Goal: Task Accomplishment & Management: Use online tool/utility

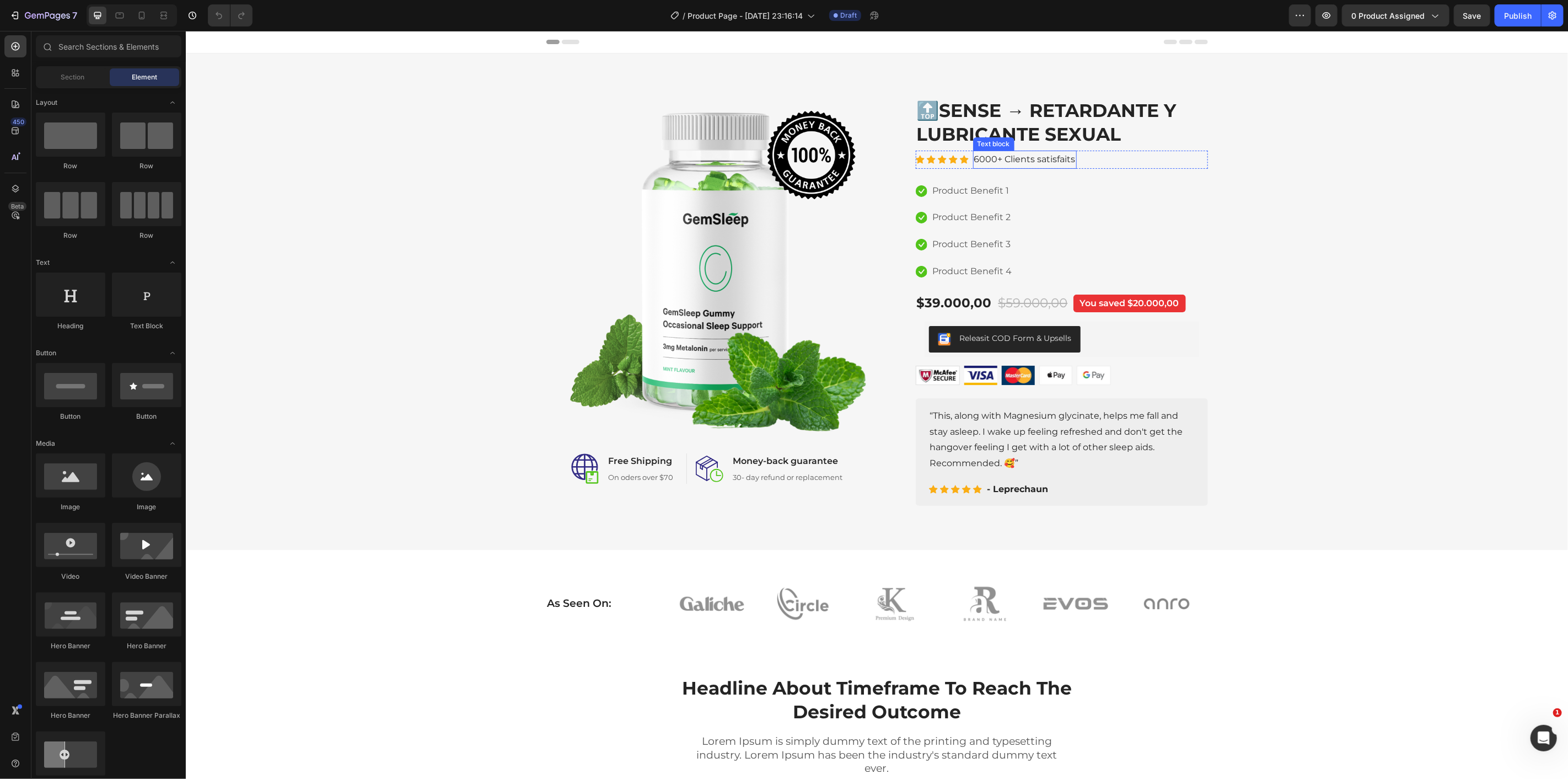
click at [1003, 140] on div "Text block" at bounding box center [993, 143] width 37 height 10
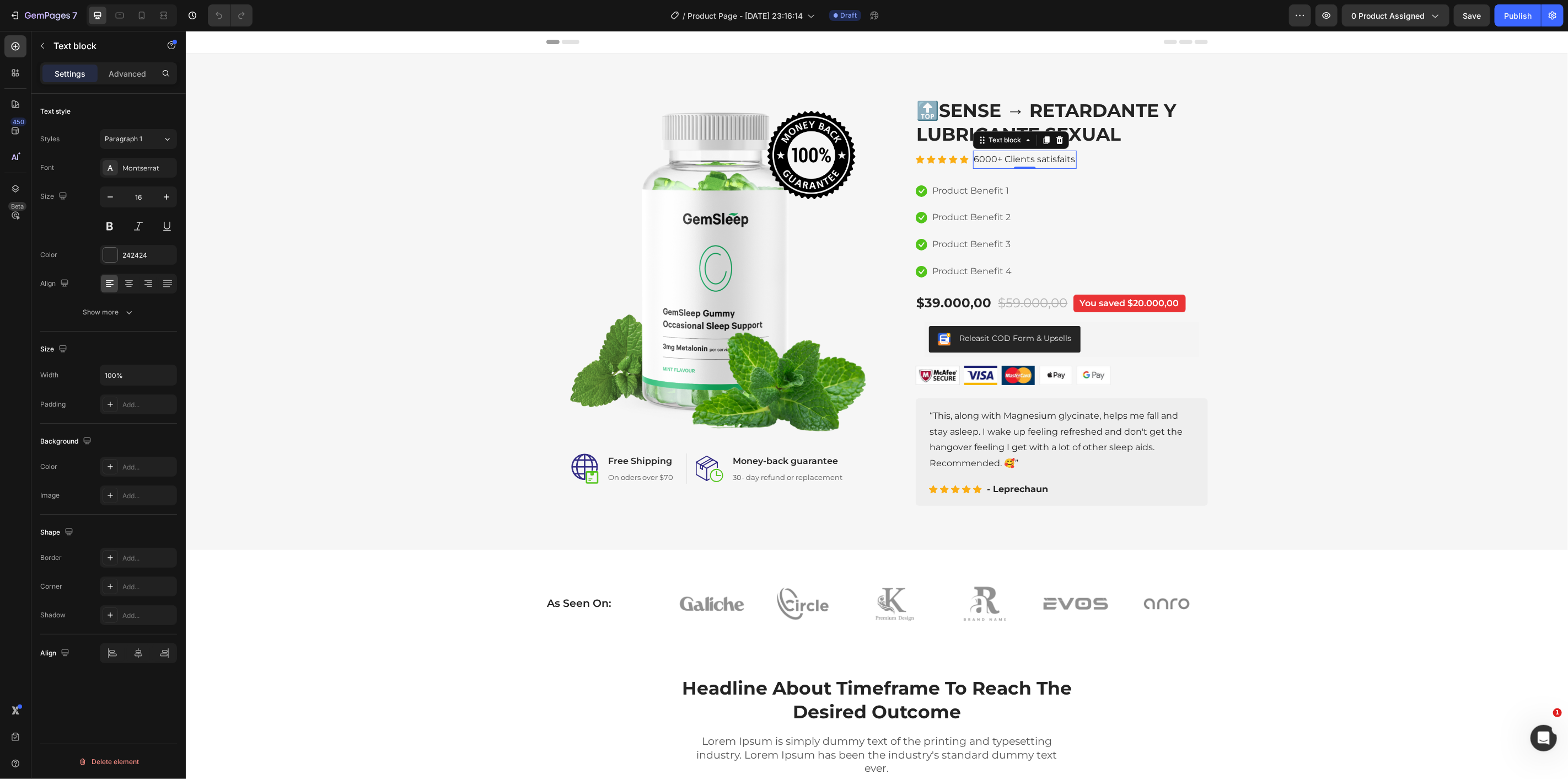
click at [1023, 118] on h2 "🔝SENSE → RETARDANTE Y LUBRICANTE SEXUAL" at bounding box center [1061, 122] width 292 height 49
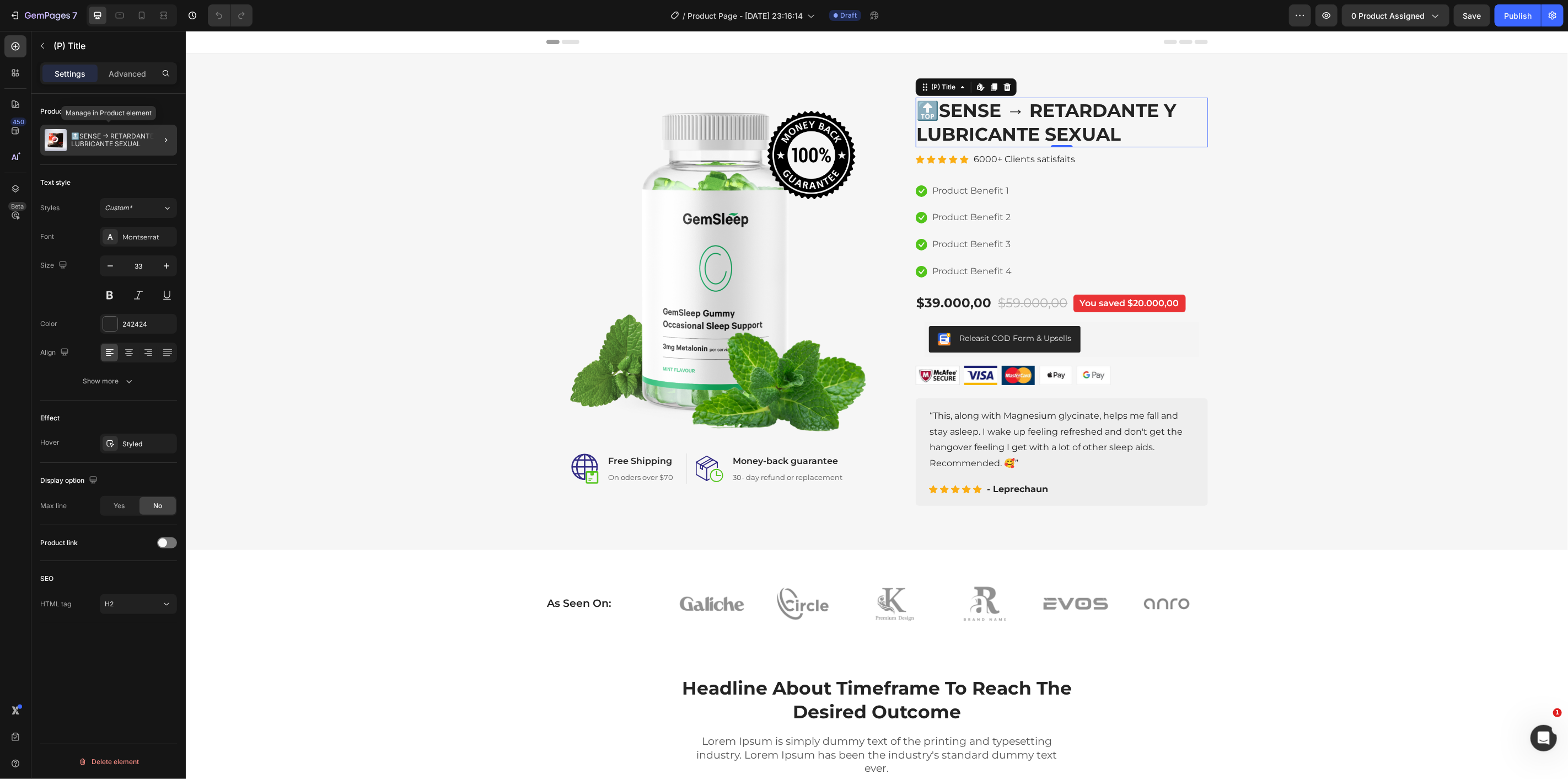
click at [106, 135] on p "🔝SENSE → RETARDANTE Y LUBRICANTE SEXUAL" at bounding box center [122, 140] width 102 height 15
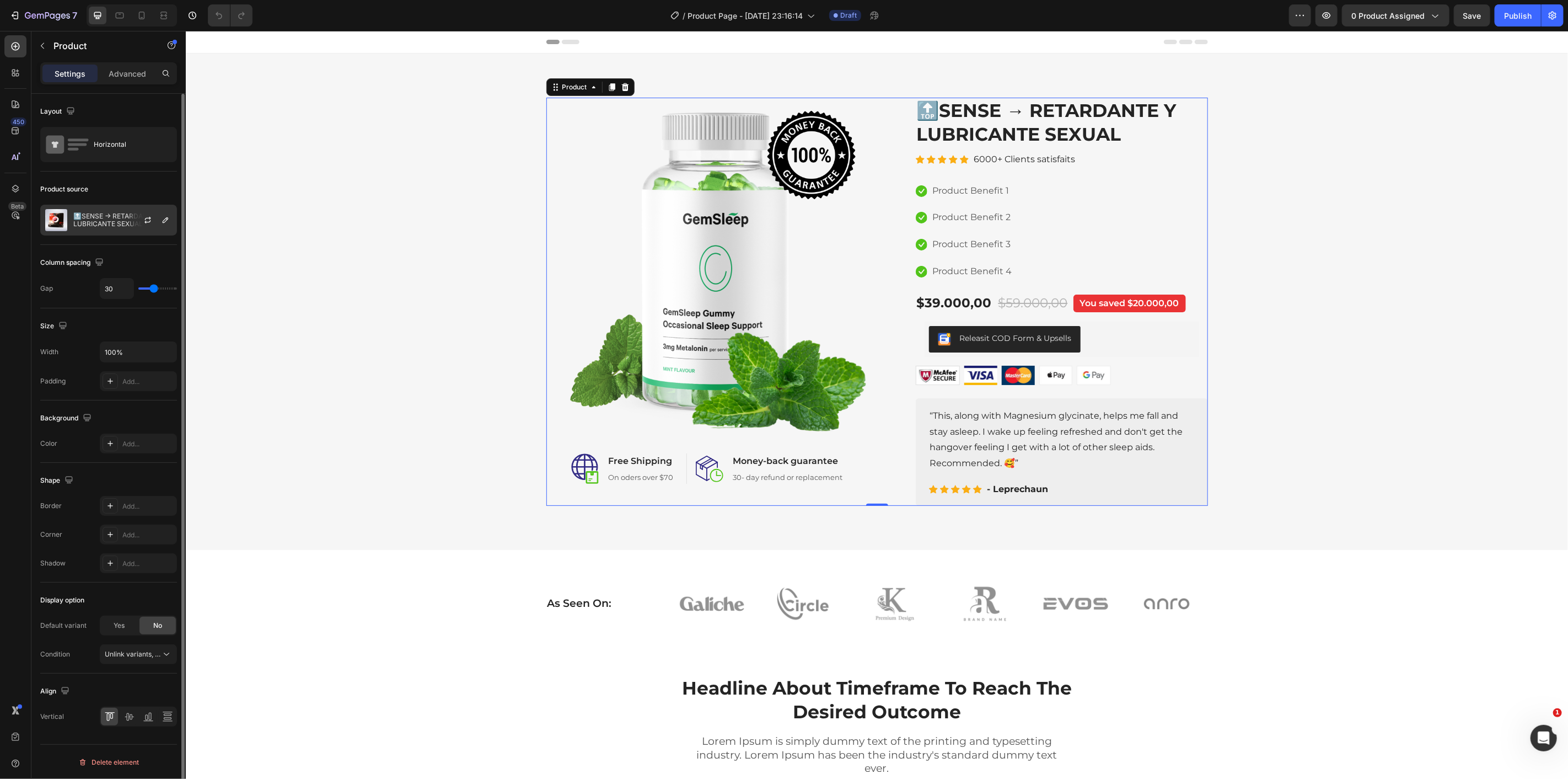
click at [134, 222] on div at bounding box center [152, 220] width 49 height 30
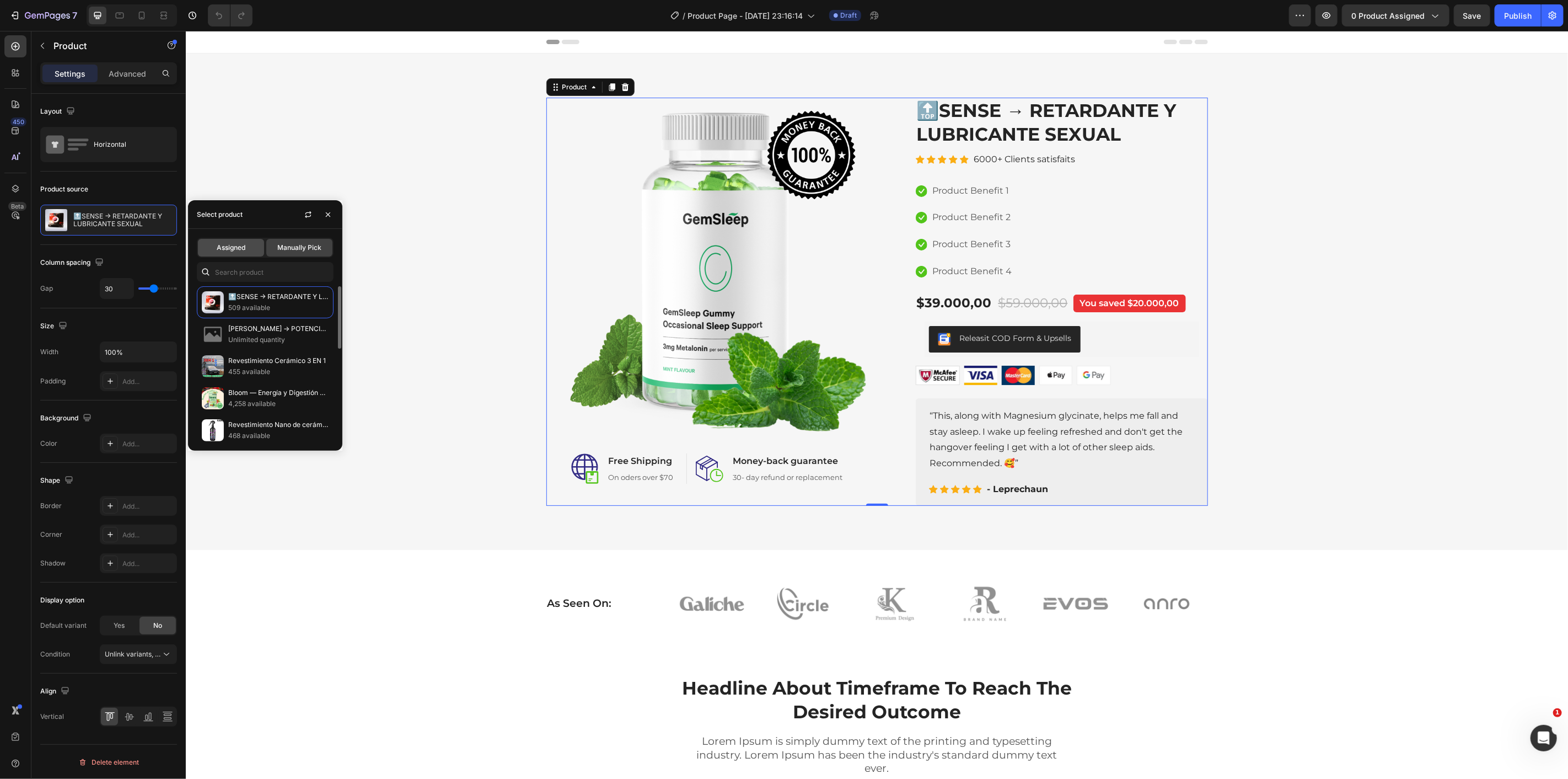
click at [234, 243] on span "Assigned" at bounding box center [231, 247] width 29 height 10
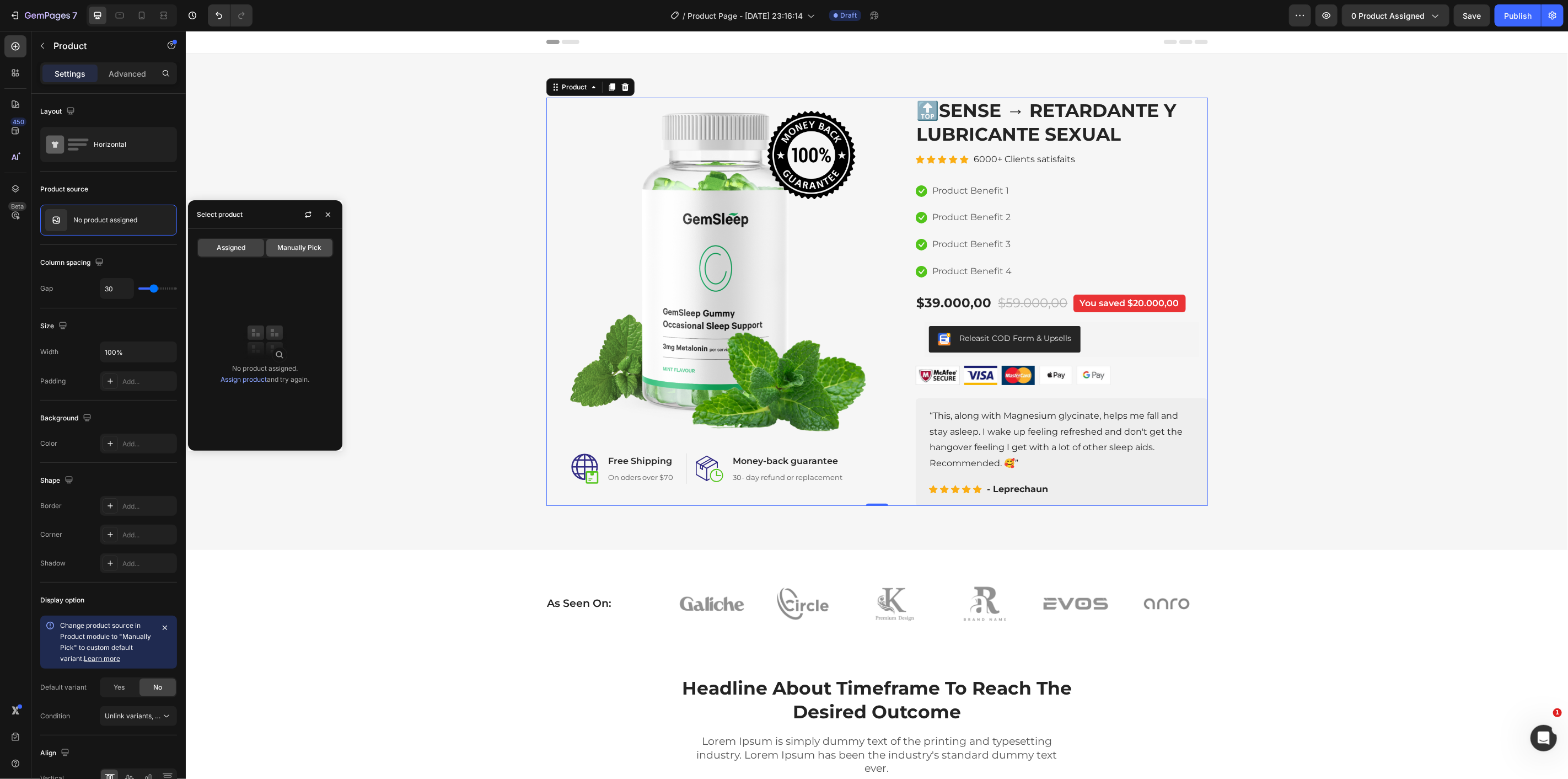
click at [284, 247] on span "Manually Pick" at bounding box center [299, 247] width 44 height 10
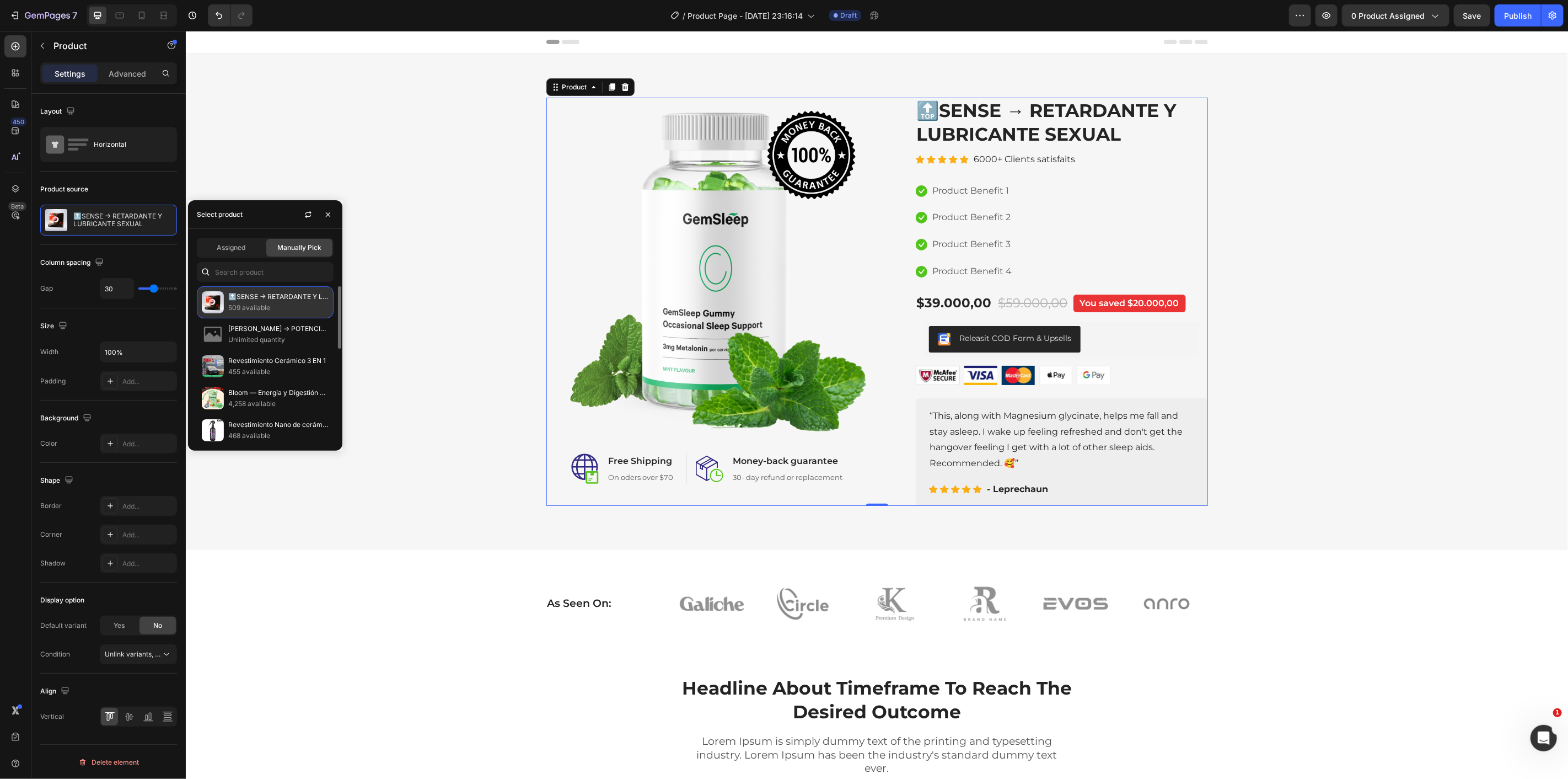
scroll to position [62, 0]
click at [335, 351] on div at bounding box center [338, 342] width 6 height 62
drag, startPoint x: 337, startPoint y: 357, endPoint x: 329, endPoint y: 435, distance: 78.4
click at [335, 442] on div "🔝SENSE → RETARDANTE Y LUBRICANTE SEXUAL 509 available RAGNAR → POTENCIALIZADOR …" at bounding box center [264, 364] width 154 height 156
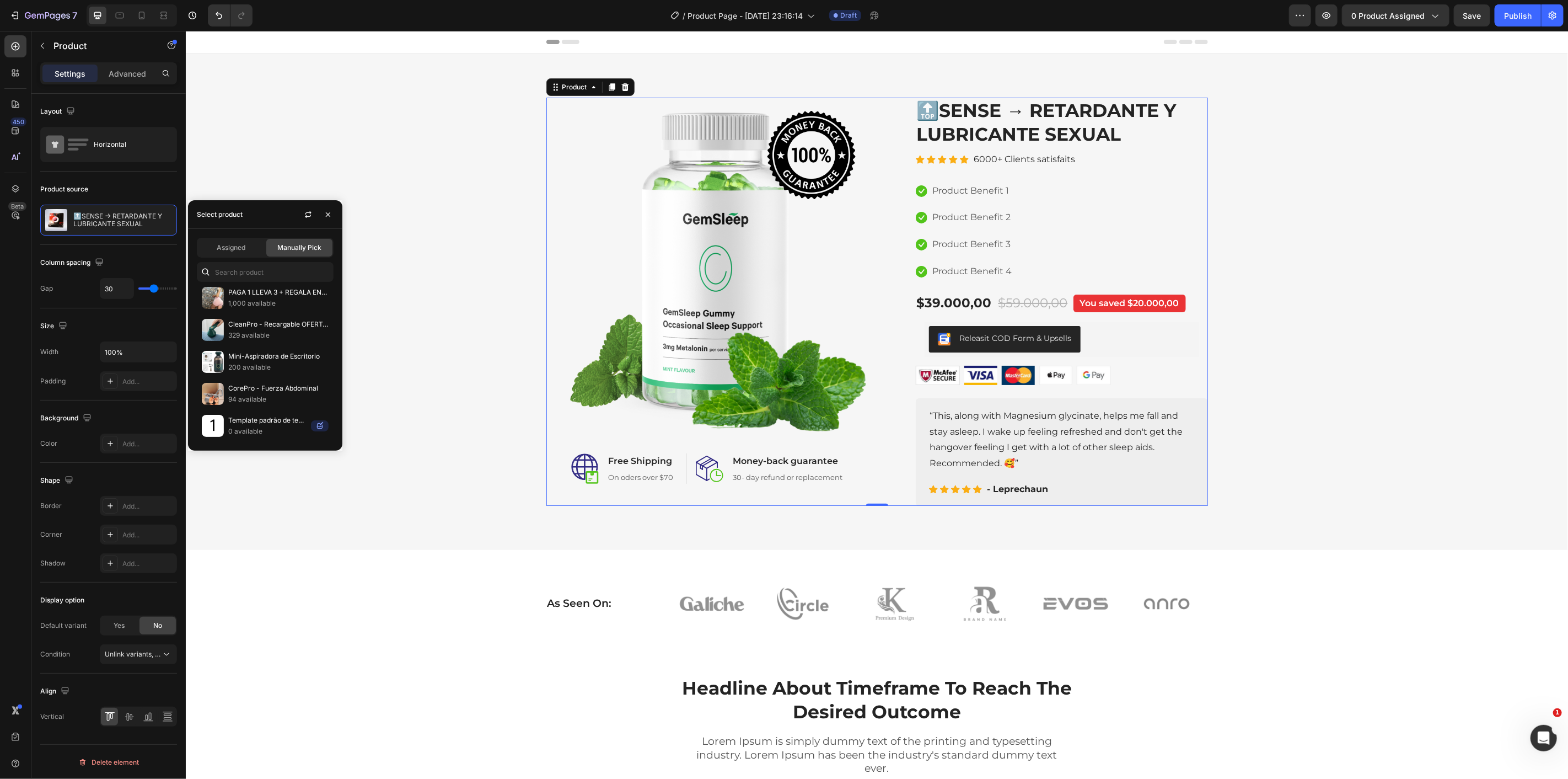
scroll to position [0, 0]
click at [250, 274] on input "text" at bounding box center [265, 272] width 137 height 20
click at [305, 212] on icon "button" at bounding box center [308, 214] width 9 height 9
click at [271, 298] on p "Artrefin – Articulaciones sanas, vida plena" at bounding box center [278, 296] width 100 height 11
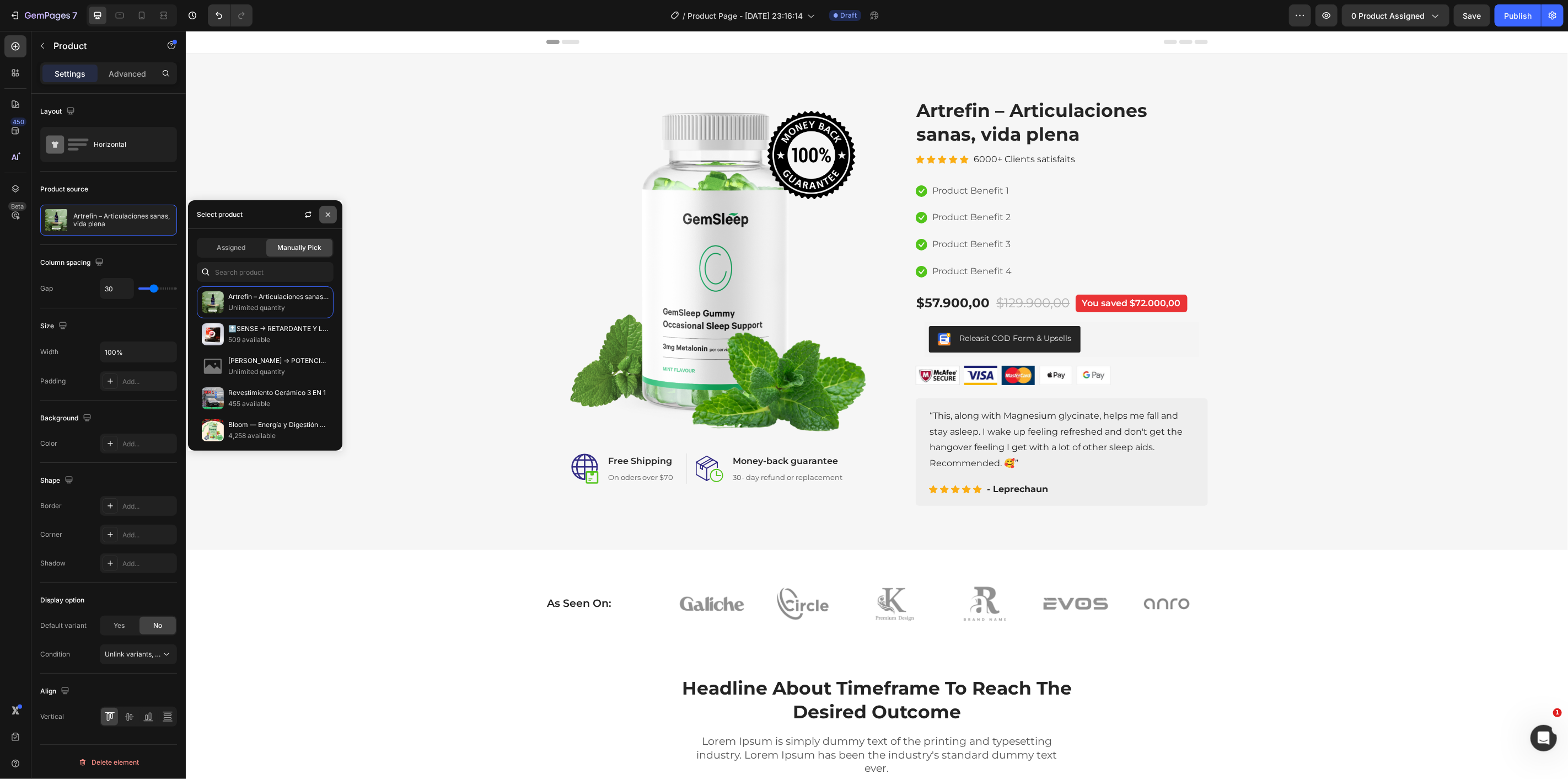
click at [325, 215] on icon "button" at bounding box center [328, 214] width 9 height 9
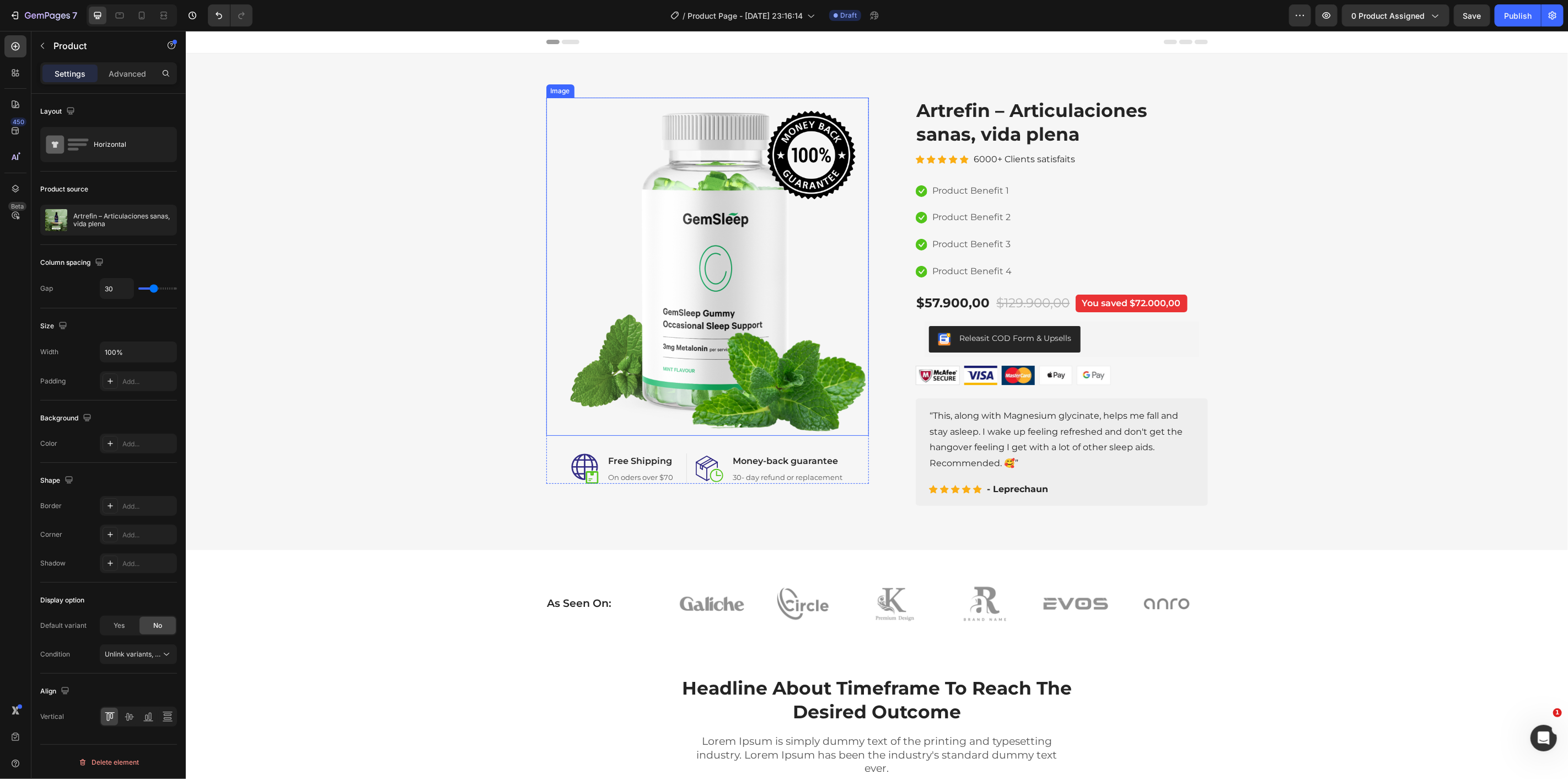
click at [654, 228] on img at bounding box center [707, 266] width 323 height 338
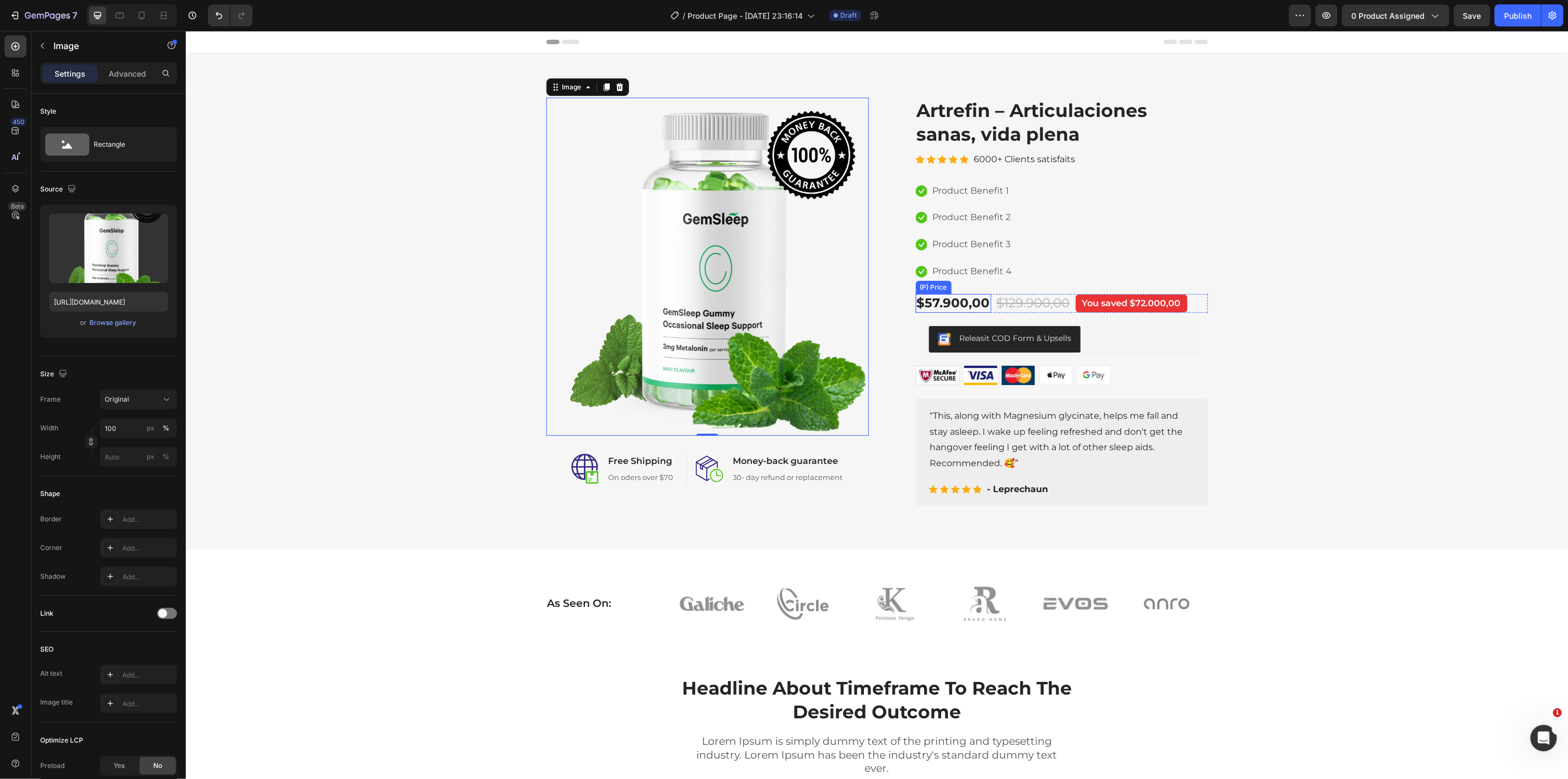
click at [935, 299] on div "$57.900,00" at bounding box center [953, 302] width 75 height 19
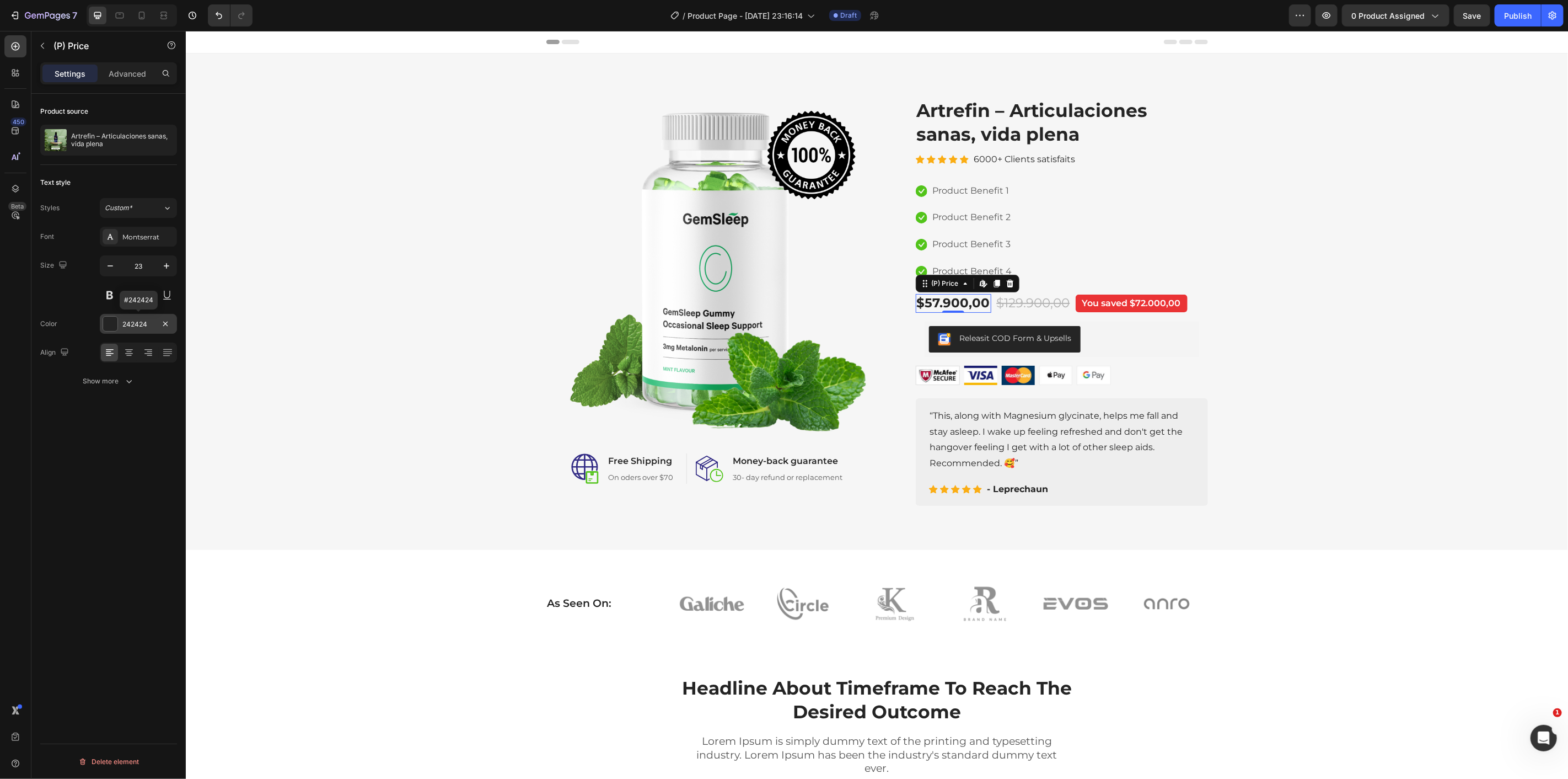
click at [130, 323] on div "242424" at bounding box center [138, 324] width 32 height 10
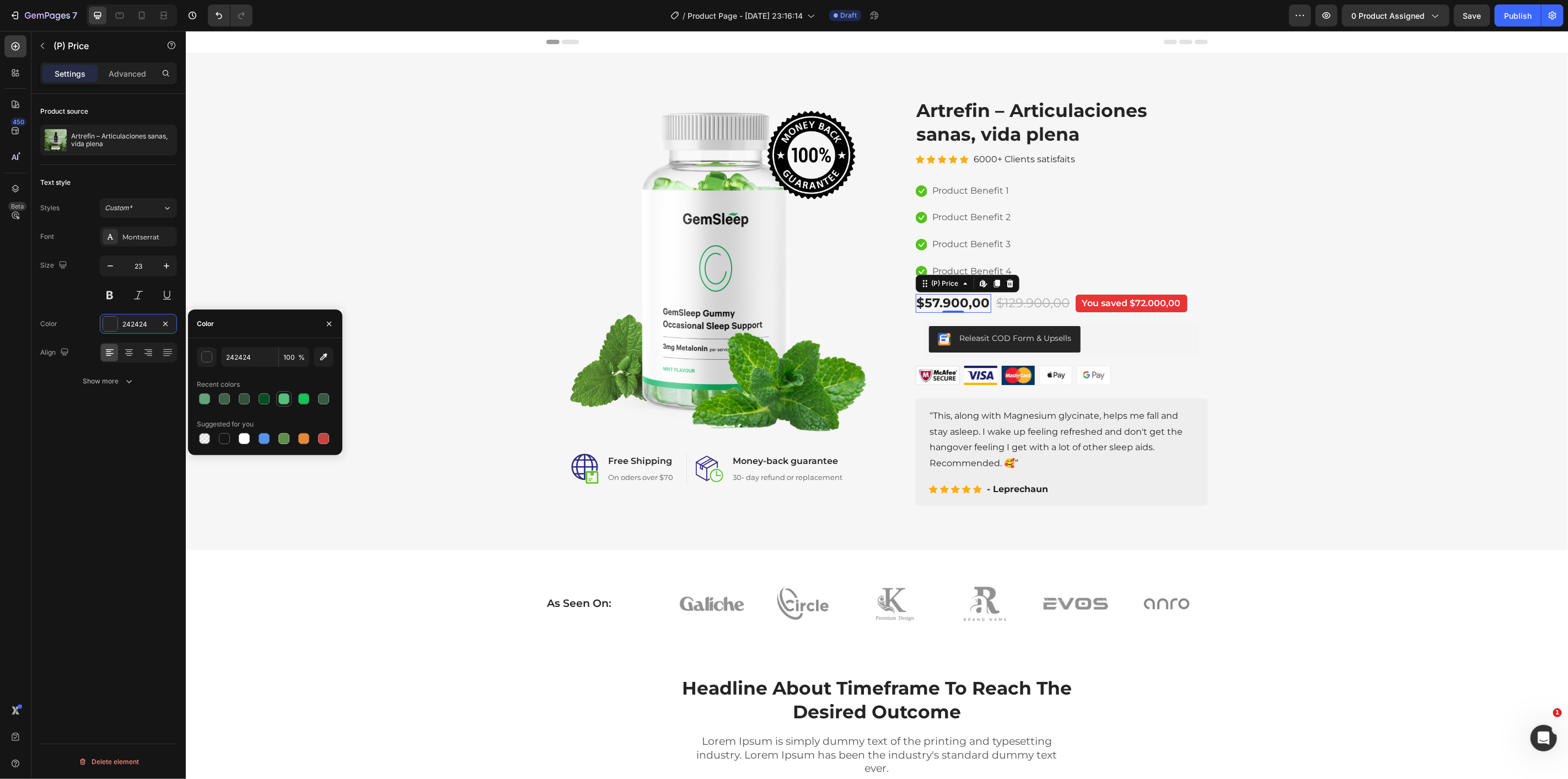
click at [285, 400] on div at bounding box center [283, 398] width 11 height 11
click at [308, 401] on div at bounding box center [304, 398] width 11 height 11
click at [322, 397] on div at bounding box center [324, 398] width 11 height 11
type input "355943"
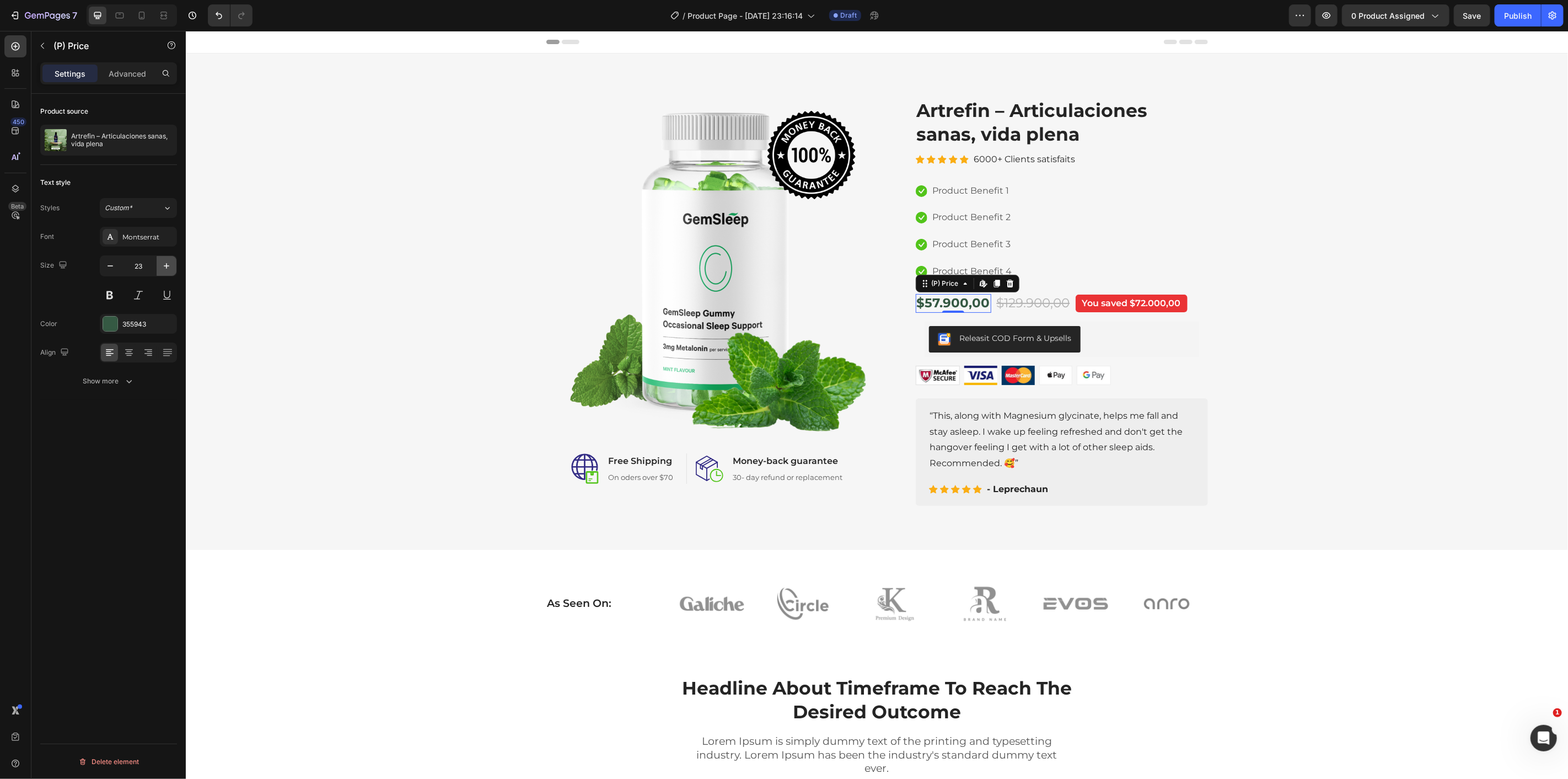
click at [162, 268] on icon "button" at bounding box center [166, 266] width 11 height 11
click at [164, 268] on icon "button" at bounding box center [166, 266] width 11 height 11
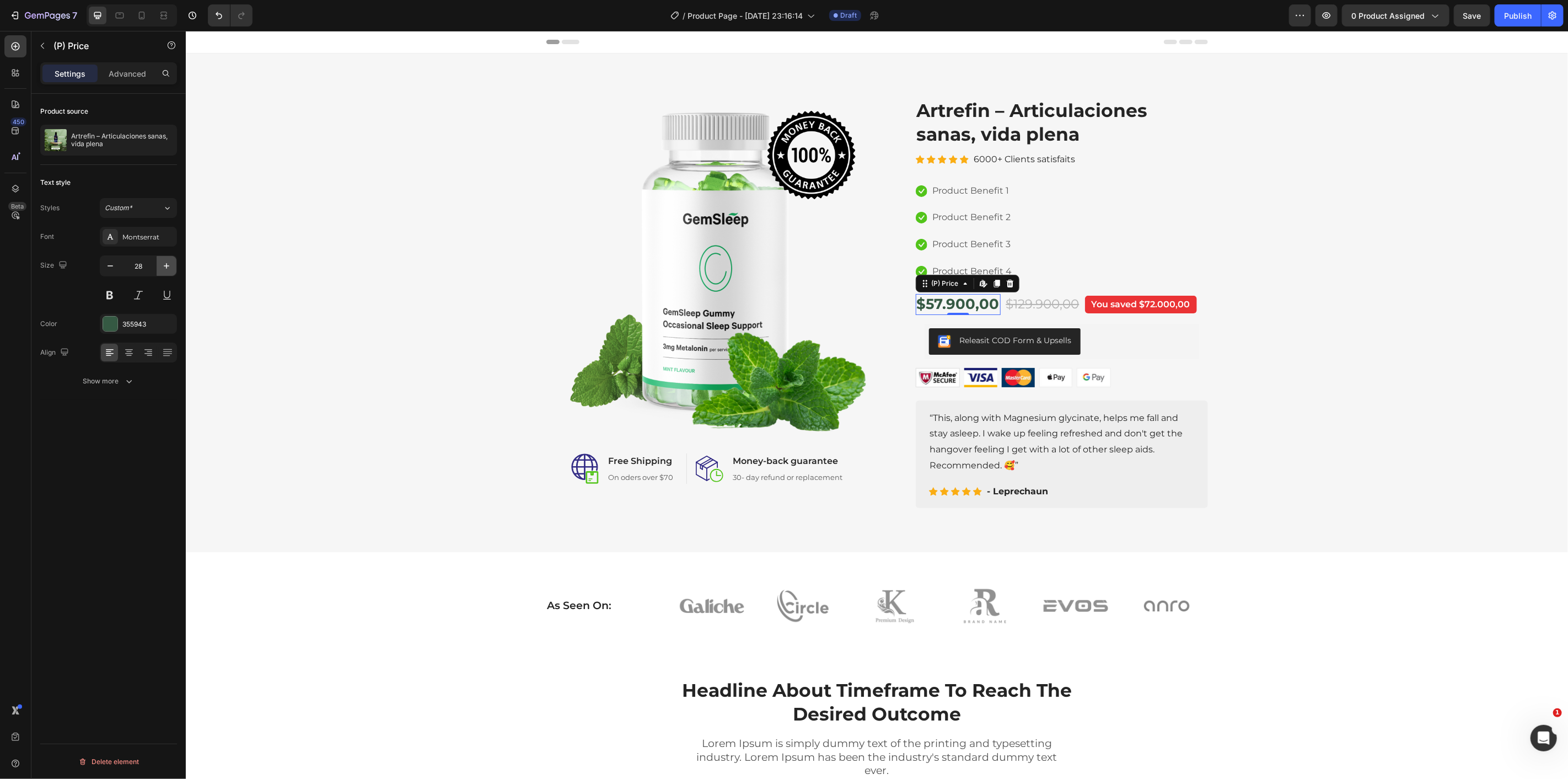
click at [164, 268] on icon "button" at bounding box center [166, 266] width 11 height 11
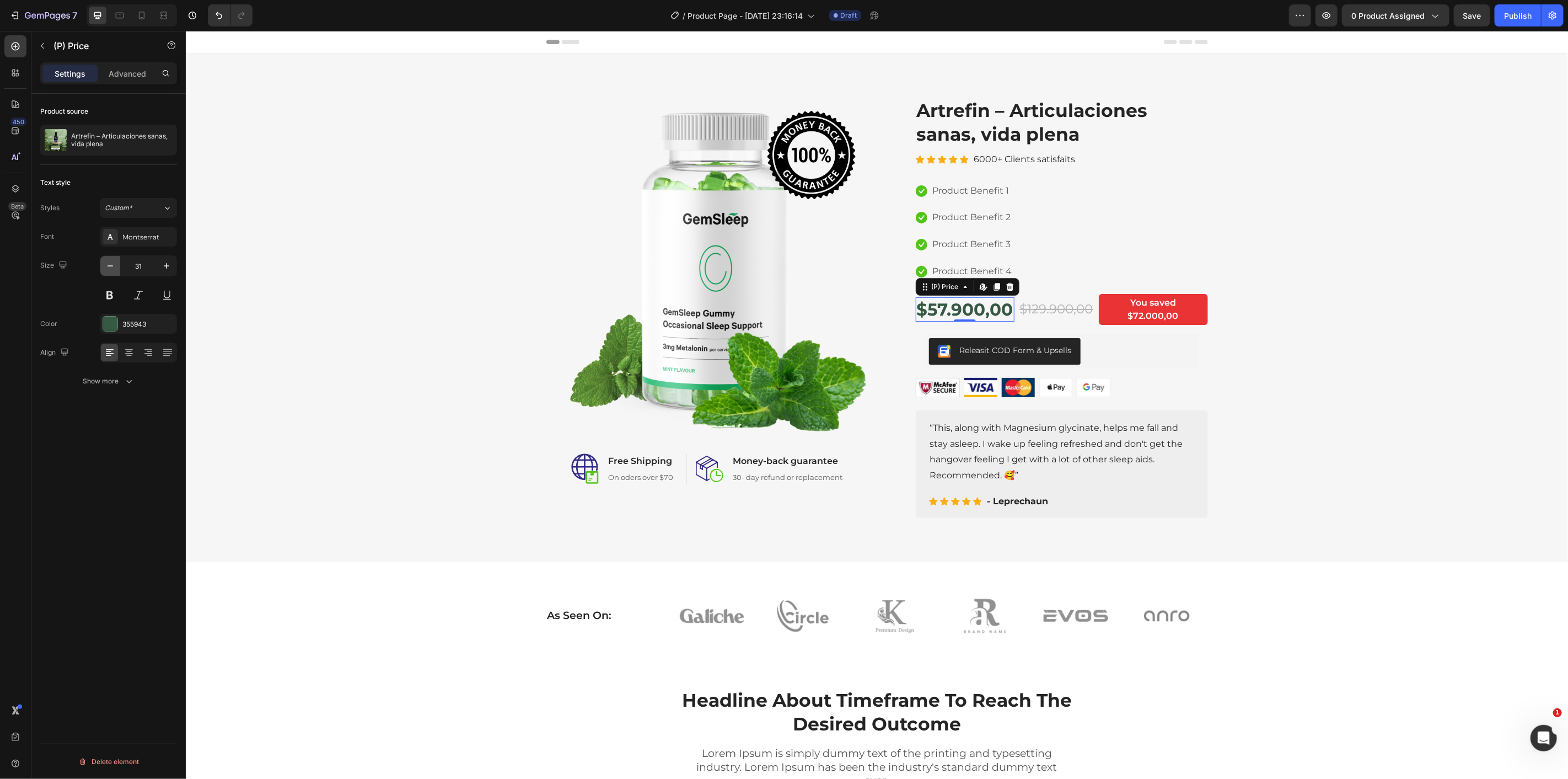
click at [114, 262] on button "button" at bounding box center [110, 266] width 20 height 20
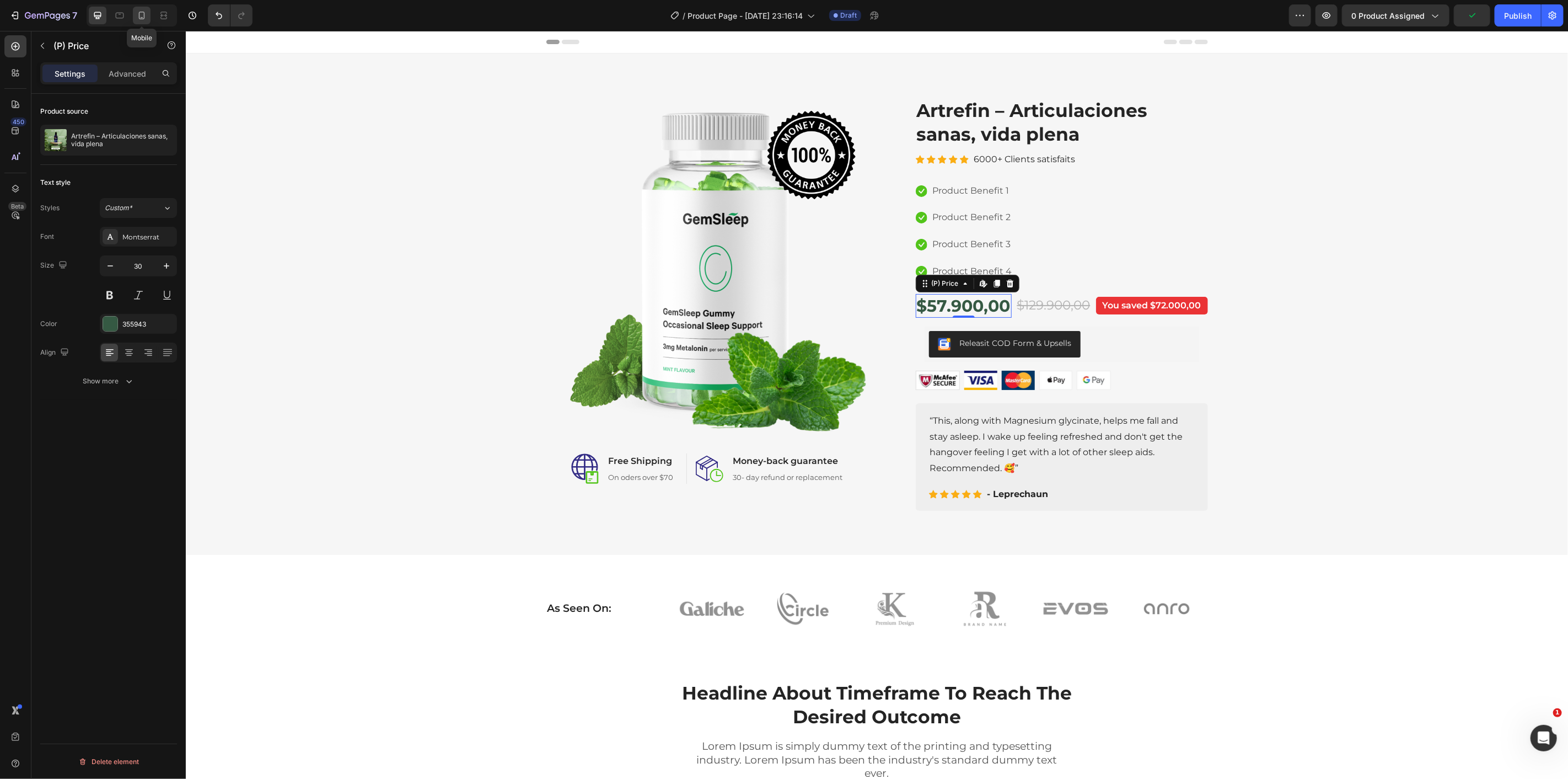
click at [138, 17] on icon at bounding box center [141, 15] width 11 height 11
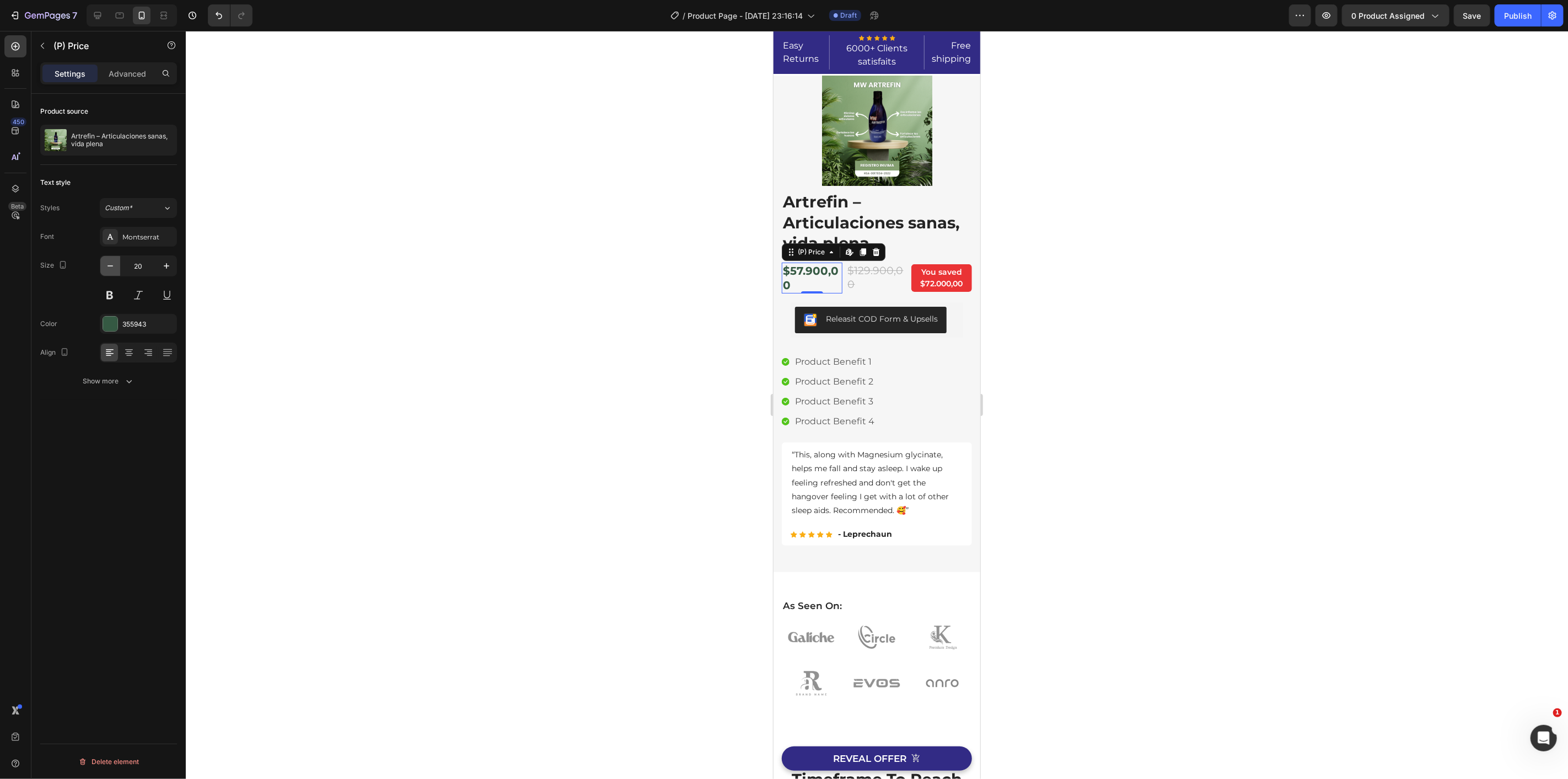
click at [113, 268] on icon "button" at bounding box center [110, 266] width 11 height 11
type input "17"
click at [859, 283] on div "$129.900,00" at bounding box center [873, 277] width 63 height 29
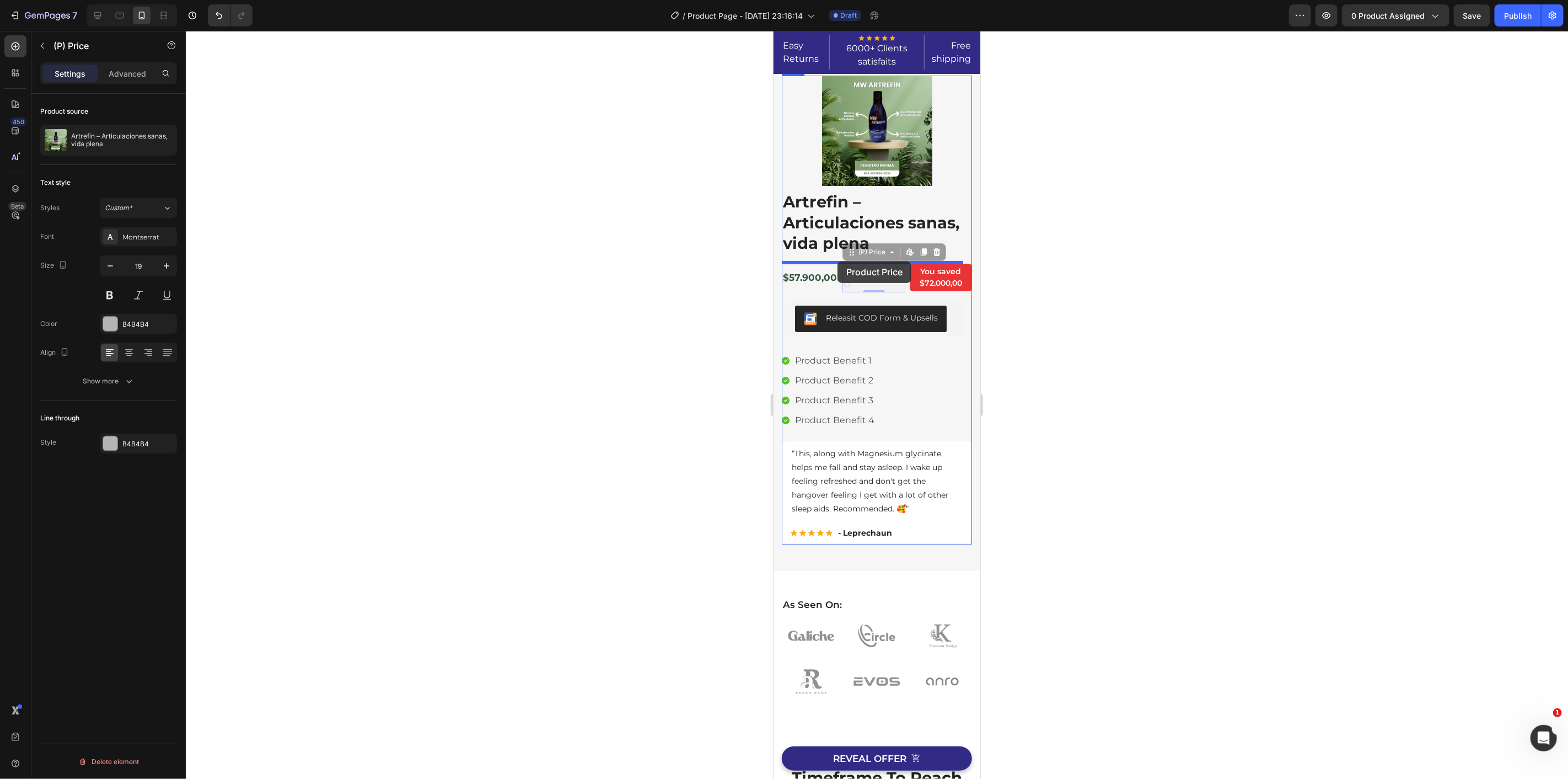
drag, startPoint x: 852, startPoint y: 271, endPoint x: 837, endPoint y: 261, distance: 18.0
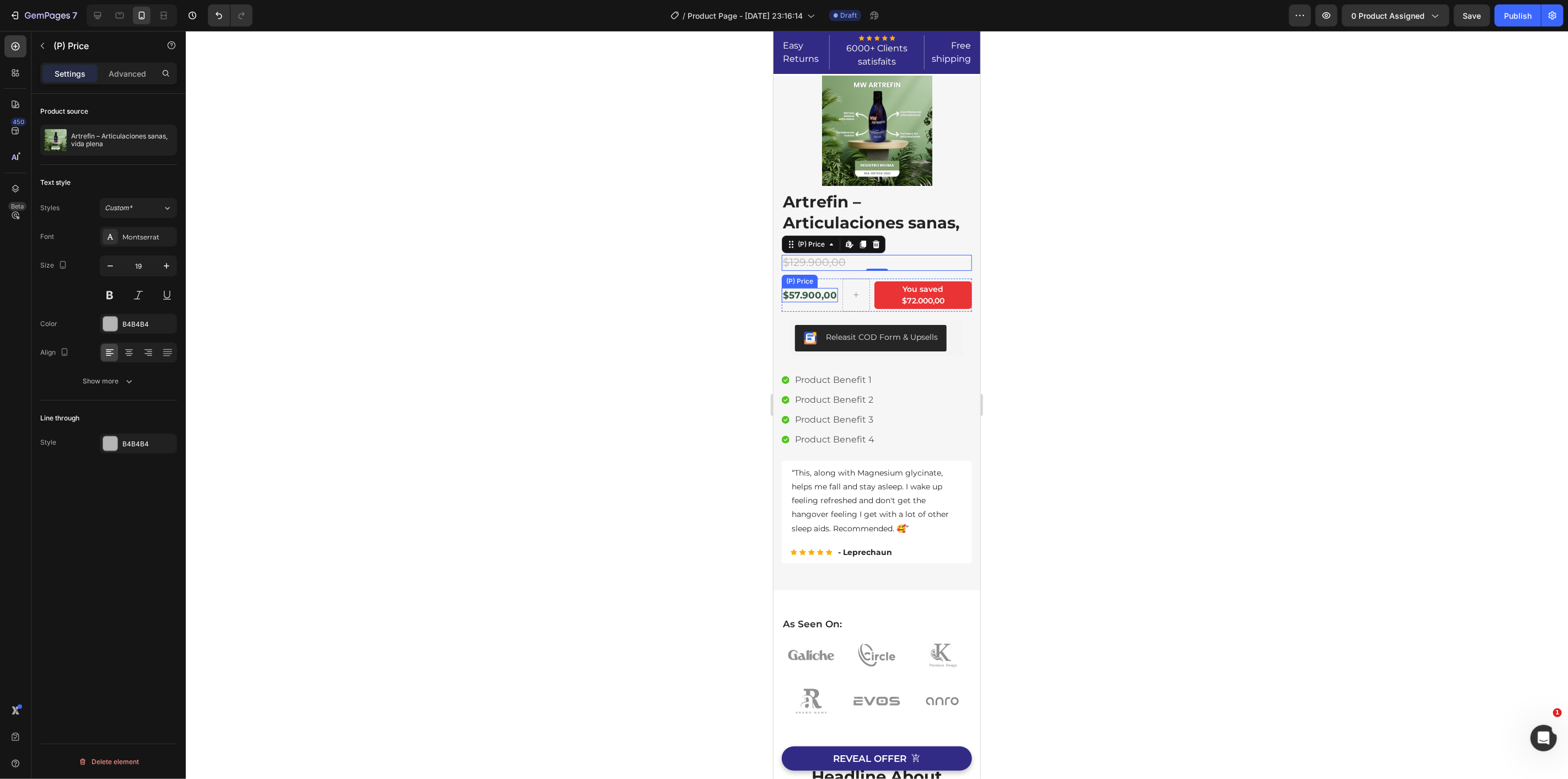
click at [809, 287] on div "$57.900,00" at bounding box center [809, 294] width 56 height 14
click at [855, 294] on icon at bounding box center [855, 294] width 9 height 9
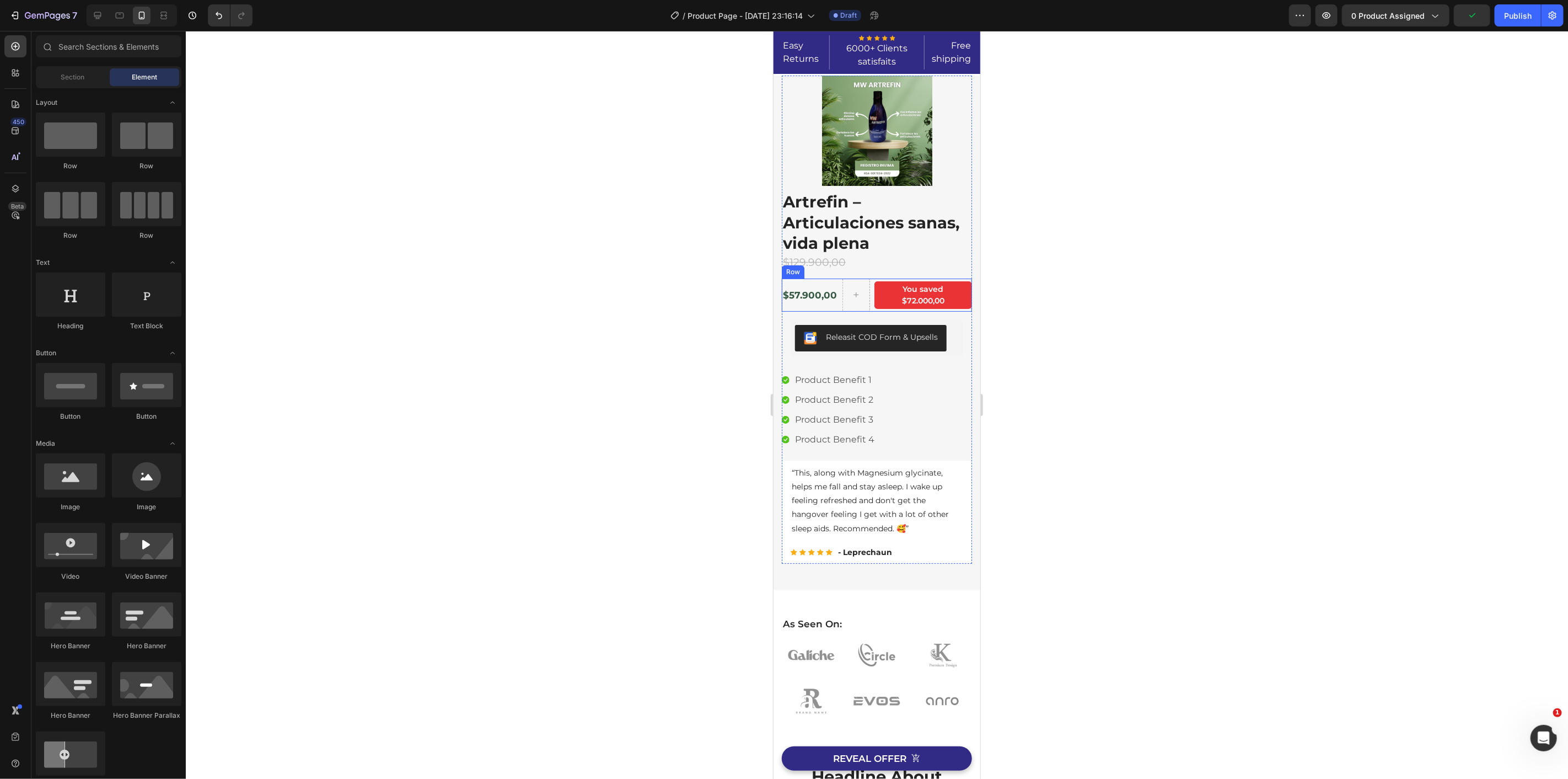
click at [825, 306] on div "$57.900,00 (P) Price (P) Price" at bounding box center [809, 295] width 56 height 33
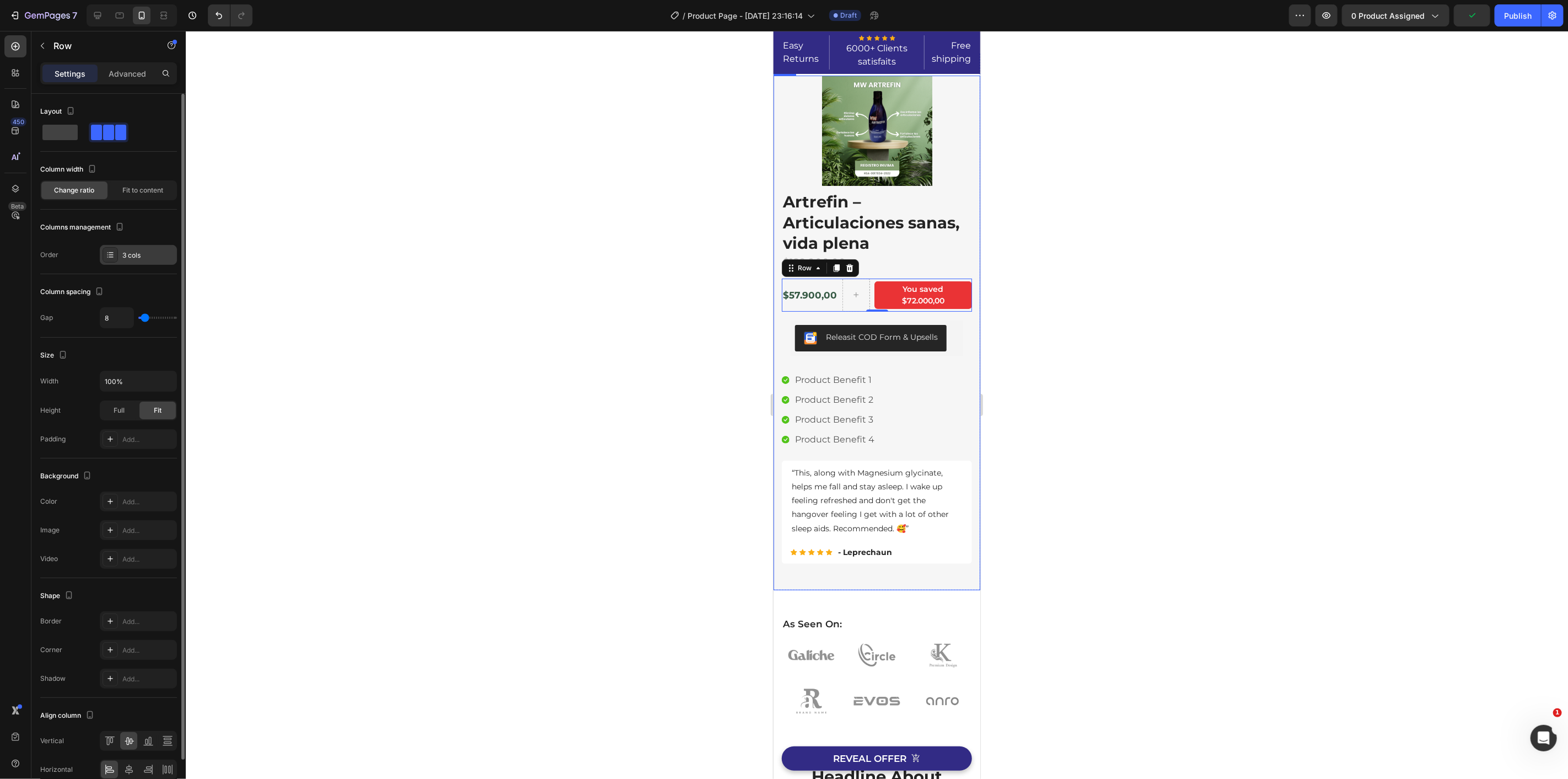
click at [150, 256] on div "3 cols" at bounding box center [148, 255] width 52 height 10
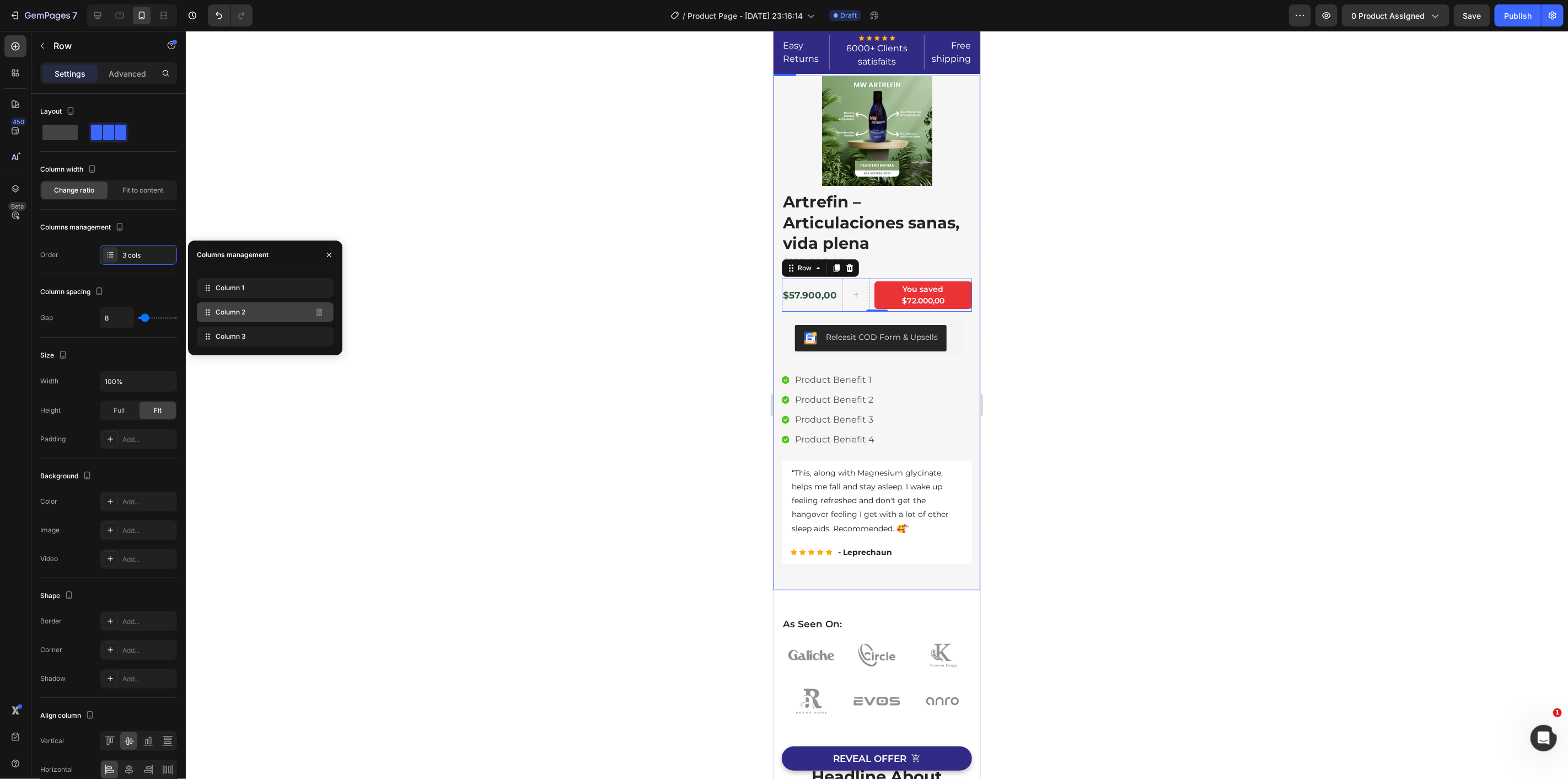
click at [254, 311] on div "Column 2" at bounding box center [265, 312] width 137 height 20
click at [292, 337] on div "Column 2" at bounding box center [265, 337] width 137 height 20
click at [296, 339] on div "Column 2" at bounding box center [265, 337] width 137 height 20
click at [256, 305] on div "Column 3" at bounding box center [265, 312] width 137 height 20
click at [330, 251] on icon "button" at bounding box center [329, 255] width 9 height 9
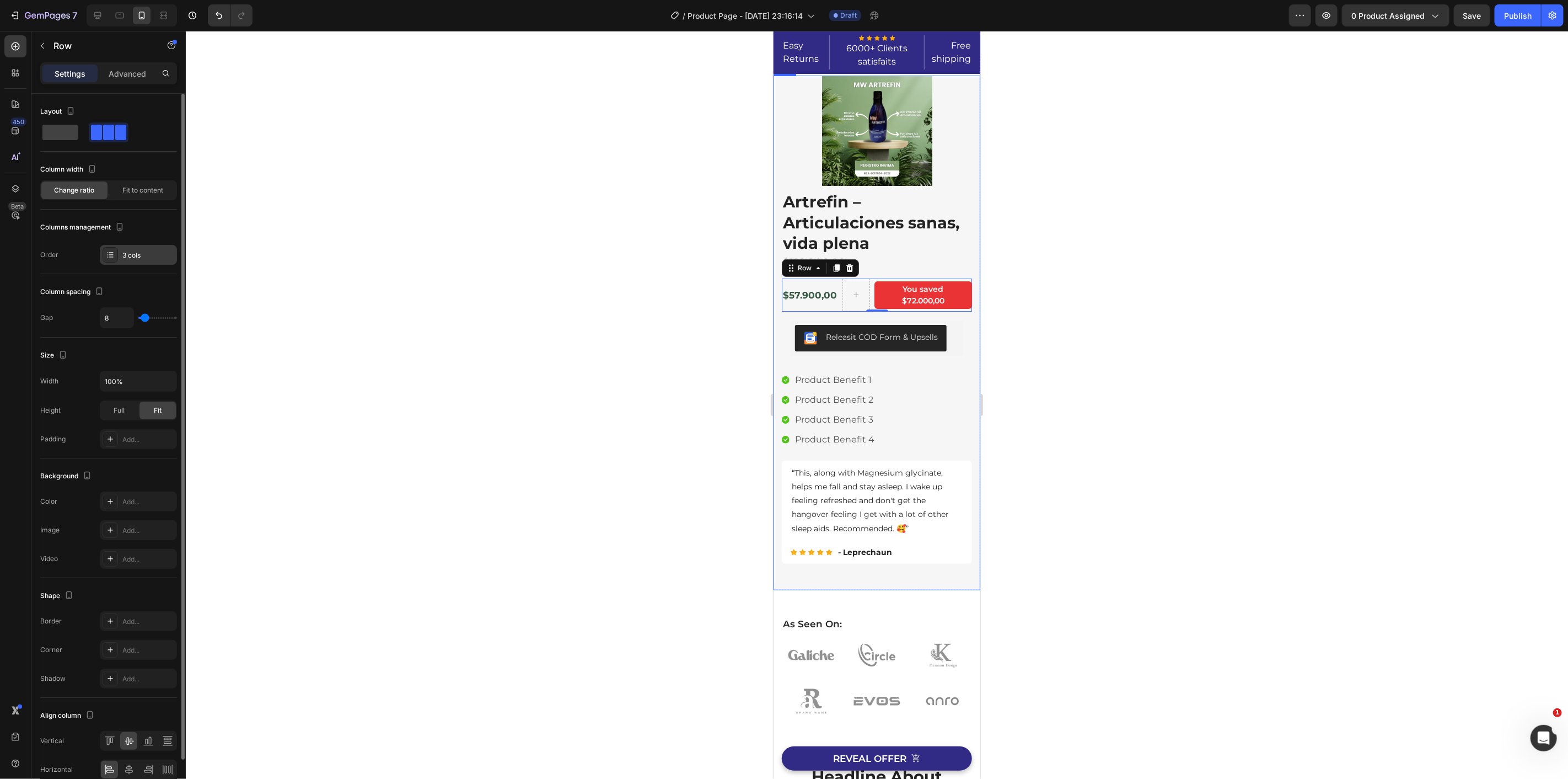
click at [141, 254] on div "3 cols" at bounding box center [148, 255] width 52 height 10
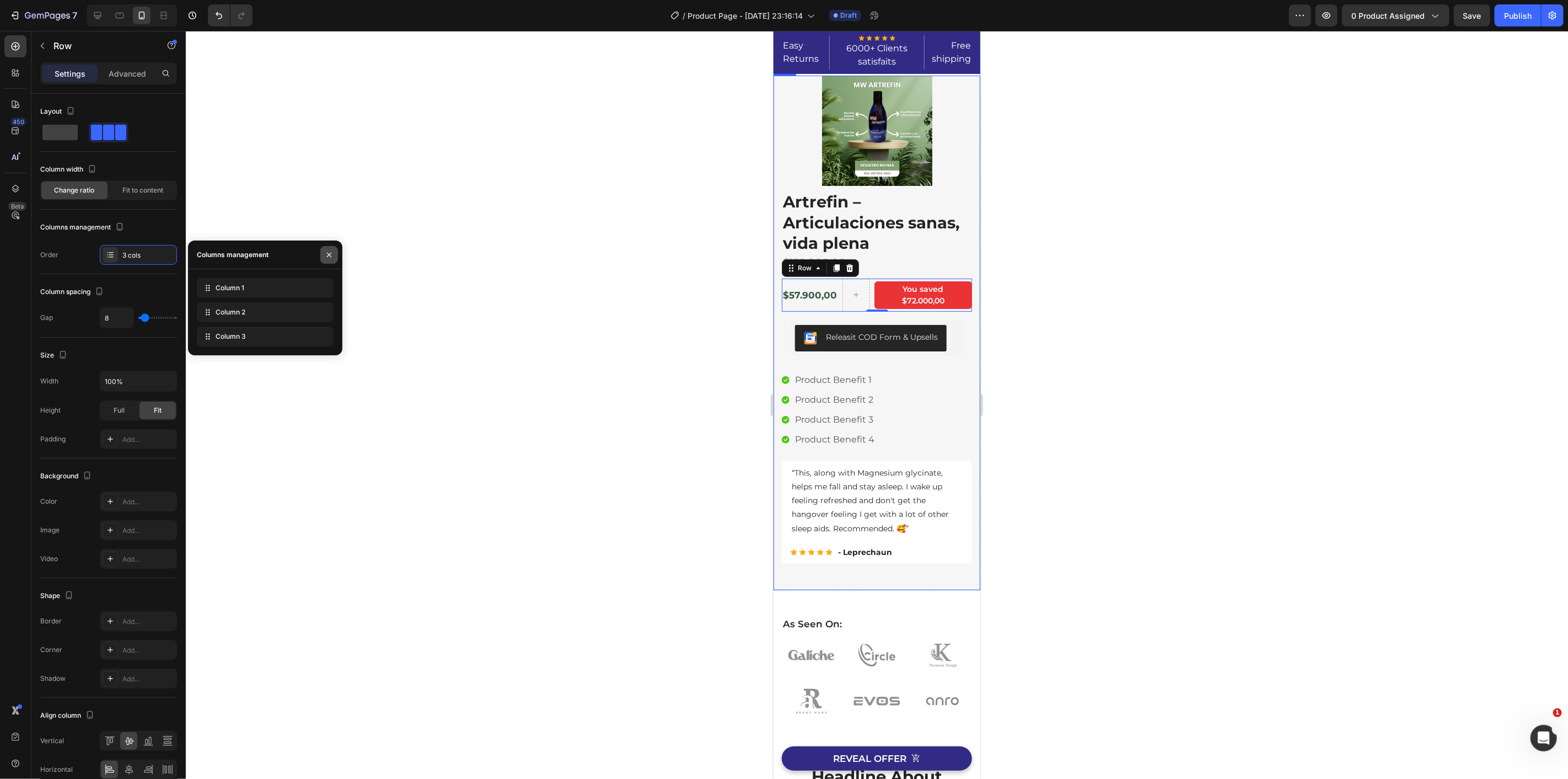
click at [327, 252] on icon "button" at bounding box center [329, 255] width 9 height 9
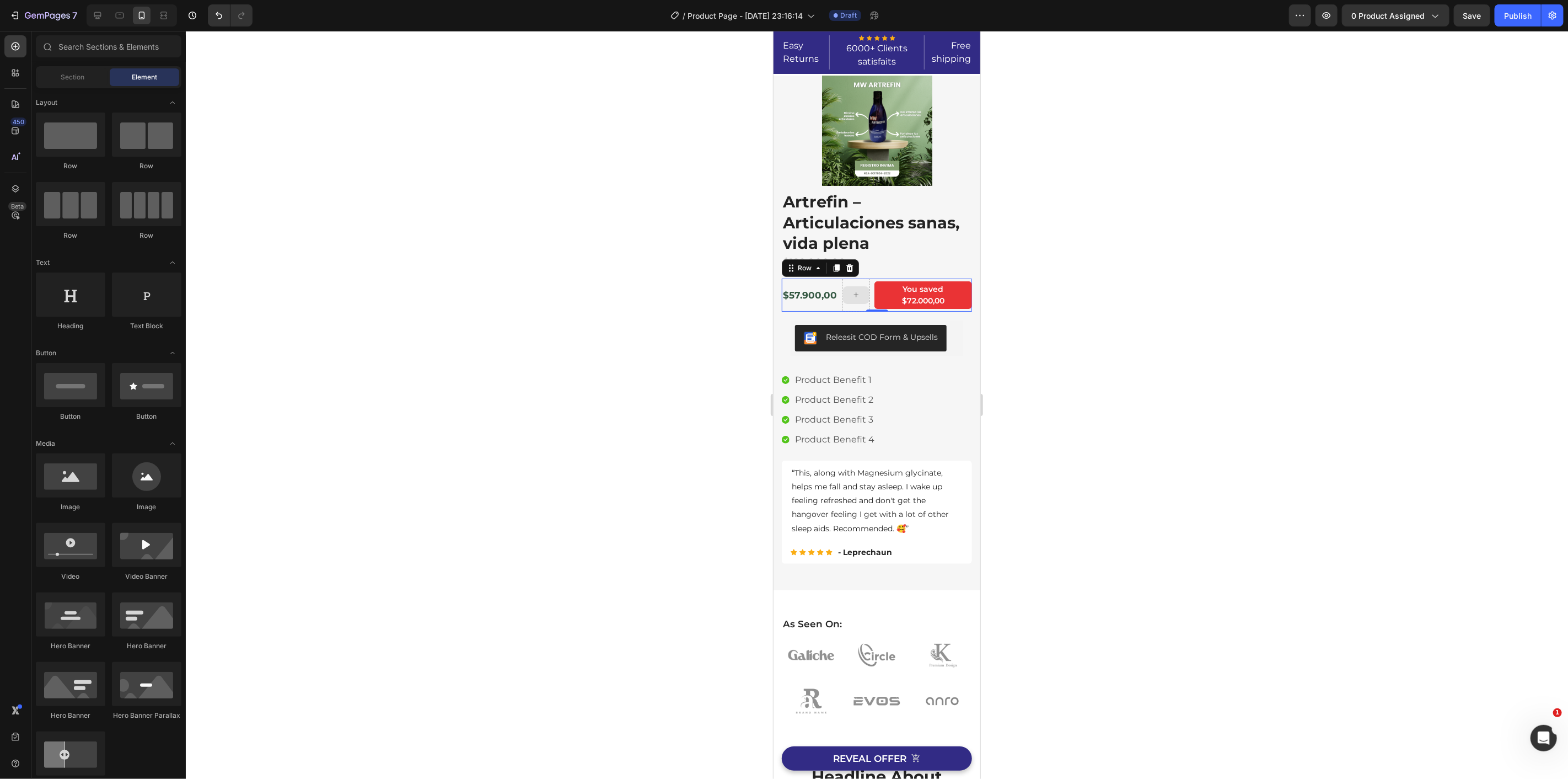
click at [852, 300] on div at bounding box center [855, 294] width 27 height 17
click at [847, 307] on div at bounding box center [855, 295] width 27 height 33
click at [798, 290] on div "$57.900,00" at bounding box center [809, 294] width 56 height 14
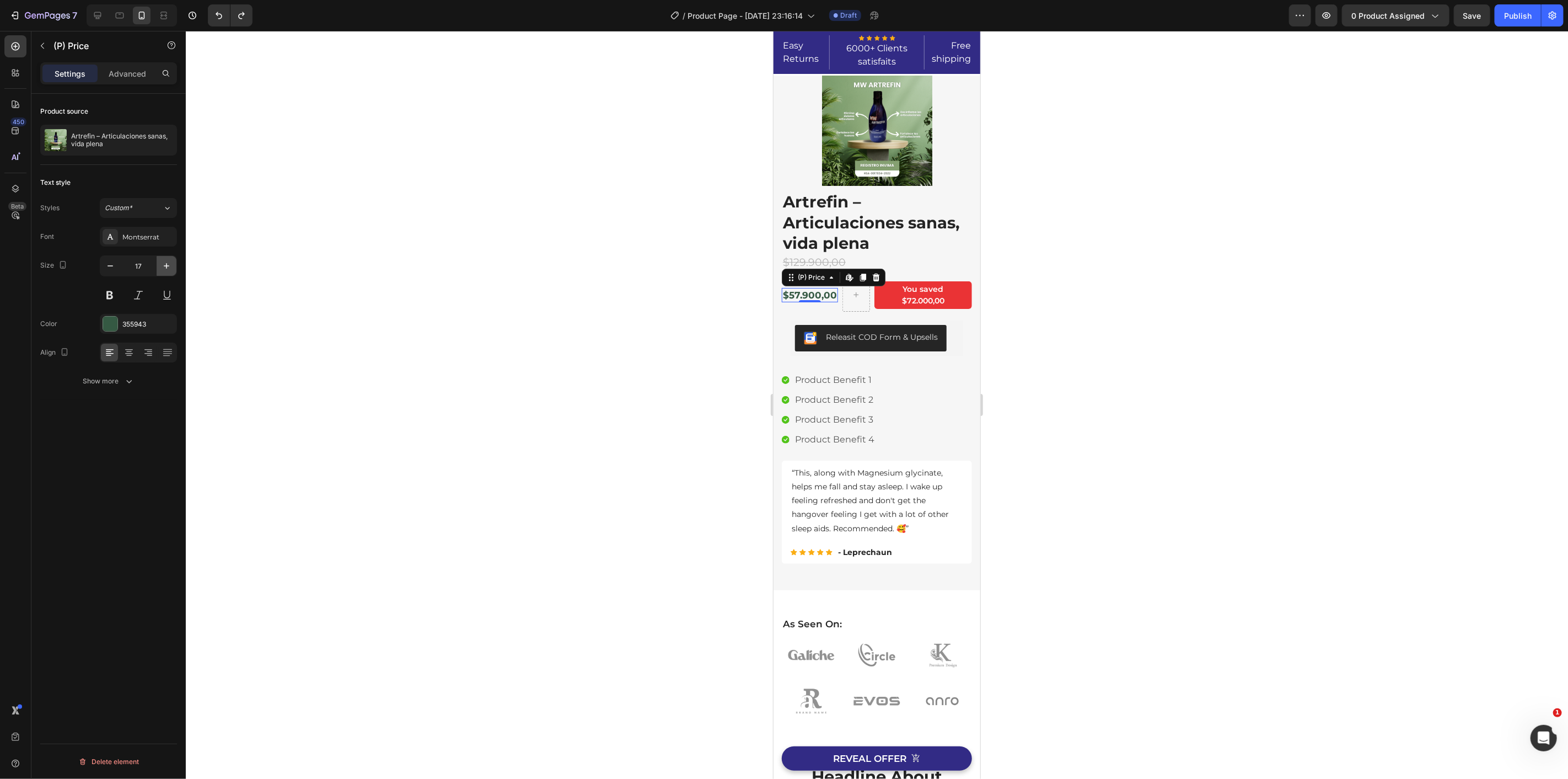
click at [172, 264] on button "button" at bounding box center [166, 266] width 20 height 20
click at [175, 262] on button "button" at bounding box center [166, 266] width 20 height 20
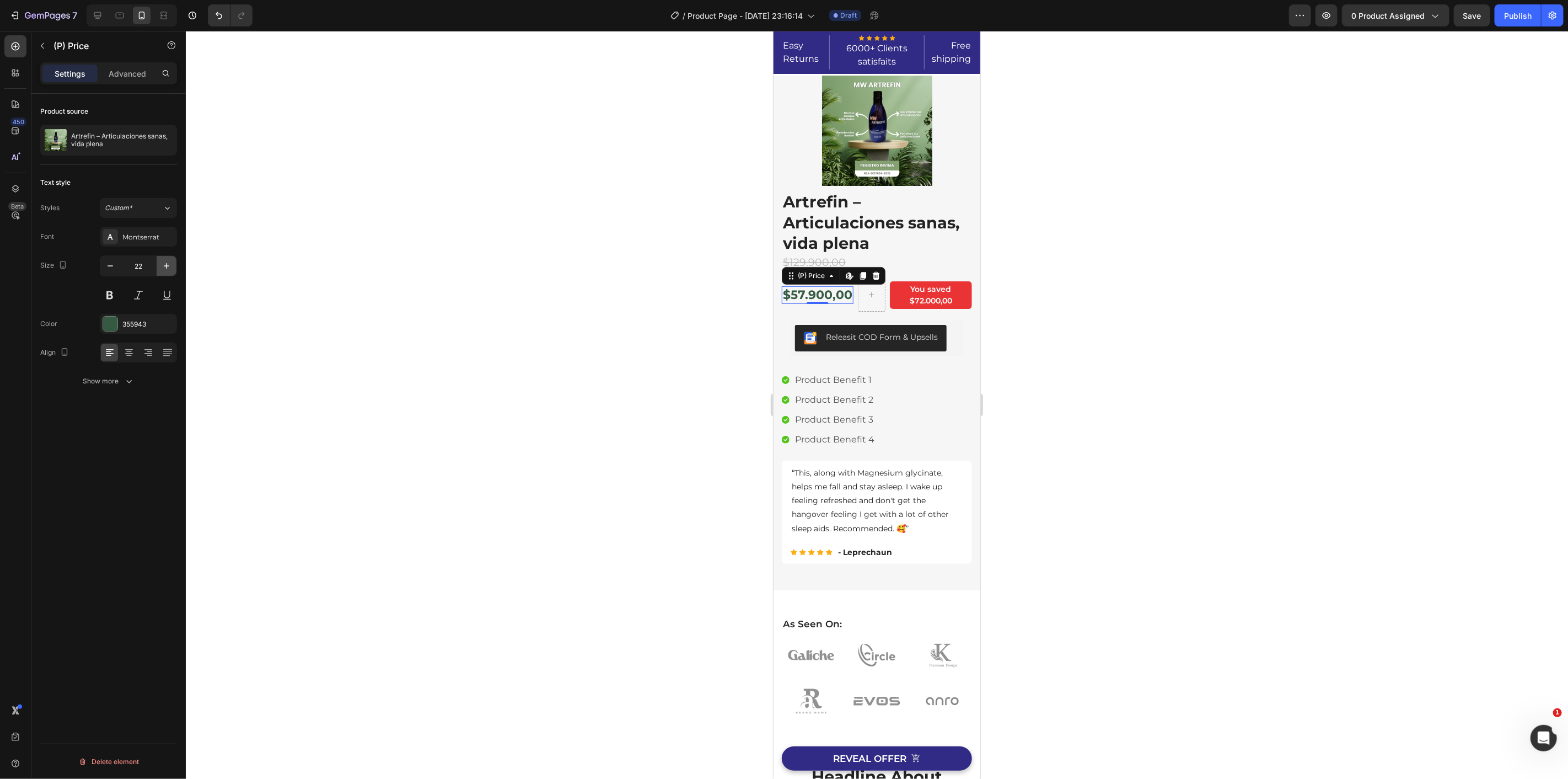
click at [175, 262] on button "button" at bounding box center [166, 266] width 20 height 20
click at [113, 267] on icon "button" at bounding box center [110, 266] width 11 height 11
type input "22"
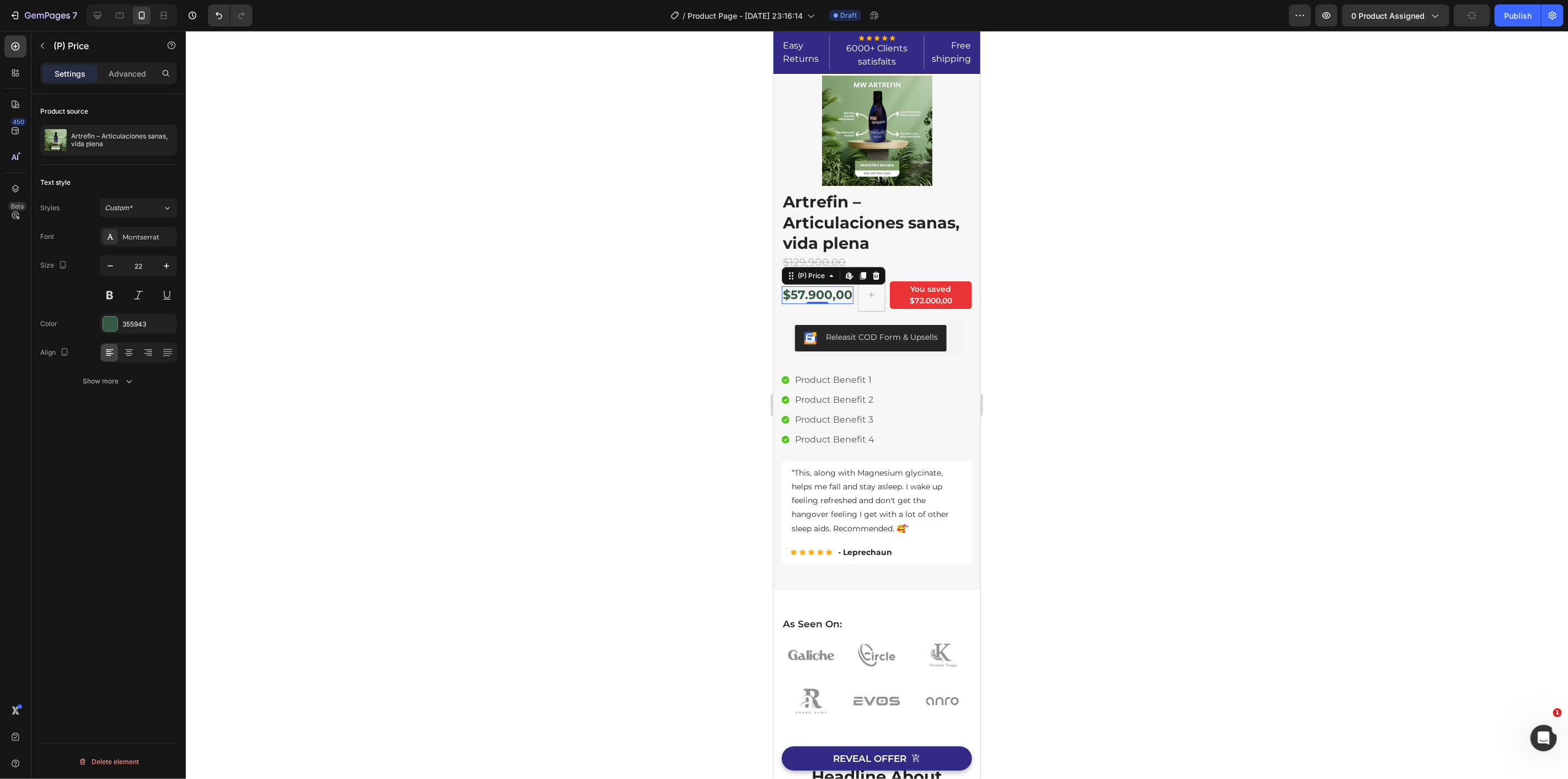
click at [676, 283] on div at bounding box center [877, 405] width 1382 height 748
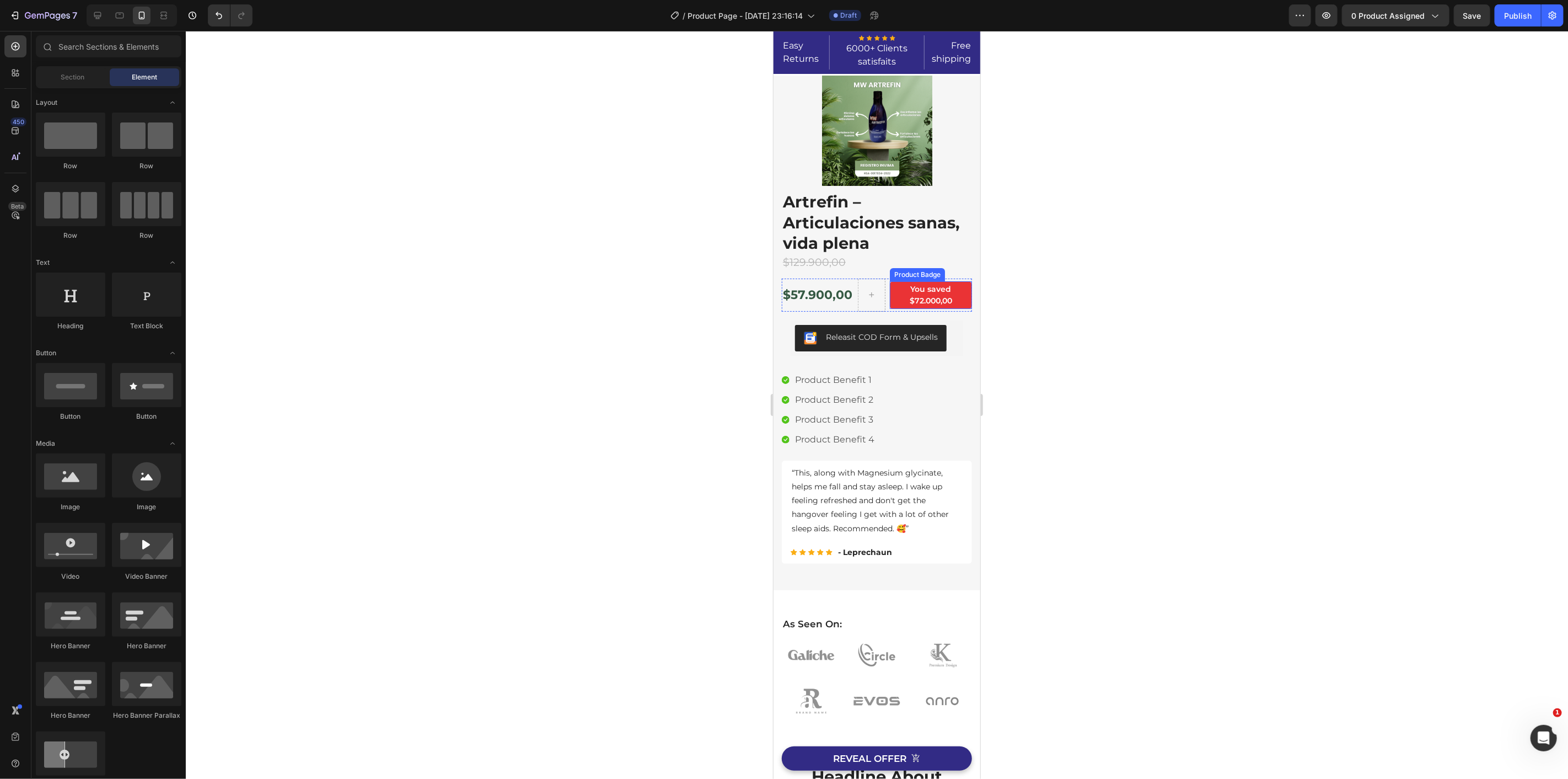
click at [916, 287] on pre "You saved $72.000,00" at bounding box center [931, 294] width 82 height 27
click at [938, 290] on div "$57.900,00 (P) Price (P) Price Row" at bounding box center [876, 295] width 190 height 33
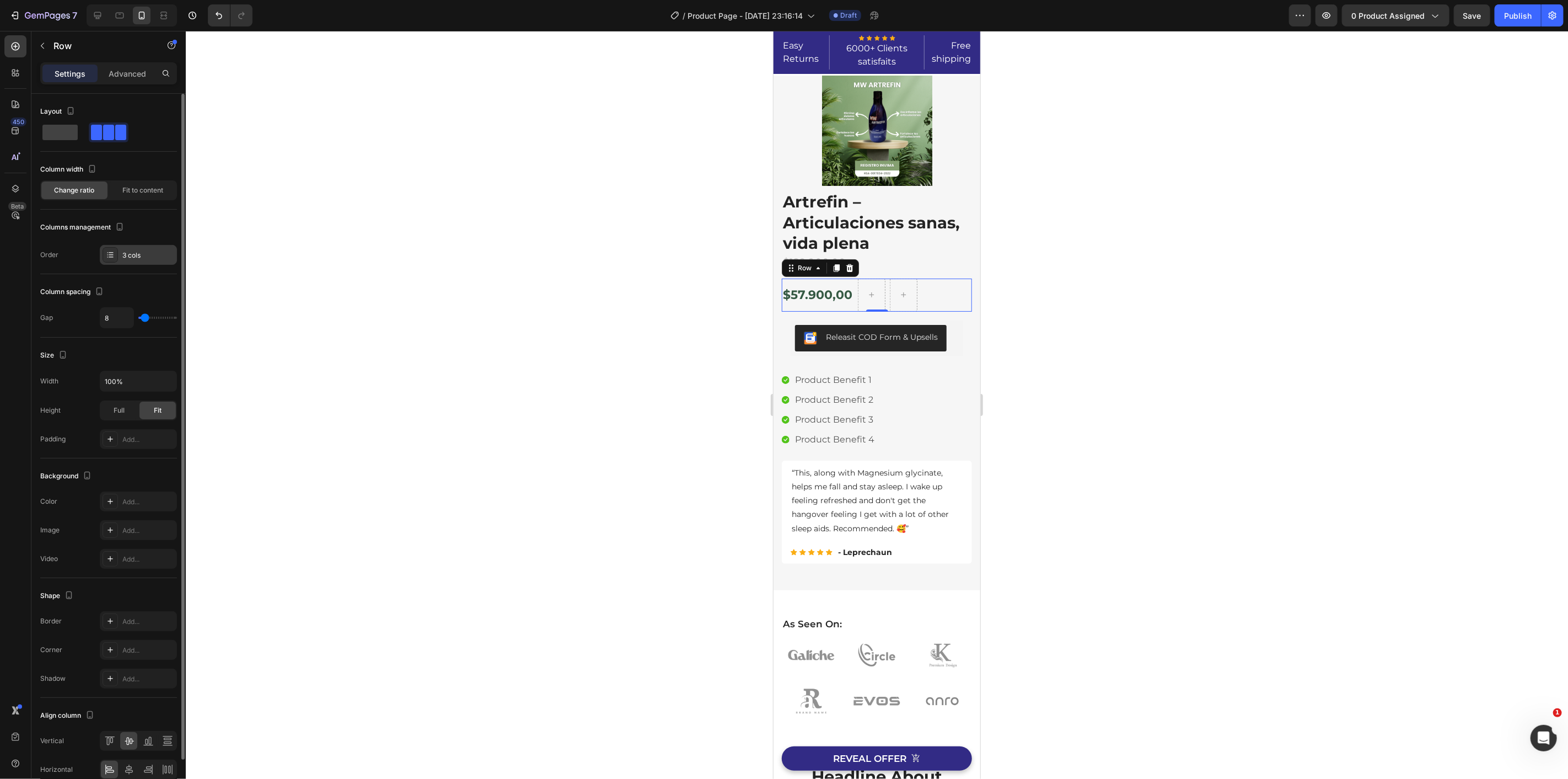
click at [124, 252] on div "3 cols" at bounding box center [148, 255] width 52 height 10
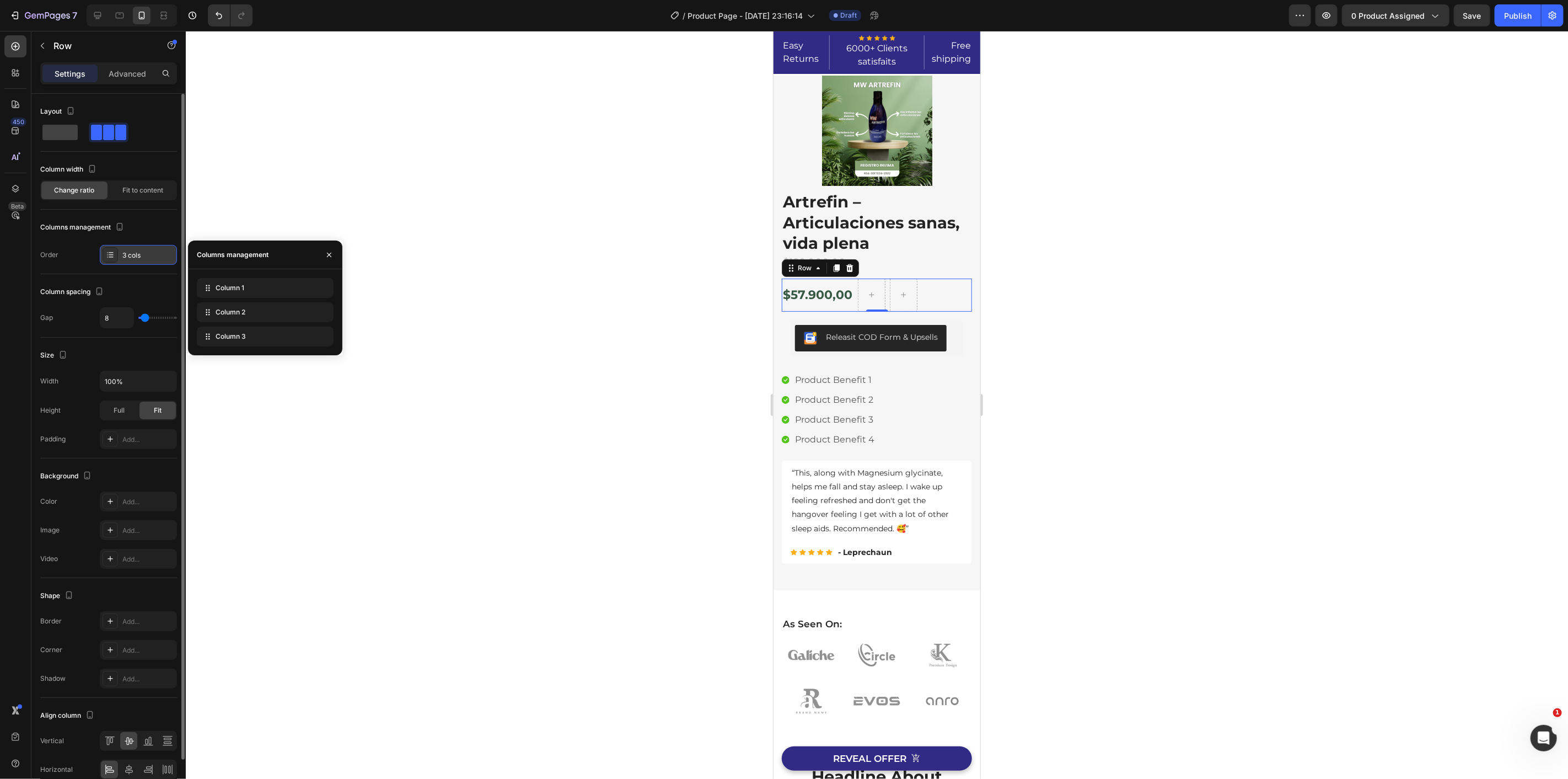
click at [131, 252] on div "3 cols" at bounding box center [148, 255] width 52 height 10
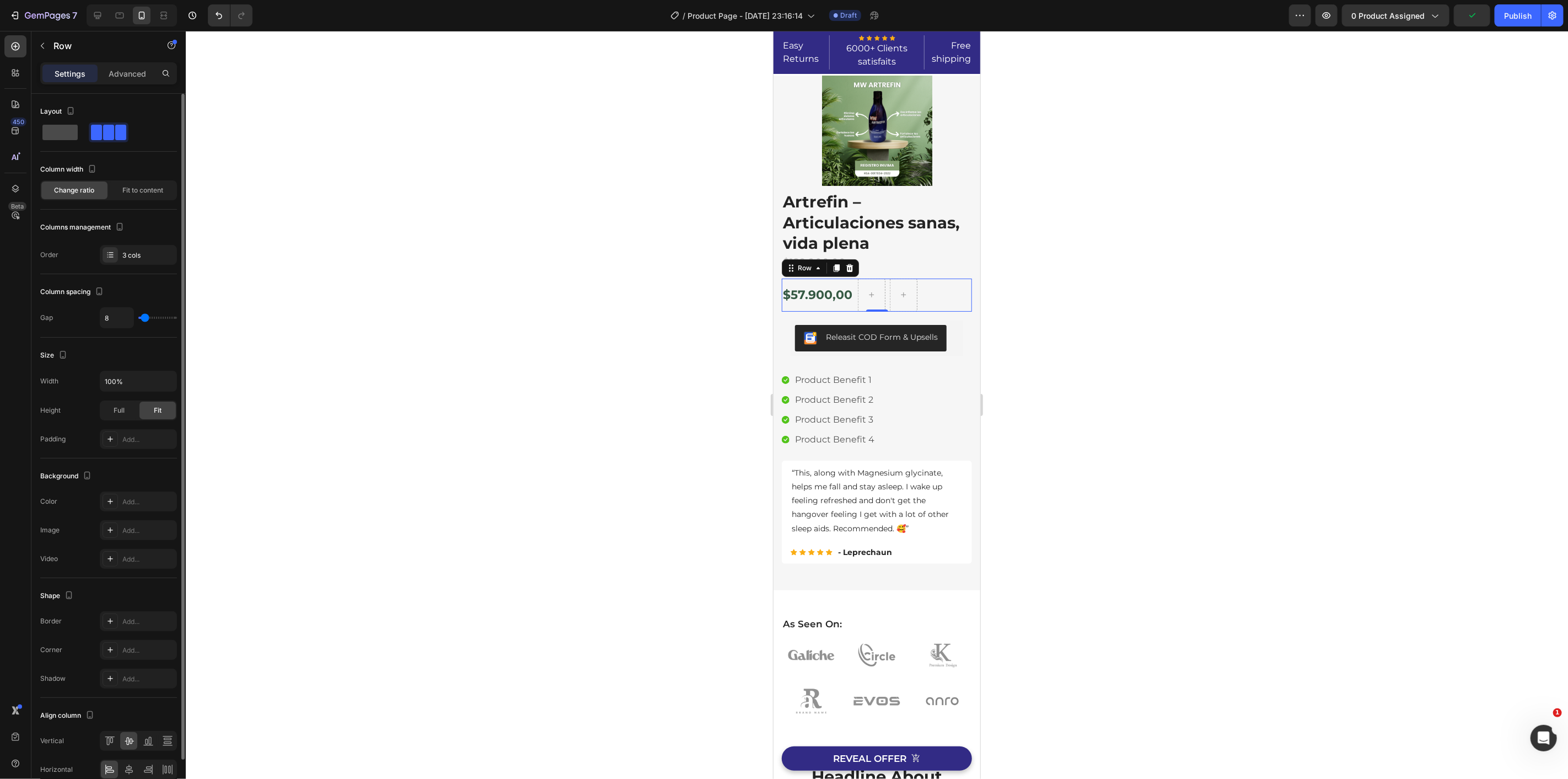
click at [69, 131] on span at bounding box center [60, 132] width 35 height 15
type input "0"
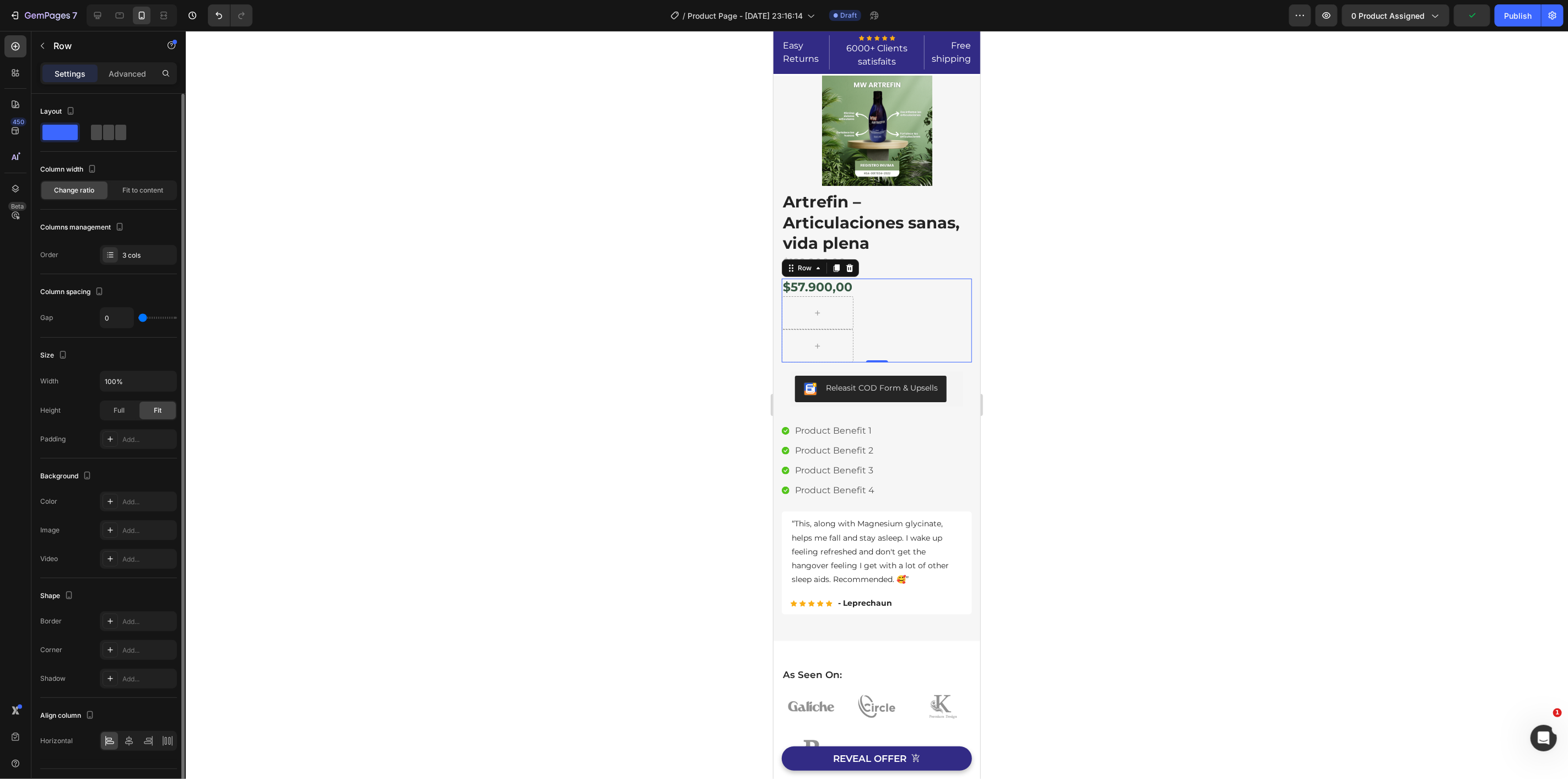
click at [103, 131] on span at bounding box center [109, 132] width 11 height 15
type input "8"
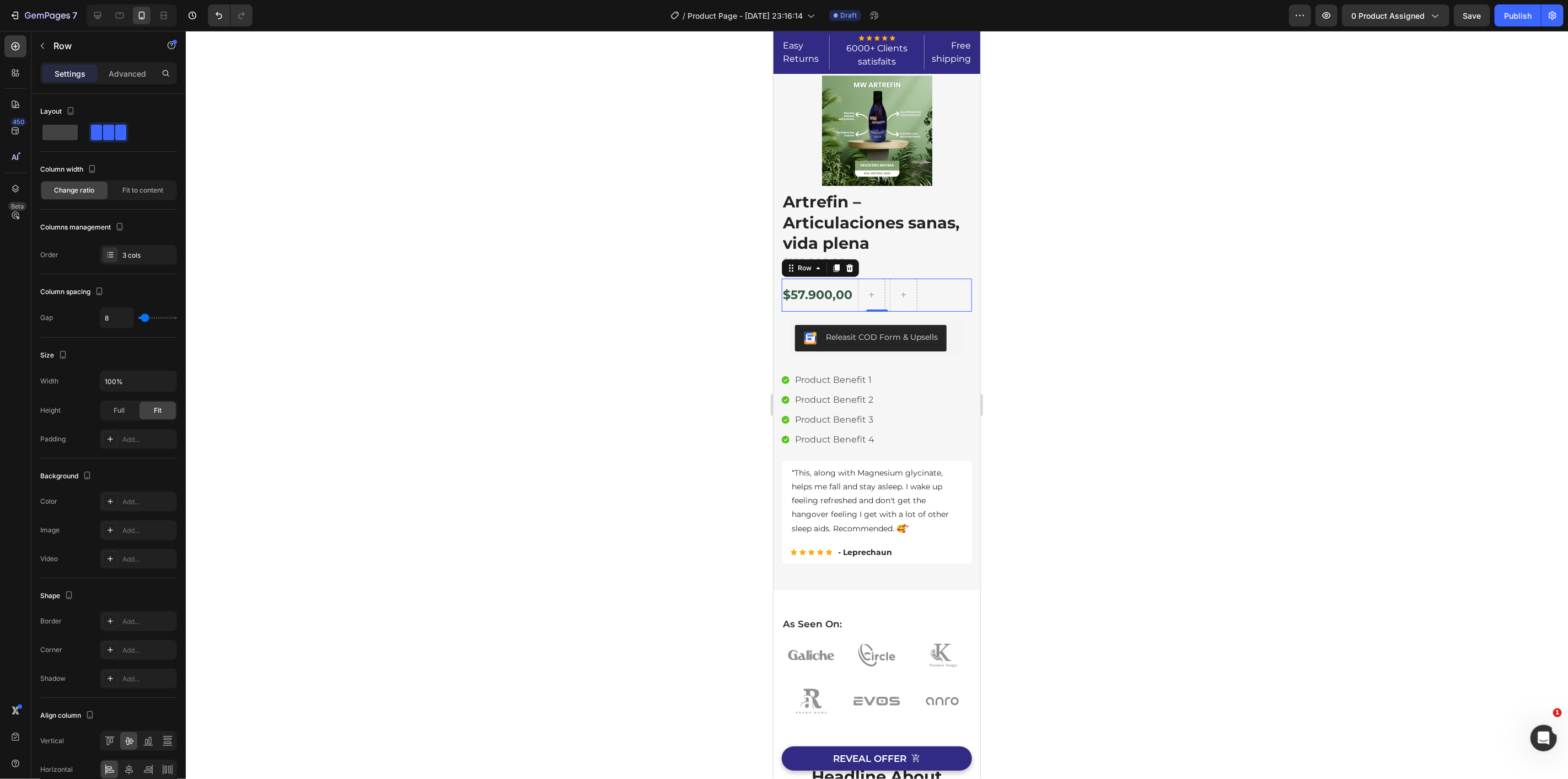
click at [736, 300] on div at bounding box center [877, 405] width 1382 height 748
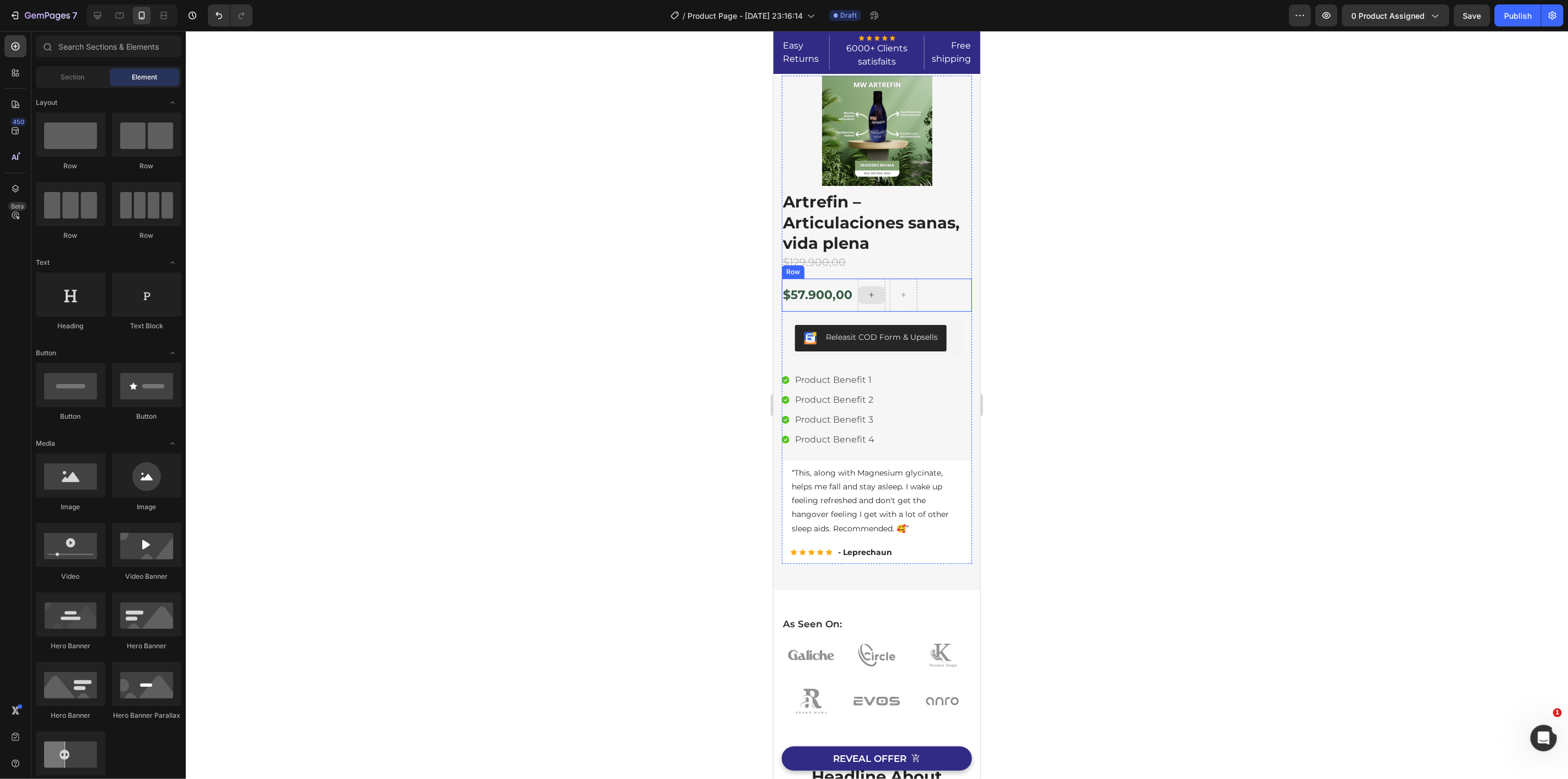
click at [928, 303] on div "$57.900,00 (P) Price (P) Price Row" at bounding box center [876, 295] width 190 height 33
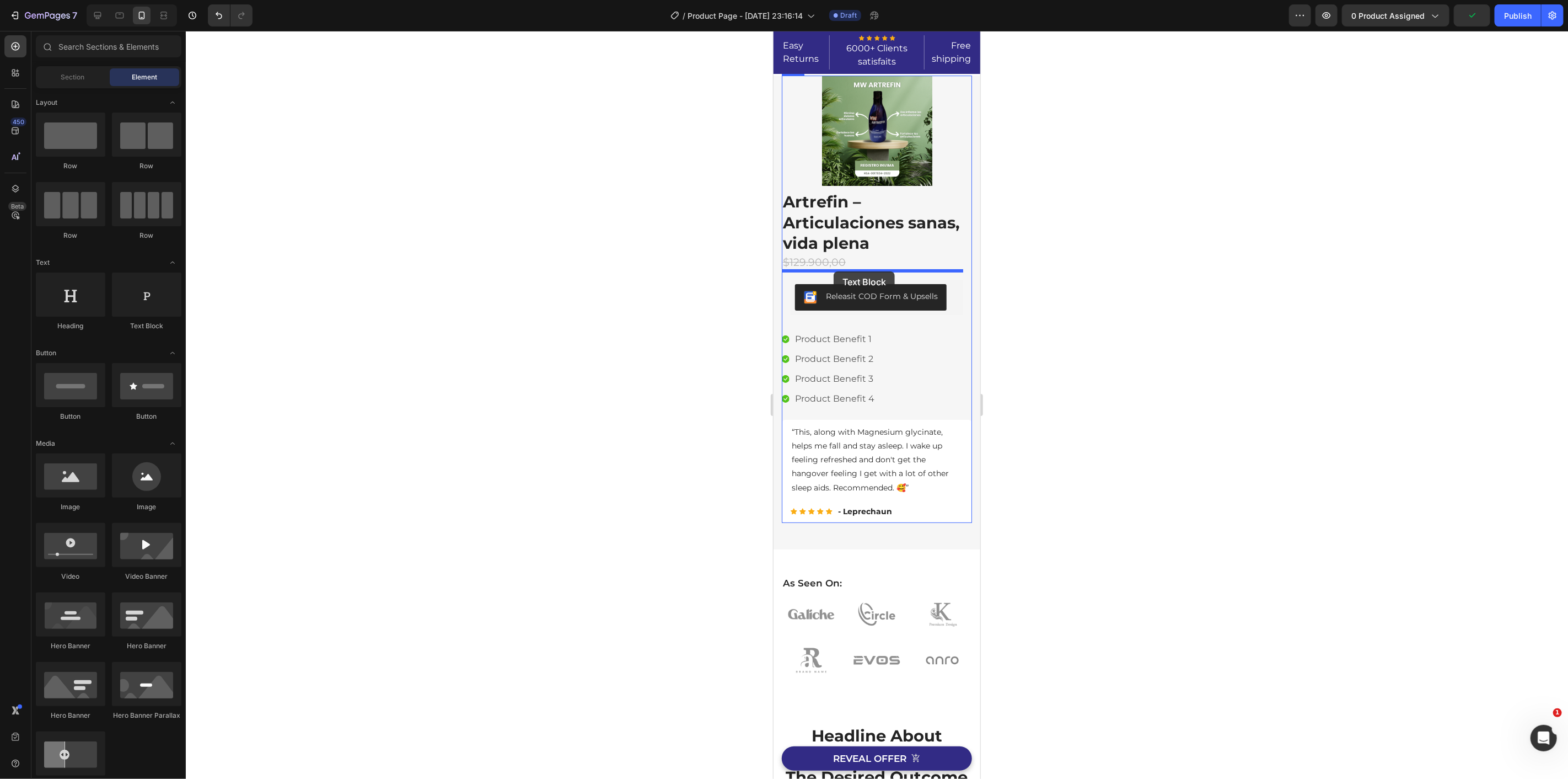
drag, startPoint x: 983, startPoint y: 324, endPoint x: 830, endPoint y: 272, distance: 161.6
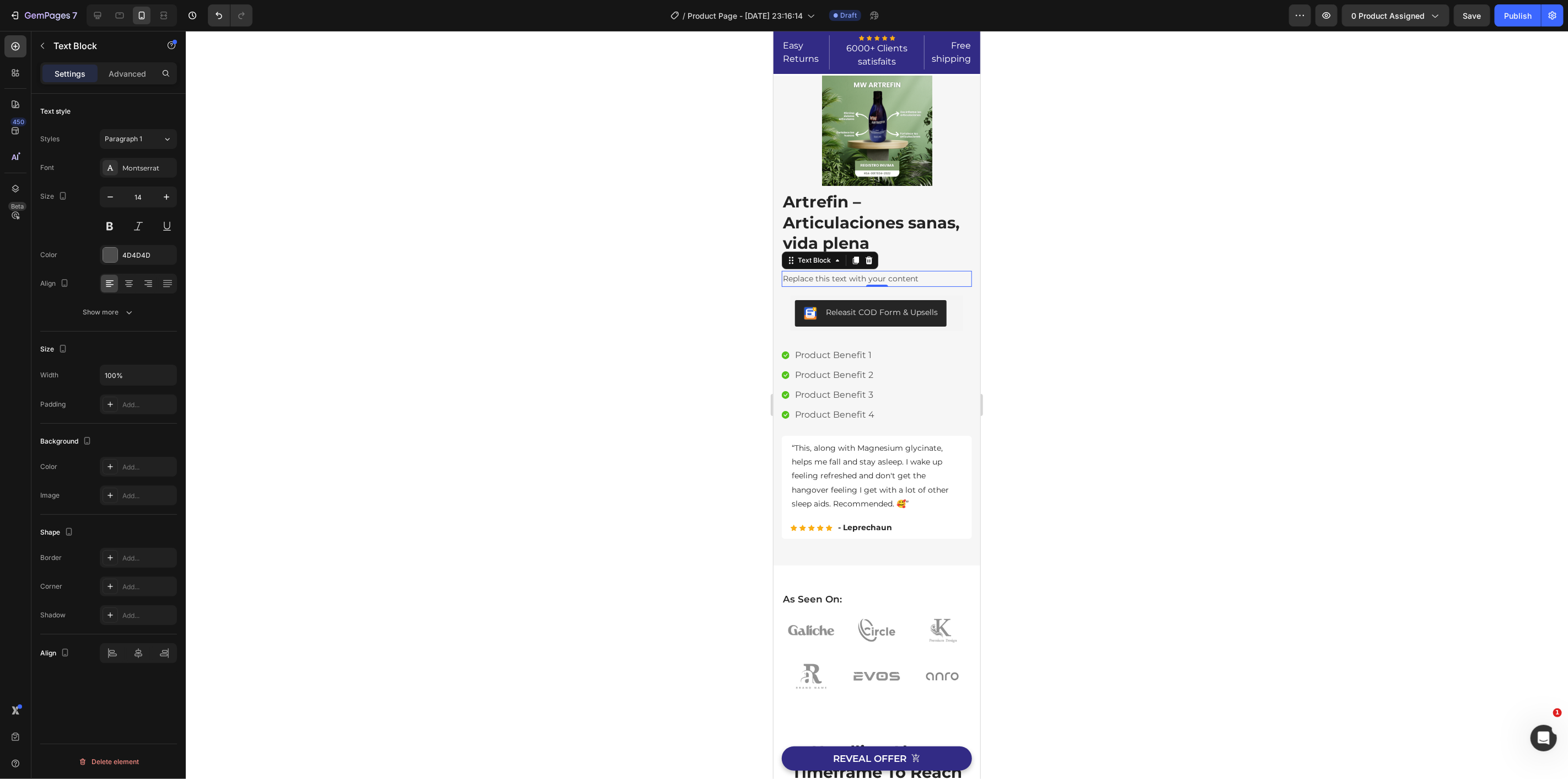
click at [692, 282] on div at bounding box center [877, 405] width 1382 height 748
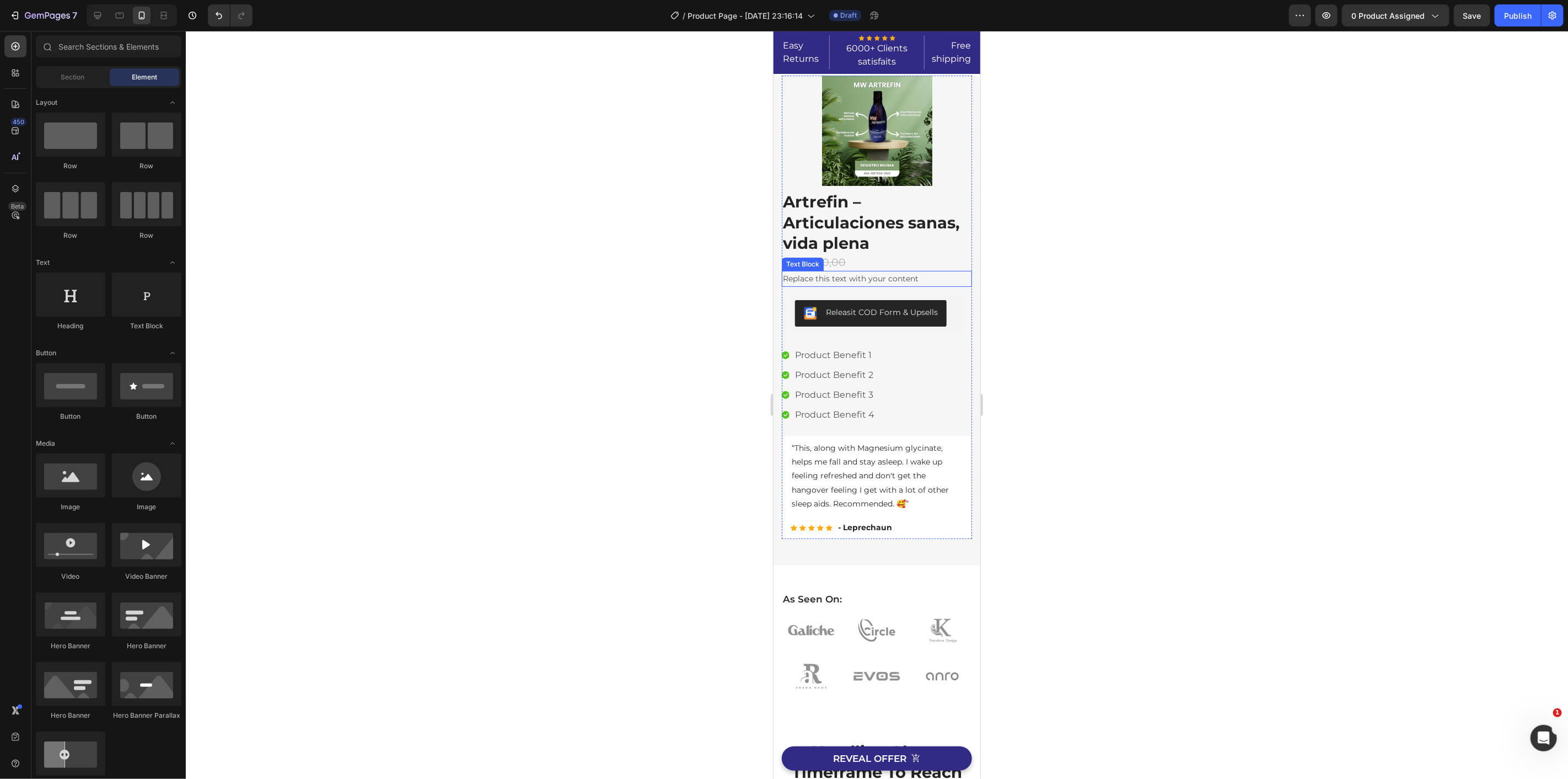
click at [811, 282] on div "Replace this text with your content" at bounding box center [876, 278] width 190 height 16
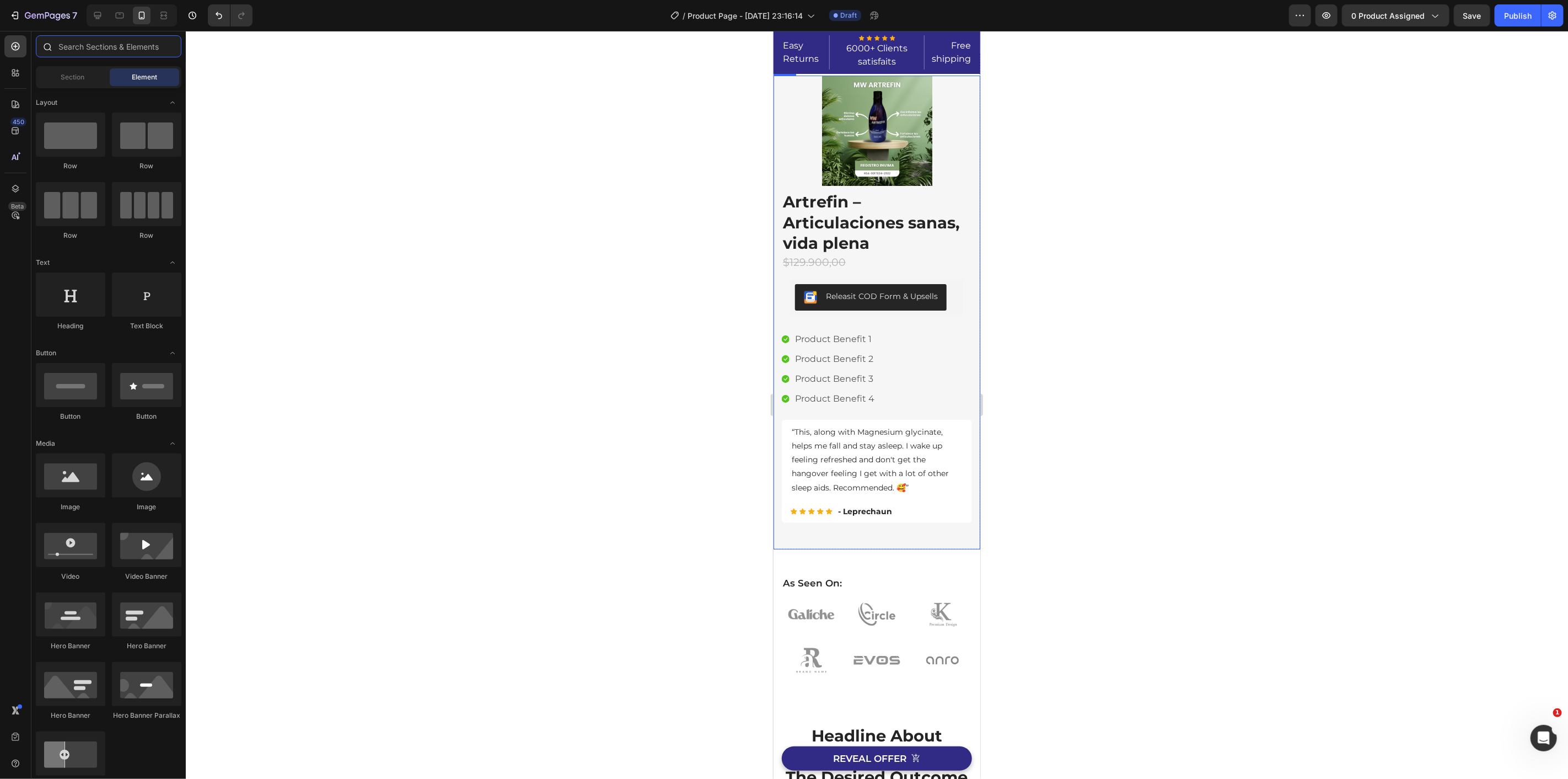
click at [71, 46] on input "text" at bounding box center [109, 46] width 146 height 22
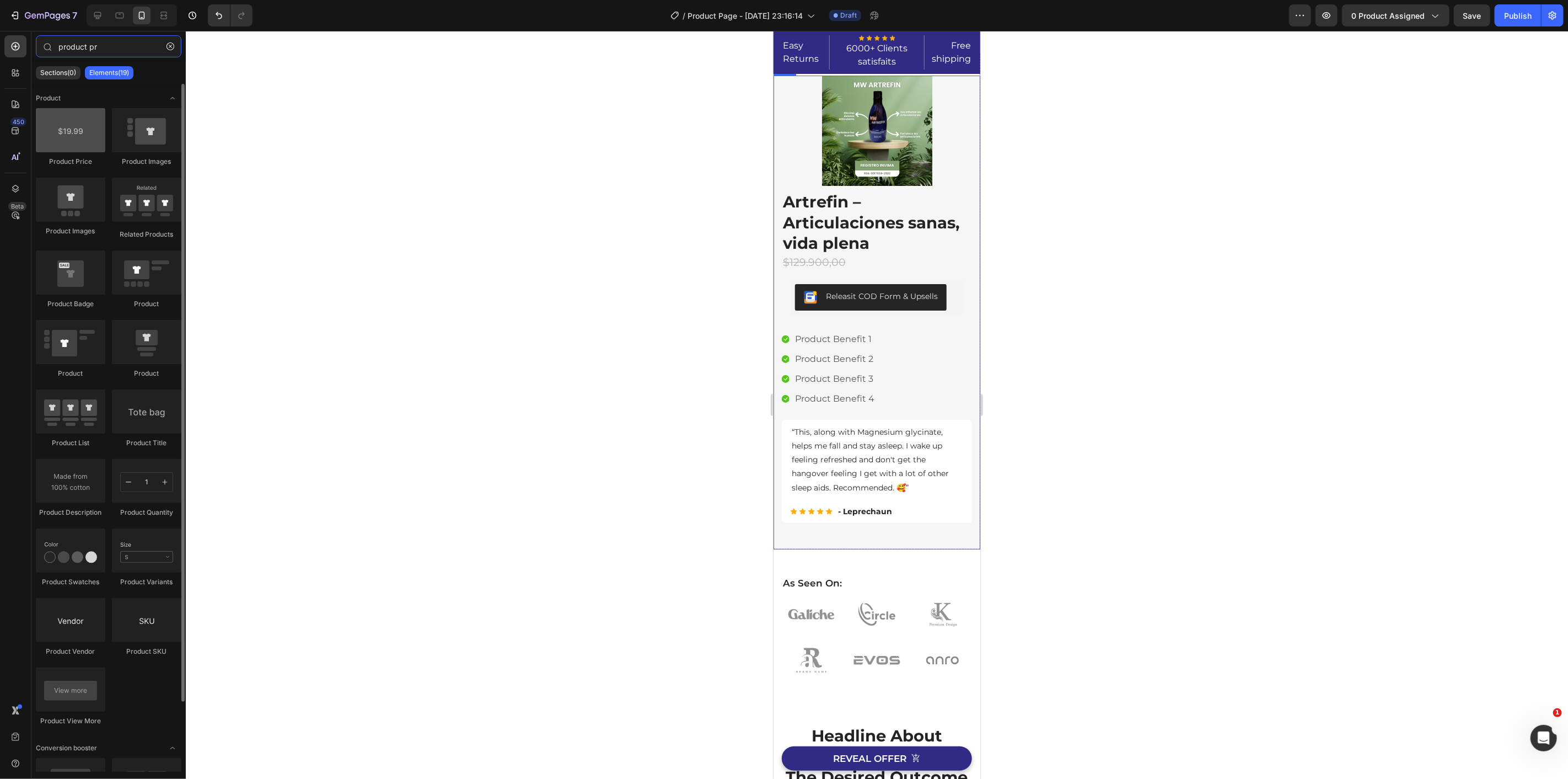
type input "product pr"
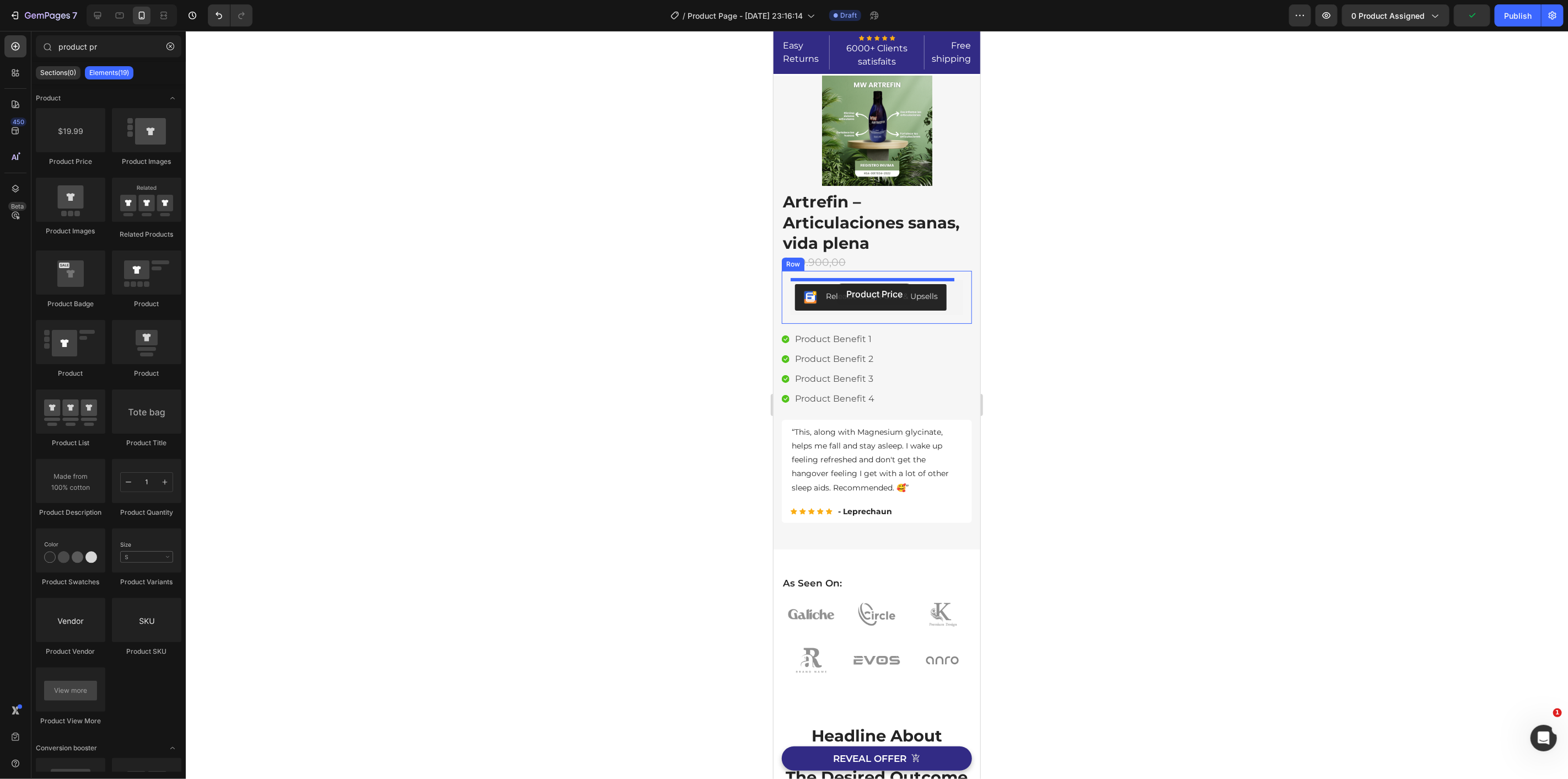
drag, startPoint x: 845, startPoint y: 176, endPoint x: 868, endPoint y: 274, distance: 100.7
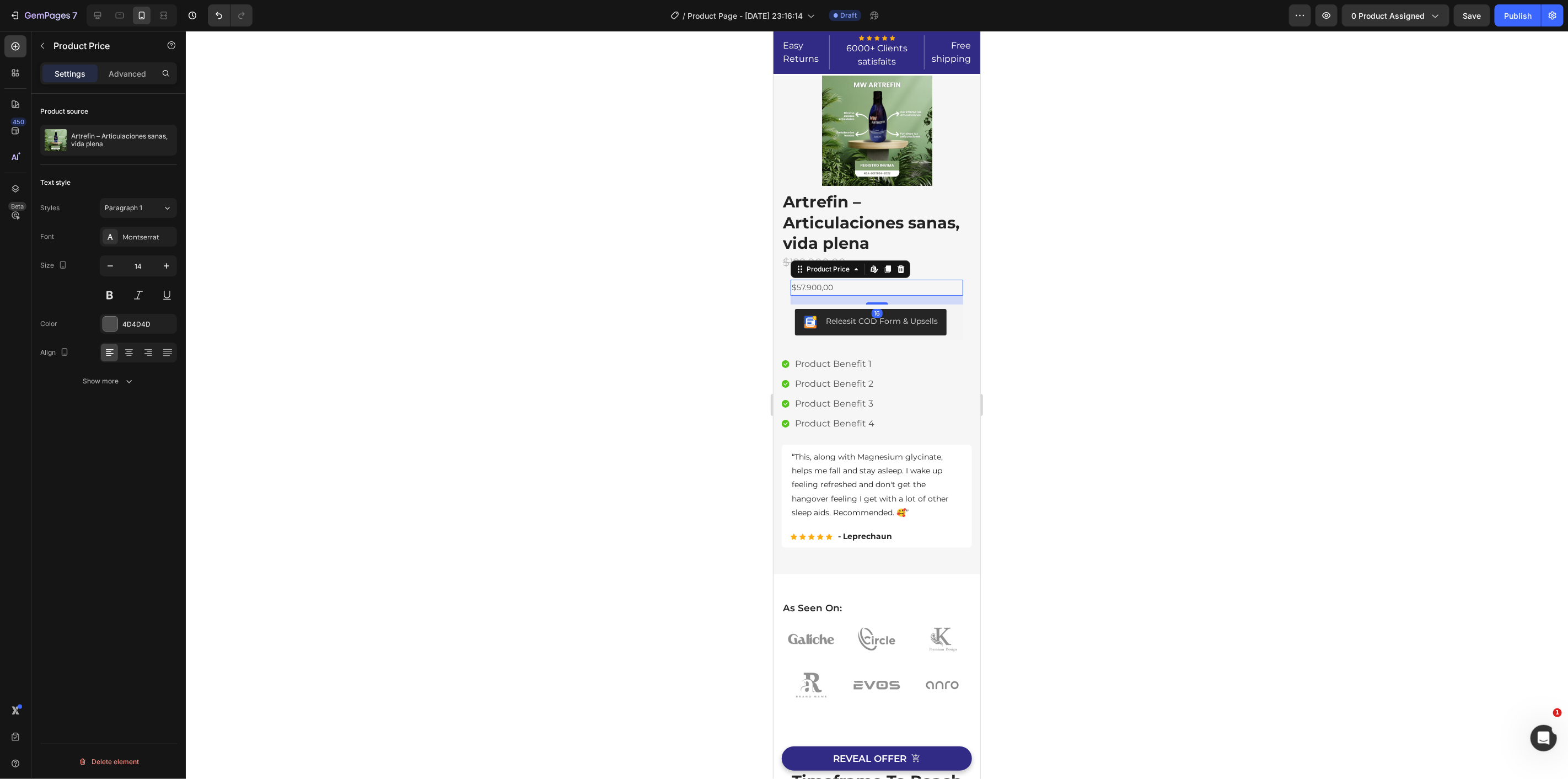
click at [833, 288] on div "$57.900,00" at bounding box center [876, 287] width 172 height 16
click at [821, 288] on div "$57.900,00" at bounding box center [876, 287] width 172 height 16
click at [707, 293] on div at bounding box center [877, 405] width 1382 height 748
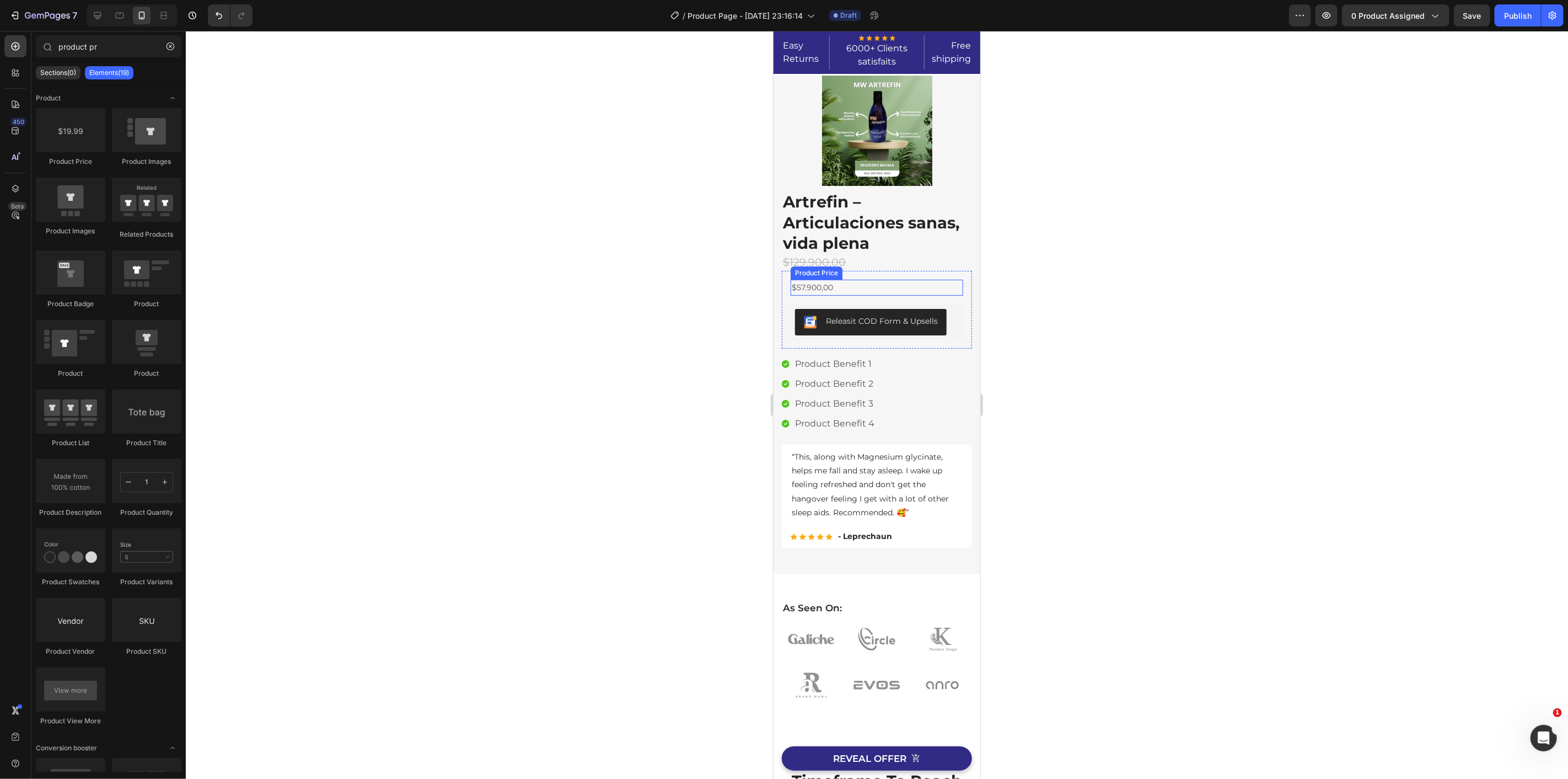
click at [837, 290] on div "$57.900,00" at bounding box center [876, 287] width 172 height 16
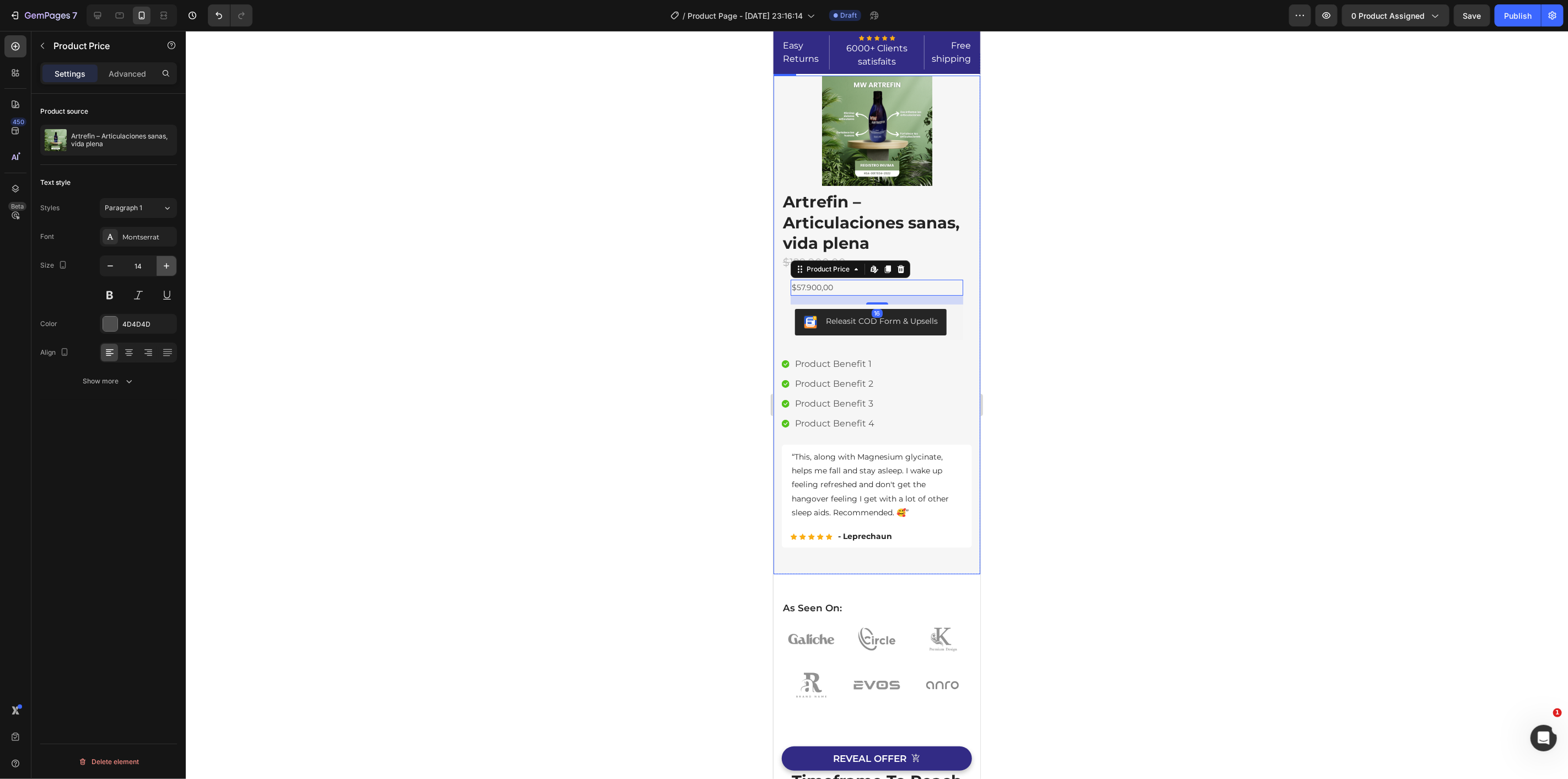
click at [163, 272] on button "button" at bounding box center [166, 266] width 20 height 20
click at [163, 271] on button "button" at bounding box center [166, 266] width 20 height 20
click at [164, 271] on icon "button" at bounding box center [166, 266] width 11 height 11
click at [167, 271] on icon "button" at bounding box center [166, 266] width 11 height 11
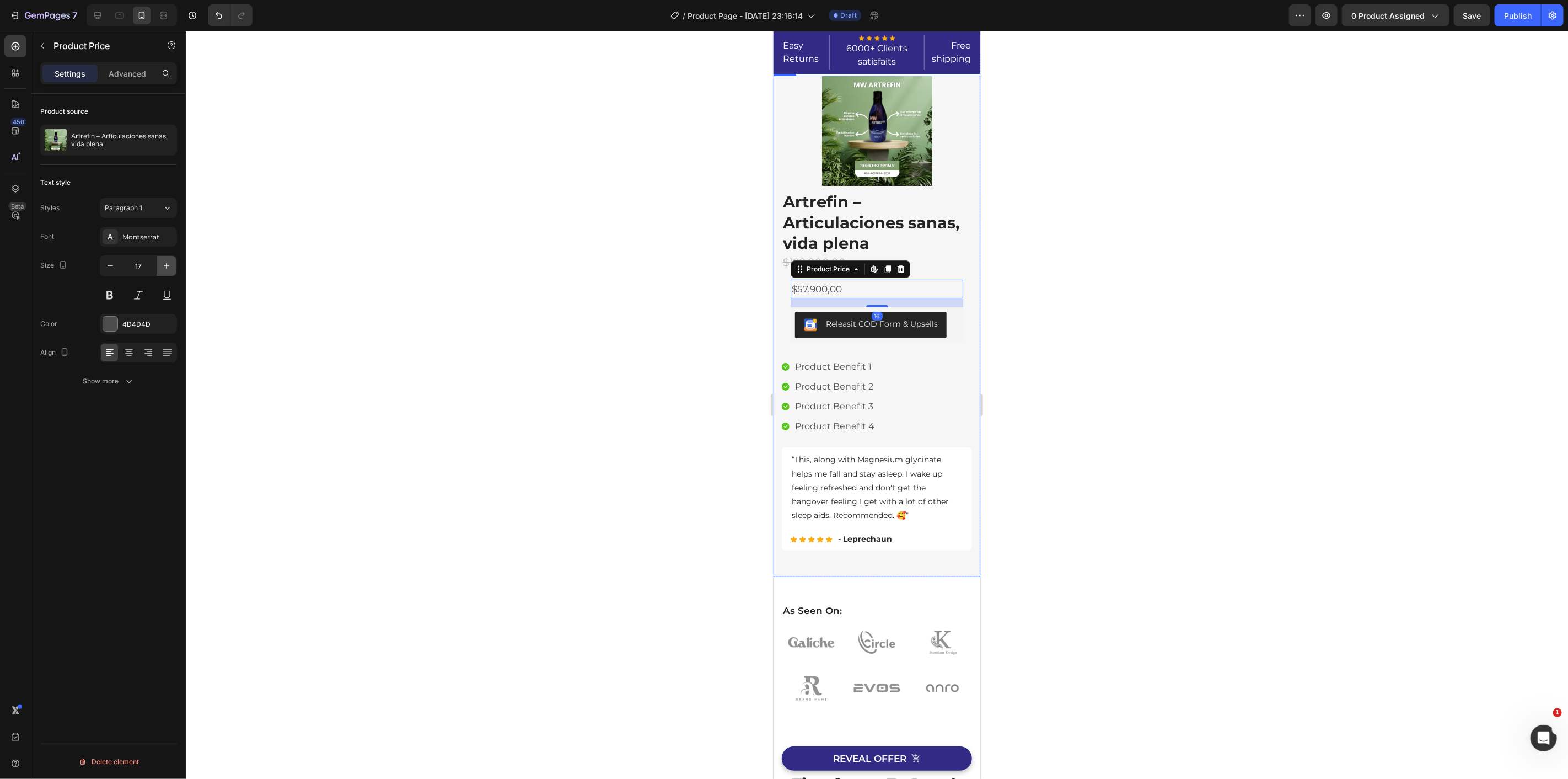
click at [168, 271] on icon "button" at bounding box center [166, 266] width 11 height 11
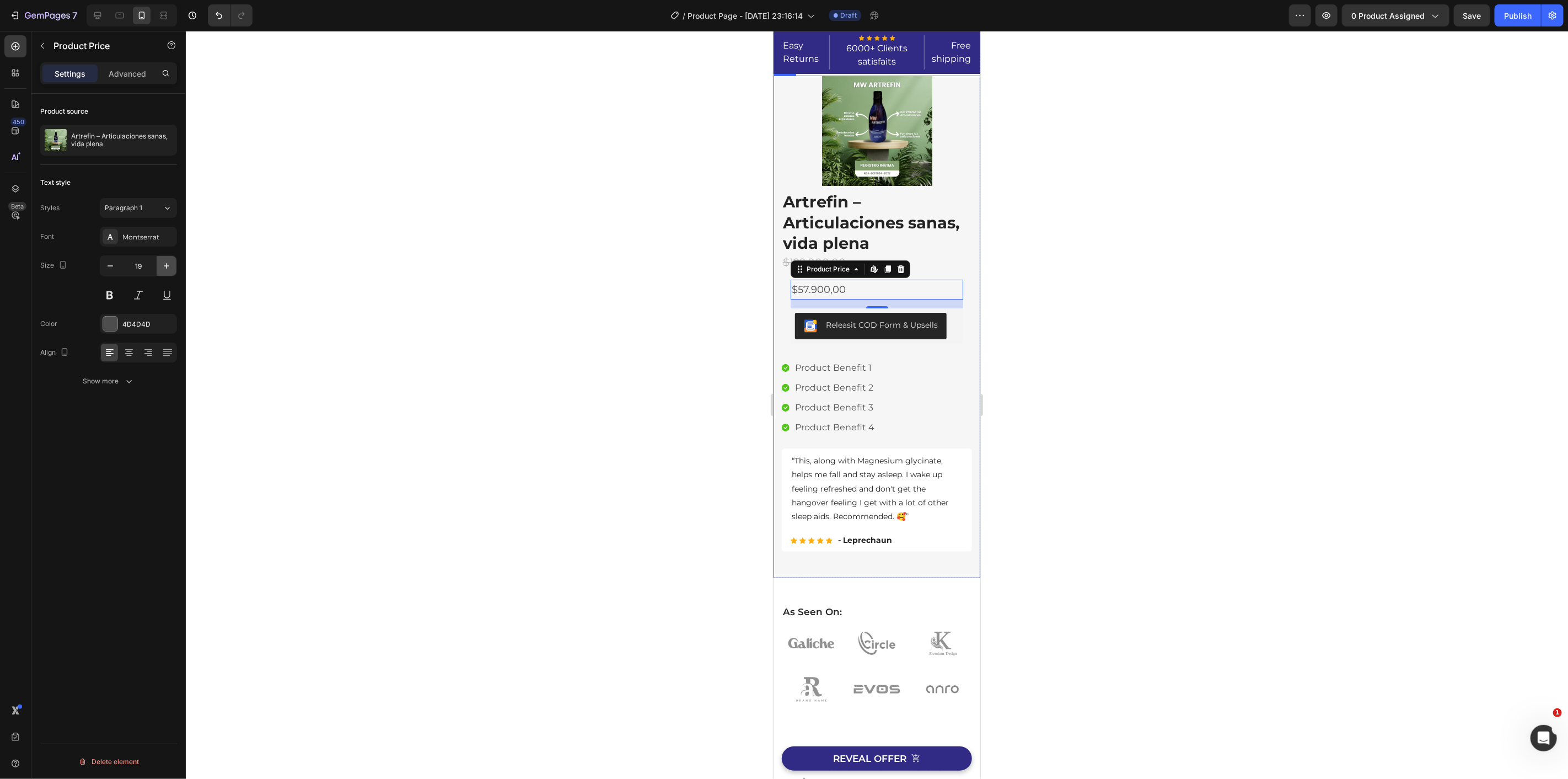
click at [168, 271] on icon "button" at bounding box center [166, 266] width 11 height 11
click at [168, 269] on icon "button" at bounding box center [166, 266] width 11 height 11
click at [168, 268] on icon "button" at bounding box center [166, 266] width 11 height 11
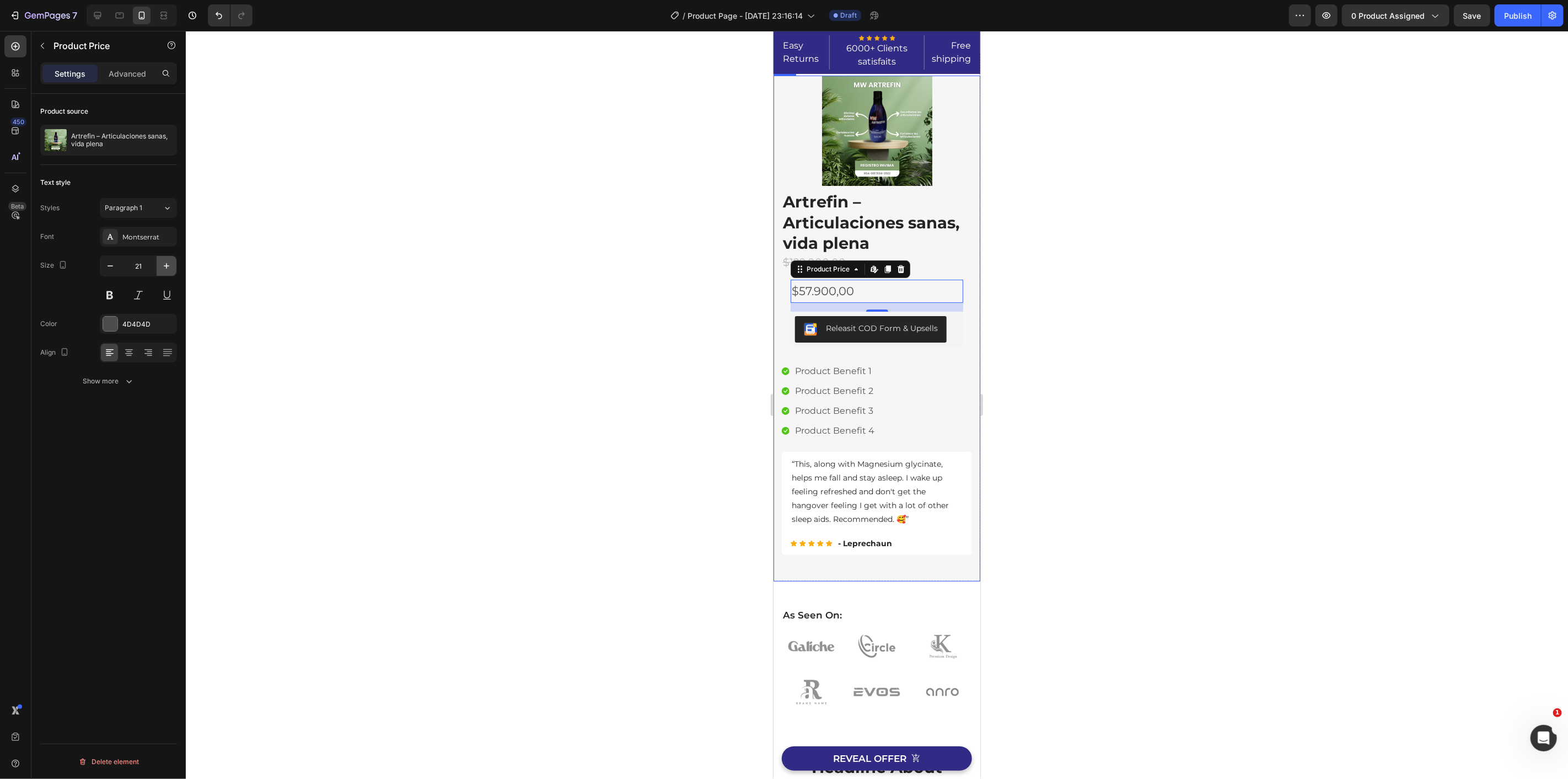
click at [168, 267] on icon "button" at bounding box center [166, 266] width 11 height 11
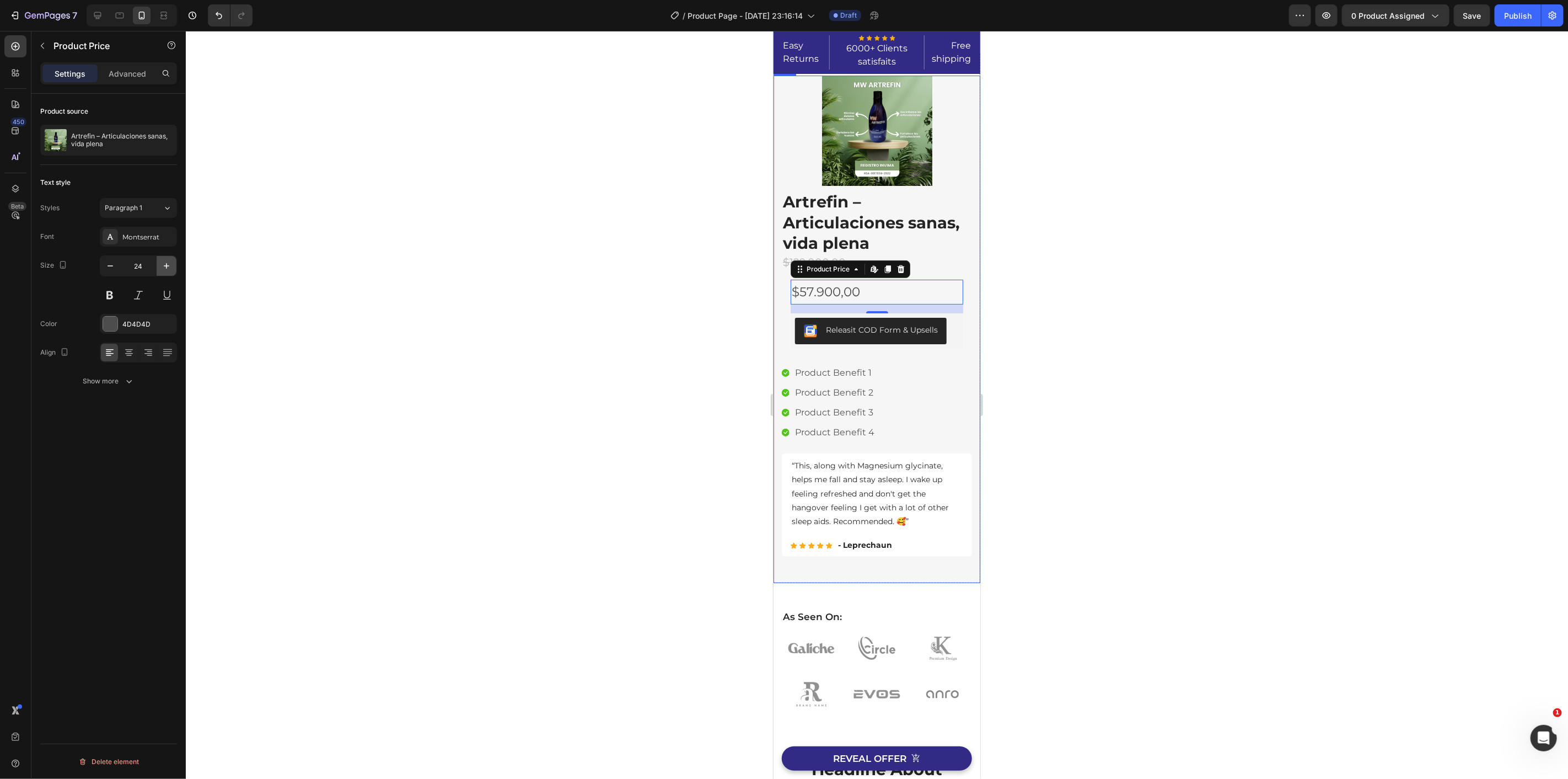
click at [168, 267] on icon "button" at bounding box center [166, 266] width 11 height 11
type input "26"
click at [113, 321] on div at bounding box center [110, 324] width 14 height 14
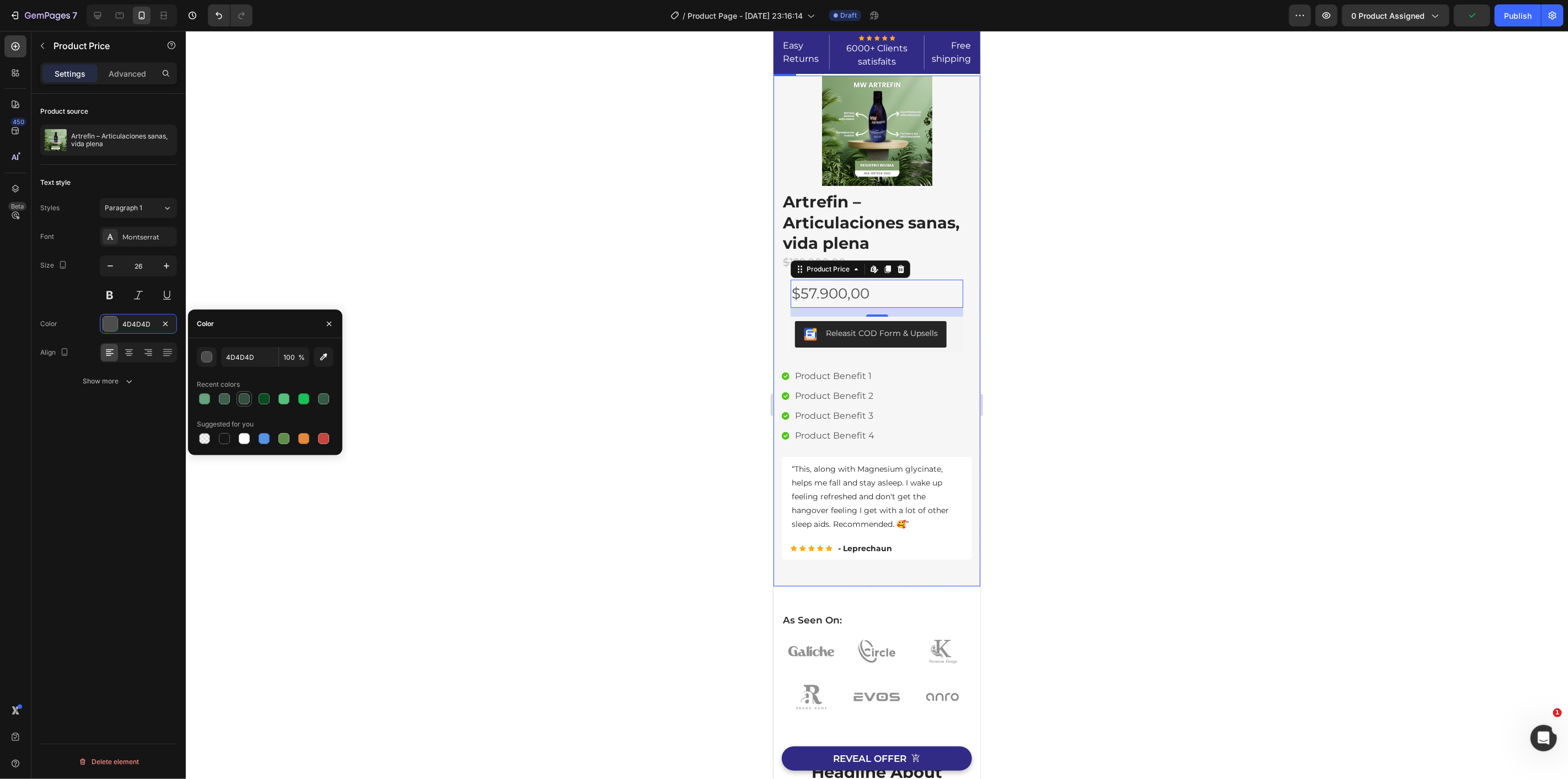
click at [245, 399] on div at bounding box center [244, 398] width 11 height 11
click at [262, 401] on div at bounding box center [264, 398] width 11 height 11
click at [283, 404] on div at bounding box center [283, 398] width 13 height 13
click at [262, 405] on div at bounding box center [264, 398] width 13 height 13
type input "094C22"
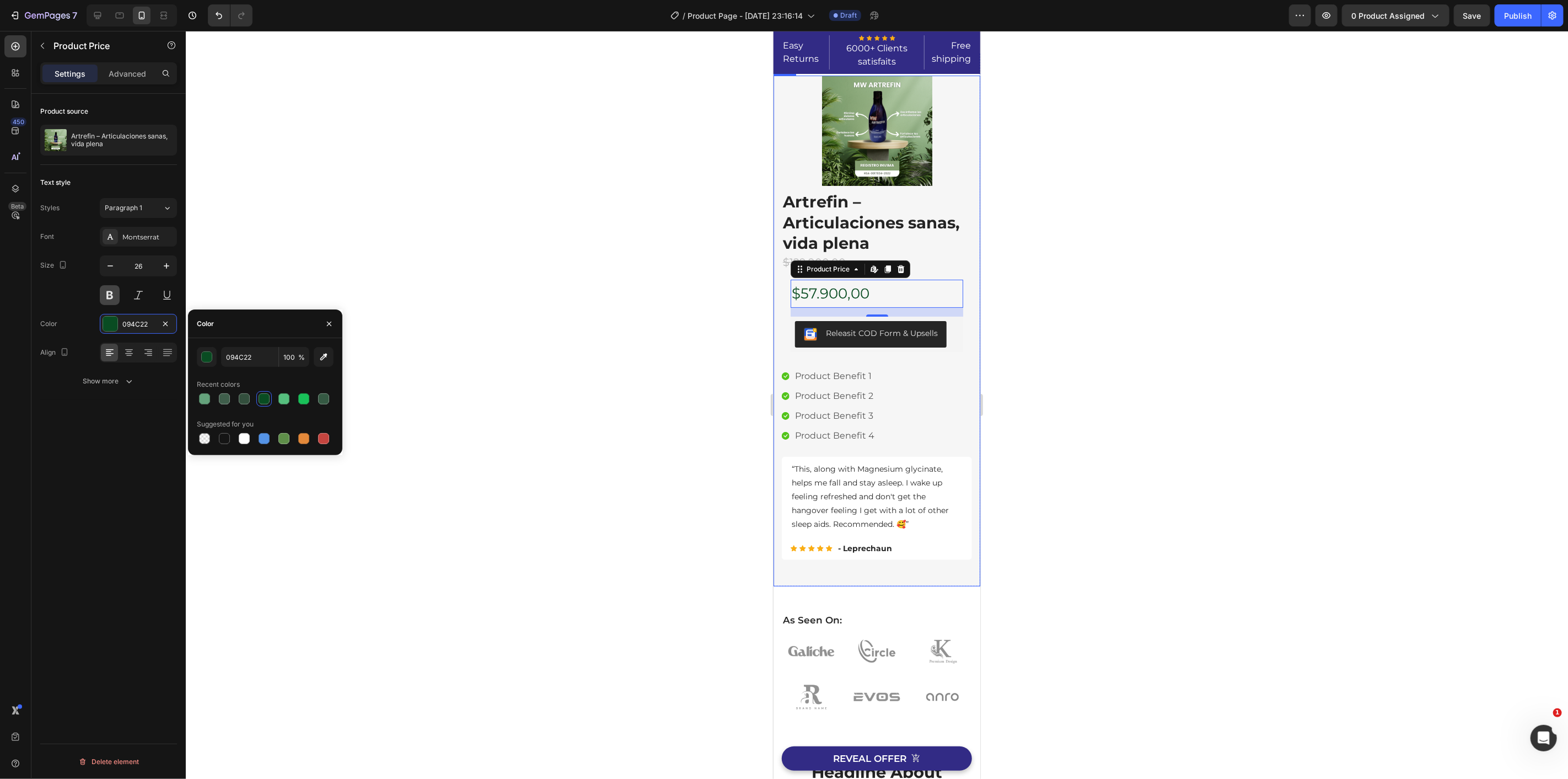
click at [109, 284] on div "26" at bounding box center [138, 280] width 77 height 49
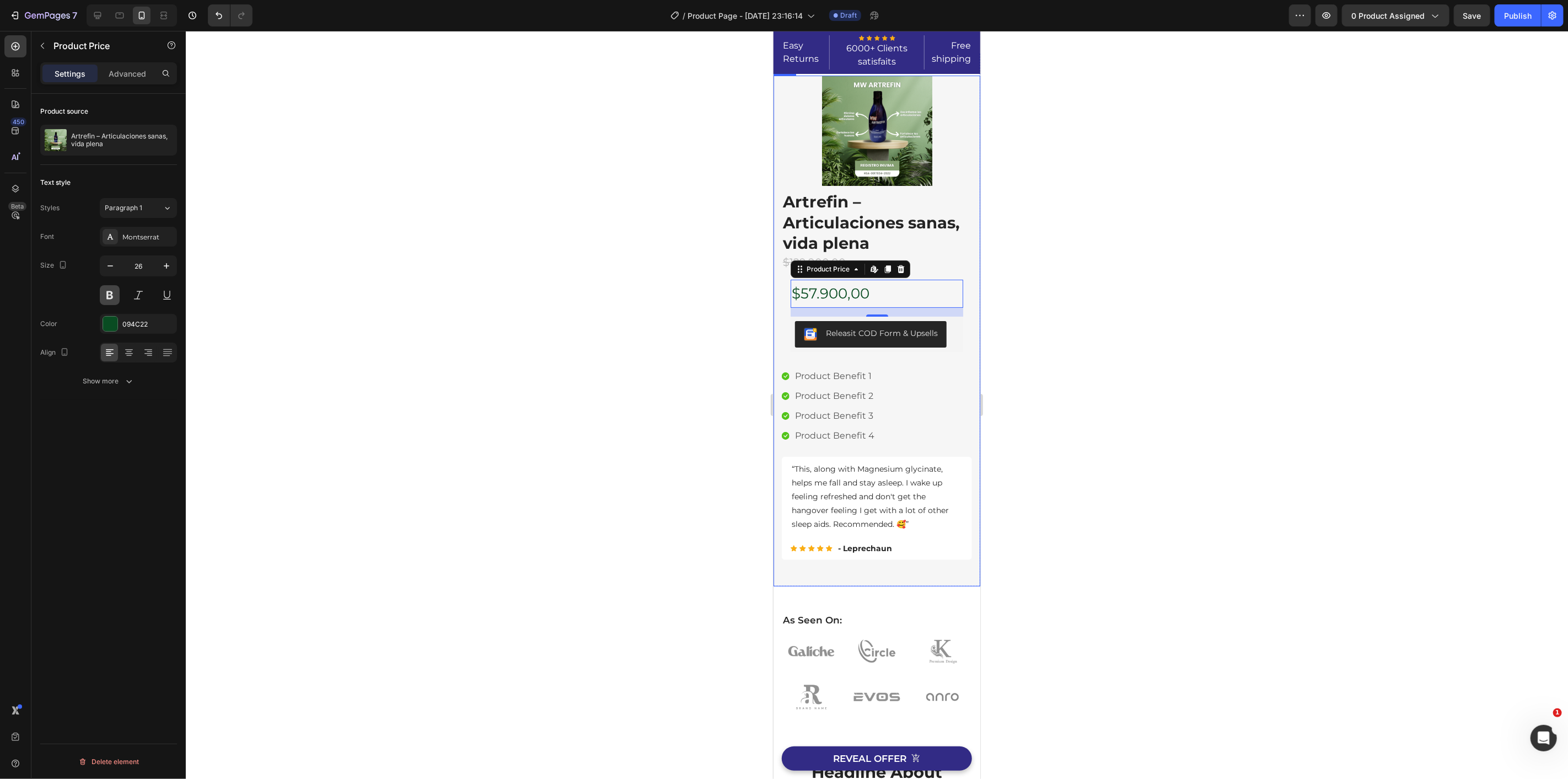
click at [113, 295] on button at bounding box center [109, 295] width 20 height 20
click at [311, 427] on div at bounding box center [877, 405] width 1382 height 748
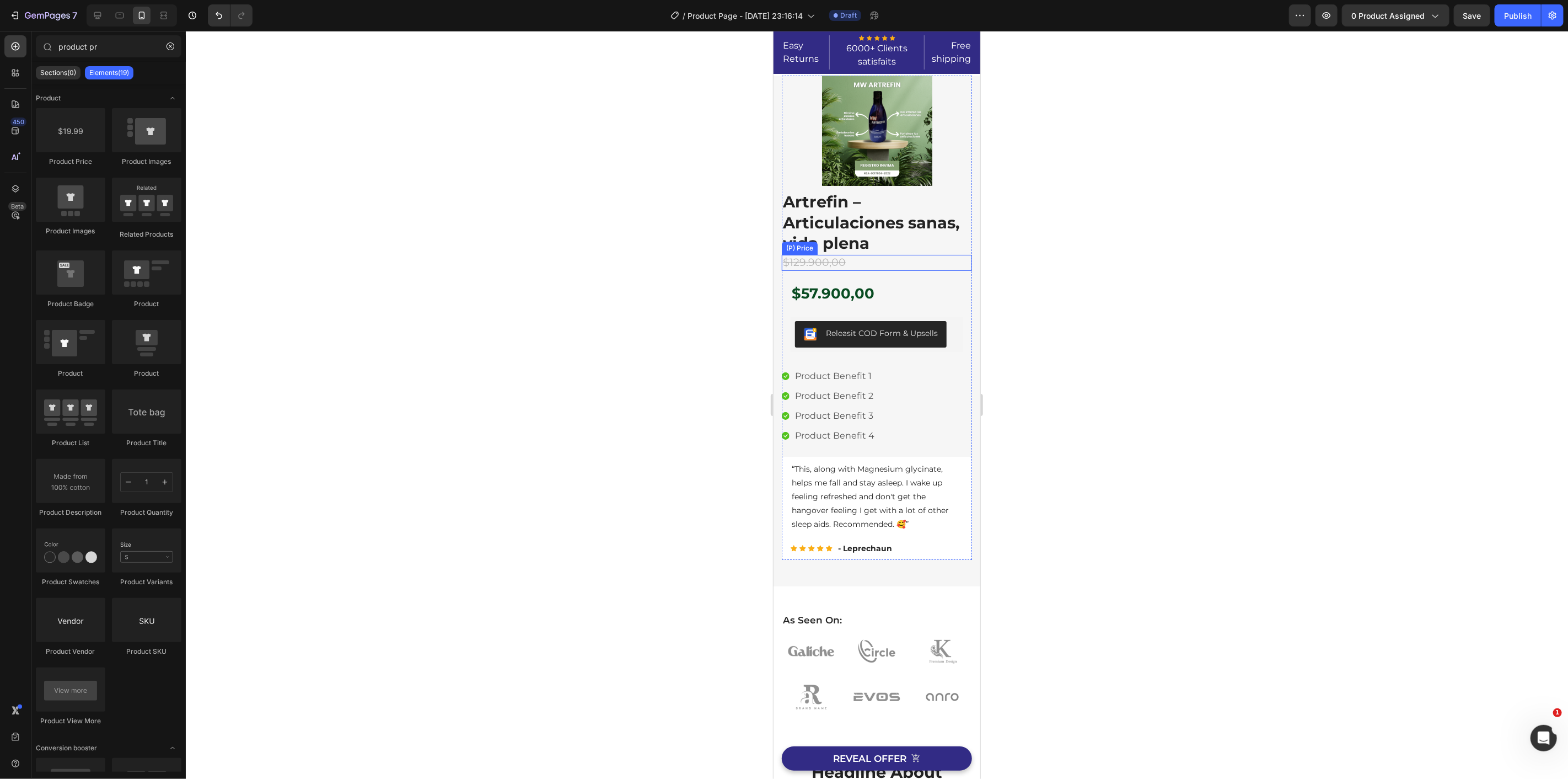
click at [851, 261] on div "$129.900,00" at bounding box center [876, 262] width 190 height 16
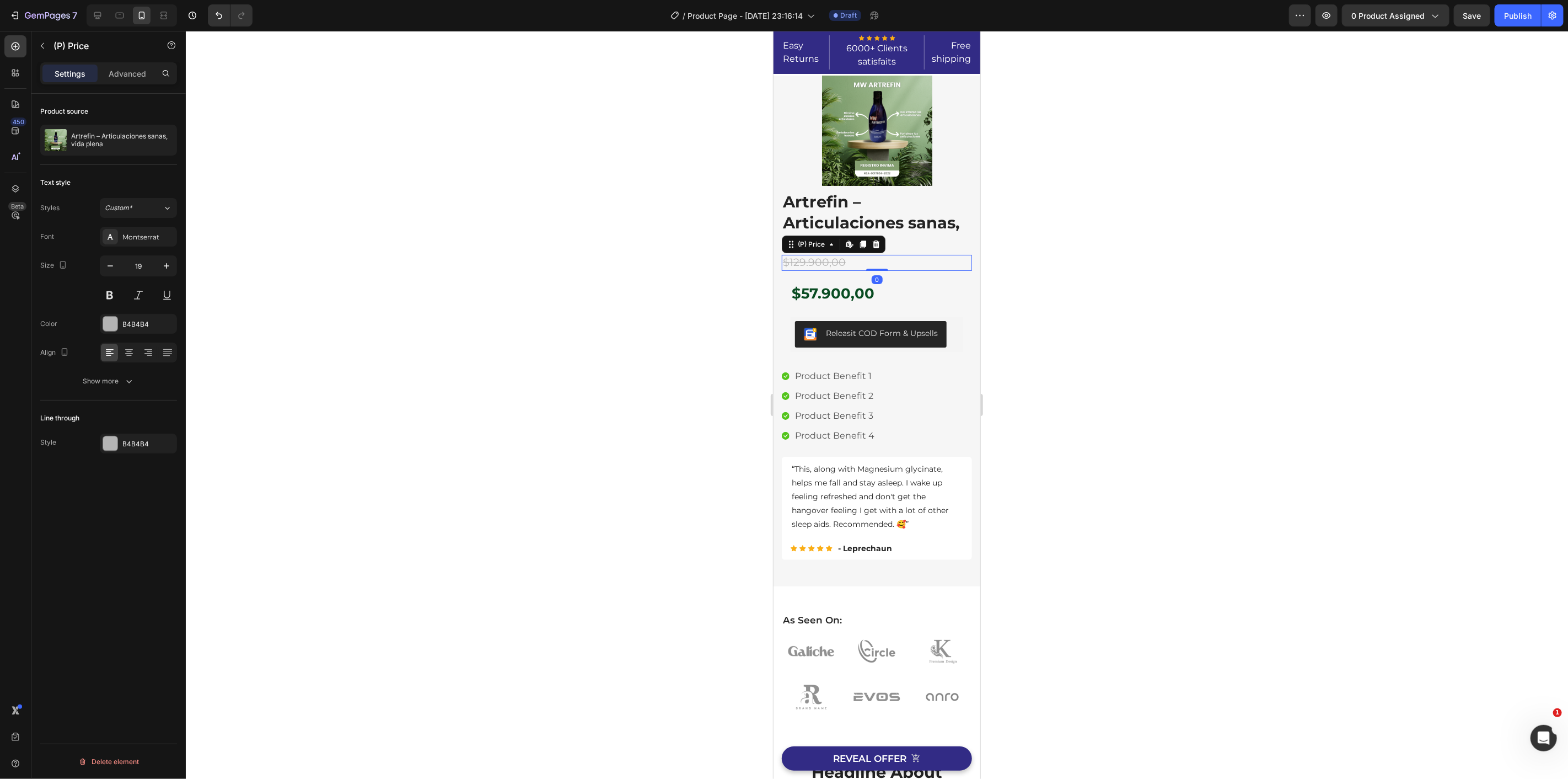
drag, startPoint x: 875, startPoint y: 268, endPoint x: 823, endPoint y: 264, distance: 52.2
click at [912, 208] on div "(P) Images & Gallery Artrefin – Articulaciones sanas, vida plena (P) Title Icon…" at bounding box center [876, 317] width 190 height 484
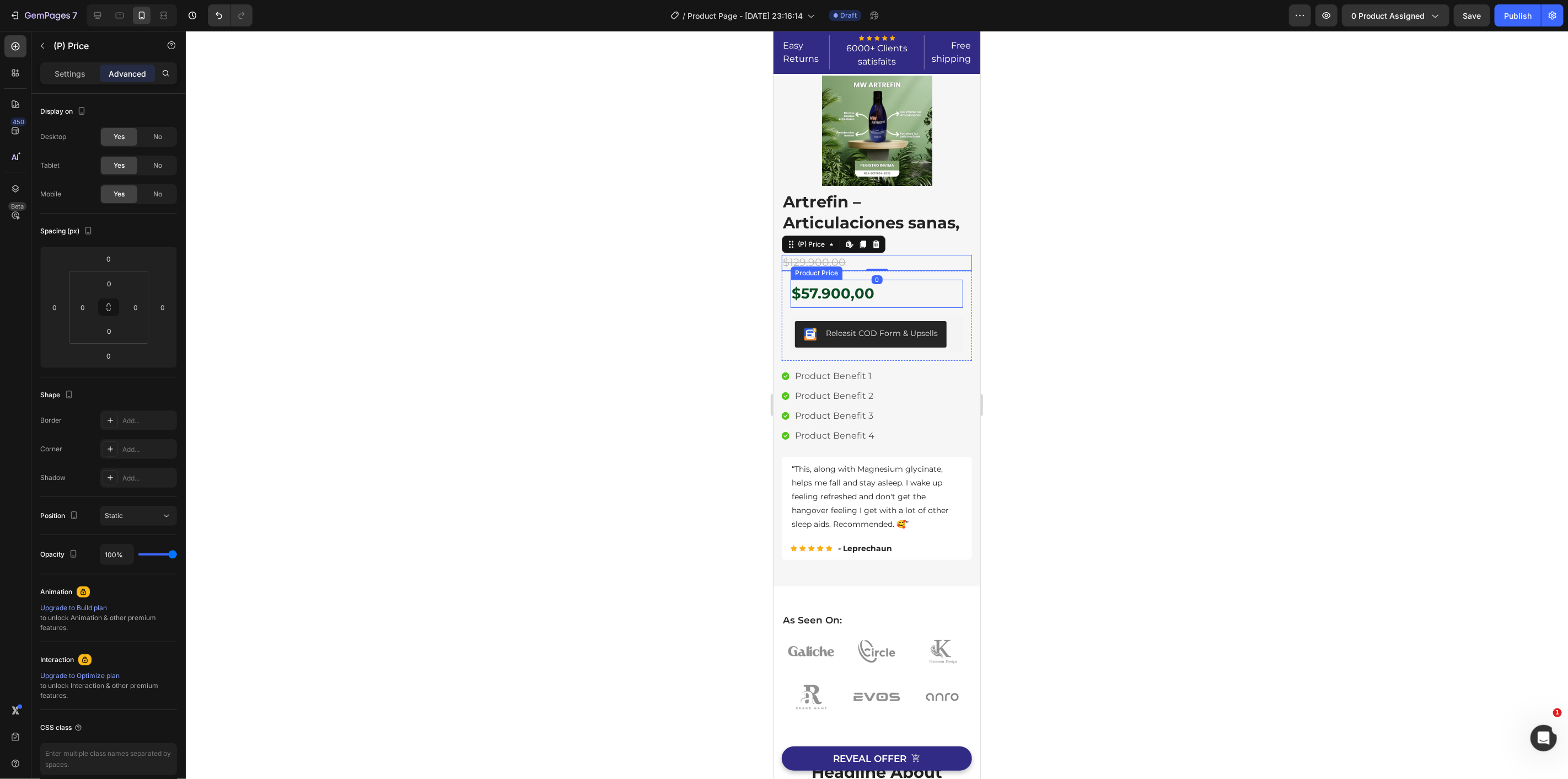
click at [829, 293] on div "$57.900,00" at bounding box center [876, 293] width 172 height 28
click at [928, 275] on div "$57.900,00 Product Price Edit content in Shopify 16 Product Price Edit content …" at bounding box center [876, 315] width 190 height 90
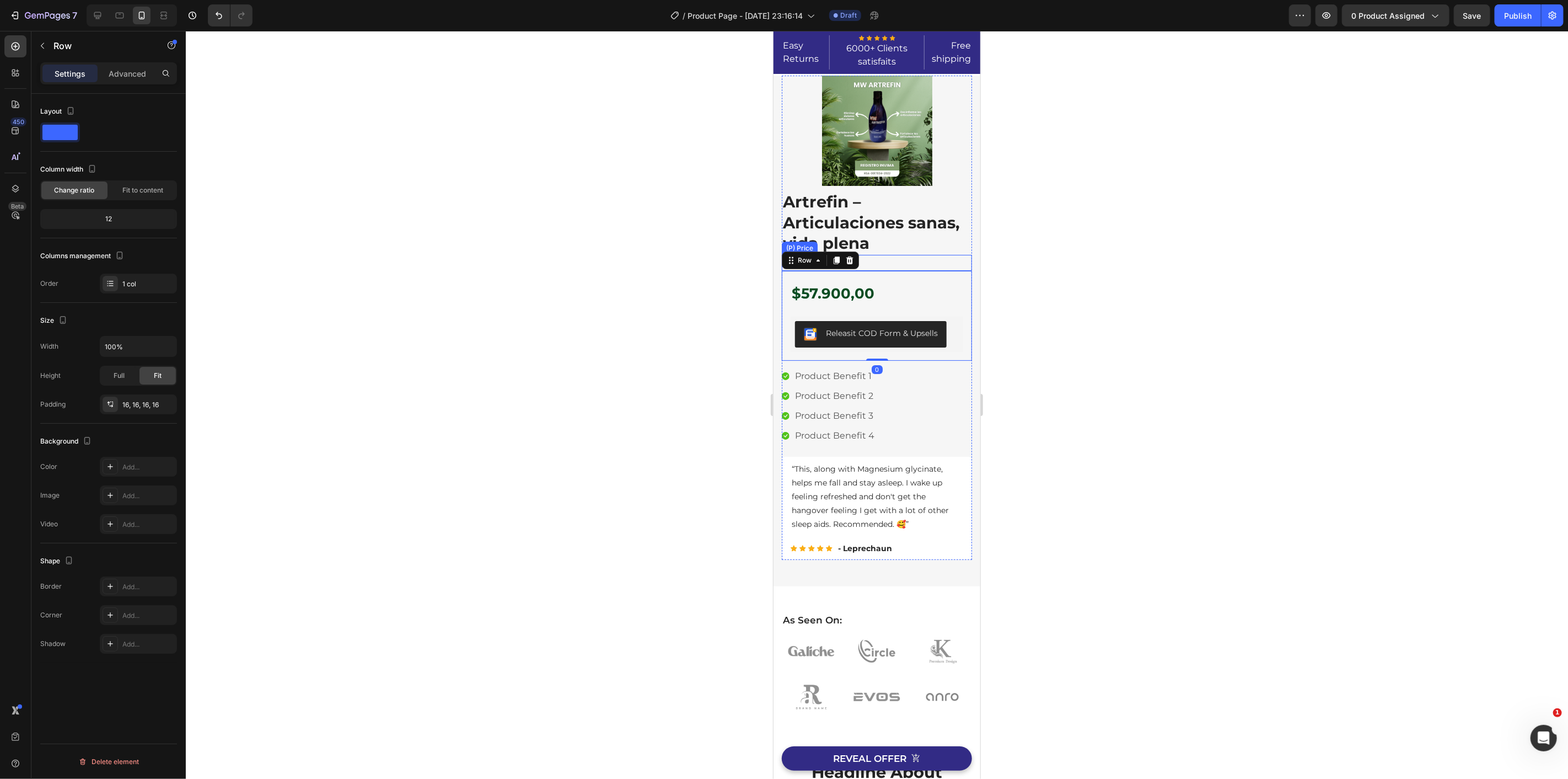
click at [912, 256] on div "$129.900,00" at bounding box center [876, 262] width 190 height 16
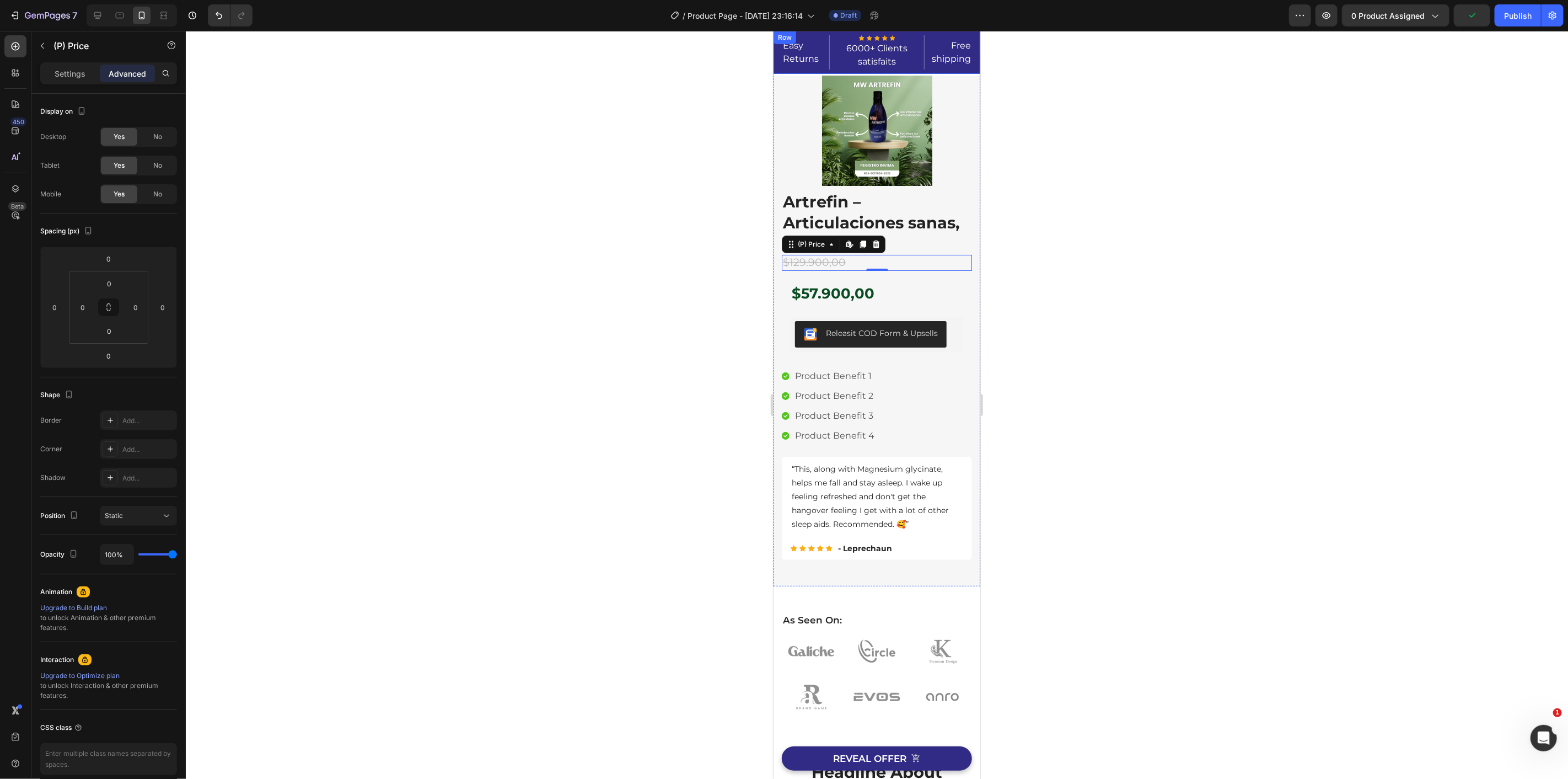
click at [963, 50] on div "Easy Returns Text block Icon Icon Icon Icon Icon Icon List Hoz 6000+ Clients sa…" at bounding box center [876, 52] width 207 height 43
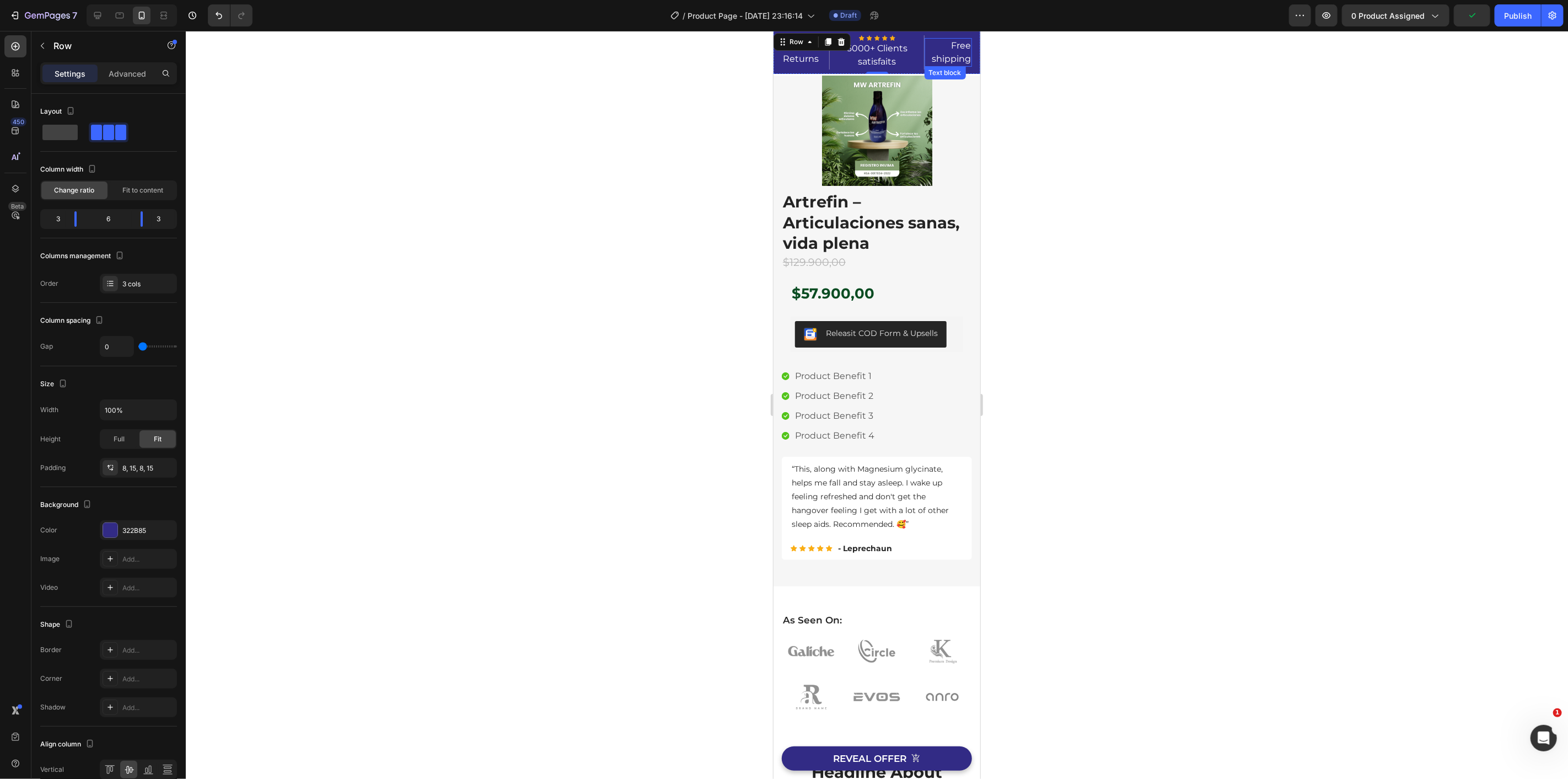
click at [950, 46] on p "Free shipping" at bounding box center [948, 52] width 46 height 27
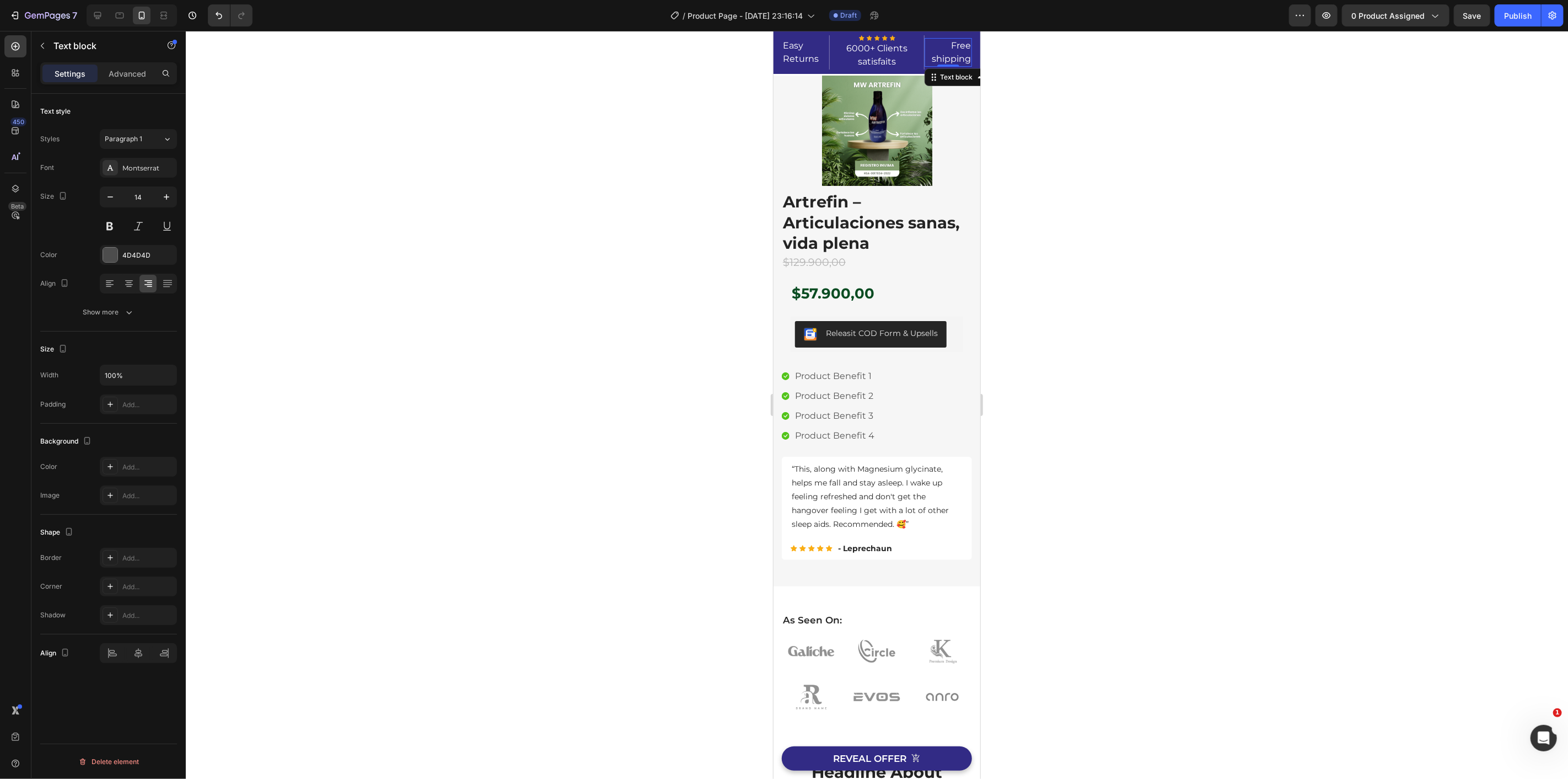
click at [950, 46] on p "Free shipping" at bounding box center [948, 52] width 46 height 27
click at [865, 49] on p "6000+ Clients satisfaits" at bounding box center [876, 54] width 74 height 27
click at [895, 49] on p "6000+ Clients satisfaits" at bounding box center [876, 54] width 74 height 27
click at [897, 49] on p "6000+ Clients satisfaits" at bounding box center [876, 54] width 74 height 27
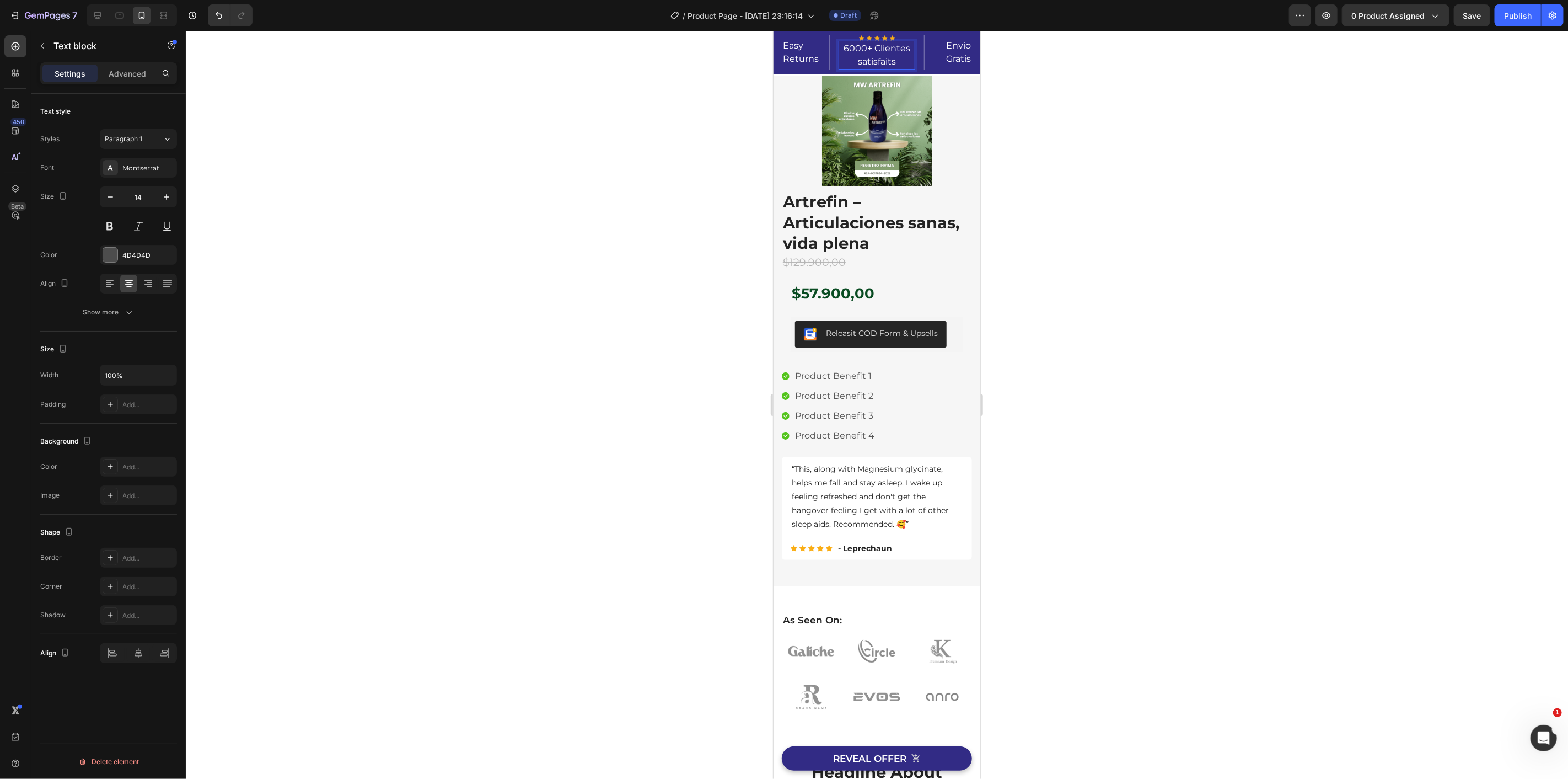
click at [890, 65] on p "6000+ Clientes satisfaits" at bounding box center [876, 54] width 74 height 27
drag, startPoint x: 895, startPoint y: 62, endPoint x: 851, endPoint y: 62, distance: 44.0
click at [851, 62] on p "6000+ Clientes satisfaits" at bounding box center [876, 54] width 74 height 27
click at [792, 52] on p "Easy Returns" at bounding box center [805, 52] width 46 height 27
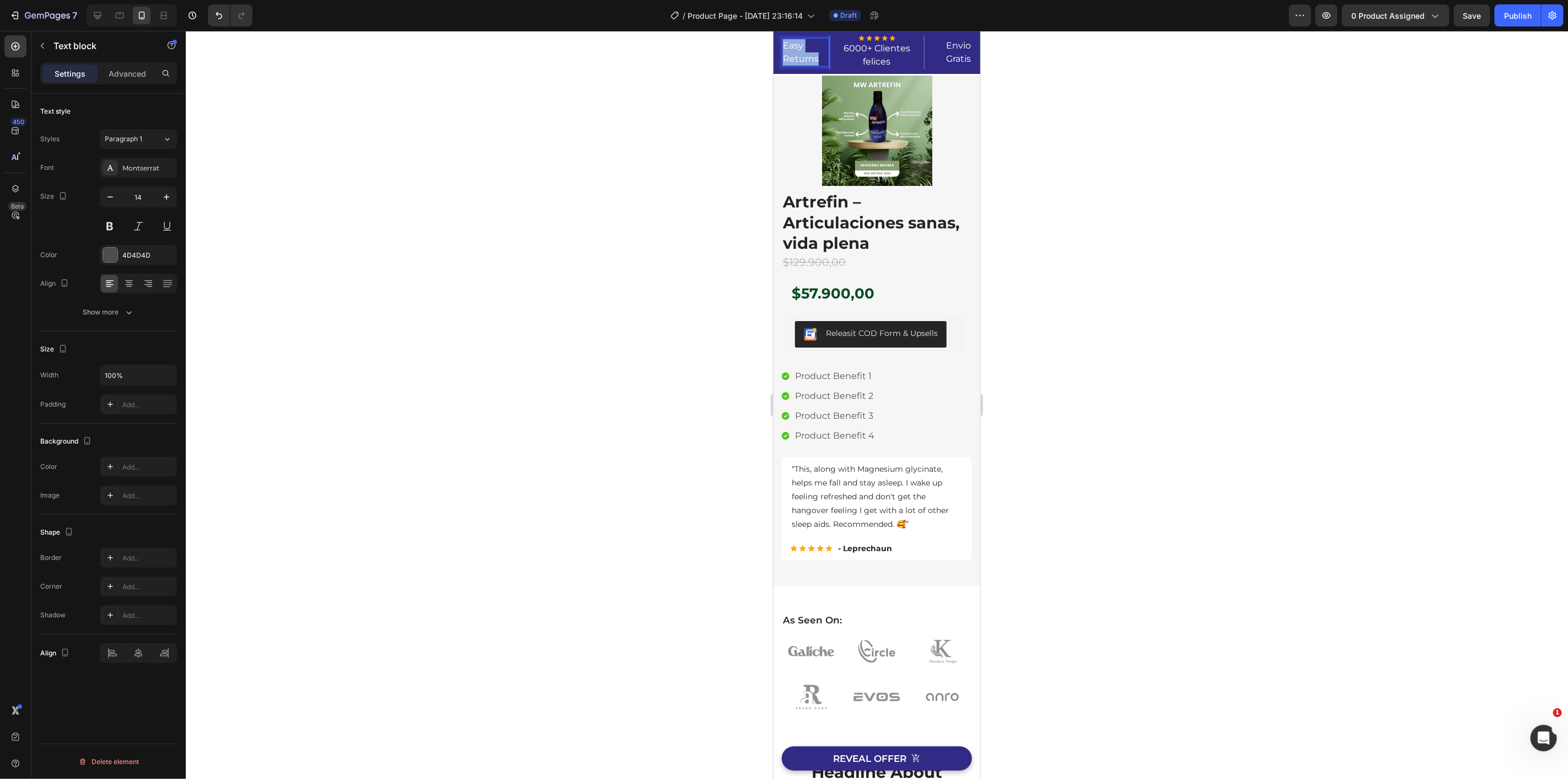
click at [792, 52] on p "Easy Returns" at bounding box center [805, 52] width 46 height 27
click at [1251, 169] on div at bounding box center [877, 405] width 1382 height 748
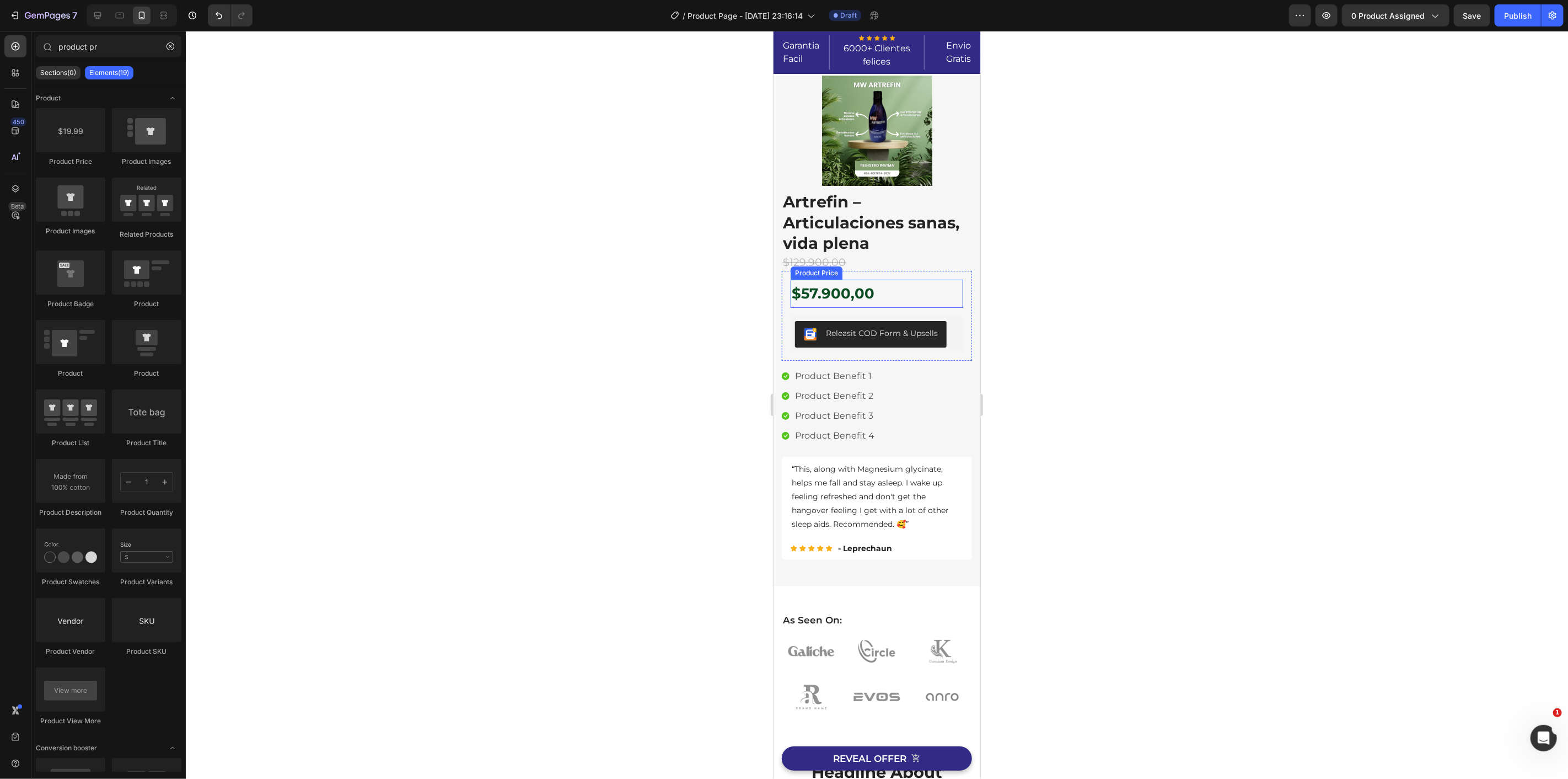
click at [851, 305] on div "$57.900,00" at bounding box center [876, 293] width 172 height 28
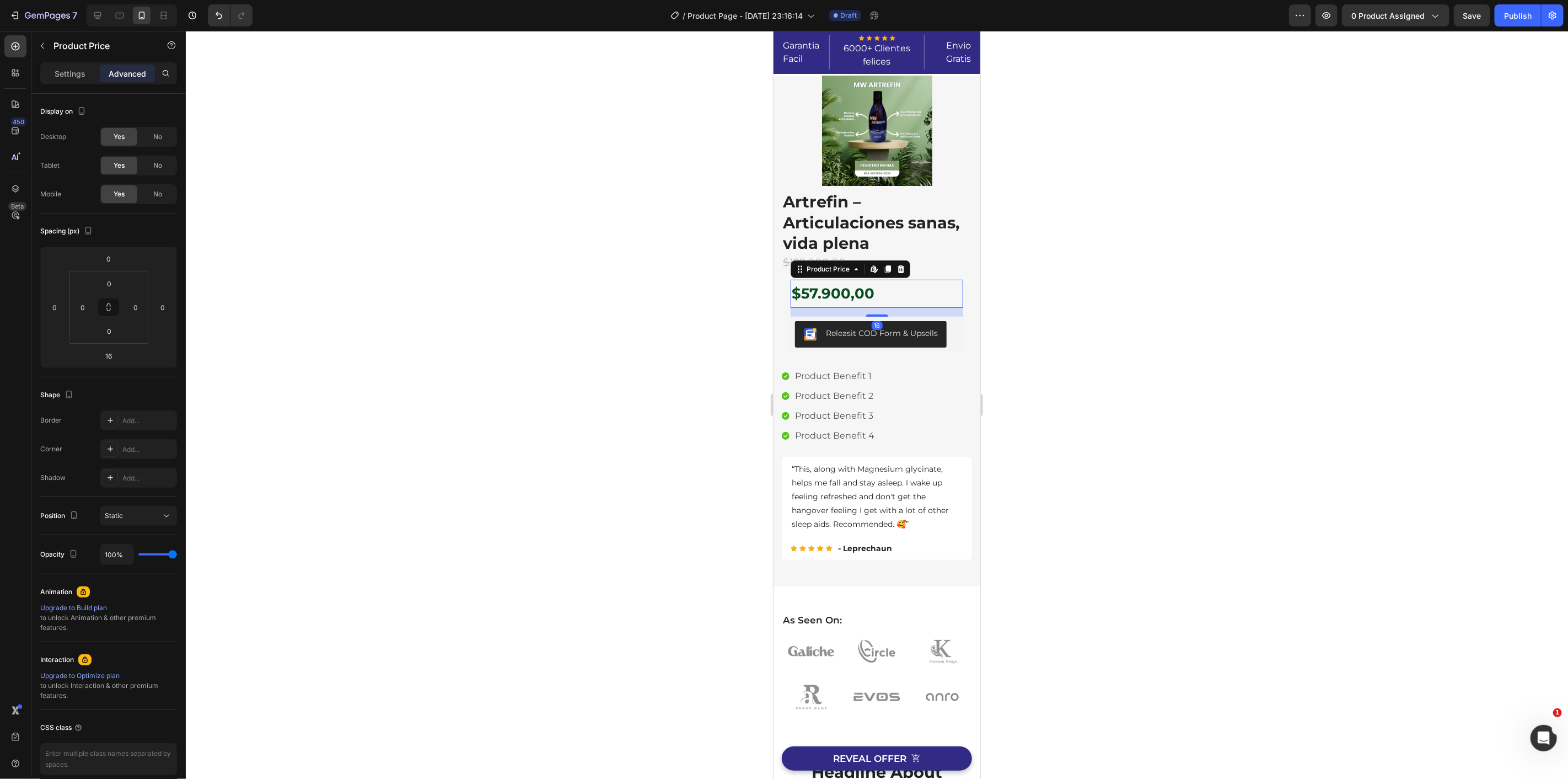
click at [1033, 328] on div at bounding box center [877, 405] width 1382 height 748
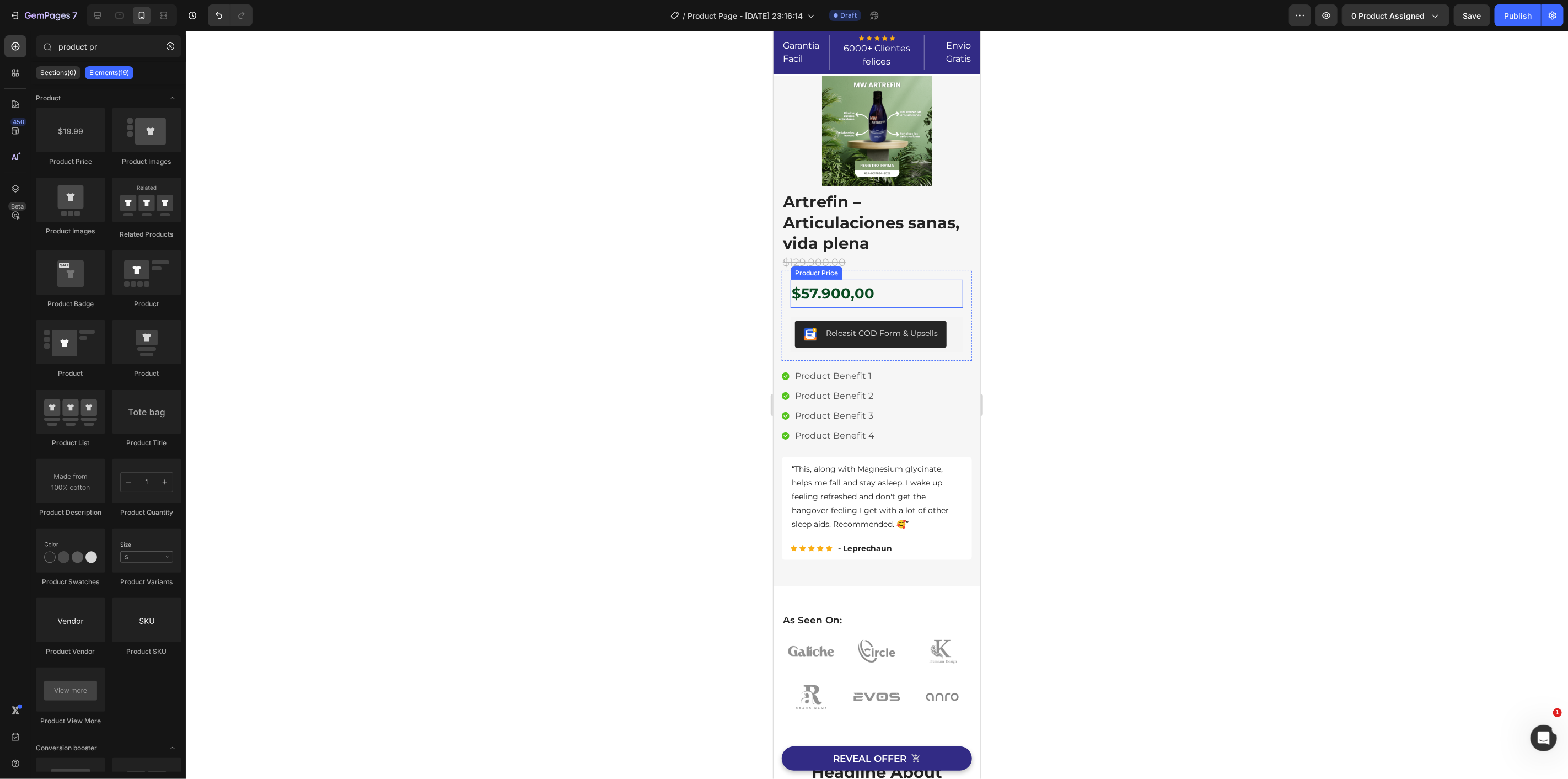
click at [878, 290] on div "$57.900,00" at bounding box center [876, 293] width 172 height 28
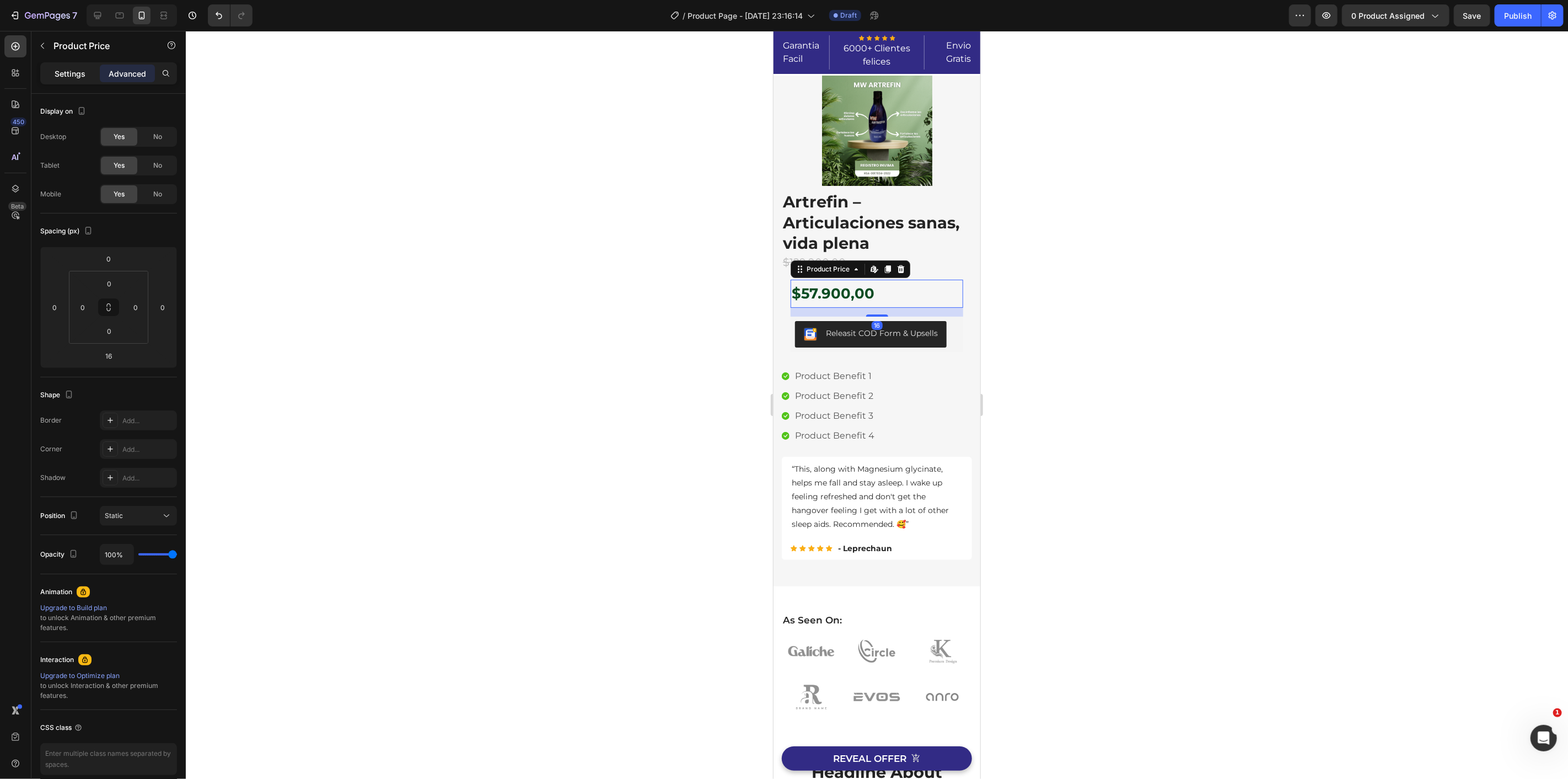
click at [78, 74] on p "Settings" at bounding box center [70, 73] width 31 height 11
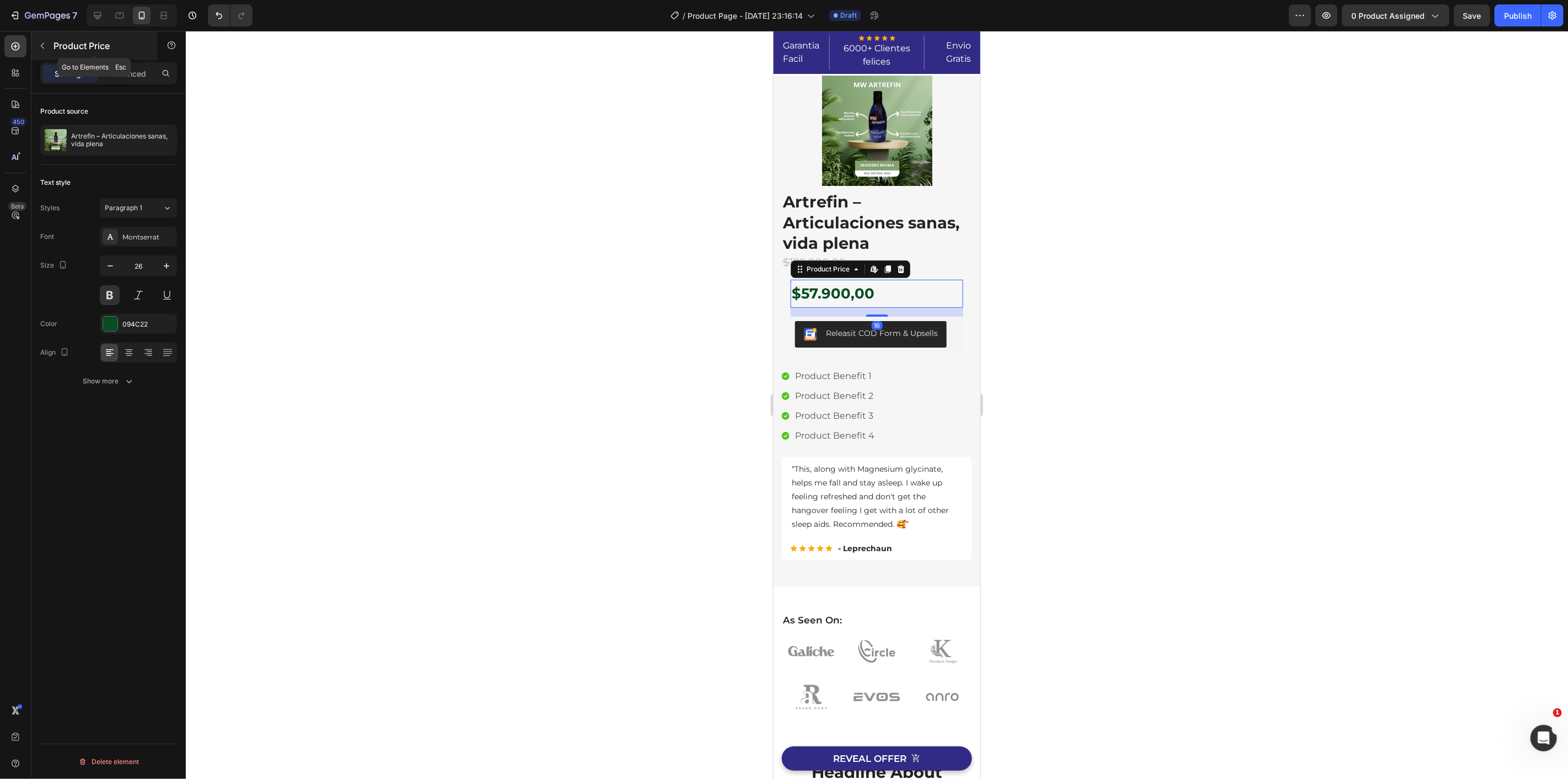
click at [42, 52] on button "button" at bounding box center [42, 46] width 17 height 17
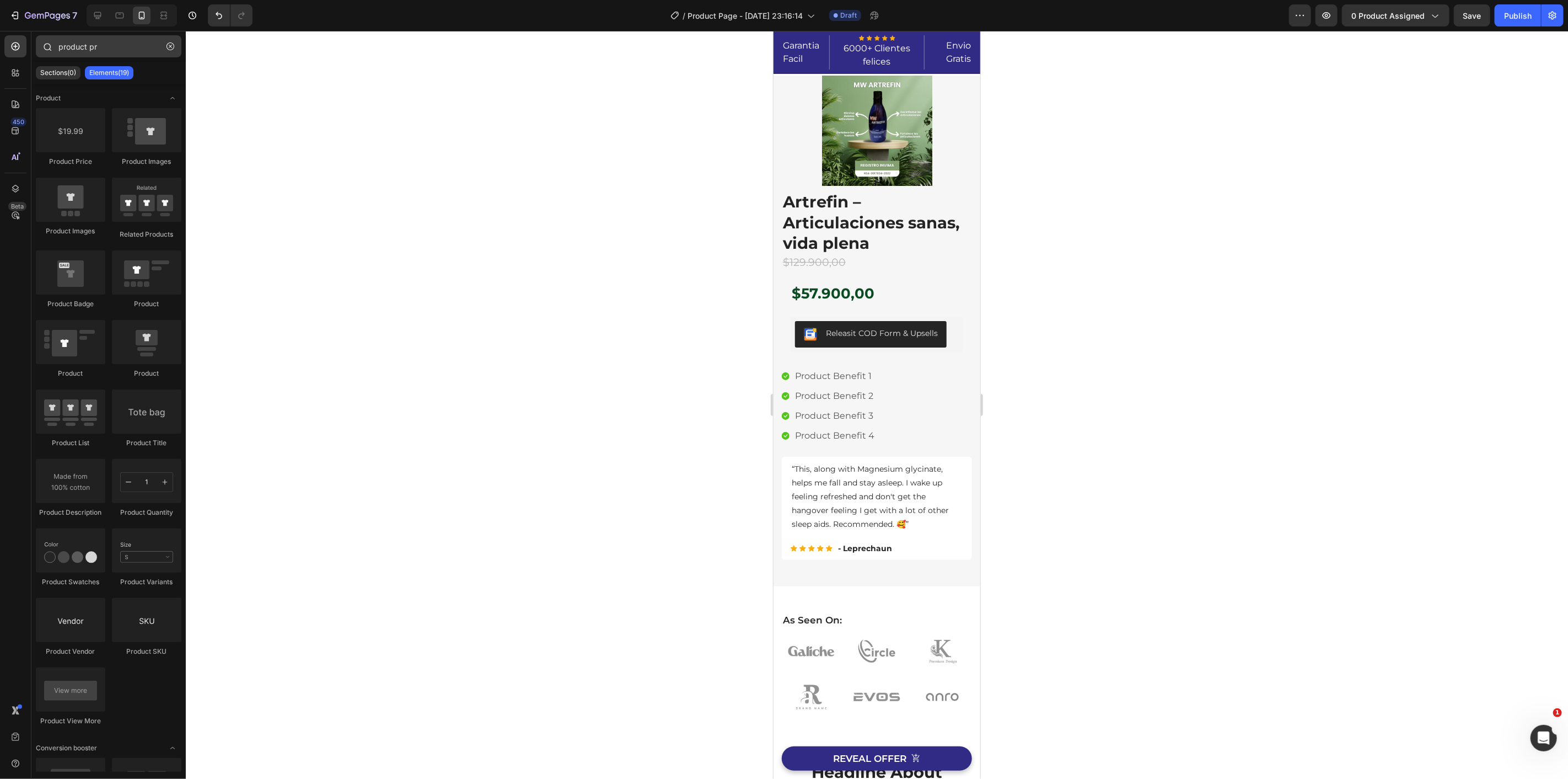
drag, startPoint x: 168, startPoint y: 47, endPoint x: 145, endPoint y: 50, distance: 23.2
click at [167, 47] on icon "button" at bounding box center [170, 46] width 8 height 8
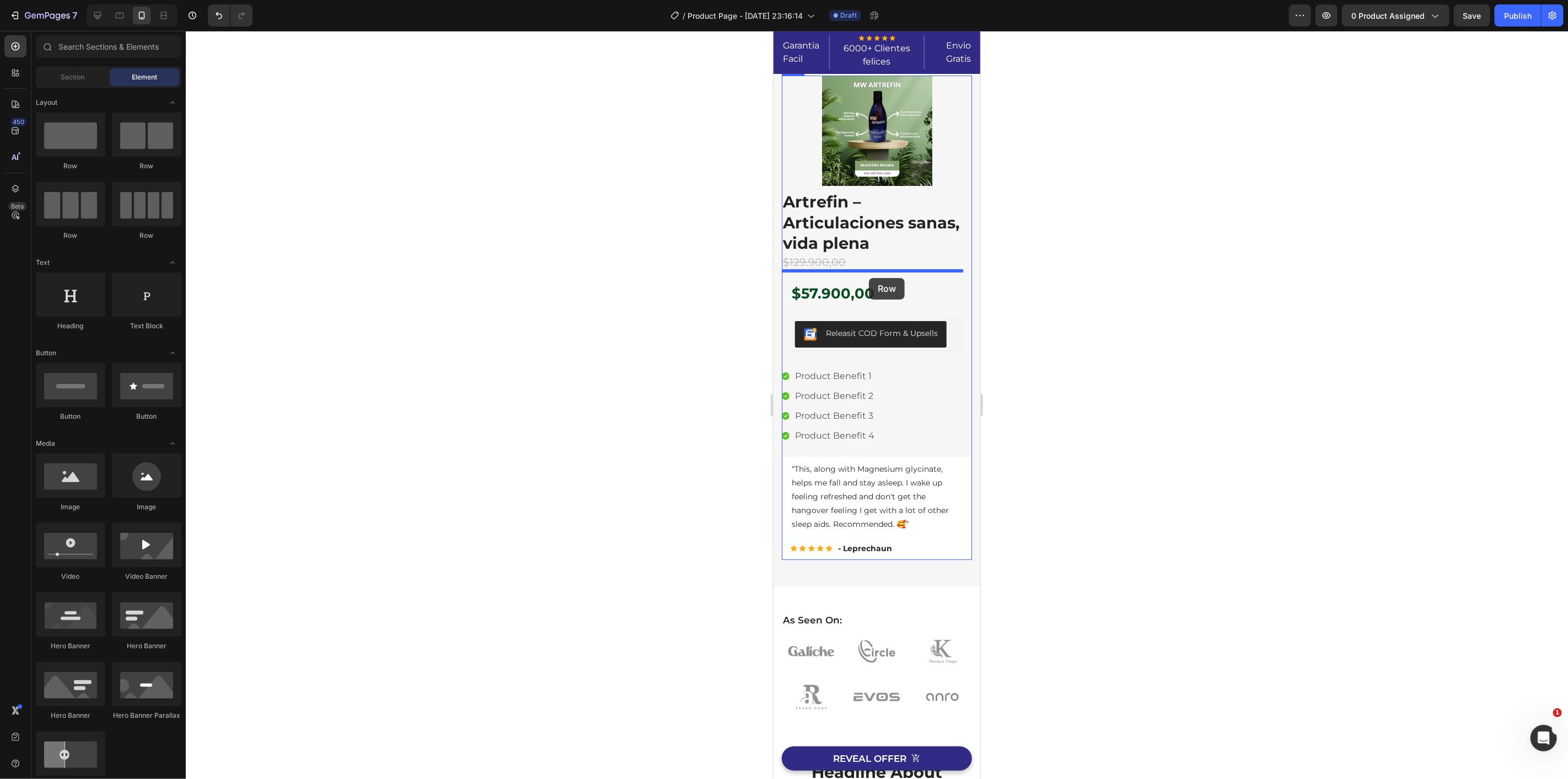
drag, startPoint x: 849, startPoint y: 172, endPoint x: 868, endPoint y: 277, distance: 106.7
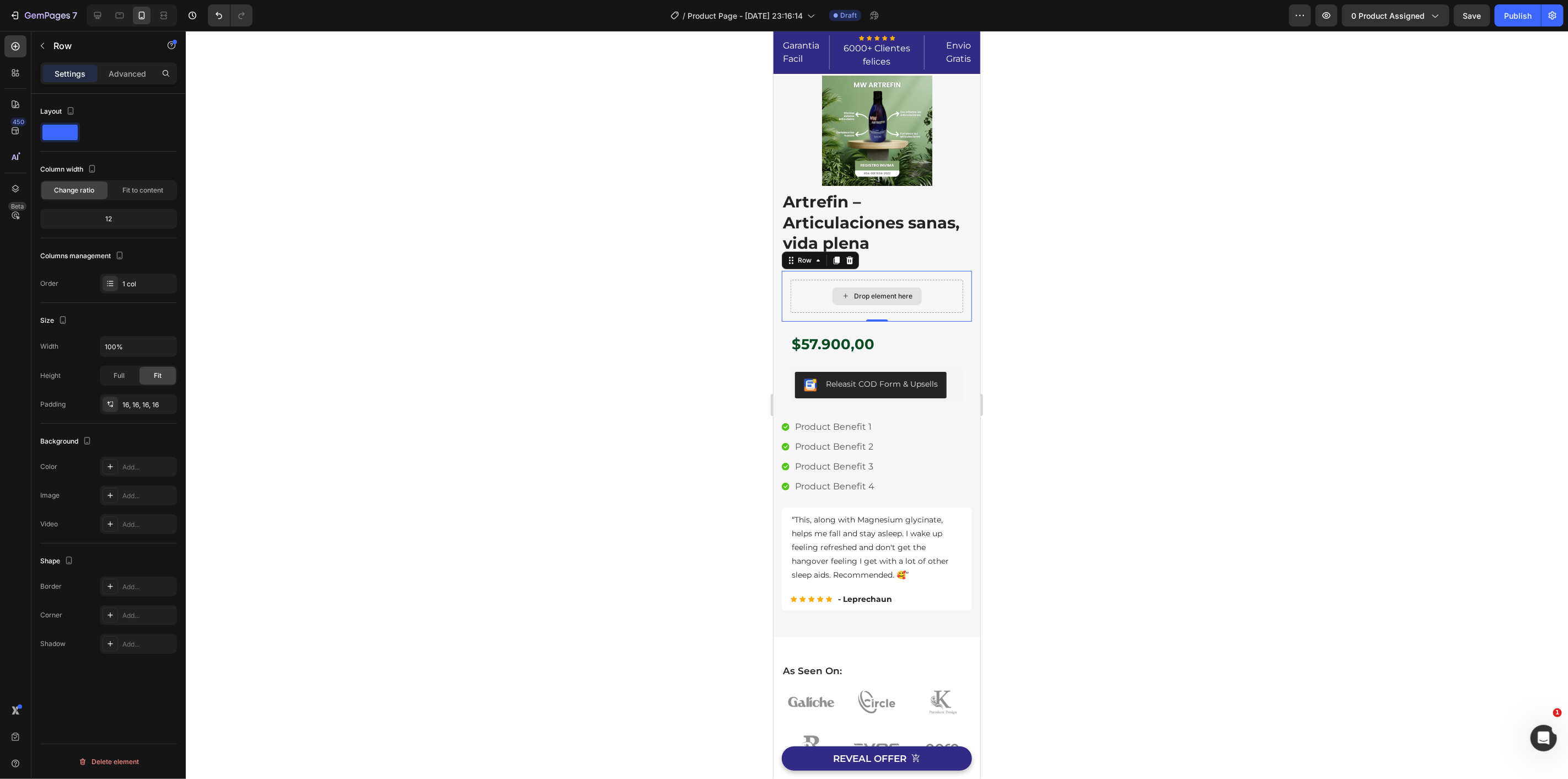
click at [802, 305] on div "Drop element here" at bounding box center [876, 296] width 172 height 33
click at [851, 256] on icon at bounding box center [849, 260] width 9 height 9
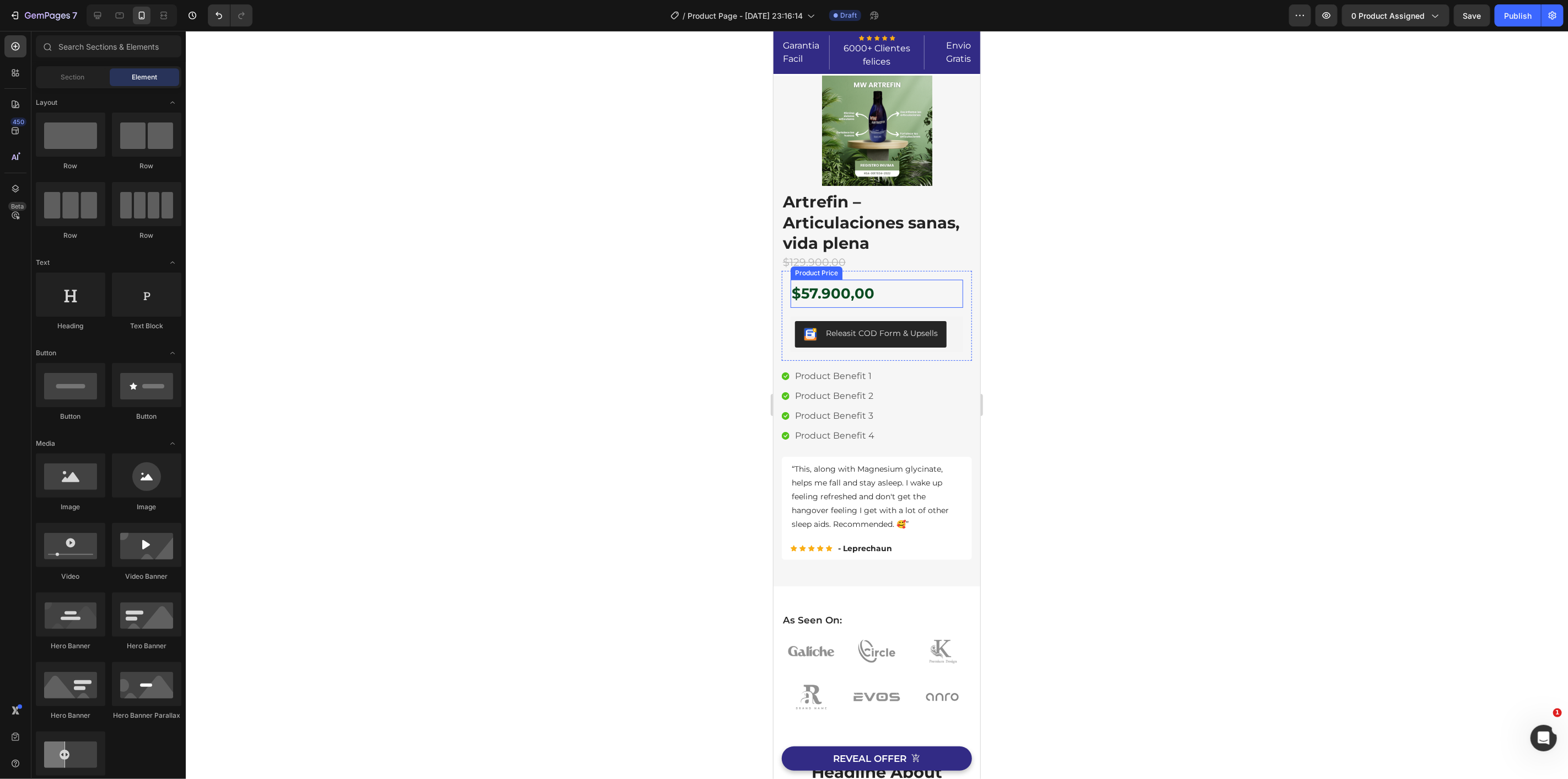
click at [890, 295] on div "$57.900,00" at bounding box center [876, 293] width 172 height 28
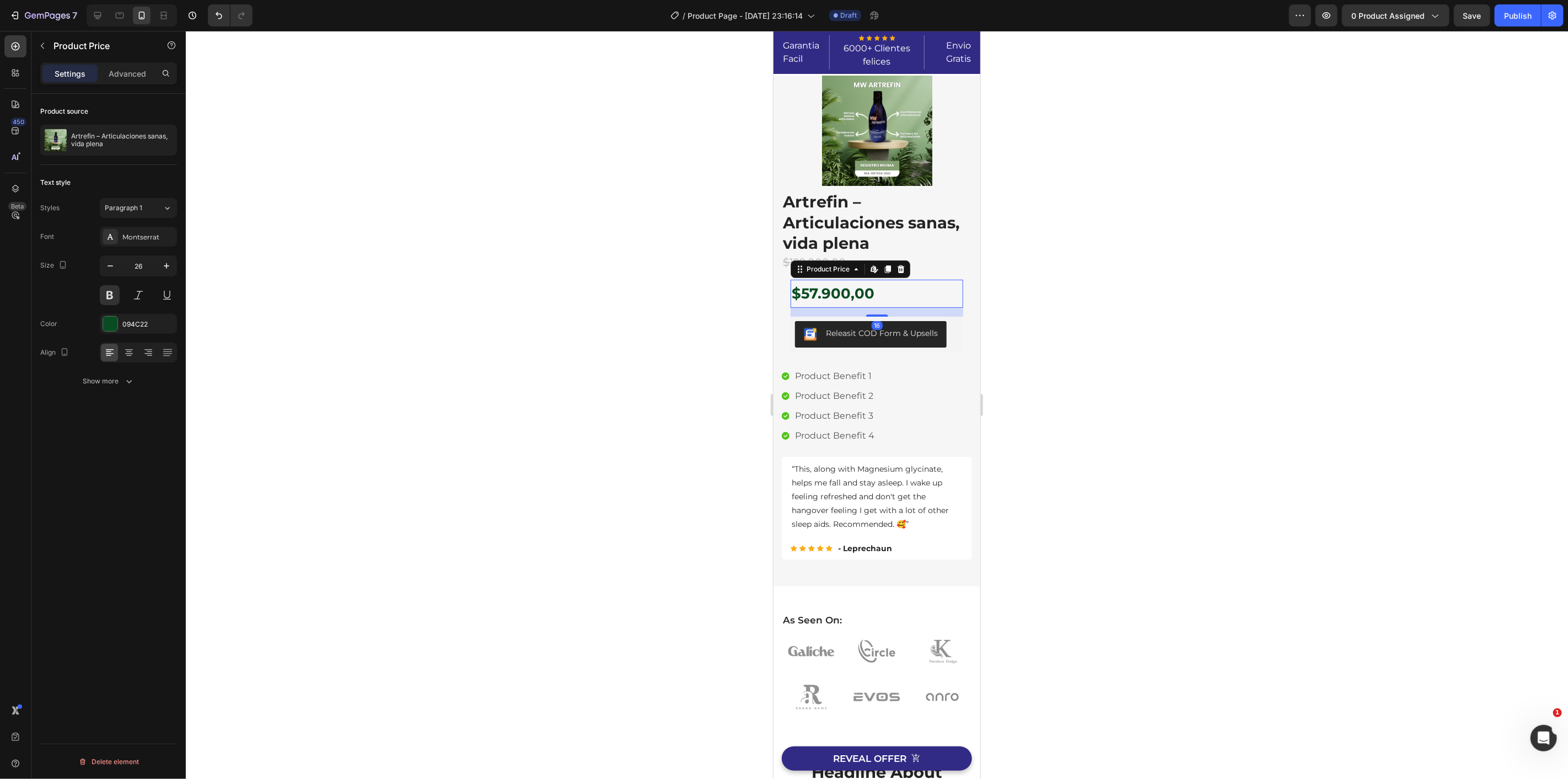
click at [1044, 316] on div at bounding box center [877, 405] width 1382 height 748
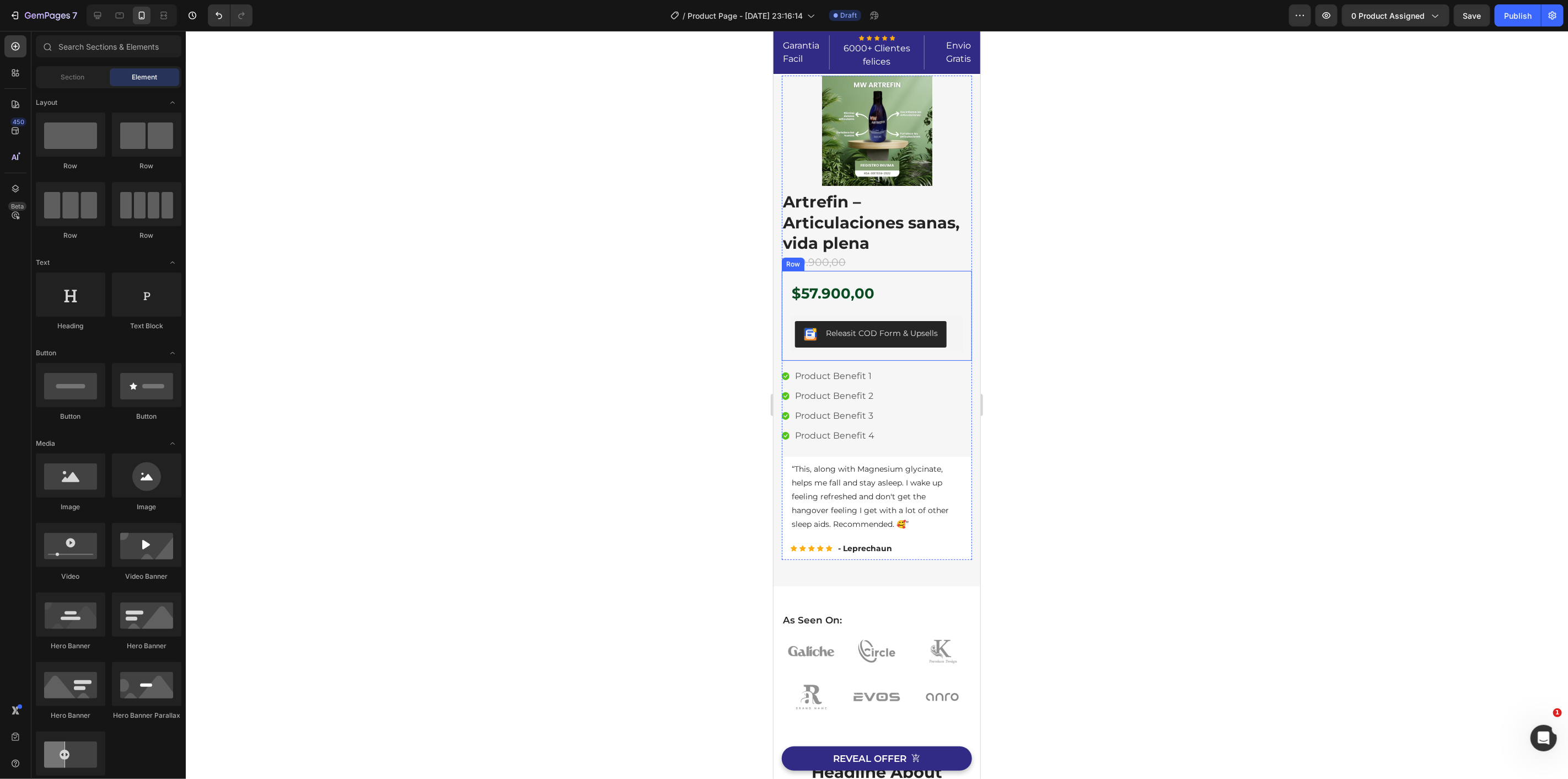
click at [868, 315] on div "$57.900,00 Product Price Product Price Releasit COD Form & Upsells Releasit COD…" at bounding box center [876, 315] width 172 height 72
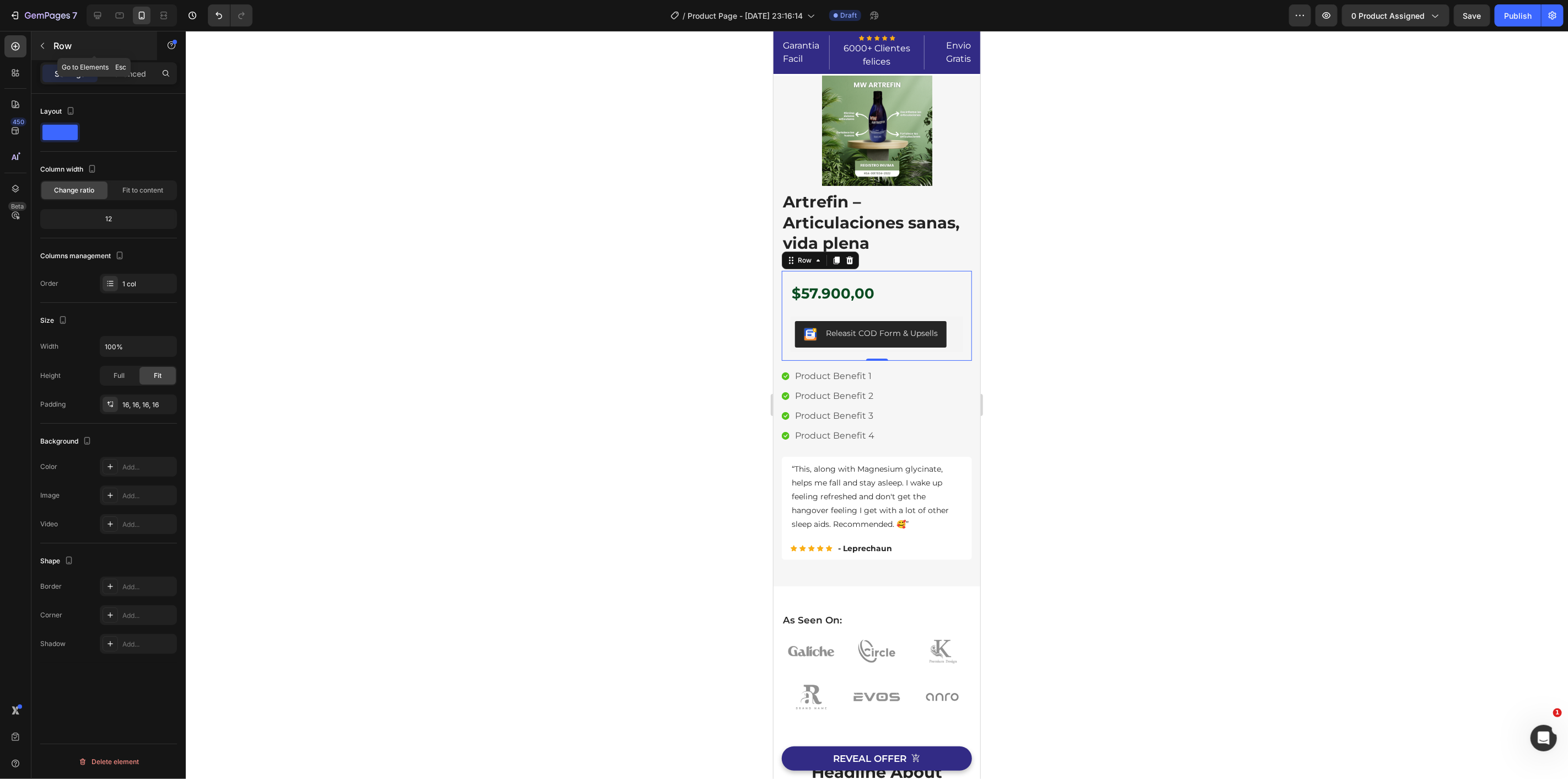
click at [43, 41] on icon "button" at bounding box center [43, 46] width 9 height 9
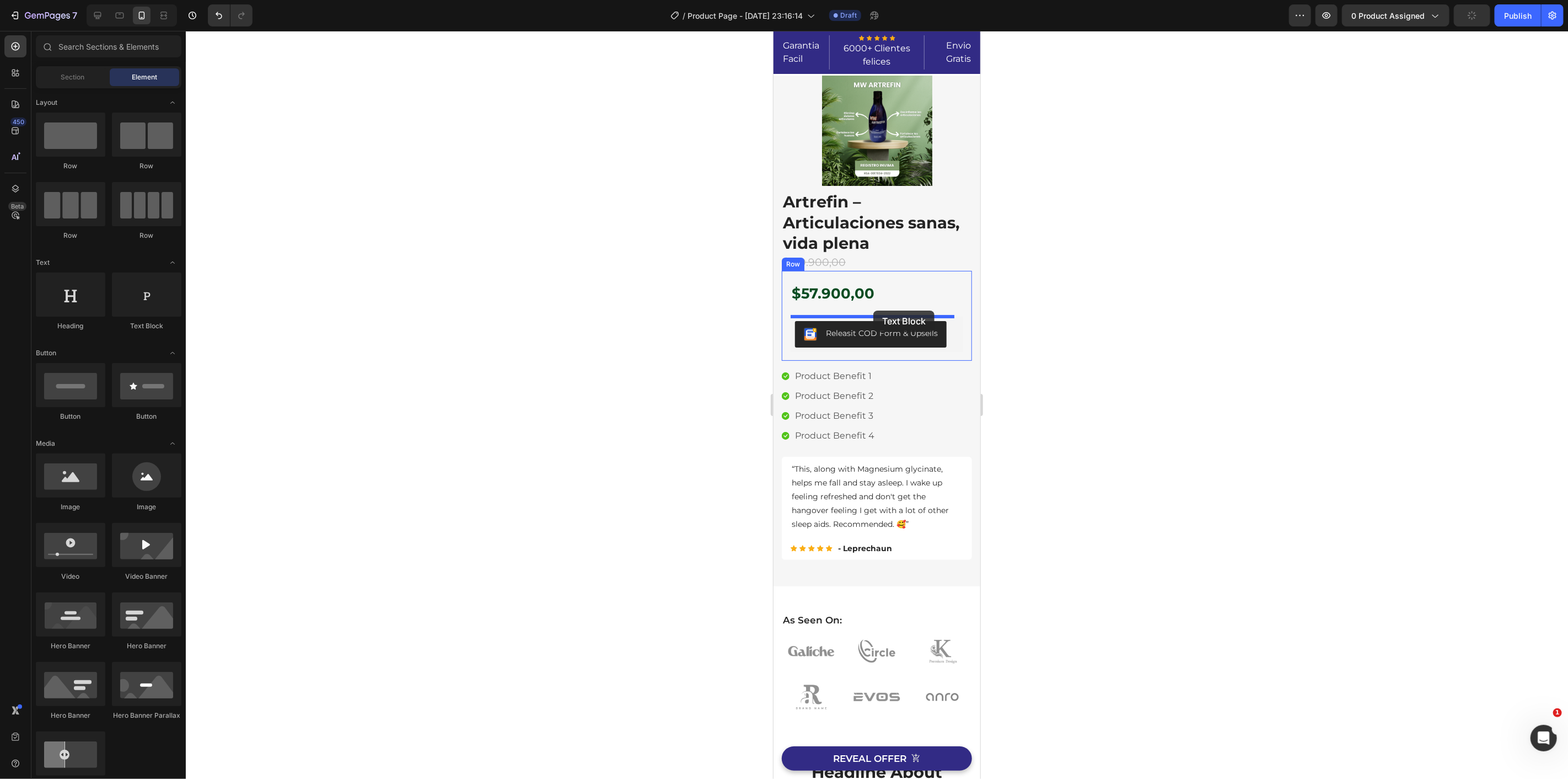
drag, startPoint x: 915, startPoint y: 336, endPoint x: 872, endPoint y: 311, distance: 49.7
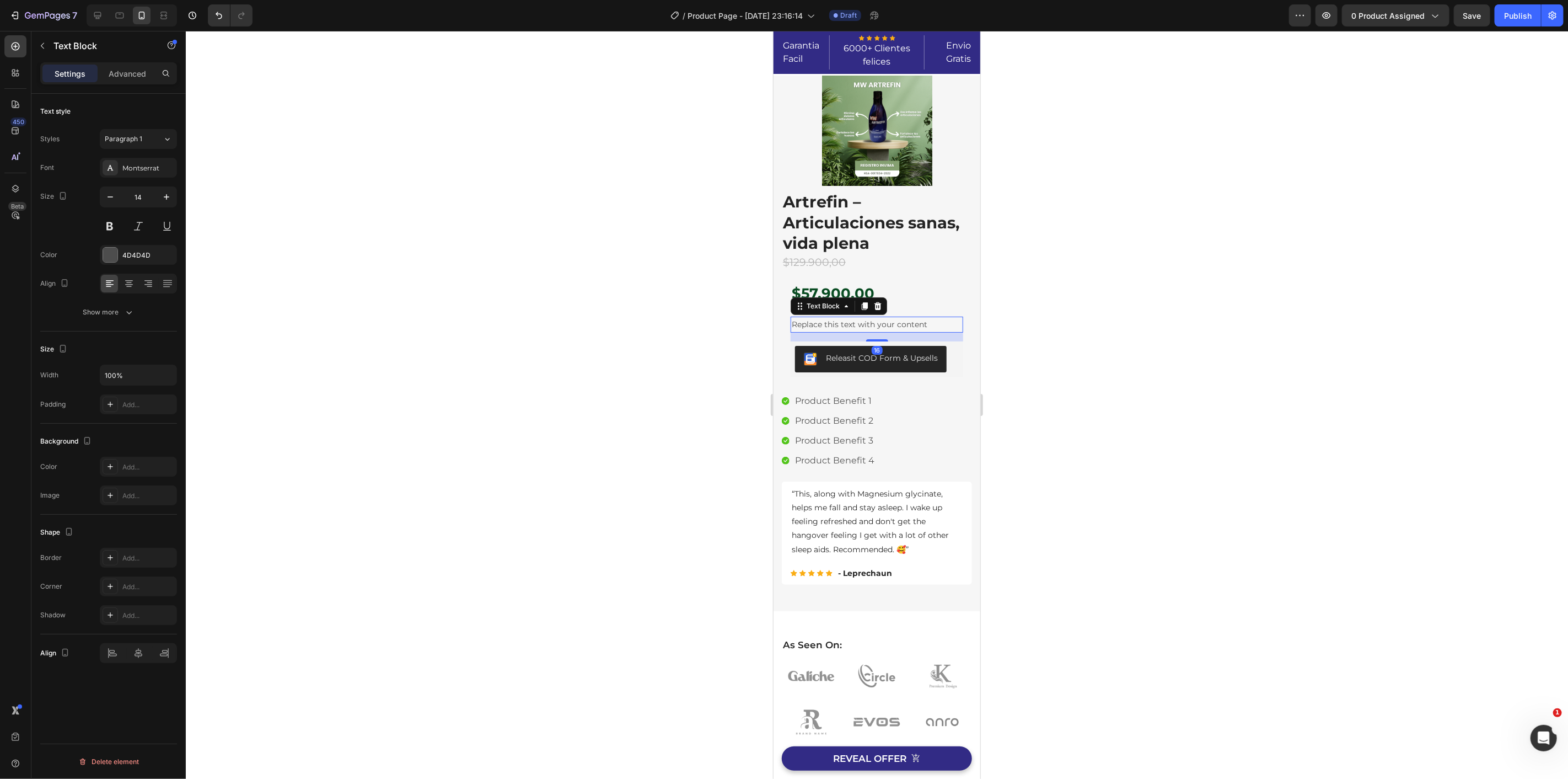
click at [872, 326] on div "Replace this text with your content" at bounding box center [876, 324] width 172 height 16
click at [871, 326] on p "Replace this text with your content" at bounding box center [876, 324] width 170 height 14
click at [555, 355] on div at bounding box center [877, 405] width 1382 height 748
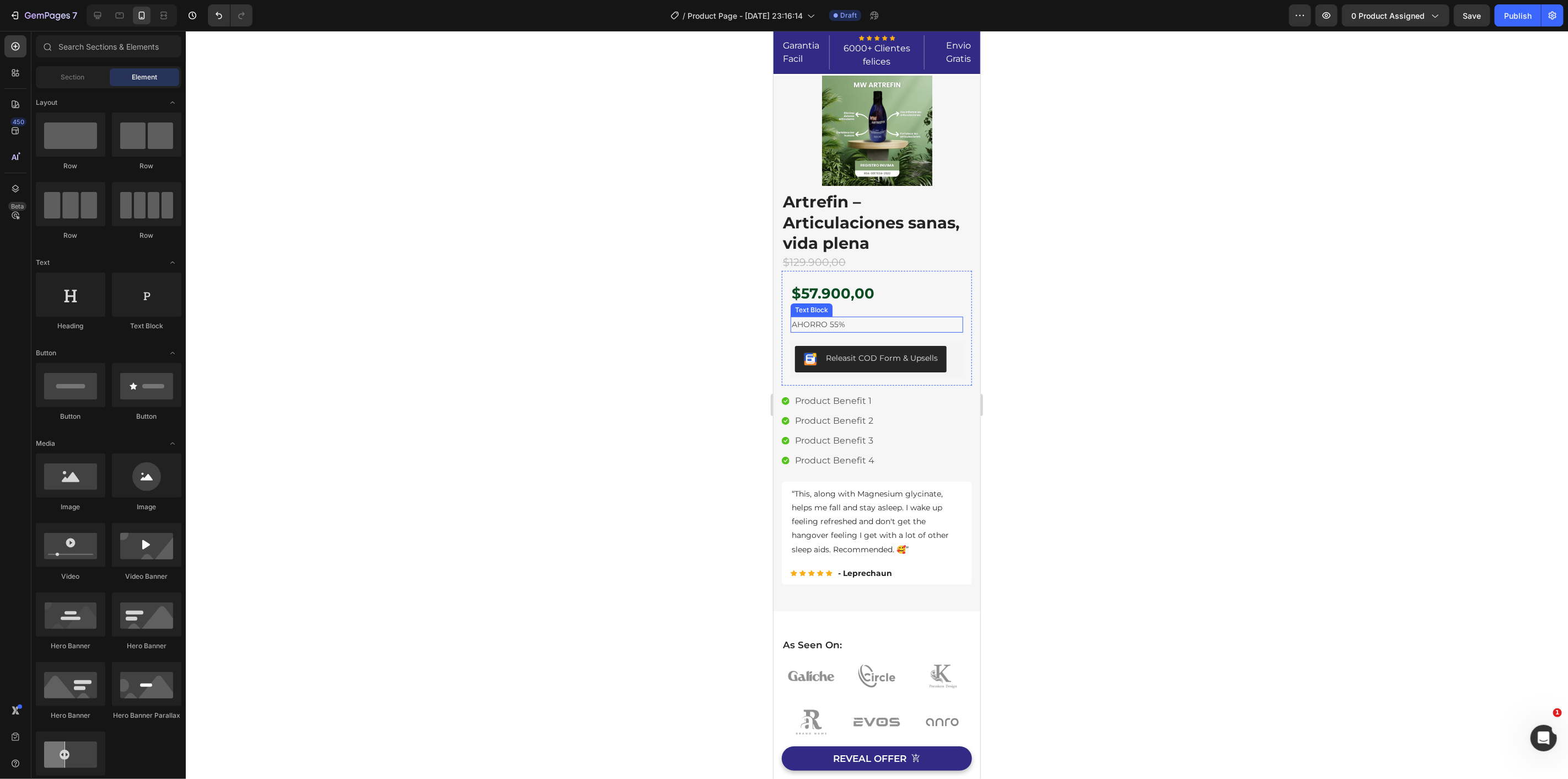
click at [870, 321] on p "AHORRO 55%" at bounding box center [876, 324] width 170 height 14
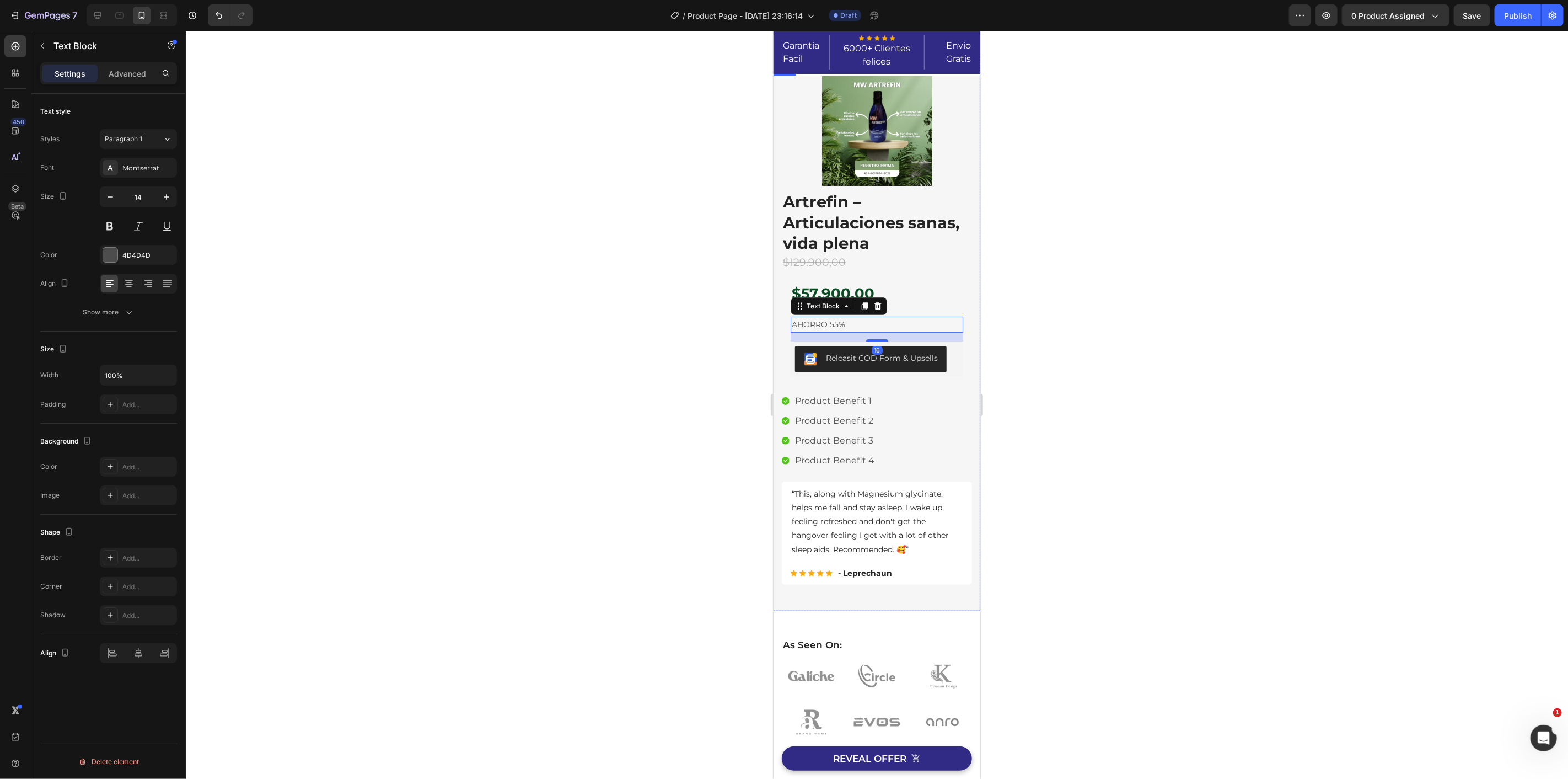
click at [618, 321] on div at bounding box center [877, 405] width 1382 height 748
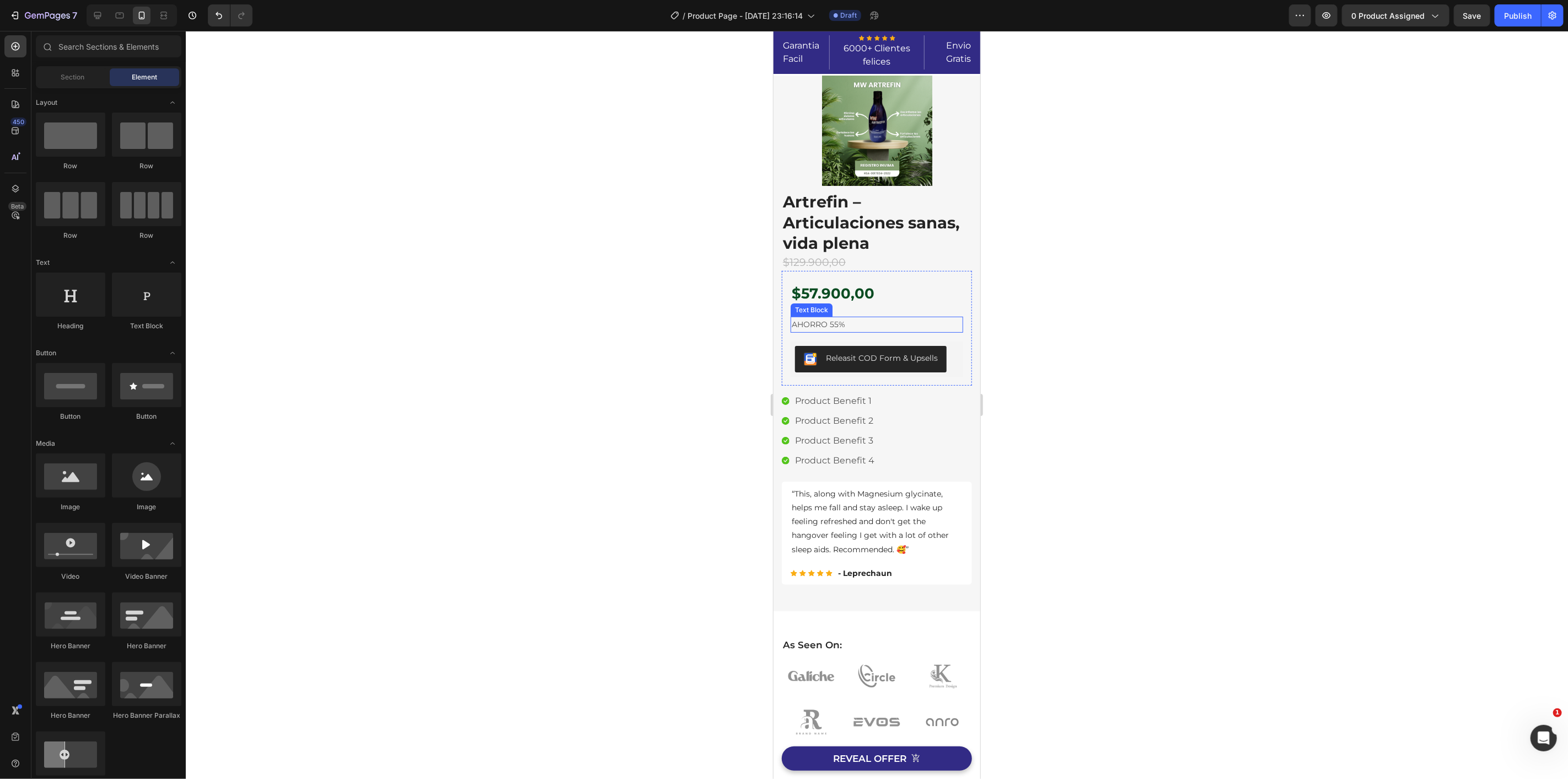
click at [867, 328] on p "AHORRO 55%" at bounding box center [876, 324] width 170 height 14
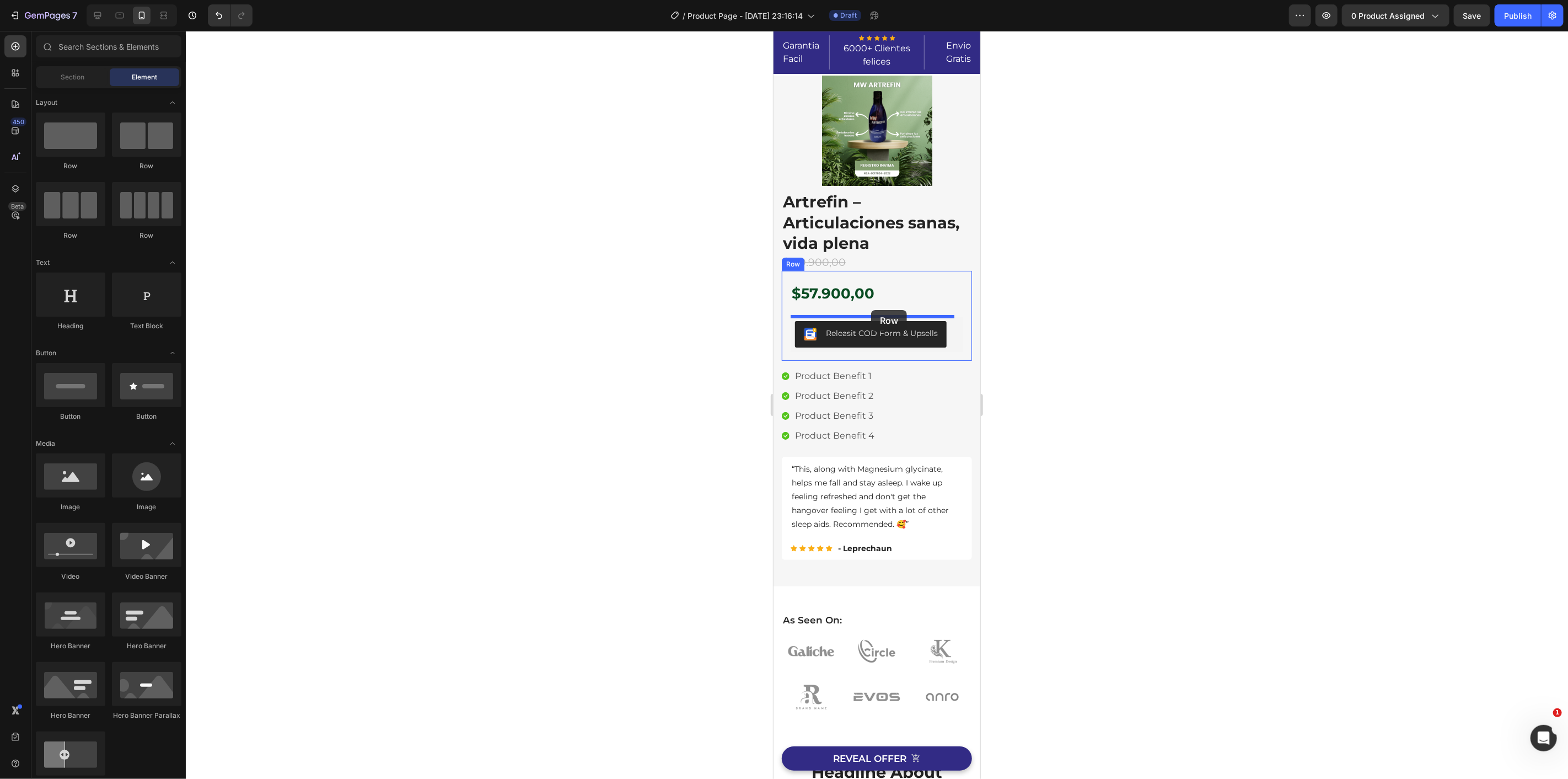
drag, startPoint x: 1162, startPoint y: 241, endPoint x: 871, endPoint y: 309, distance: 298.8
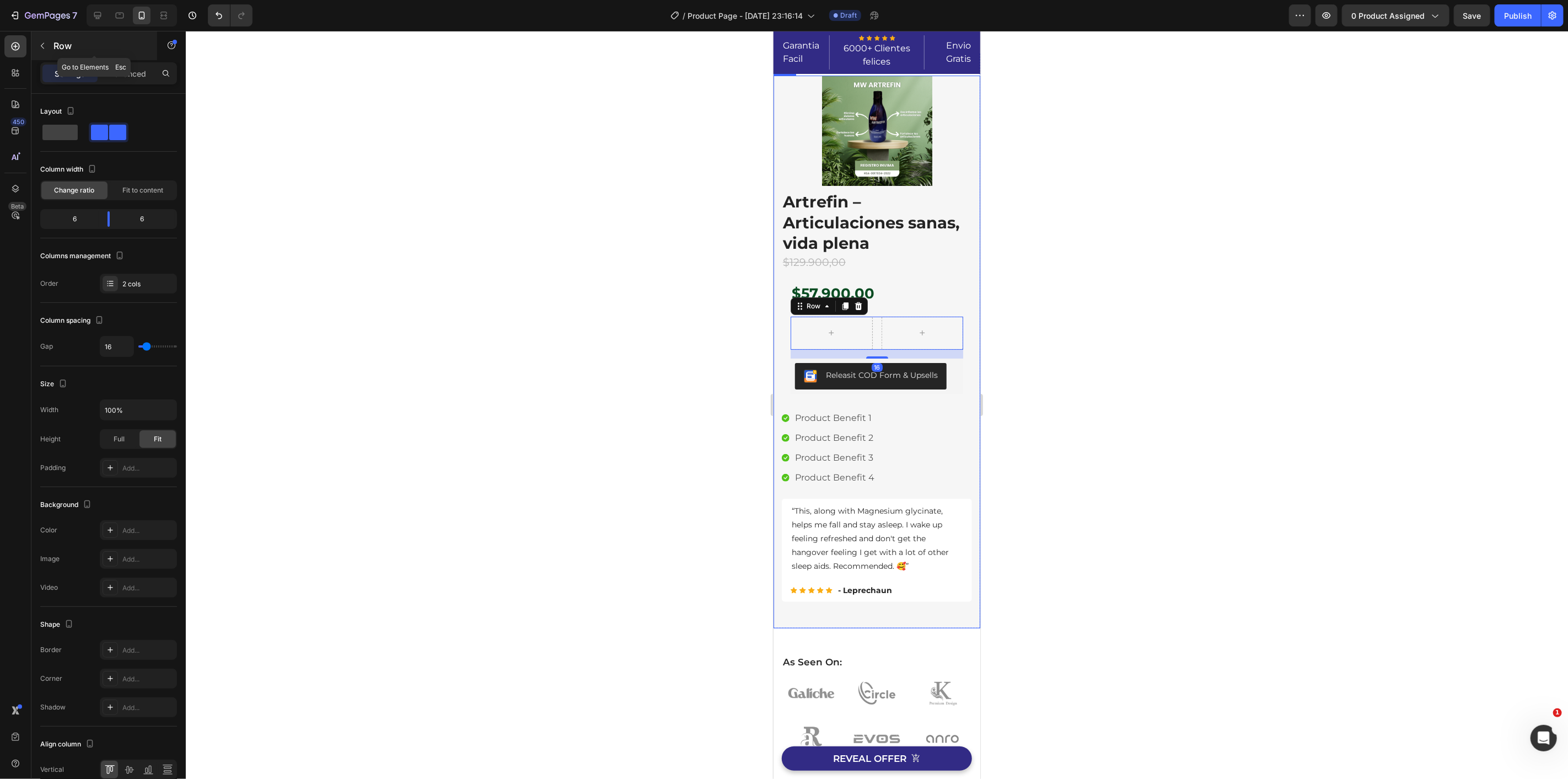
click at [47, 53] on button "button" at bounding box center [42, 46] width 17 height 17
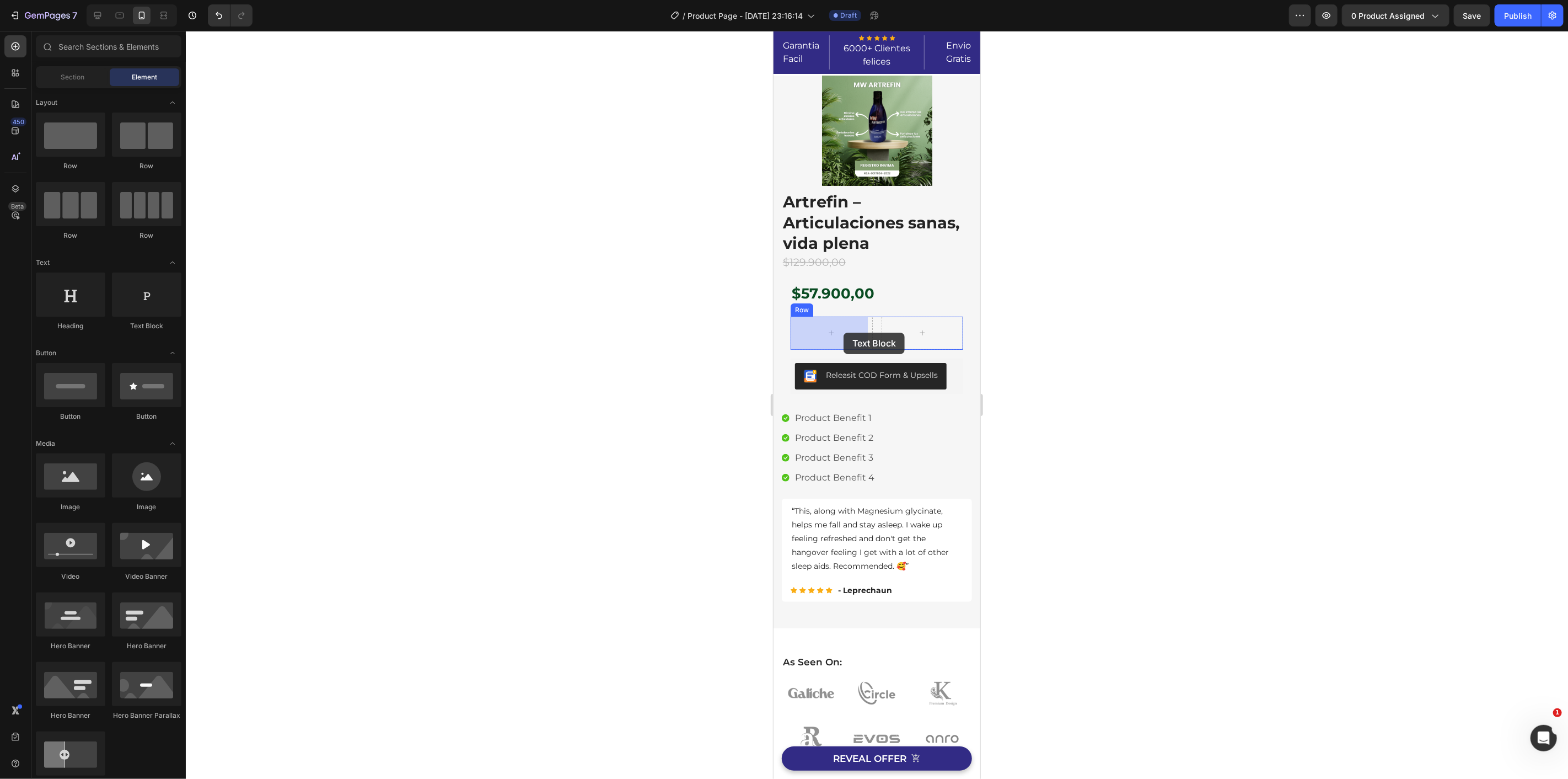
drag, startPoint x: 1181, startPoint y: 335, endPoint x: 845, endPoint y: 347, distance: 336.2
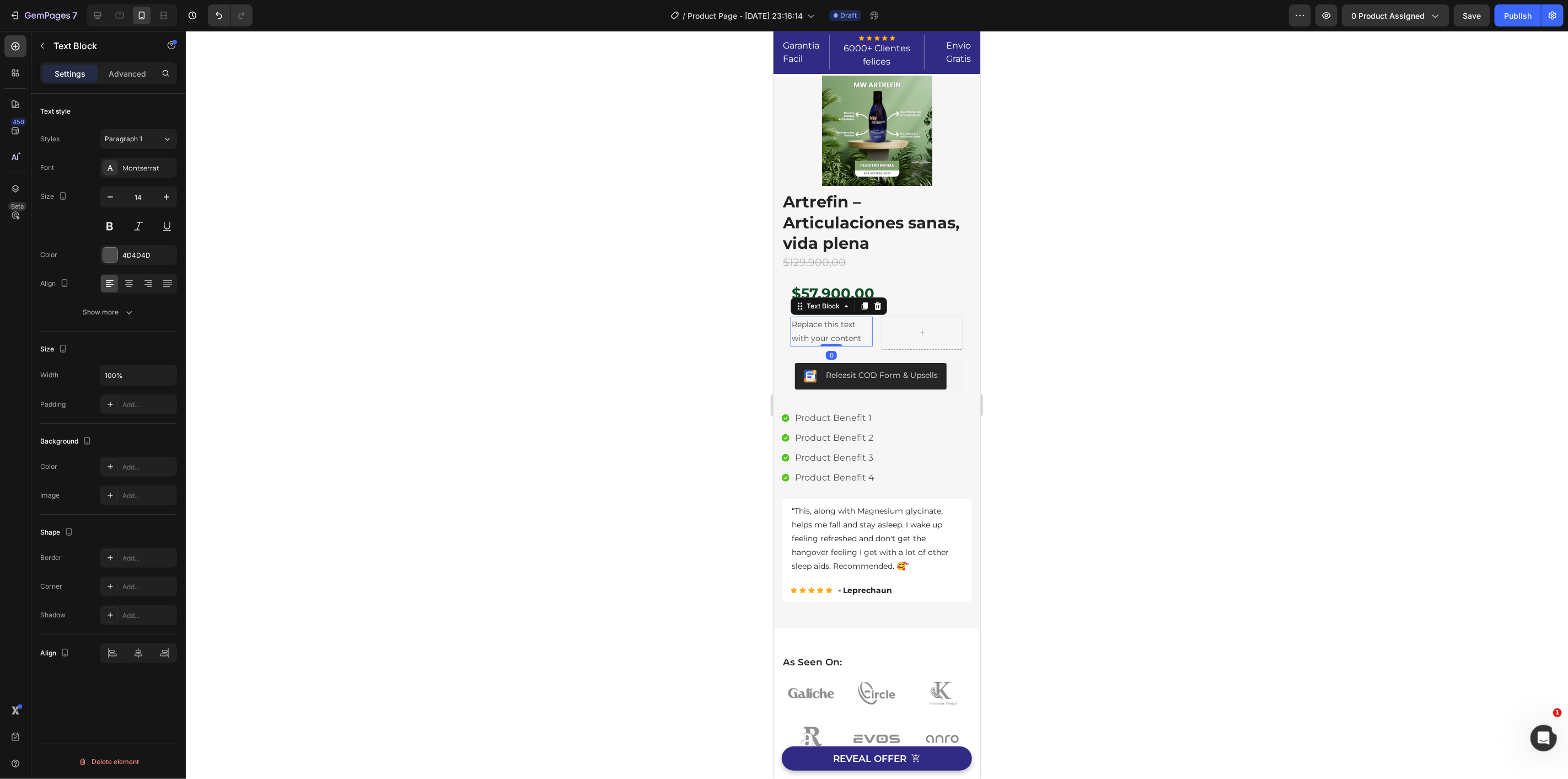
click at [829, 337] on div "Replace this text with your content" at bounding box center [831, 331] width 82 height 30
click at [829, 337] on p "Replace this text with your content" at bounding box center [830, 331] width 80 height 27
click at [608, 334] on div at bounding box center [877, 405] width 1382 height 748
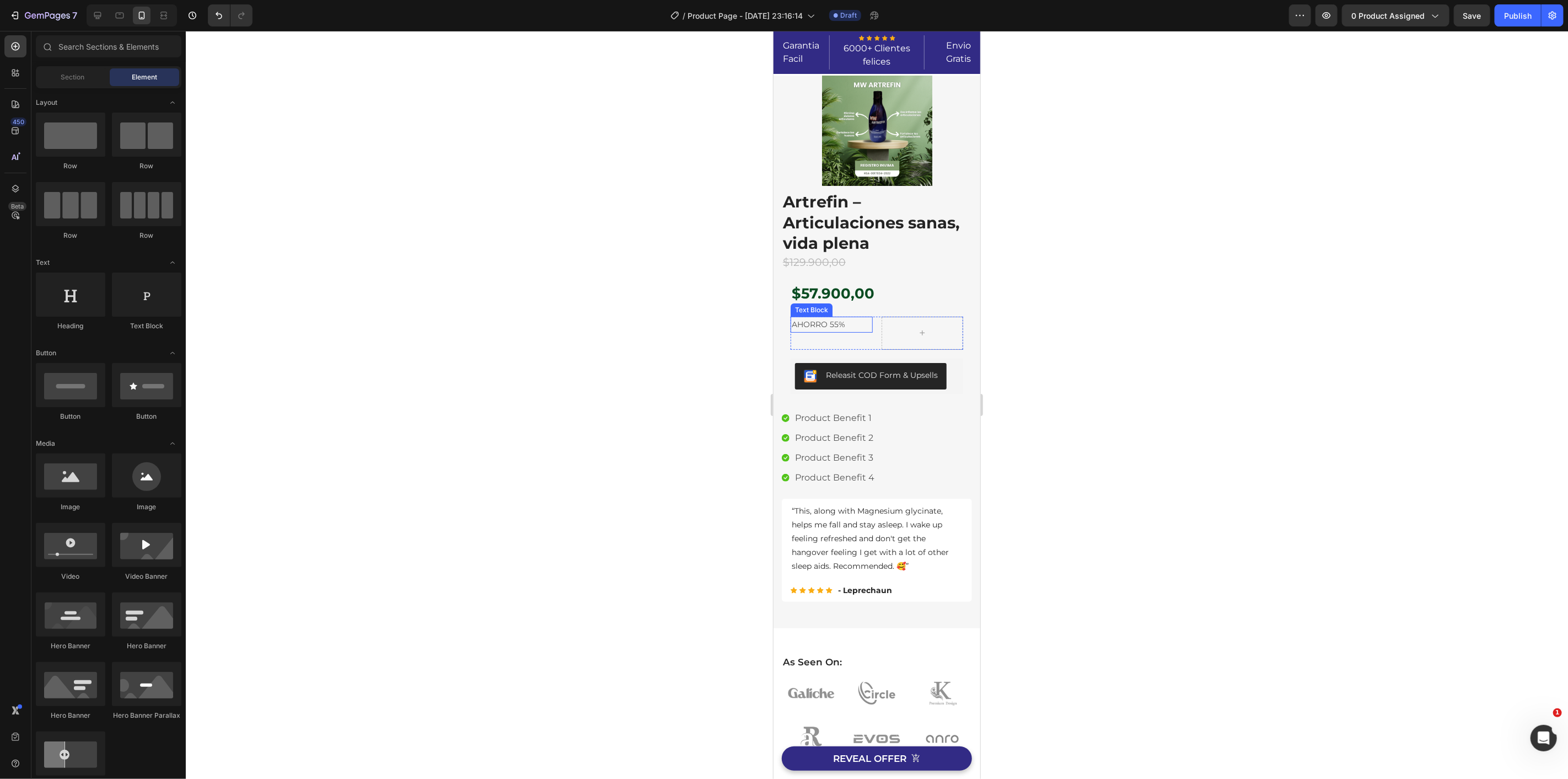
click at [836, 325] on p "AHORRO 55%" at bounding box center [830, 324] width 80 height 14
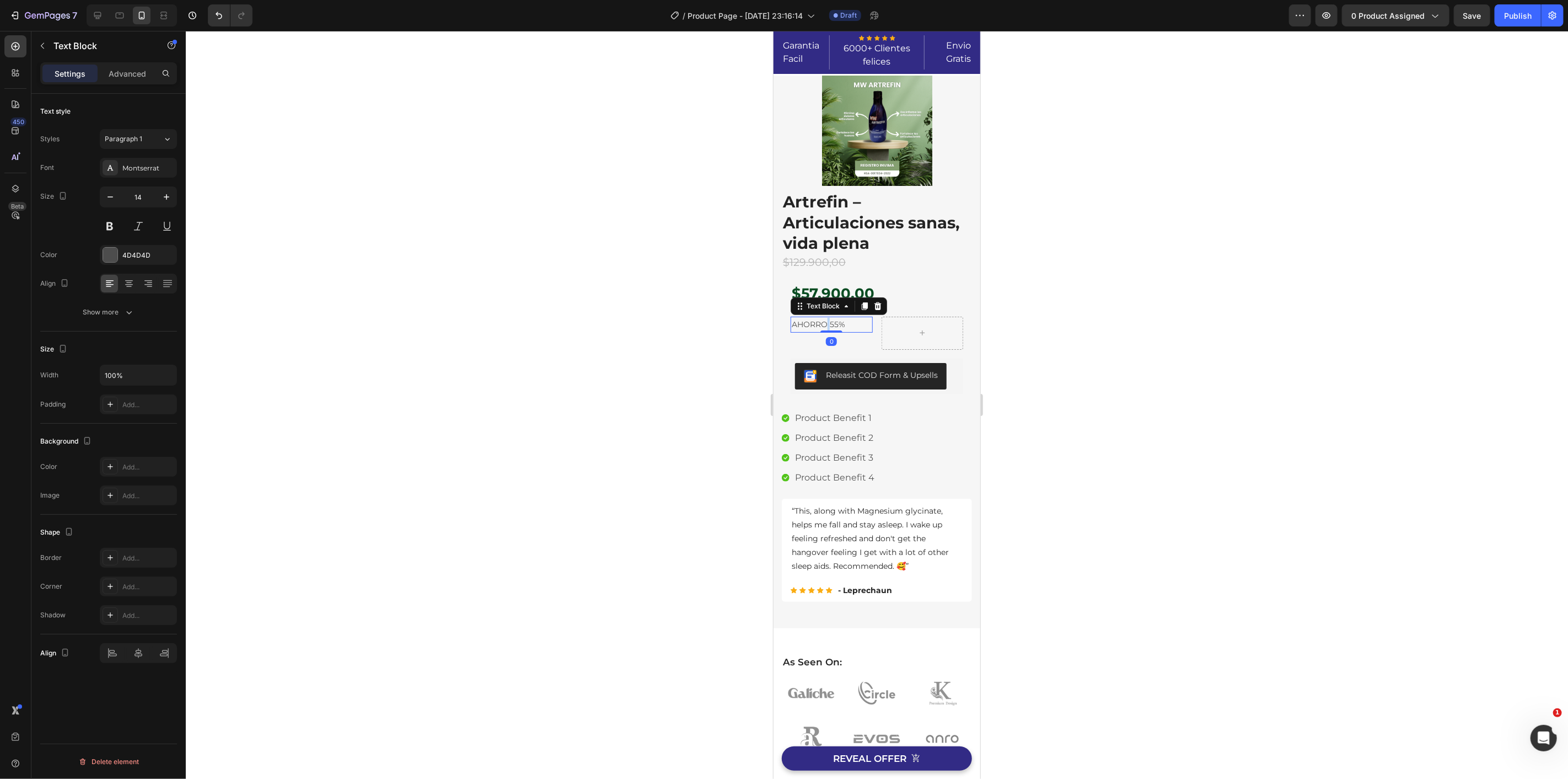
click at [826, 323] on p "AHORRO 55%" at bounding box center [830, 324] width 80 height 14
click at [647, 306] on div at bounding box center [877, 405] width 1382 height 748
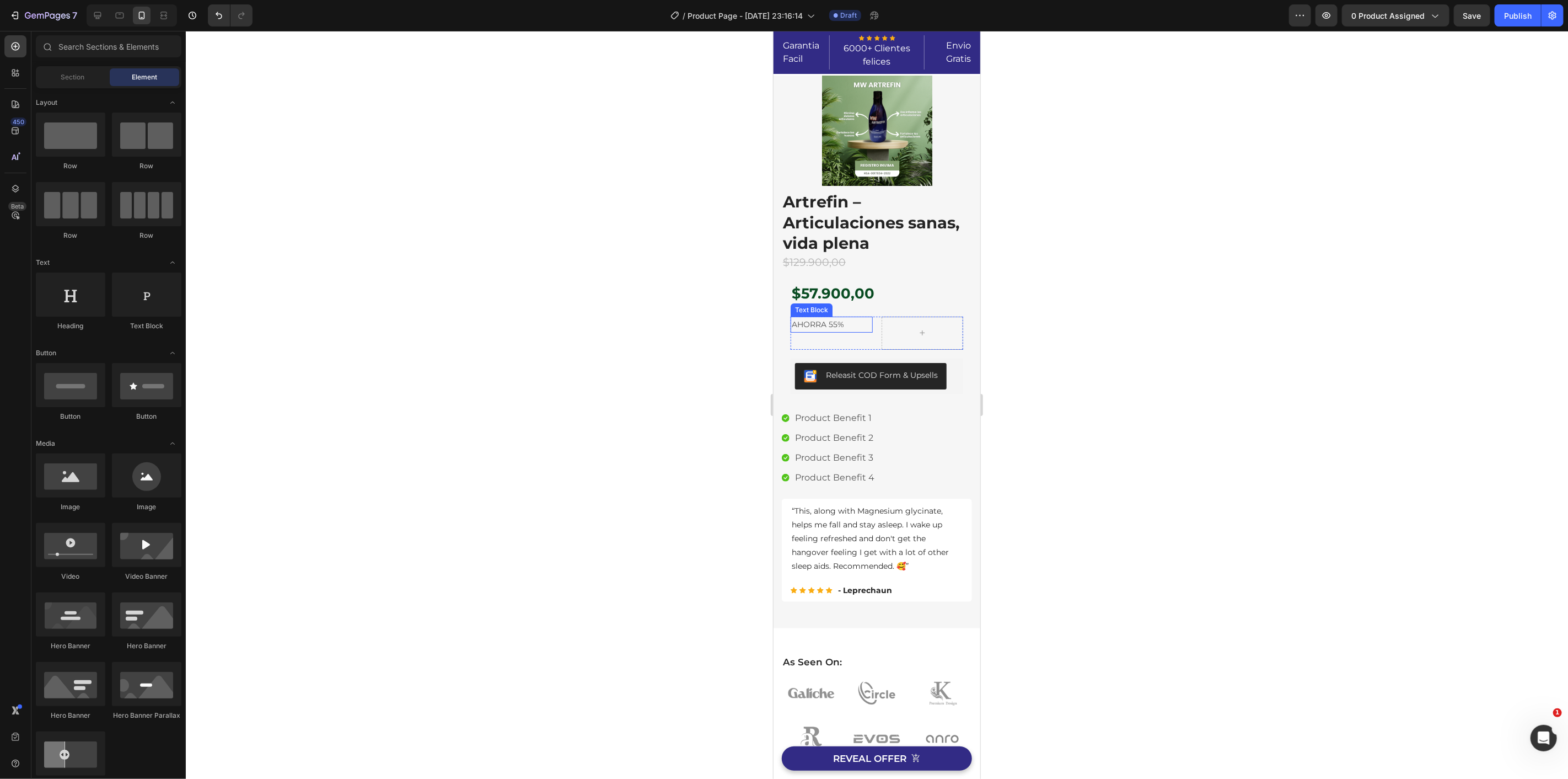
click at [835, 328] on p "AHORRA 55%" at bounding box center [830, 324] width 80 height 14
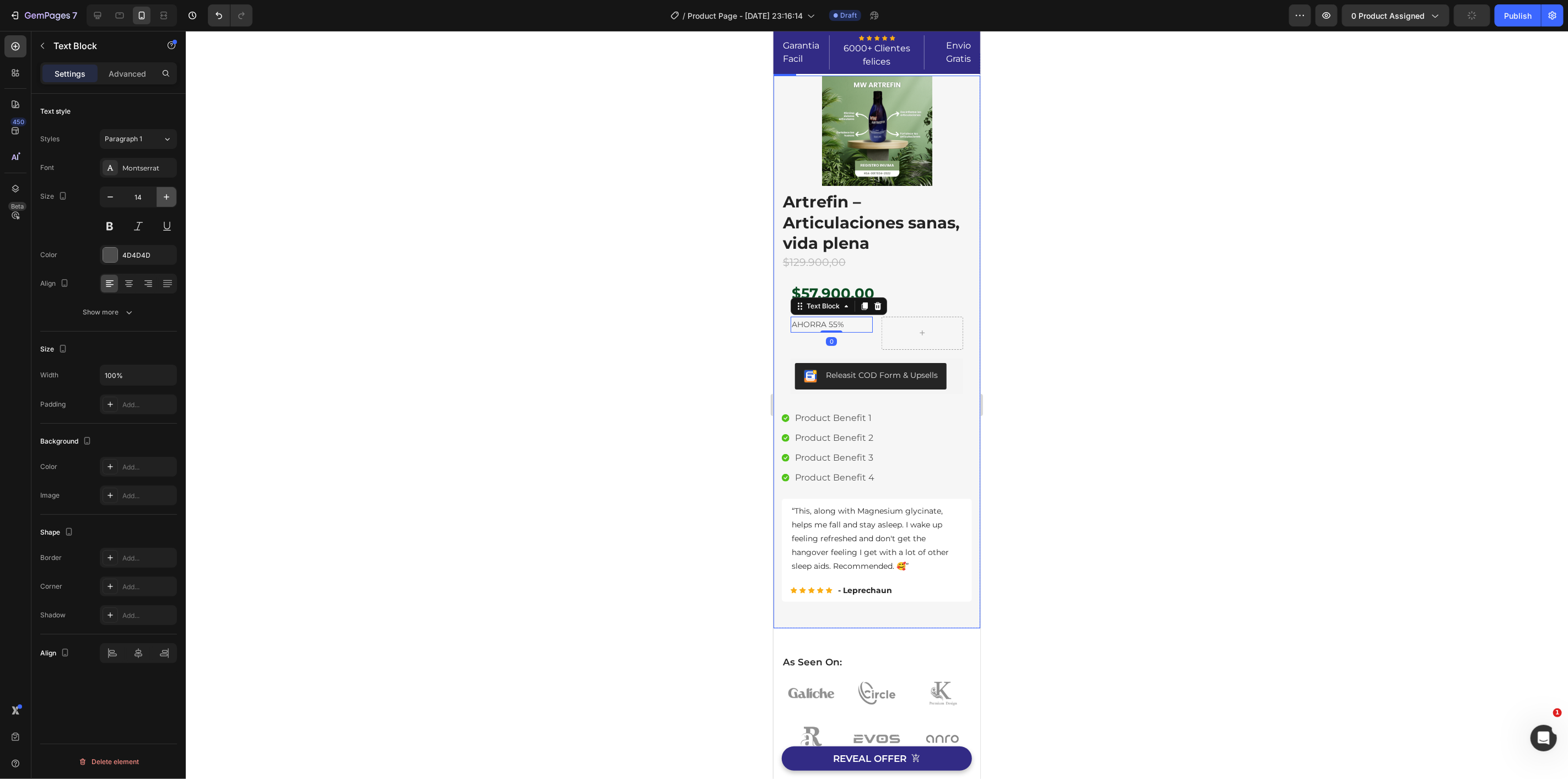
click at [162, 194] on icon "button" at bounding box center [166, 197] width 11 height 11
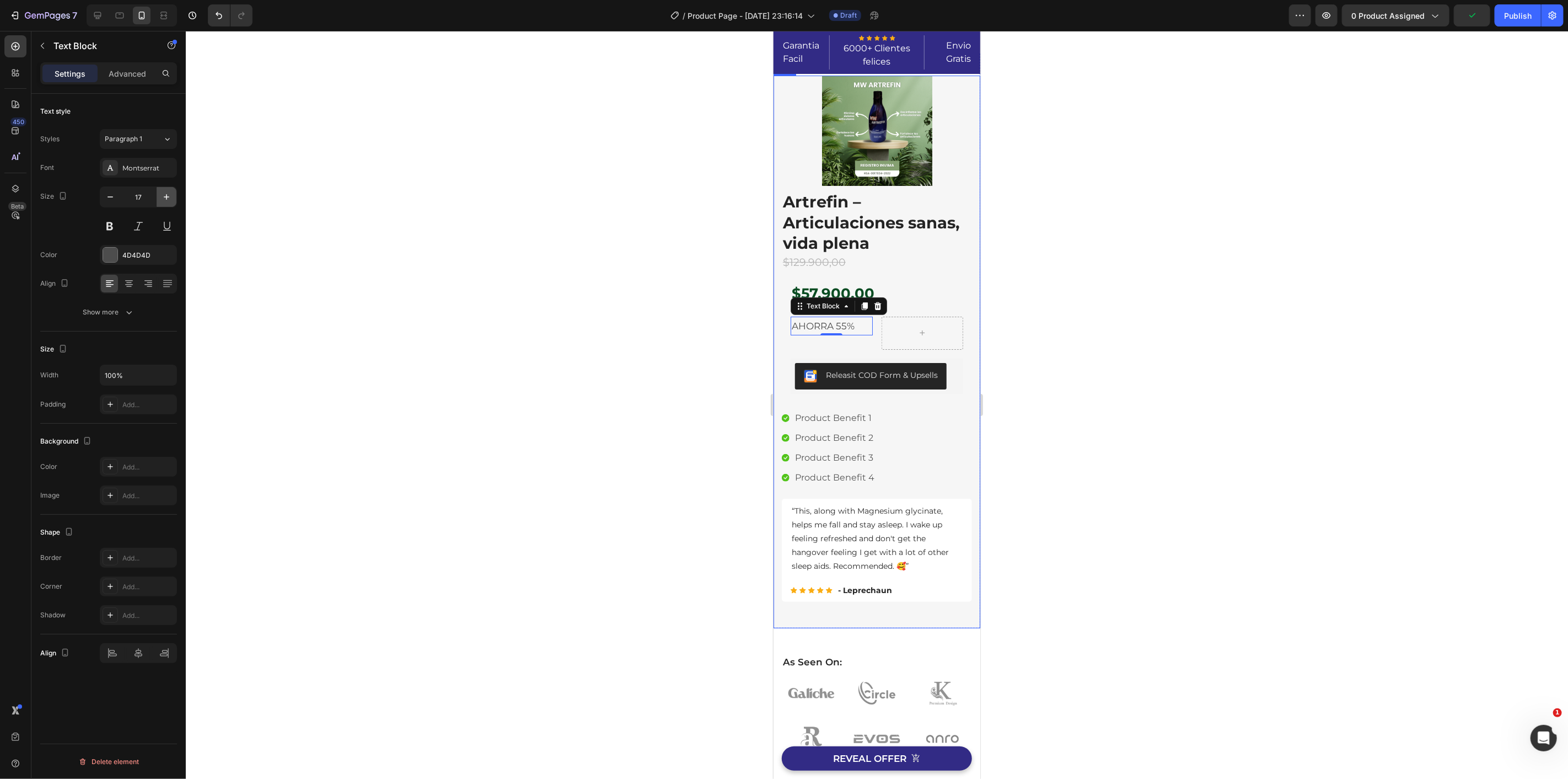
click at [162, 194] on icon "button" at bounding box center [166, 197] width 11 height 11
type input "20"
click at [105, 255] on div at bounding box center [110, 255] width 14 height 14
click at [80, 596] on div "Border Add... Corner Add... Shadow Add..." at bounding box center [109, 587] width 137 height 78
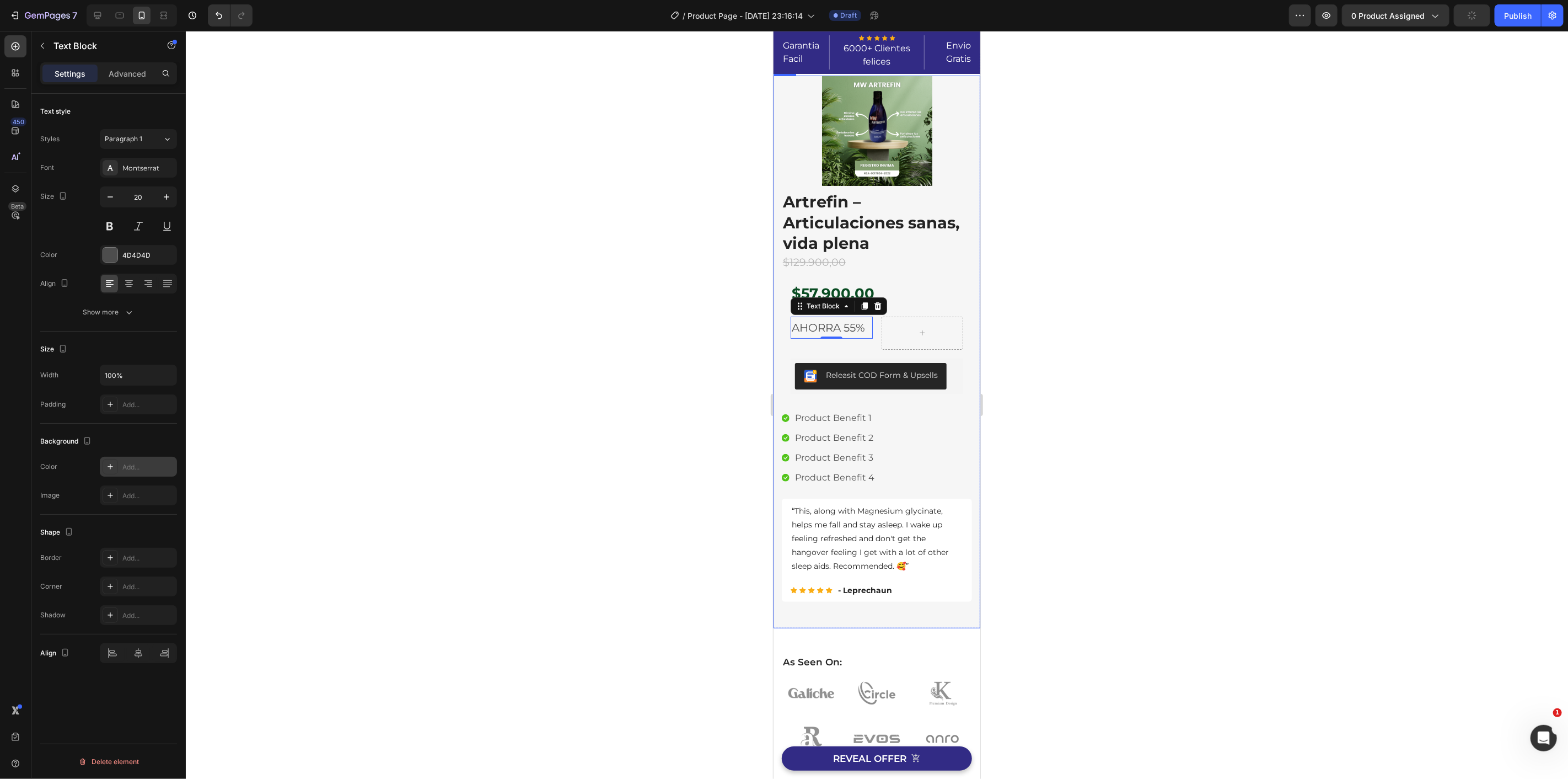
click at [125, 466] on div "Add..." at bounding box center [148, 467] width 52 height 10
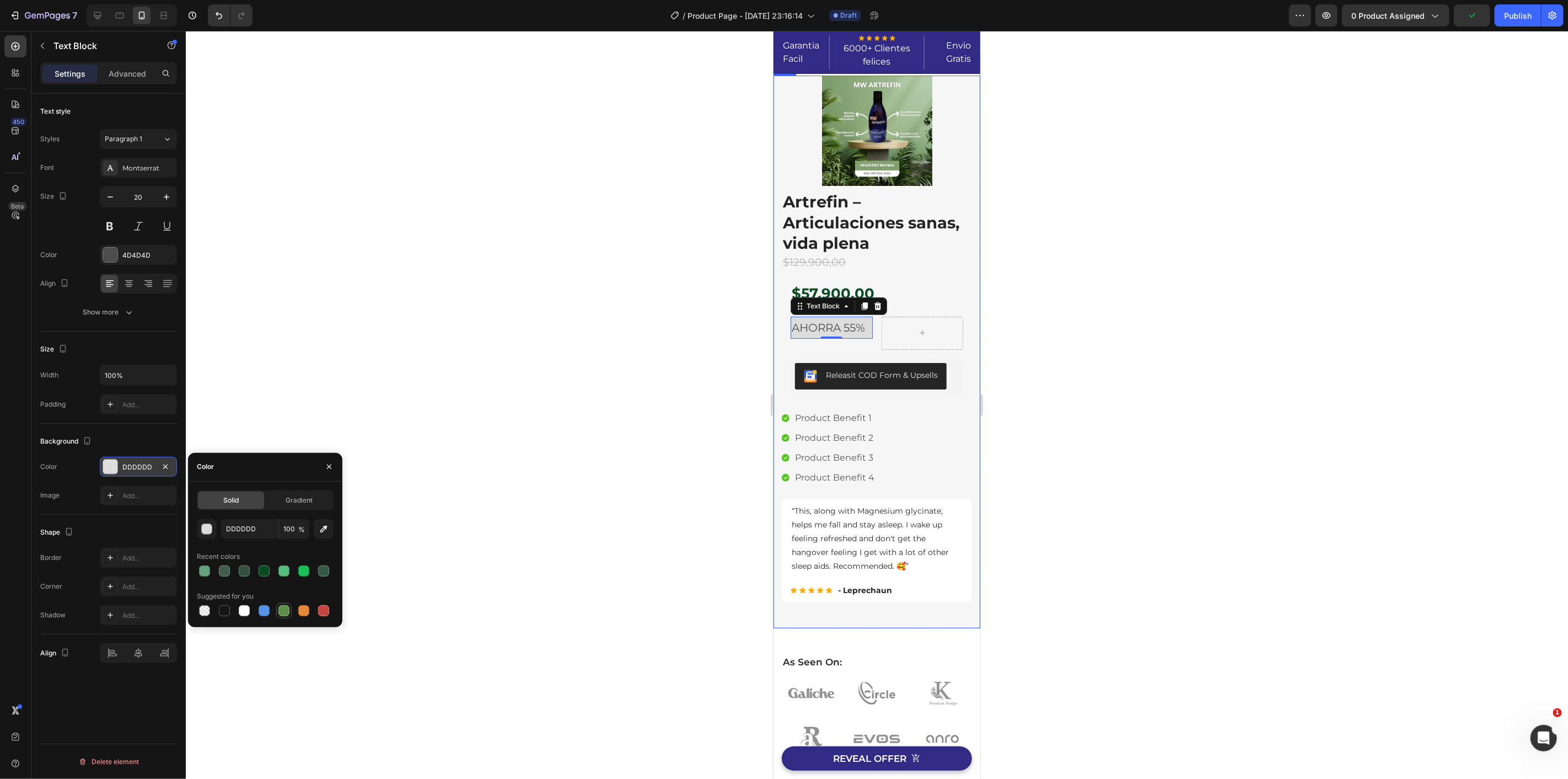
click at [285, 612] on div at bounding box center [283, 610] width 11 height 11
click at [324, 609] on div at bounding box center [324, 610] width 11 height 11
type input "C5453F"
click at [110, 227] on button at bounding box center [109, 226] width 20 height 20
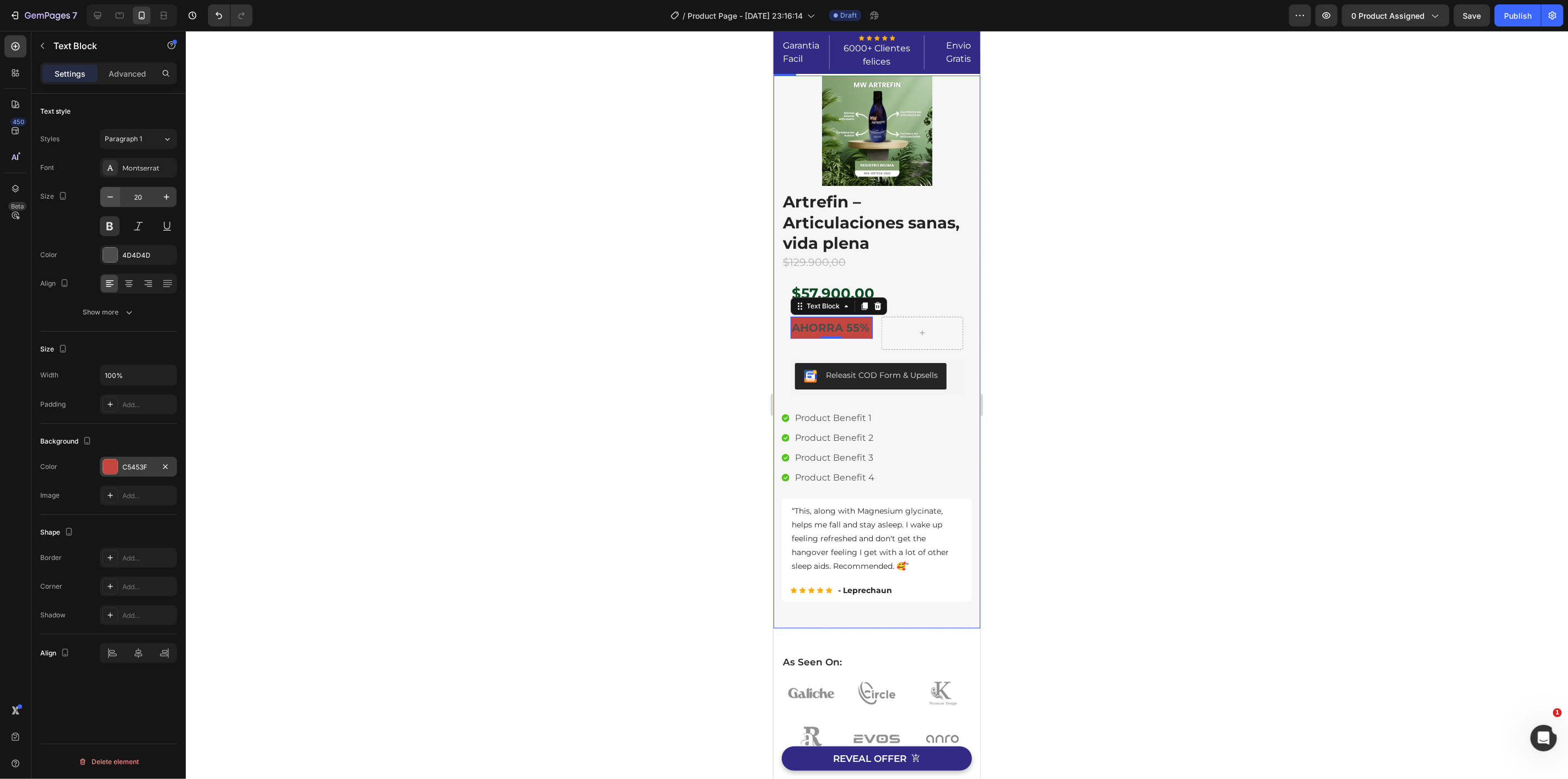
click at [114, 198] on icon "button" at bounding box center [110, 197] width 11 height 11
type input "19"
click at [108, 261] on div at bounding box center [110, 255] width 14 height 14
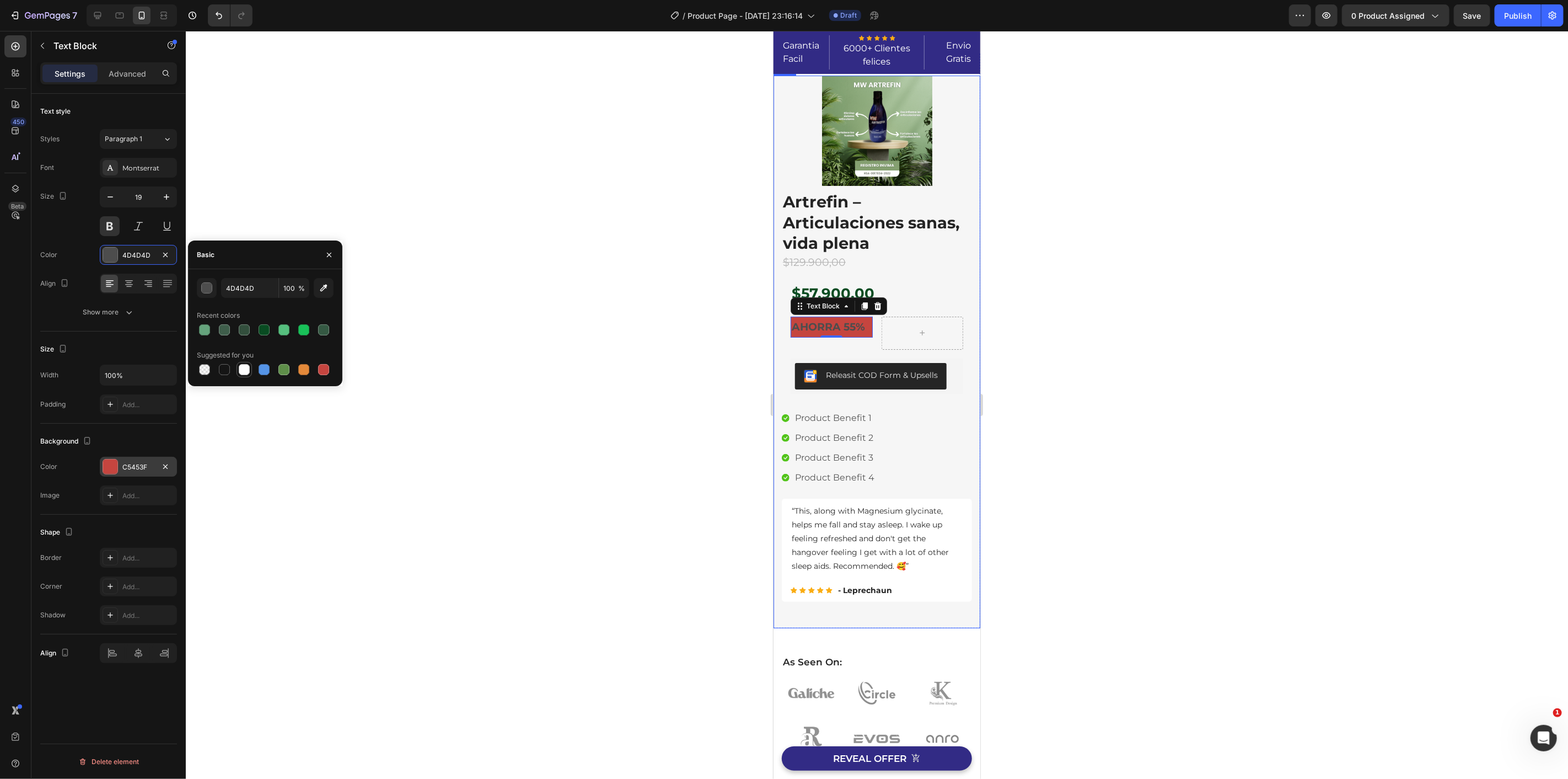
click at [239, 369] on div at bounding box center [244, 369] width 11 height 11
type input "FFFFFF"
click at [80, 274] on div "Align" at bounding box center [109, 283] width 137 height 20
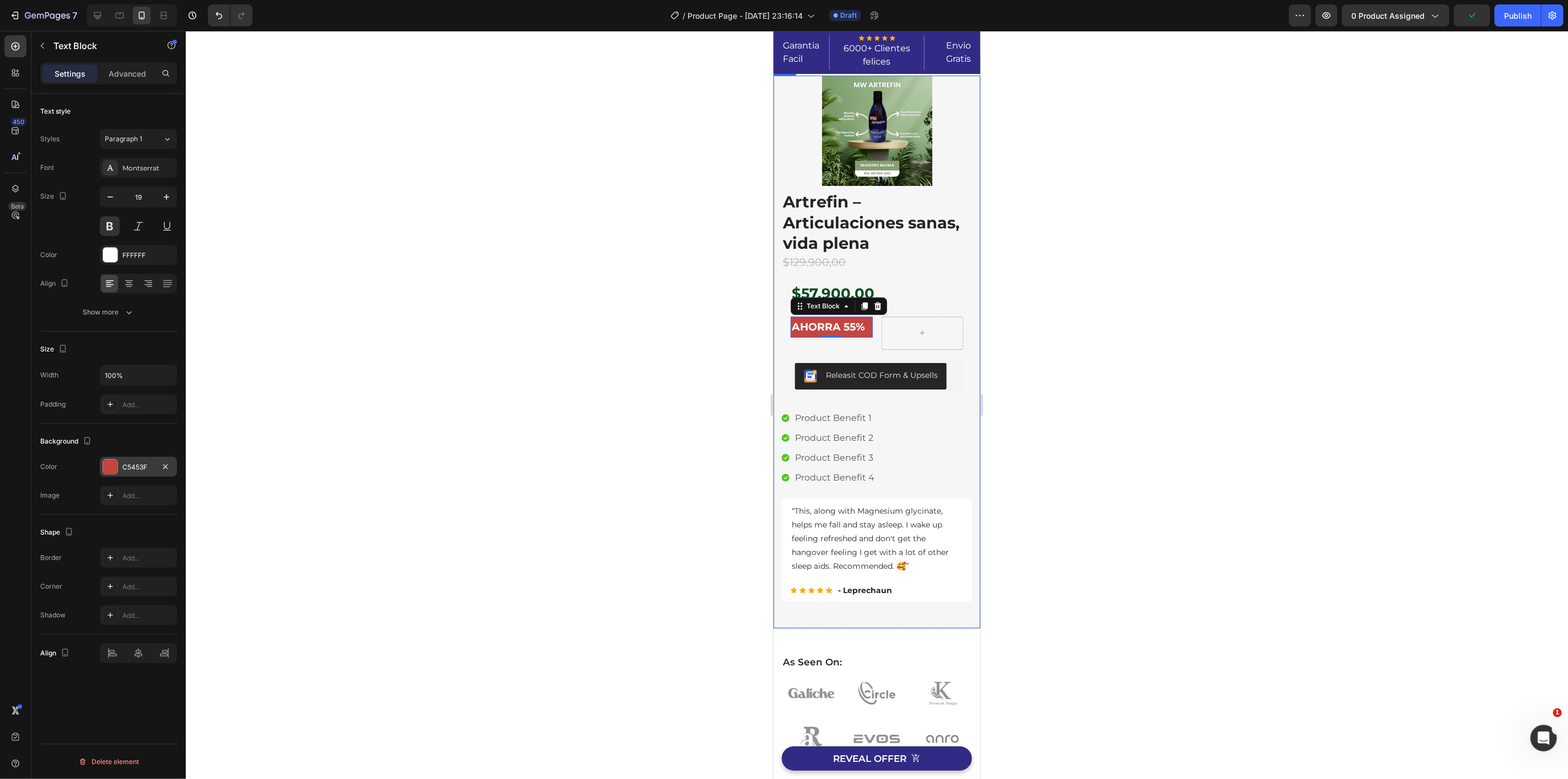
click at [678, 364] on div at bounding box center [877, 405] width 1382 height 748
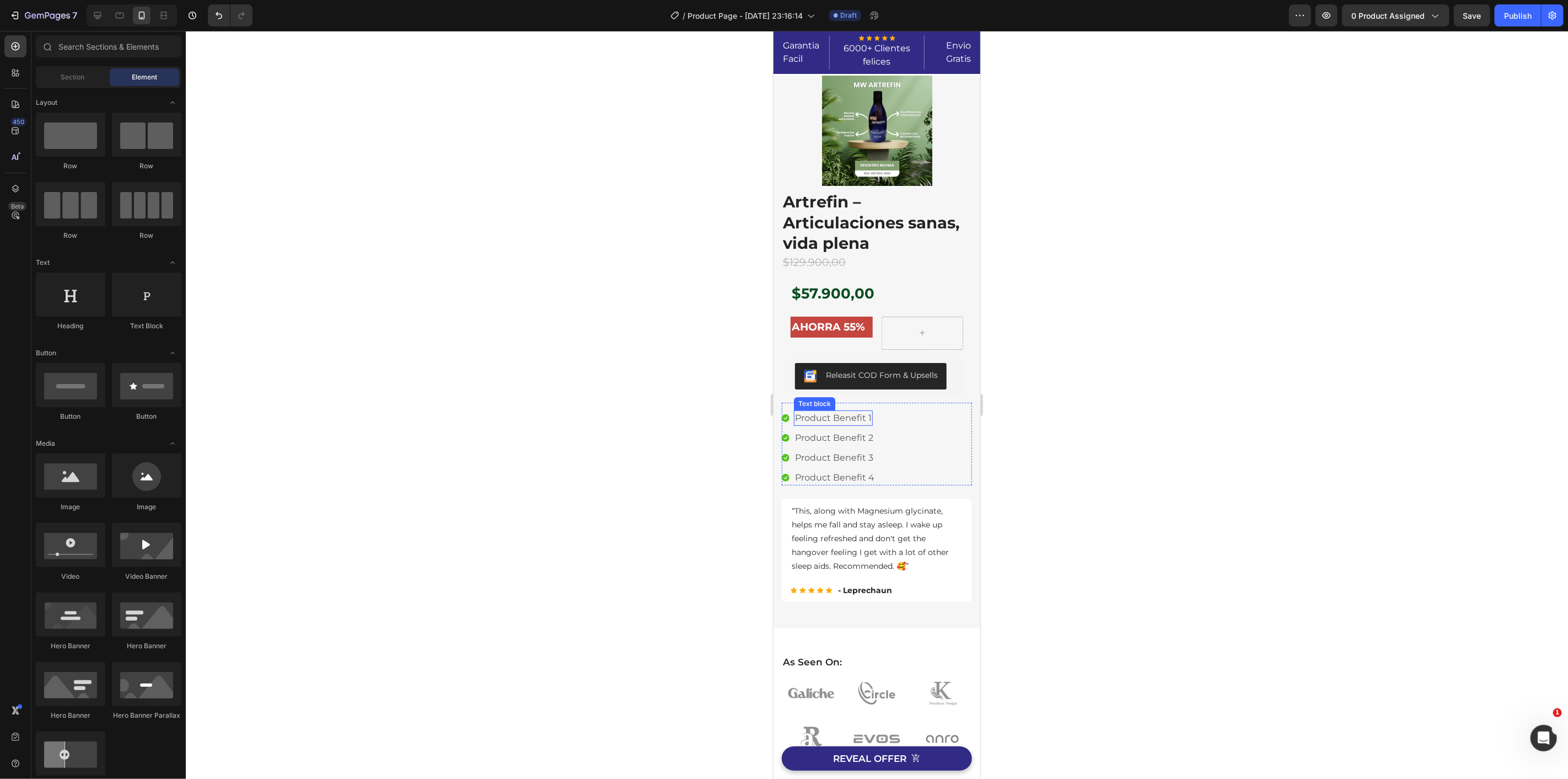
click at [817, 420] on p "Product Benefit 1" at bounding box center [833, 417] width 77 height 13
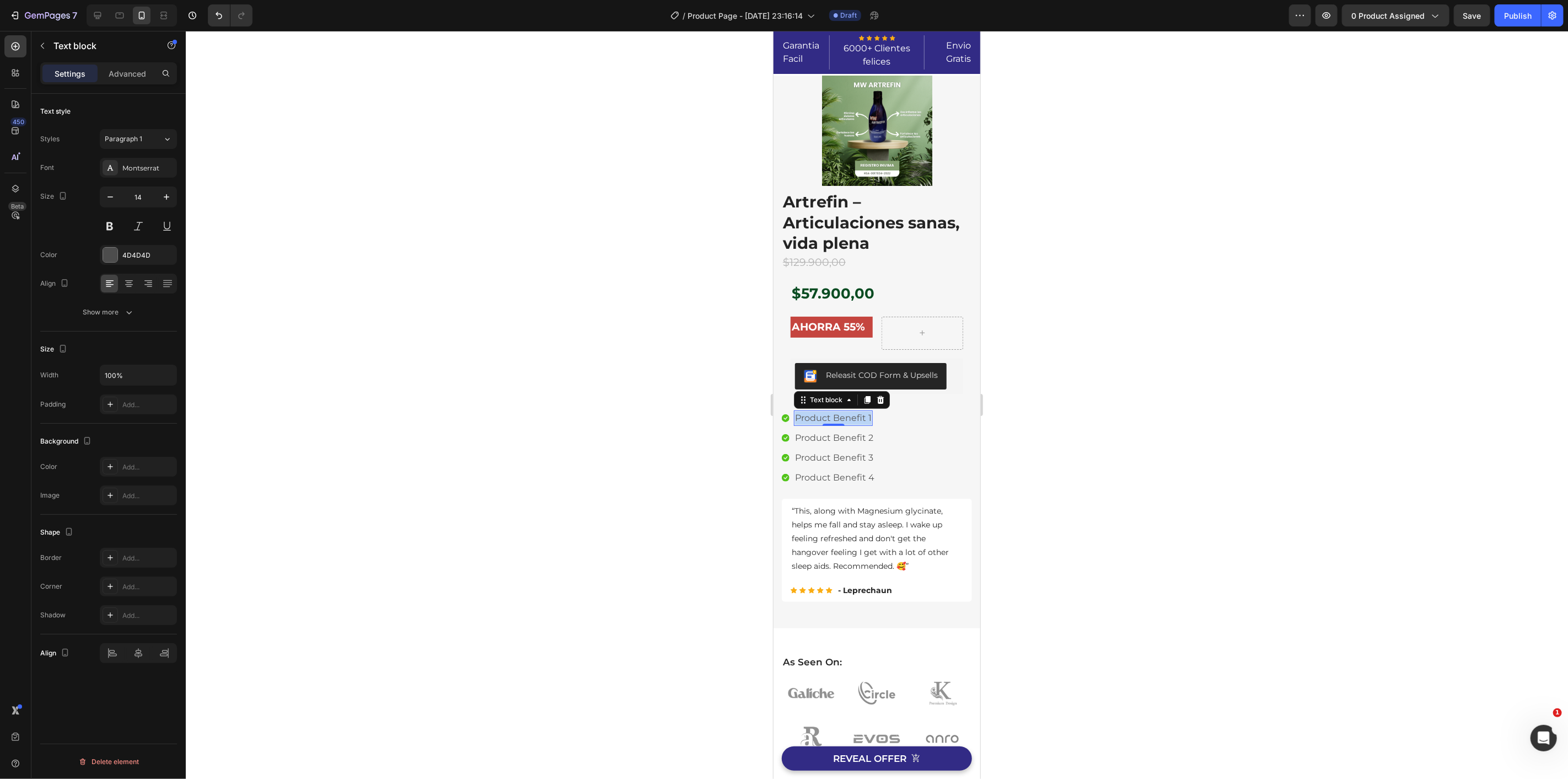
click at [817, 420] on p "Product Benefit 1" at bounding box center [833, 417] width 77 height 13
click at [586, 351] on div at bounding box center [877, 405] width 1382 height 748
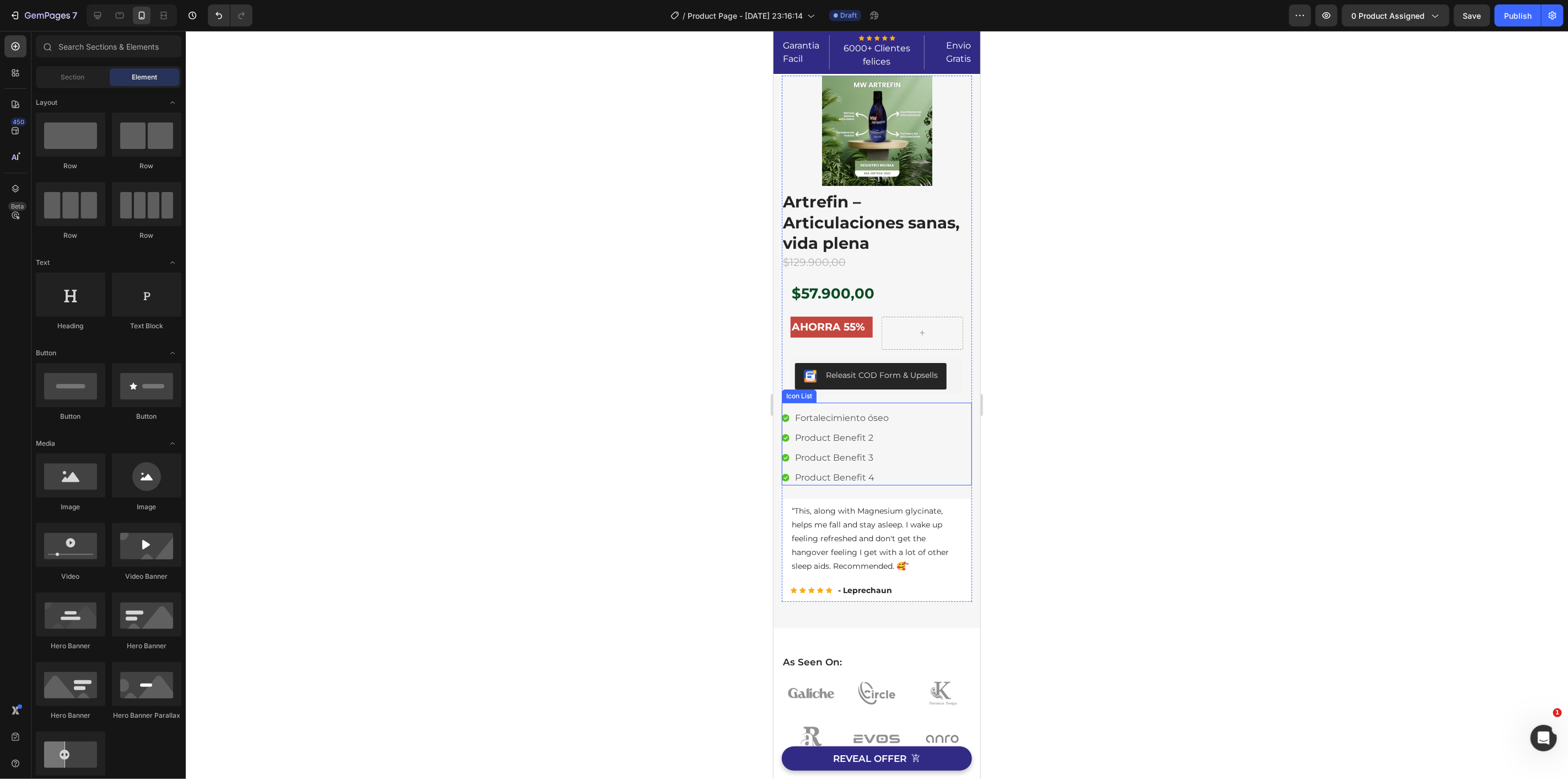
click at [829, 433] on p "Product Benefit 2" at bounding box center [833, 437] width 78 height 13
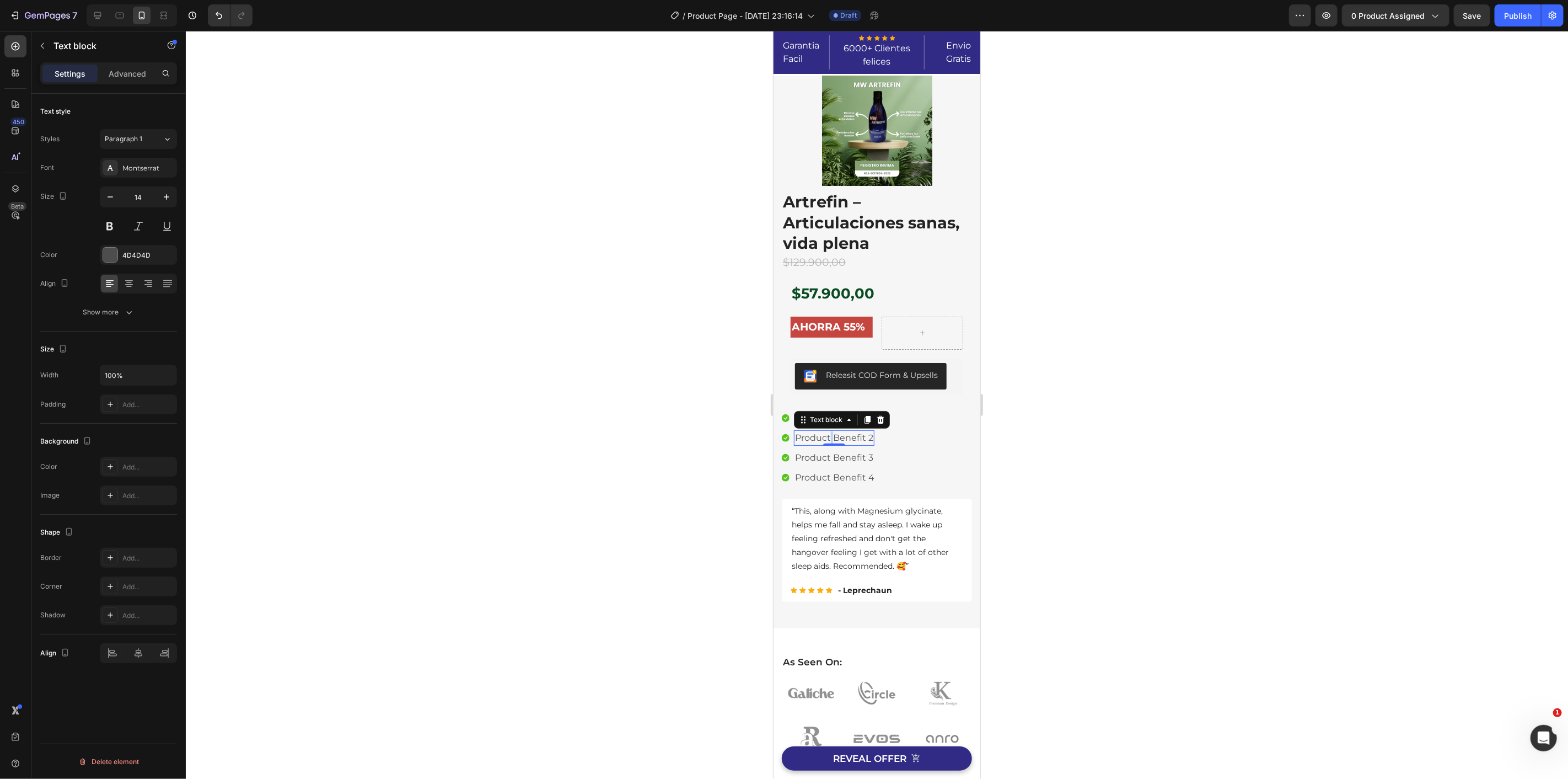
click at [829, 433] on p "Product Benefit 2" at bounding box center [833, 437] width 78 height 13
click at [820, 455] on p "Product Benefit 3" at bounding box center [833, 457] width 78 height 13
click at [820, 454] on p "Product Benefit 3" at bounding box center [833, 457] width 78 height 13
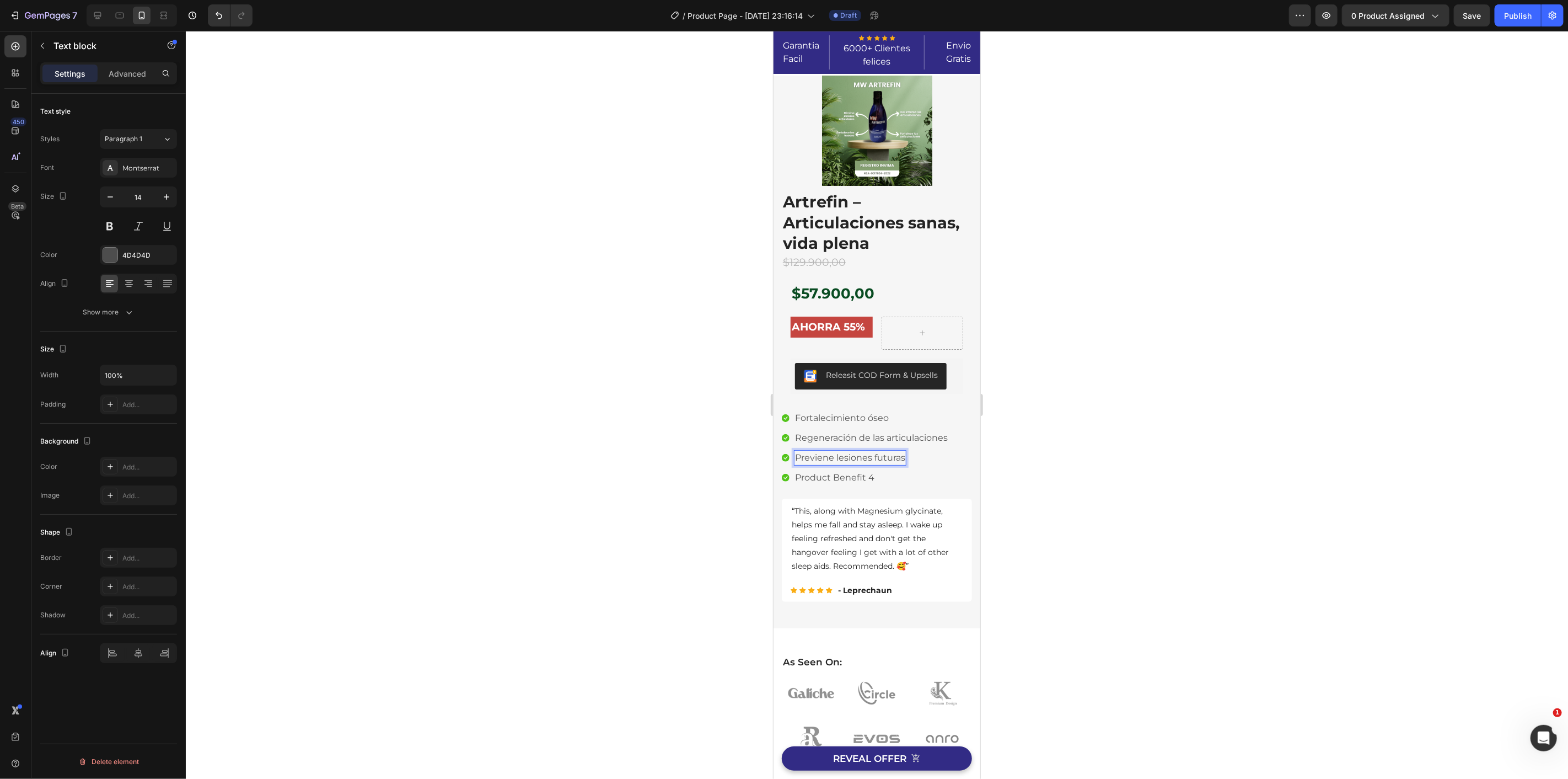
click at [627, 334] on div at bounding box center [877, 405] width 1382 height 748
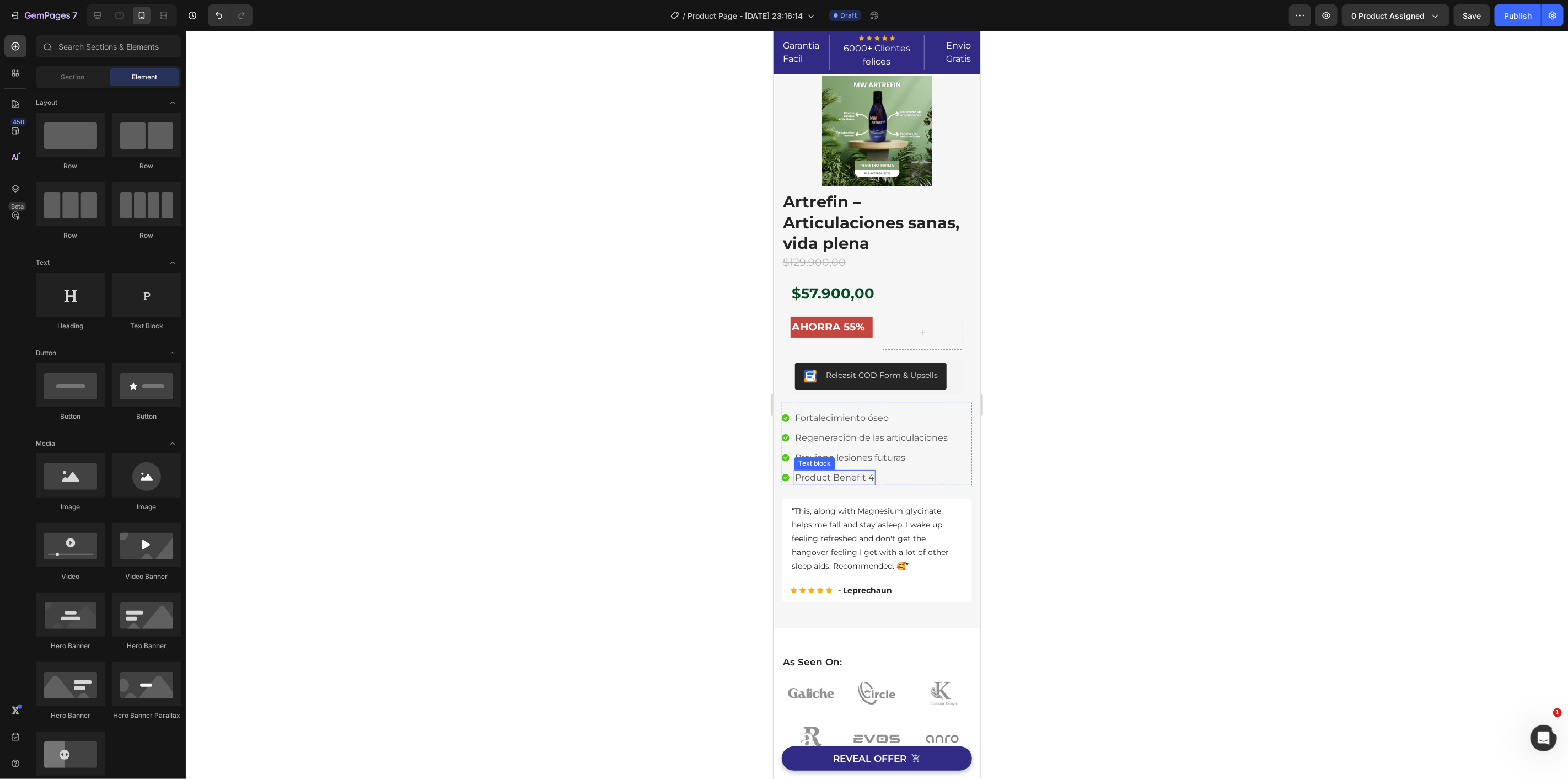
click at [825, 477] on p "Product Benefit 4" at bounding box center [834, 477] width 79 height 13
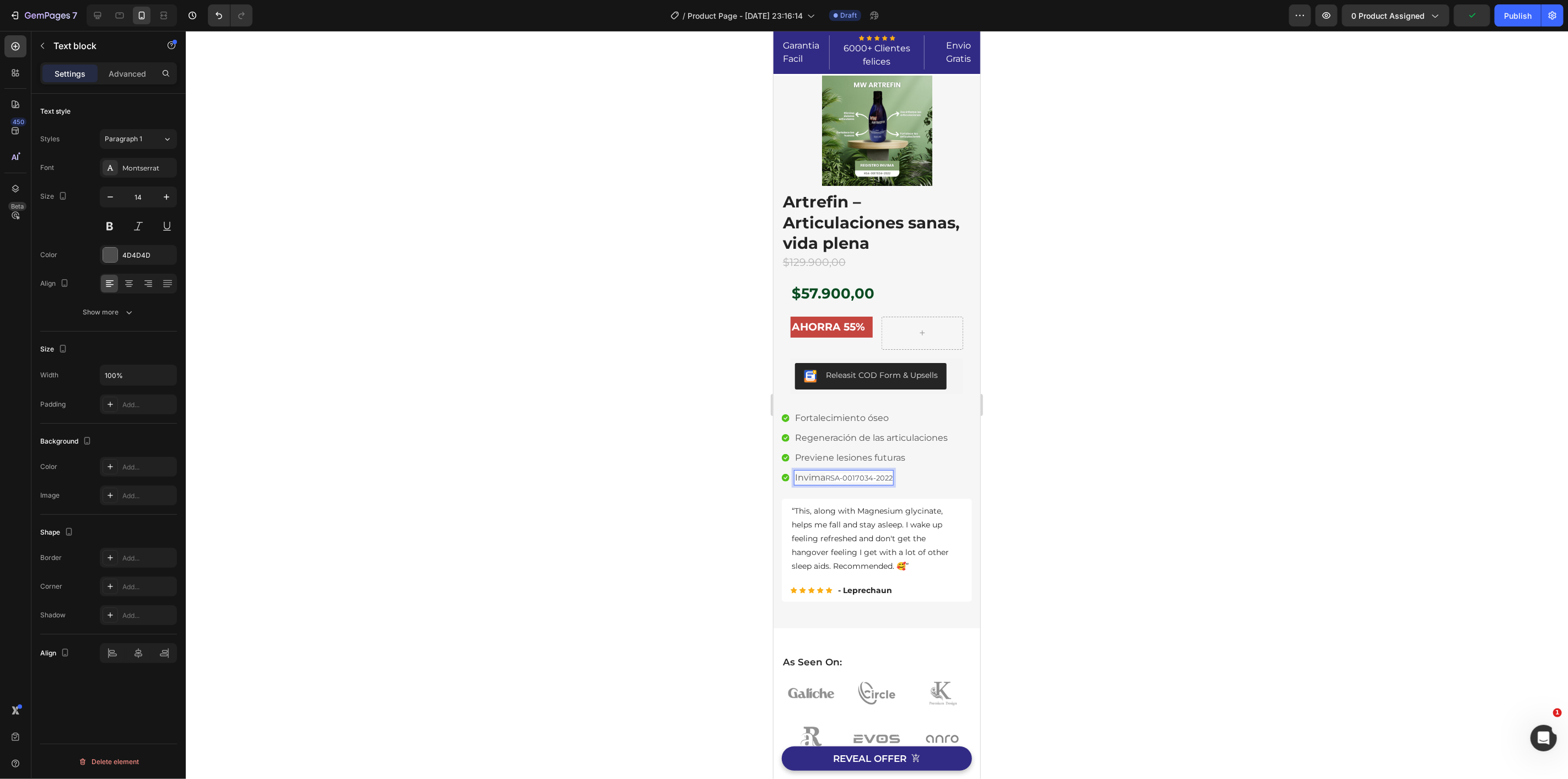
click at [688, 465] on div at bounding box center [877, 405] width 1382 height 748
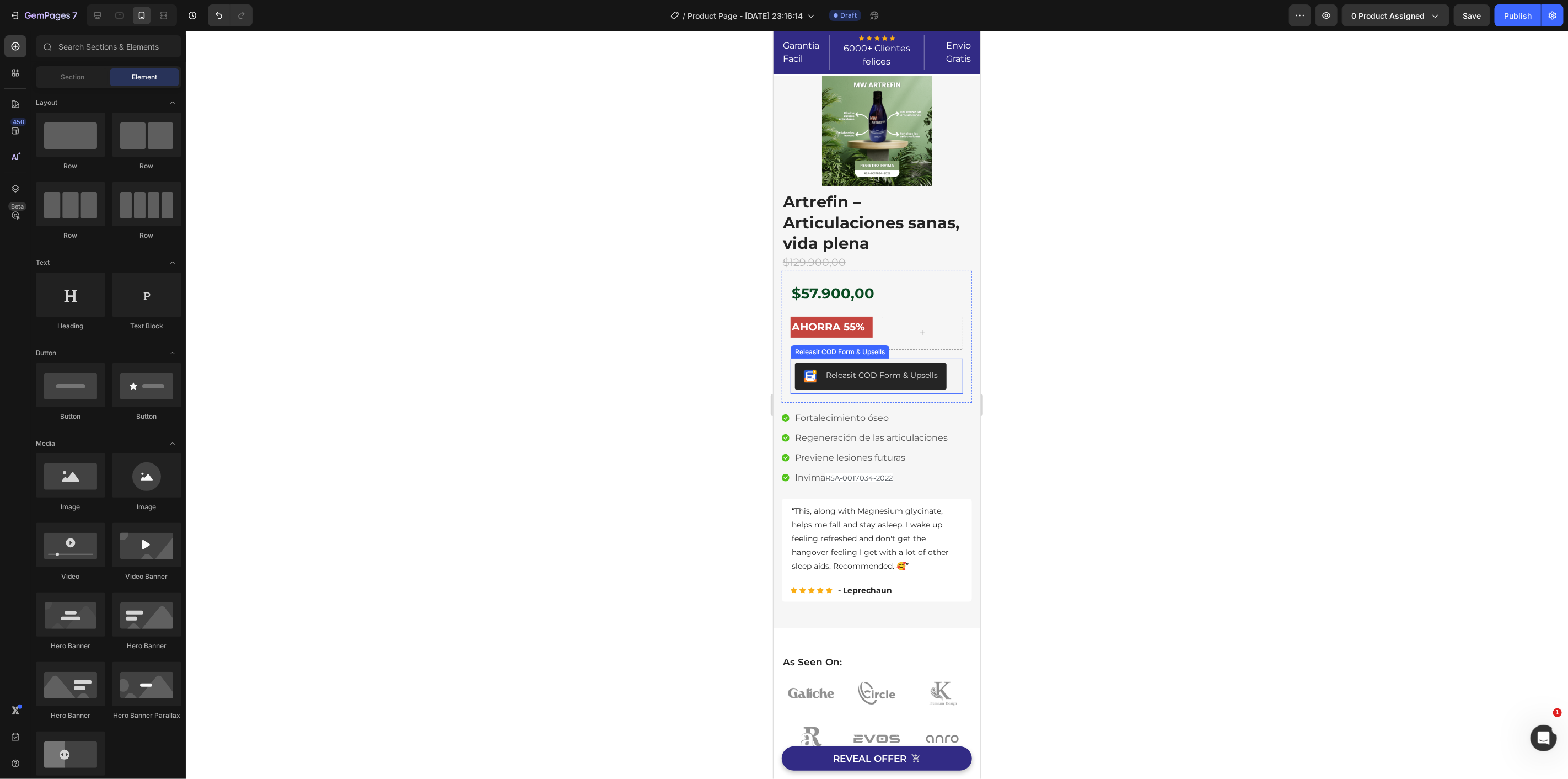
scroll to position [122, 0]
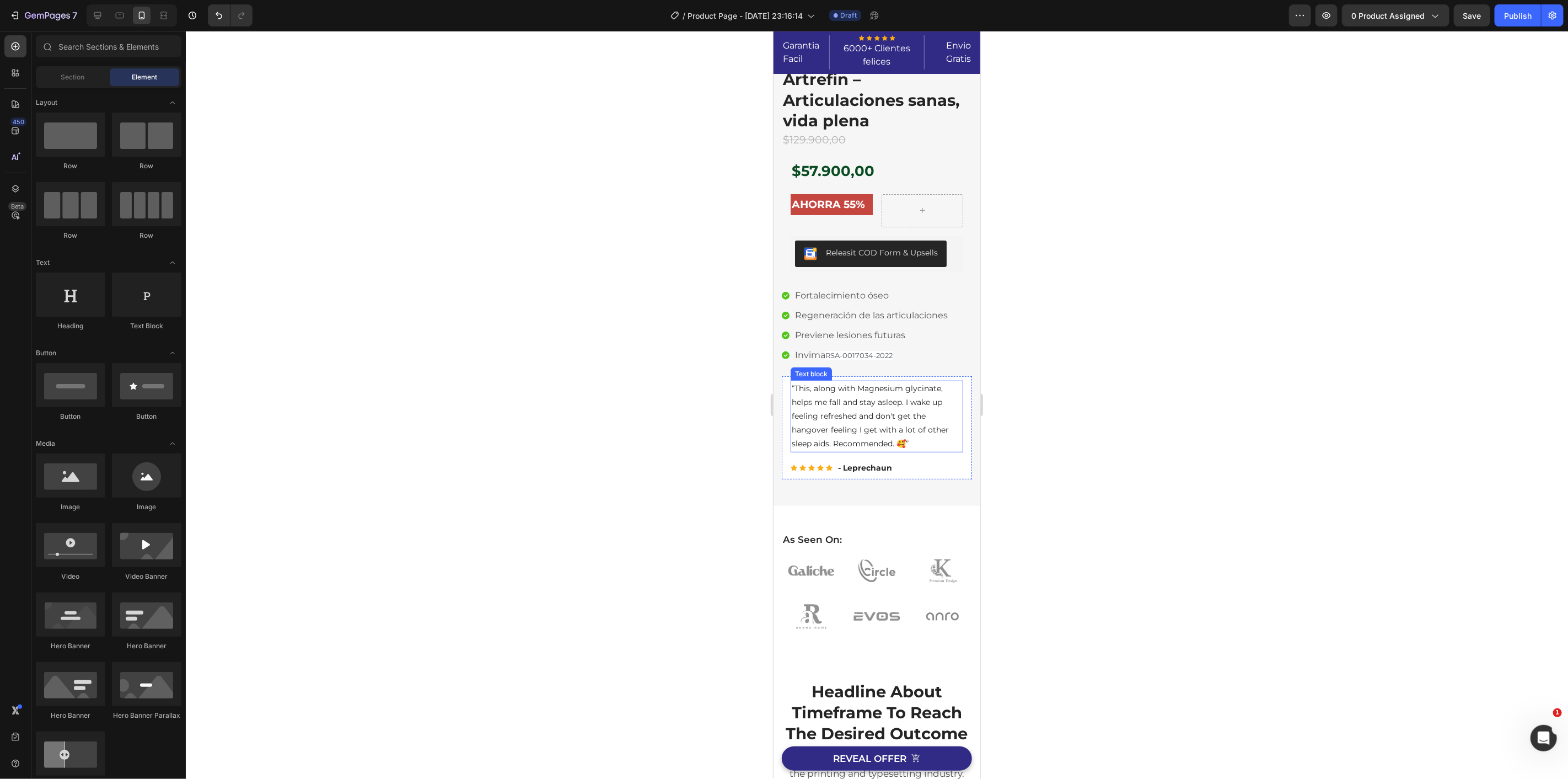
click at [872, 405] on p "“This, along with Magnesium glycinate, helps me fall and stay asleep. I wake up…" at bounding box center [876, 415] width 170 height 69
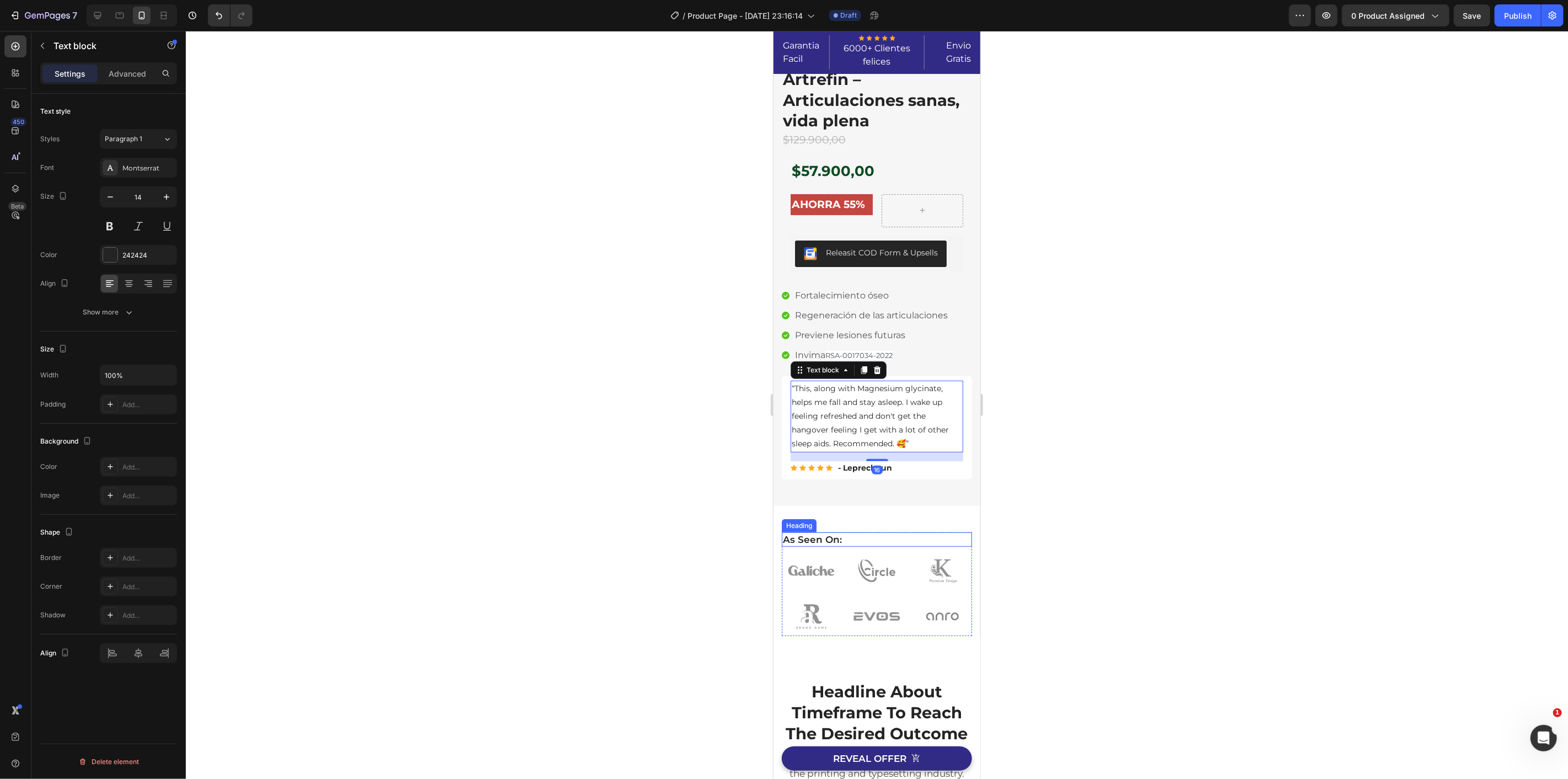
click at [890, 549] on div "Image Image Image Image Image Image Row" at bounding box center [876, 591] width 190 height 90
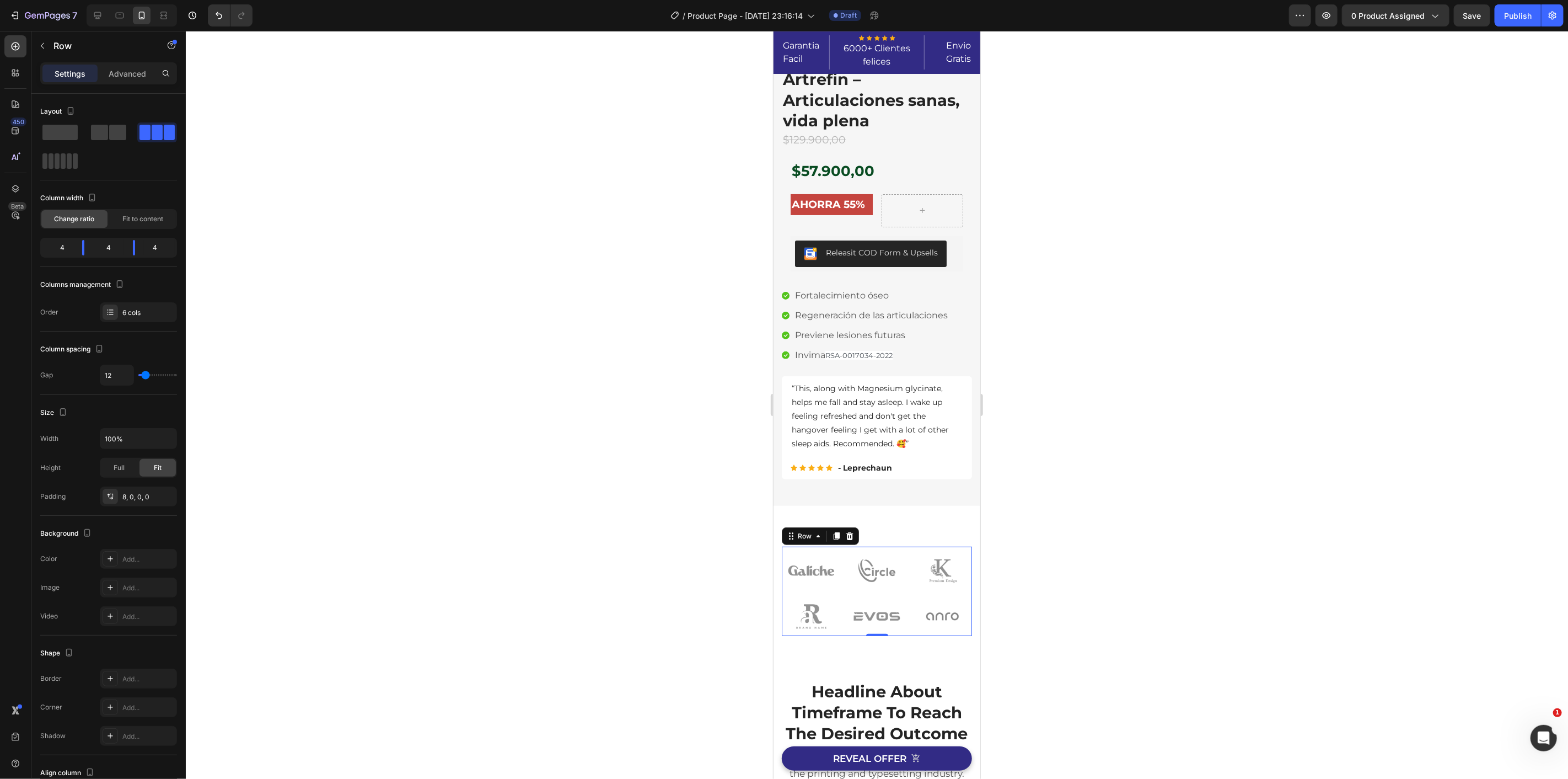
click at [910, 539] on p "As Seen On:" at bounding box center [876, 539] width 188 height 12
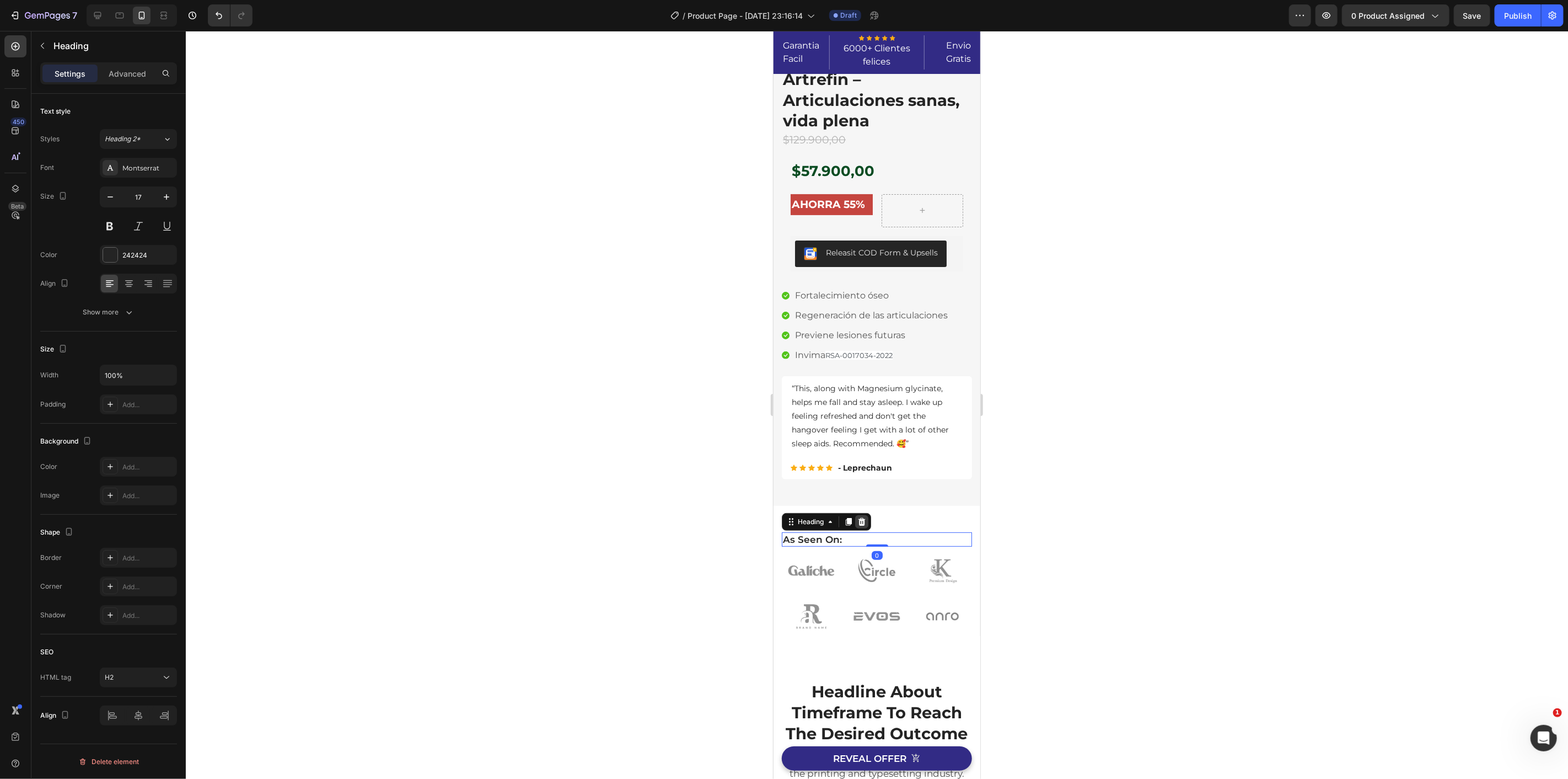
click at [861, 520] on icon at bounding box center [861, 521] width 7 height 8
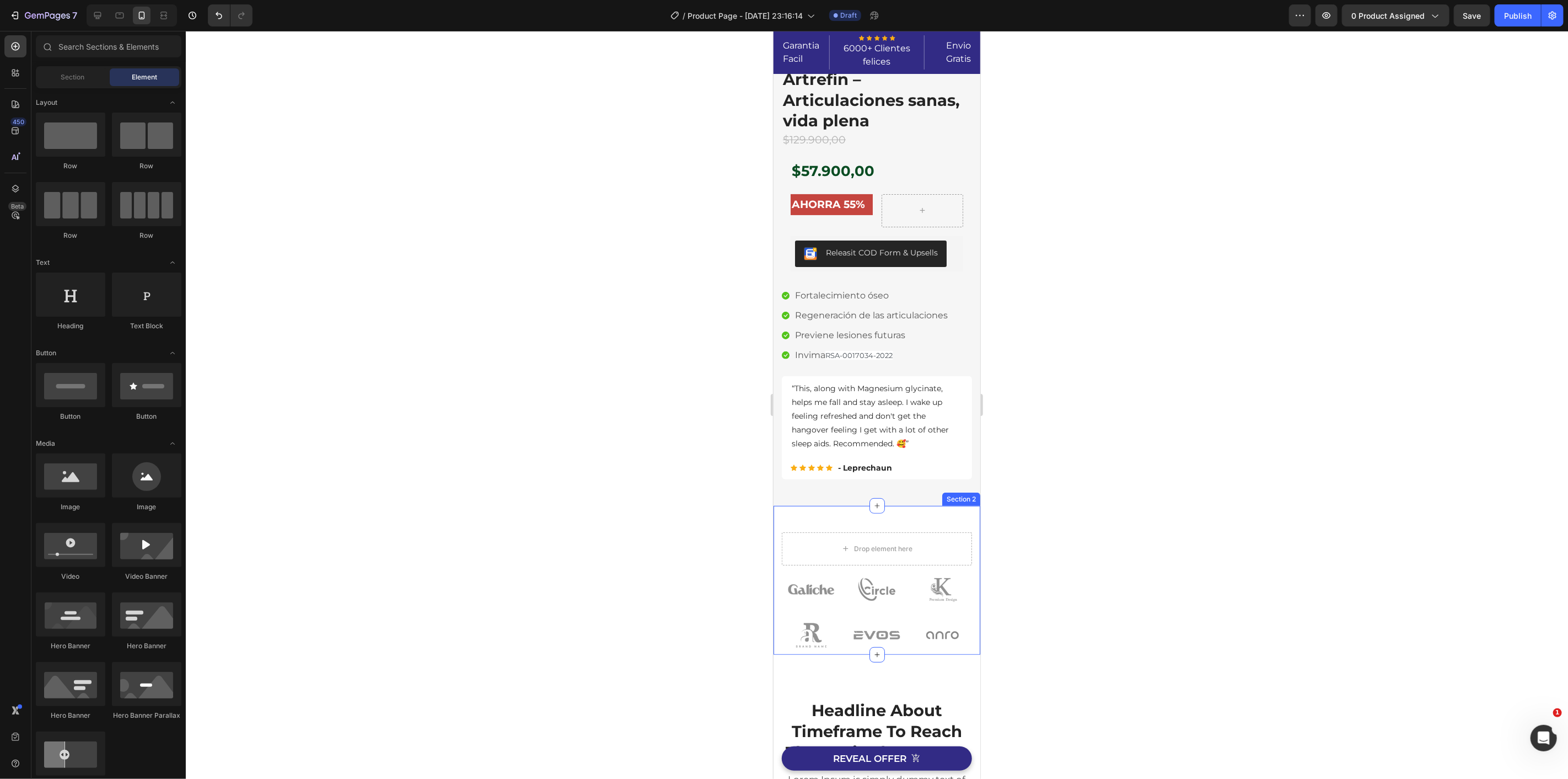
click at [963, 524] on div "Drop element here Image Image Image Image Image Image Row Row Section 2" at bounding box center [876, 580] width 207 height 150
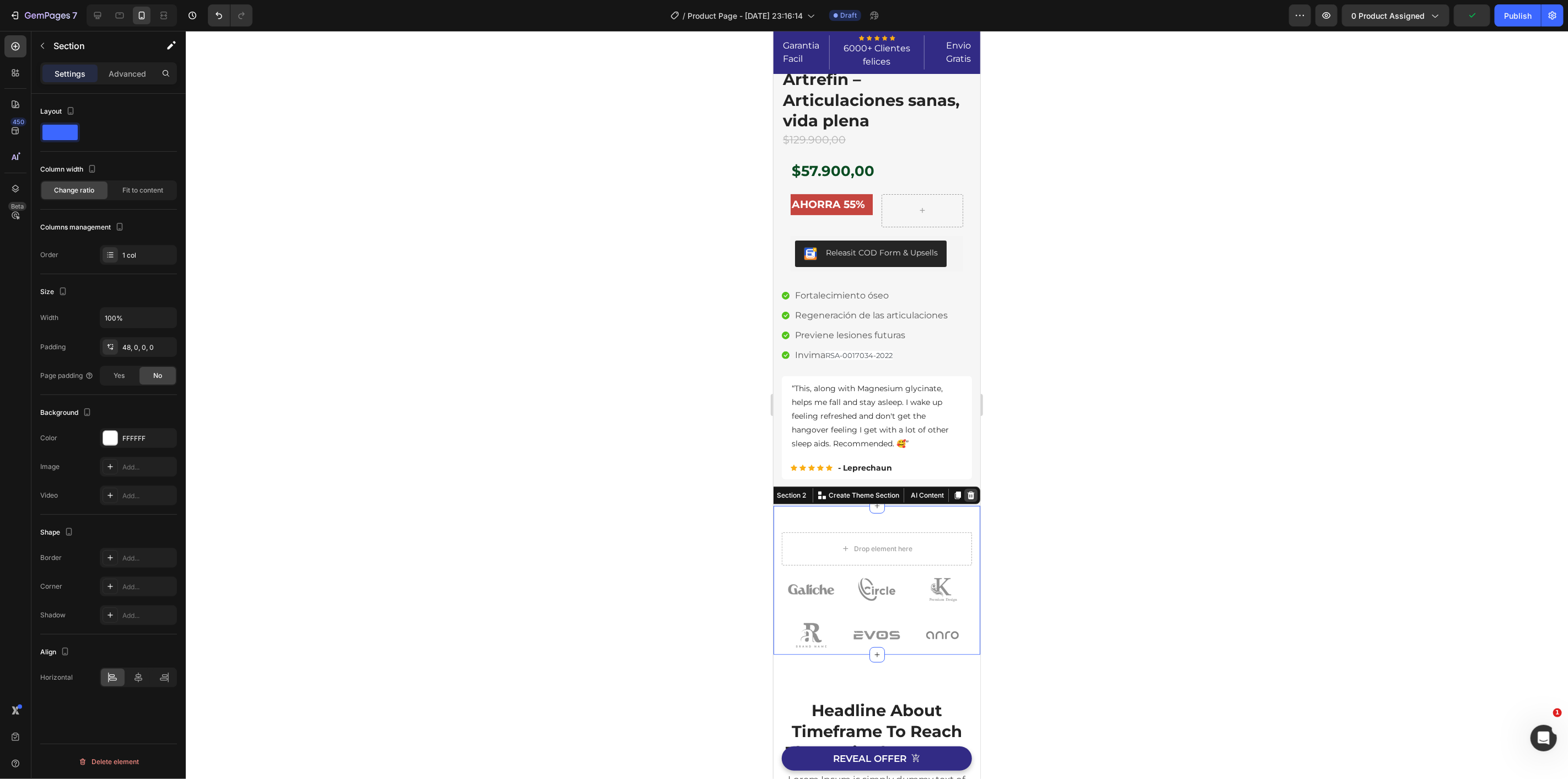
click at [967, 495] on icon at bounding box center [970, 495] width 7 height 8
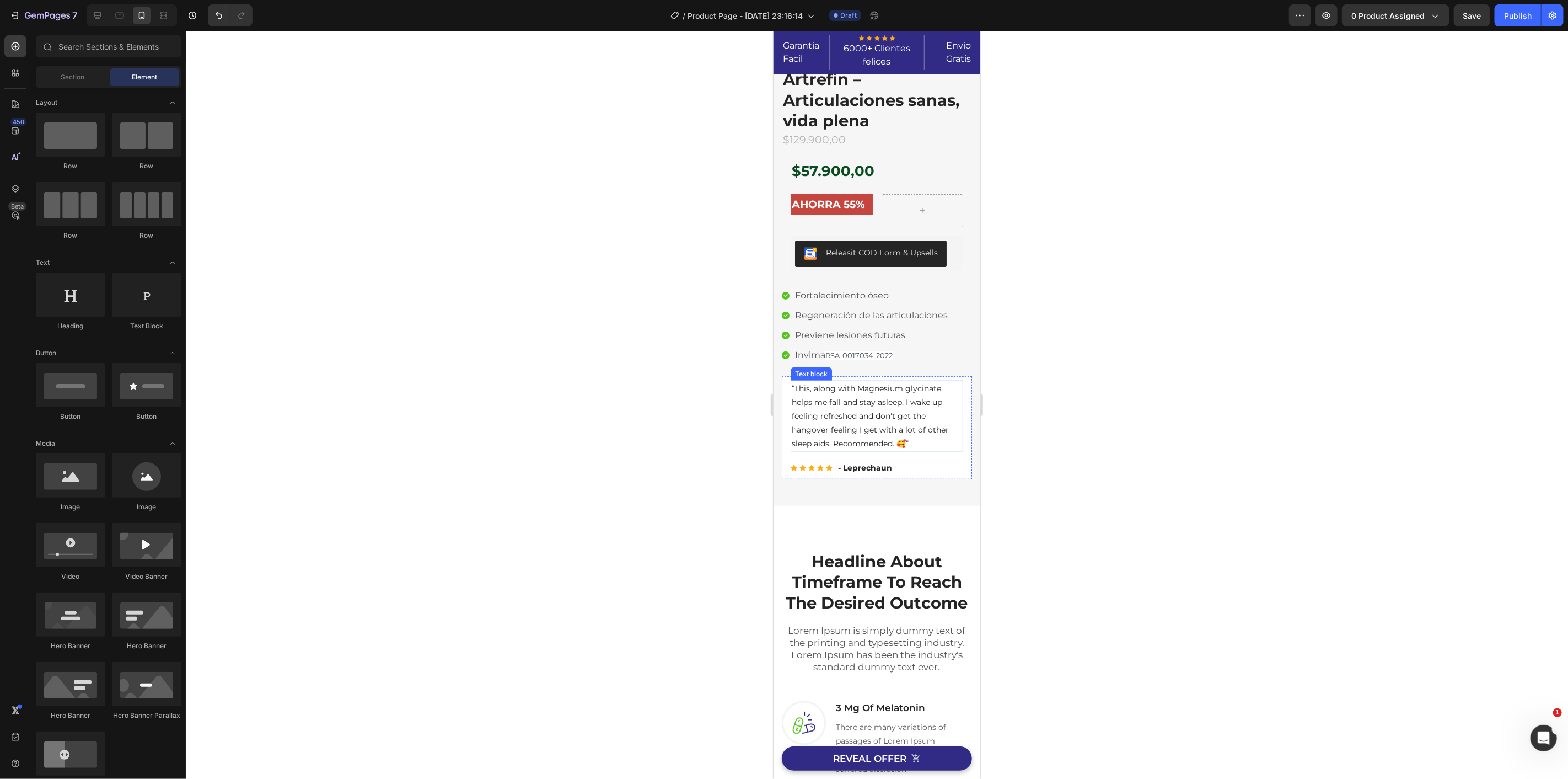
click at [875, 420] on p "“This, along with Magnesium glycinate, helps me fall and stay asleep. I wake up…" at bounding box center [876, 415] width 170 height 69
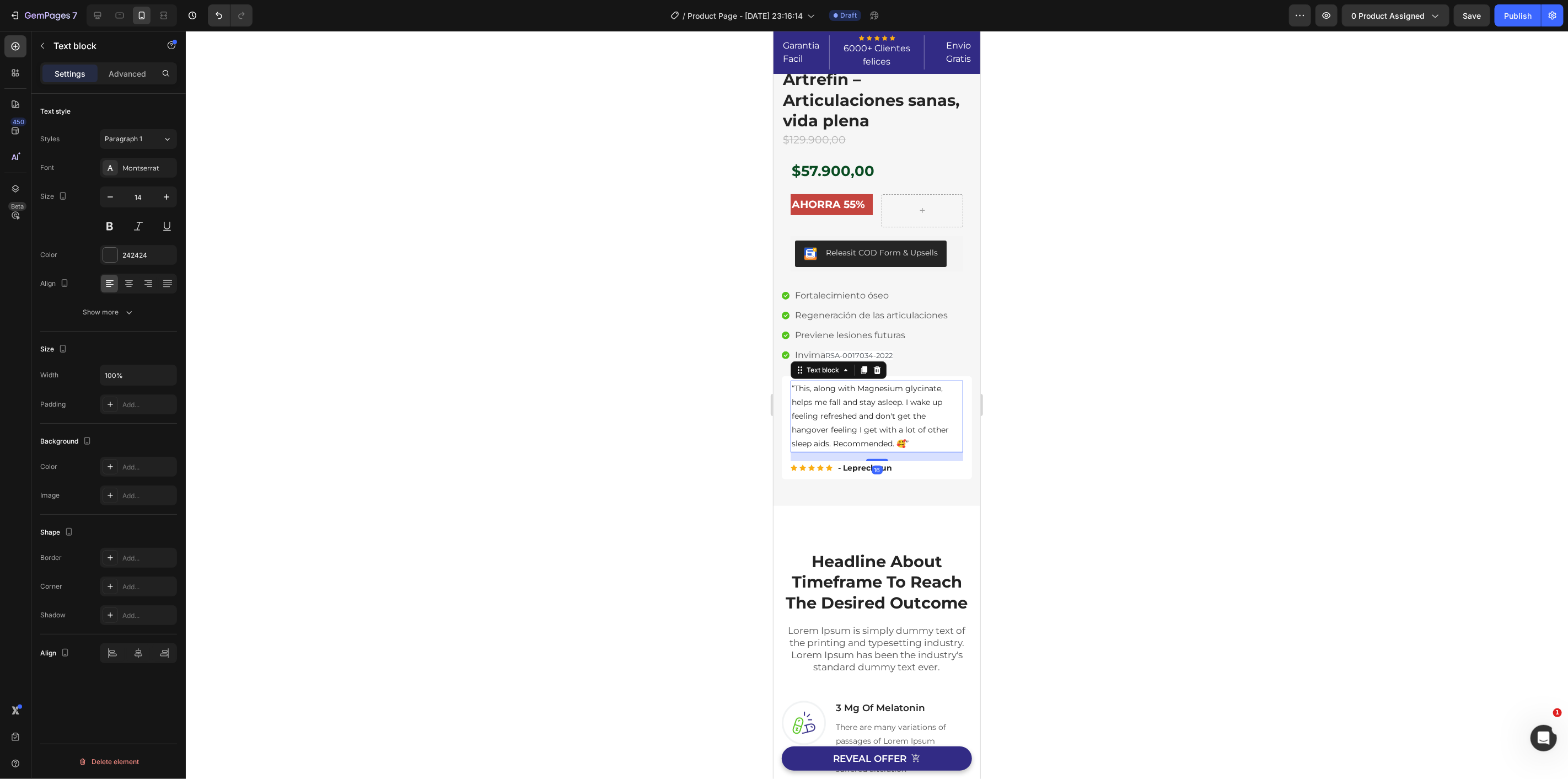
scroll to position [0, 0]
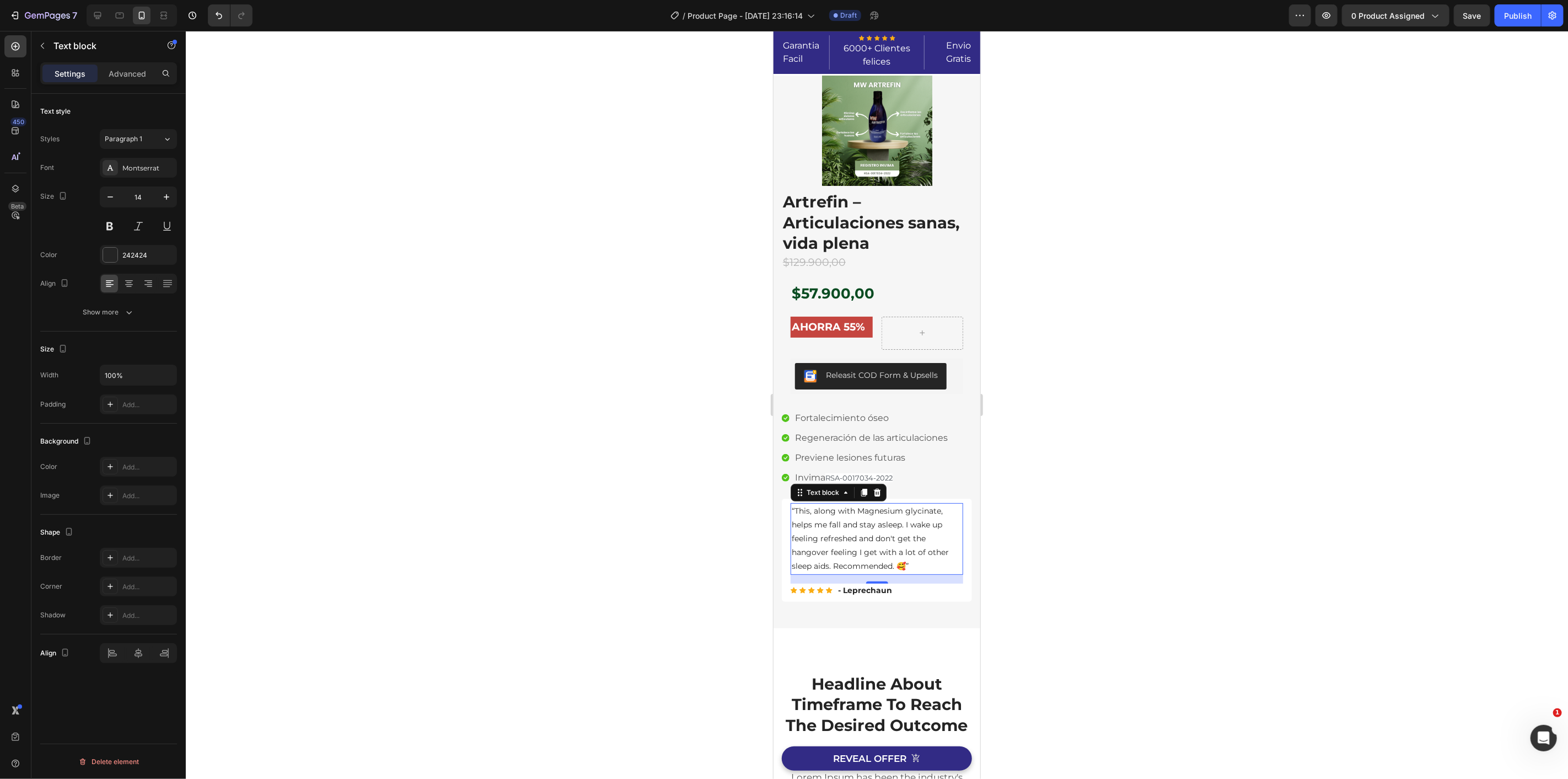
click at [852, 530] on p "“This, along with Magnesium glycinate, helps me fall and stay asleep. I wake up…" at bounding box center [876, 538] width 170 height 69
click at [853, 530] on p "“This, along with Magnesium glycinate, helps me fall and stay asleep. I wake up…" at bounding box center [876, 538] width 170 height 69
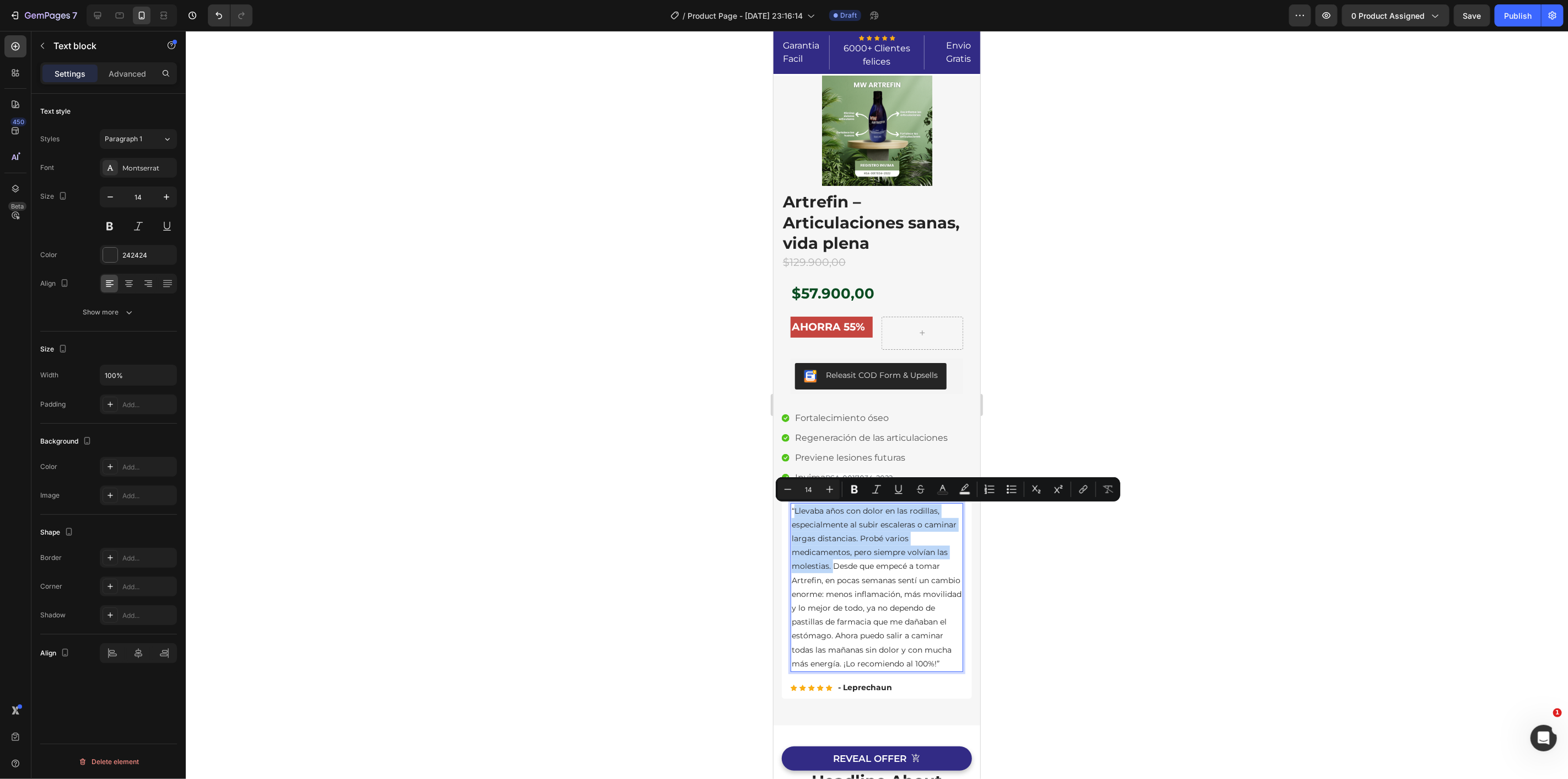
drag, startPoint x: 832, startPoint y: 564, endPoint x: 796, endPoint y: 510, distance: 64.9
click at [796, 510] on p "“Llevaba años con dolor en las rodillas, especialmente al subir escaleras o cam…" at bounding box center [876, 587] width 170 height 166
click at [837, 556] on p "“Llevaba años con dolor en las rodillas, especialmente al subir escaleras o cam…" at bounding box center [876, 587] width 170 height 166
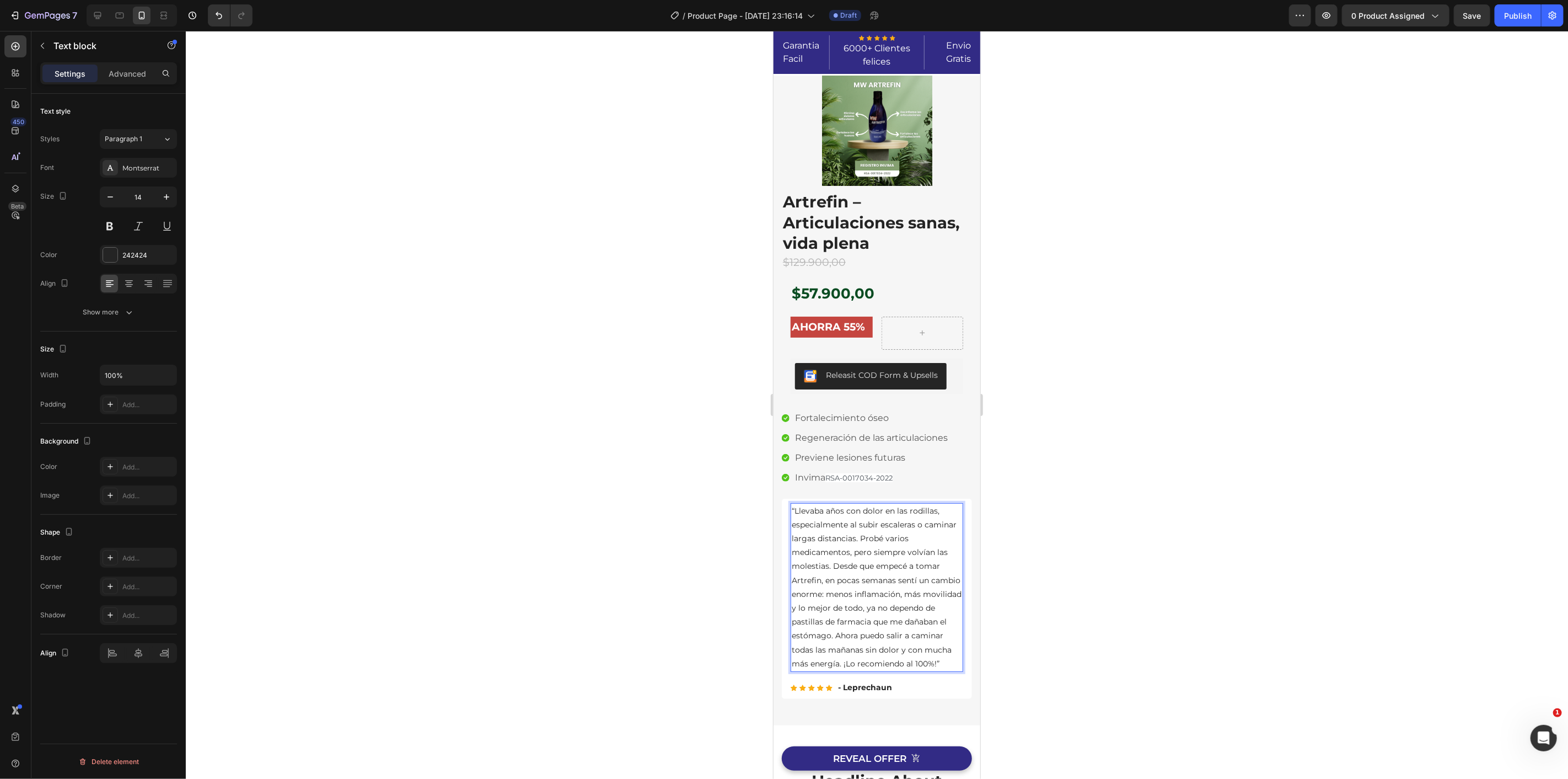
click at [852, 574] on p "“Llevaba años con dolor en las rodillas, especialmente al subir escaleras o cam…" at bounding box center [876, 587] width 170 height 166
click at [1023, 679] on div at bounding box center [877, 405] width 1382 height 748
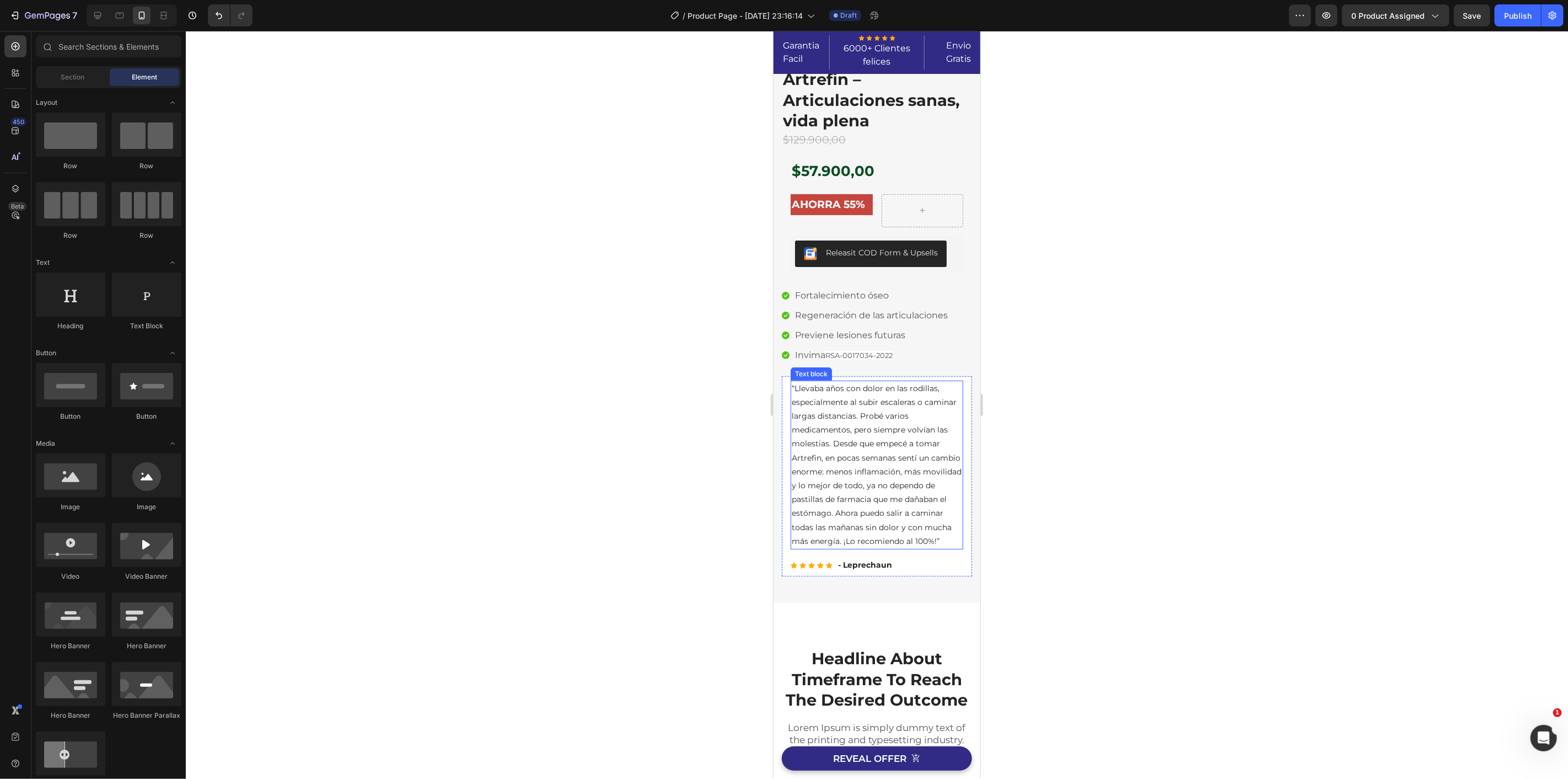
scroll to position [184, 0]
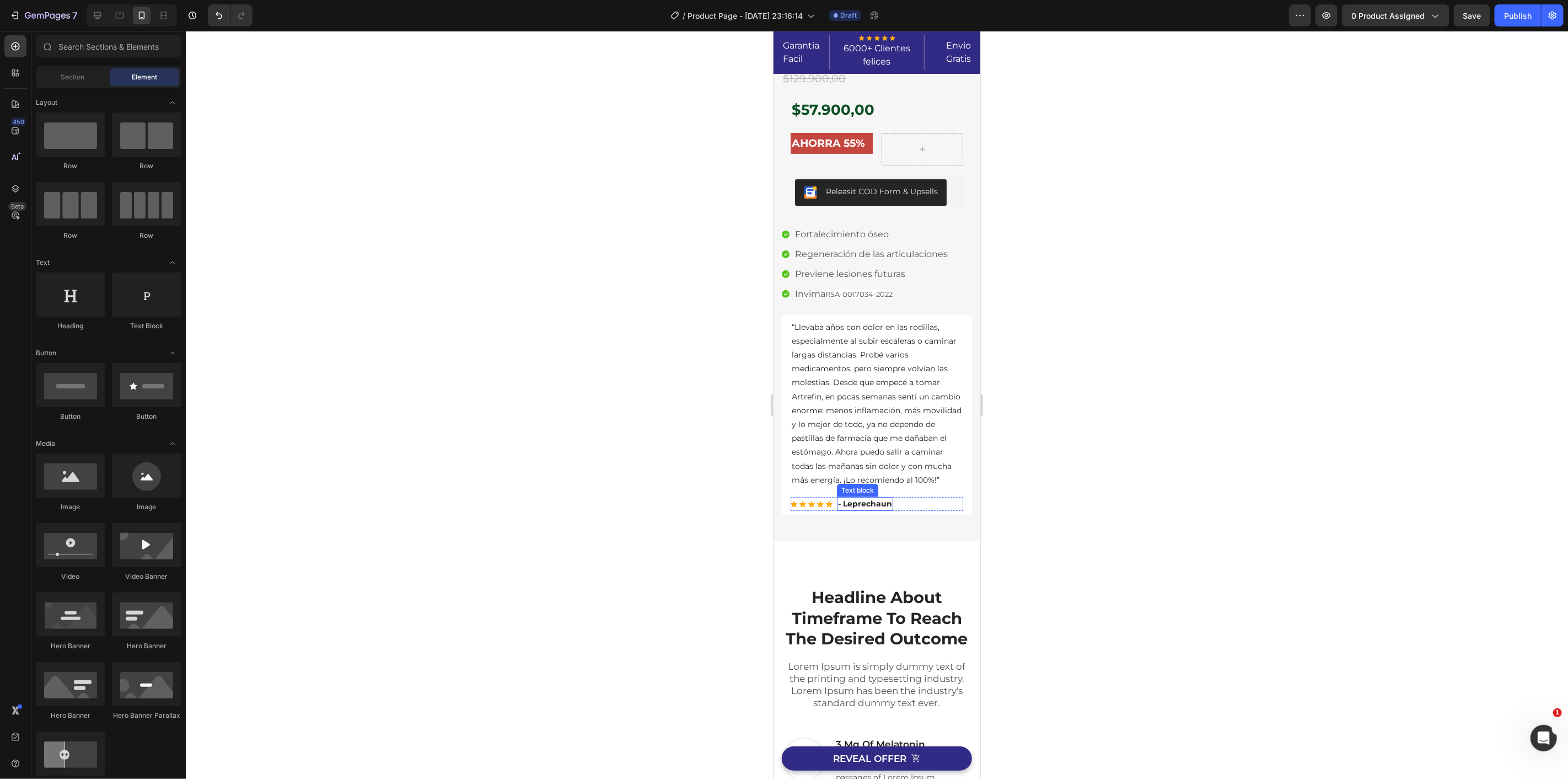
click at [868, 509] on p "- Leprechaun" at bounding box center [864, 503] width 54 height 11
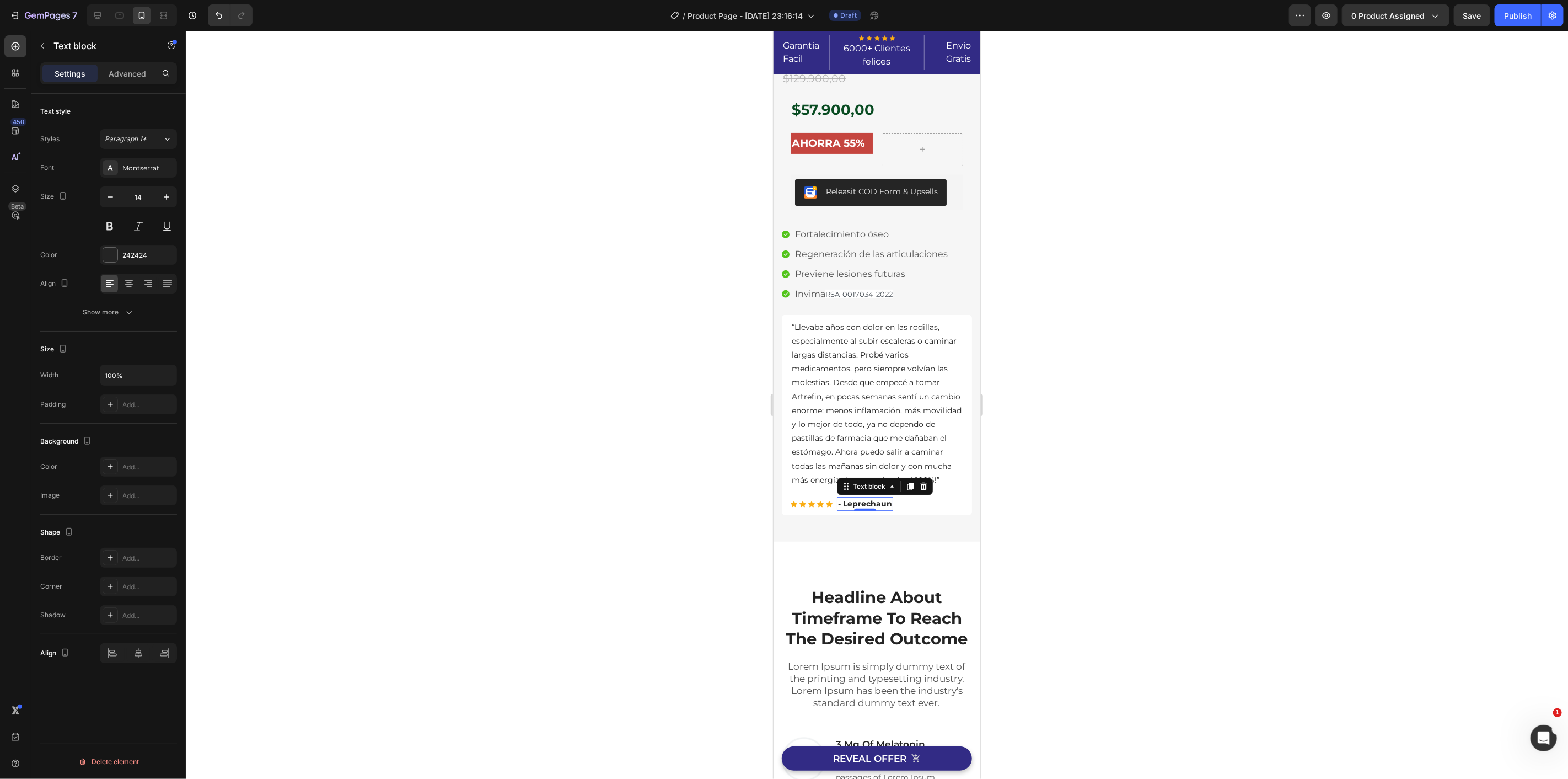
click at [868, 509] on p "- Leprechaun" at bounding box center [864, 503] width 54 height 11
click at [861, 541] on div "Image Image Free Shipping Heading On oders over $70 Text block Row Image Money-…" at bounding box center [876, 216] width 207 height 650
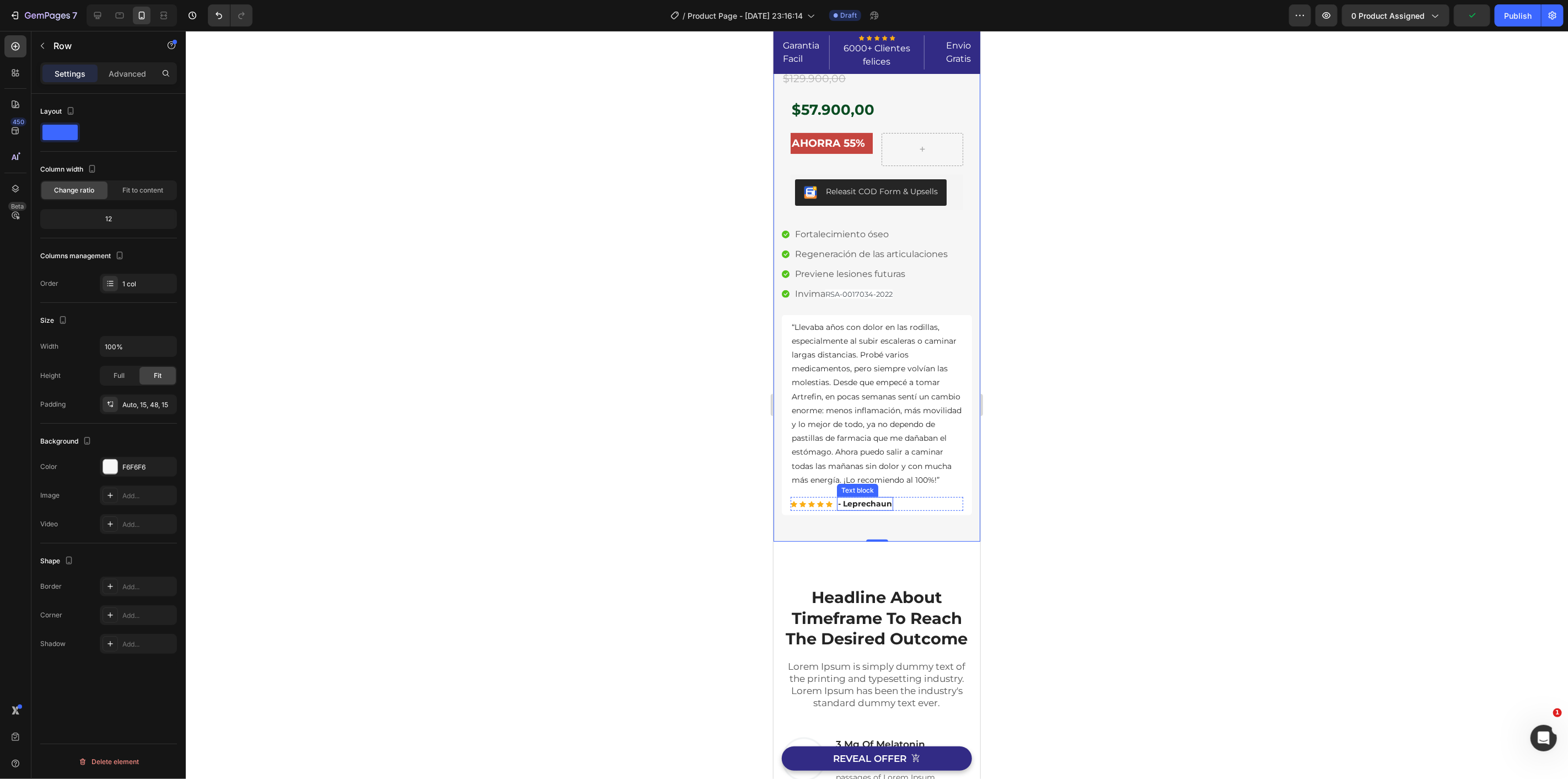
click at [853, 509] on p "- Leprechaun" at bounding box center [864, 503] width 54 height 11
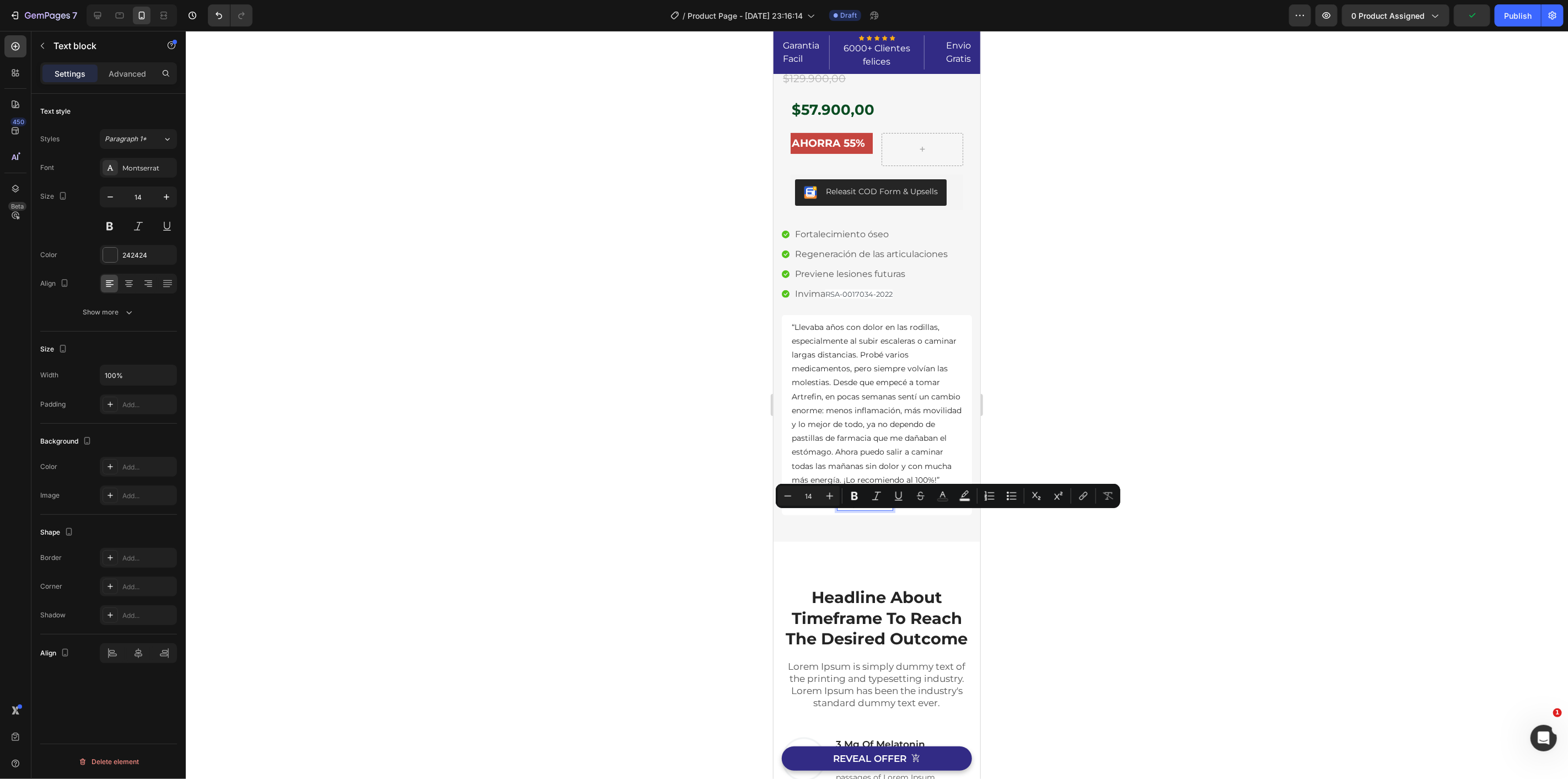
drag, startPoint x: 842, startPoint y: 517, endPoint x: 889, endPoint y: 517, distance: 47.0
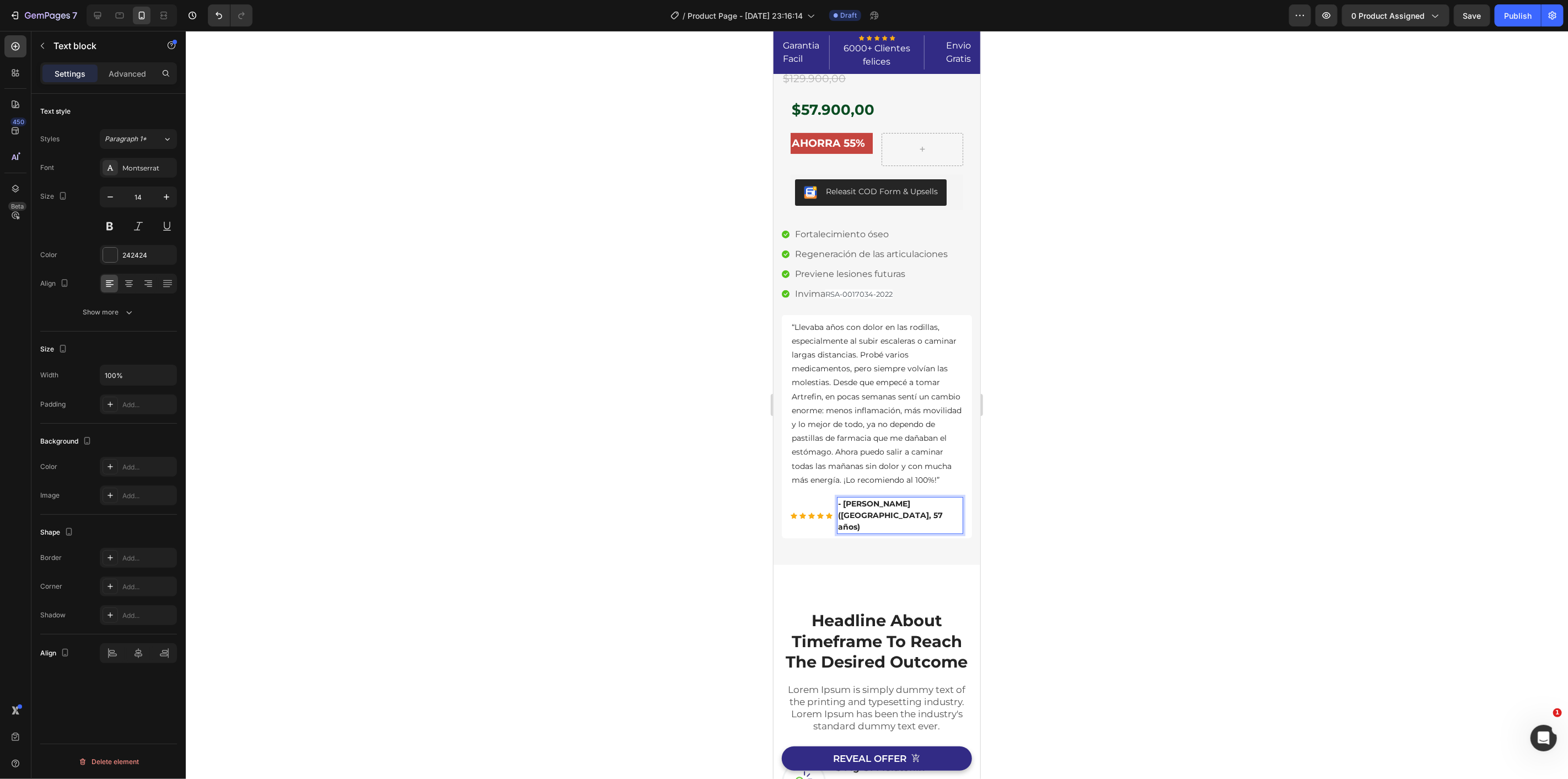
click at [1048, 539] on div at bounding box center [877, 405] width 1382 height 748
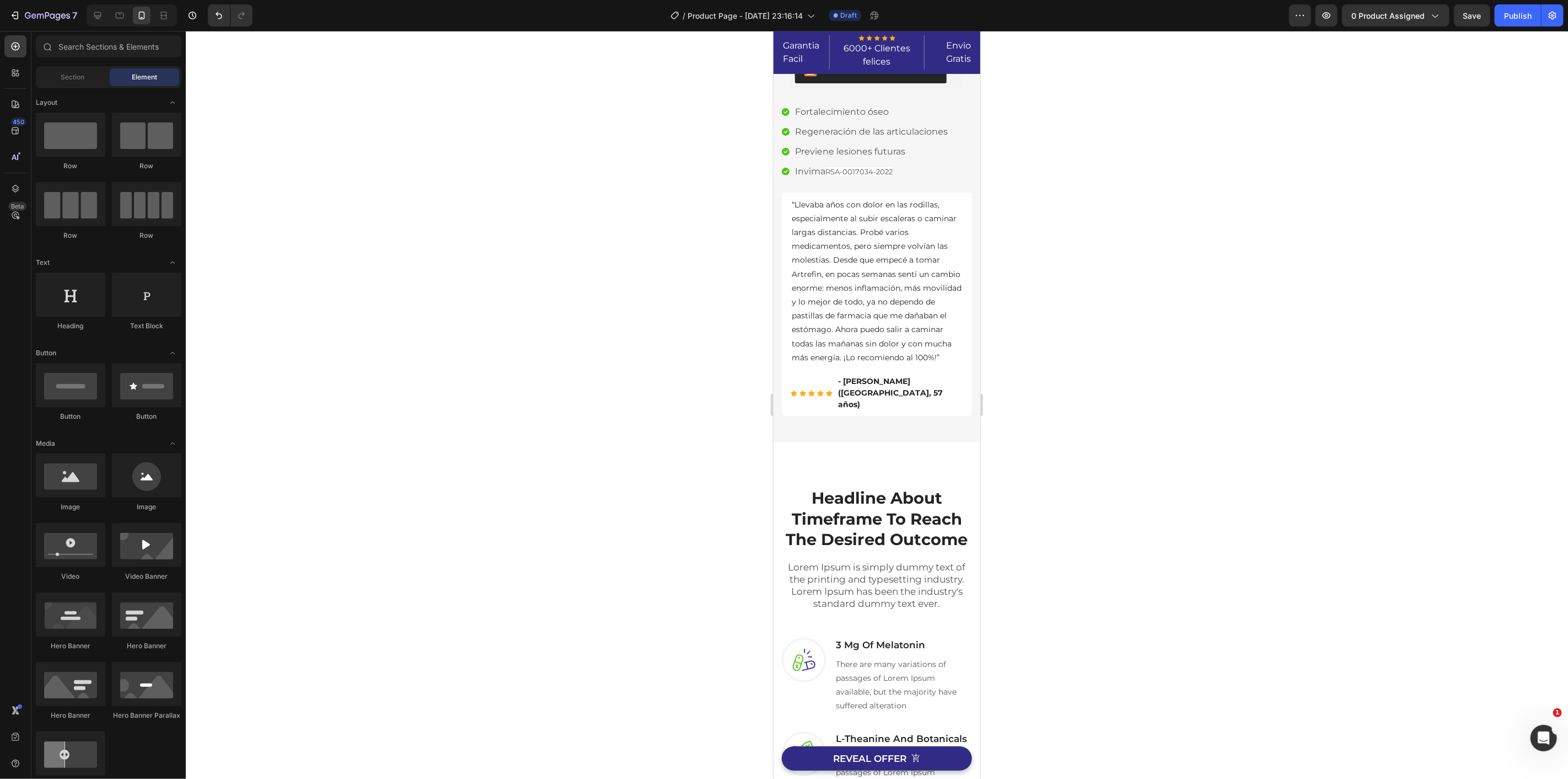
scroll to position [0, 0]
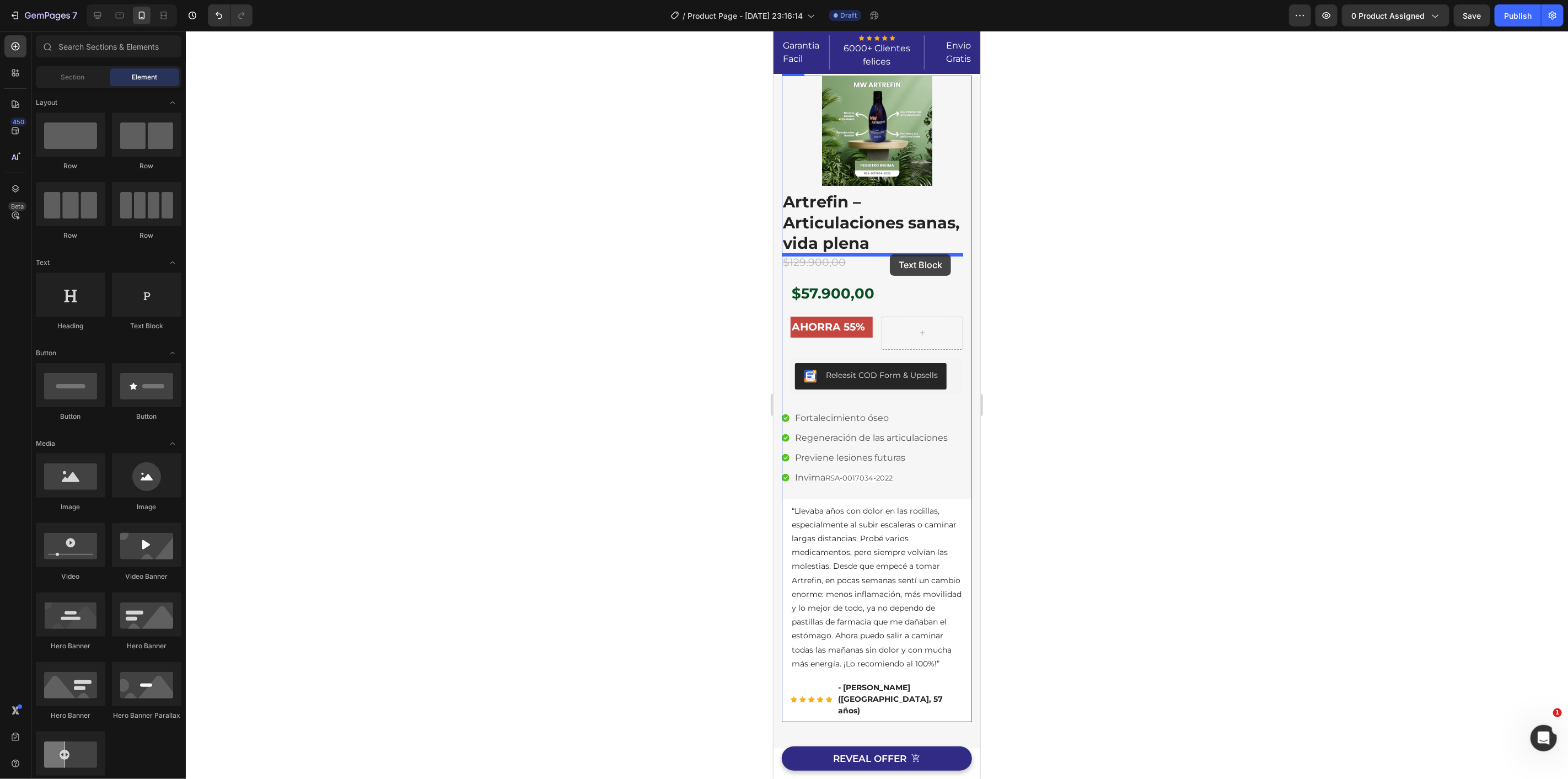
drag, startPoint x: 925, startPoint y: 331, endPoint x: 890, endPoint y: 254, distance: 84.6
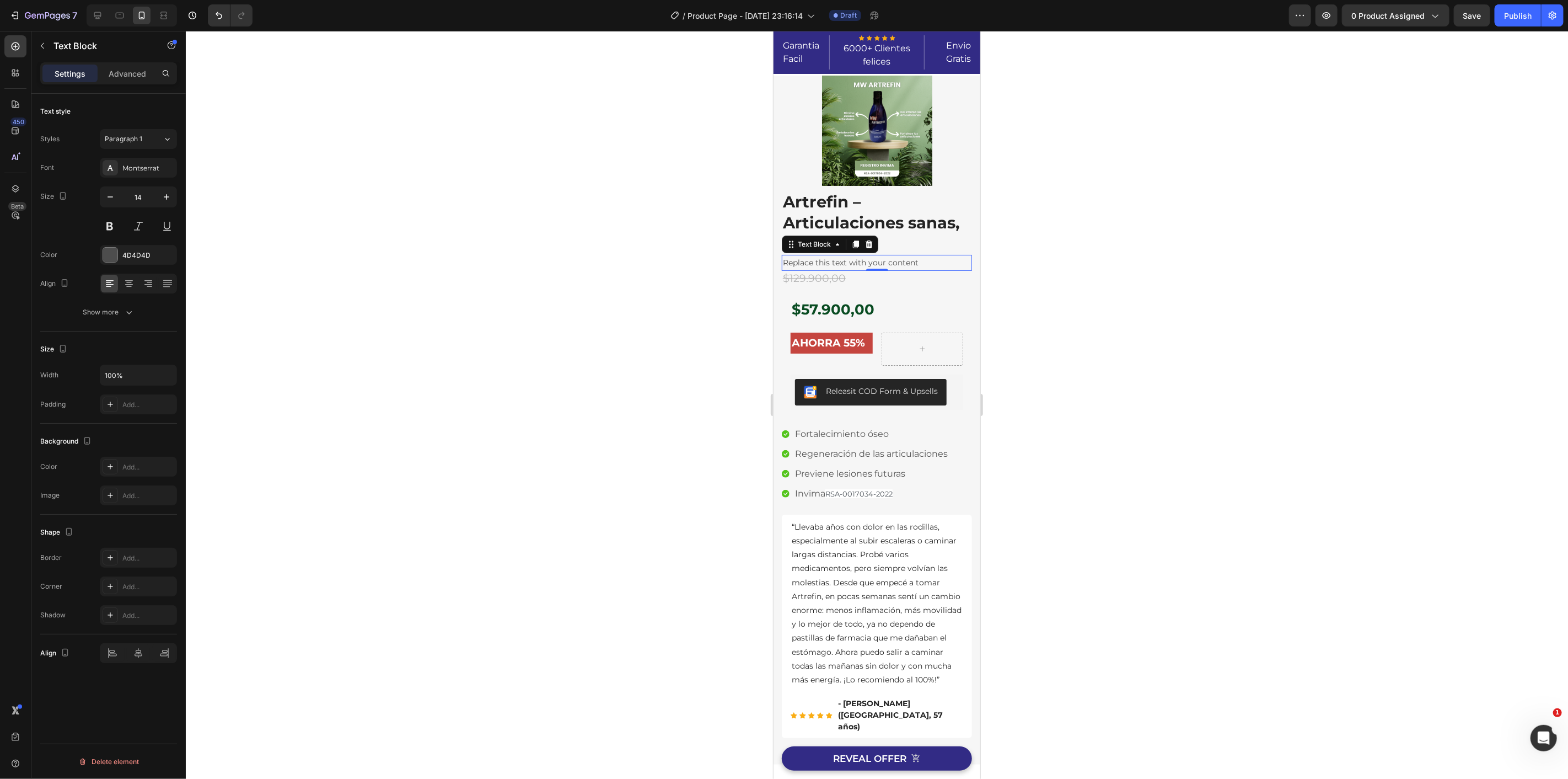
click at [861, 264] on div "Replace this text with your content" at bounding box center [876, 262] width 190 height 16
click at [861, 264] on p "Replace this text with your content" at bounding box center [876, 262] width 188 height 14
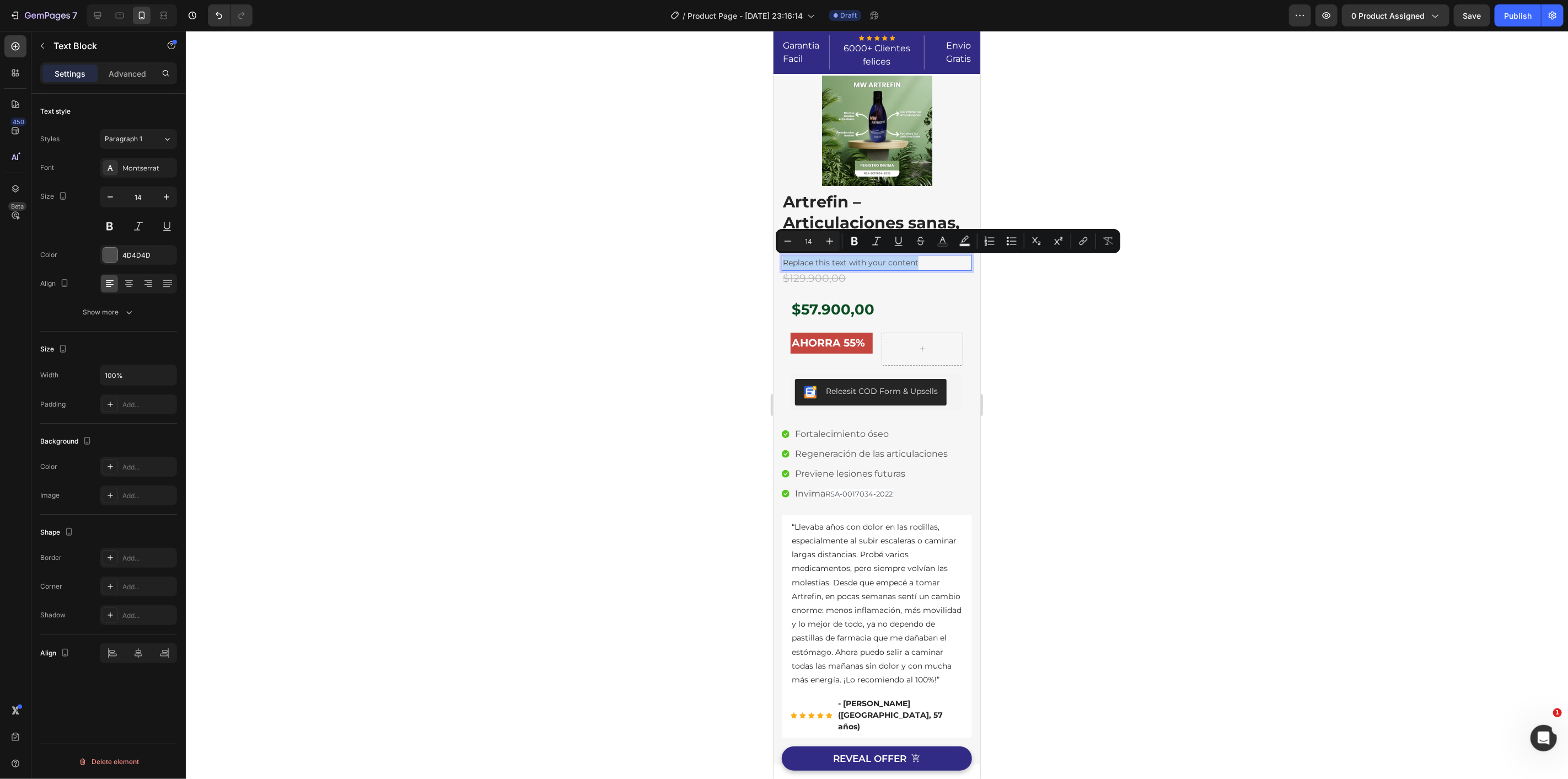
click at [861, 264] on p "Replace this text with your content" at bounding box center [876, 262] width 188 height 14
click at [106, 227] on button at bounding box center [109, 226] width 20 height 20
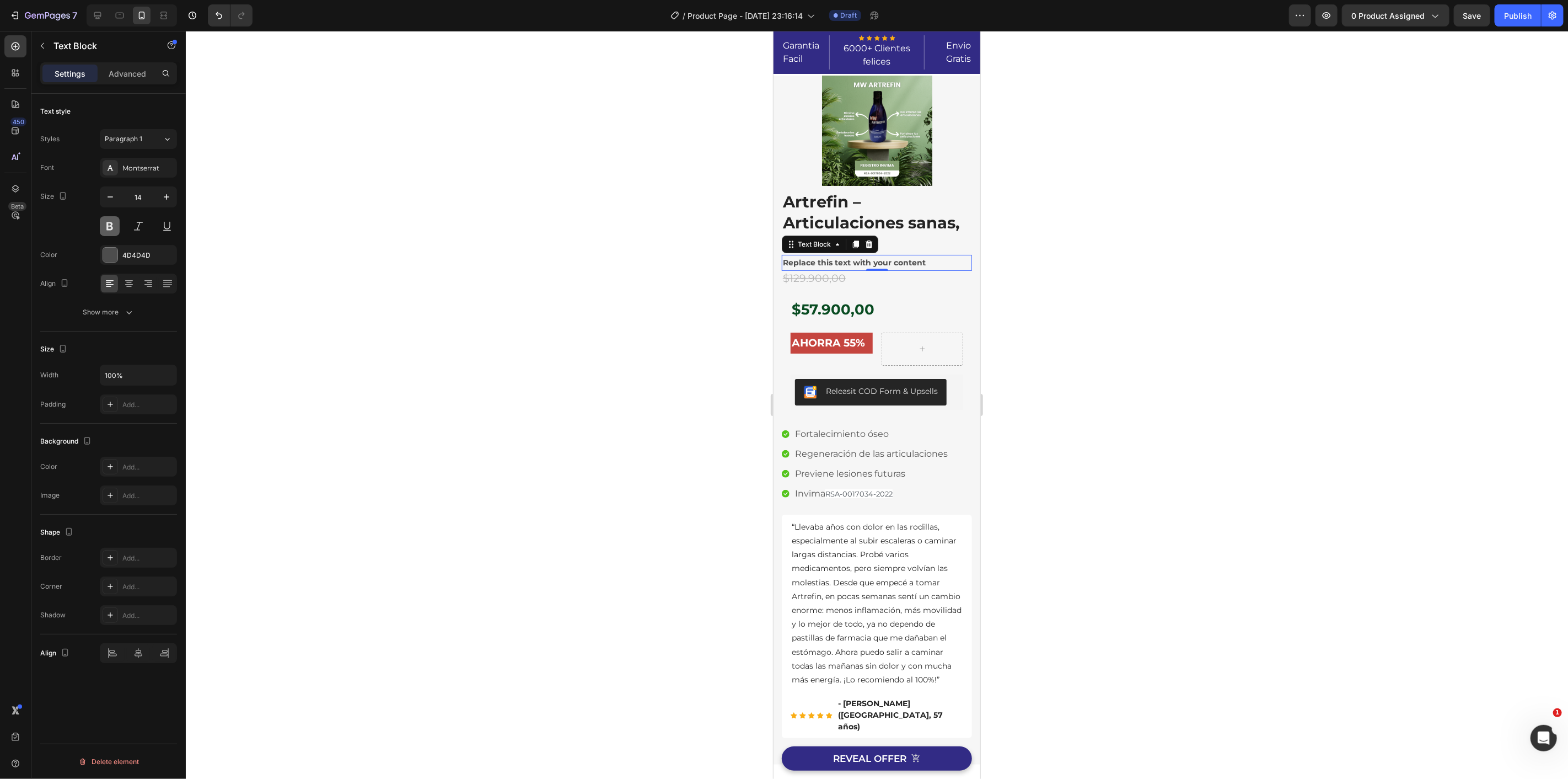
click at [113, 227] on button at bounding box center [109, 226] width 20 height 20
click at [108, 232] on button at bounding box center [109, 226] width 20 height 20
click at [844, 262] on p "Replace this text with your content" at bounding box center [876, 262] width 188 height 14
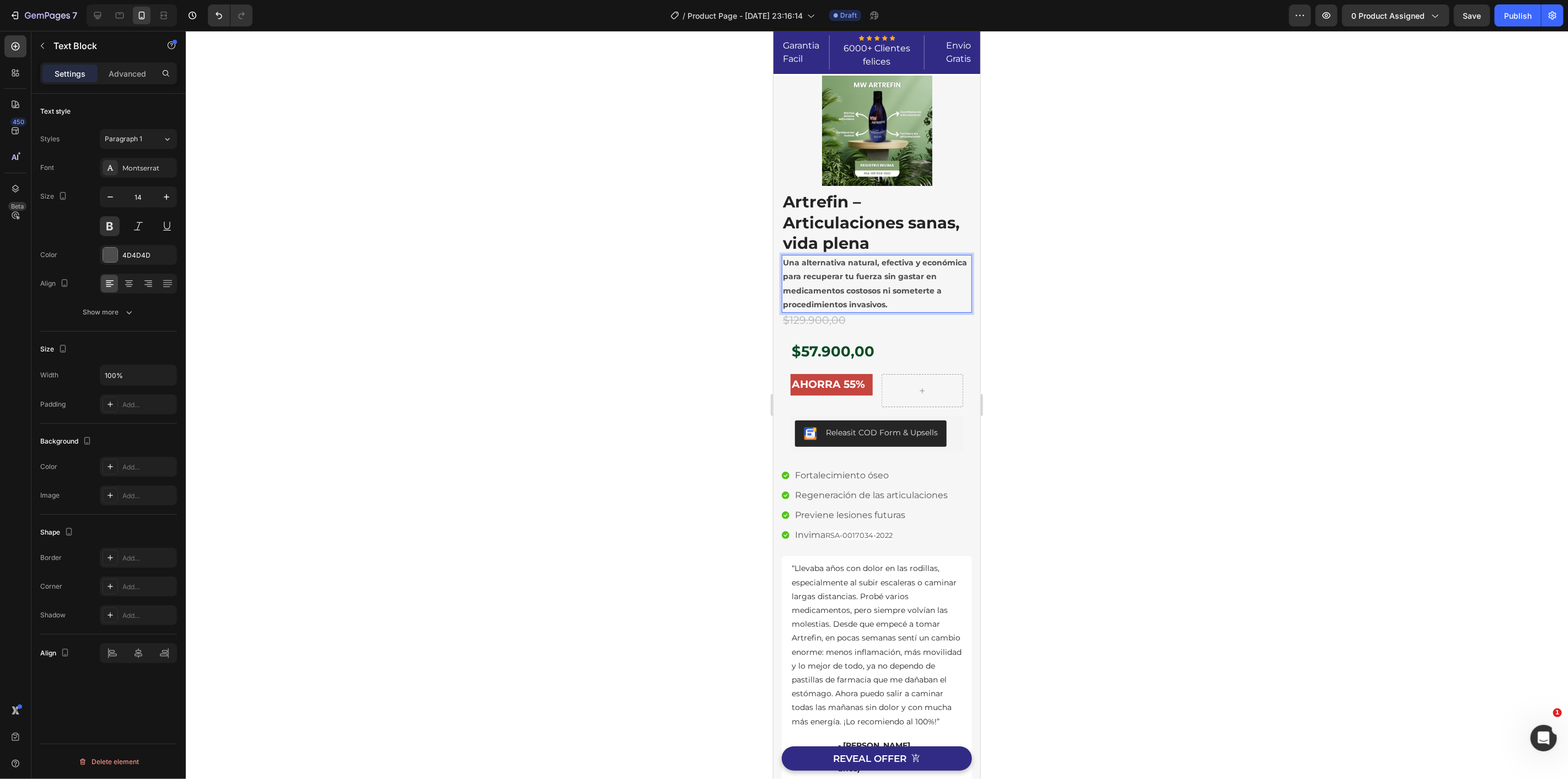
click at [611, 255] on div at bounding box center [877, 405] width 1382 height 748
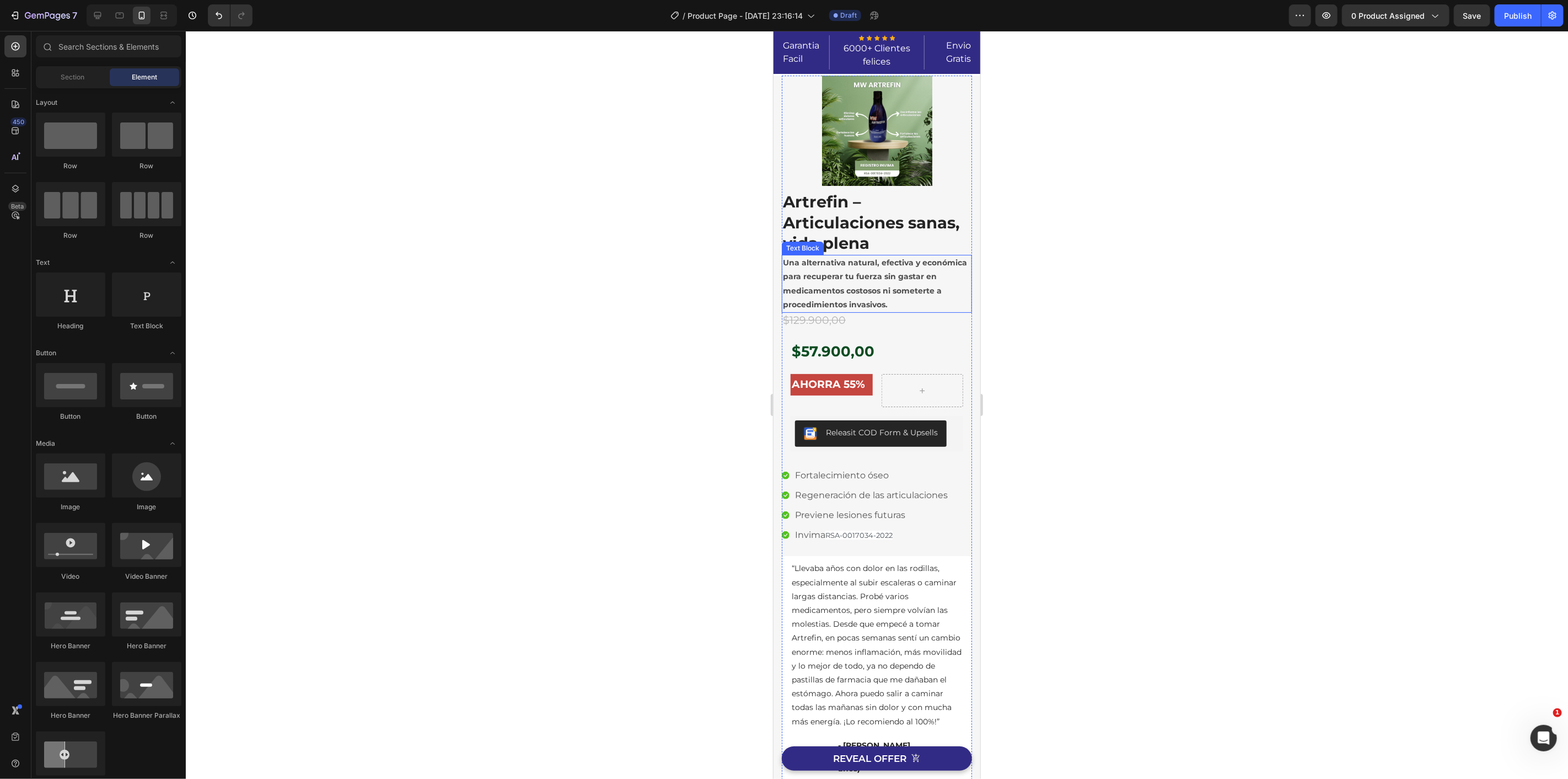
click at [850, 283] on p "Una alternativa natural, efectiva y económica para recuperar tu fuerza sin gast…" at bounding box center [876, 283] width 188 height 55
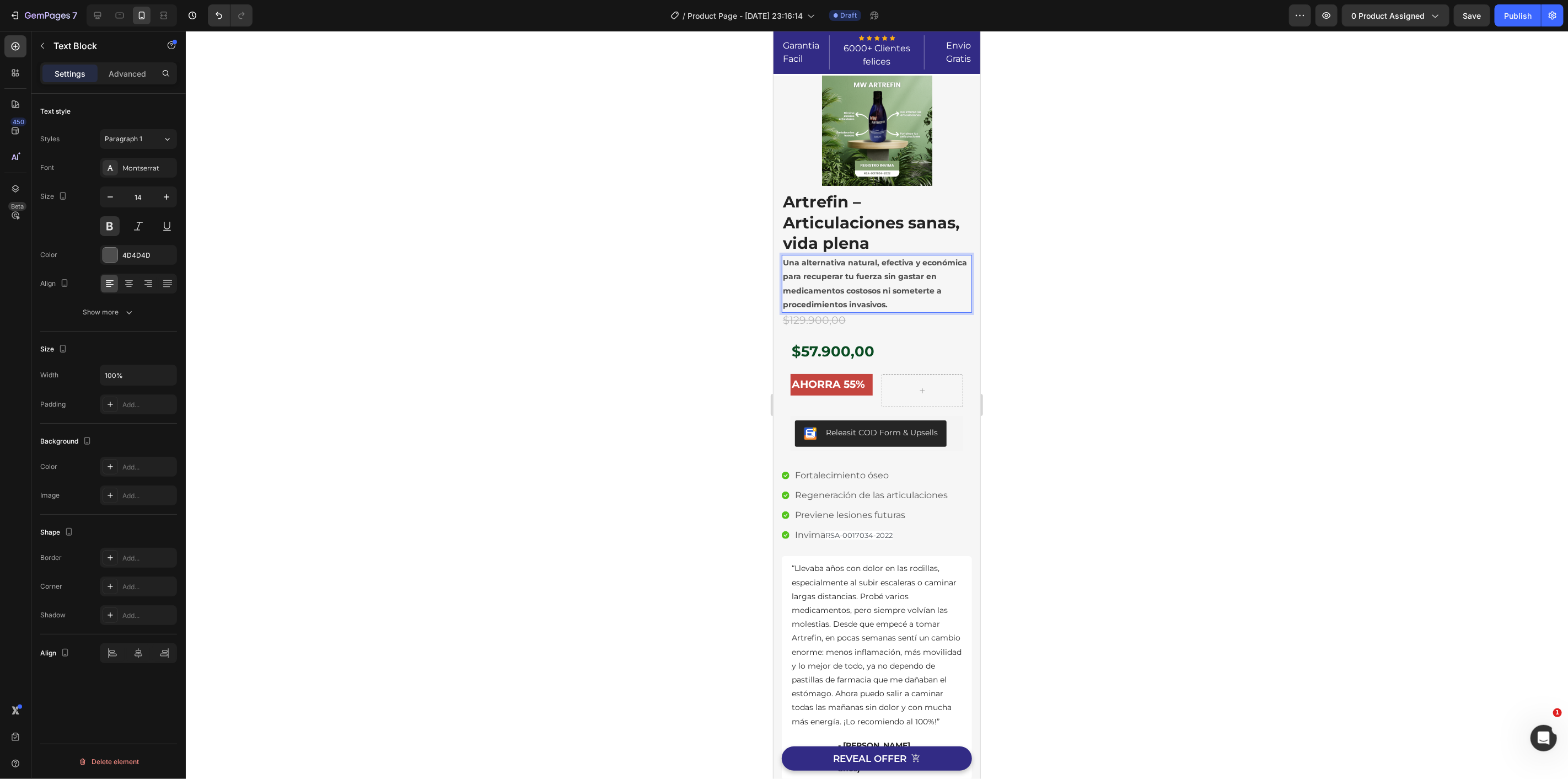
click at [884, 261] on p "Una alternativa natural, efectiva y económica para recuperar tu fuerza sin gast…" at bounding box center [876, 283] width 188 height 55
drag, startPoint x: 881, startPoint y: 260, endPoint x: 827, endPoint y: 278, distance: 56.9
click at [827, 278] on p "Una alternativa natural, efectiva y económica para recuperar tu fuerza sin gast…" at bounding box center [876, 283] width 188 height 55
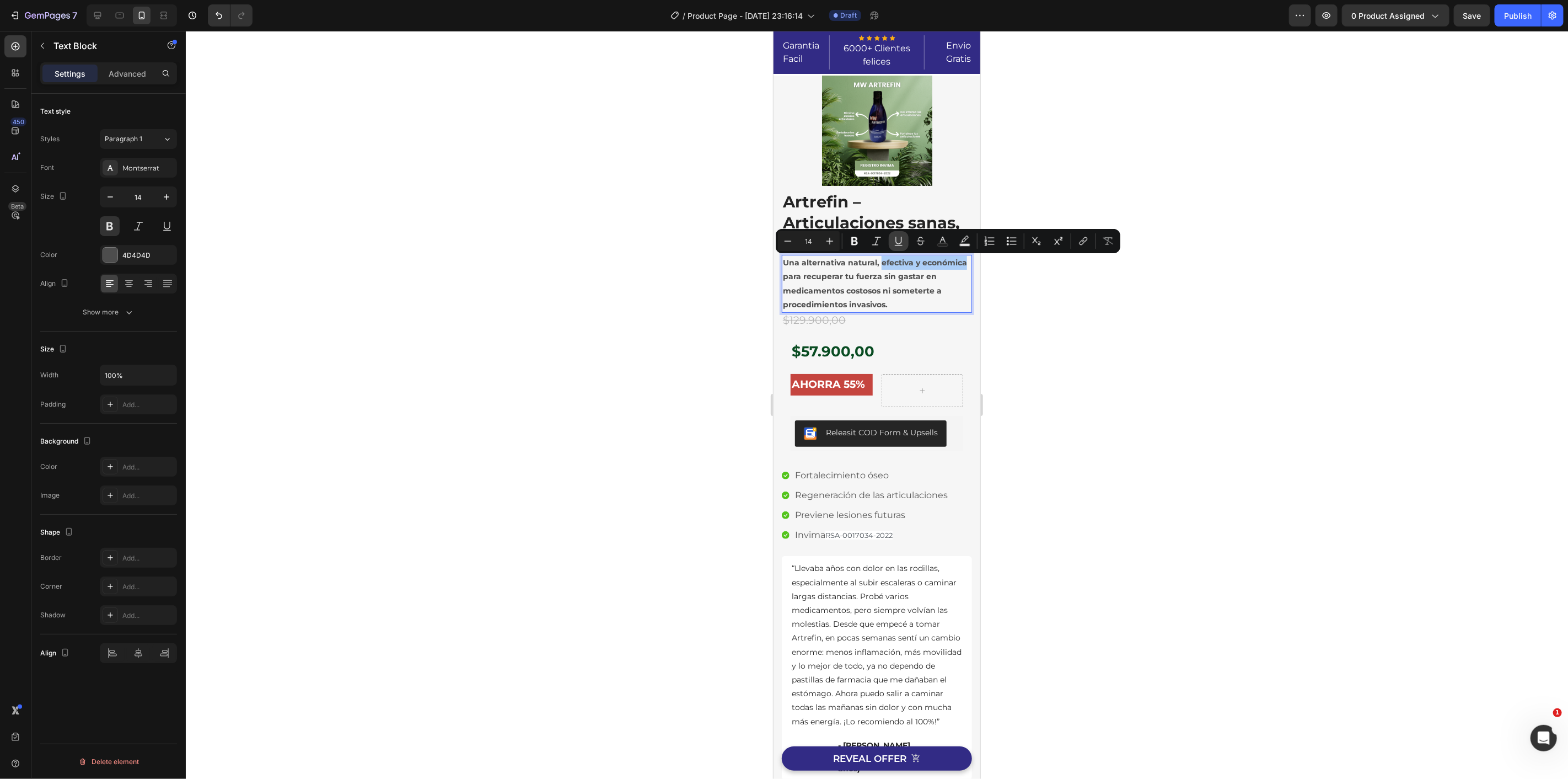
click at [892, 244] on button "Underline" at bounding box center [899, 241] width 20 height 20
click at [851, 296] on p "Una alternativa natural, efectiva y económica para recuperar tu fuerza sin gast…" at bounding box center [876, 283] width 188 height 55
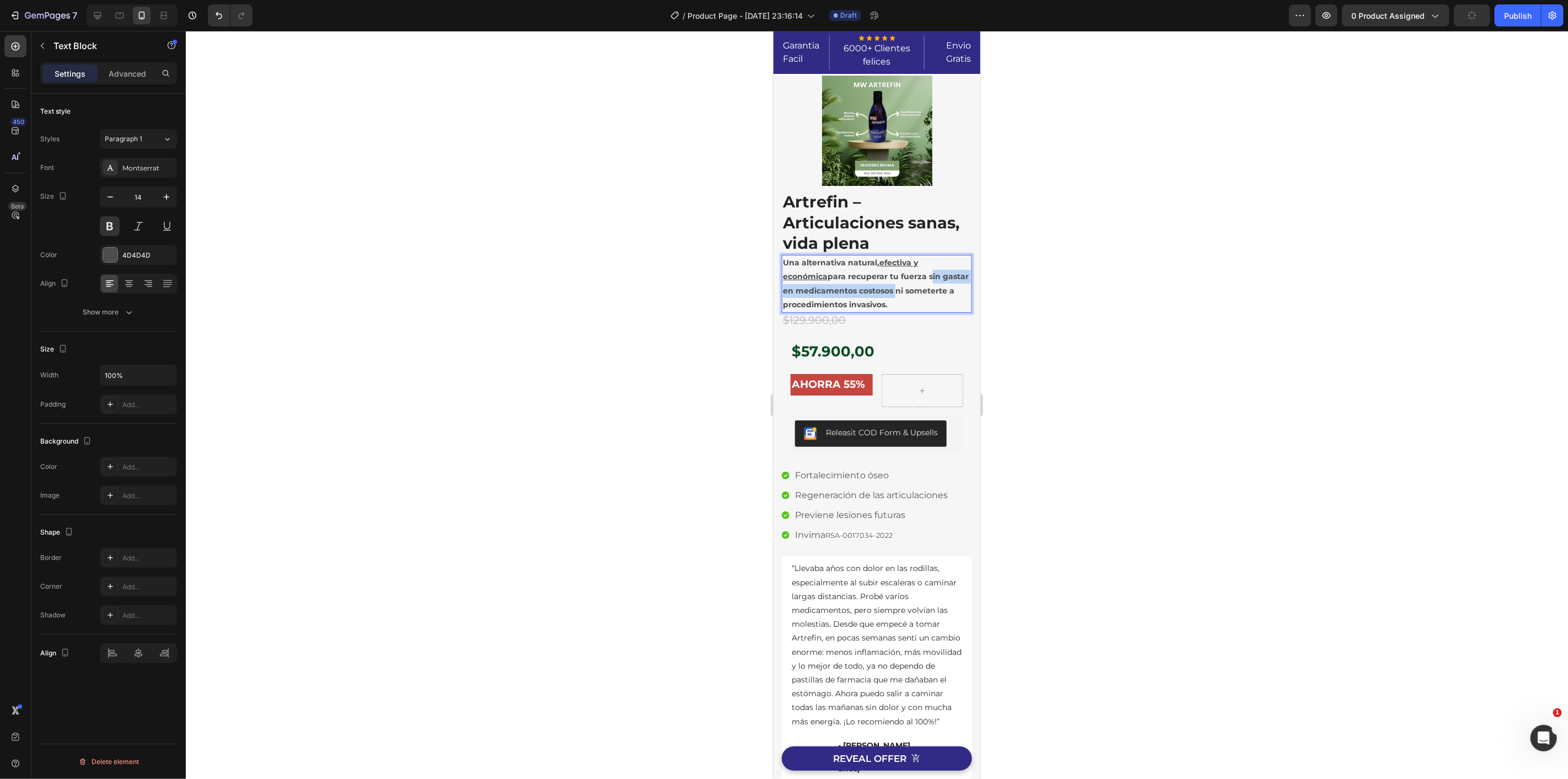
drag, startPoint x: 934, startPoint y: 276, endPoint x: 919, endPoint y: 290, distance: 20.5
click at [920, 290] on p "Una alternativa natural, efectiva y económica para recuperar tu fuerza sin gast…" at bounding box center [876, 283] width 188 height 55
click at [897, 258] on icon "Editor contextual toolbar" at bounding box center [899, 255] width 11 height 11
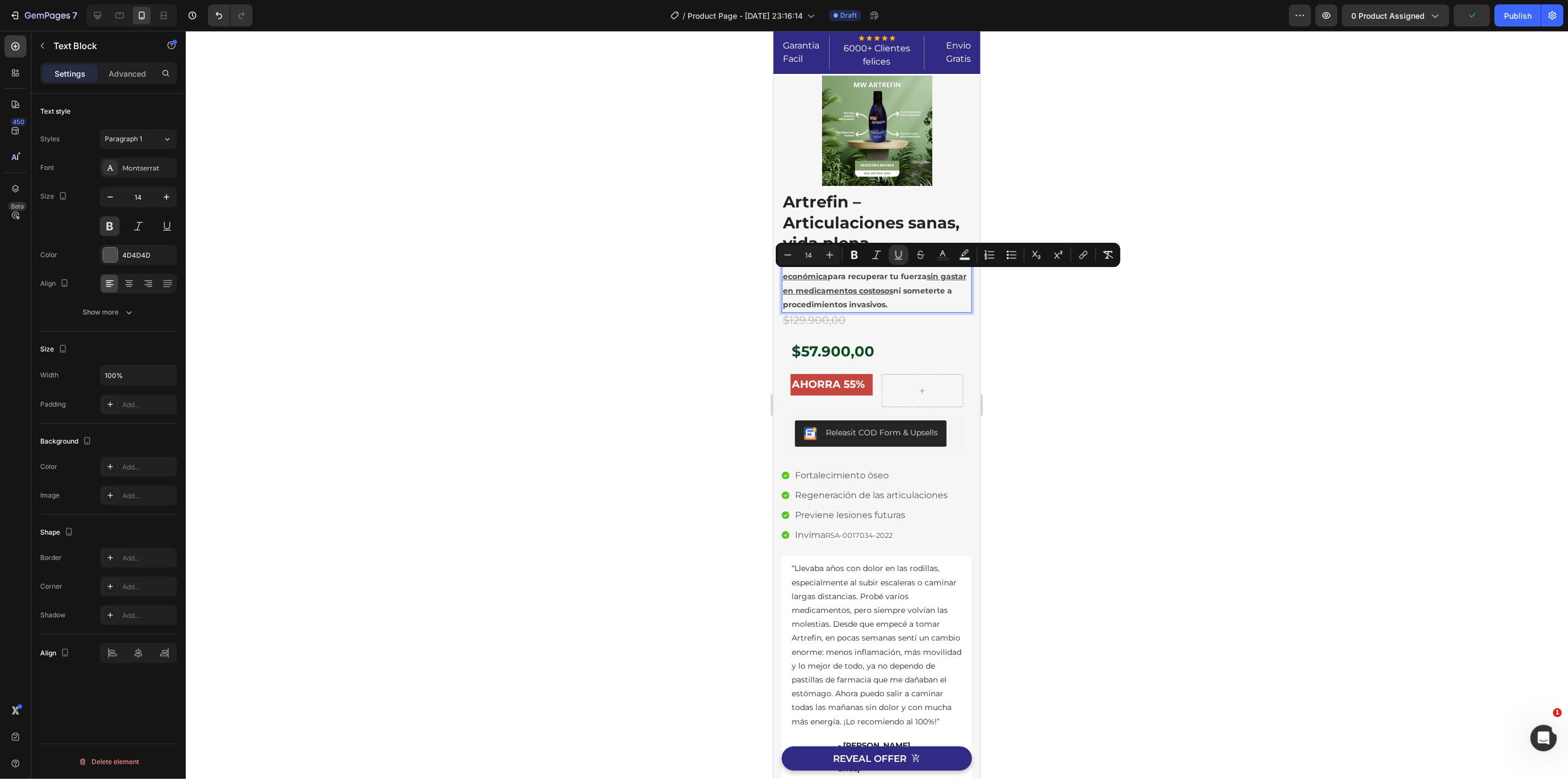
click at [914, 300] on p "Una alternativa natural, efectiva y económica para recuperar tu fuerza sin gast…" at bounding box center [876, 283] width 188 height 55
drag, startPoint x: 782, startPoint y: 304, endPoint x: 947, endPoint y: 303, distance: 165.0
click at [947, 303] on p "Una alternativa natural, efectiva y económica para recuperar tu fuerza sin gast…" at bounding box center [876, 283] width 188 height 55
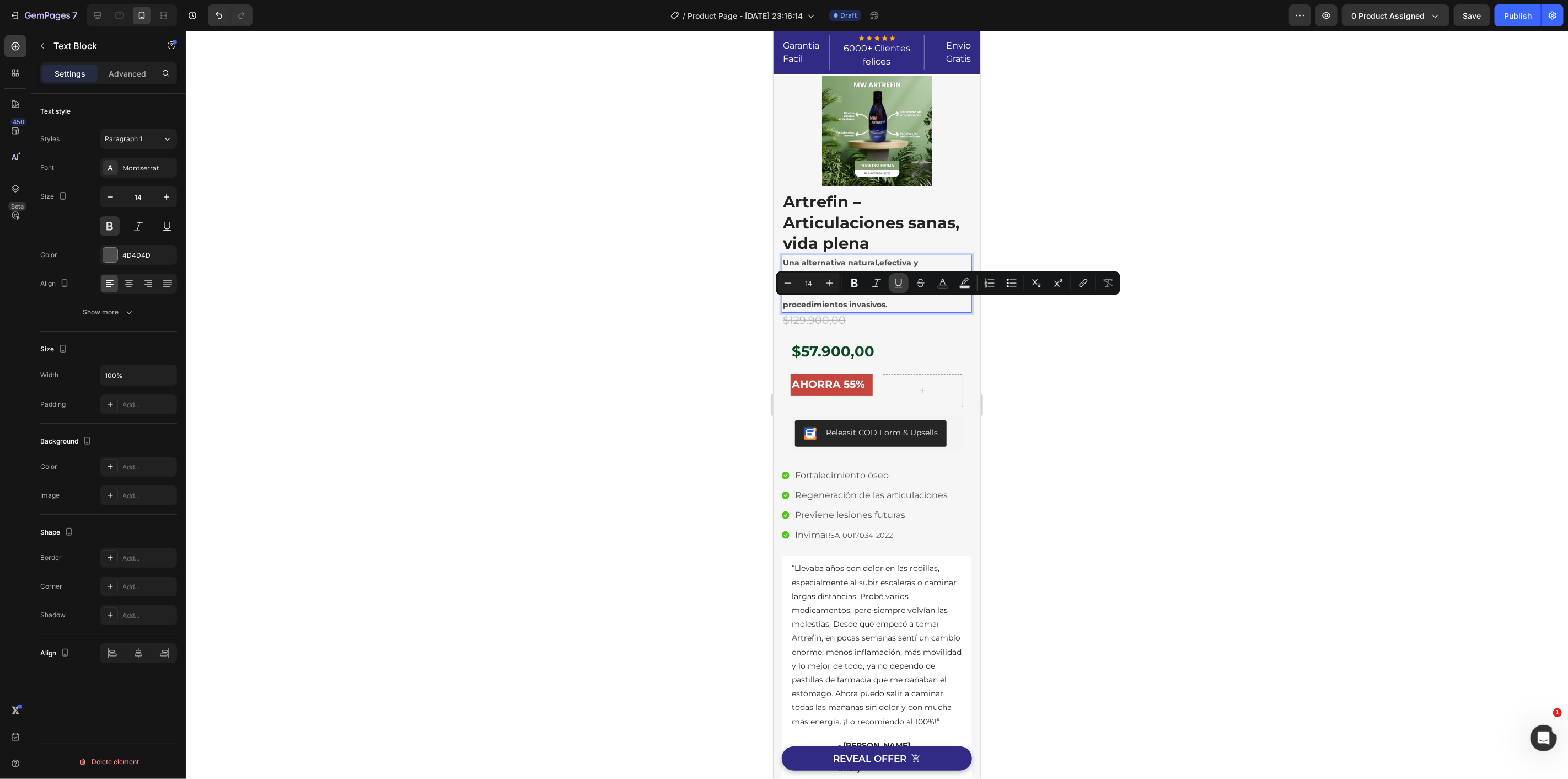
click at [899, 289] on button "Underline" at bounding box center [899, 283] width 20 height 20
click at [934, 315] on div "$129.900,00" at bounding box center [876, 320] width 190 height 16
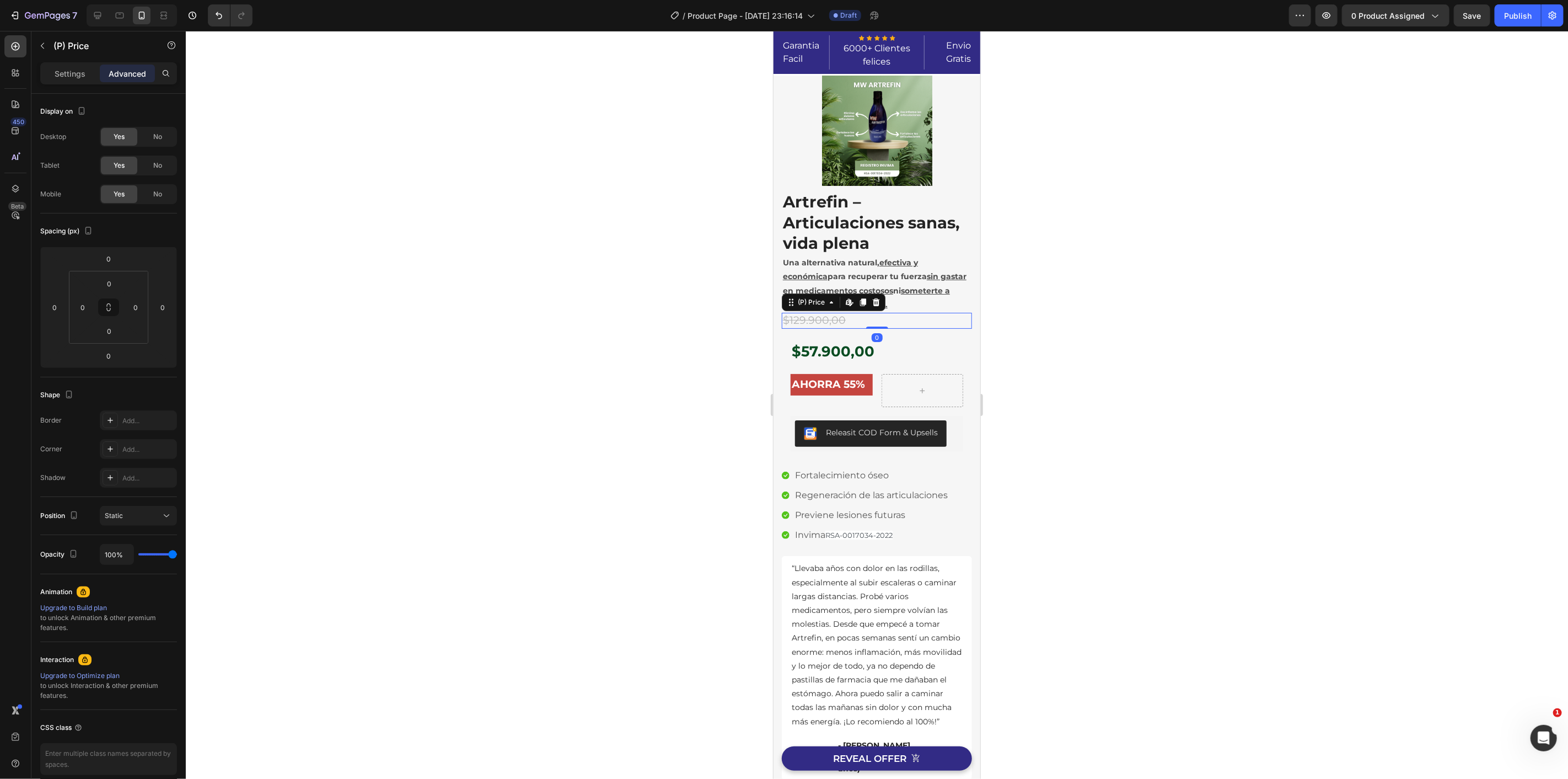
click at [1028, 318] on div at bounding box center [877, 405] width 1382 height 748
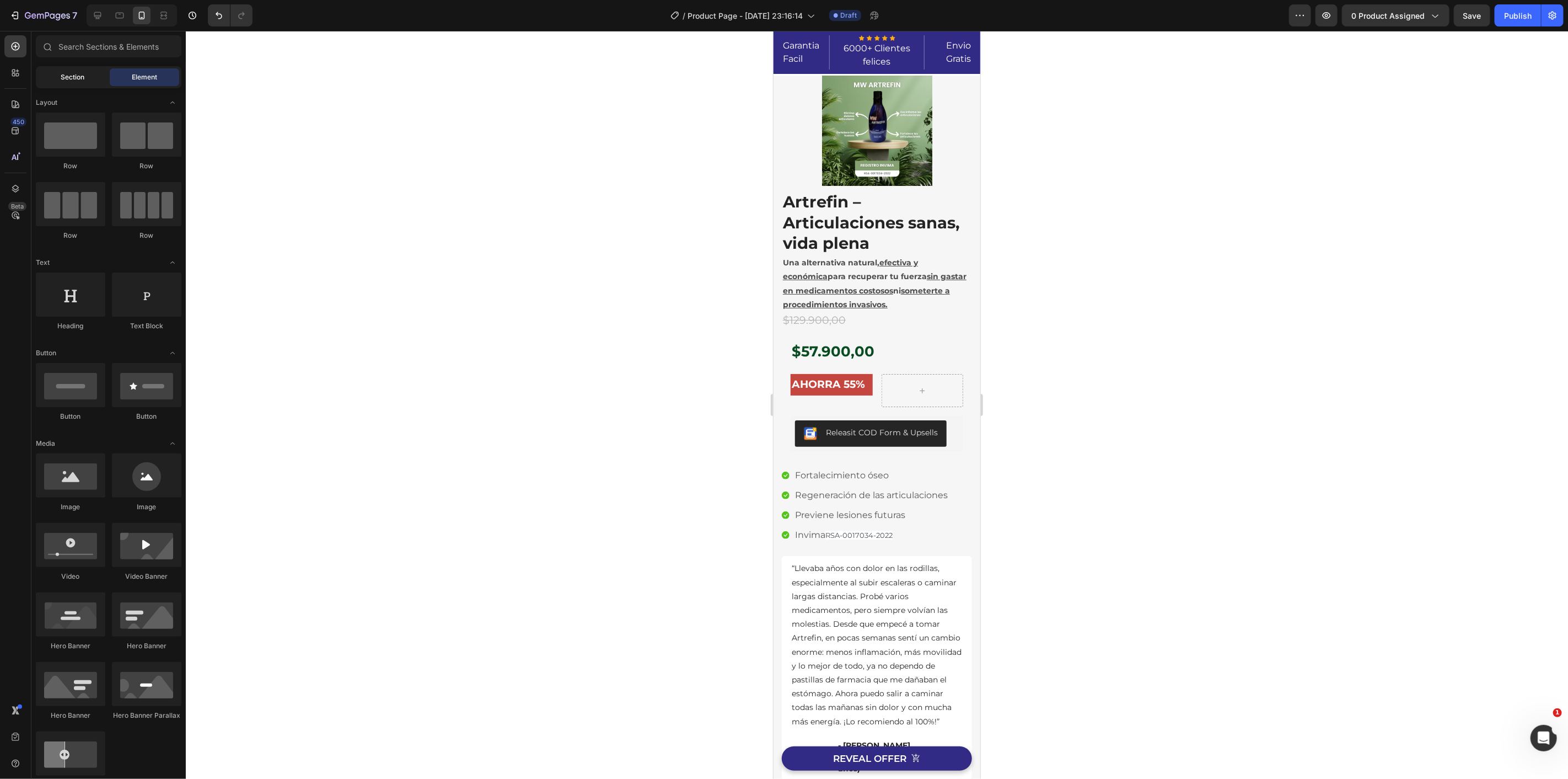
click at [85, 74] on div "Section" at bounding box center [72, 77] width 69 height 17
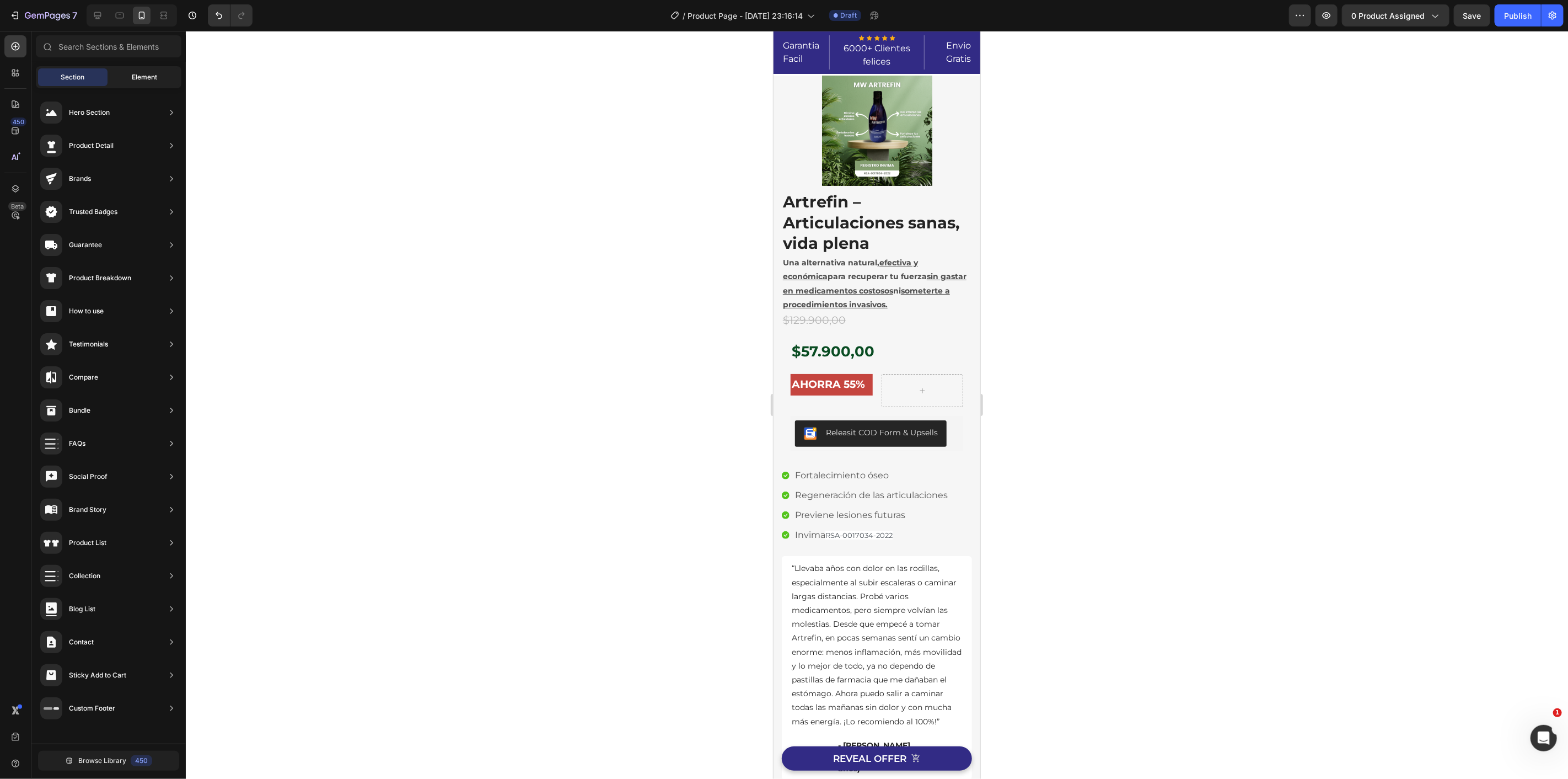
click at [123, 74] on div "Element" at bounding box center [144, 77] width 69 height 17
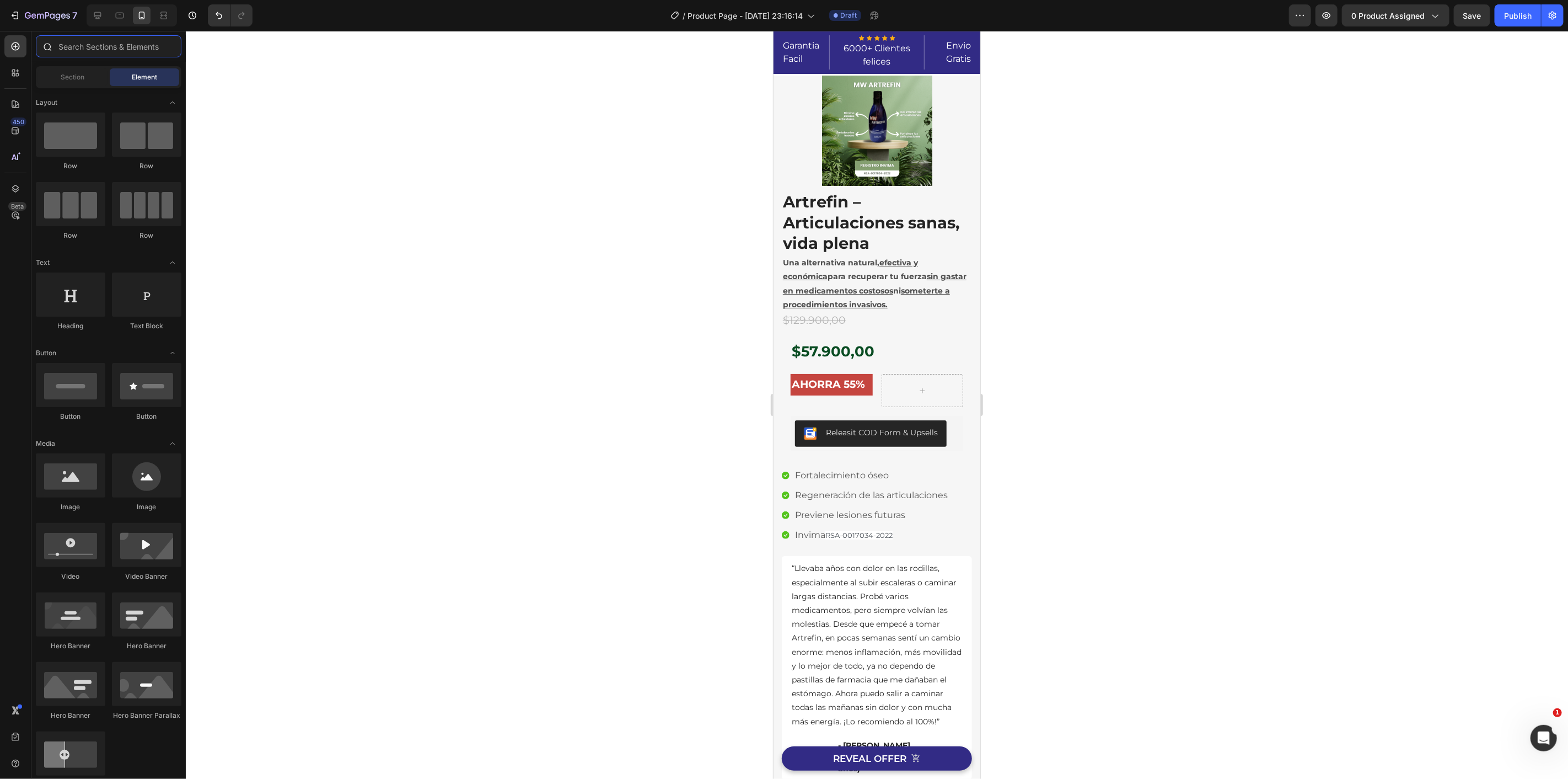
click at [115, 53] on input "text" at bounding box center [109, 46] width 146 height 22
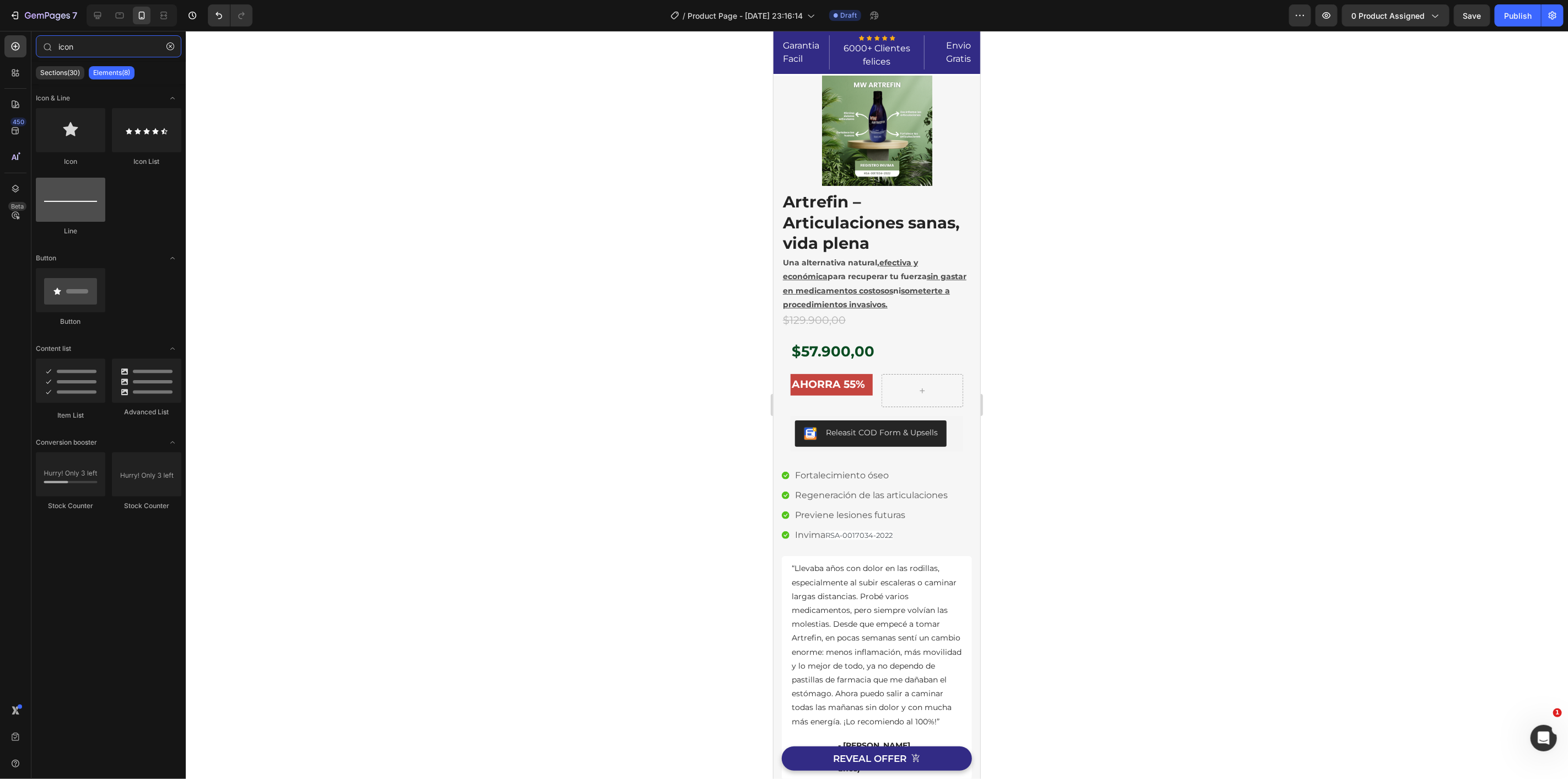
type input "icon"
drag, startPoint x: 74, startPoint y: 204, endPoint x: 68, endPoint y: 202, distance: 6.3
click at [71, 216] on div at bounding box center [70, 200] width 69 height 44
drag, startPoint x: 848, startPoint y: 159, endPoint x: 864, endPoint y: 451, distance: 292.4
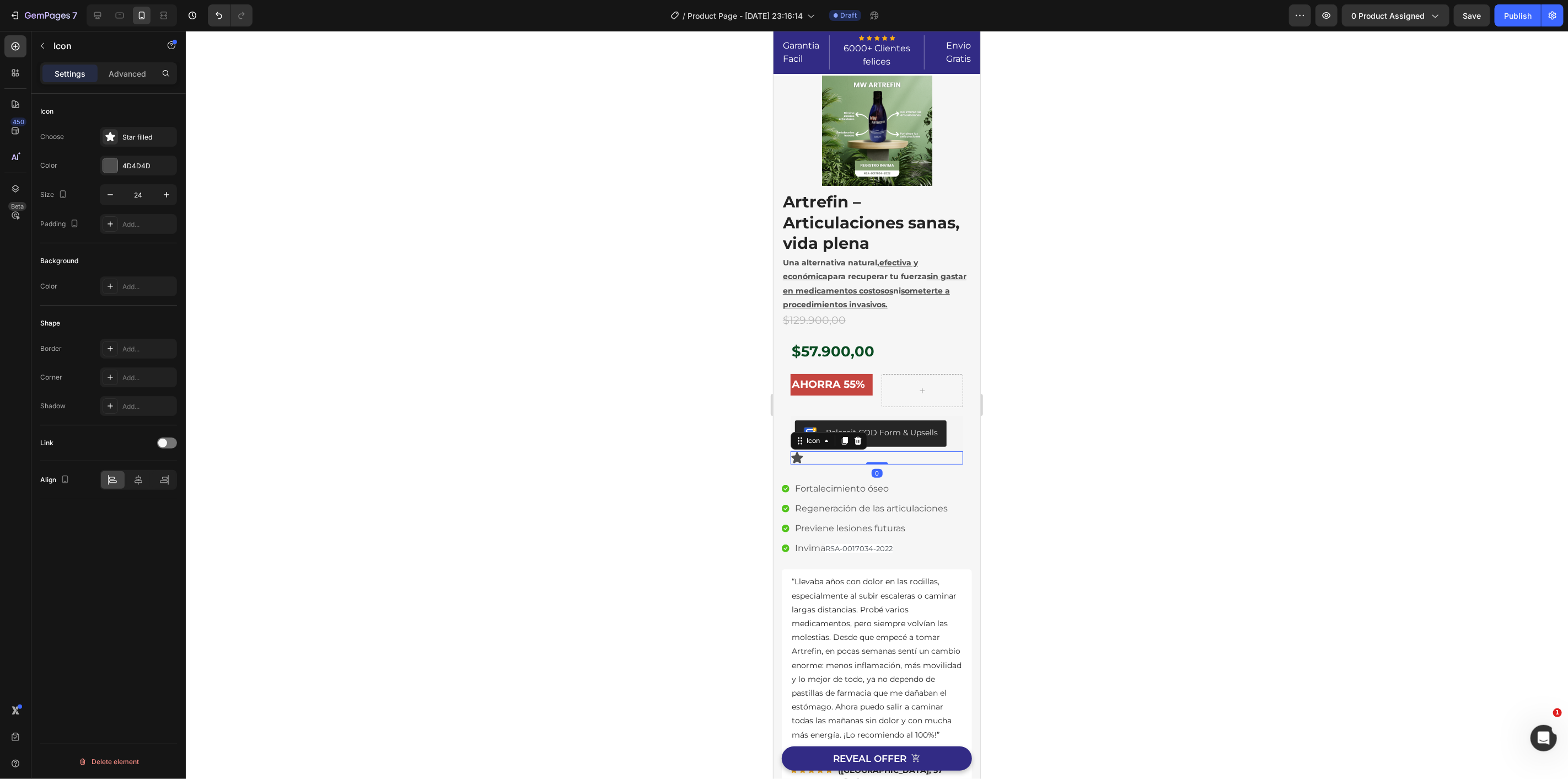
click at [797, 458] on icon at bounding box center [796, 457] width 11 height 11
click at [119, 144] on div "Star filled" at bounding box center [138, 137] width 77 height 20
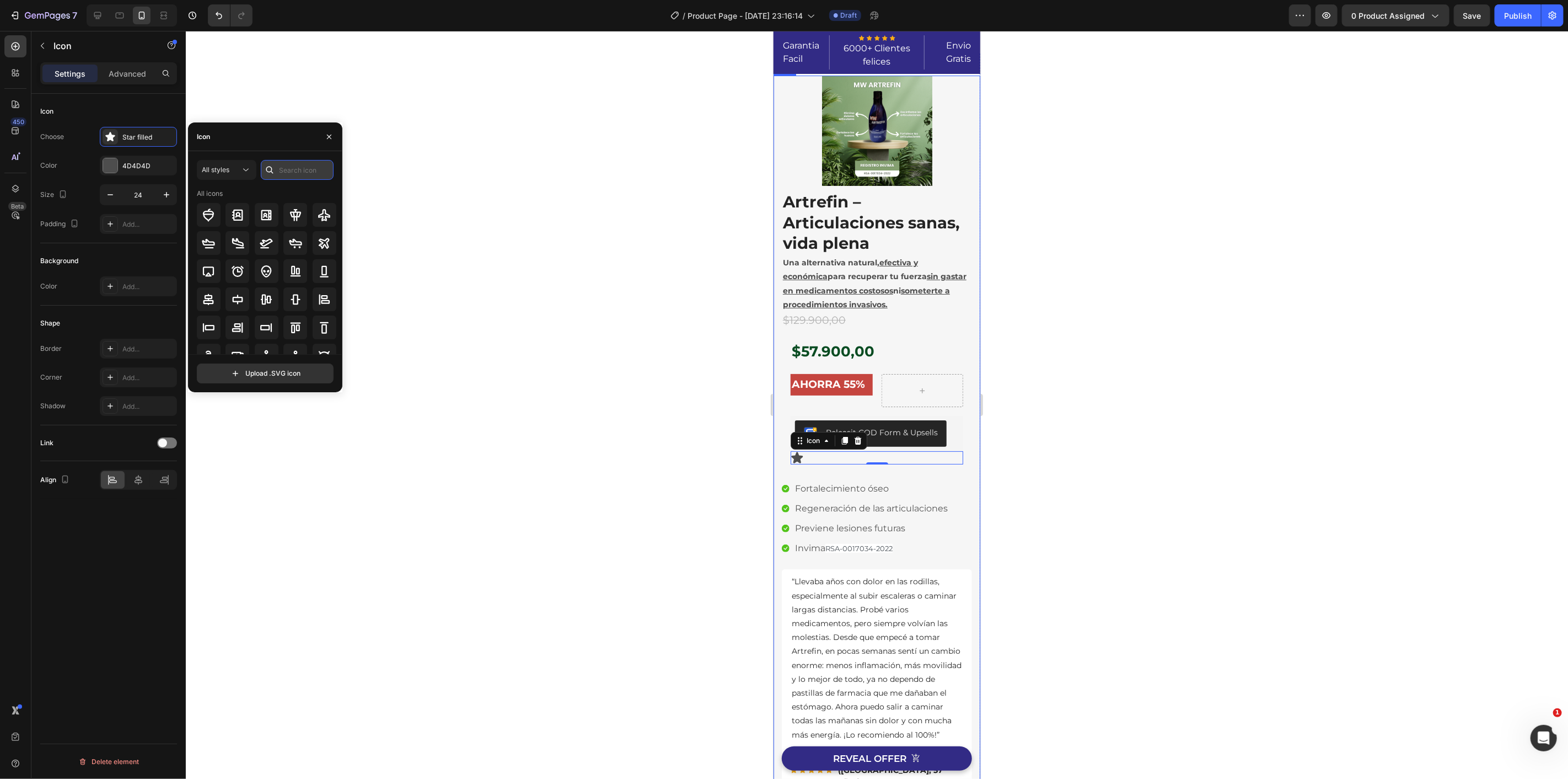
click at [299, 167] on input "text" at bounding box center [297, 169] width 73 height 20
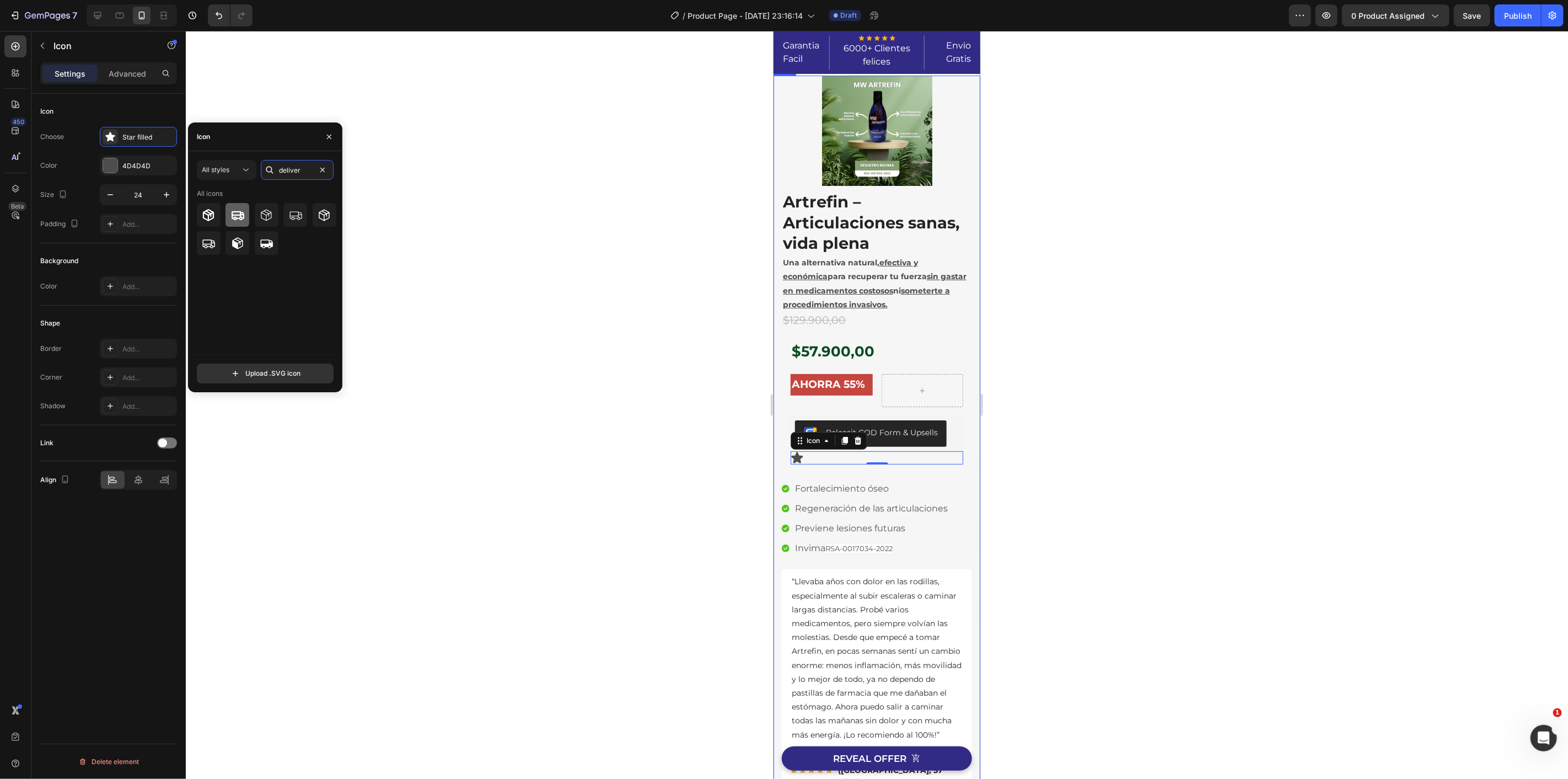
type input "deliver"
click at [232, 220] on icon at bounding box center [237, 214] width 13 height 13
click at [610, 352] on div at bounding box center [877, 405] width 1382 height 748
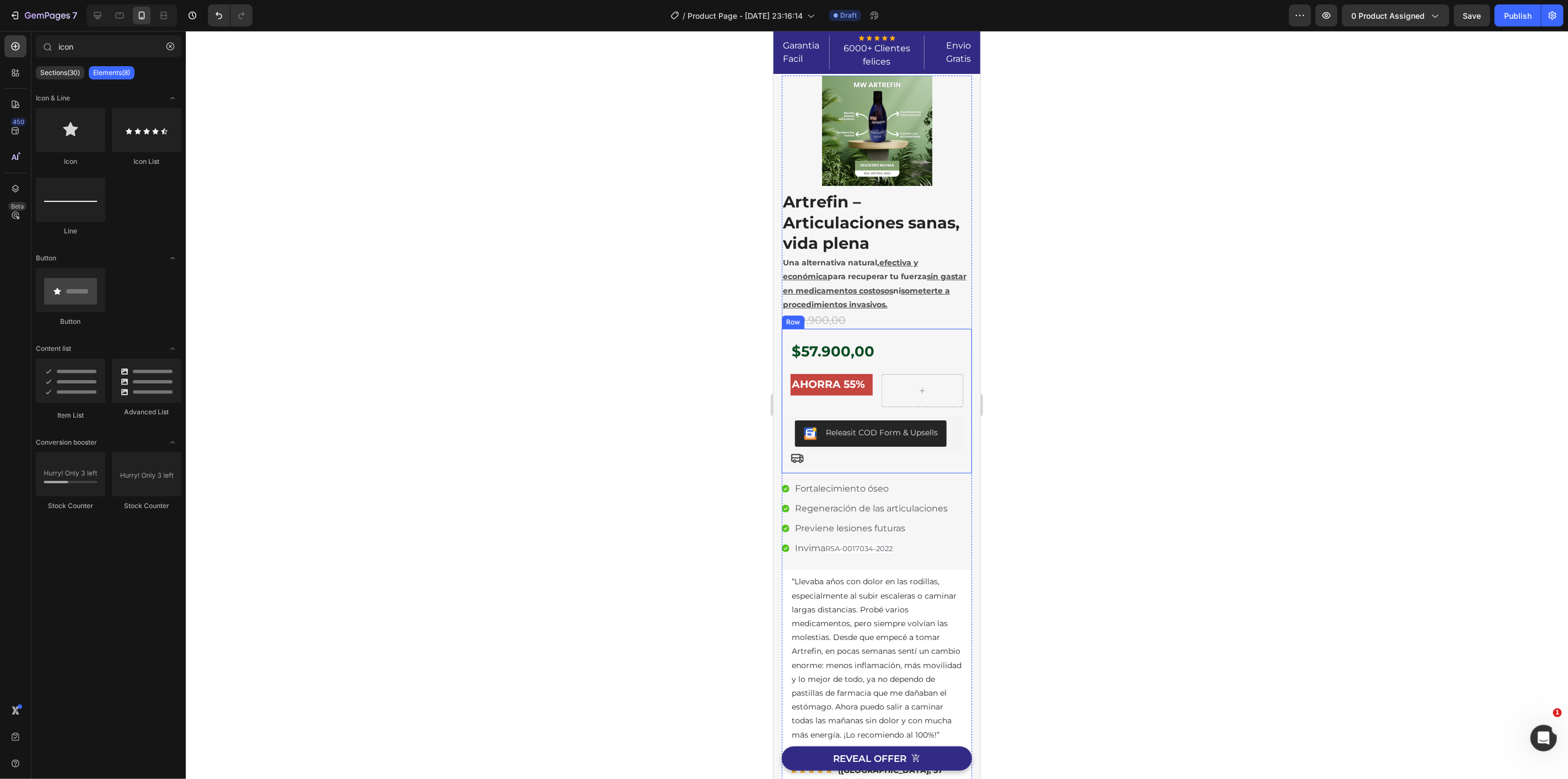
click at [825, 461] on div "Icon" at bounding box center [876, 457] width 172 height 13
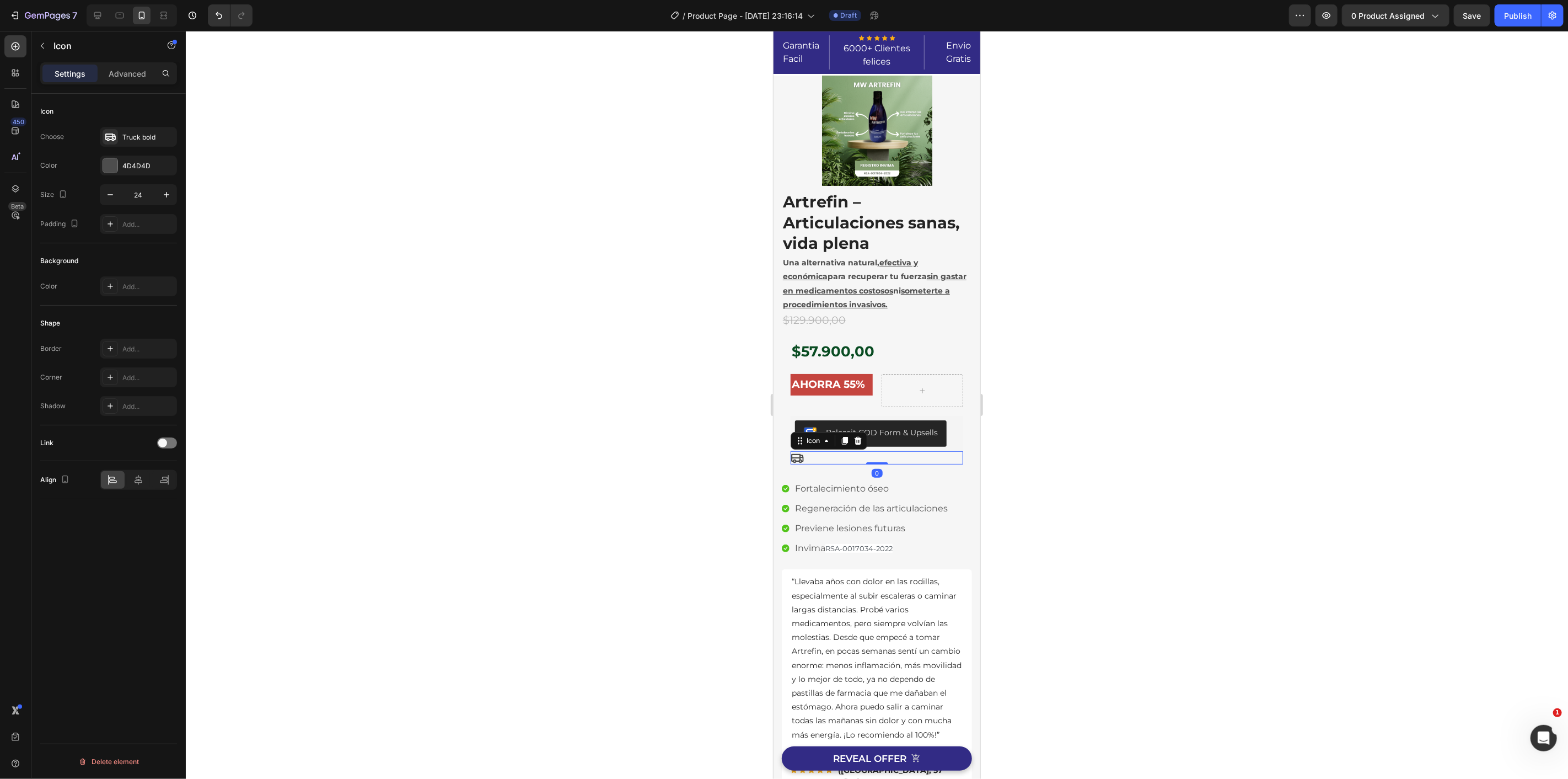
click at [813, 458] on div "Icon 0" at bounding box center [876, 457] width 172 height 13
click at [809, 458] on div "Icon 0" at bounding box center [876, 457] width 172 height 13
click at [46, 53] on button "button" at bounding box center [42, 46] width 17 height 17
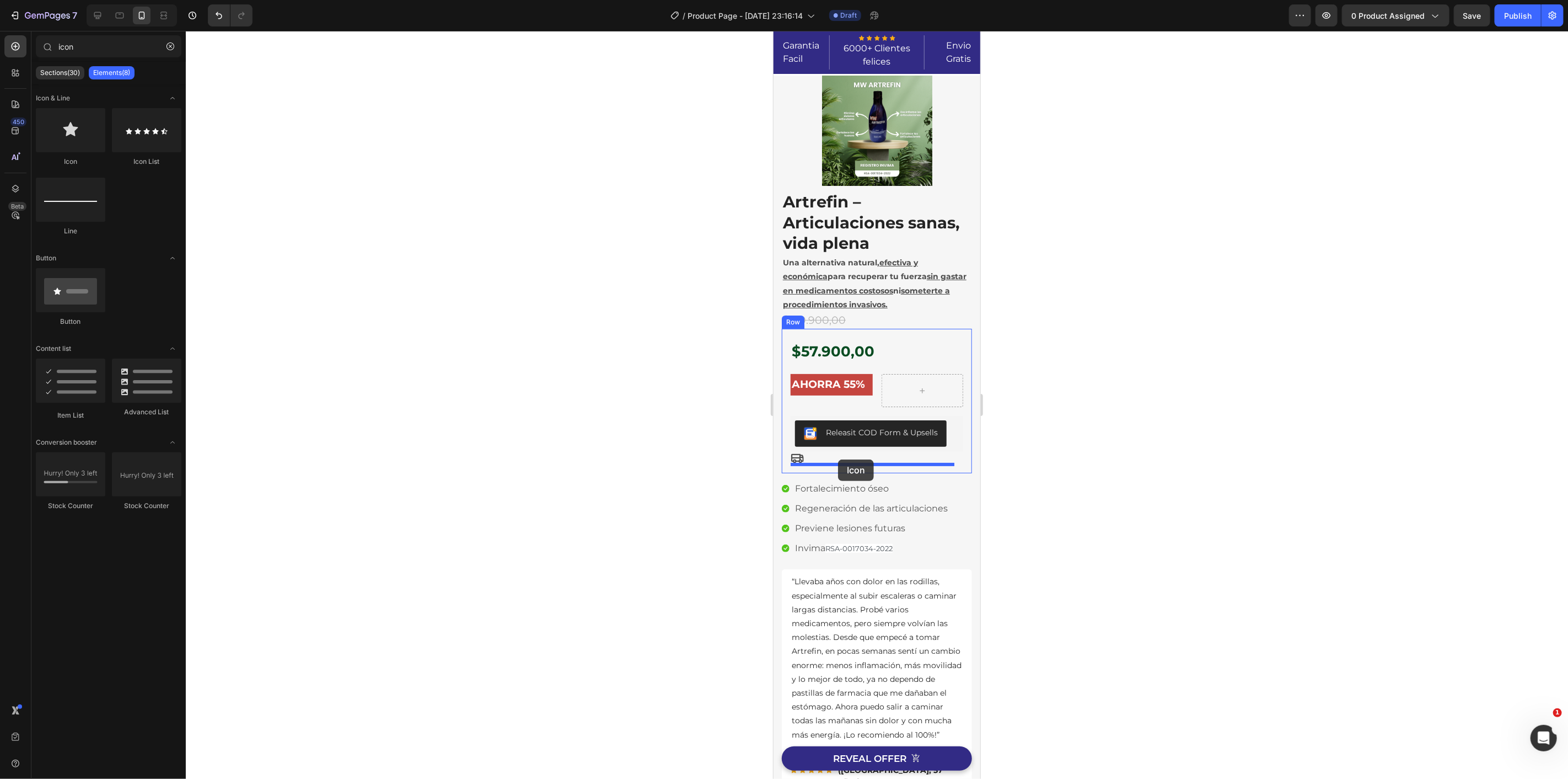
drag, startPoint x: 858, startPoint y: 155, endPoint x: 836, endPoint y: 459, distance: 304.8
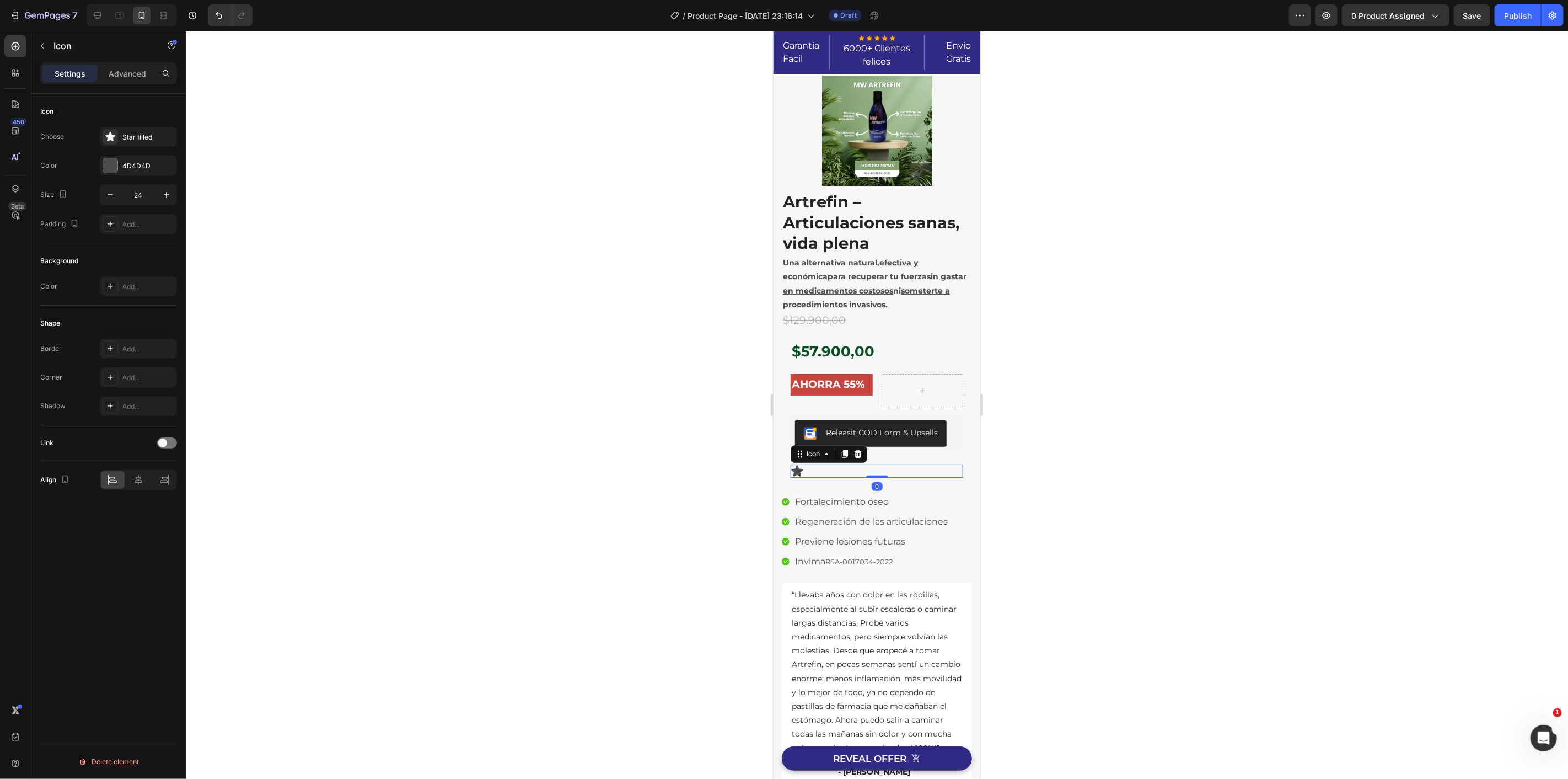
click at [859, 454] on icon at bounding box center [858, 454] width 9 height 9
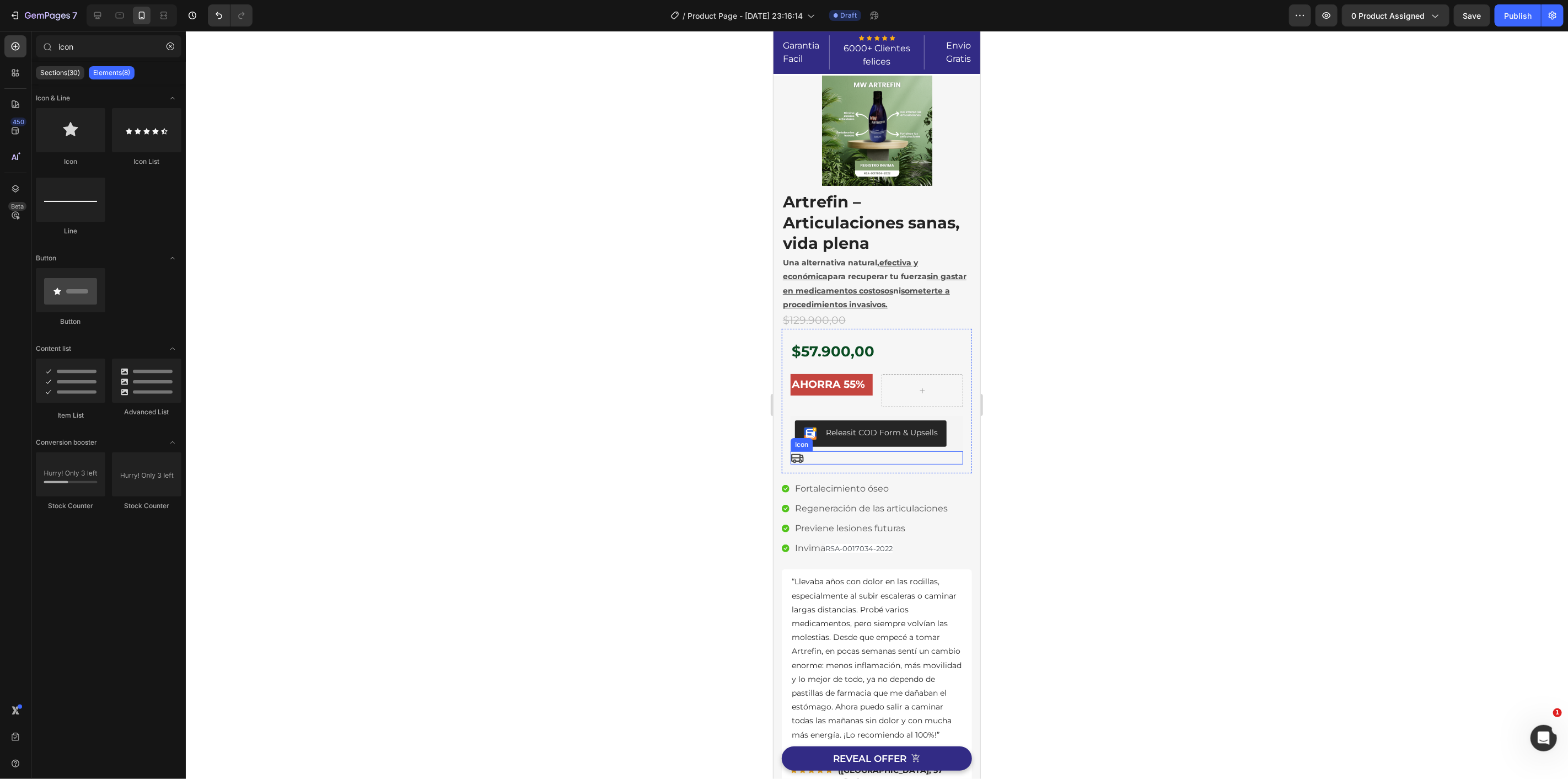
click at [833, 458] on div "Icon" at bounding box center [876, 457] width 172 height 13
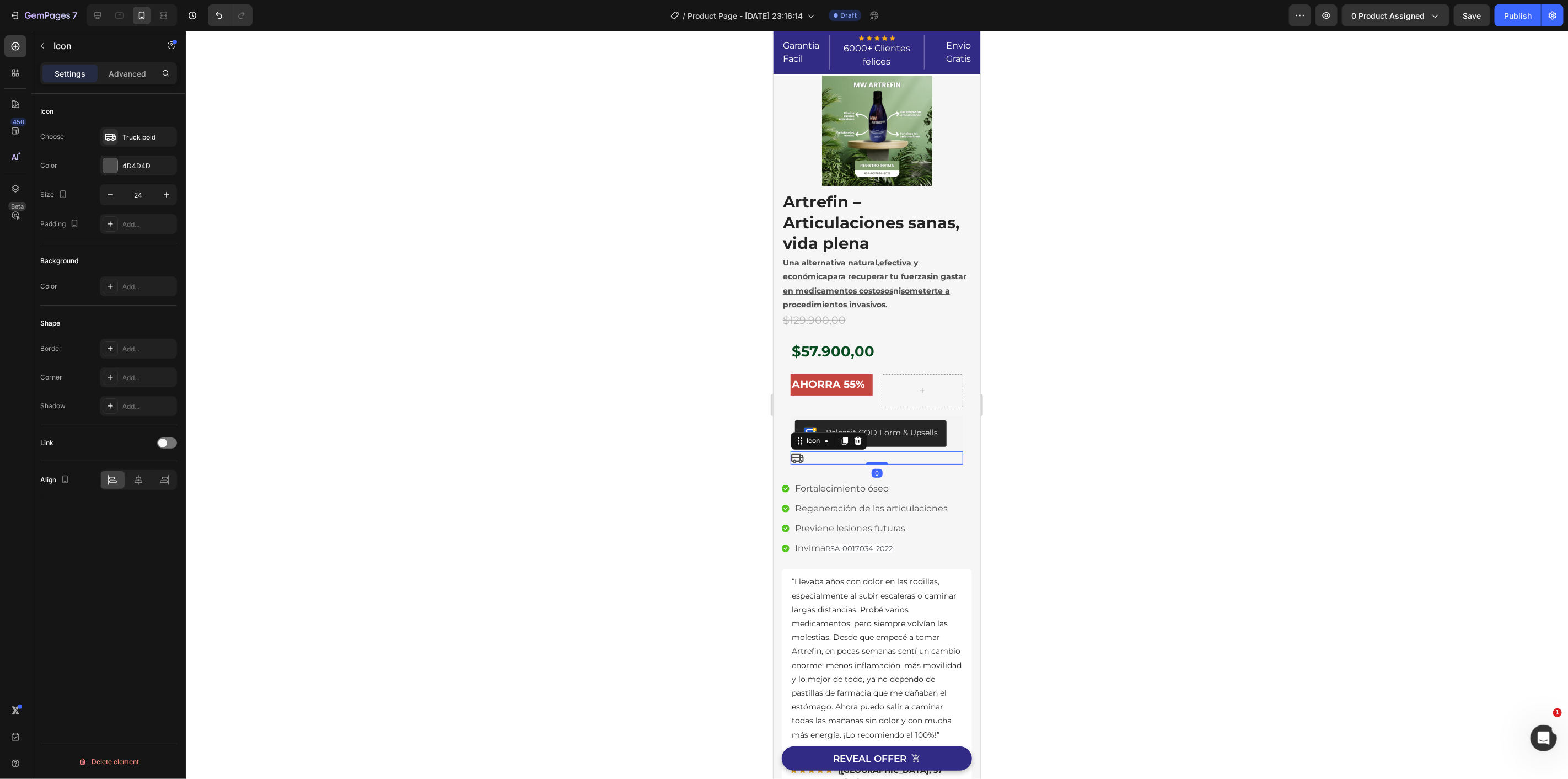
click at [857, 442] on icon at bounding box center [858, 440] width 9 height 9
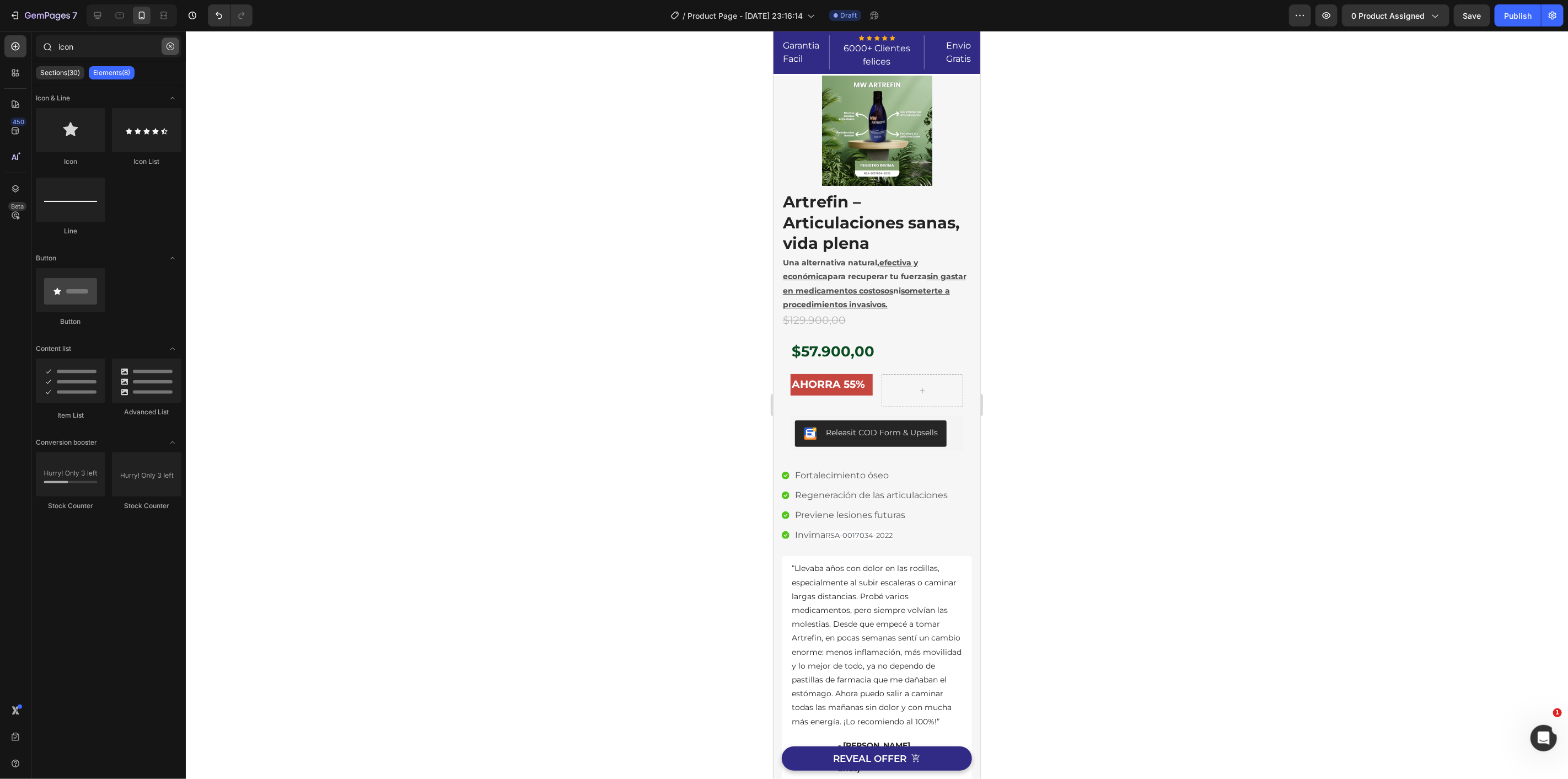
click at [166, 48] on button "button" at bounding box center [170, 46] width 17 height 17
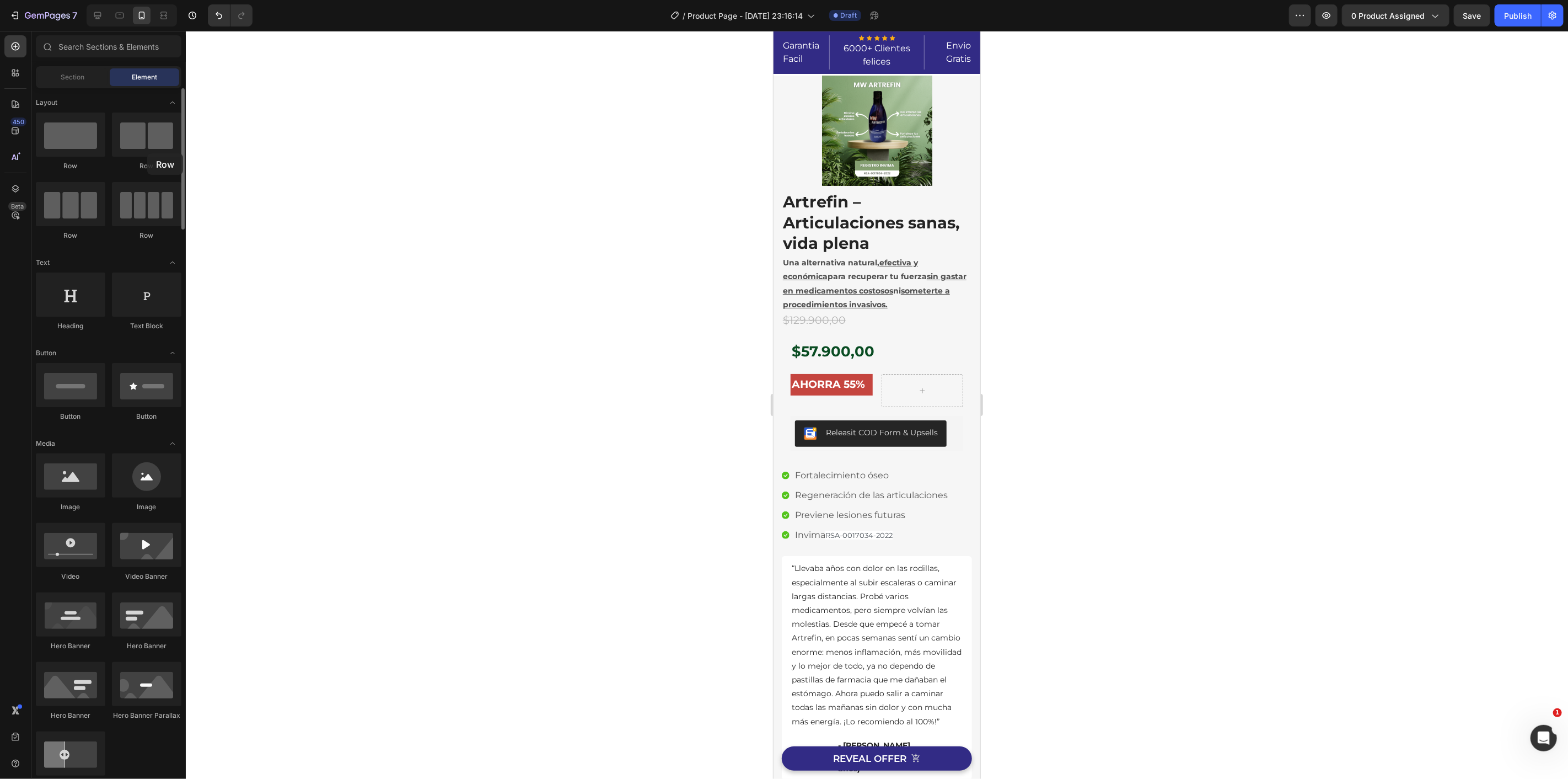
drag, startPoint x: 196, startPoint y: 184, endPoint x: 117, endPoint y: 166, distance: 81.0
click at [140, 152] on div at bounding box center [146, 135] width 69 height 44
drag, startPoint x: 1108, startPoint y: 321, endPoint x: 863, endPoint y: 448, distance: 276.0
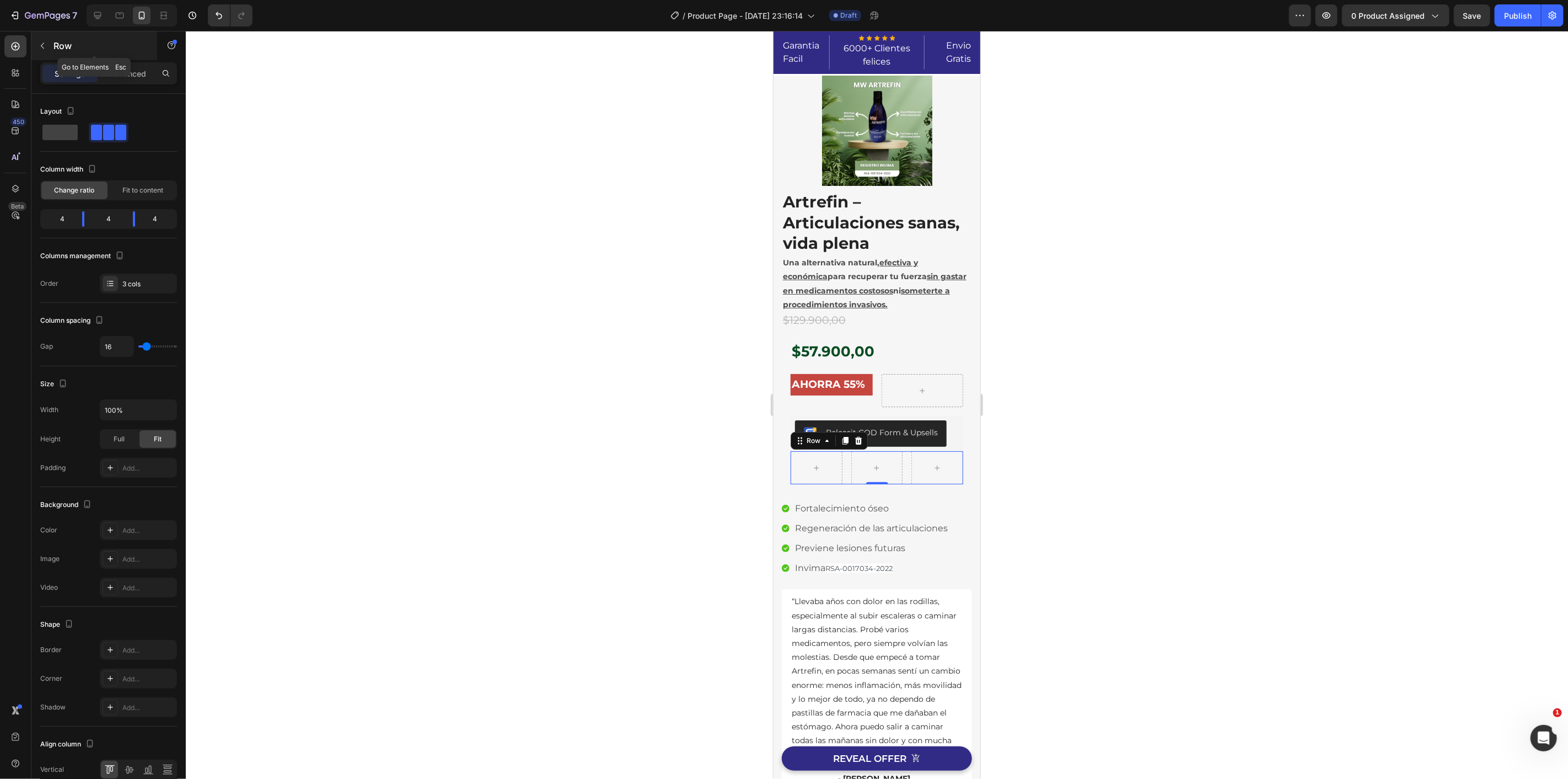
click at [43, 48] on icon "button" at bounding box center [43, 46] width 3 height 6
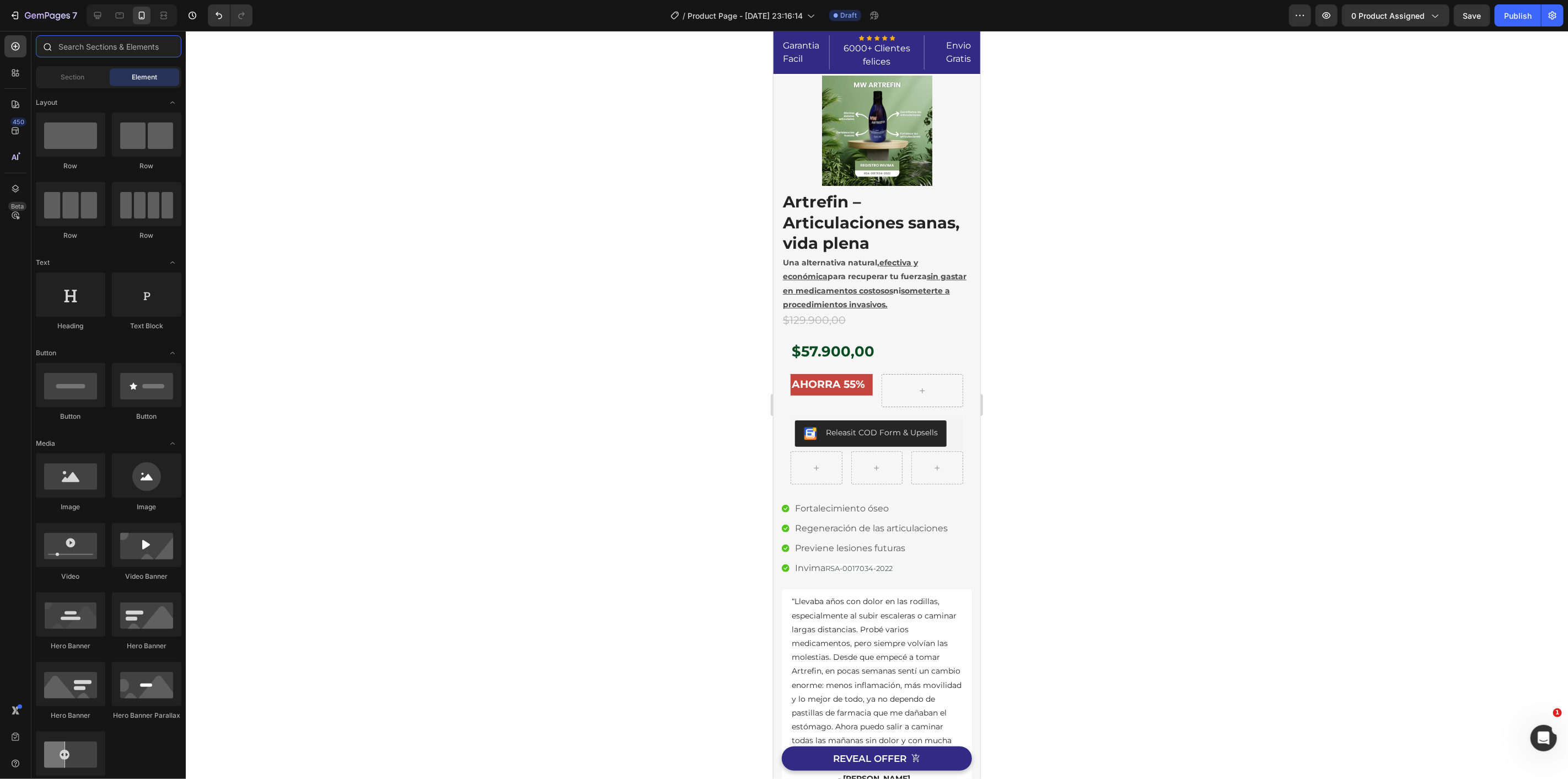
click at [100, 55] on input "text" at bounding box center [109, 46] width 146 height 22
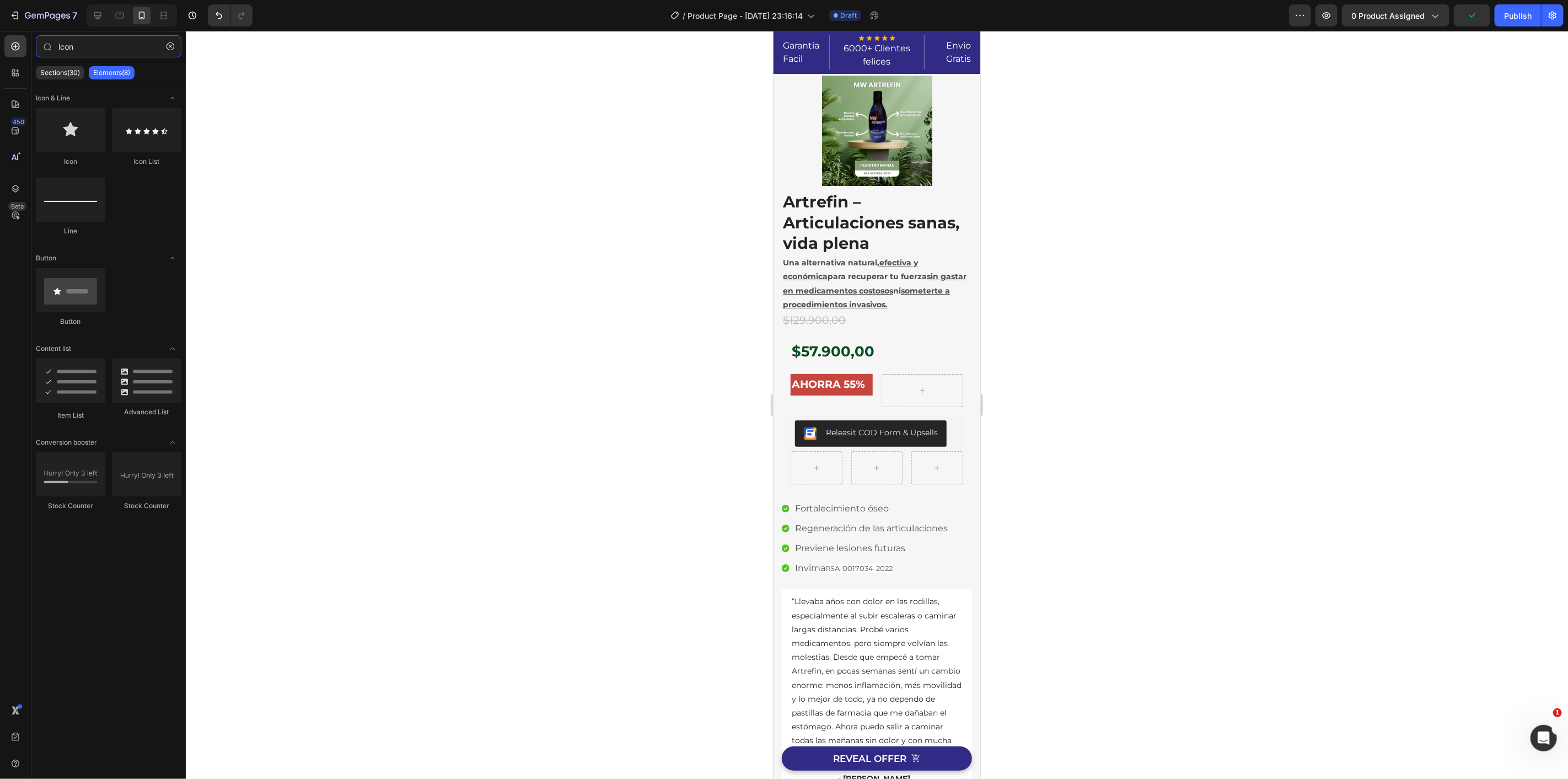
type input "icon"
drag, startPoint x: 943, startPoint y: 229, endPoint x: 820, endPoint y: 470, distance: 270.6
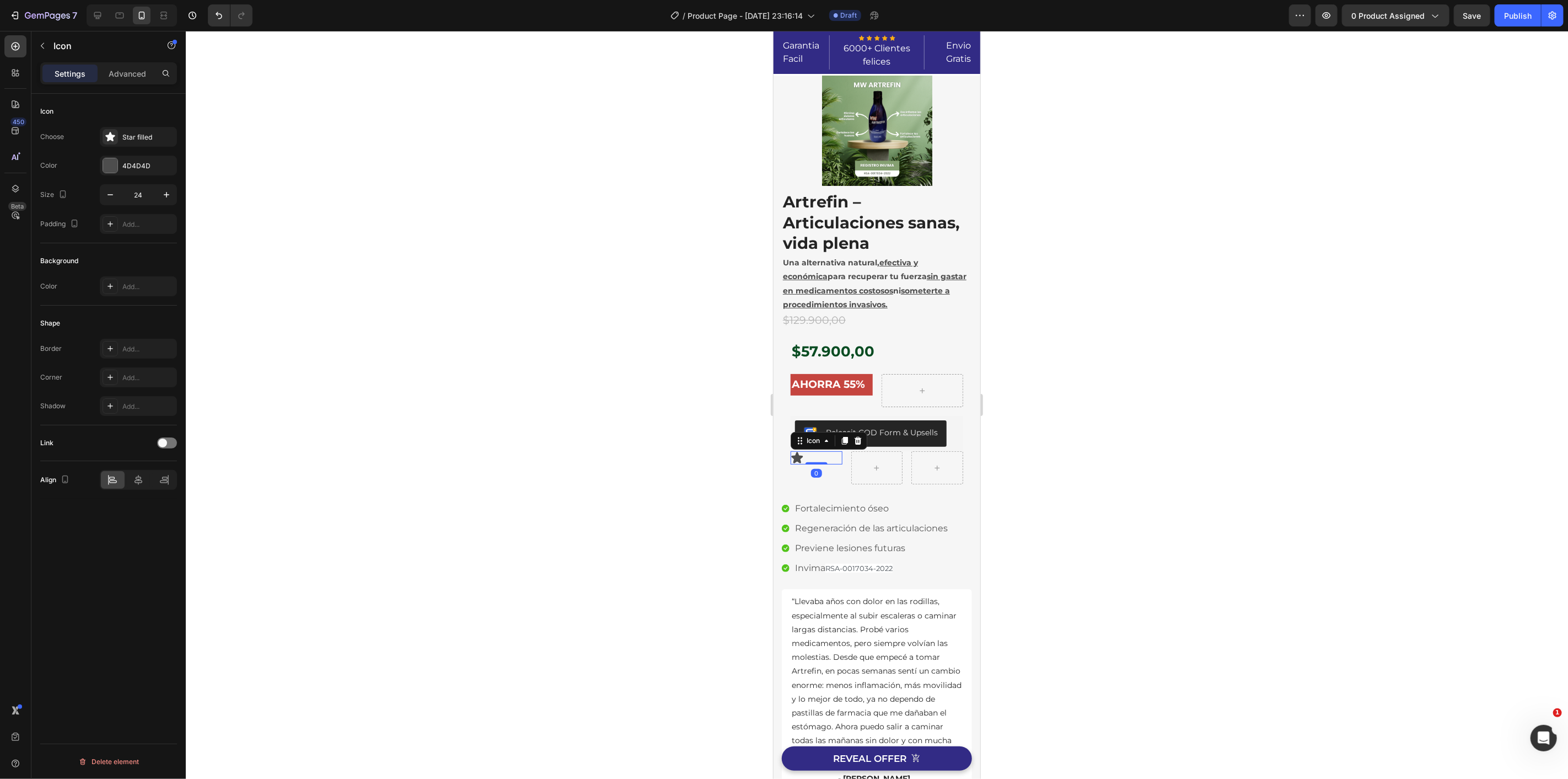
click at [821, 455] on div "Icon 0" at bounding box center [816, 457] width 52 height 13
click at [52, 40] on div "Icon" at bounding box center [93, 46] width 125 height 29
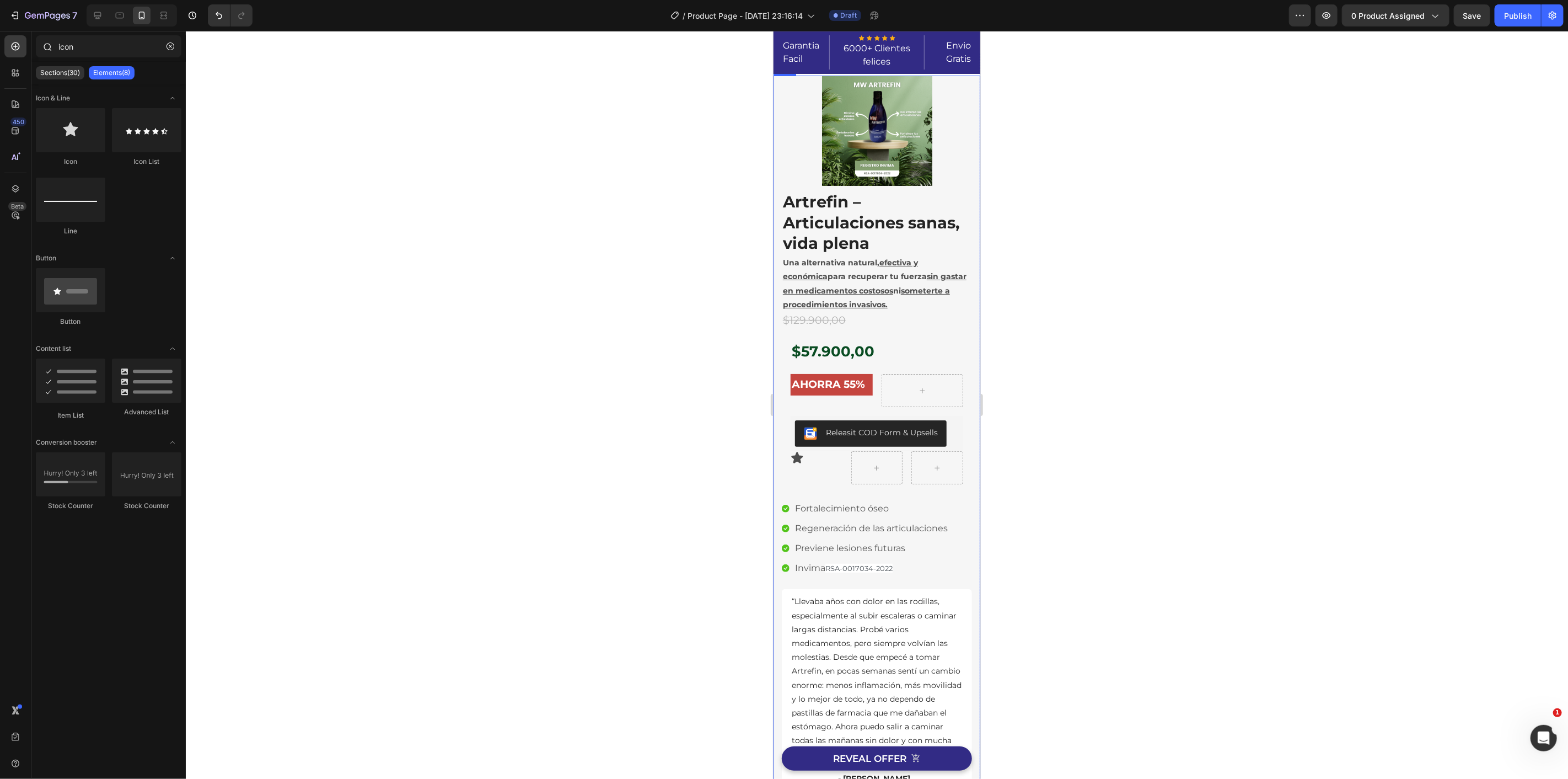
click at [39, 41] on div at bounding box center [46, 46] width 22 height 22
click at [172, 46] on icon "button" at bounding box center [170, 46] width 8 height 8
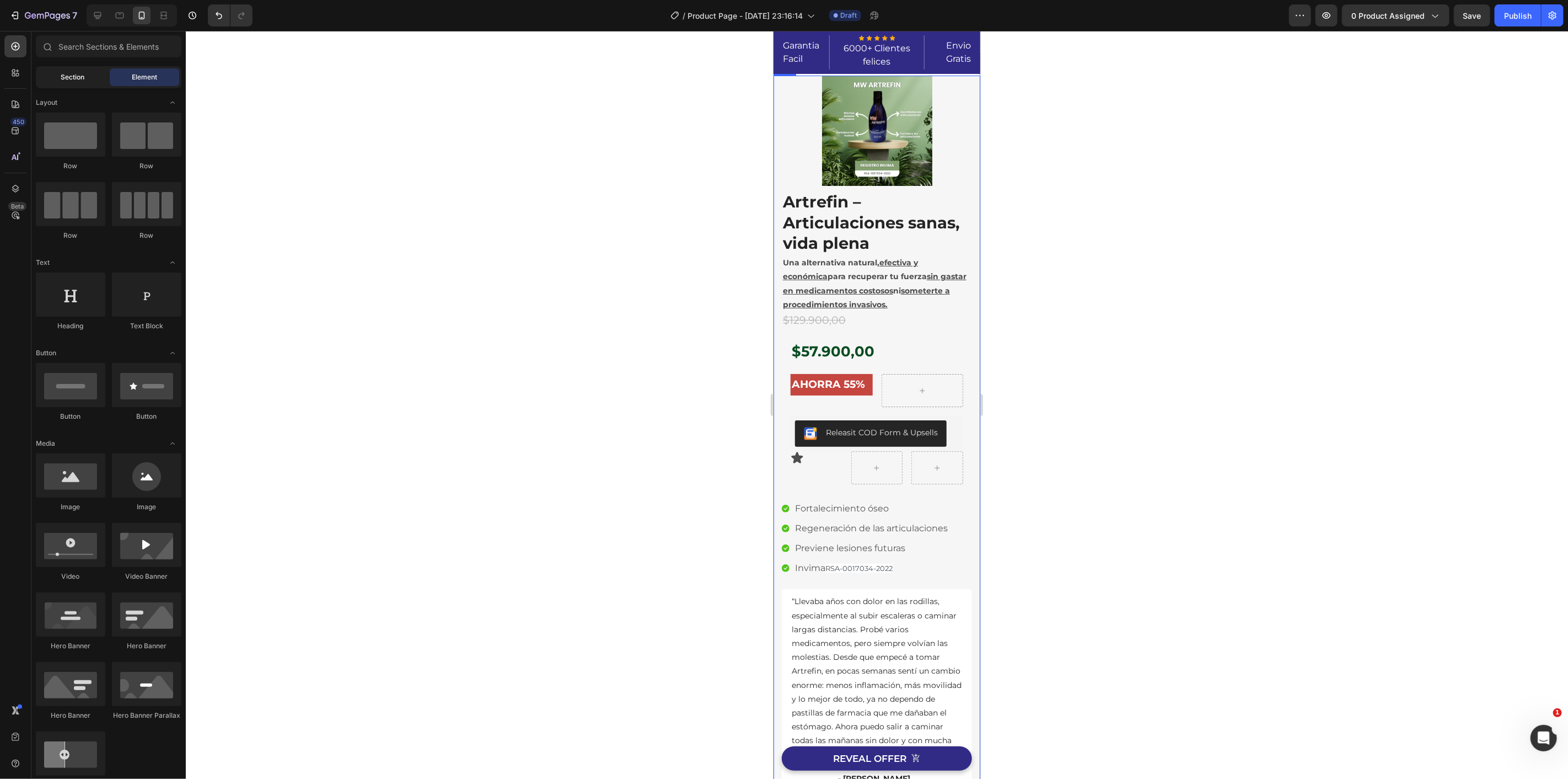
click at [63, 75] on span "Section" at bounding box center [73, 77] width 24 height 10
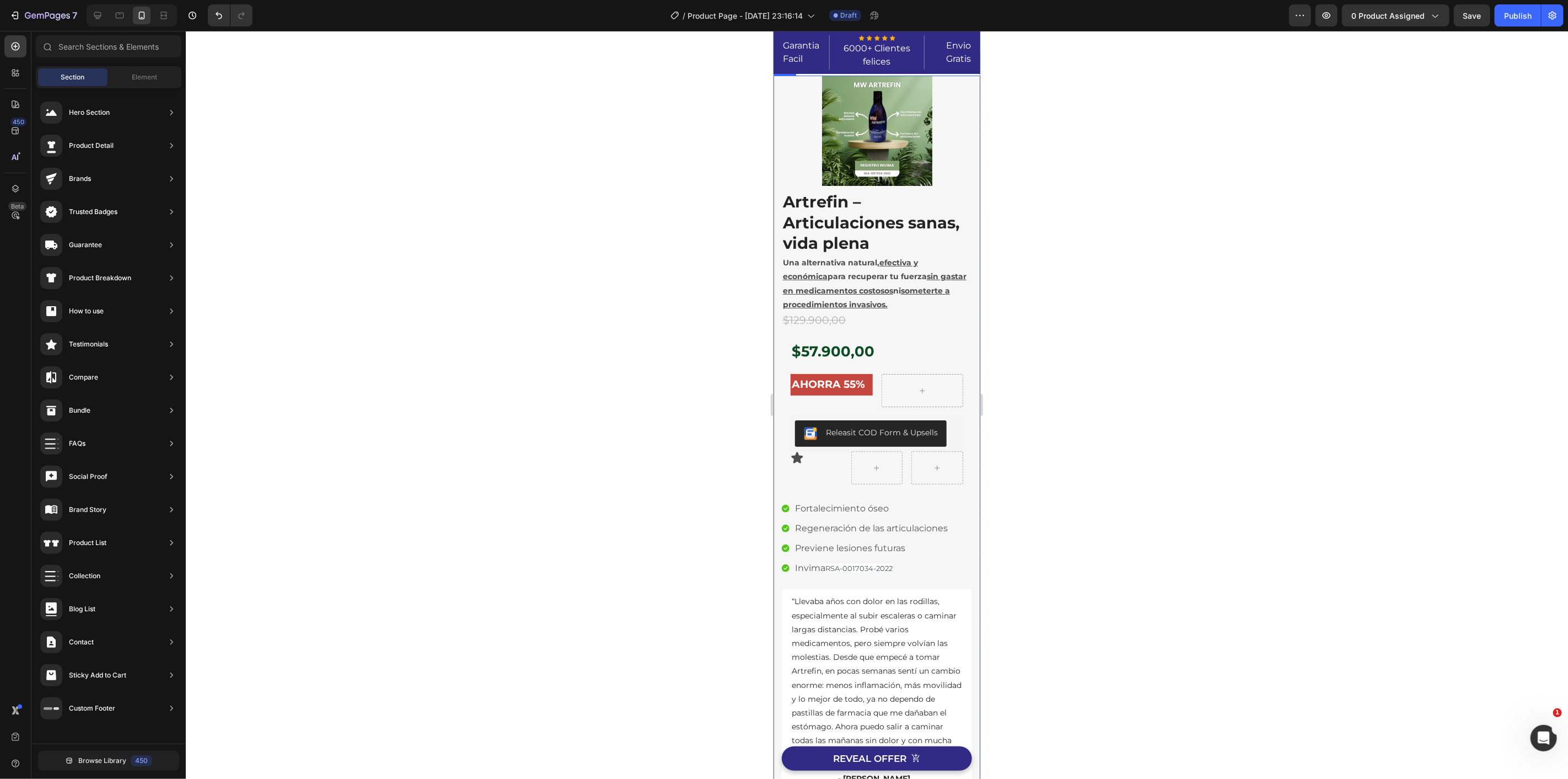
click at [147, 65] on div "Sections(30) Elements(84) Section Element Hero Section Product Detail Brands Tr…" at bounding box center [108, 406] width 154 height 742
click at [151, 75] on span "Element" at bounding box center [144, 77] width 25 height 10
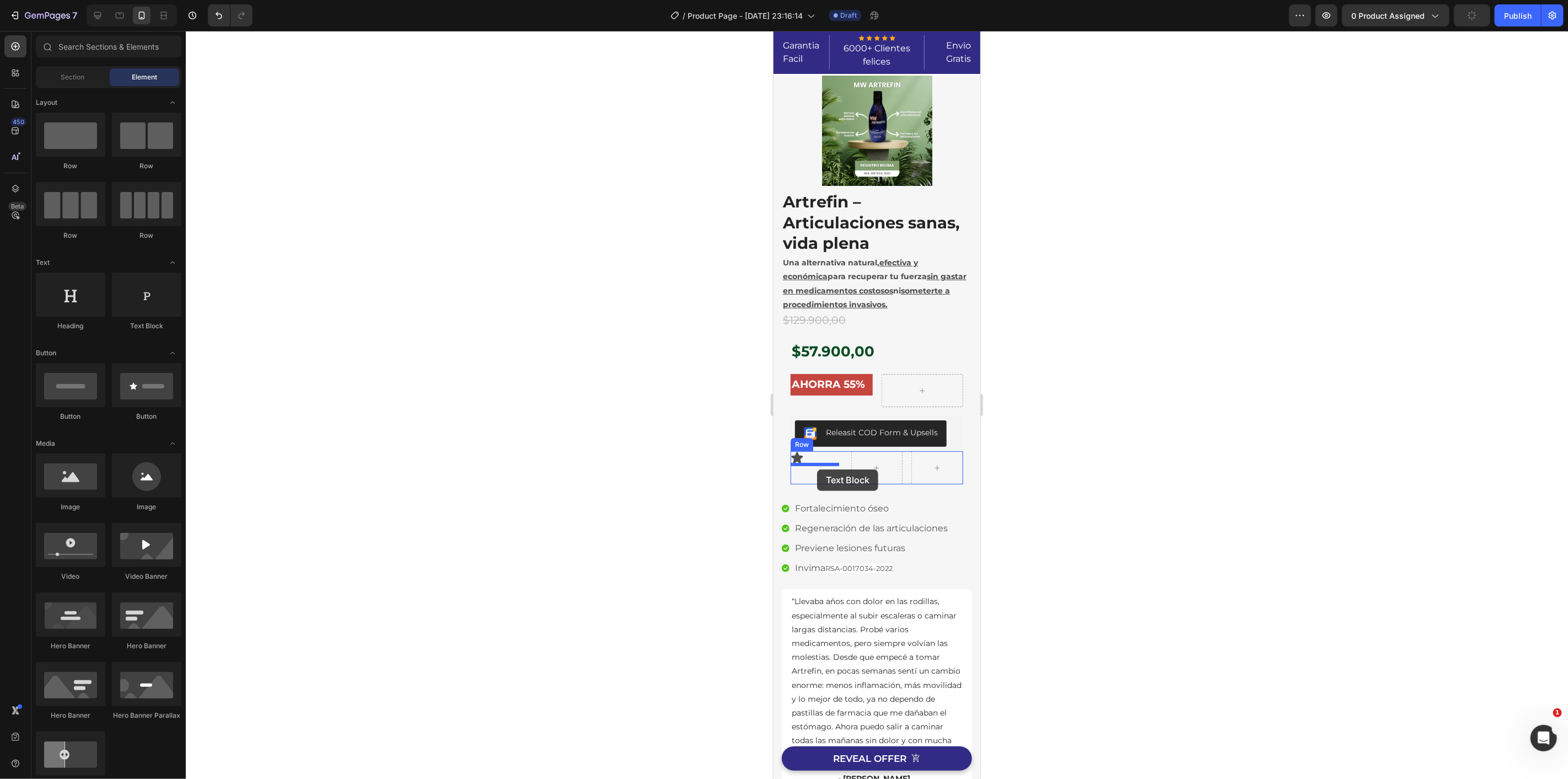
drag, startPoint x: 914, startPoint y: 346, endPoint x: 817, endPoint y: 469, distance: 156.6
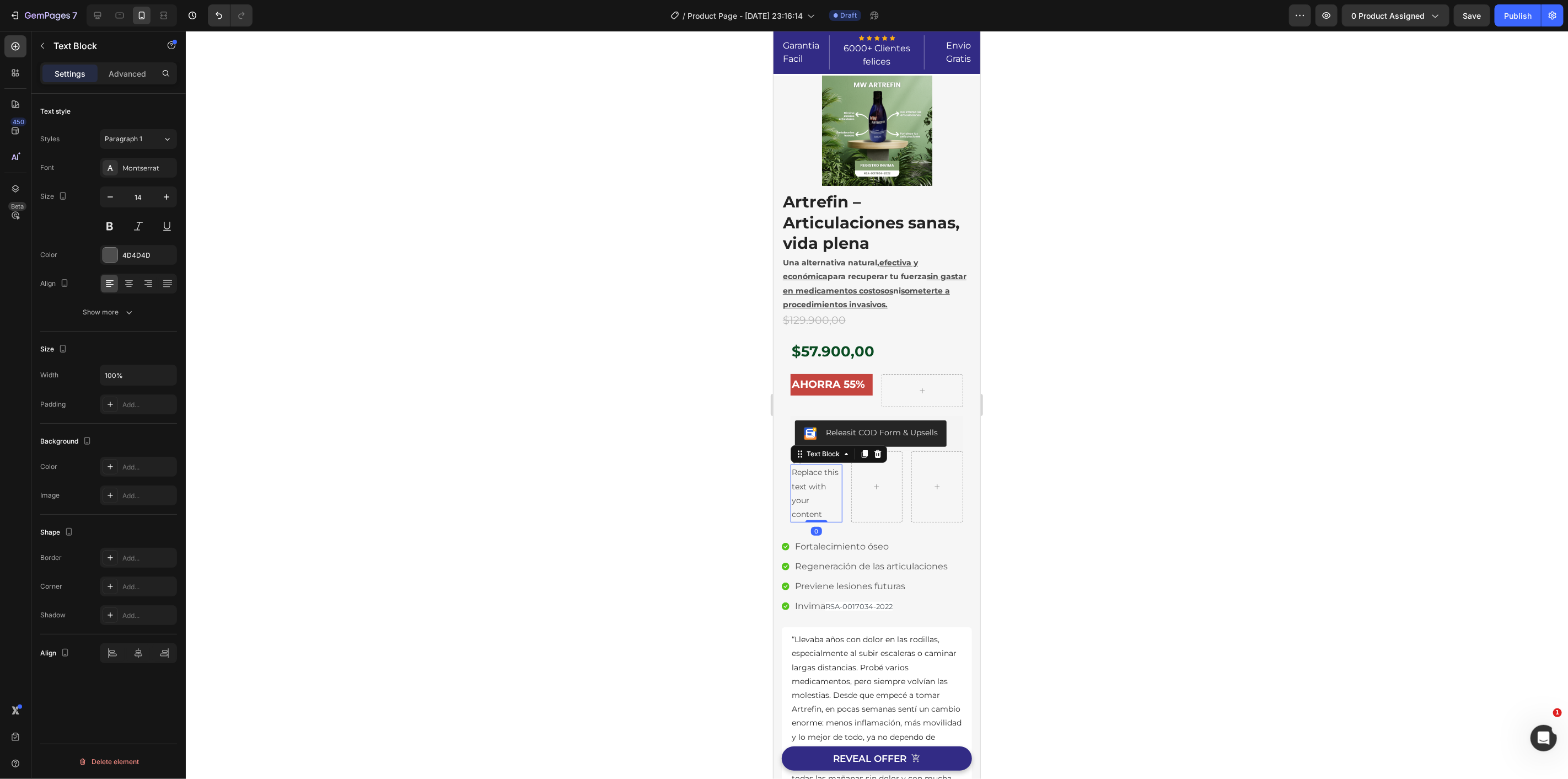
click at [1133, 467] on div at bounding box center [877, 405] width 1382 height 748
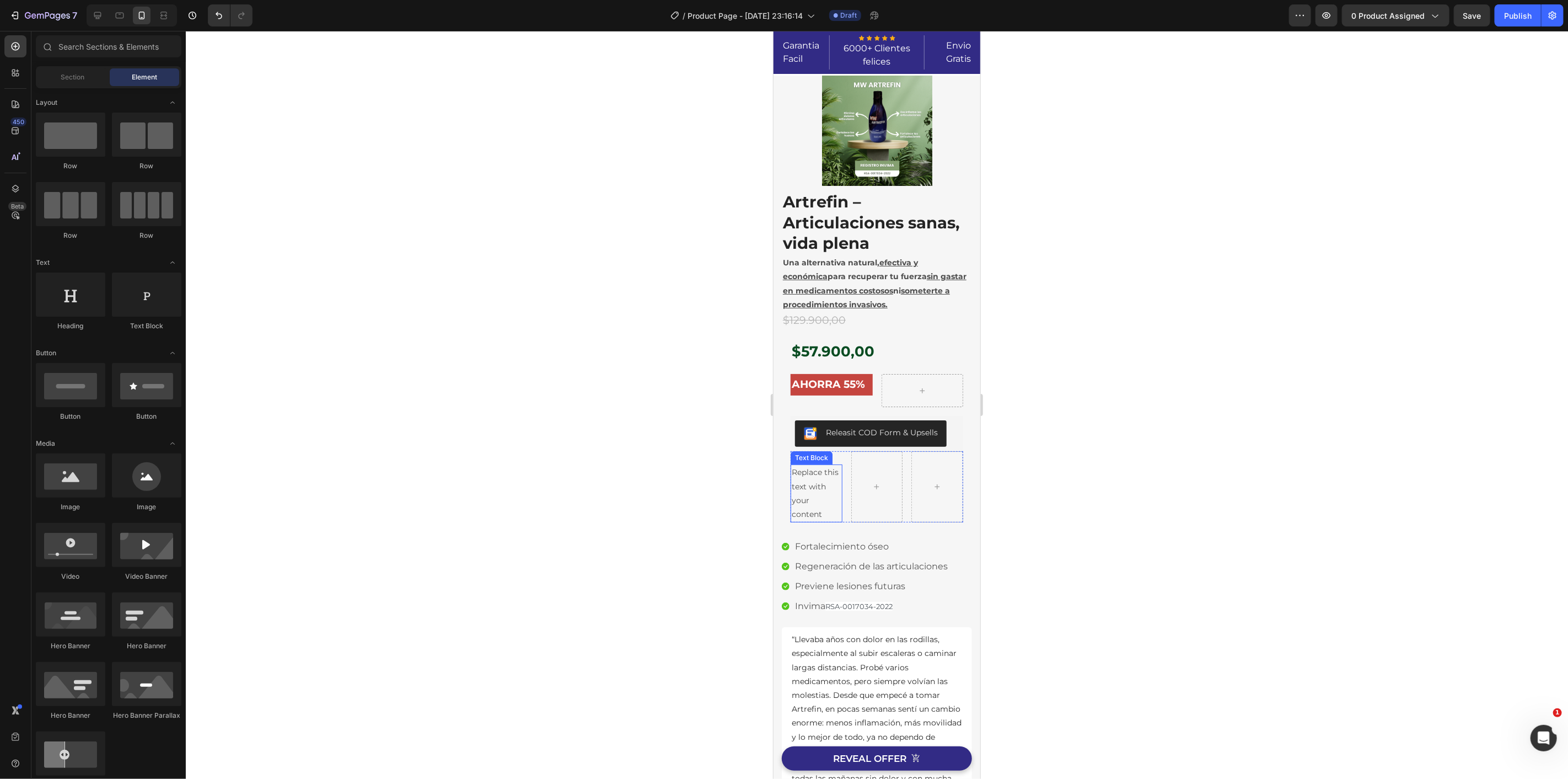
click at [814, 482] on div "Replace this text with your content" at bounding box center [816, 492] width 52 height 58
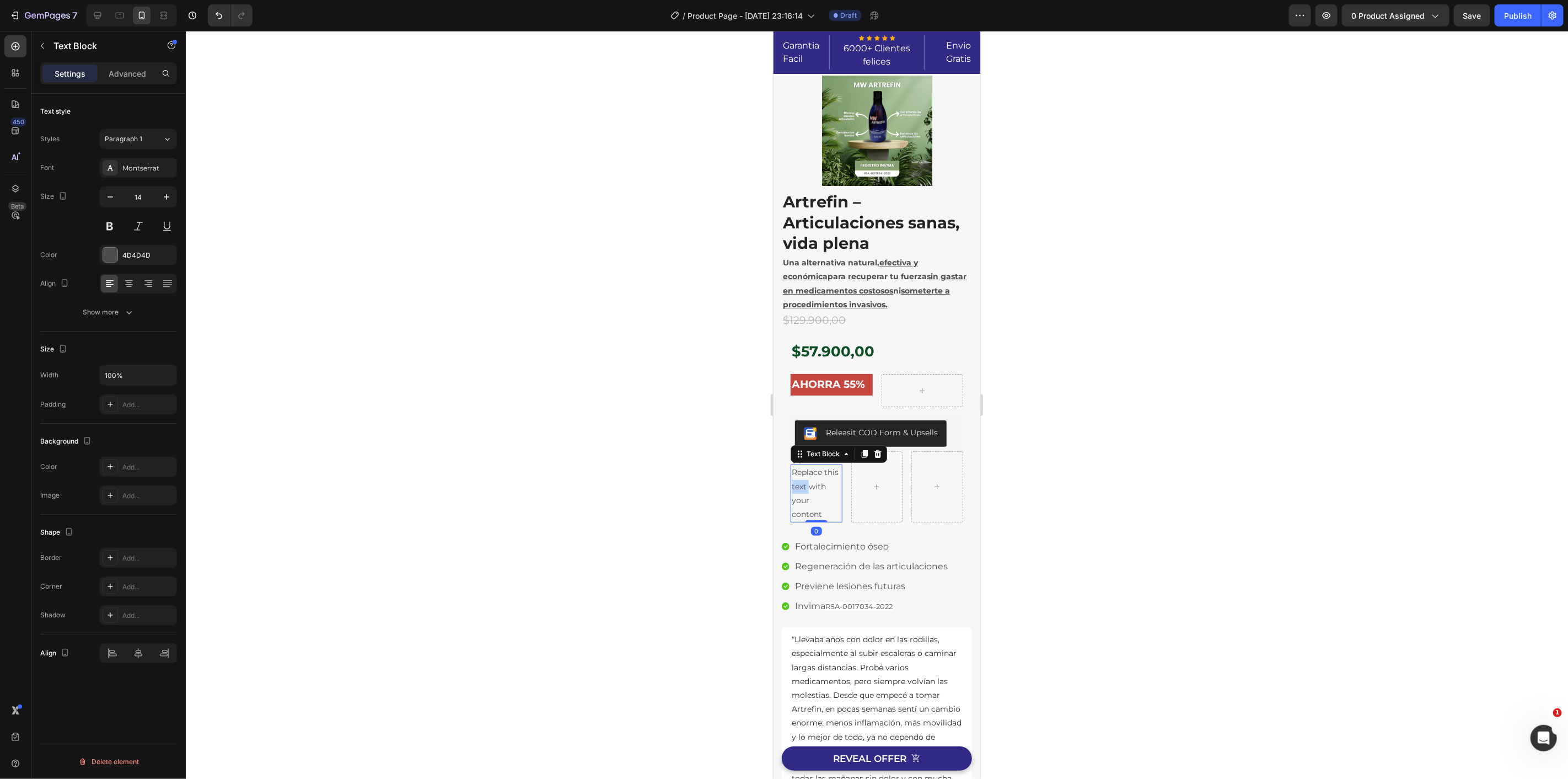
click at [814, 482] on div "Replace this text with your content" at bounding box center [816, 492] width 52 height 58
click at [815, 482] on p "Replace this text with your content" at bounding box center [815, 492] width 49 height 55
click at [798, 454] on icon at bounding box center [796, 457] width 13 height 13
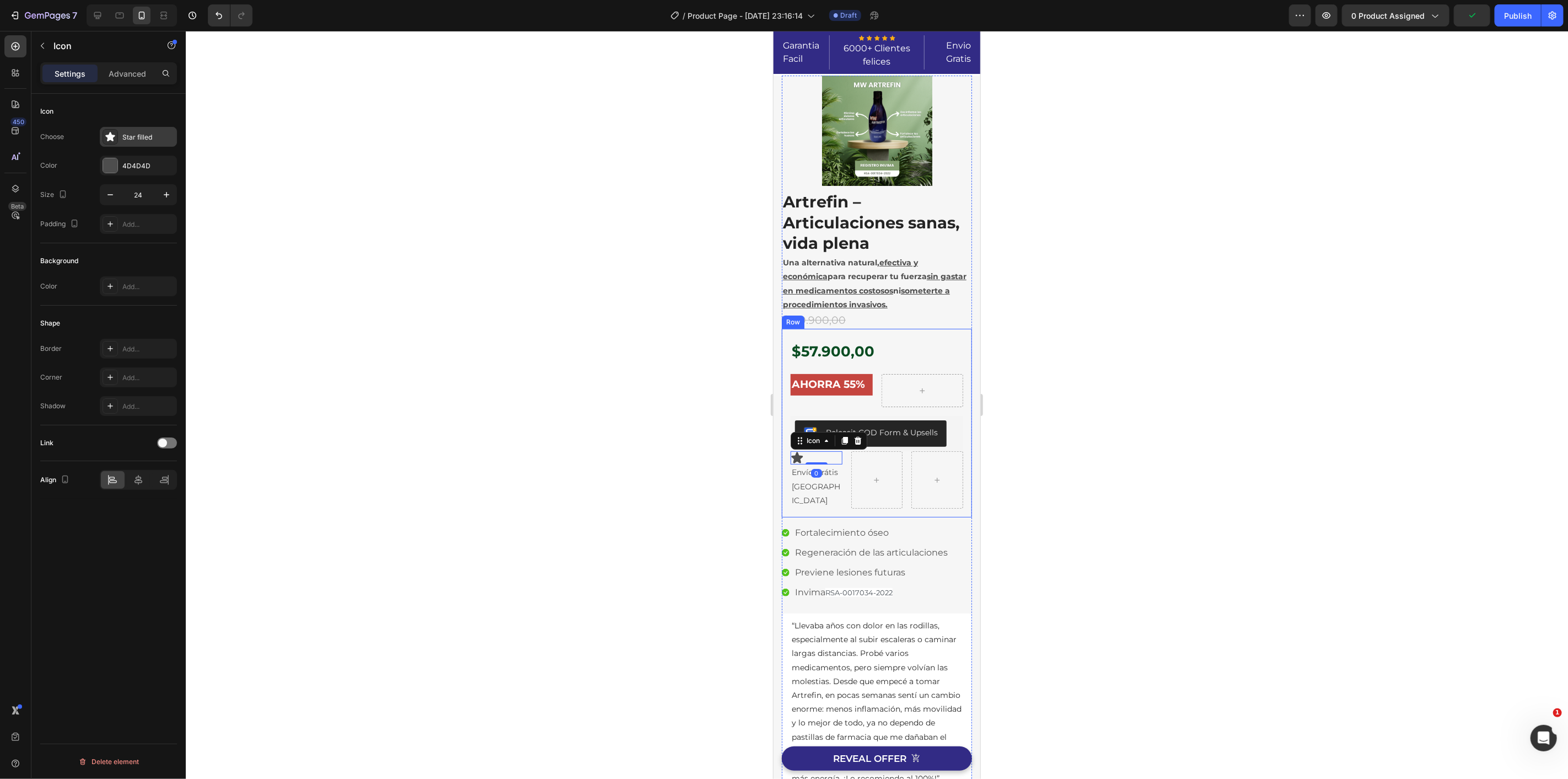
click at [113, 135] on icon at bounding box center [110, 136] width 9 height 9
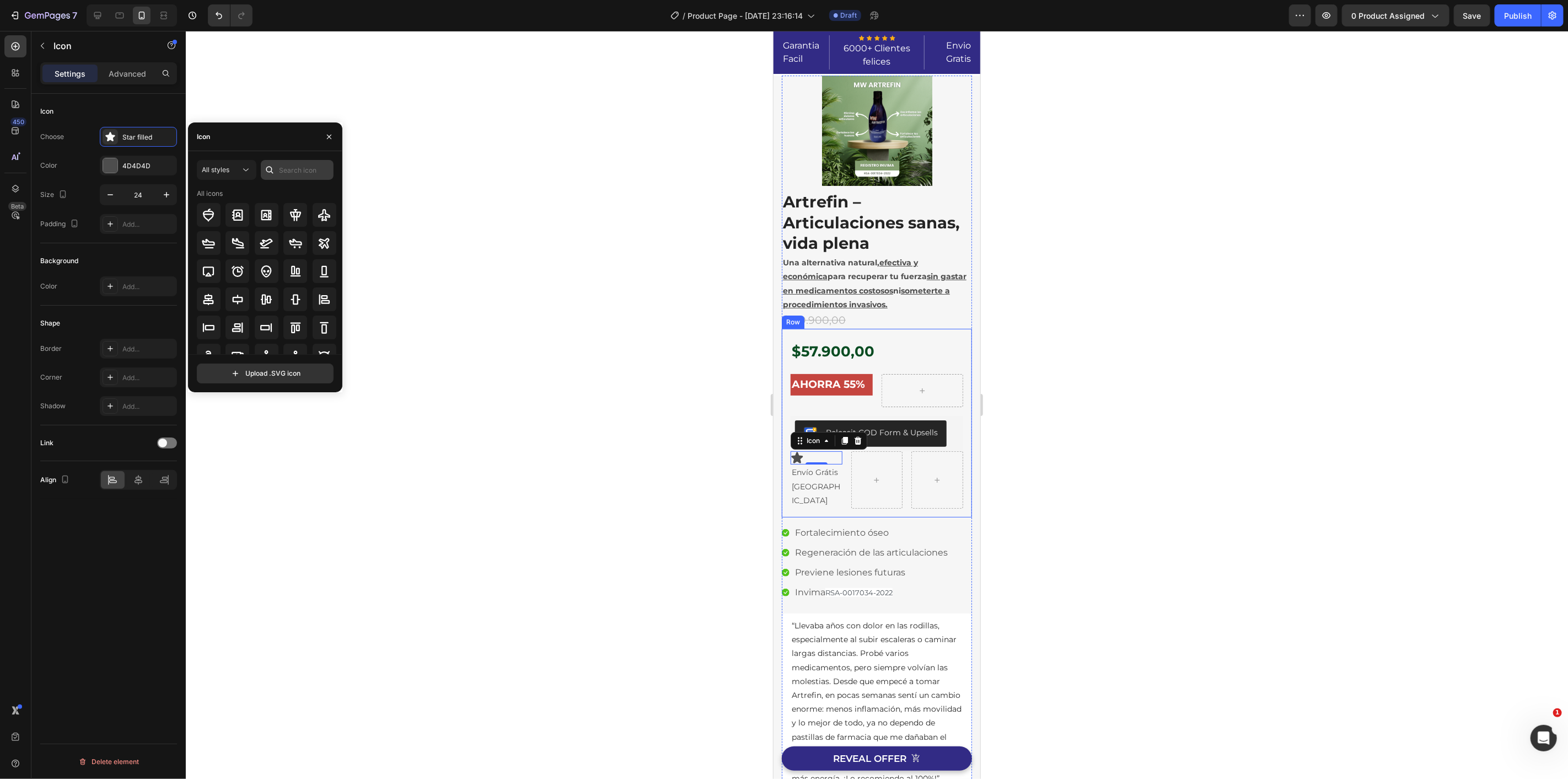
drag, startPoint x: 277, startPoint y: 169, endPoint x: 283, endPoint y: 169, distance: 6.0
click at [278, 169] on div at bounding box center [269, 169] width 17 height 20
click at [294, 169] on input "text" at bounding box center [297, 169] width 73 height 20
type input "deliver"
drag, startPoint x: 270, startPoint y: 240, endPoint x: 330, endPoint y: 257, distance: 62.4
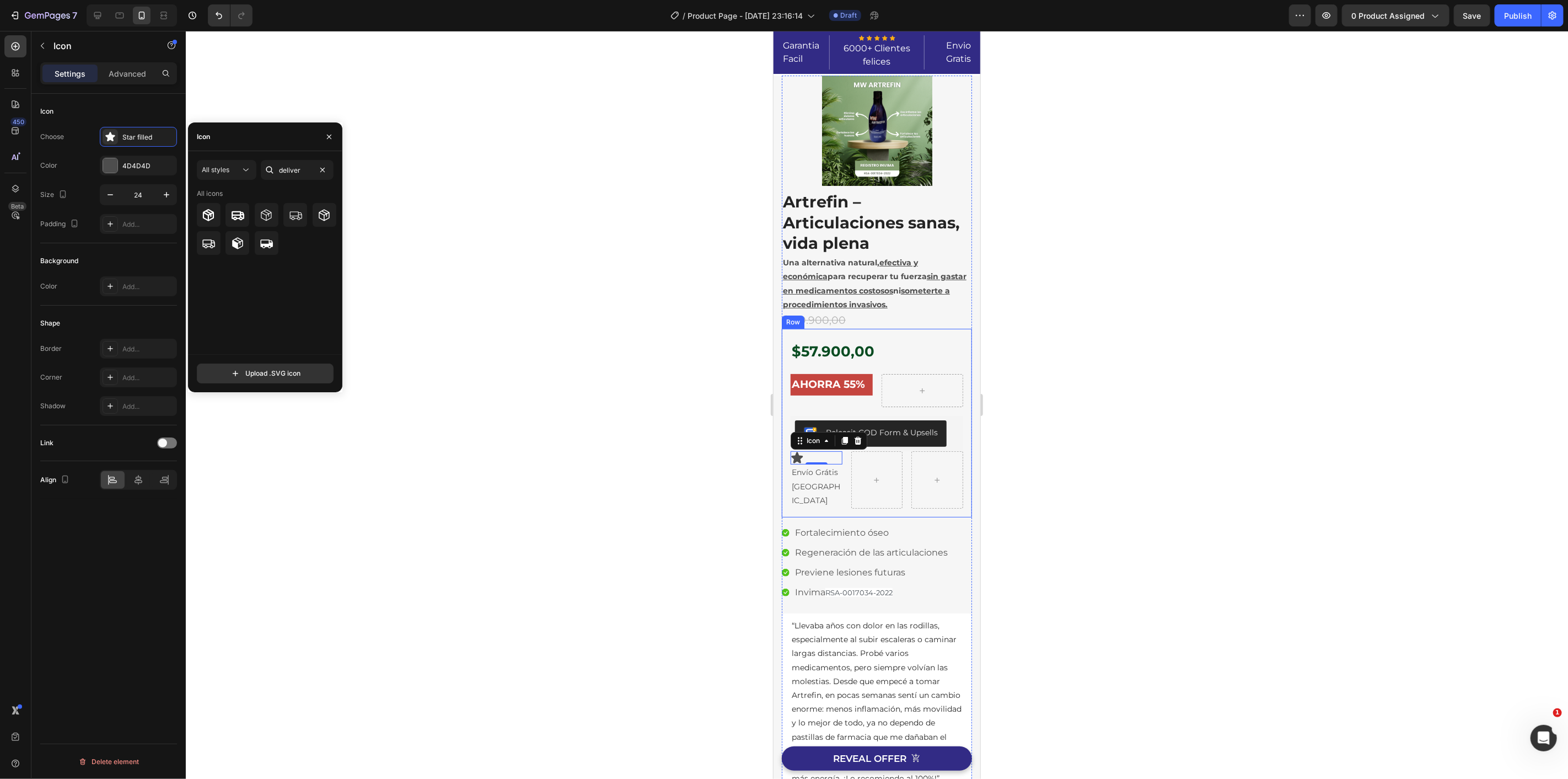
click at [270, 240] on icon at bounding box center [267, 244] width 13 height 9
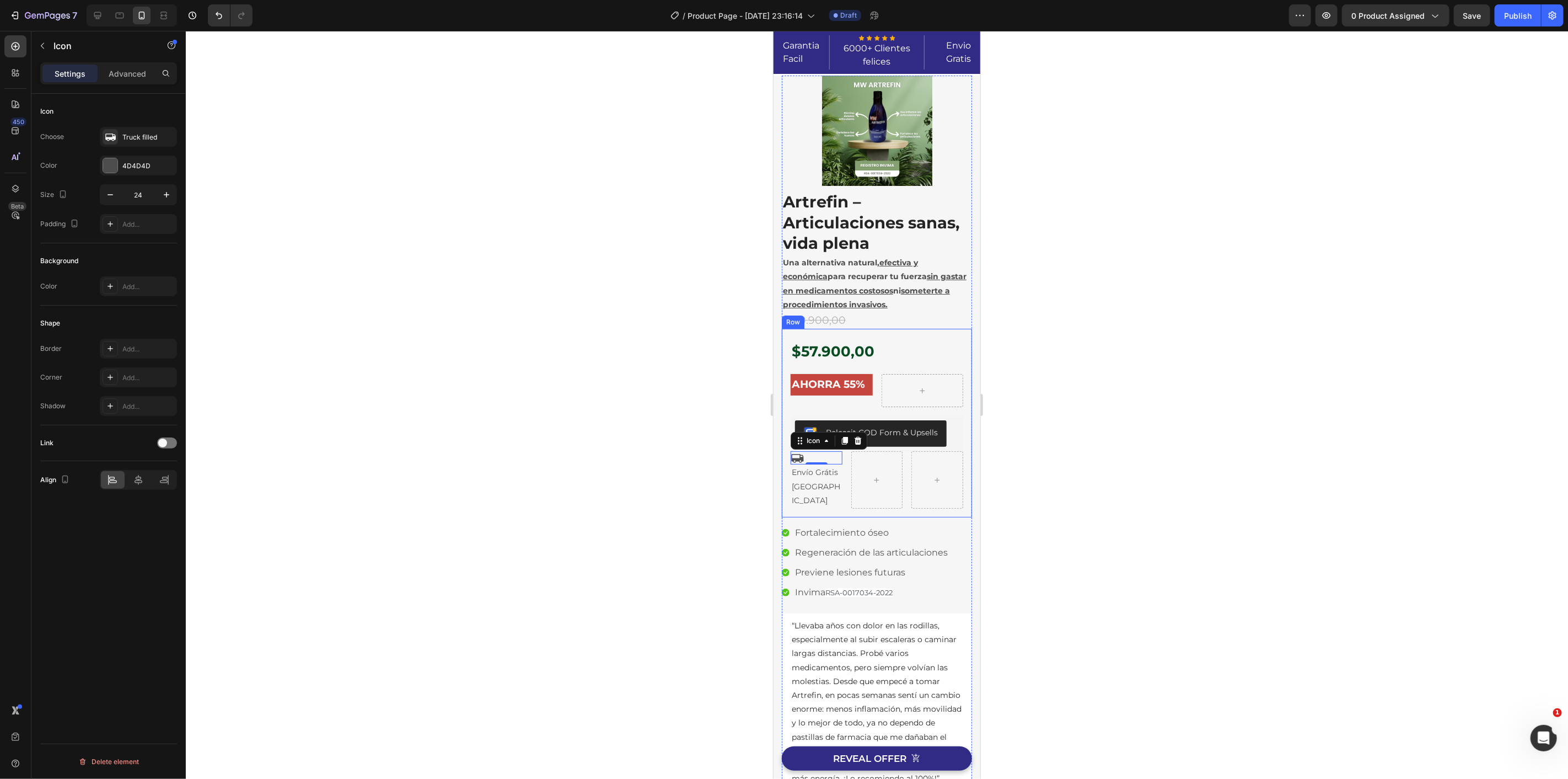
click at [392, 323] on div at bounding box center [877, 405] width 1382 height 748
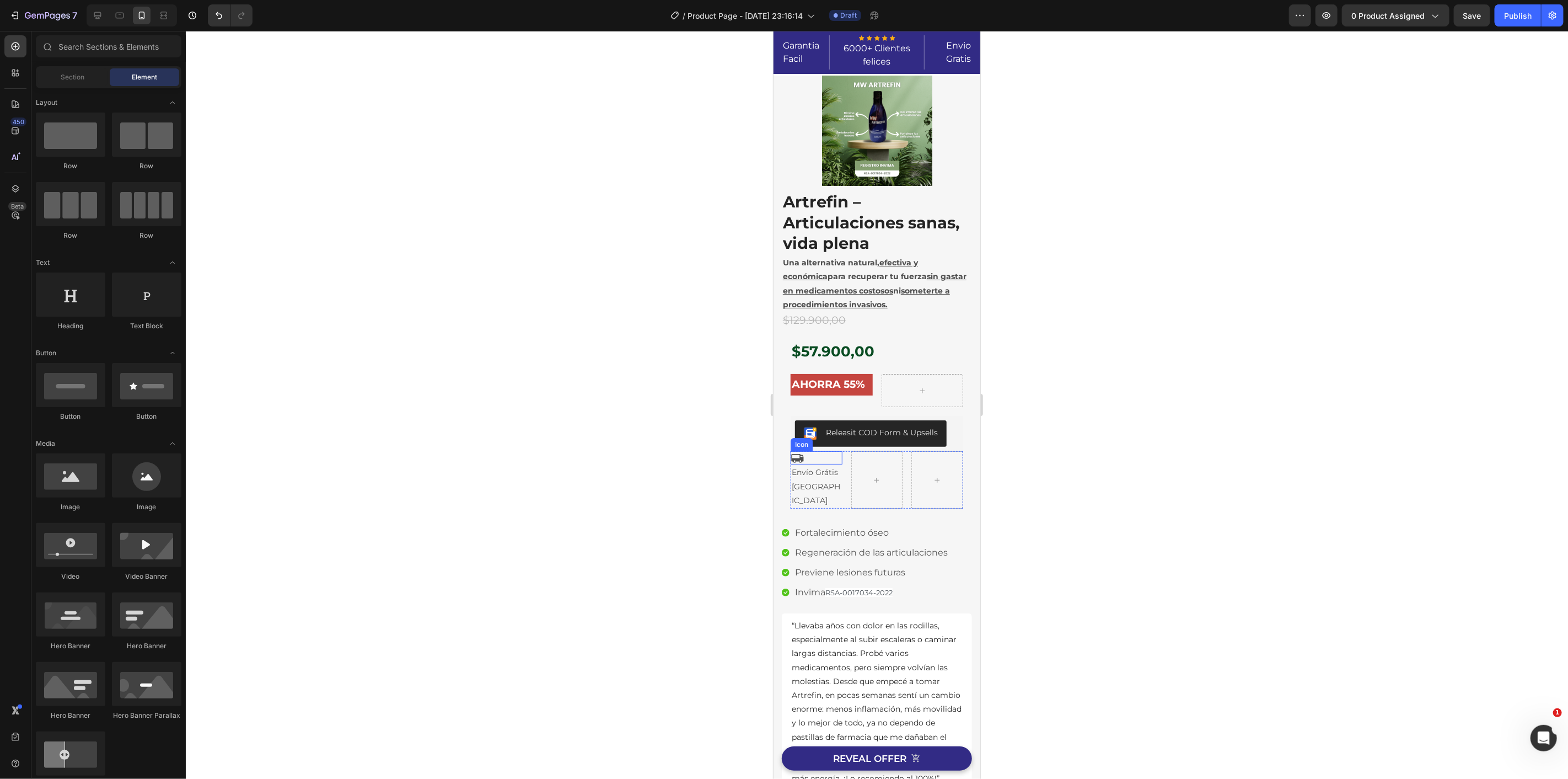
click at [833, 458] on div "Icon" at bounding box center [816, 457] width 52 height 13
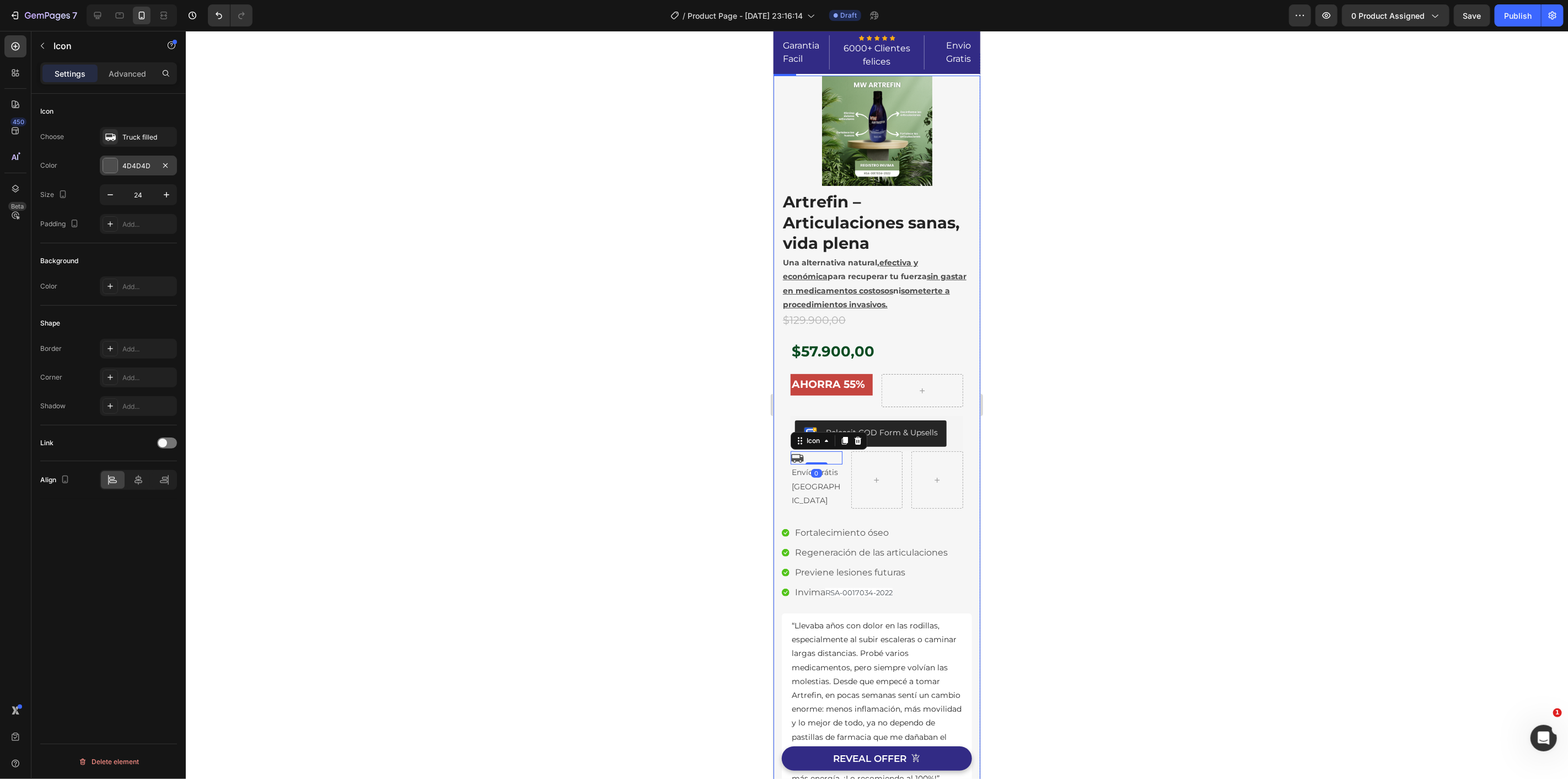
click at [115, 168] on div at bounding box center [110, 165] width 14 height 14
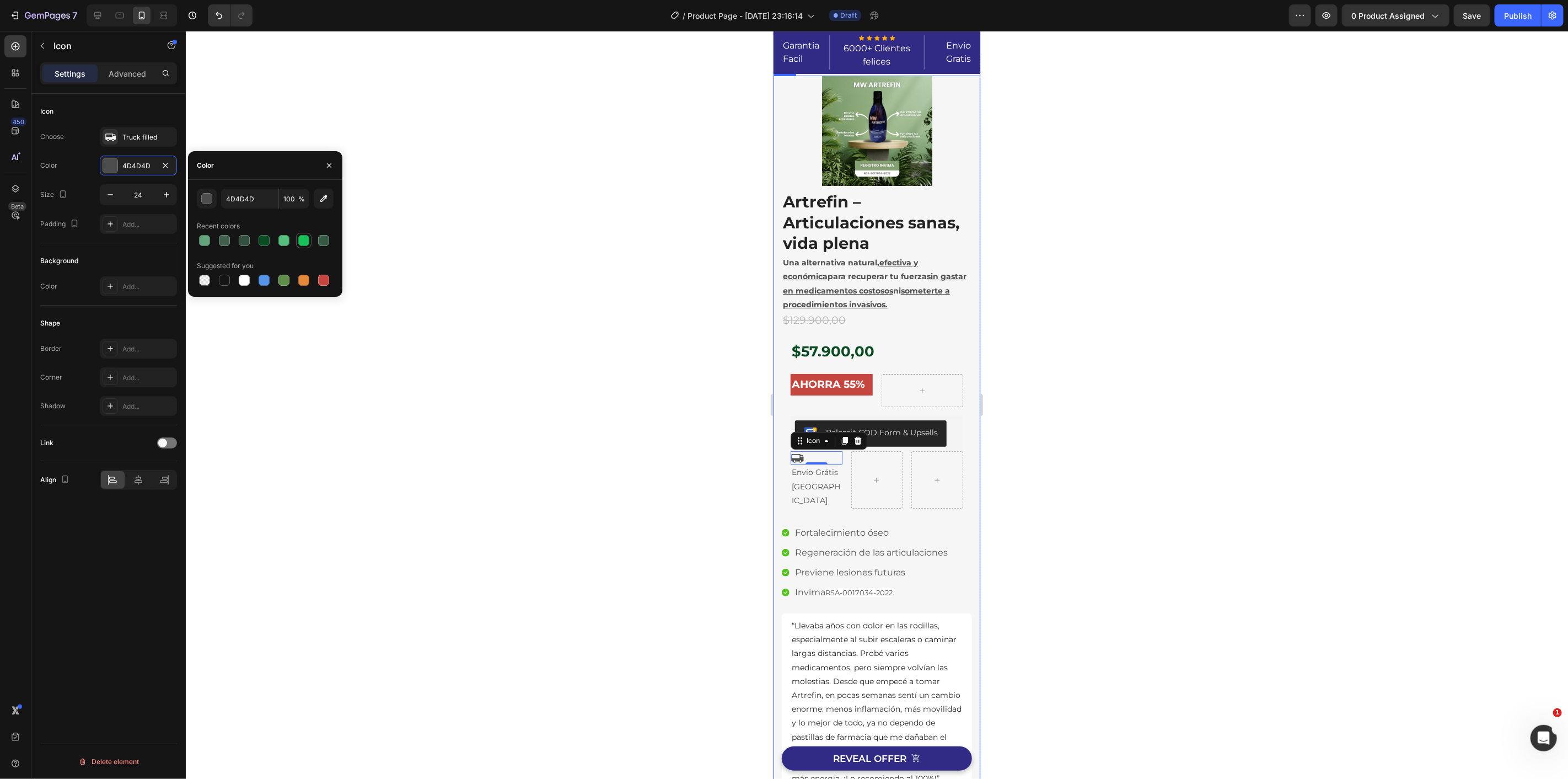
click at [303, 240] on div at bounding box center [304, 240] width 11 height 11
click at [321, 242] on div at bounding box center [324, 240] width 11 height 11
type input "355943"
click at [807, 480] on p "[GEOGRAPHIC_DATA]" at bounding box center [815, 493] width 49 height 27
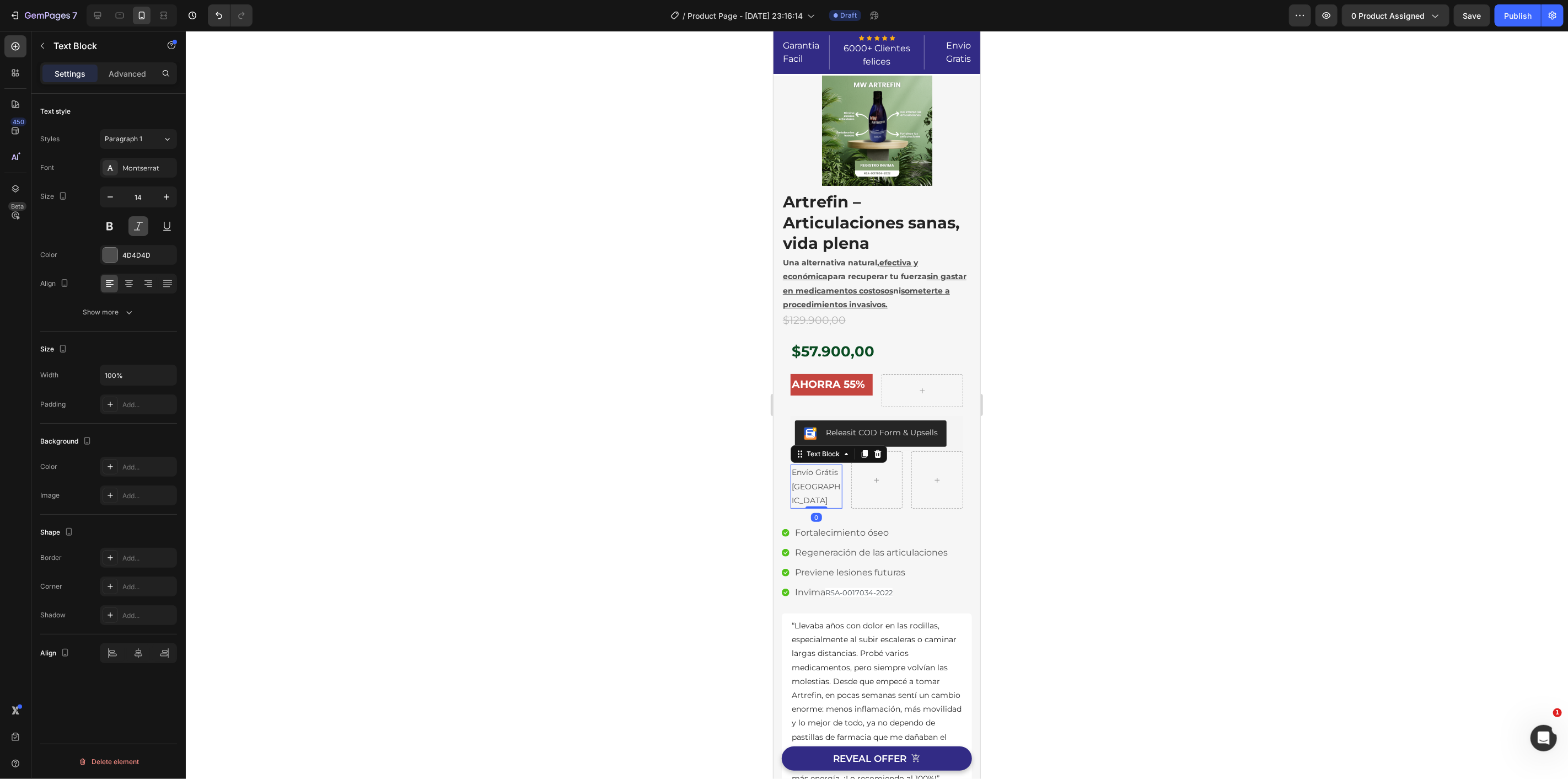
click at [140, 226] on button at bounding box center [138, 226] width 20 height 20
click at [116, 228] on button at bounding box center [109, 226] width 20 height 20
click at [517, 271] on div at bounding box center [877, 405] width 1382 height 748
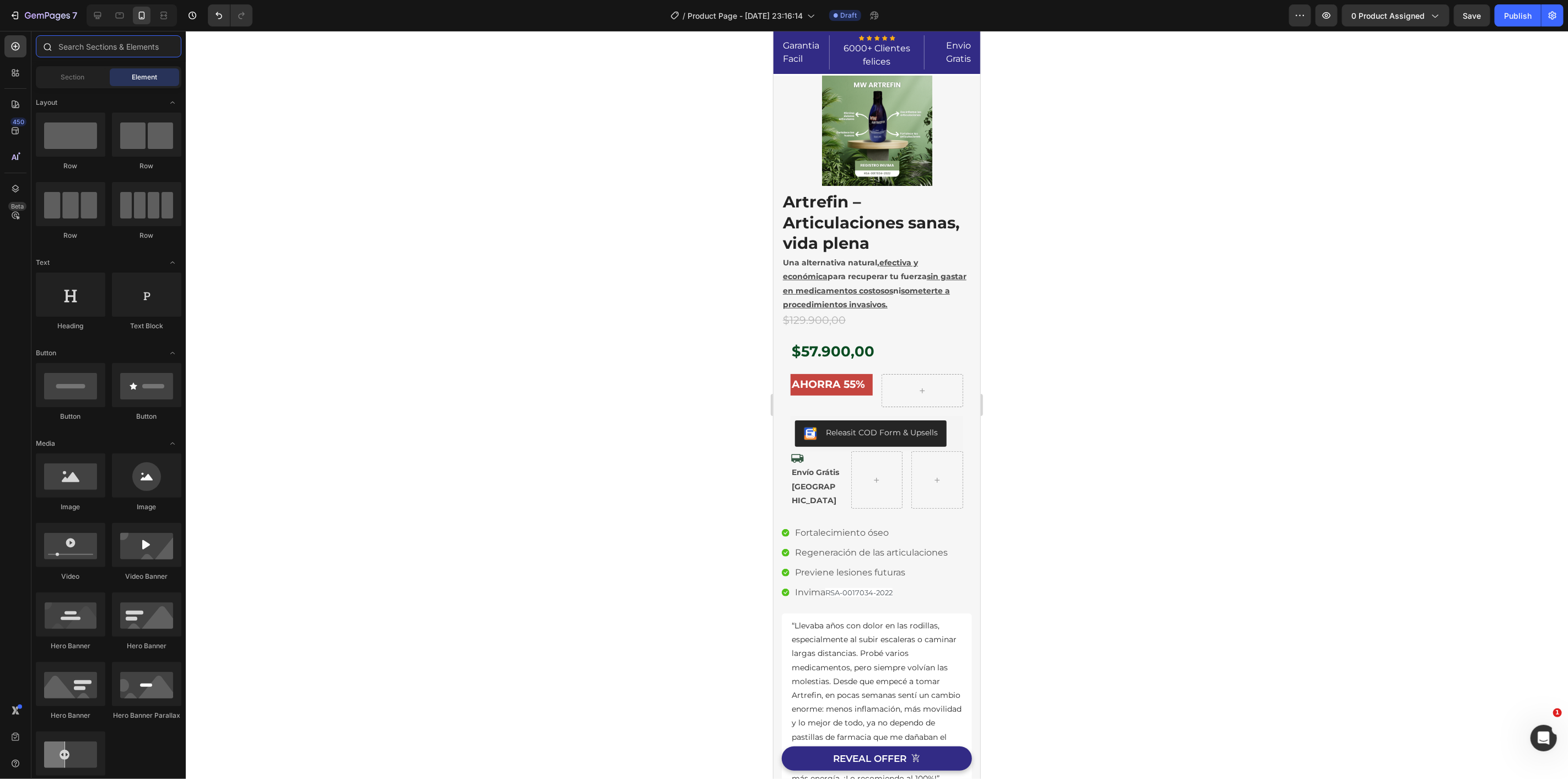
click at [94, 54] on input "text" at bounding box center [109, 46] width 146 height 22
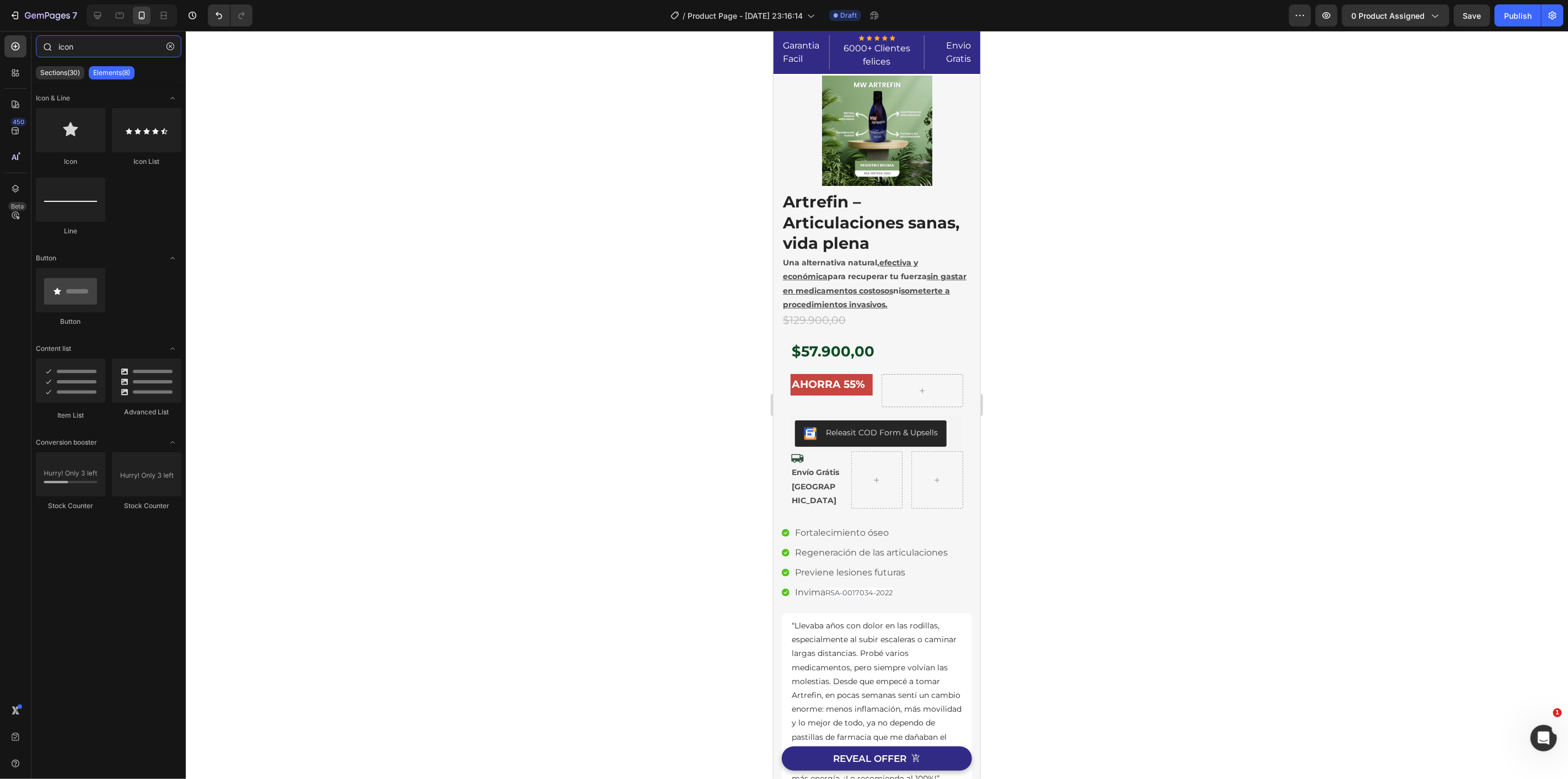
type input "icon"
drag, startPoint x: 845, startPoint y: 158, endPoint x: 871, endPoint y: 465, distance: 308.1
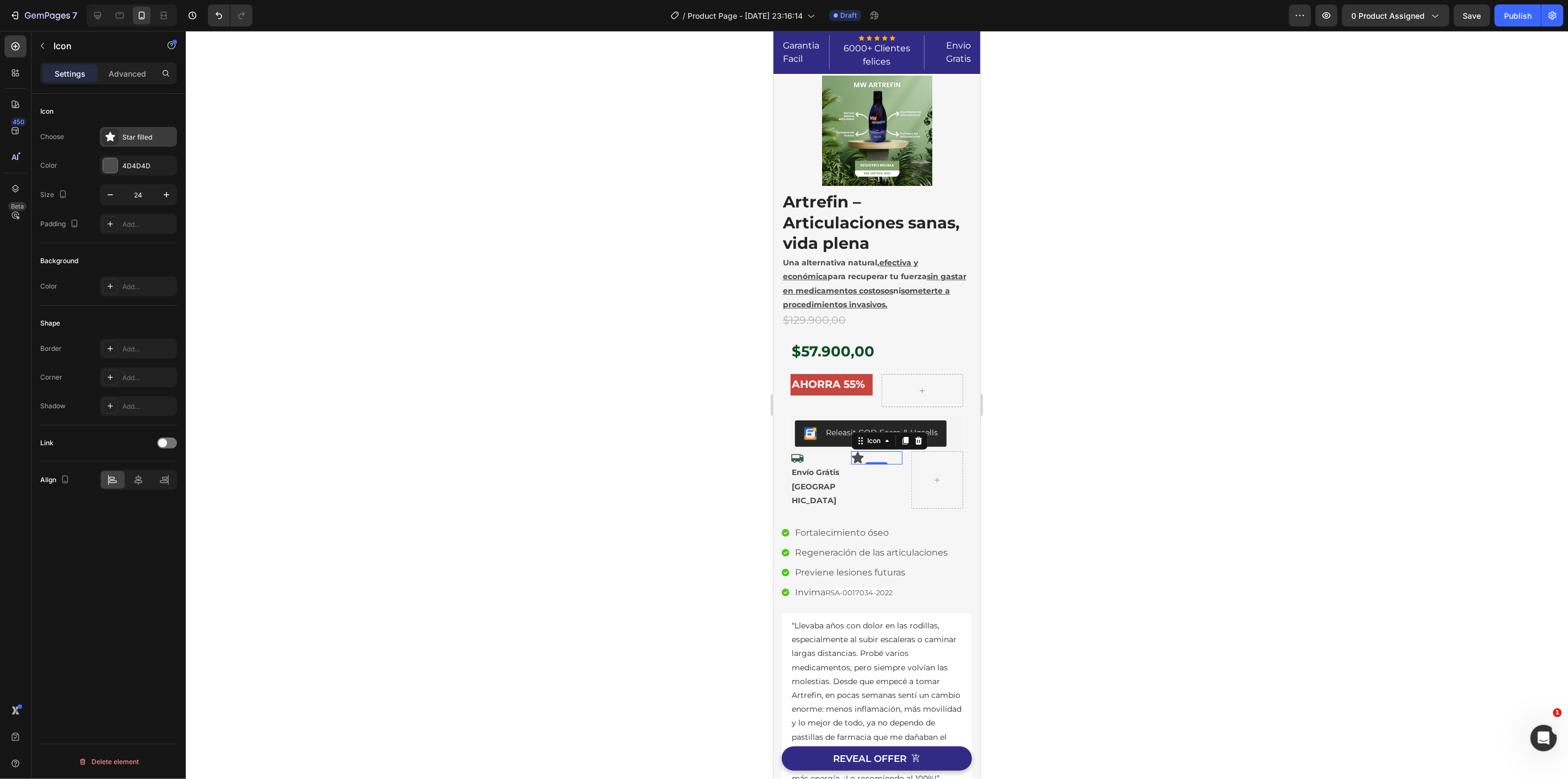
click at [119, 136] on div "Star filled" at bounding box center [138, 137] width 77 height 20
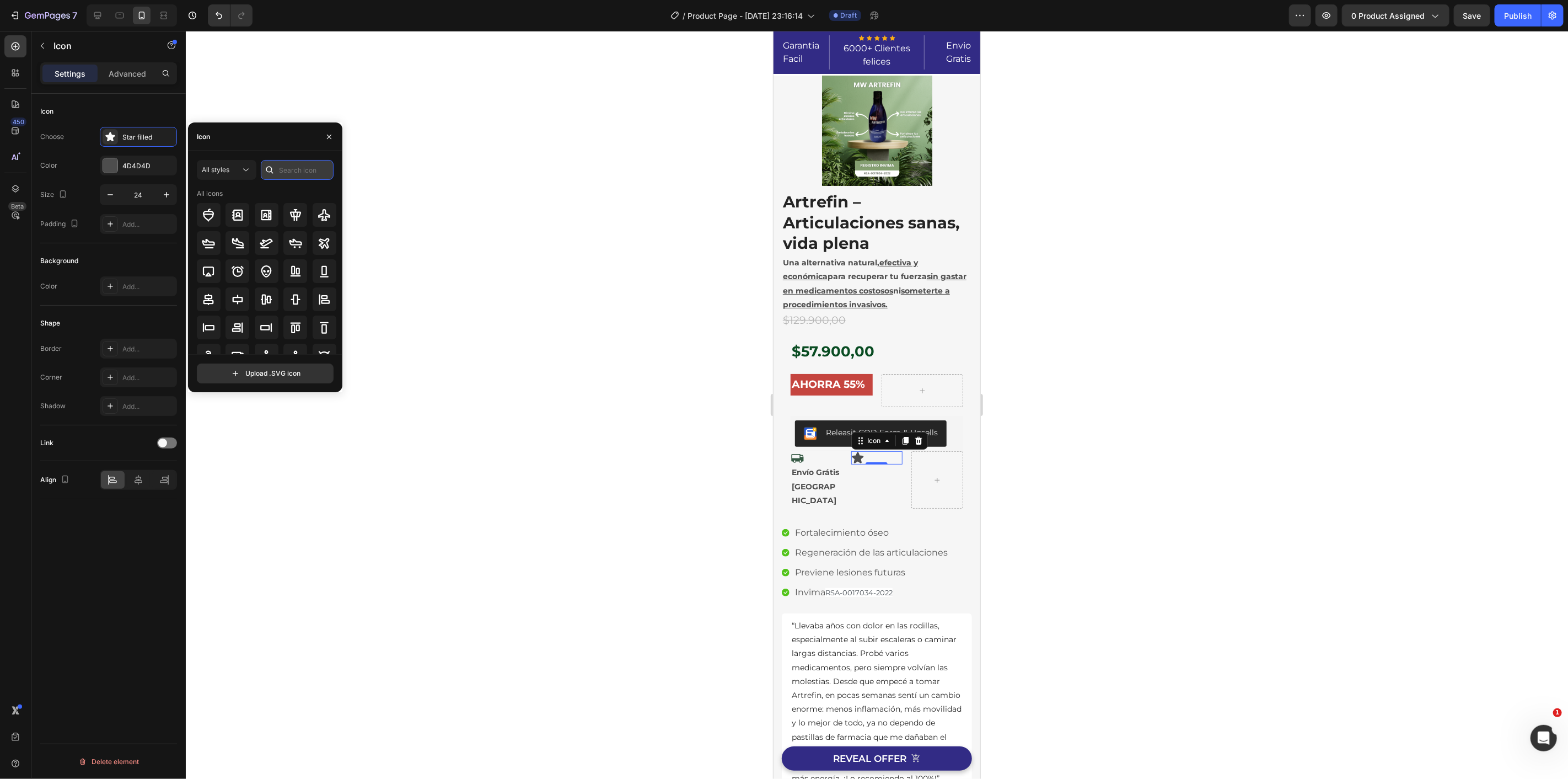
click at [292, 166] on input "text" at bounding box center [297, 169] width 73 height 20
type input "g"
type input "Guarantee"
type input "verified"
click at [300, 327] on icon at bounding box center [295, 327] width 13 height 13
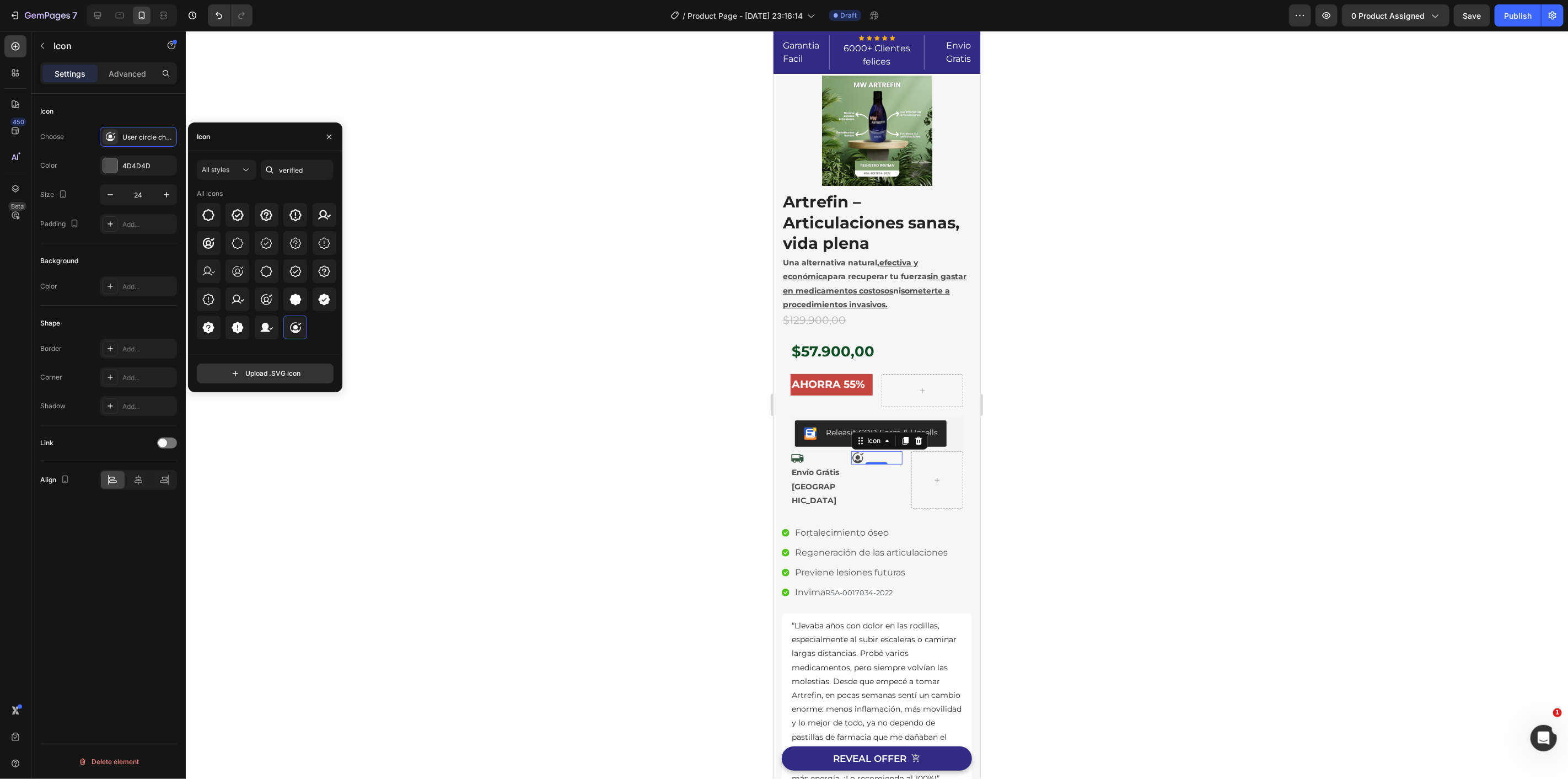
click at [861, 460] on div "Icon 0" at bounding box center [877, 457] width 52 height 13
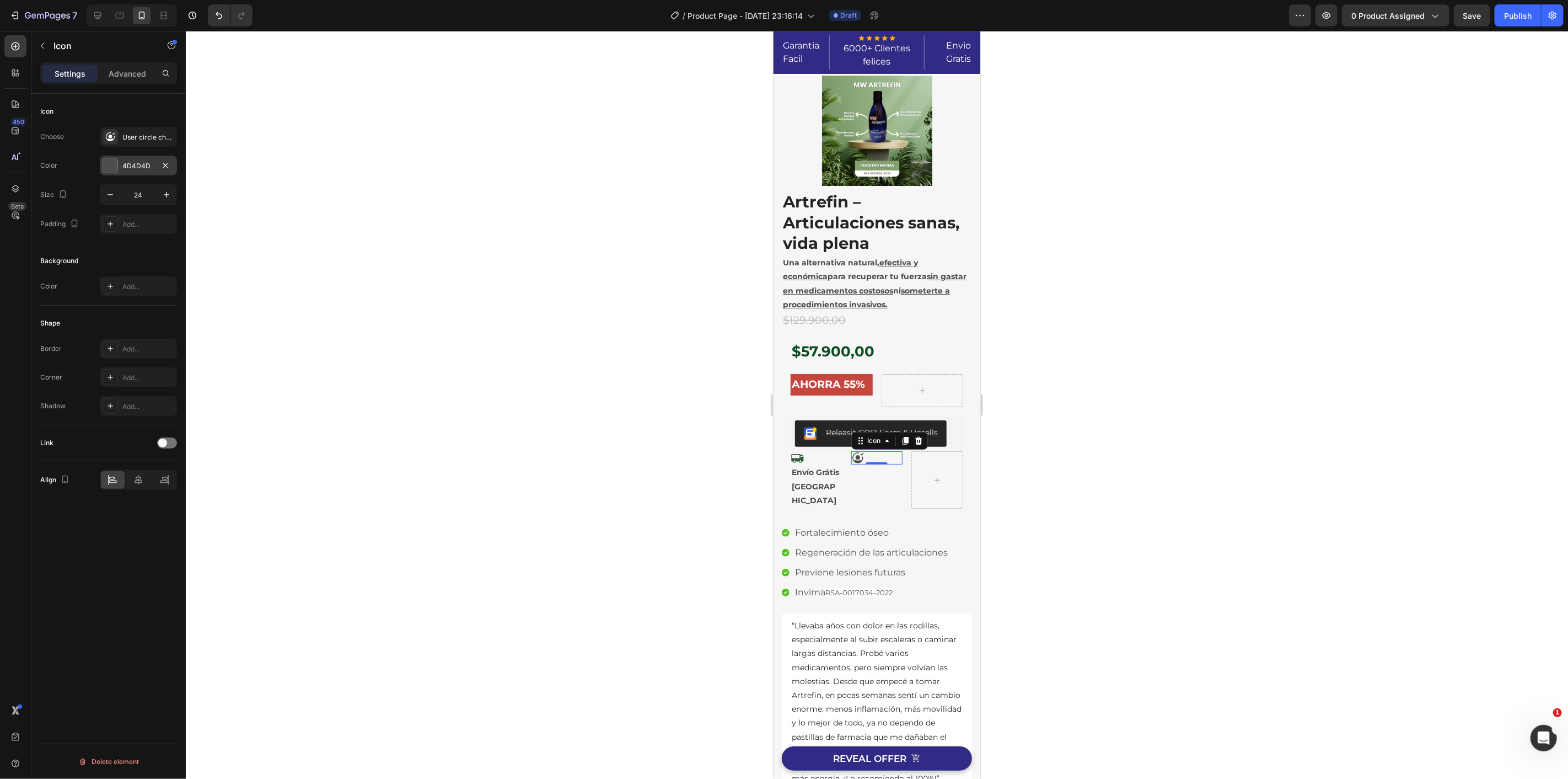
click at [106, 166] on div at bounding box center [110, 165] width 14 height 14
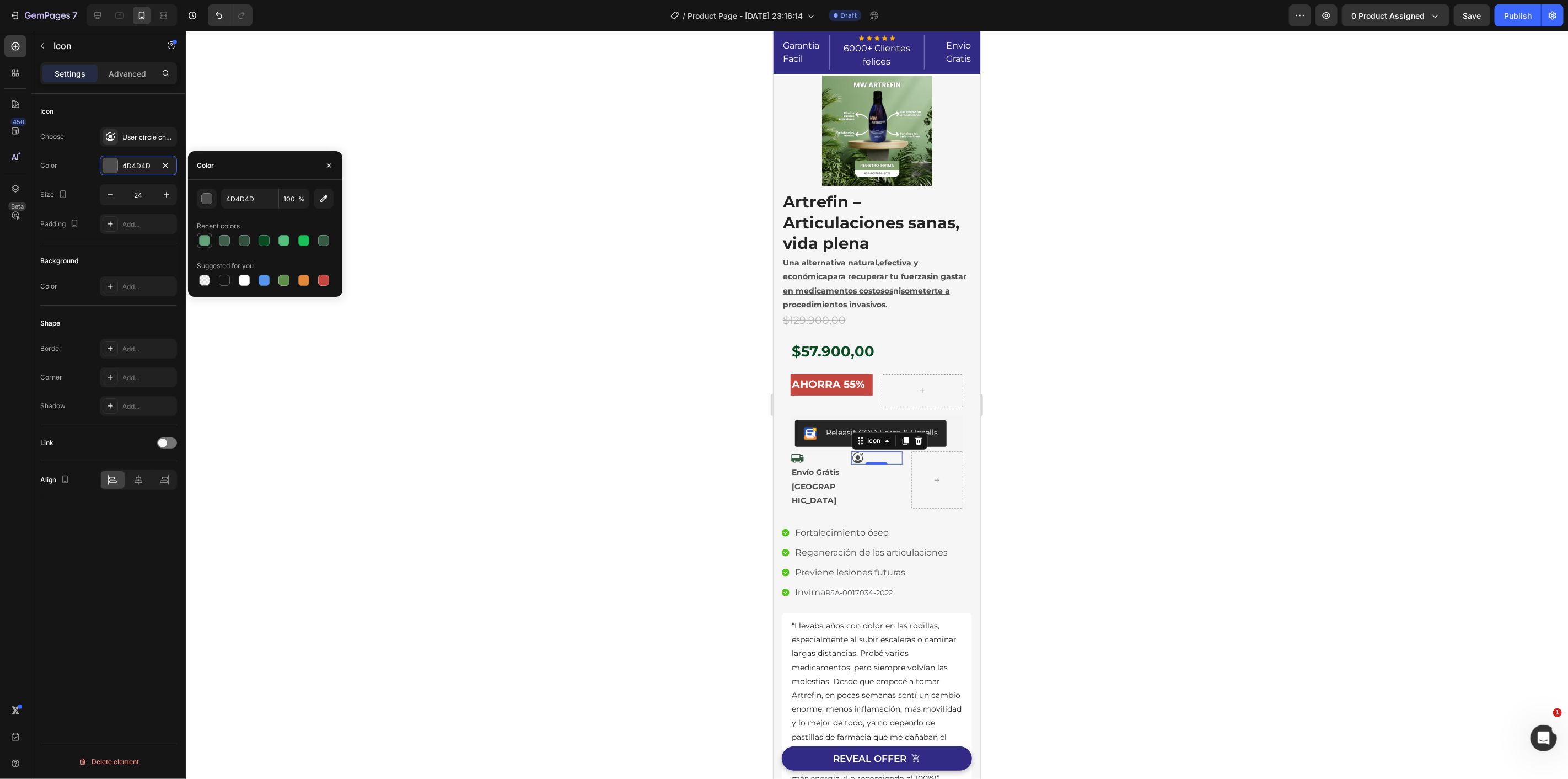
click at [204, 240] on div at bounding box center [204, 240] width 11 height 11
click at [324, 240] on div at bounding box center [324, 240] width 11 height 11
type input "355943"
drag, startPoint x: 558, startPoint y: 357, endPoint x: 548, endPoint y: 353, distance: 10.8
click at [558, 357] on div at bounding box center [877, 405] width 1382 height 748
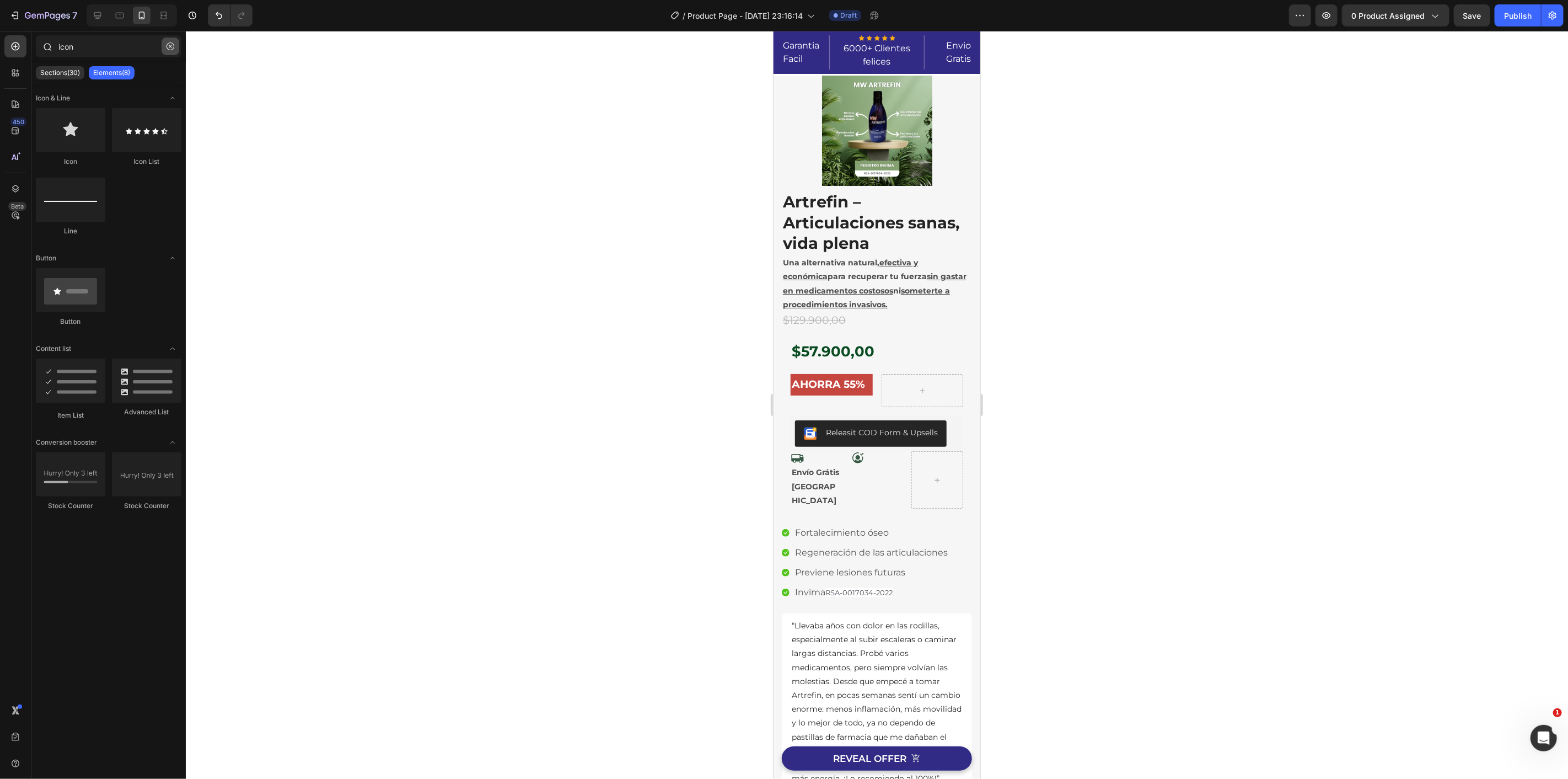
click at [174, 49] on button "button" at bounding box center [170, 46] width 17 height 17
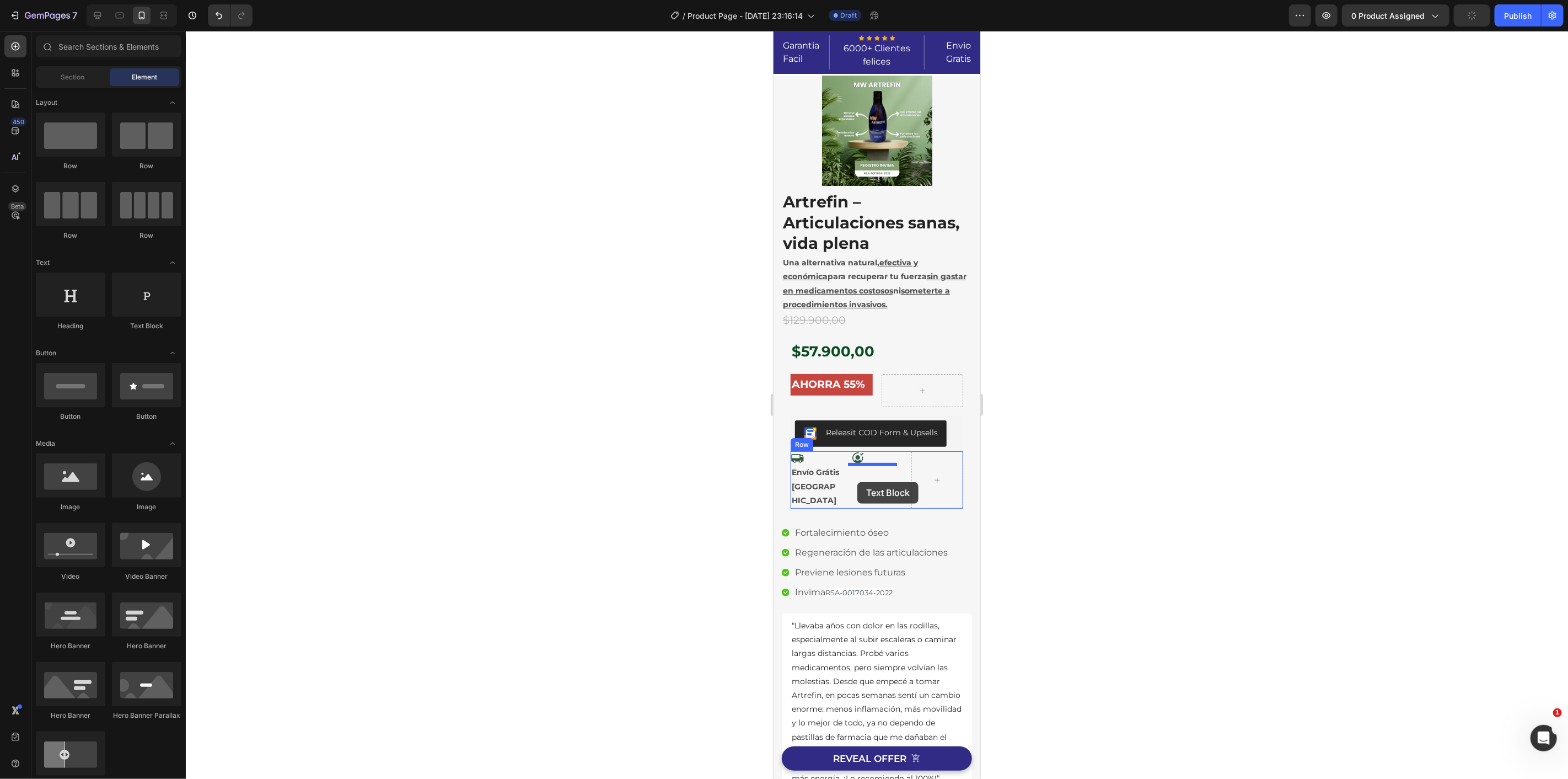
drag, startPoint x: 913, startPoint y: 334, endPoint x: 857, endPoint y: 482, distance: 158.2
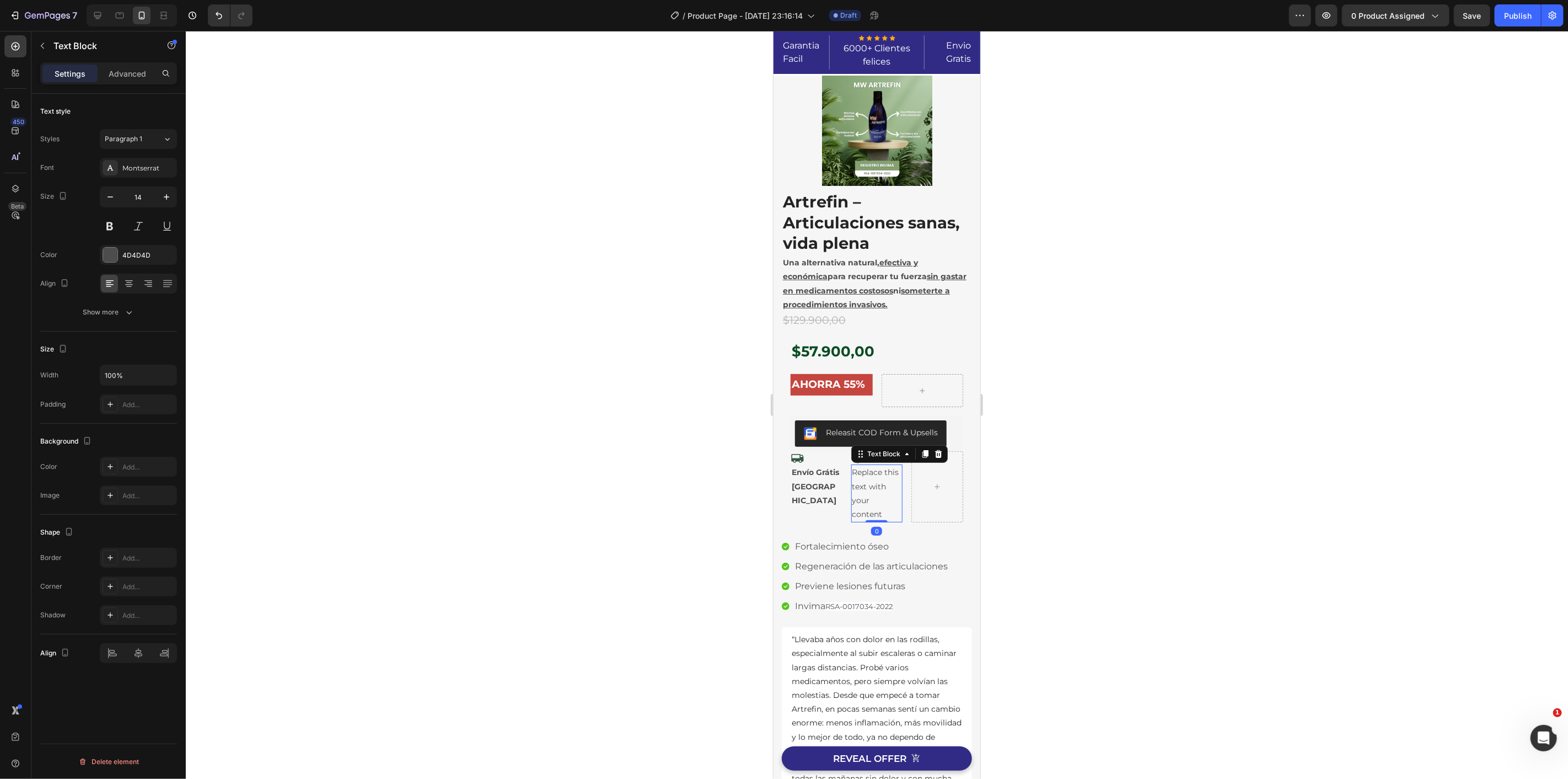
click at [865, 477] on div "Replace this text with your content" at bounding box center [877, 492] width 52 height 58
click at [865, 477] on p "Replace this text with your content" at bounding box center [876, 492] width 49 height 55
drag, startPoint x: 577, startPoint y: 454, endPoint x: 764, endPoint y: 484, distance: 189.4
click at [582, 456] on div at bounding box center [877, 405] width 1382 height 748
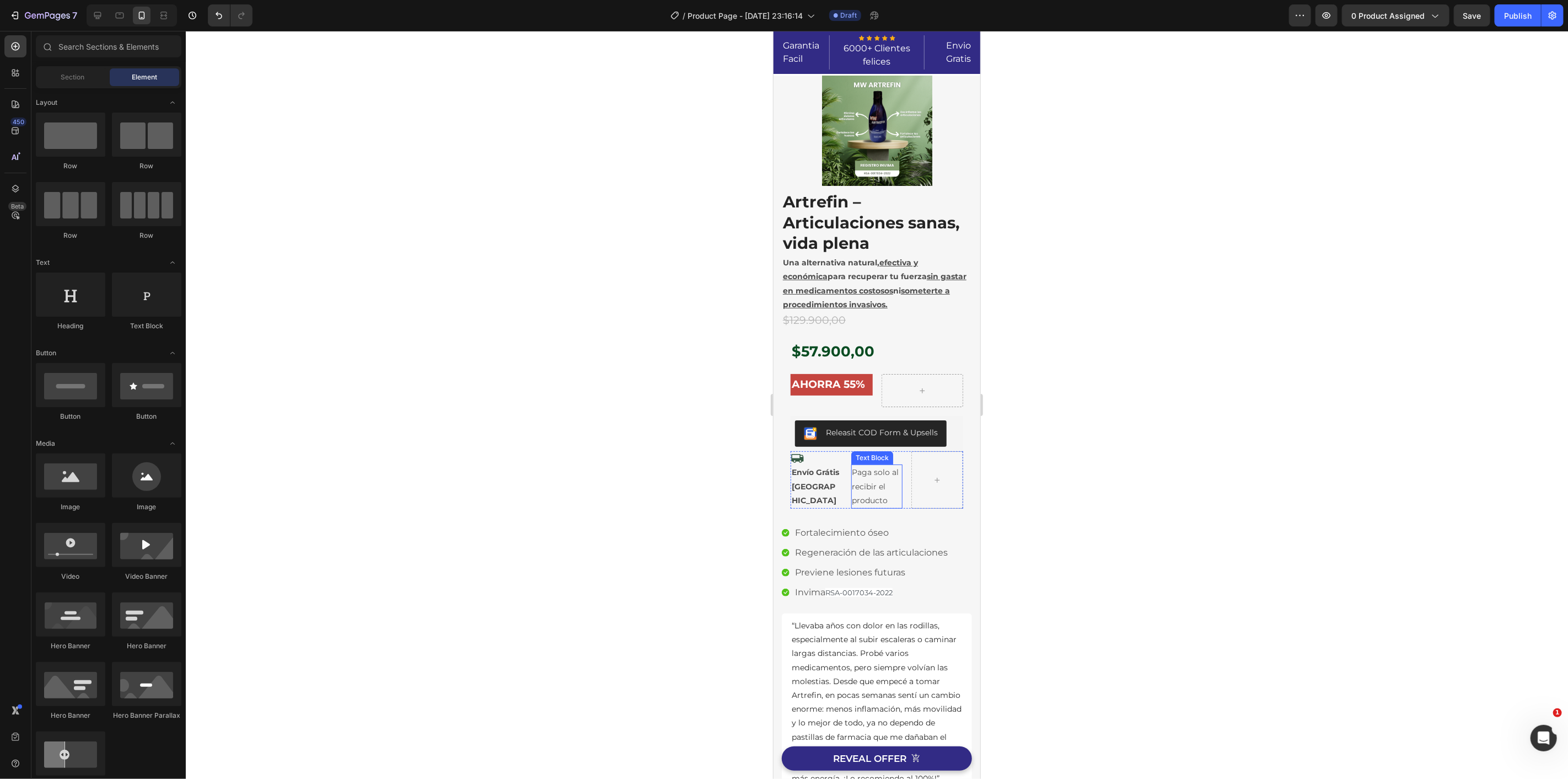
click at [873, 483] on p "Paga solo al recibir el producto" at bounding box center [876, 486] width 49 height 42
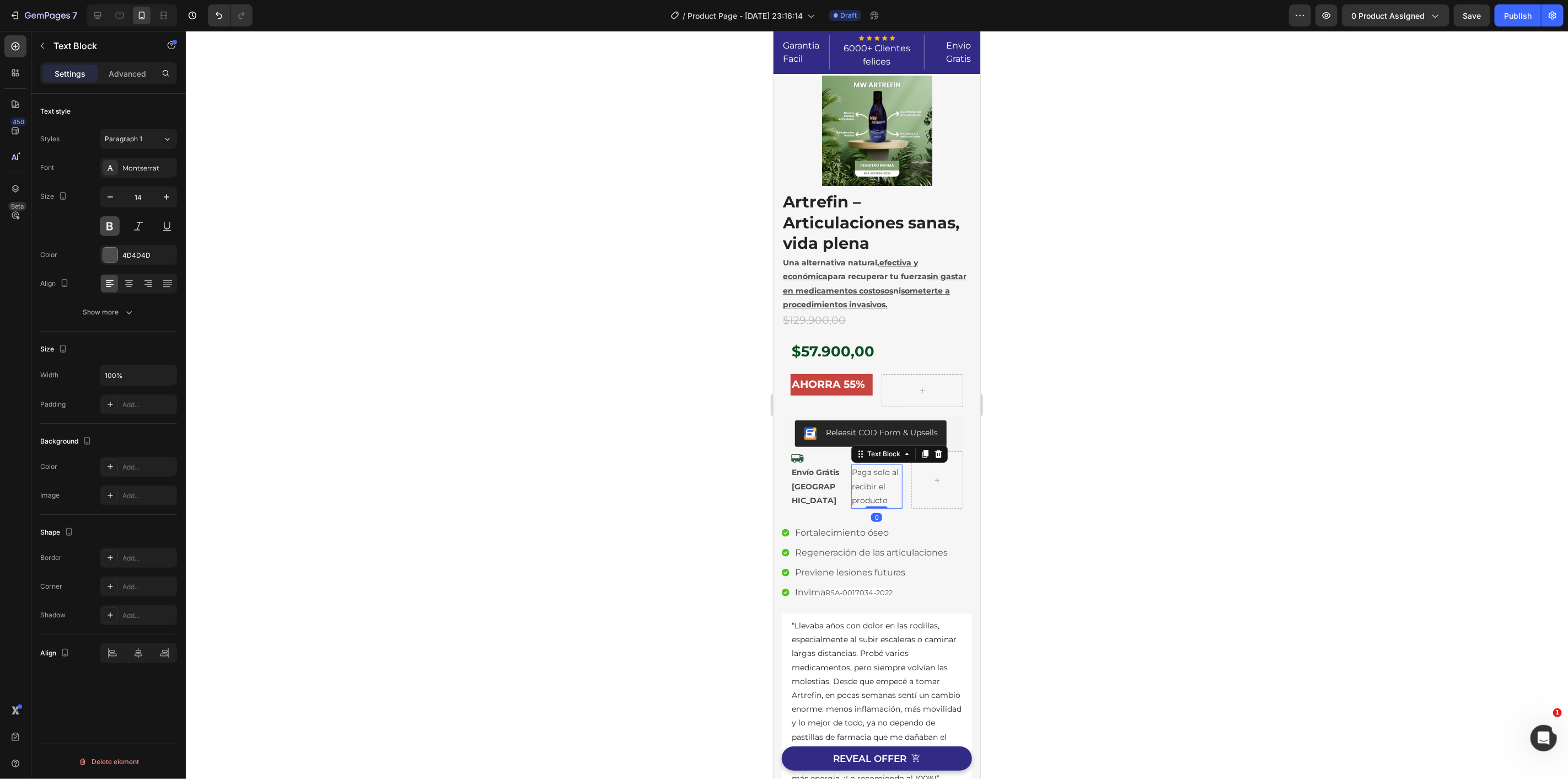
click at [109, 227] on button at bounding box center [109, 226] width 20 height 20
click at [431, 334] on div at bounding box center [877, 405] width 1382 height 748
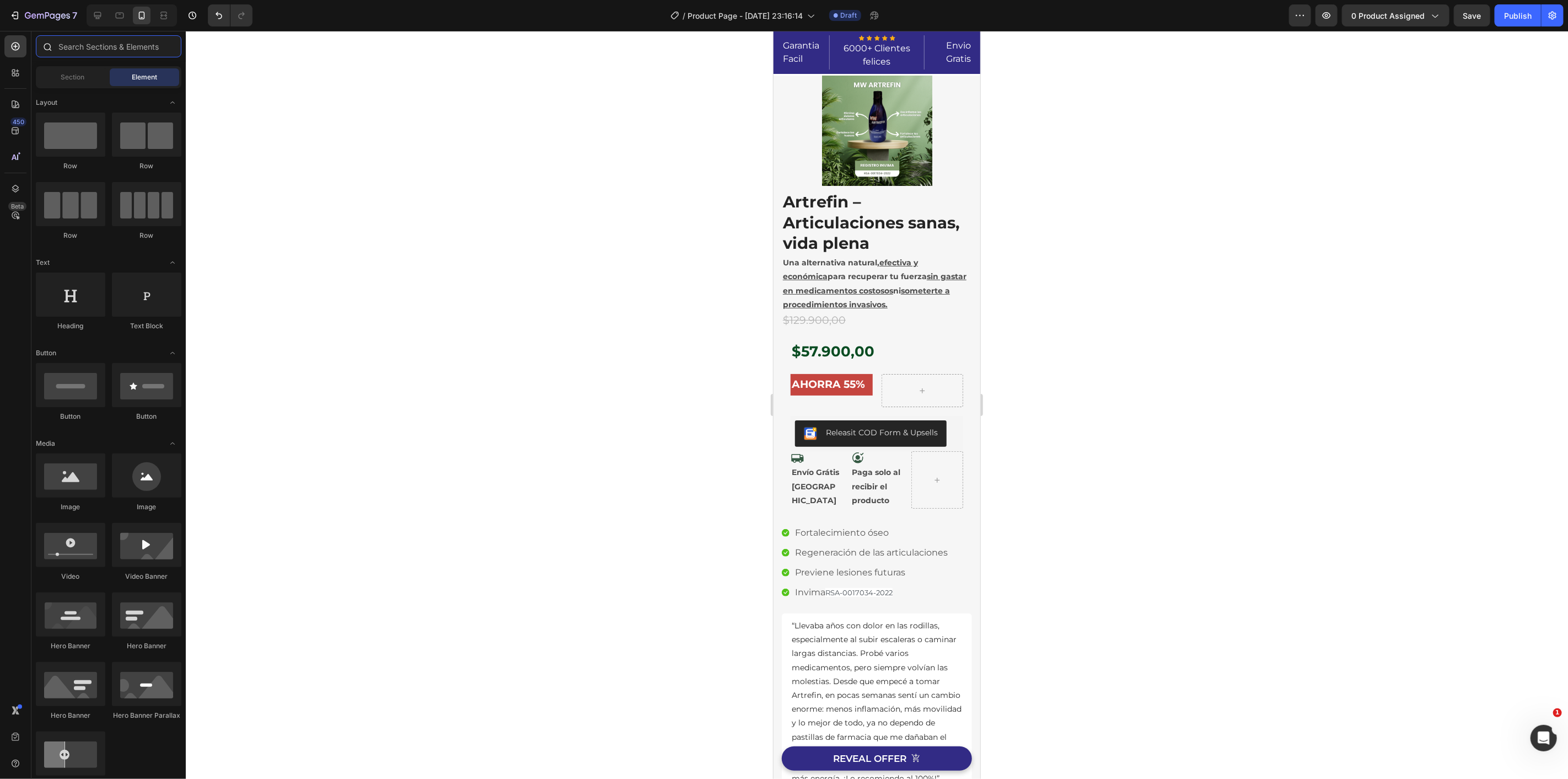
click at [111, 47] on input "text" at bounding box center [109, 46] width 146 height 22
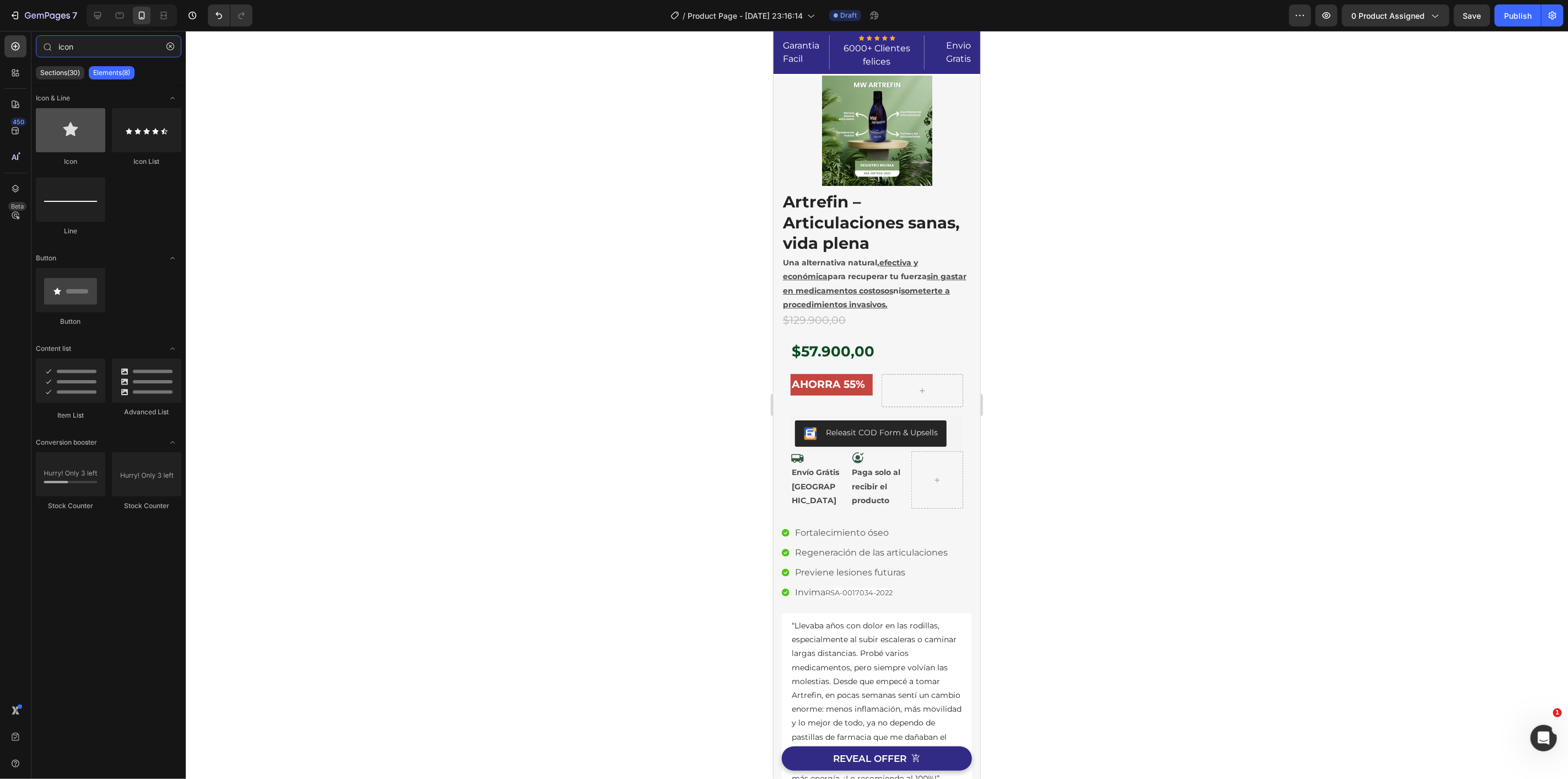
type input "icon"
drag, startPoint x: 845, startPoint y: 164, endPoint x: 934, endPoint y: 478, distance: 326.4
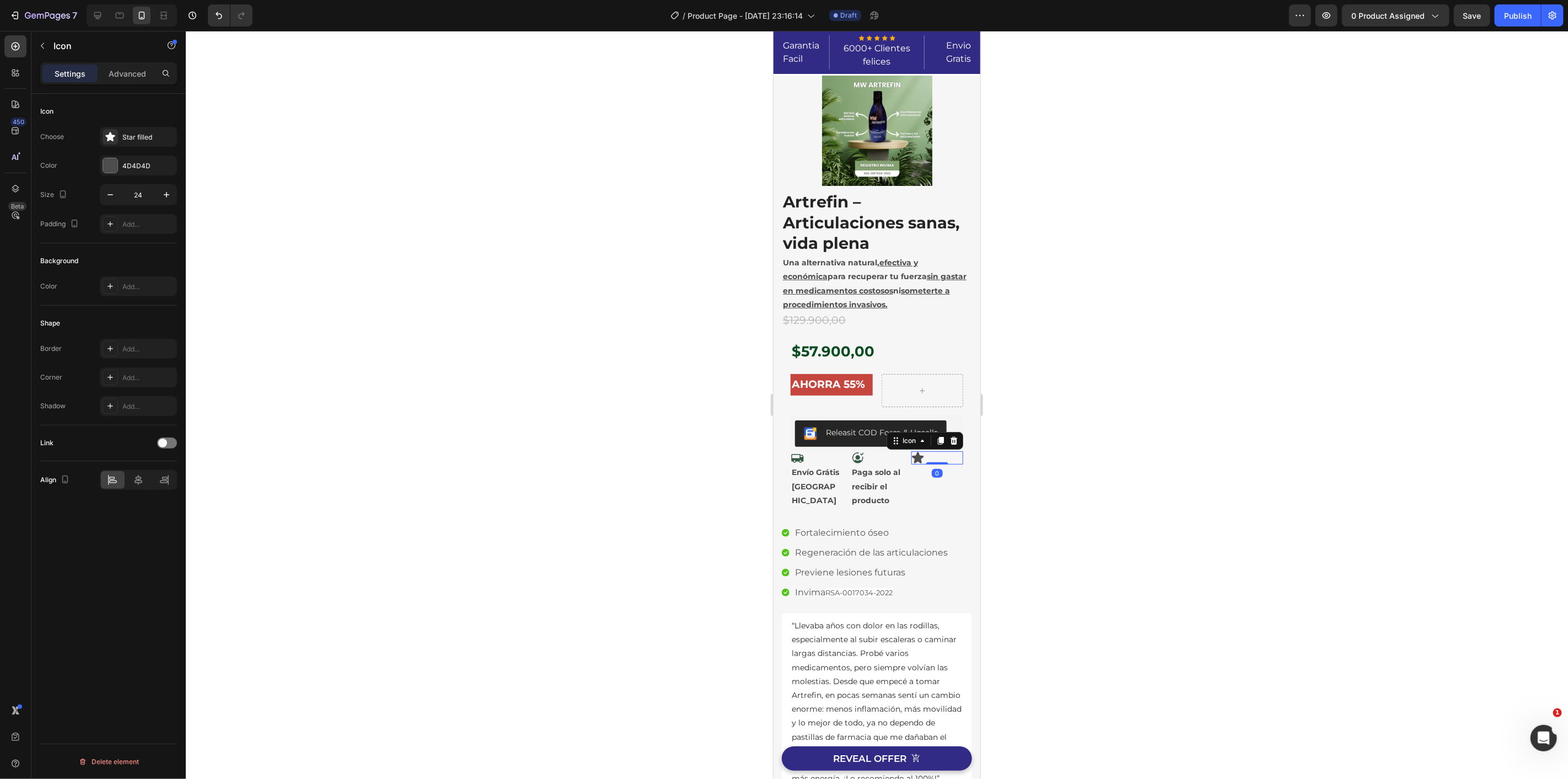
click at [912, 454] on icon at bounding box center [917, 457] width 11 height 11
click at [146, 146] on div "Star filled" at bounding box center [138, 137] width 77 height 20
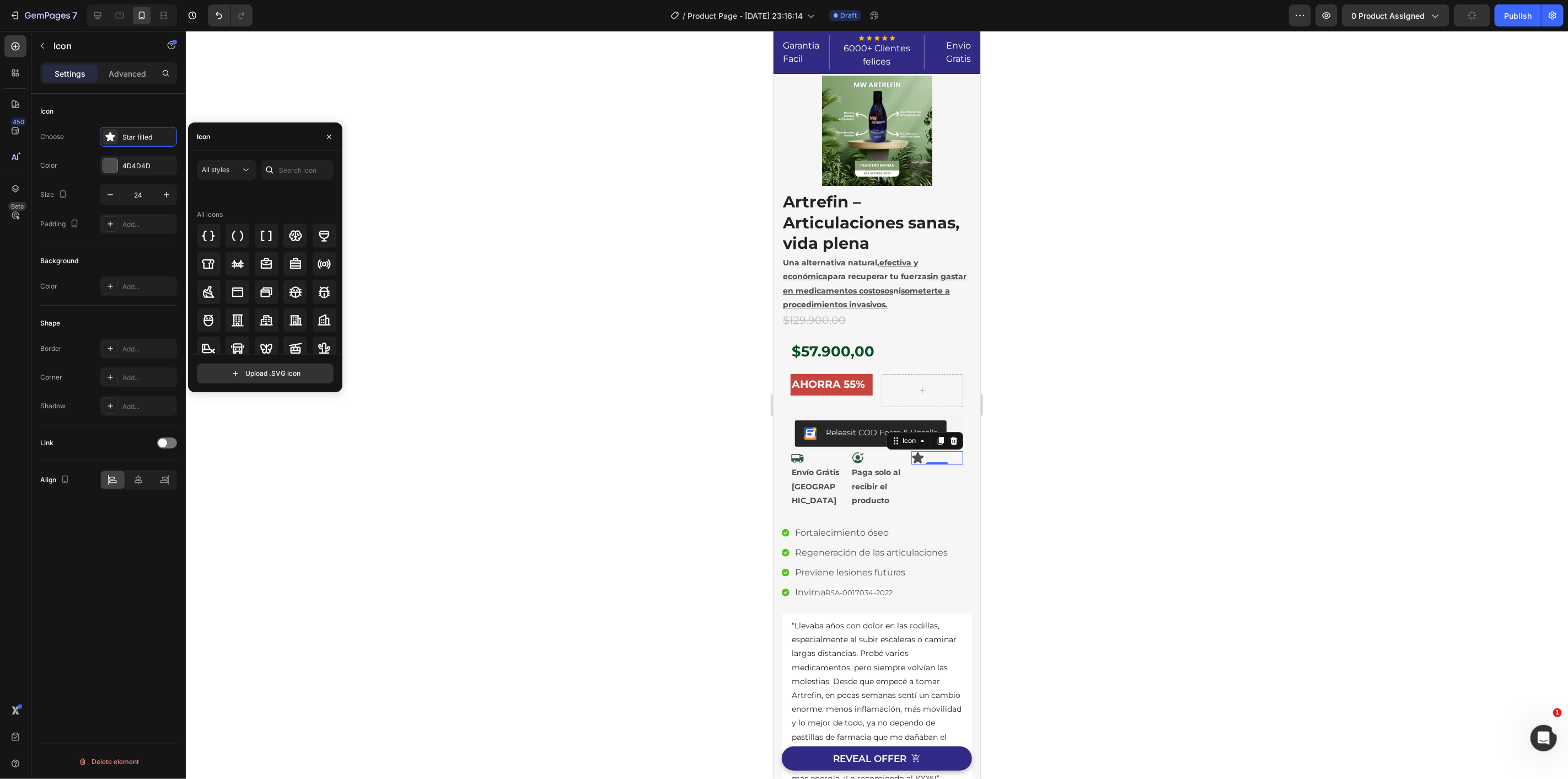
scroll to position [1307, 0]
click at [286, 172] on input "text" at bounding box center [297, 169] width 73 height 20
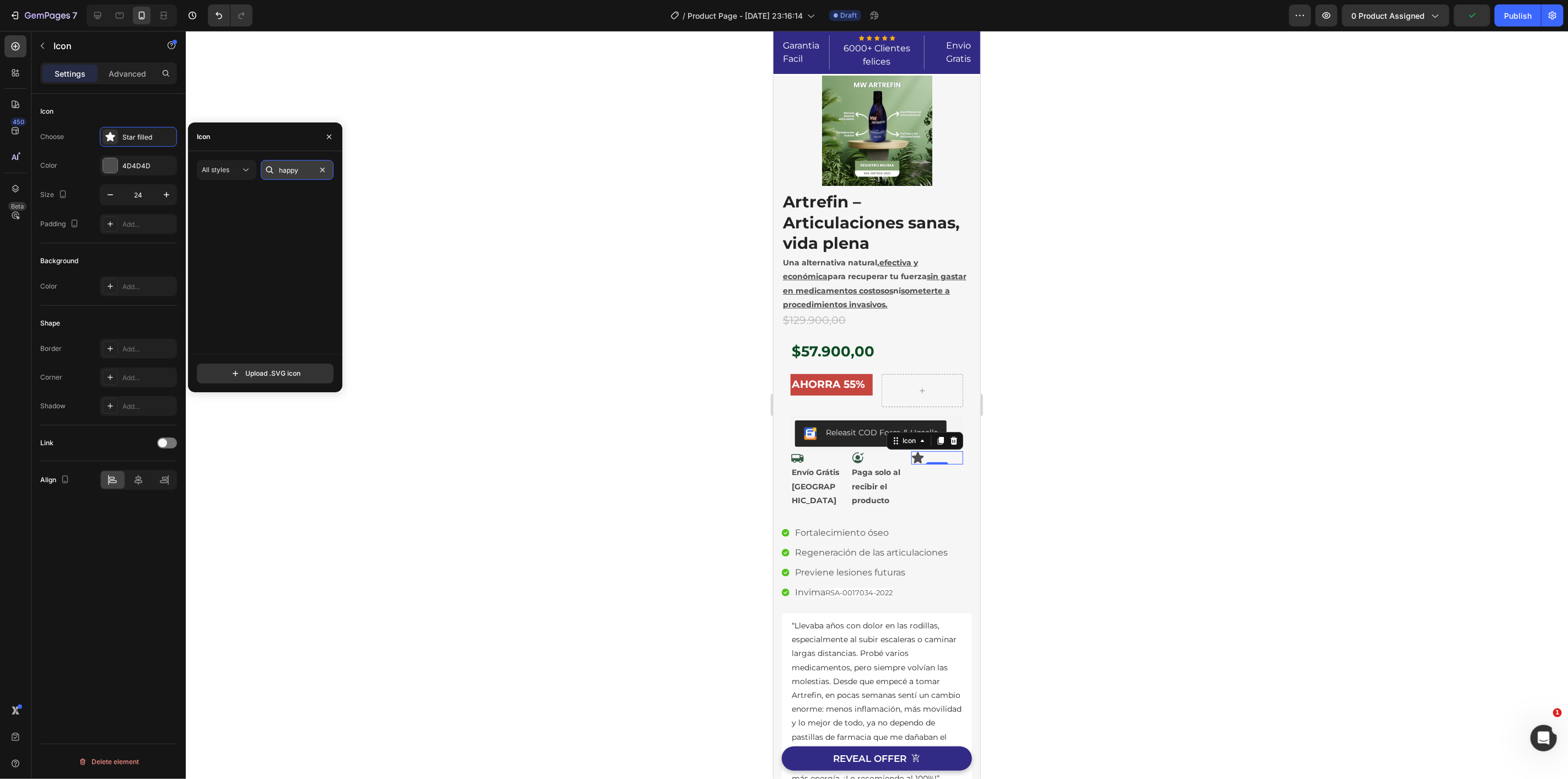
scroll to position [0, 0]
type input "happy"
click at [299, 277] on icon at bounding box center [295, 271] width 13 height 13
click at [383, 347] on div at bounding box center [877, 405] width 1382 height 748
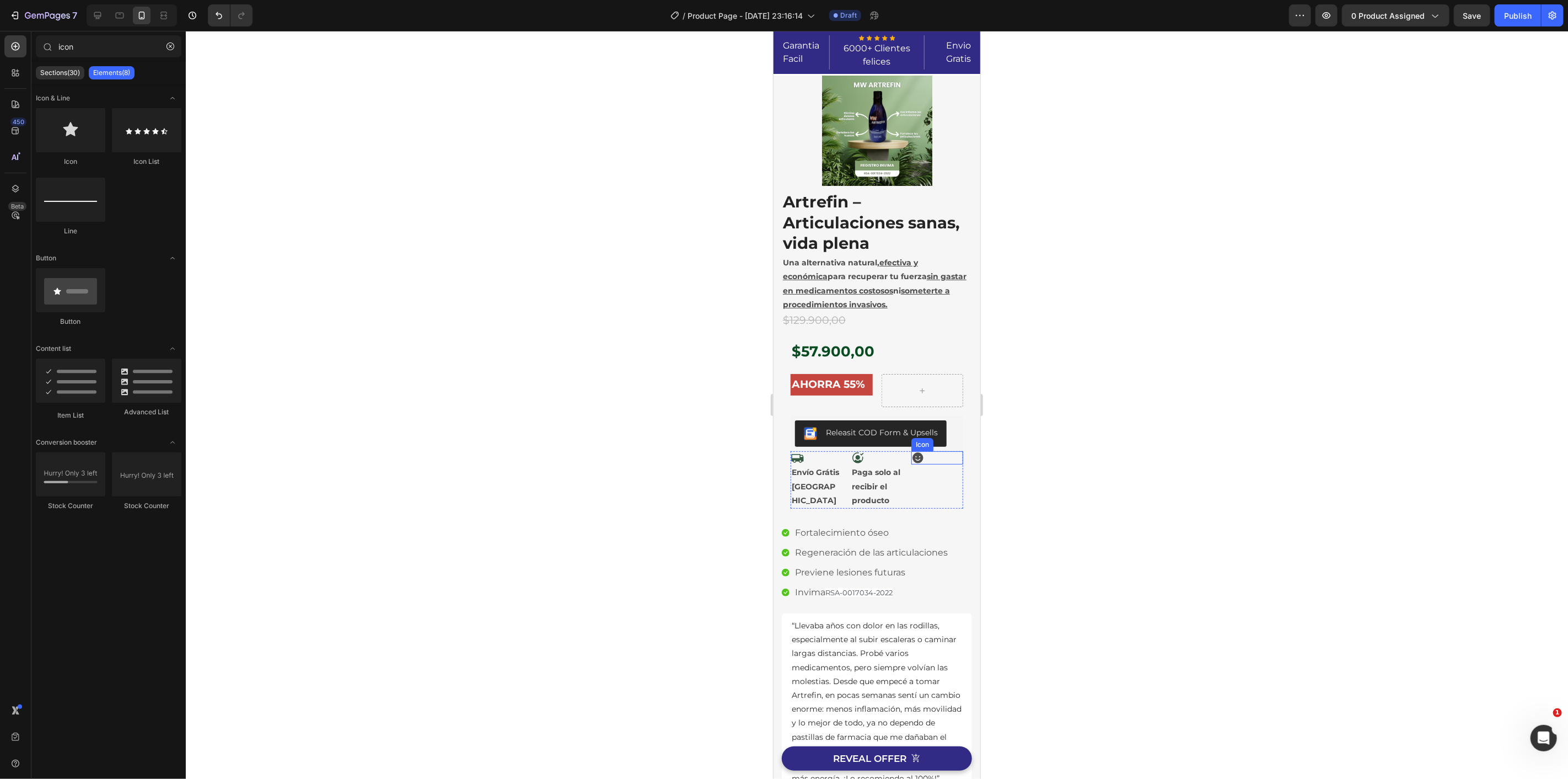
click at [913, 456] on icon at bounding box center [917, 457] width 13 height 13
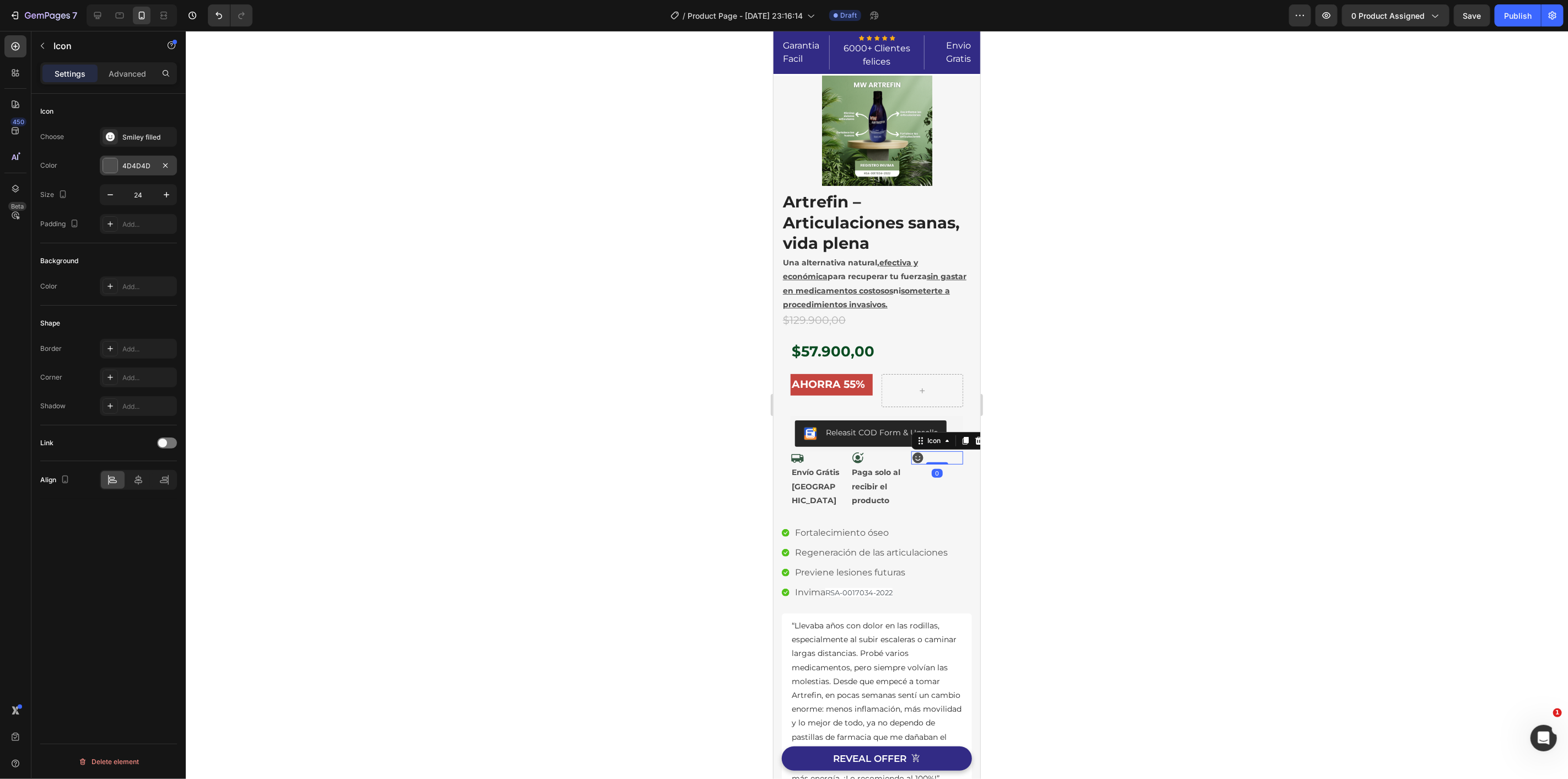
click at [109, 166] on div at bounding box center [110, 165] width 14 height 14
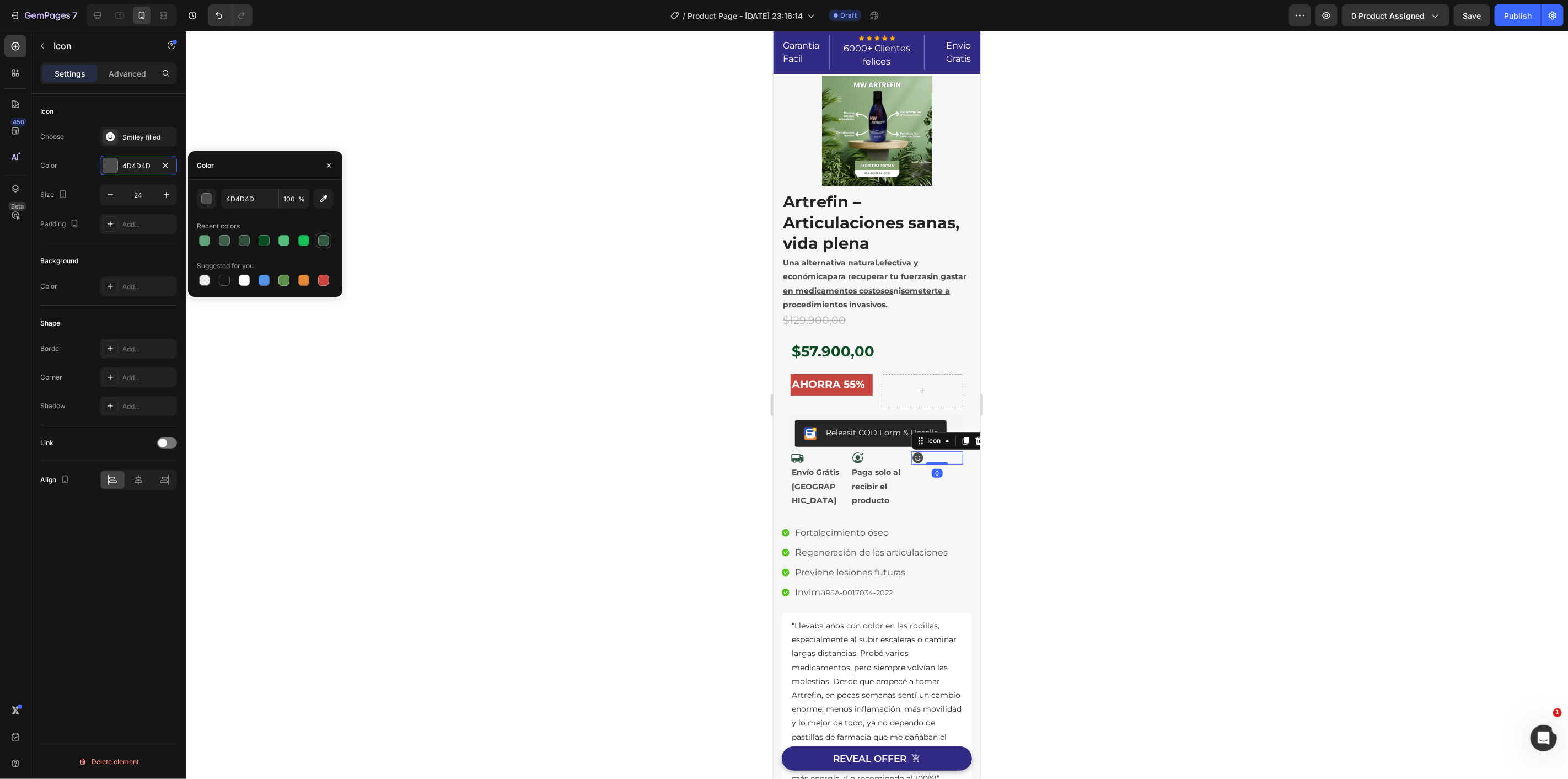
click at [321, 239] on div at bounding box center [324, 240] width 11 height 11
type input "355943"
click at [582, 382] on div at bounding box center [877, 405] width 1382 height 748
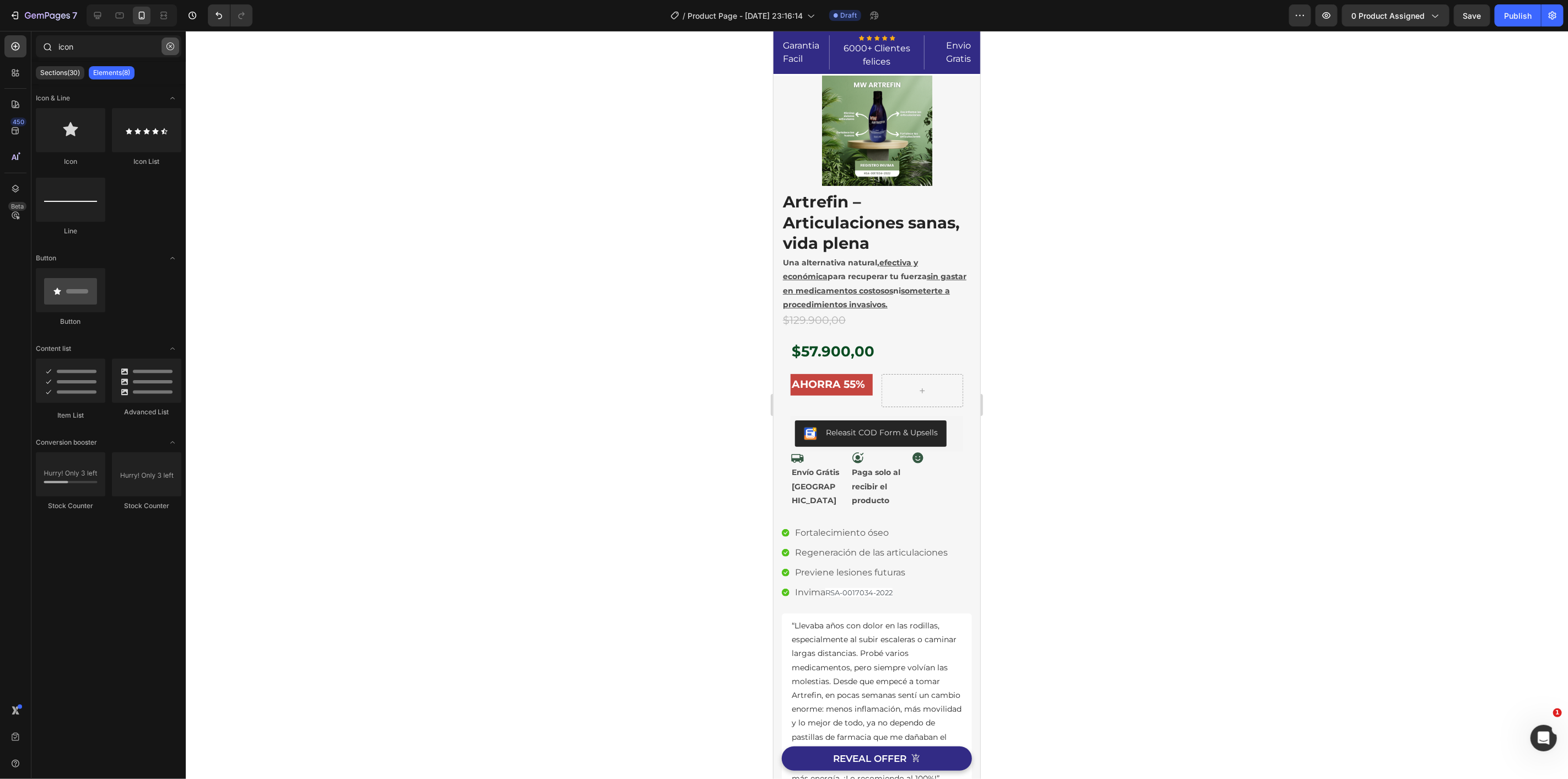
click at [174, 47] on button "button" at bounding box center [170, 46] width 17 height 17
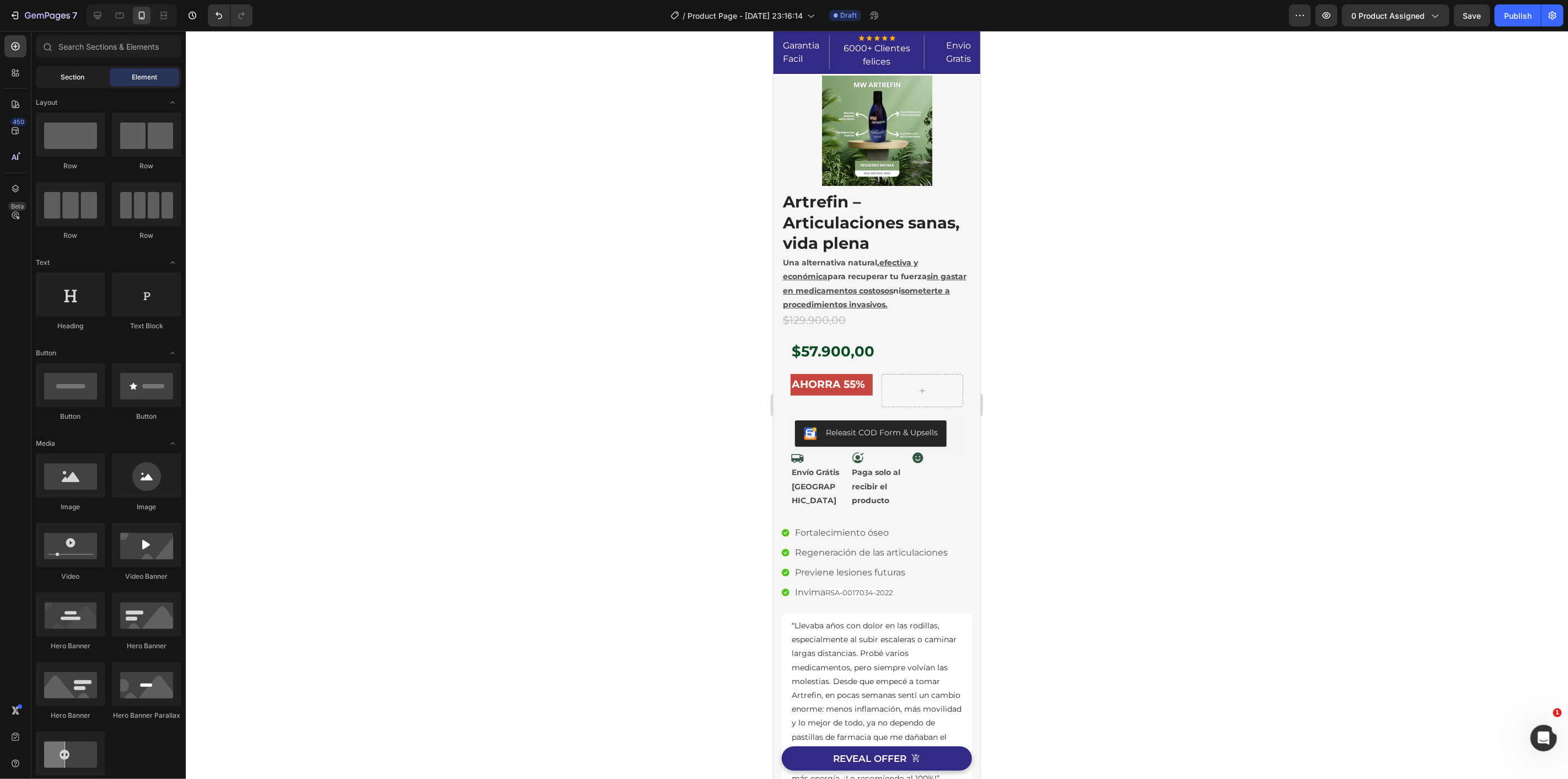
click at [79, 74] on span "Section" at bounding box center [73, 77] width 24 height 10
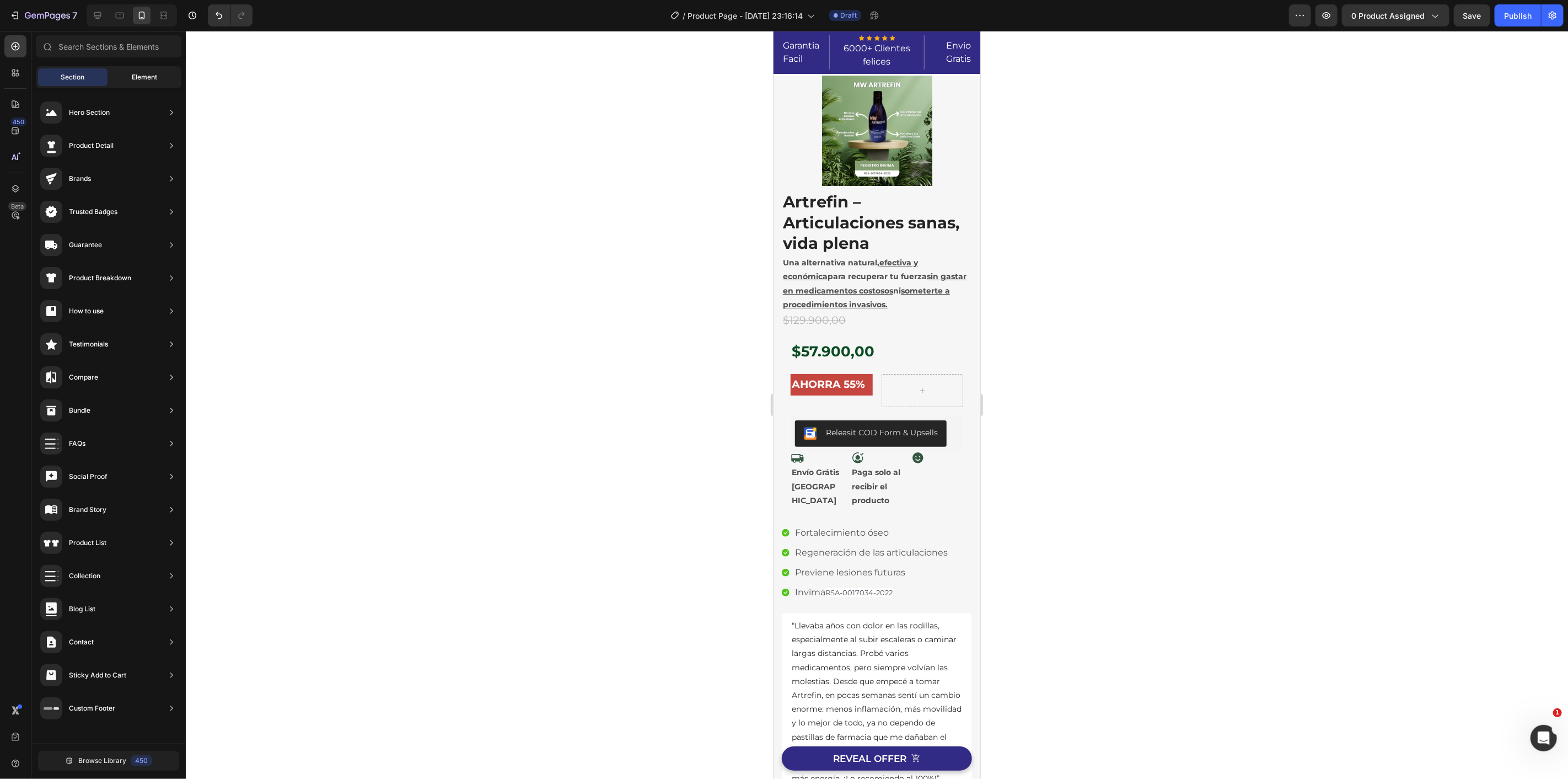
click at [141, 74] on span "Element" at bounding box center [144, 77] width 25 height 10
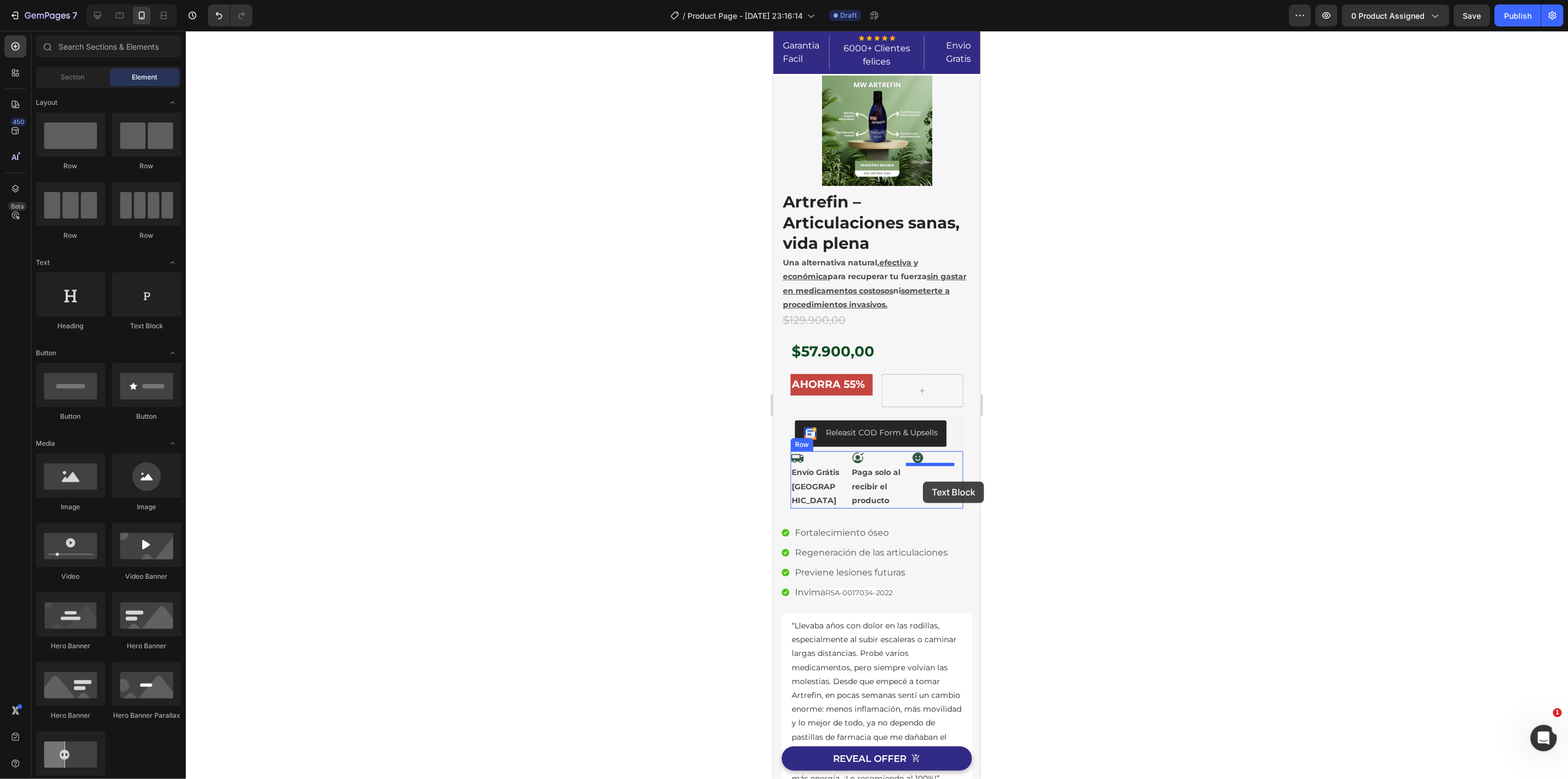
drag, startPoint x: 1330, startPoint y: 486, endPoint x: 922, endPoint y: 481, distance: 408.0
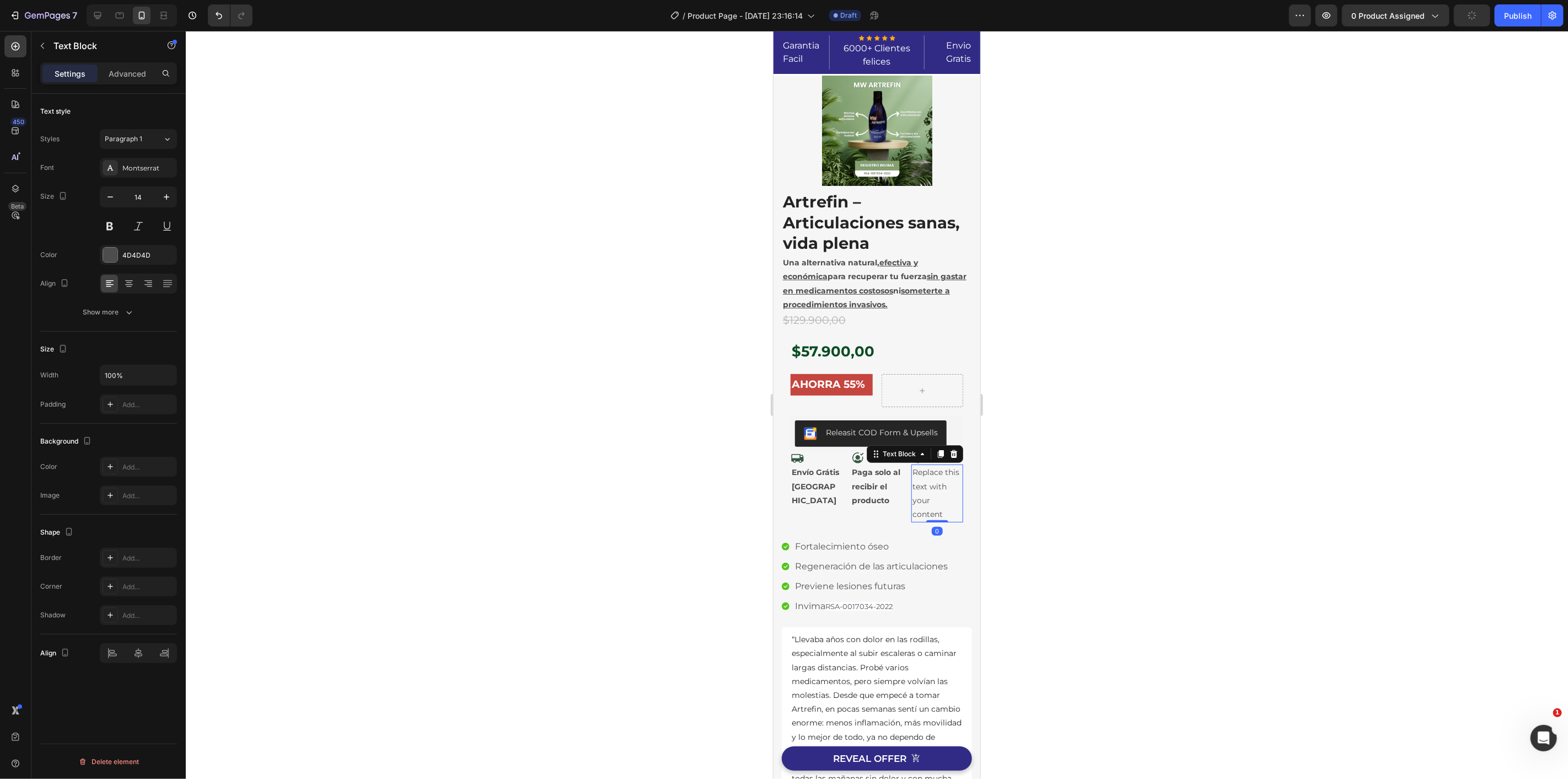
click at [920, 482] on div "Replace this text with your content" at bounding box center [937, 492] width 52 height 58
click at [919, 482] on p "Replace this text with your content" at bounding box center [936, 492] width 49 height 55
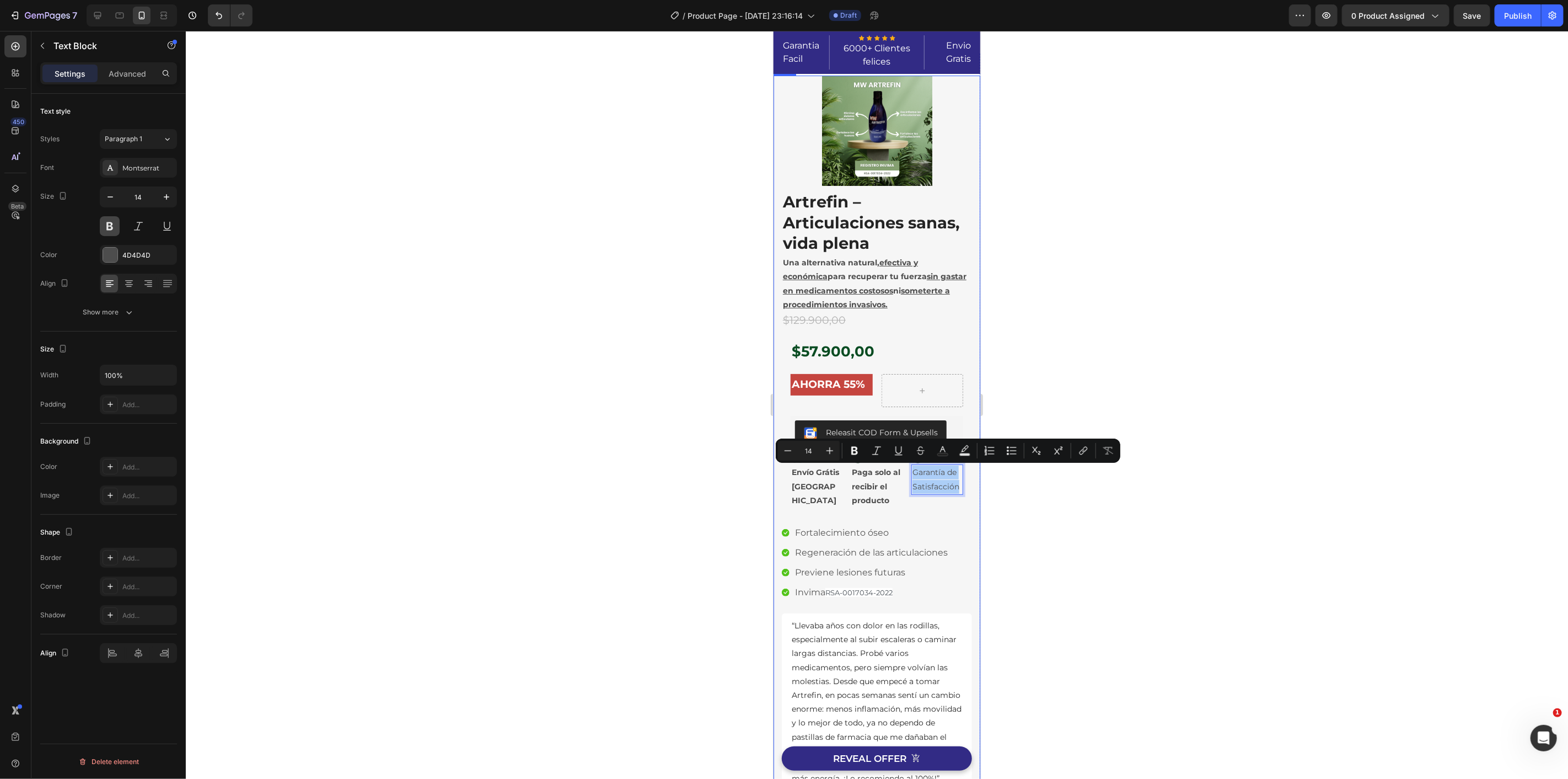
click at [109, 224] on button at bounding box center [109, 226] width 20 height 20
click at [438, 287] on div at bounding box center [877, 405] width 1382 height 748
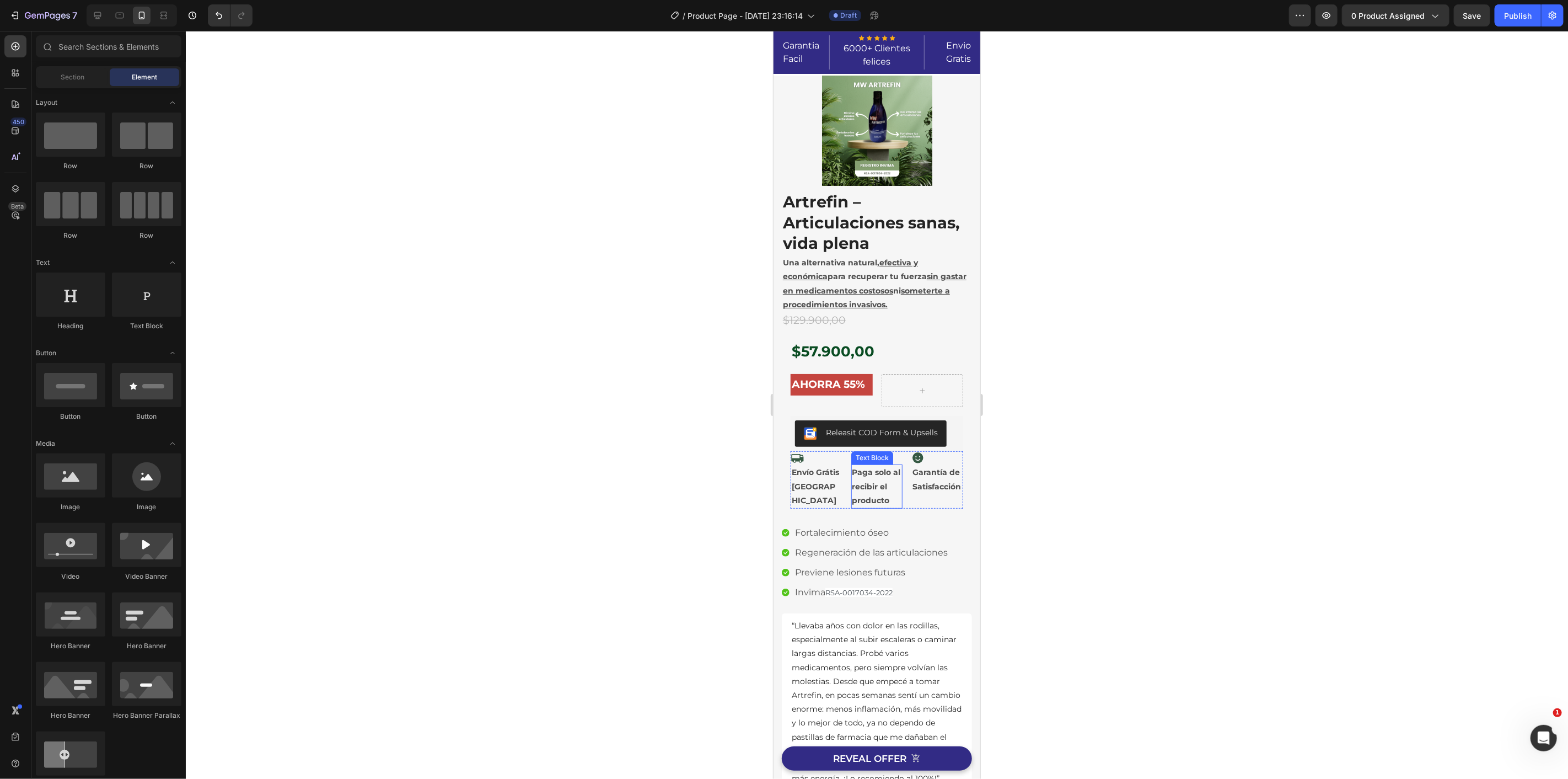
click at [925, 493] on p "Satisfacción" at bounding box center [936, 486] width 49 height 14
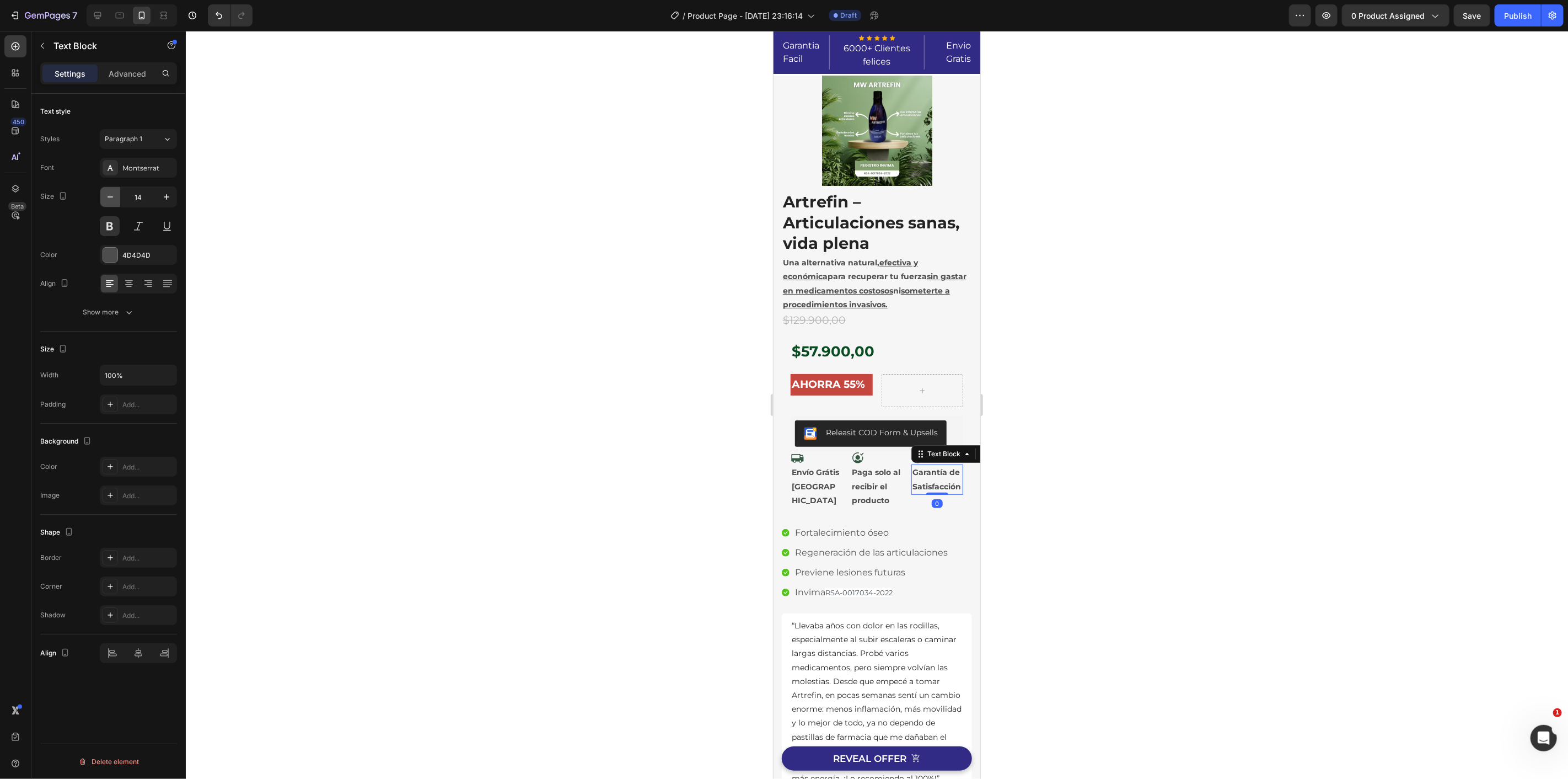
click at [113, 196] on icon "button" at bounding box center [110, 197] width 11 height 11
type input "13"
click at [508, 304] on div at bounding box center [877, 405] width 1382 height 748
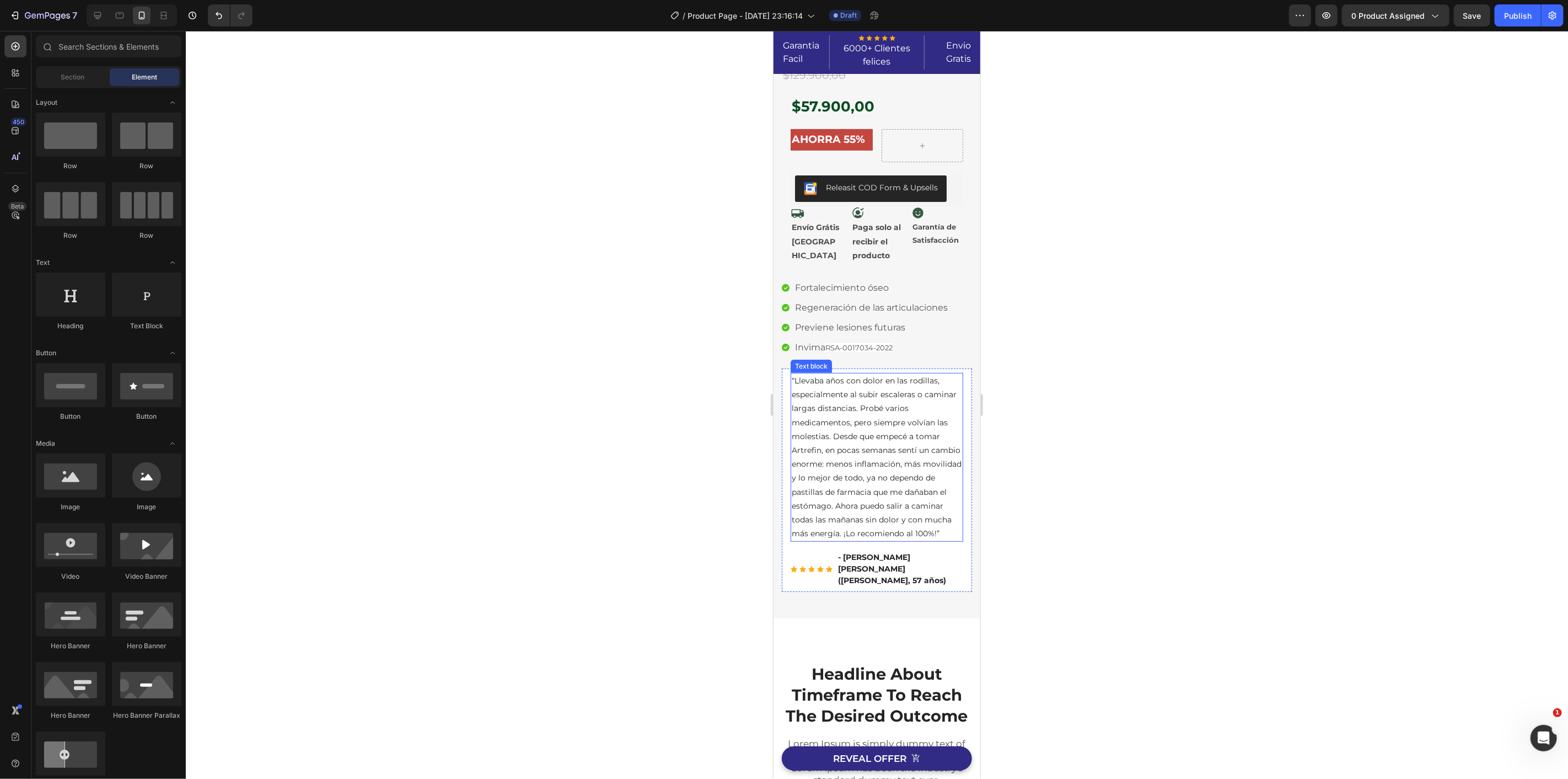
scroll to position [613, 0]
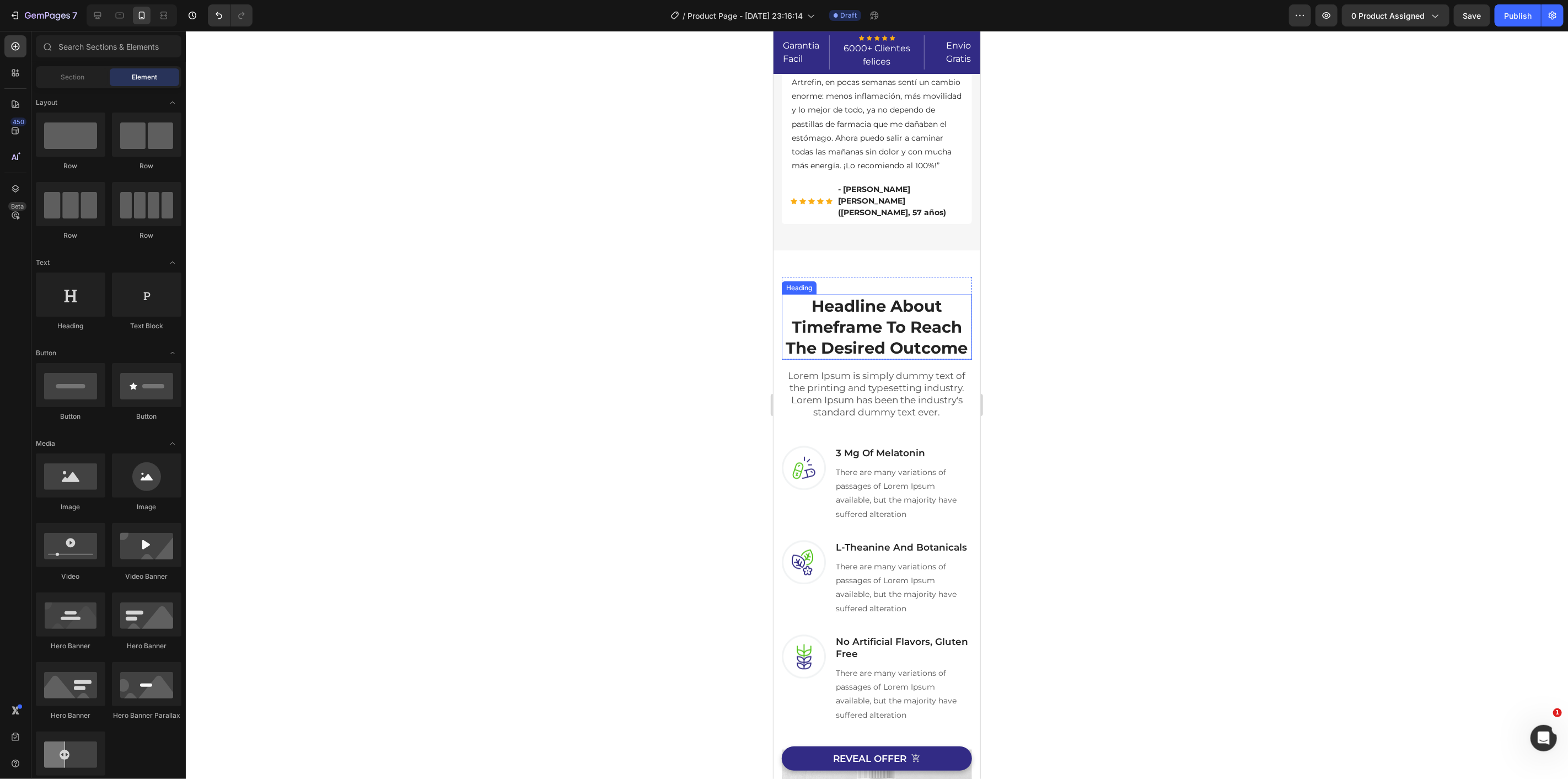
click at [944, 315] on p "Headline About Timeframe To Reach The Desired Outcome" at bounding box center [876, 326] width 188 height 62
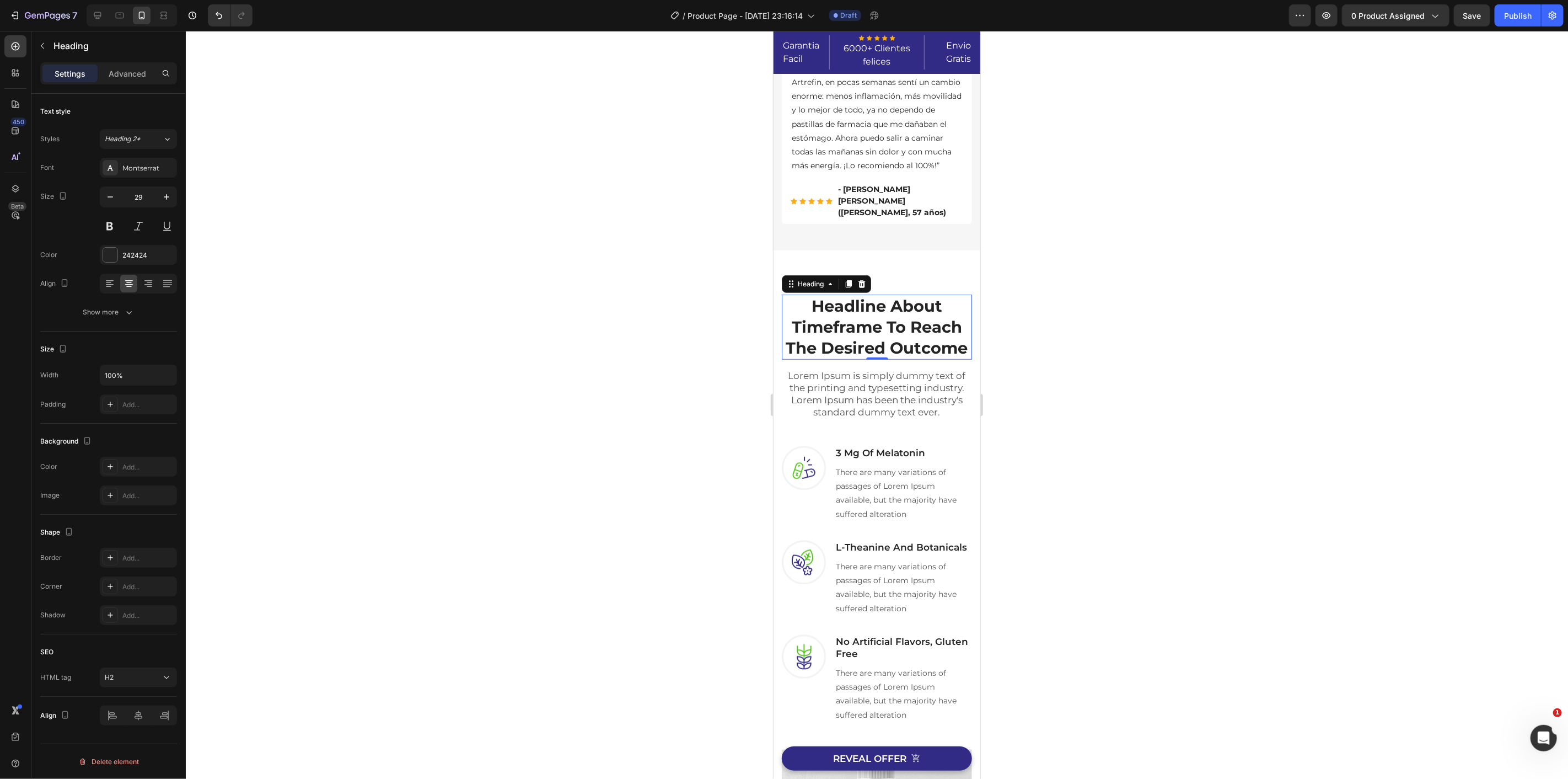
click at [915, 323] on p "Headline About Timeframe To Reach The Desired Outcome" at bounding box center [876, 326] width 188 height 62
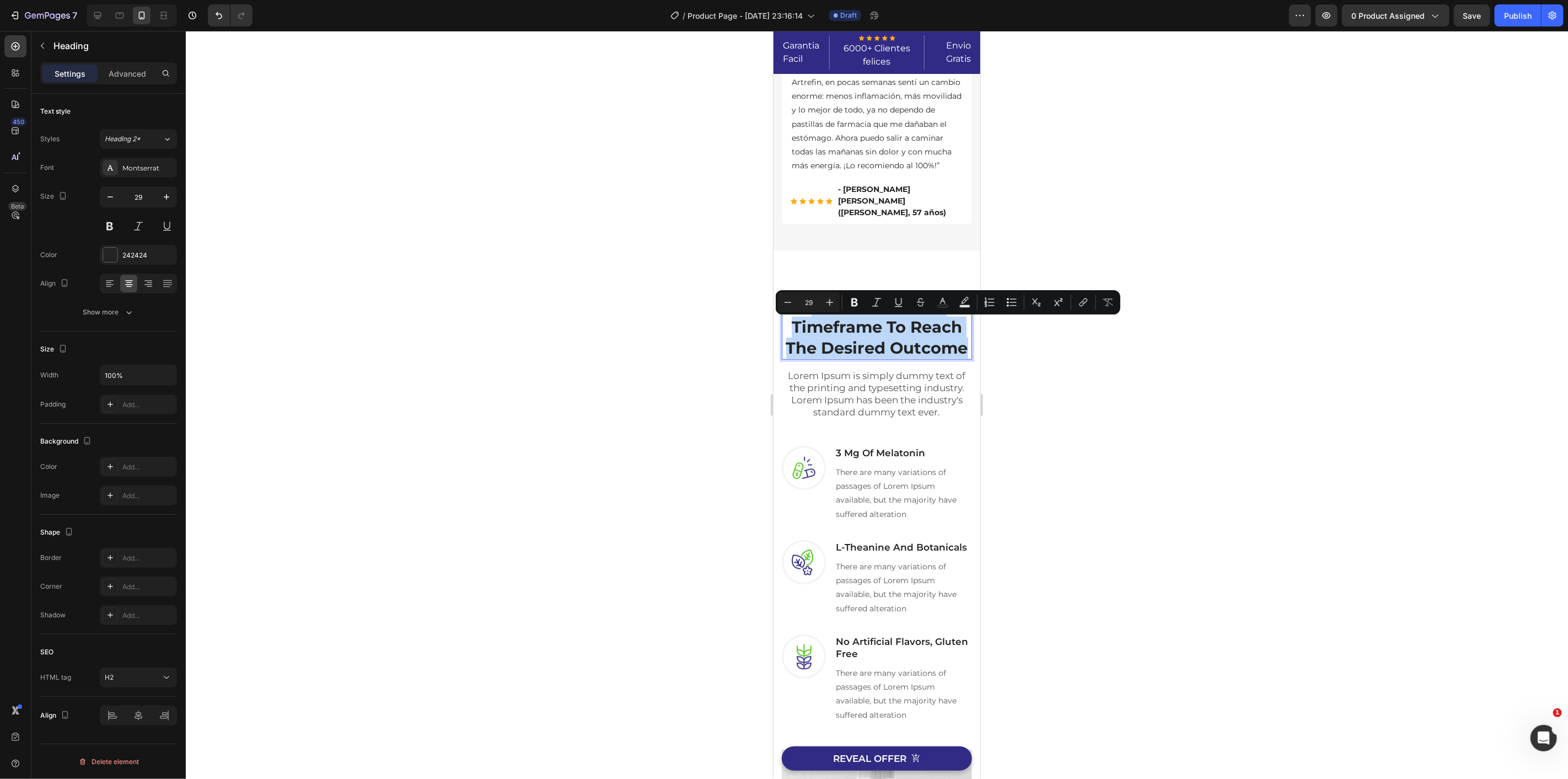
click at [915, 323] on p "Headline About Timeframe To Reach The Desired Outcome" at bounding box center [876, 326] width 188 height 62
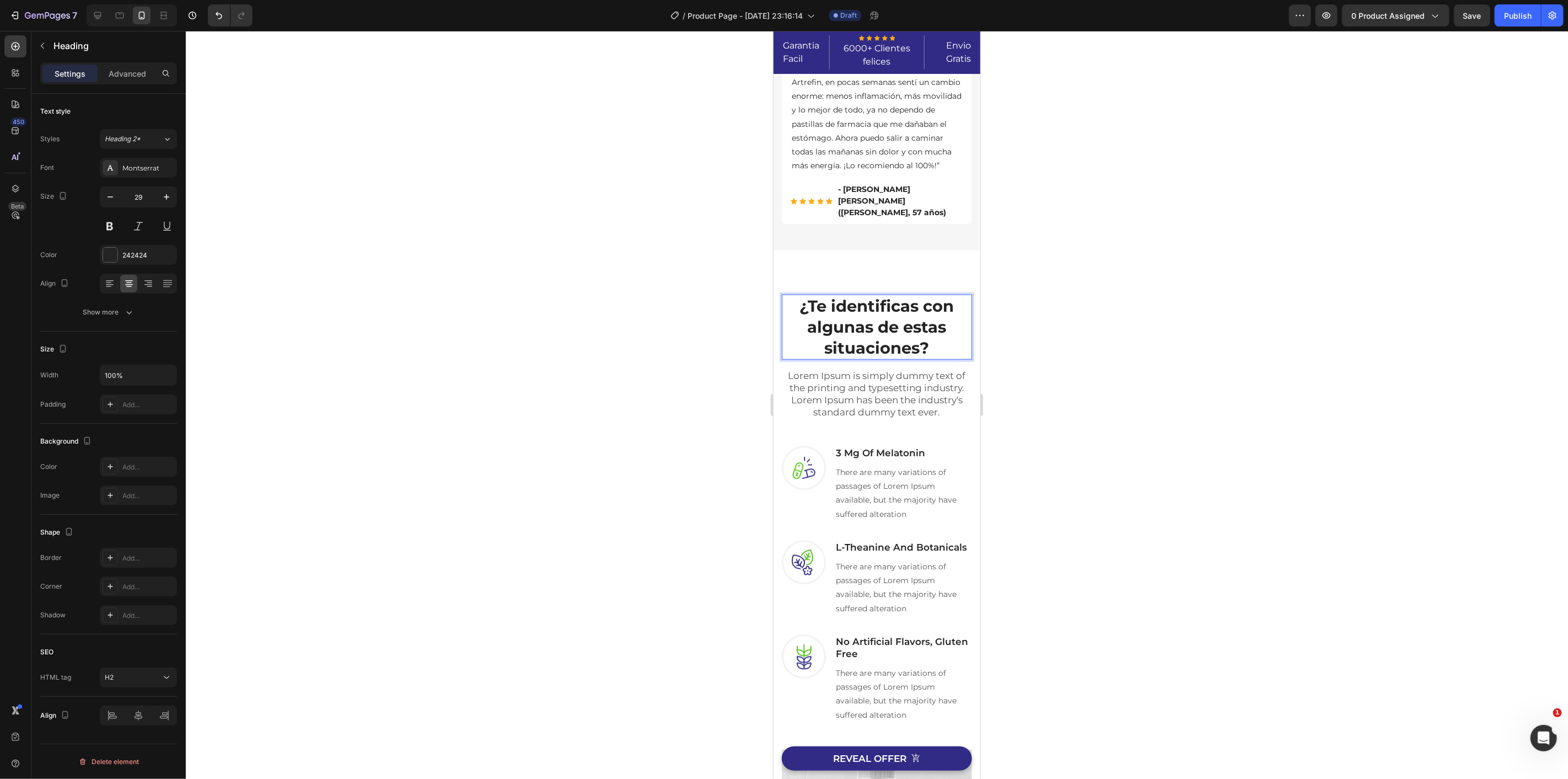
click at [649, 332] on div at bounding box center [877, 405] width 1382 height 748
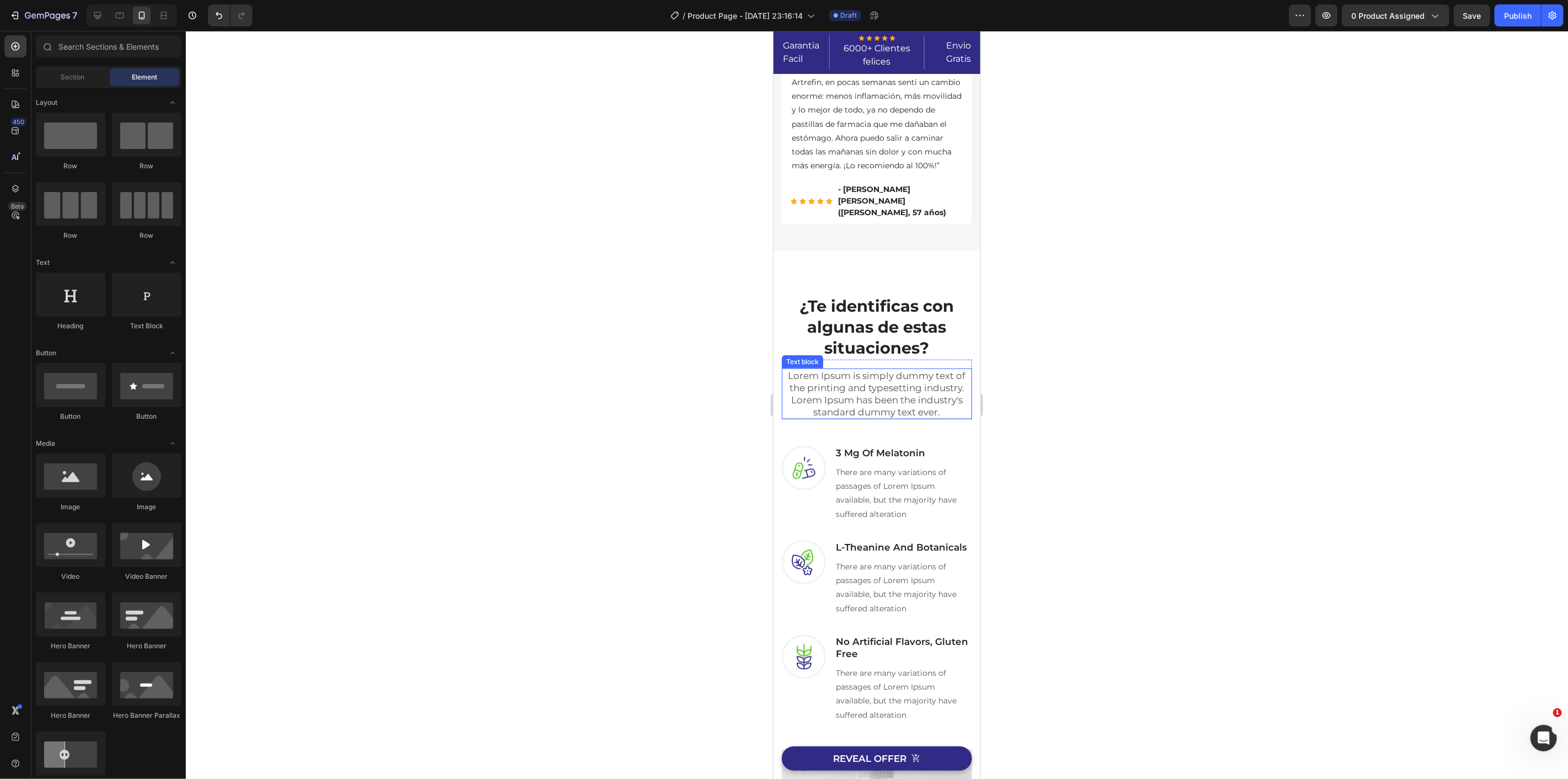
click at [902, 394] on p "Lorem Ipsum is simply dummy text of the printing and typesetting industry. Lore…" at bounding box center [876, 393] width 188 height 49
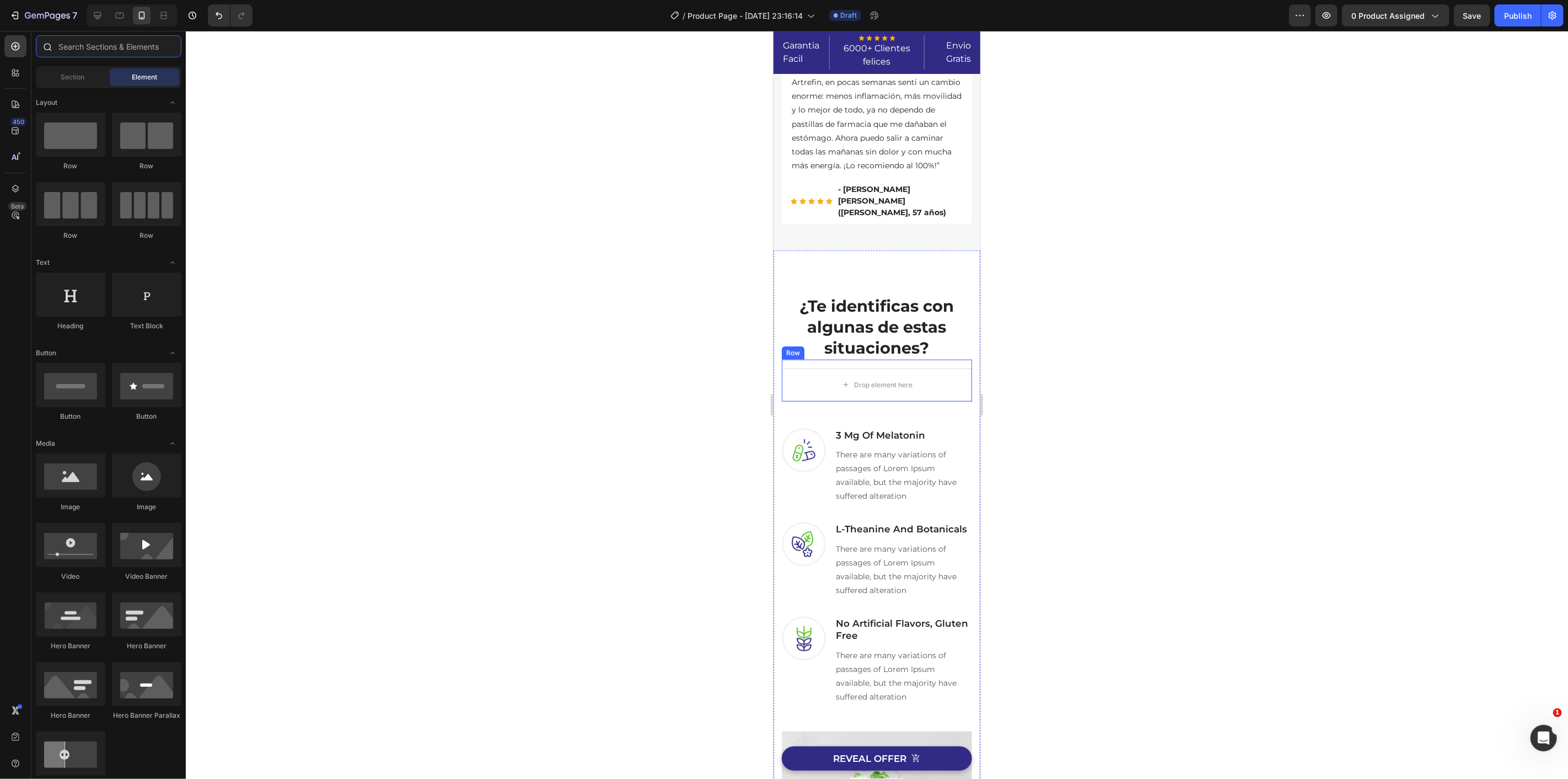
click at [96, 54] on input "text" at bounding box center [109, 46] width 146 height 22
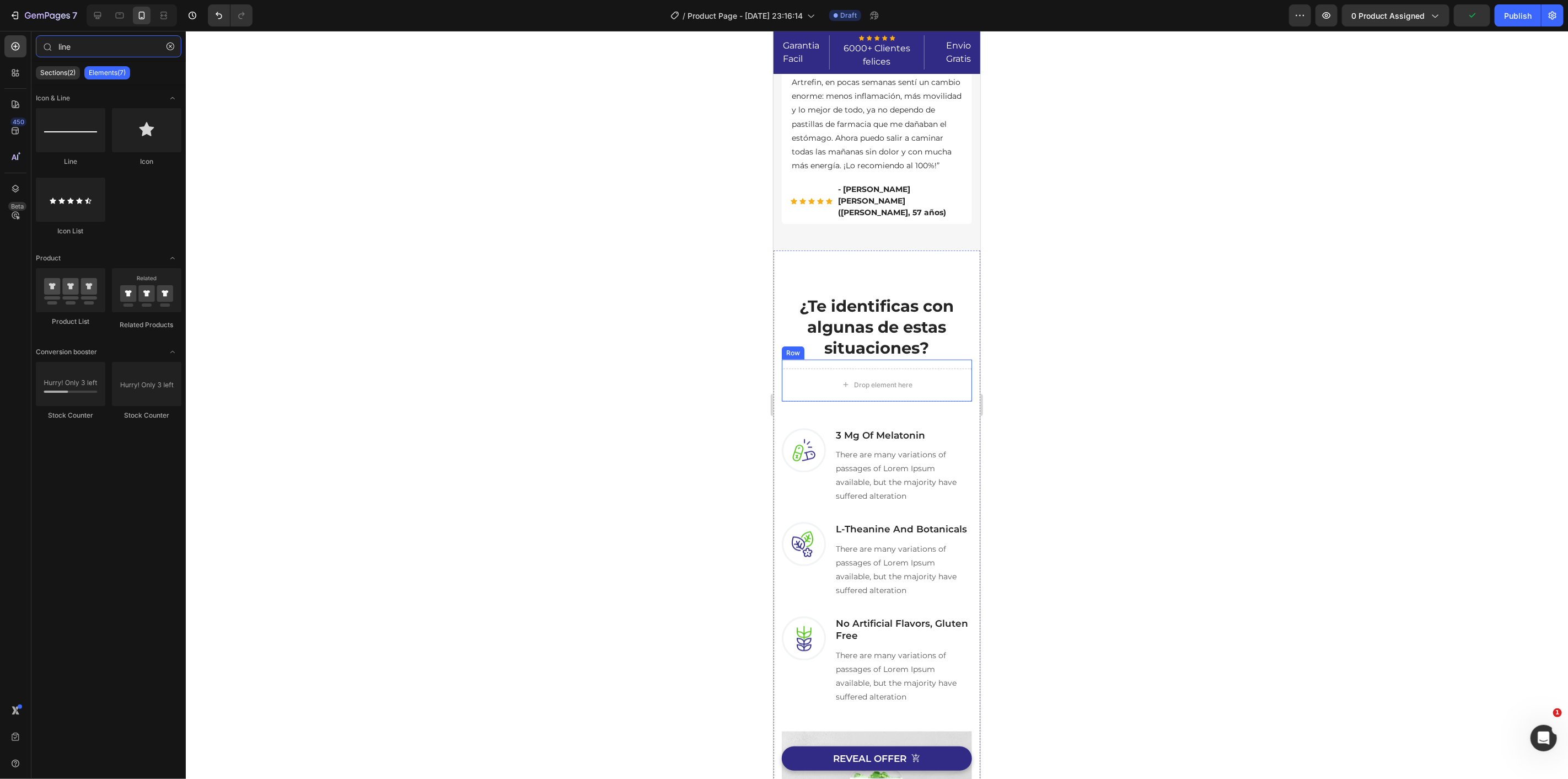
type input "line"
drag, startPoint x: 963, startPoint y: 195, endPoint x: 1834, endPoint y: 421, distance: 899.8
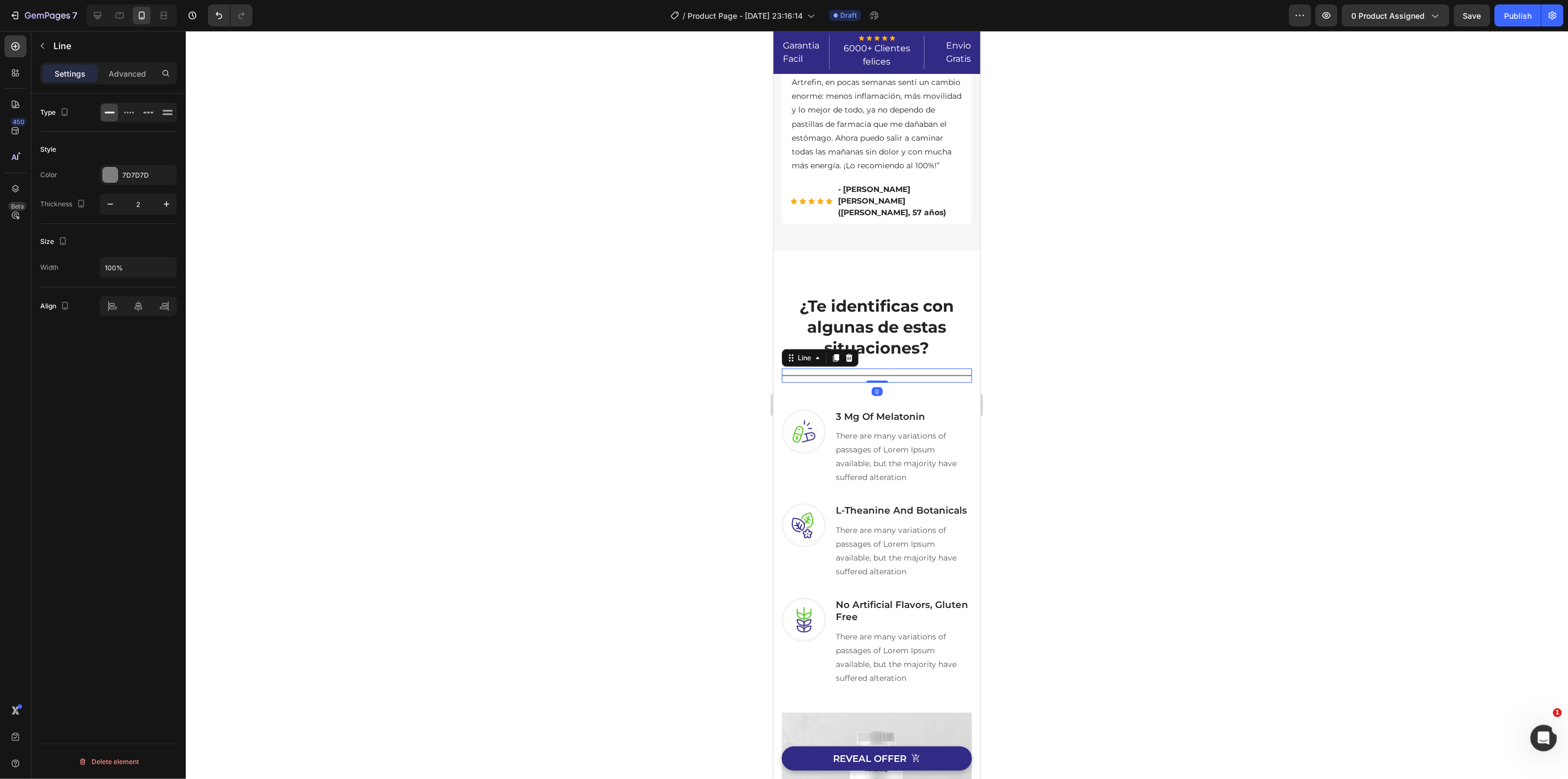
click at [1133, 395] on div at bounding box center [877, 405] width 1382 height 748
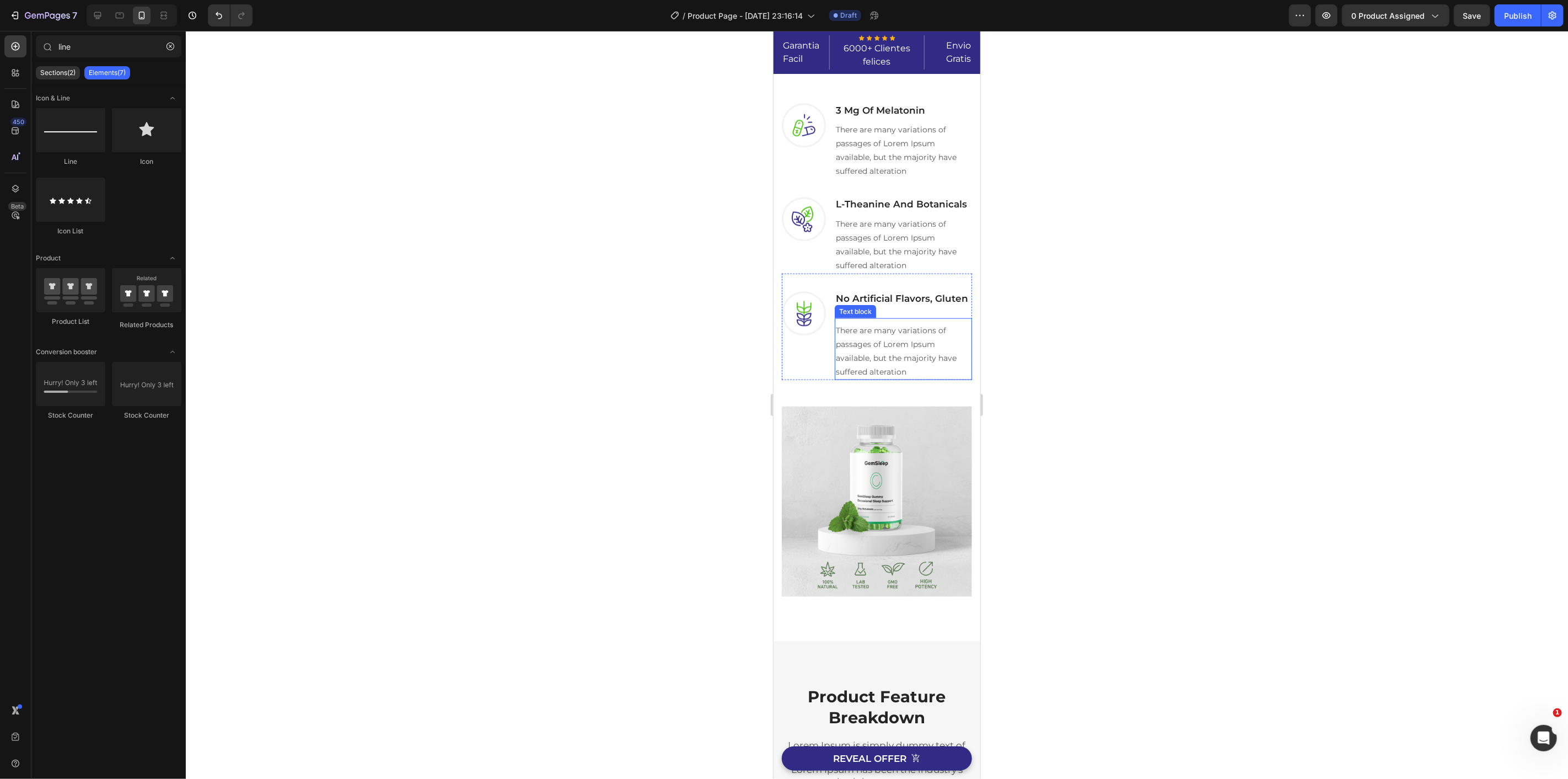
scroll to position [796, 0]
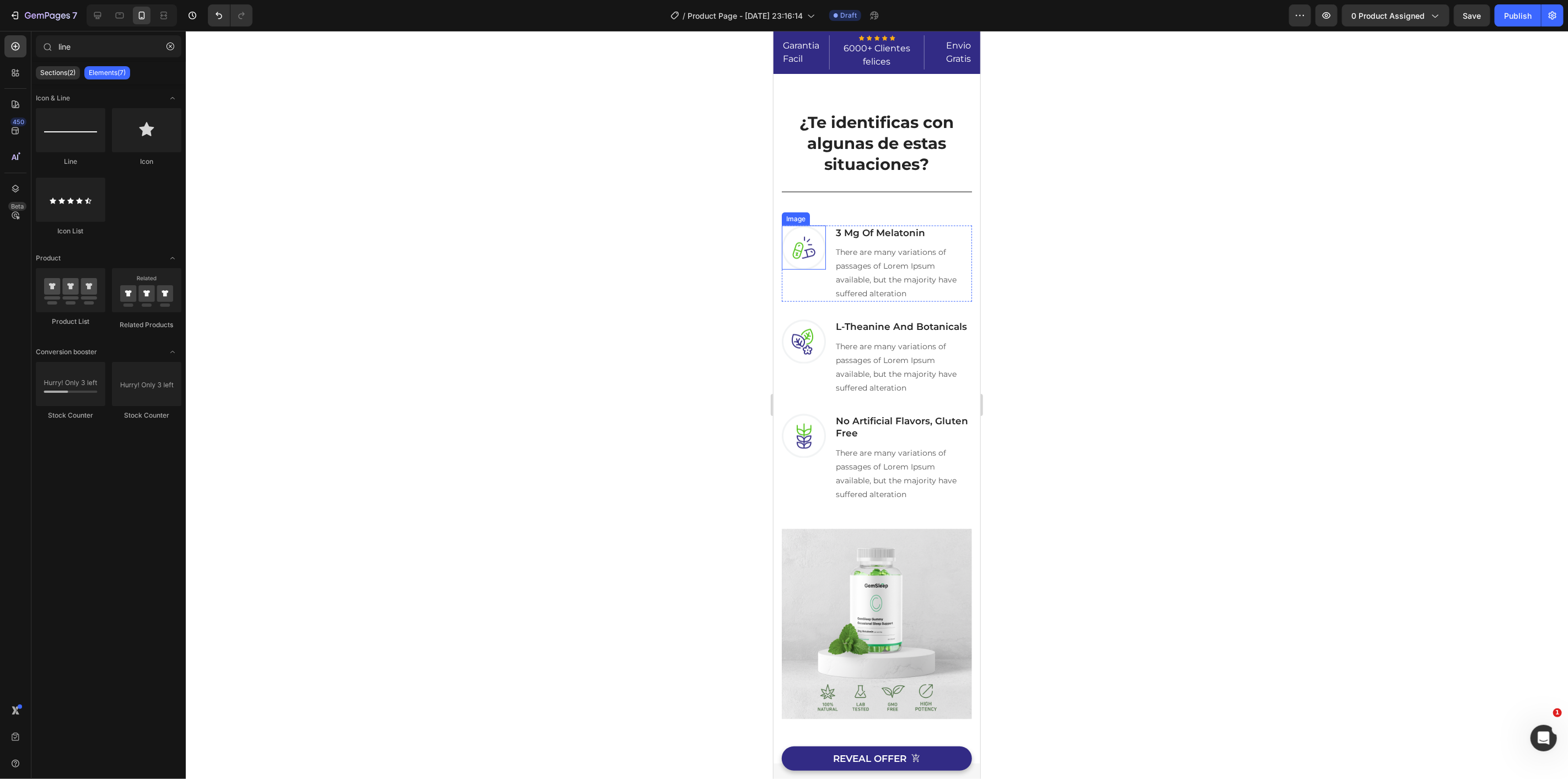
click at [801, 258] on img at bounding box center [803, 247] width 44 height 44
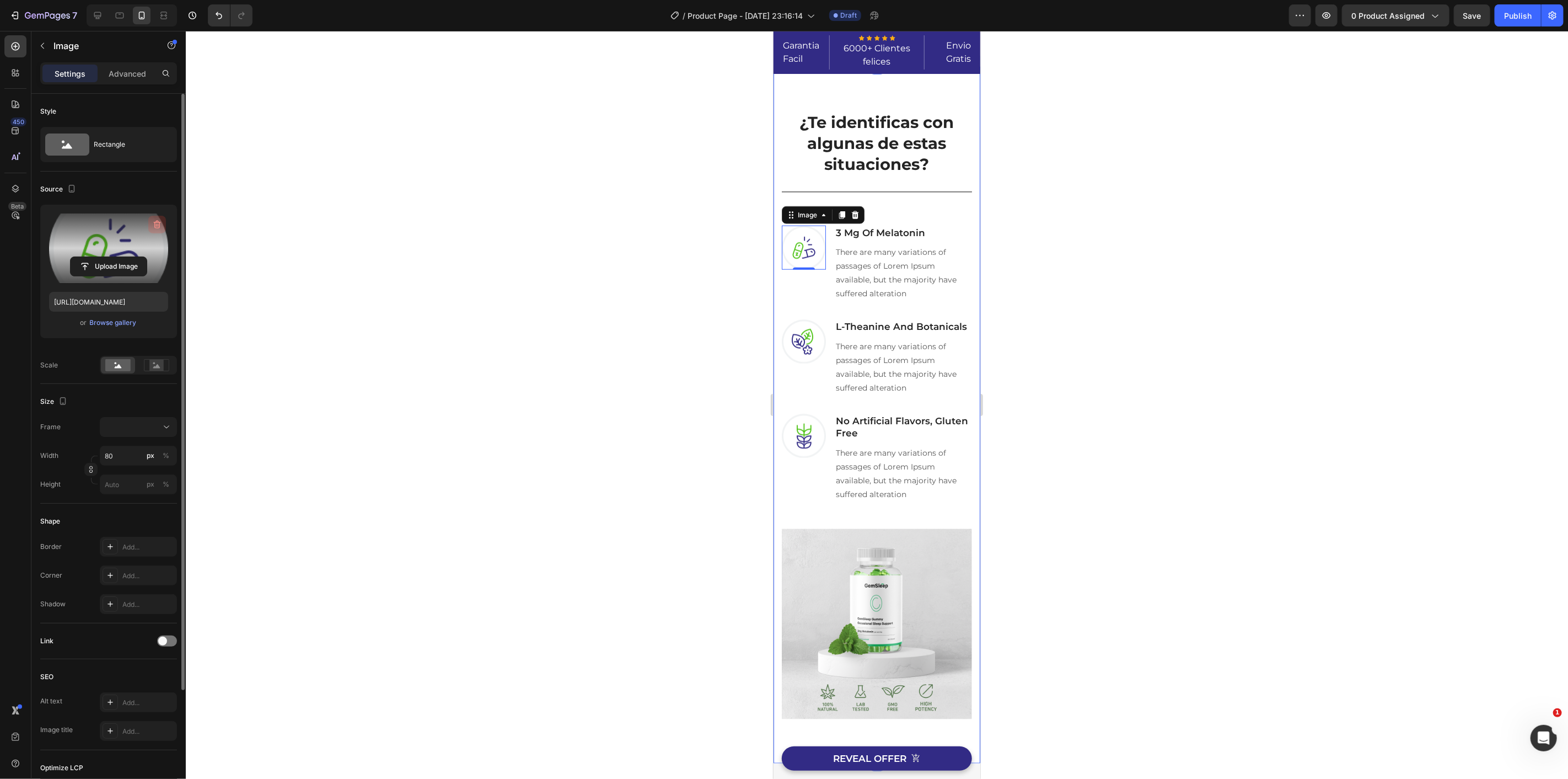
click at [156, 222] on icon "button" at bounding box center [157, 224] width 11 height 11
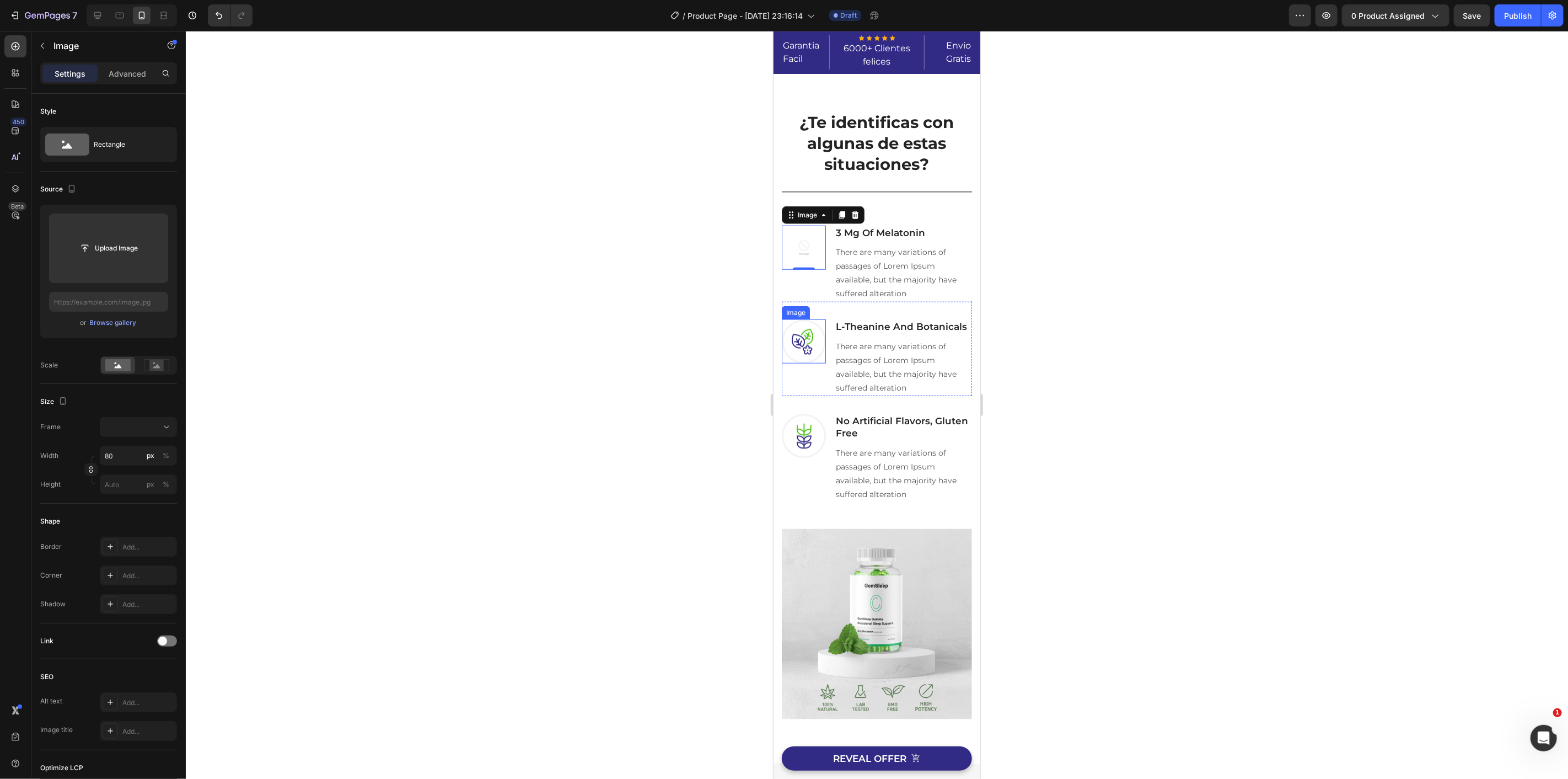
click at [806, 344] on img at bounding box center [803, 340] width 44 height 44
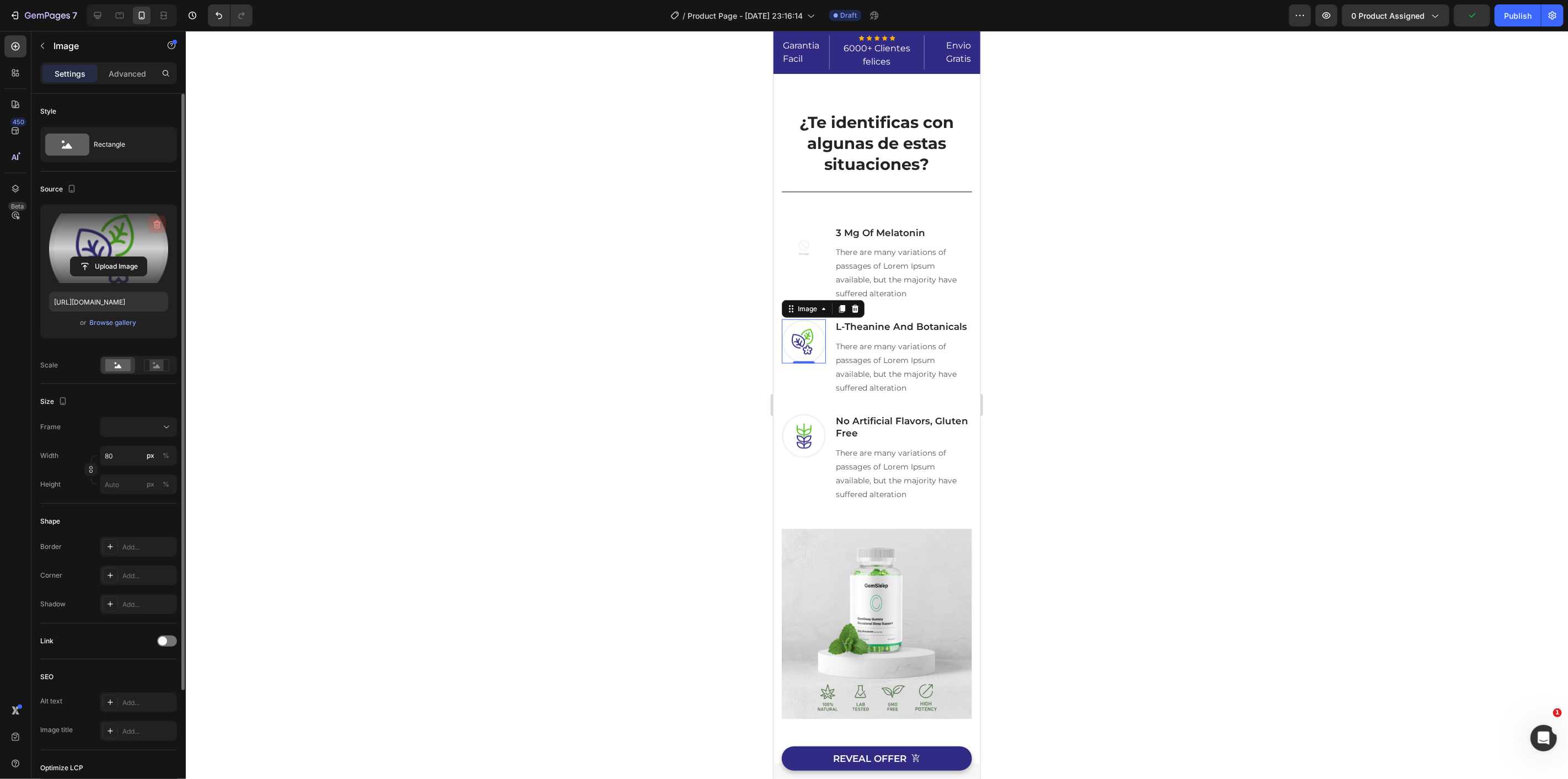
click at [160, 226] on icon "button" at bounding box center [157, 224] width 11 height 11
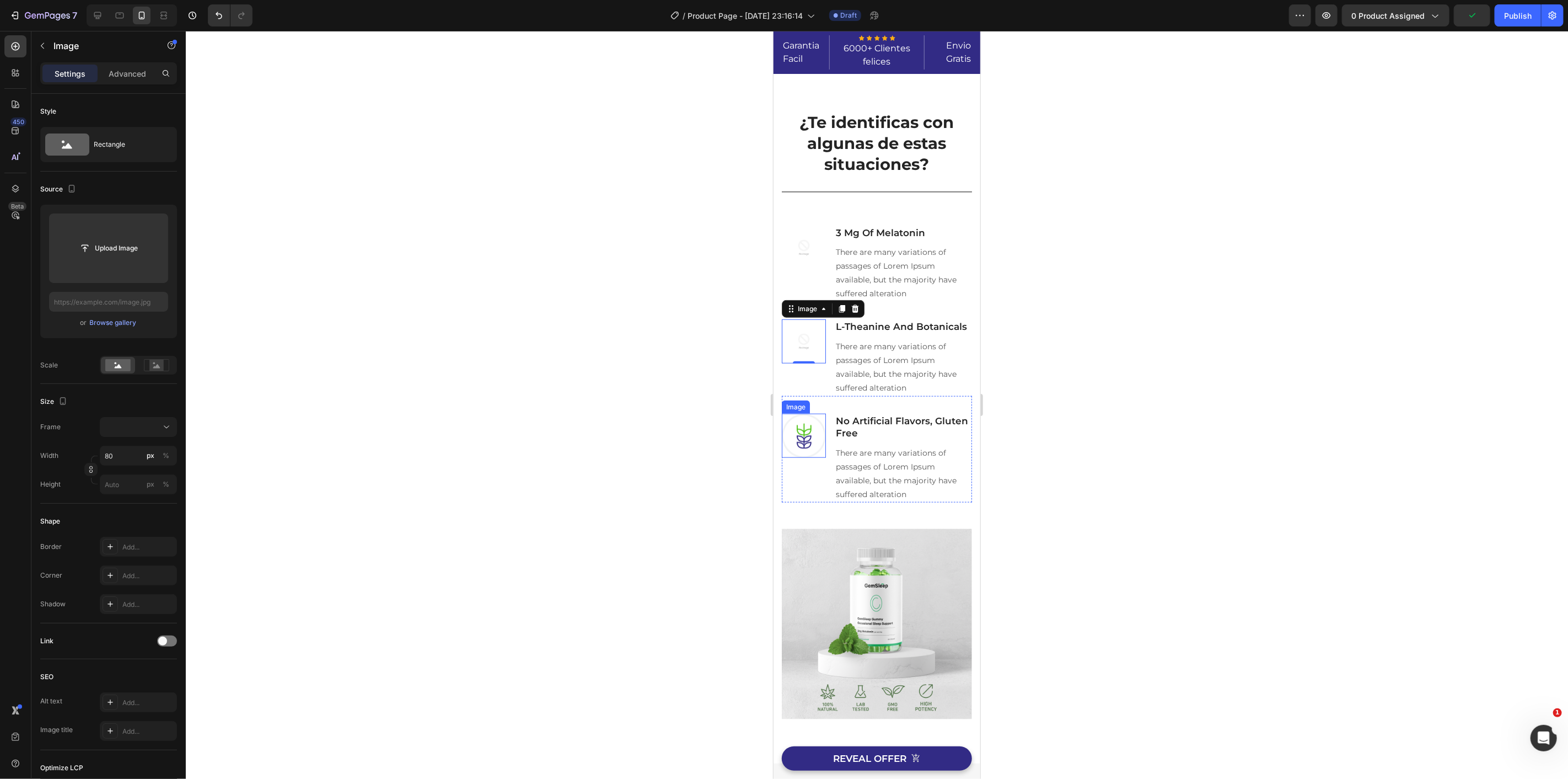
click at [801, 445] on img at bounding box center [803, 435] width 44 height 44
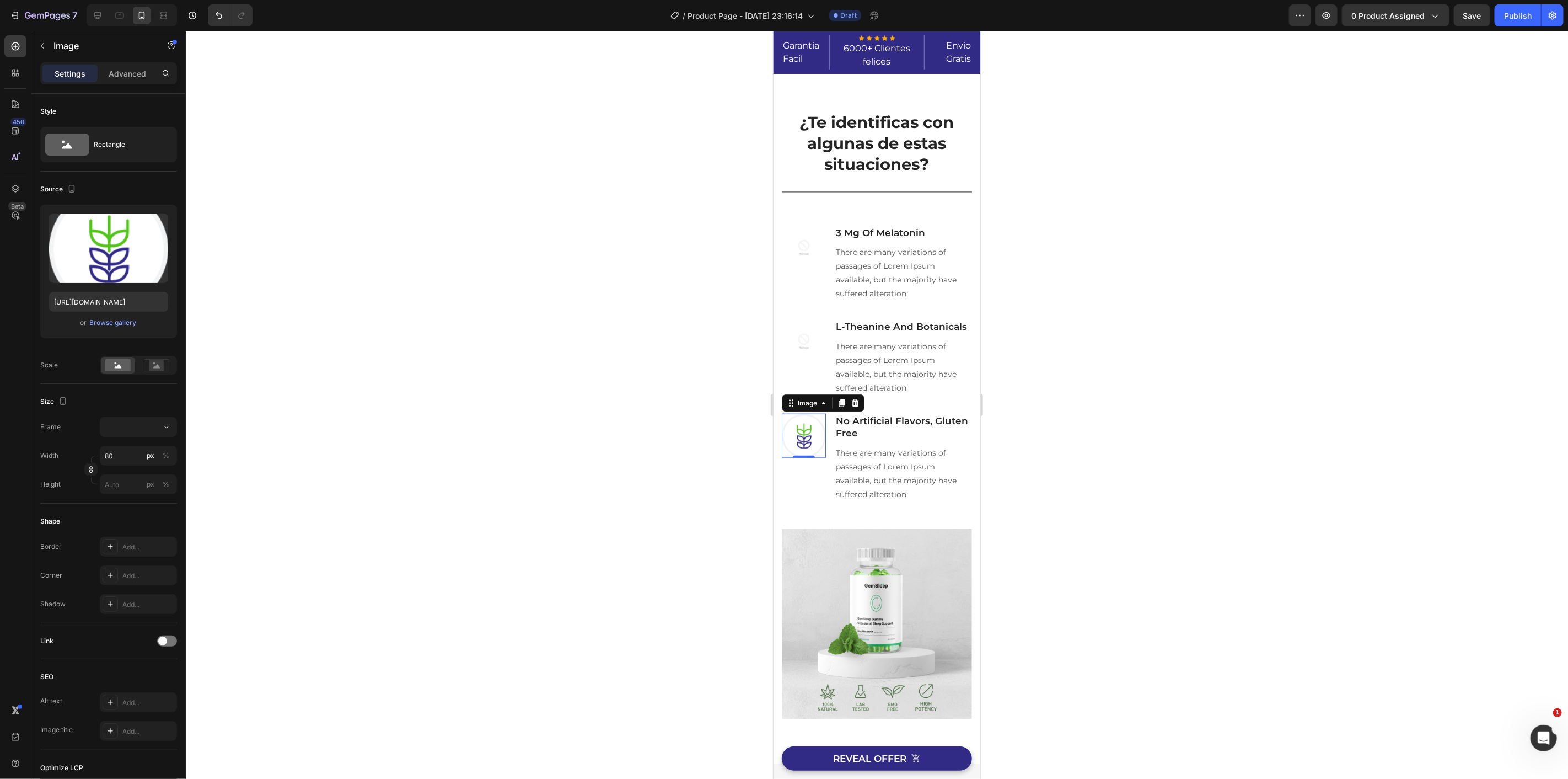
click at [160, 220] on icon "button" at bounding box center [157, 224] width 11 height 11
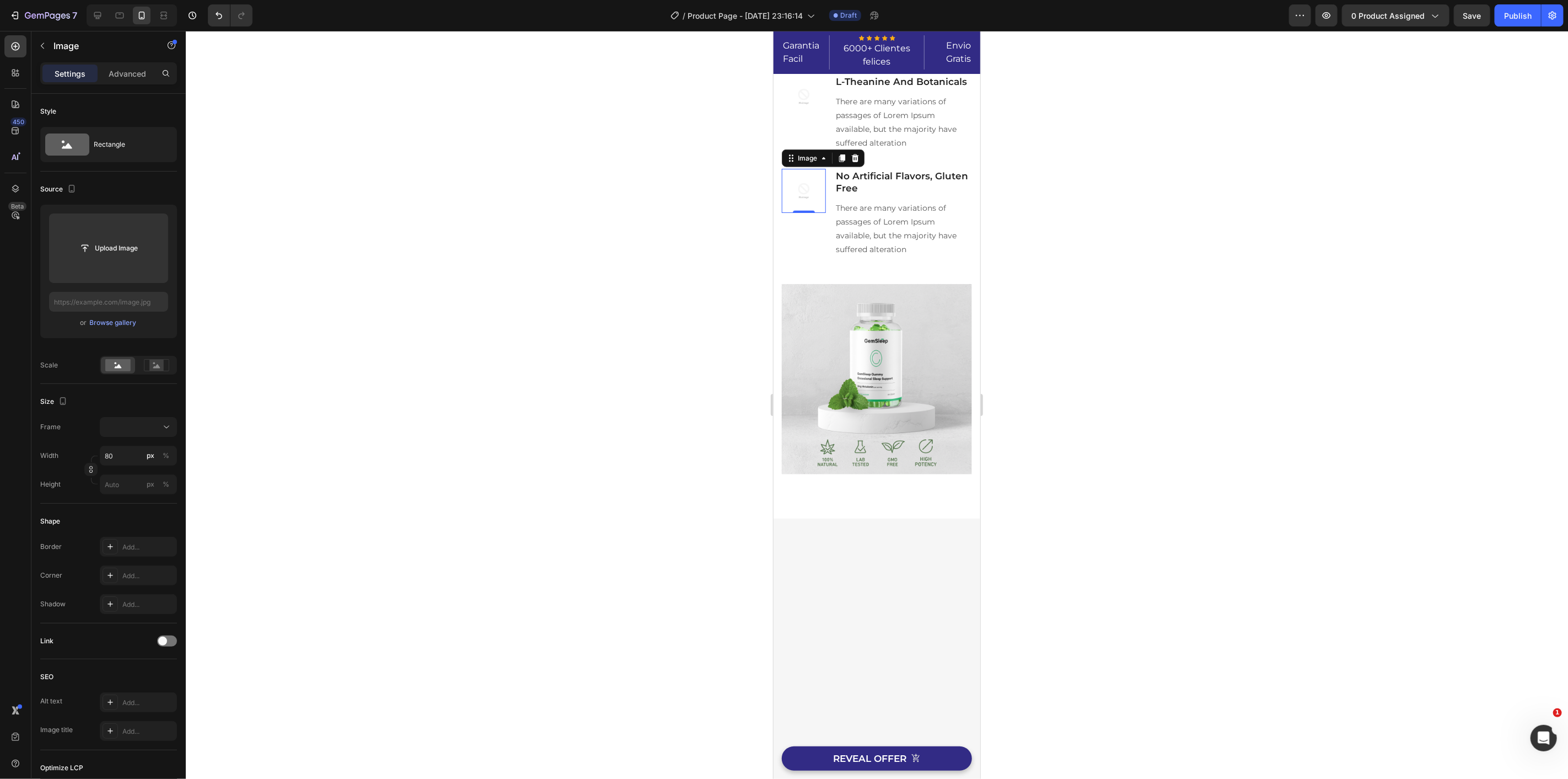
scroll to position [613, 0]
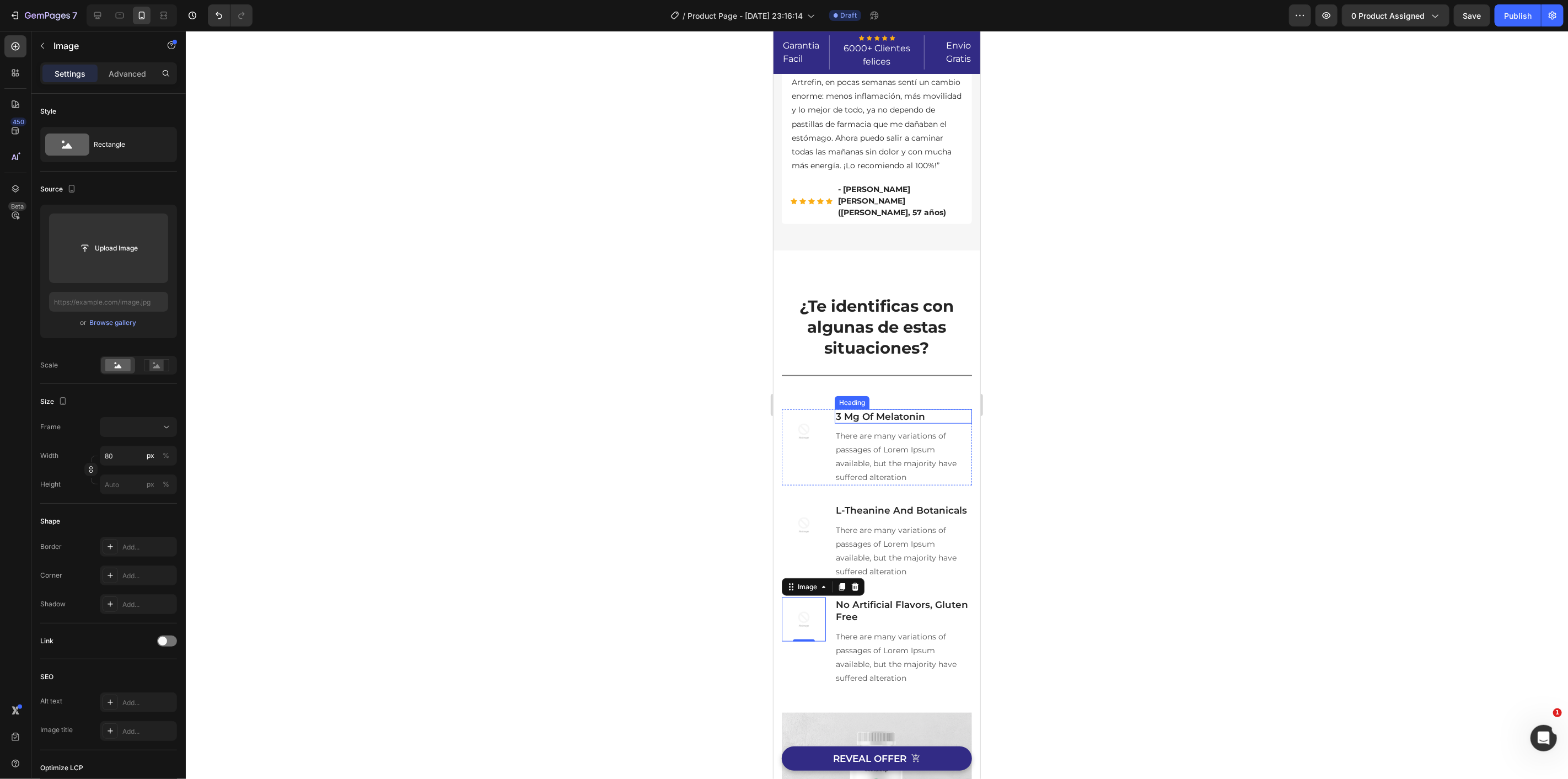
click at [862, 419] on p "3 Mg Of Melatonin" at bounding box center [903, 416] width 135 height 12
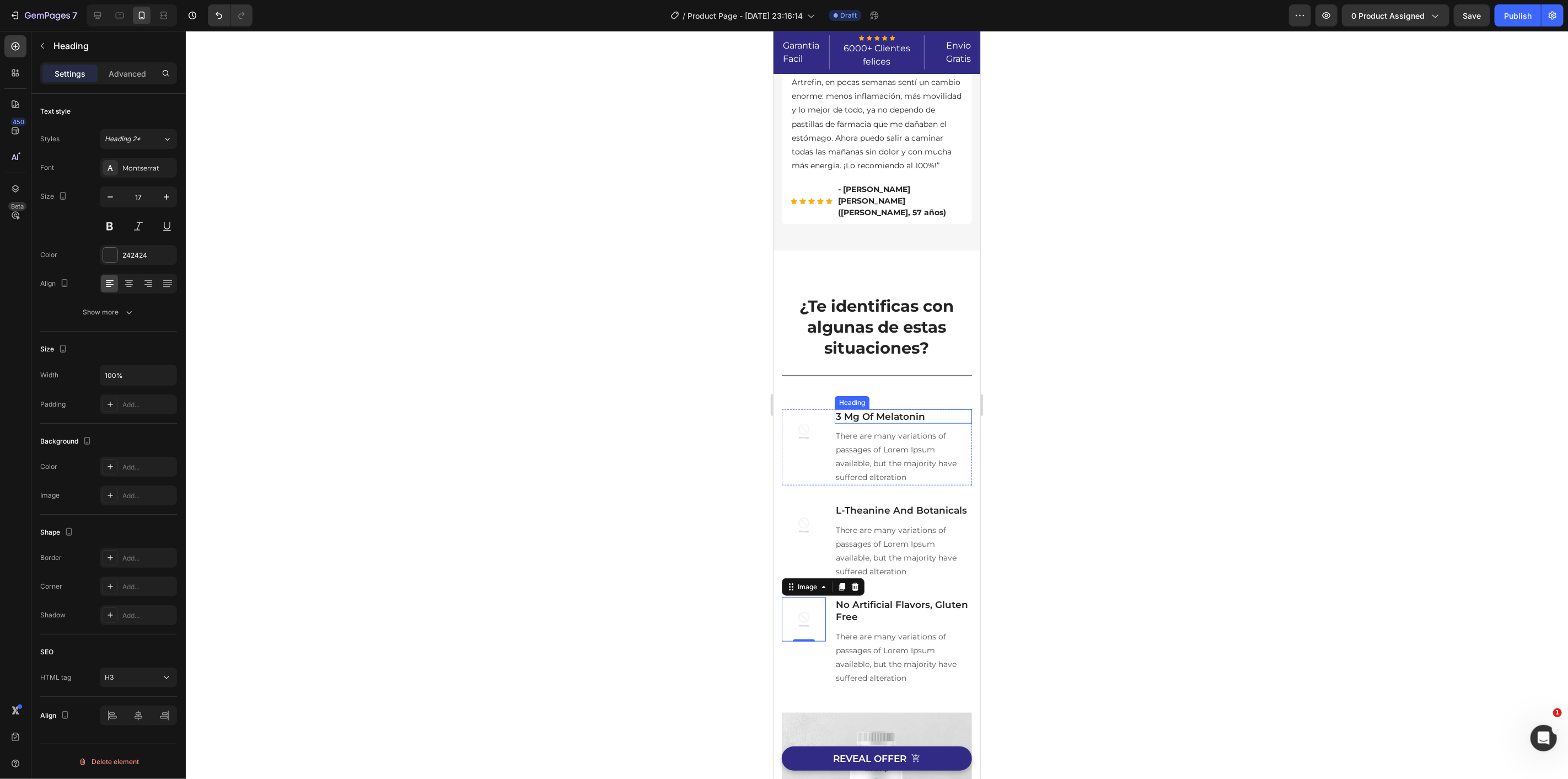
click at [862, 419] on p "3 Mg Of Melatonin" at bounding box center [903, 416] width 135 height 12
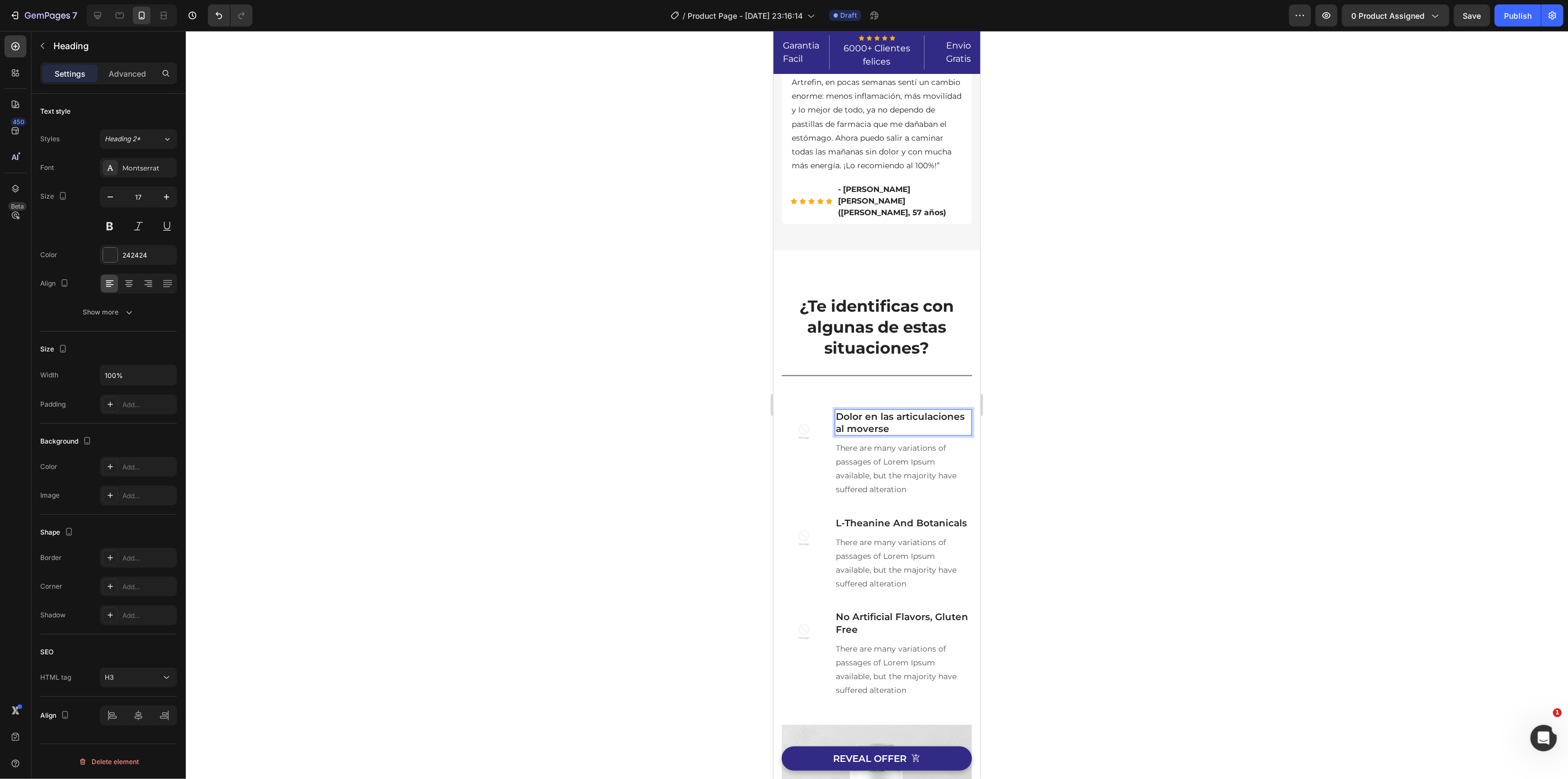
click at [871, 458] on p "There are many variations of passages of Lorem Ipsum available, but the majorit…" at bounding box center [903, 468] width 135 height 55
click at [871, 468] on p "There are many variations of passages of Lorem Ipsum available, but the majorit…" at bounding box center [903, 468] width 135 height 55
click at [871, 467] on p "There are many variations of passages of Lorem Ipsum available, but the majorit…" at bounding box center [903, 468] width 135 height 55
click at [1094, 473] on div at bounding box center [877, 405] width 1382 height 748
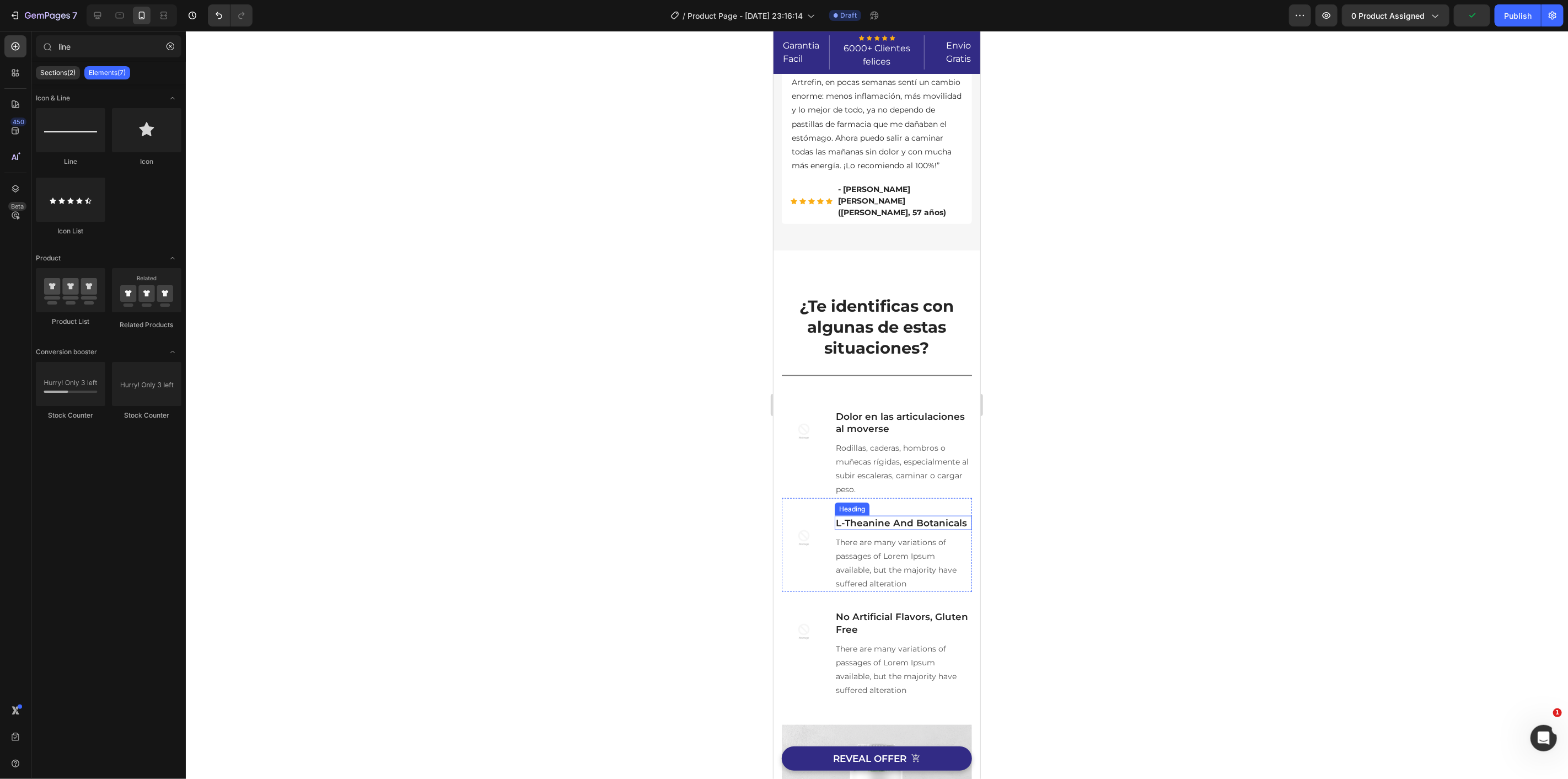
click at [879, 521] on p "L-Theanine And Botanicals" at bounding box center [903, 522] width 135 height 12
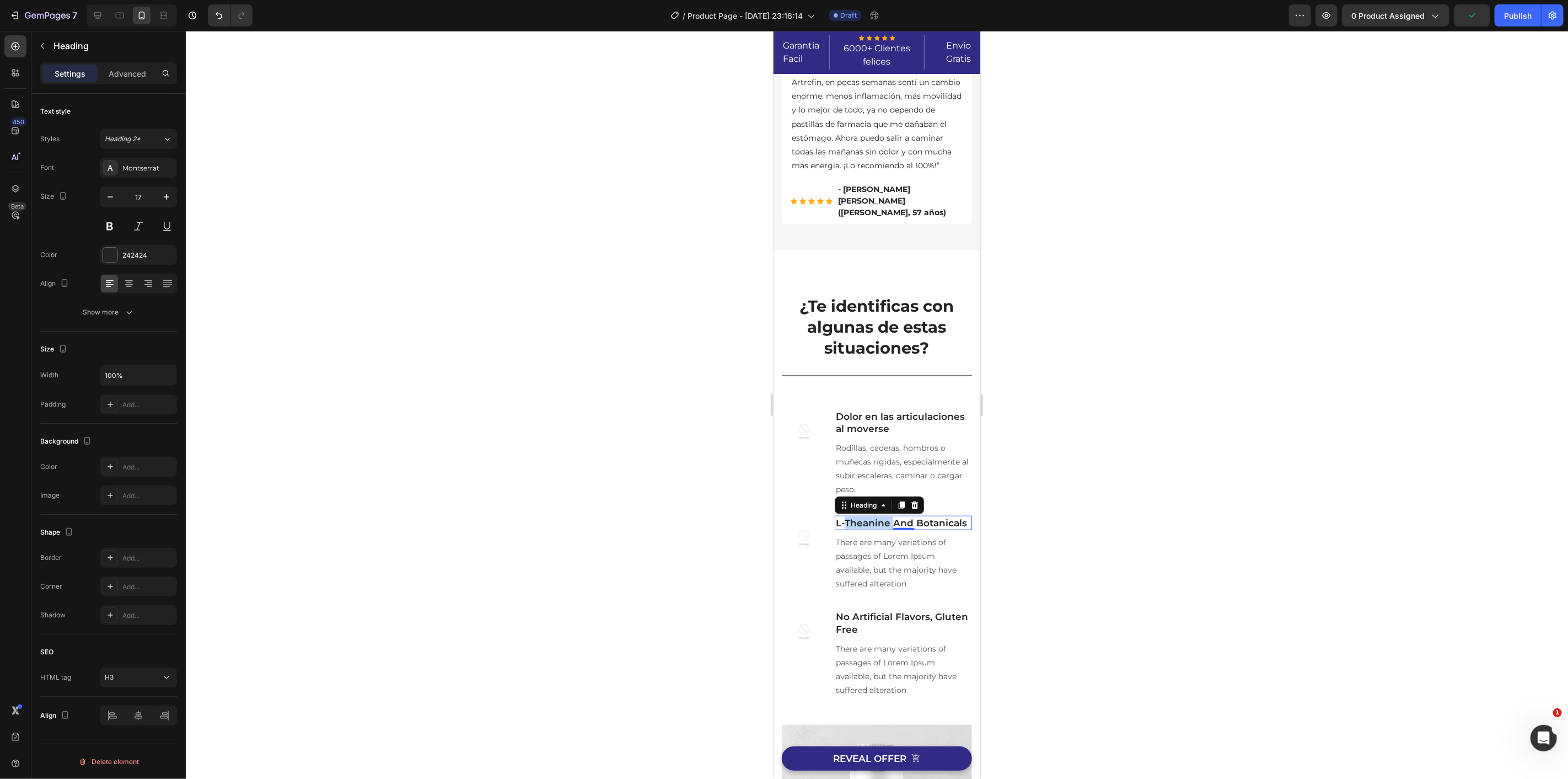
click at [879, 521] on p "L-Theanine And Botanicals" at bounding box center [903, 522] width 135 height 12
click at [853, 554] on p "There are many variations of passages of Lorem Ipsum available, but the majorit…" at bounding box center [903, 562] width 135 height 55
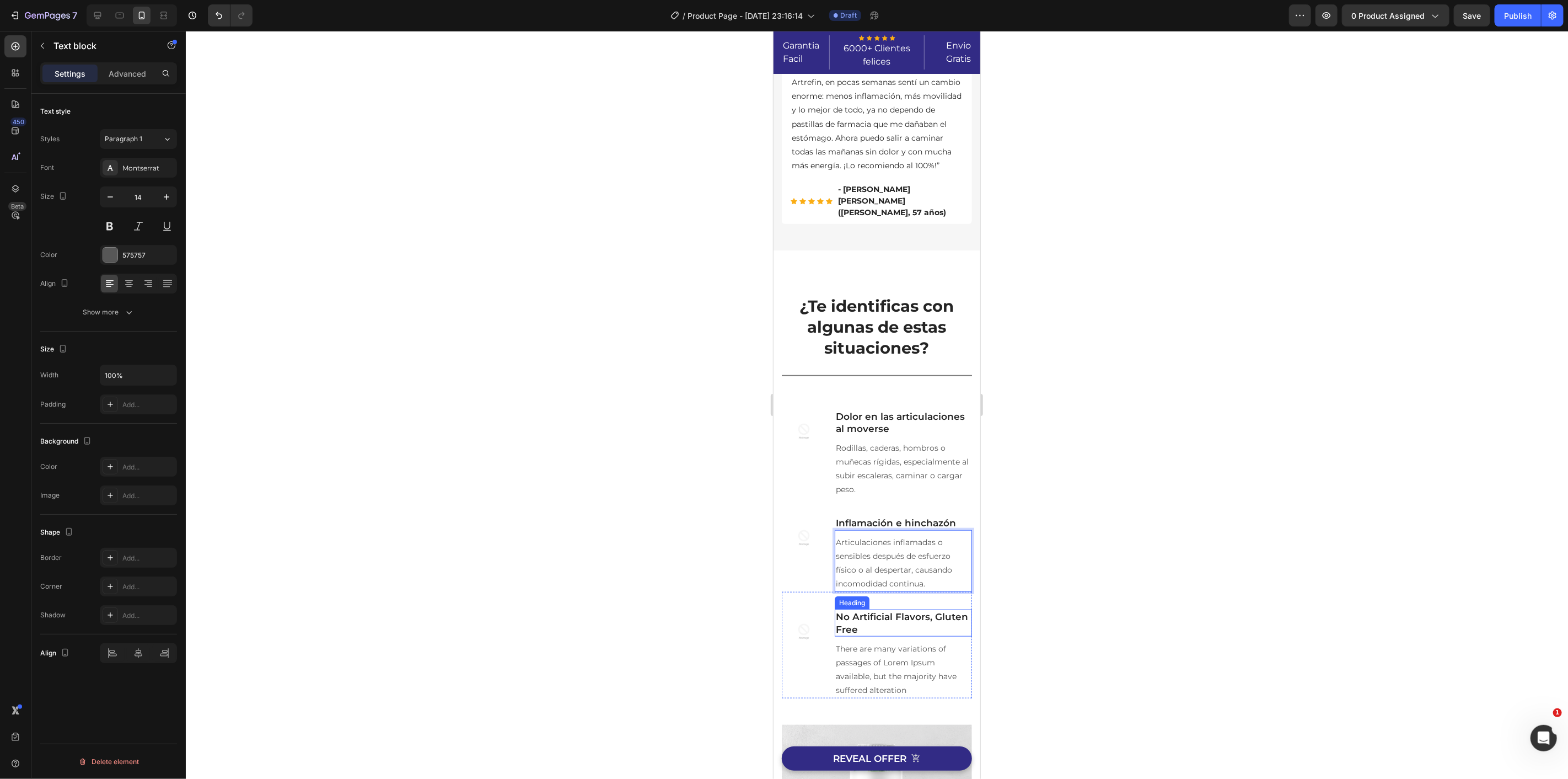
click at [884, 618] on p "No Artificial Flavors, Gluten Free" at bounding box center [903, 622] width 135 height 24
click at [884, 667] on p "There are many variations of passages of Lorem Ipsum available, but the majorit…" at bounding box center [903, 669] width 135 height 55
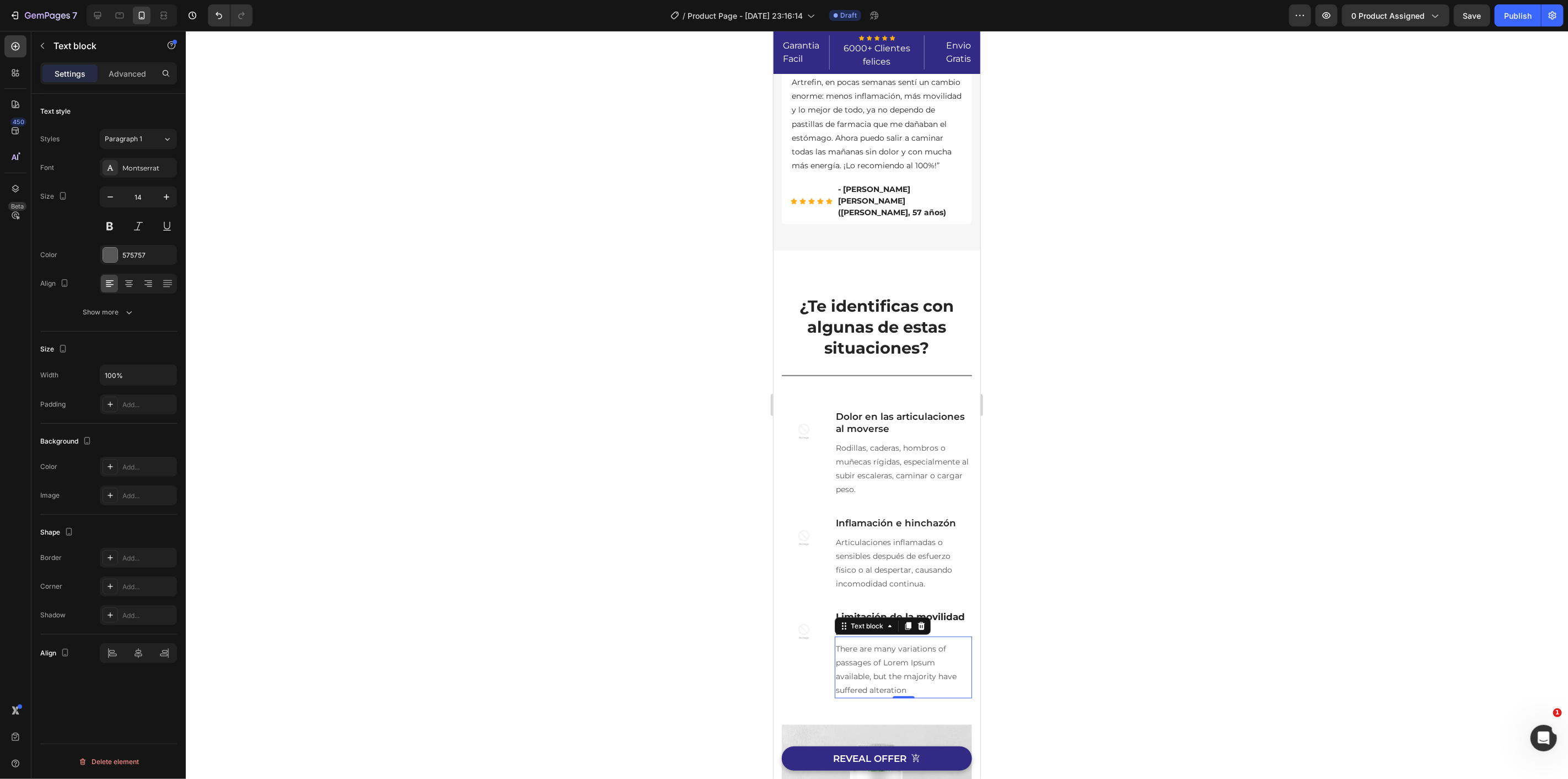
click at [884, 667] on p "There are many variations of passages of Lorem Ipsum available, but the majorit…" at bounding box center [903, 669] width 135 height 55
click at [1132, 657] on div at bounding box center [877, 405] width 1382 height 748
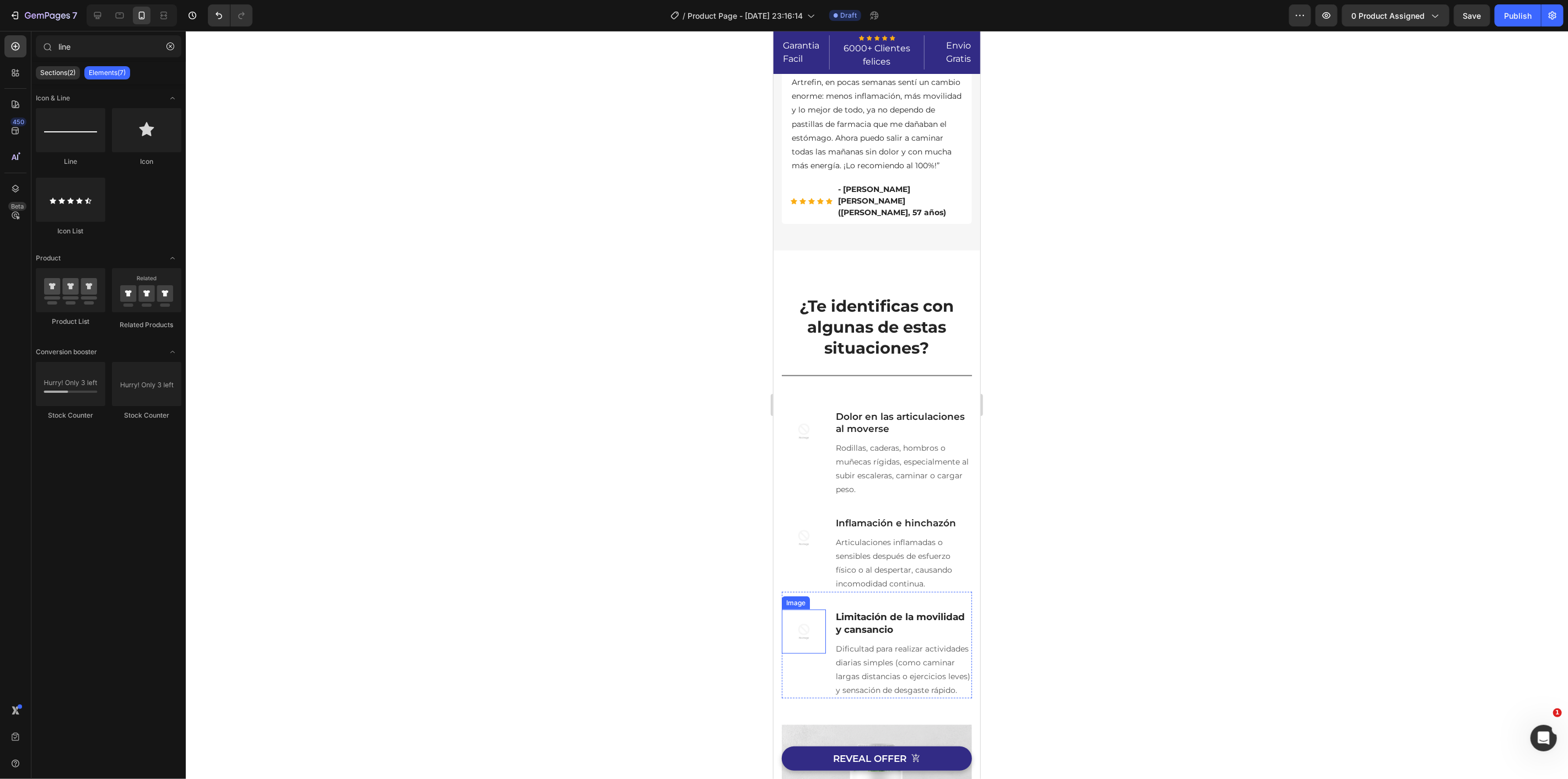
click at [798, 641] on img at bounding box center [803, 631] width 44 height 44
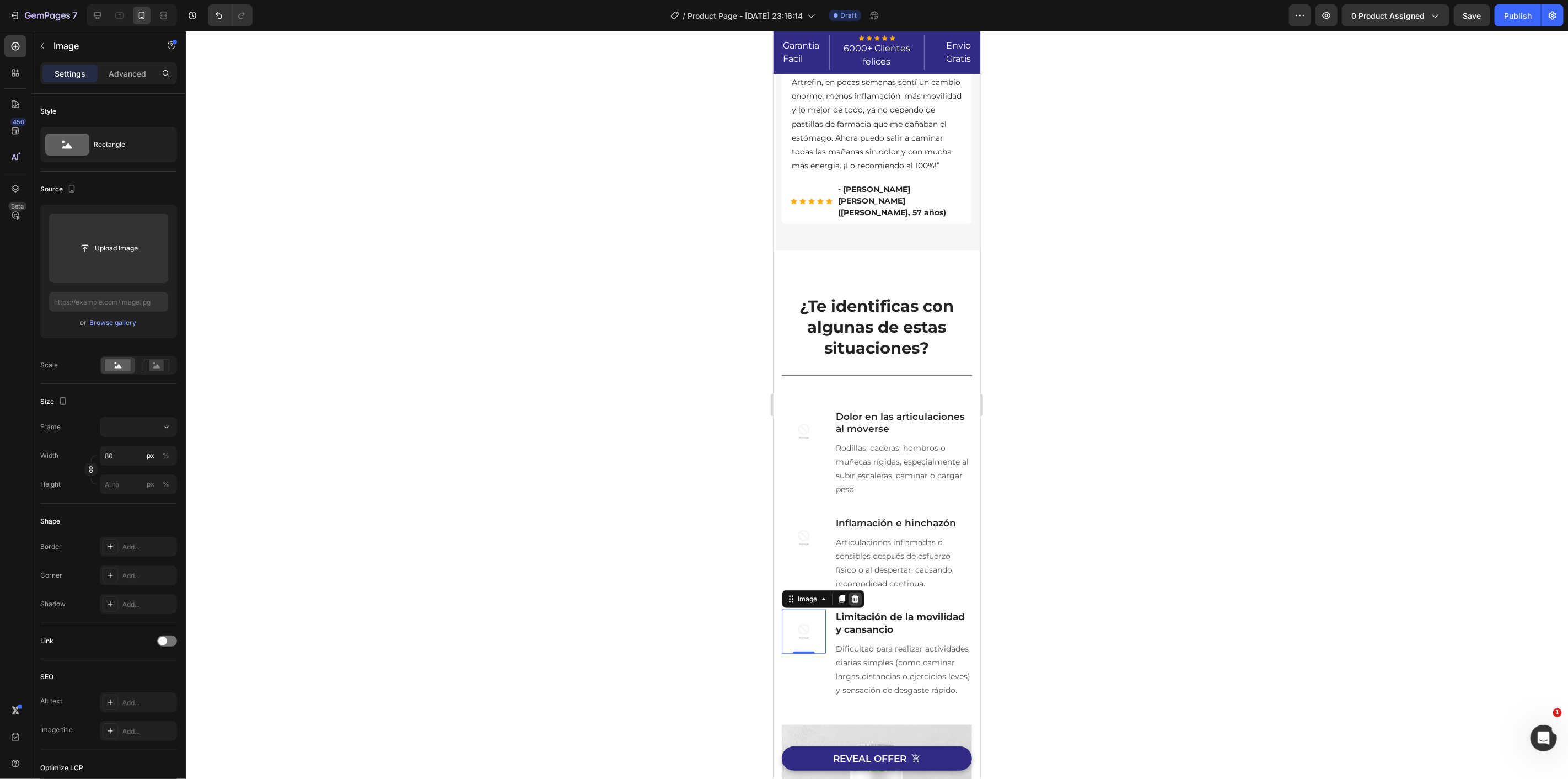
click at [856, 602] on icon at bounding box center [854, 598] width 7 height 8
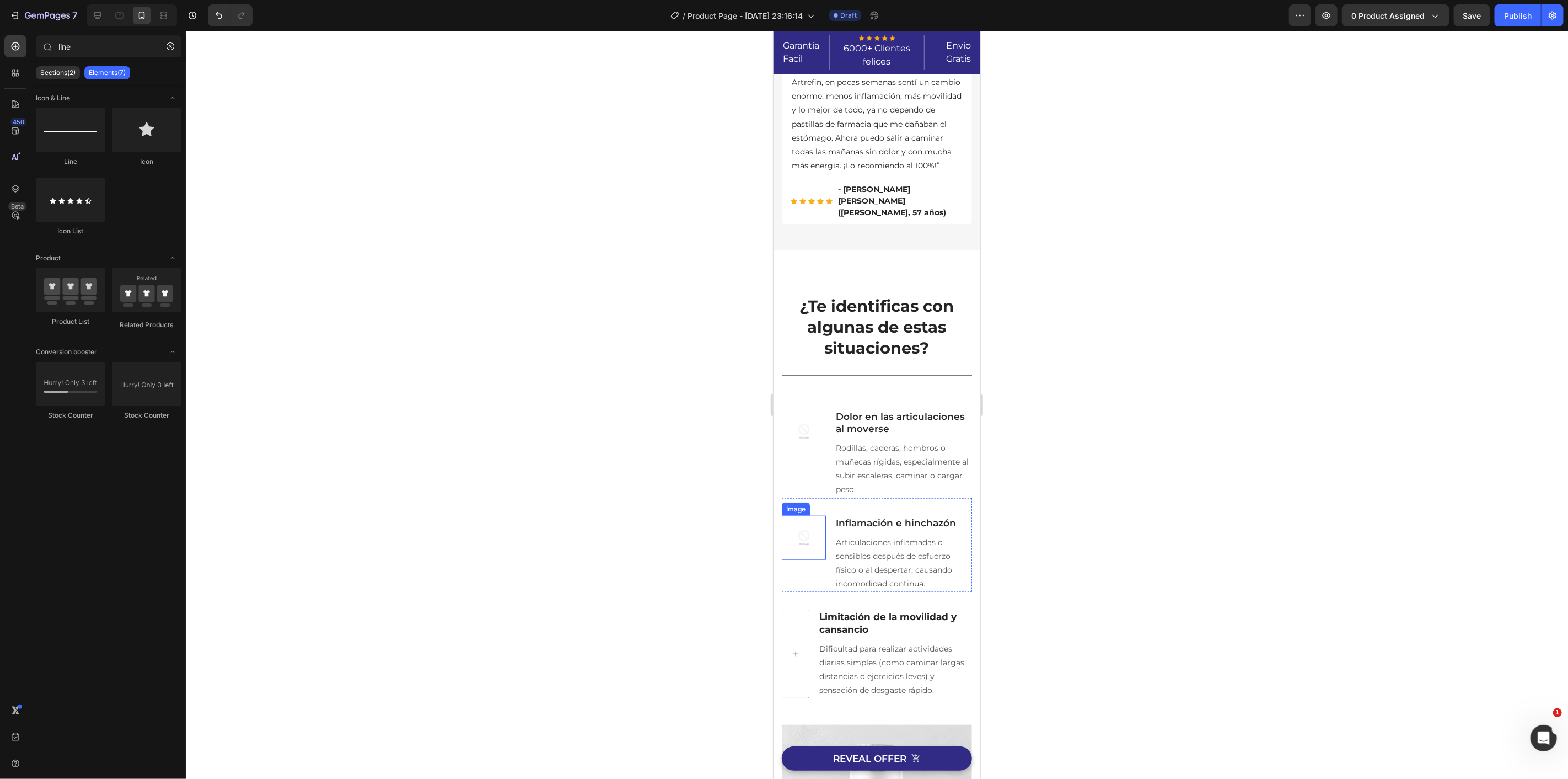
click at [800, 537] on img at bounding box center [803, 537] width 44 height 44
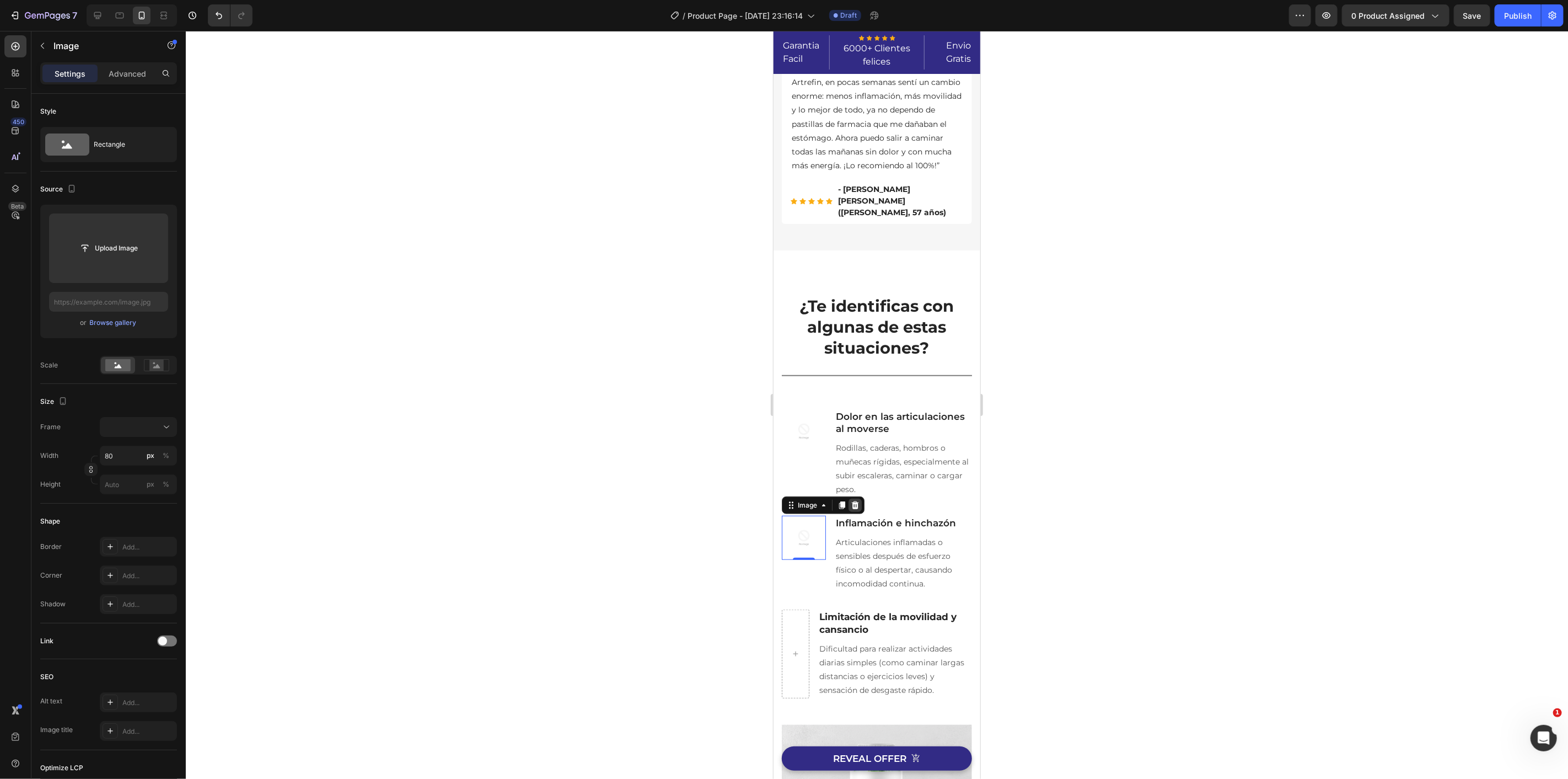
click at [858, 505] on icon at bounding box center [855, 505] width 9 height 9
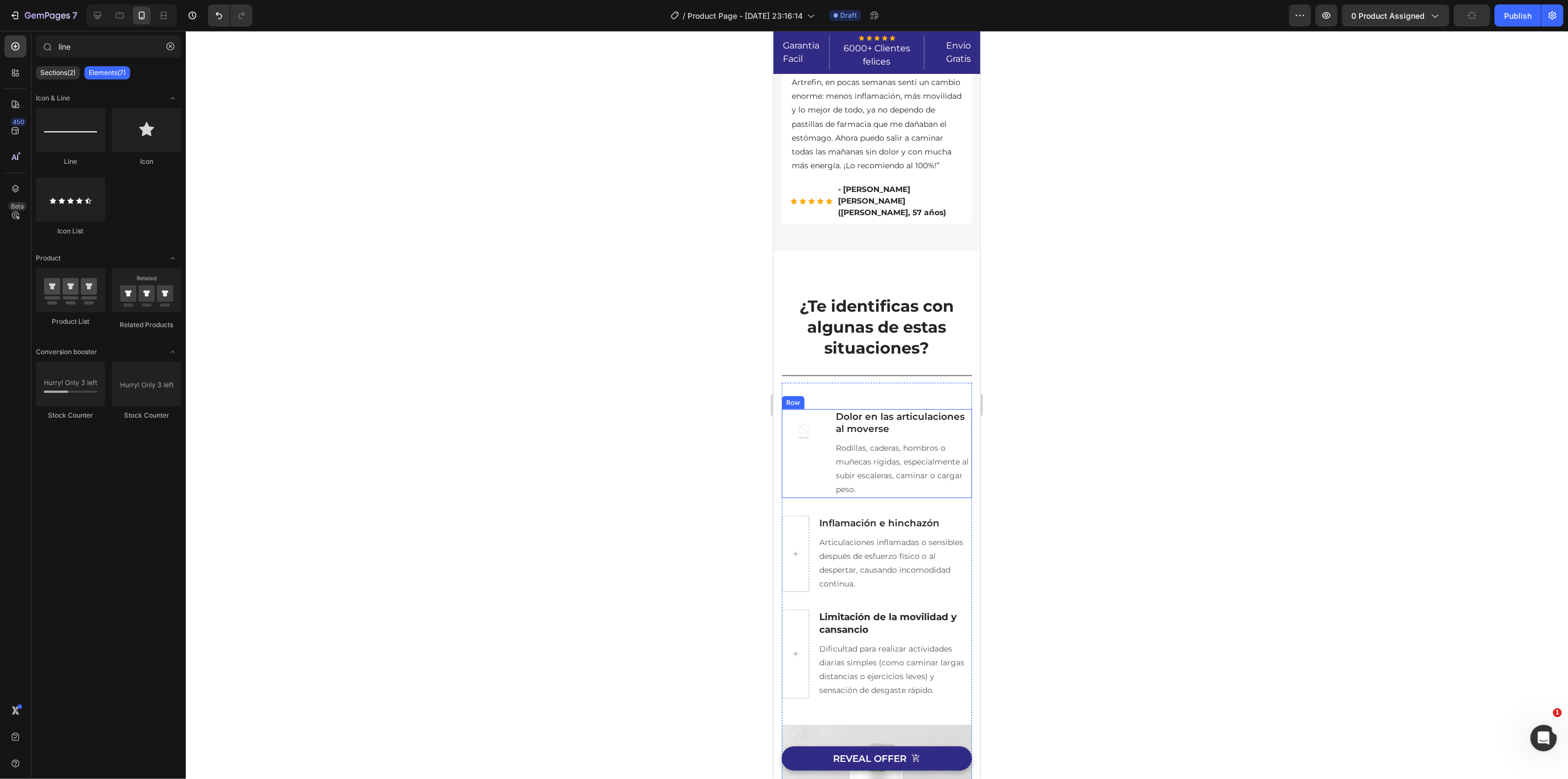
click at [803, 435] on img at bounding box center [803, 431] width 44 height 44
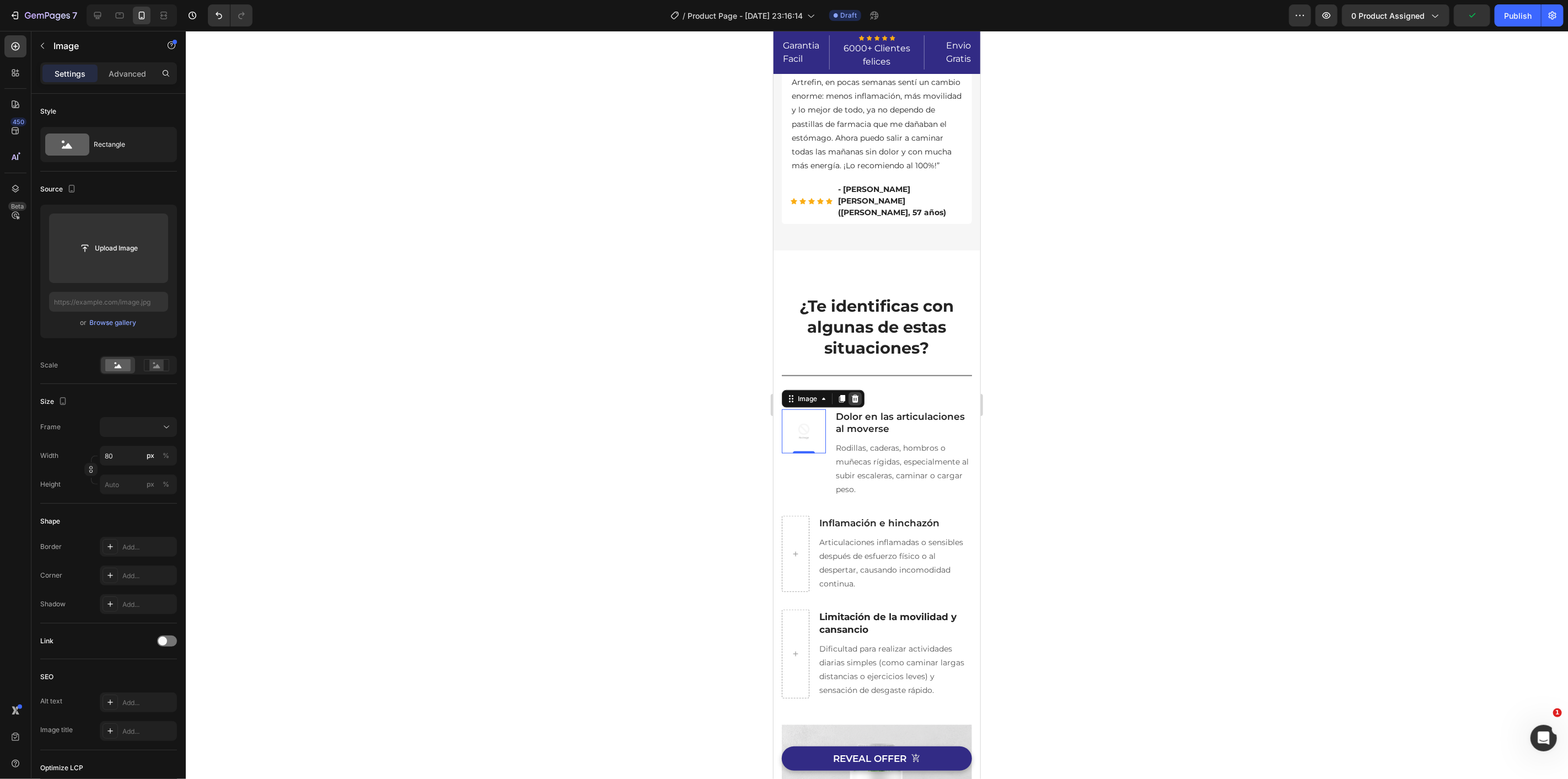
drag, startPoint x: 853, startPoint y: 399, endPoint x: 1527, endPoint y: 405, distance: 674.0
click at [853, 399] on icon at bounding box center [854, 397] width 7 height 8
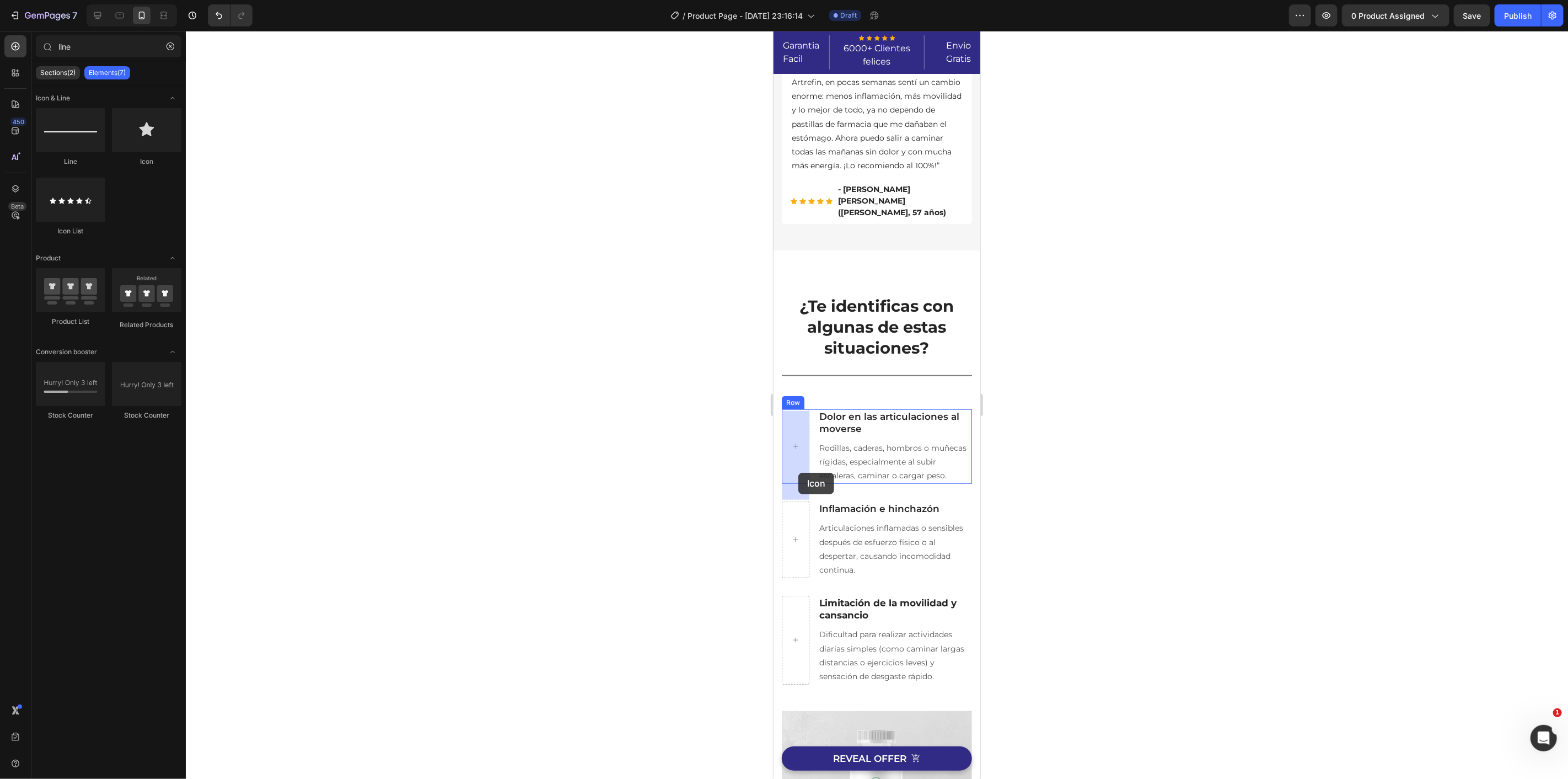
drag, startPoint x: 1114, startPoint y: 294, endPoint x: 798, endPoint y: 472, distance: 362.7
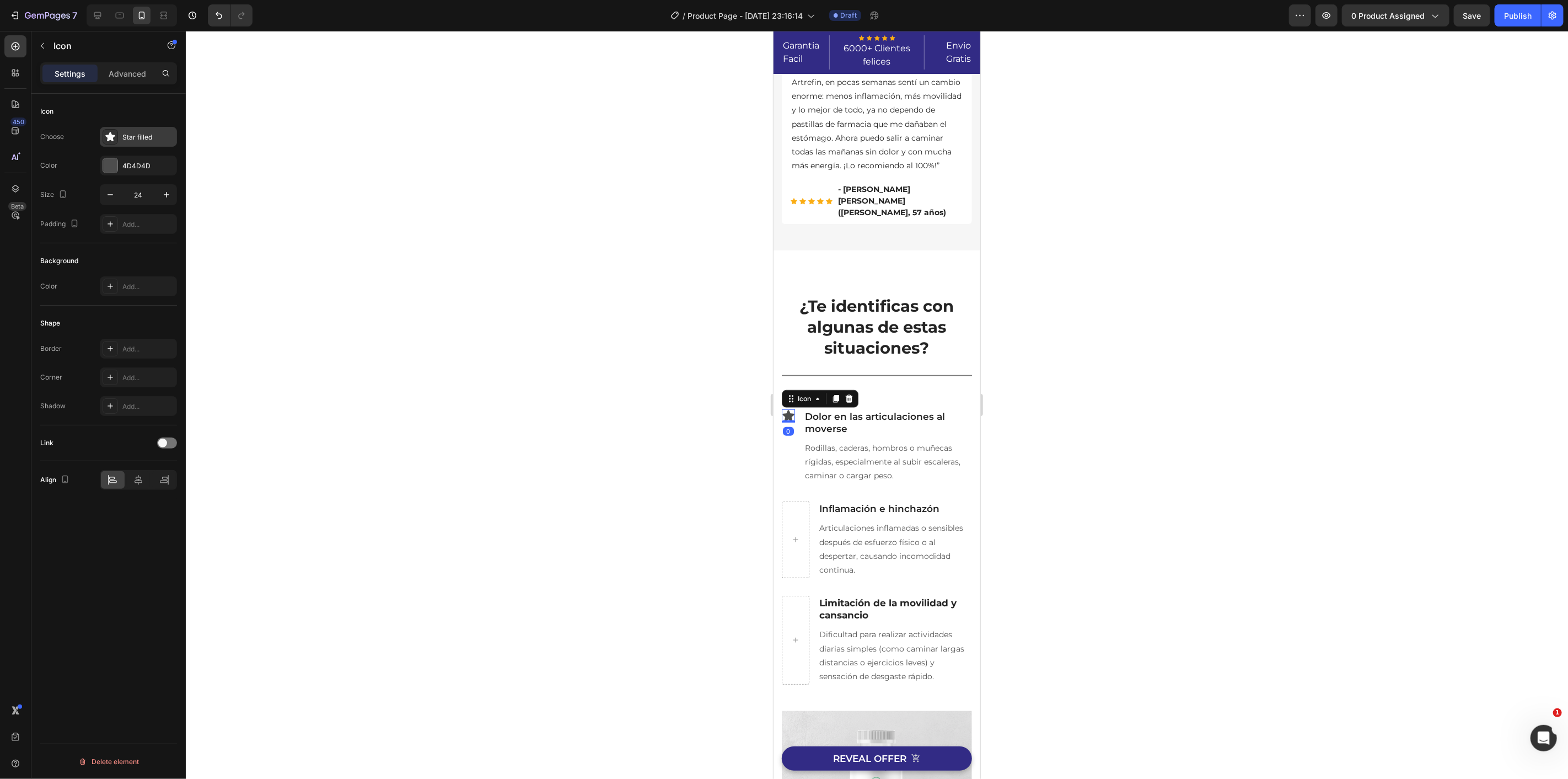
click at [138, 135] on div "Star filled" at bounding box center [148, 137] width 52 height 10
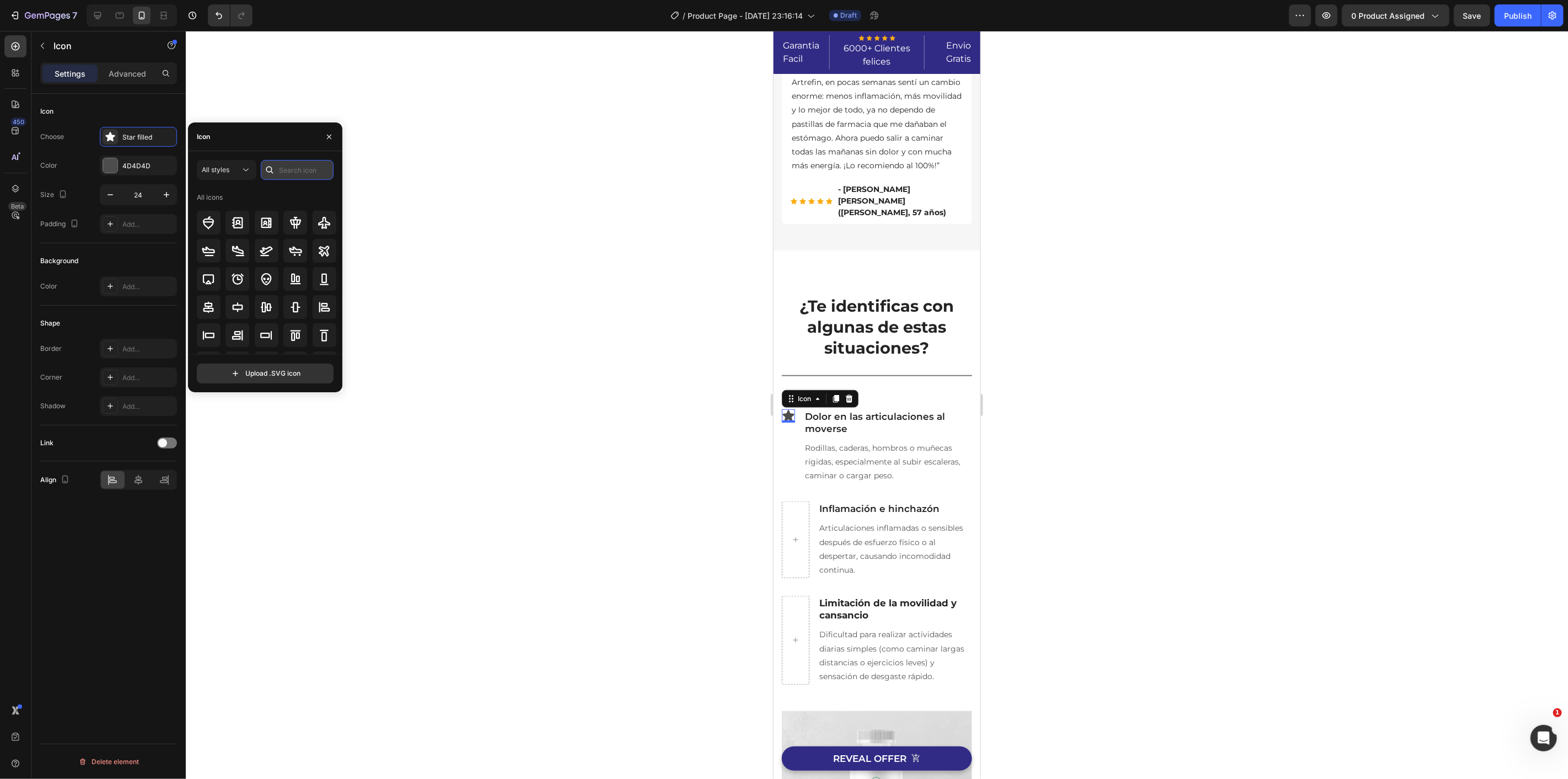
click at [296, 170] on input "text" at bounding box center [297, 169] width 73 height 20
type input "bone"
type input "sad"
click at [265, 313] on icon at bounding box center [266, 314] width 13 height 13
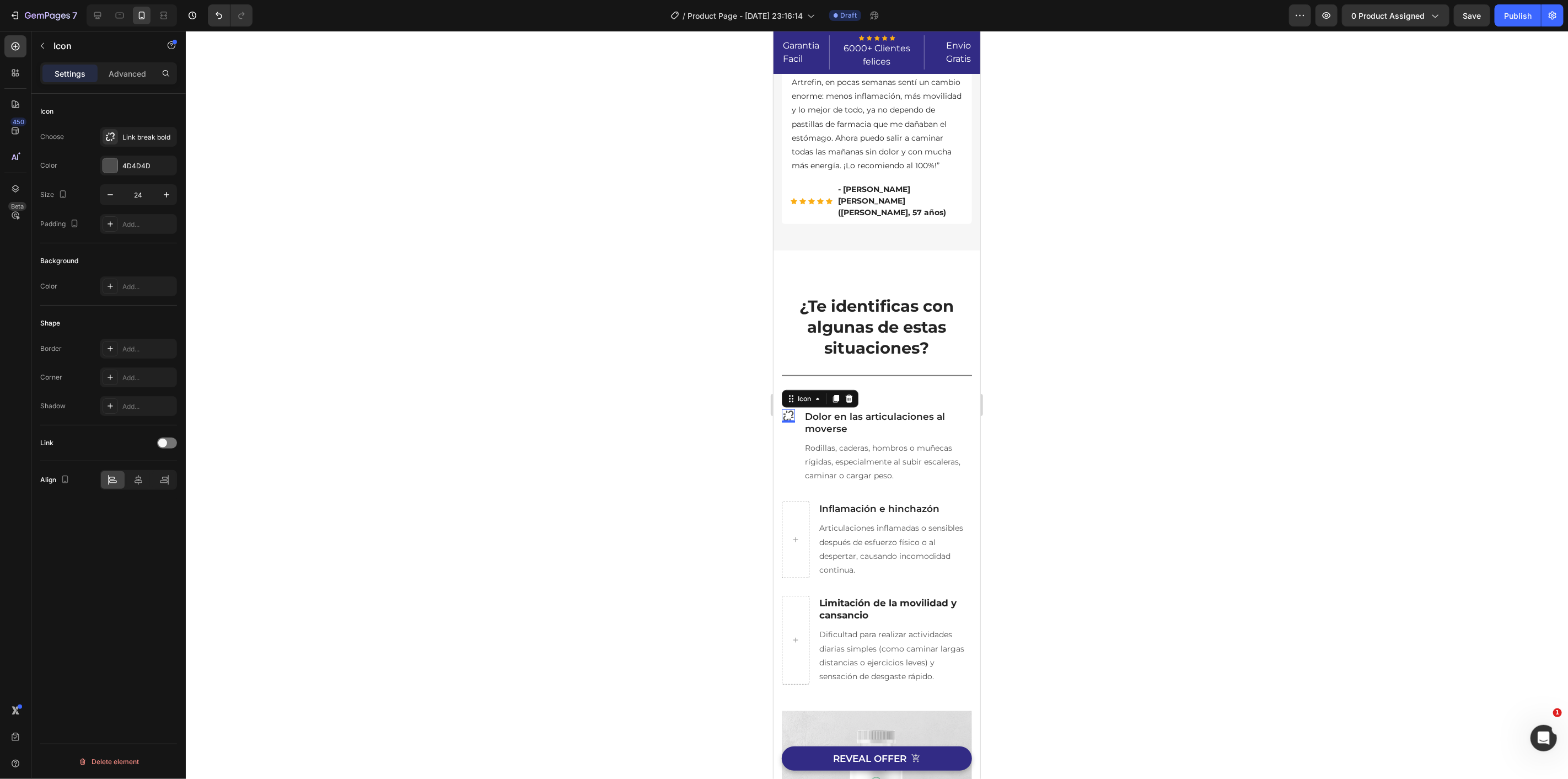
click at [507, 355] on div at bounding box center [877, 405] width 1382 height 748
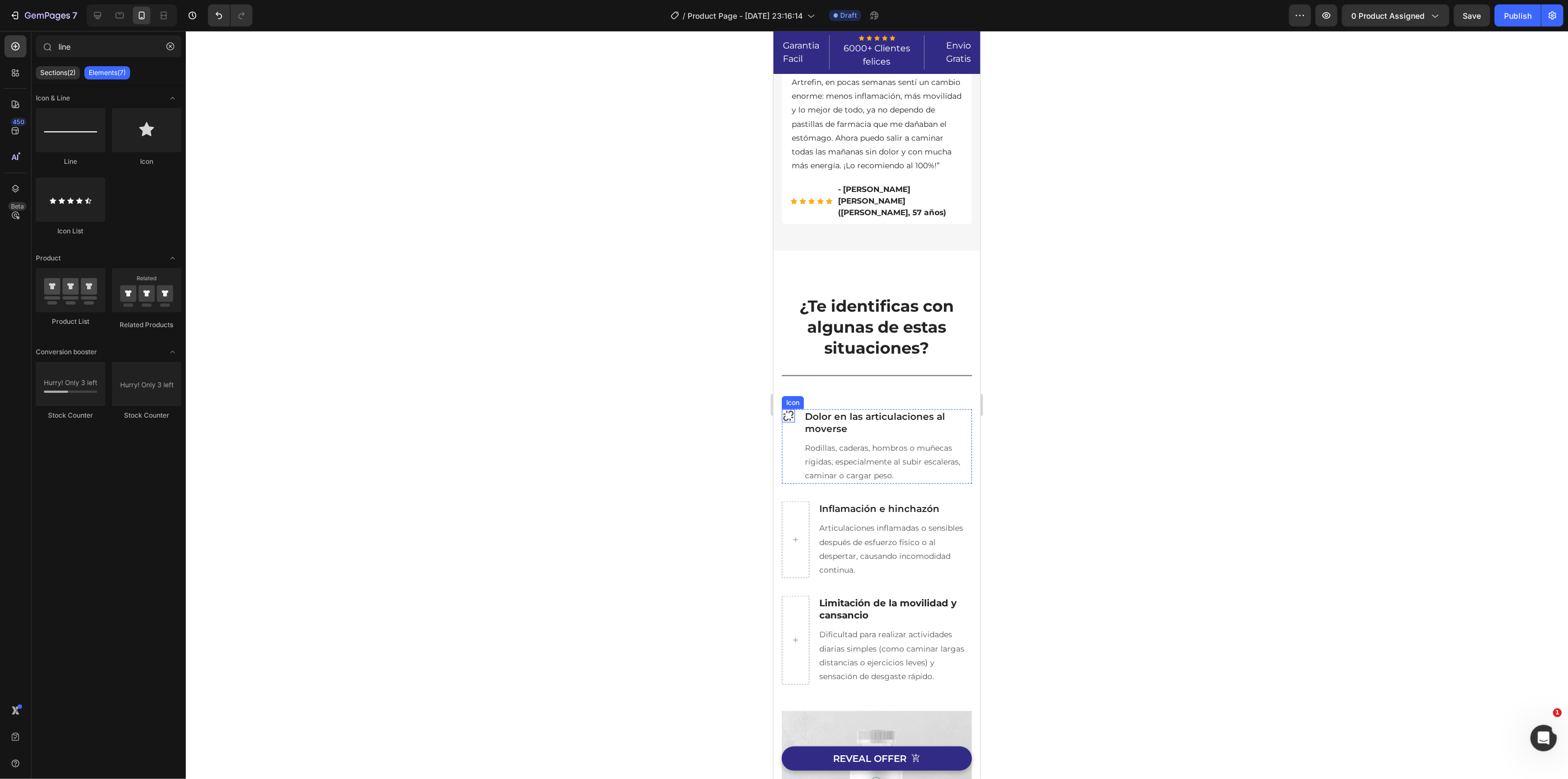
click at [786, 420] on icon at bounding box center [787, 415] width 13 height 13
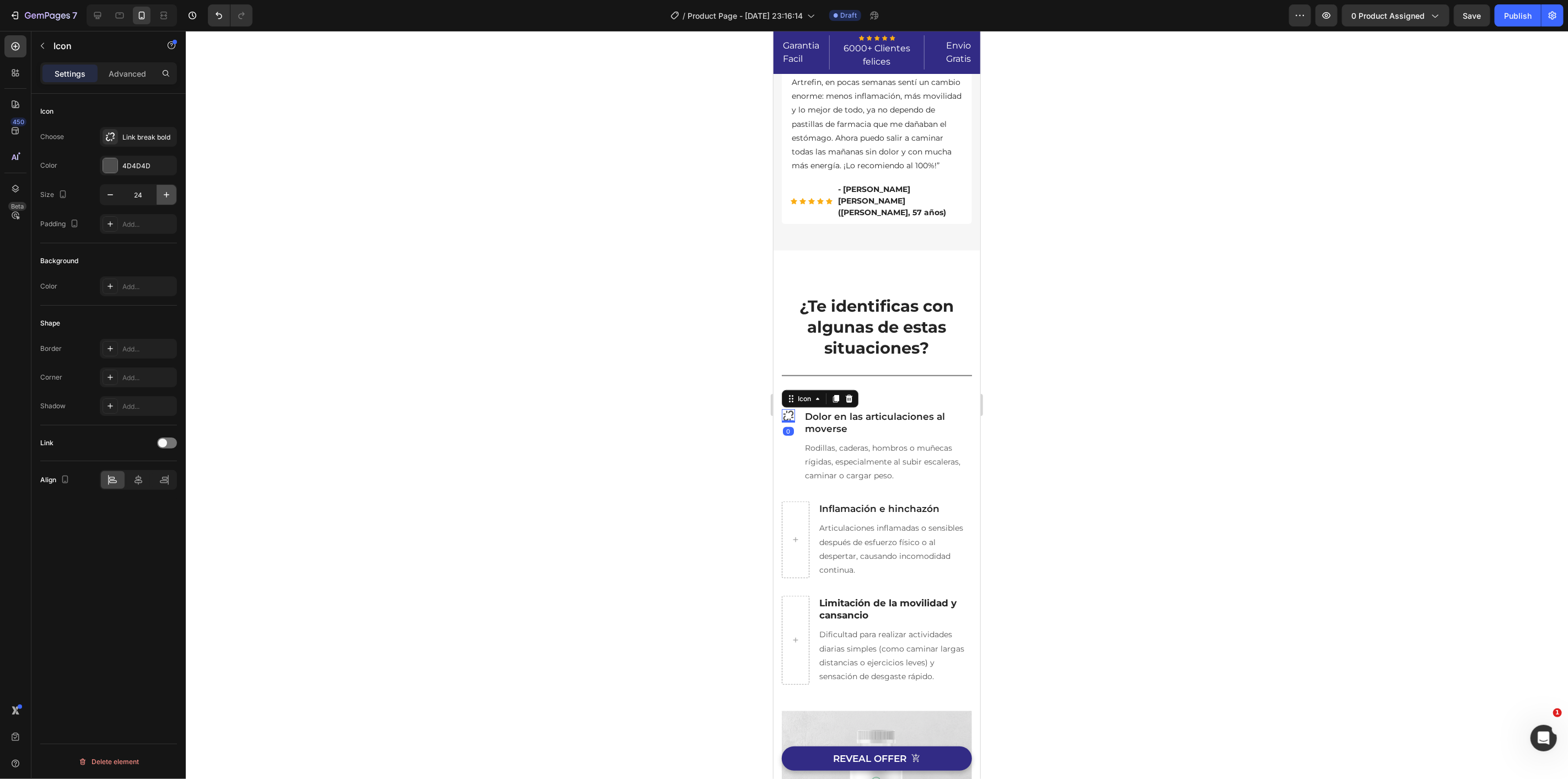
click at [172, 193] on button "button" at bounding box center [166, 195] width 20 height 20
click at [172, 195] on button "button" at bounding box center [166, 195] width 20 height 20
click at [172, 196] on button "button" at bounding box center [166, 195] width 20 height 20
click at [172, 198] on button "button" at bounding box center [166, 195] width 20 height 20
click at [172, 198] on button "button" at bounding box center [166, 195] width 20 height 20
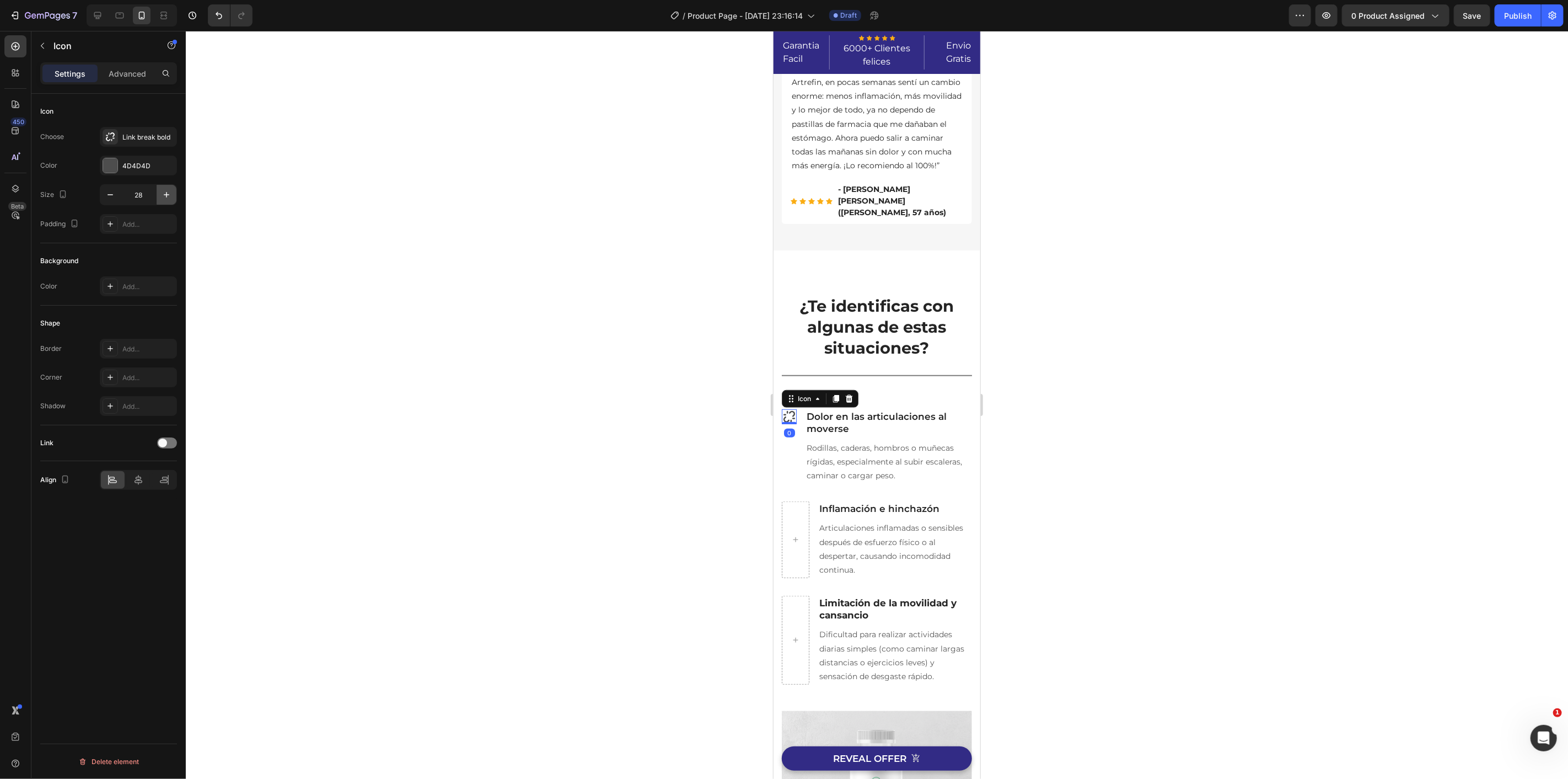
click at [172, 198] on button "button" at bounding box center [166, 195] width 20 height 20
click at [172, 199] on button "button" at bounding box center [166, 195] width 20 height 20
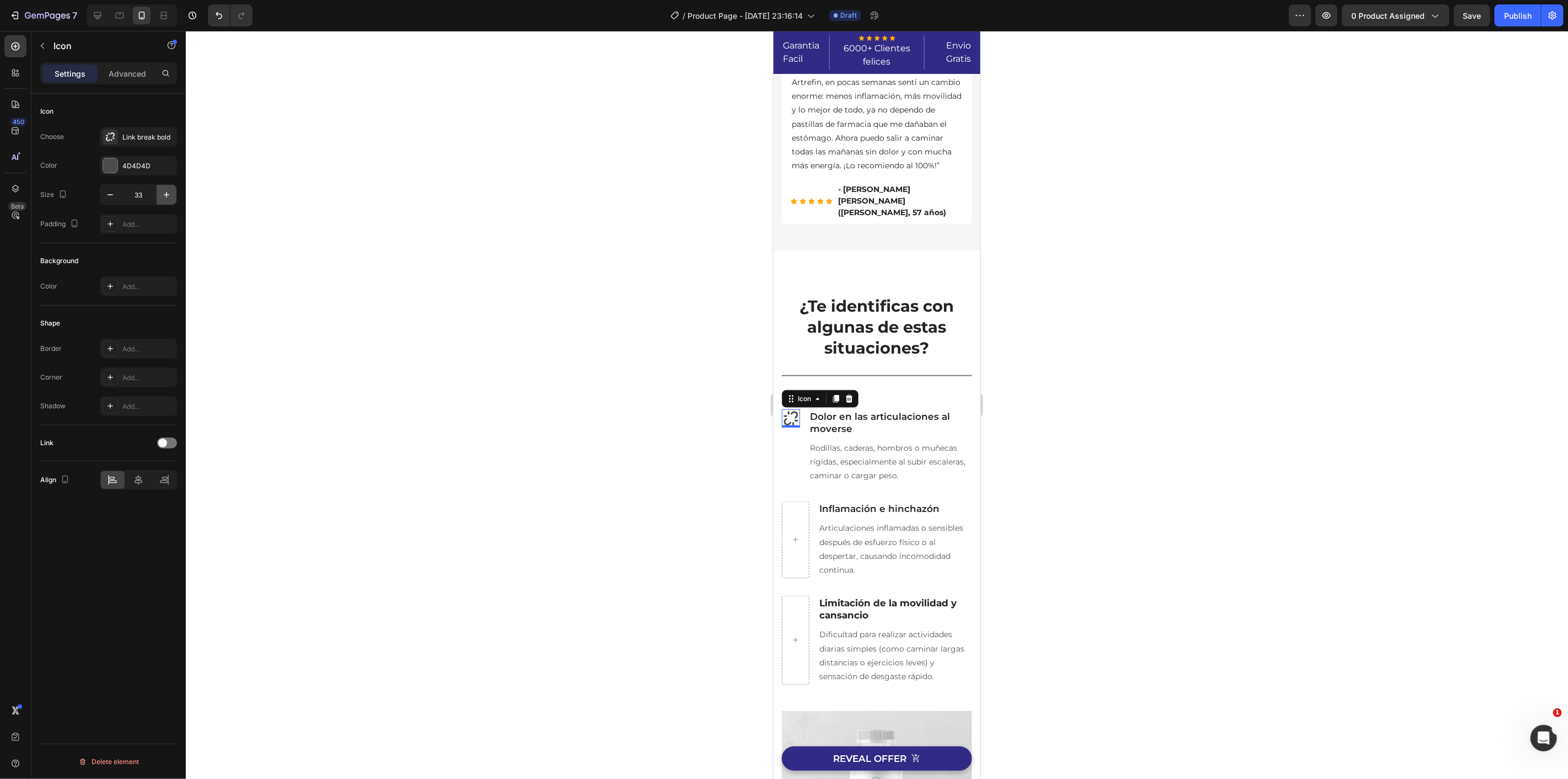
click at [172, 199] on button "button" at bounding box center [166, 195] width 20 height 20
click at [172, 200] on button "button" at bounding box center [166, 195] width 20 height 20
click at [172, 201] on button "button" at bounding box center [166, 195] width 20 height 20
click at [172, 202] on button "button" at bounding box center [166, 195] width 20 height 20
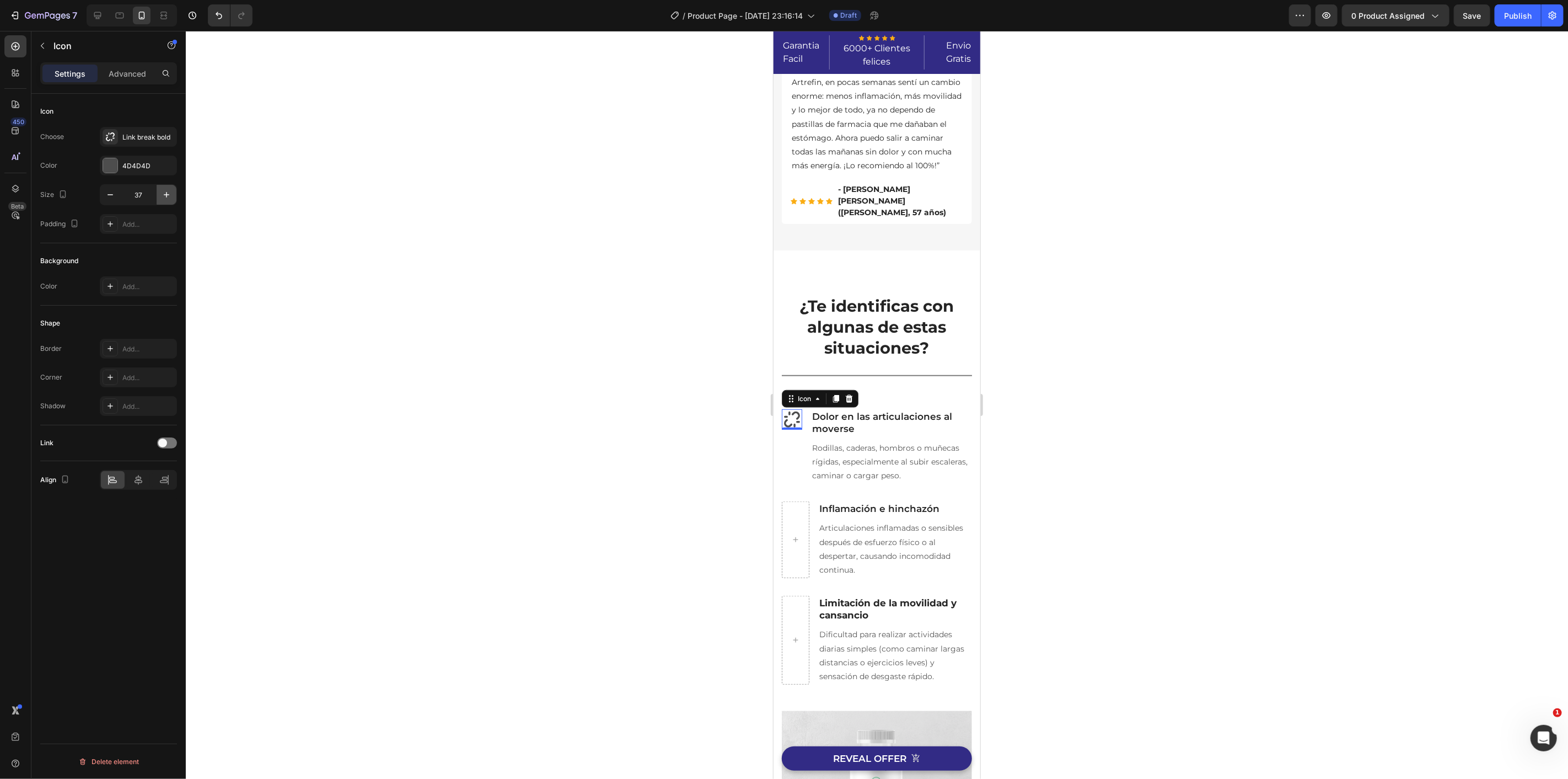
click at [172, 202] on button "button" at bounding box center [166, 195] width 20 height 20
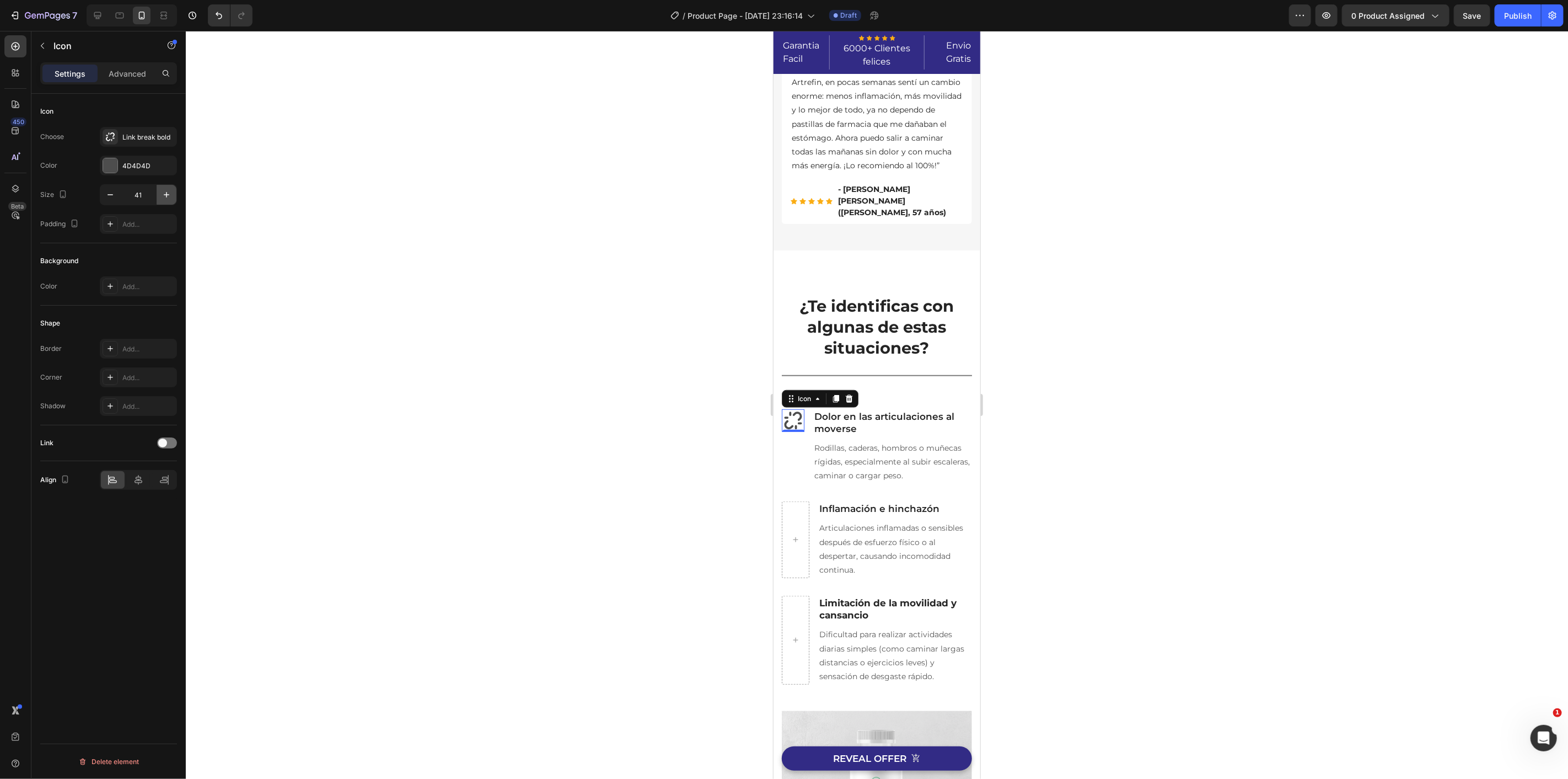
click at [172, 202] on button "button" at bounding box center [166, 195] width 20 height 20
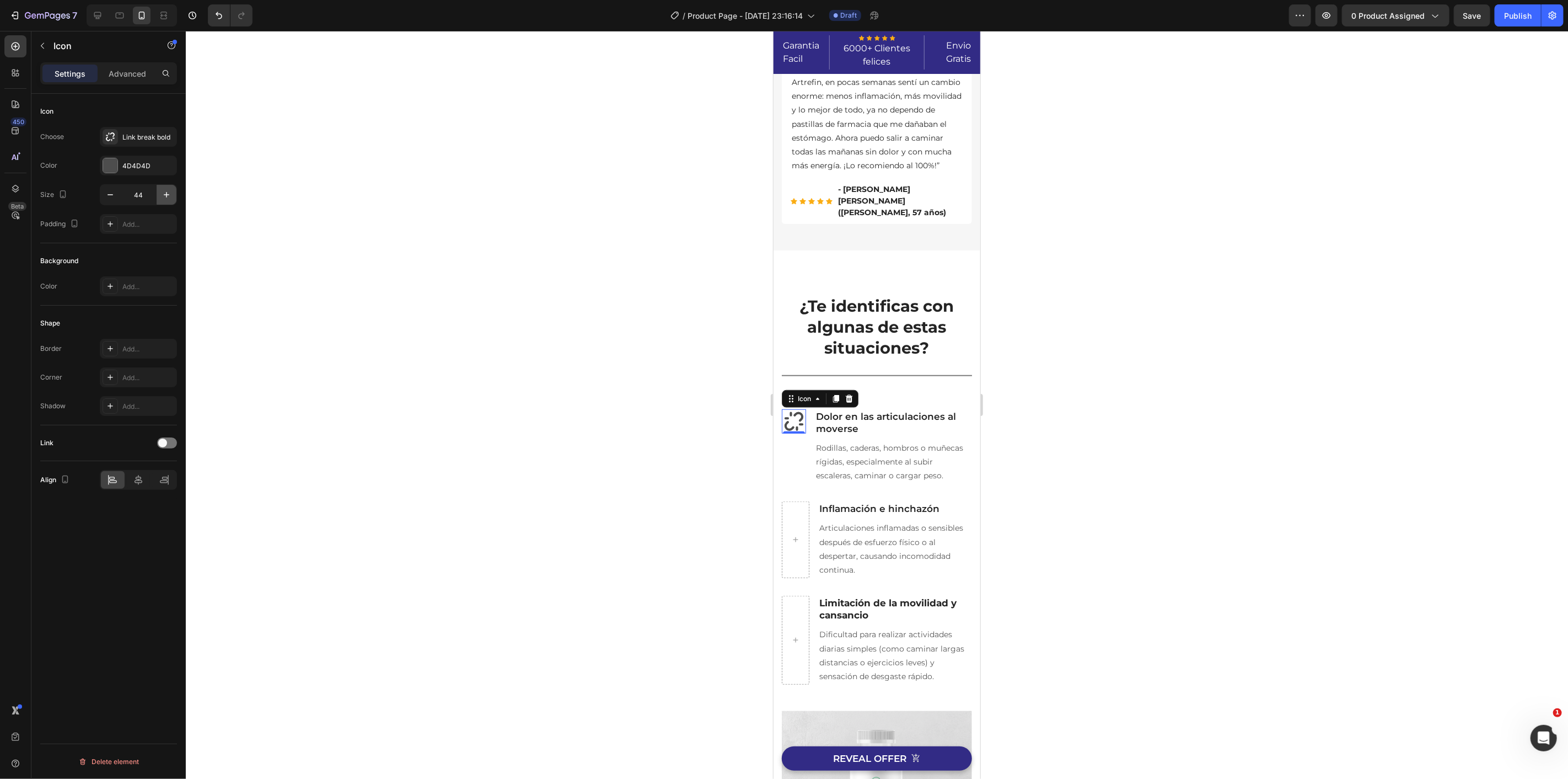
click at [172, 202] on button "button" at bounding box center [166, 195] width 20 height 20
click at [172, 203] on button "button" at bounding box center [166, 195] width 20 height 20
click at [172, 204] on button "button" at bounding box center [166, 195] width 20 height 20
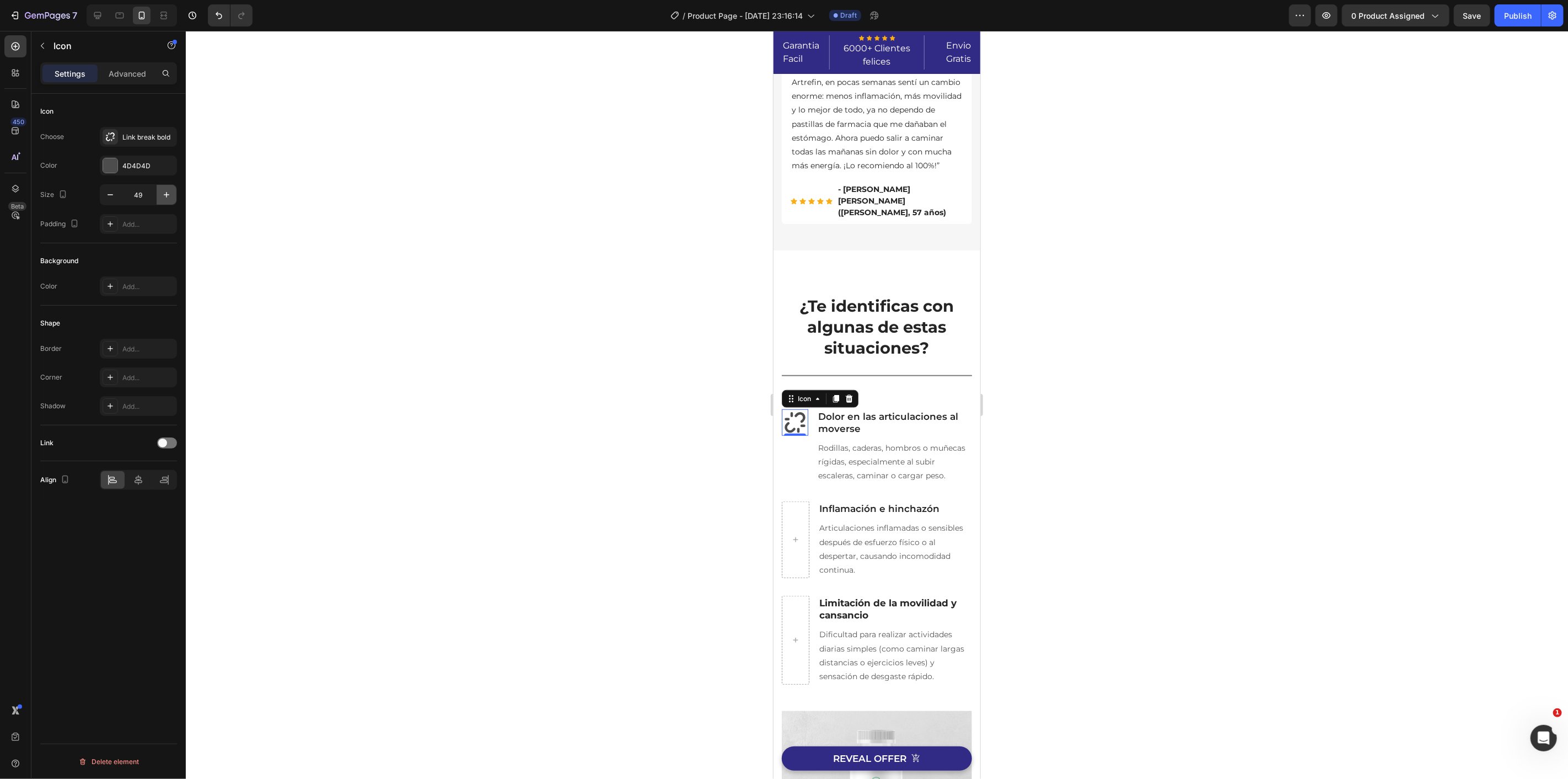
click at [172, 204] on button "button" at bounding box center [166, 195] width 20 height 20
type input "52"
click at [459, 277] on div at bounding box center [877, 405] width 1382 height 748
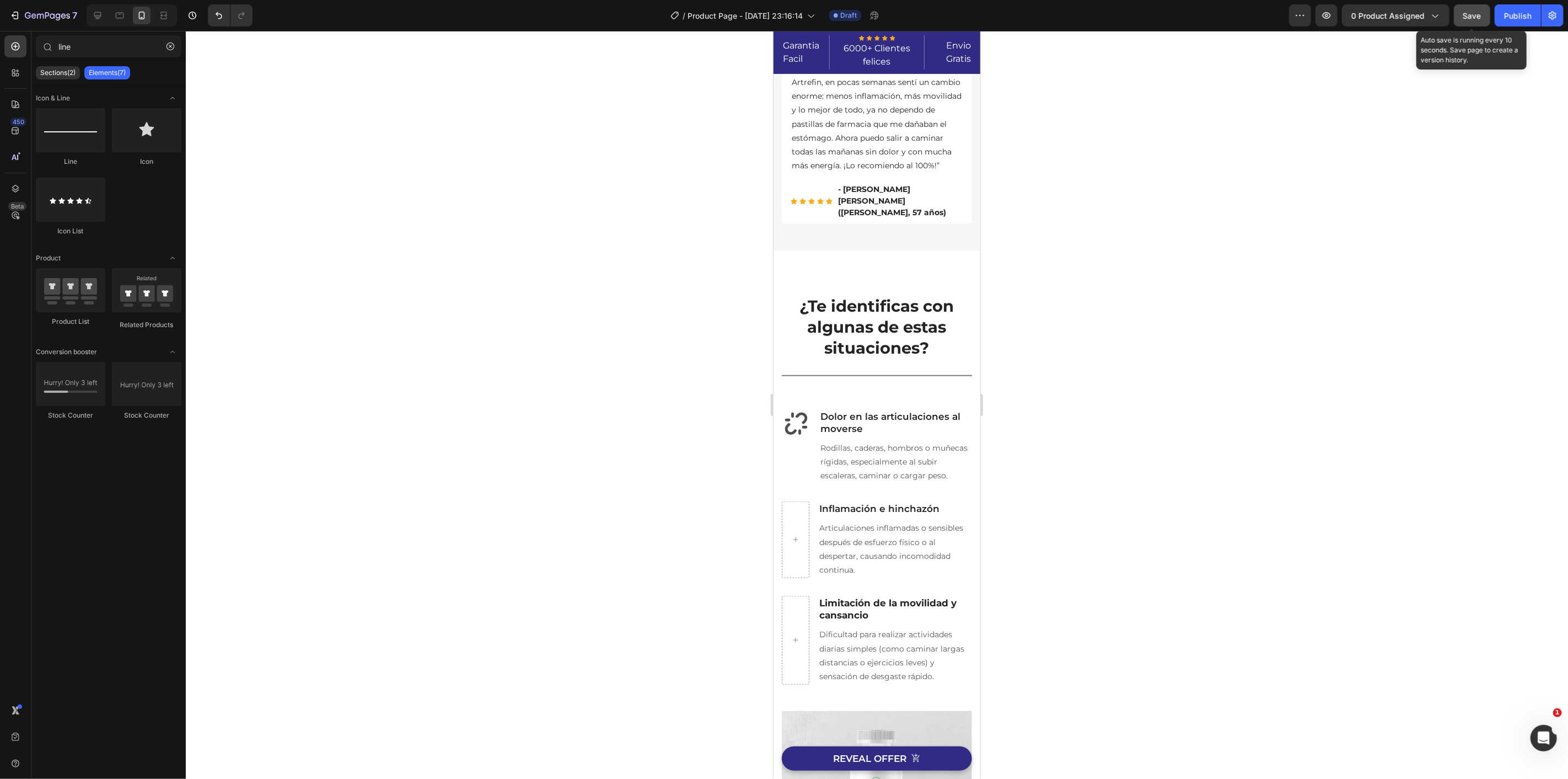
click at [1467, 19] on span "Save" at bounding box center [1472, 16] width 18 height 9
click at [122, 15] on icon at bounding box center [119, 15] width 11 height 11
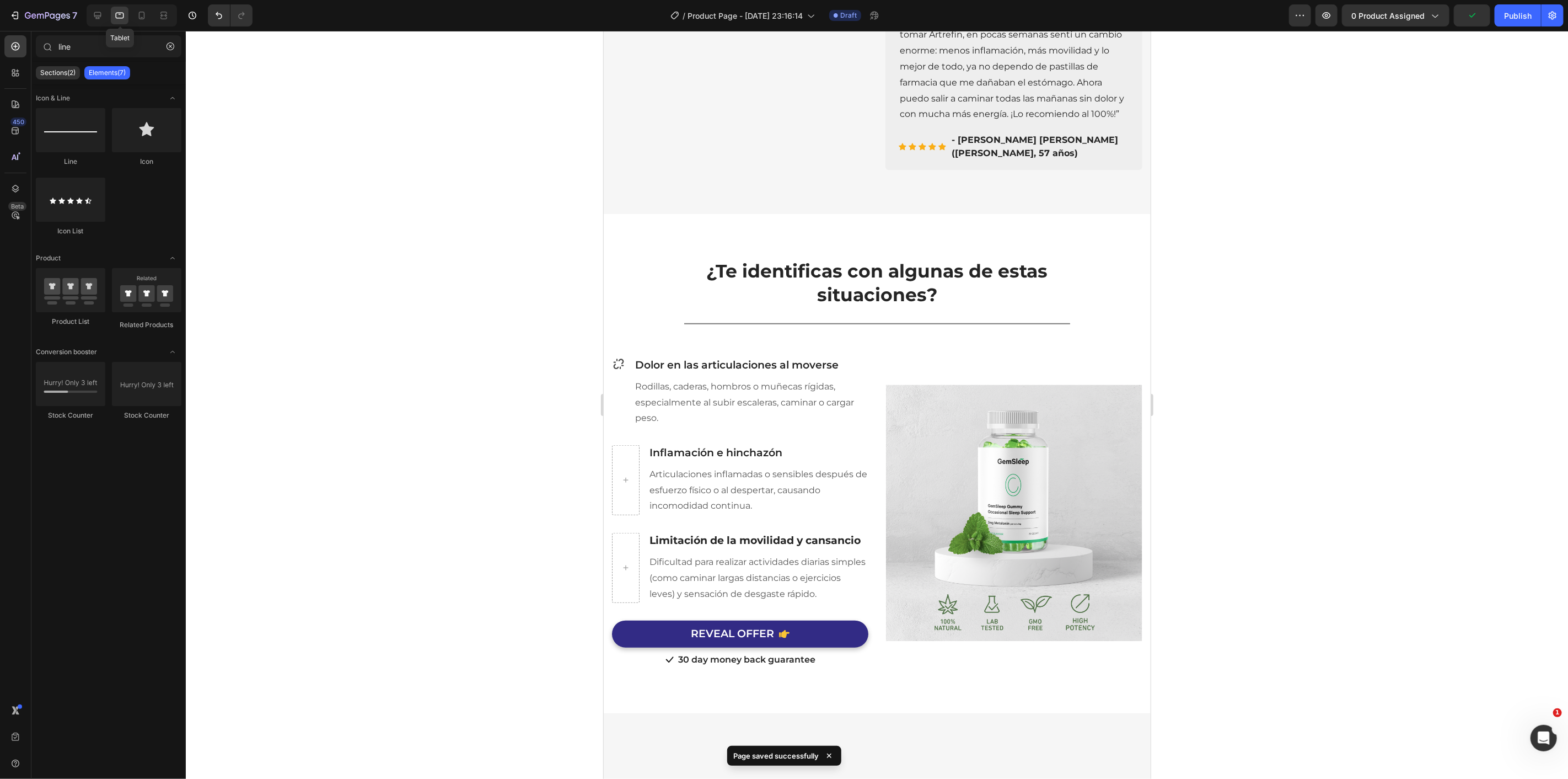
scroll to position [564, 0]
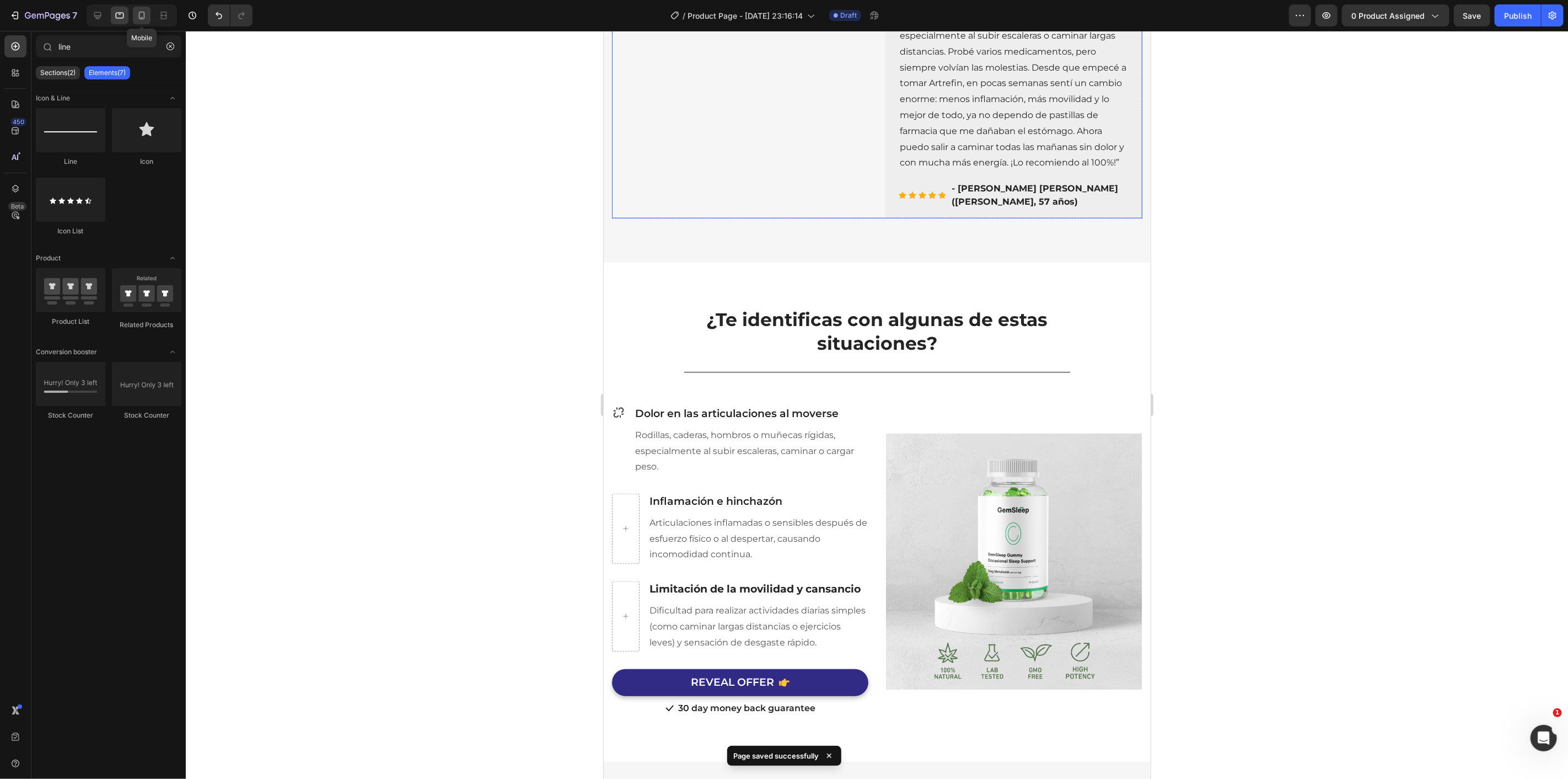
click at [137, 14] on icon at bounding box center [141, 15] width 11 height 11
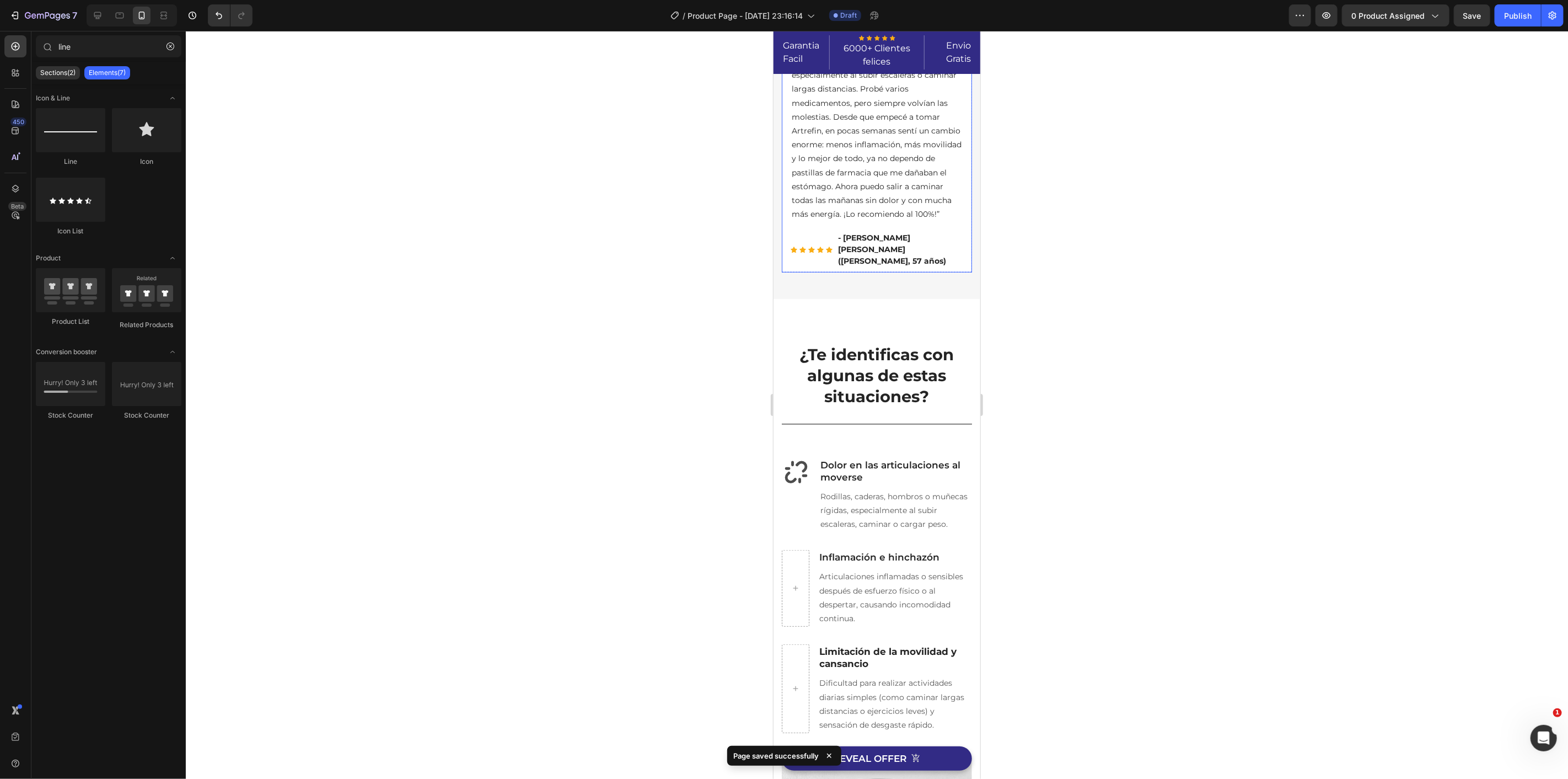
scroll to position [613, 0]
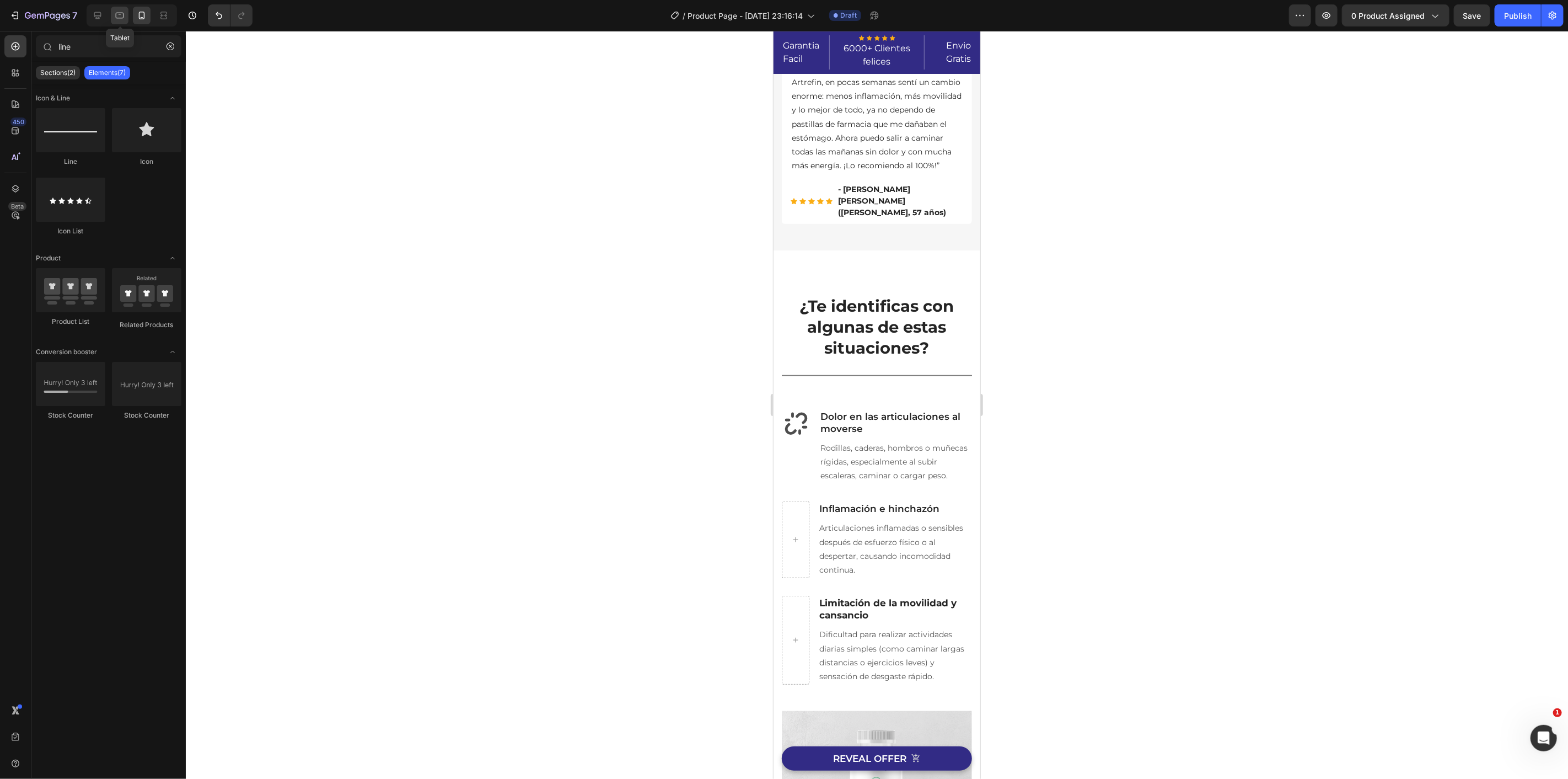
click at [122, 19] on icon at bounding box center [119, 15] width 11 height 11
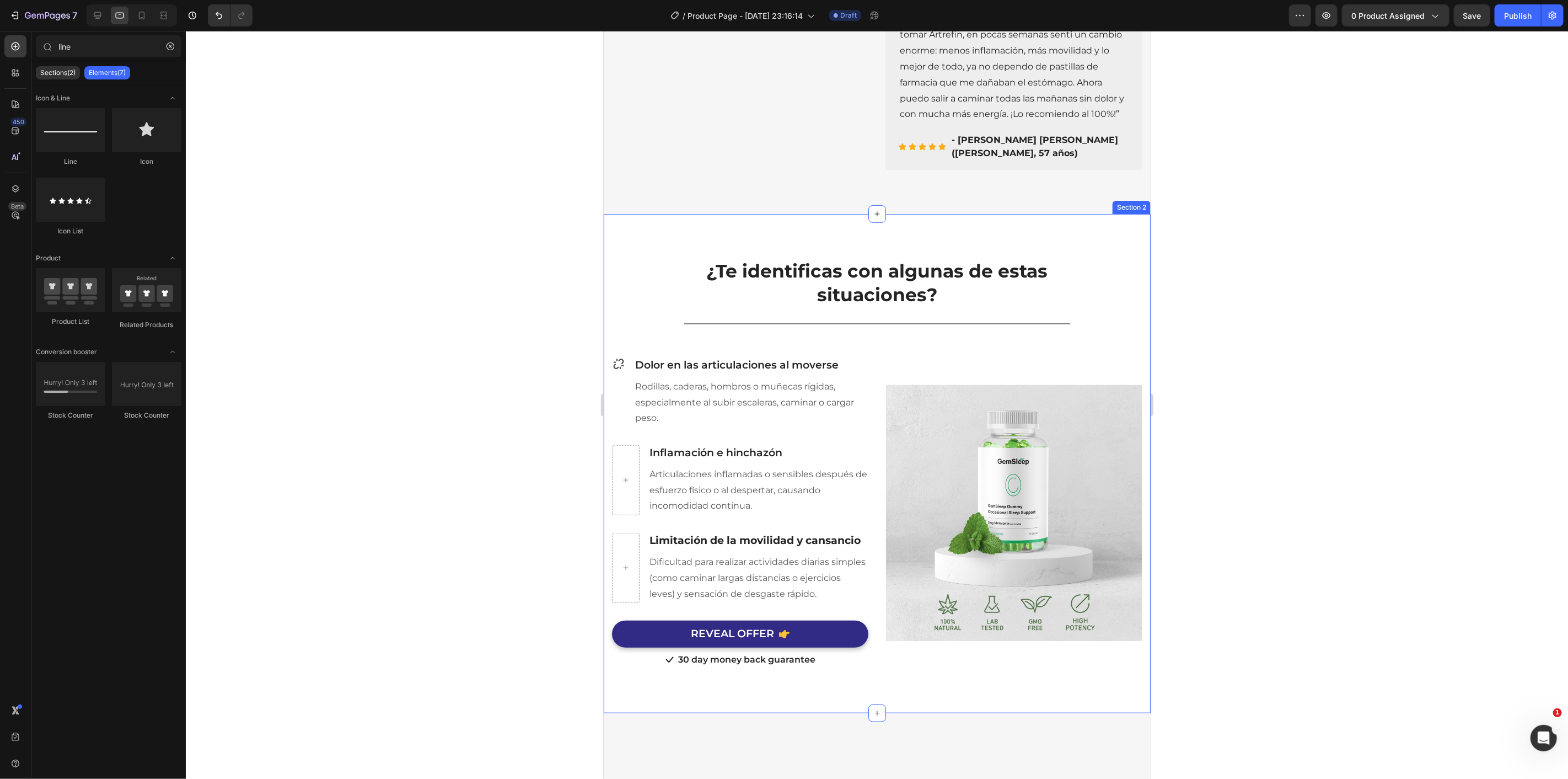
scroll to position [564, 0]
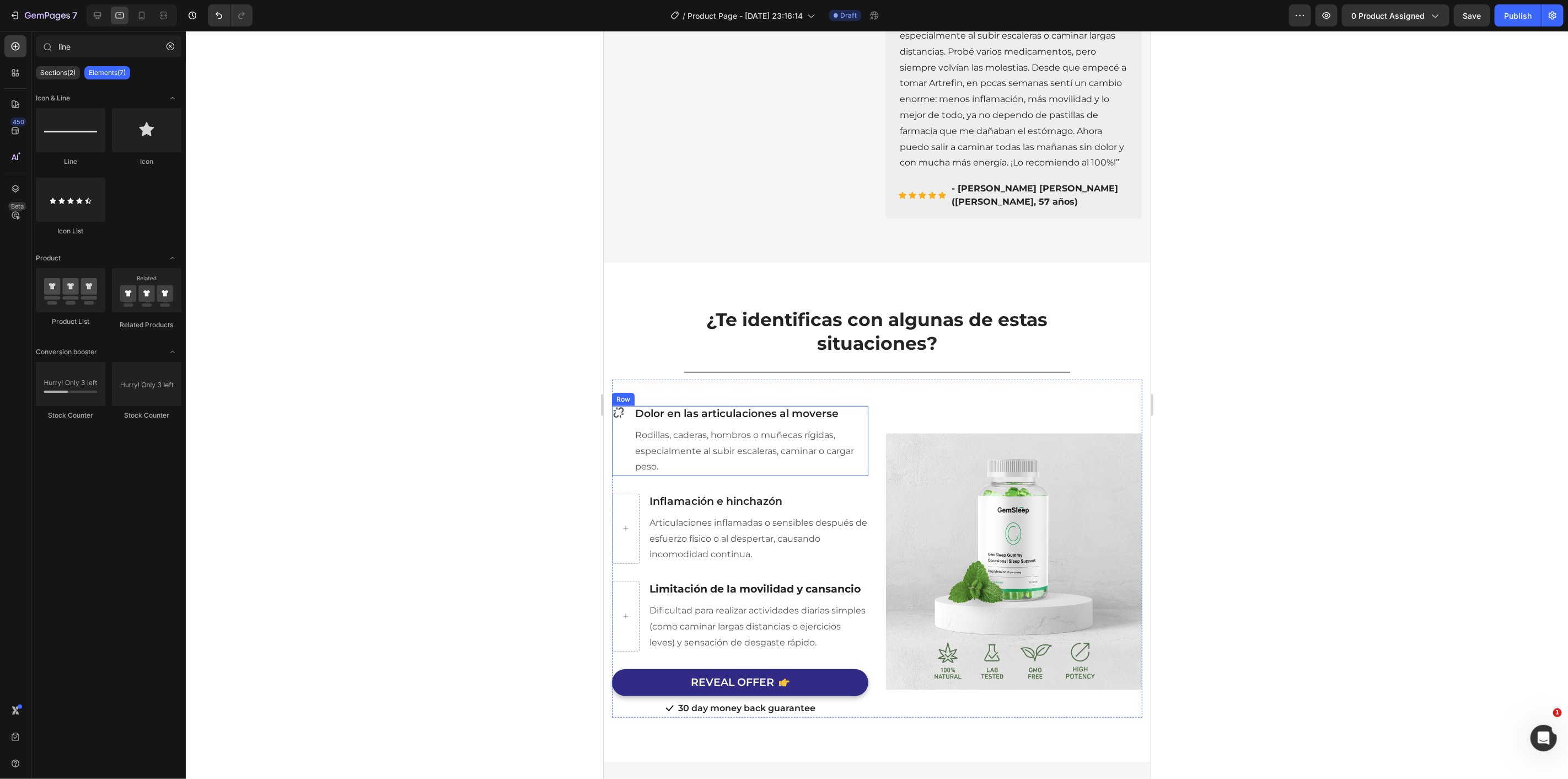
click at [617, 419] on icon at bounding box center [618, 411] width 13 height 13
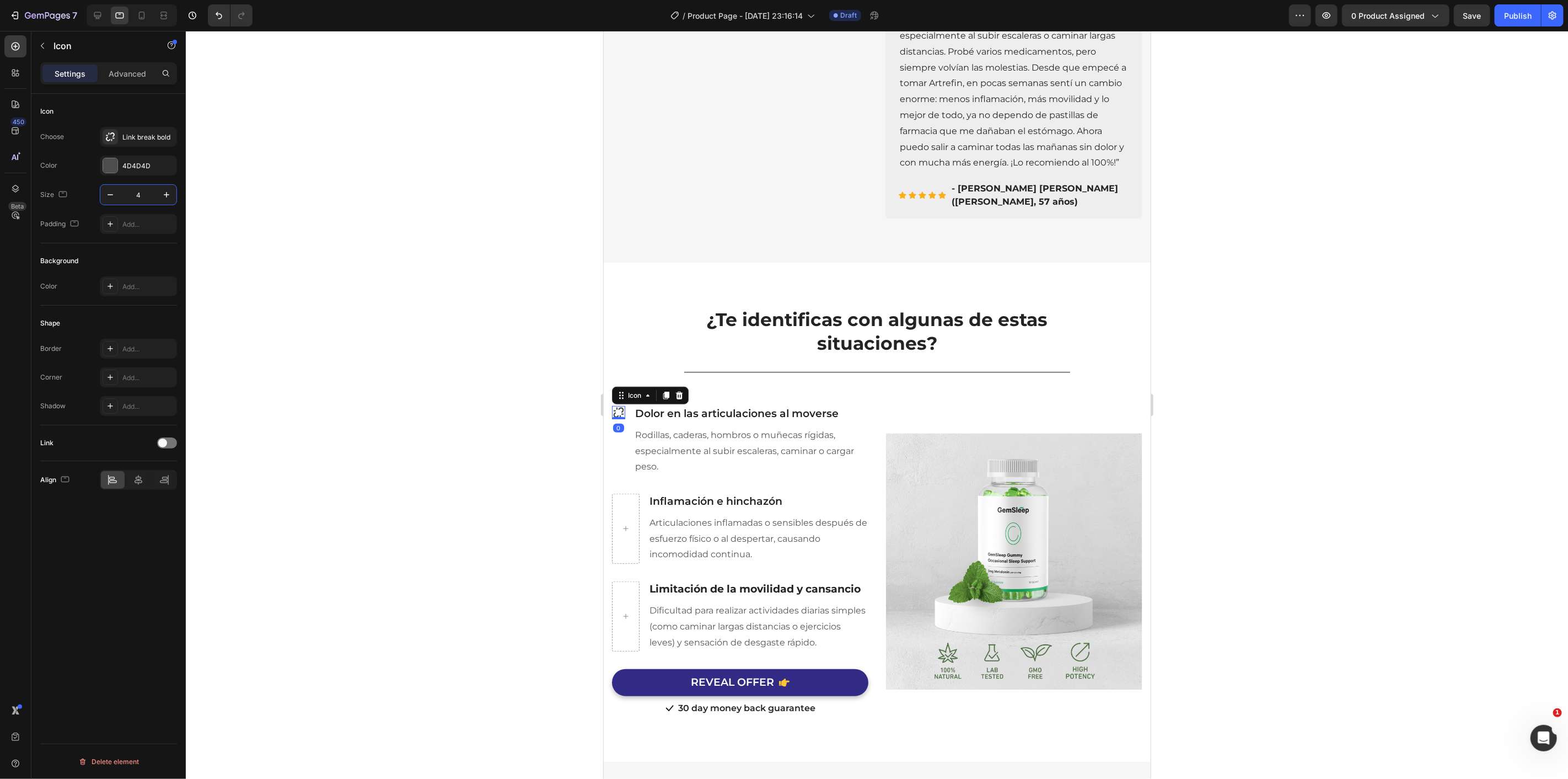
type input "40"
click at [420, 369] on div at bounding box center [877, 405] width 1382 height 748
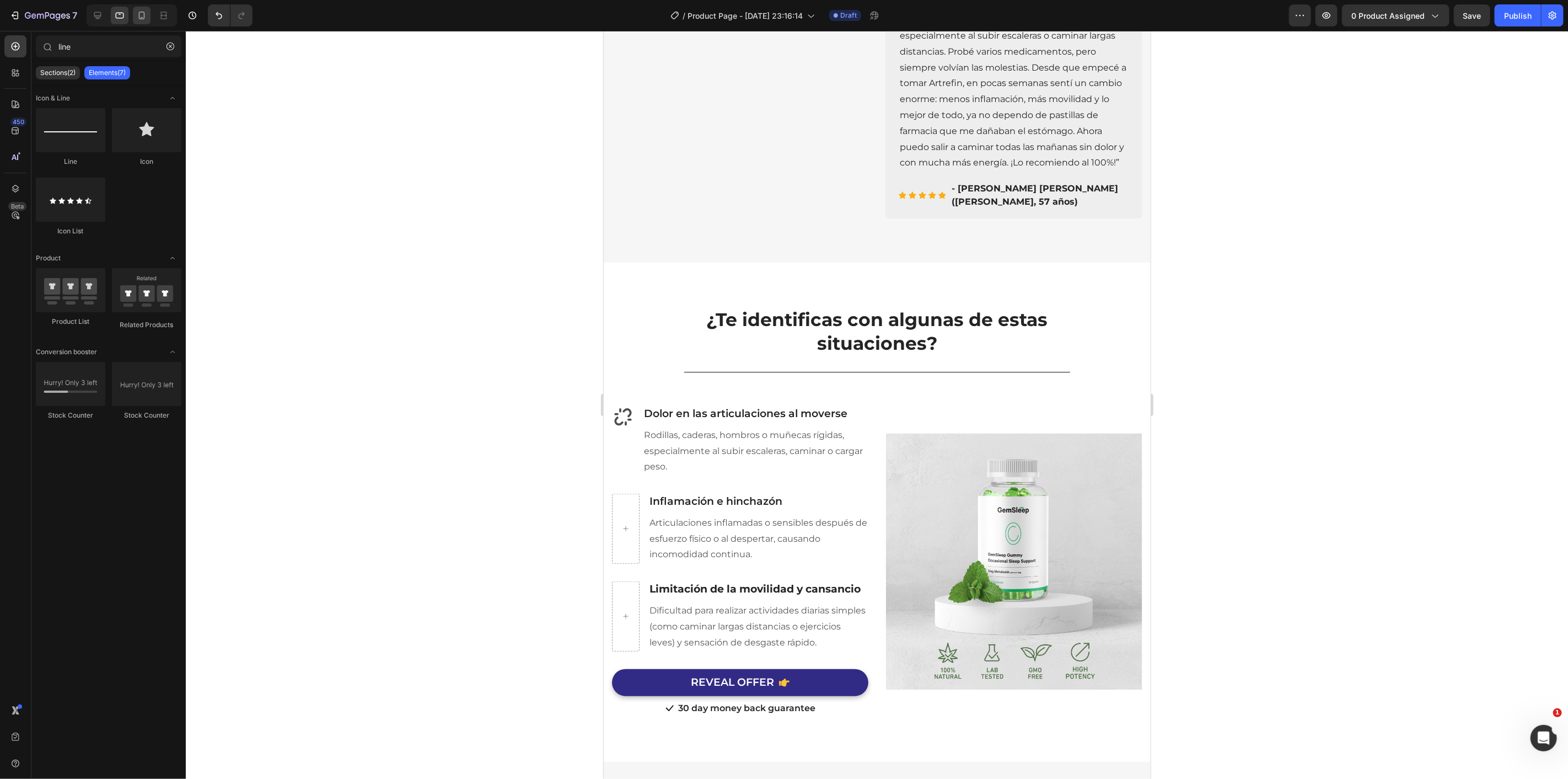
click at [141, 17] on icon at bounding box center [142, 15] width 6 height 8
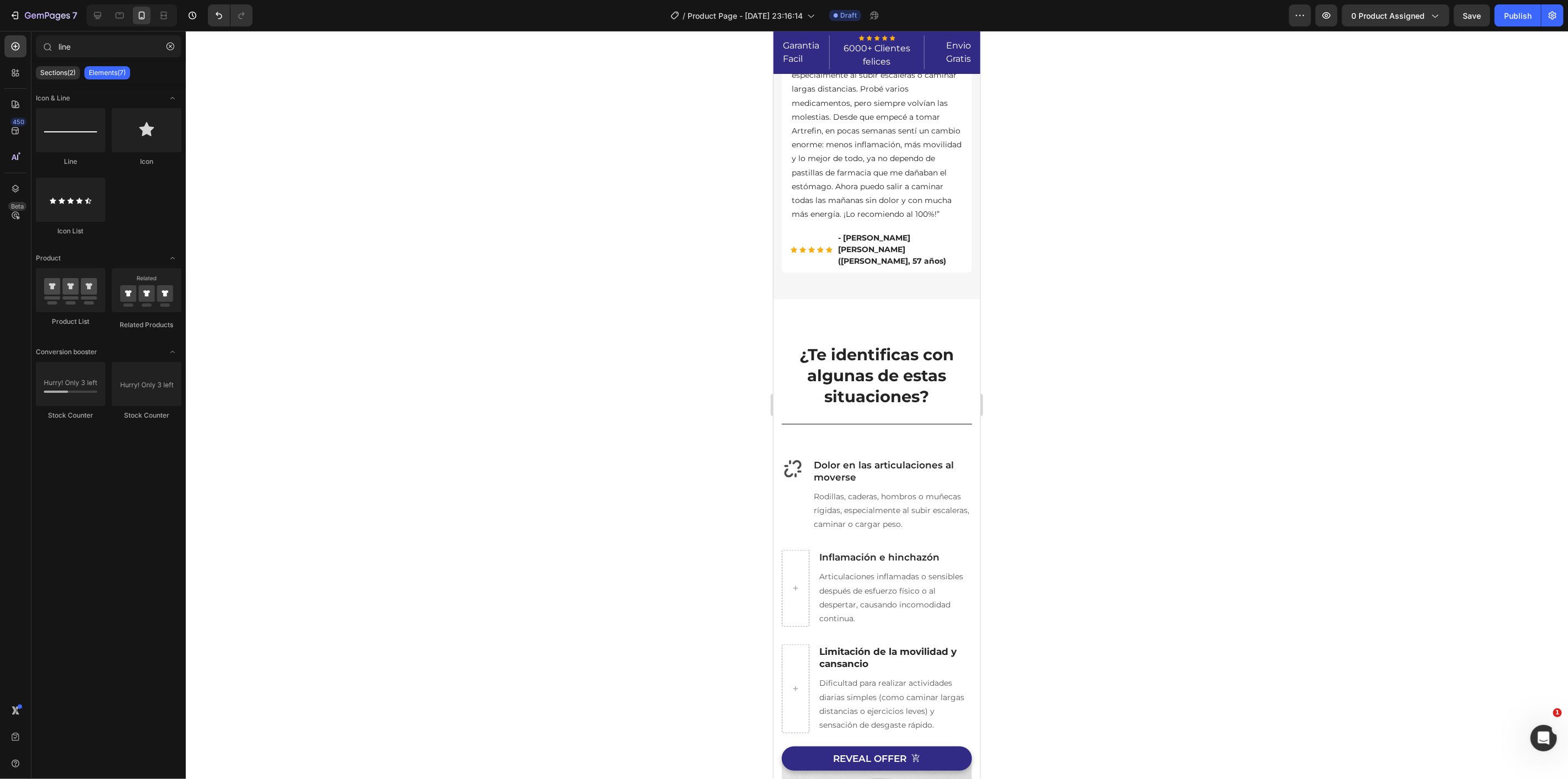
scroll to position [598, 0]
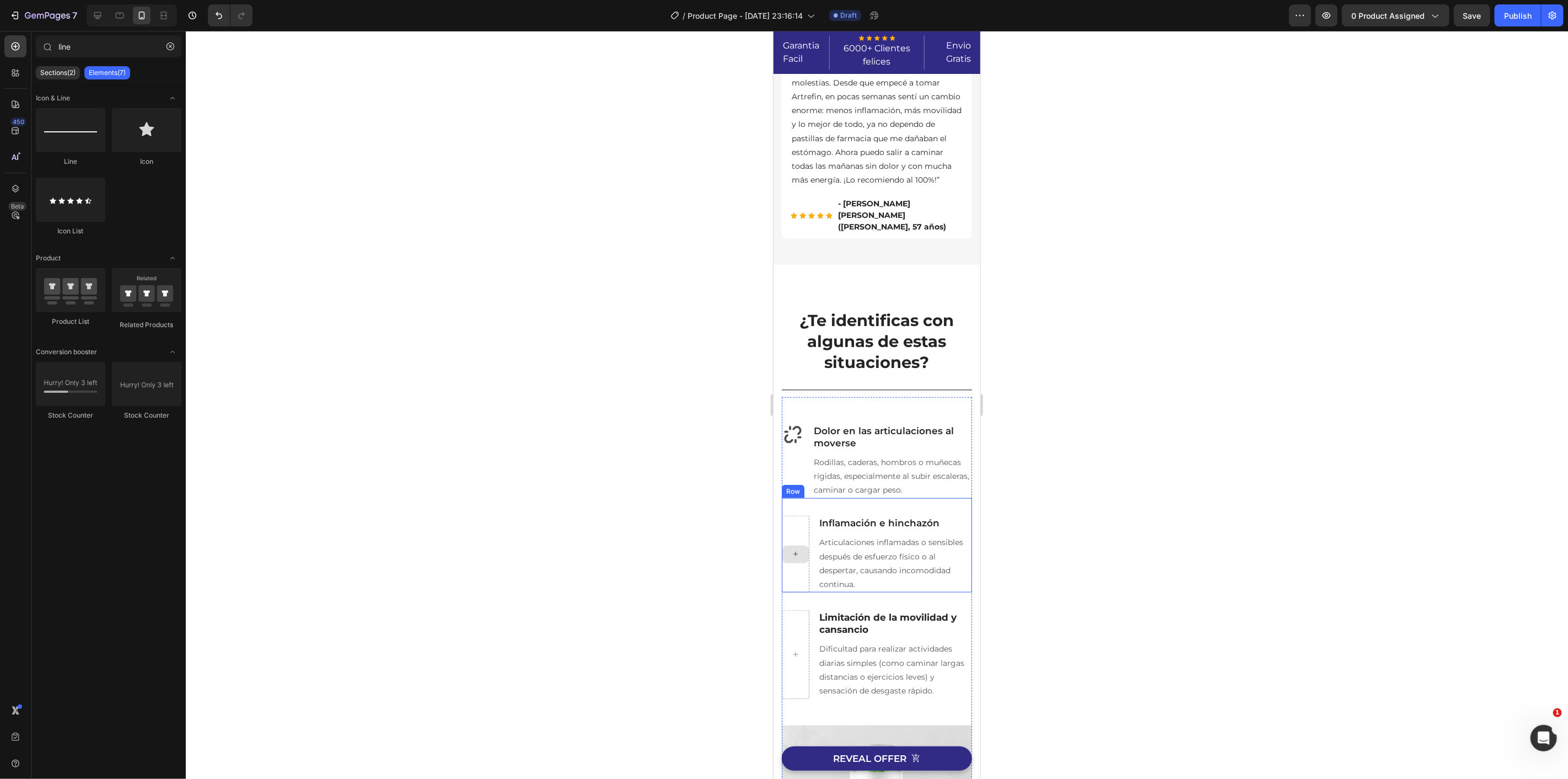
click at [790, 542] on div at bounding box center [795, 553] width 27 height 77
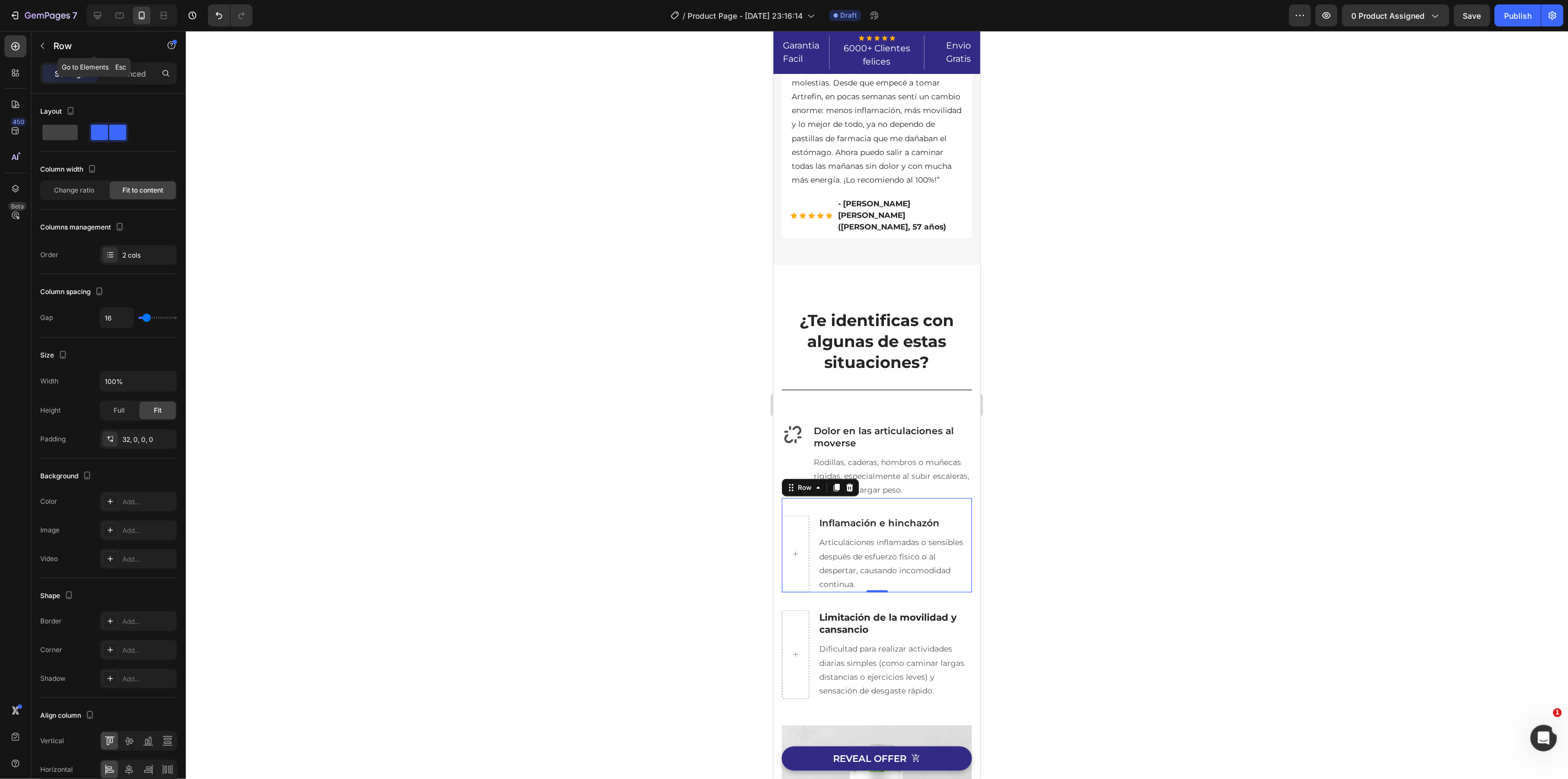
click at [46, 46] on icon "button" at bounding box center [43, 46] width 9 height 9
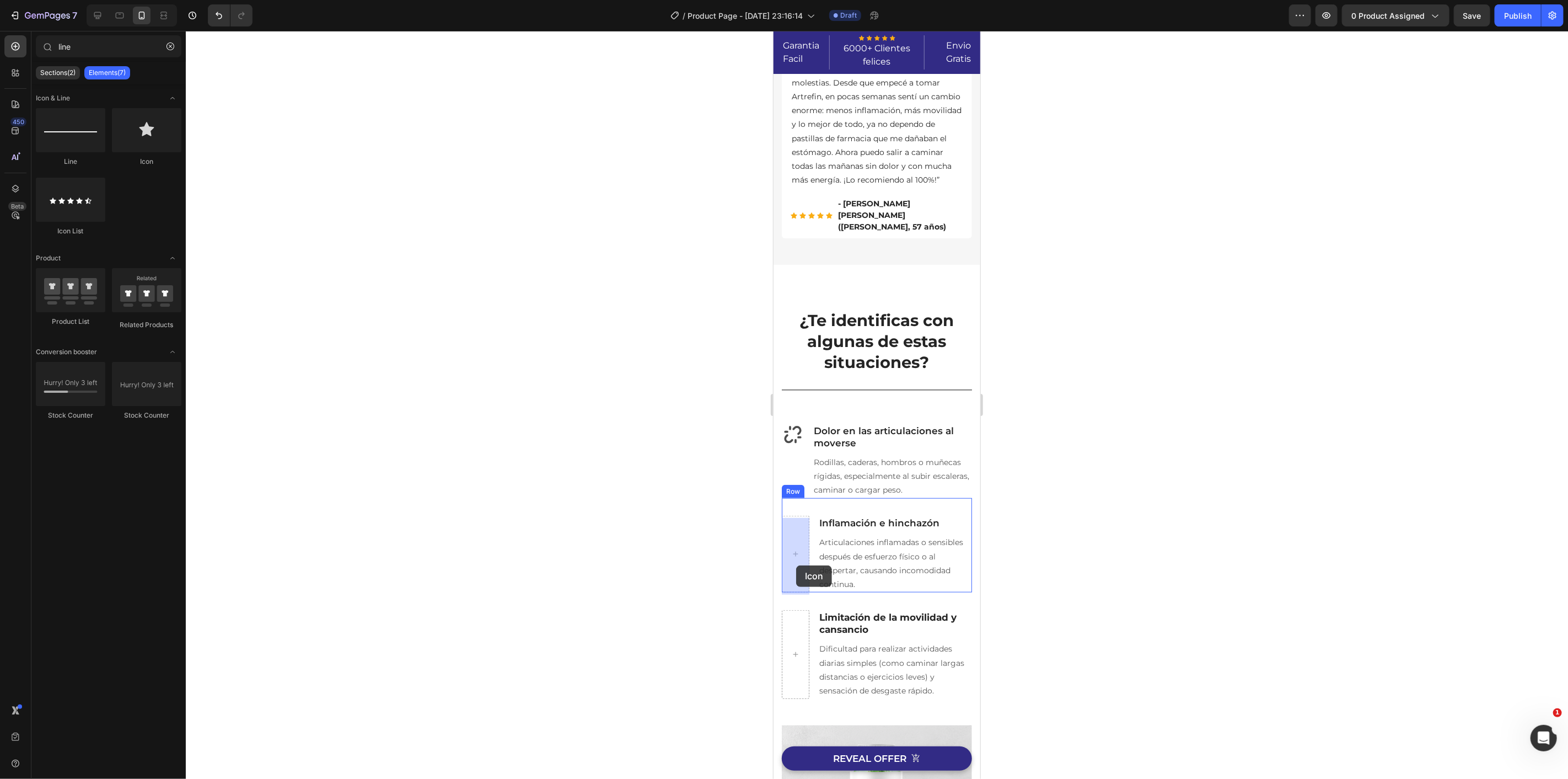
drag, startPoint x: 913, startPoint y: 162, endPoint x: 795, endPoint y: 559, distance: 414.2
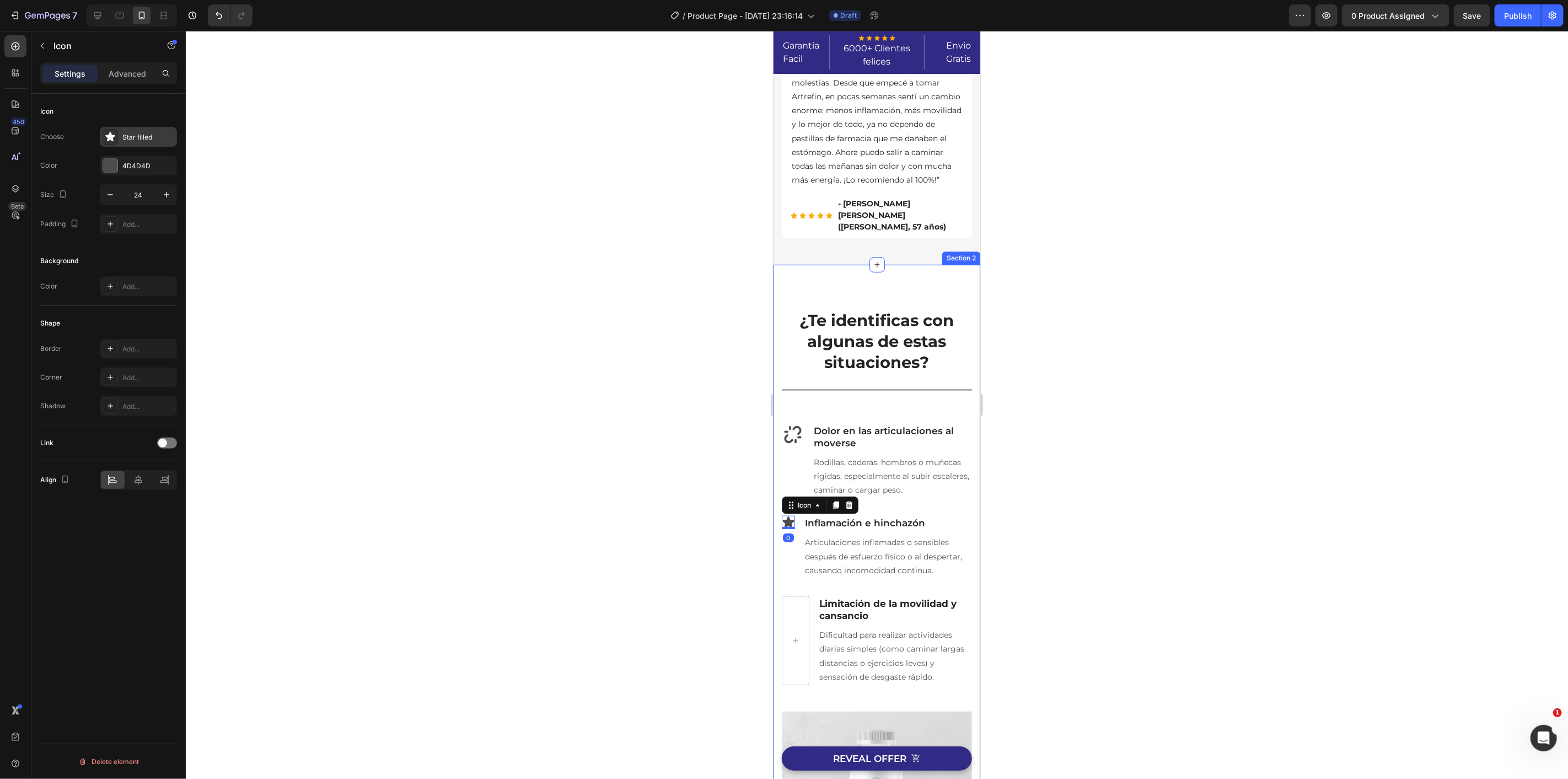
click at [131, 138] on div "Star filled" at bounding box center [148, 137] width 52 height 10
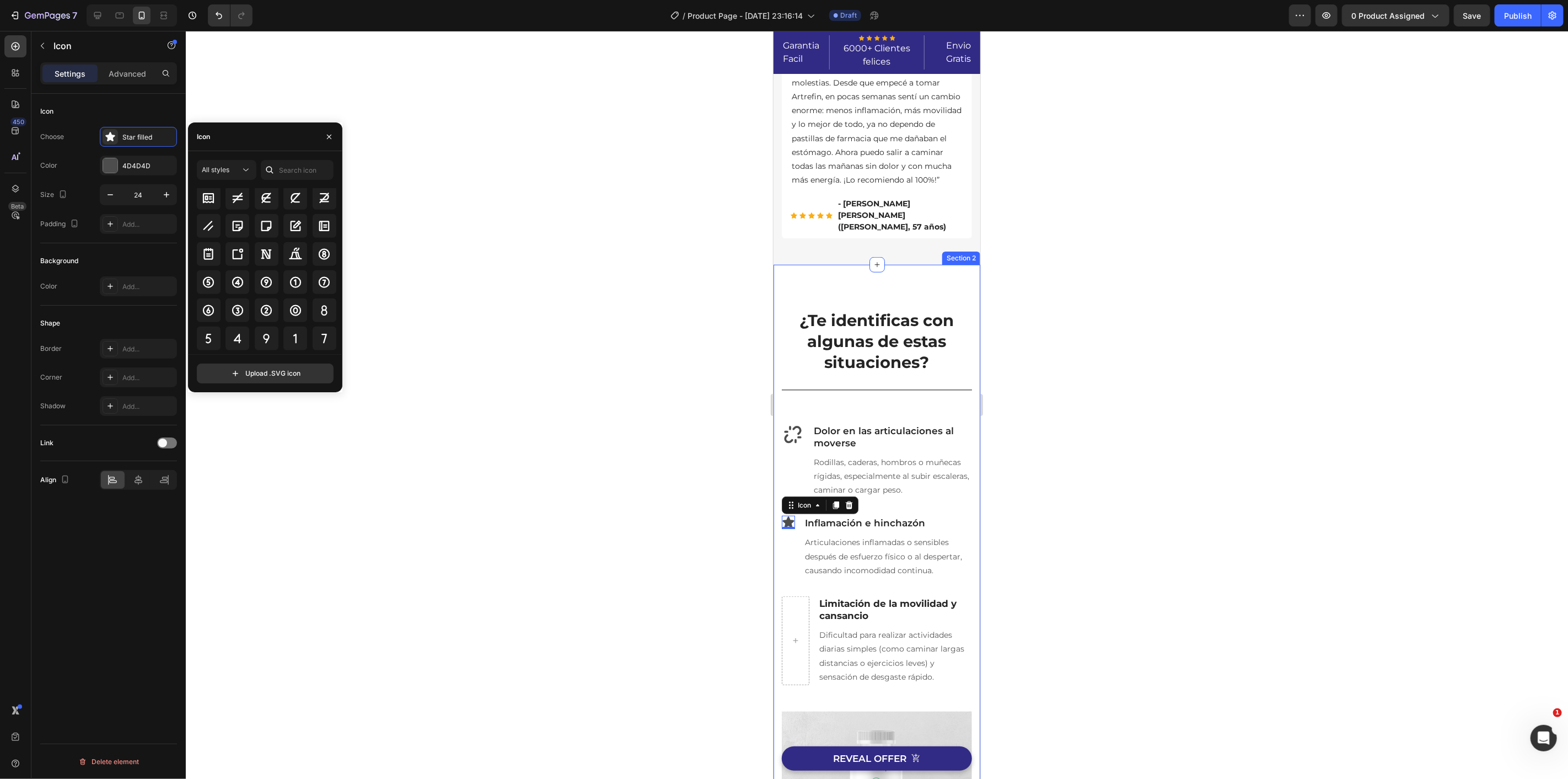
scroll to position [4627, 0]
click at [282, 173] on input "text" at bounding box center [297, 169] width 73 height 20
type input "cry"
drag, startPoint x: 273, startPoint y: 174, endPoint x: 240, endPoint y: 166, distance: 34.0
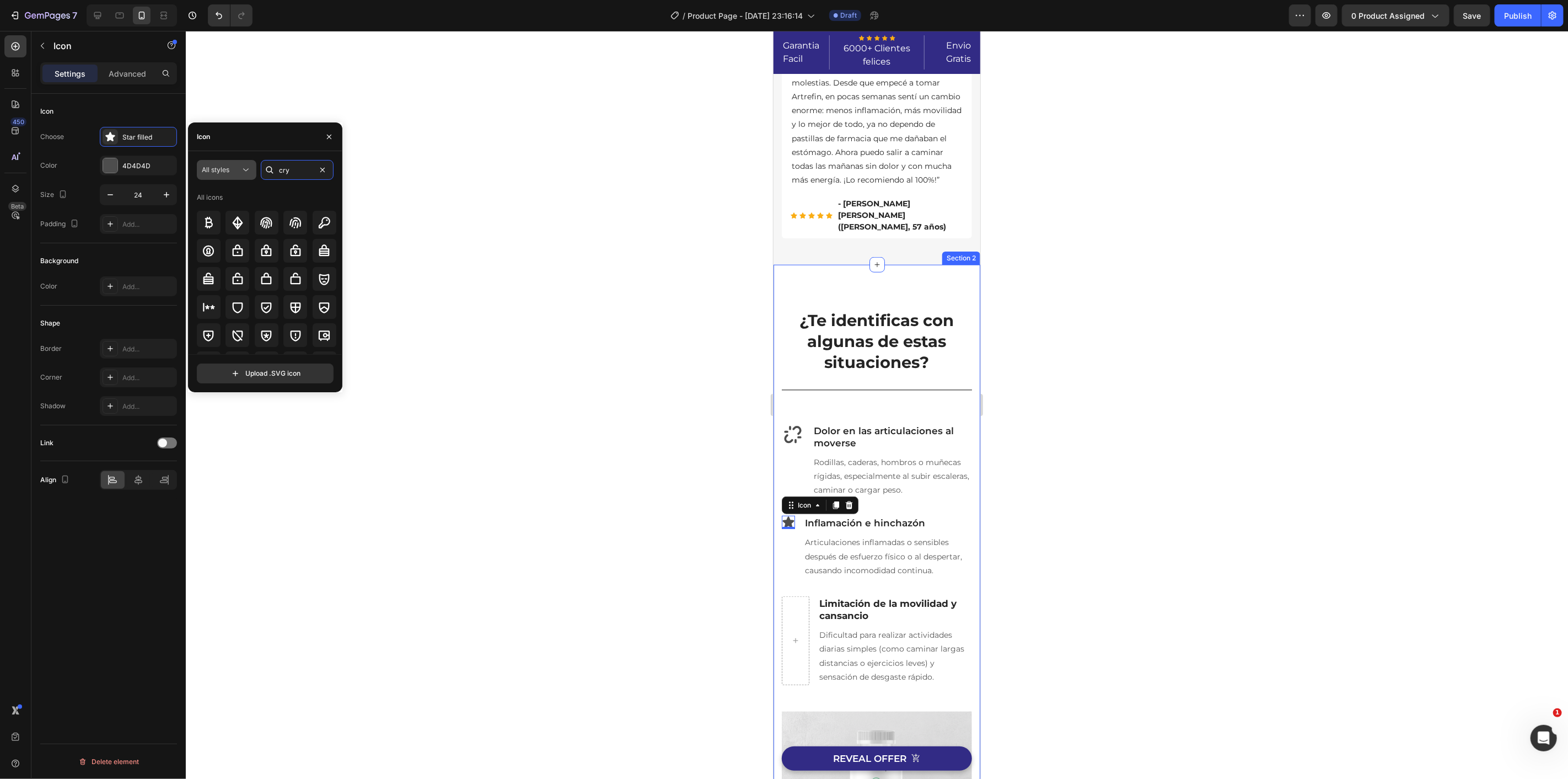
click at [247, 168] on div "All styles cry" at bounding box center [265, 169] width 137 height 20
click at [233, 169] on div "All styles" at bounding box center [221, 169] width 39 height 10
click at [213, 238] on p "Regular" at bounding box center [215, 239] width 63 height 11
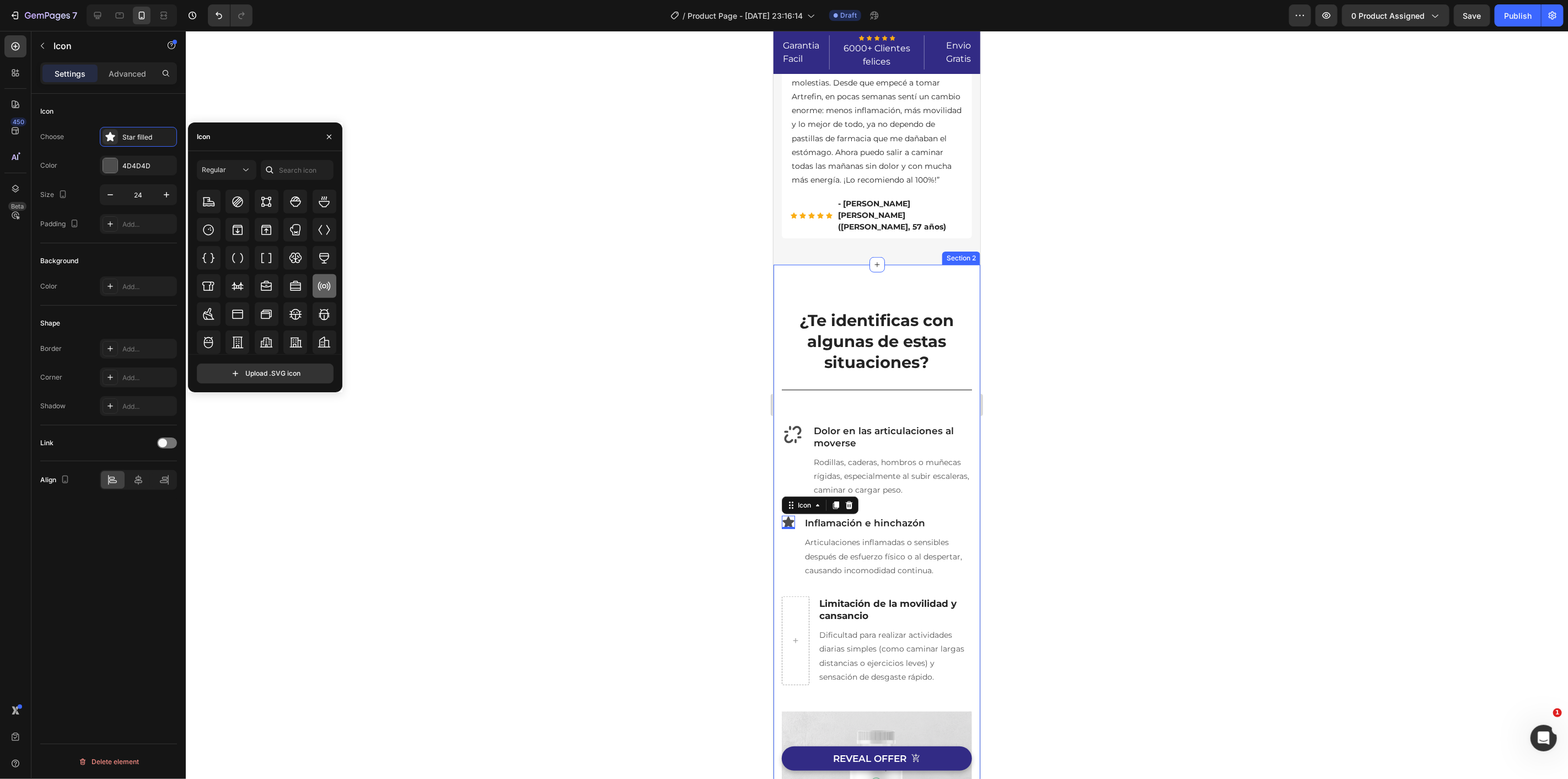
click at [323, 290] on icon at bounding box center [324, 286] width 13 height 13
drag, startPoint x: 598, startPoint y: 470, endPoint x: 656, endPoint y: 489, distance: 61.0
click at [598, 470] on div at bounding box center [877, 405] width 1382 height 748
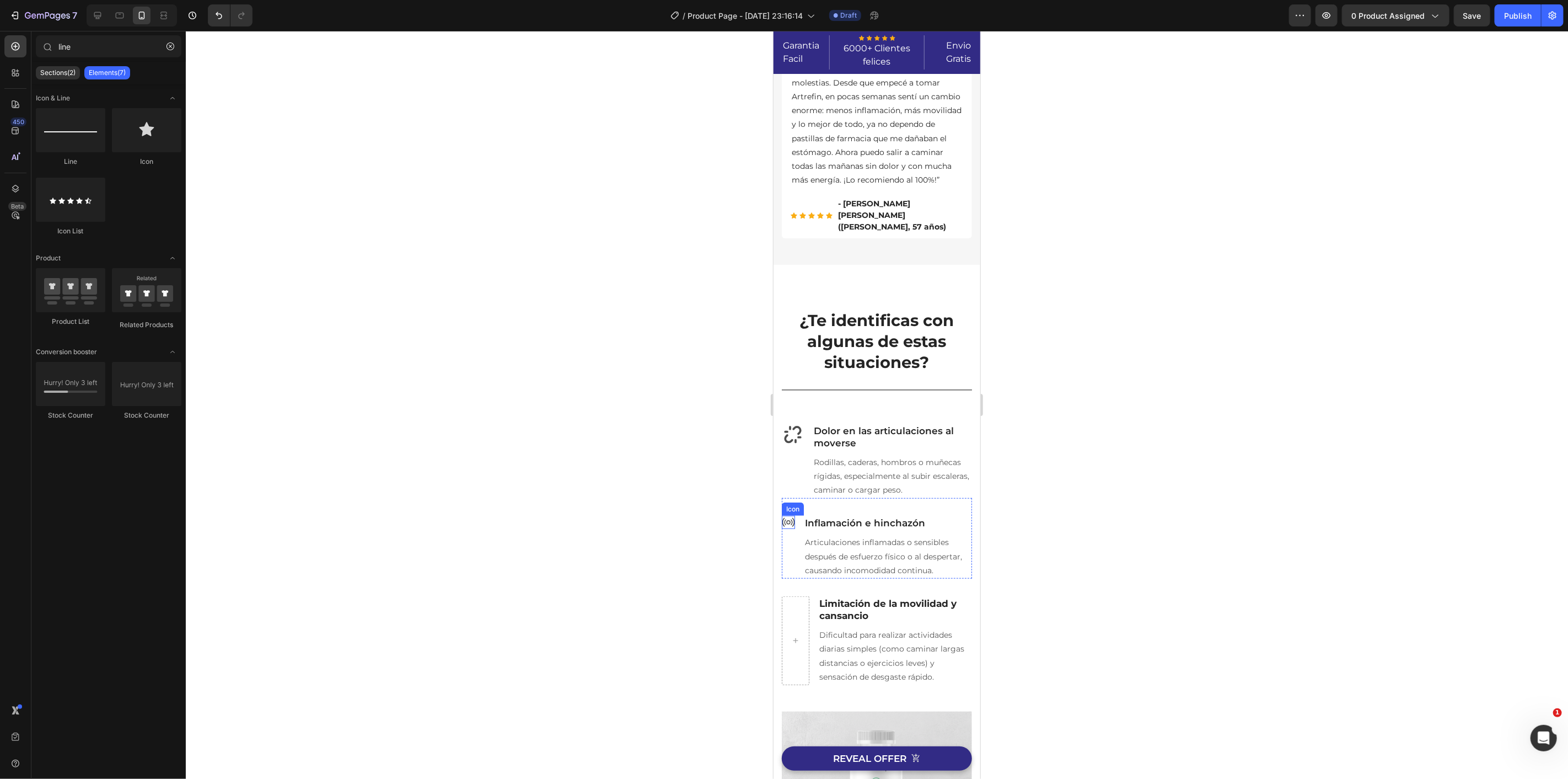
click at [785, 521] on icon at bounding box center [787, 521] width 13 height 13
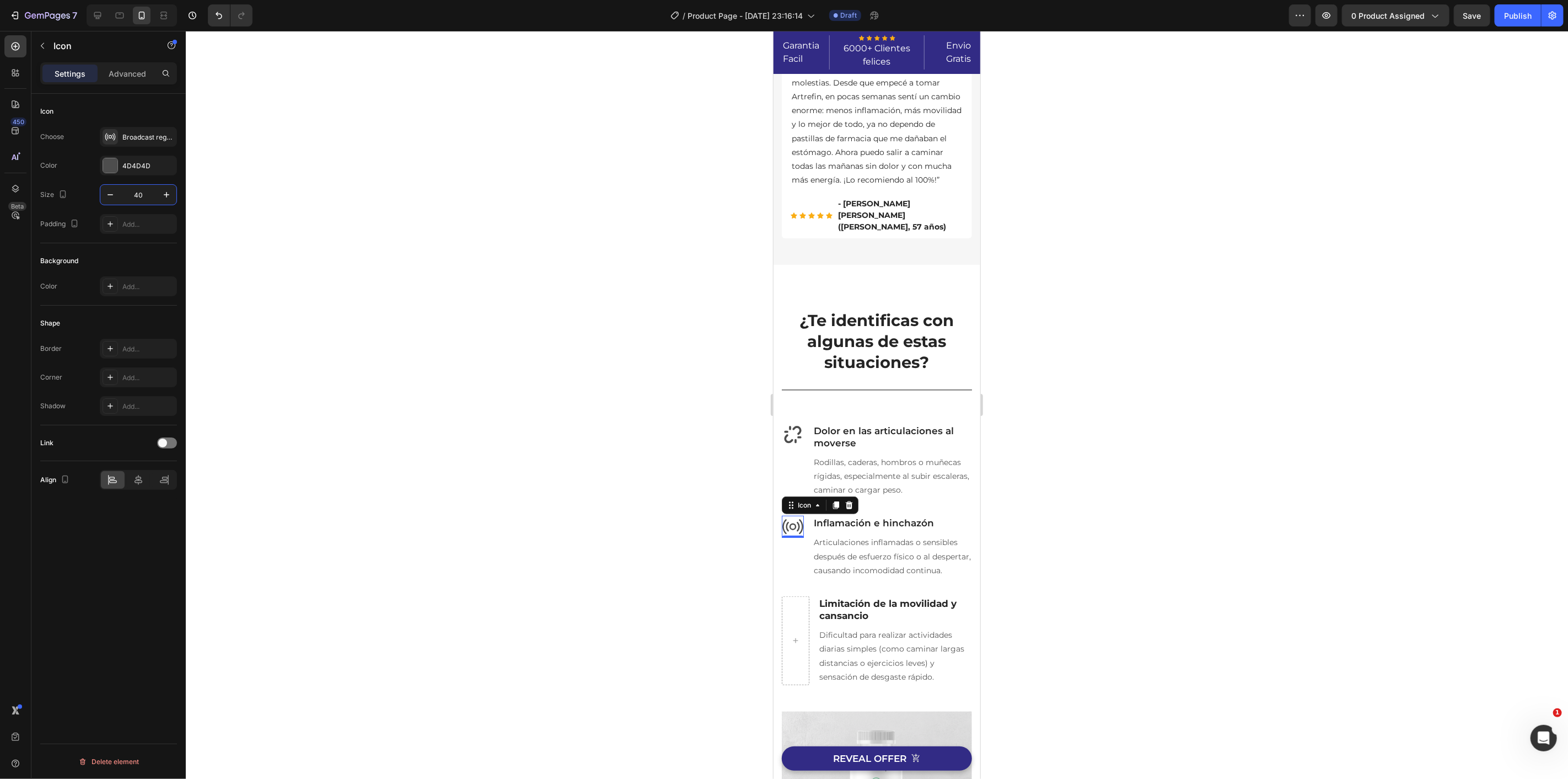
type input "40"
click at [528, 401] on div at bounding box center [877, 405] width 1382 height 748
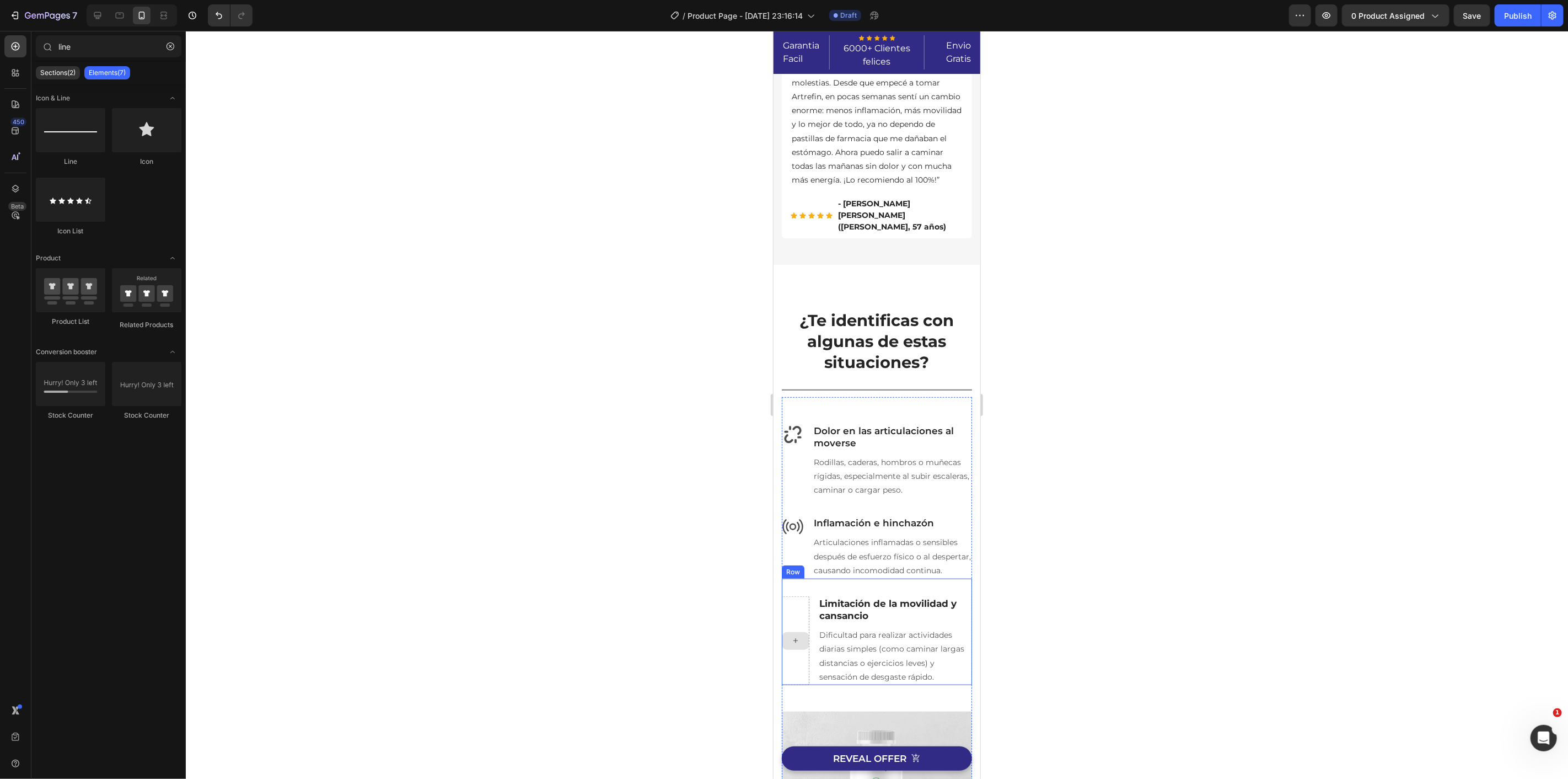
click at [797, 644] on icon at bounding box center [795, 640] width 9 height 9
drag, startPoint x: 1046, startPoint y: 287, endPoint x: 792, endPoint y: 654, distance: 446.3
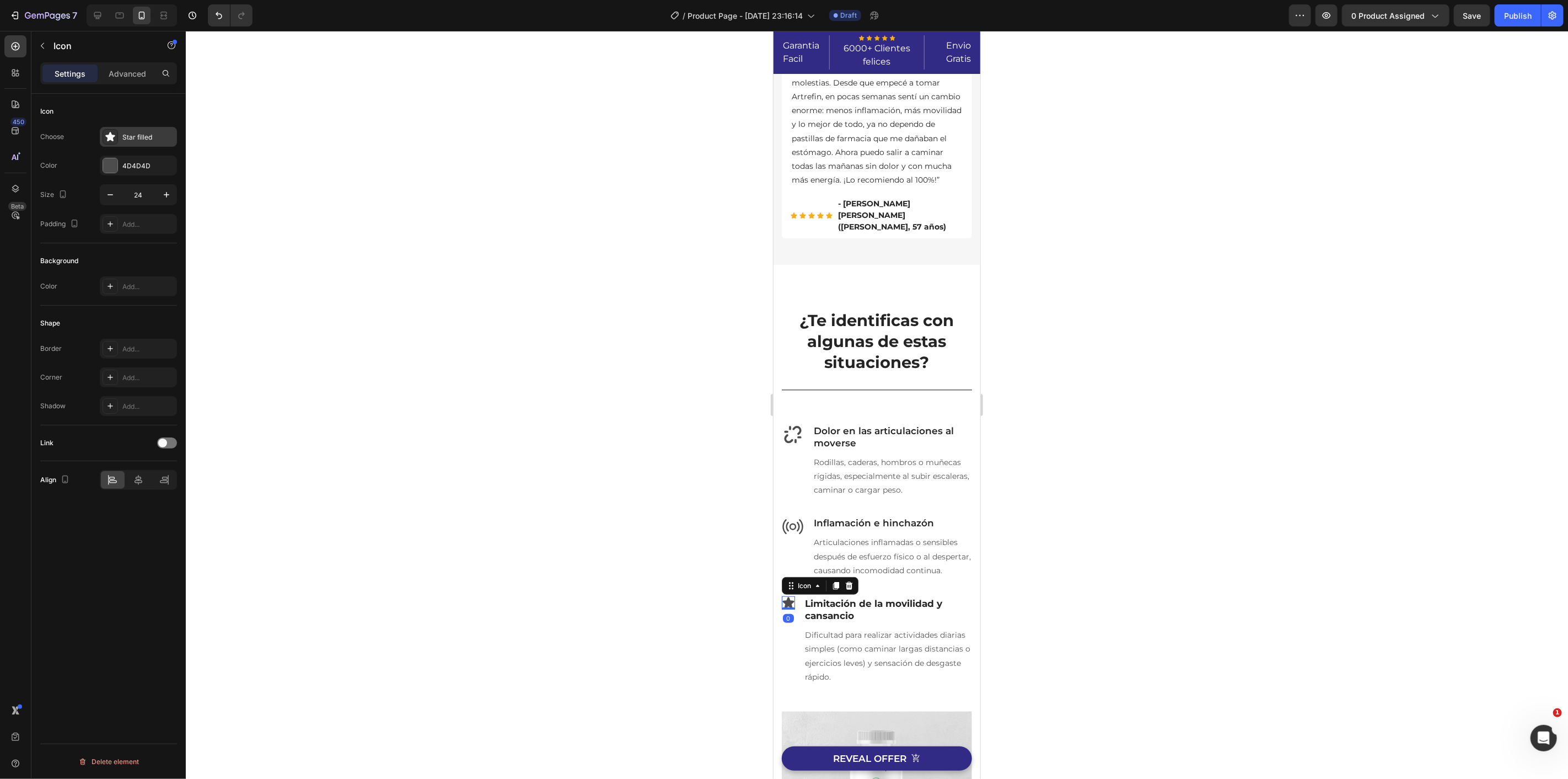
click at [110, 130] on div at bounding box center [110, 137] width 15 height 15
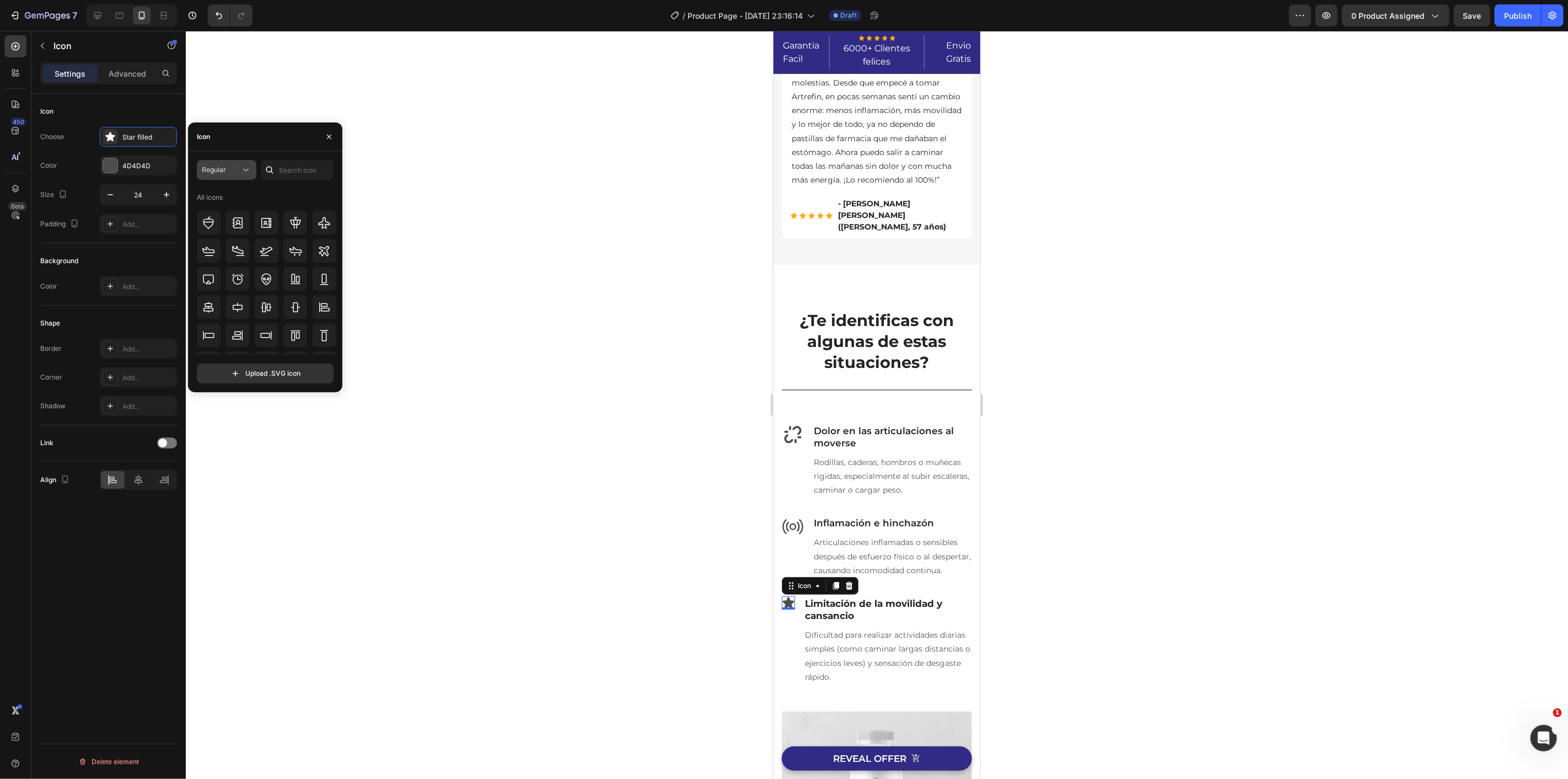
click at [230, 168] on div "Regular" at bounding box center [221, 169] width 39 height 10
click at [218, 243] on p "Regular" at bounding box center [215, 239] width 63 height 11
click at [283, 167] on input "text" at bounding box center [297, 169] width 73 height 20
type input "elder"
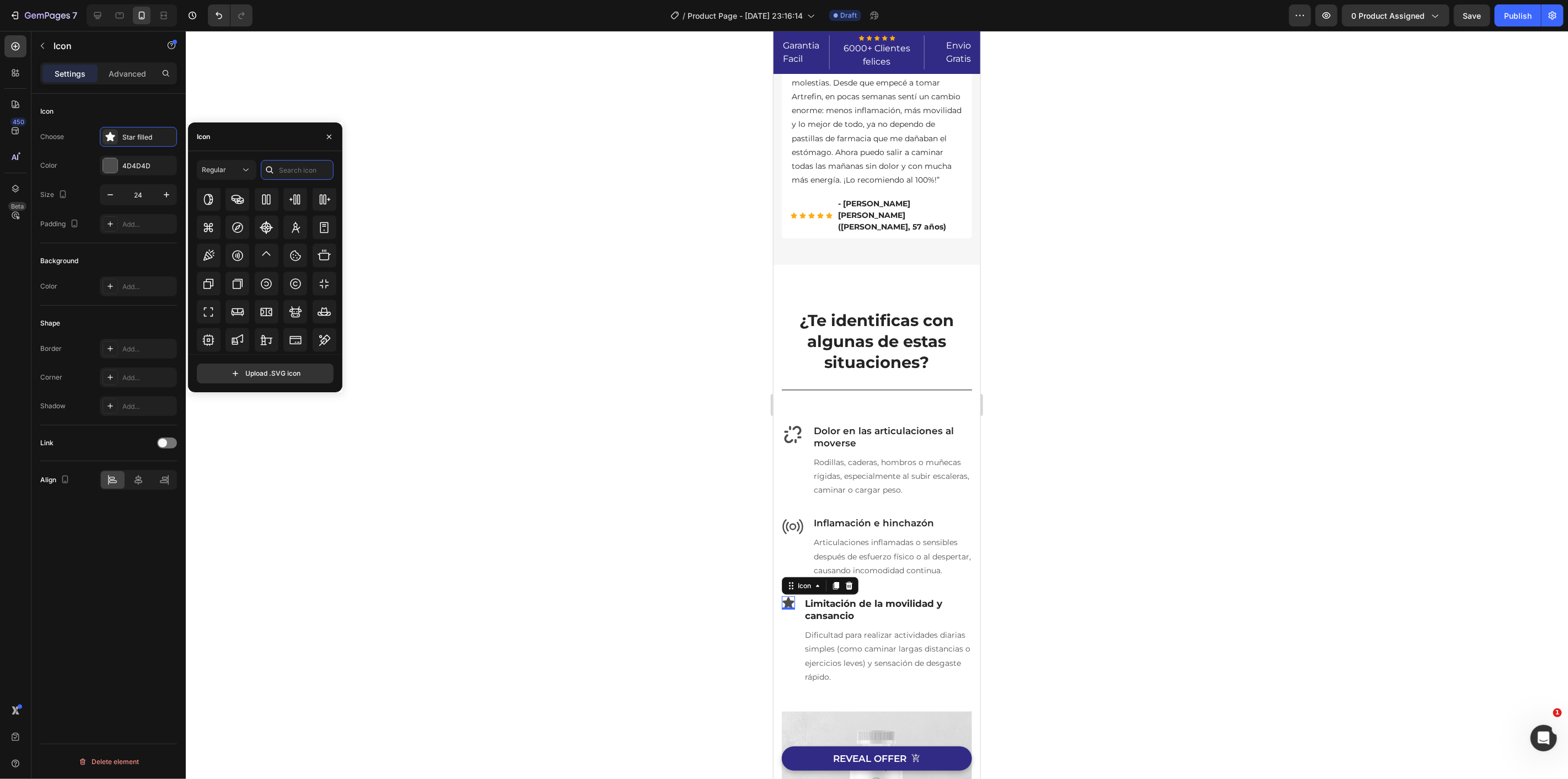
scroll to position [2019, 0]
click at [241, 264] on icon at bounding box center [237, 258] width 13 height 13
click at [270, 269] on icon at bounding box center [267, 268] width 11 height 11
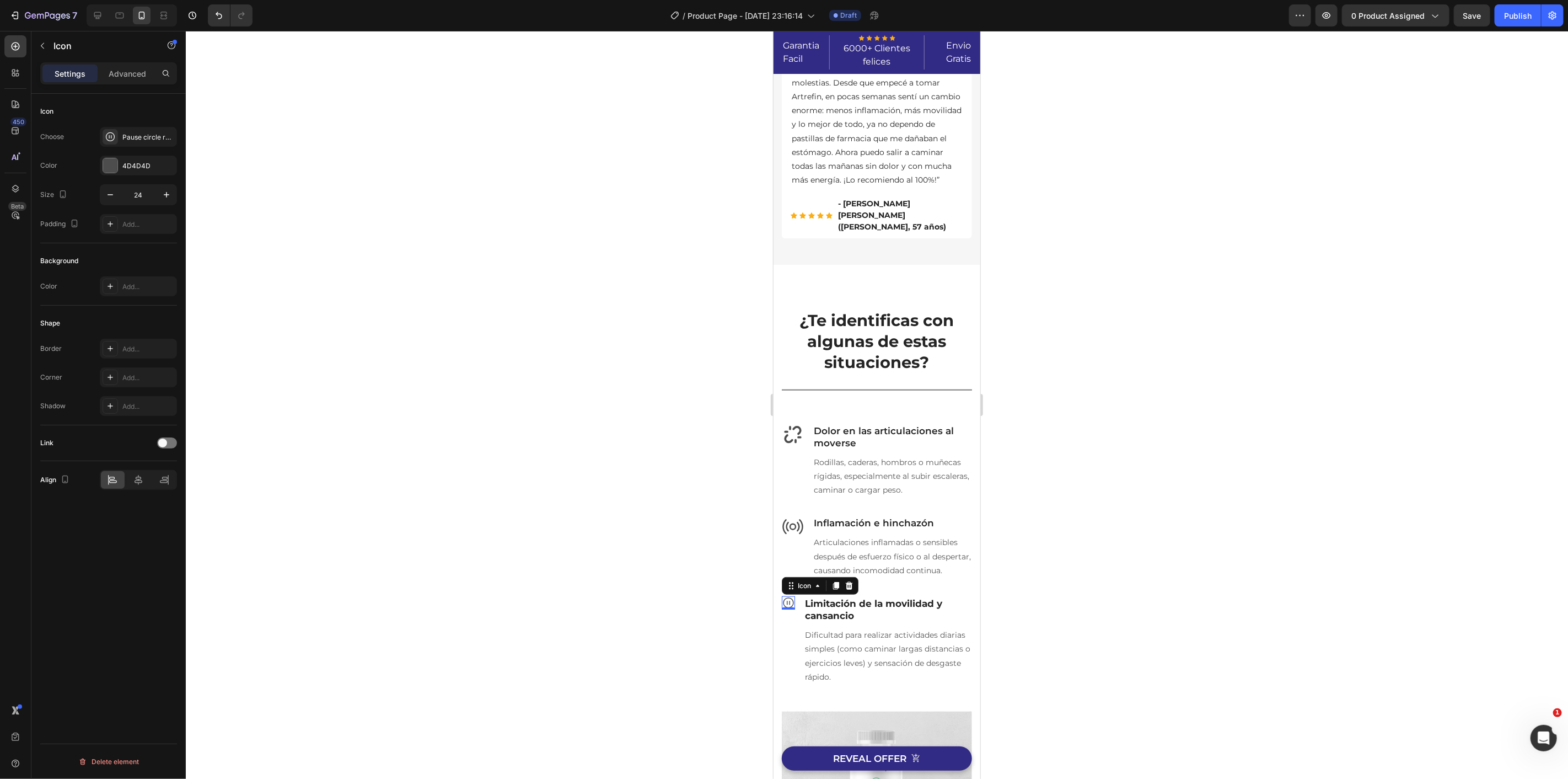
click at [553, 452] on div at bounding box center [877, 405] width 1382 height 748
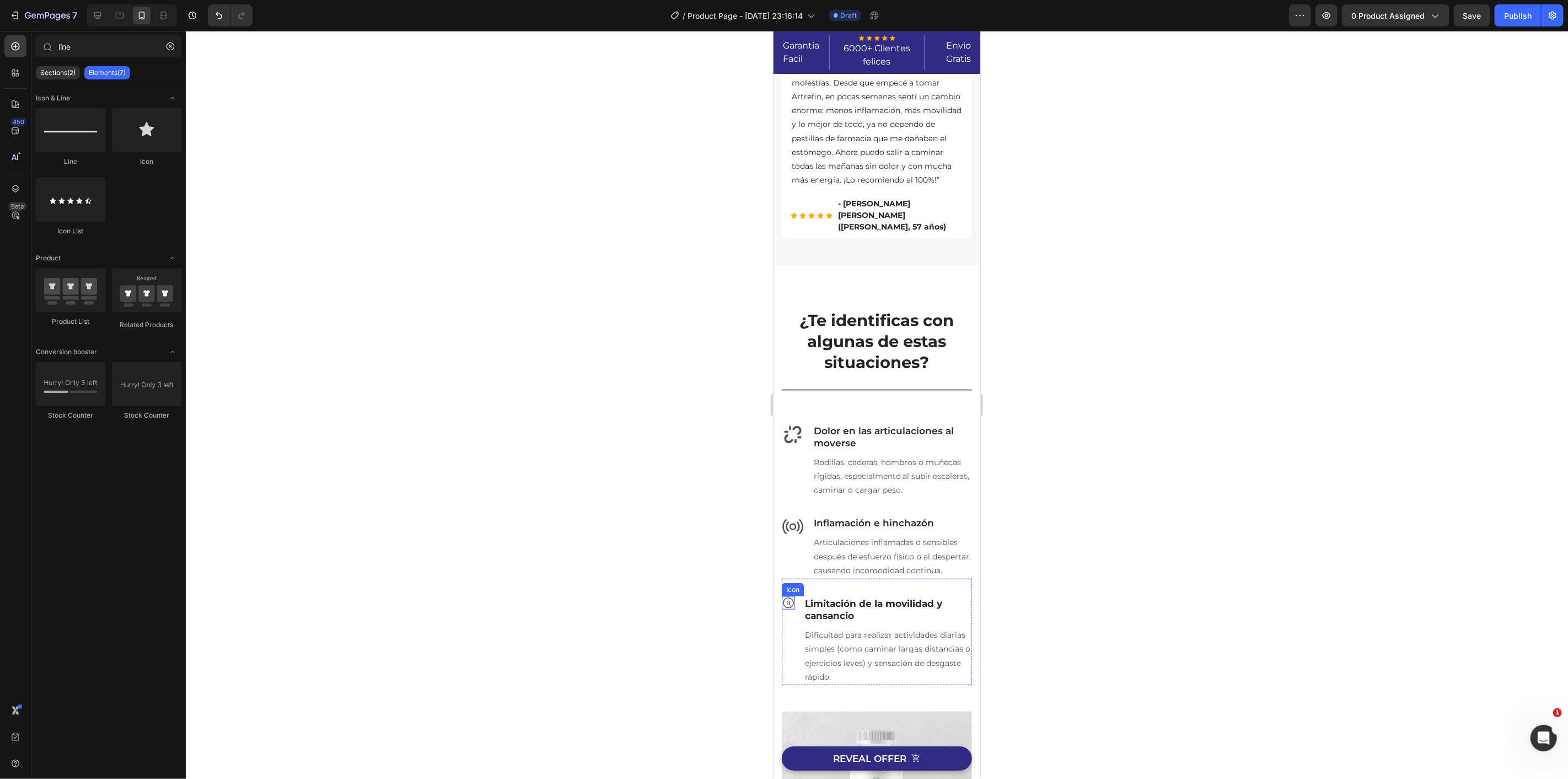
click at [790, 609] on icon at bounding box center [787, 602] width 13 height 13
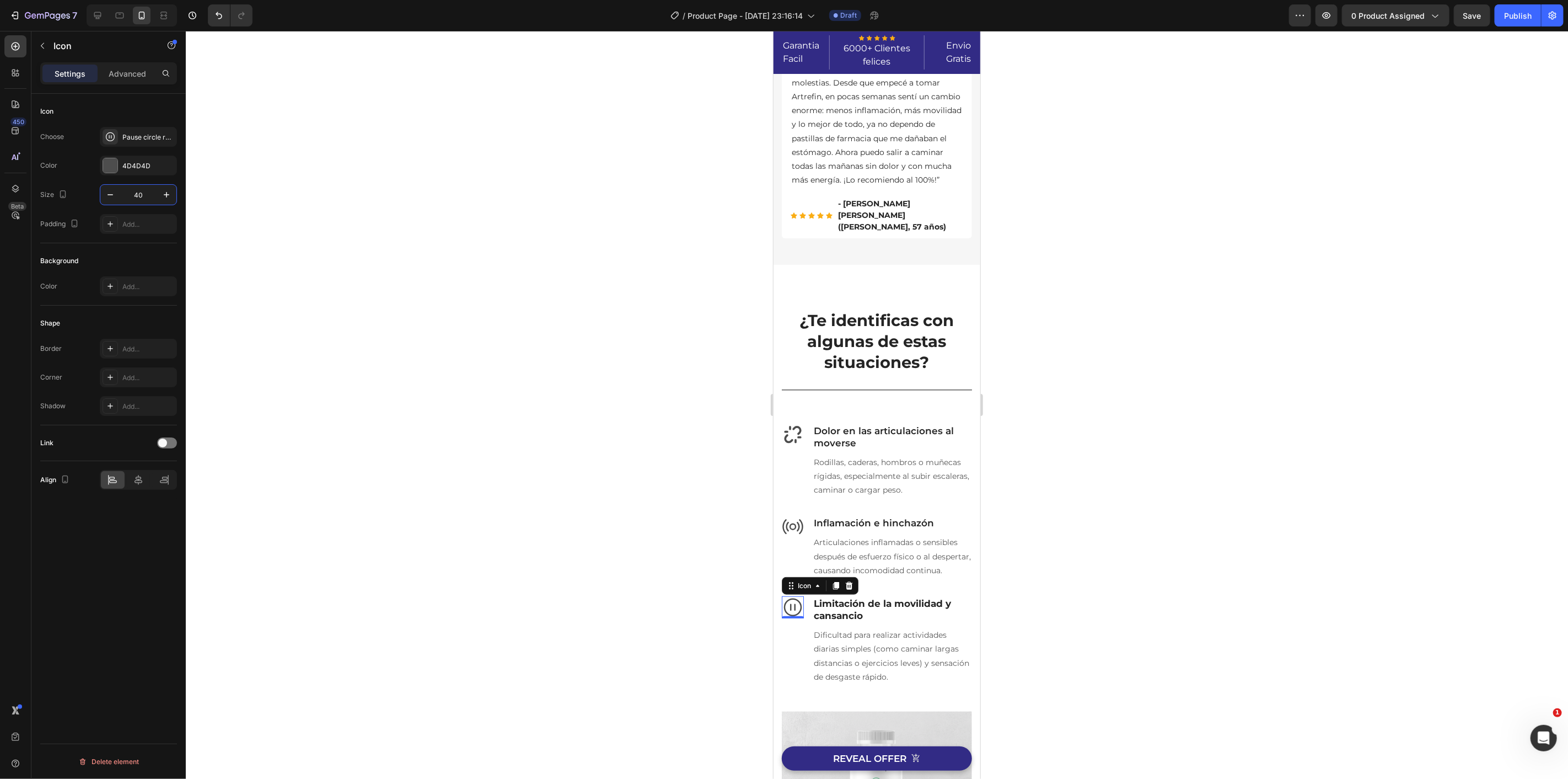
type input "40"
click at [533, 427] on div at bounding box center [877, 405] width 1382 height 748
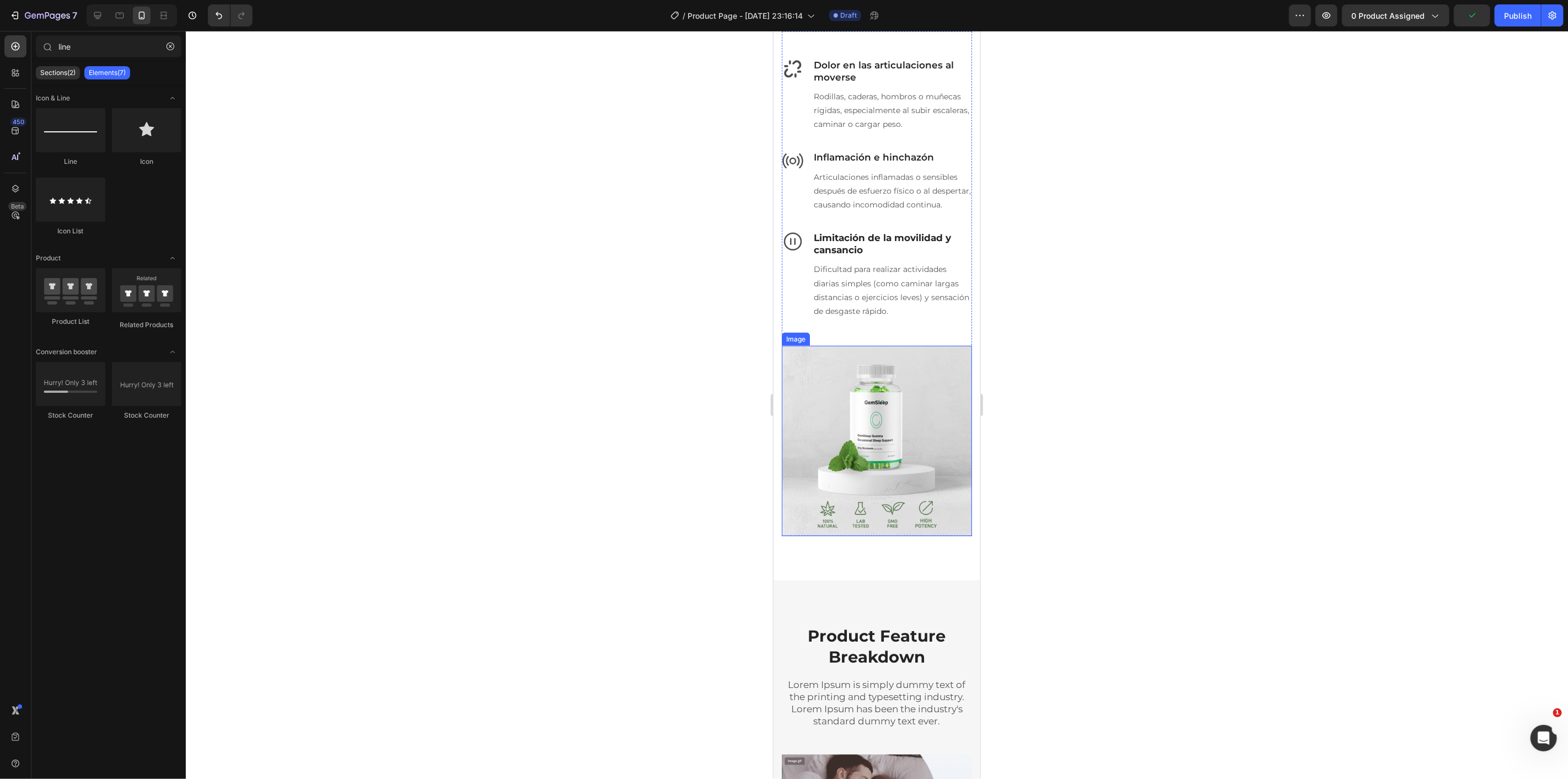
scroll to position [1028, 0]
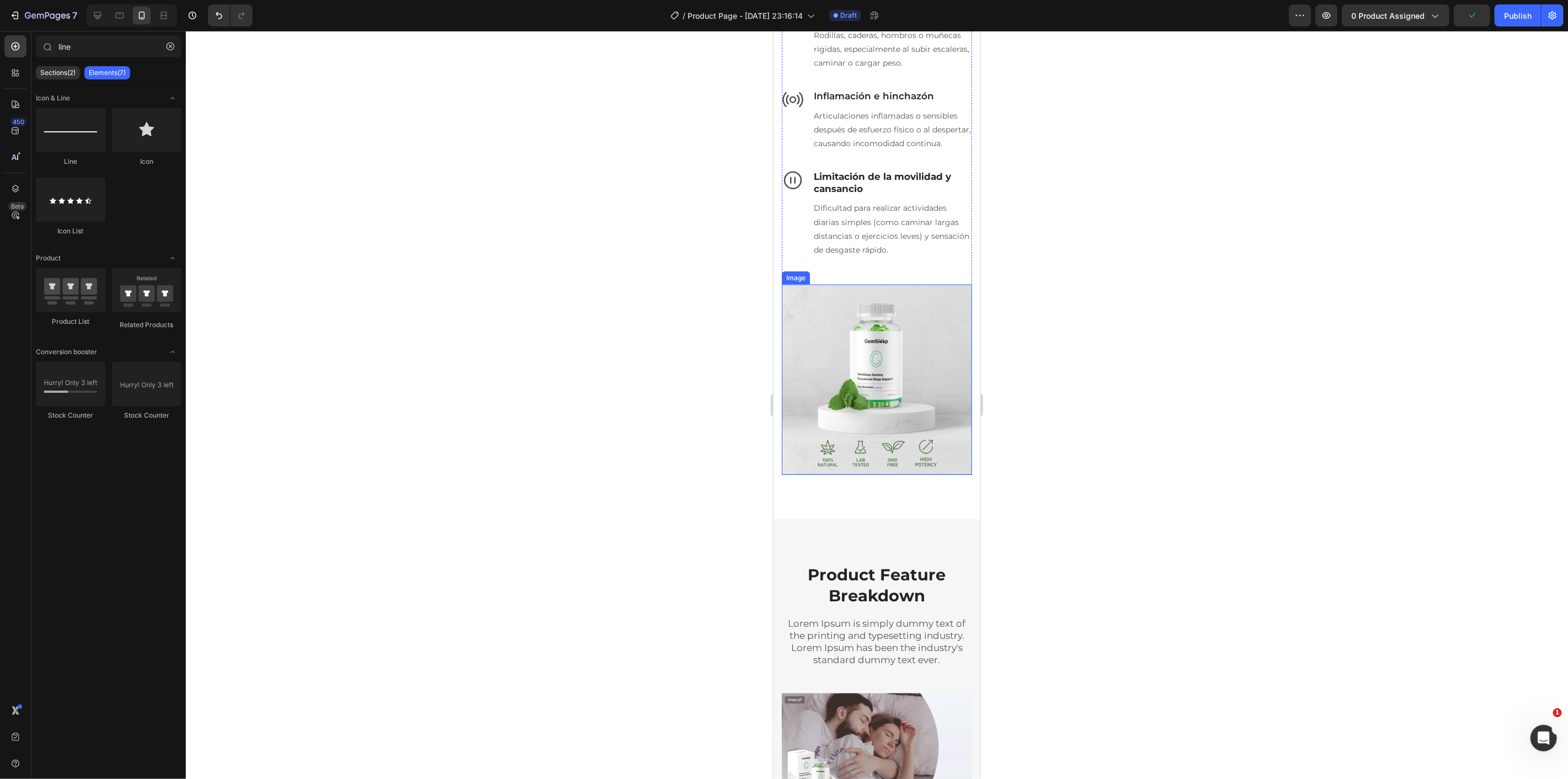
click at [919, 389] on img at bounding box center [876, 379] width 190 height 190
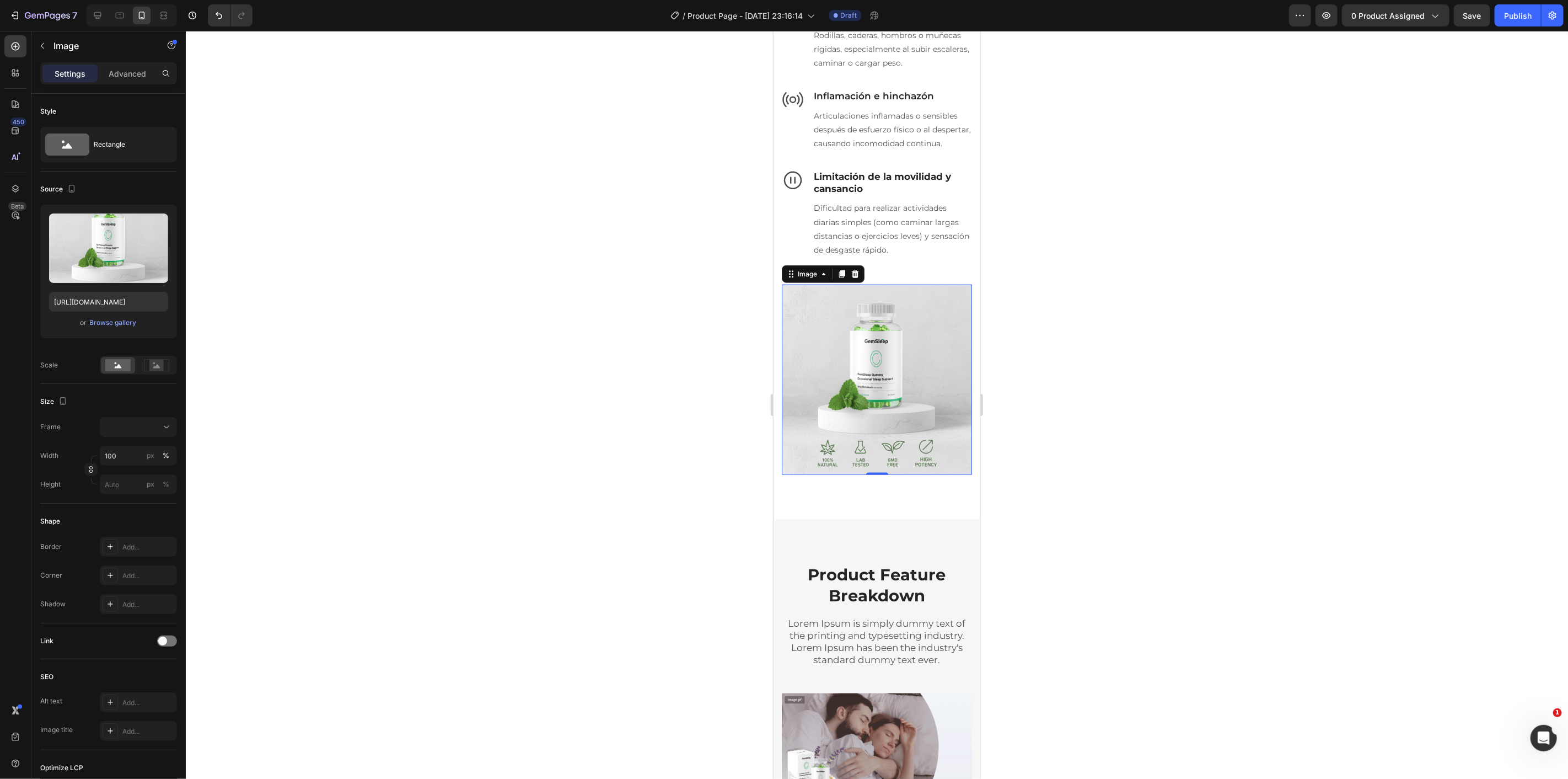
click at [647, 432] on div at bounding box center [877, 405] width 1382 height 748
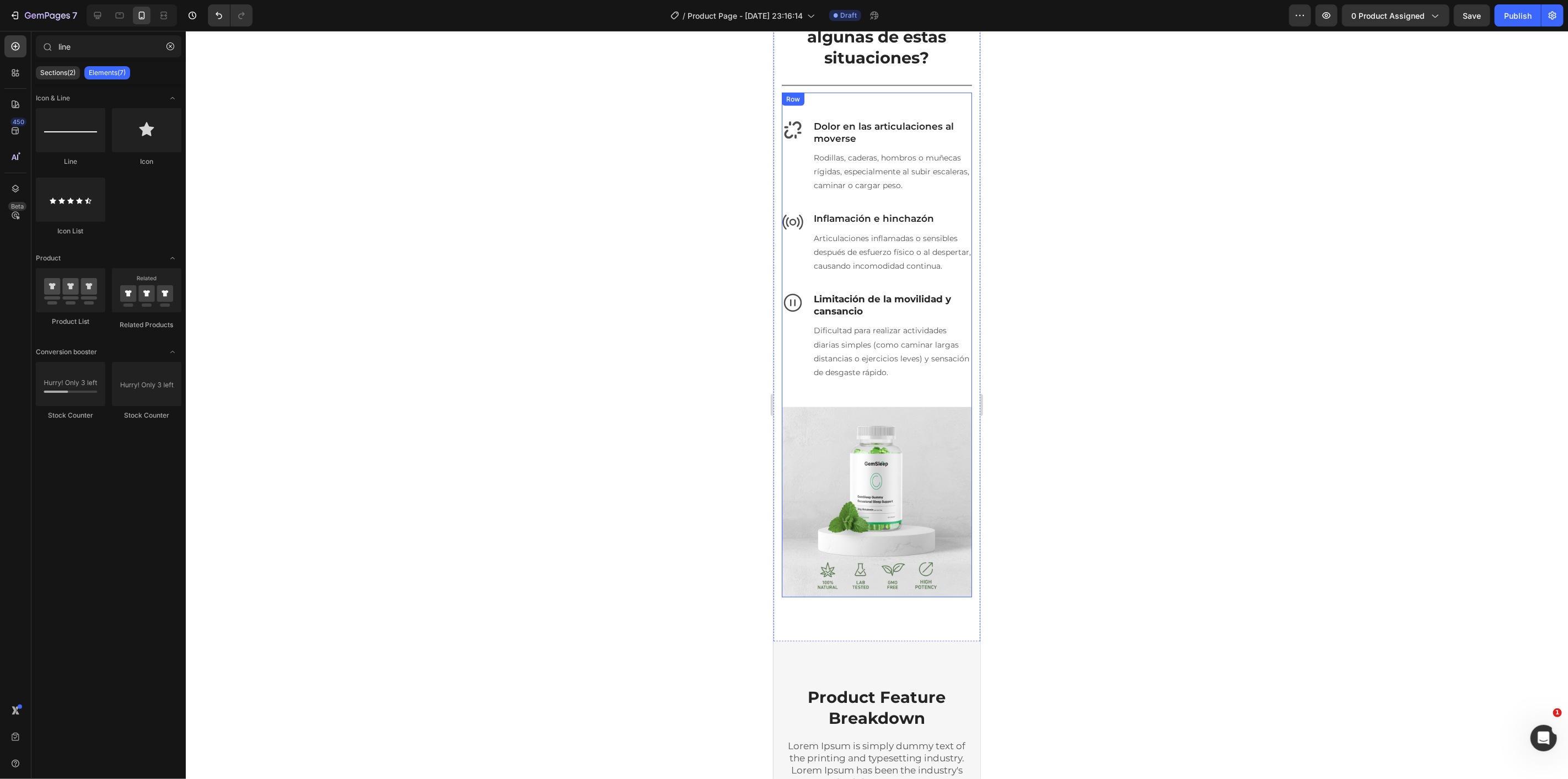
scroll to position [966, 0]
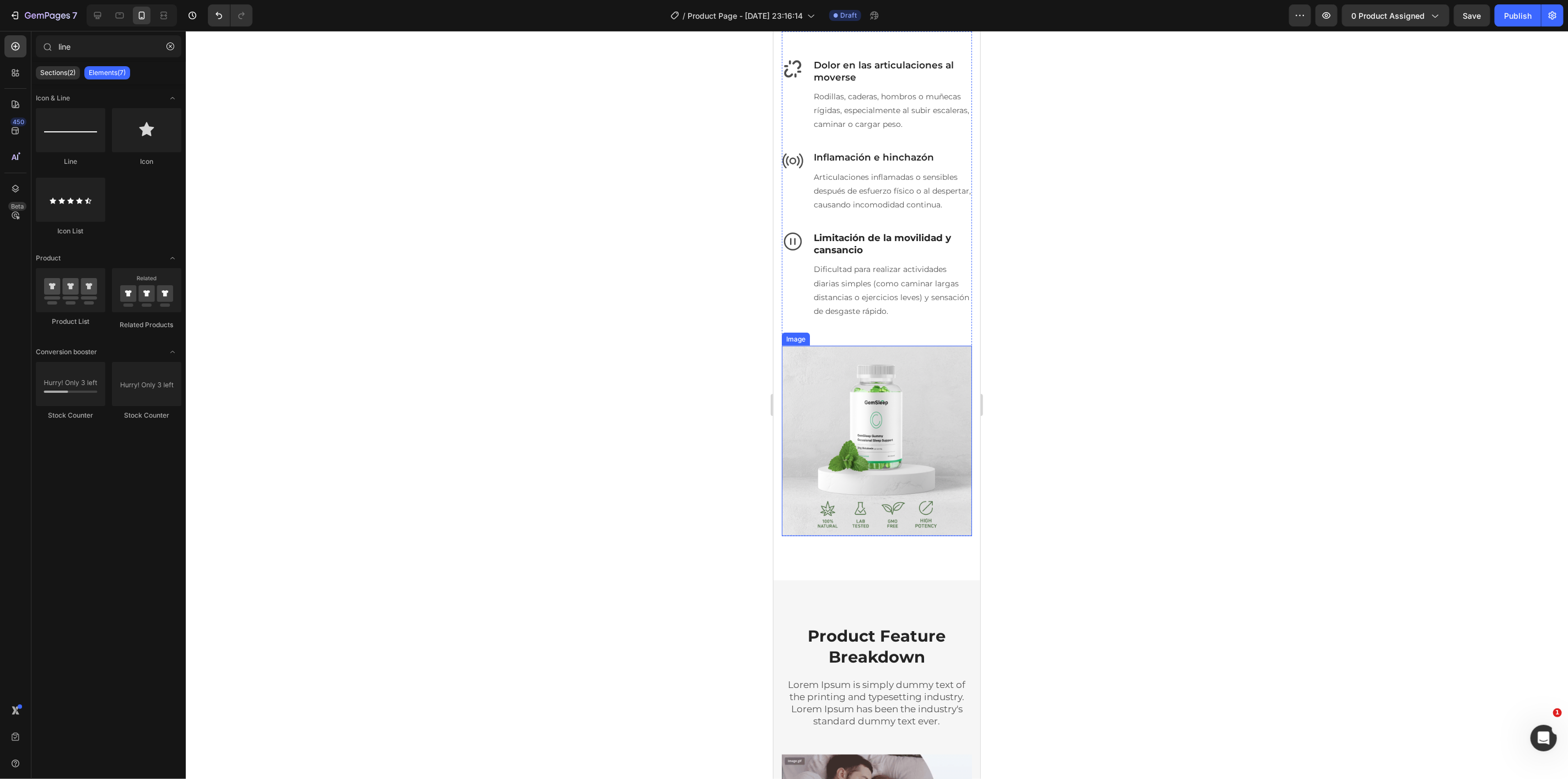
click at [899, 397] on img at bounding box center [876, 440] width 190 height 190
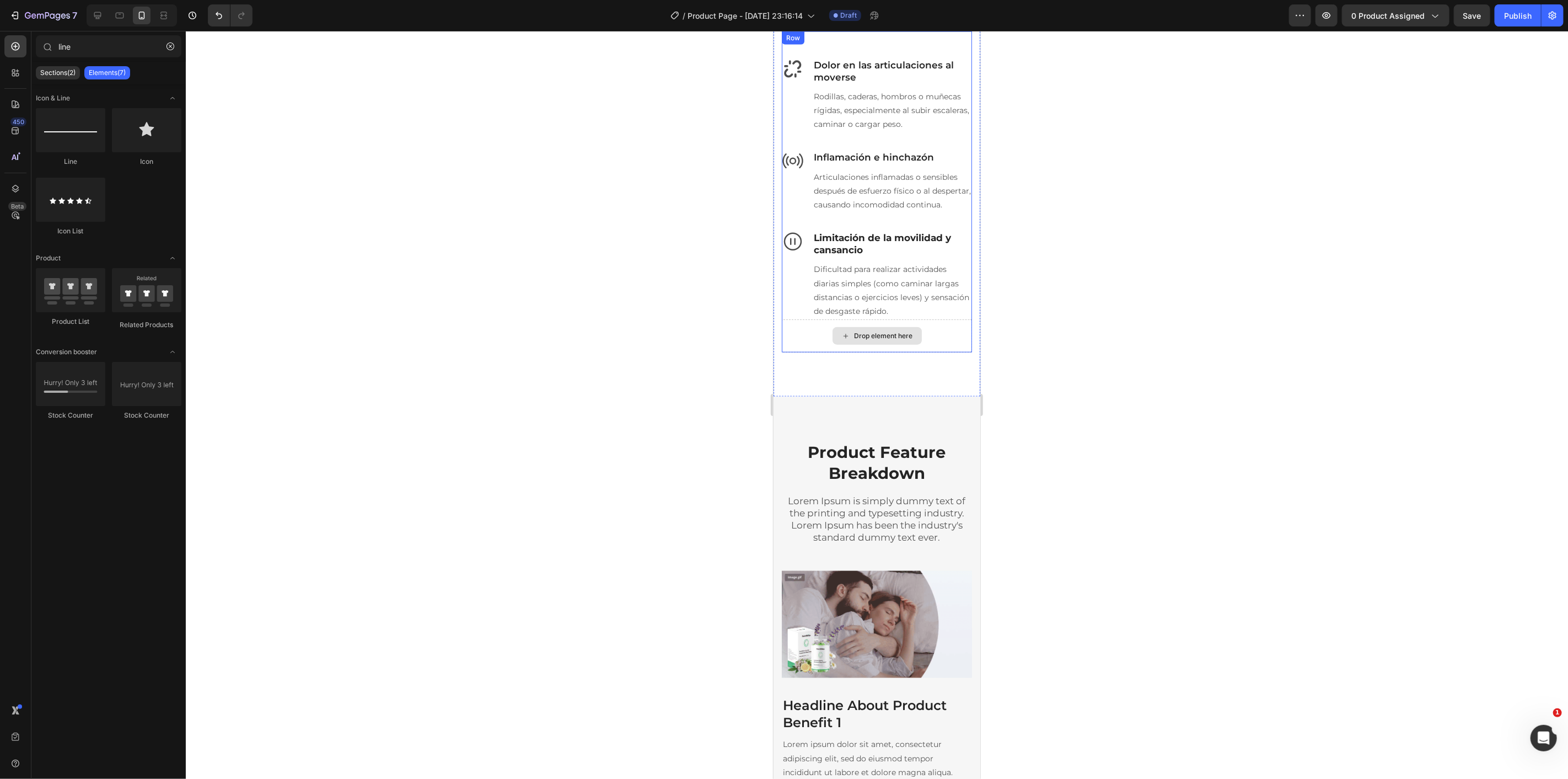
click at [880, 340] on div "Drop element here" at bounding box center [883, 335] width 58 height 9
click at [947, 351] on div "Drop element here" at bounding box center [876, 335] width 190 height 33
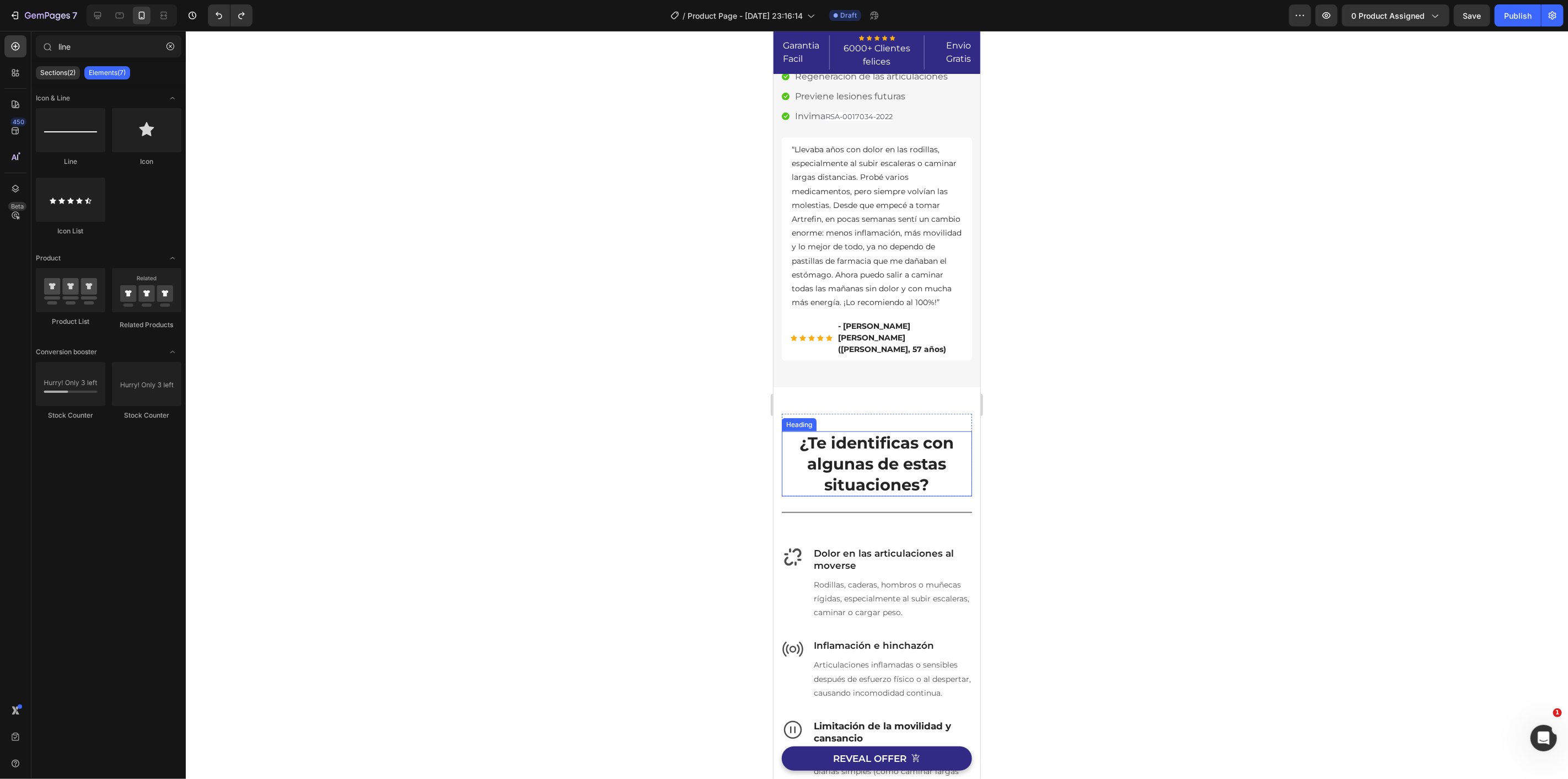
scroll to position [782, 0]
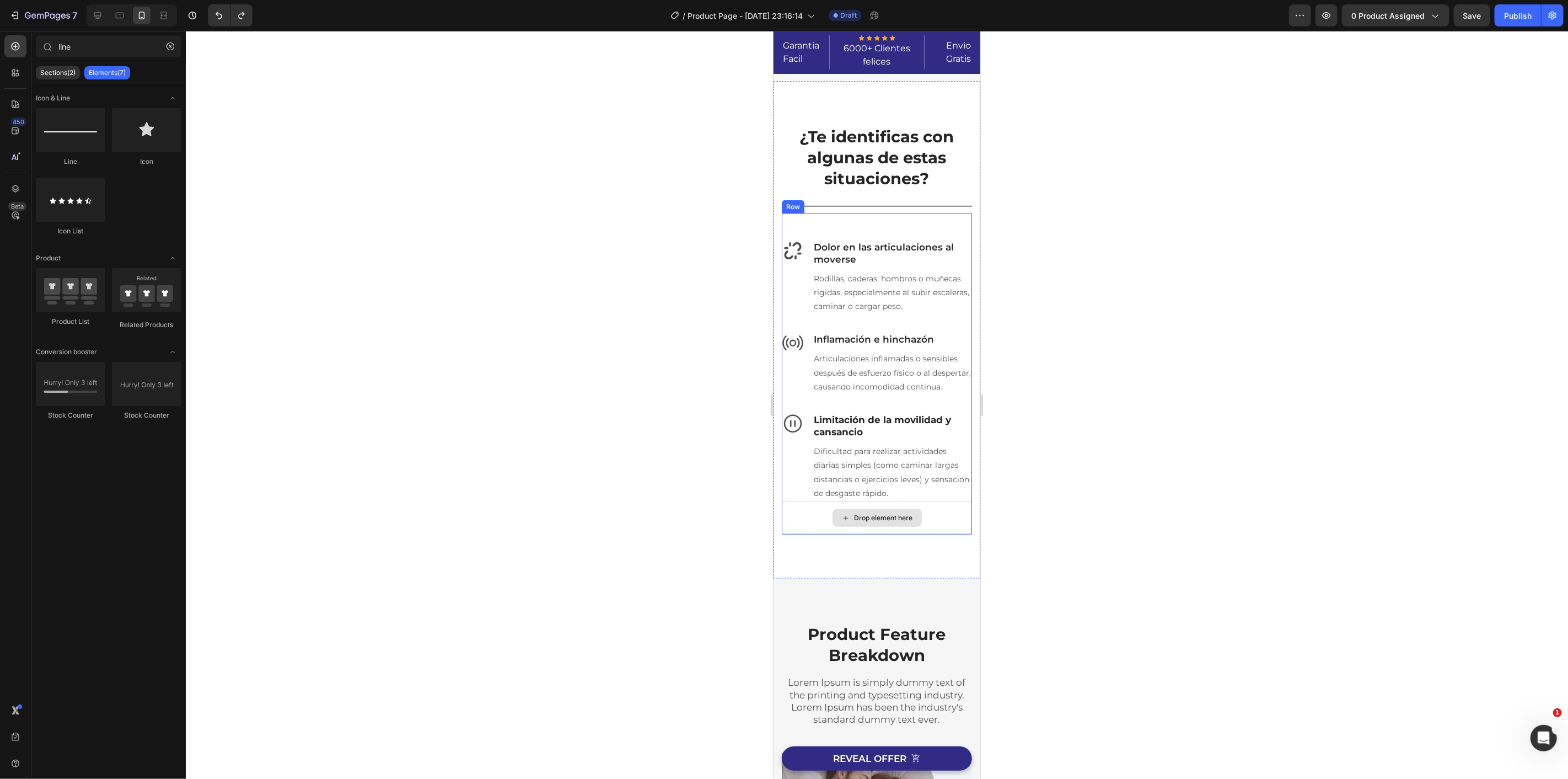
click at [937, 534] on div "Drop element here" at bounding box center [876, 518] width 190 height 33
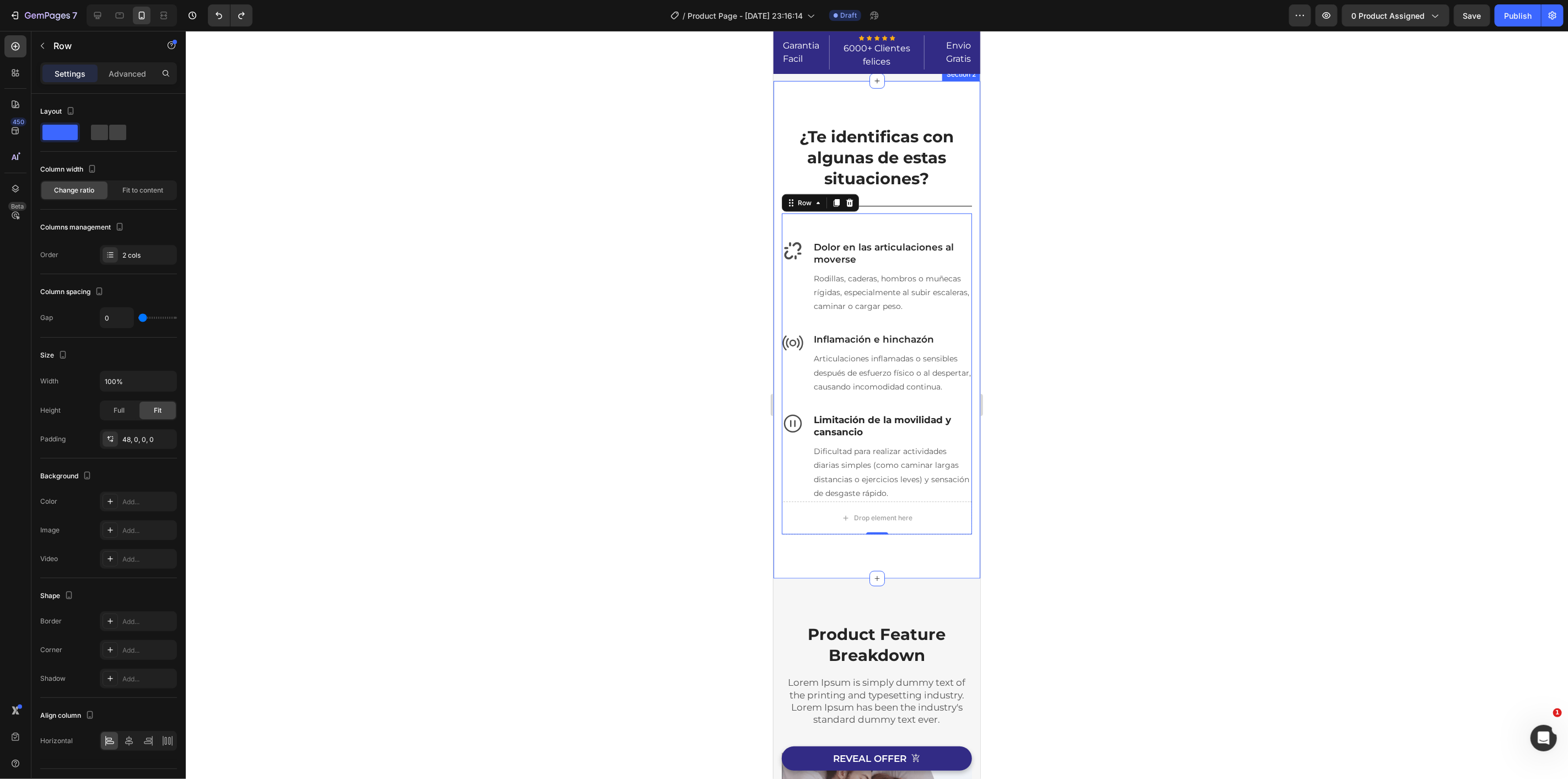
click at [962, 578] on div "¿Te identificas con algunas de estas situaciones? Heading Row Title Line Row Ic…" at bounding box center [876, 329] width 207 height 498
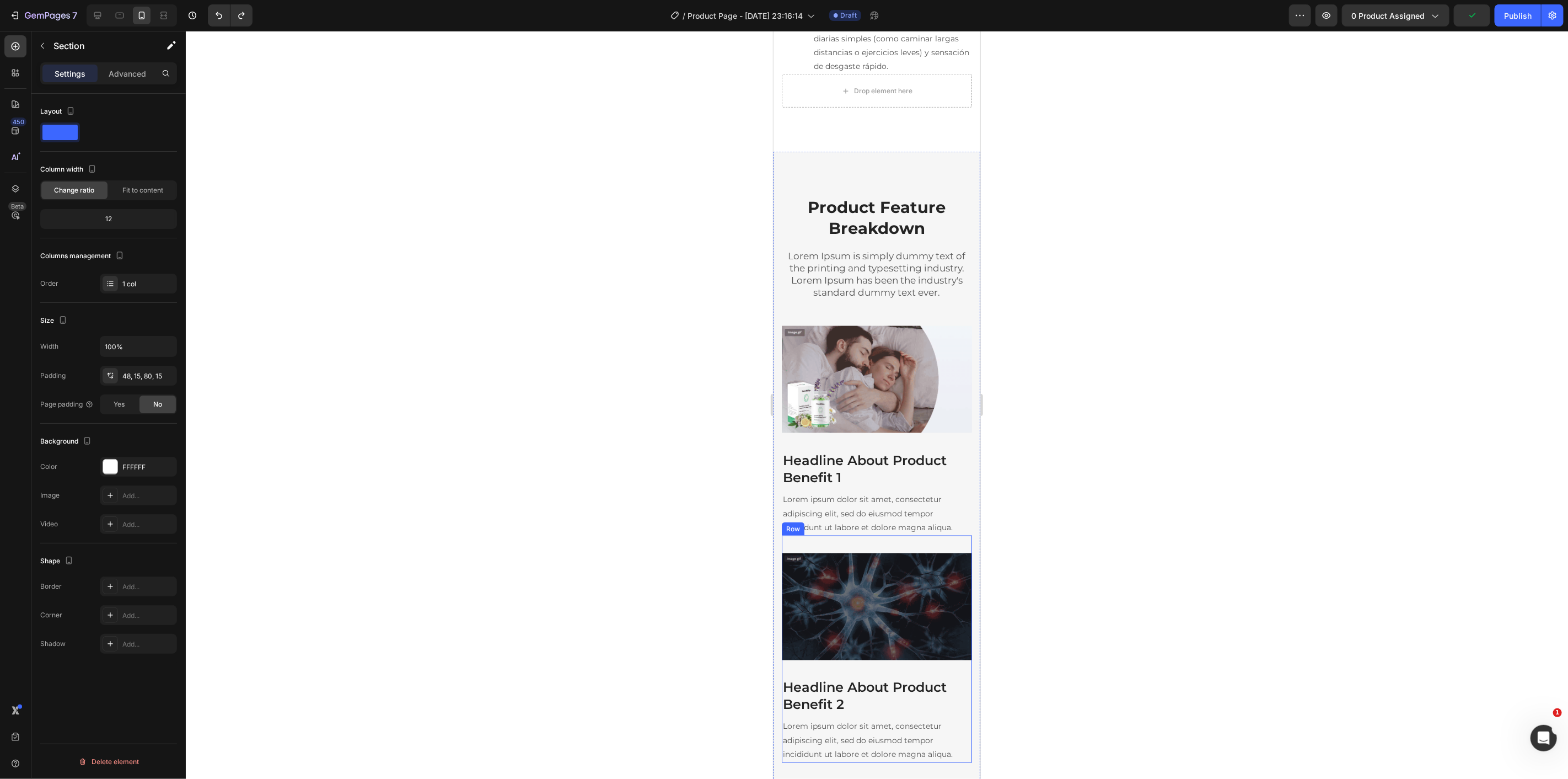
scroll to position [1028, 0]
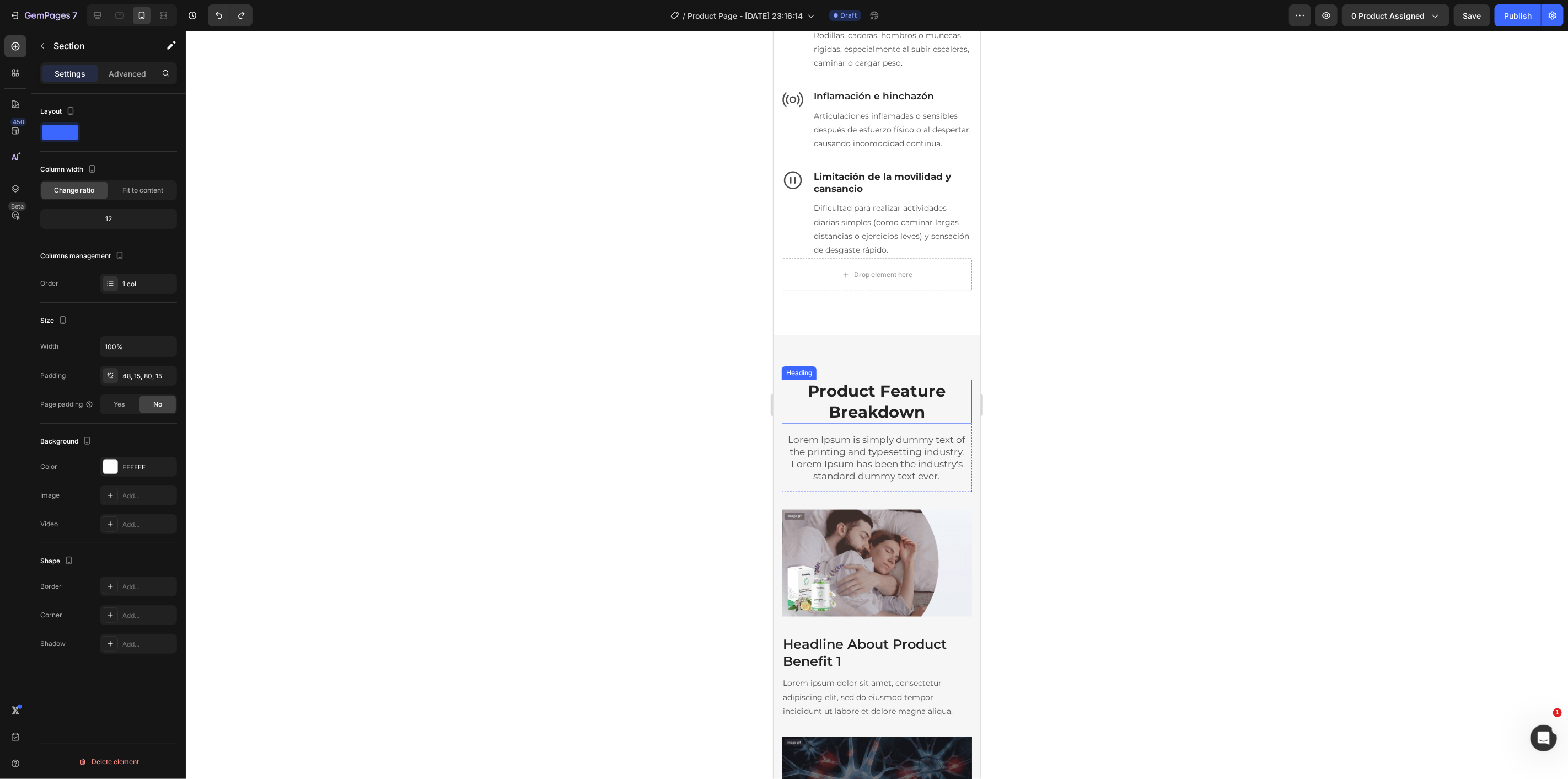
click at [863, 421] on p "Product Feature Breakdown" at bounding box center [876, 401] width 188 height 41
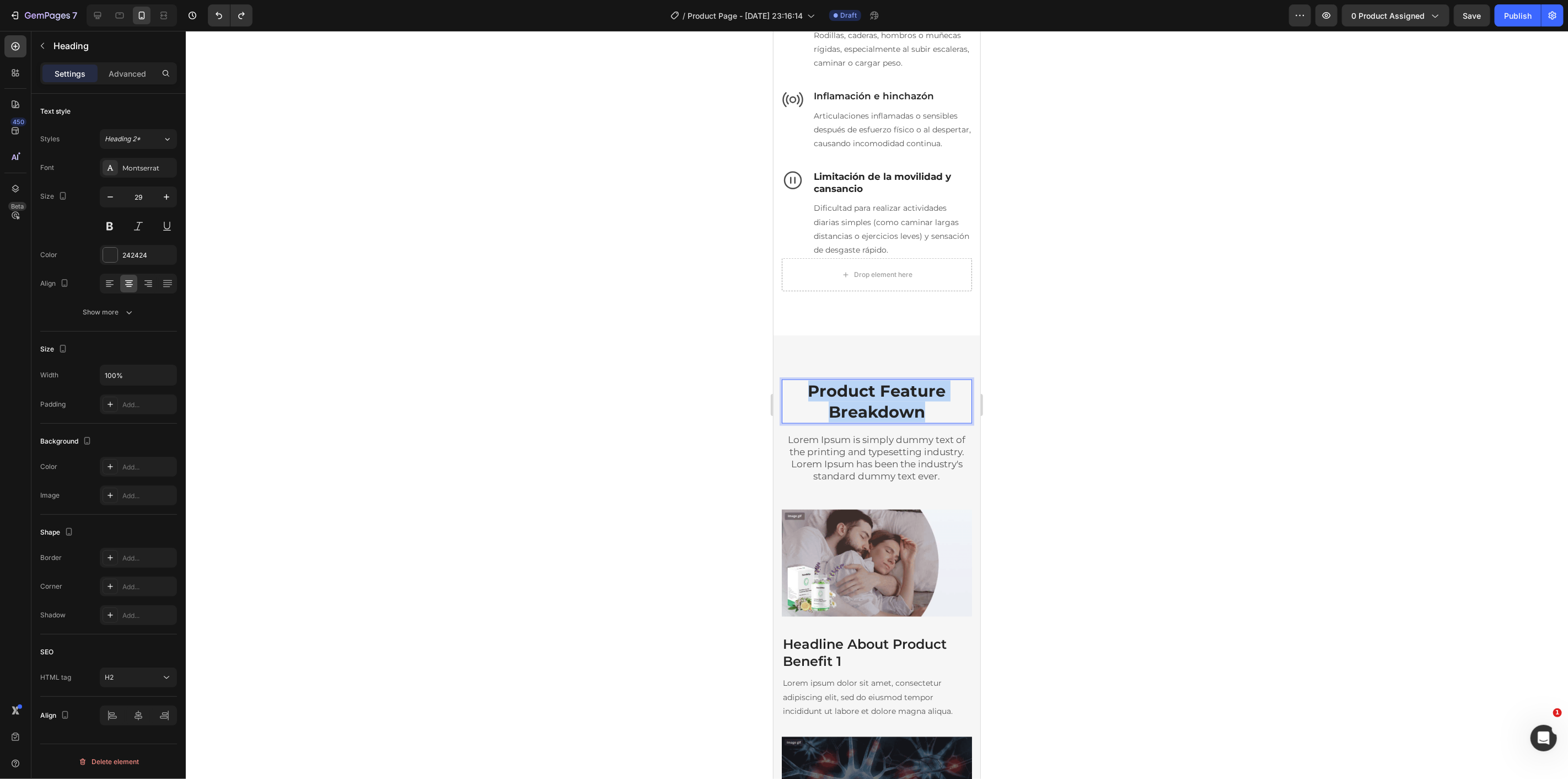
click at [863, 421] on p "Product Feature Breakdown" at bounding box center [876, 401] width 188 height 41
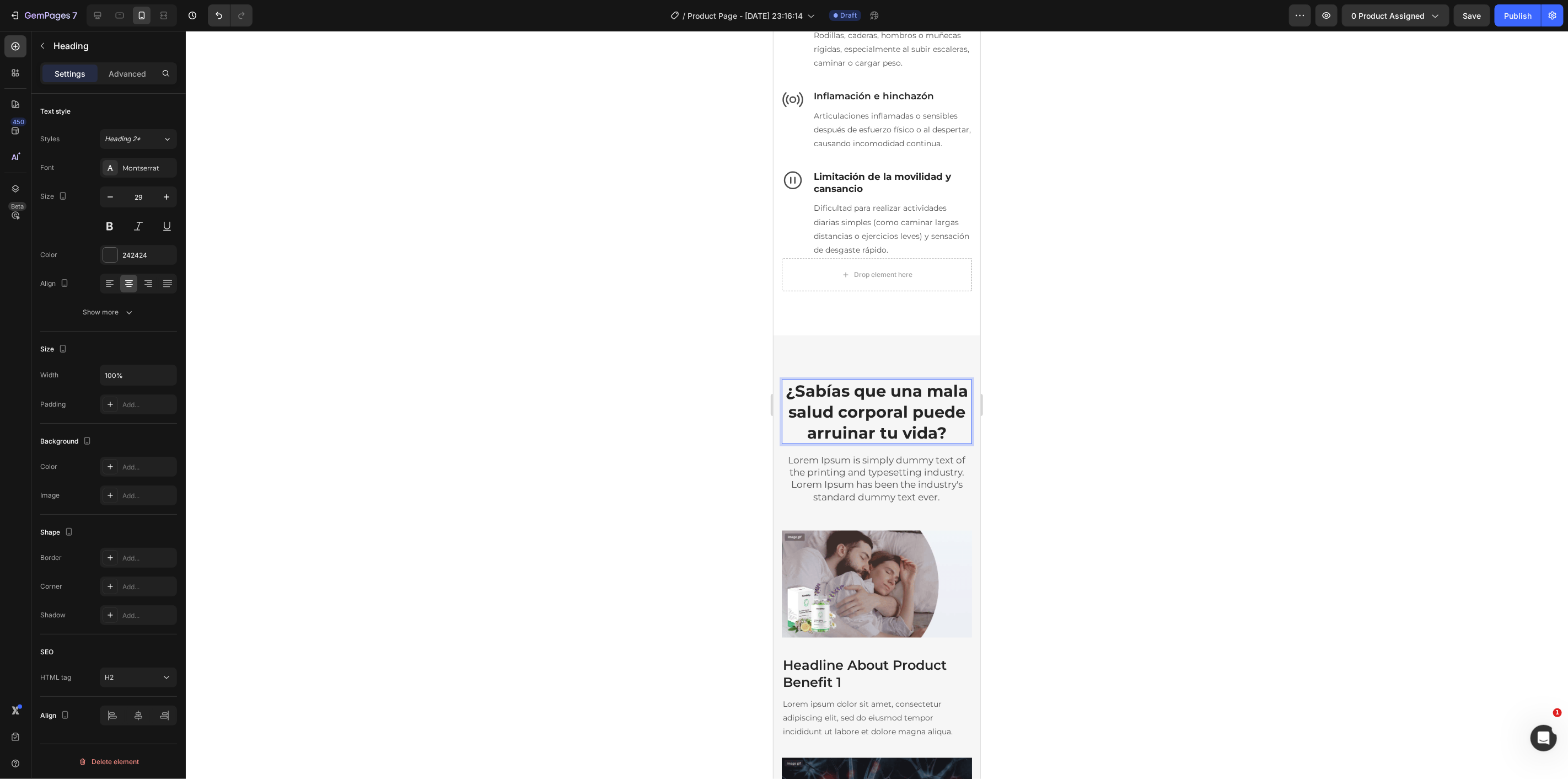
click at [1042, 444] on div at bounding box center [877, 405] width 1382 height 748
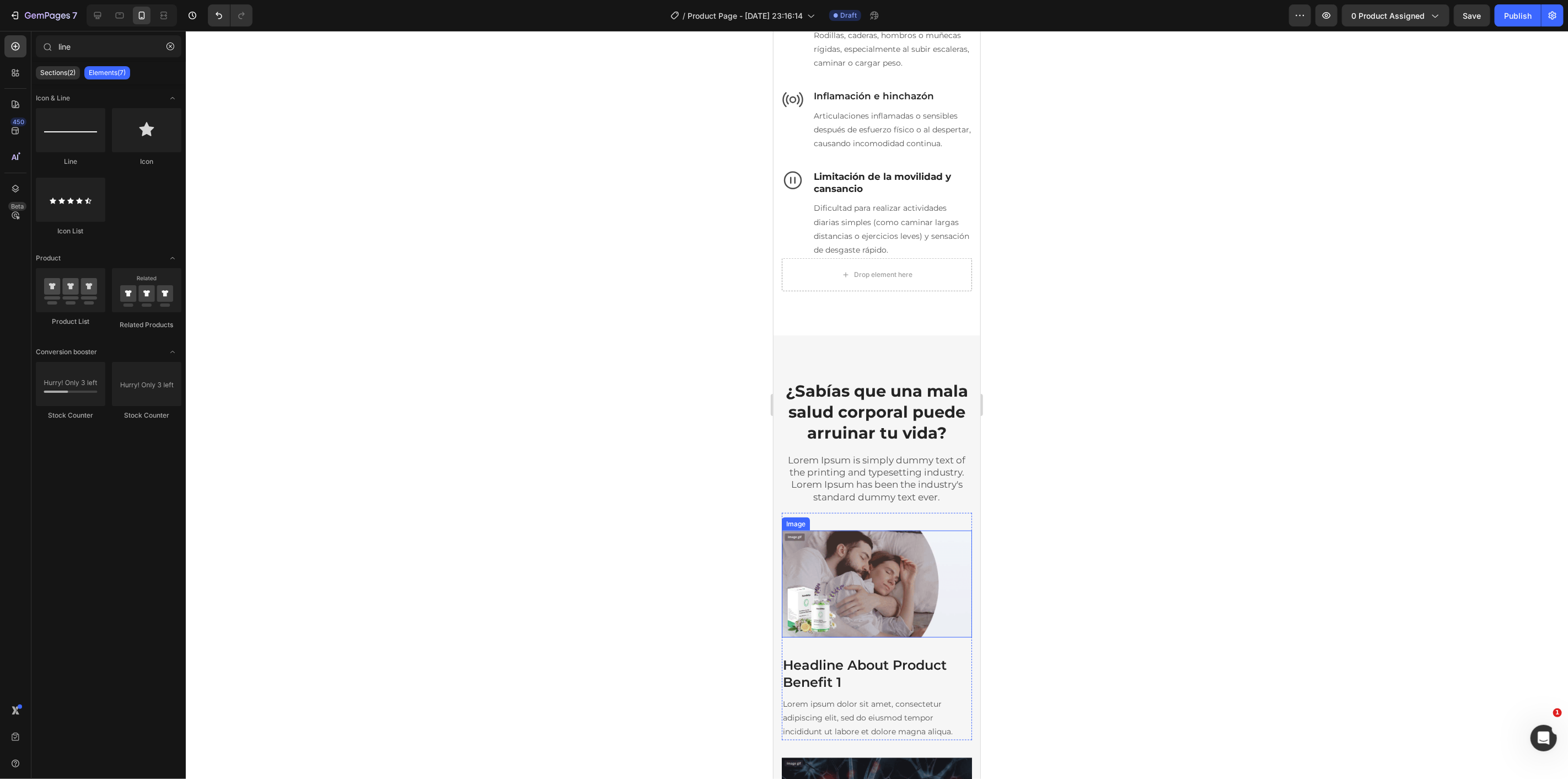
click at [884, 613] on img at bounding box center [876, 583] width 190 height 107
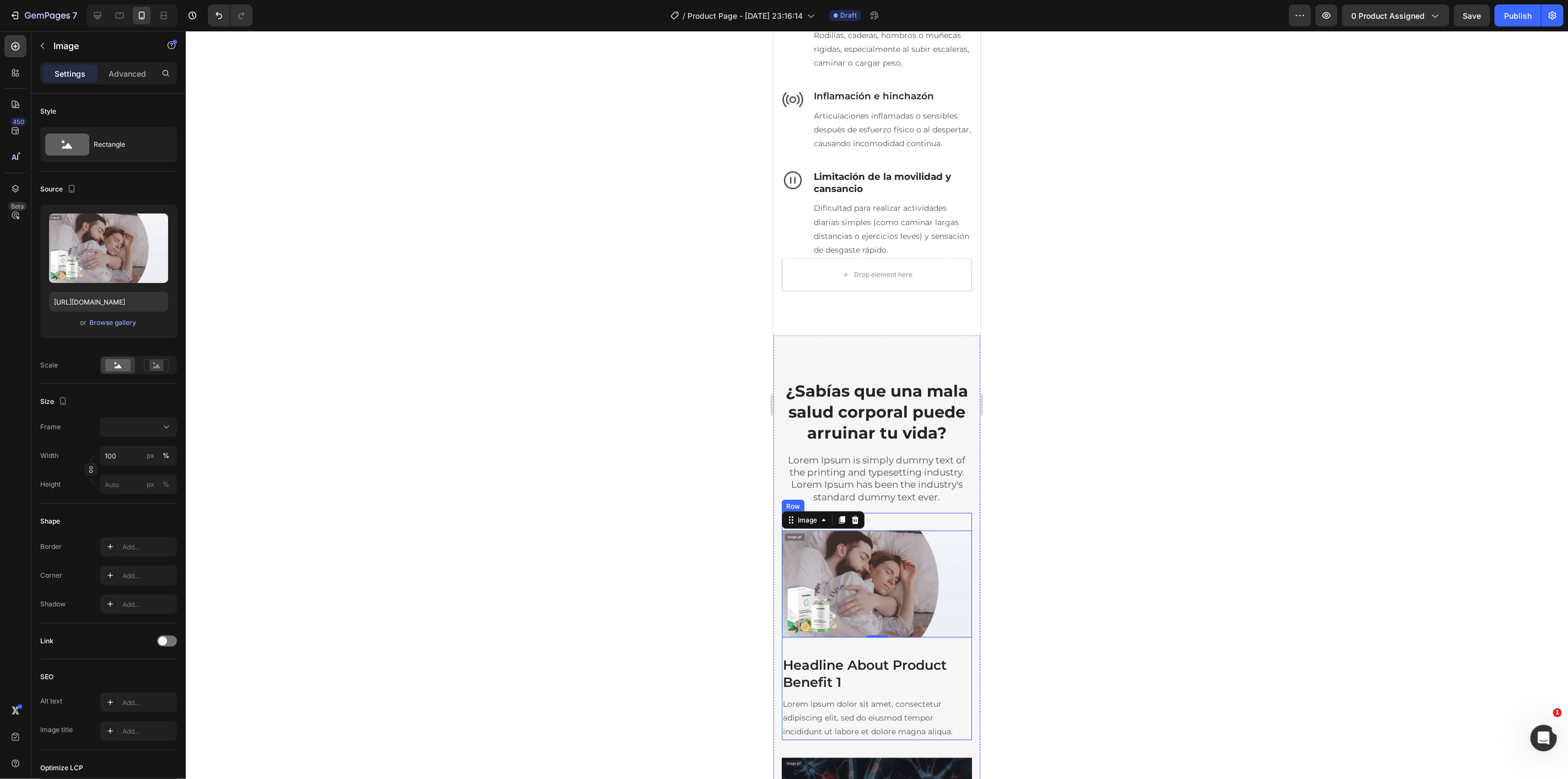
click at [931, 560] on div "Image 0 Headline About Product Benefit 1 Heading Lorem ipsum dolor sit amet, co…" at bounding box center [876, 625] width 190 height 227
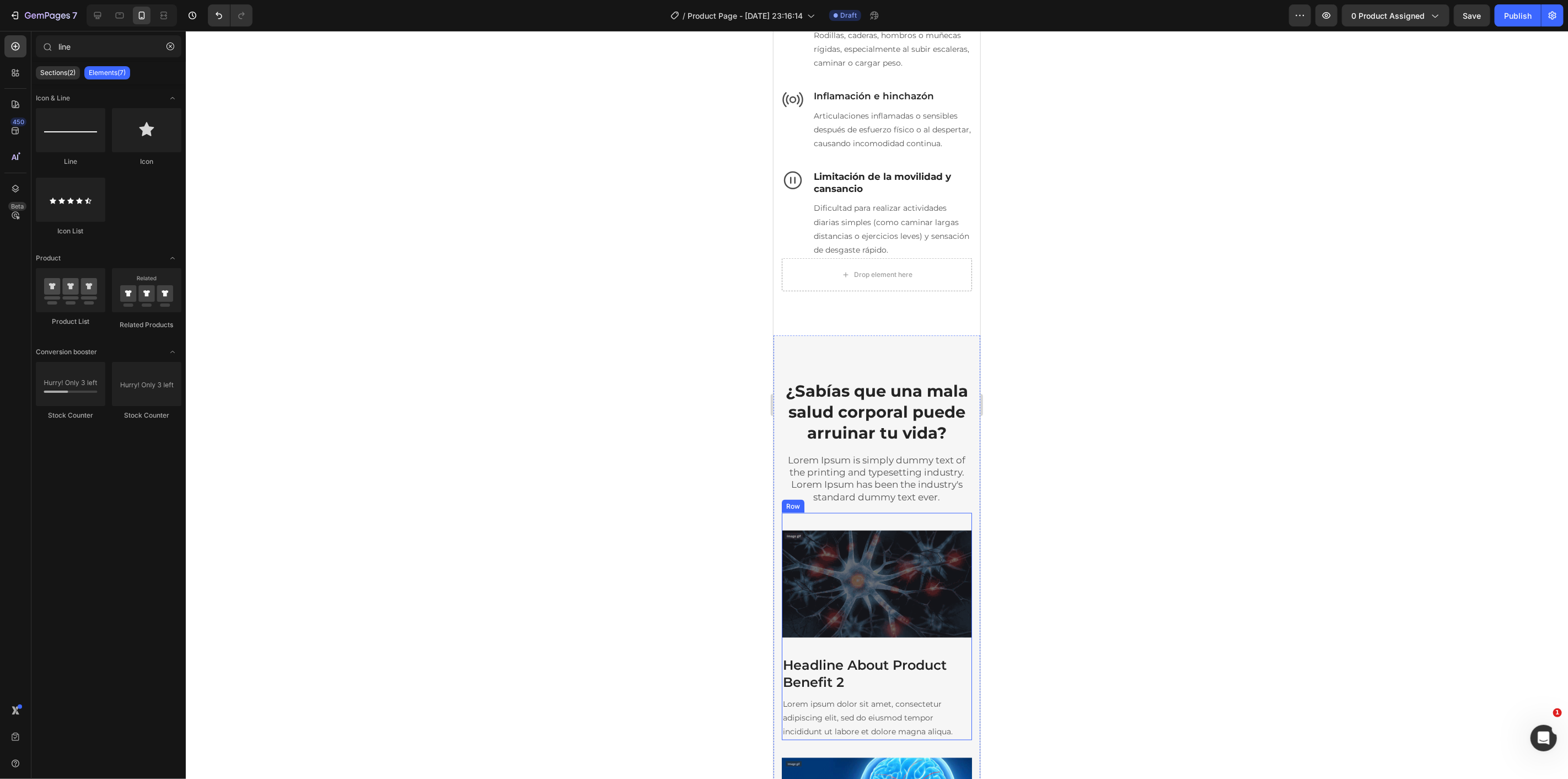
click at [932, 549] on div "Headline About Product Benefit 2 Heading Lorem ipsum dolor sit amet, consectetu…" at bounding box center [876, 625] width 190 height 227
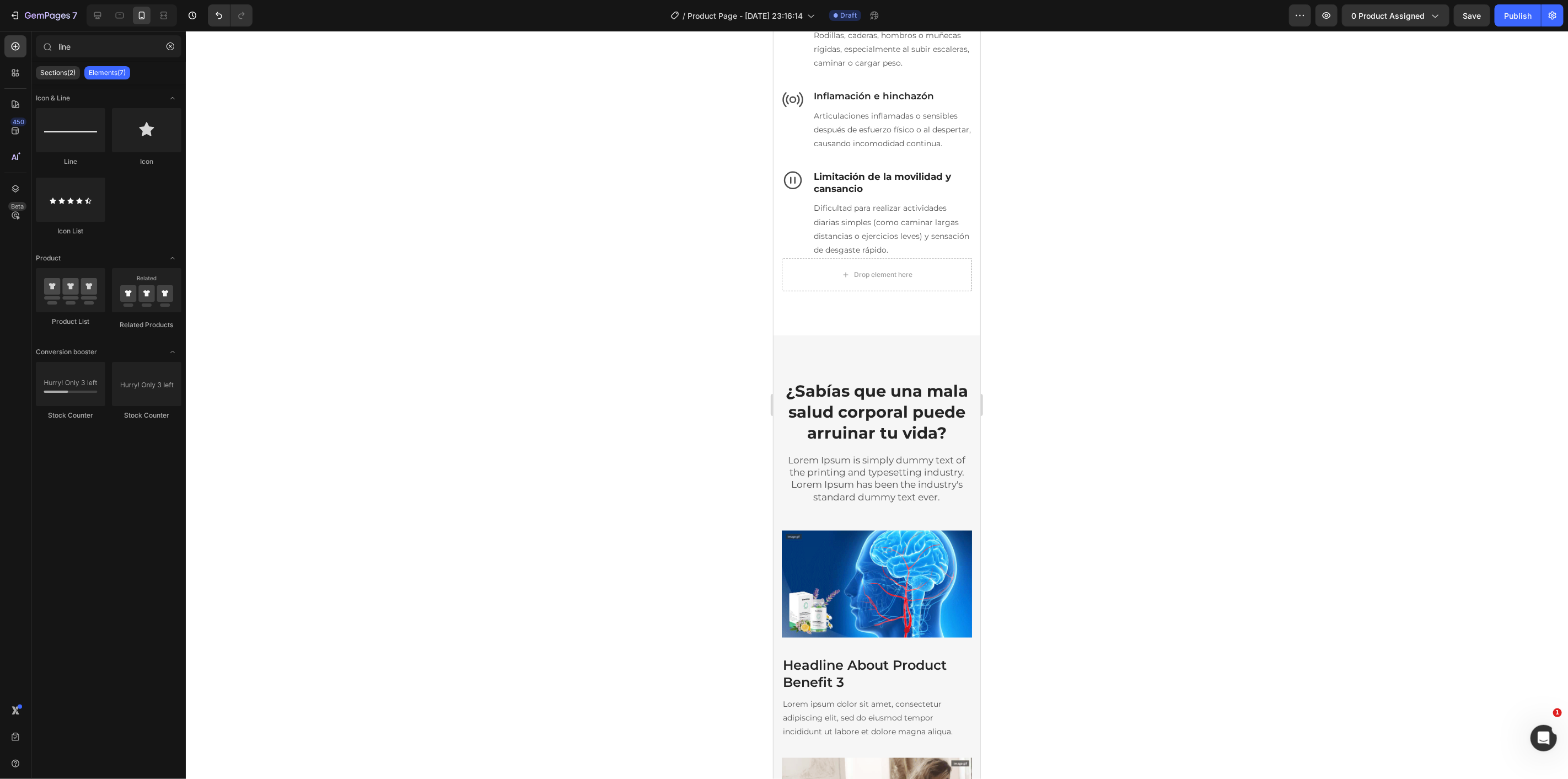
click at [932, 549] on div "Image Headline About Product Benefit 3 Heading Lorem ipsum dolor sit amet, cons…" at bounding box center [876, 625] width 190 height 227
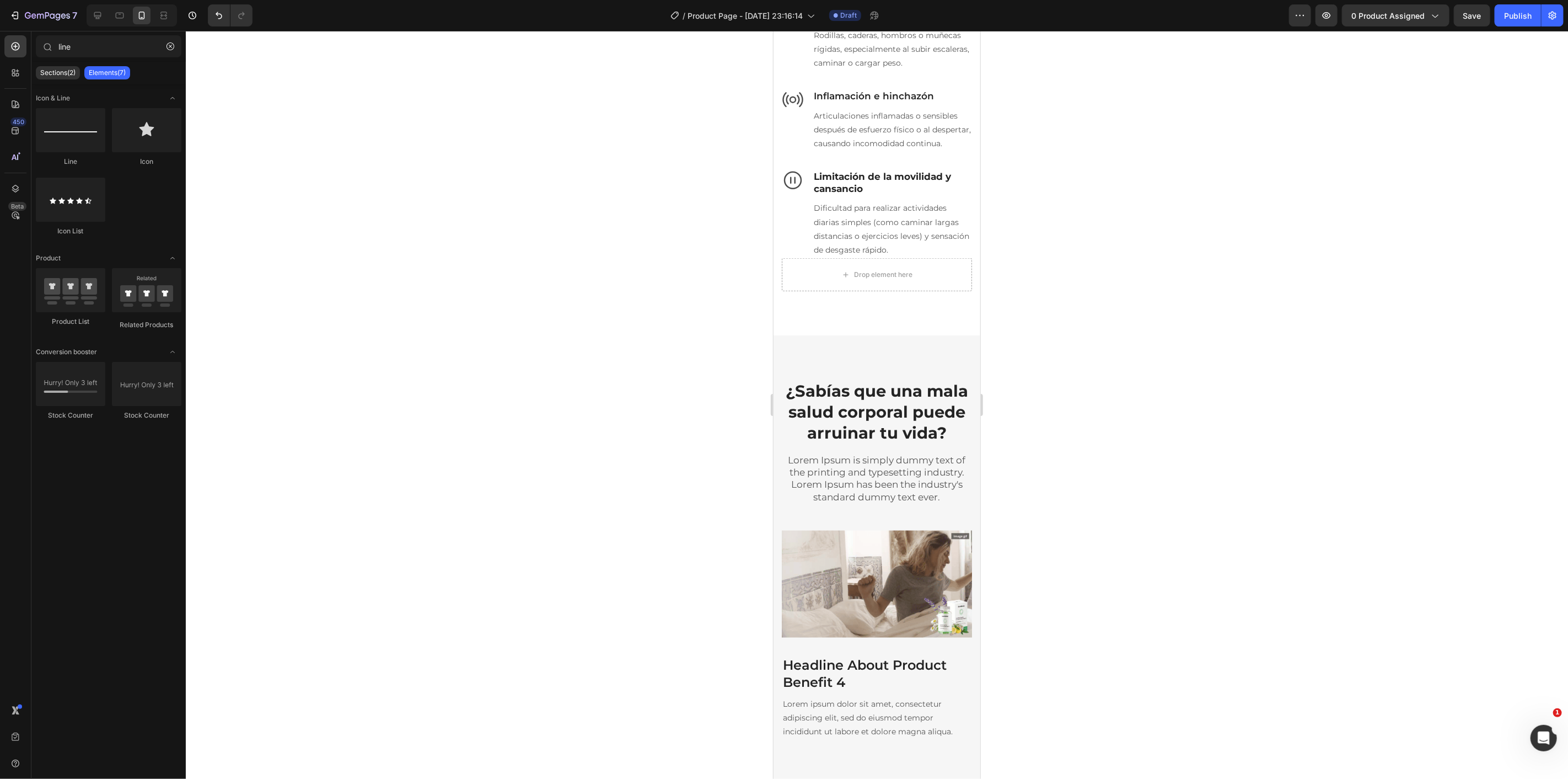
click at [932, 549] on div "Headline About Product Benefit 4 Heading Lorem ipsum dolor sit amet, consectetu…" at bounding box center [876, 625] width 190 height 227
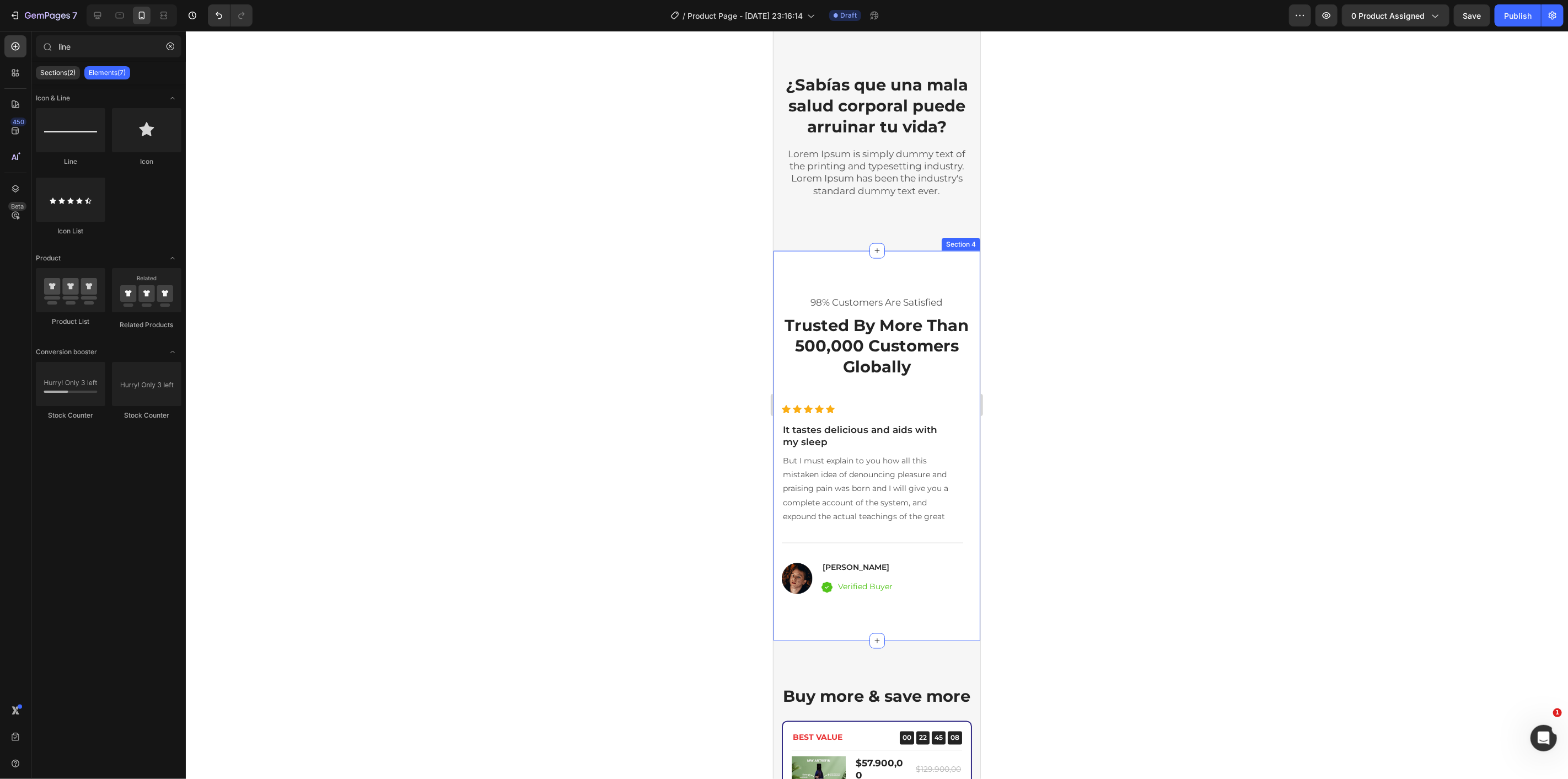
scroll to position [1150, 0]
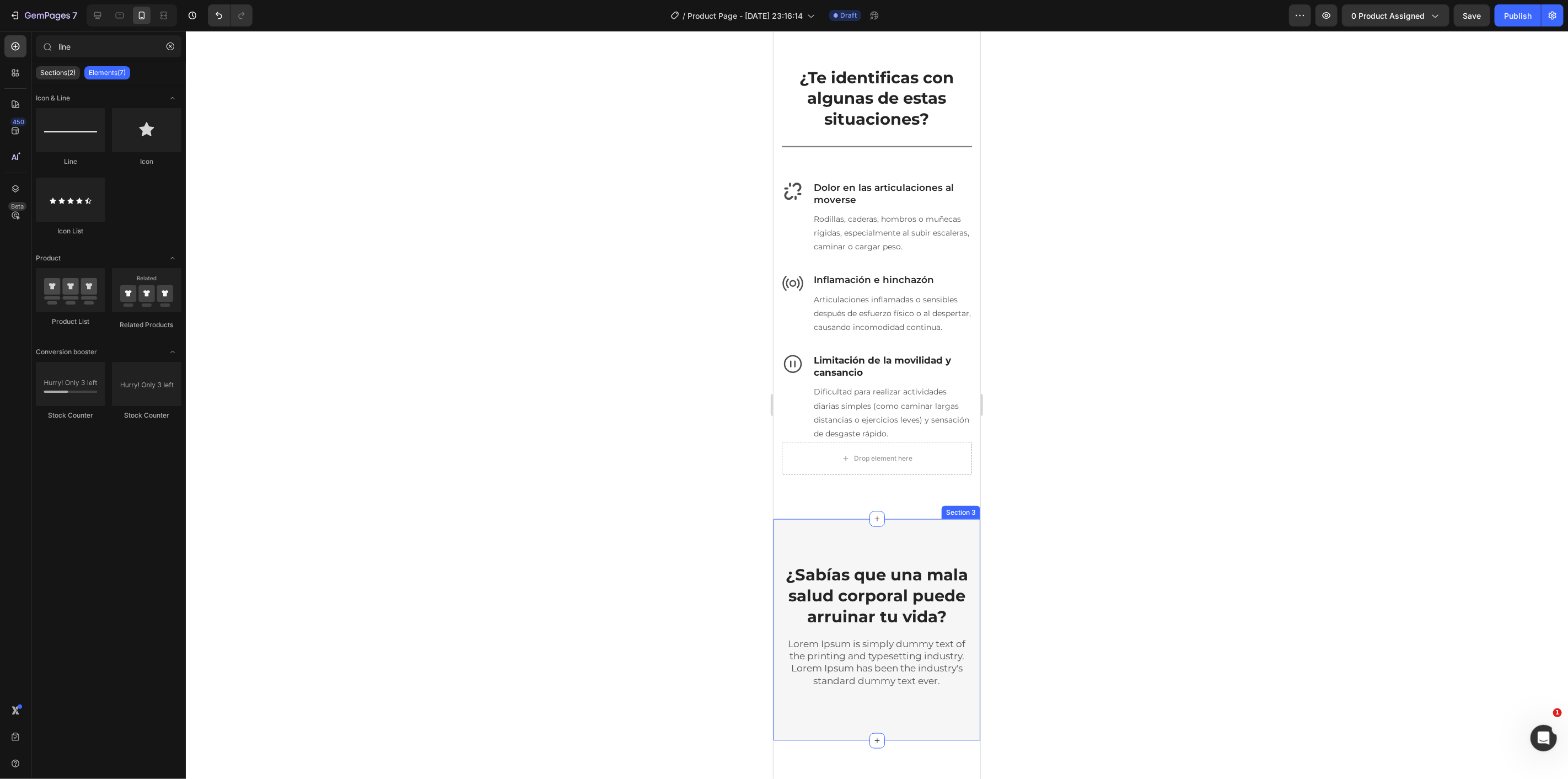
scroll to position [966, 0]
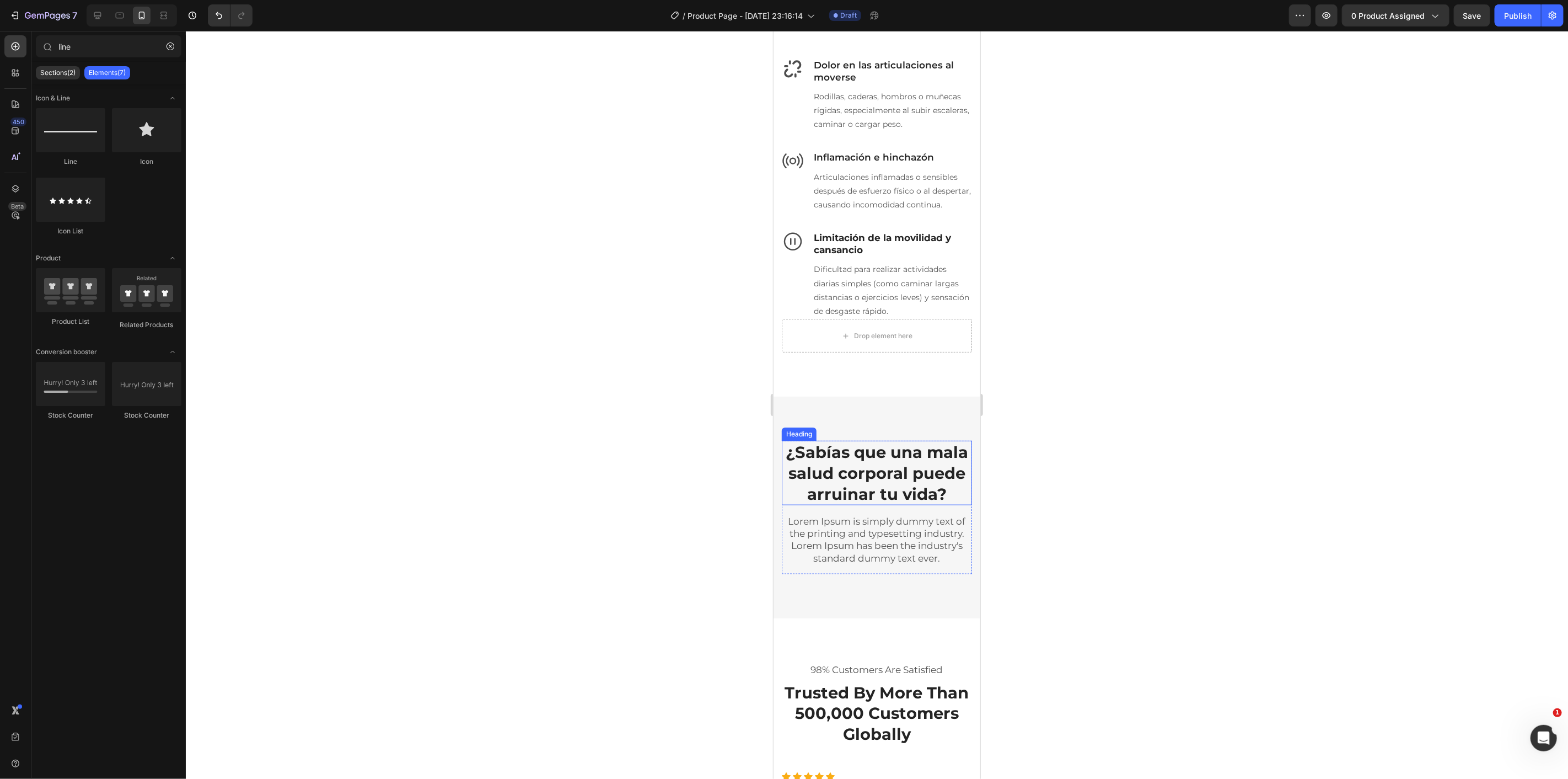
click at [909, 489] on p "¿Sabías que una mala salud corporal puede arruinar tu vida?" at bounding box center [876, 473] width 188 height 62
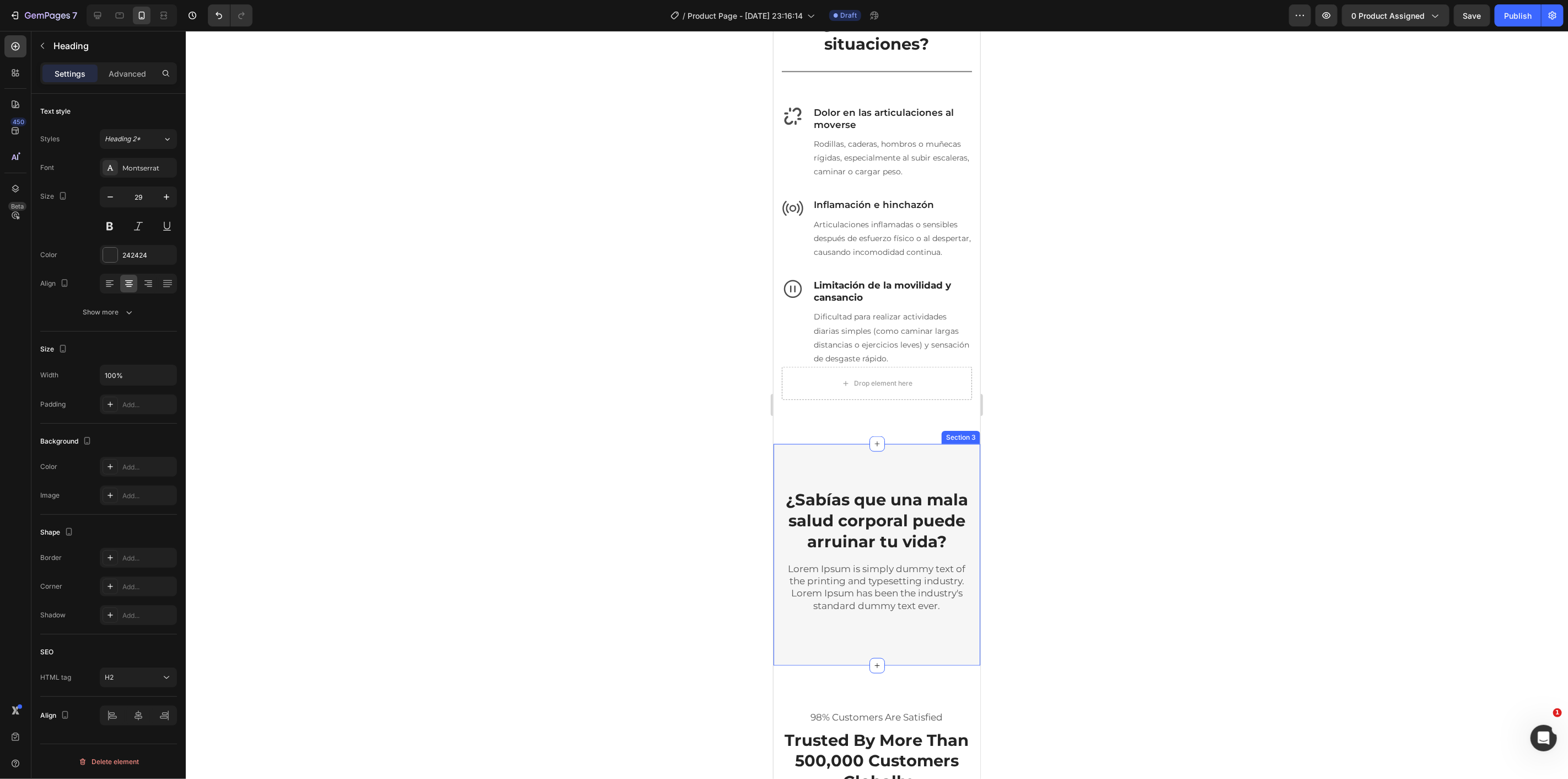
scroll to position [1041, 0]
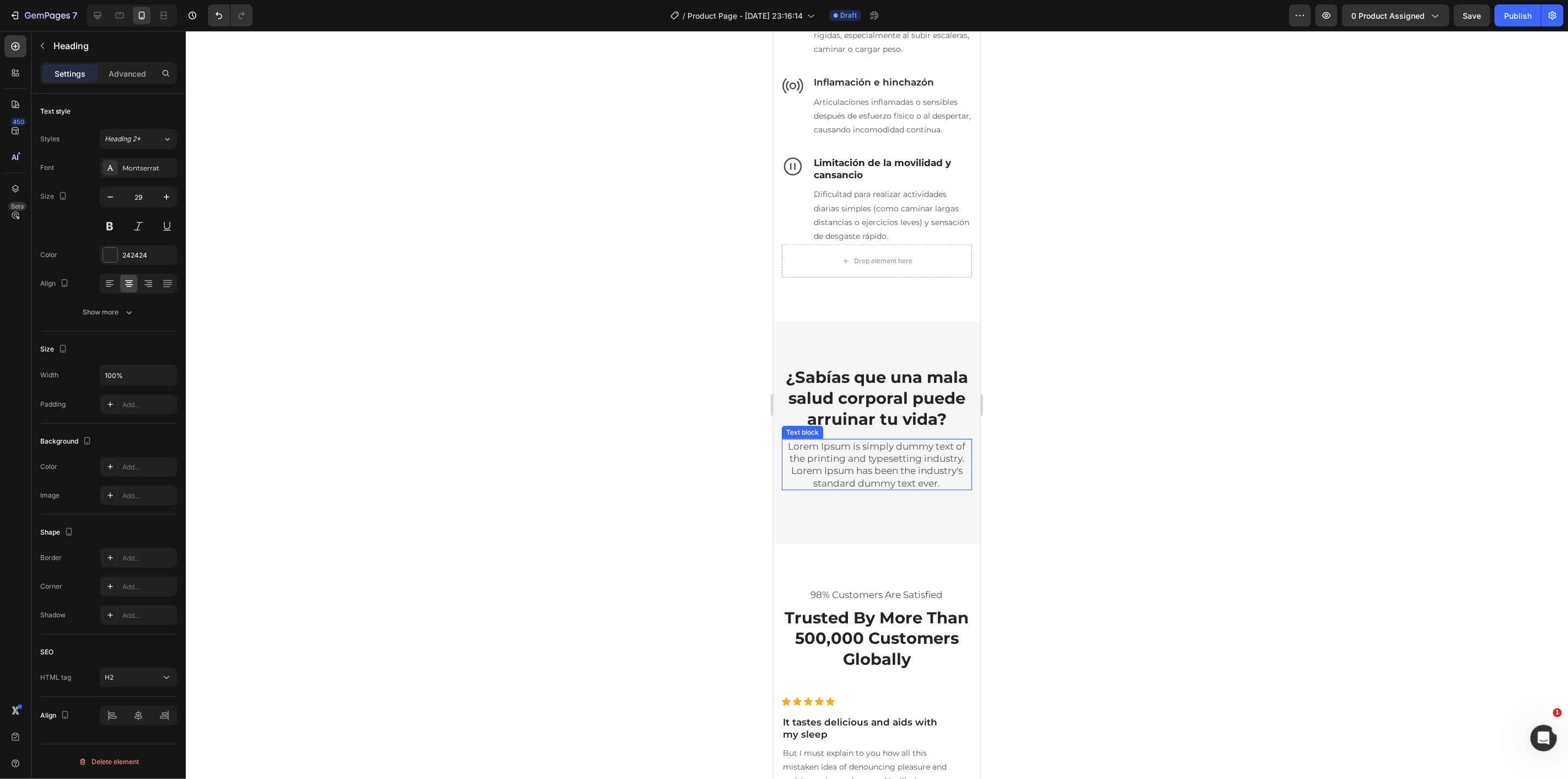
click at [901, 488] on p "Lorem Ipsum is simply dummy text of the printing and typesetting industry. Lore…" at bounding box center [876, 464] width 188 height 49
click at [902, 488] on p "Lorem Ipsum is simply dummy text of the printing and typesetting industry. Lore…" at bounding box center [876, 464] width 188 height 49
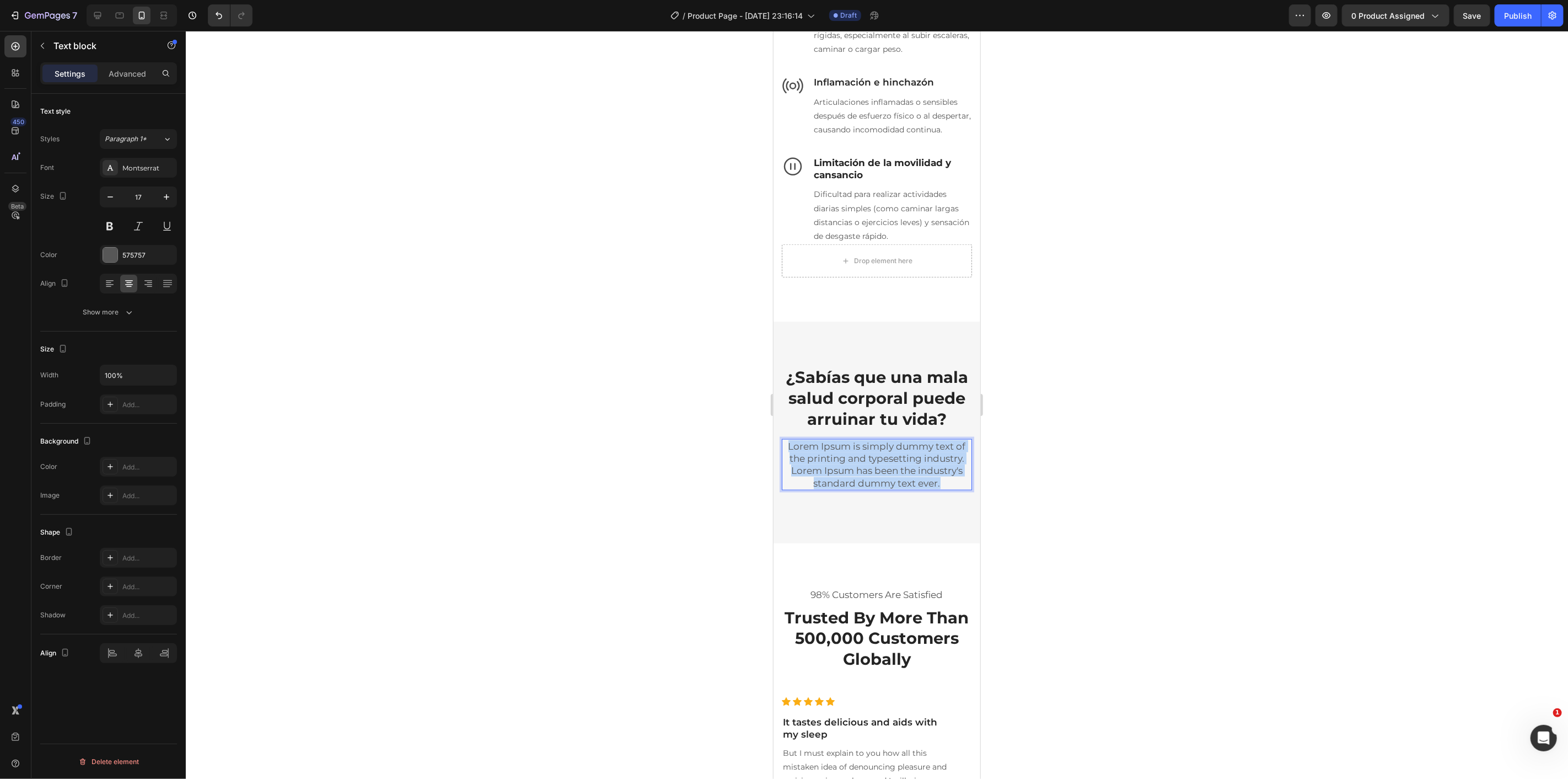
click at [903, 488] on p "Lorem Ipsum is simply dummy text of the printing and typesetting industry. Lore…" at bounding box center [876, 464] width 188 height 49
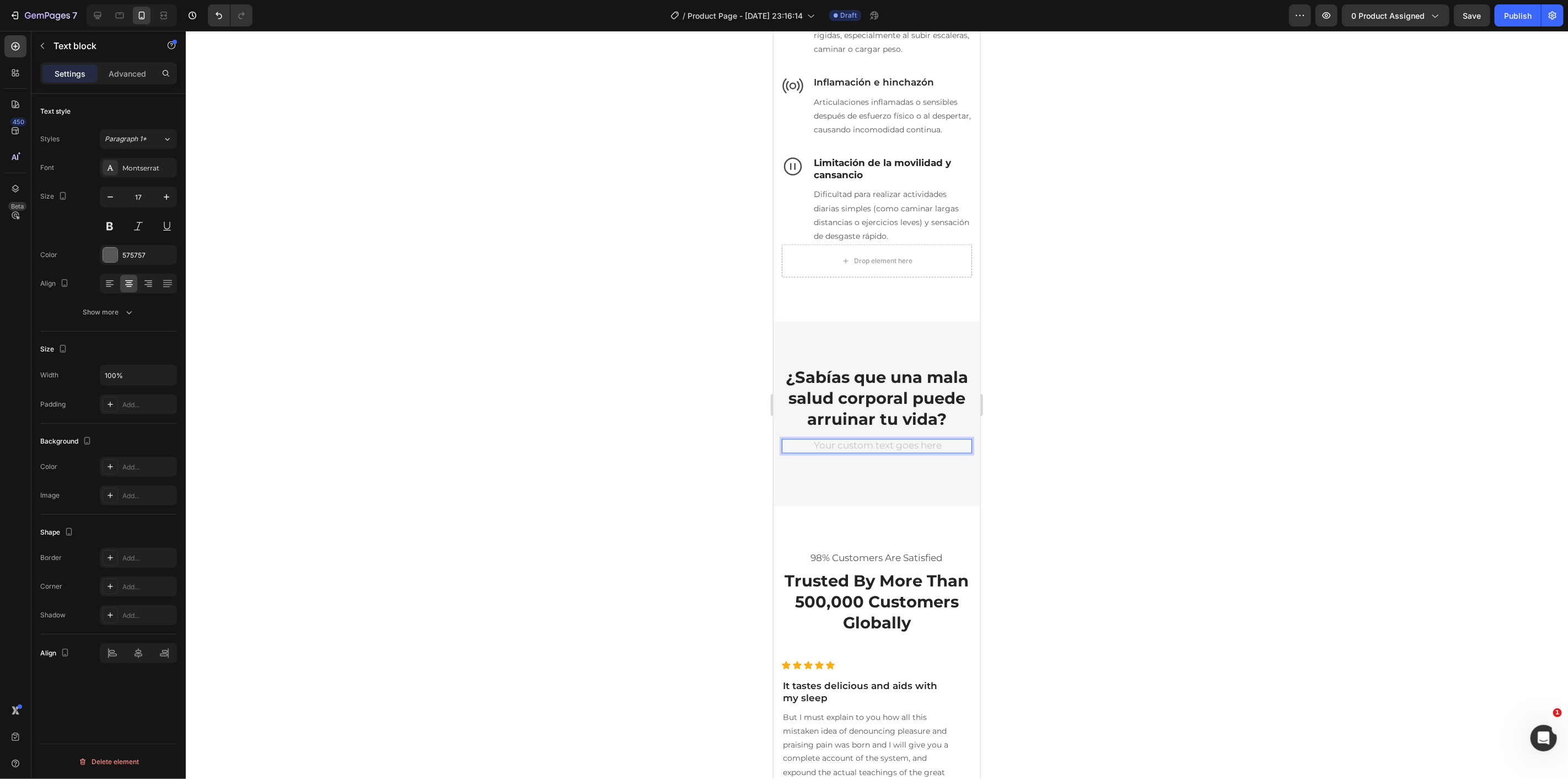
click at [1046, 517] on div at bounding box center [877, 405] width 1382 height 748
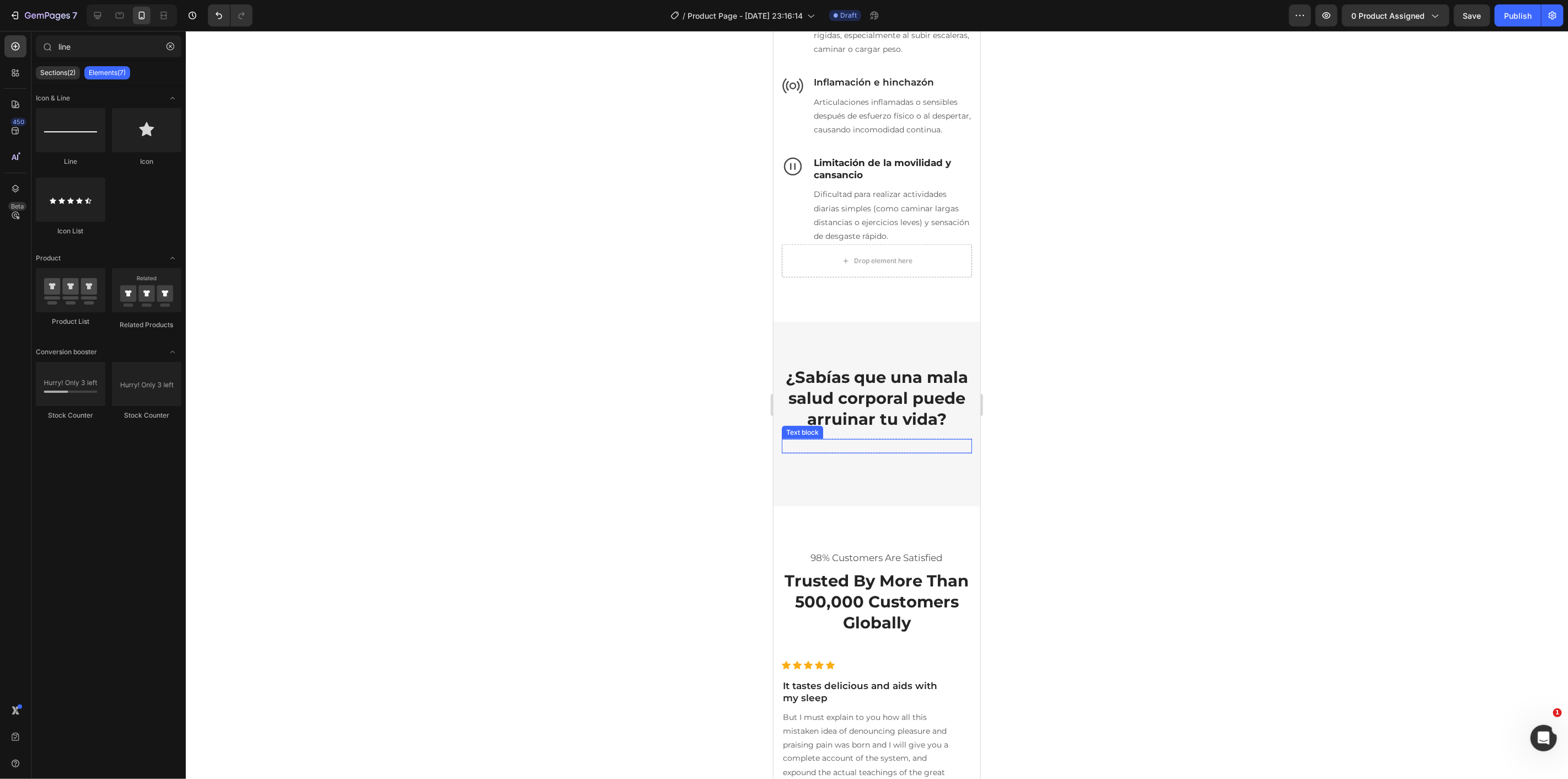
click at [906, 451] on p "Rich Text Editor. Editing area: main" at bounding box center [876, 445] width 188 height 12
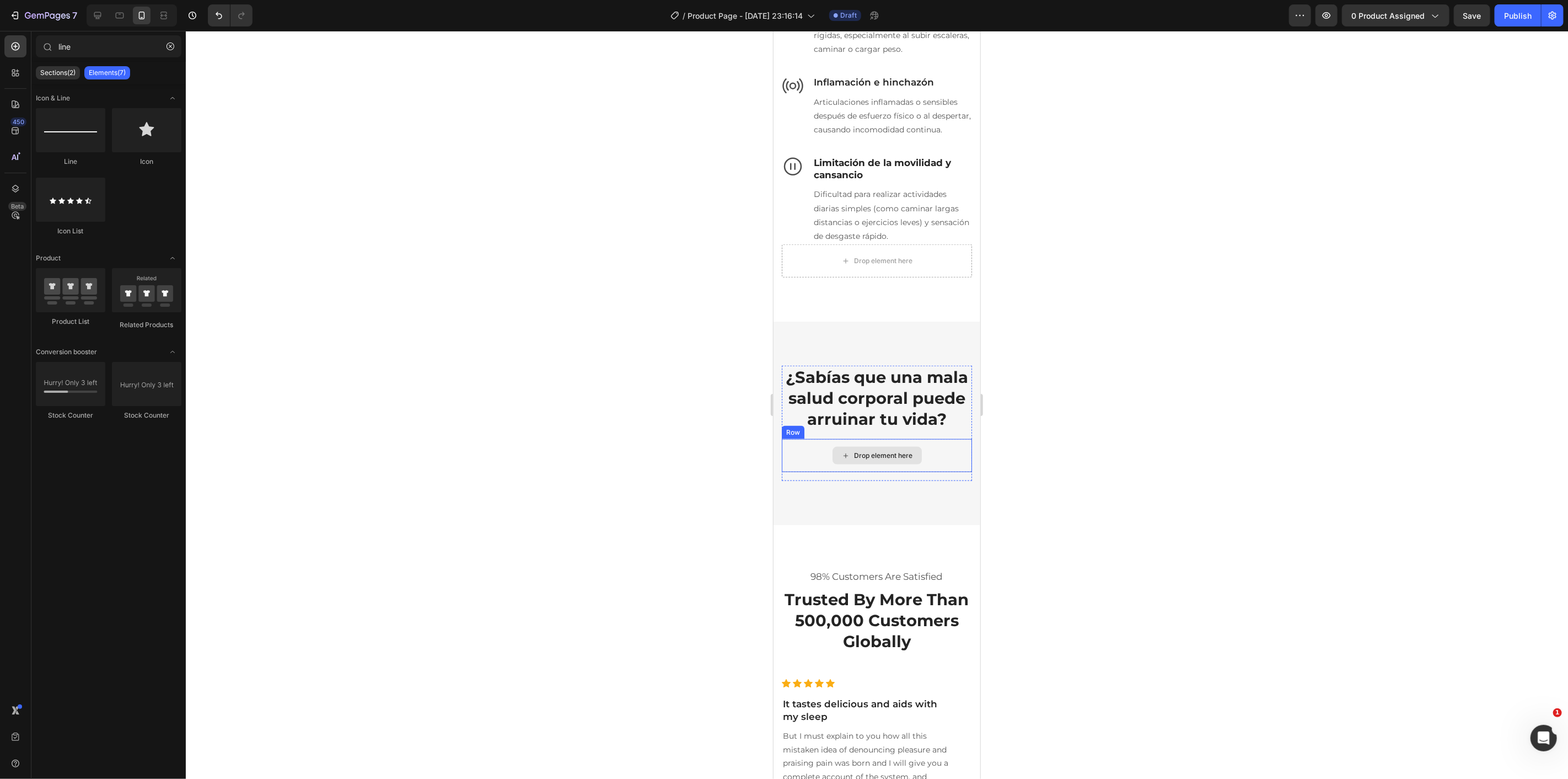
click at [931, 471] on div "Drop element here" at bounding box center [876, 455] width 190 height 33
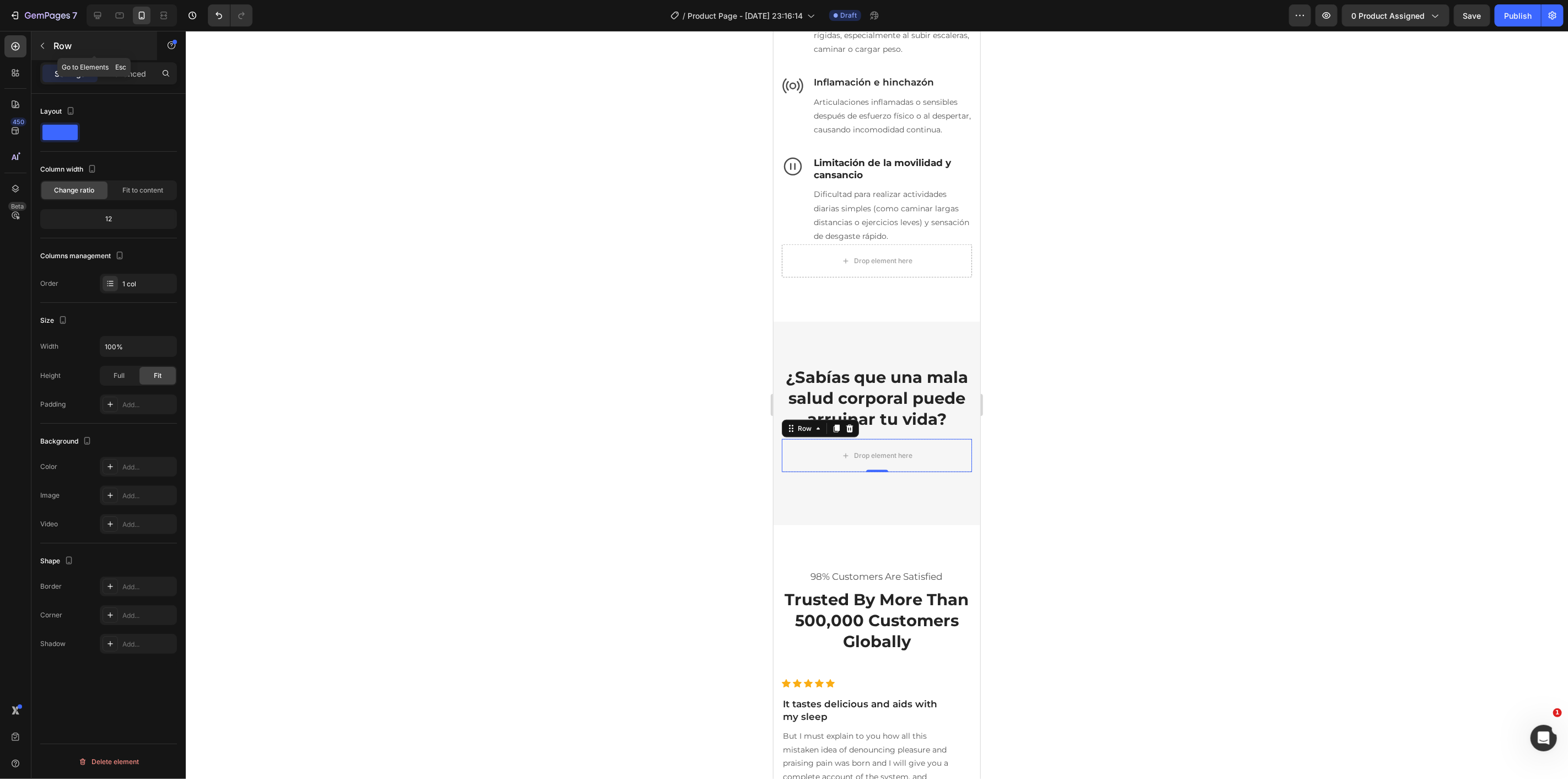
click at [46, 47] on icon "button" at bounding box center [43, 46] width 9 height 9
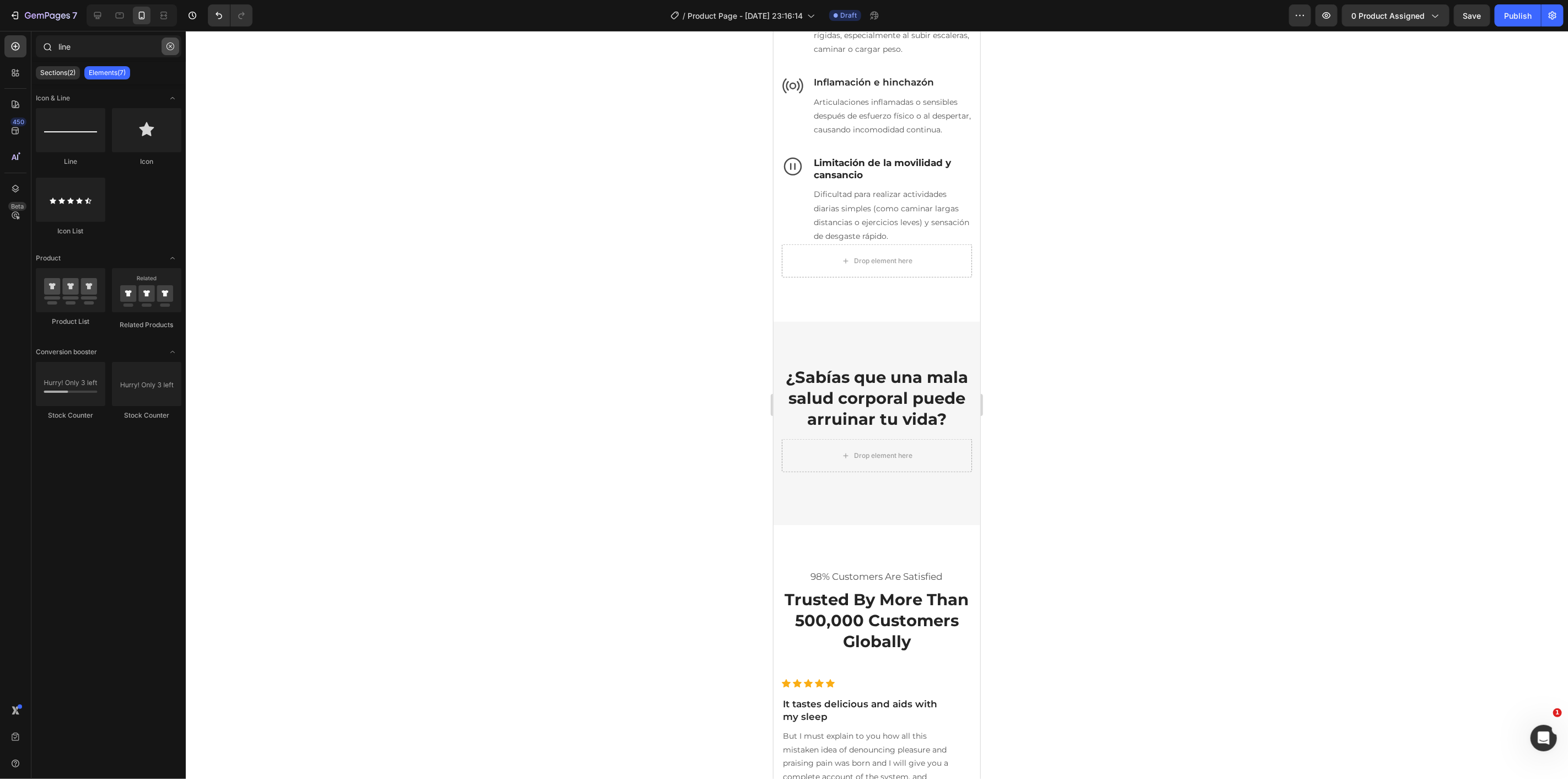
click at [166, 52] on button "button" at bounding box center [170, 46] width 17 height 17
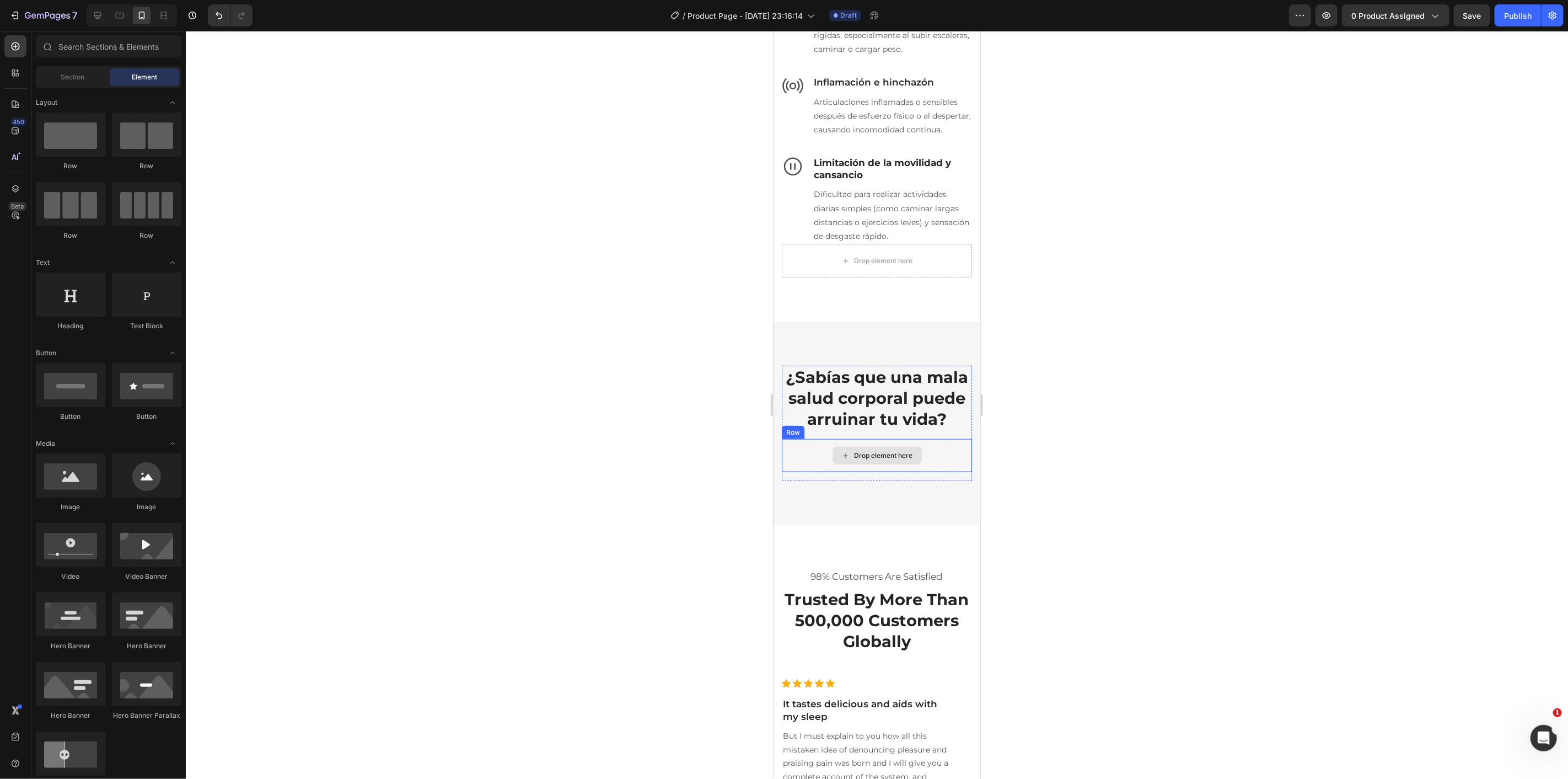
click at [841, 460] on icon at bounding box center [846, 455] width 9 height 9
click at [807, 471] on div "Drop element here" at bounding box center [876, 455] width 190 height 33
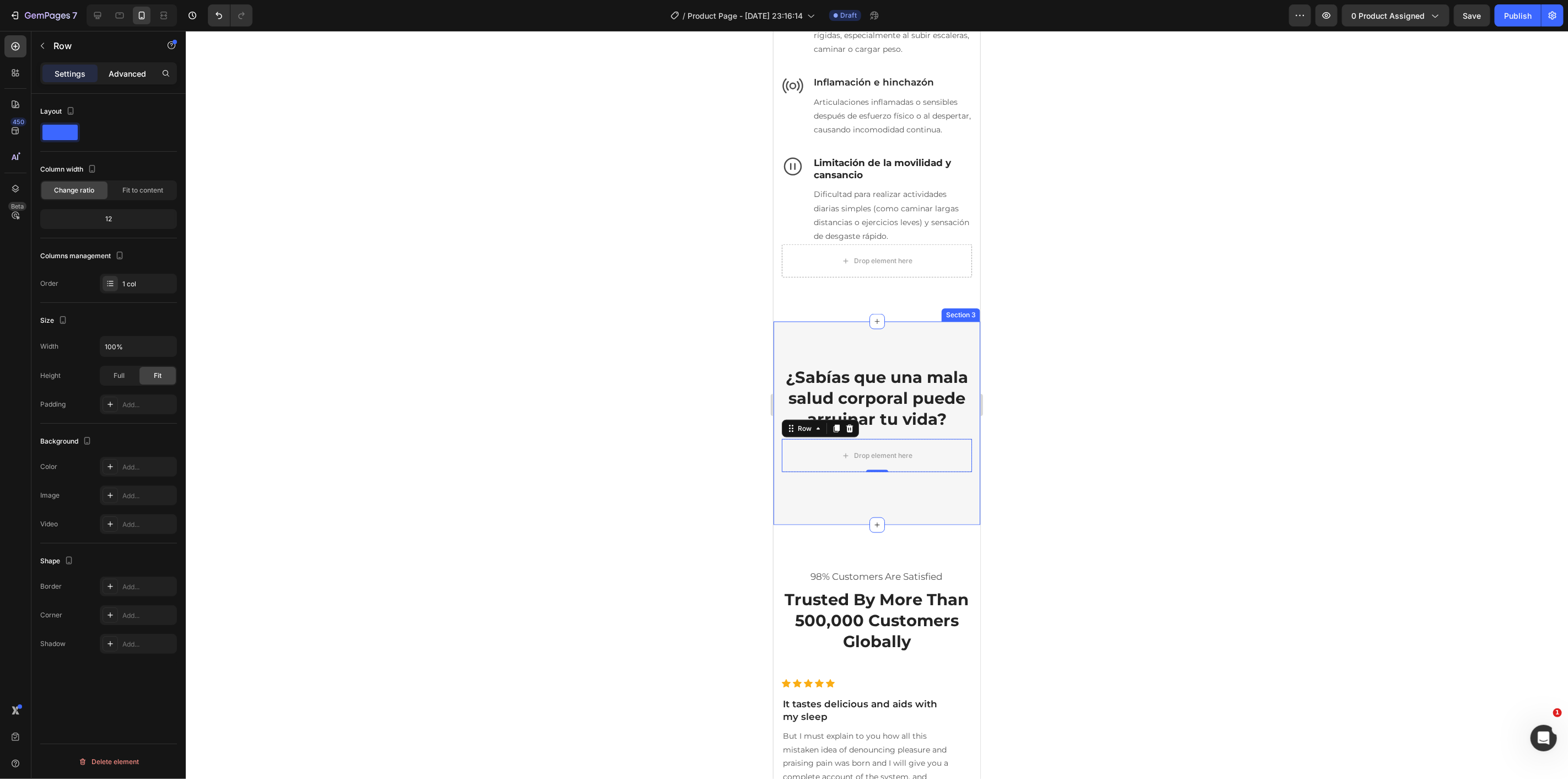
click at [128, 68] on p "Advanced" at bounding box center [127, 73] width 37 height 11
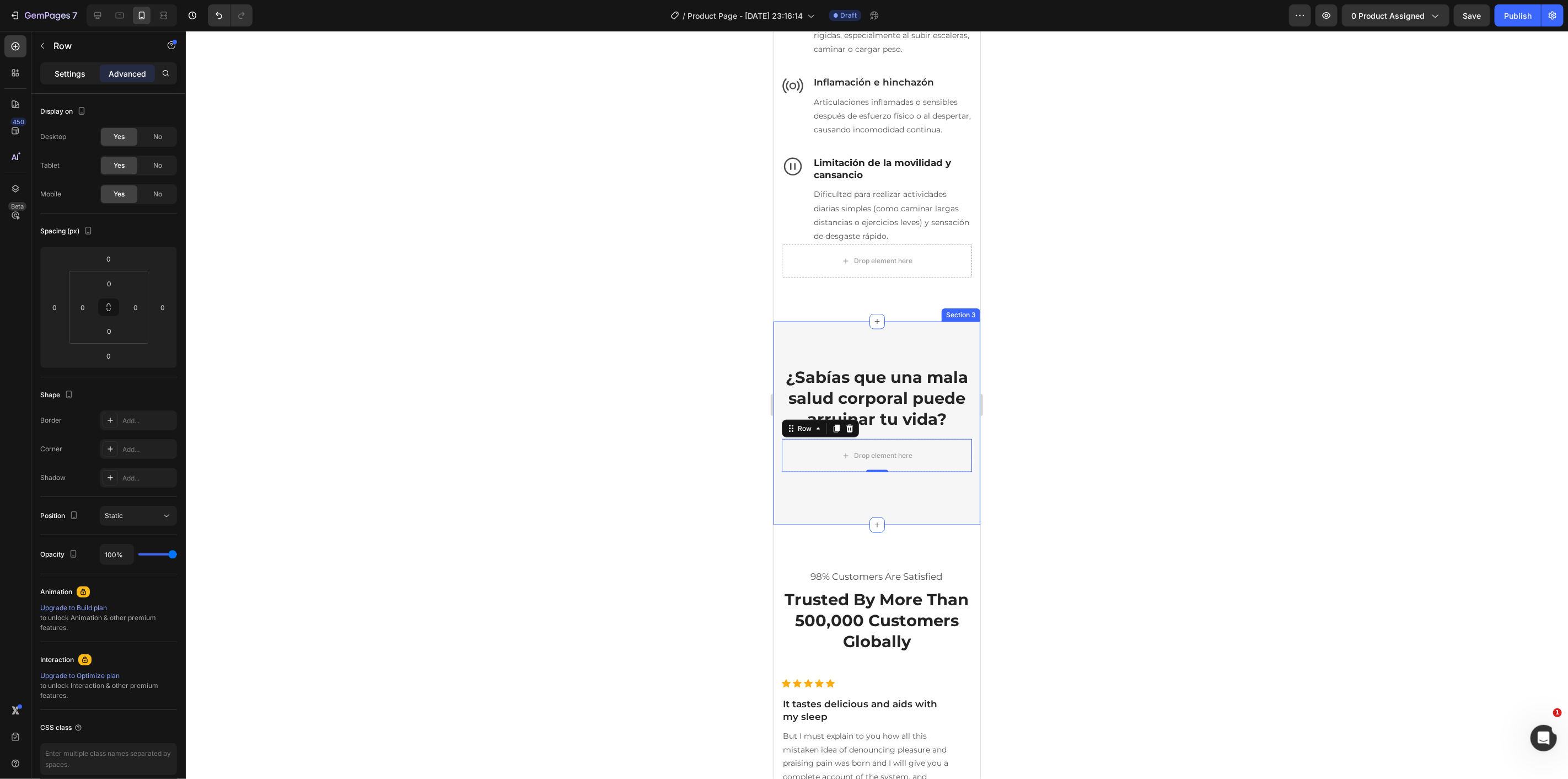
click at [57, 70] on p "Settings" at bounding box center [70, 73] width 31 height 11
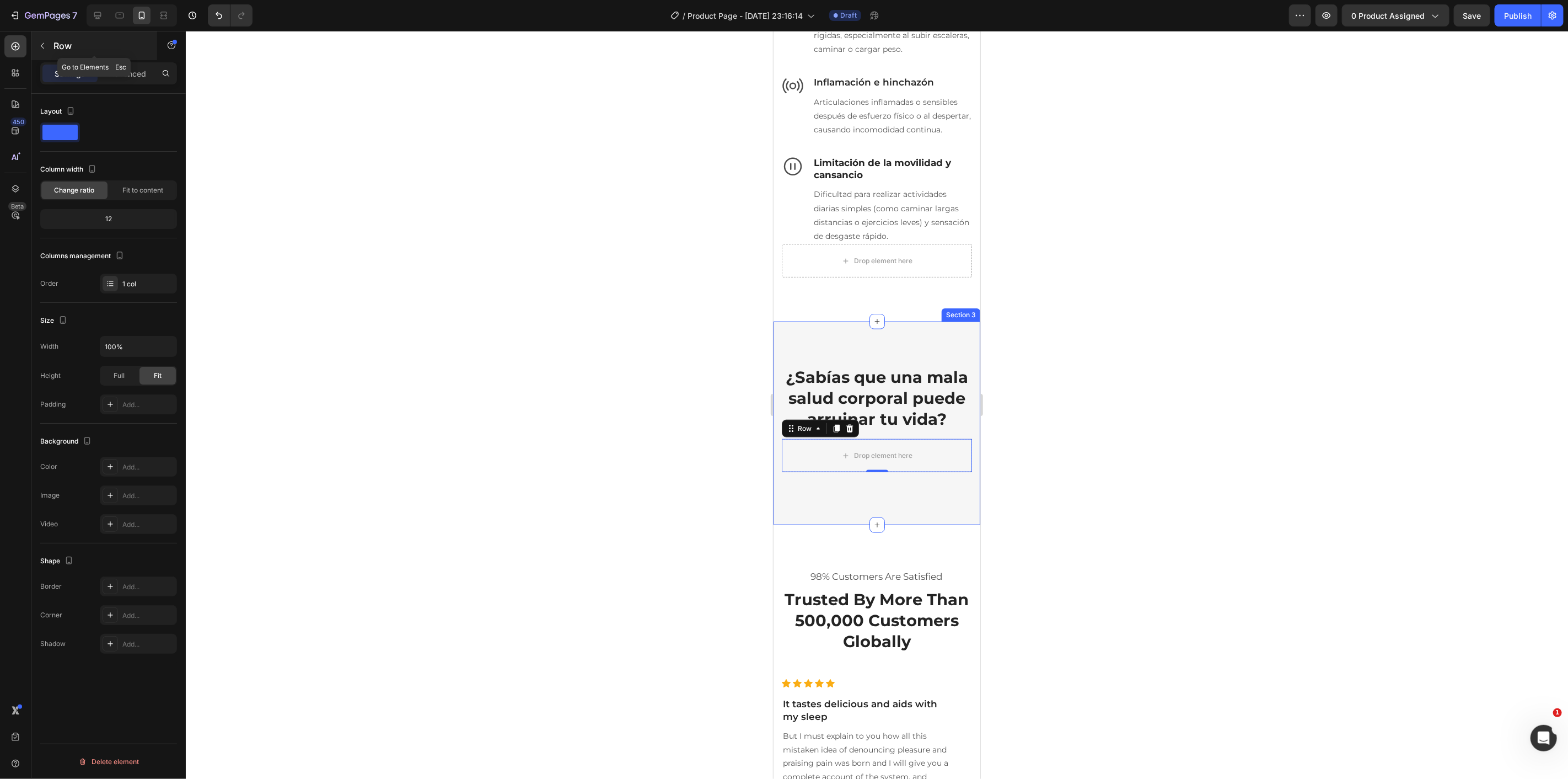
click at [44, 46] on icon "button" at bounding box center [43, 46] width 9 height 9
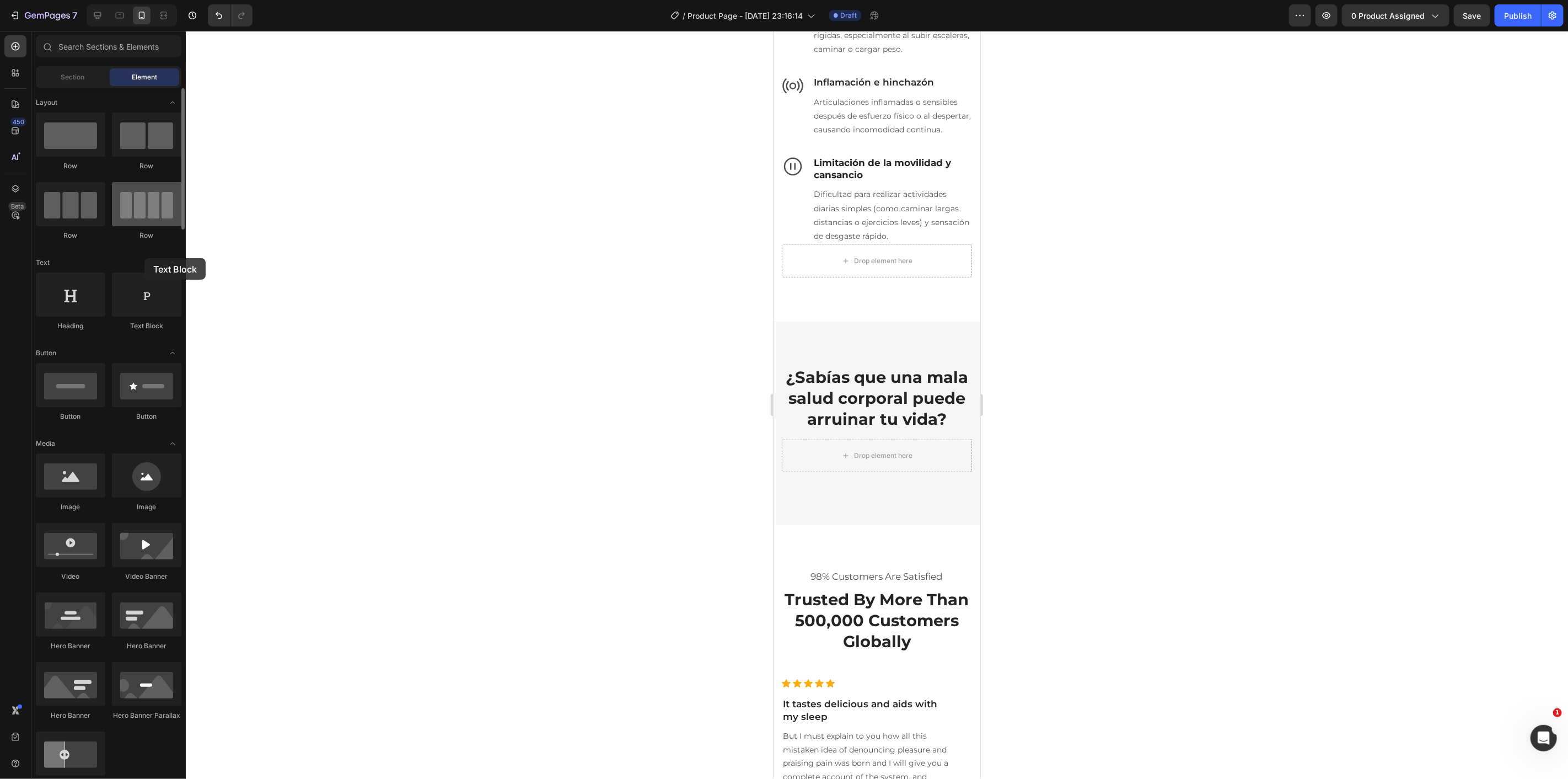
drag, startPoint x: 504, startPoint y: 397, endPoint x: 119, endPoint y: 214, distance: 426.3
click at [134, 287] on div at bounding box center [146, 294] width 69 height 44
click at [831, 471] on div "Drop element here" at bounding box center [876, 455] width 190 height 33
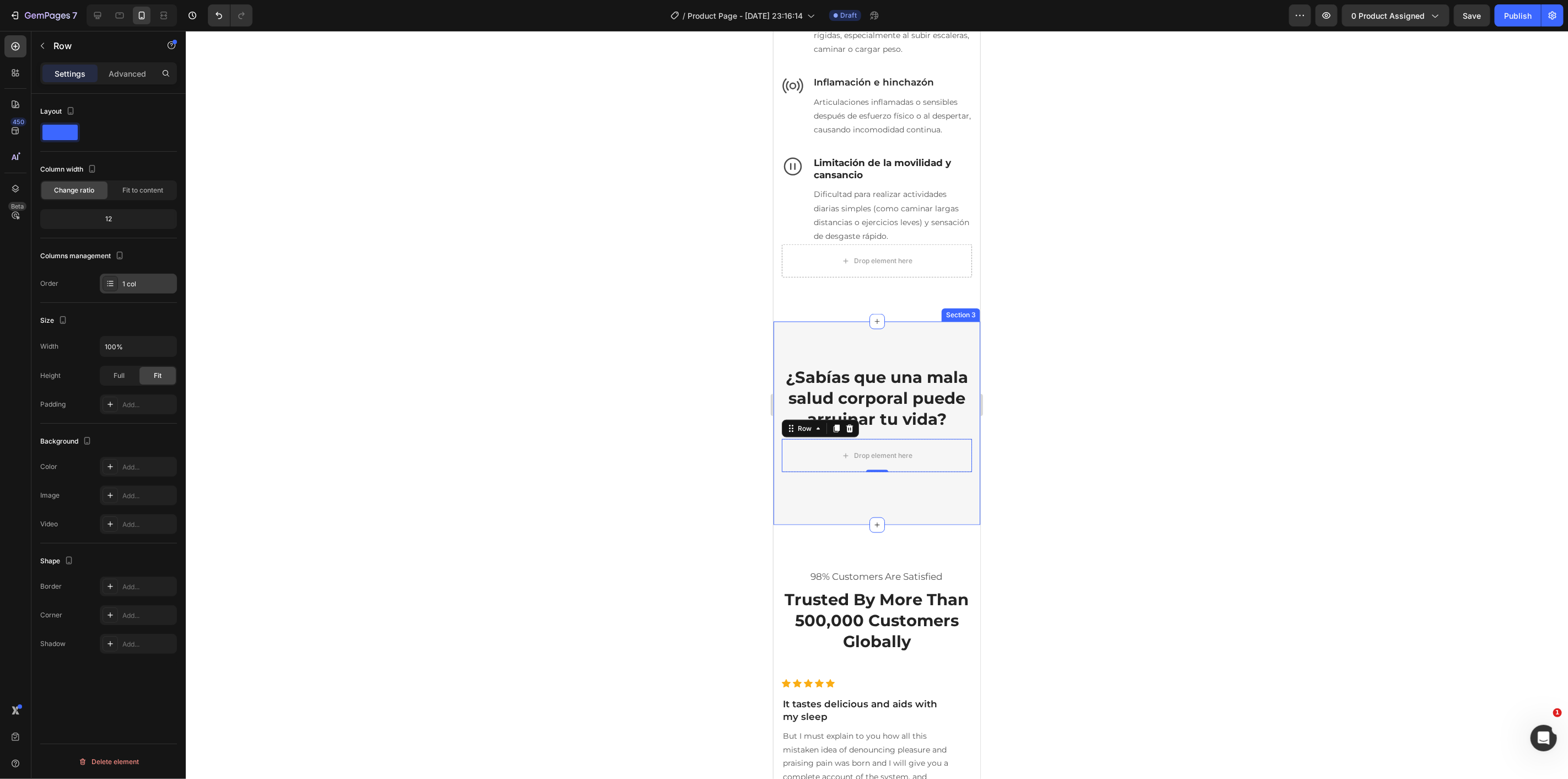
click at [150, 284] on div "1 col" at bounding box center [148, 283] width 52 height 10
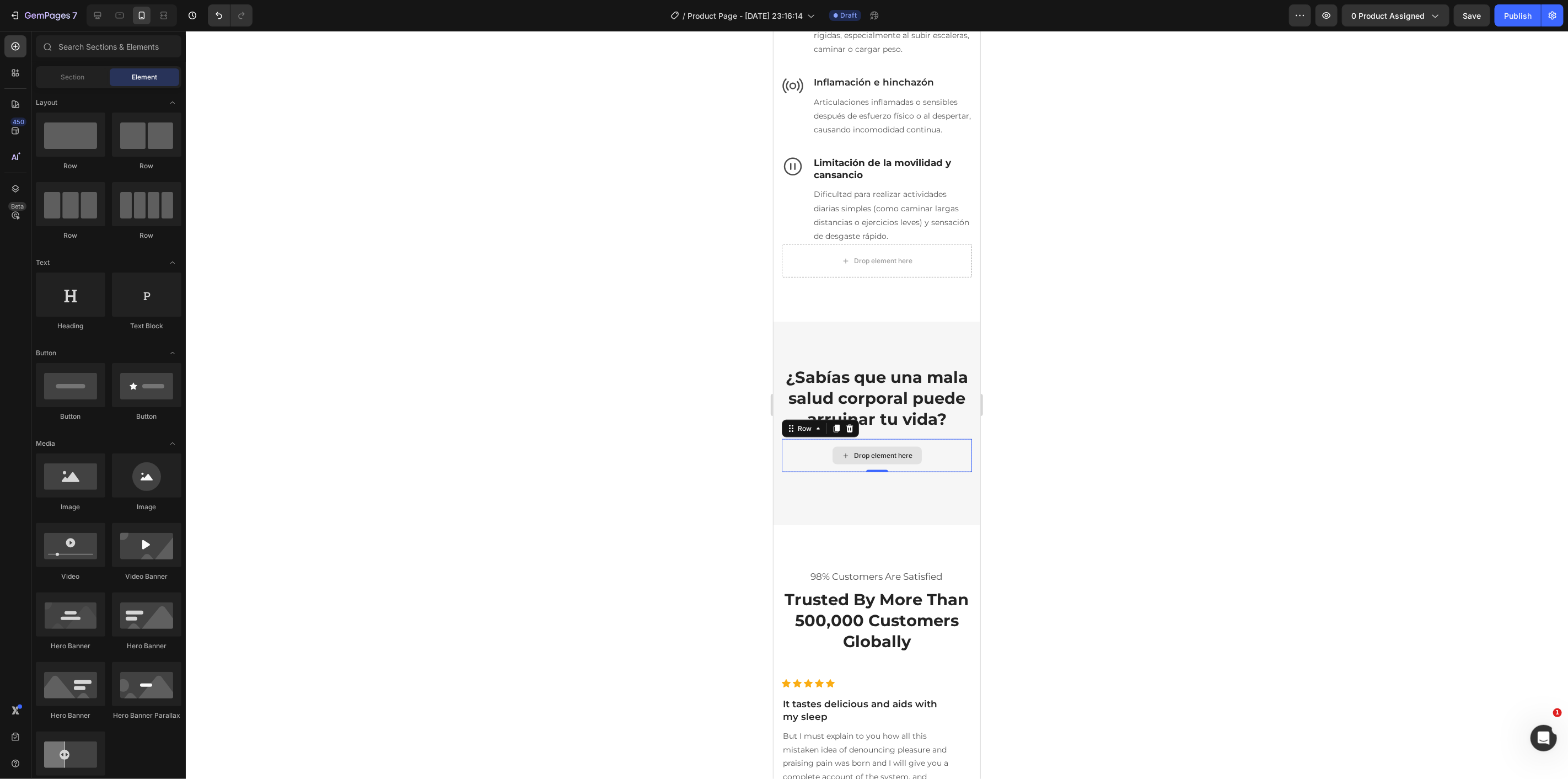
click at [849, 464] on div "Drop element here" at bounding box center [877, 454] width 90 height 17
click at [817, 471] on div "Drop element here" at bounding box center [876, 455] width 190 height 33
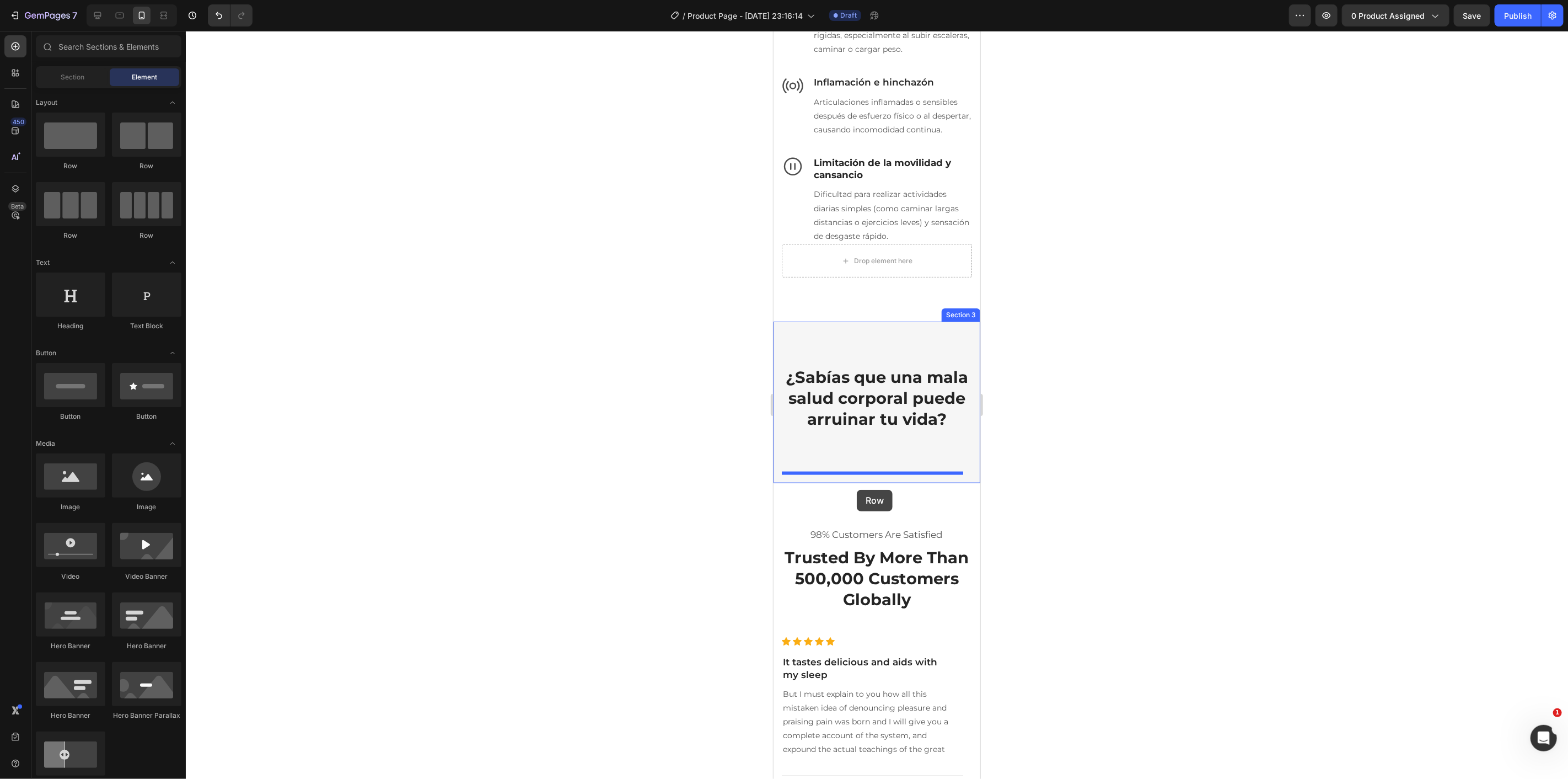
drag, startPoint x: 1177, startPoint y: 347, endPoint x: 856, endPoint y: 485, distance: 349.4
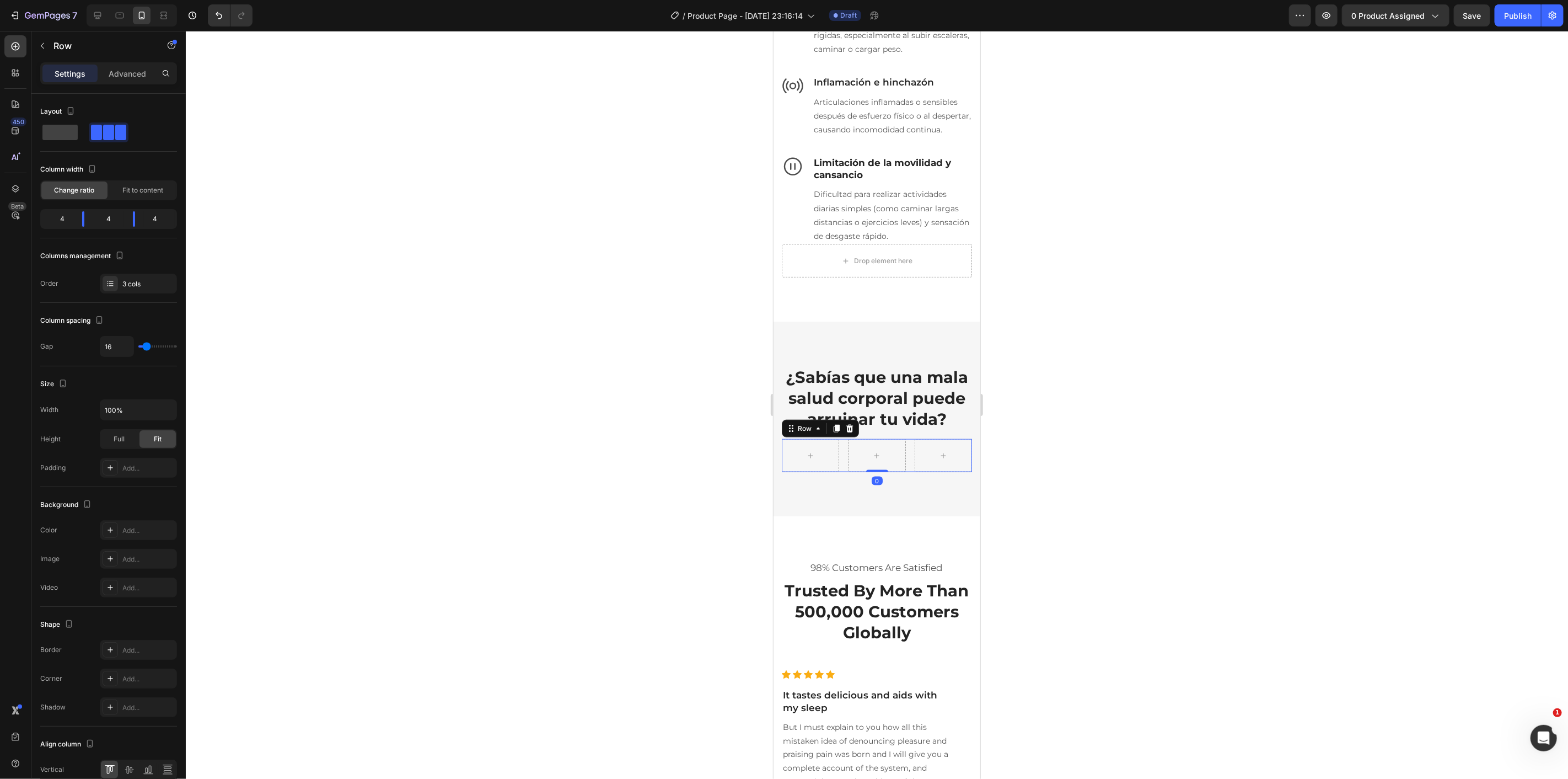
click at [842, 471] on div "Row 0" at bounding box center [876, 455] width 190 height 33
click at [69, 134] on span at bounding box center [60, 132] width 35 height 15
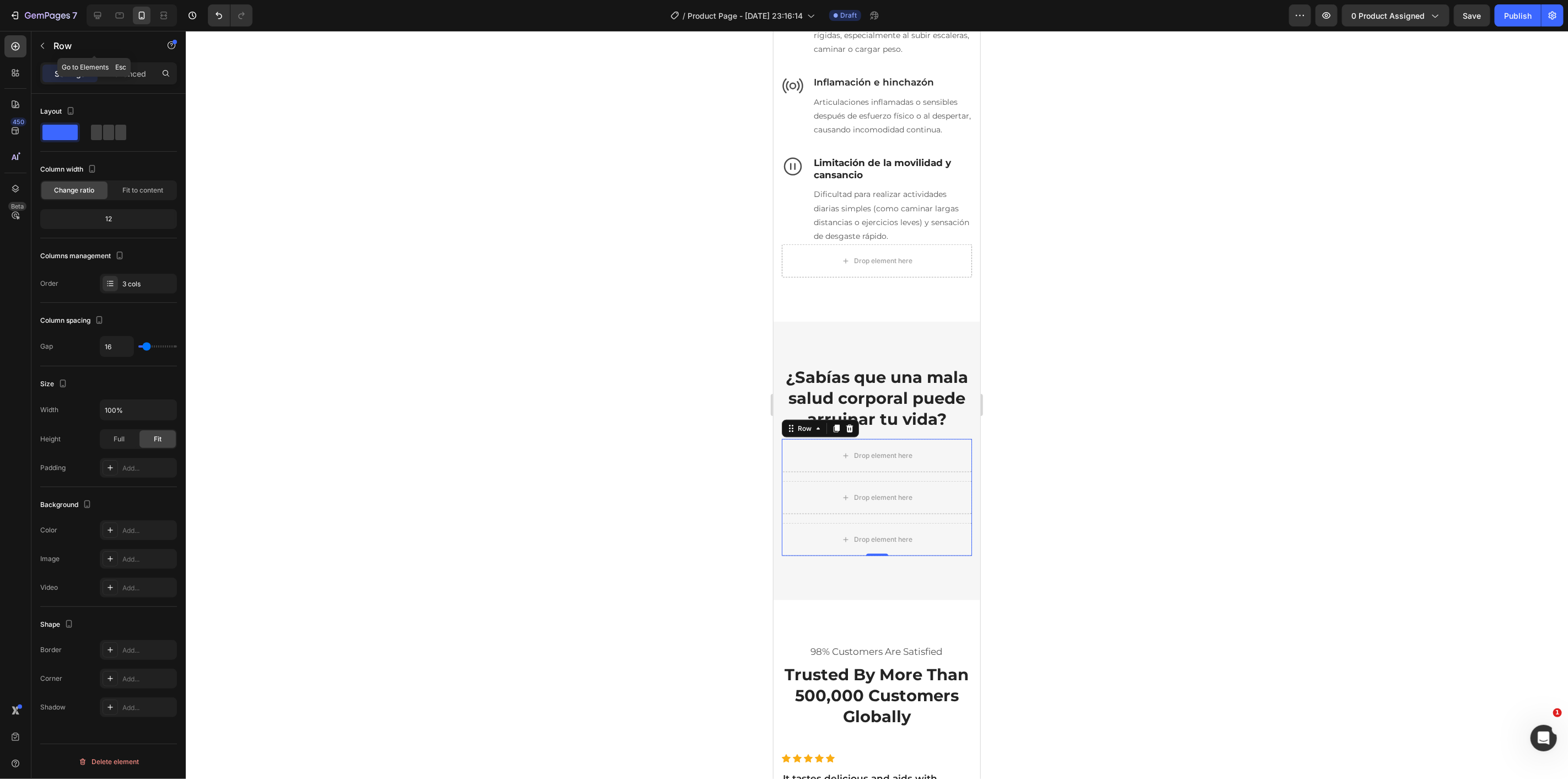
click at [53, 47] on p "Row" at bounding box center [100, 46] width 93 height 13
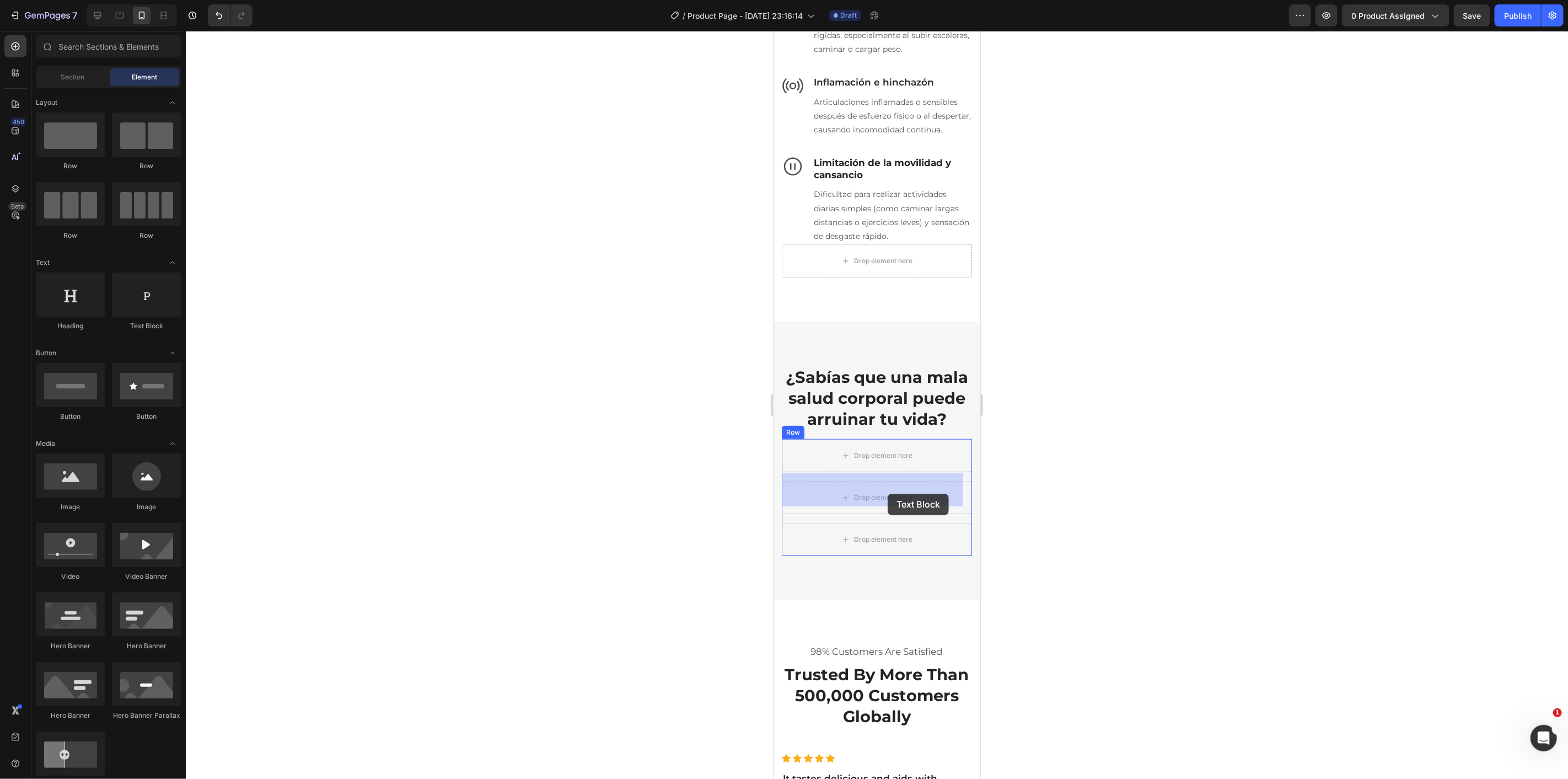
drag, startPoint x: 922, startPoint y: 341, endPoint x: 862, endPoint y: 471, distance: 143.2
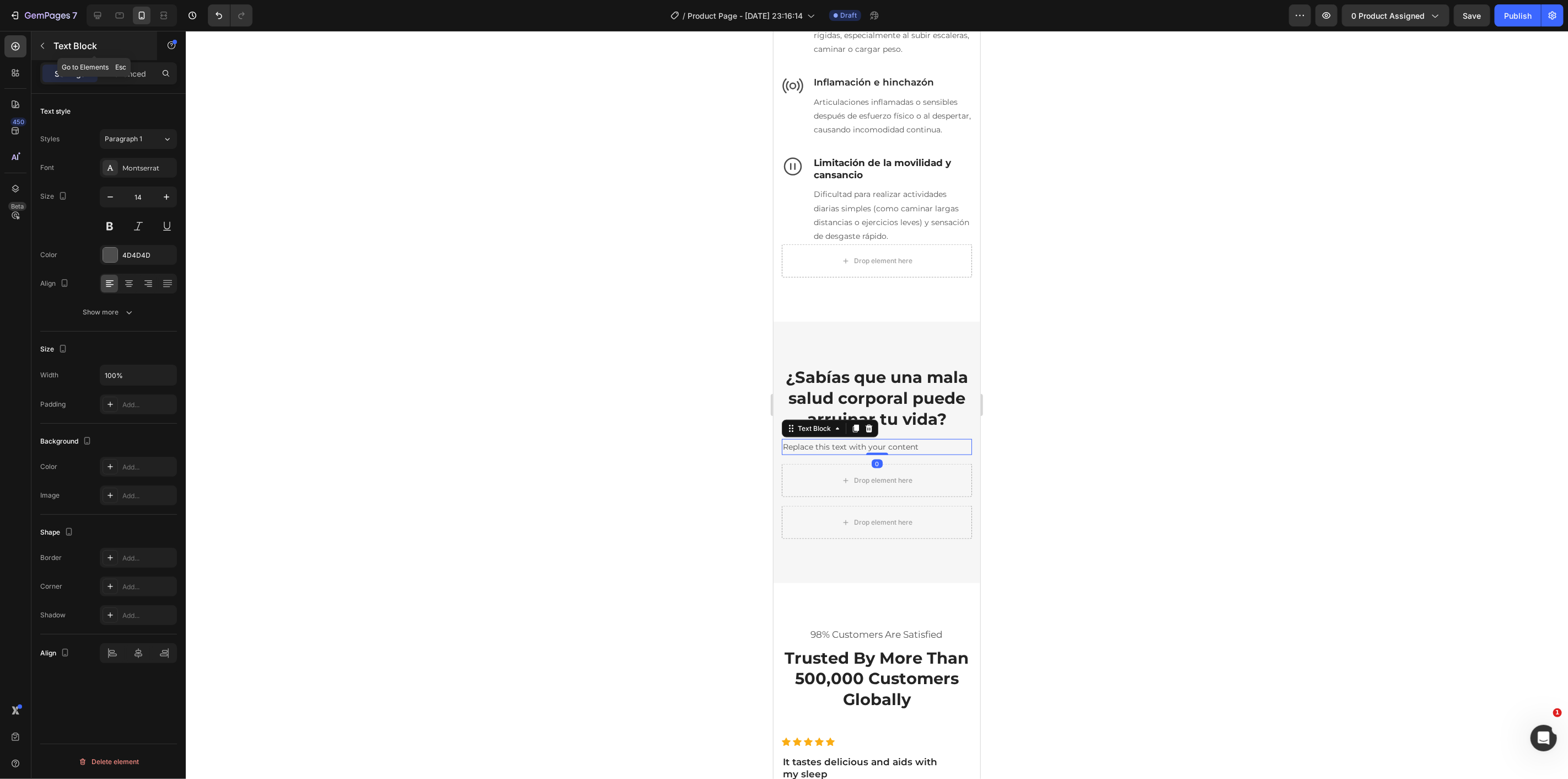
click at [43, 50] on button "button" at bounding box center [42, 46] width 17 height 17
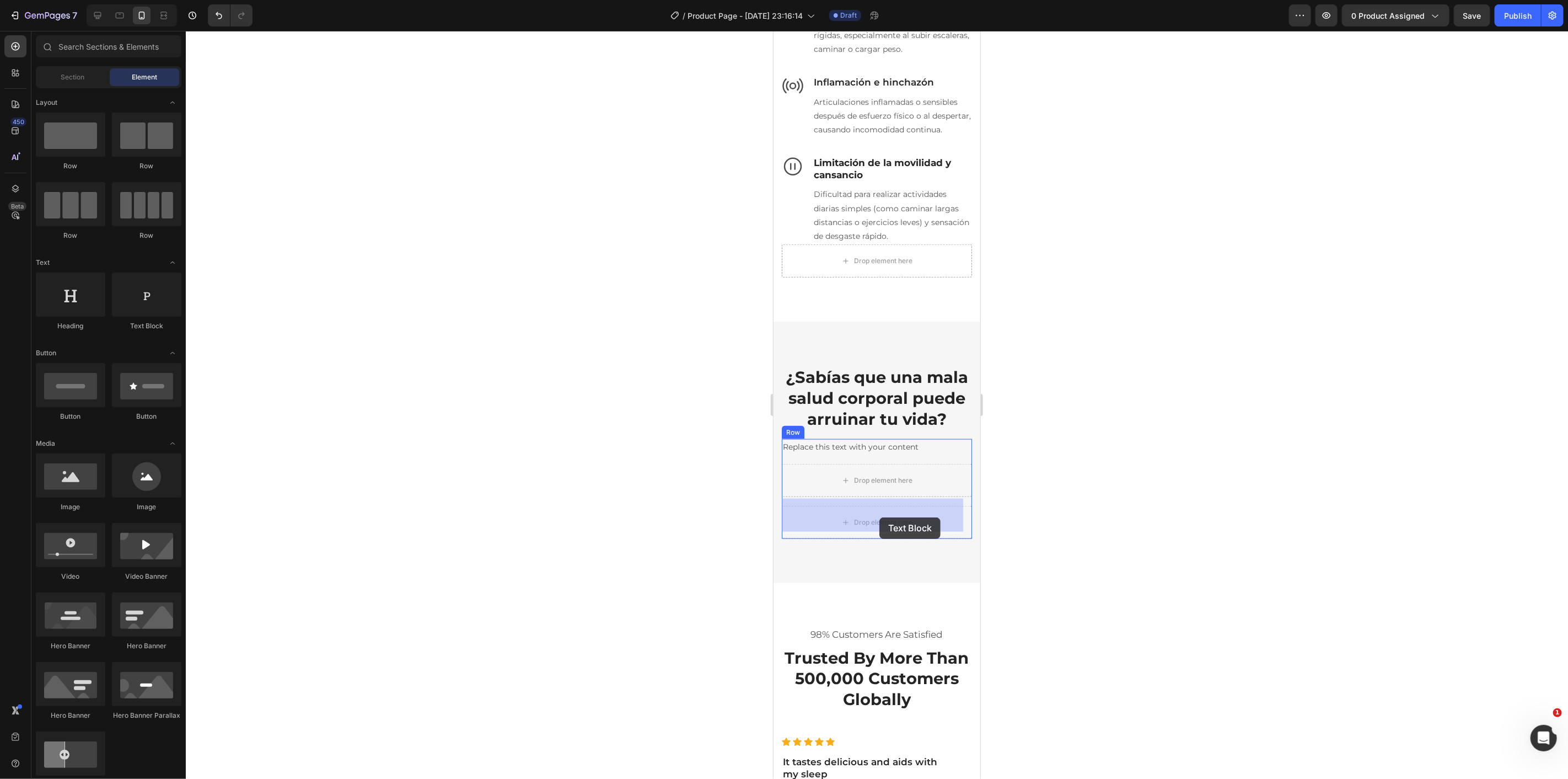
drag, startPoint x: 1144, startPoint y: 395, endPoint x: 876, endPoint y: 518, distance: 294.9
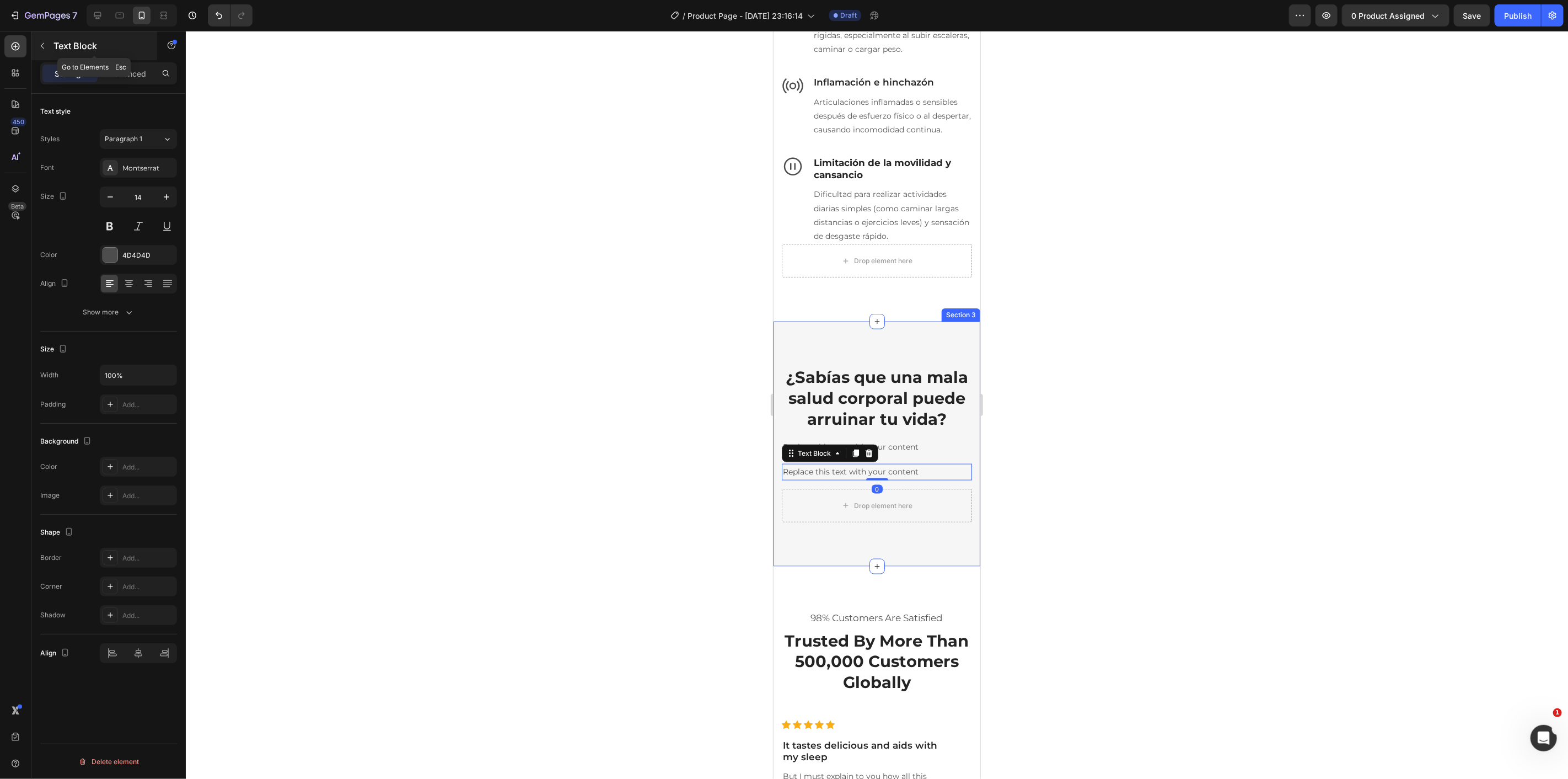
click at [53, 46] on p "Text Block" at bounding box center [100, 46] width 93 height 13
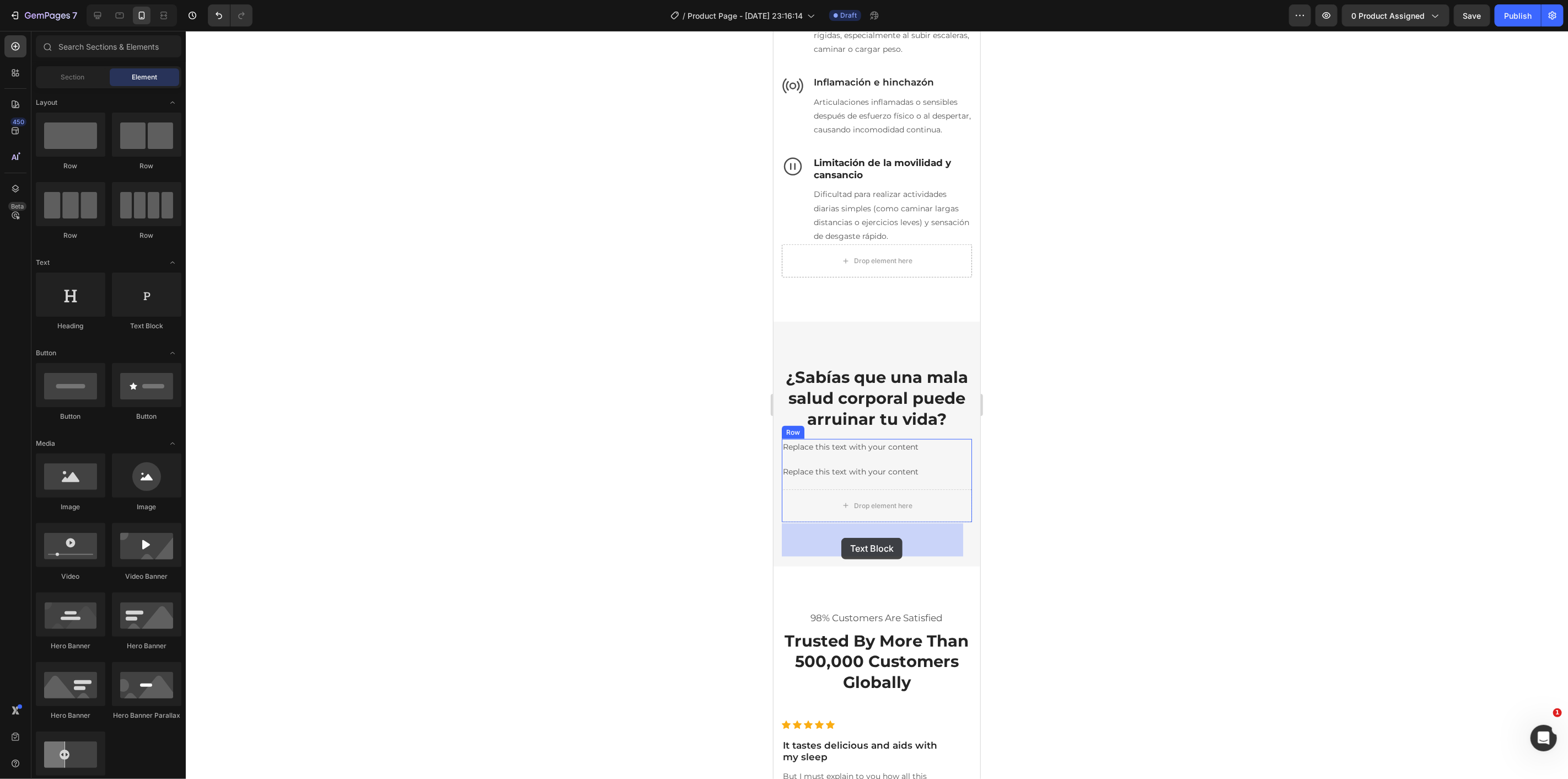
drag, startPoint x: 1215, startPoint y: 453, endPoint x: 841, endPoint y: 537, distance: 383.3
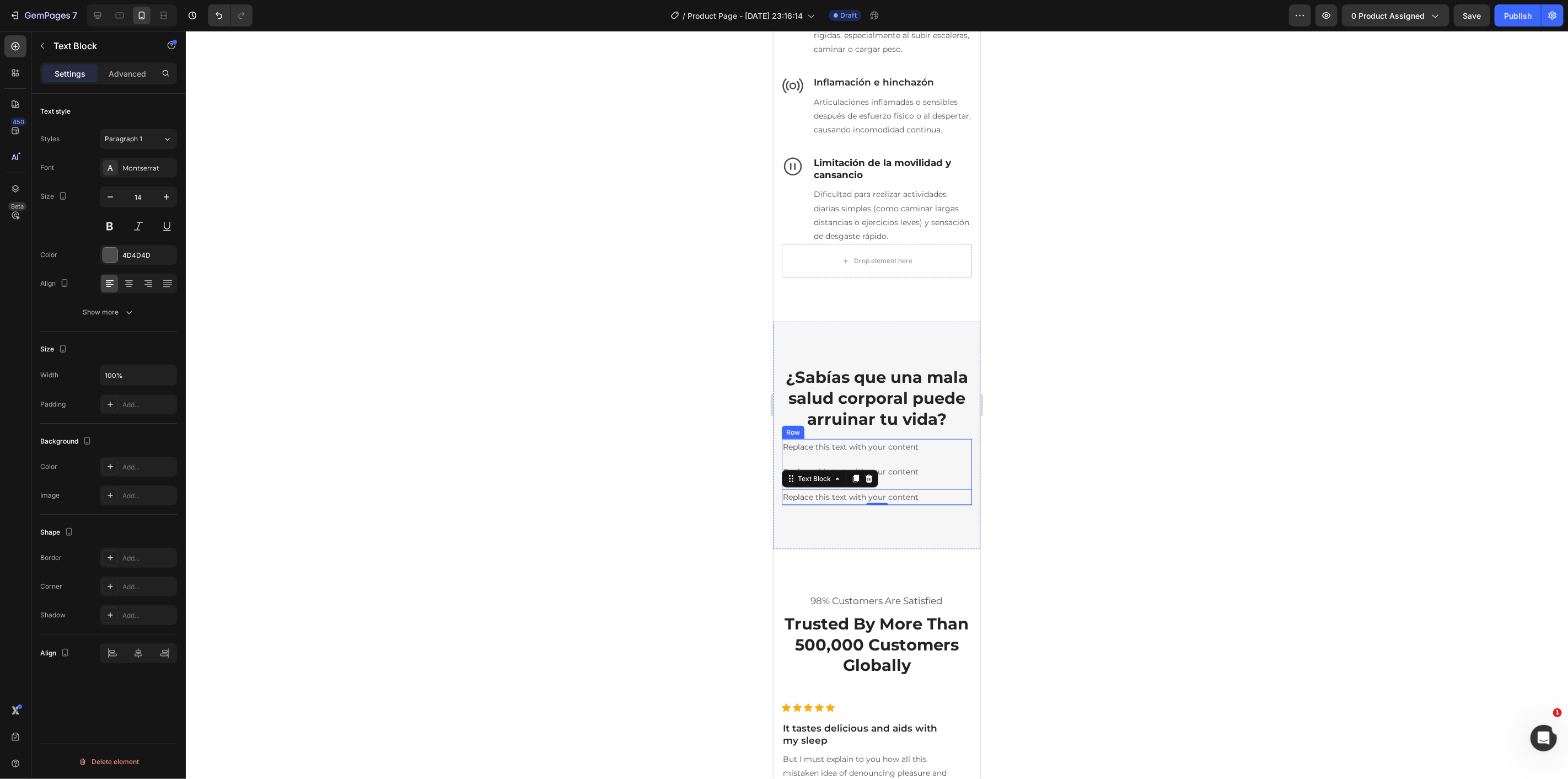
click at [959, 495] on div "Replace this text with your content Text Block Replace this text with your cont…" at bounding box center [876, 471] width 190 height 66
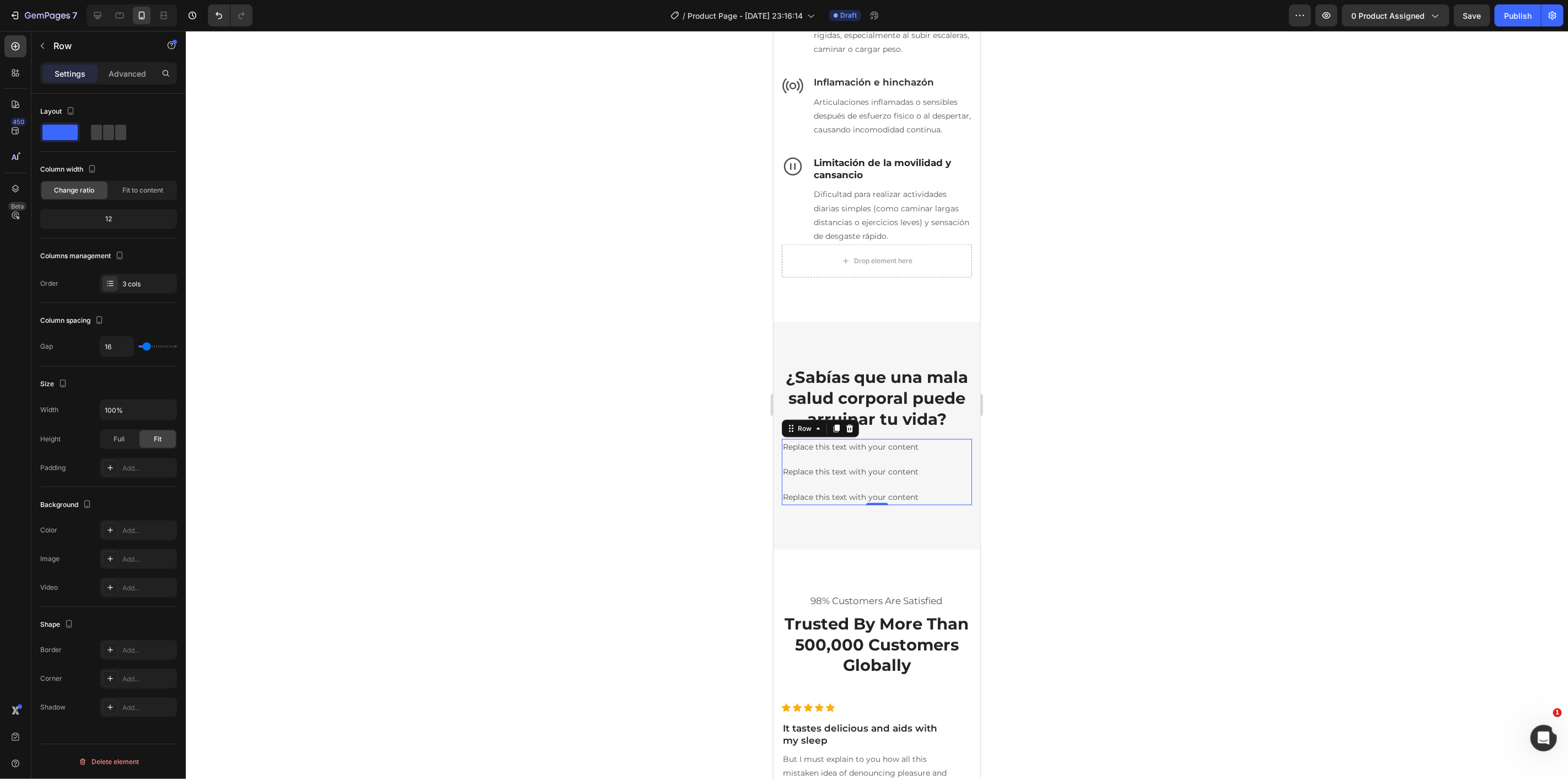
click at [384, 526] on div at bounding box center [877, 405] width 1382 height 748
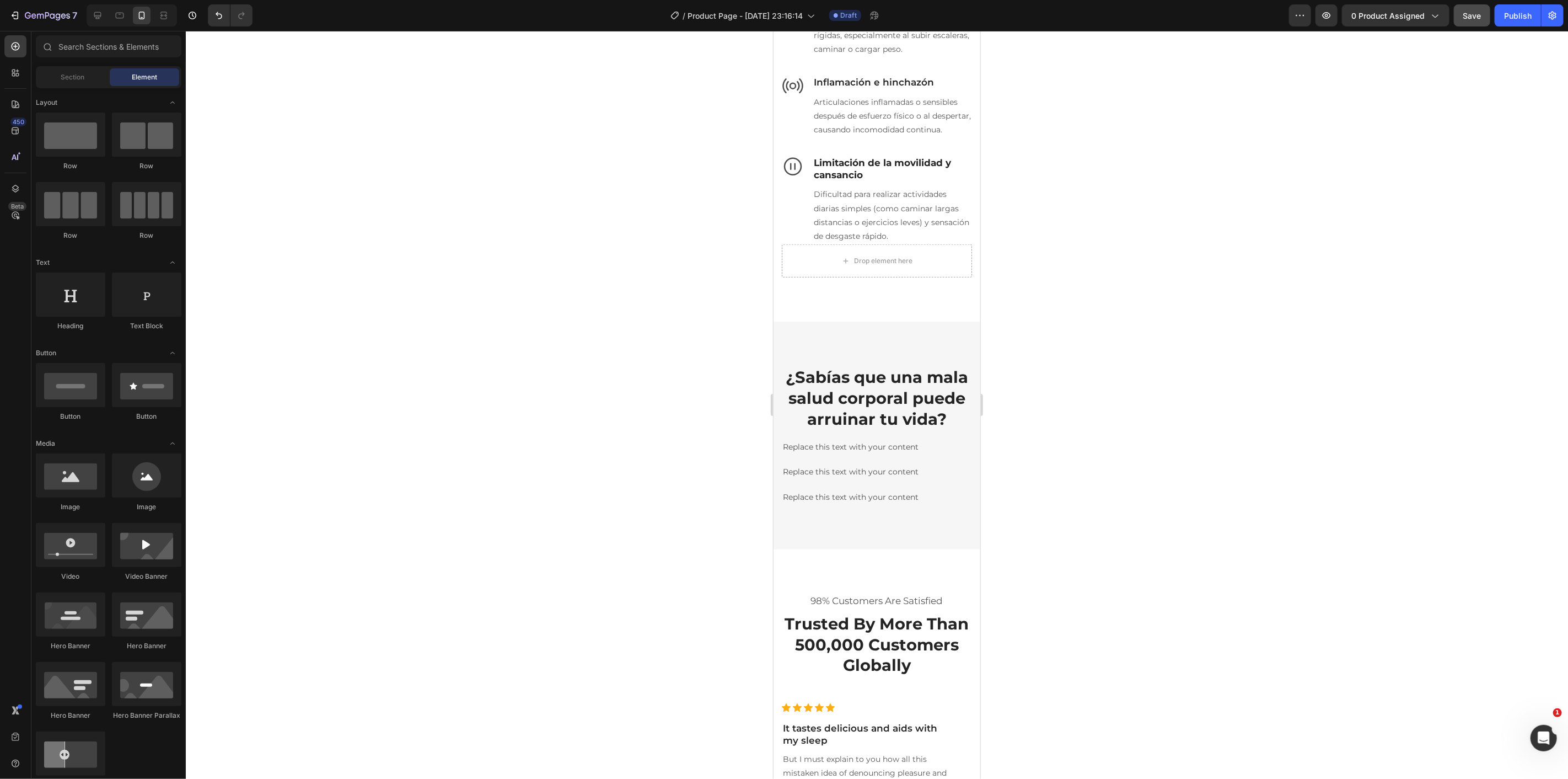
drag, startPoint x: 1464, startPoint y: 27, endPoint x: 1468, endPoint y: 22, distance: 6.4
click at [1466, 24] on div "7 / Product Page - Aug 25, 23:16:14 Draft Preview 0 product assigned Save Publi…" at bounding box center [784, 15] width 1568 height 31
click at [1470, 20] on div "Save" at bounding box center [1472, 15] width 18 height 11
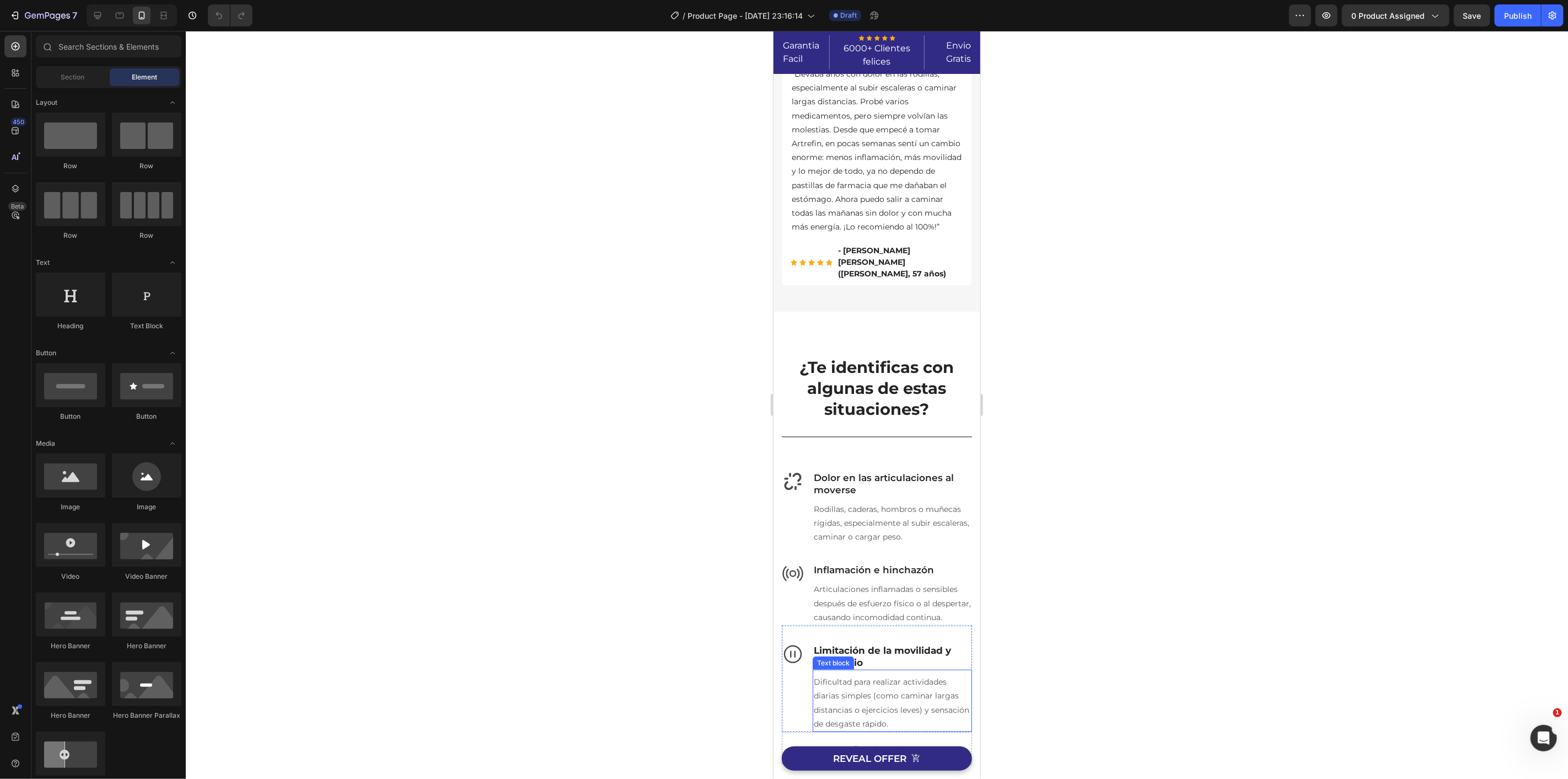
scroll to position [735, 0]
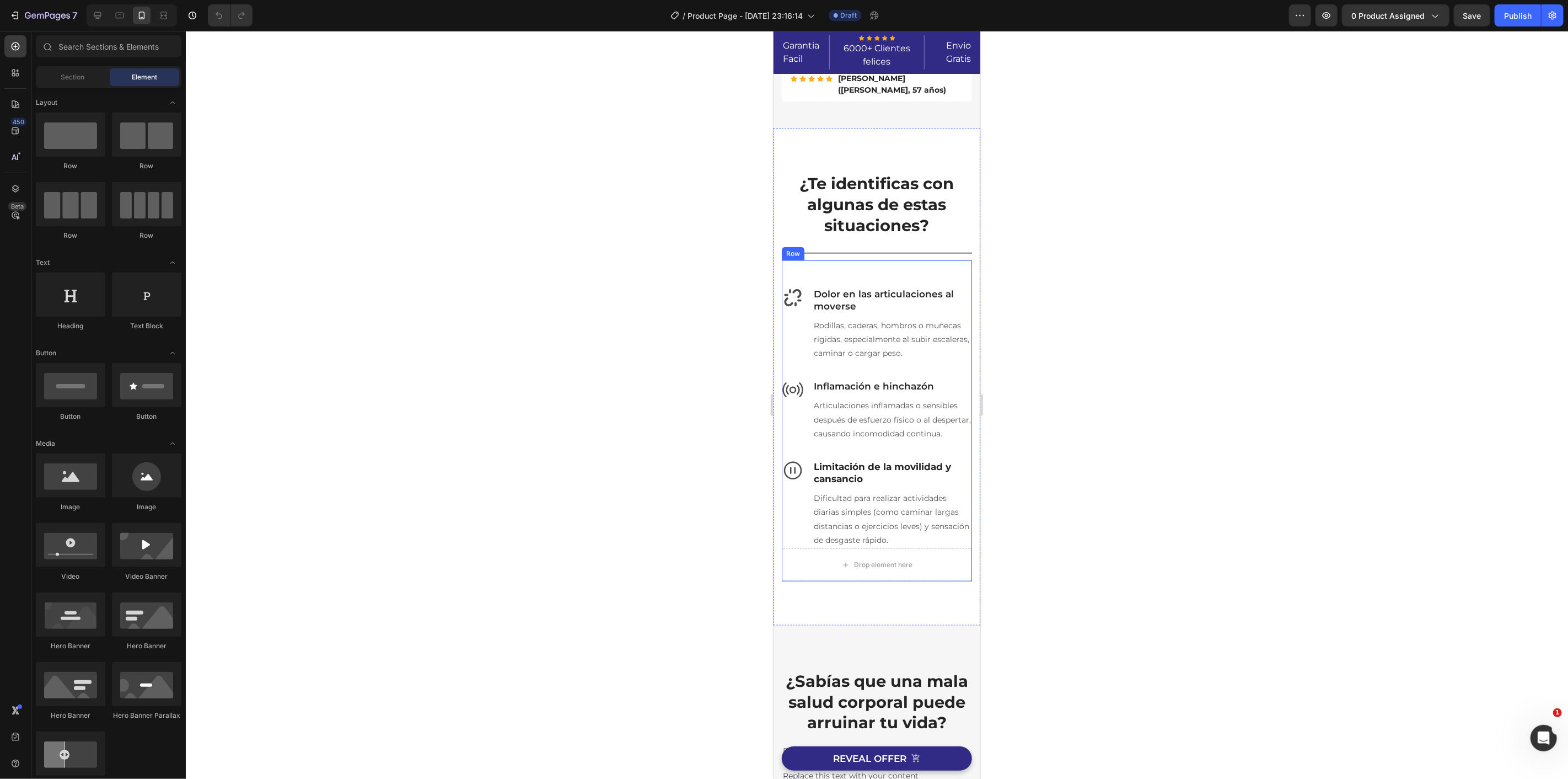
click at [806, 275] on div "Icon Dolor en las articulaciones al moverse Heading Rodillas, caderas, hombros …" at bounding box center [876, 420] width 190 height 321
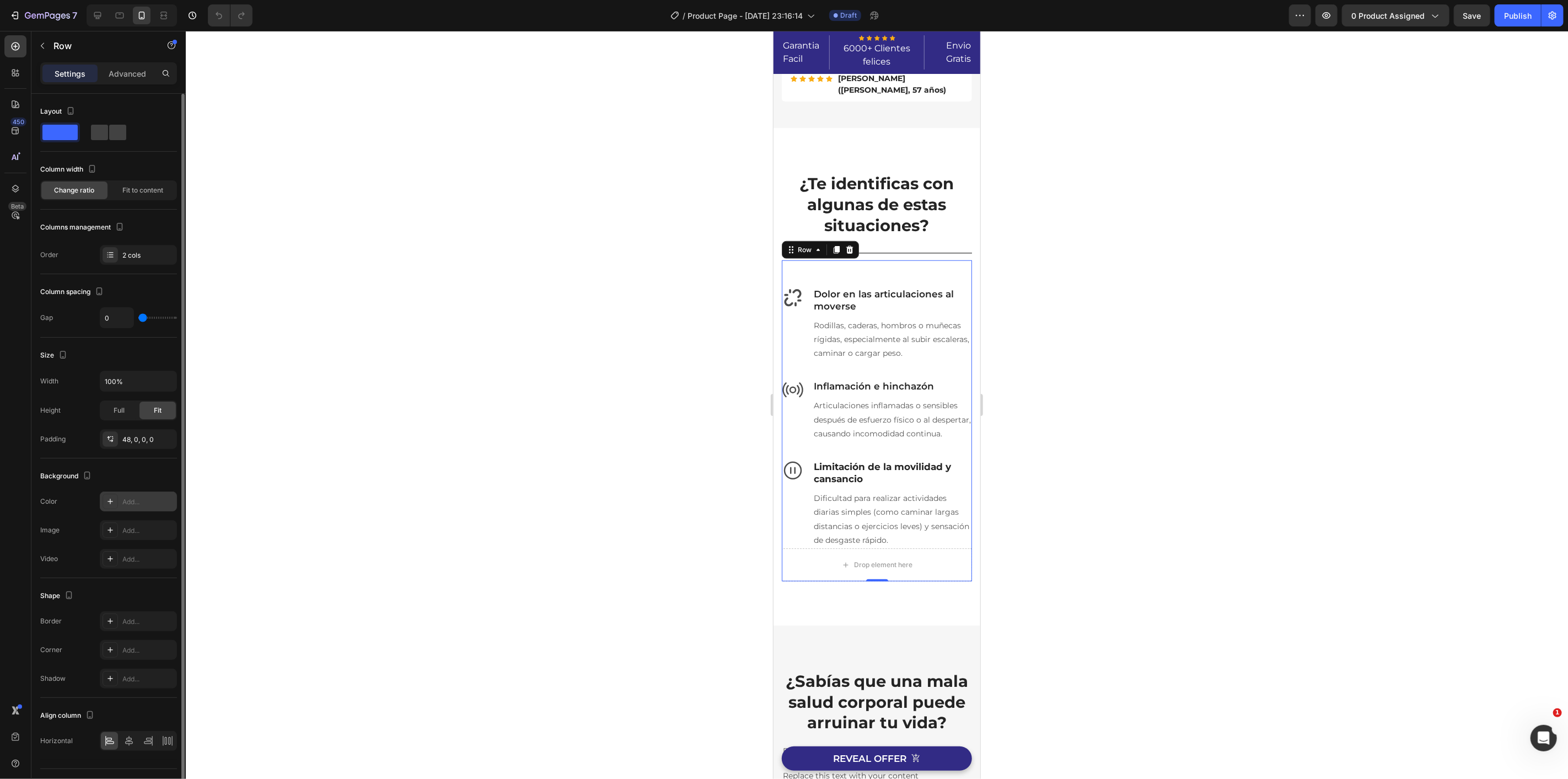
click at [155, 499] on div "Add..." at bounding box center [148, 502] width 52 height 10
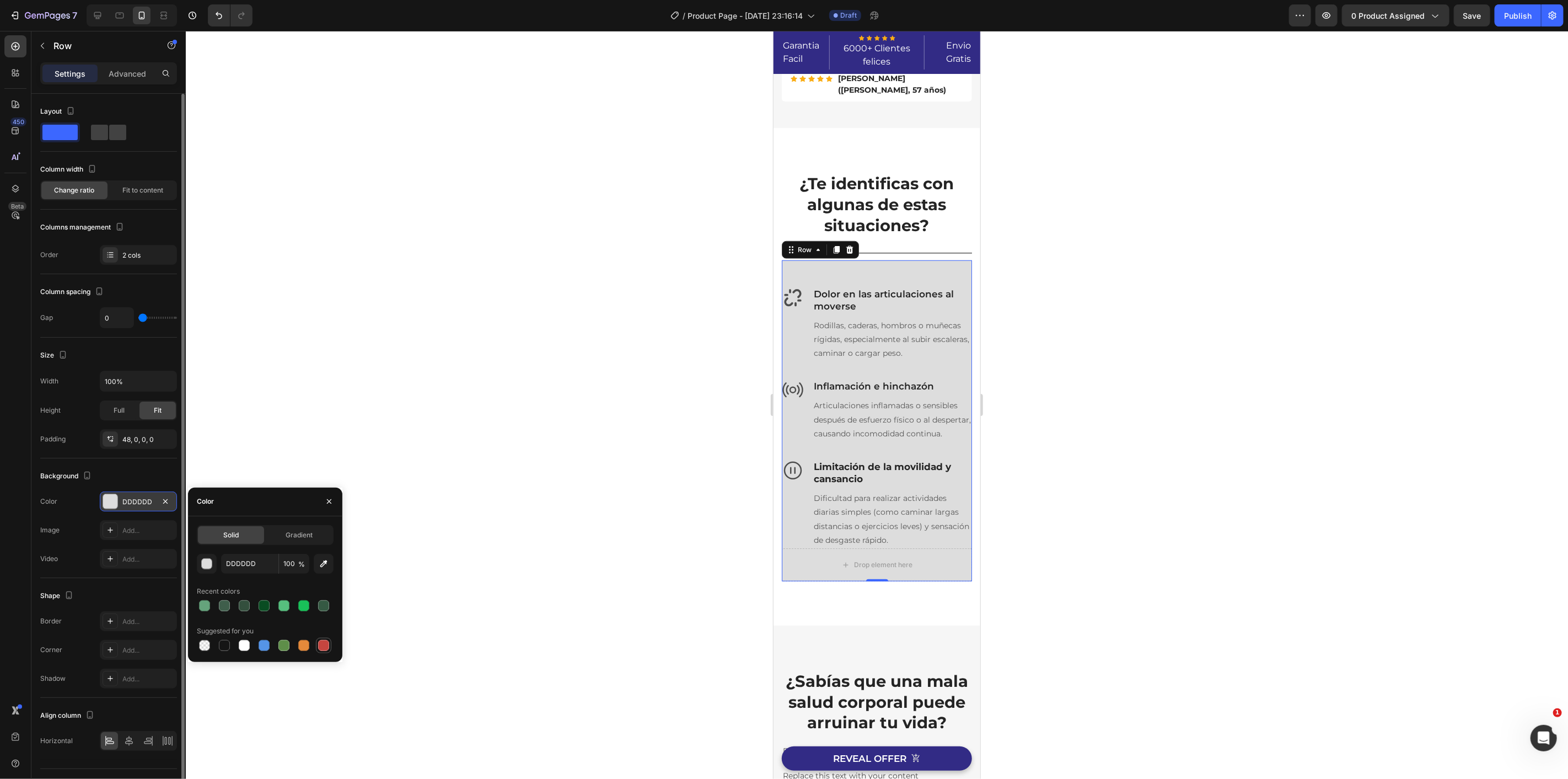
click at [321, 648] on div at bounding box center [324, 645] width 11 height 11
type input "C5453F"
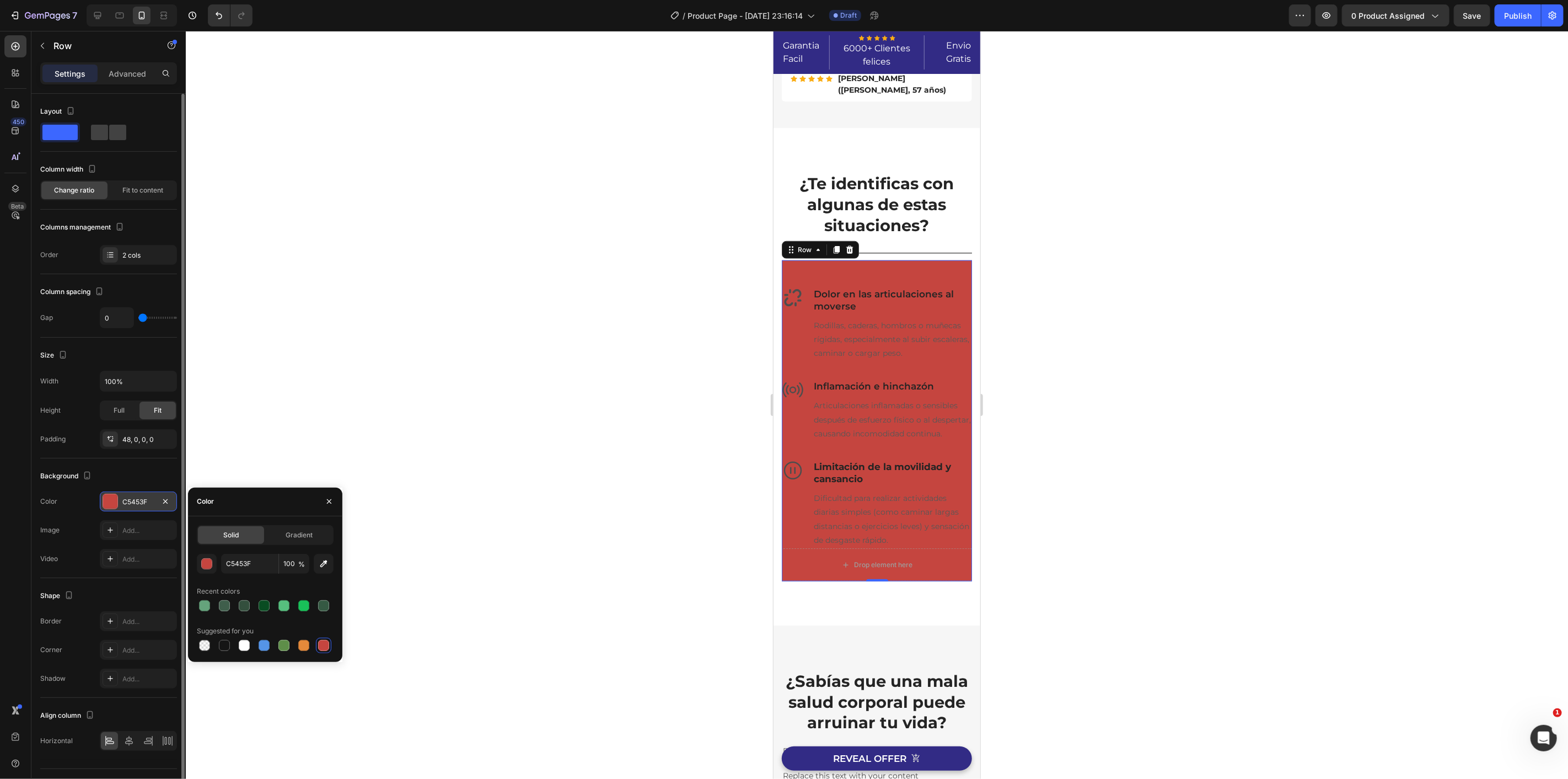
click at [135, 504] on div "C5453F" at bounding box center [138, 502] width 32 height 10
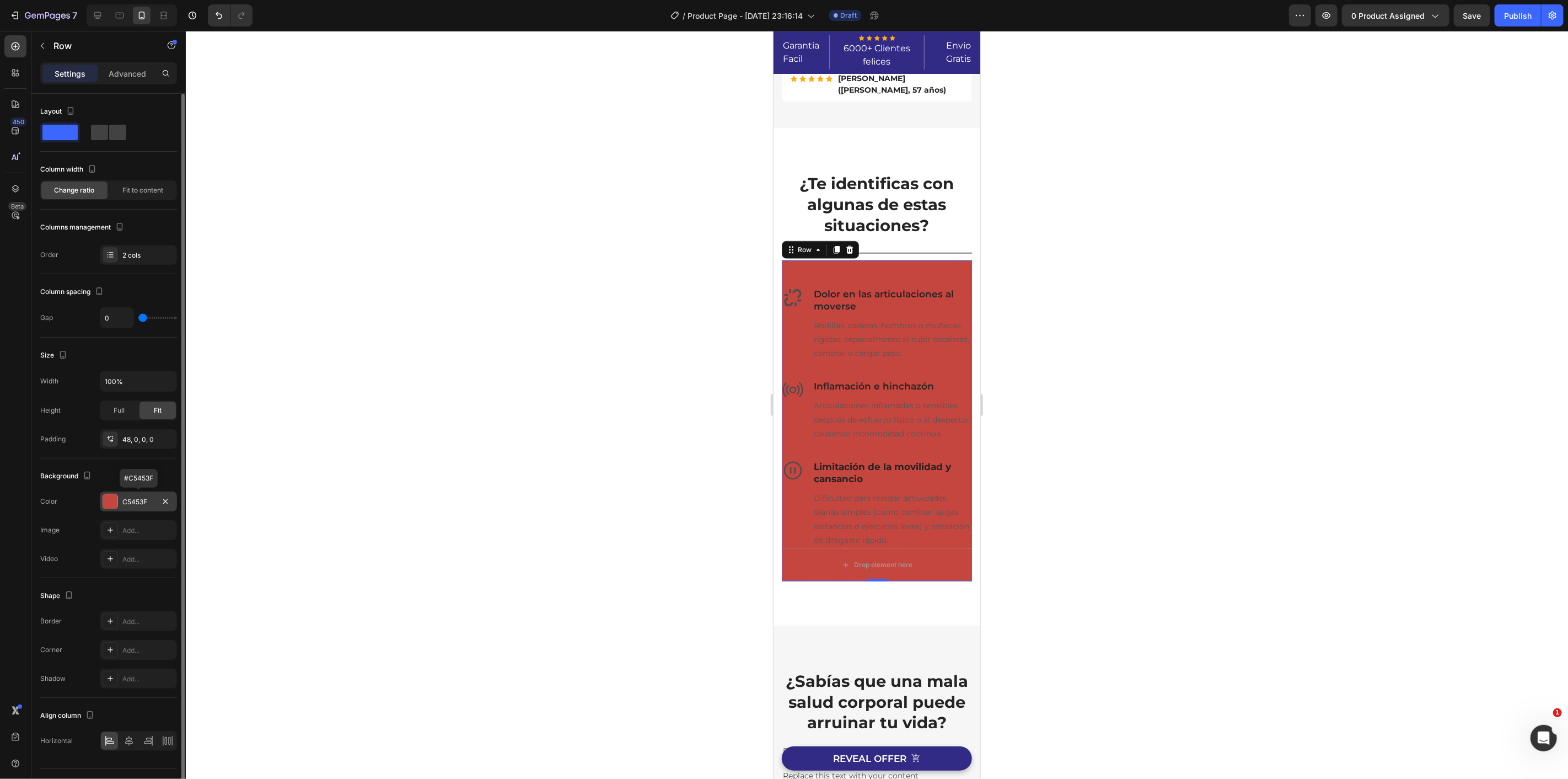
click at [136, 504] on div "C5453F" at bounding box center [138, 502] width 32 height 10
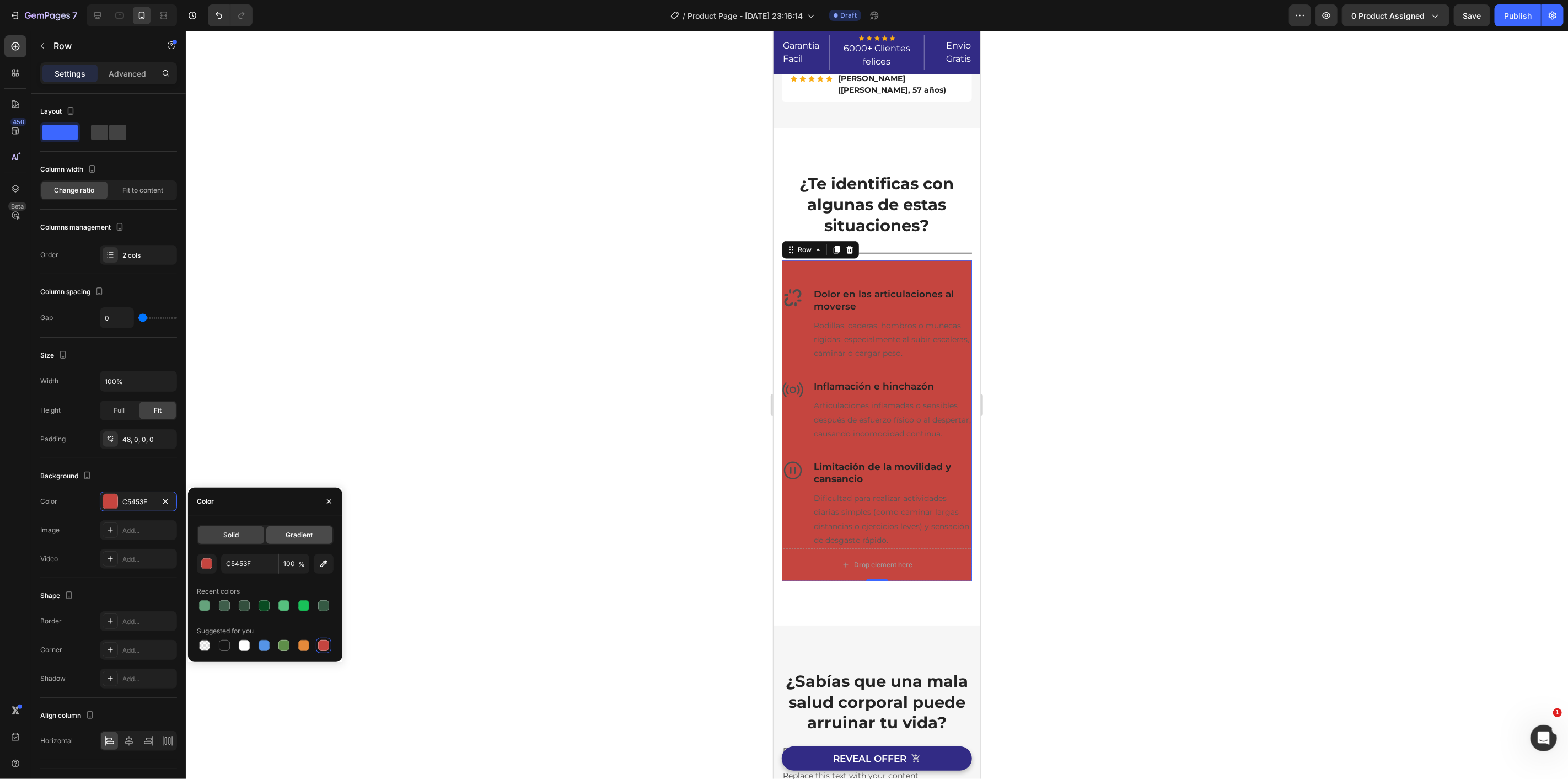
click at [290, 532] on span "Gradient" at bounding box center [299, 534] width 27 height 10
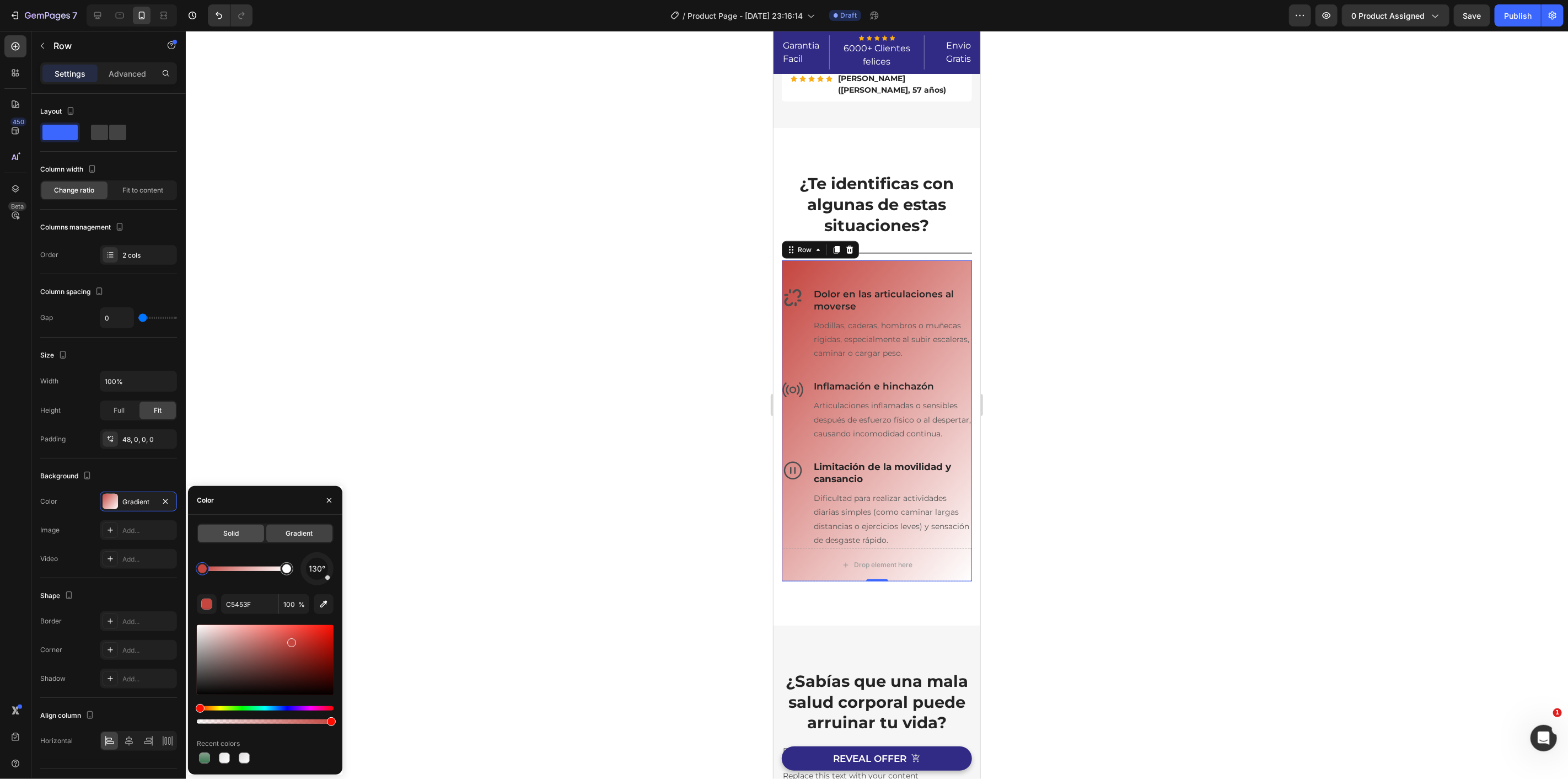
click at [242, 536] on div "Solid" at bounding box center [231, 533] width 66 height 17
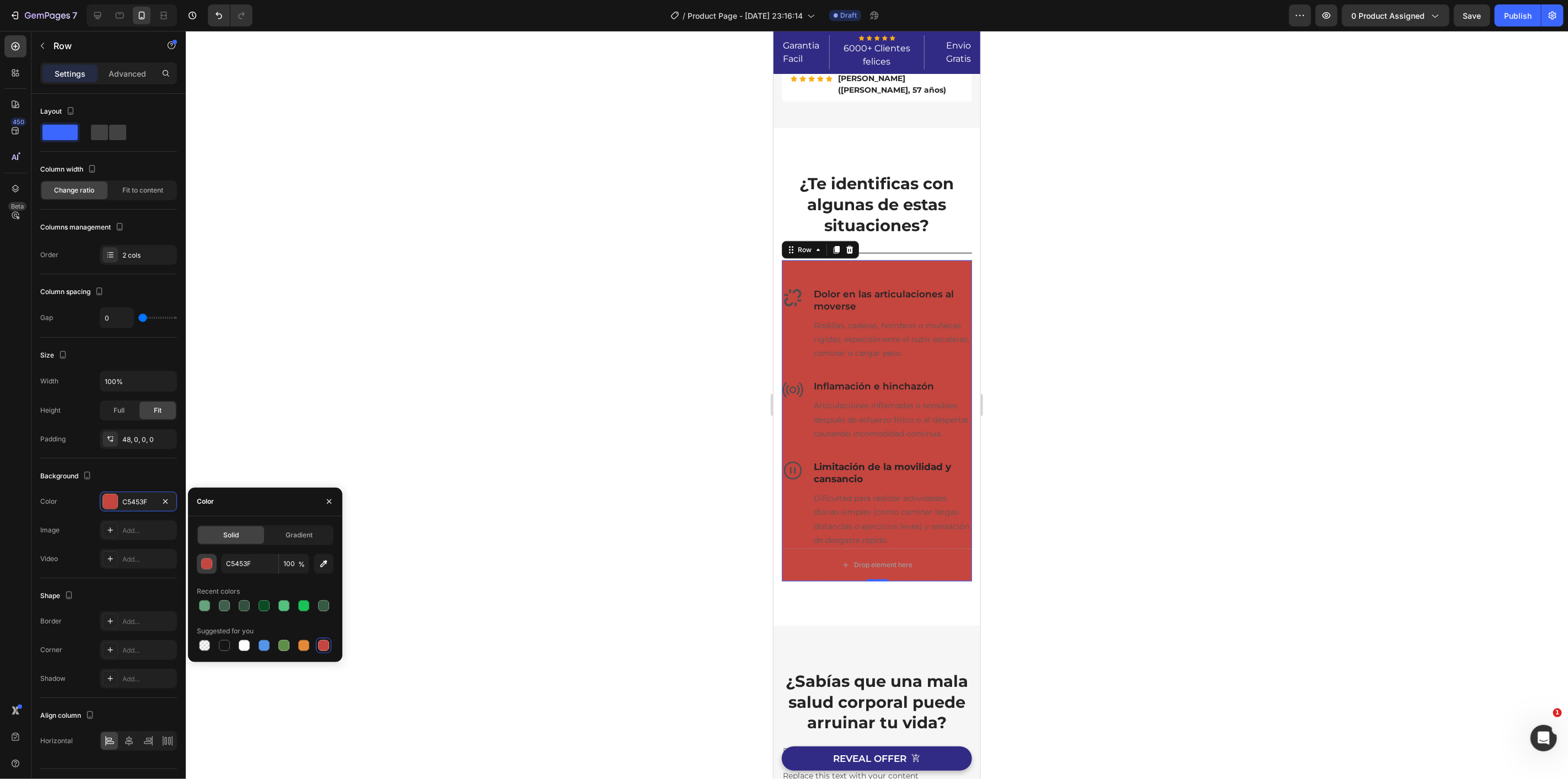
click at [206, 569] on button "button" at bounding box center [207, 564] width 20 height 20
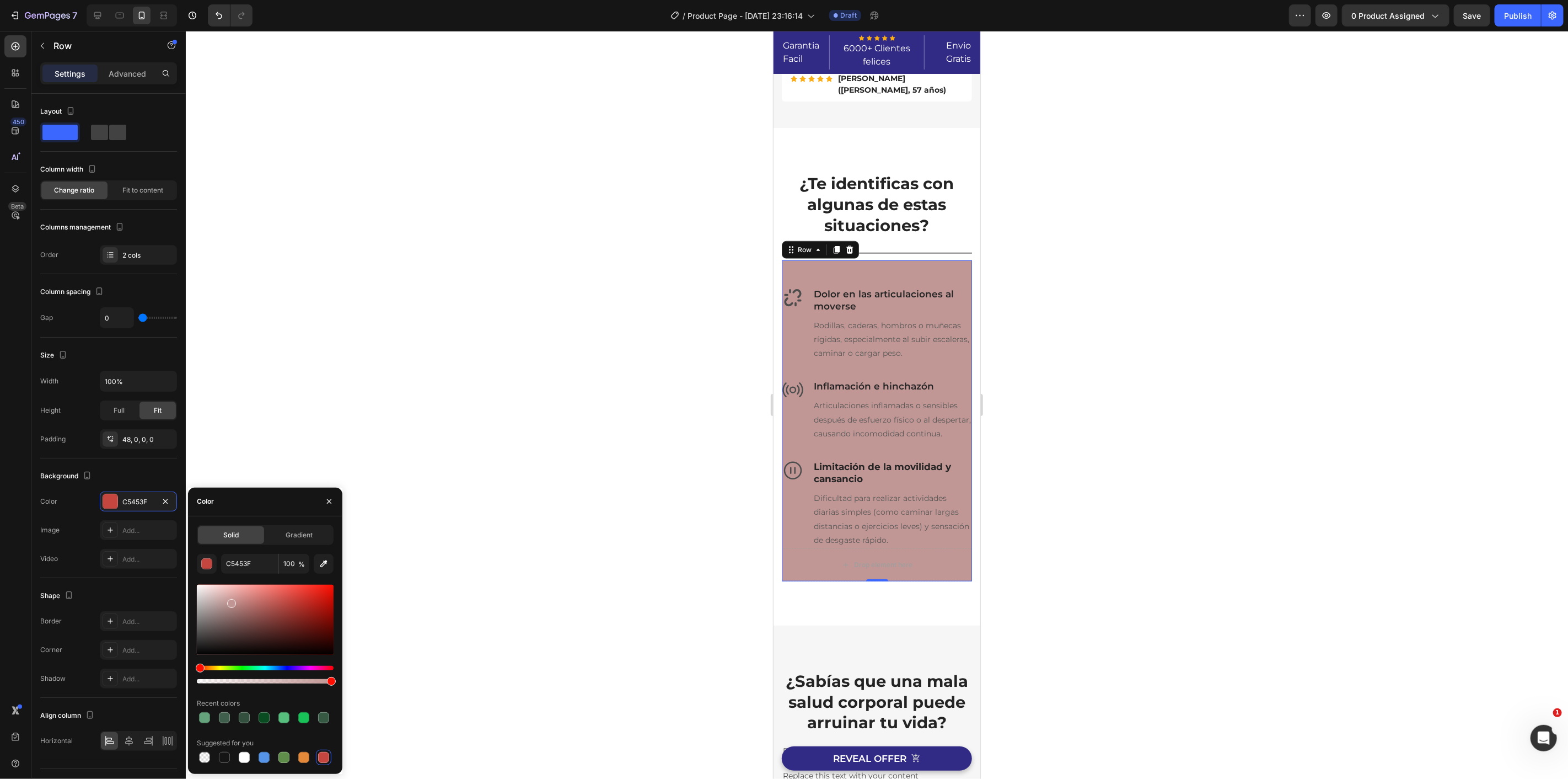
drag, startPoint x: 245, startPoint y: 600, endPoint x: 229, endPoint y: 601, distance: 16.0
click at [229, 601] on div at bounding box center [232, 603] width 9 height 9
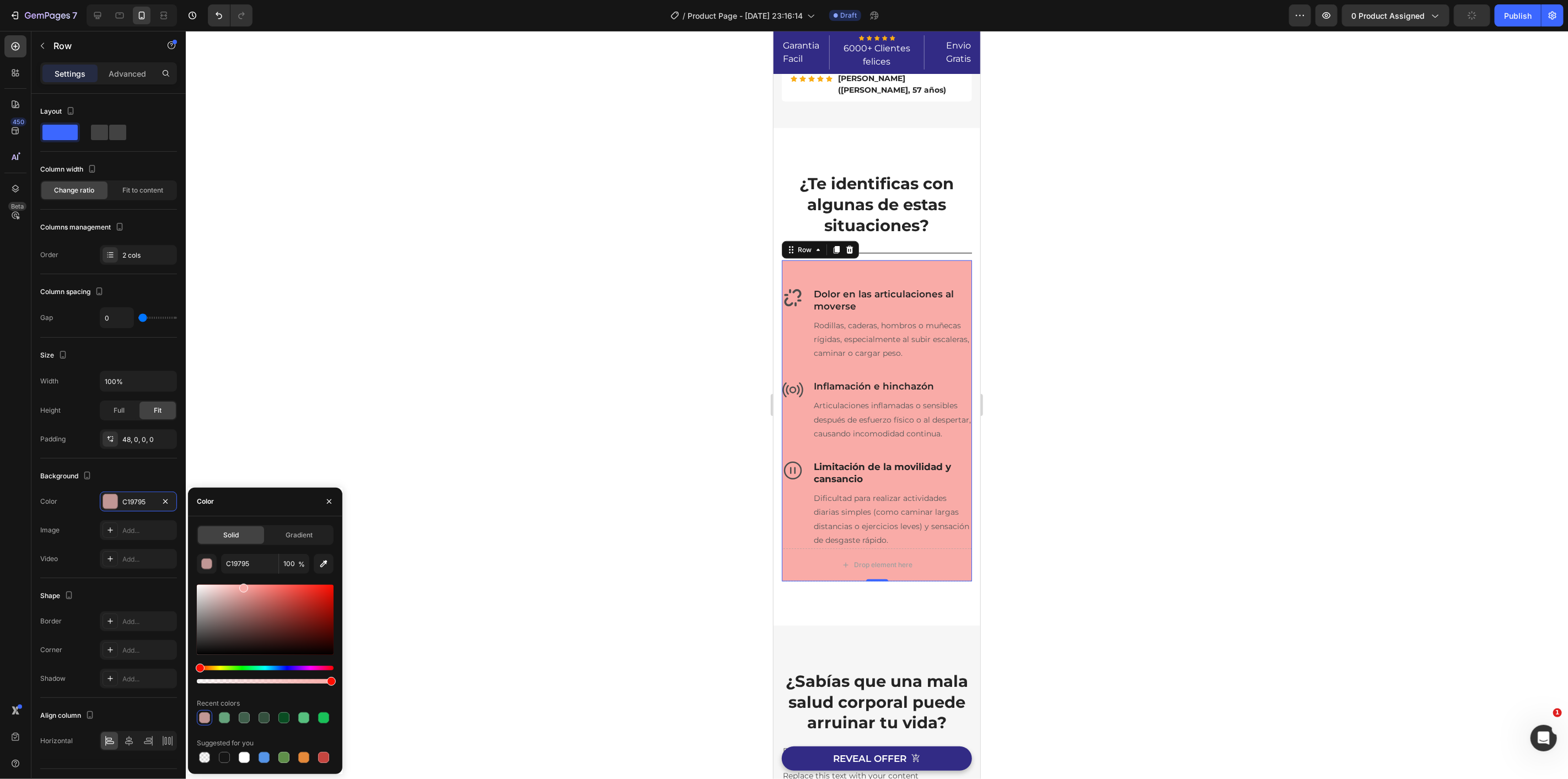
drag, startPoint x: 230, startPoint y: 592, endPoint x: 243, endPoint y: 586, distance: 14.3
click at [243, 586] on div at bounding box center [244, 588] width 9 height 9
type input "F9ABA7"
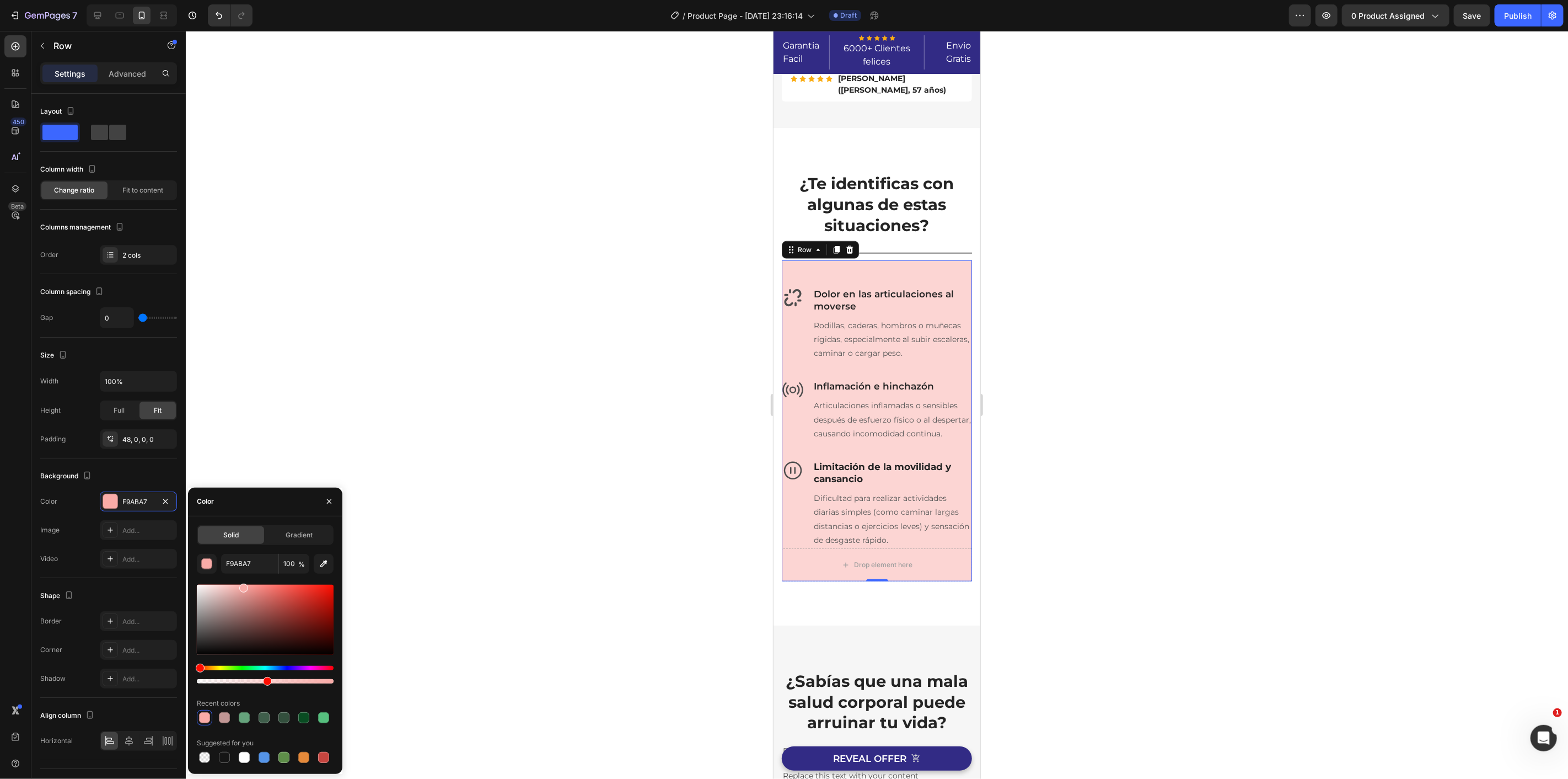
drag, startPoint x: 331, startPoint y: 684, endPoint x: 266, endPoint y: 681, distance: 65.1
click at [266, 681] on div at bounding box center [267, 681] width 9 height 9
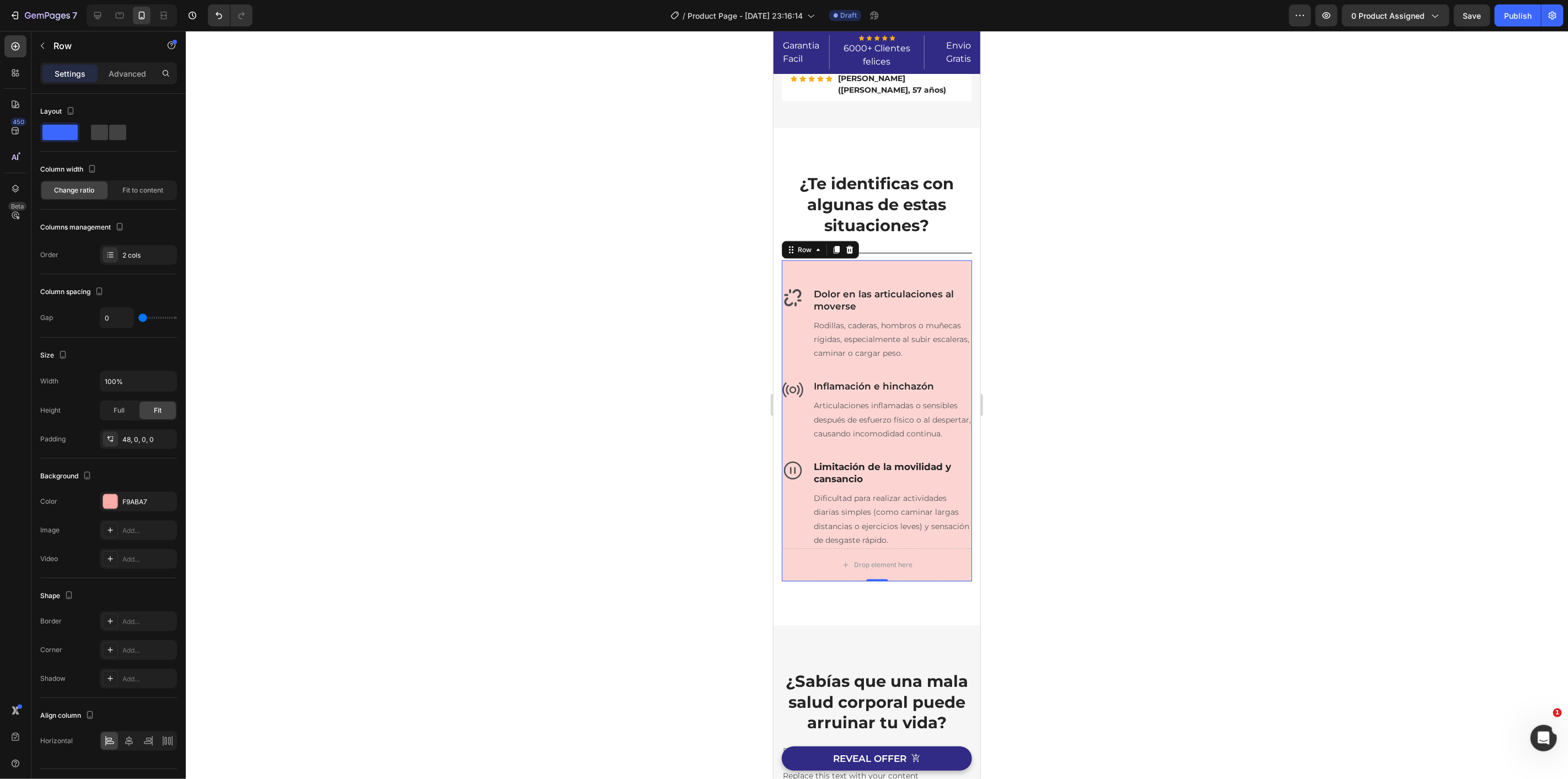
click at [650, 393] on div at bounding box center [877, 405] width 1382 height 748
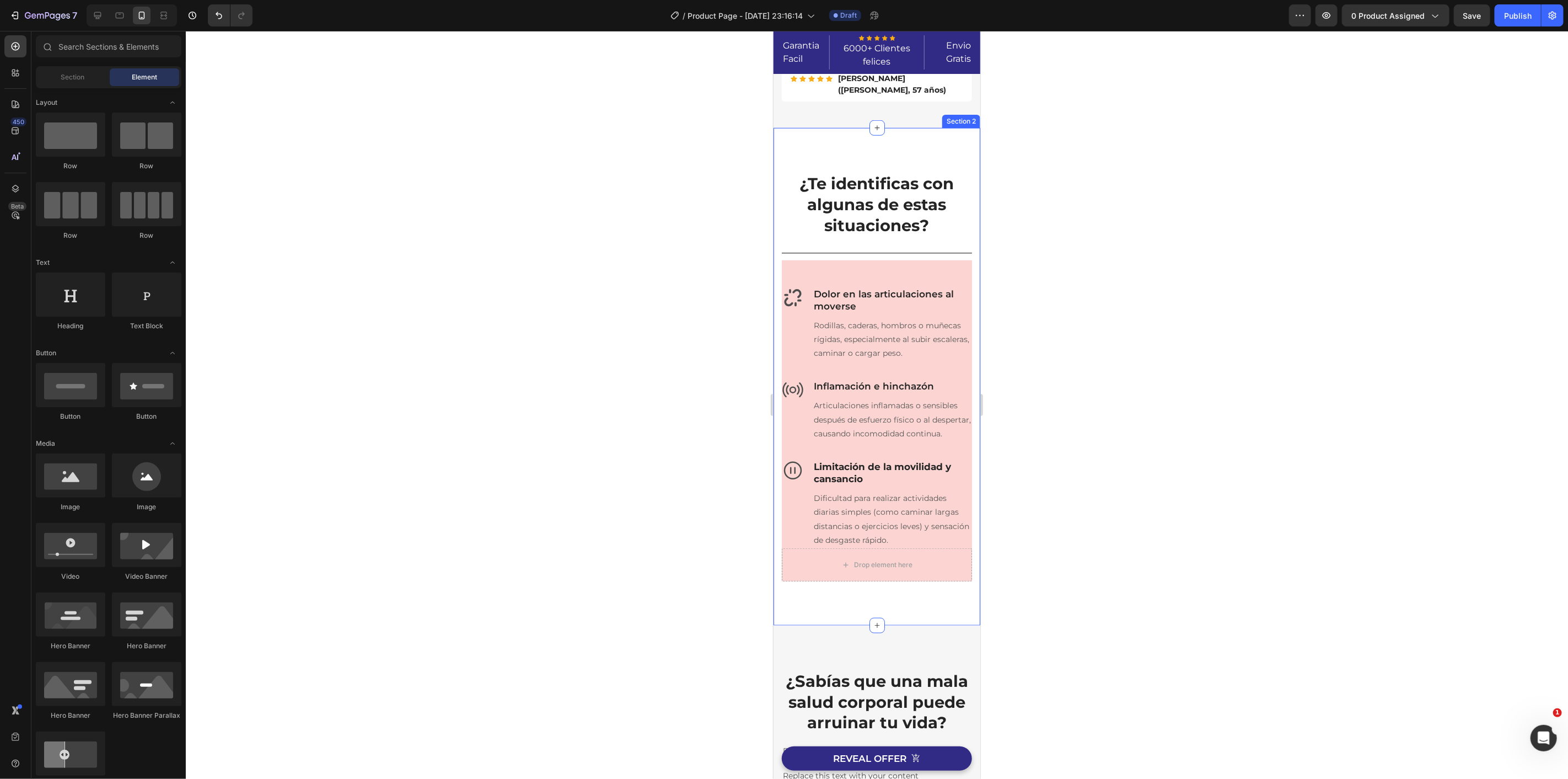
click at [839, 530] on p "Dificultad para realizar actividades diarias simples (como caminar largas dista…" at bounding box center [891, 518] width 157 height 55
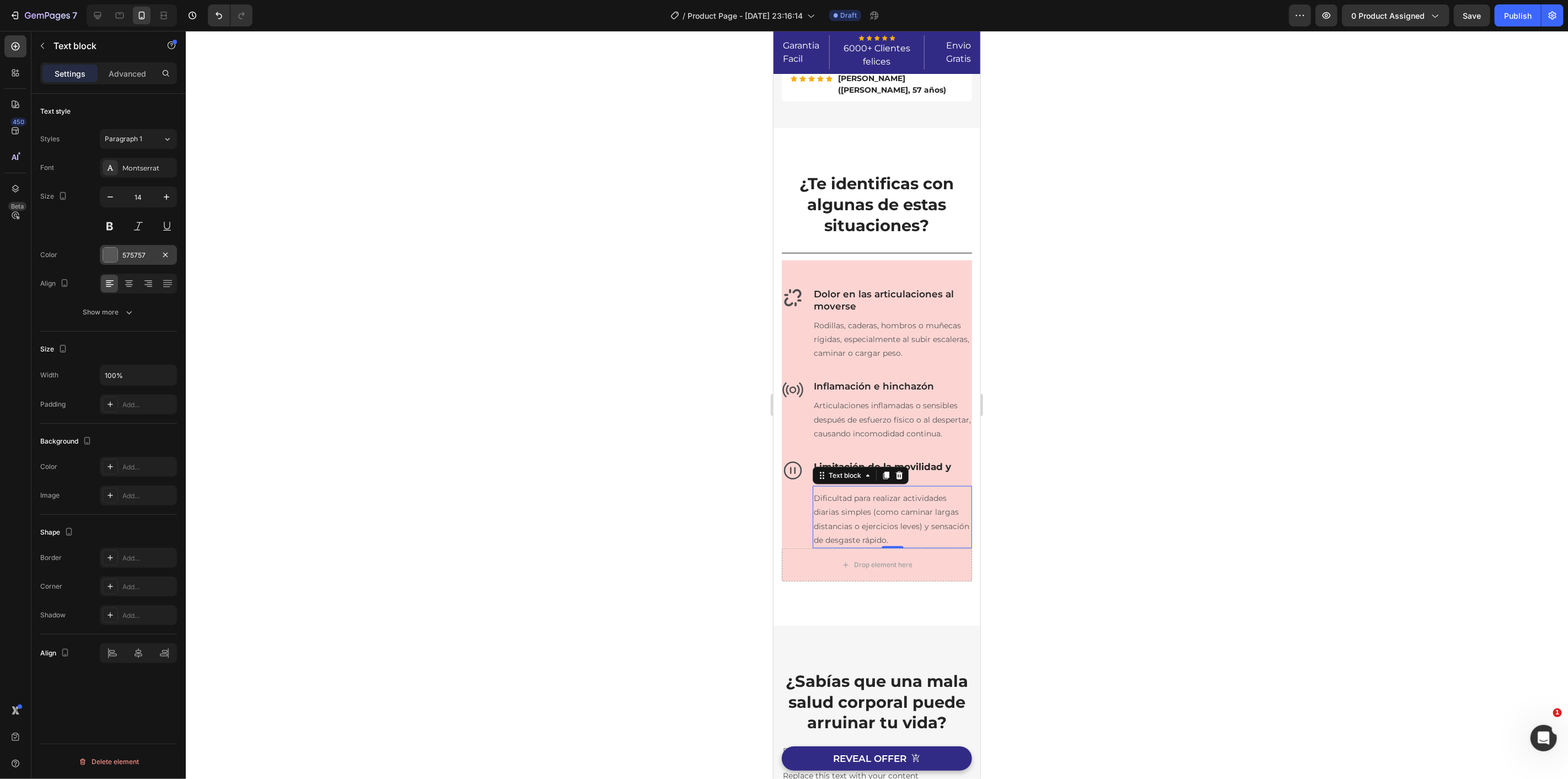
click at [119, 249] on div "575757" at bounding box center [138, 255] width 77 height 20
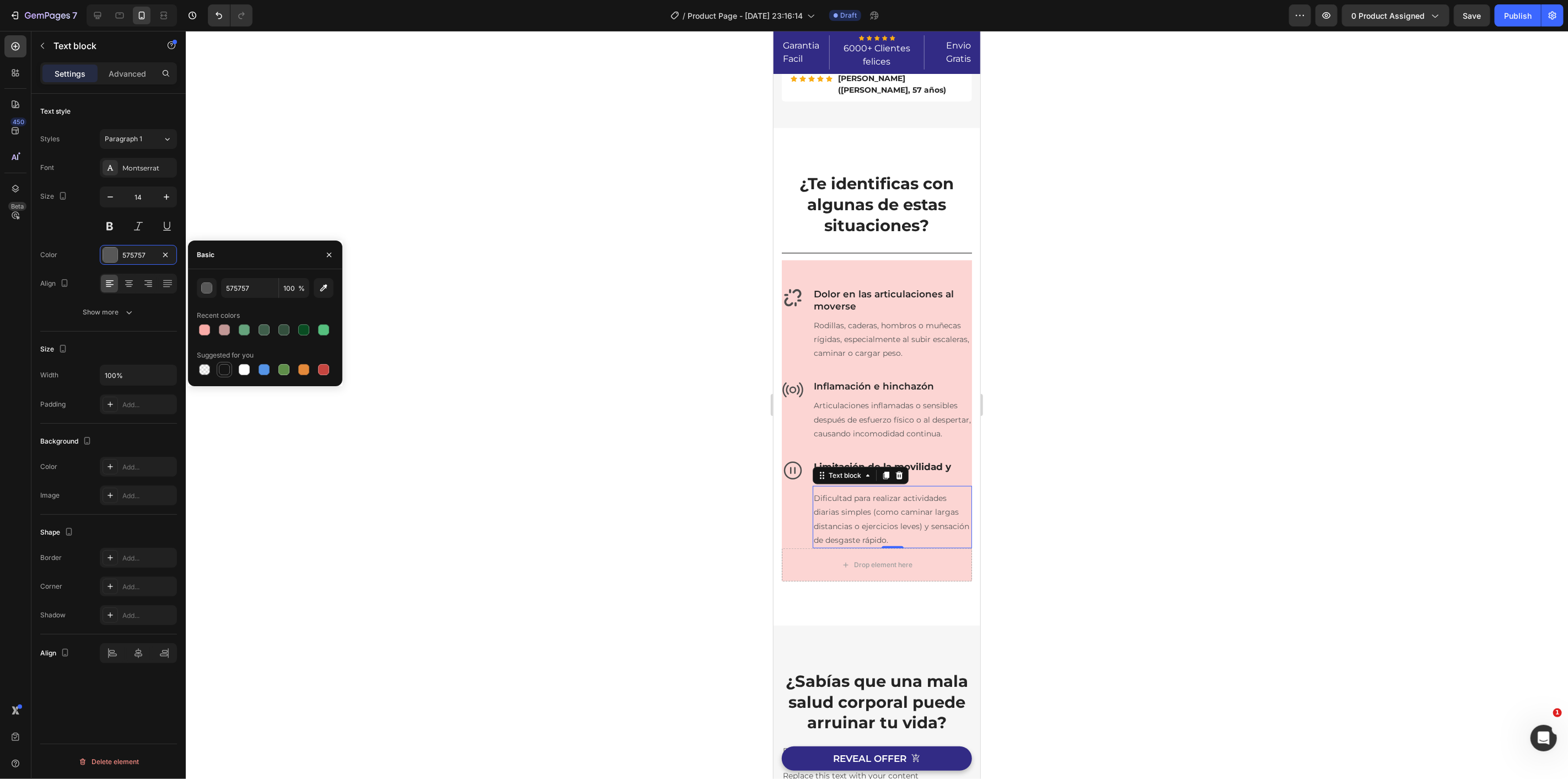
click at [224, 371] on div at bounding box center [224, 369] width 11 height 11
type input "151515"
click at [545, 525] on div at bounding box center [877, 405] width 1382 height 748
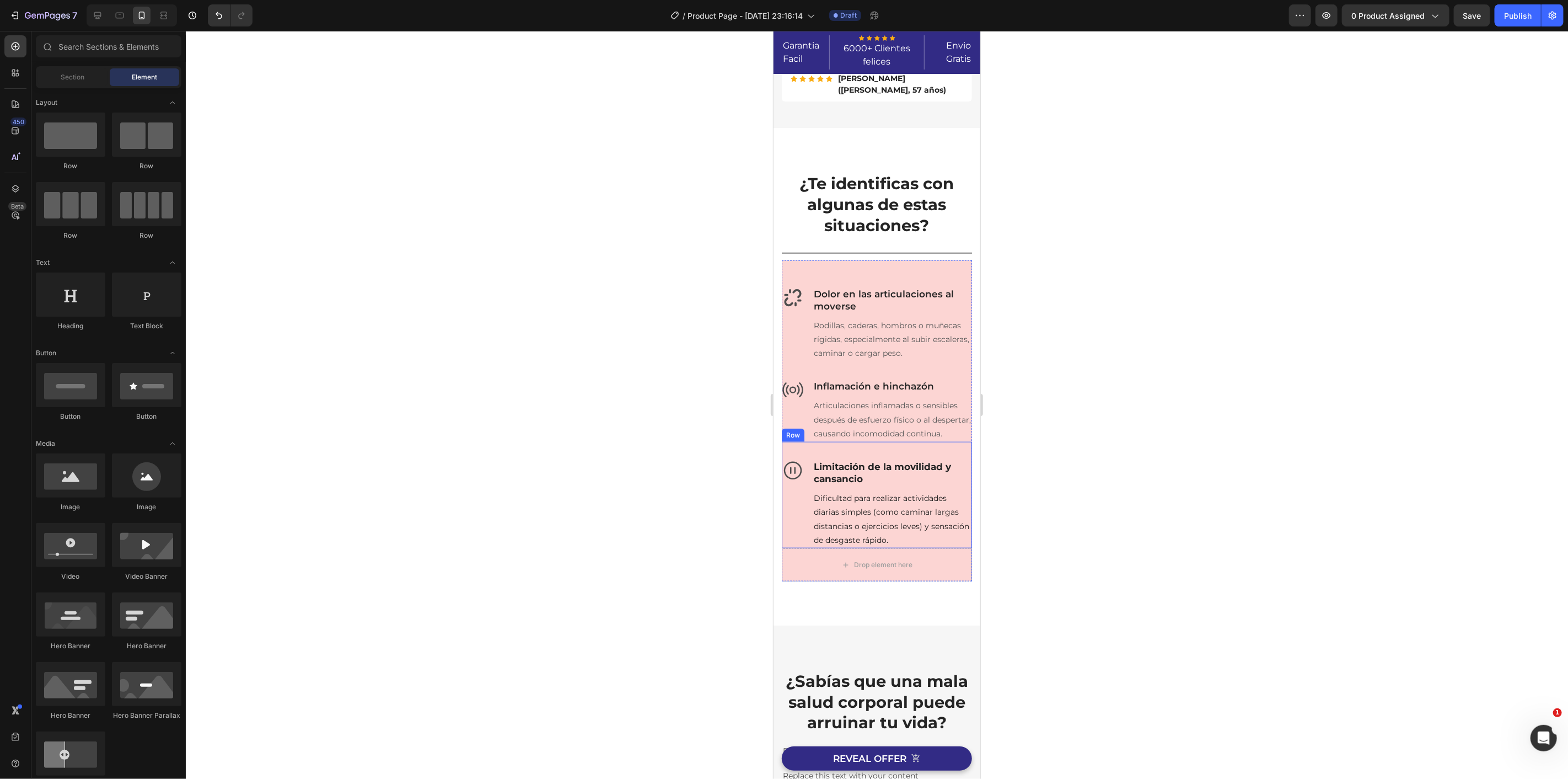
click at [853, 546] on p "Dificultad para realizar actividades diarias simples (como caminar largas dista…" at bounding box center [891, 518] width 157 height 55
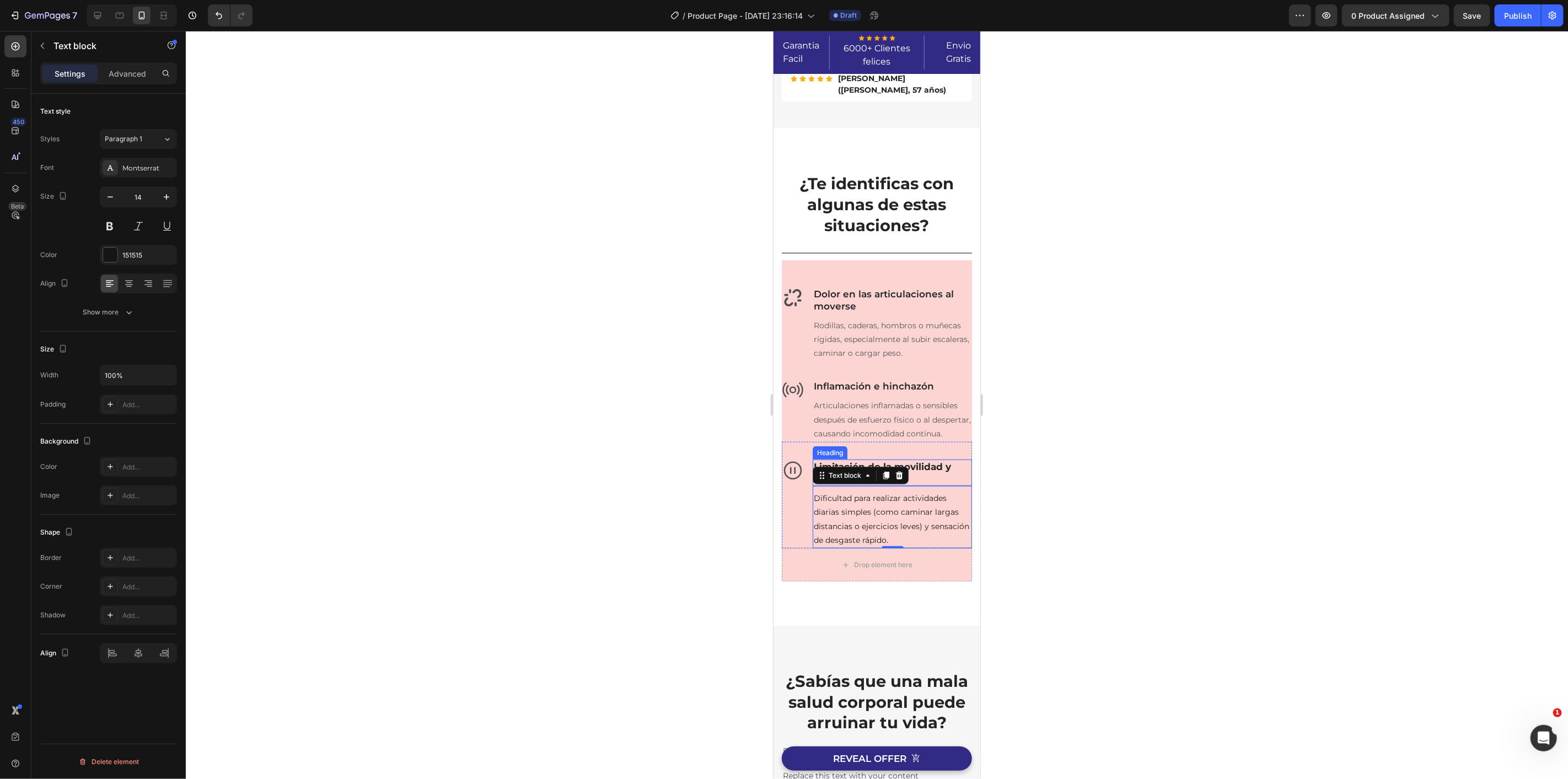
click at [874, 480] on strong "Limitación de la movilidad y cansancio" at bounding box center [881, 472] width 138 height 23
click at [596, 394] on div at bounding box center [877, 405] width 1382 height 748
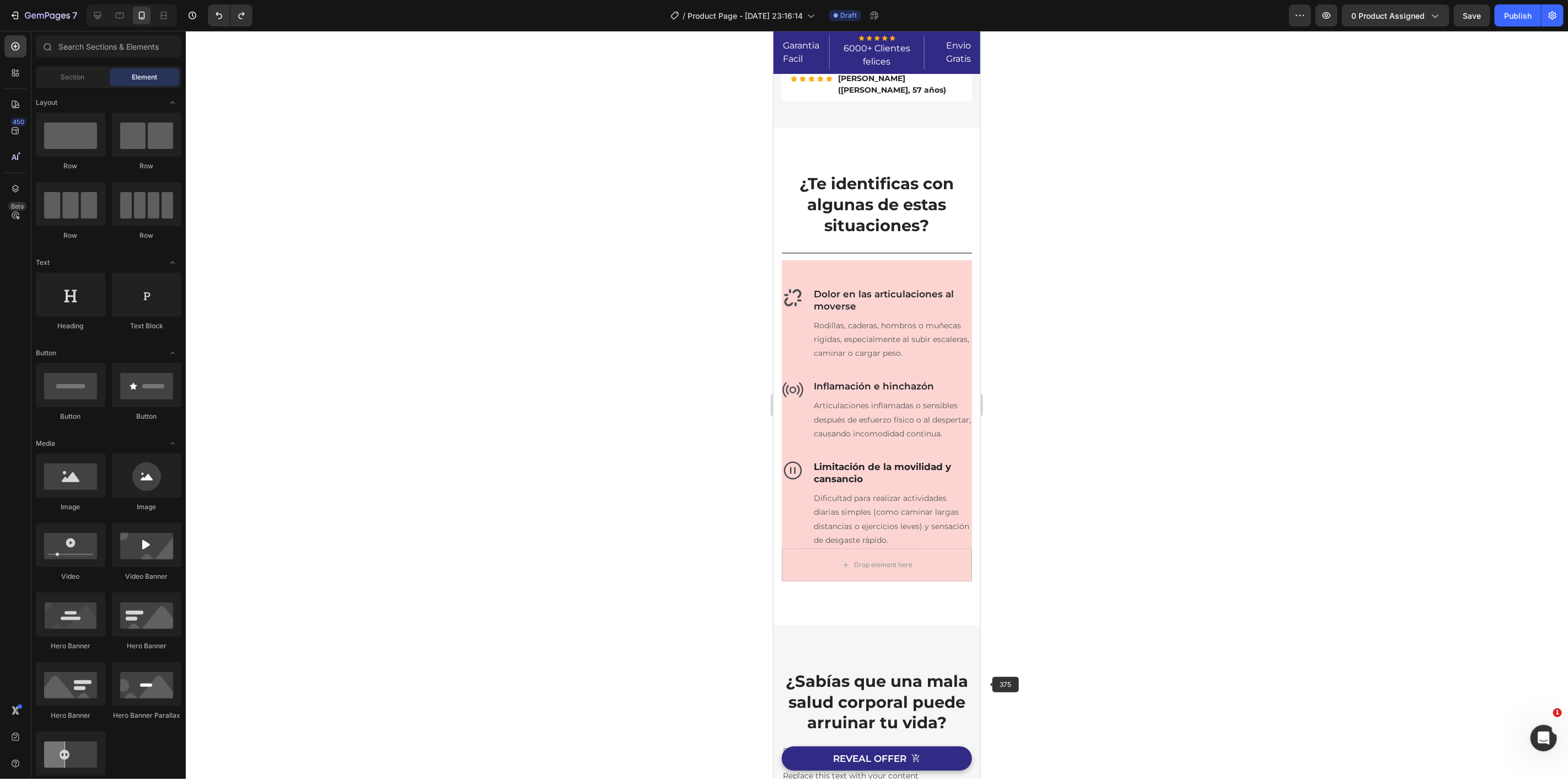
click at [1130, 657] on div at bounding box center [877, 405] width 1382 height 748
click at [953, 272] on div "Icon Dolor en las articulaciones al moverse Heading Rodillas, caderas, hombros …" at bounding box center [876, 420] width 190 height 321
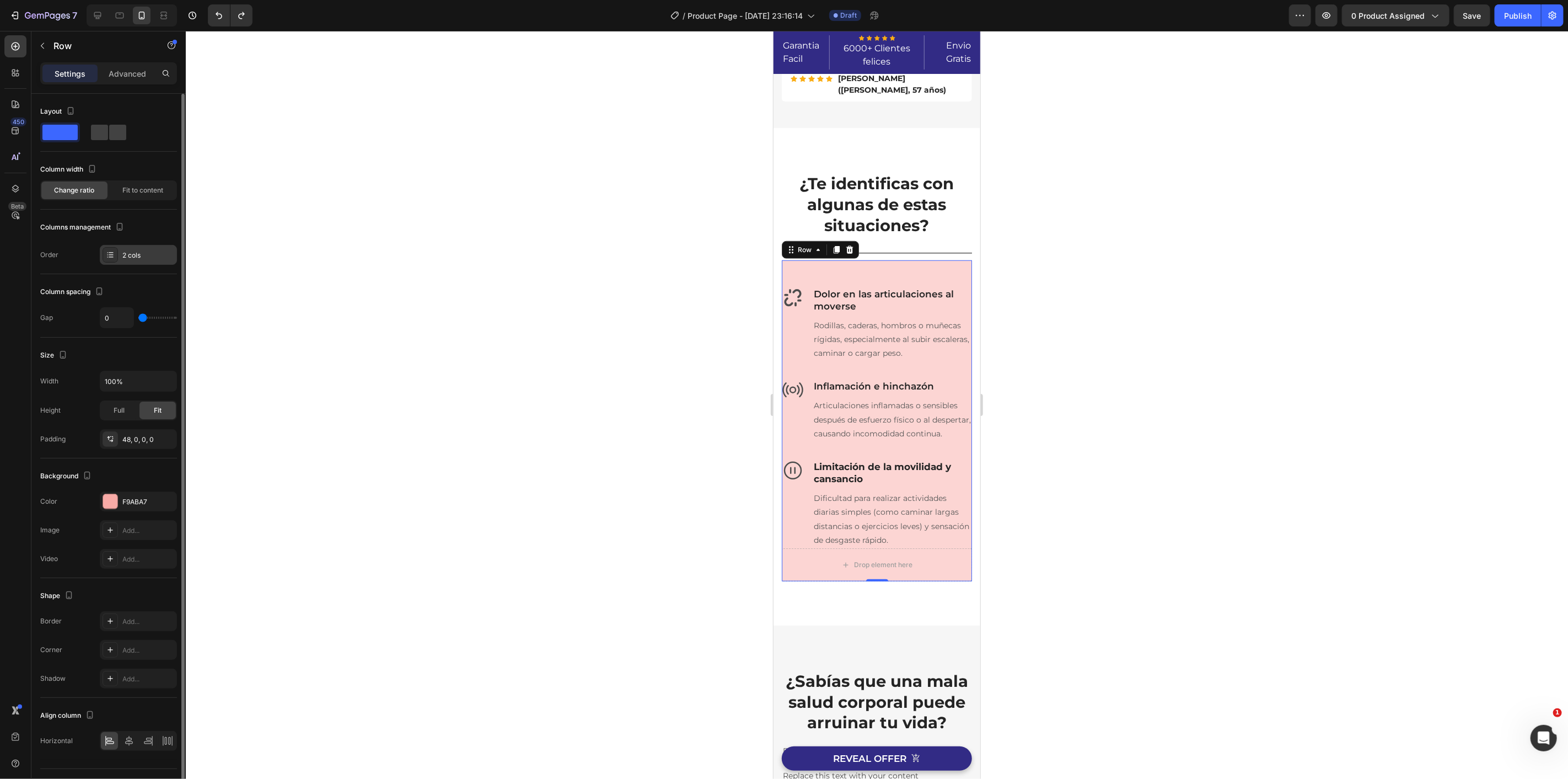
click at [141, 252] on div "2 cols" at bounding box center [148, 255] width 52 height 10
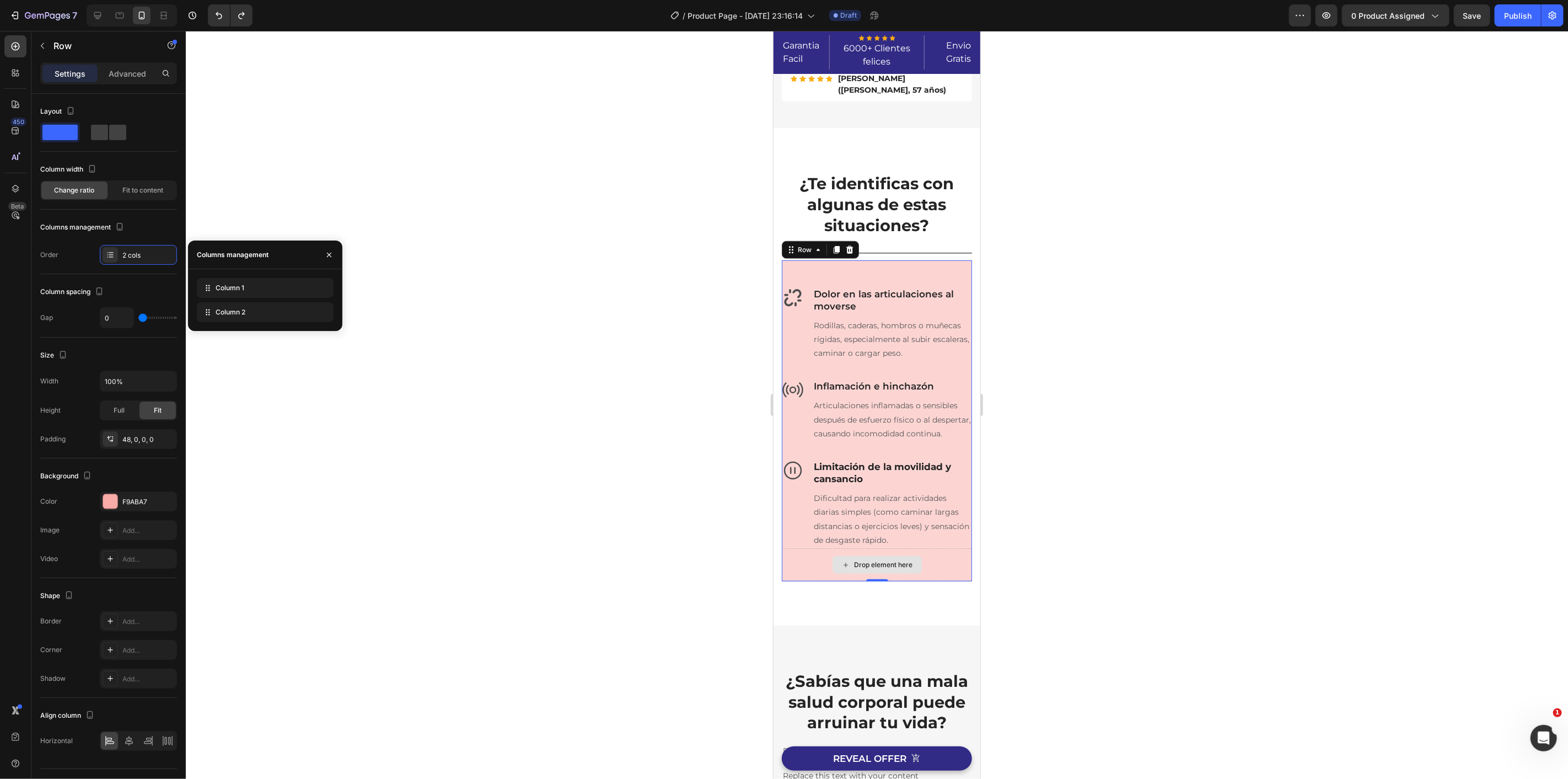
click at [797, 572] on div "Drop element here" at bounding box center [876, 565] width 190 height 33
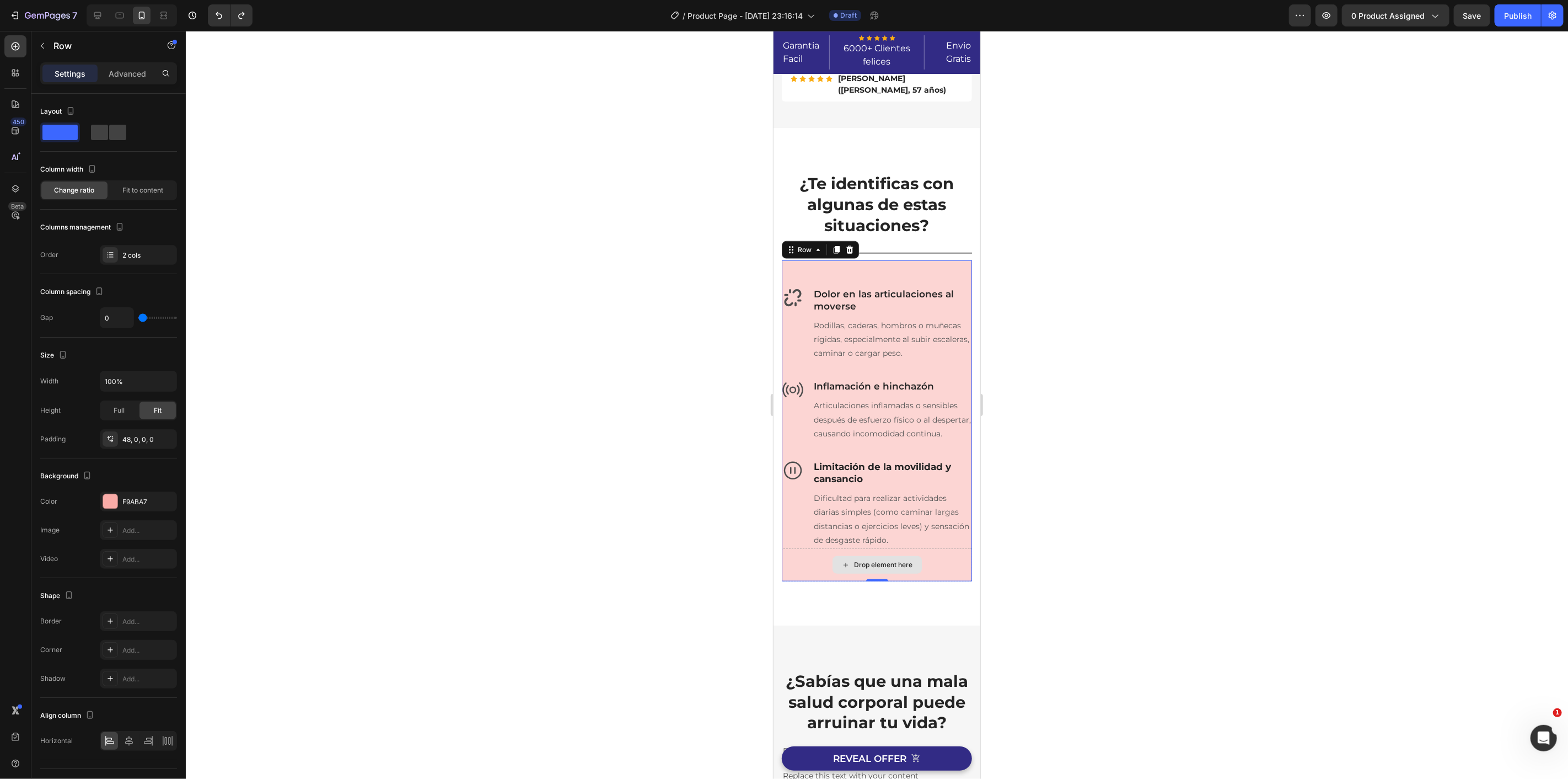
click at [807, 580] on div "Drop element here" at bounding box center [876, 565] width 190 height 33
click at [841, 569] on icon at bounding box center [846, 565] width 9 height 9
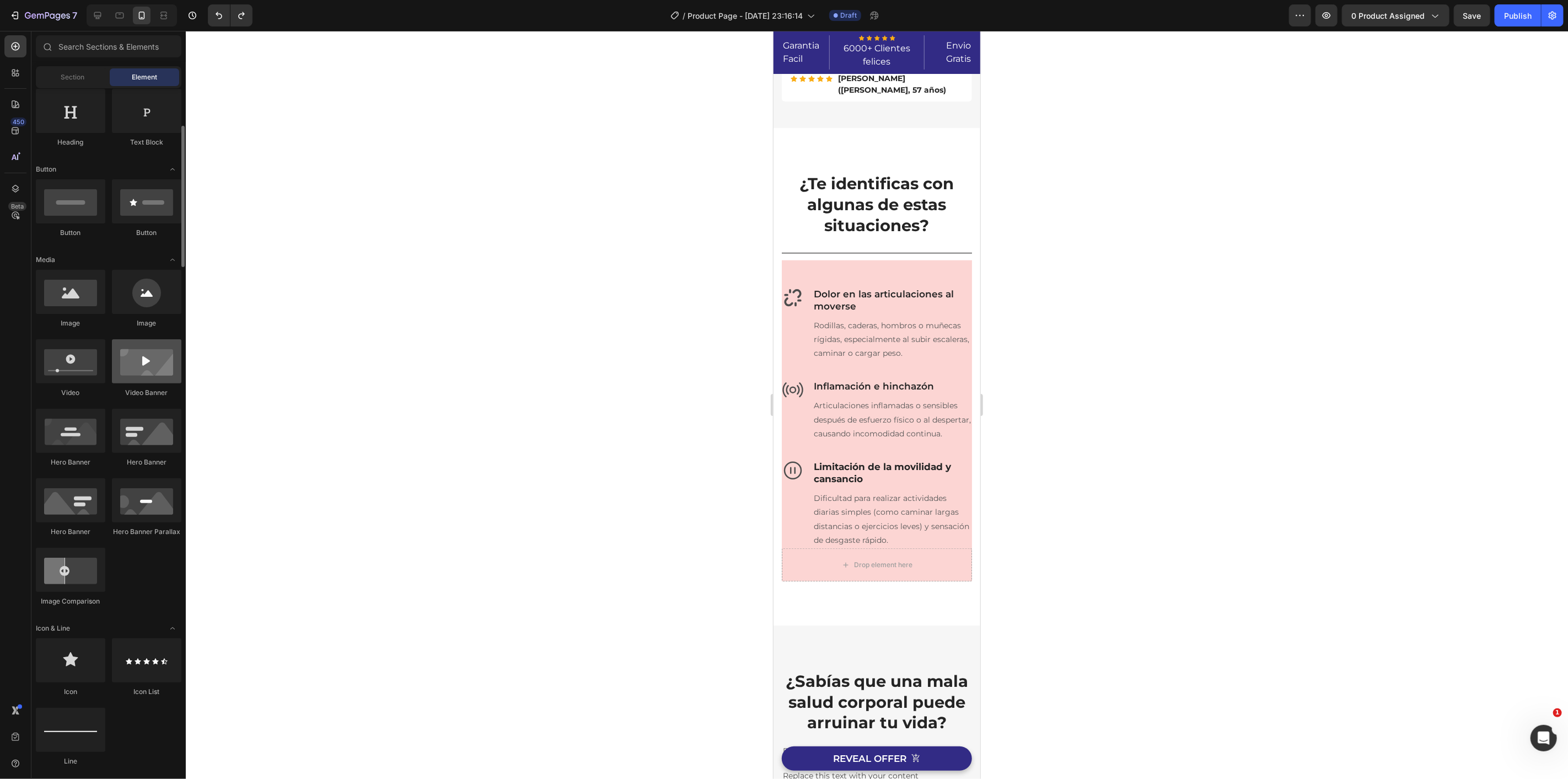
scroll to position [367, 0]
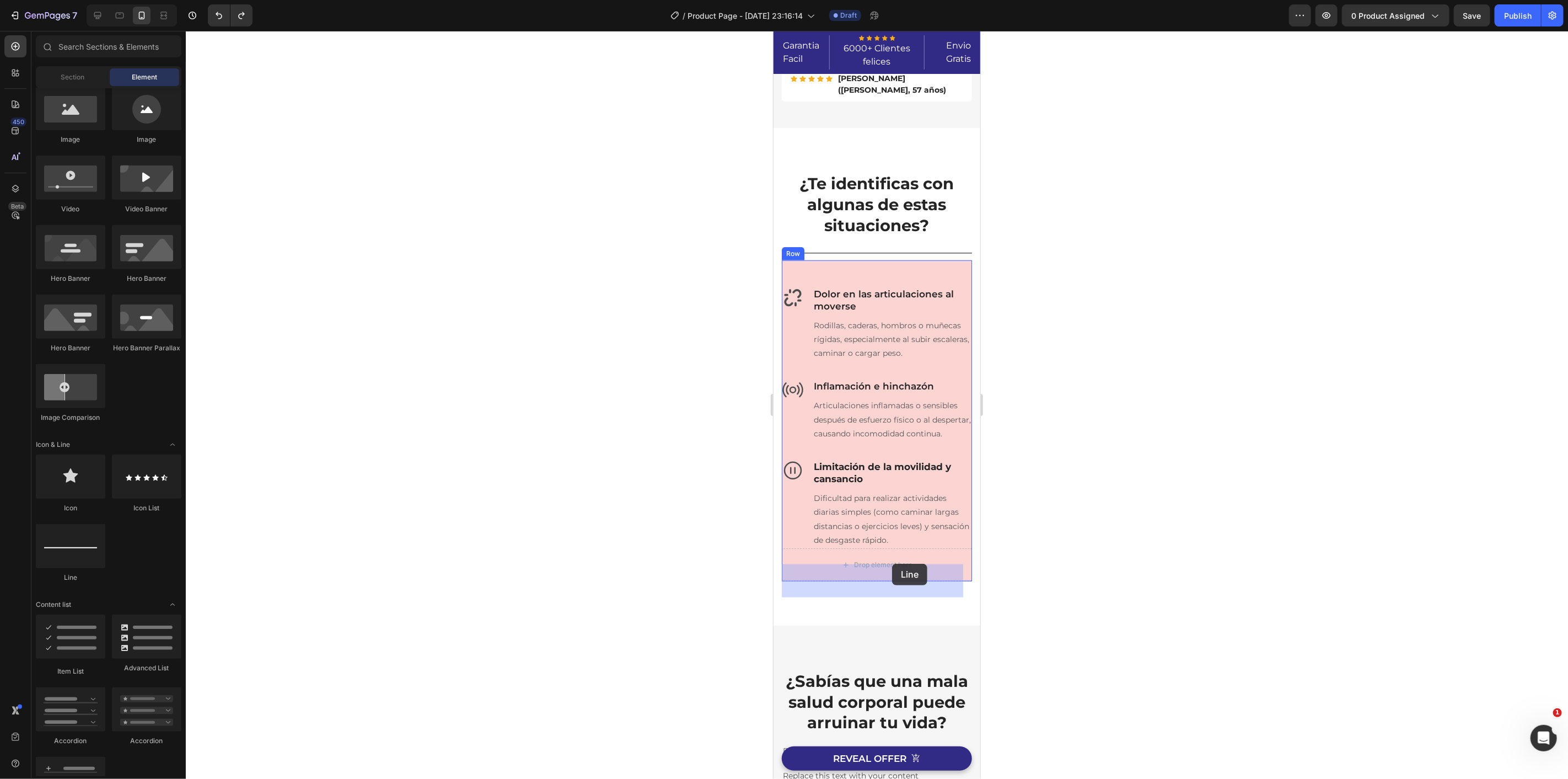
drag, startPoint x: 1225, startPoint y: 586, endPoint x: 957, endPoint y: 586, distance: 268.0
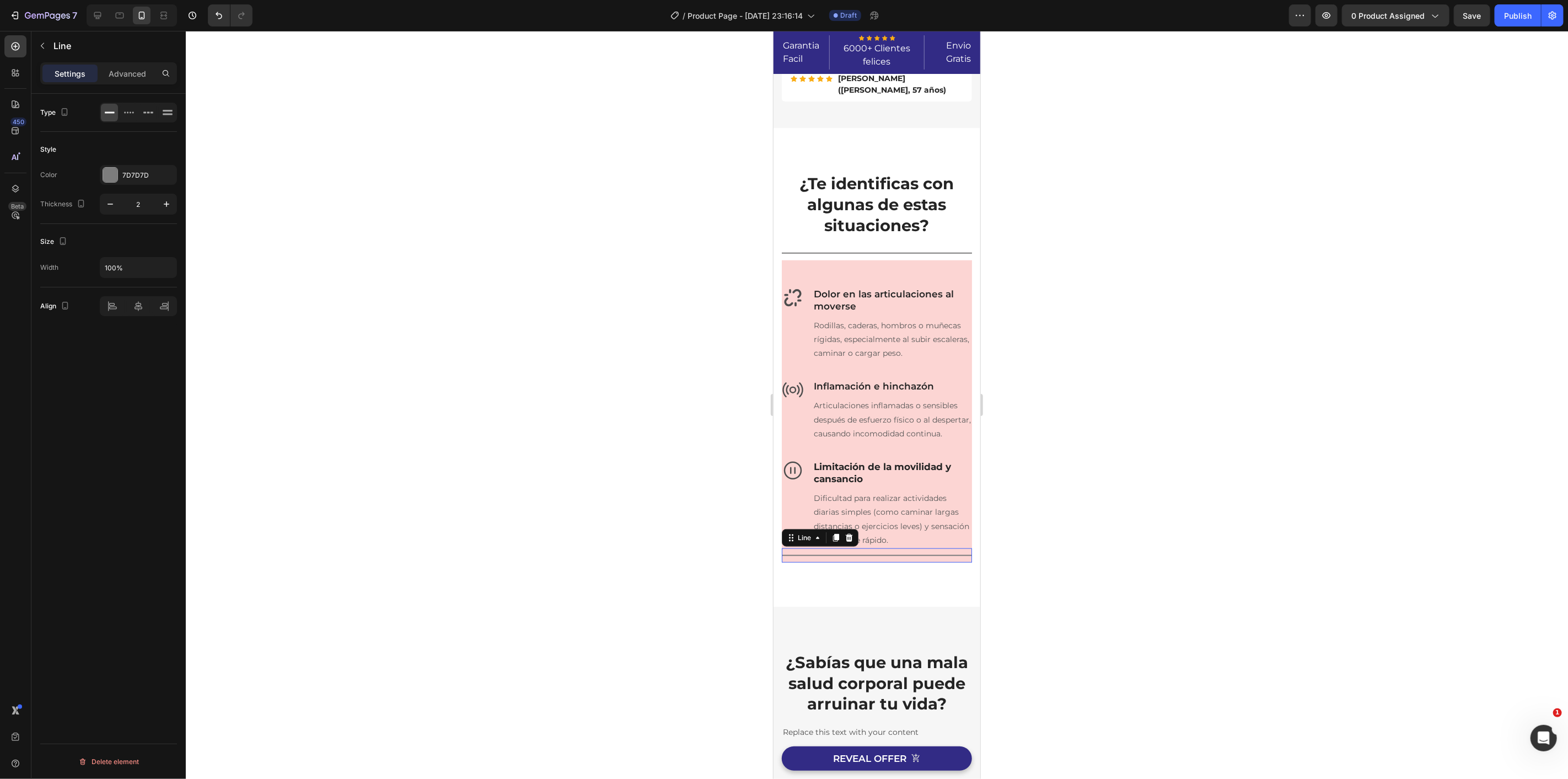
click at [1095, 572] on div at bounding box center [877, 405] width 1382 height 748
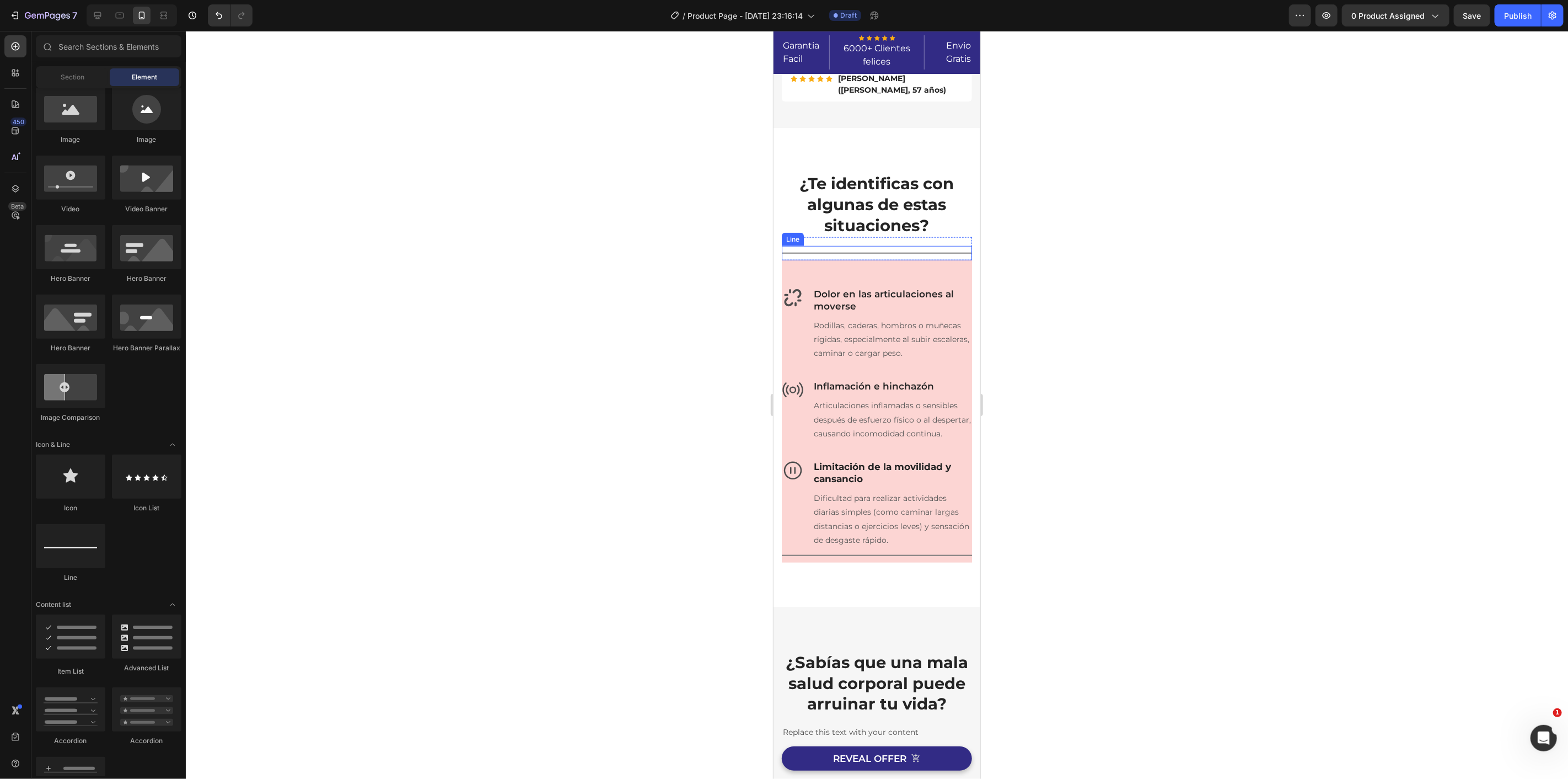
click at [829, 249] on div "Title Line" at bounding box center [876, 252] width 190 height 14
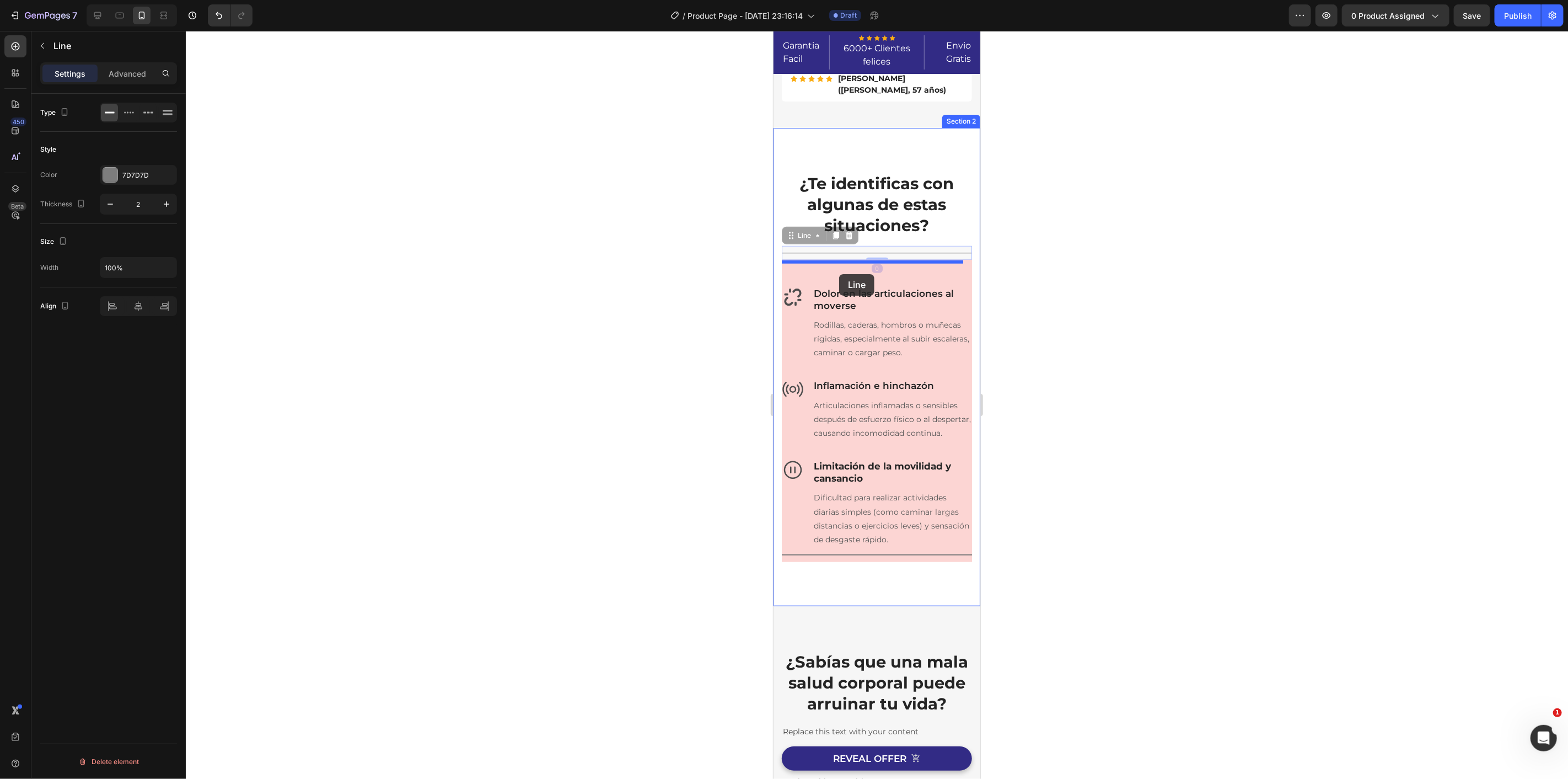
drag, startPoint x: 833, startPoint y: 251, endPoint x: 837, endPoint y: 274, distance: 23.3
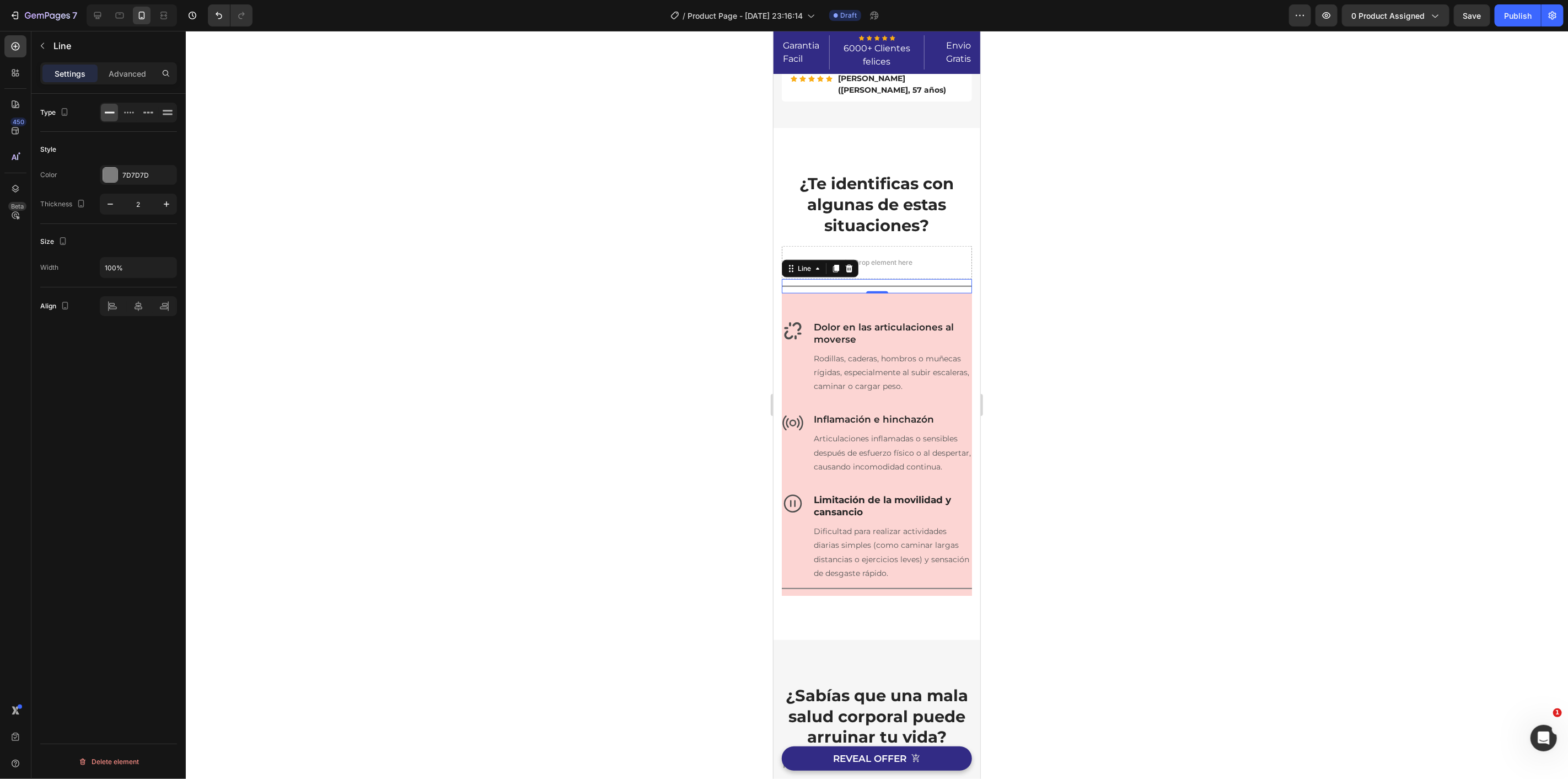
click at [1172, 325] on div at bounding box center [877, 405] width 1382 height 748
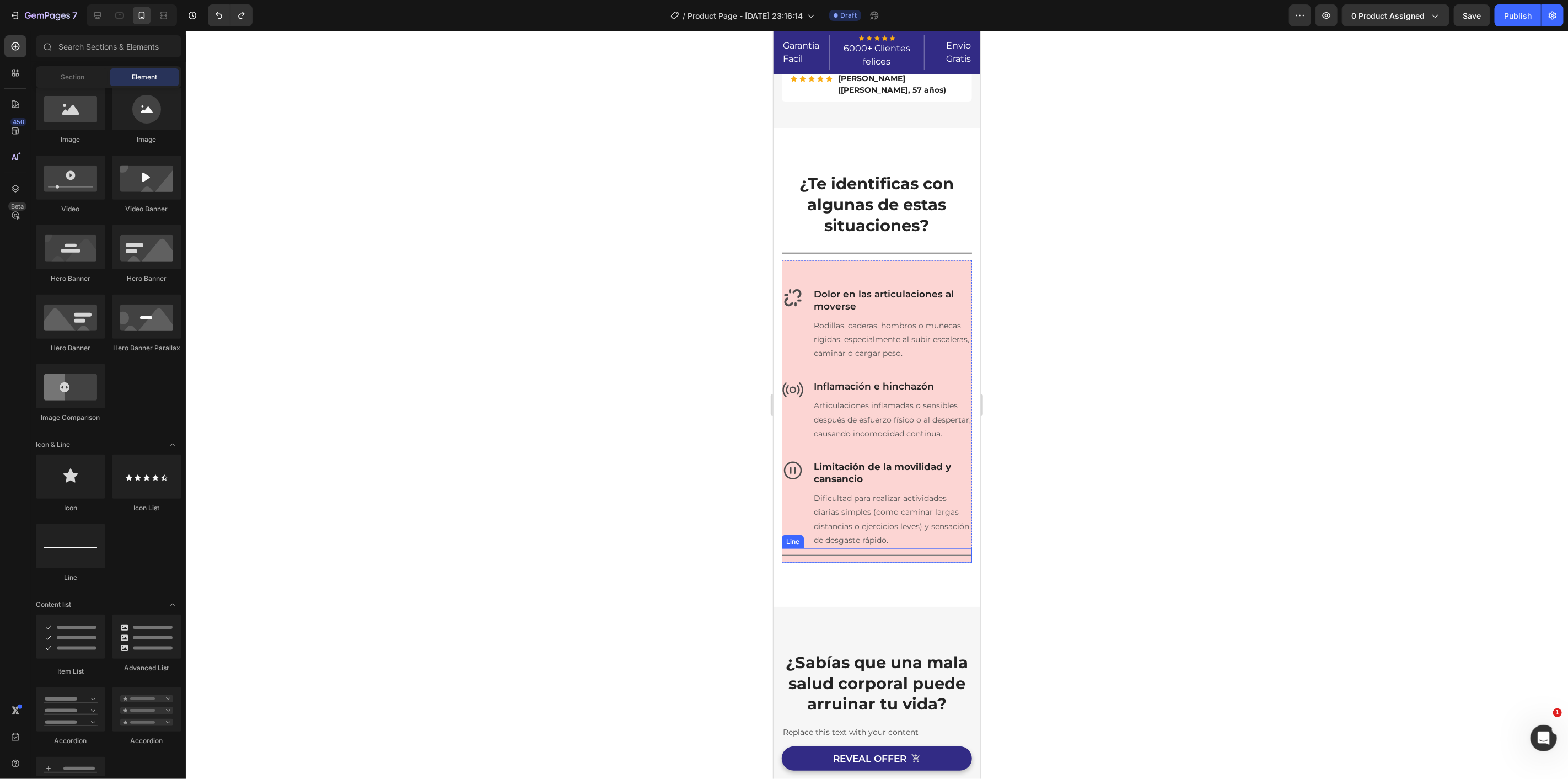
click at [929, 562] on div "Title Line" at bounding box center [876, 555] width 190 height 14
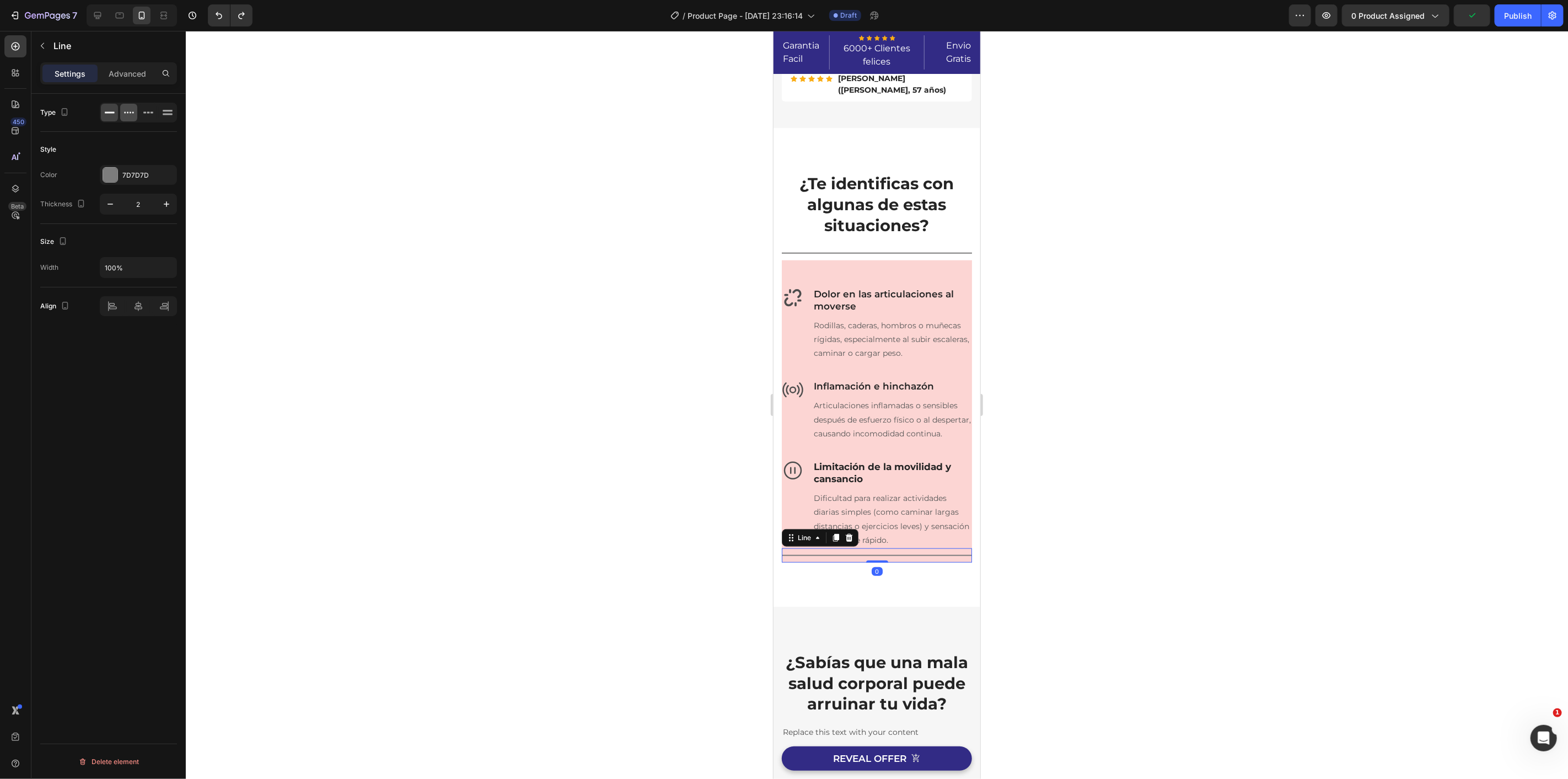
click at [134, 118] on icon at bounding box center [129, 112] width 11 height 11
click at [535, 293] on div at bounding box center [877, 405] width 1382 height 748
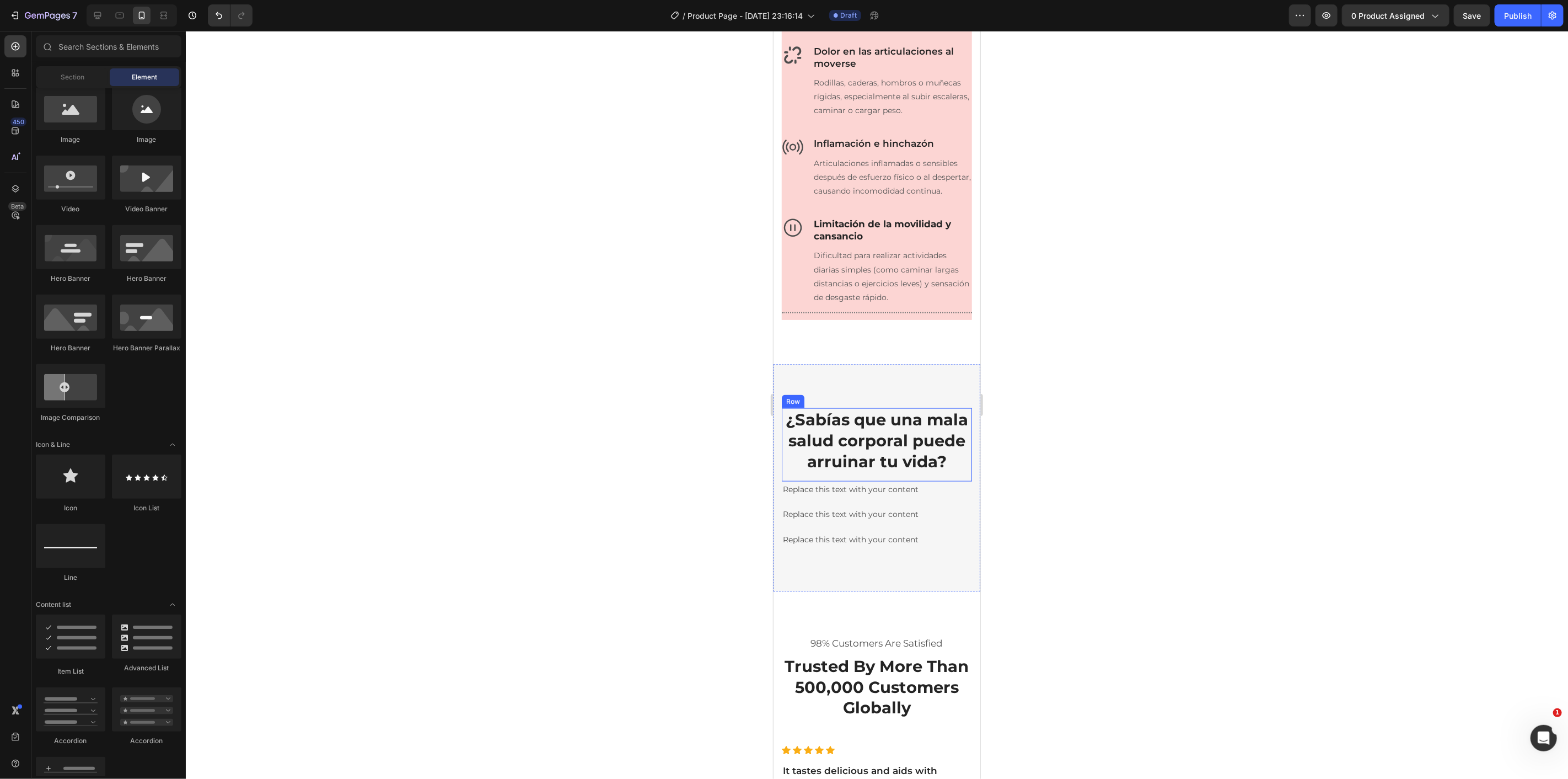
scroll to position [1103, 0]
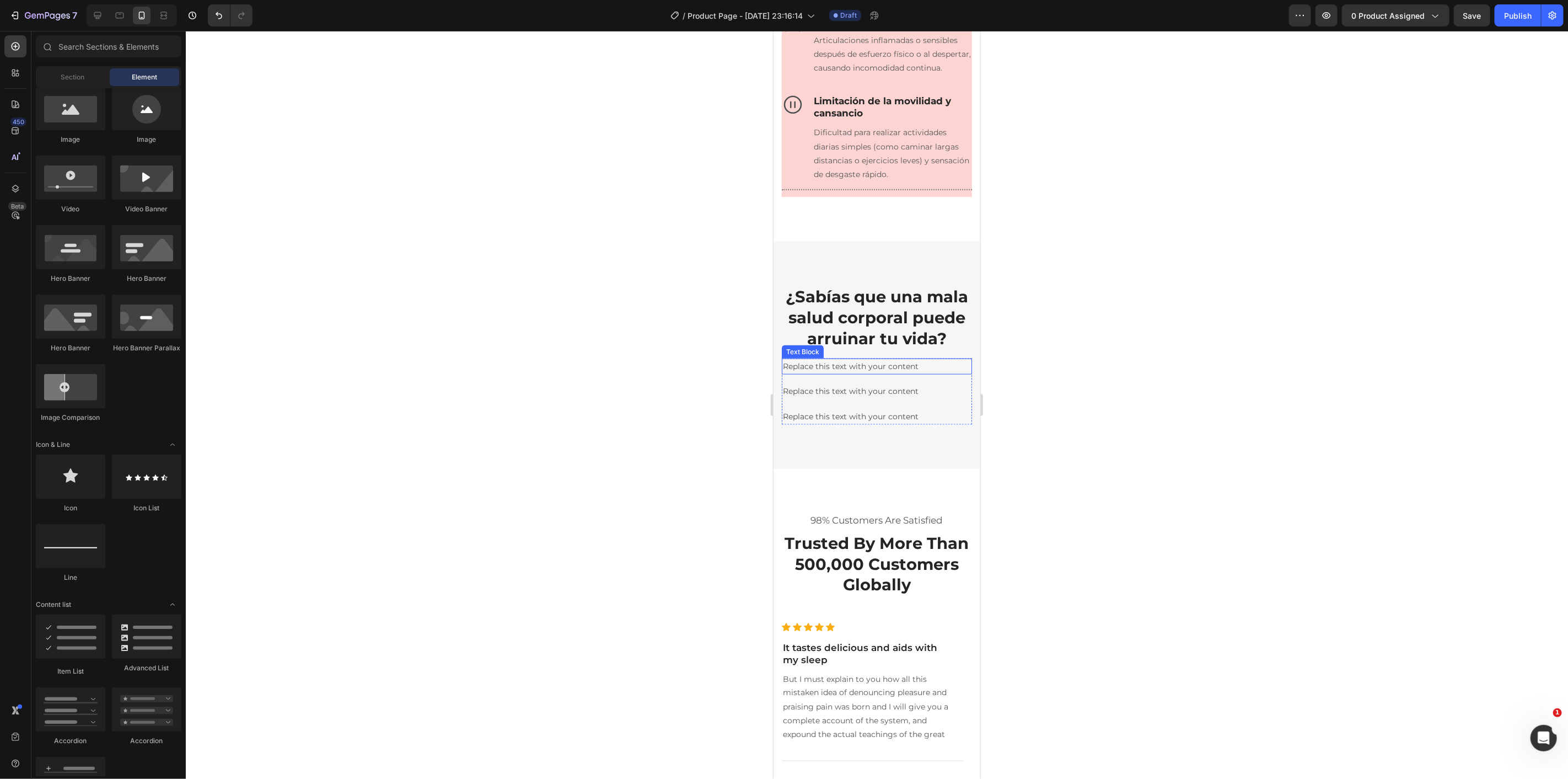
click at [889, 374] on div "Replace this text with your content" at bounding box center [876, 366] width 190 height 16
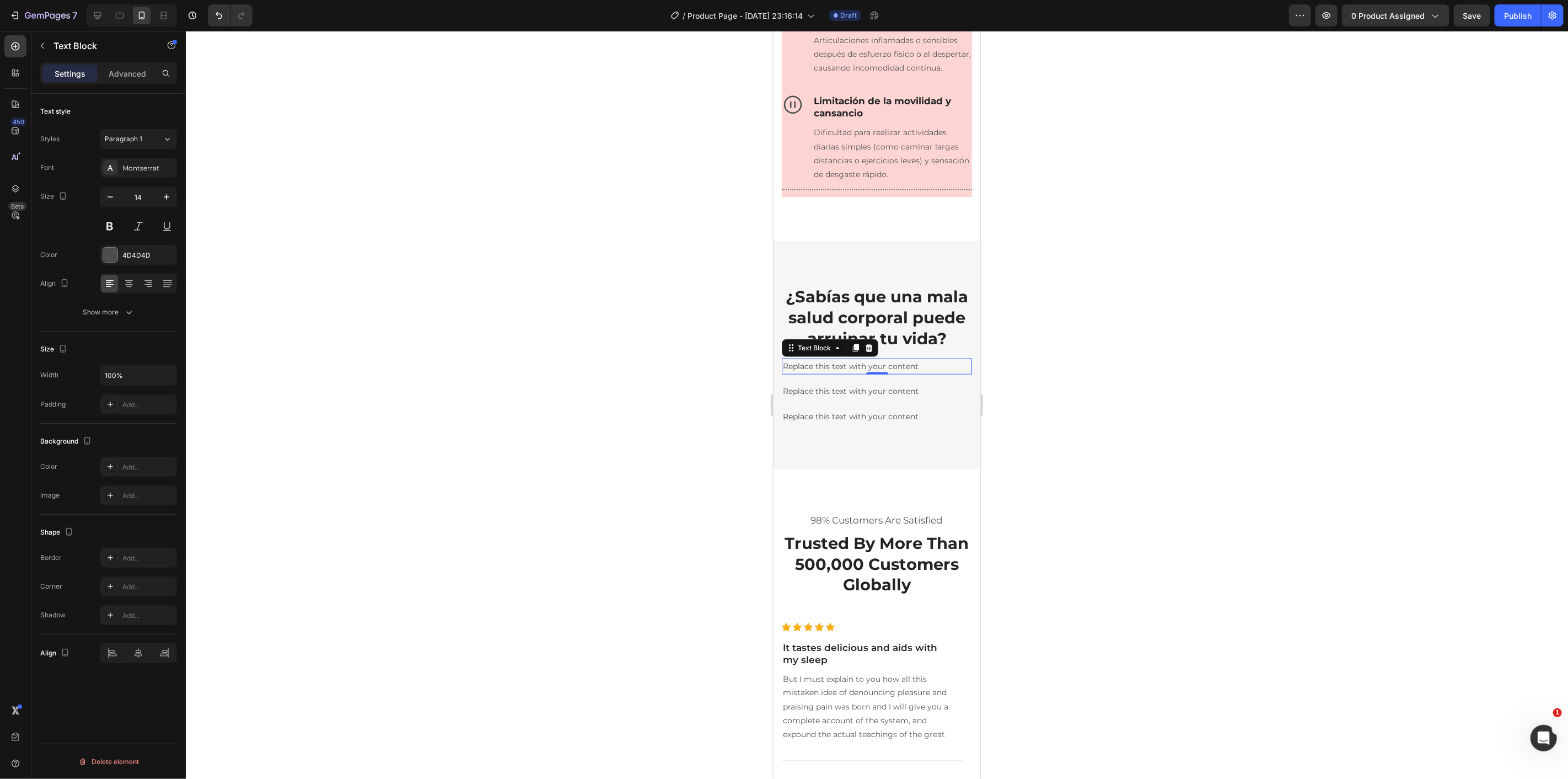
click at [808, 374] on div "Replace this text with your content" at bounding box center [876, 366] width 190 height 16
click at [808, 373] on p "Replace this text with your content" at bounding box center [876, 366] width 188 height 14
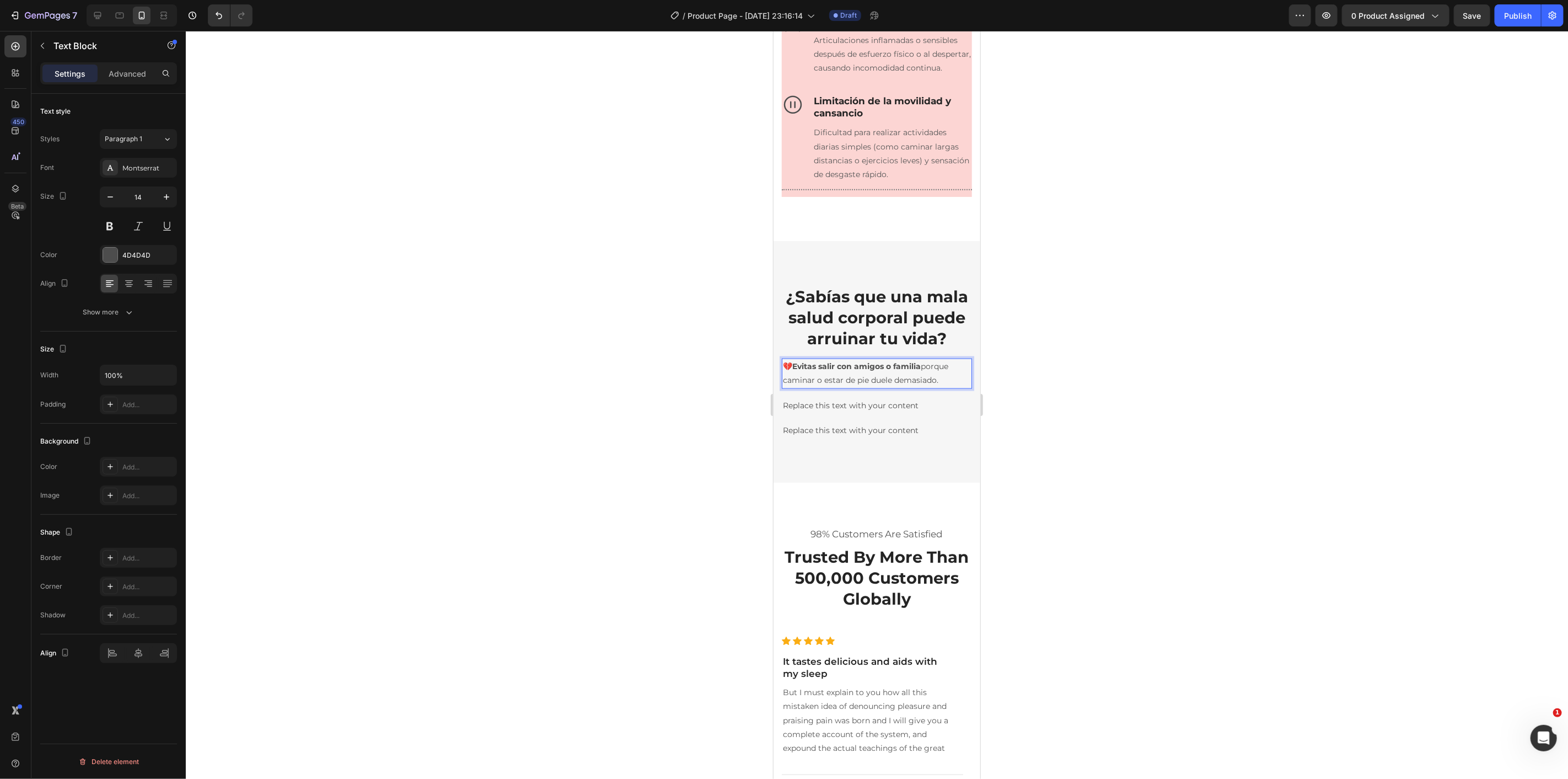
click at [1170, 442] on div at bounding box center [877, 405] width 1382 height 748
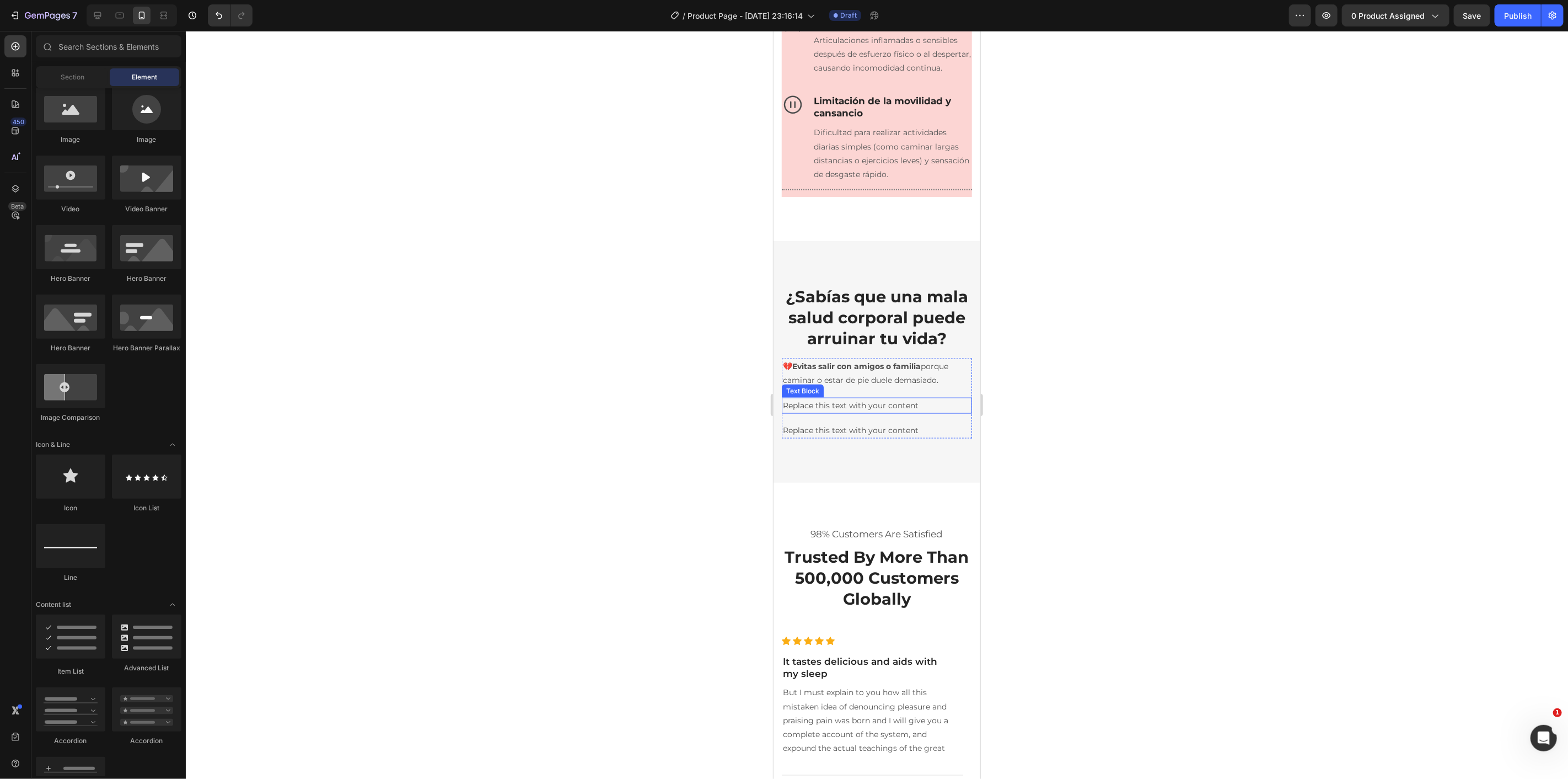
click at [841, 413] on div "Replace this text with your content" at bounding box center [876, 404] width 190 height 16
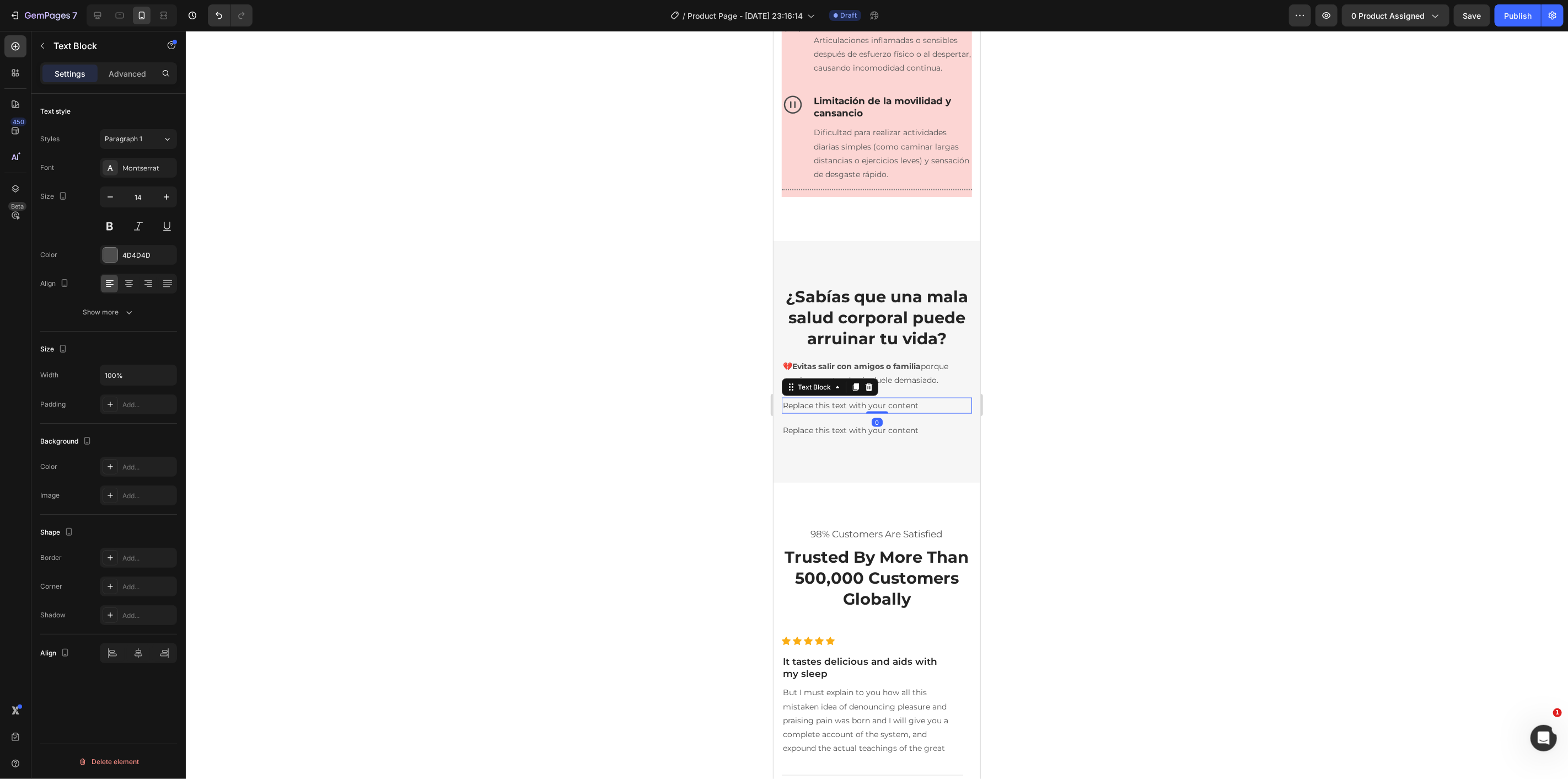
click at [841, 413] on div "Replace this text with your content" at bounding box center [876, 404] width 190 height 16
click at [841, 412] on p "Replace this text with your content" at bounding box center [876, 405] width 188 height 14
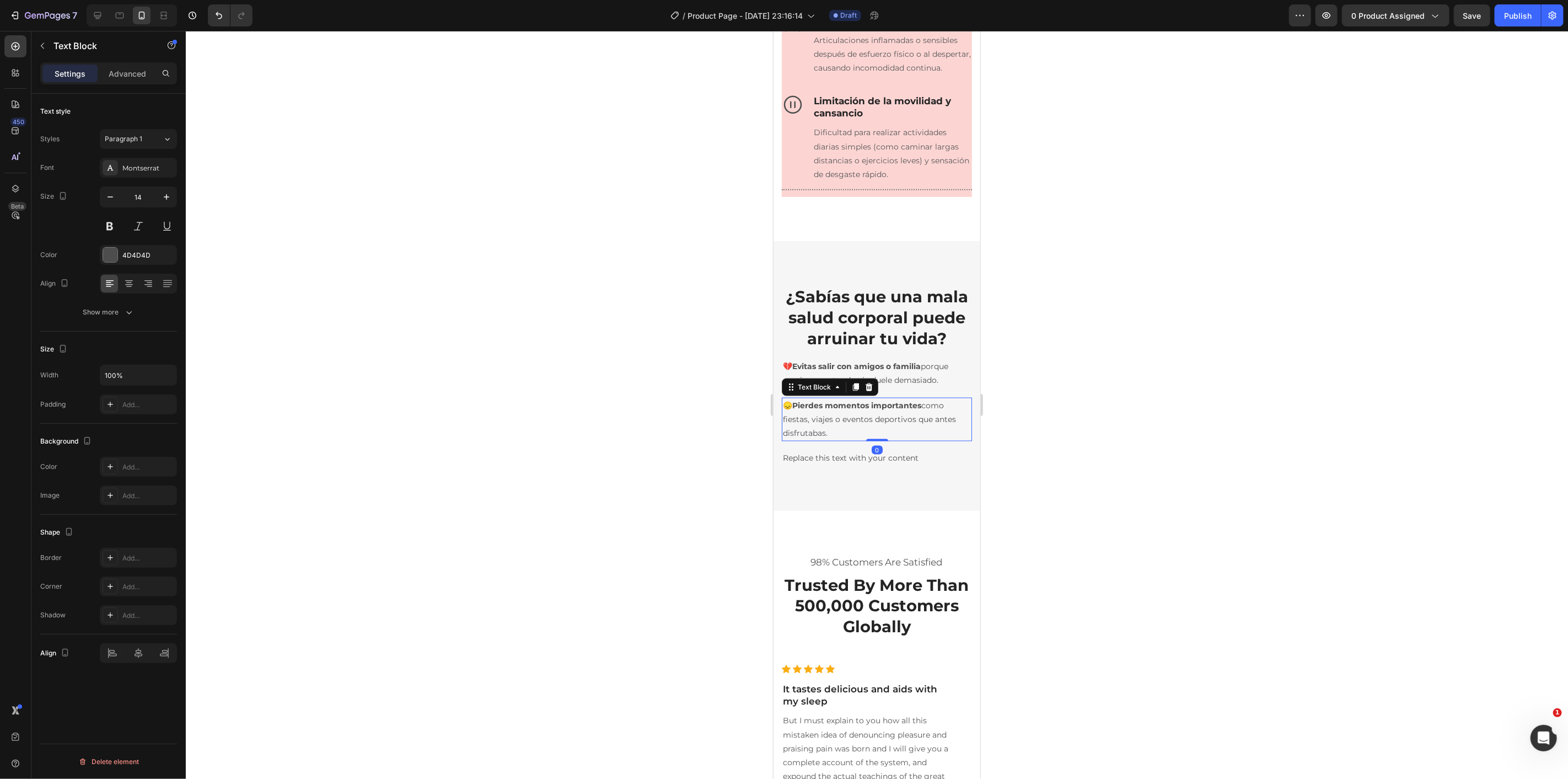
click at [1108, 470] on div at bounding box center [877, 405] width 1382 height 748
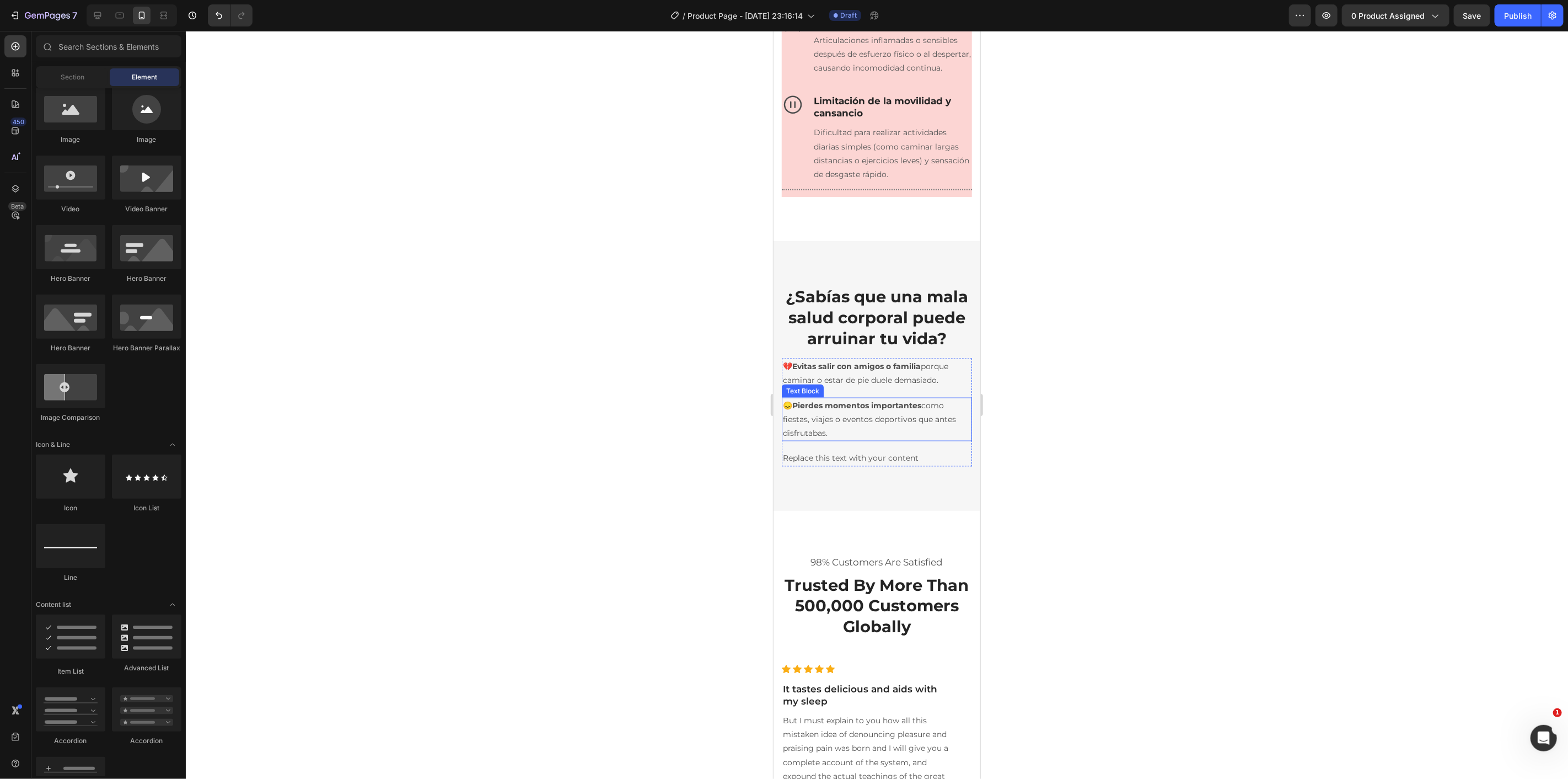
click at [819, 440] on p "😞 Pierdes momentos importantes como fiestas, viajes o eventos deportivos que an…" at bounding box center [876, 419] width 188 height 42
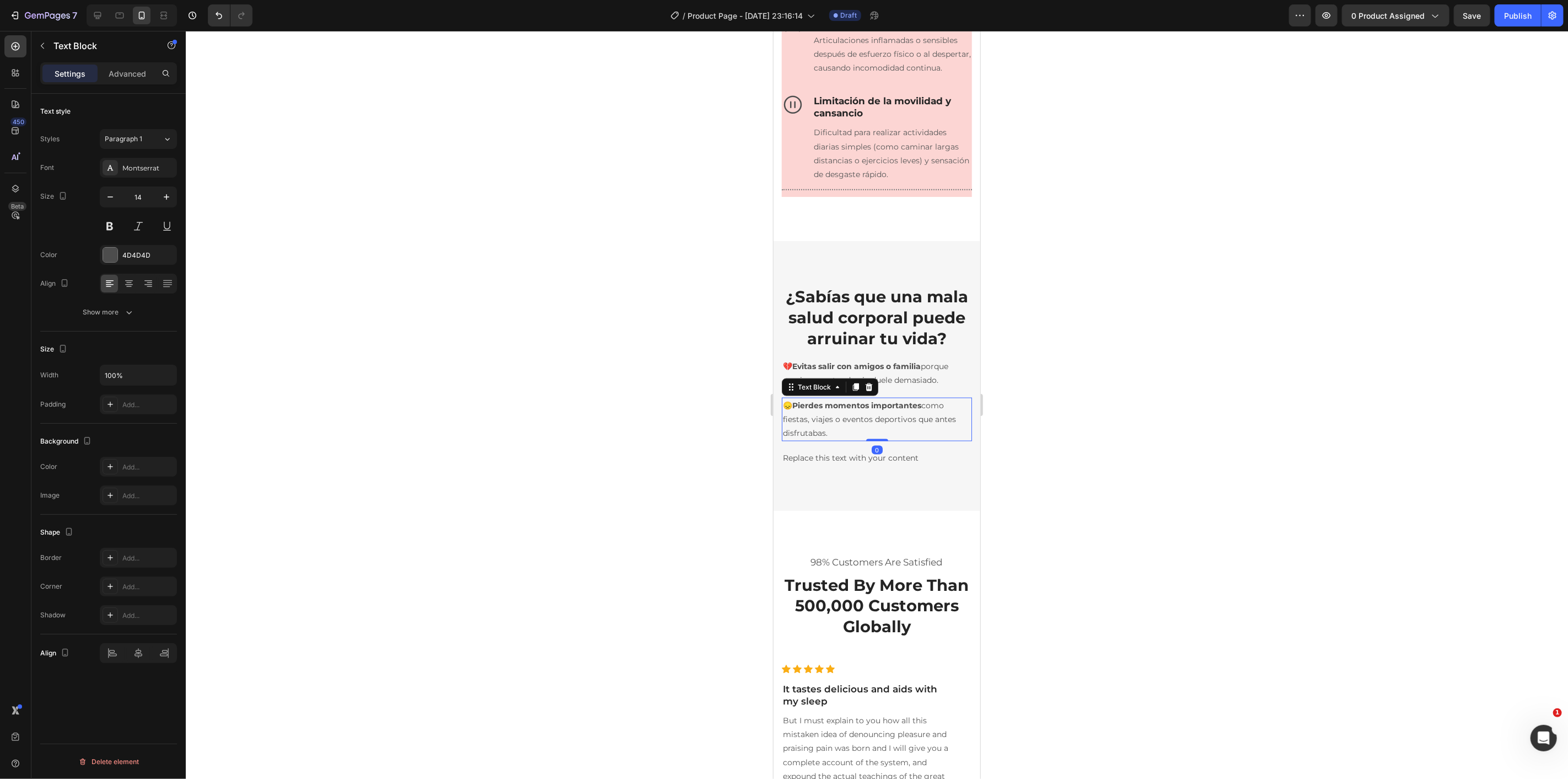
click at [830, 465] on div "Replace this text with your content" at bounding box center [876, 457] width 190 height 16
click at [830, 465] on div "Replace this text with your content" at bounding box center [876, 457] width 190 height 16
click at [830, 464] on p "Replace this text with your content" at bounding box center [876, 458] width 188 height 14
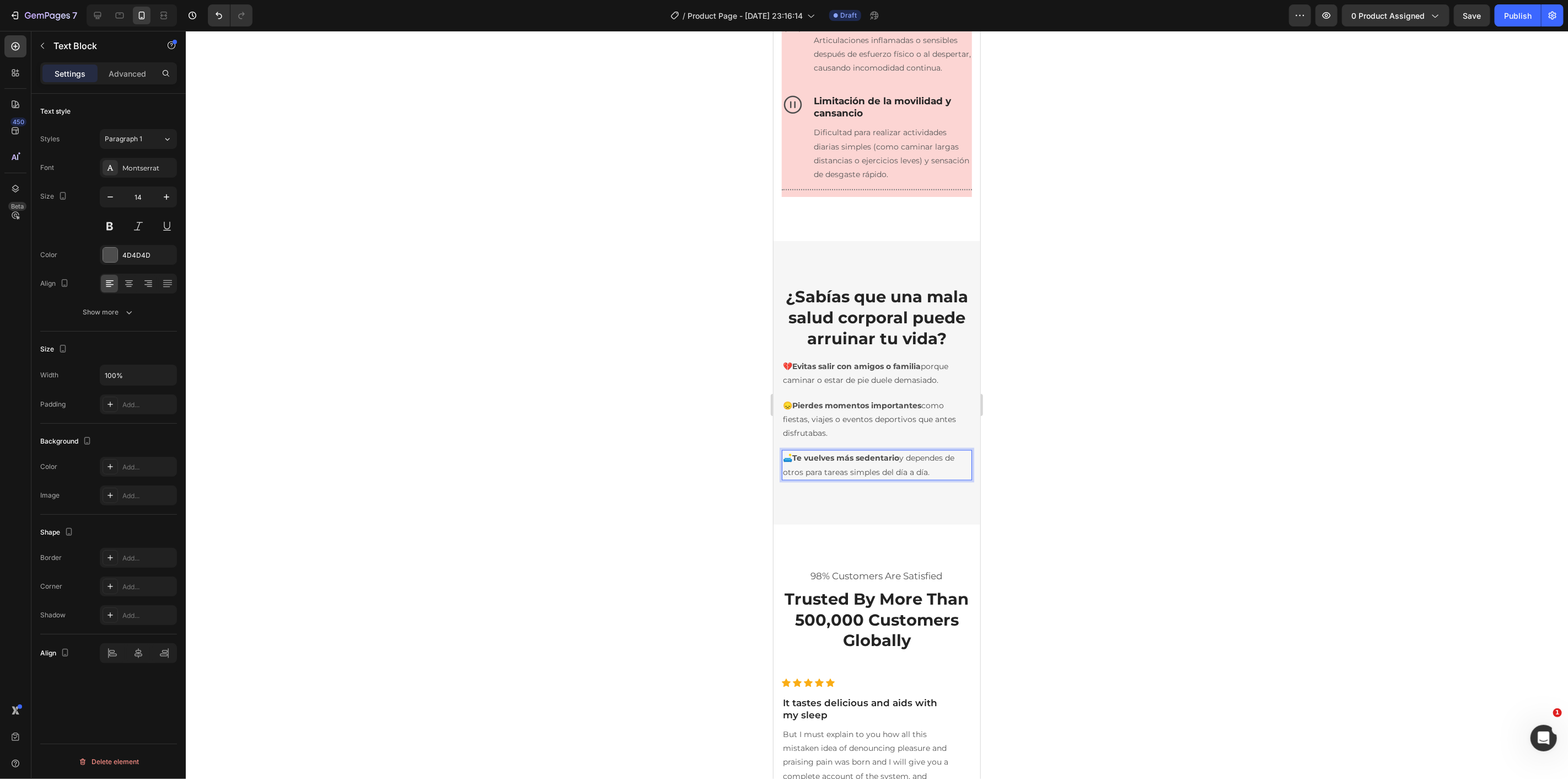
click at [676, 469] on div at bounding box center [877, 405] width 1382 height 748
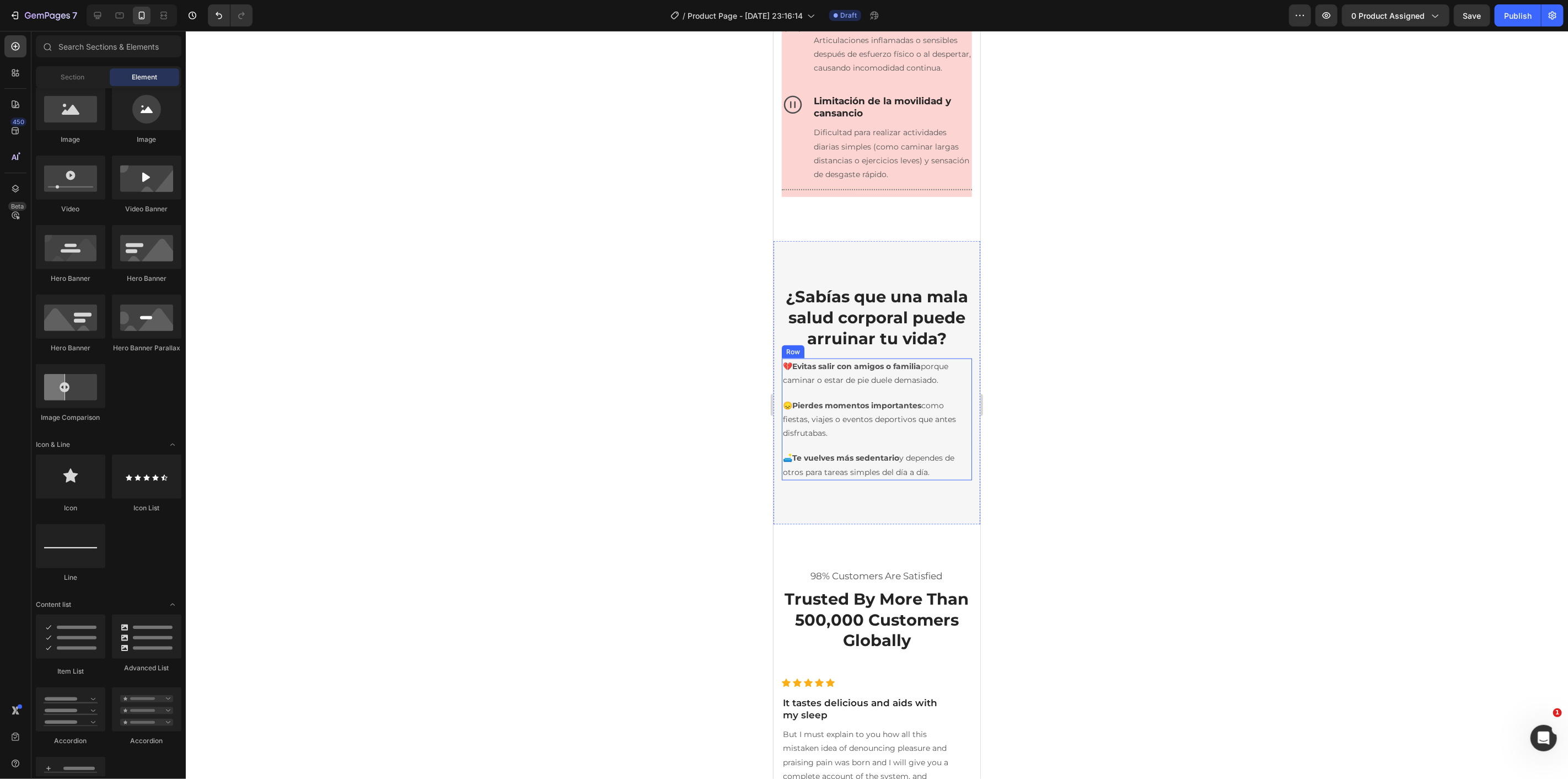
click at [846, 423] on div "💔 Evitas salir con amigos o familia porque caminar o estar de pie duele demasia…" at bounding box center [876, 419] width 190 height 122
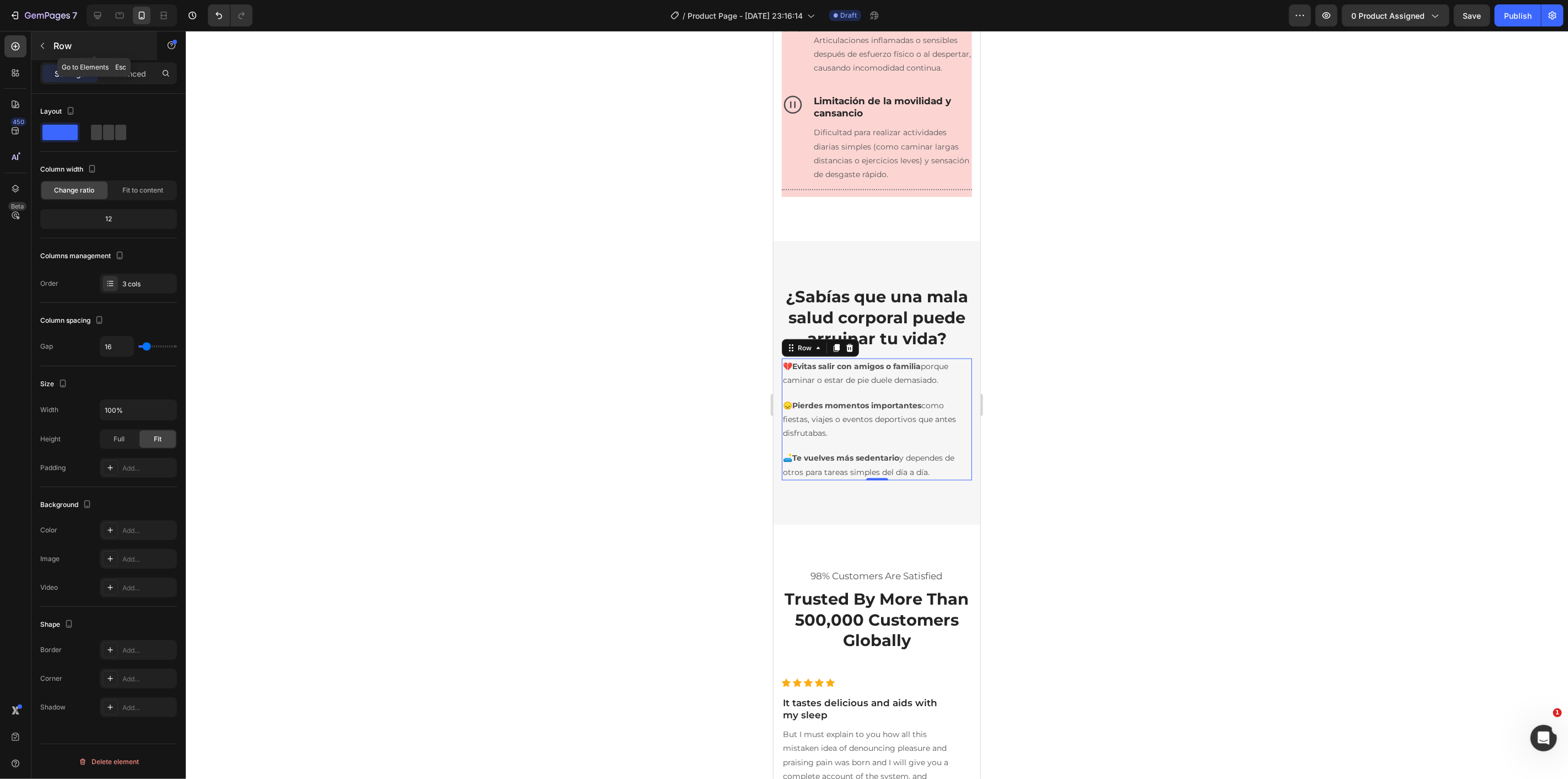
click at [50, 46] on button "button" at bounding box center [42, 46] width 17 height 17
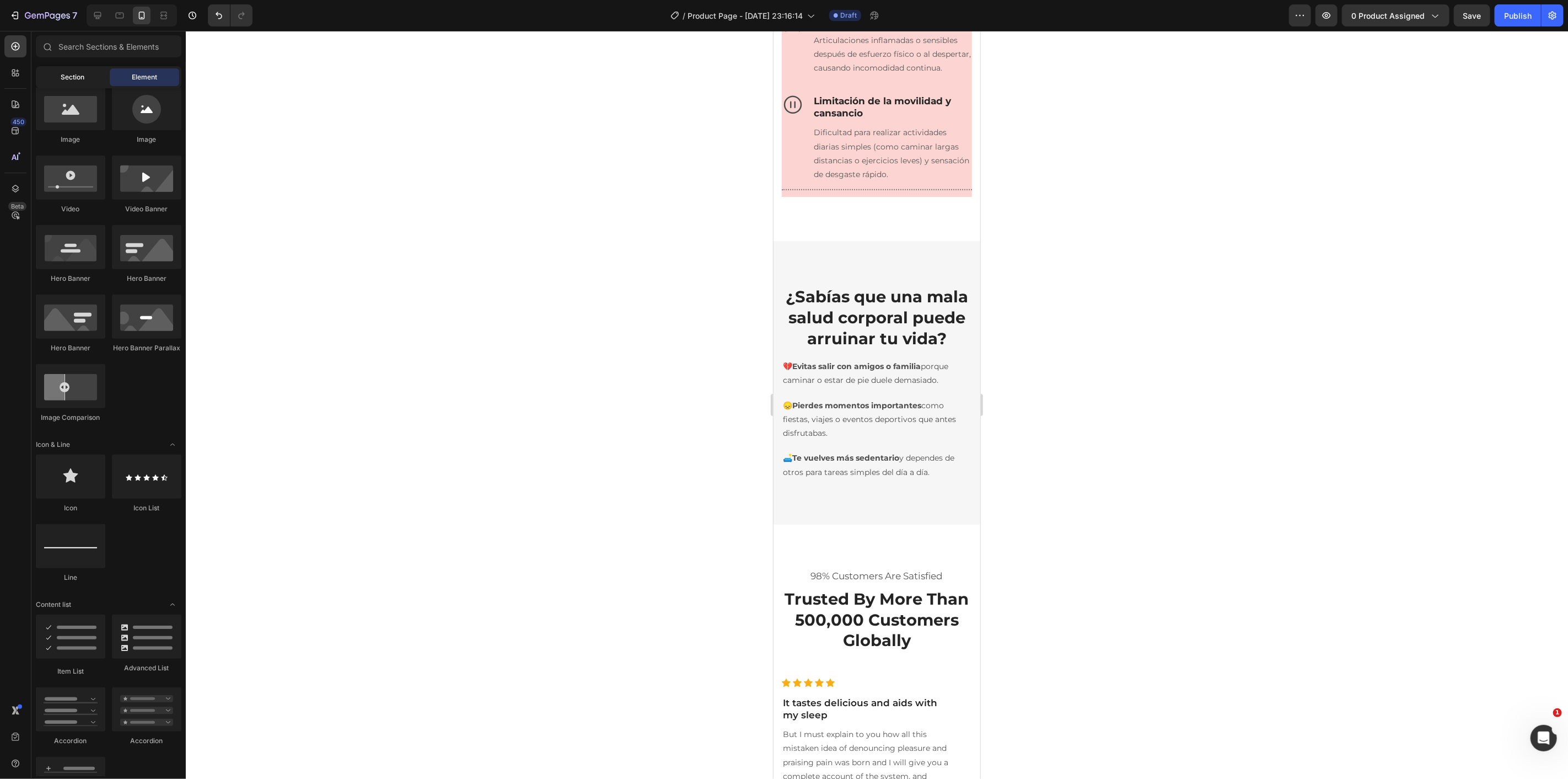
click at [90, 75] on div "Section" at bounding box center [72, 77] width 69 height 17
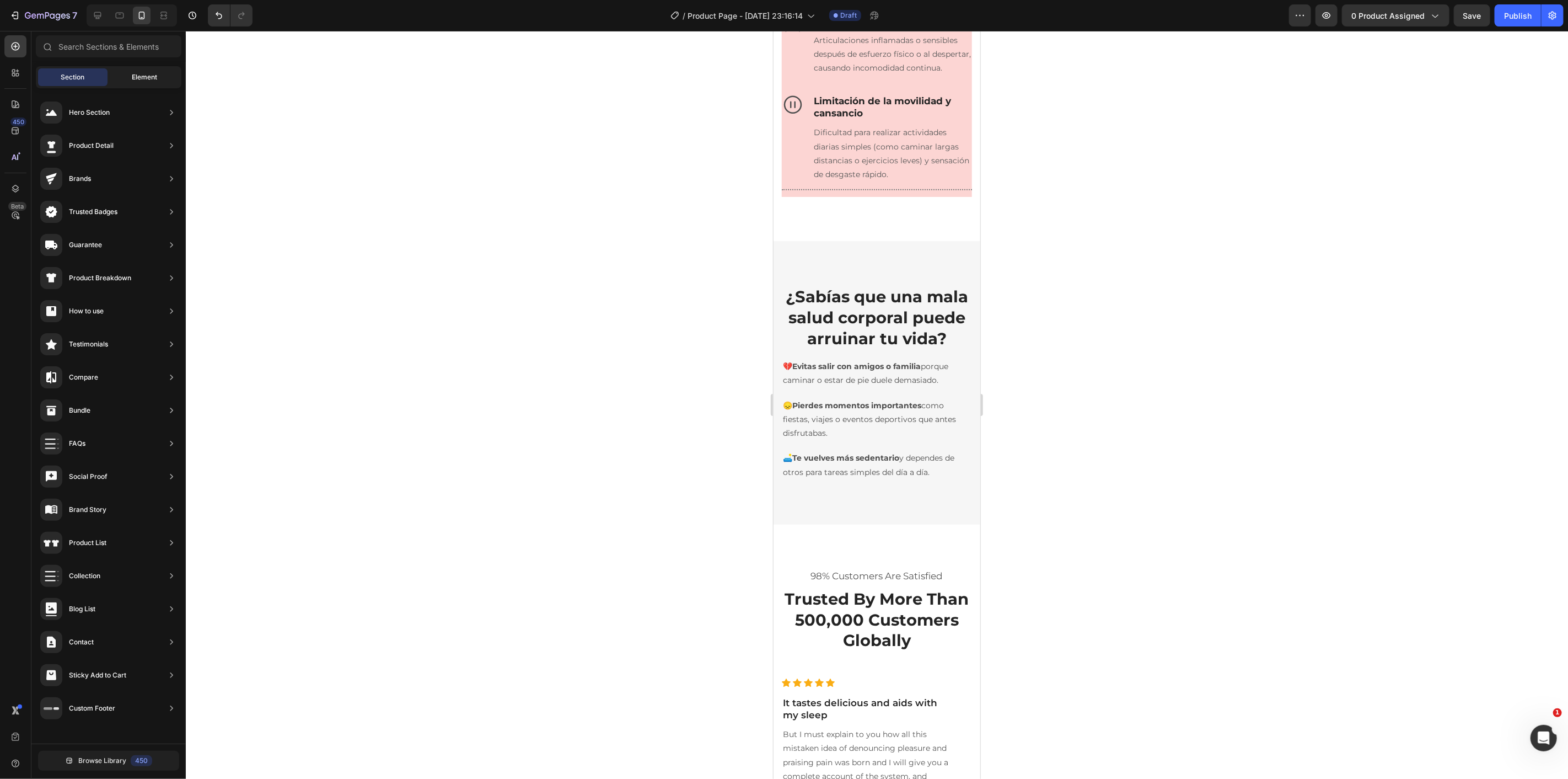
click at [145, 75] on span "Element" at bounding box center [144, 77] width 25 height 10
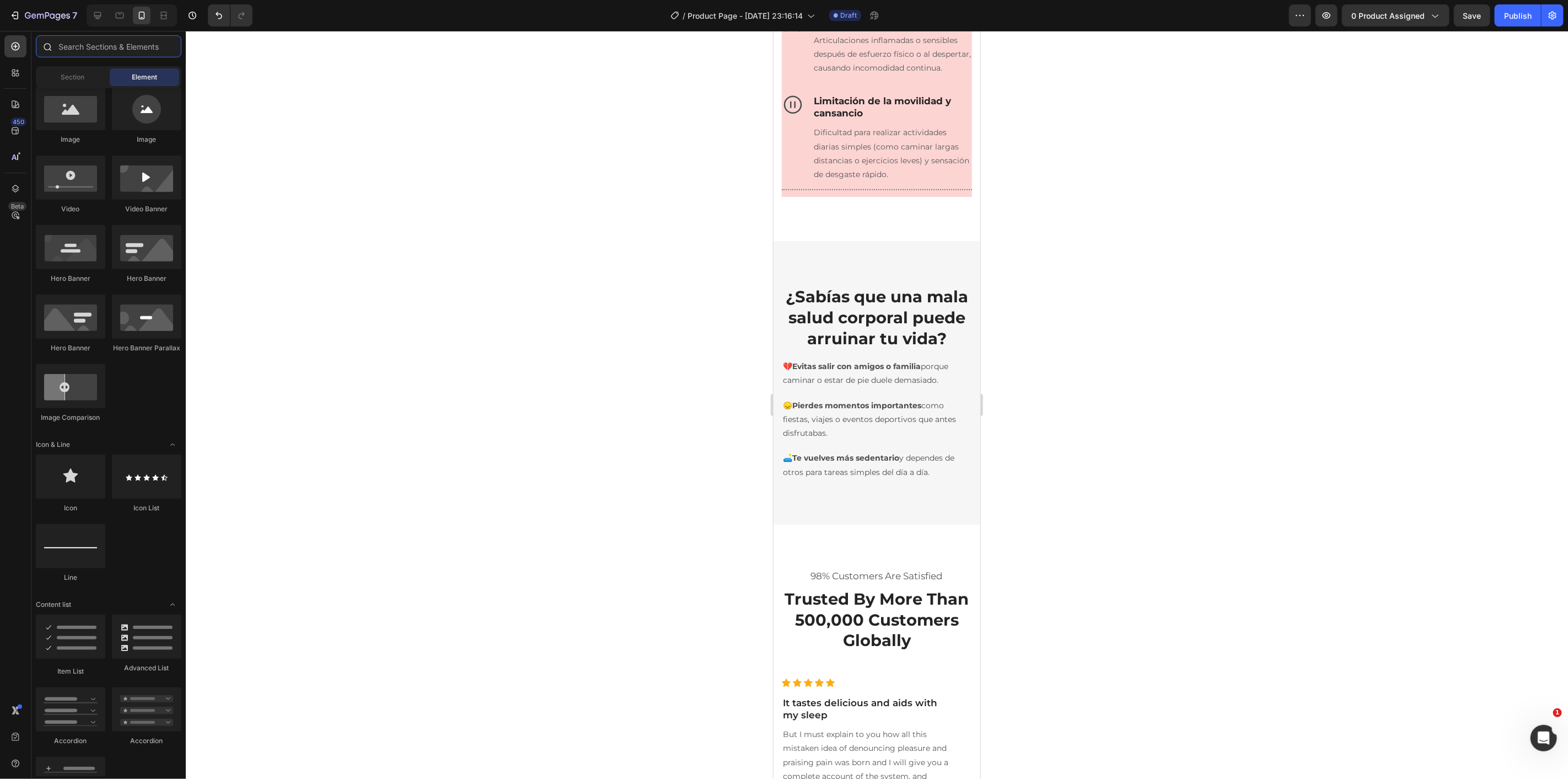
click at [125, 36] on input "text" at bounding box center [109, 46] width 146 height 22
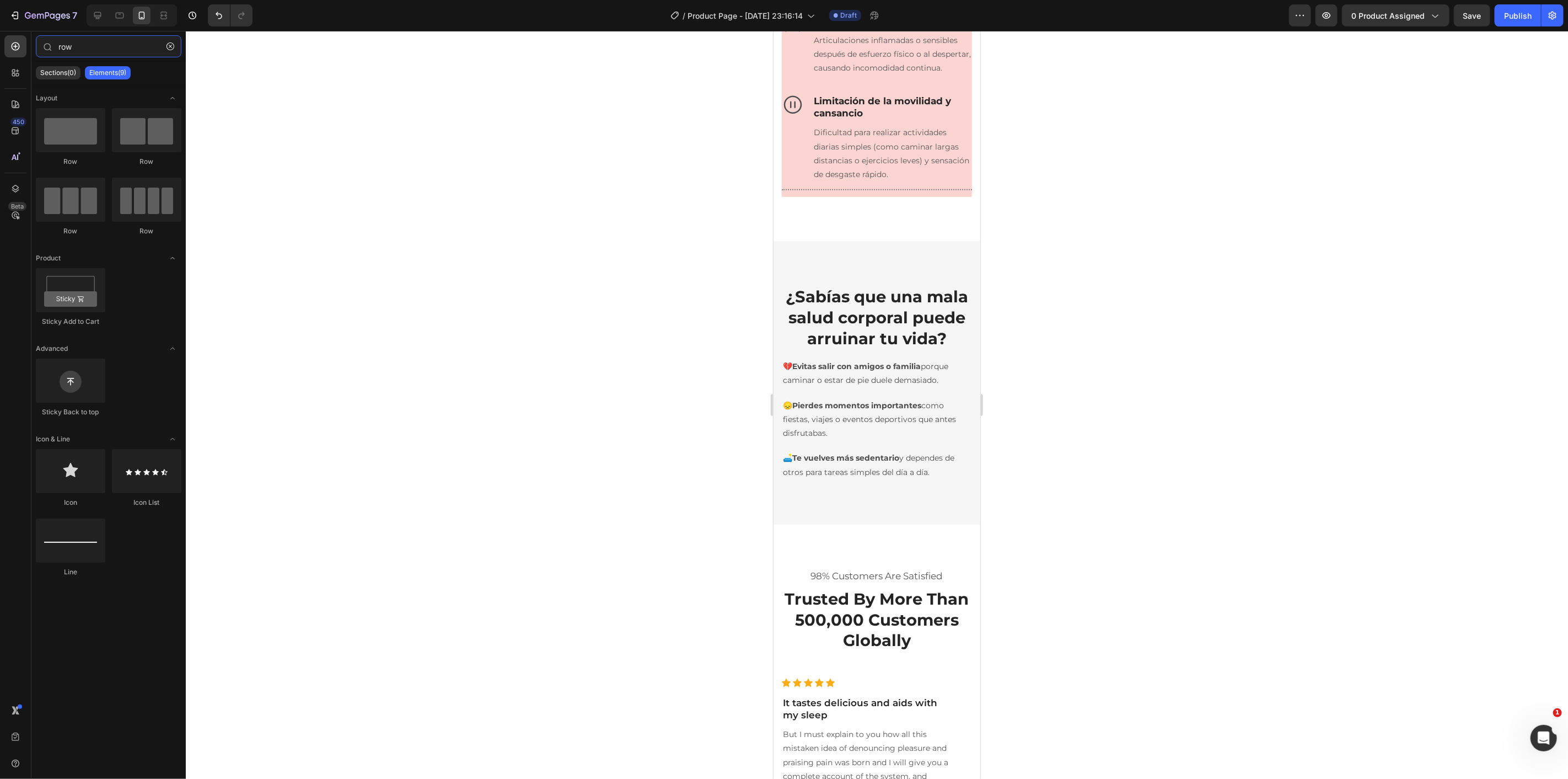
type input "row"
drag, startPoint x: 916, startPoint y: 204, endPoint x: 850, endPoint y: 518, distance: 320.9
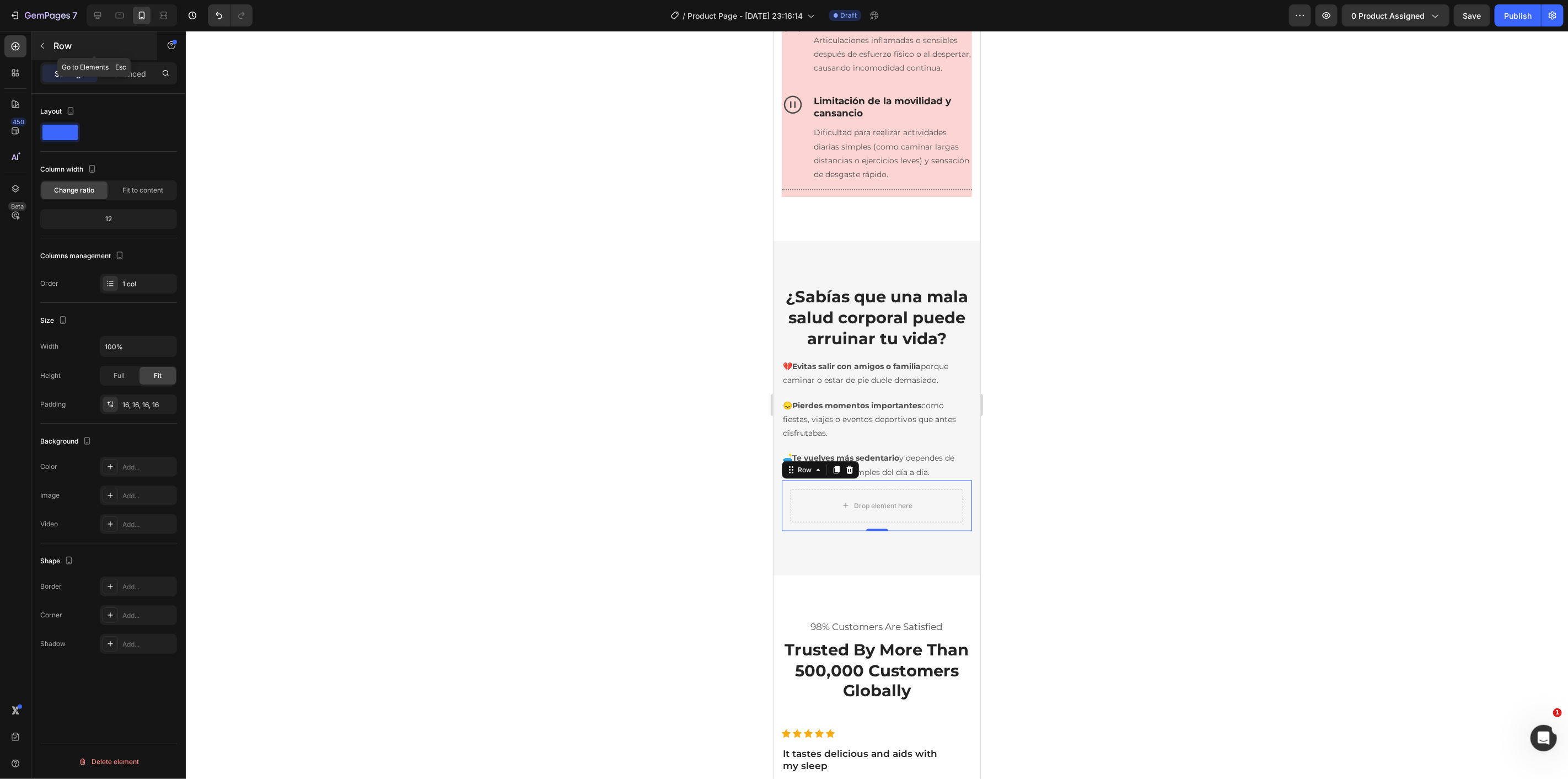
click at [48, 41] on button "button" at bounding box center [42, 46] width 17 height 17
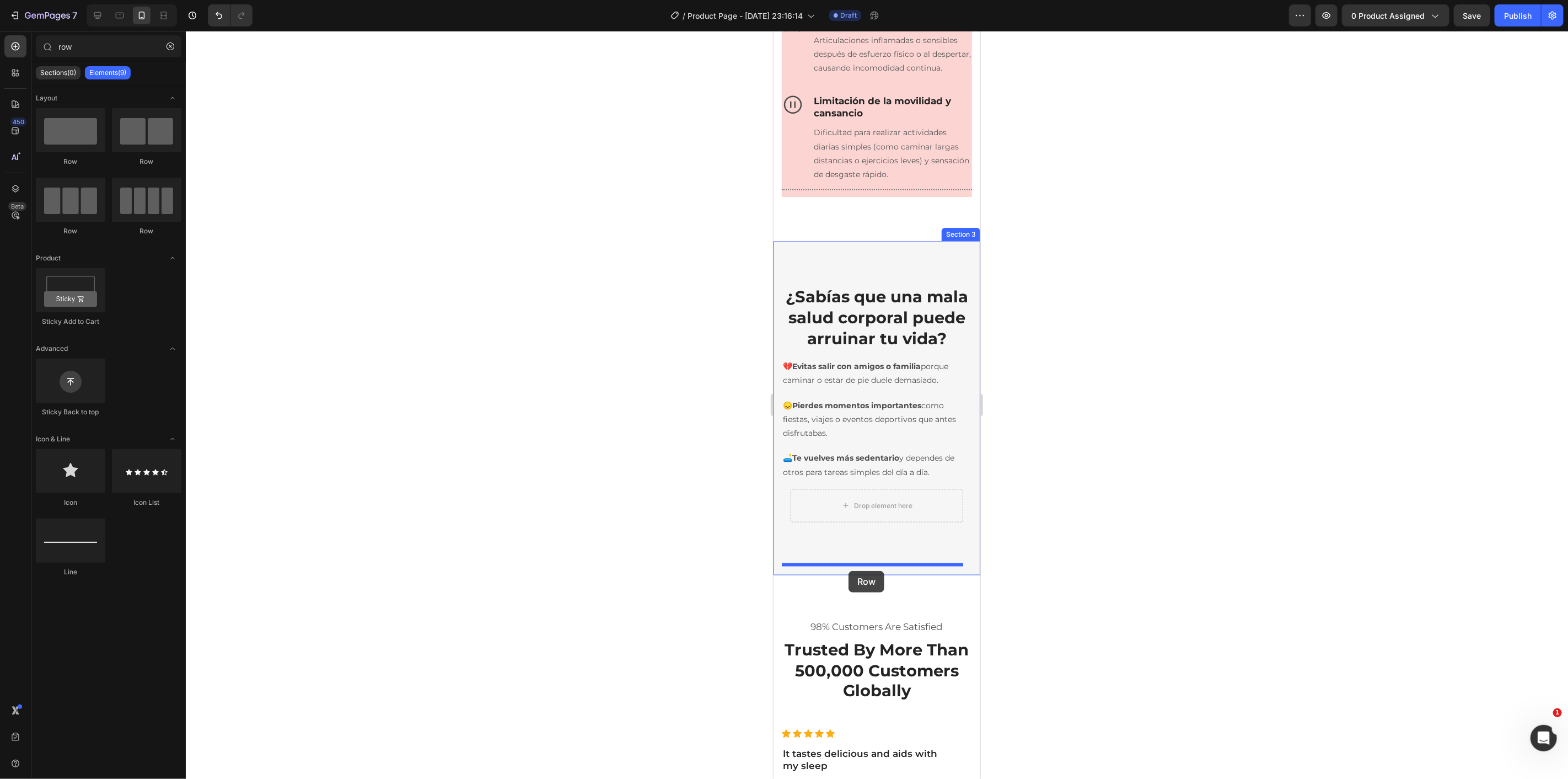
drag, startPoint x: 997, startPoint y: 271, endPoint x: 847, endPoint y: 571, distance: 335.4
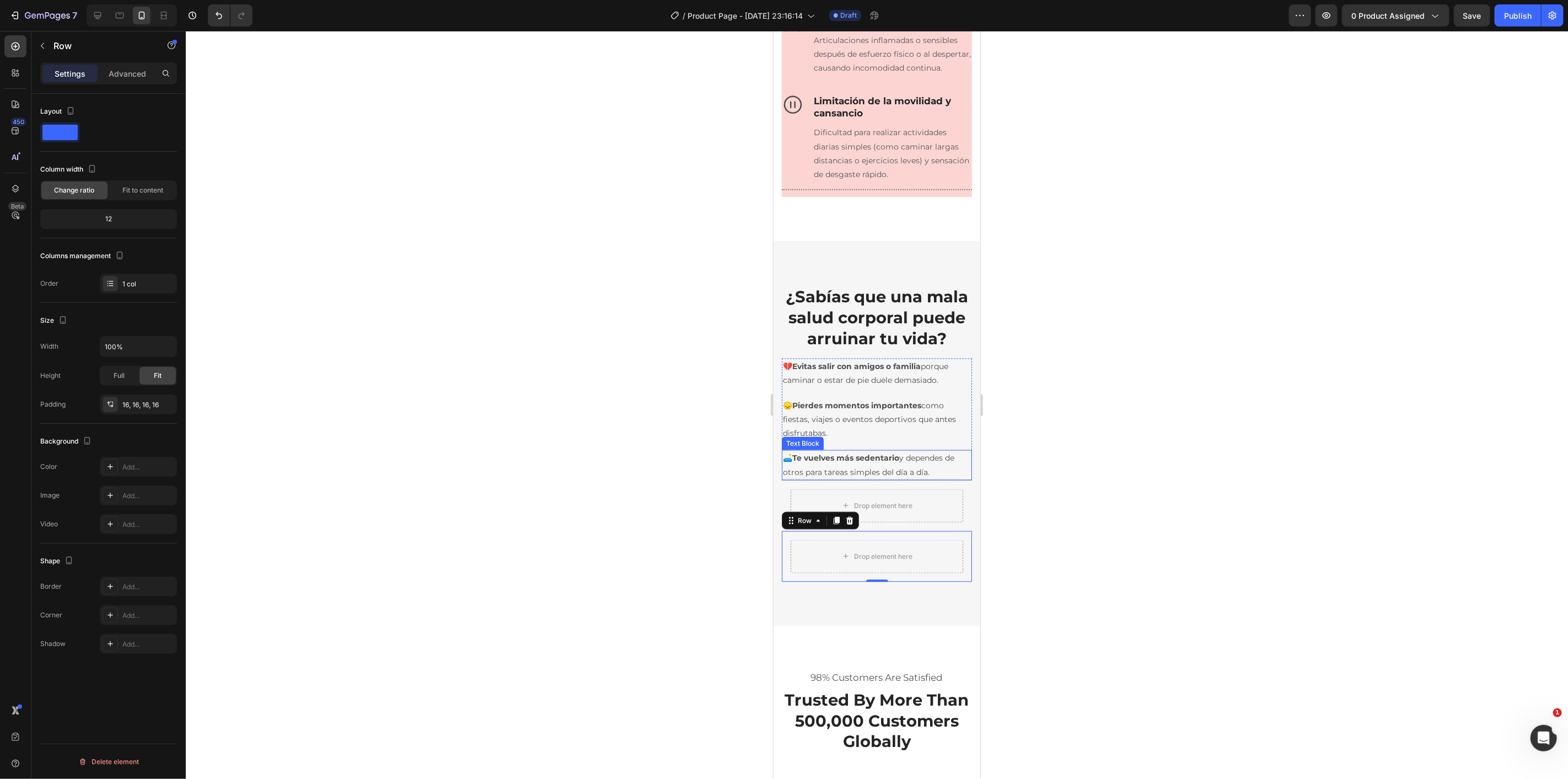
click at [789, 478] on p "🛋️ Te vuelves más sedentario y dependes de otros para tareas simples del día a …" at bounding box center [876, 464] width 188 height 27
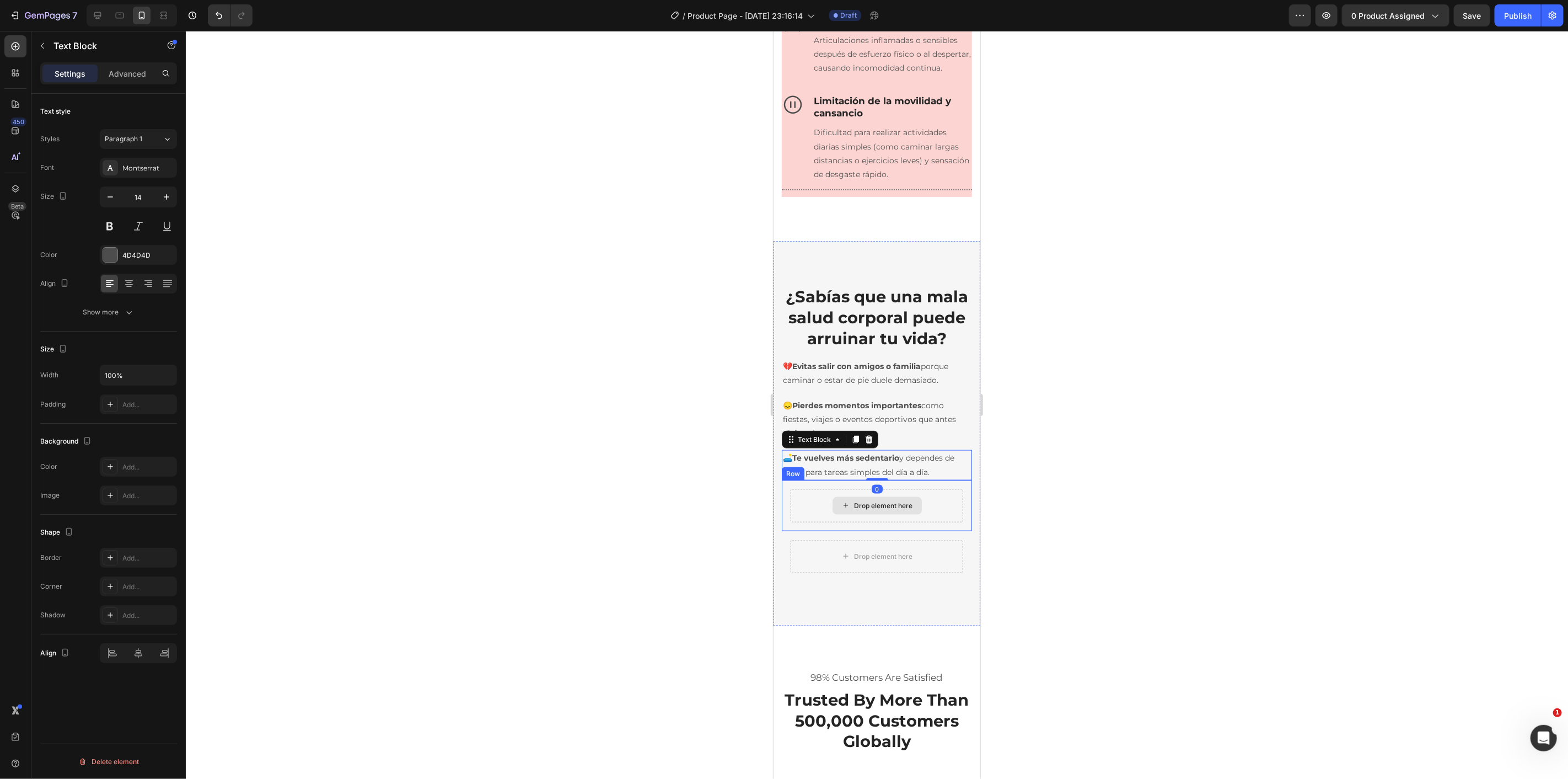
click at [791, 521] on div "Drop element here" at bounding box center [876, 505] width 172 height 33
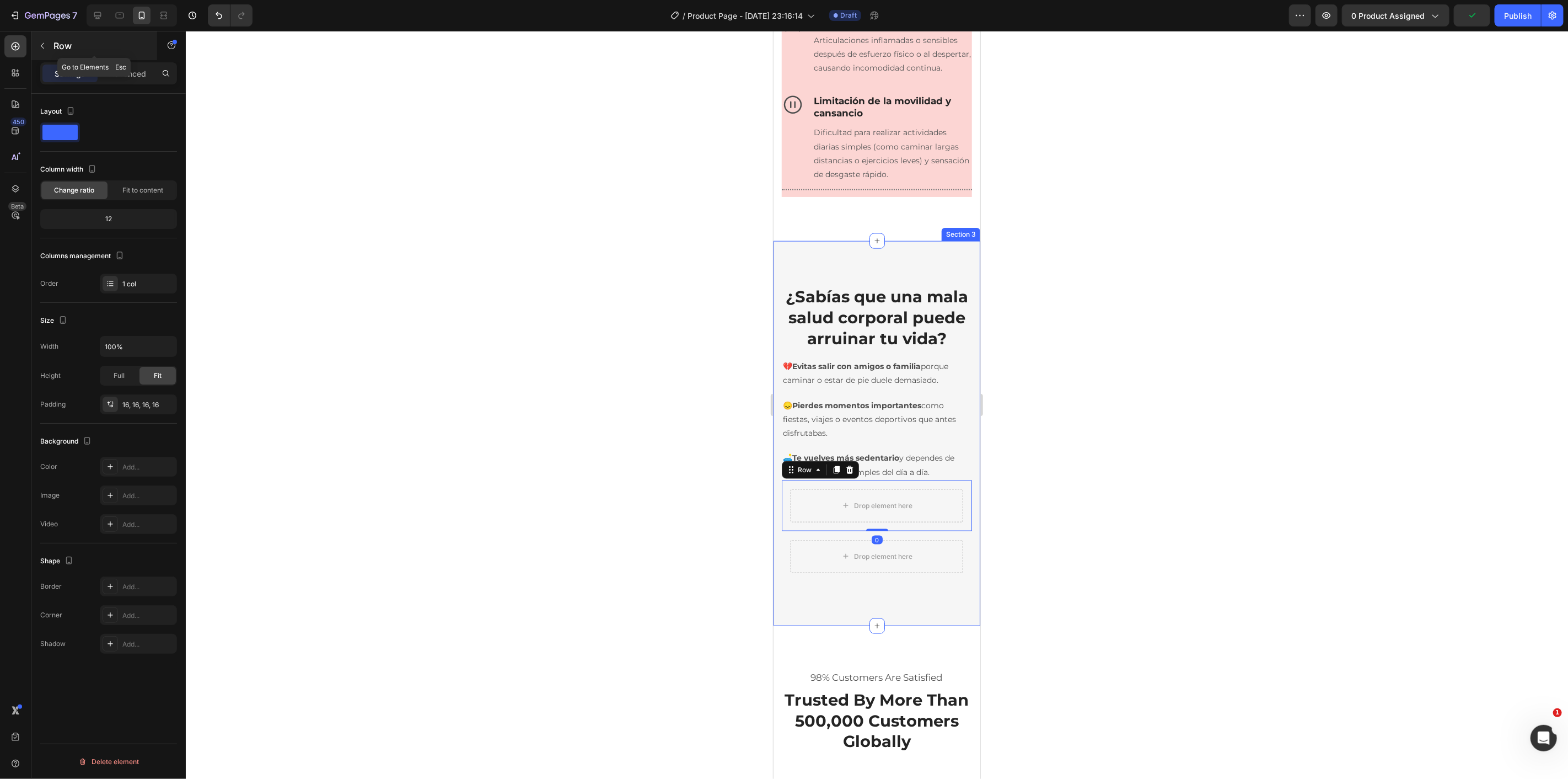
click at [38, 41] on icon "button" at bounding box center [43, 46] width 9 height 9
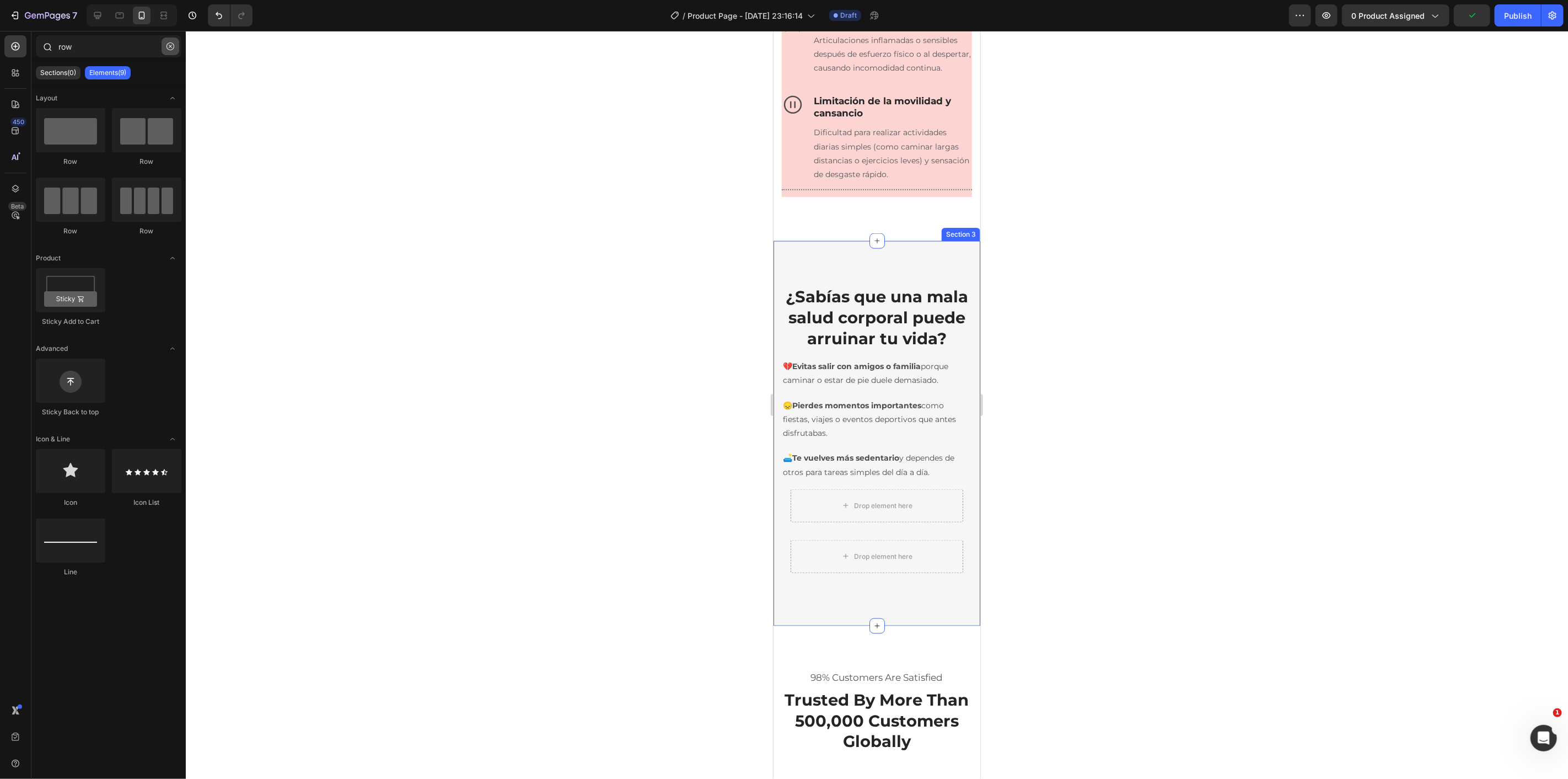
click at [168, 53] on button "button" at bounding box center [170, 46] width 17 height 17
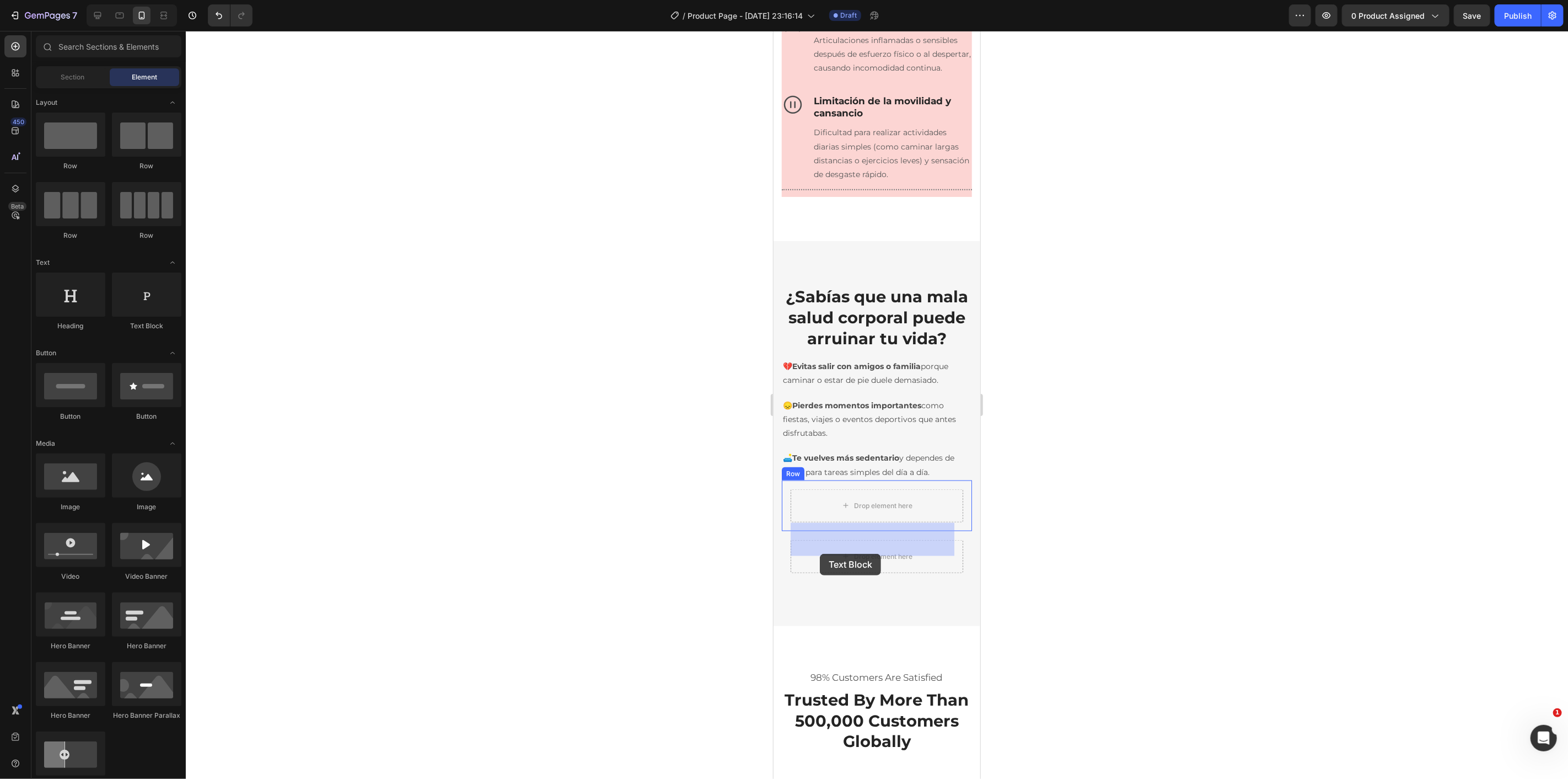
drag, startPoint x: 1279, startPoint y: 466, endPoint x: 830, endPoint y: 548, distance: 456.4
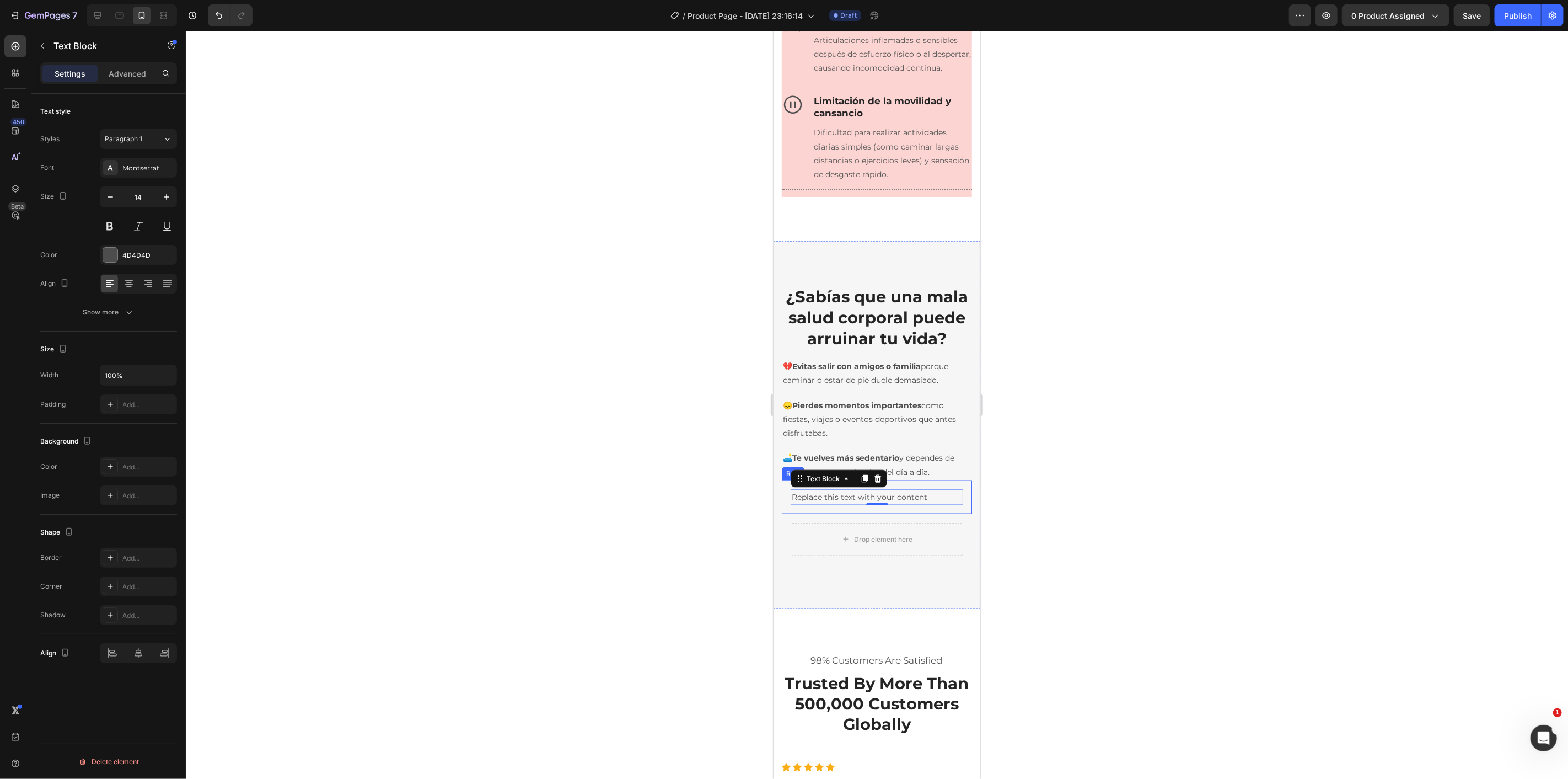
click at [786, 514] on div "Replace this text with your content Text Block 0 Row" at bounding box center [876, 496] width 190 height 33
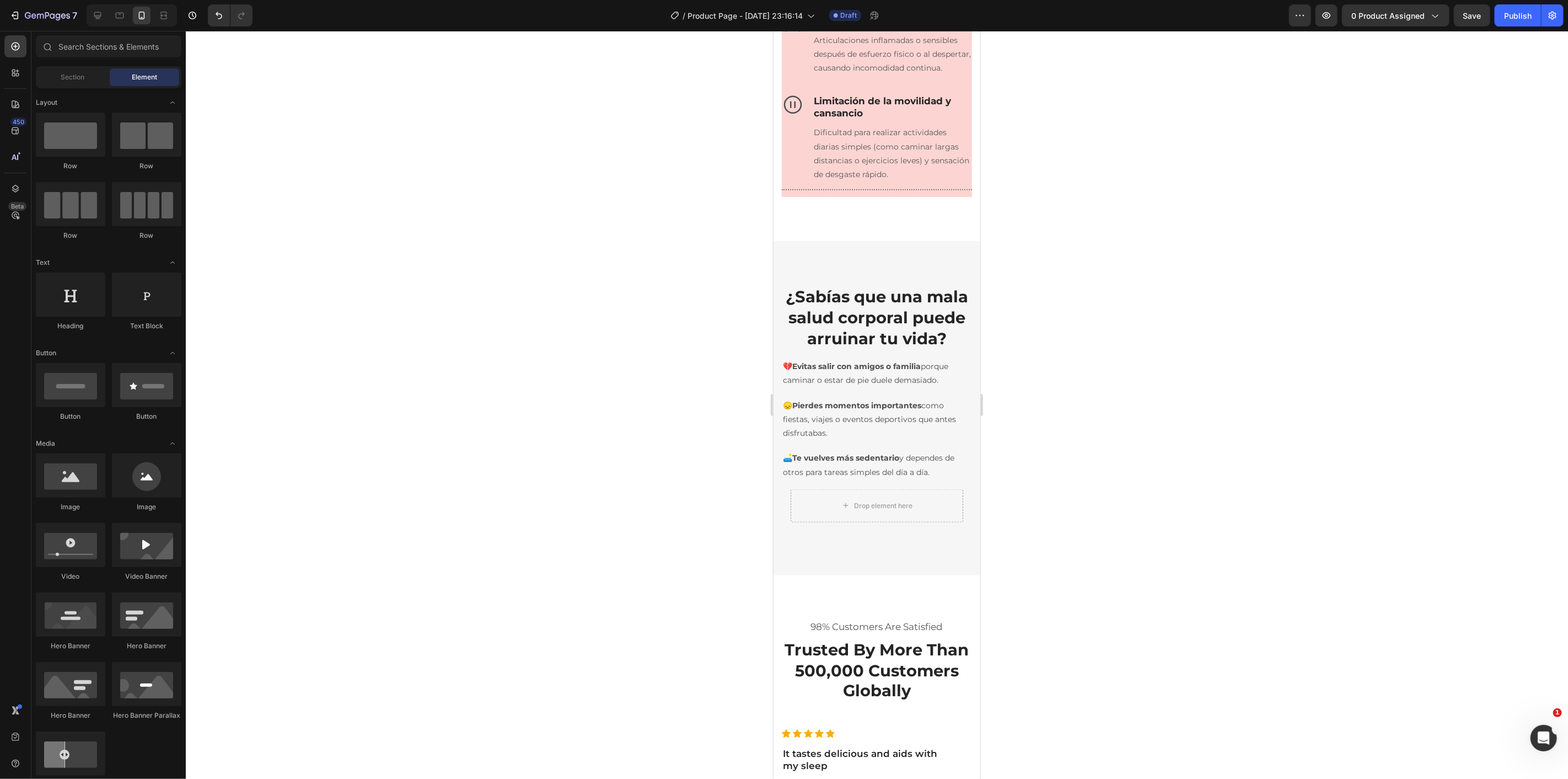
click at [786, 530] on div "Drop element here Row" at bounding box center [876, 505] width 190 height 51
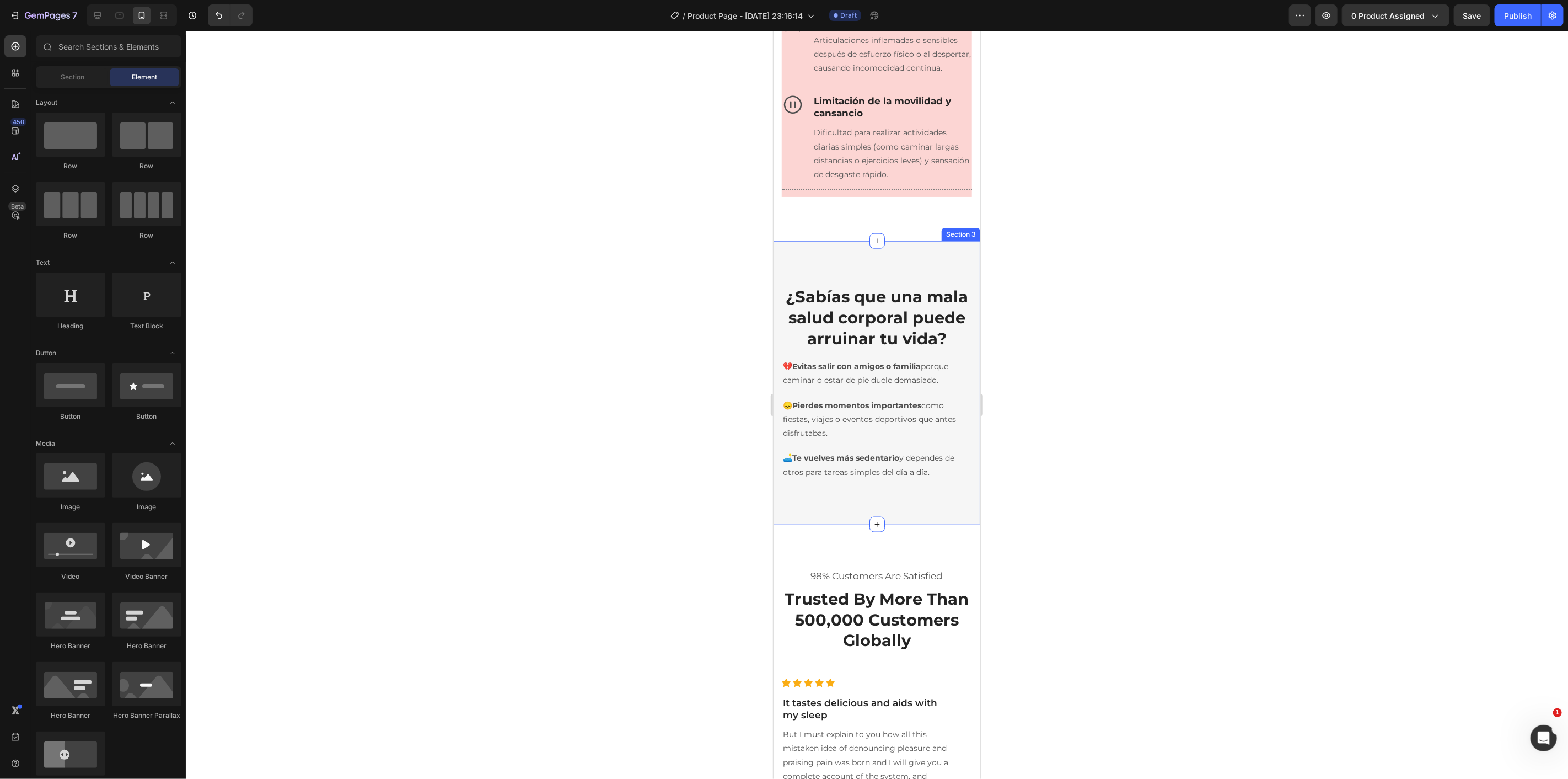
click at [786, 524] on div "¿Sabías que una mala salud corporal puede arruinar tu vida? Heading Row 💔 Evita…" at bounding box center [876, 382] width 207 height 283
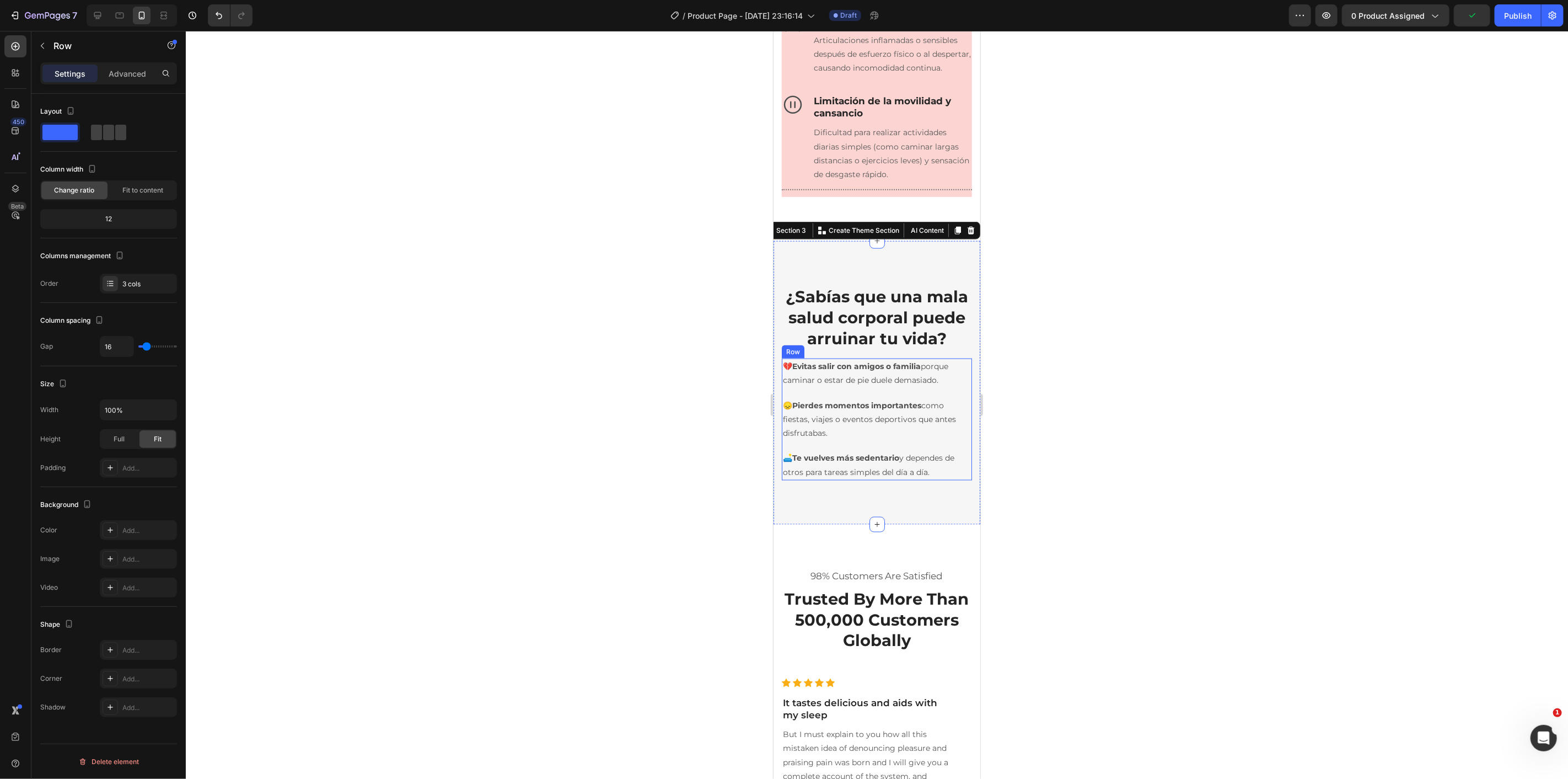
click at [951, 423] on div "💔 Evitas salir con amigos o familia porque caminar o estar de pie duele demasia…" at bounding box center [876, 419] width 190 height 122
click at [144, 283] on div "3 cols" at bounding box center [148, 283] width 52 height 10
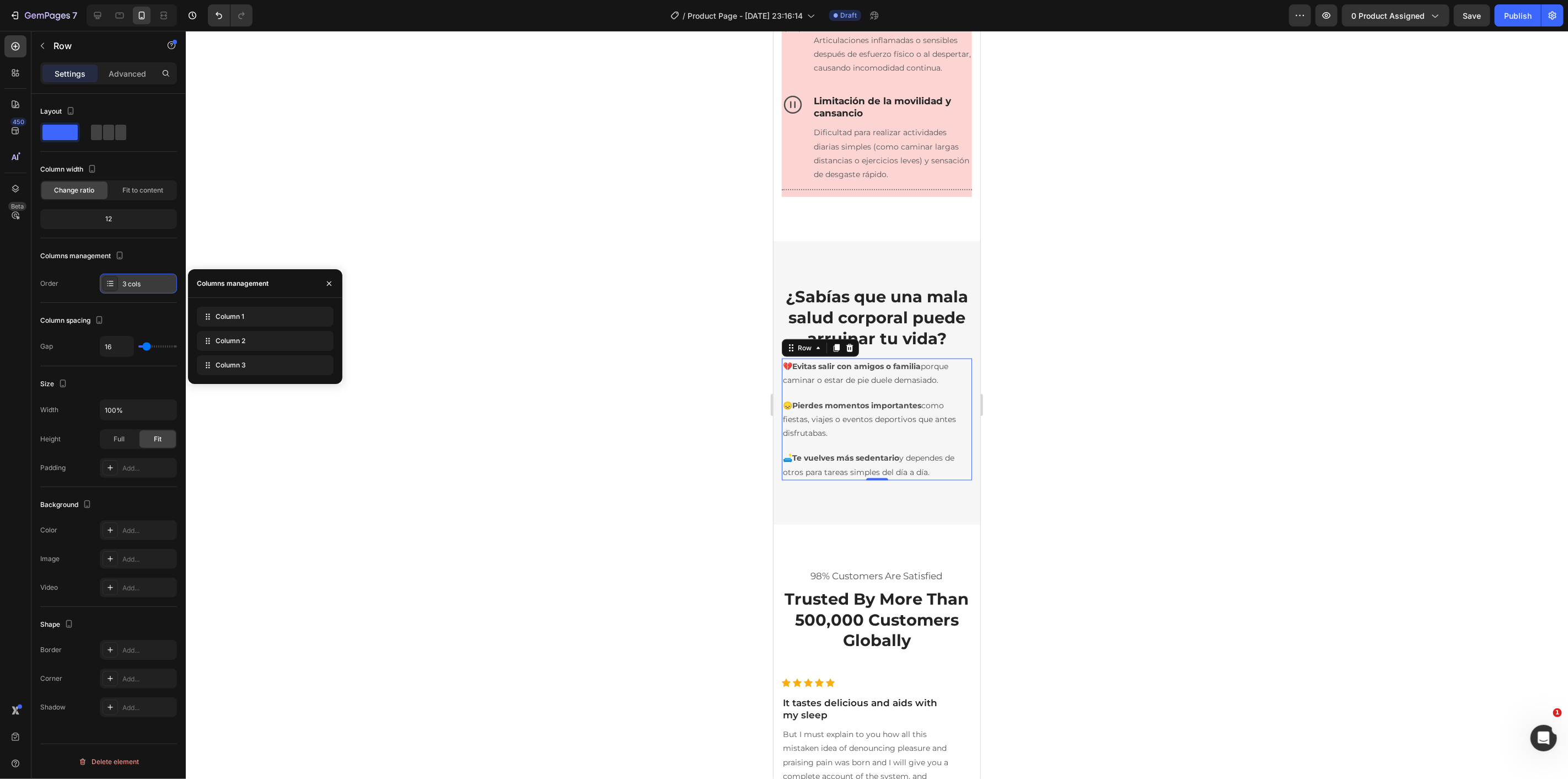
click at [144, 283] on div "3 cols" at bounding box center [148, 283] width 52 height 10
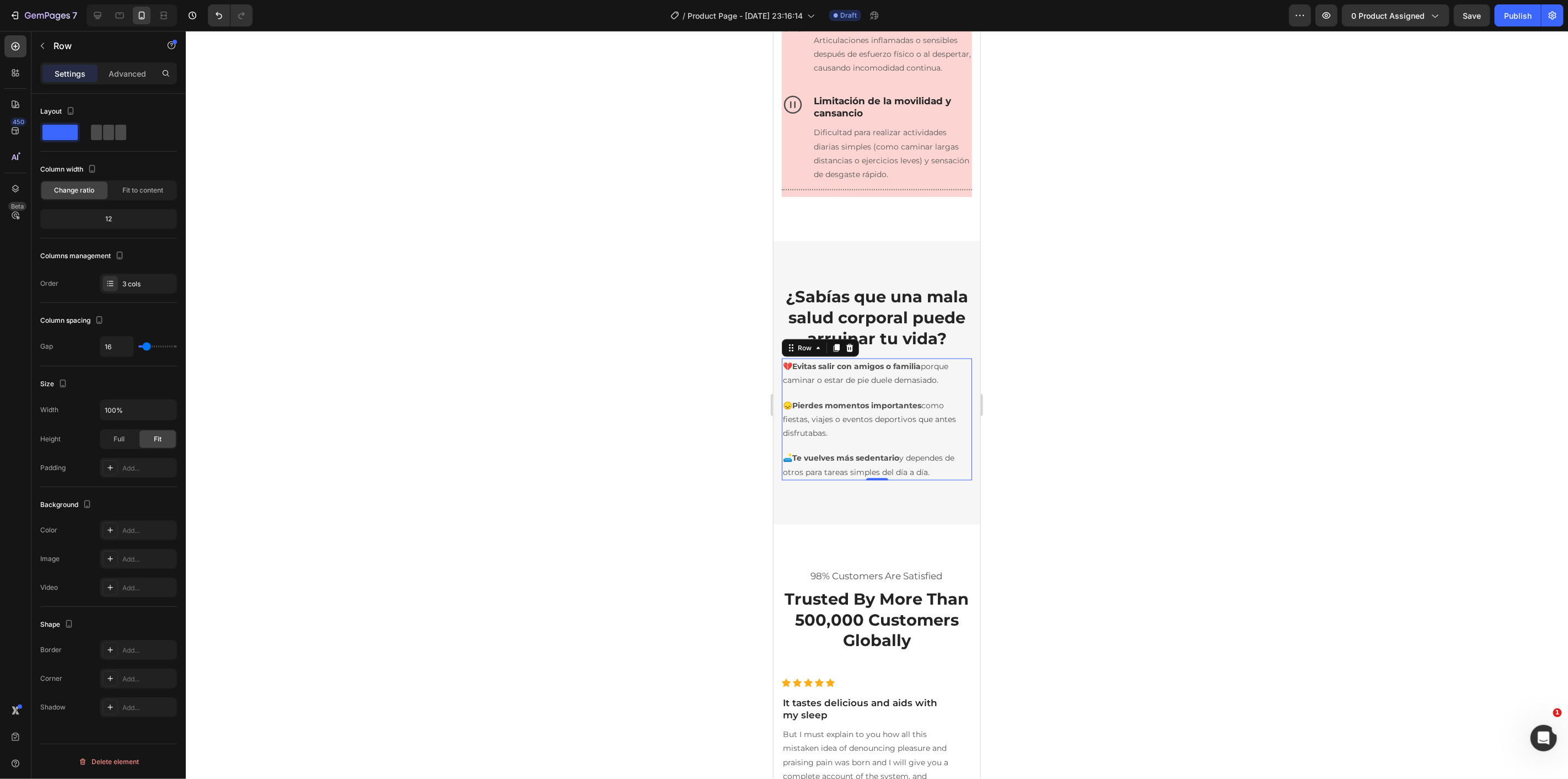
click at [115, 134] on span at bounding box center [121, 132] width 11 height 15
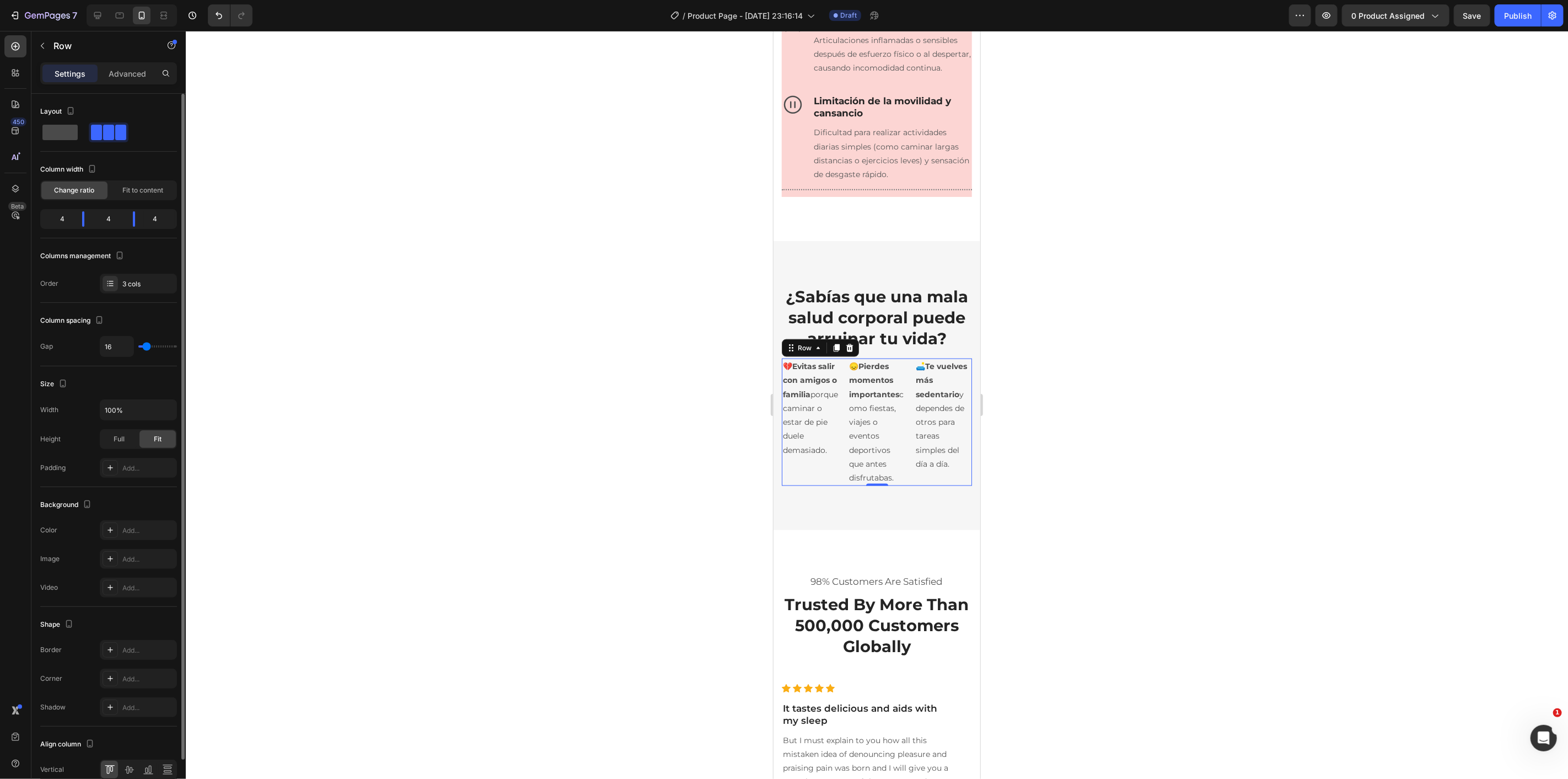
click at [89, 141] on div at bounding box center [109, 132] width 40 height 20
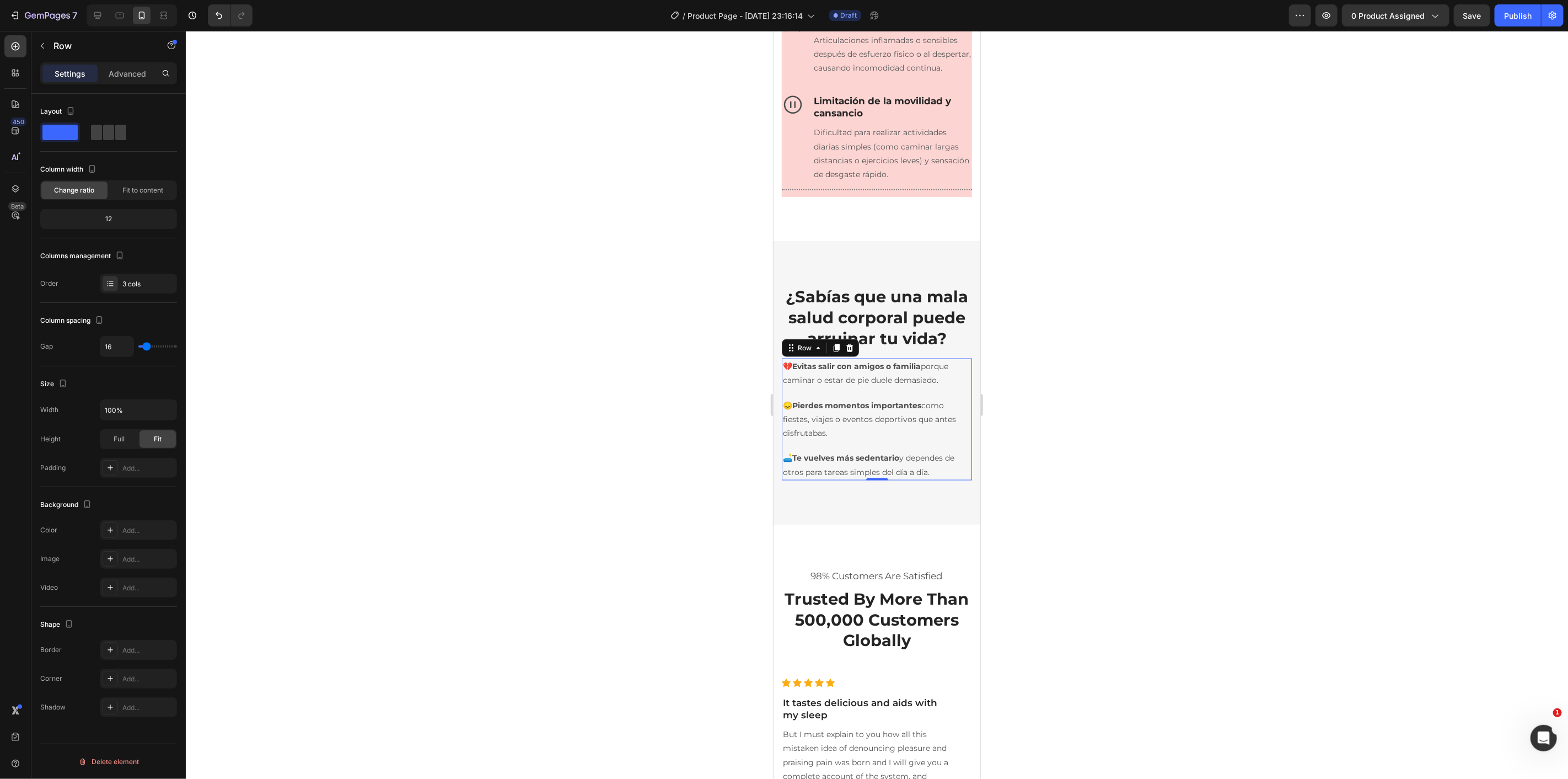
click at [874, 480] on div "💔 Evitas salir con amigos o familia porque caminar o estar de pie duele demasia…" at bounding box center [876, 419] width 190 height 122
click at [817, 349] on icon at bounding box center [817, 347] width 3 height 2
click at [817, 349] on icon at bounding box center [817, 347] width 3 height 2
click at [807, 353] on div "Row" at bounding box center [804, 347] width 18 height 10
click at [123, 283] on div "3 cols" at bounding box center [148, 283] width 52 height 10
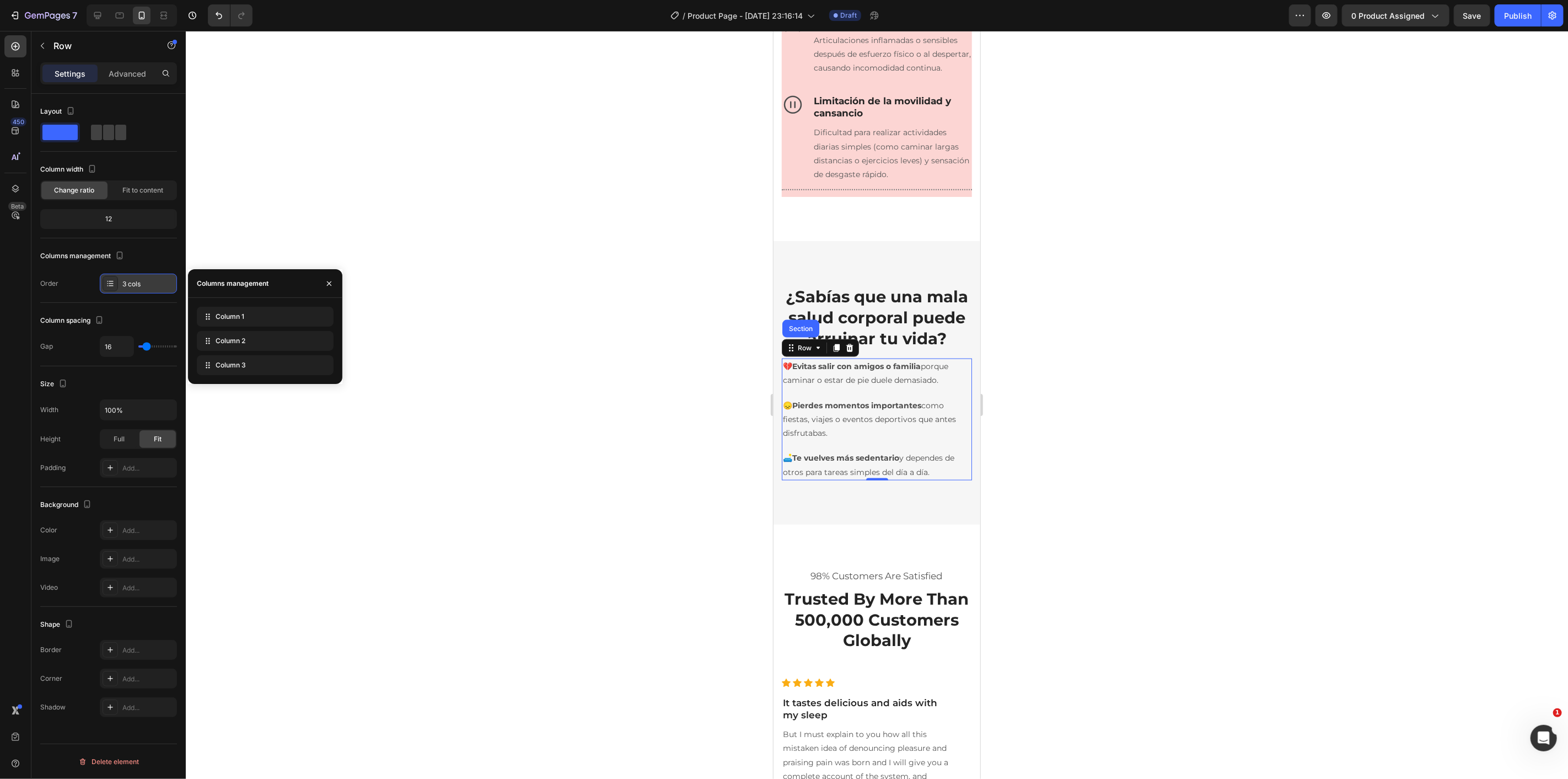
click at [111, 283] on icon at bounding box center [110, 283] width 9 height 9
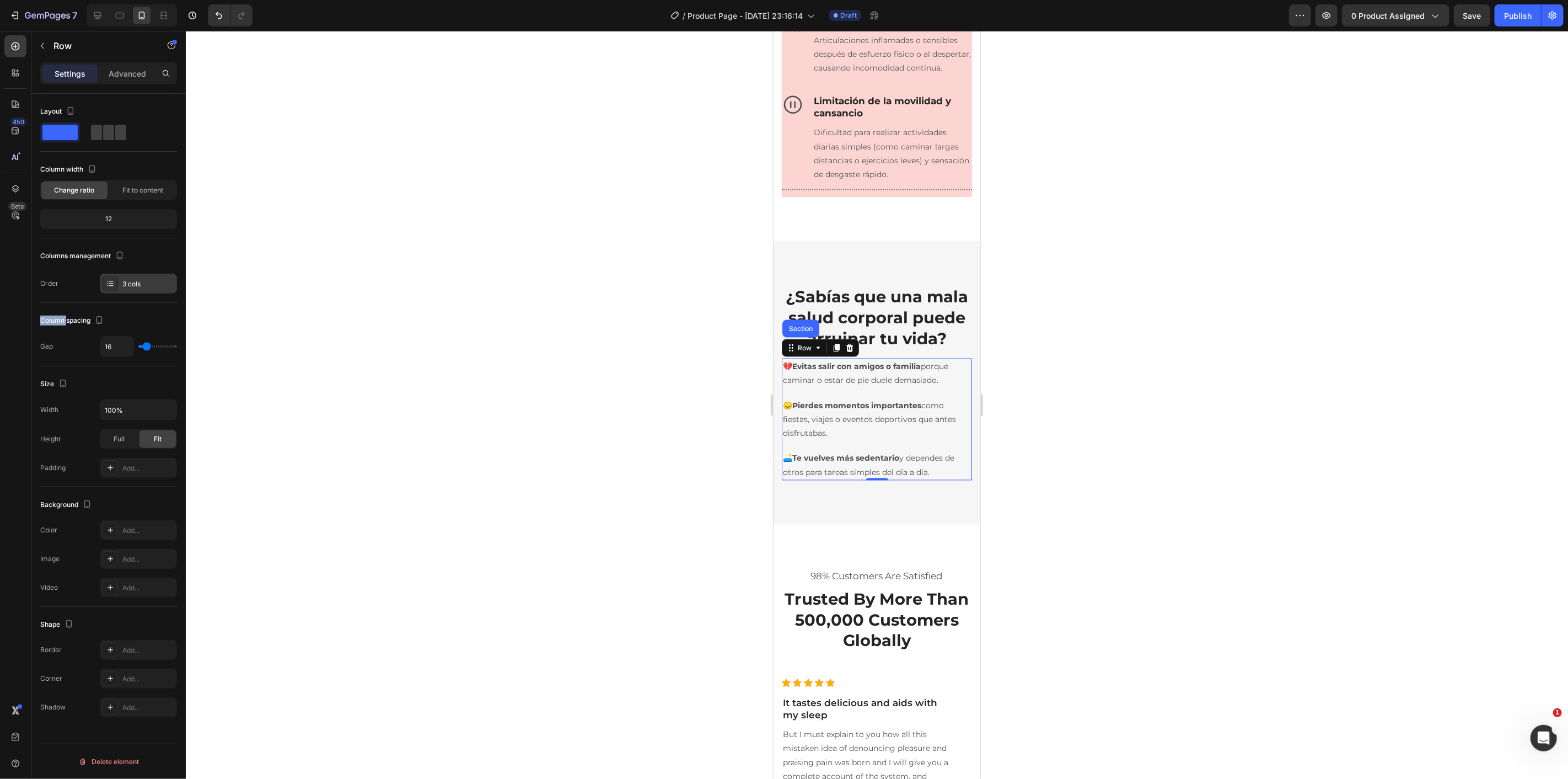
click at [111, 283] on icon at bounding box center [110, 283] width 9 height 9
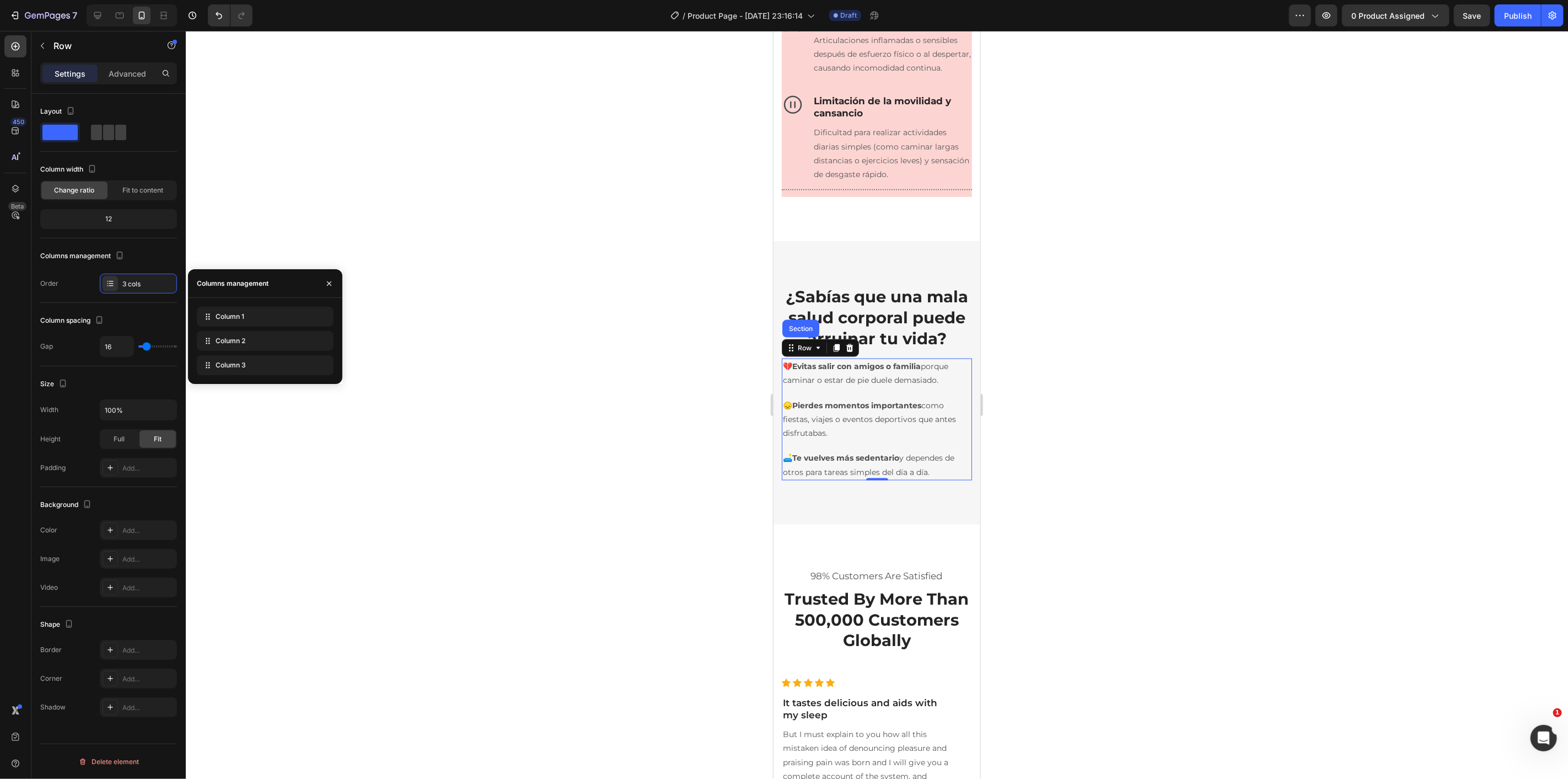
click at [244, 283] on div "Columns management" at bounding box center [232, 283] width 71 height 10
click at [327, 284] on icon "button" at bounding box center [329, 283] width 9 height 9
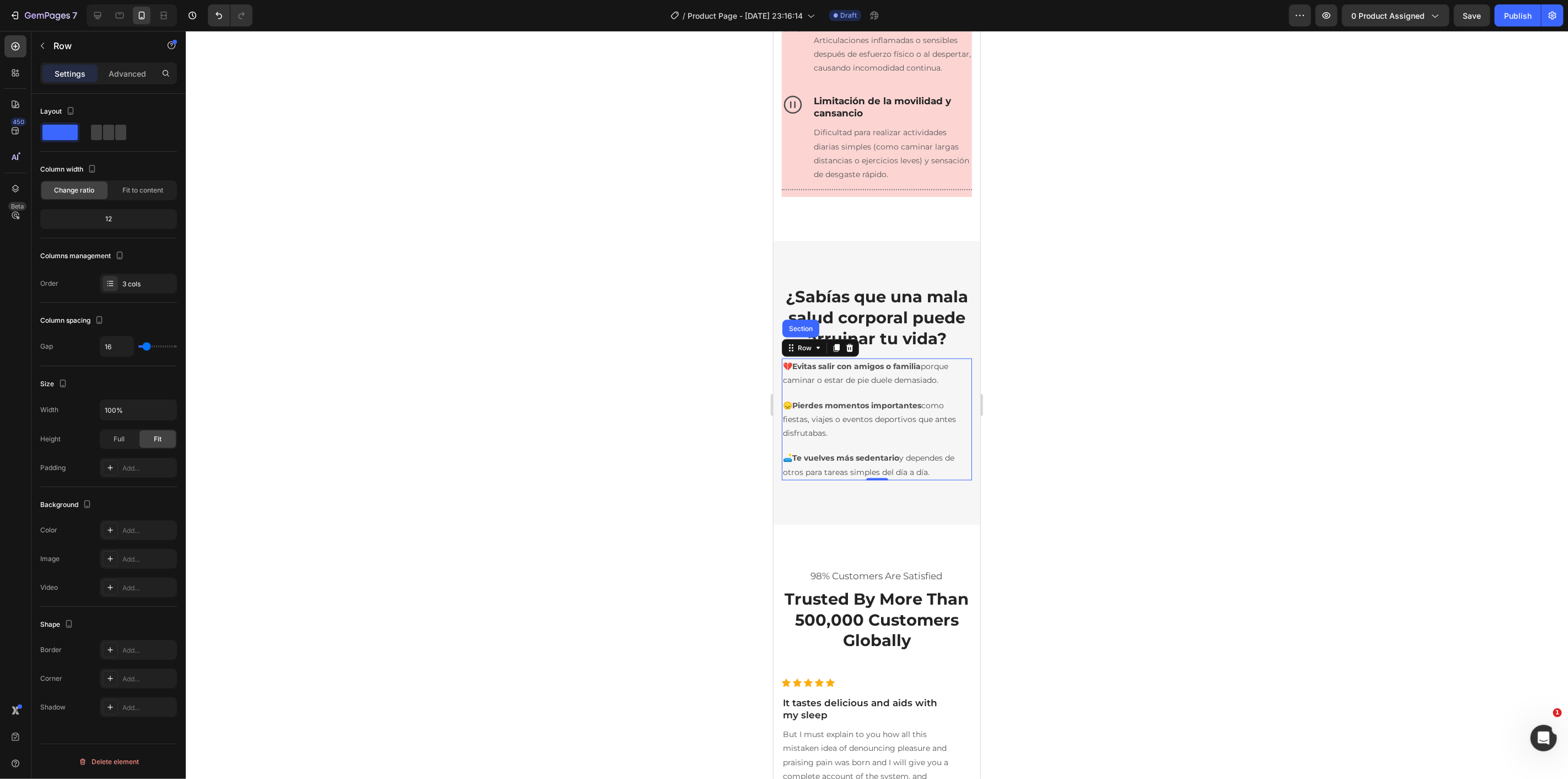
click at [552, 302] on div at bounding box center [877, 405] width 1382 height 748
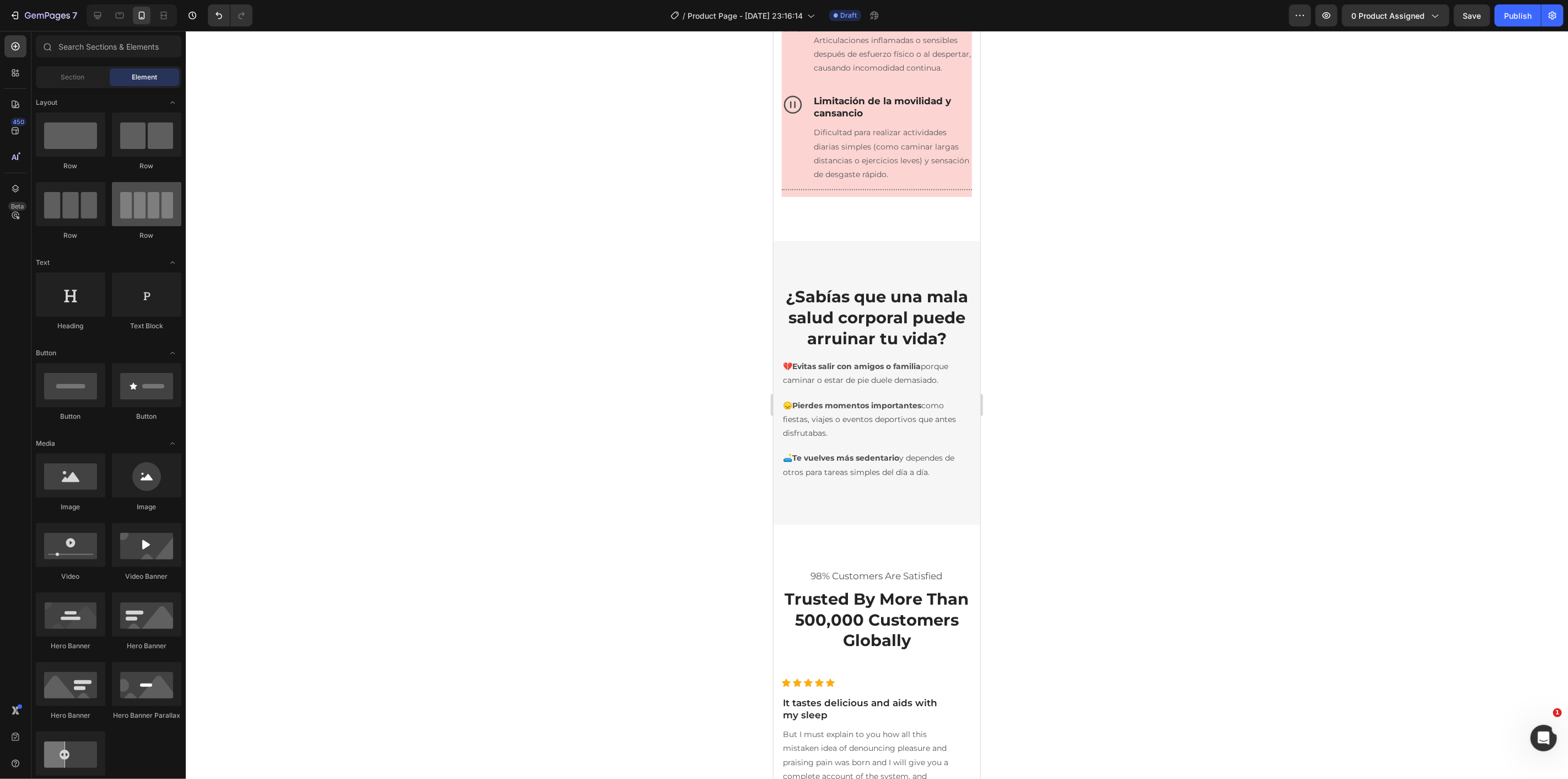
click at [147, 210] on div at bounding box center [146, 204] width 69 height 44
drag, startPoint x: 1135, startPoint y: 337, endPoint x: 841, endPoint y: 543, distance: 359.0
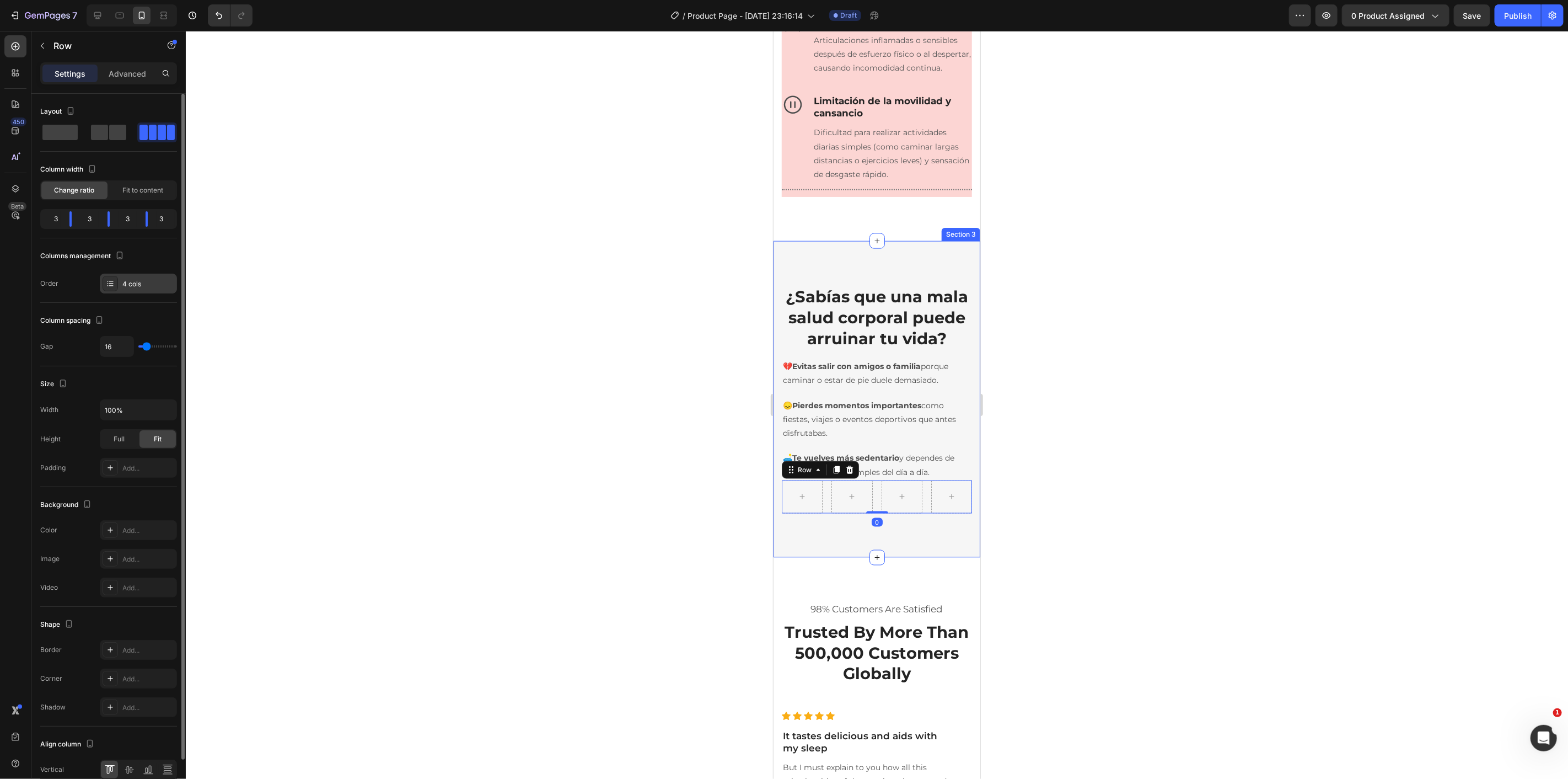
click at [144, 276] on div "4 cols" at bounding box center [138, 283] width 77 height 20
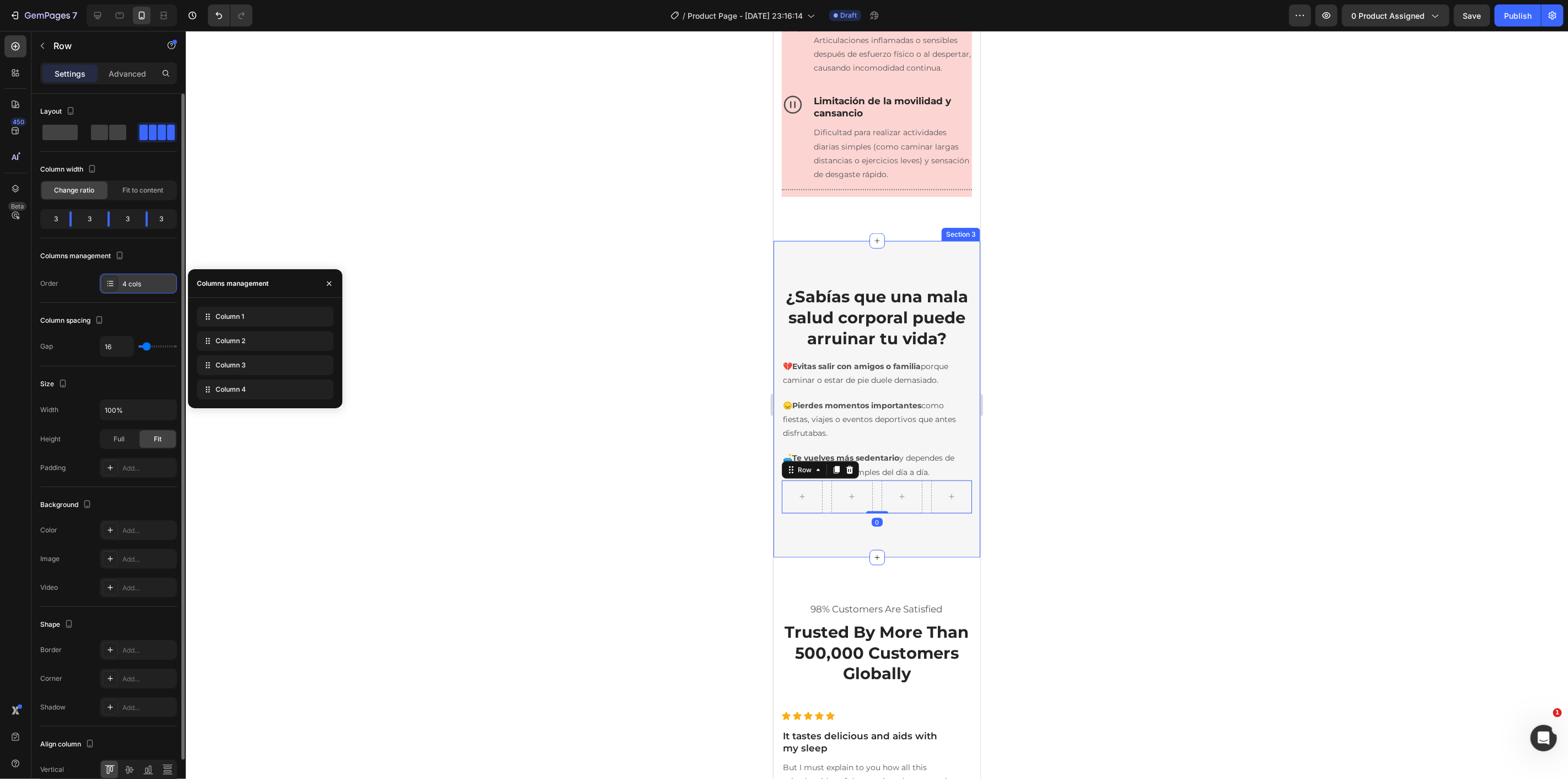
click at [144, 276] on div "4 cols" at bounding box center [138, 283] width 77 height 20
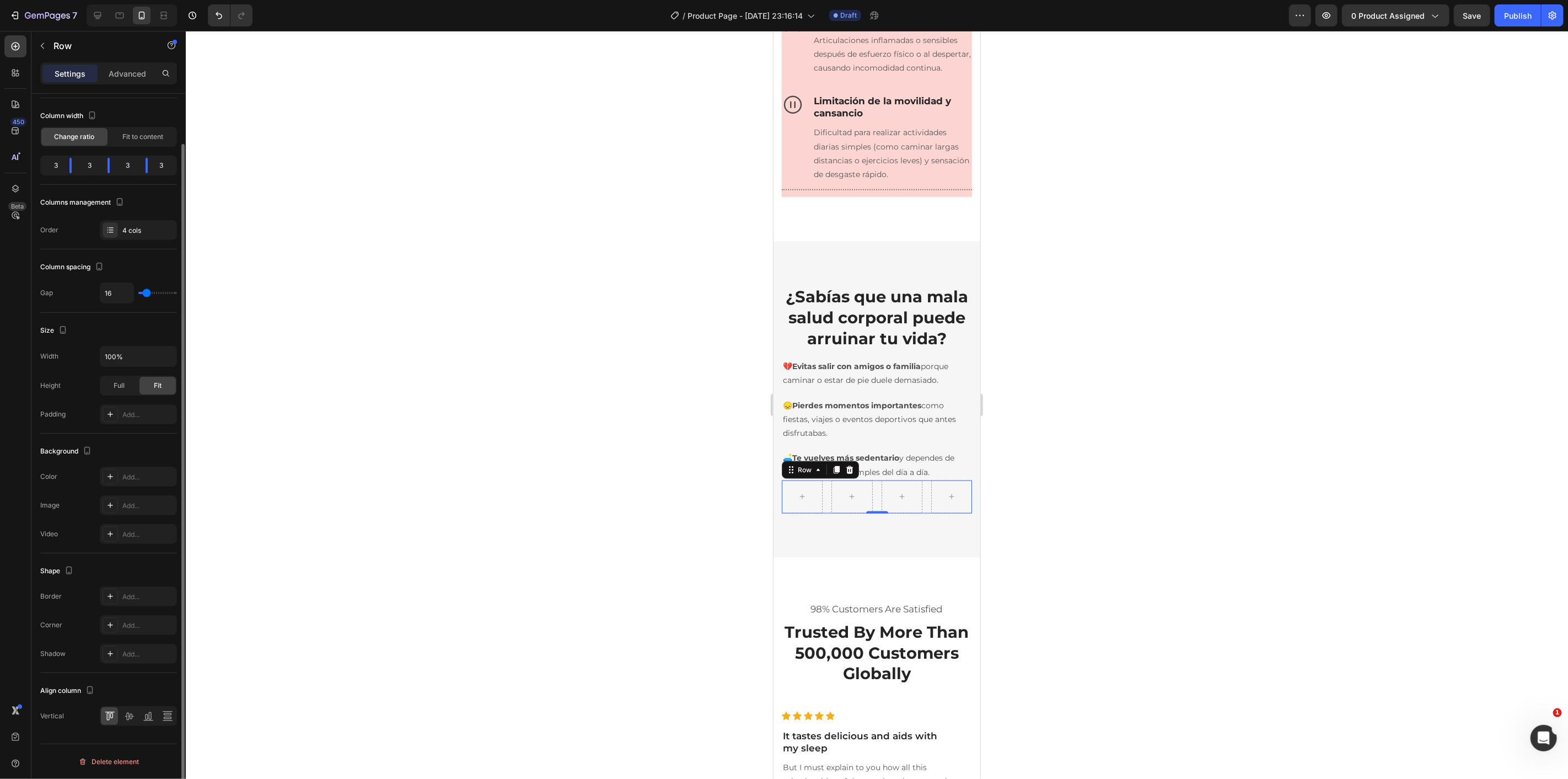
scroll to position [0, 0]
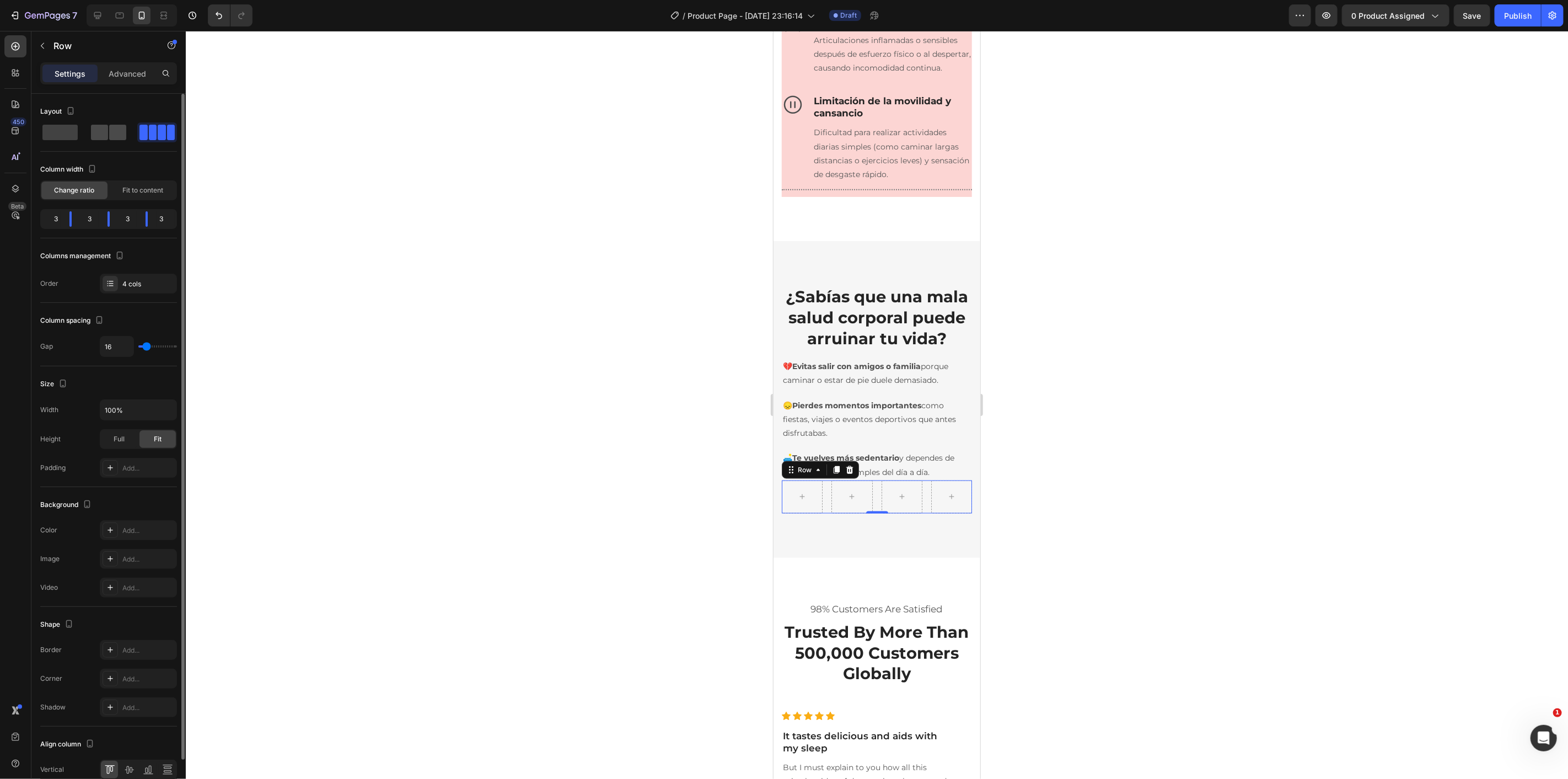
click at [109, 138] on span at bounding box center [118, 132] width 17 height 15
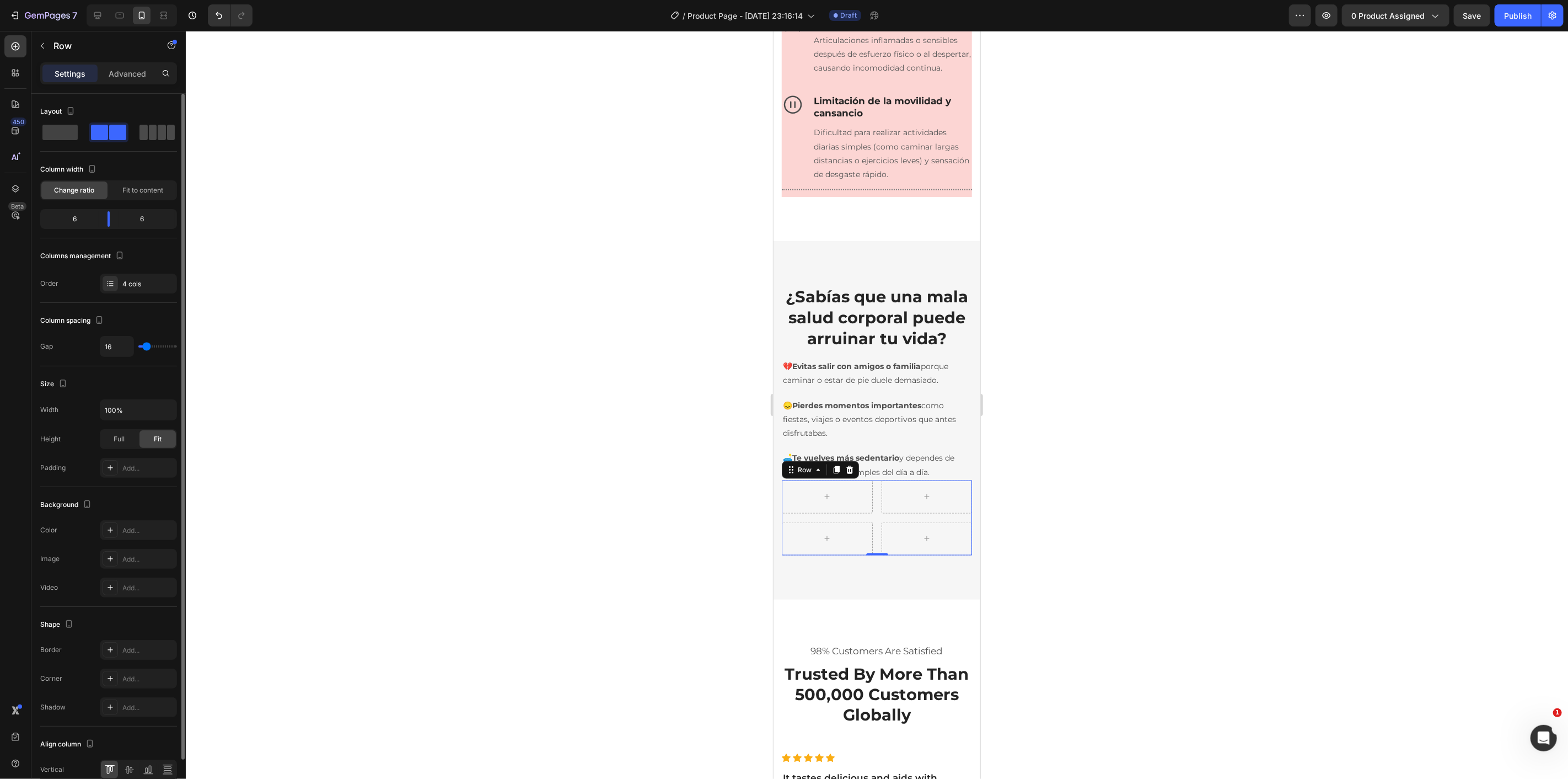
click at [141, 141] on div at bounding box center [157, 132] width 40 height 20
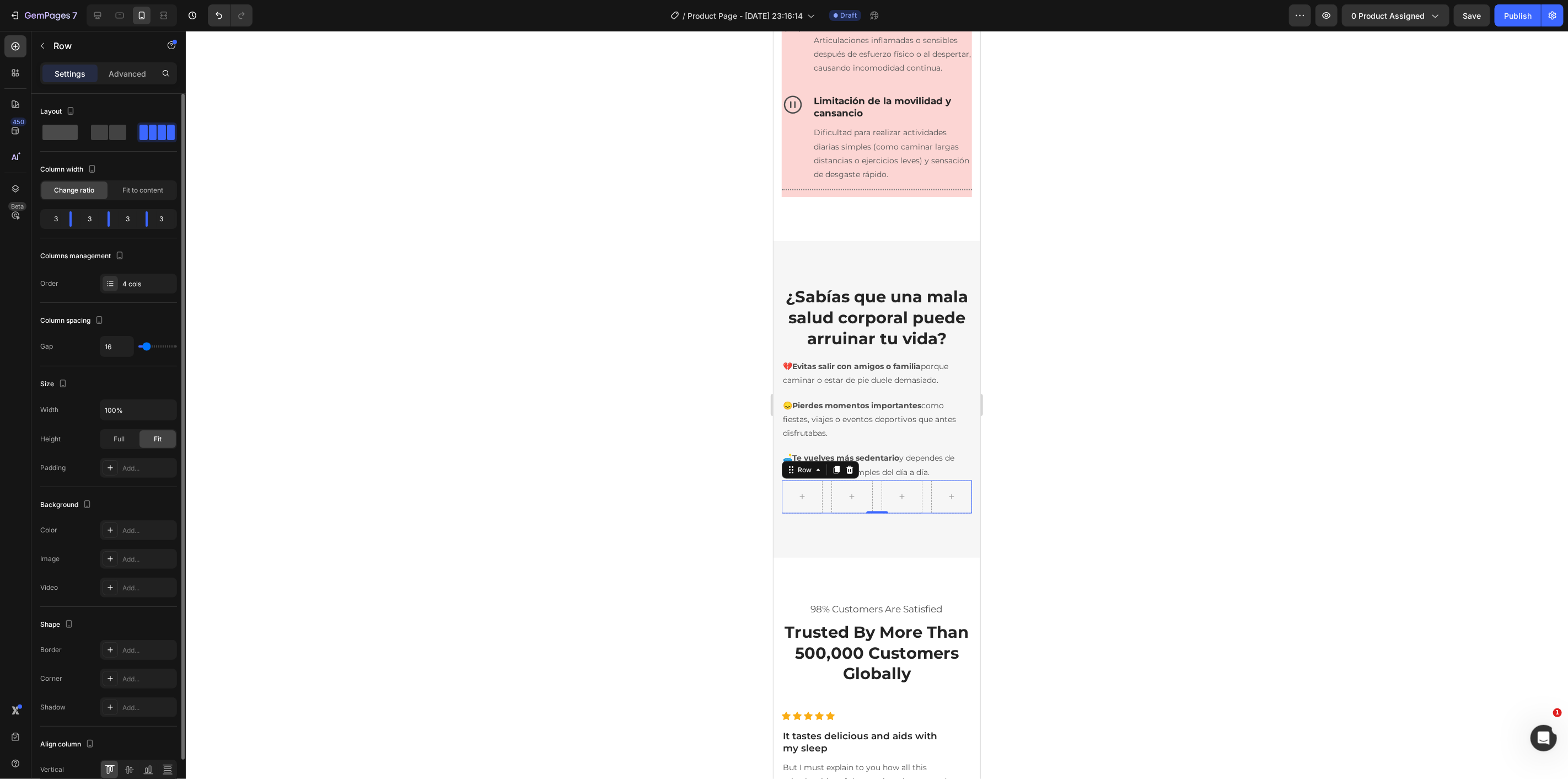
click at [89, 141] on div at bounding box center [109, 132] width 40 height 20
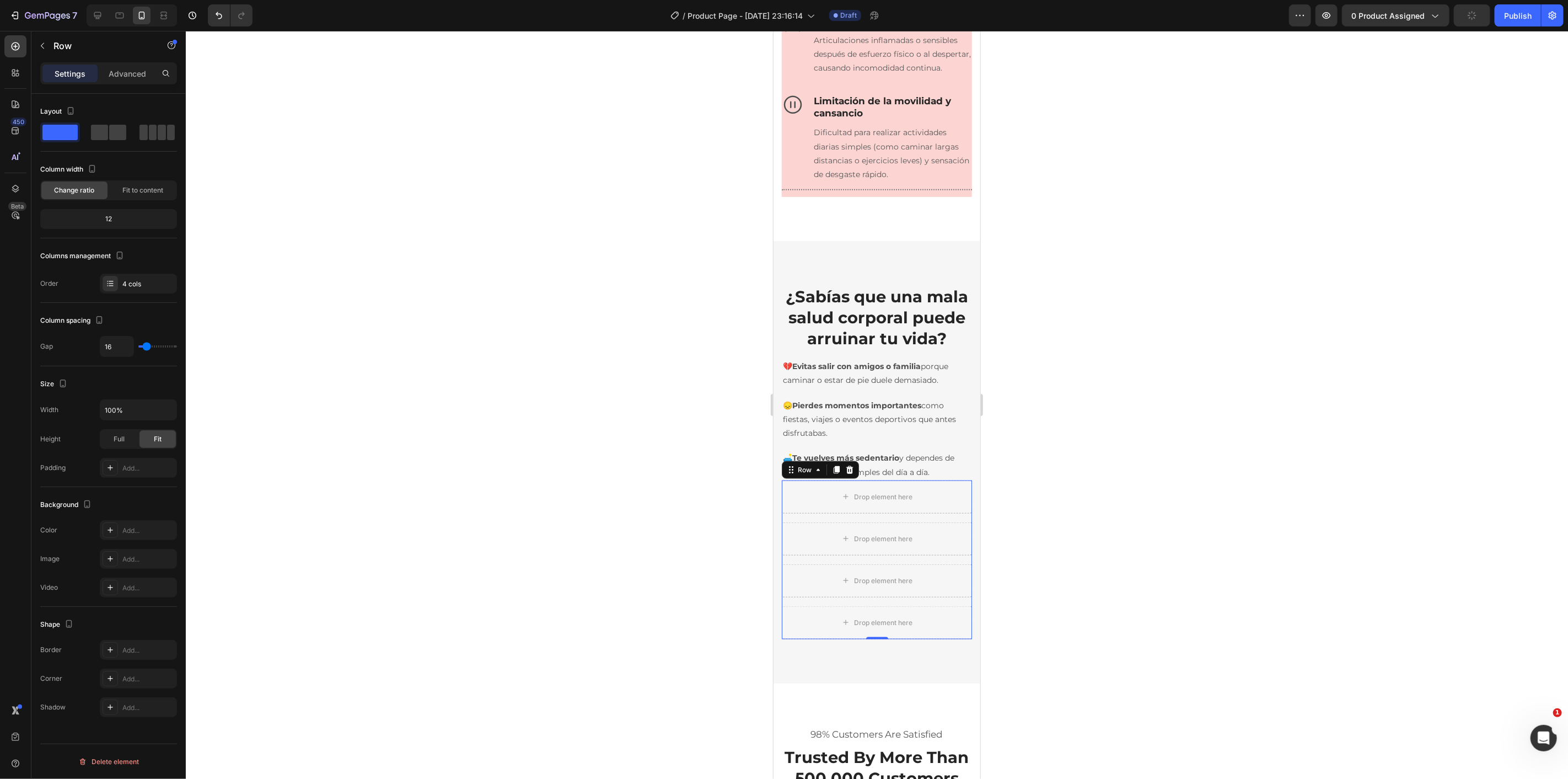
click at [113, 218] on div "12" at bounding box center [109, 219] width 132 height 15
click at [102, 219] on div "12" at bounding box center [109, 219] width 132 height 15
click at [113, 219] on div "12" at bounding box center [109, 219] width 132 height 15
click at [128, 196] on div "Fit to content" at bounding box center [142, 190] width 66 height 17
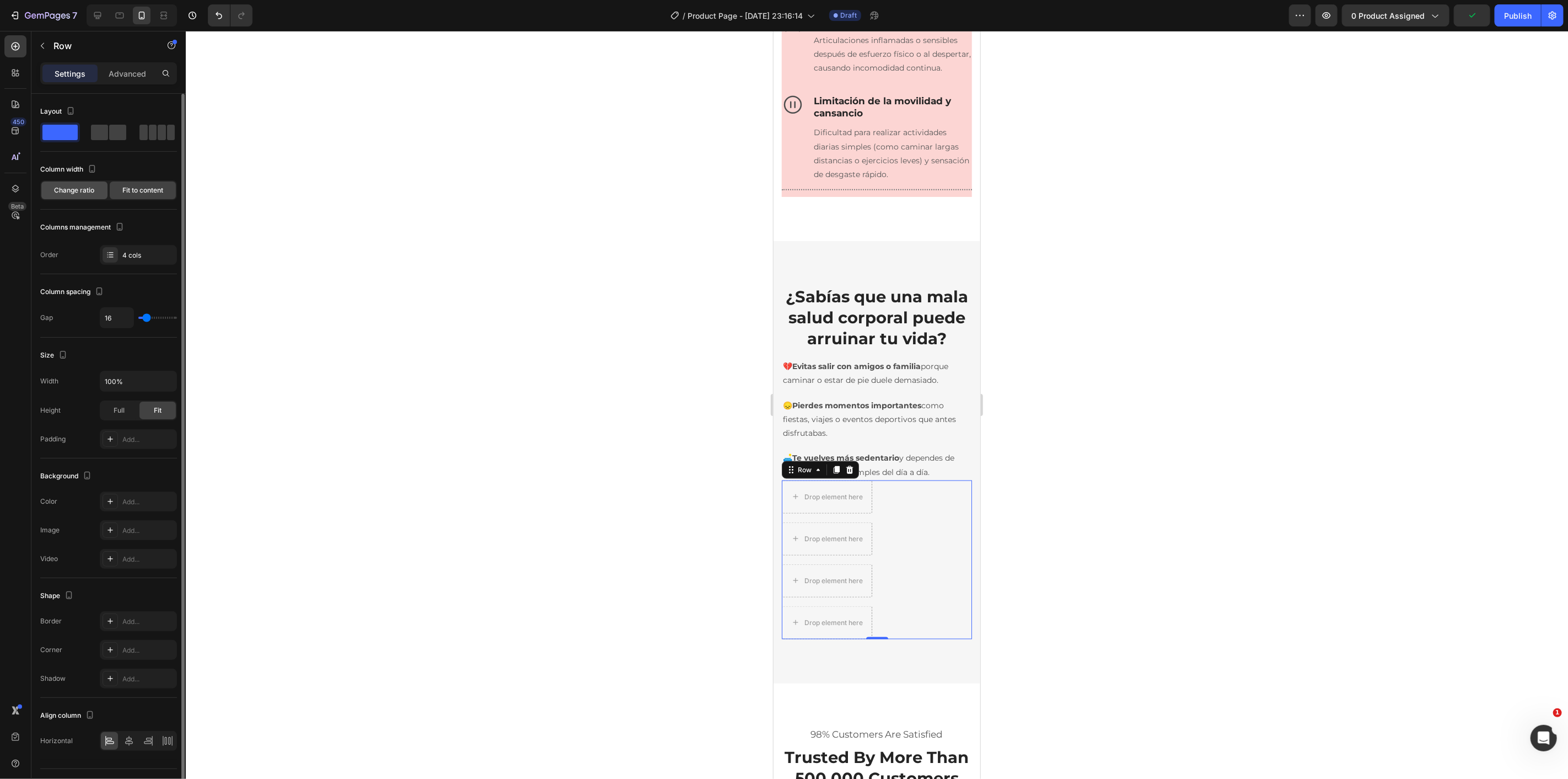
click at [91, 195] on span "Change ratio" at bounding box center [74, 190] width 40 height 10
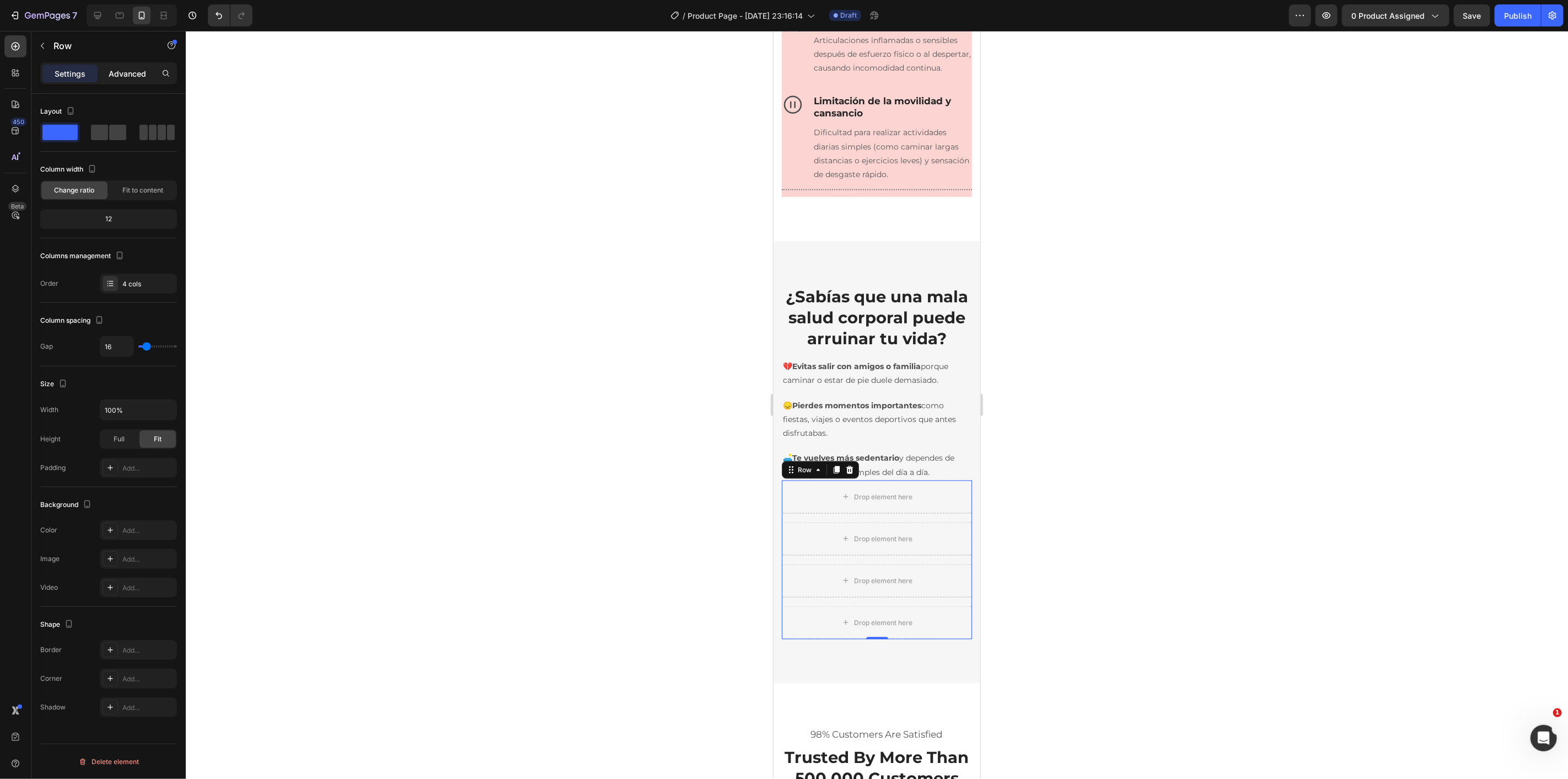
click at [124, 68] on p "Advanced" at bounding box center [127, 73] width 37 height 11
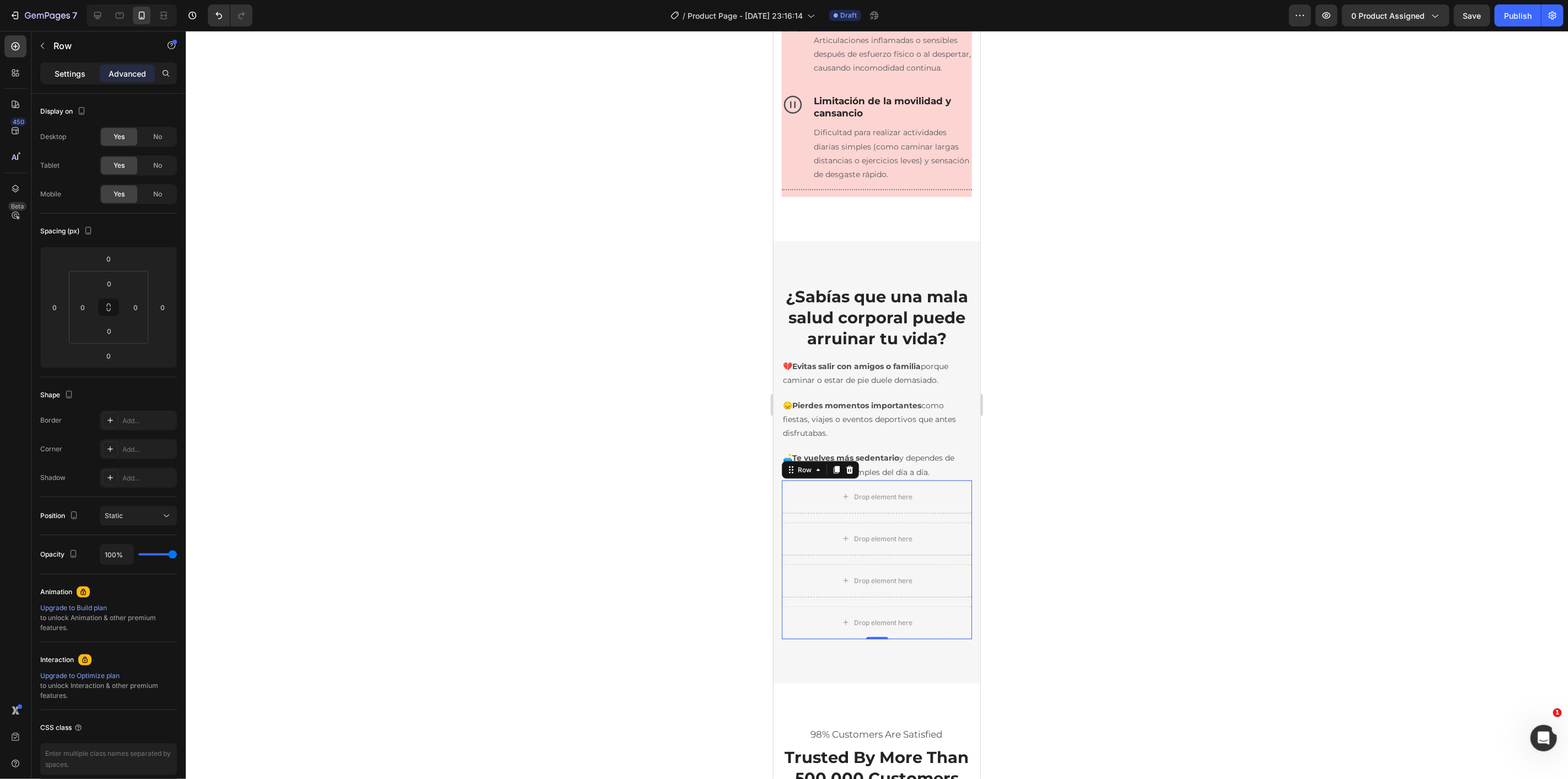
click at [68, 72] on p "Settings" at bounding box center [70, 73] width 31 height 11
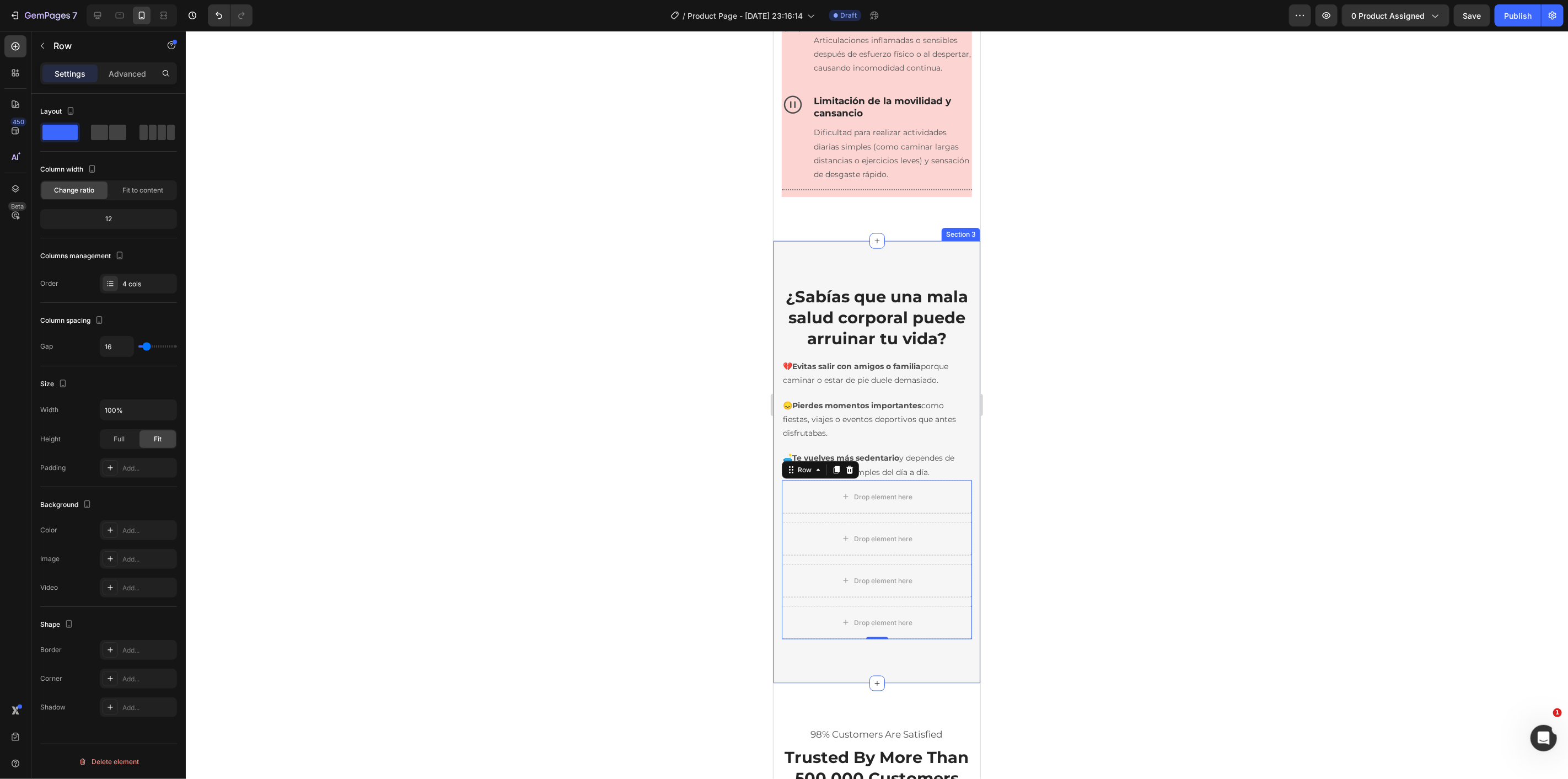
click at [742, 473] on div at bounding box center [877, 405] width 1382 height 748
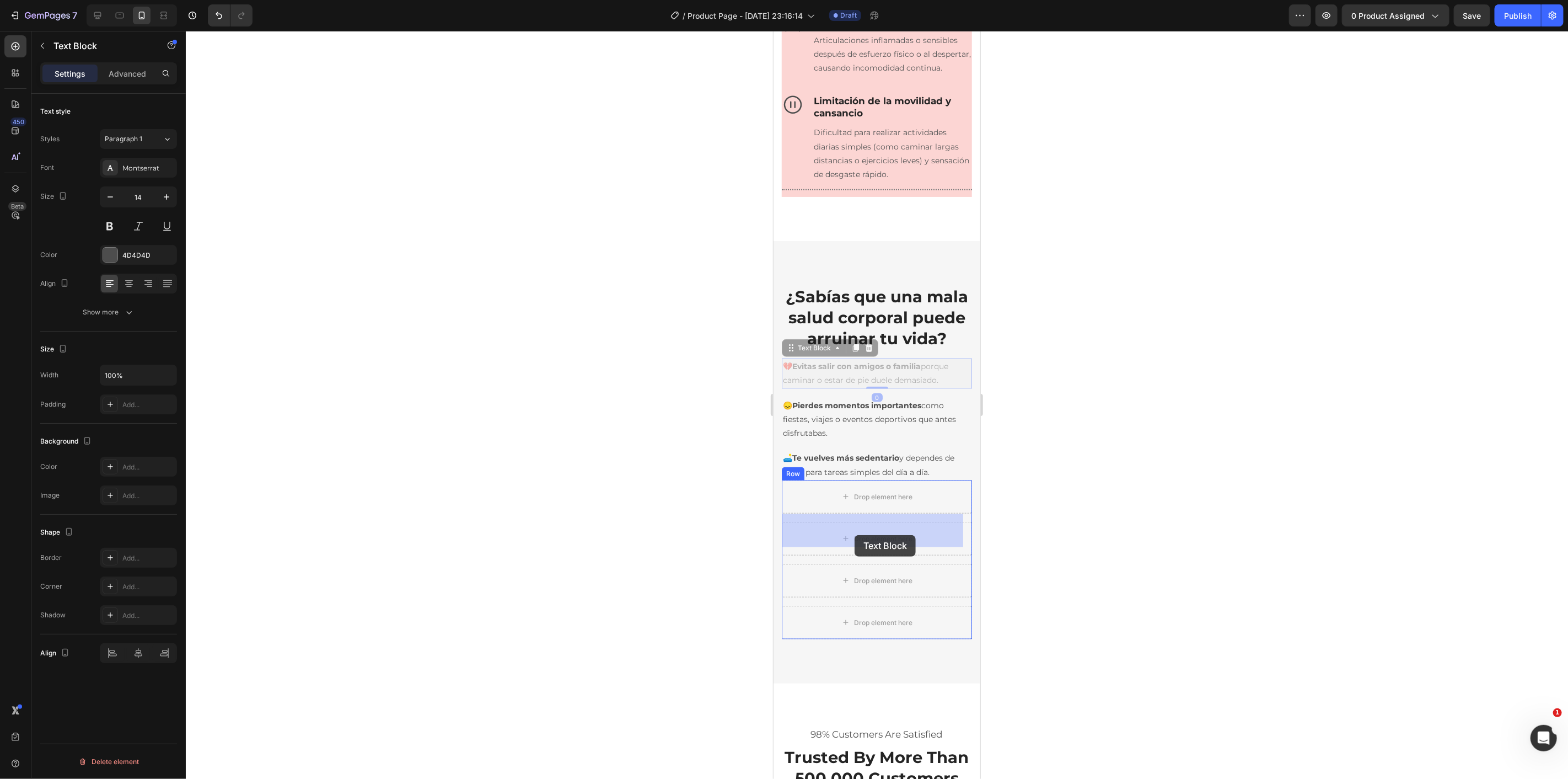
drag, startPoint x: 839, startPoint y: 413, endPoint x: 855, endPoint y: 531, distance: 119.1
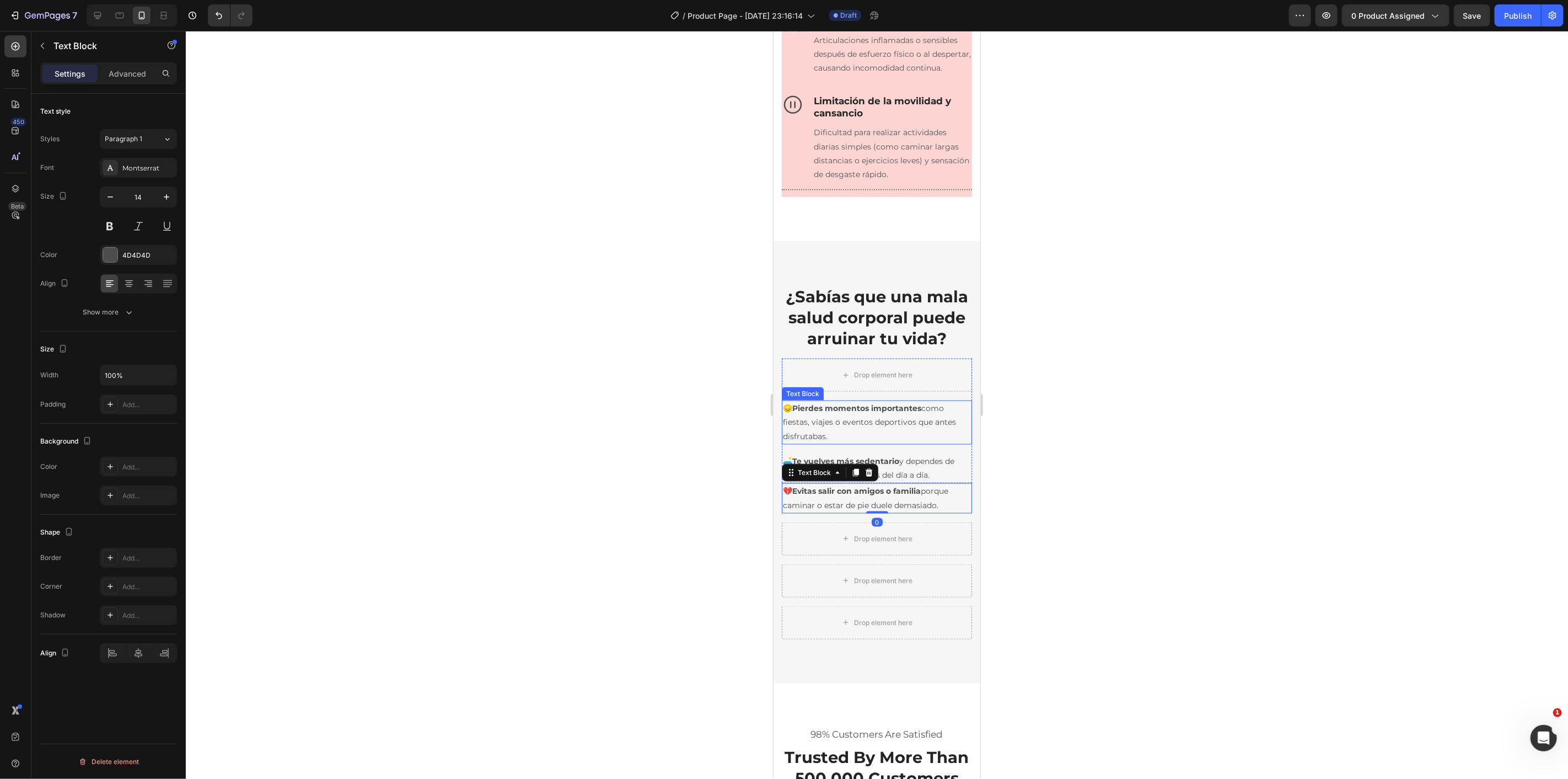
drag, startPoint x: 859, startPoint y: 450, endPoint x: 869, endPoint y: 458, distance: 12.8
click at [859, 443] on p "😞 Pierdes momentos importantes como fiestas, viajes o eventos deportivos que an…" at bounding box center [876, 422] width 188 height 42
drag, startPoint x: 871, startPoint y: 453, endPoint x: 886, endPoint y: 572, distance: 119.9
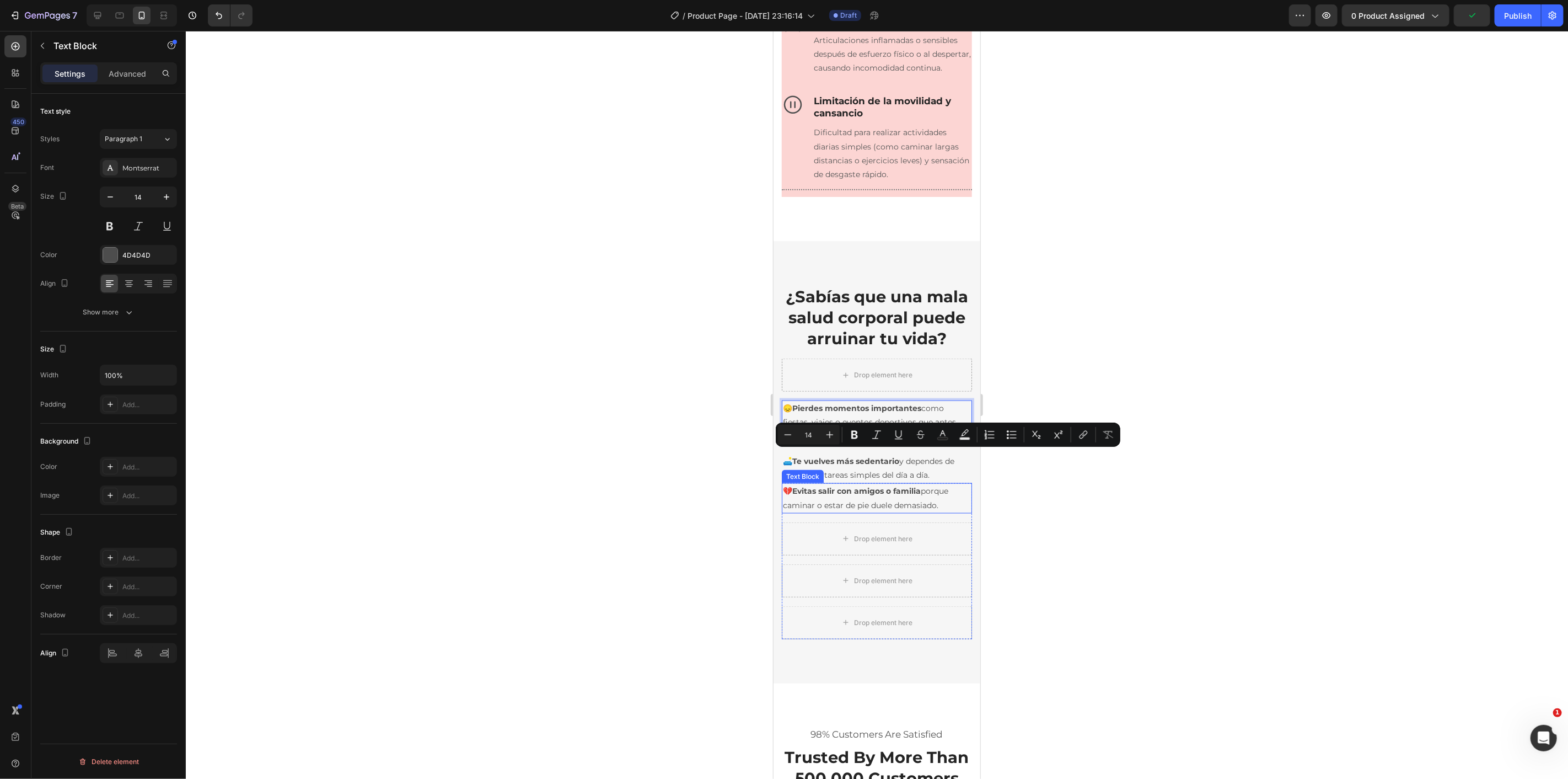
drag, startPoint x: 897, startPoint y: 461, endPoint x: 954, endPoint y: 519, distance: 81.3
click at [931, 537] on div "¿Sabías que una mala salud corporal puede arruinar tu vida? Heading Row Drop el…" at bounding box center [876, 461] width 190 height 354
click at [1000, 504] on div at bounding box center [877, 405] width 1382 height 748
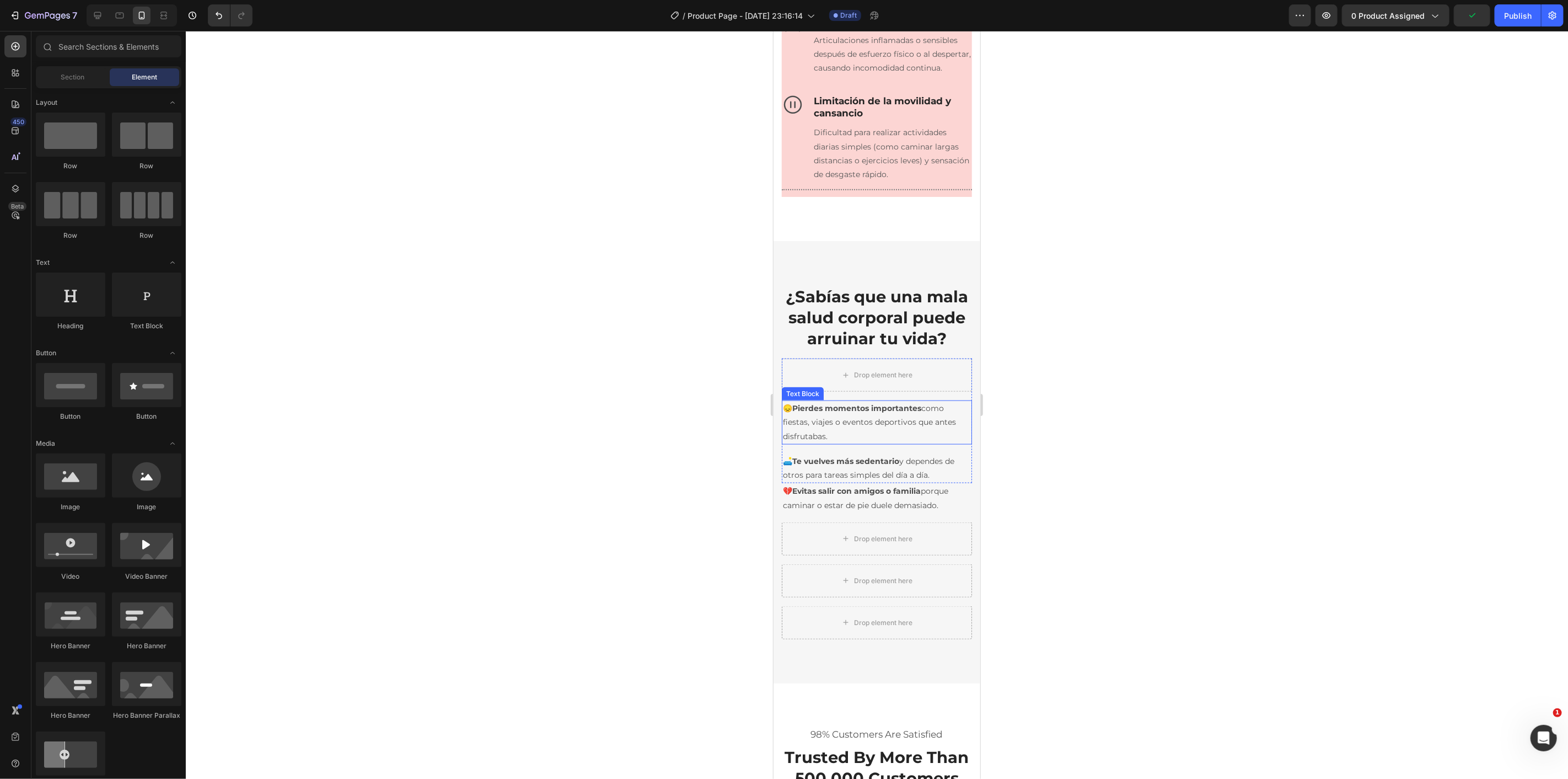
click at [924, 443] on p "😞 Pierdes momentos importantes como fiestas, viajes o eventos deportivos que an…" at bounding box center [876, 422] width 188 height 42
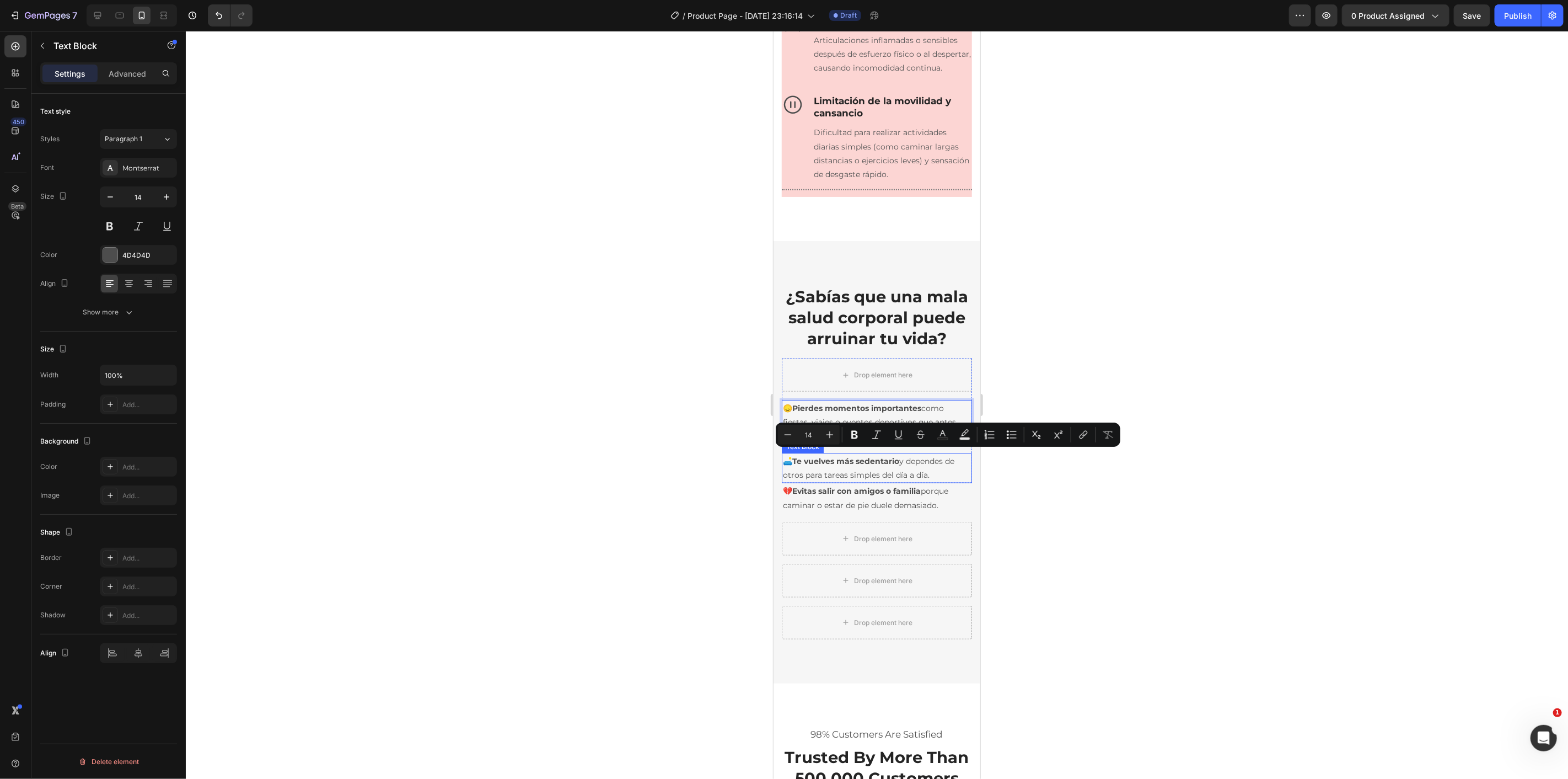
drag, startPoint x: 892, startPoint y: 458, endPoint x: 929, endPoint y: 508, distance: 62.2
click at [903, 443] on p "😞 Pierdes momentos importantes como fiestas, viajes o eventos deportivos que an…" at bounding box center [876, 422] width 188 height 42
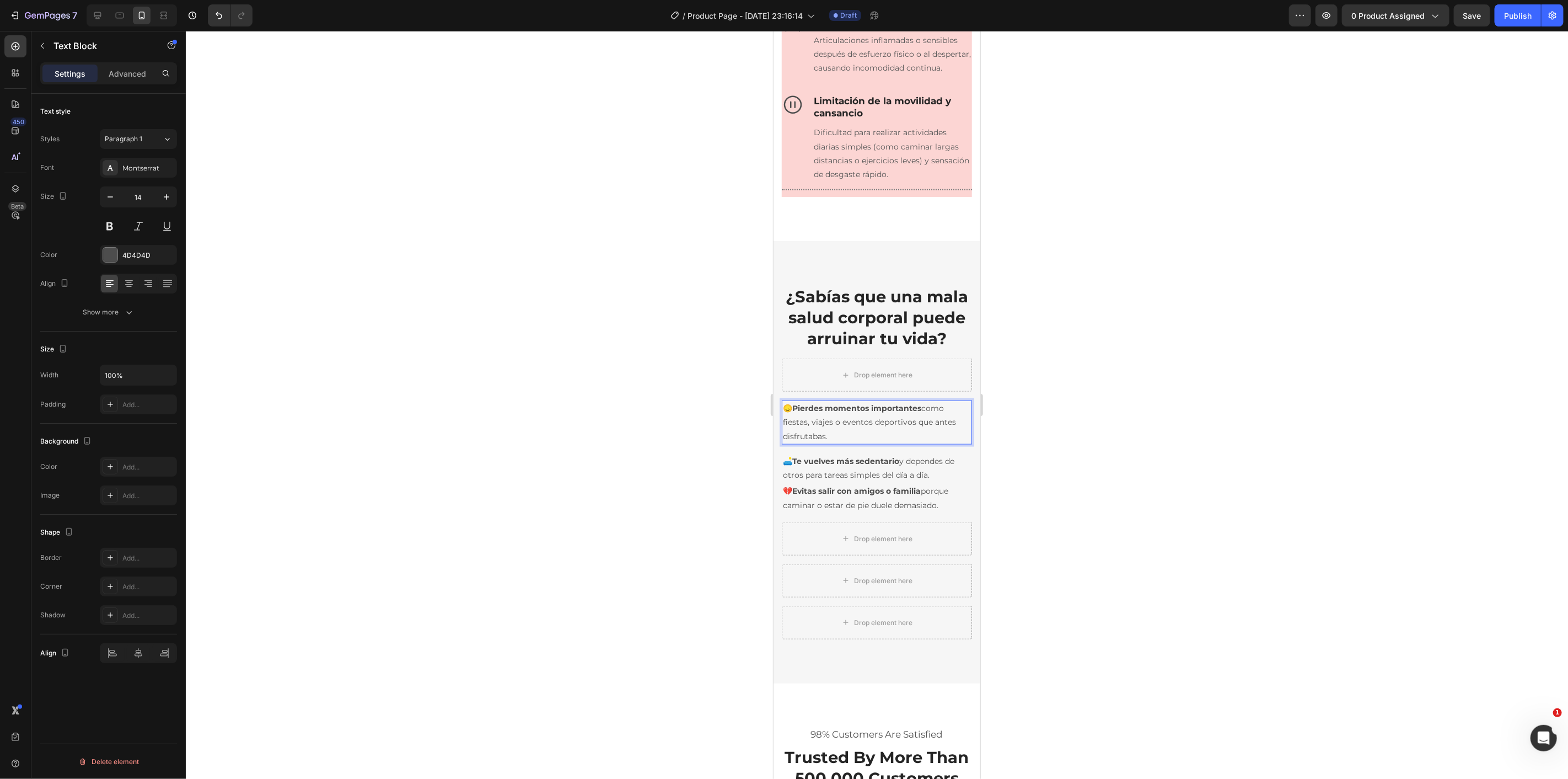
click at [855, 413] on strong "Pierdes momentos importantes" at bounding box center [856, 407] width 129 height 10
click at [1030, 465] on div at bounding box center [877, 405] width 1382 height 748
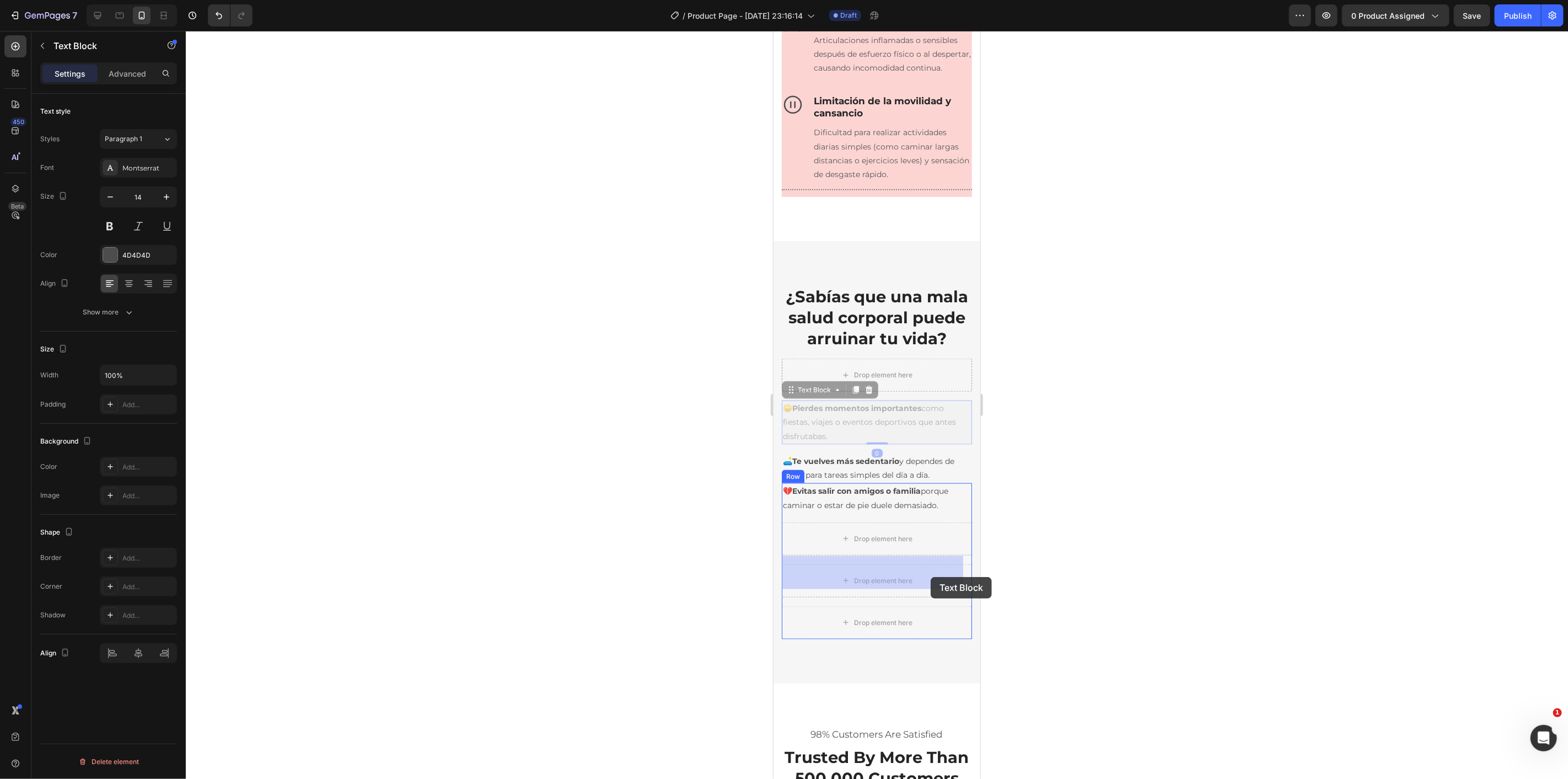
drag, startPoint x: 929, startPoint y: 448, endPoint x: 930, endPoint y: 576, distance: 128.0
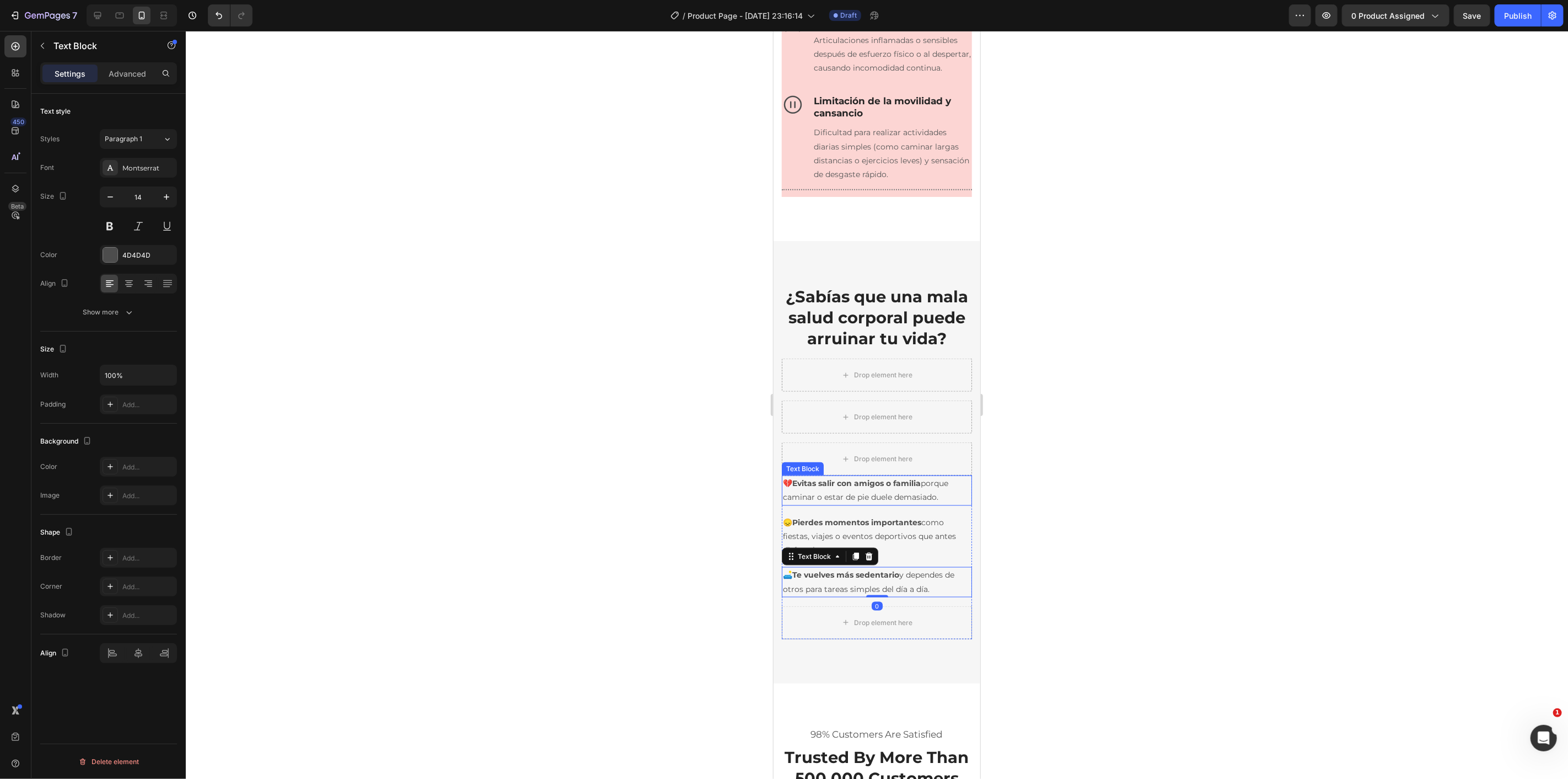
click at [930, 504] on p "💔 Evitas salir con amigos o familia porque caminar o estar de pie duele demasia…" at bounding box center [876, 489] width 188 height 27
click at [1007, 527] on div at bounding box center [877, 405] width 1382 height 748
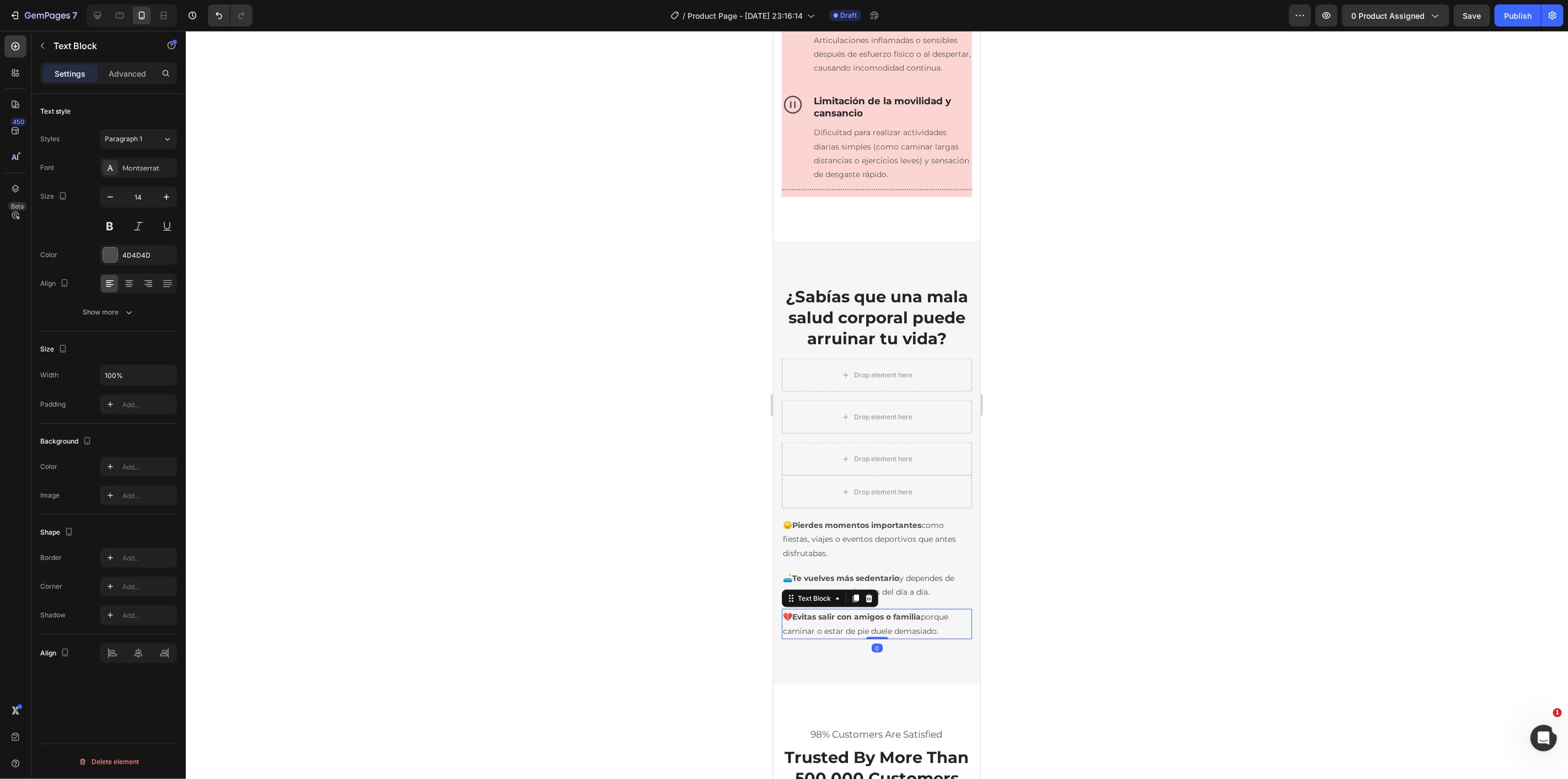
drag, startPoint x: 1067, startPoint y: 572, endPoint x: 994, endPoint y: 547, distance: 77.2
click at [1066, 571] on div at bounding box center [877, 405] width 1382 height 748
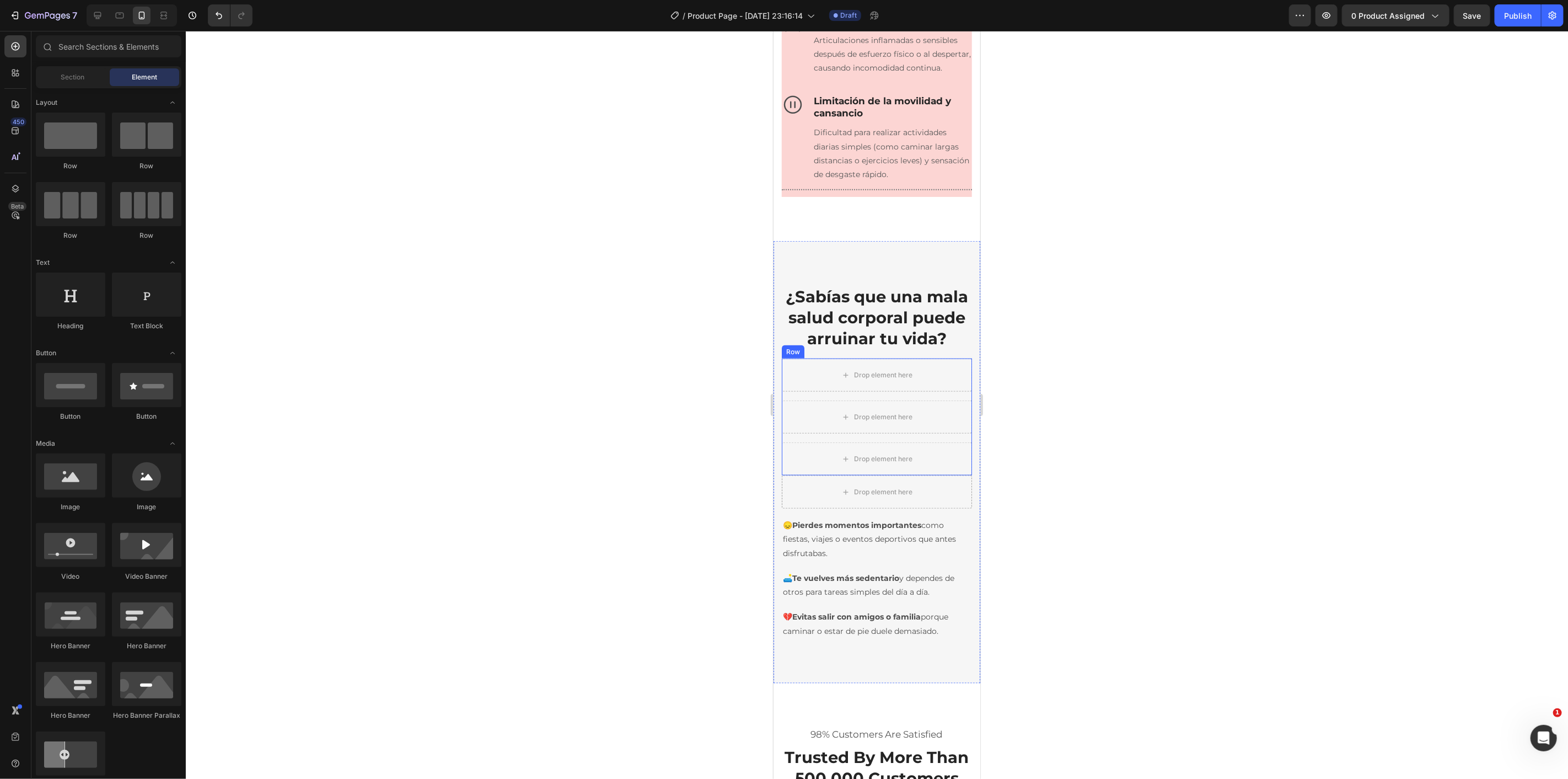
click at [960, 470] on div "Drop element here Drop element here Drop element here Row" at bounding box center [876, 416] width 190 height 117
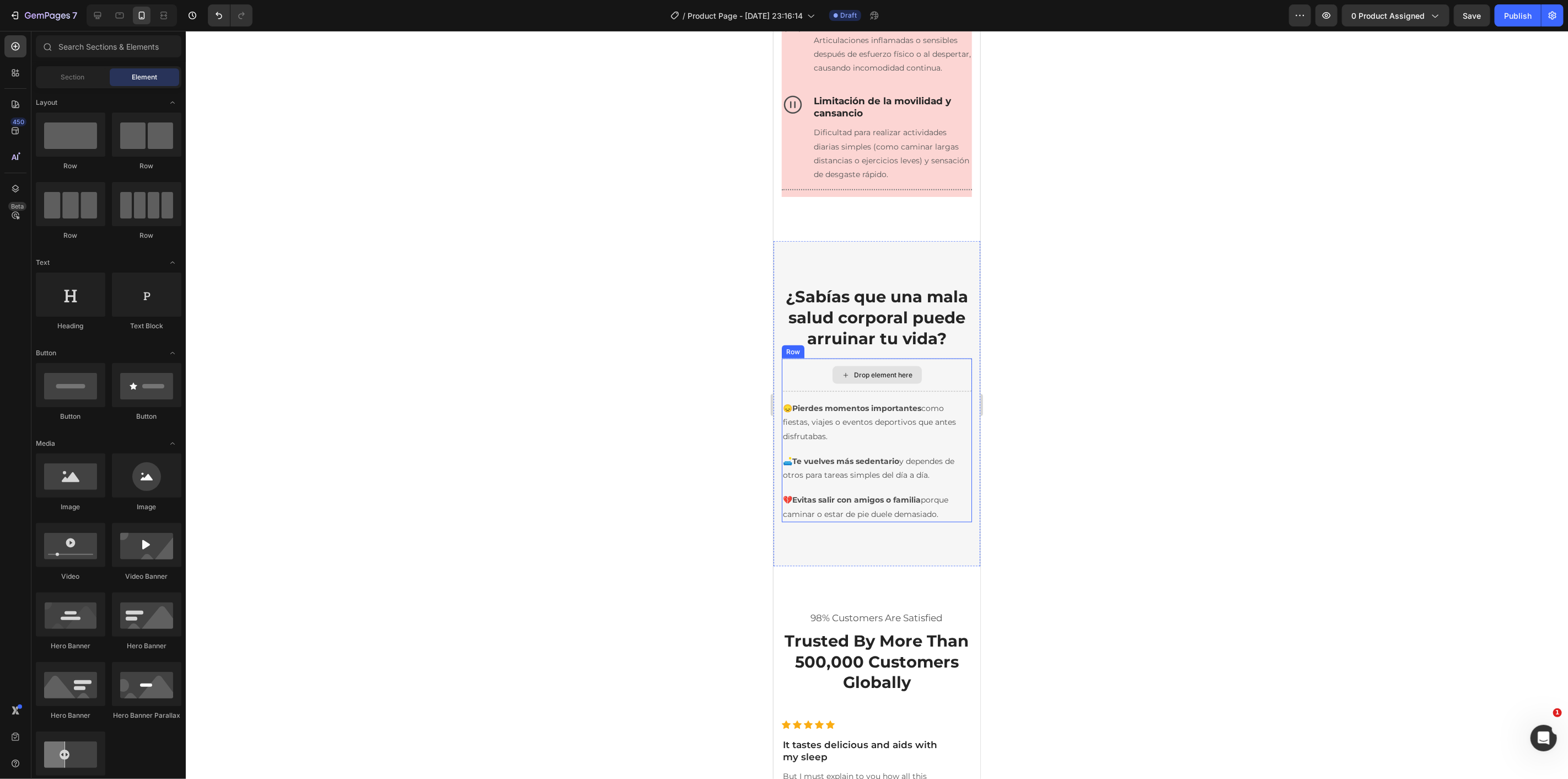
click at [954, 391] on div "Drop element here" at bounding box center [876, 375] width 190 height 33
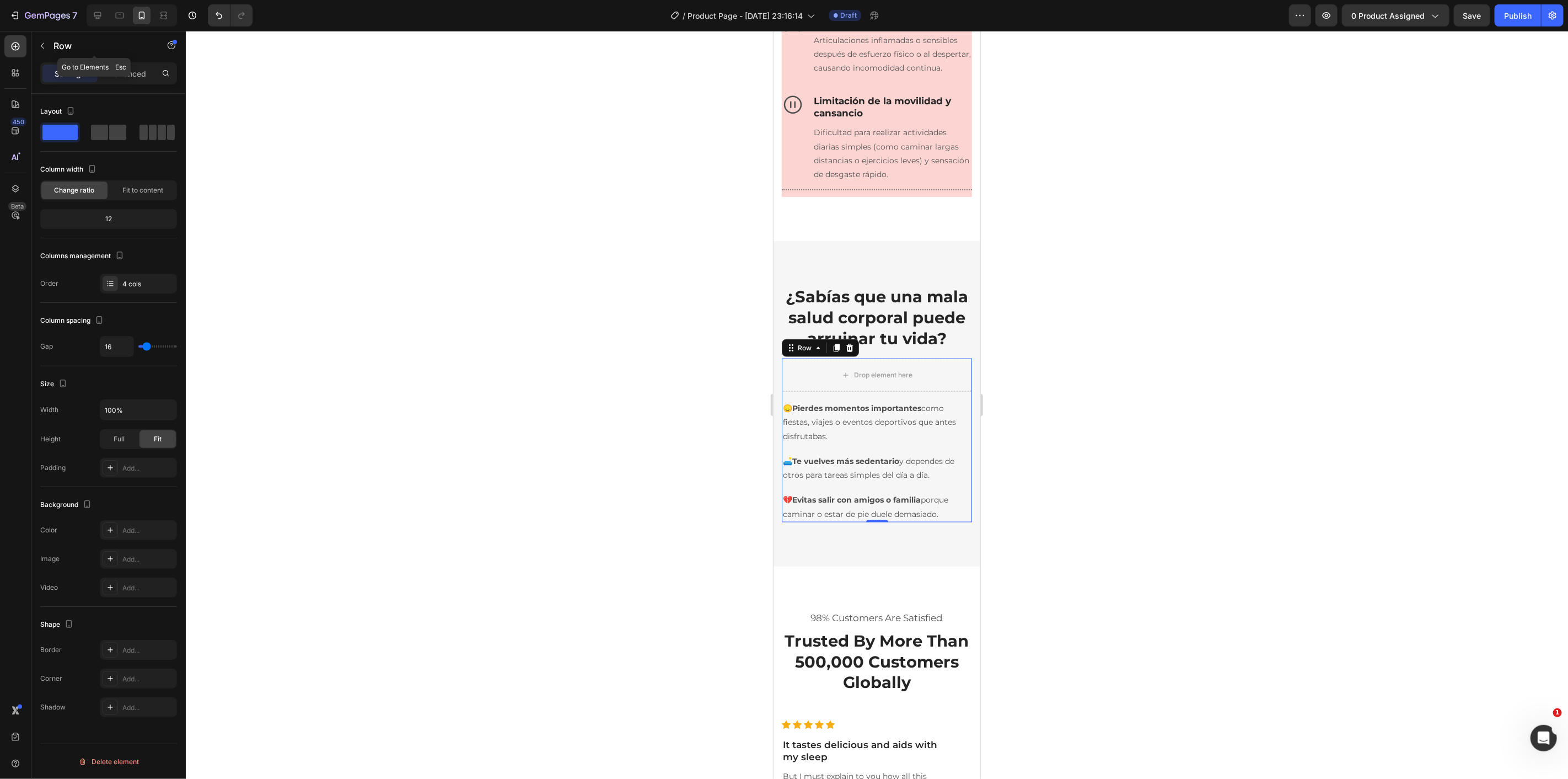
click at [46, 40] on button "button" at bounding box center [42, 46] width 17 height 17
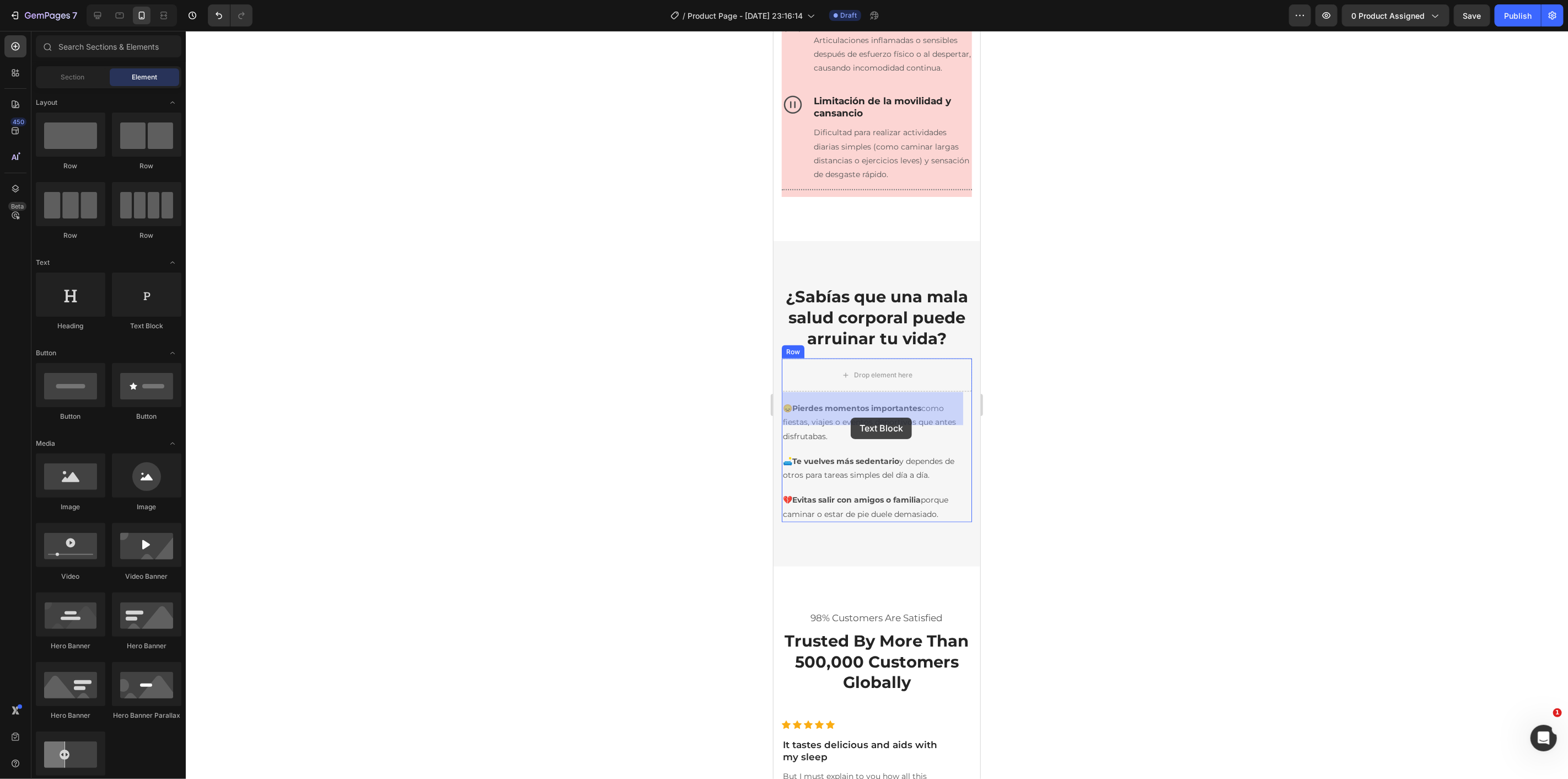
drag, startPoint x: 925, startPoint y: 343, endPoint x: 853, endPoint y: 415, distance: 101.8
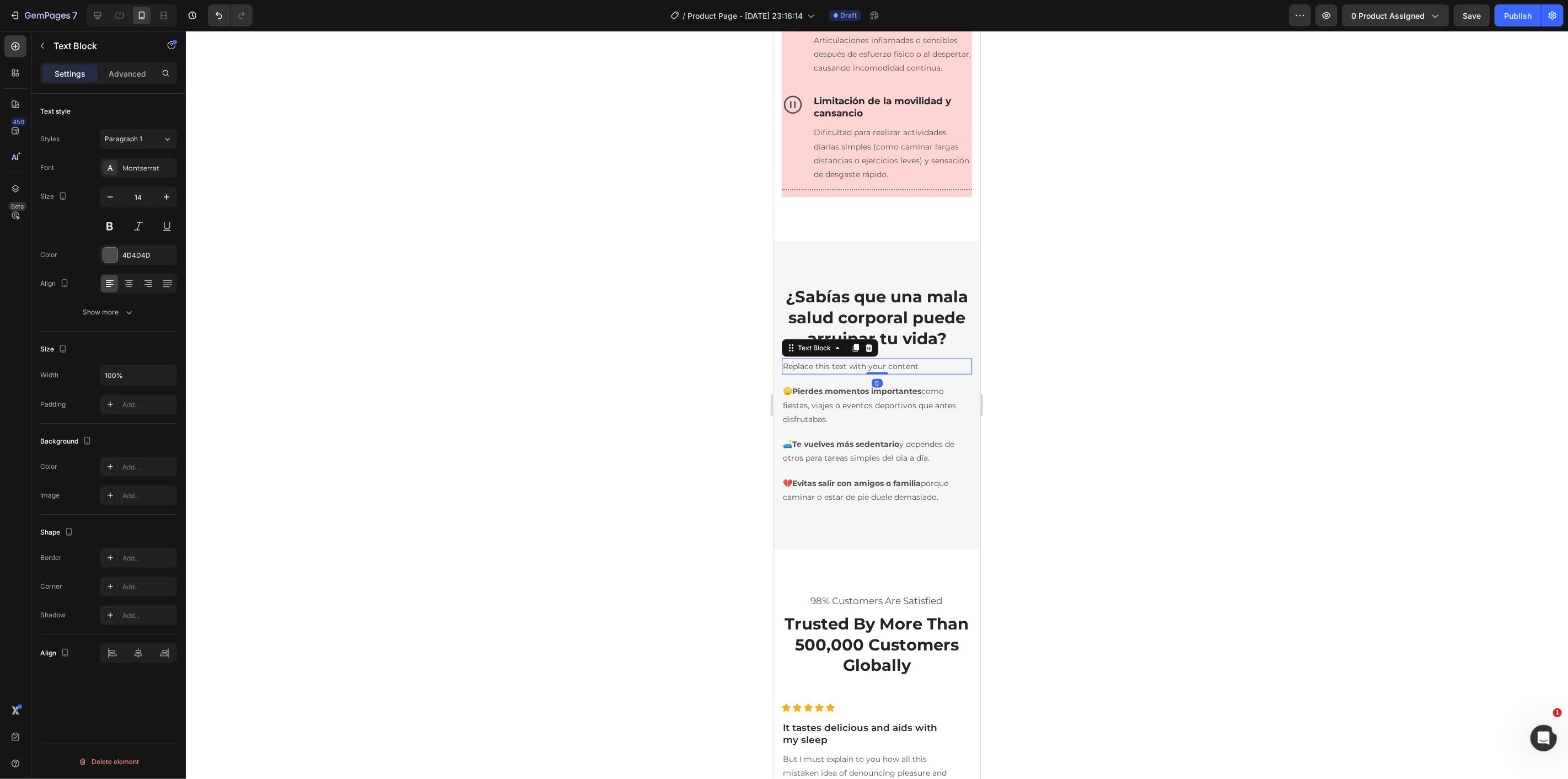
click at [847, 374] on div "Replace this text with your content" at bounding box center [876, 366] width 190 height 16
click at [847, 373] on p "Replace this text with your content" at bounding box center [876, 366] width 188 height 14
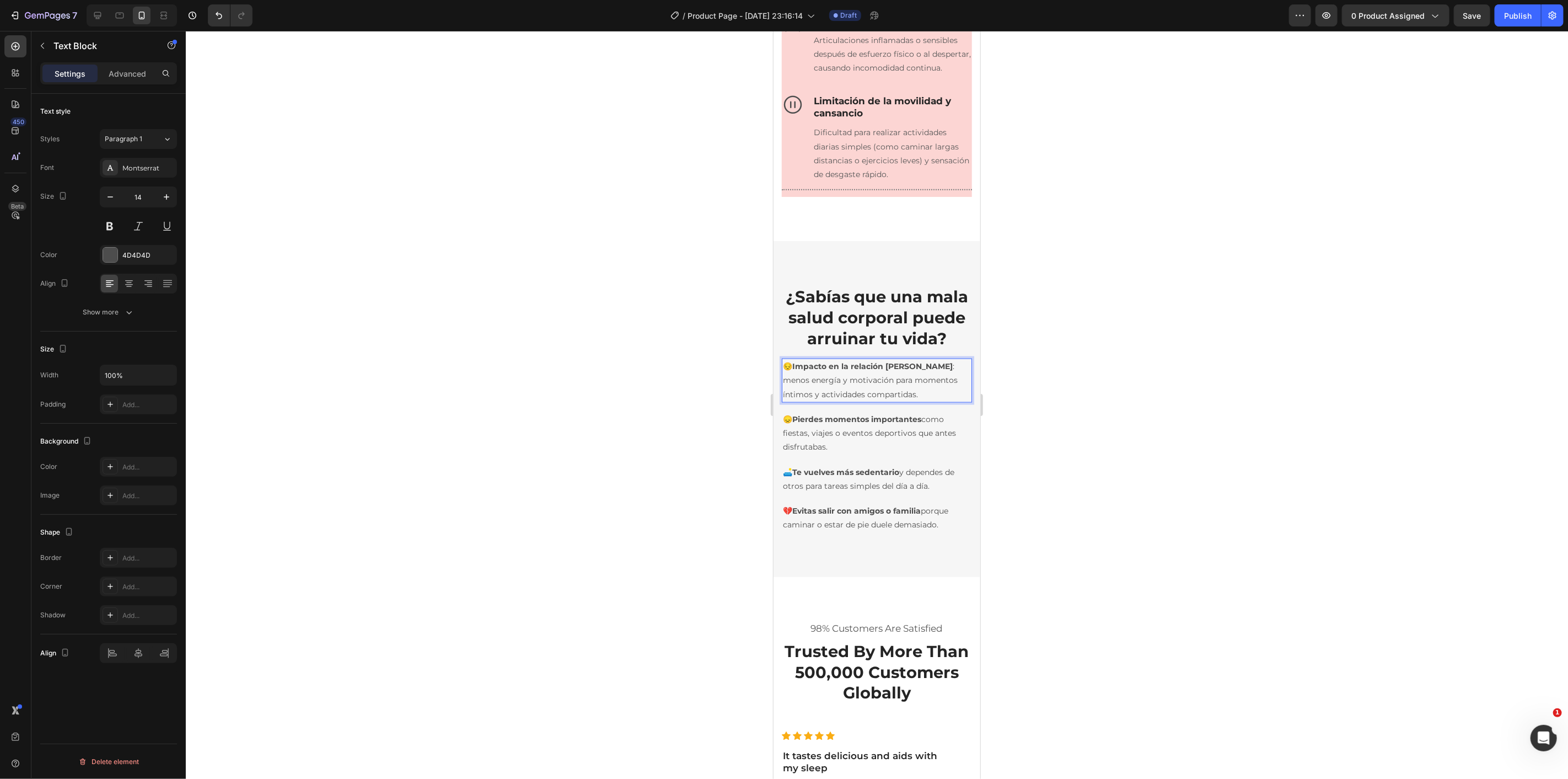
click at [1090, 403] on div at bounding box center [877, 405] width 1382 height 748
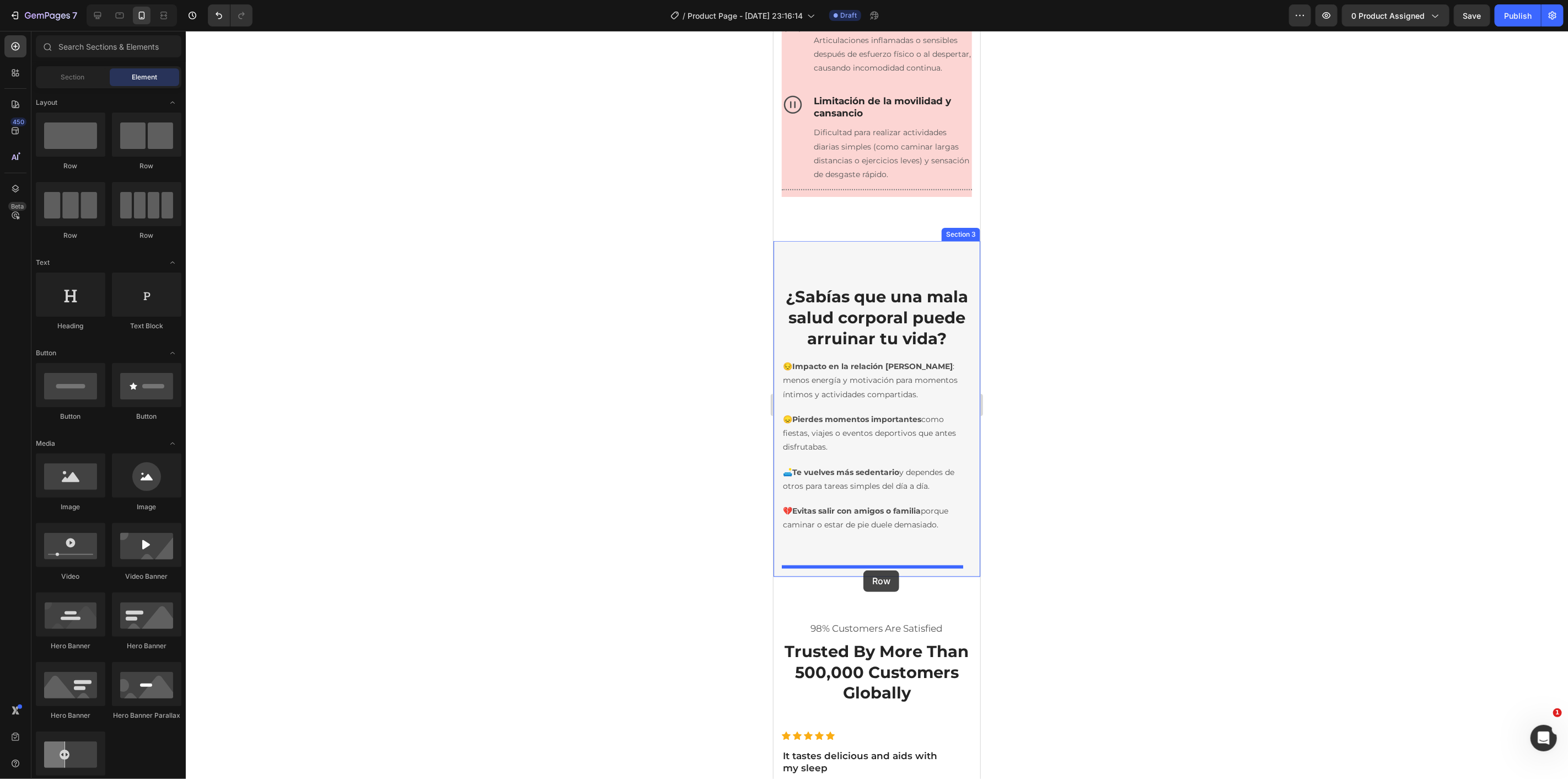
drag, startPoint x: 857, startPoint y: 246, endPoint x: 862, endPoint y: 570, distance: 324.0
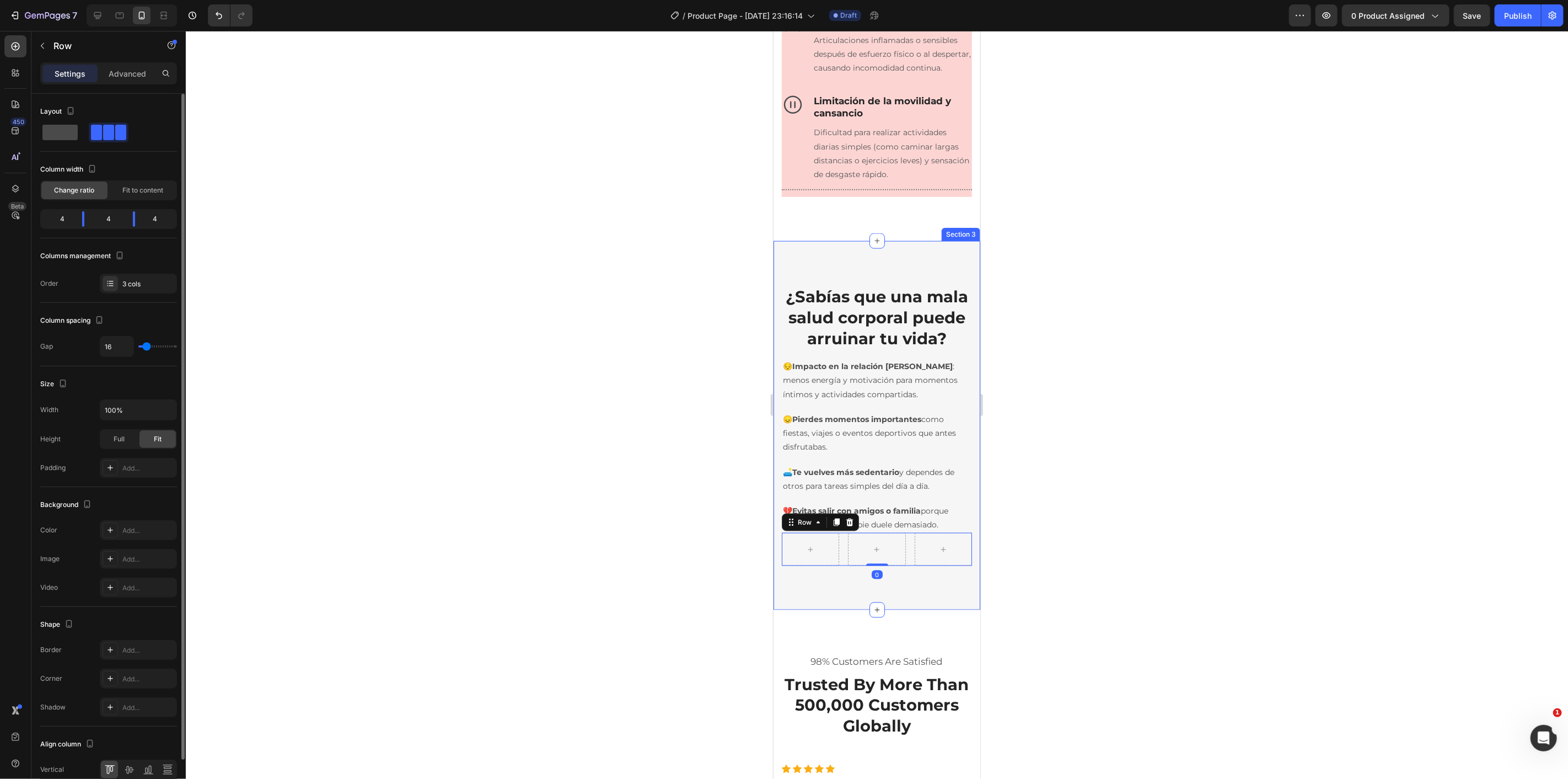
click at [69, 136] on span at bounding box center [60, 132] width 35 height 15
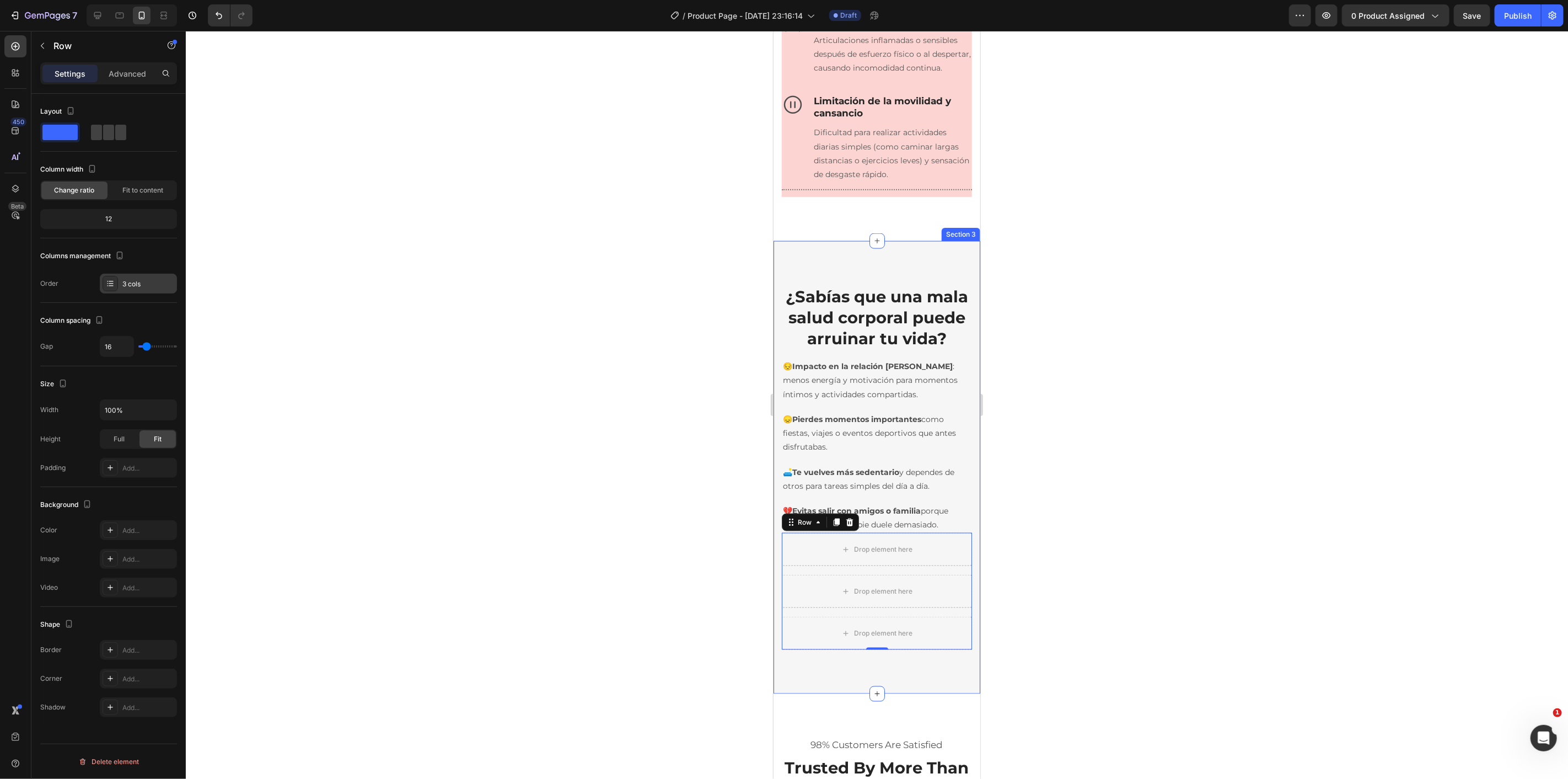
click at [112, 280] on icon at bounding box center [110, 283] width 9 height 9
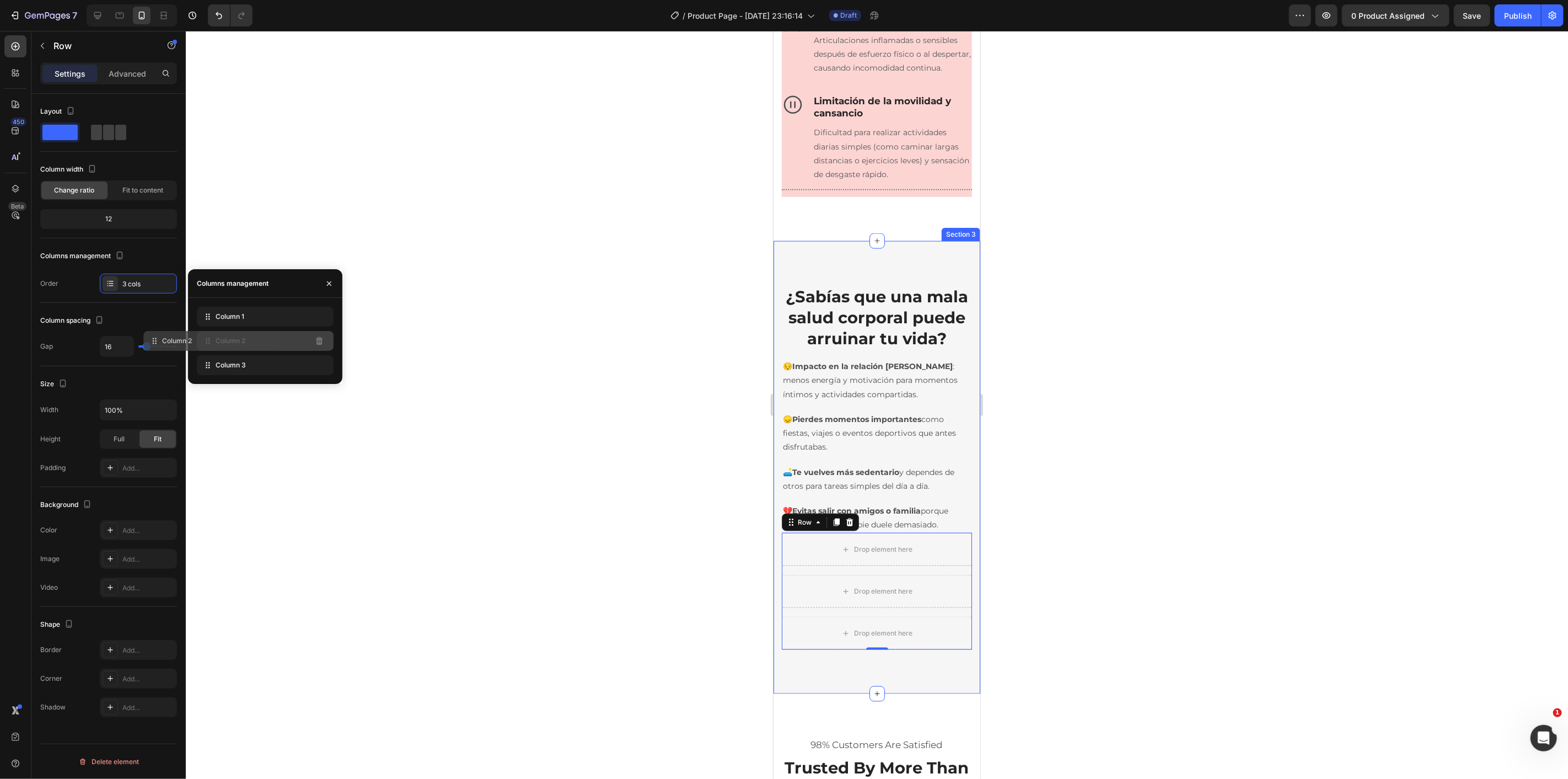
click at [269, 343] on div "Column 2" at bounding box center [265, 340] width 137 height 20
drag, startPoint x: 320, startPoint y: 343, endPoint x: 346, endPoint y: 334, distance: 27.5
click at [347, 334] on div at bounding box center [877, 405] width 1382 height 748
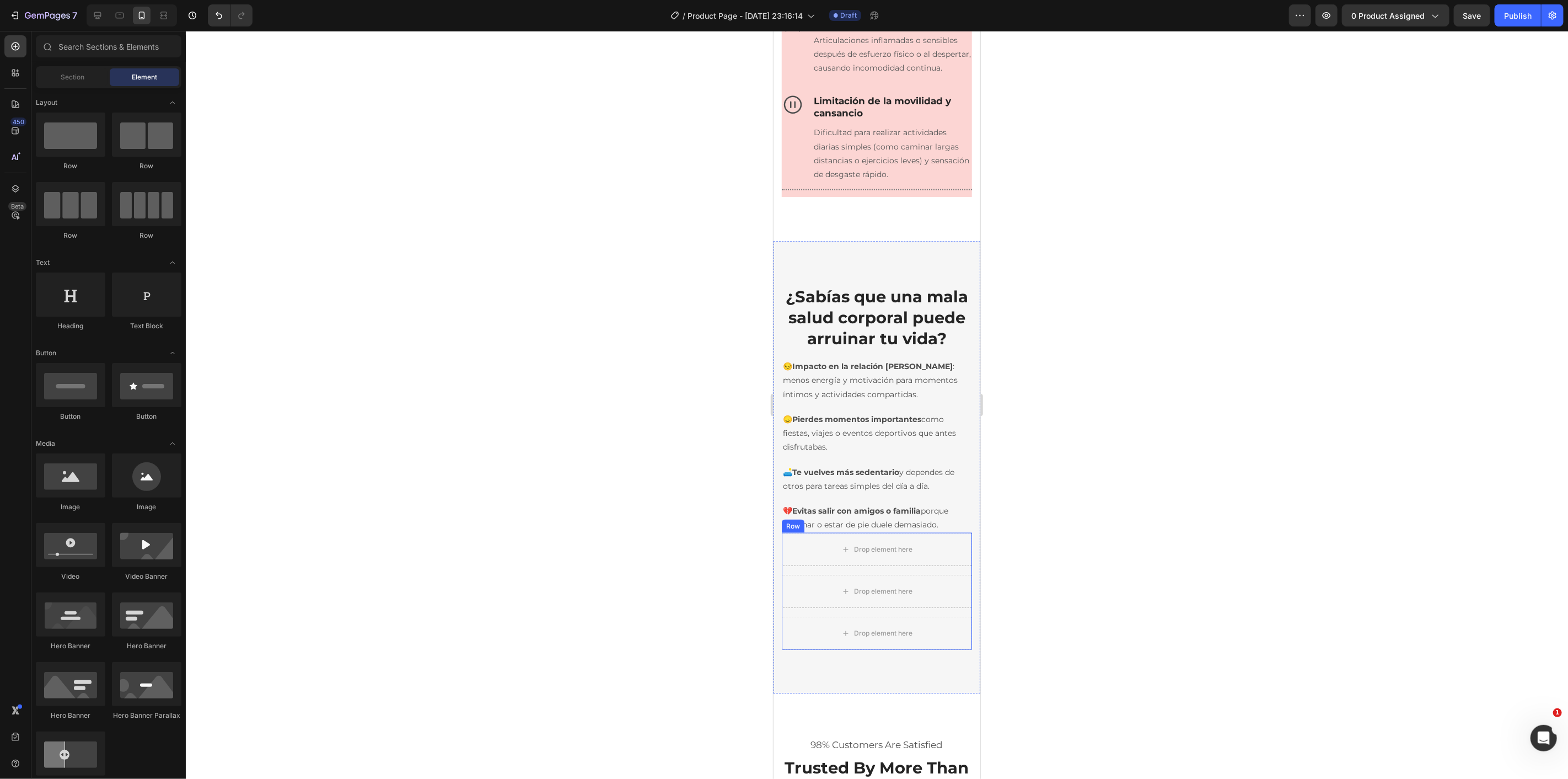
click at [868, 607] on div "Drop element here" at bounding box center [876, 591] width 190 height 33
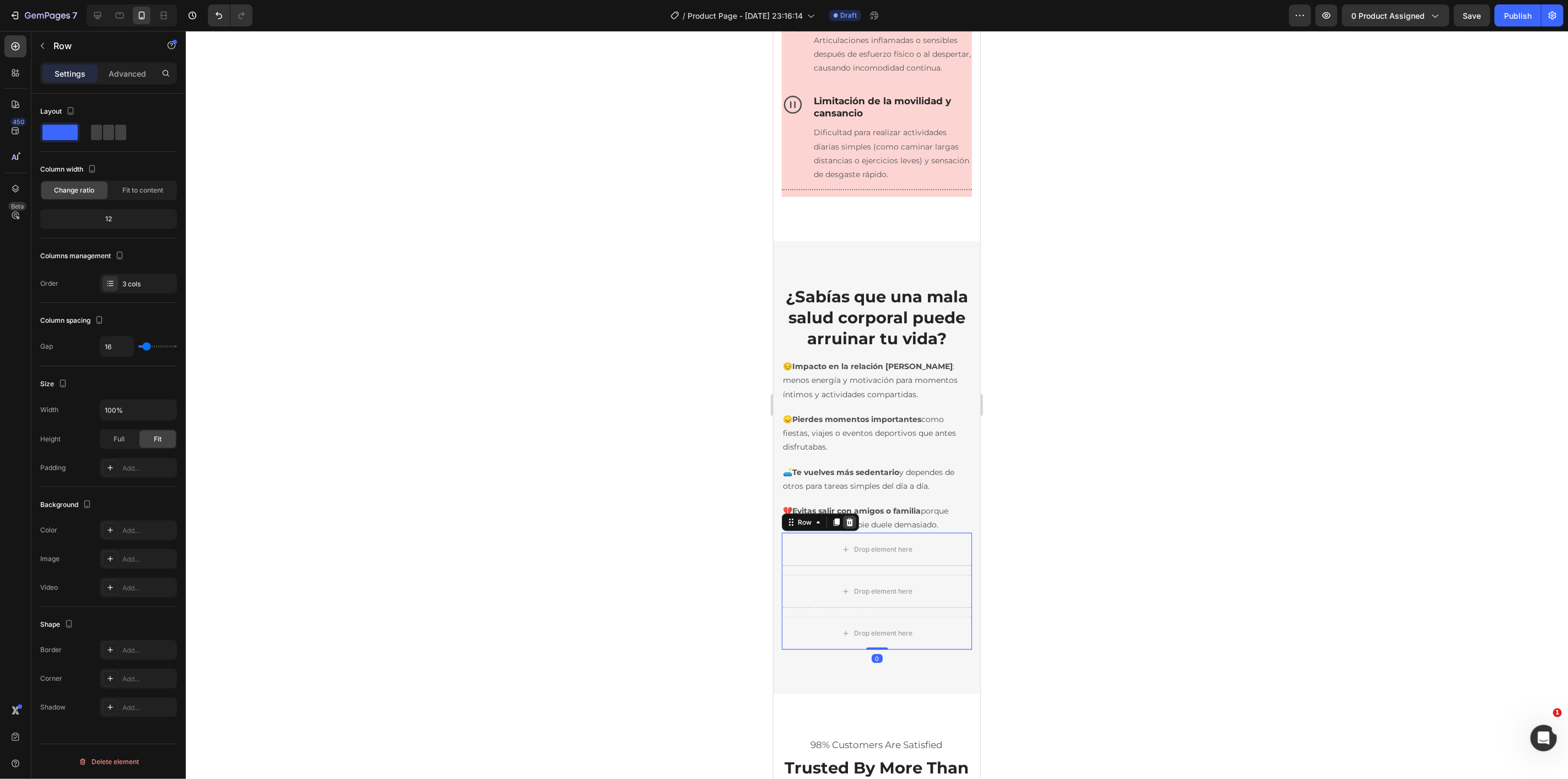
click at [848, 526] on icon at bounding box center [849, 521] width 7 height 8
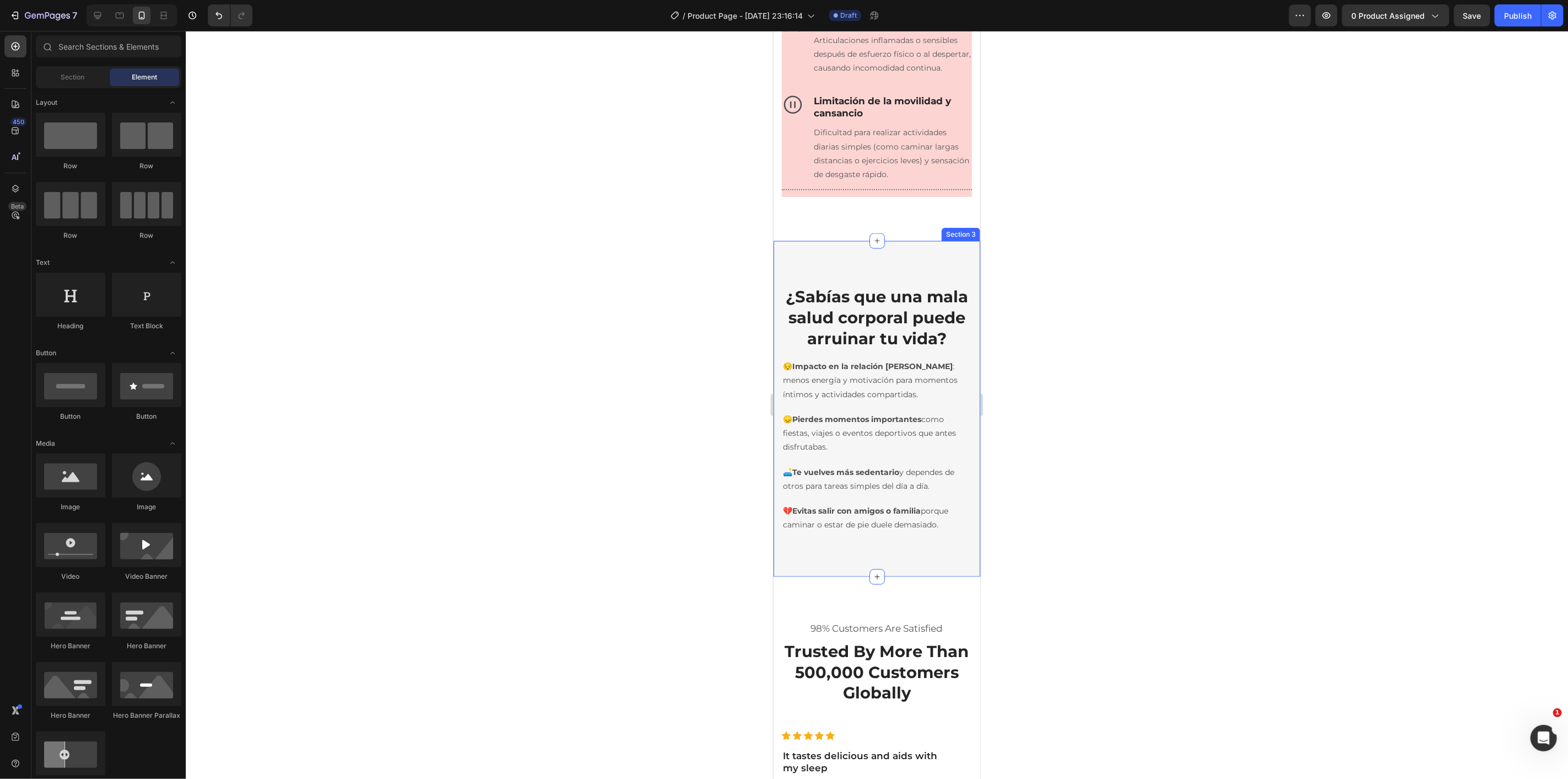
click at [856, 576] on div "¿Sabías que una mala salud corporal puede arruinar tu vida? Heading Row 😔 Impac…" at bounding box center [876, 408] width 207 height 336
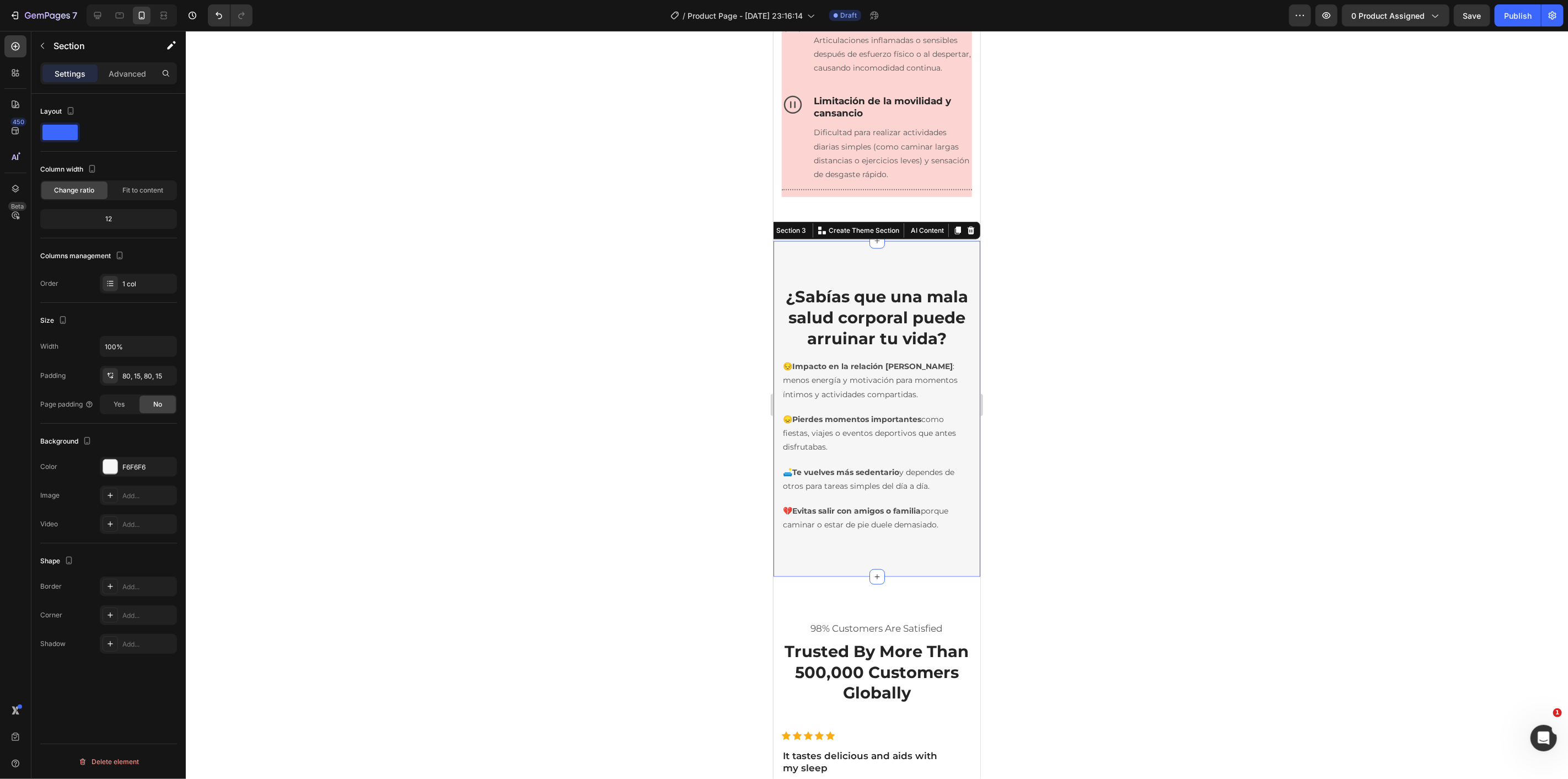
click at [910, 576] on div "¿Sabías que una mala salud corporal puede arruinar tu vida? Heading Row 😔 Impac…" at bounding box center [876, 408] width 207 height 336
click at [46, 36] on div "Section" at bounding box center [88, 46] width 115 height 29
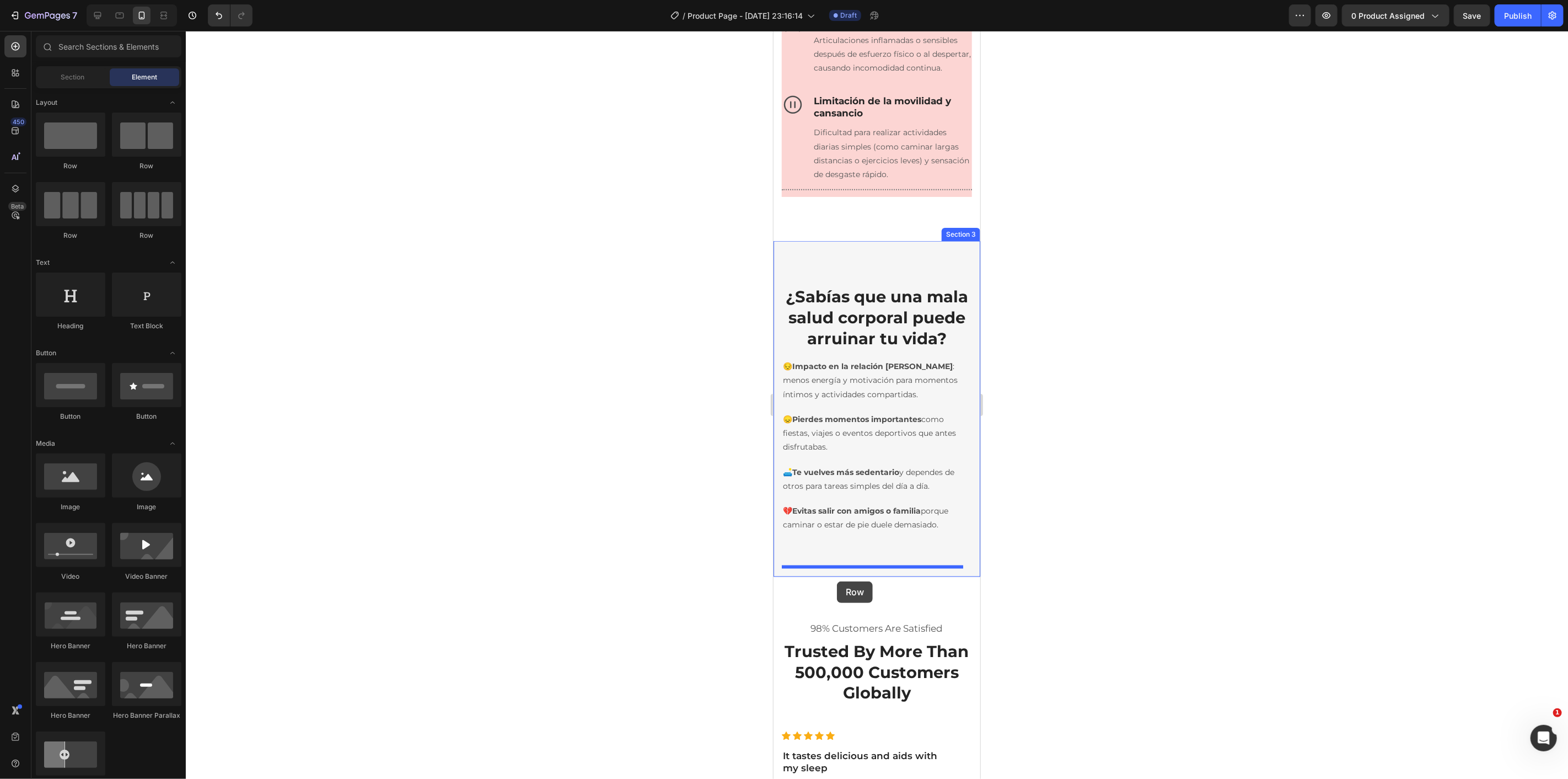
drag, startPoint x: 847, startPoint y: 235, endPoint x: 837, endPoint y: 581, distance: 346.1
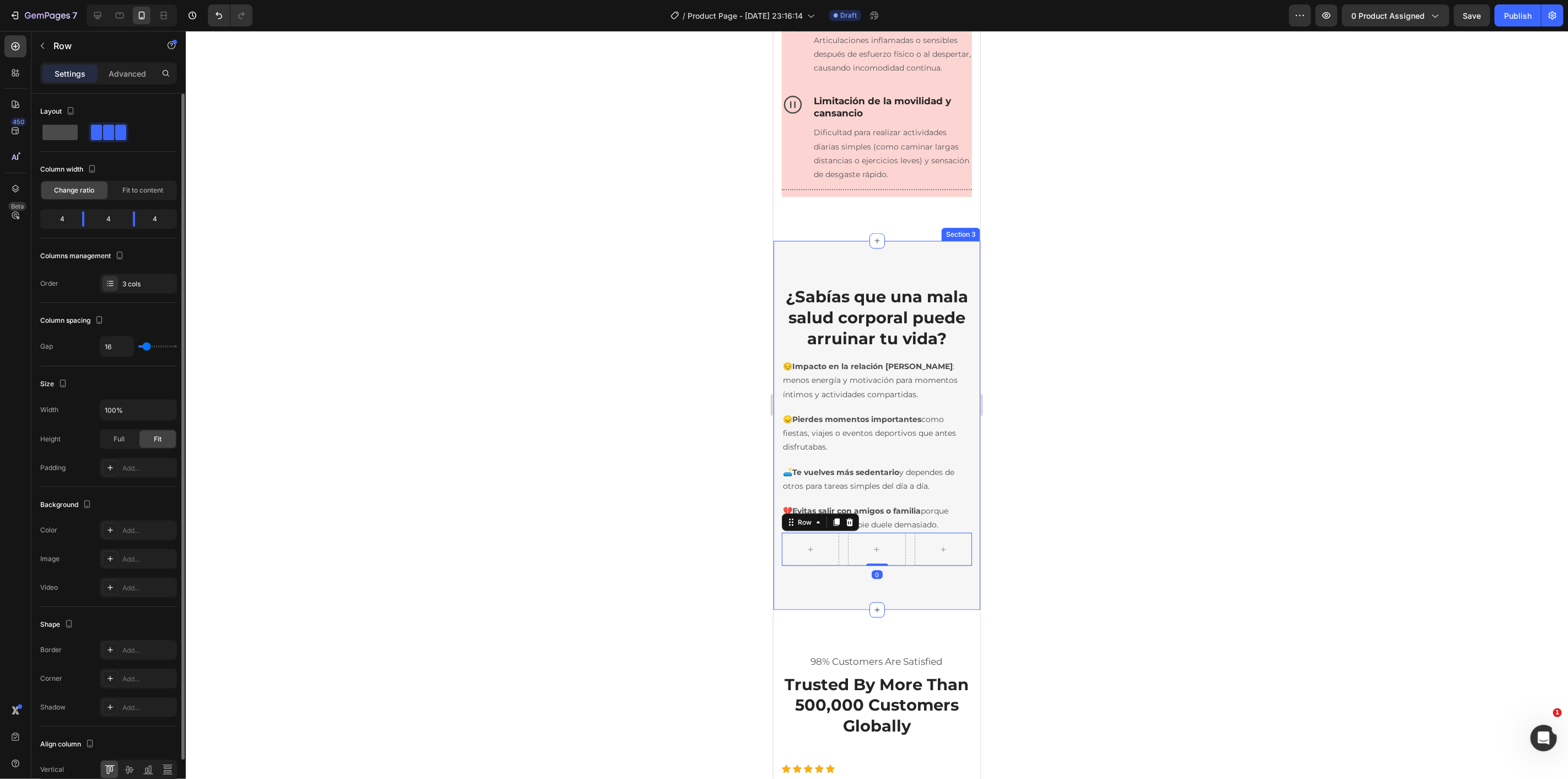
click at [59, 127] on span at bounding box center [60, 132] width 35 height 15
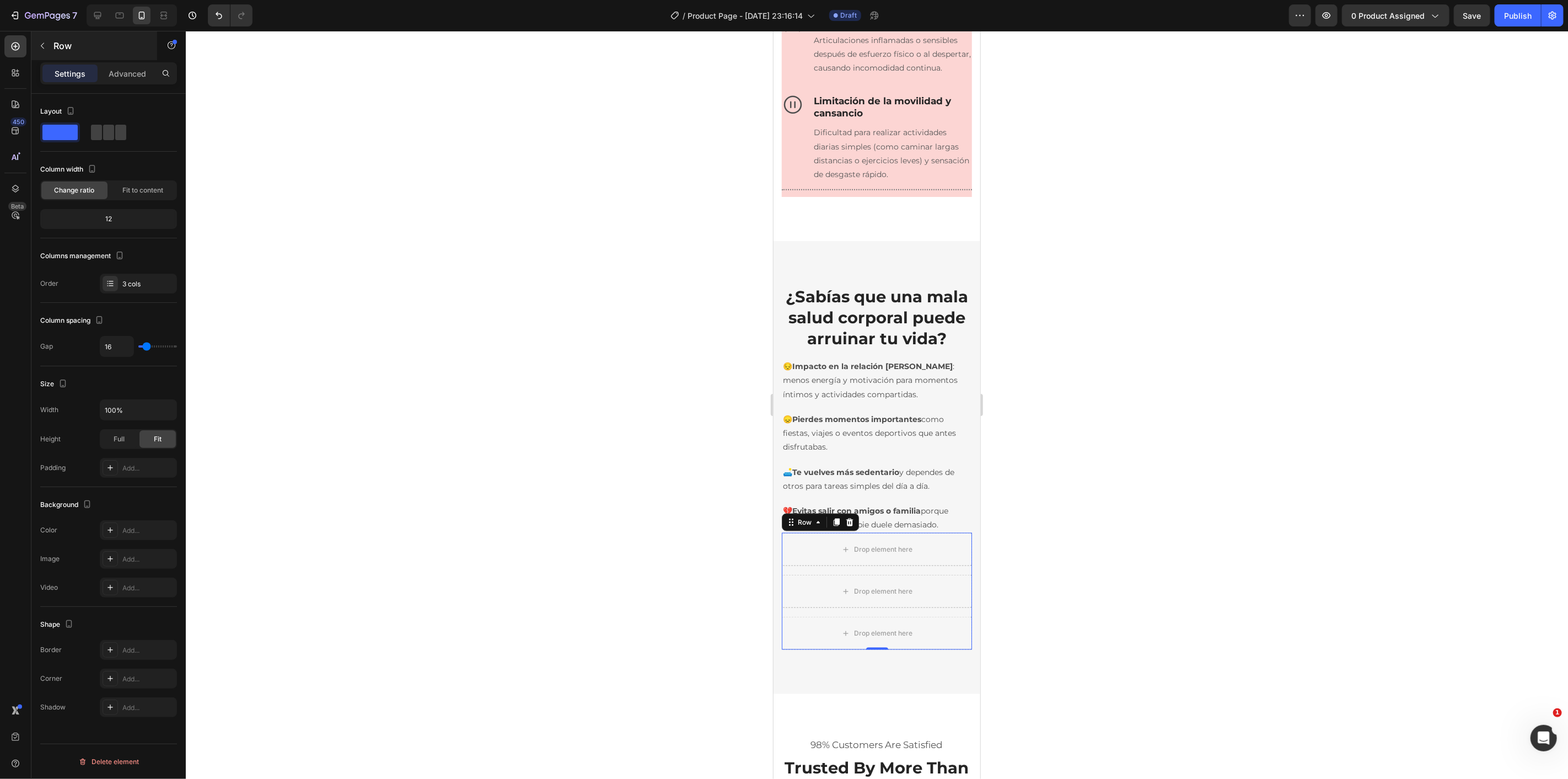
click at [44, 37] on button "button" at bounding box center [42, 46] width 17 height 17
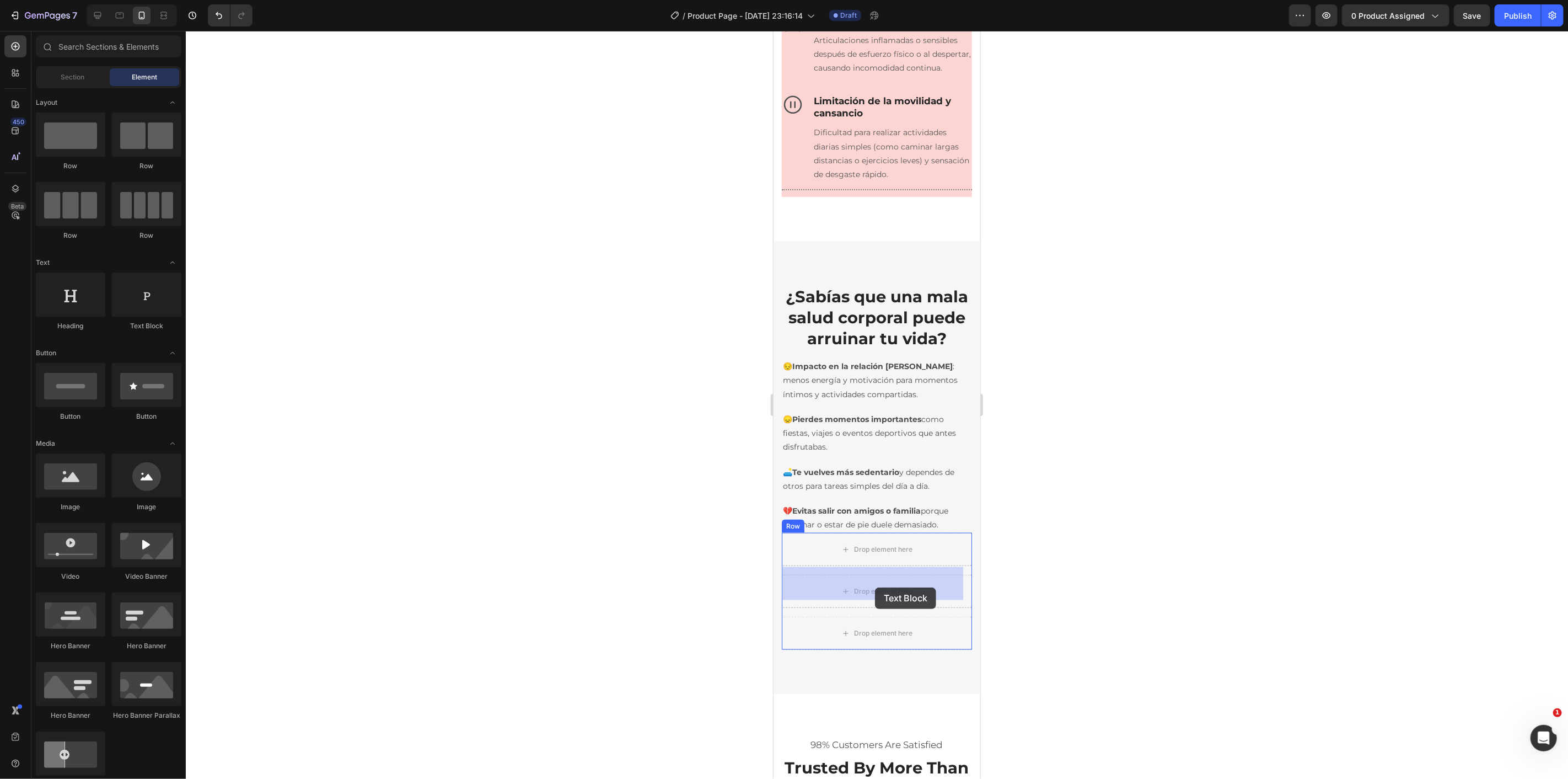
drag, startPoint x: 1218, startPoint y: 445, endPoint x: 874, endPoint y: 587, distance: 372.2
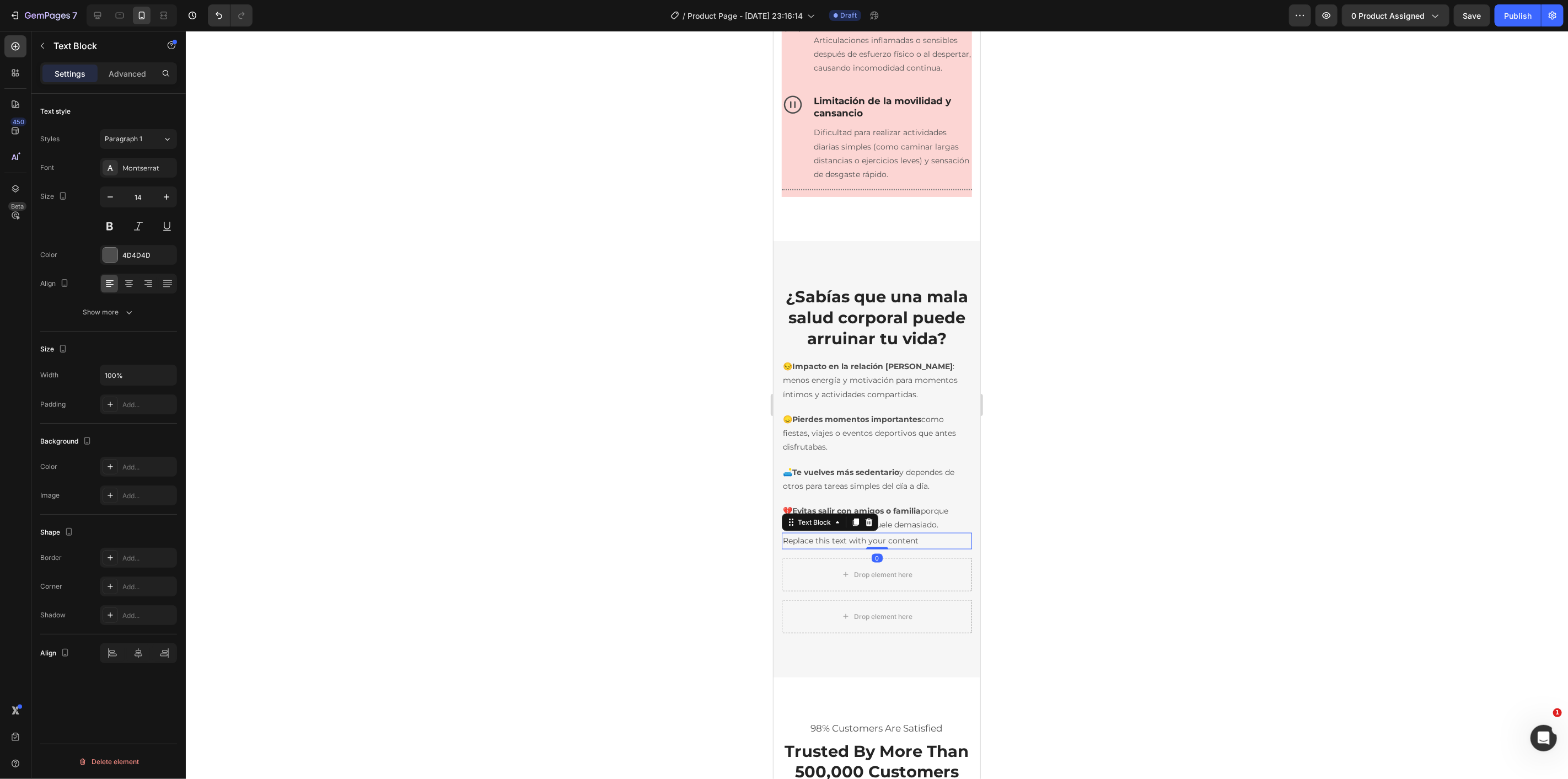
click at [835, 548] on div "Replace this text with your content" at bounding box center [876, 540] width 190 height 16
click at [835, 547] on p "Replace this text with your content" at bounding box center [876, 540] width 188 height 14
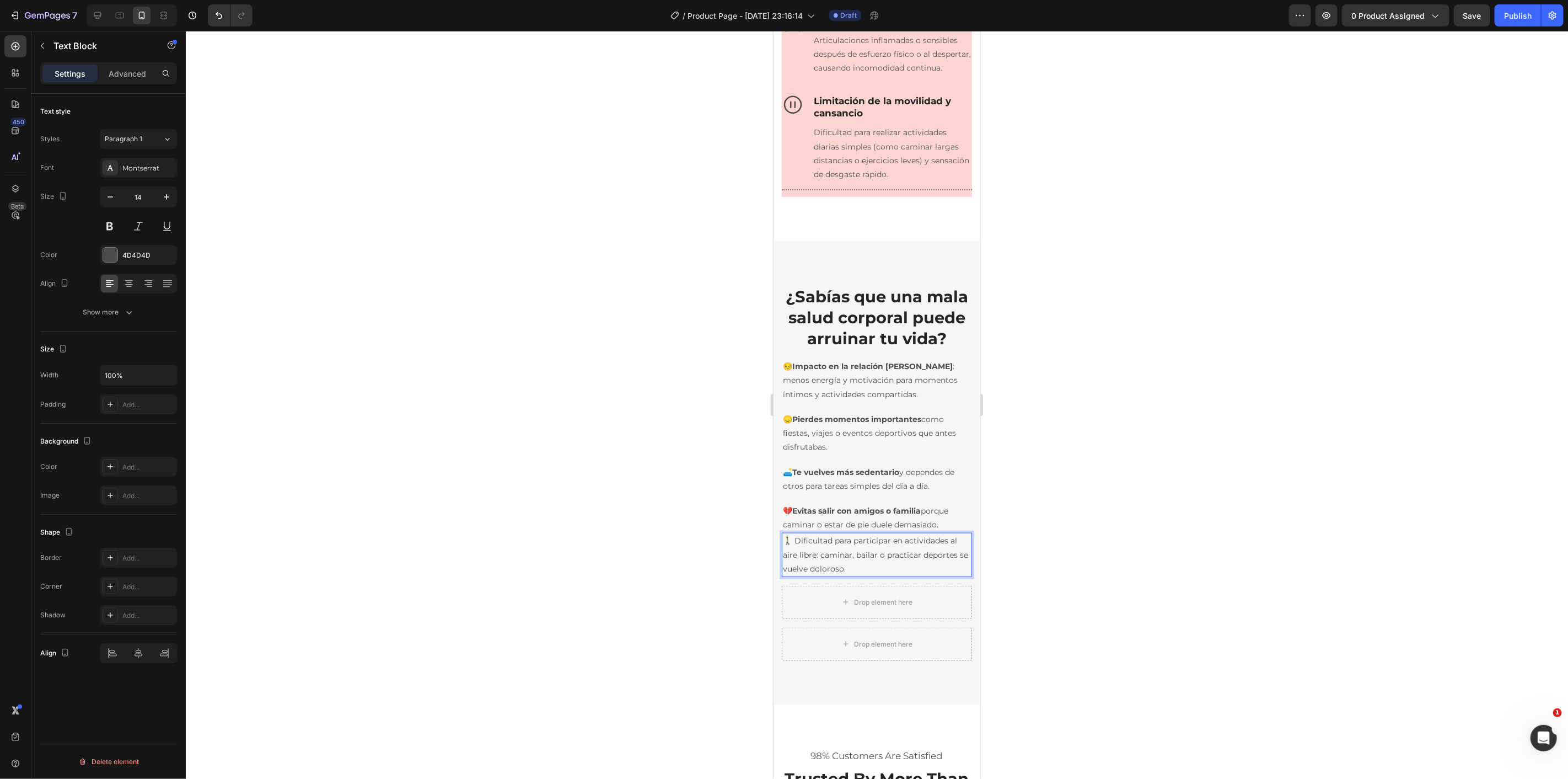
click at [680, 548] on div at bounding box center [877, 405] width 1382 height 748
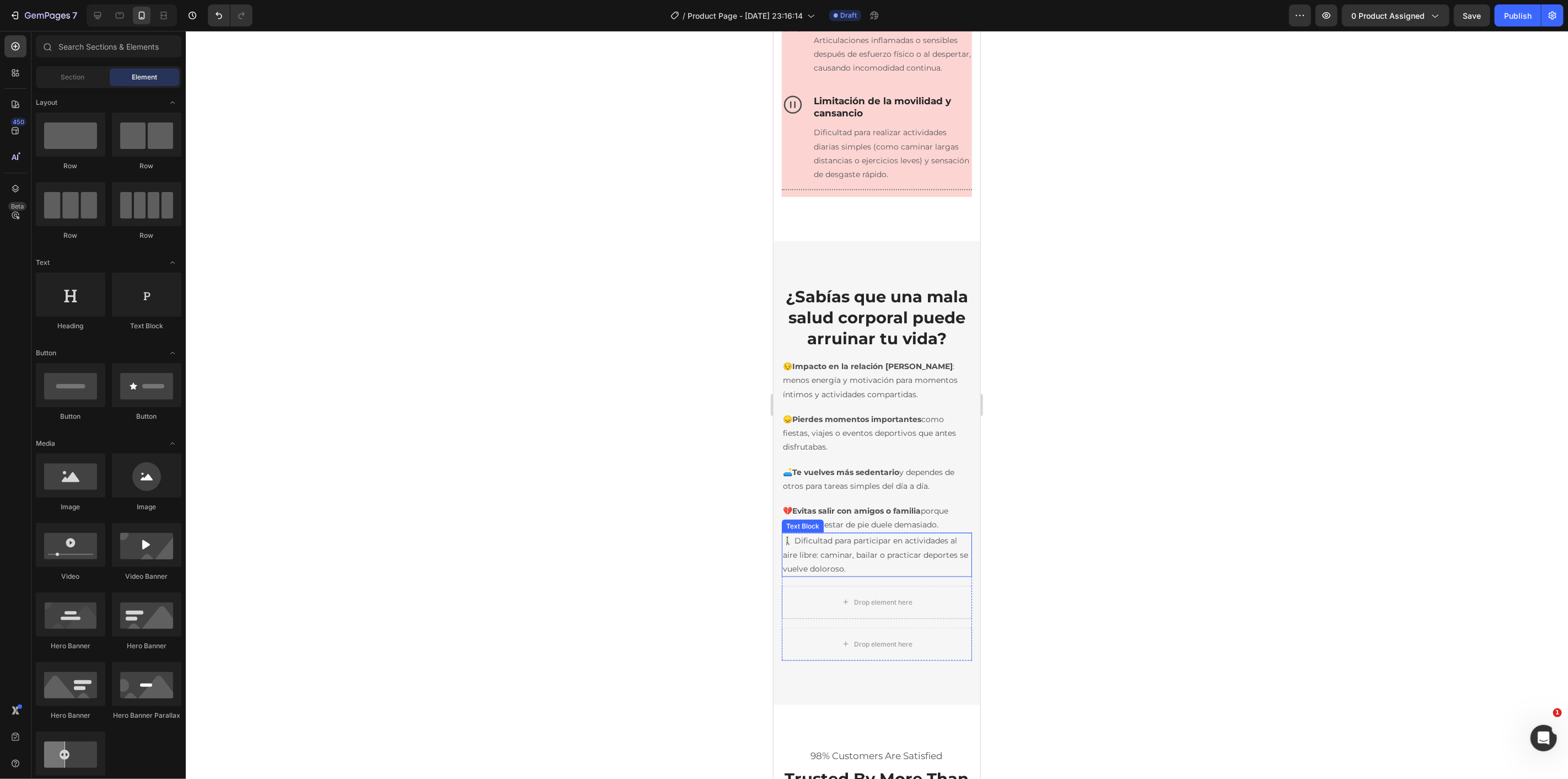
click at [801, 573] on p "🚶‍♂️ Dificultad para participar en actividades al aire libre: caminar, bailar o…" at bounding box center [876, 554] width 188 height 42
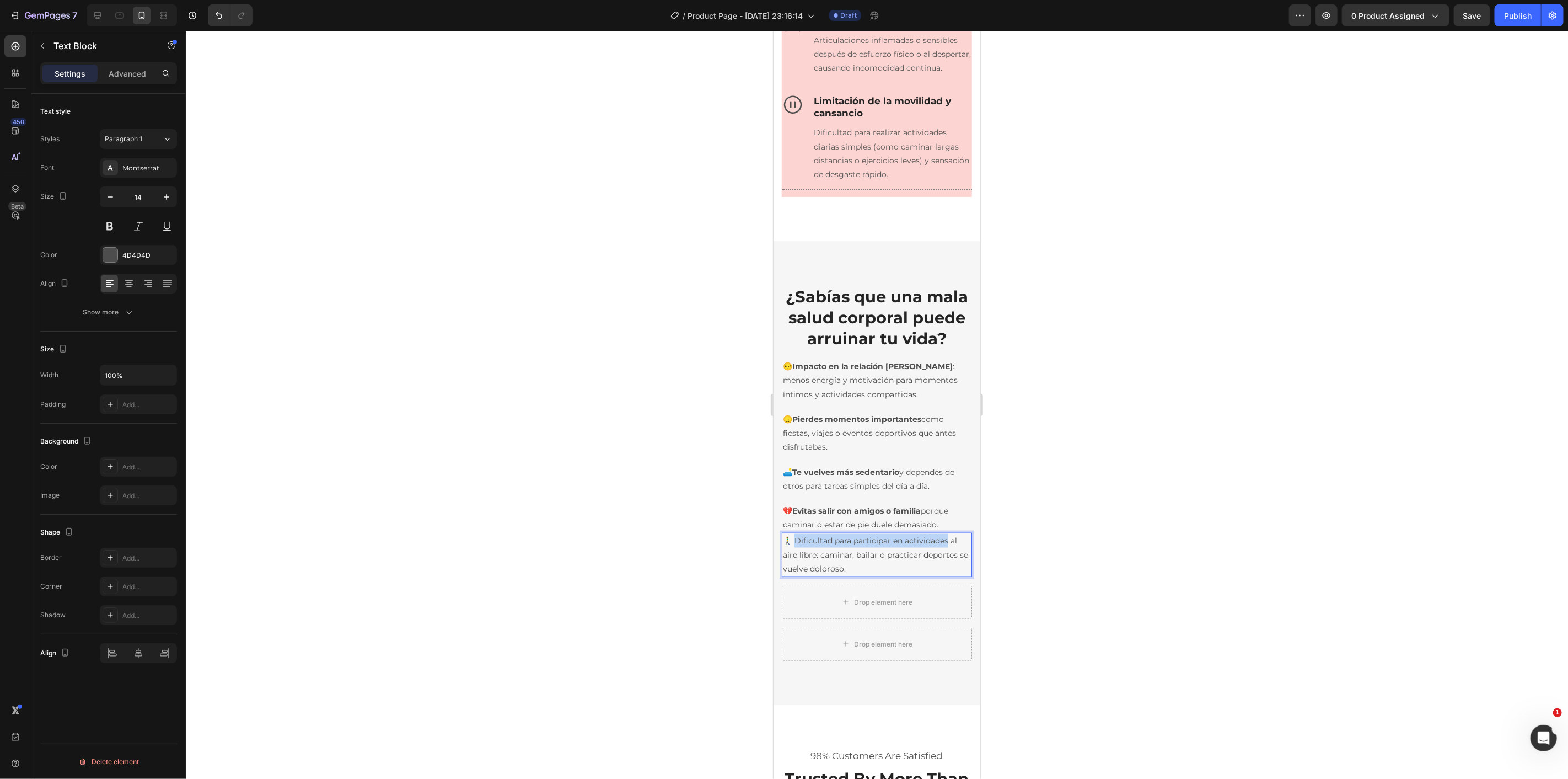
drag, startPoint x: 797, startPoint y: 574, endPoint x: 947, endPoint y: 577, distance: 150.0
click at [853, 549] on icon "Editor contextual toolbar" at bounding box center [854, 553] width 7 height 8
click at [871, 575] on p "🚶‍♂️ Dificultad para participar en actividades al aire libre: caminar, bailar o…" at bounding box center [876, 554] width 188 height 42
click at [906, 610] on div "🚶‍♂️ Dificultad para participar en actividades al aire libre: caminar, bailar o…" at bounding box center [876, 596] width 190 height 128
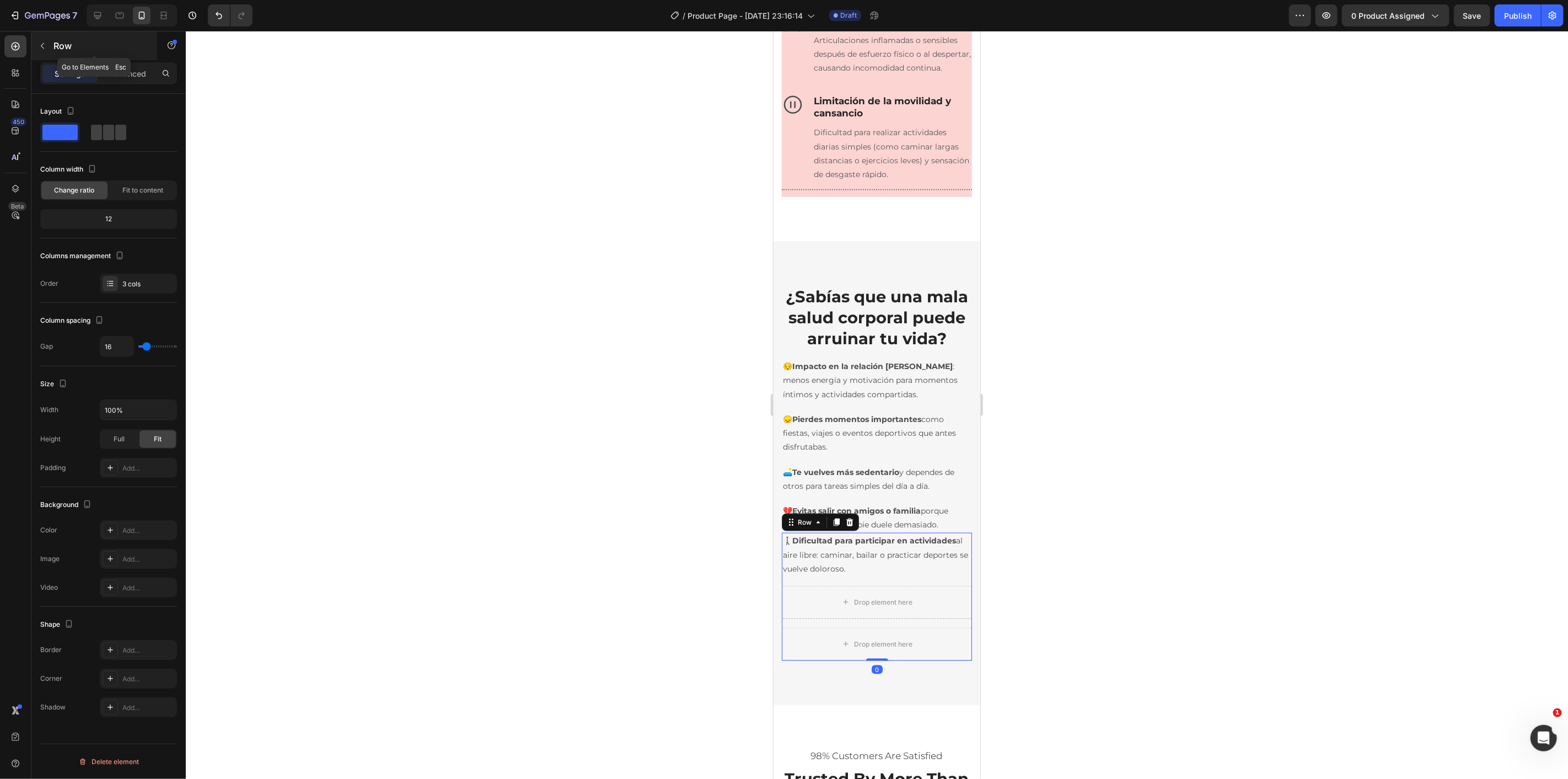
click at [43, 45] on icon "button" at bounding box center [43, 46] width 9 height 9
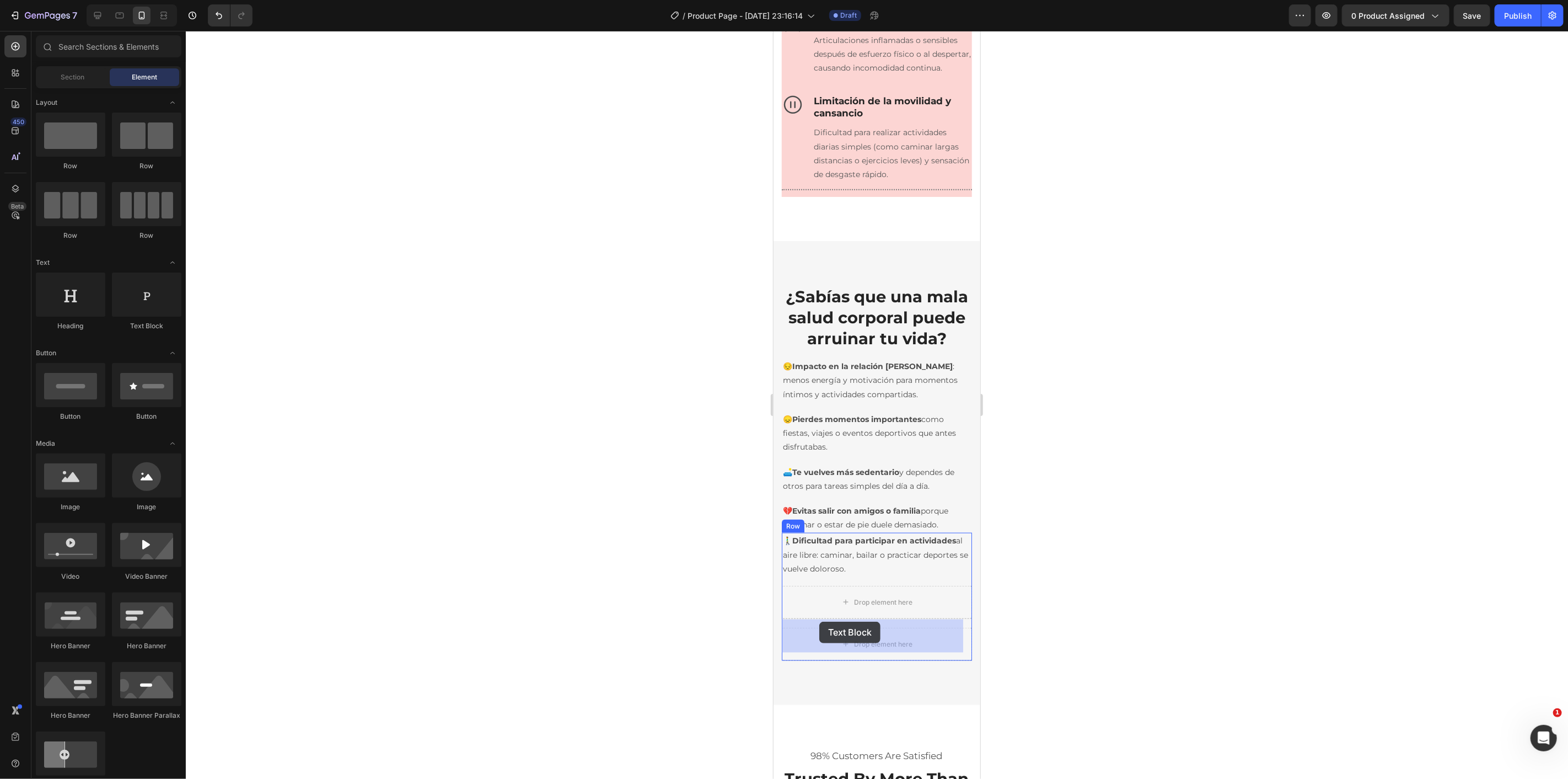
drag, startPoint x: 1321, startPoint y: 483, endPoint x: 807, endPoint y: 233, distance: 571.6
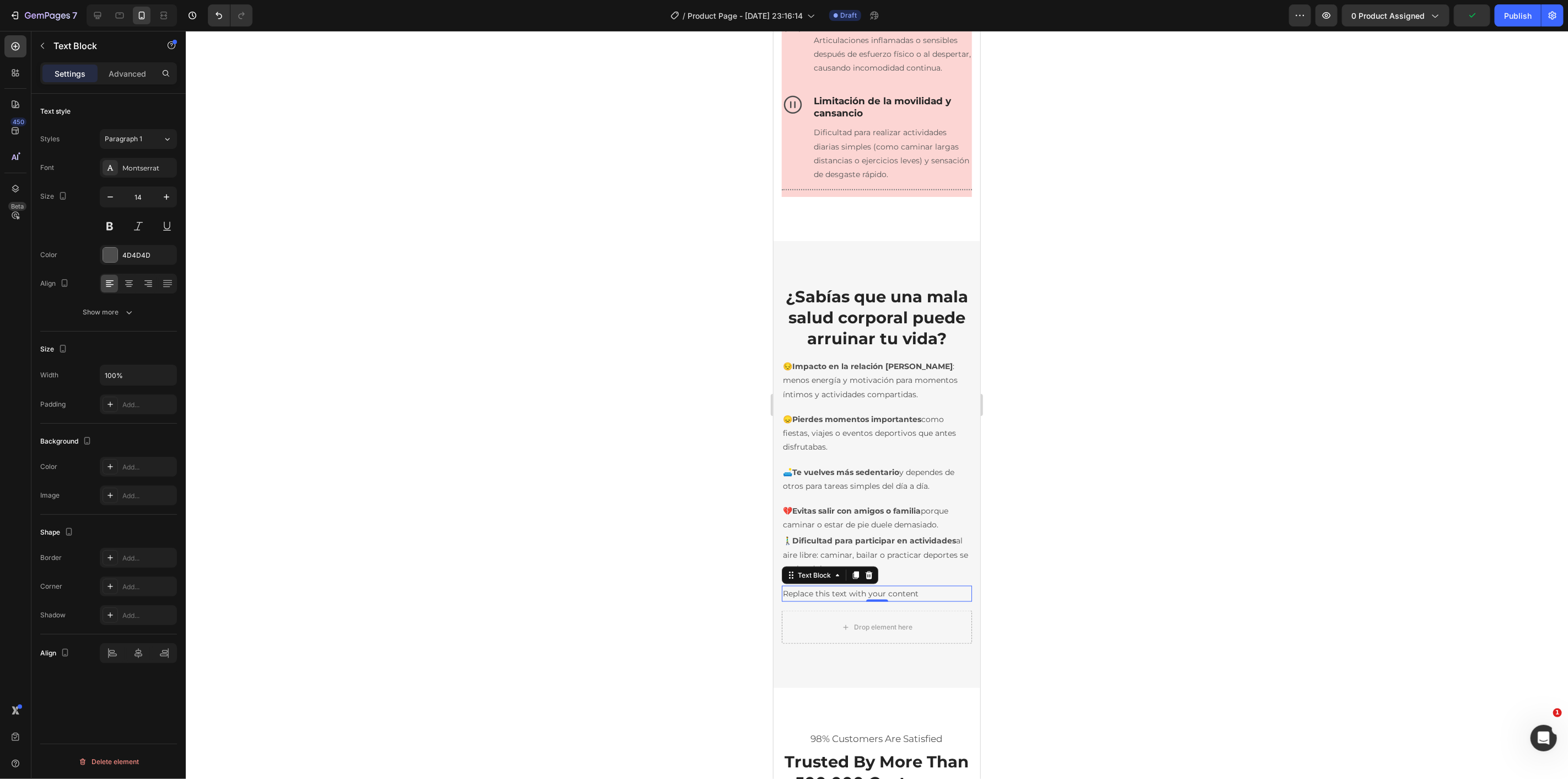
click at [836, 601] on div "Replace this text with your content" at bounding box center [876, 593] width 190 height 16
click at [836, 600] on p "Replace this text with your content" at bounding box center [876, 593] width 188 height 14
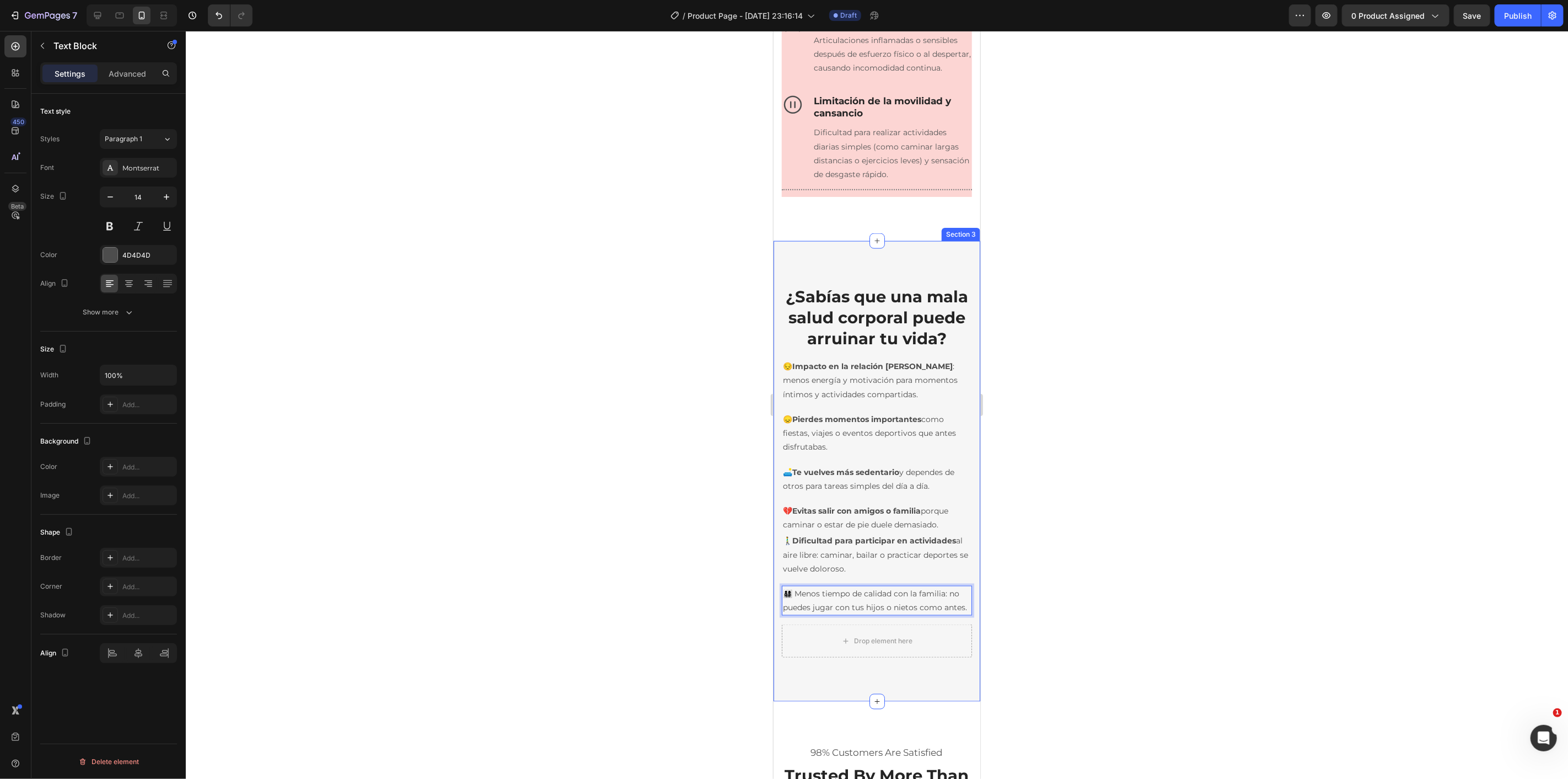
click at [716, 611] on div at bounding box center [877, 405] width 1382 height 748
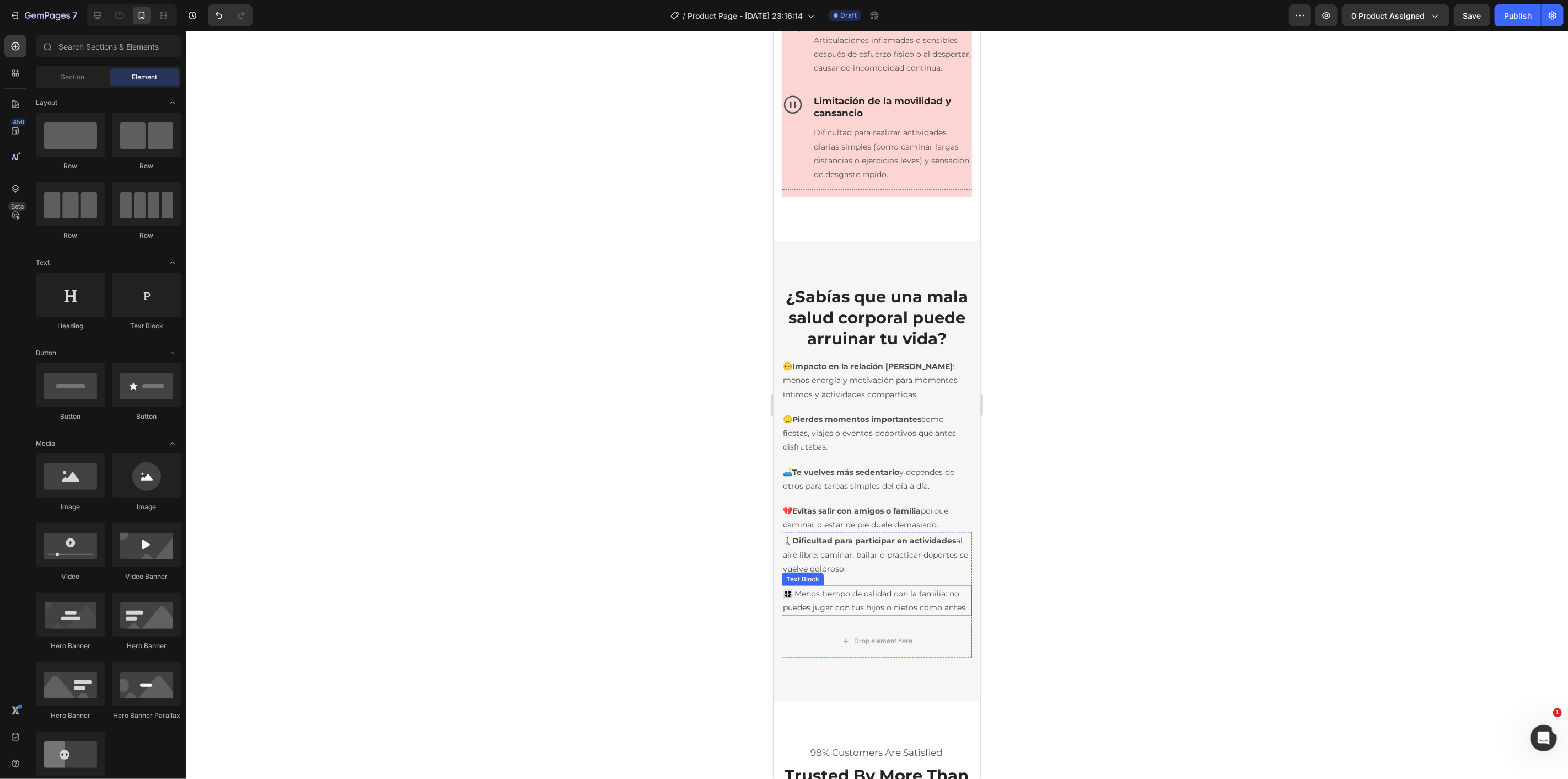
click at [801, 614] on p "👨‍👩‍👧‍👦 Menos tiempo de calidad con la familia: no puedes jugar con tus hijos o…" at bounding box center [876, 600] width 188 height 27
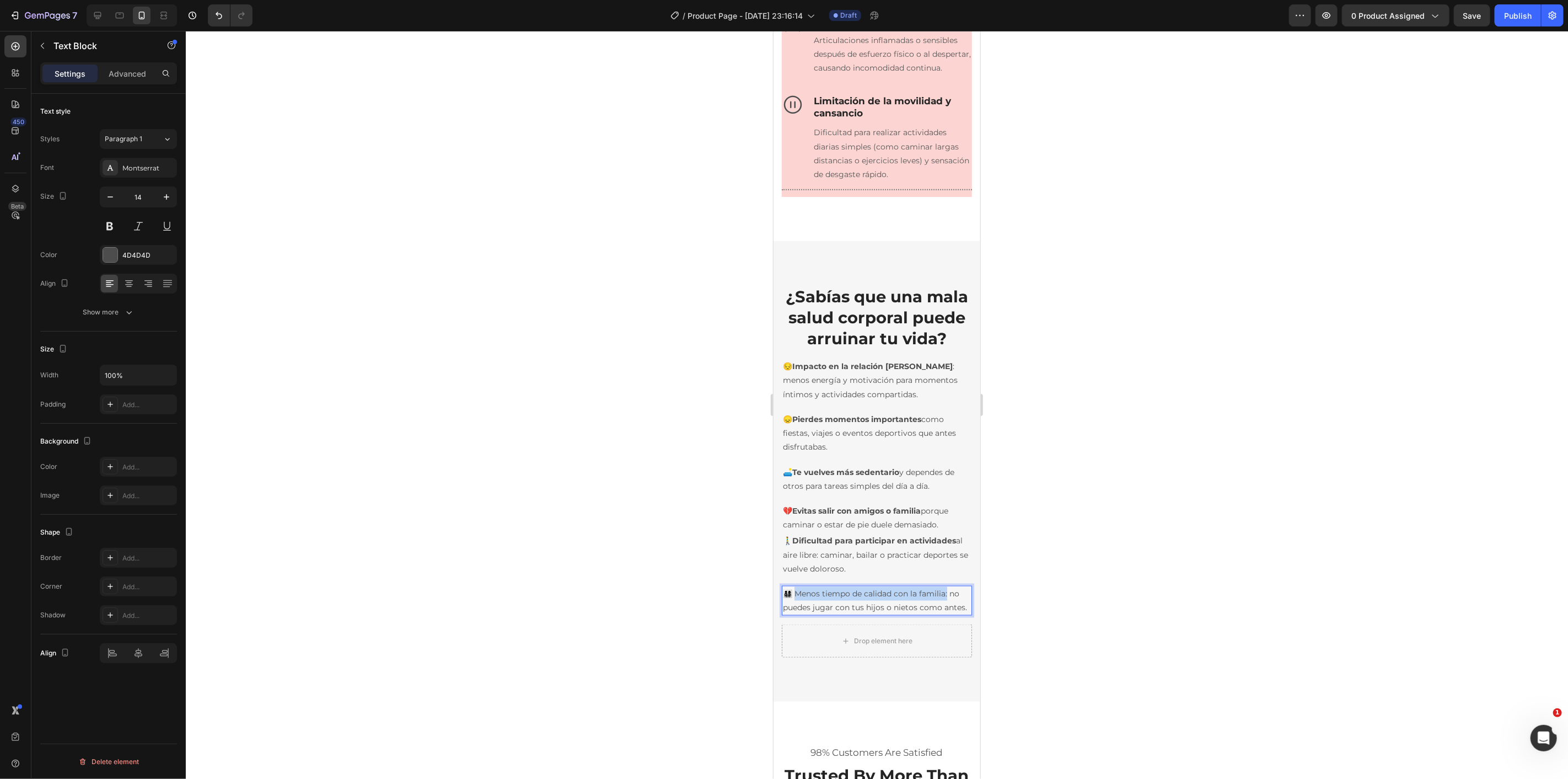
drag, startPoint x: 795, startPoint y: 623, endPoint x: 946, endPoint y: 629, distance: 151.1
click at [946, 614] on p "👨‍👩‍👧‍👦 Menos tiempo de calidad con la familia: no puedes jugar con tus hijos o…" at bounding box center [876, 600] width 188 height 27
click at [941, 614] on p "👨‍👩‍👧‍👦 Menos tiempo de calidad con la familia: no puedes jugar con tus hijos o…" at bounding box center [876, 600] width 188 height 27
drag, startPoint x: 945, startPoint y: 626, endPoint x: 797, endPoint y: 625, distance: 148.0
click at [796, 614] on p "👨‍👩‍👧‍👦 Menos tiempo de calidad con la familia: no puedes jugar con tus hijos o…" at bounding box center [876, 600] width 188 height 27
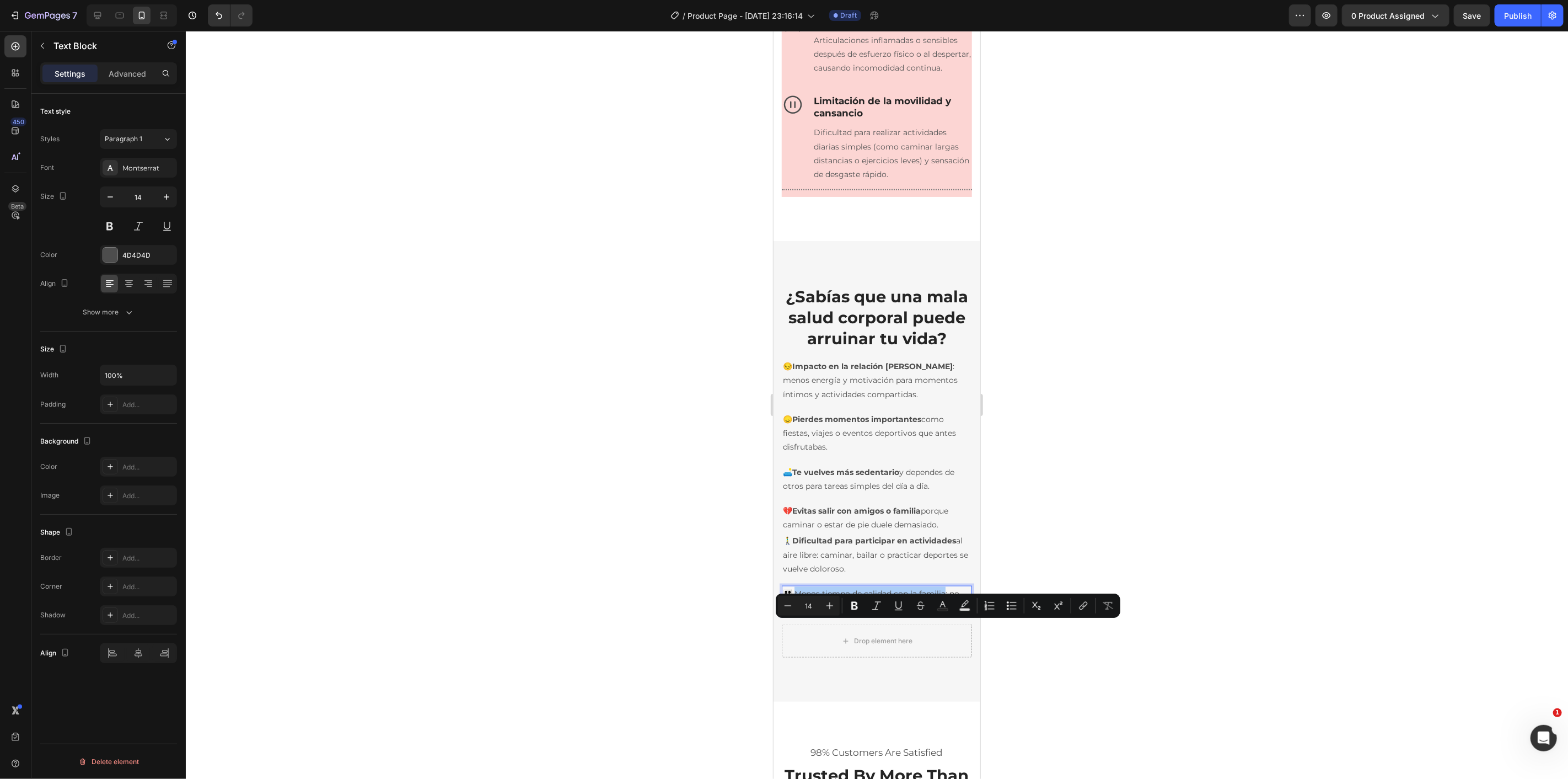
click at [857, 605] on icon "Editor contextual toolbar" at bounding box center [855, 606] width 11 height 11
click at [645, 544] on div at bounding box center [877, 405] width 1382 height 748
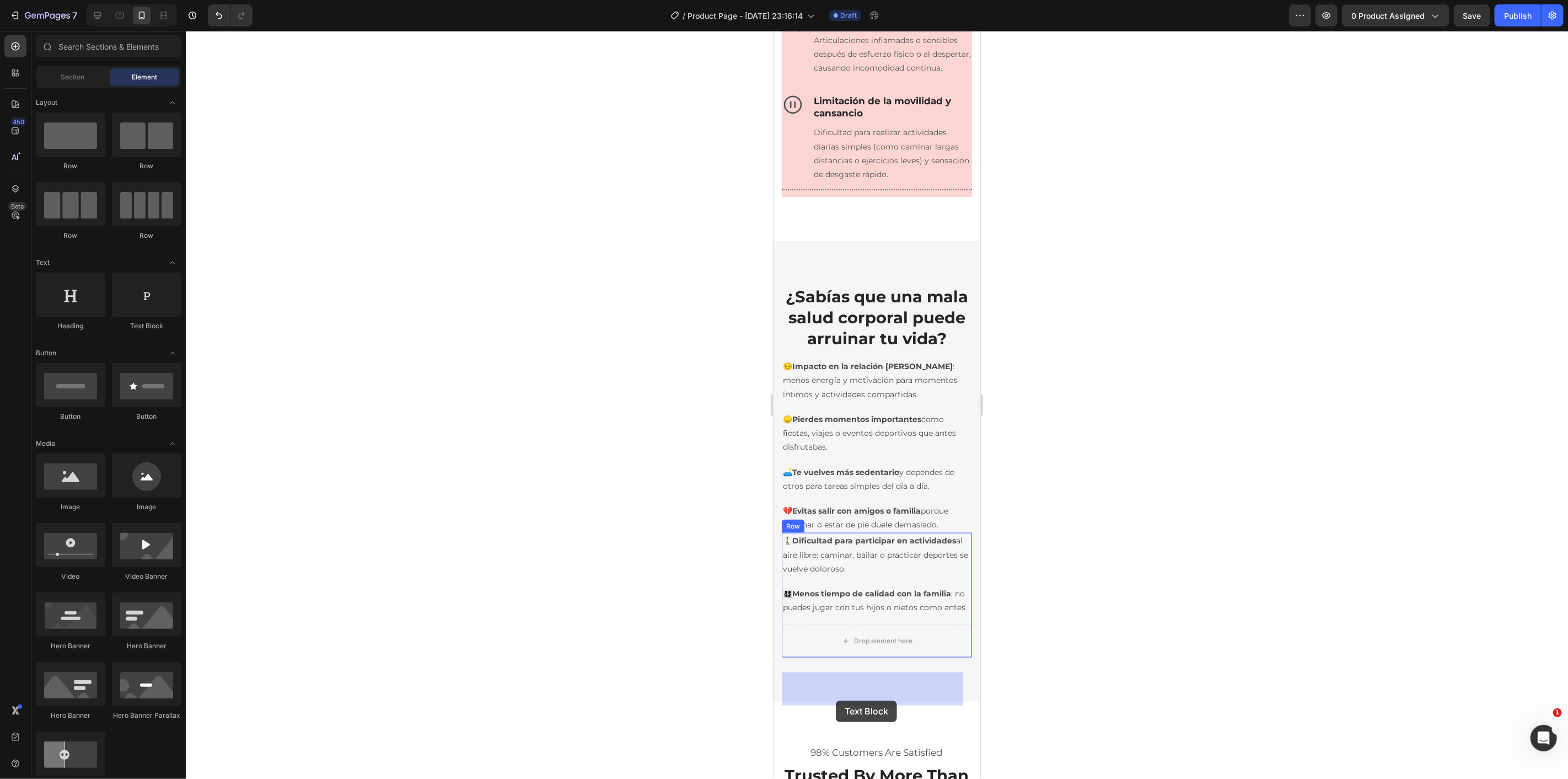
drag, startPoint x: 1304, startPoint y: 606, endPoint x: 837, endPoint y: 692, distance: 474.9
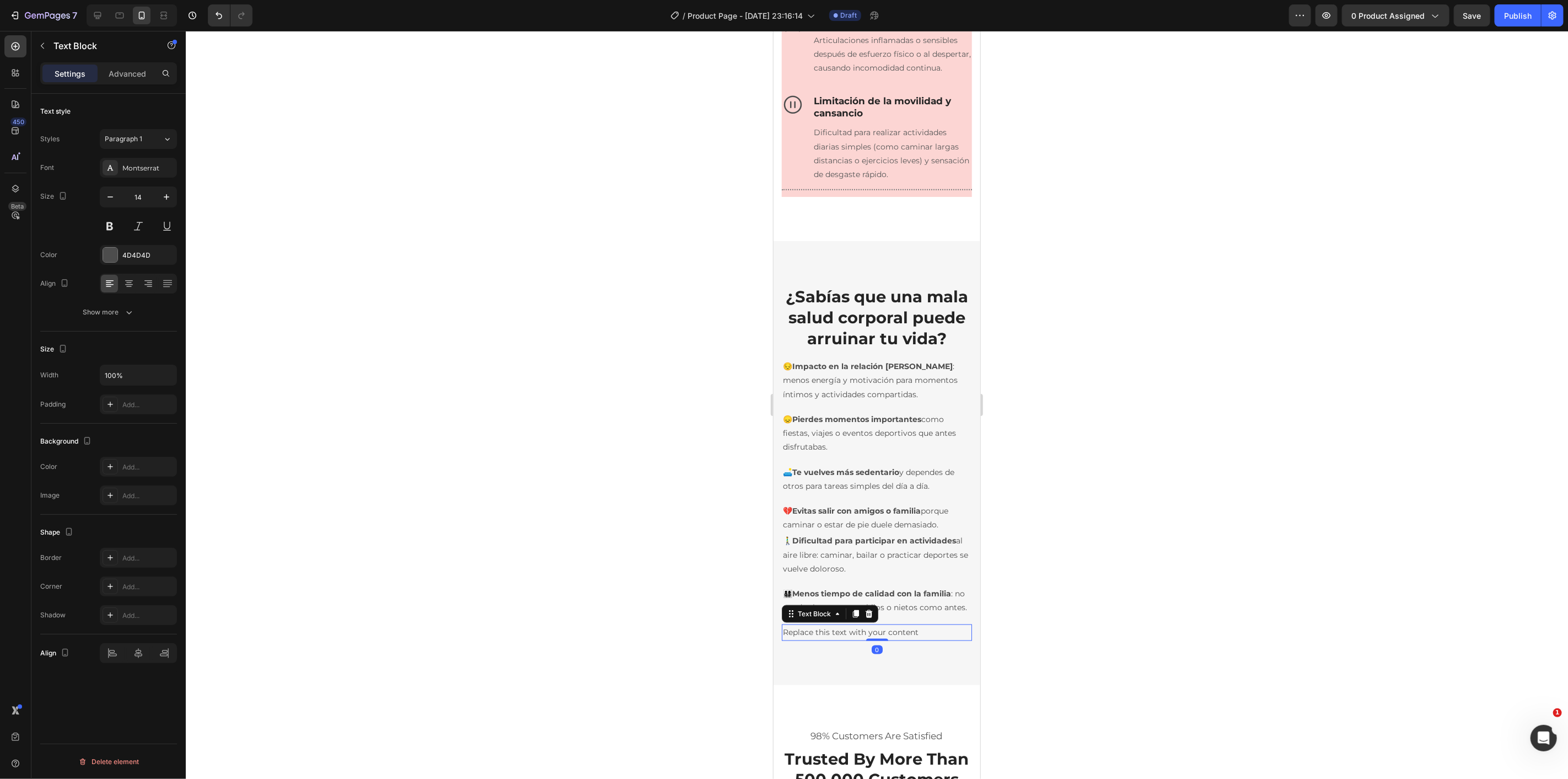
click at [830, 640] on div "Replace this text with your content" at bounding box center [876, 632] width 190 height 16
click at [830, 638] on p "Replace this text with your content" at bounding box center [876, 632] width 188 height 14
click at [823, 652] on p "📉 Limitación laboral: tareas físicas o incluso largas jornadas de trabajo se vu…" at bounding box center [876, 638] width 188 height 27
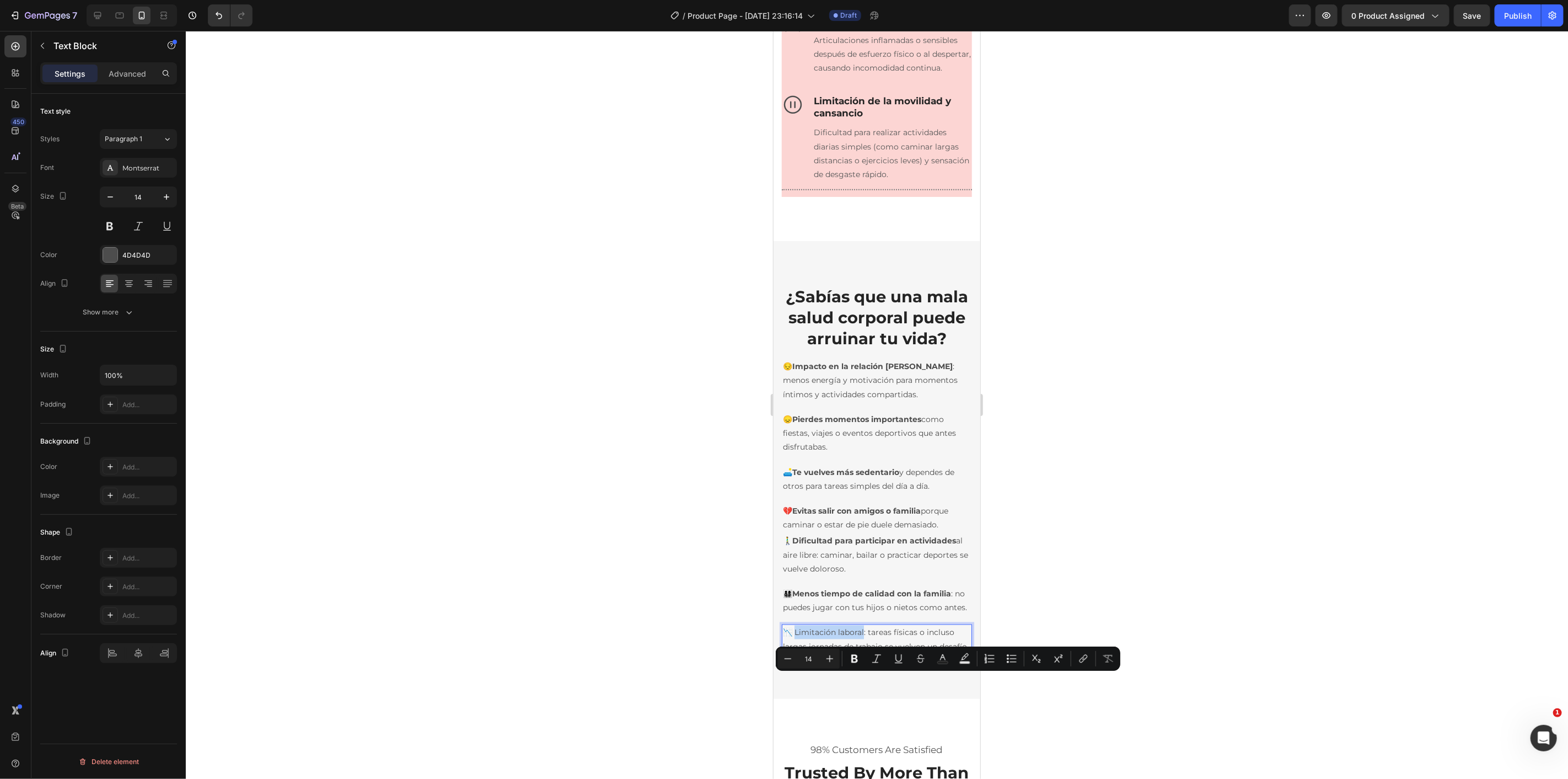
drag, startPoint x: 796, startPoint y: 680, endPoint x: 863, endPoint y: 683, distance: 67.1
click at [863, 652] on p "📉 Limitación laboral: tareas físicas o incluso largas jornadas de trabajo se vu…" at bounding box center [876, 638] width 188 height 27
click at [855, 659] on icon "Editor contextual toolbar" at bounding box center [854, 658] width 7 height 8
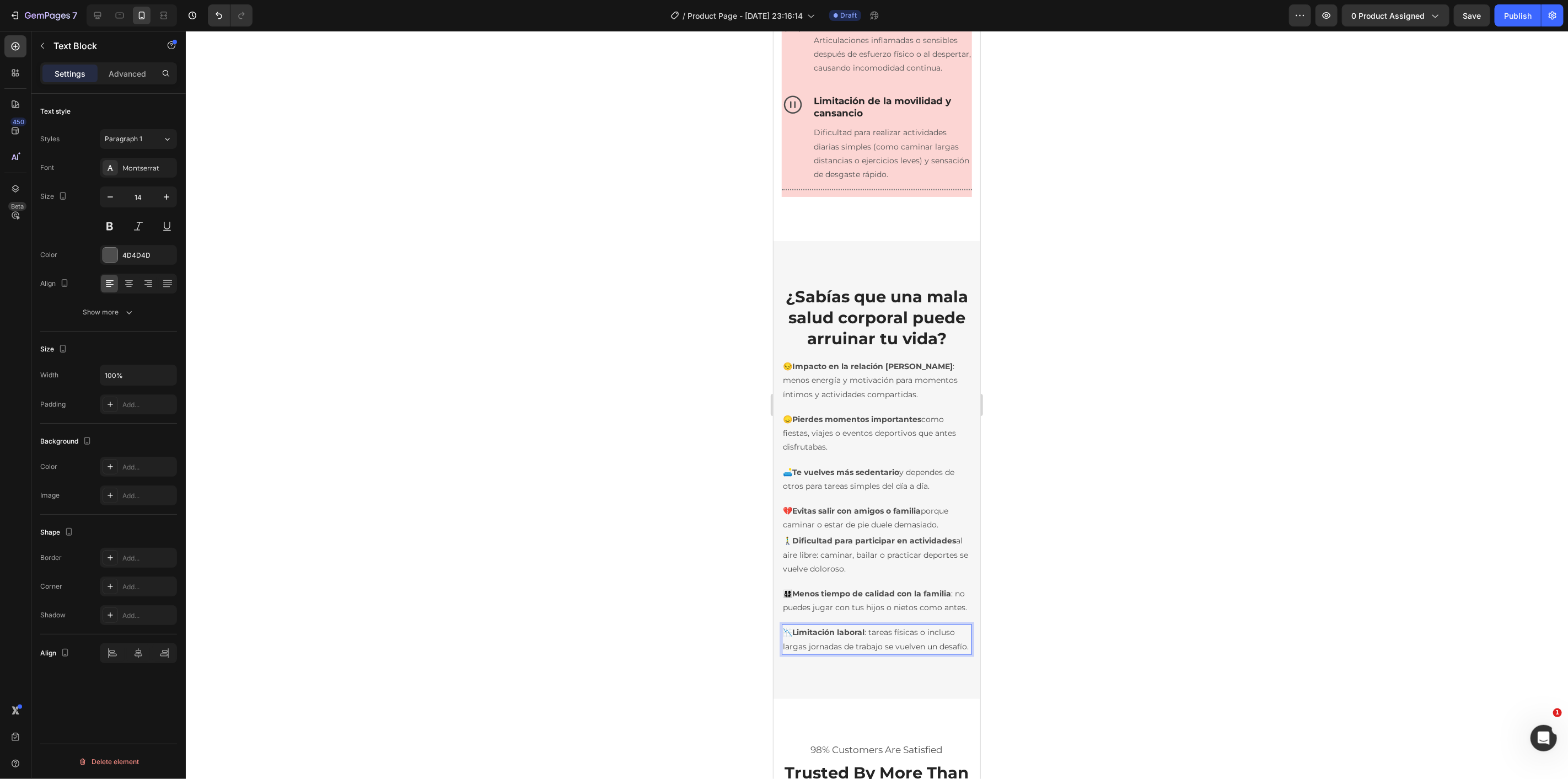
click at [1096, 543] on div at bounding box center [877, 405] width 1382 height 748
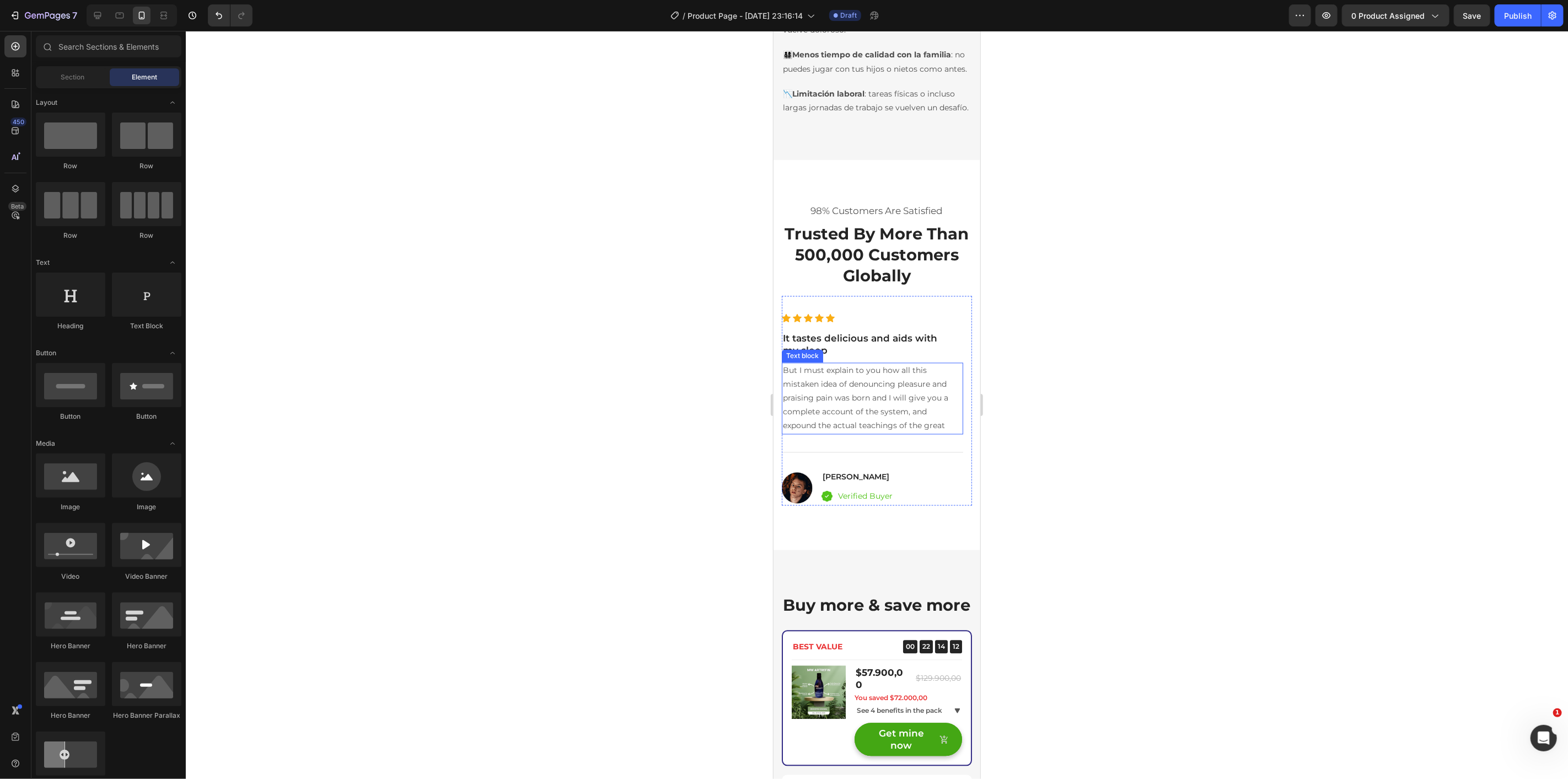
scroll to position [1531, 0]
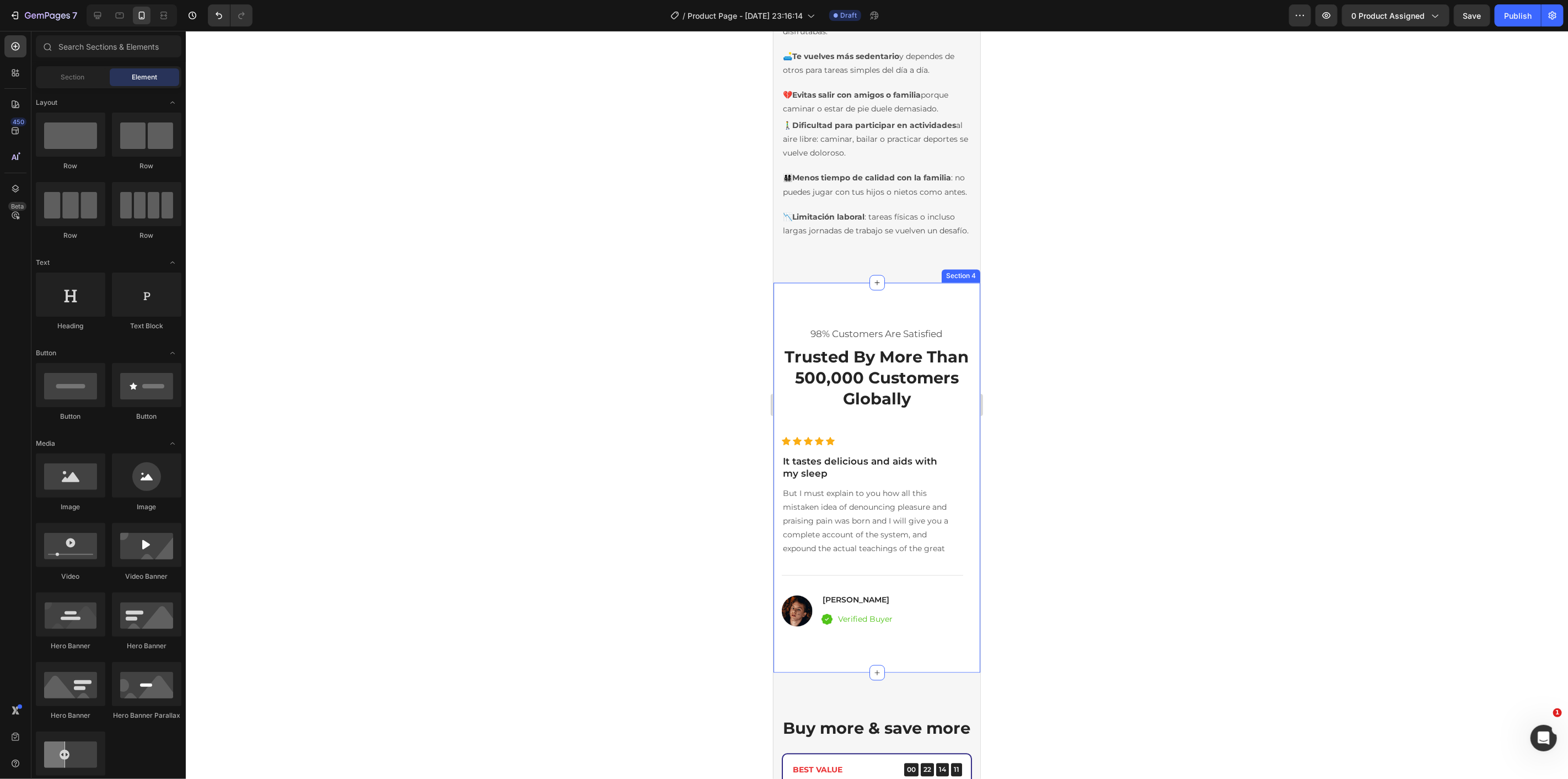
click at [953, 346] on div "98% Customers Are Satisfied Text block Trusted By More Than 500,000 Customers G…" at bounding box center [876, 477] width 207 height 390
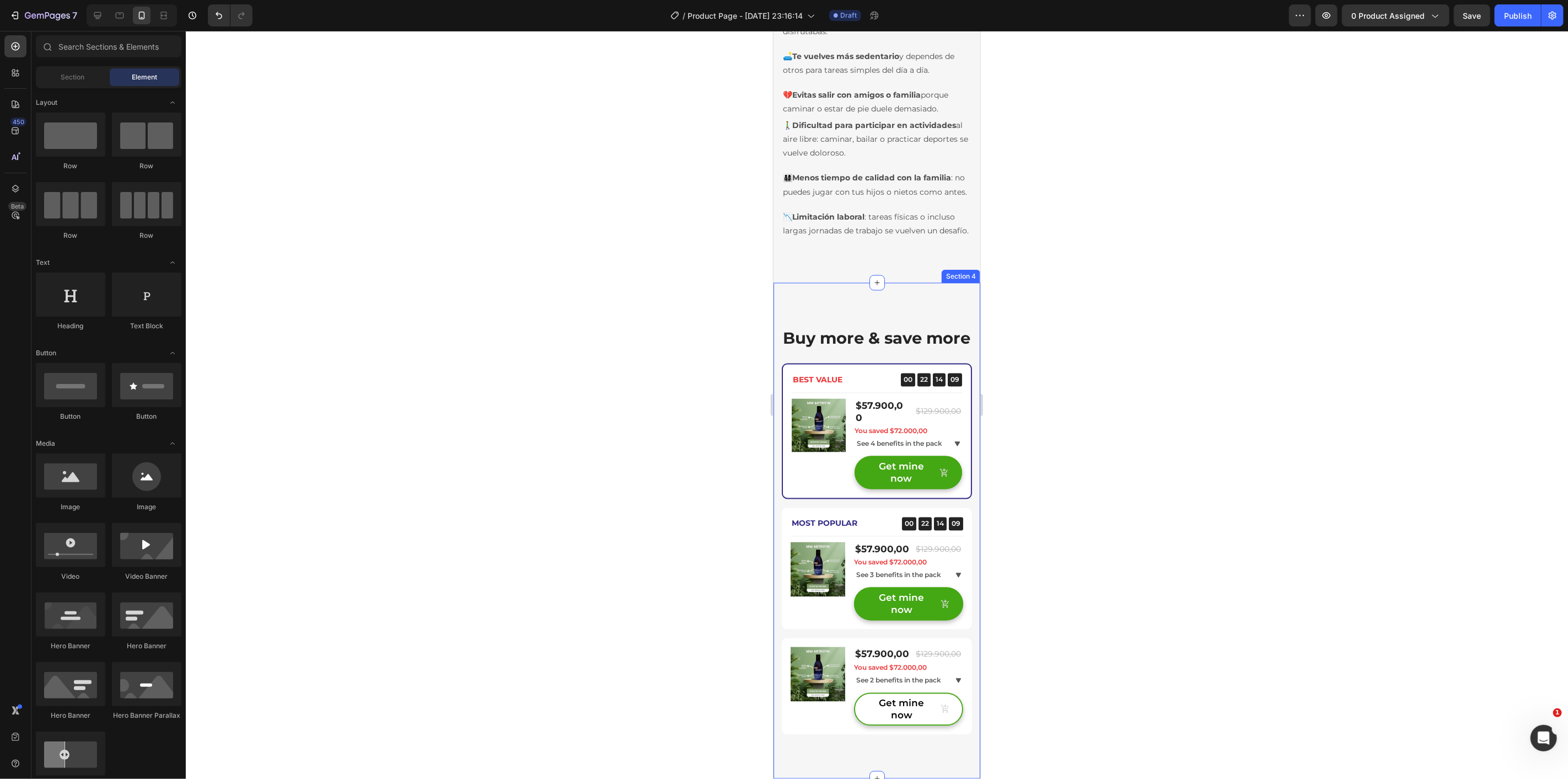
click at [947, 355] on div "Buy more & save more Heading BEST VALUE Text block 00 22 14 09 CountDown Timer …" at bounding box center [876, 530] width 207 height 496
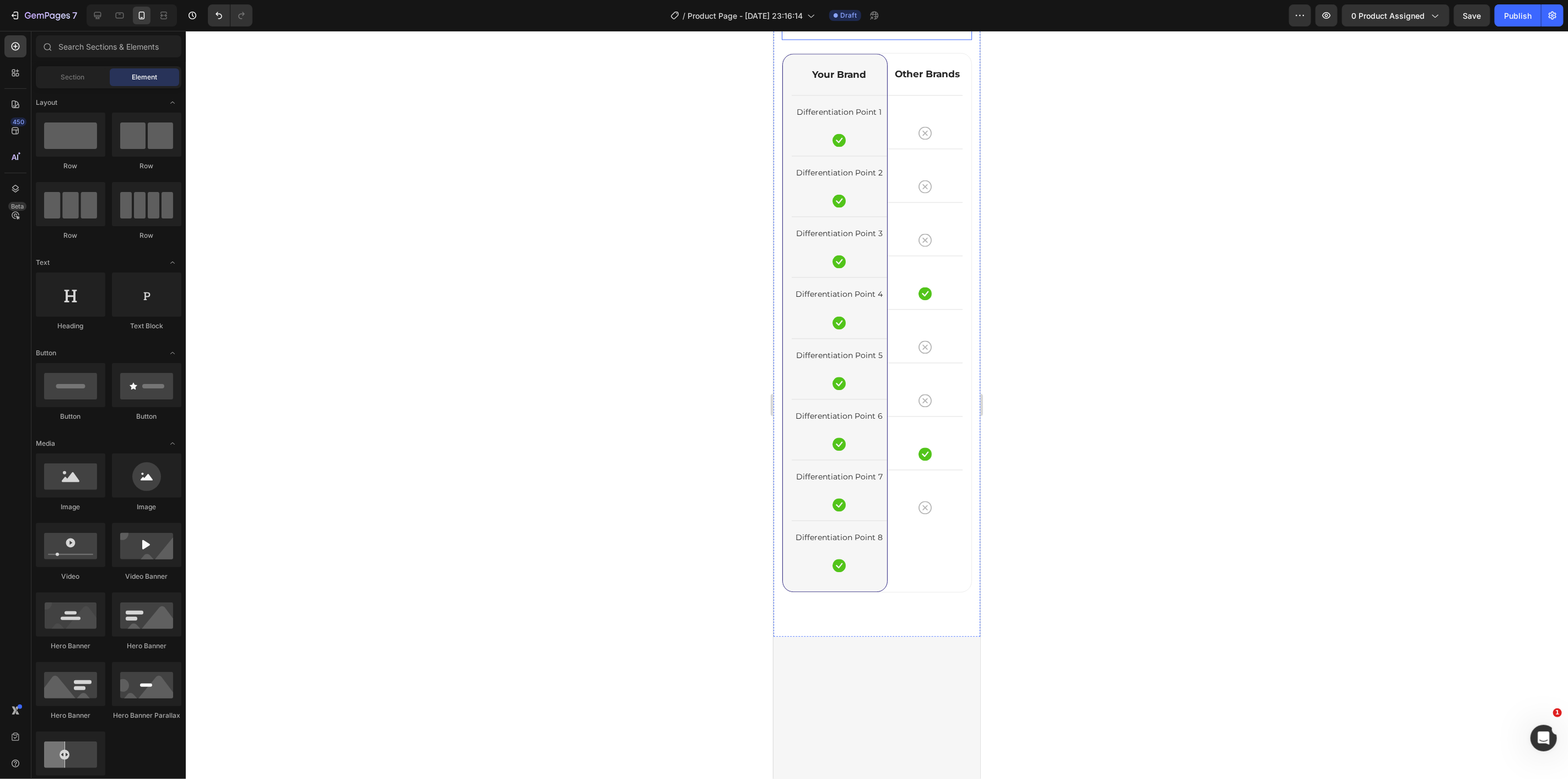
scroll to position [1409, 0]
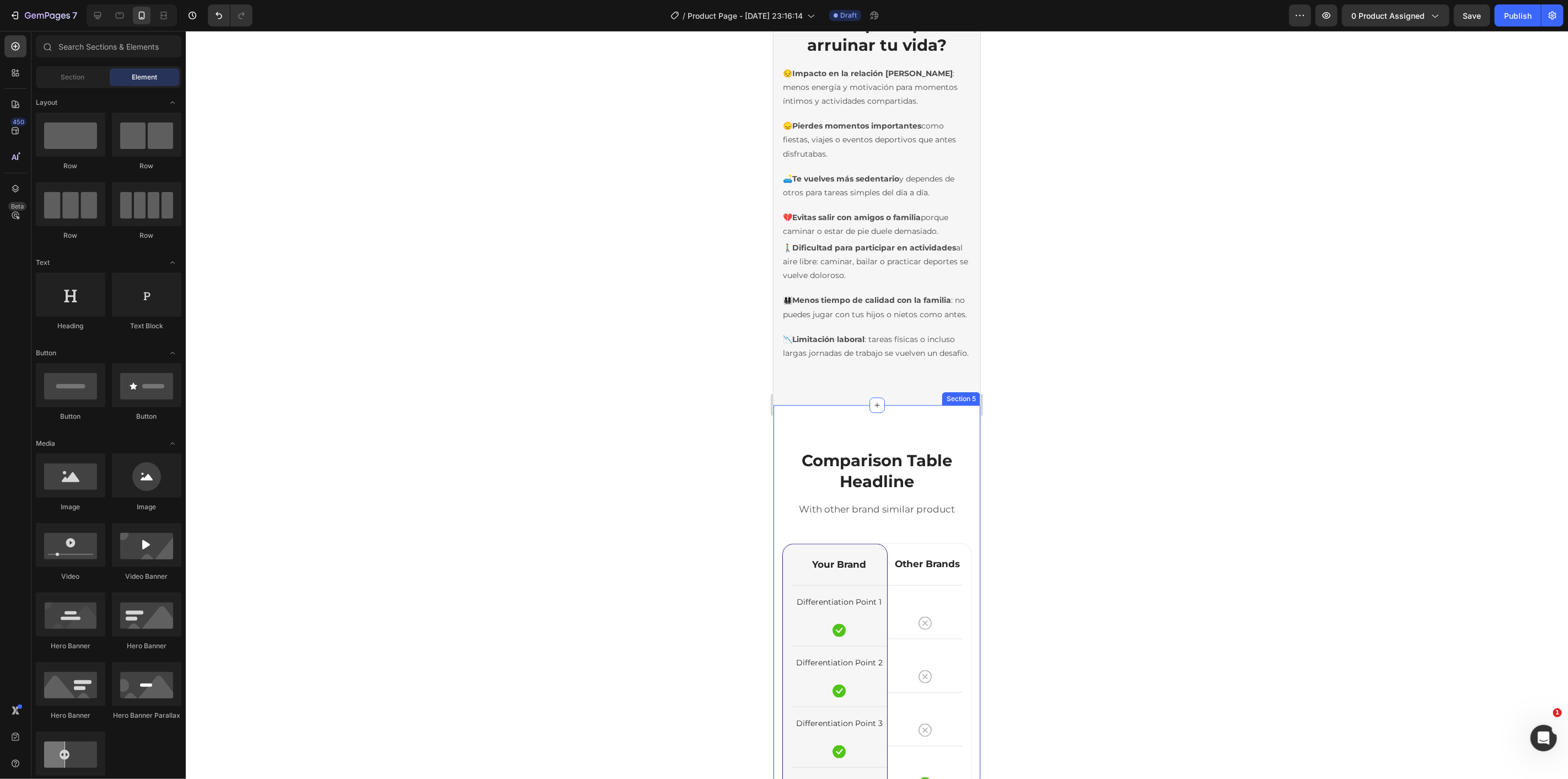
click at [946, 467] on div "Comparison Table Headline Heading With other brand similar product Text block R…" at bounding box center [876, 765] width 207 height 721
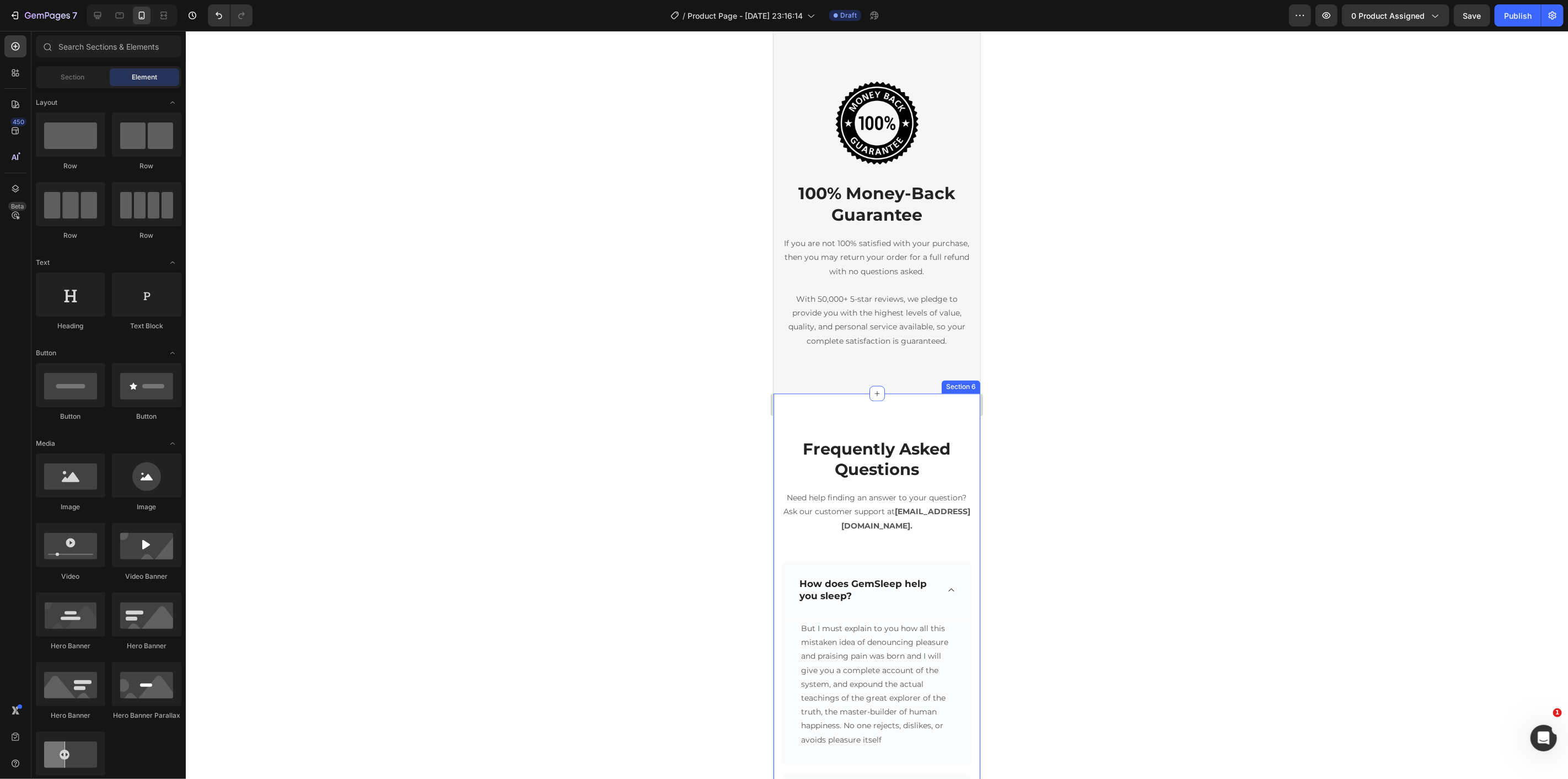
scroll to position [1471, 0]
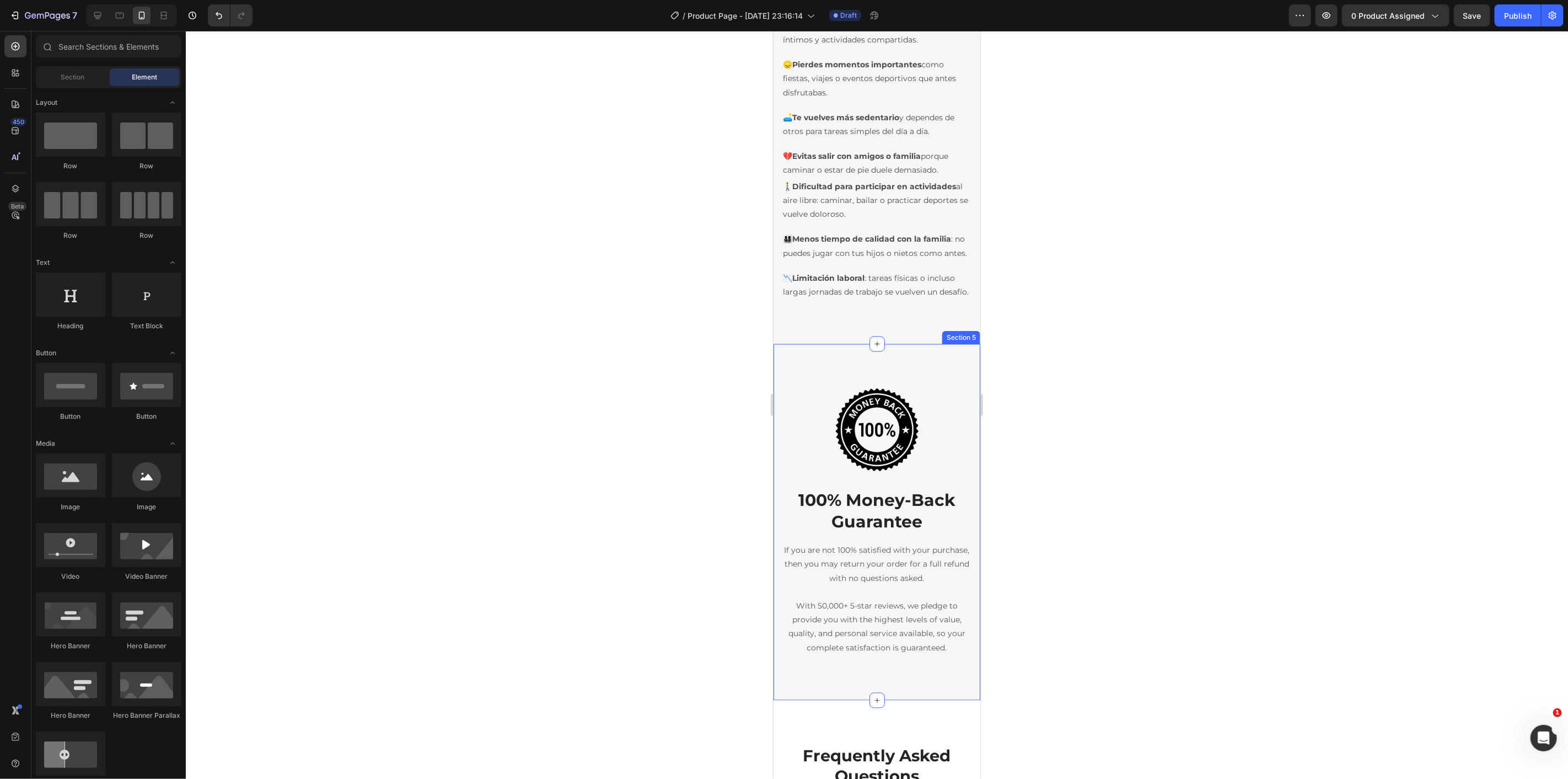
click at [950, 409] on div "Image 100% Money-Back Guarantee Heading If you are not 100% satisfied with your…" at bounding box center [876, 521] width 207 height 356
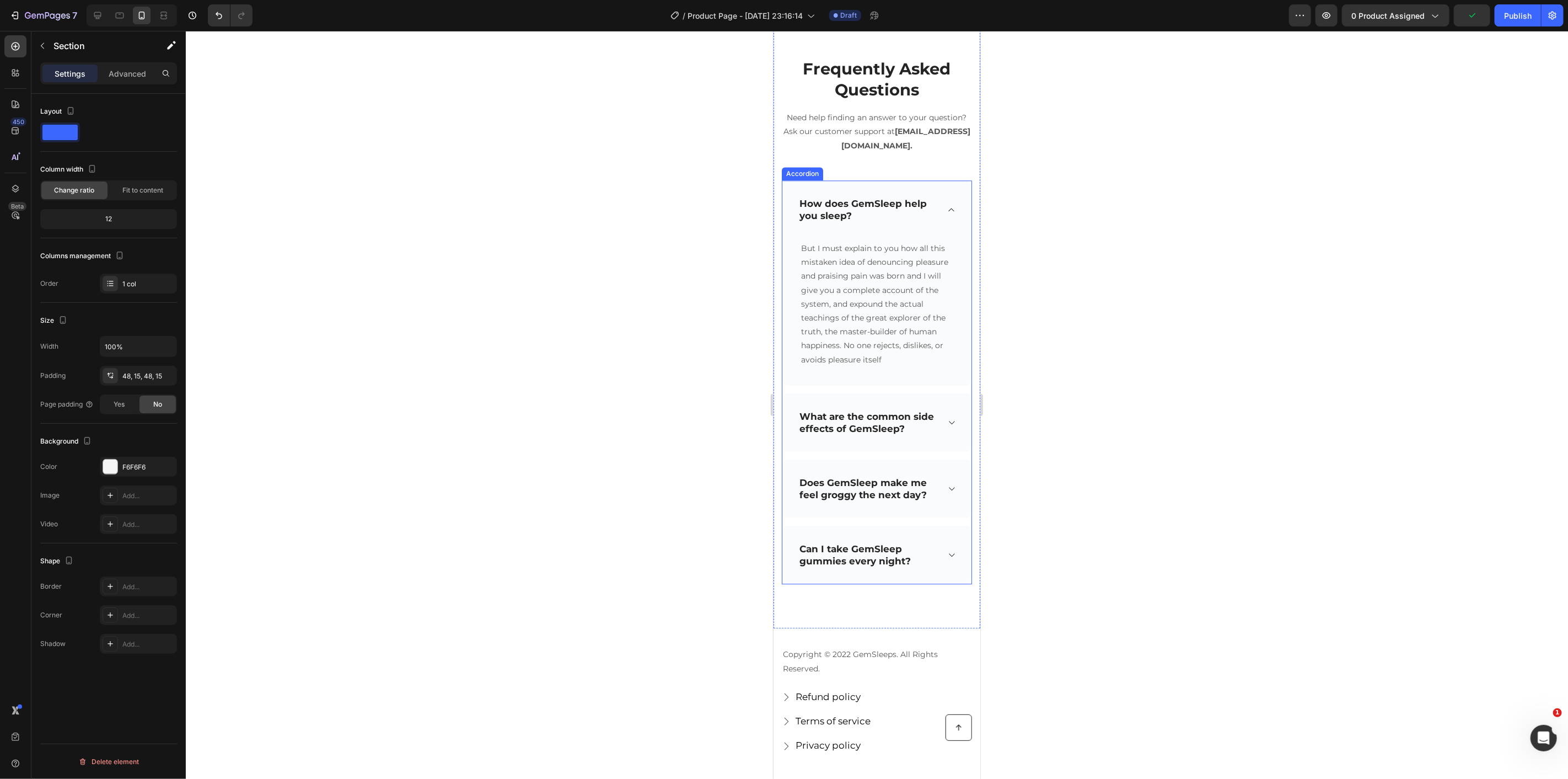
scroll to position [2420, 0]
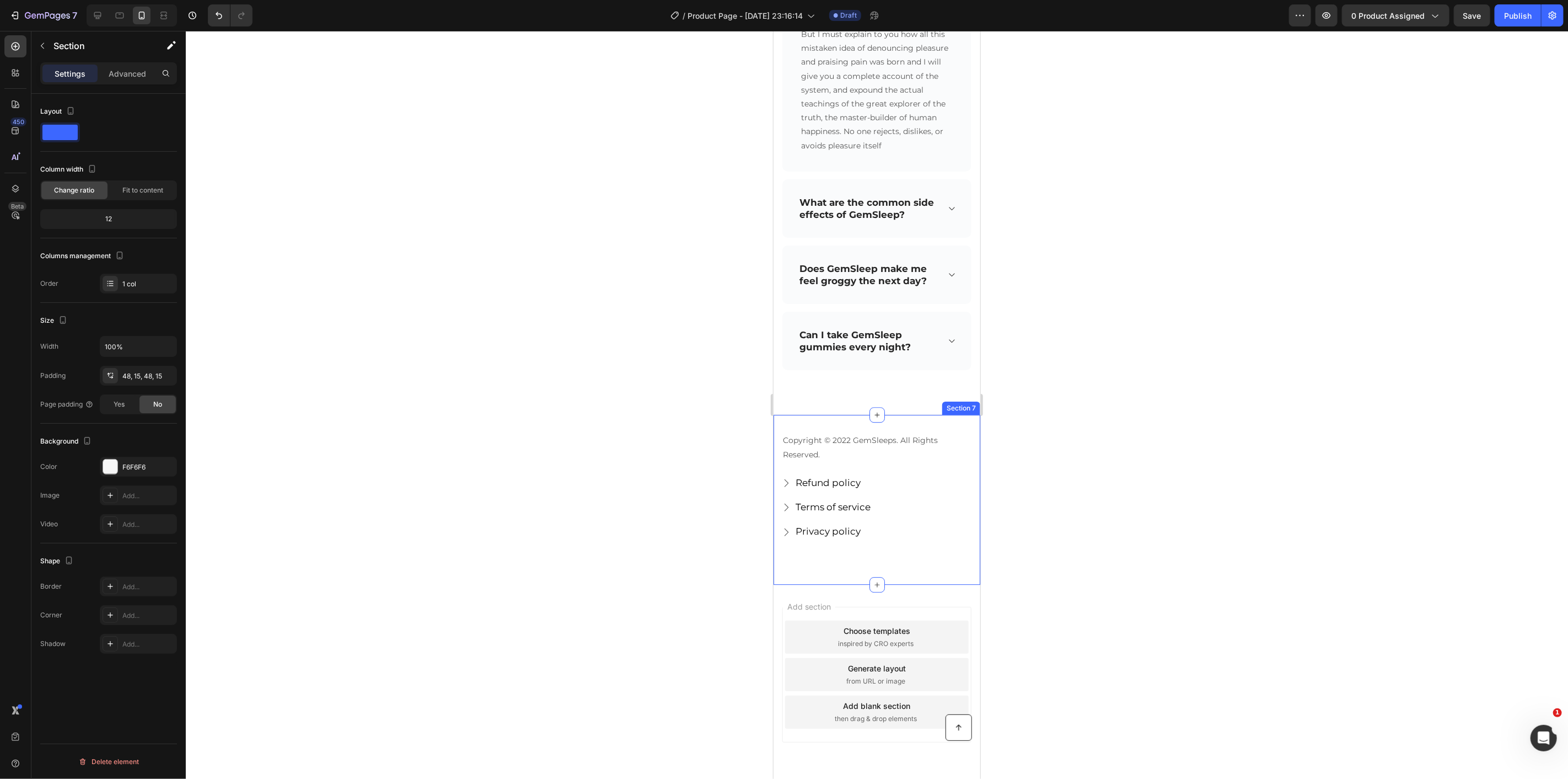
click at [960, 435] on div "Copyright © 2022 GemSleeps. All Rights Reserved. Text block Refund policy Butto…" at bounding box center [876, 499] width 207 height 170
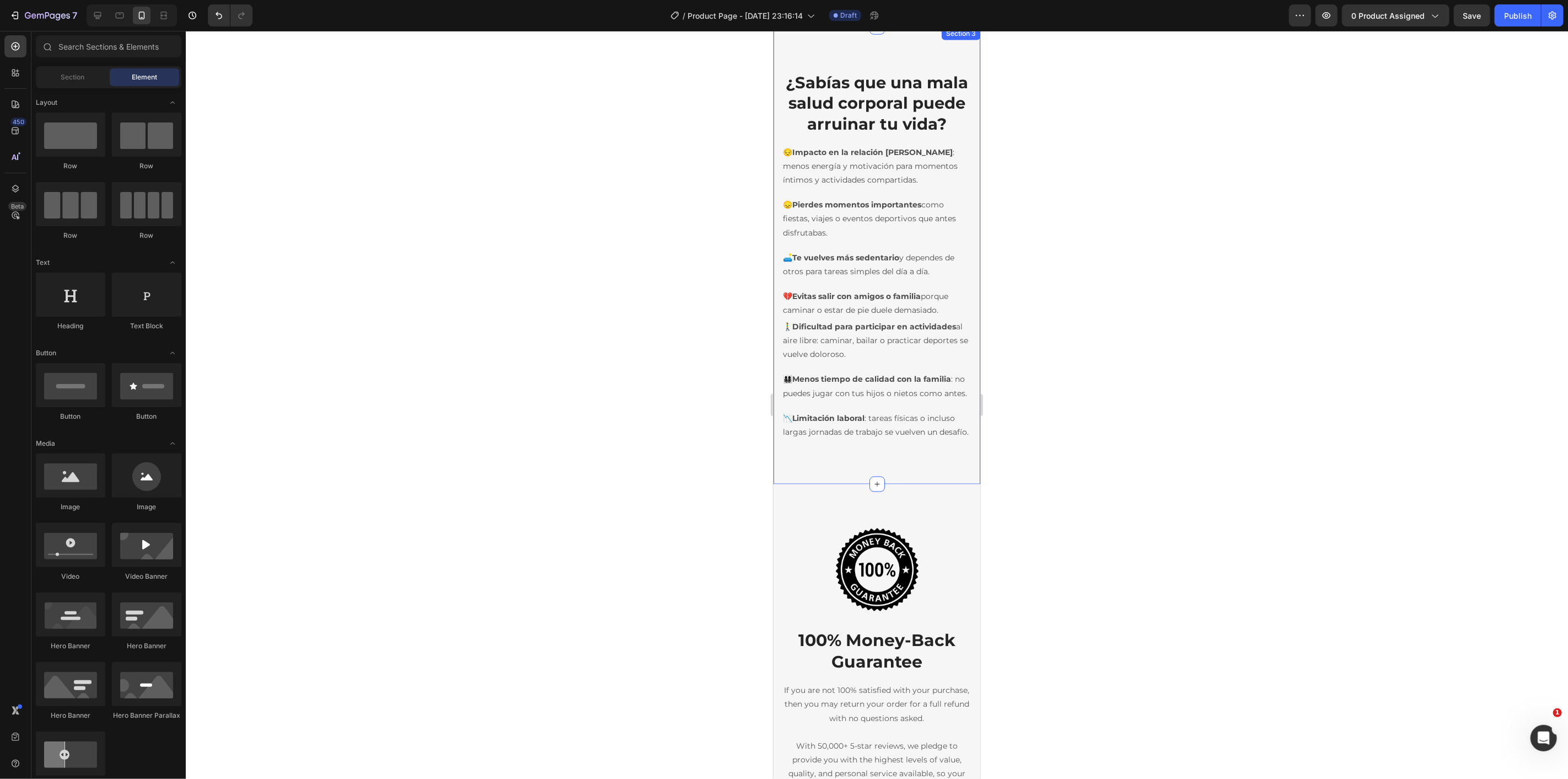
scroll to position [1269, 0]
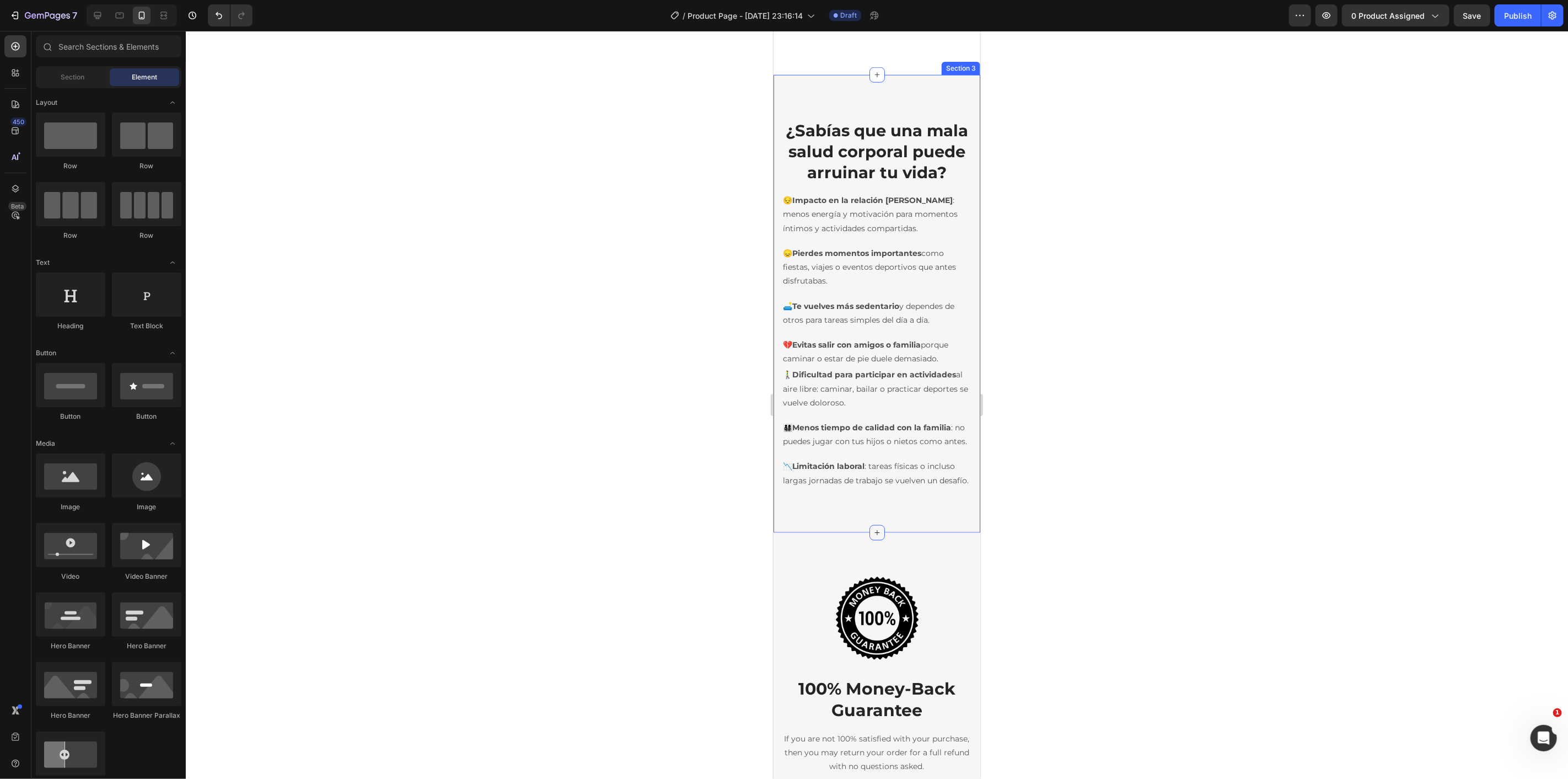
click at [873, 537] on icon at bounding box center [877, 532] width 9 height 9
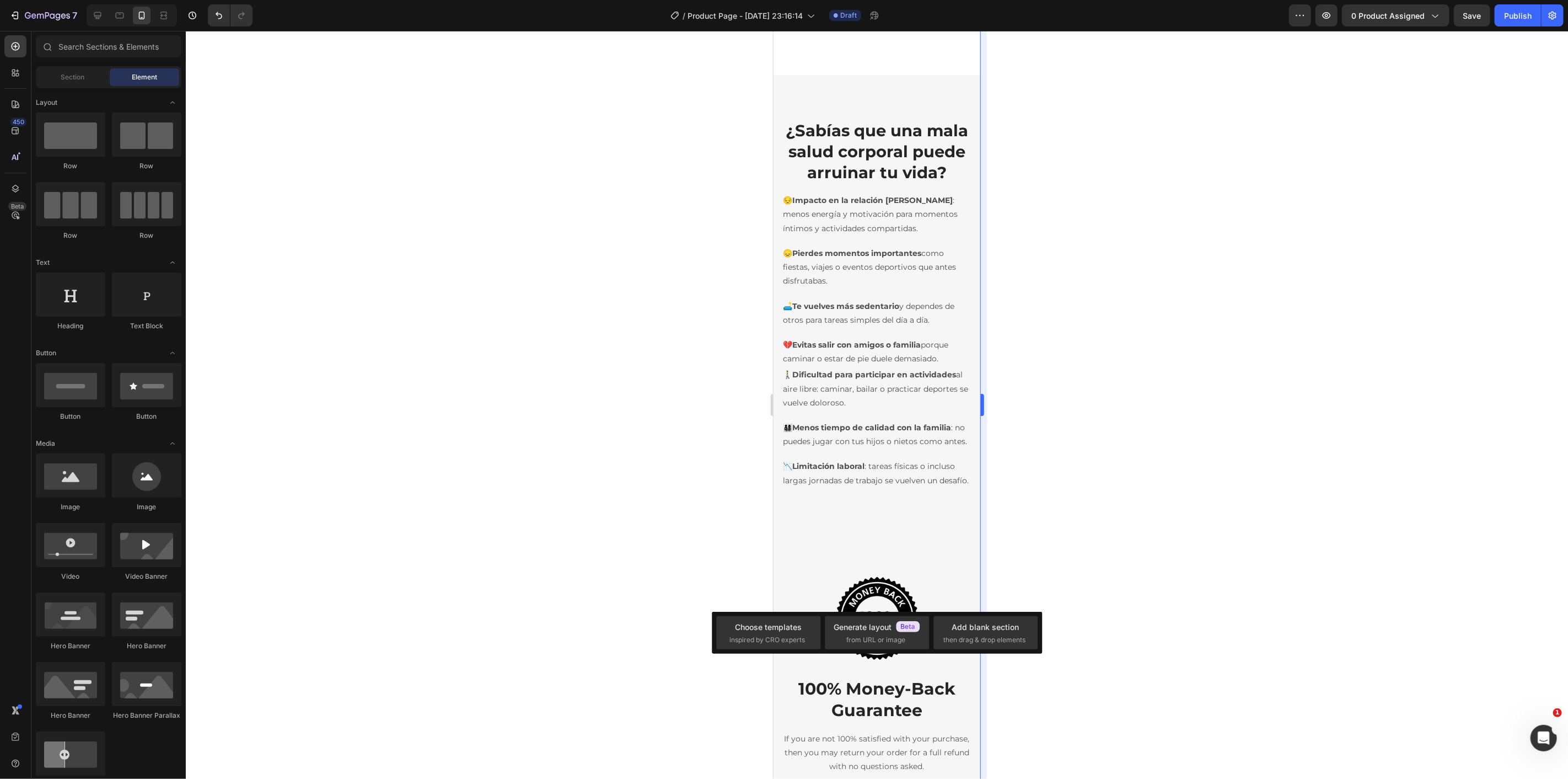
click at [984, 636] on span "then drag & drop elements" at bounding box center [985, 639] width 82 height 10
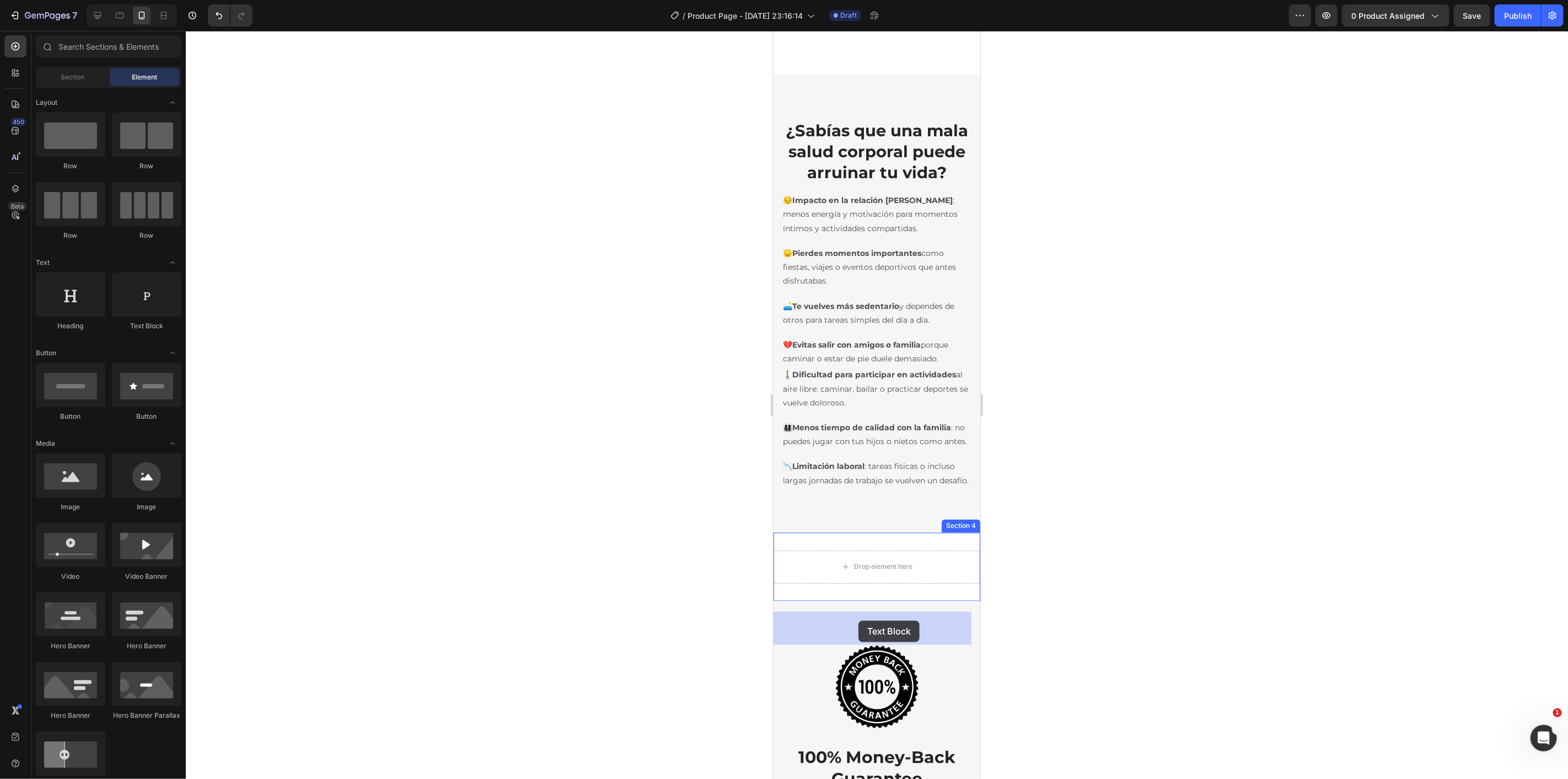
drag, startPoint x: 1023, startPoint y: 389, endPoint x: 858, endPoint y: 620, distance: 283.9
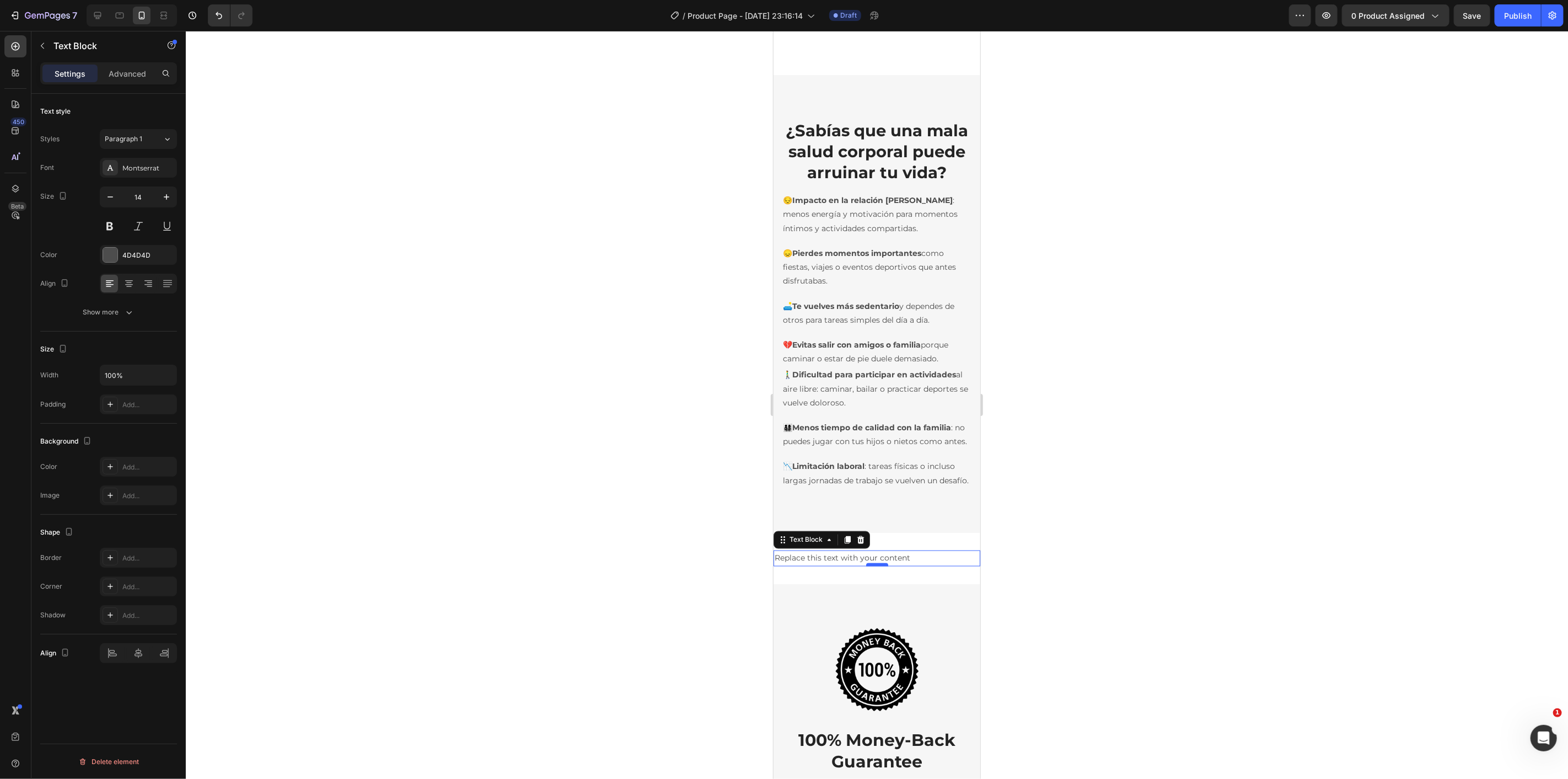
click at [869, 566] on div at bounding box center [876, 564] width 22 height 3
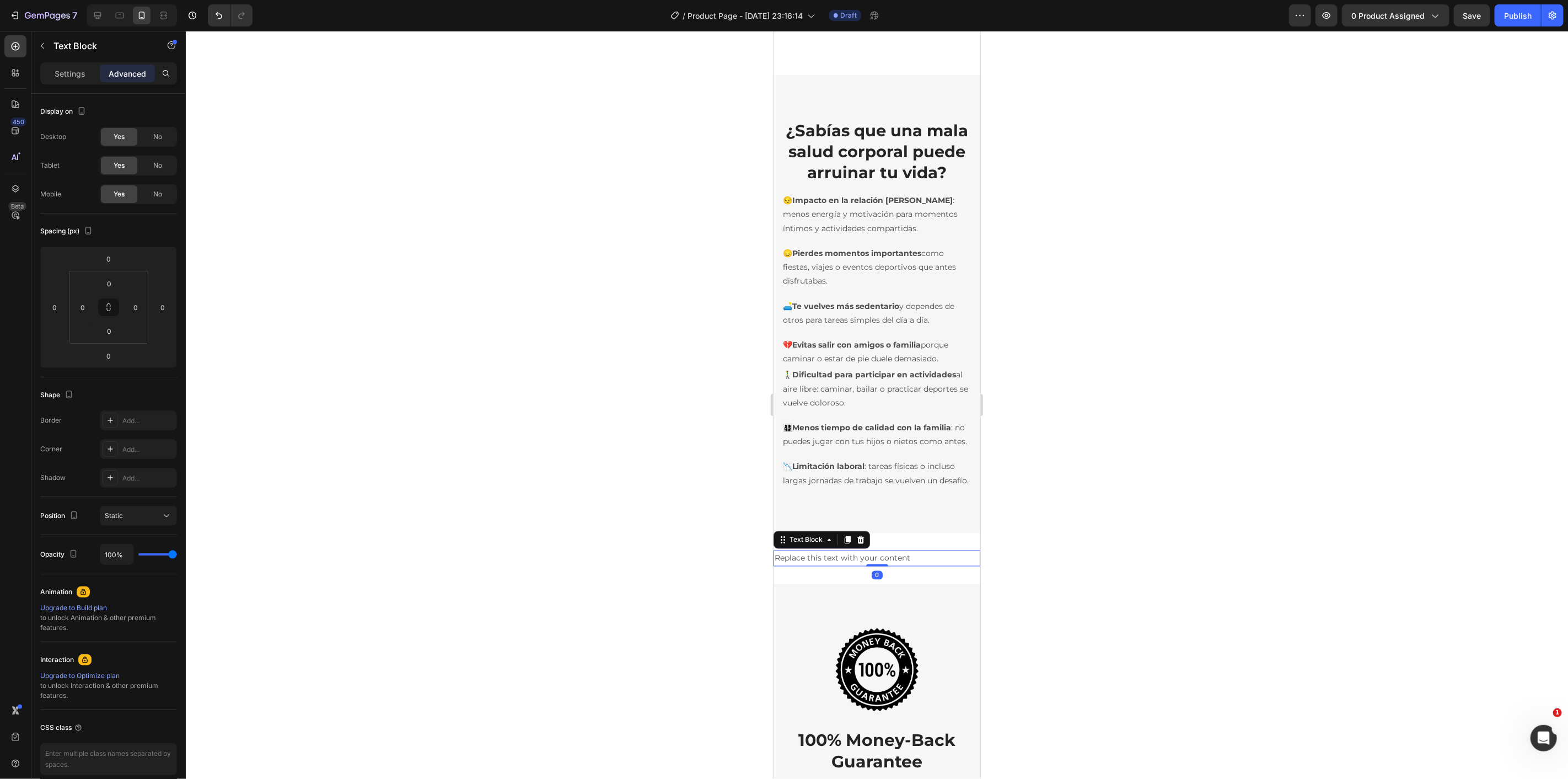
click at [852, 566] on div "Replace this text with your content" at bounding box center [876, 557] width 207 height 16
click at [852, 565] on p "Replace this text with your content" at bounding box center [876, 558] width 204 height 14
click at [678, 572] on div at bounding box center [877, 405] width 1382 height 748
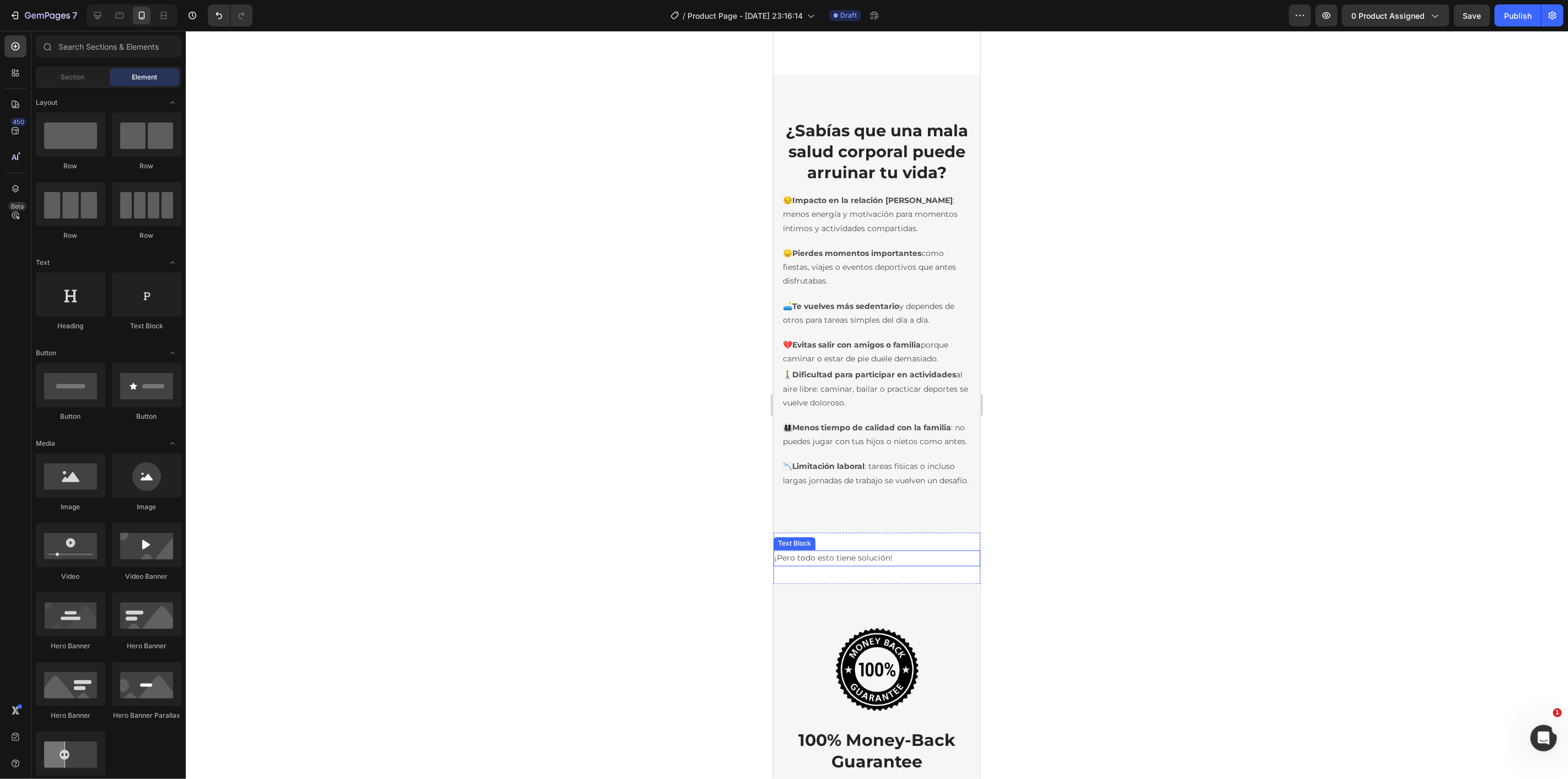
click at [857, 565] on p "¡Pero todo esto tiene solución!" at bounding box center [876, 558] width 204 height 14
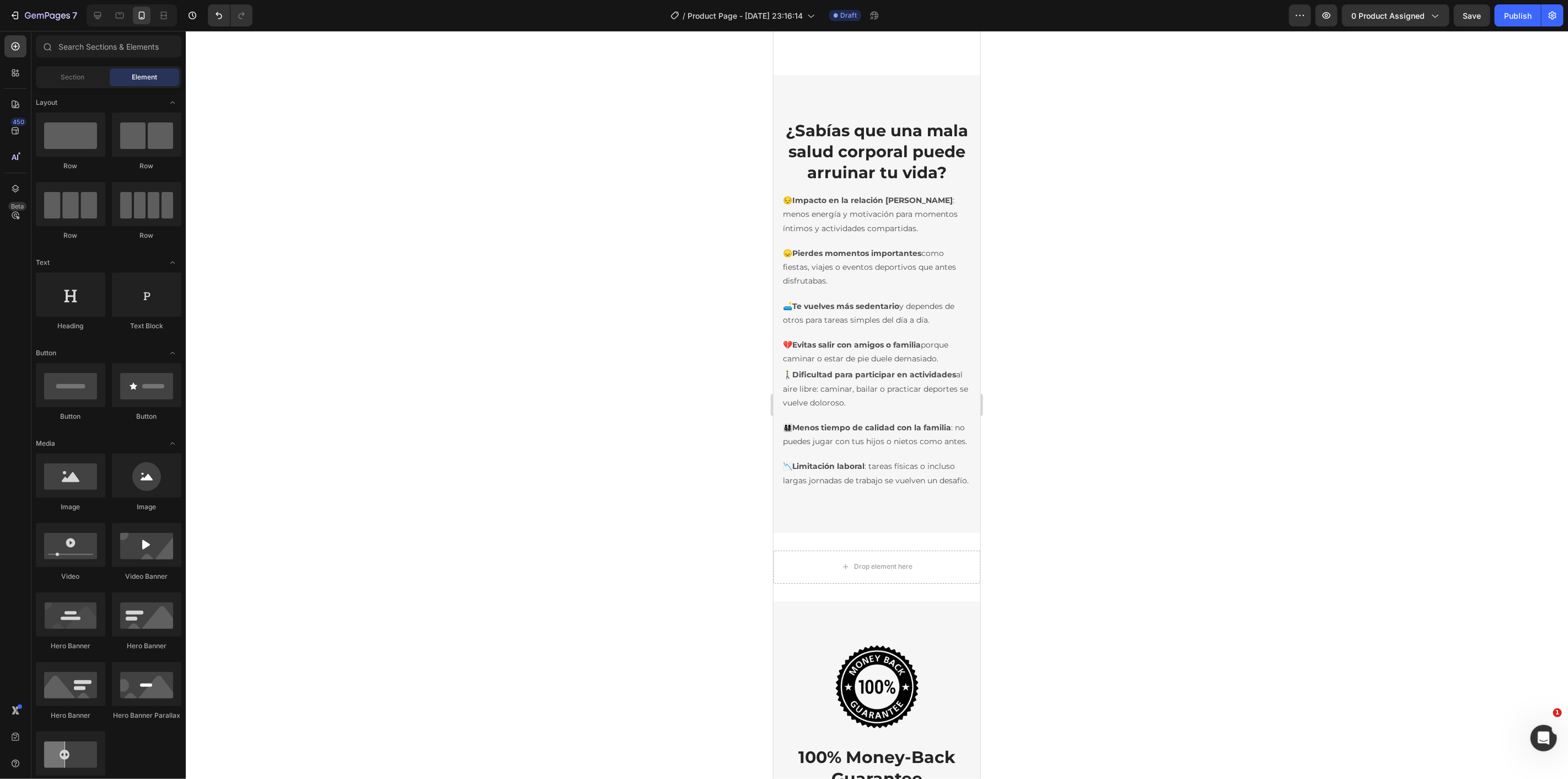
click at [575, 521] on div at bounding box center [877, 405] width 1382 height 748
drag, startPoint x: 836, startPoint y: 325, endPoint x: 858, endPoint y: 629, distance: 304.8
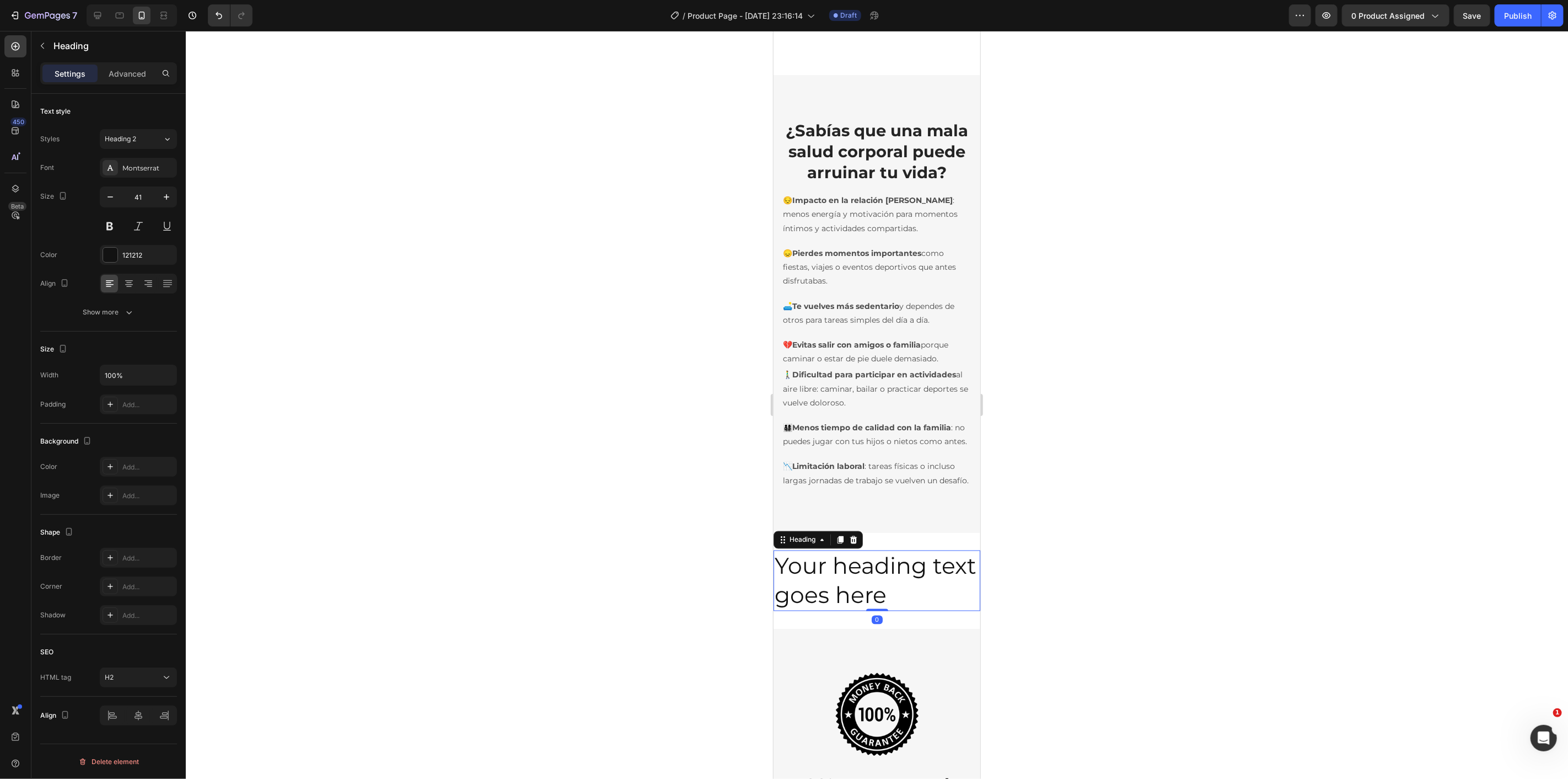
click at [837, 611] on h2 "Your heading text goes here" at bounding box center [876, 580] width 207 height 62
click at [837, 610] on p "Your heading text goes here" at bounding box center [876, 581] width 204 height 59
click at [593, 542] on div at bounding box center [877, 405] width 1382 height 748
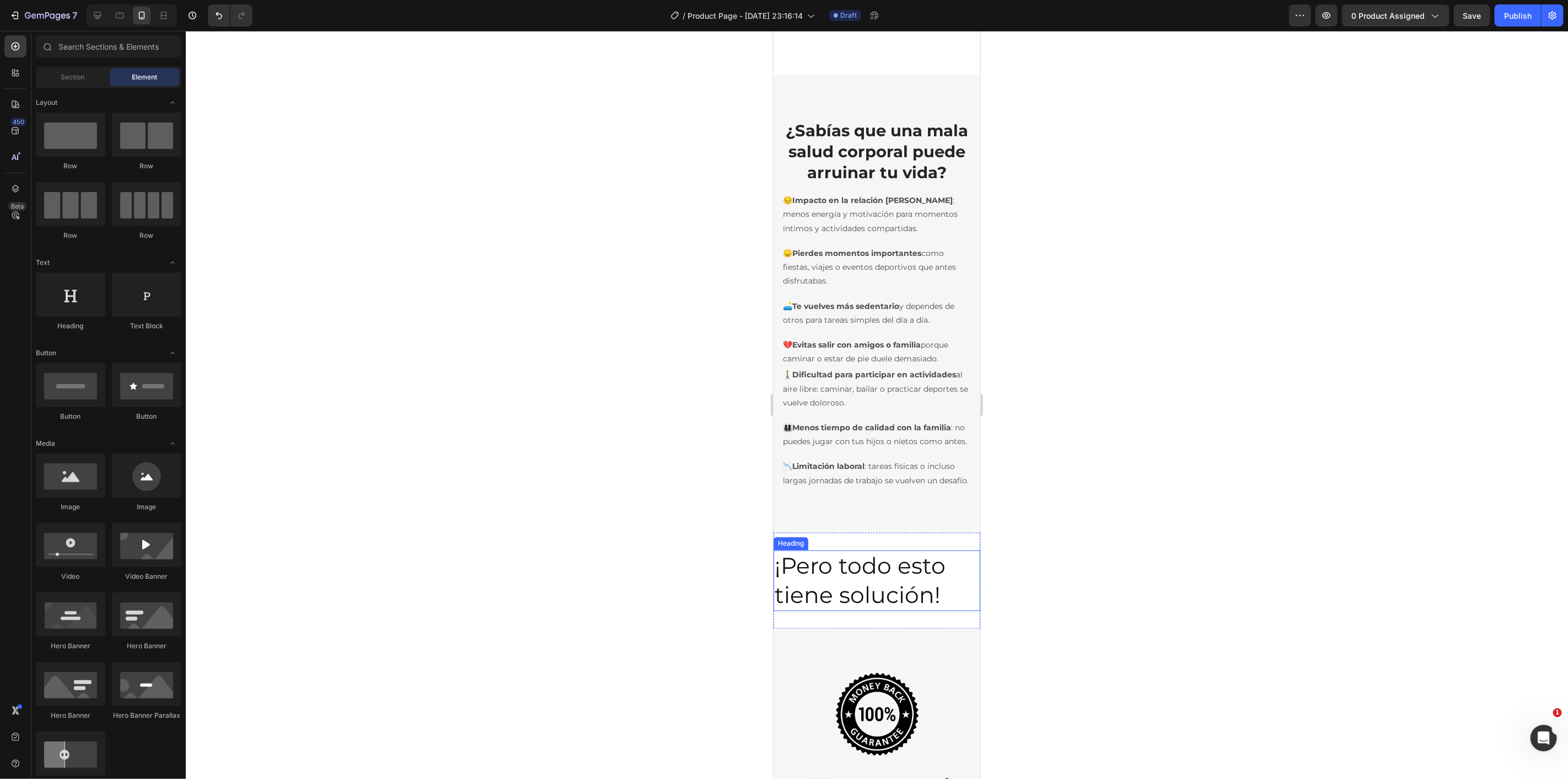
click at [888, 610] on p "¡Pero todo esto tiene solución!" at bounding box center [876, 581] width 204 height 59
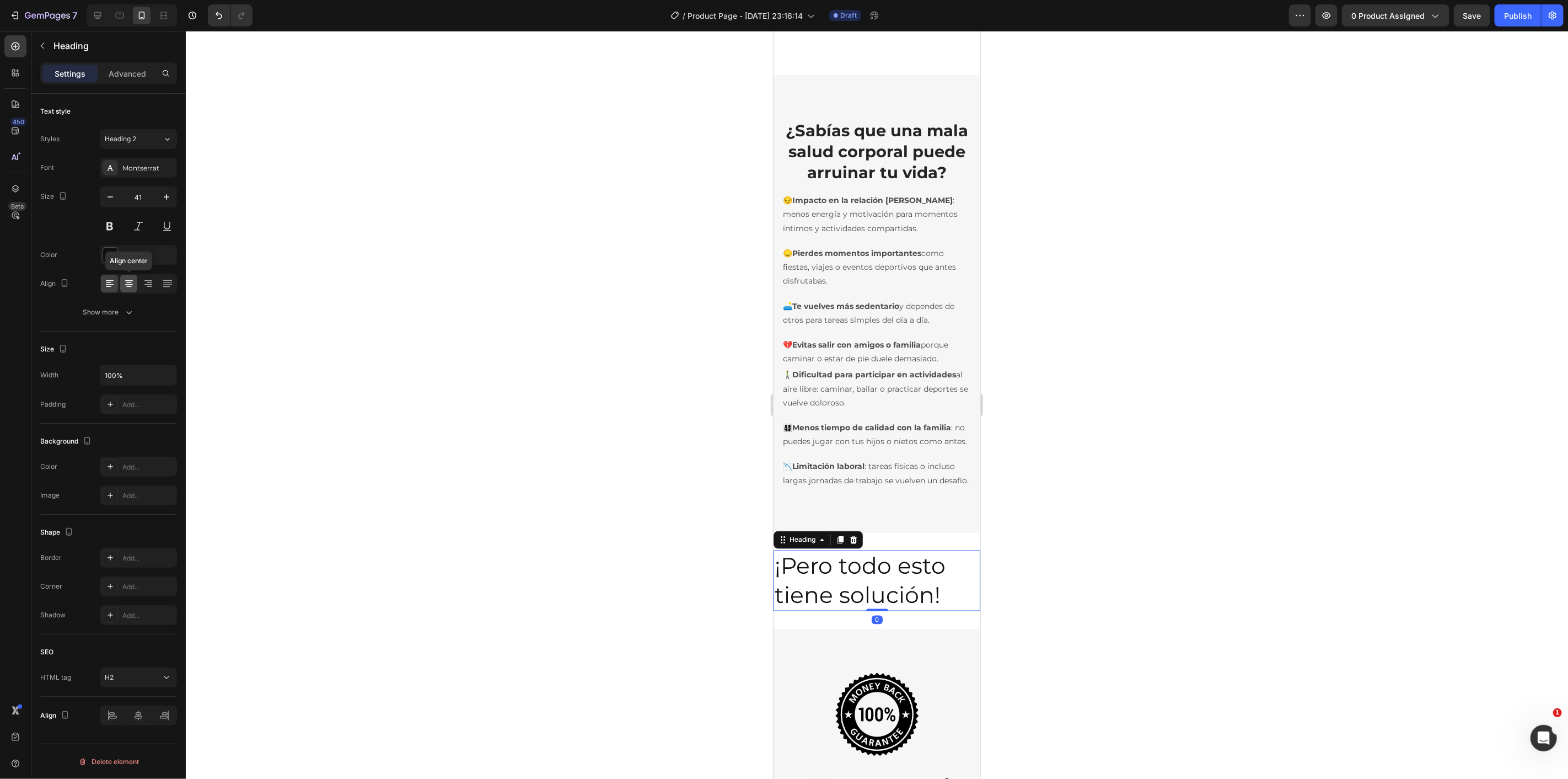
click at [130, 287] on icon at bounding box center [129, 283] width 11 height 11
click at [108, 228] on button at bounding box center [109, 226] width 20 height 20
click at [416, 309] on div at bounding box center [877, 405] width 1382 height 748
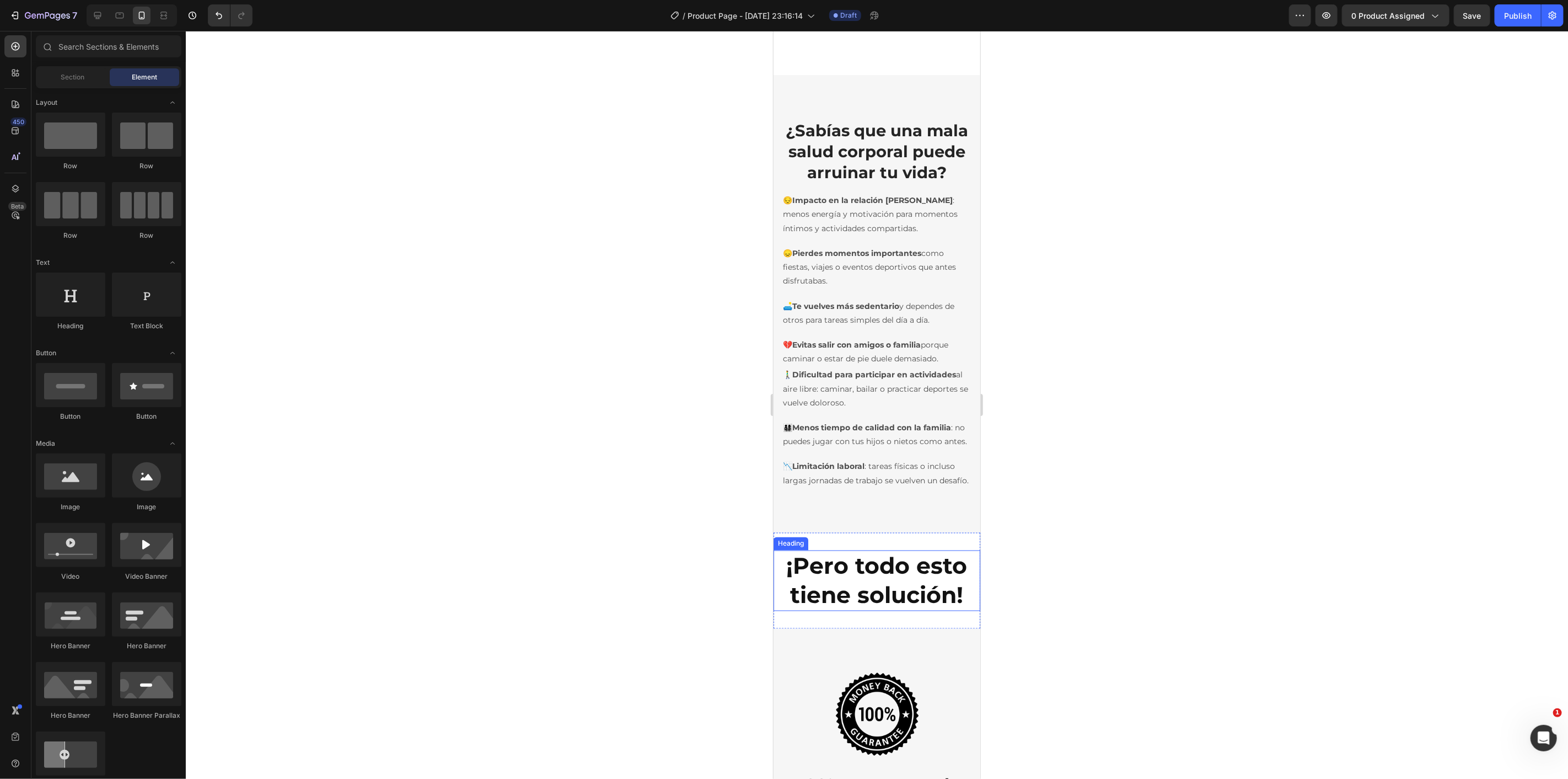
scroll to position [1330, 0]
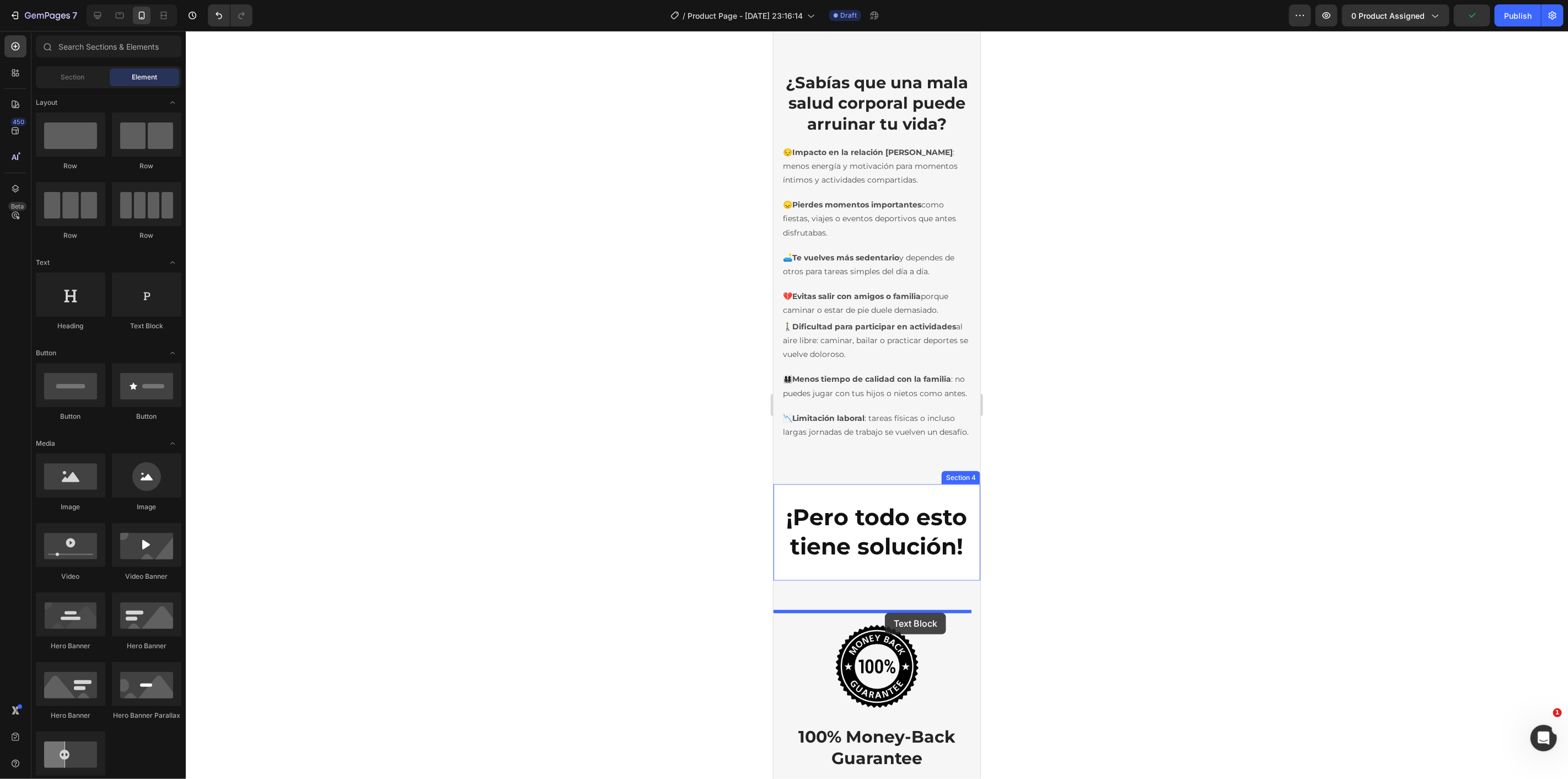
drag, startPoint x: 1526, startPoint y: 628, endPoint x: 886, endPoint y: 613, distance: 640.2
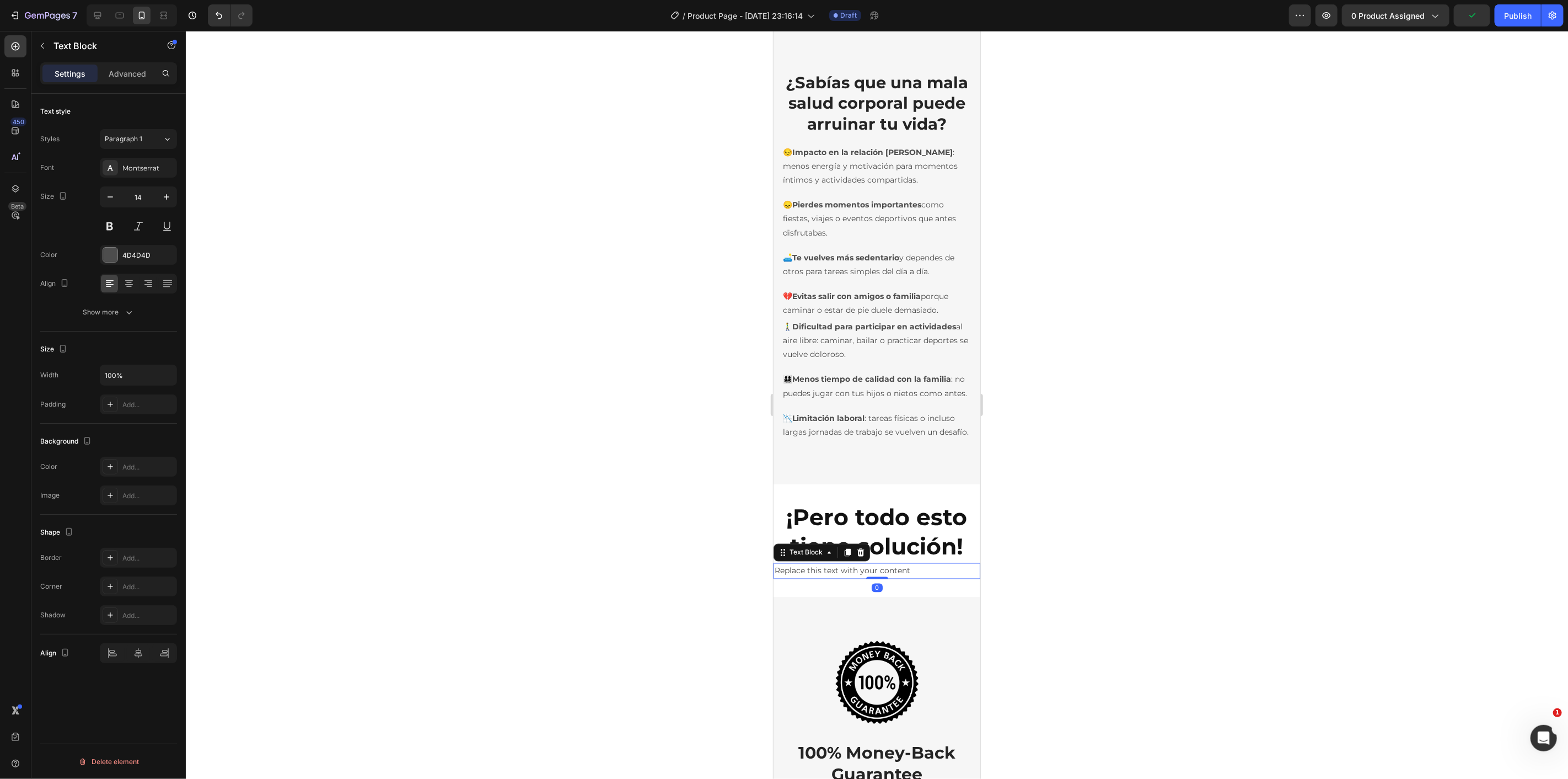
click at [852, 578] on div "Replace this text with your content" at bounding box center [876, 570] width 207 height 16
click at [852, 578] on p "Replace this text with your content" at bounding box center [876, 571] width 204 height 14
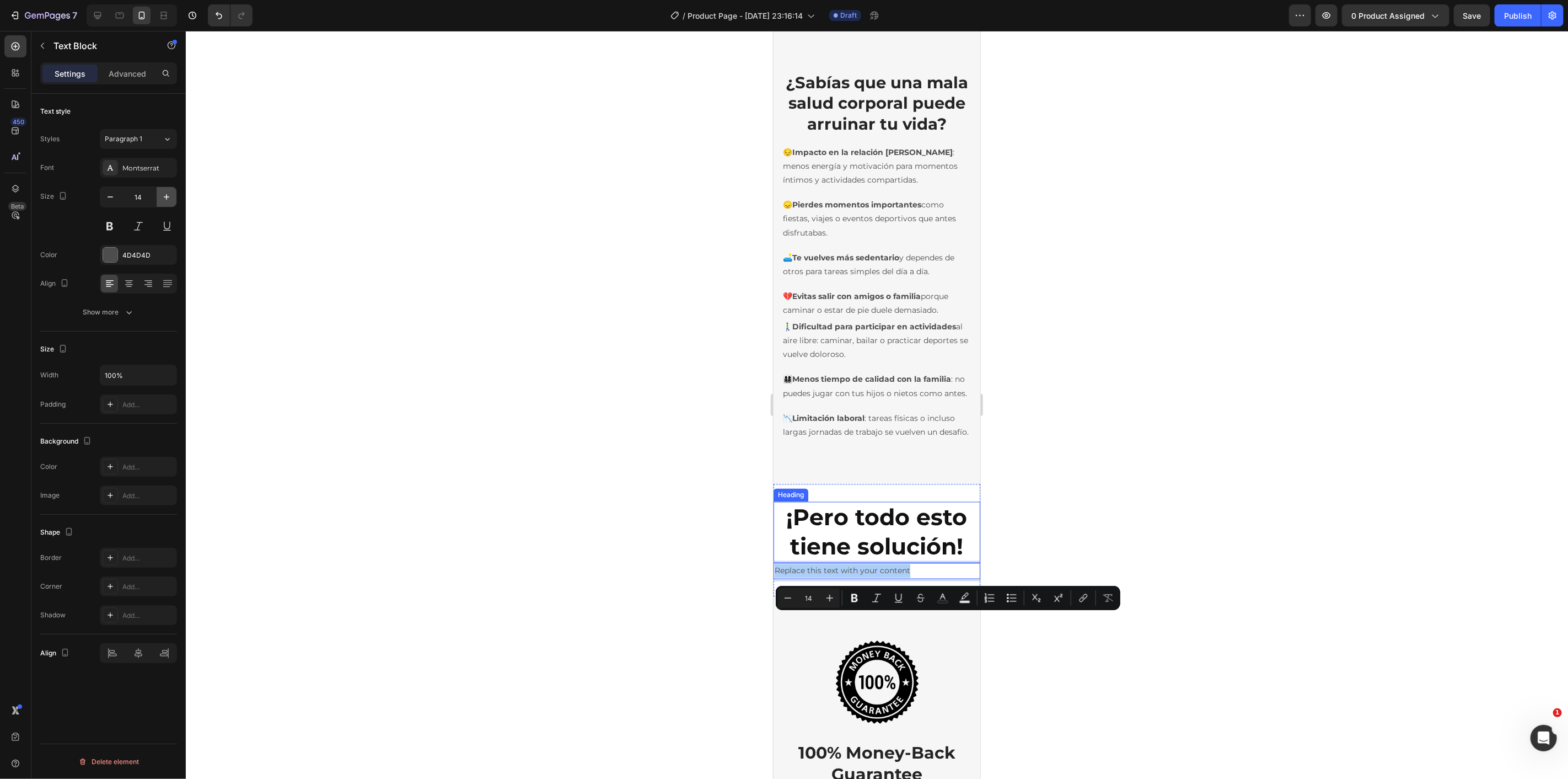
click at [164, 201] on icon "button" at bounding box center [166, 197] width 11 height 11
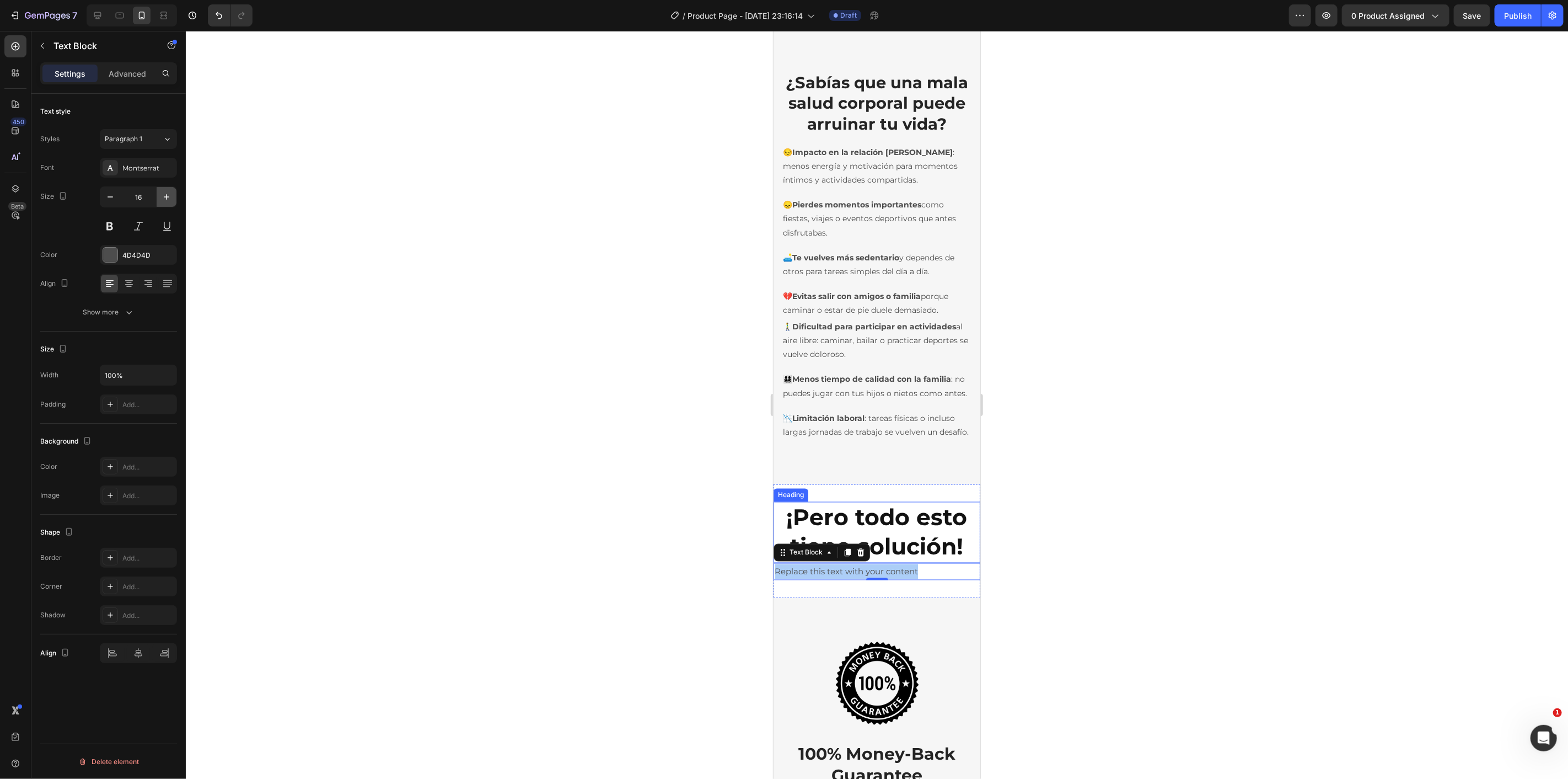
type input "17"
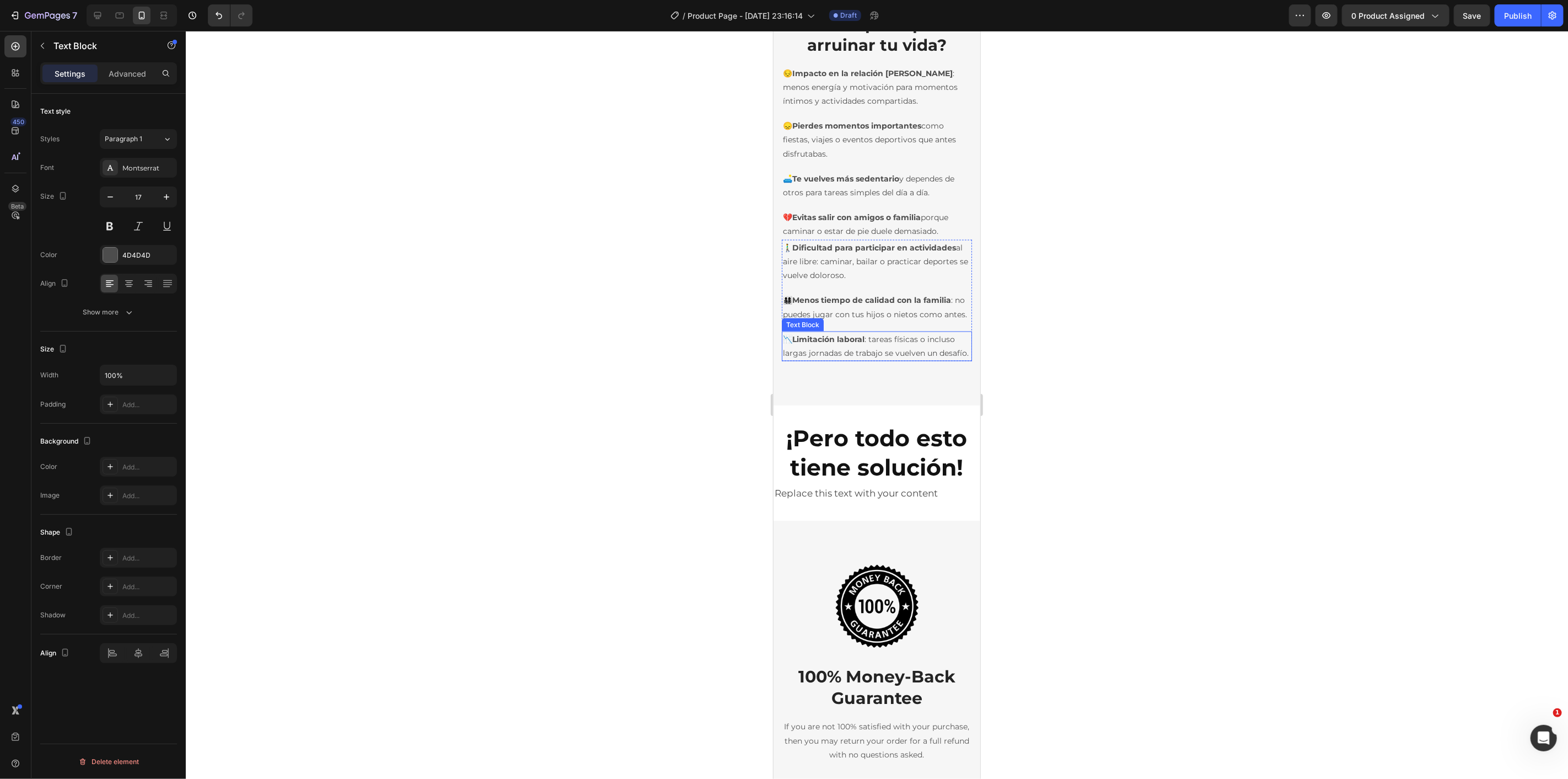
scroll to position [1531, 0]
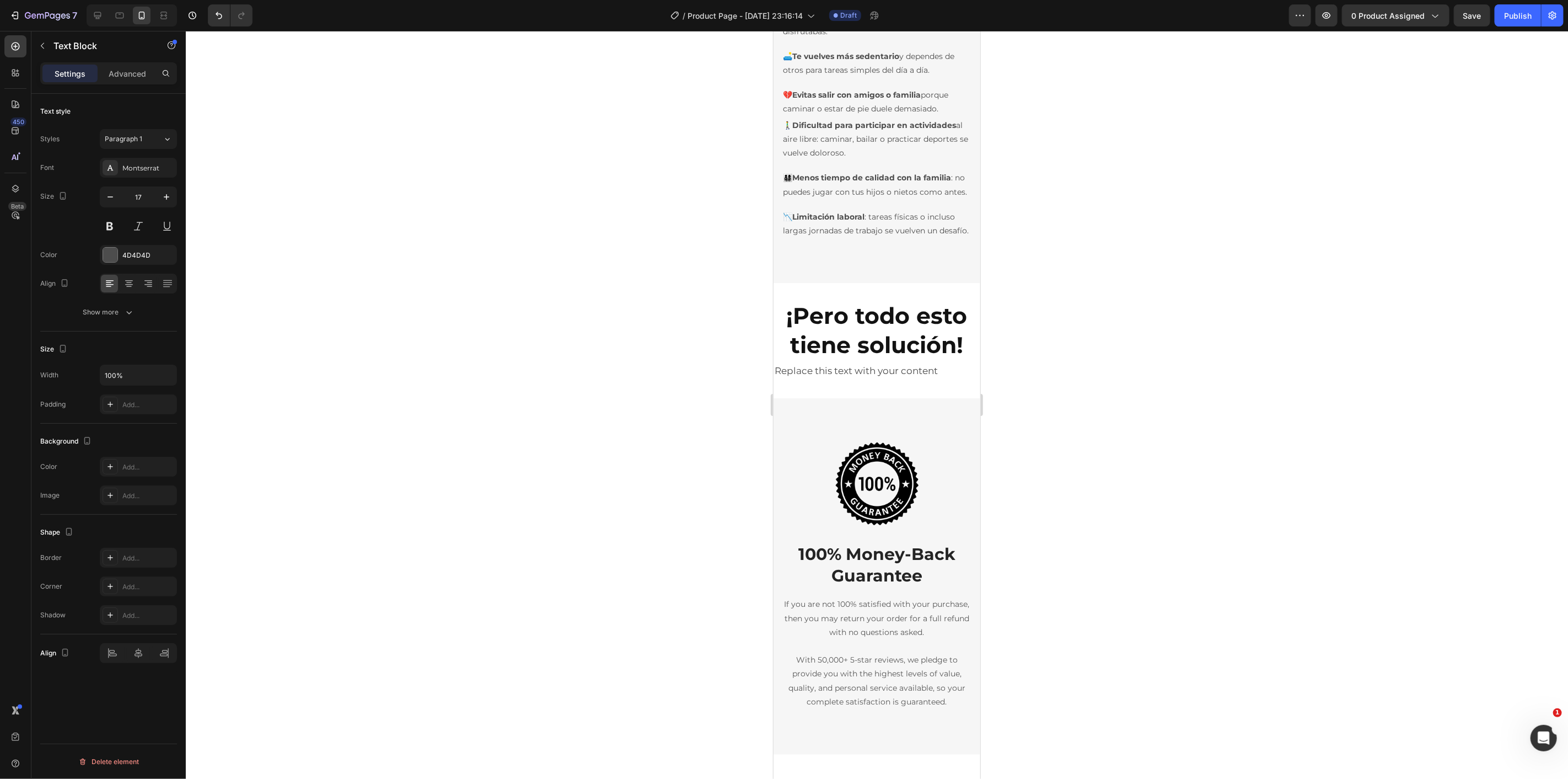
click at [868, 381] on div "Replace this text with your content" at bounding box center [876, 370] width 207 height 19
click at [868, 379] on p "Replace this text with your content" at bounding box center [876, 371] width 204 height 17
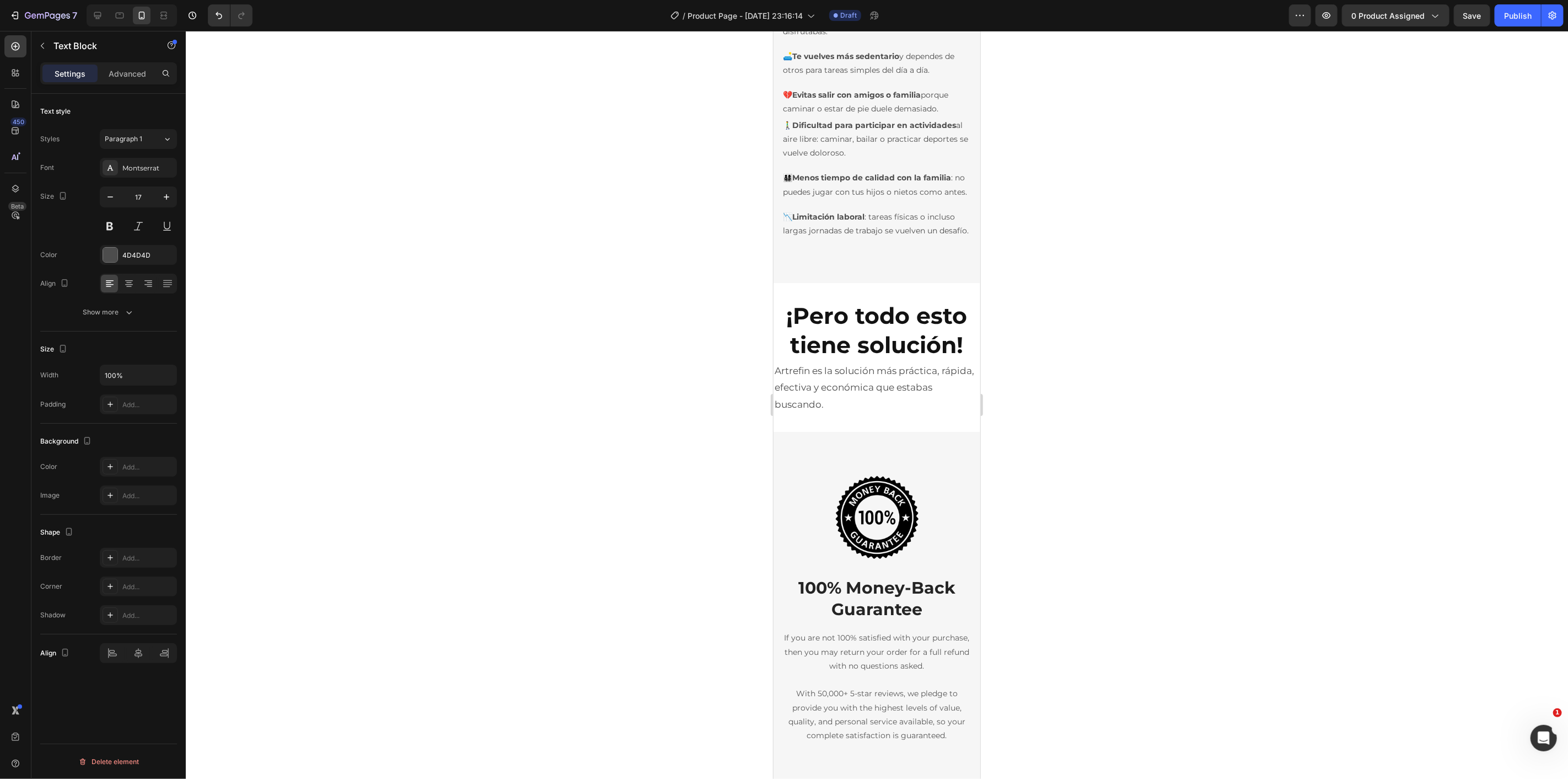
click at [611, 412] on div at bounding box center [877, 405] width 1382 height 748
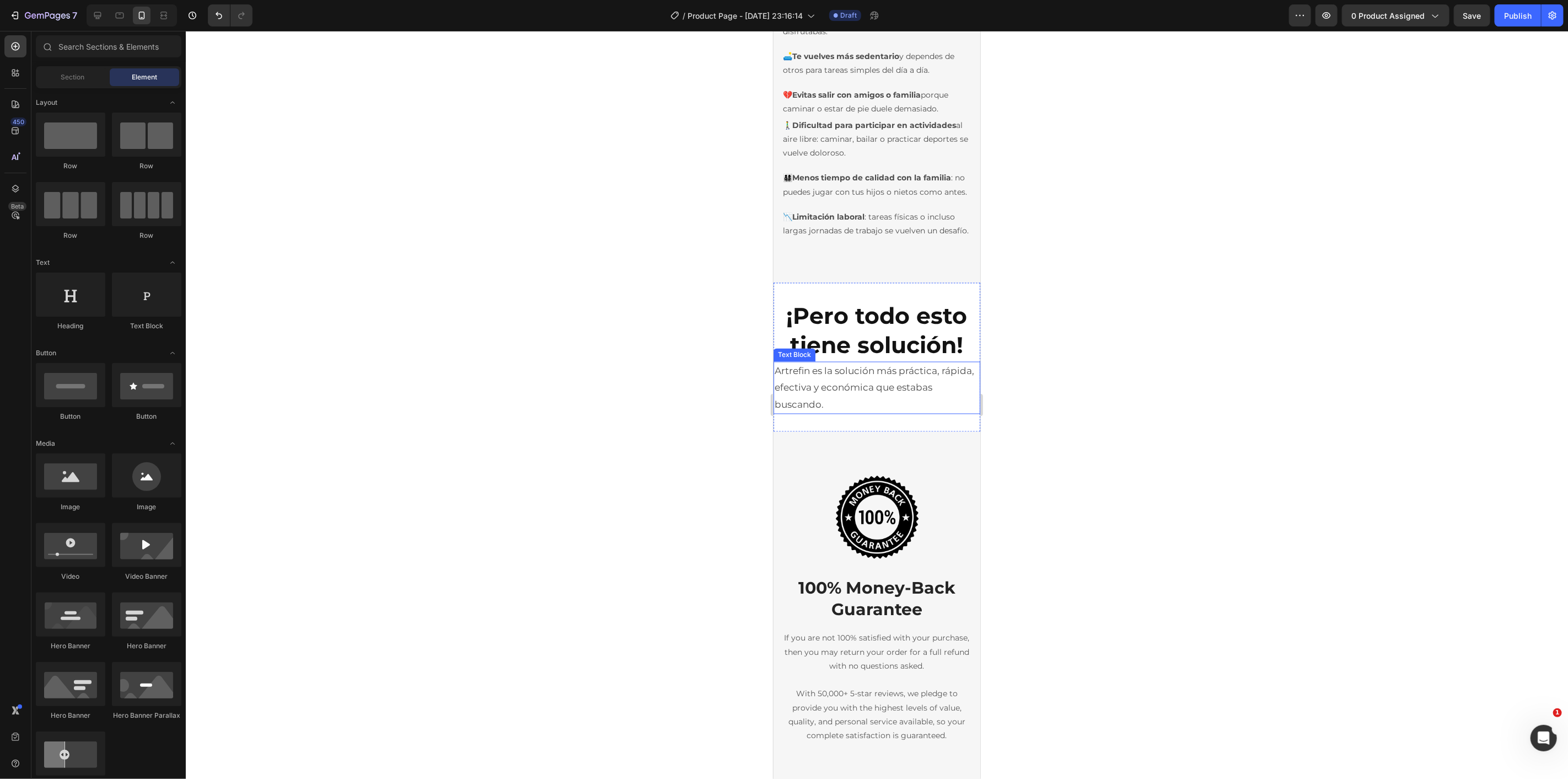
click at [866, 413] on p "Artrefin es la solución más práctica, rápida, efectiva y económica que estabas …" at bounding box center [876, 388] width 204 height 51
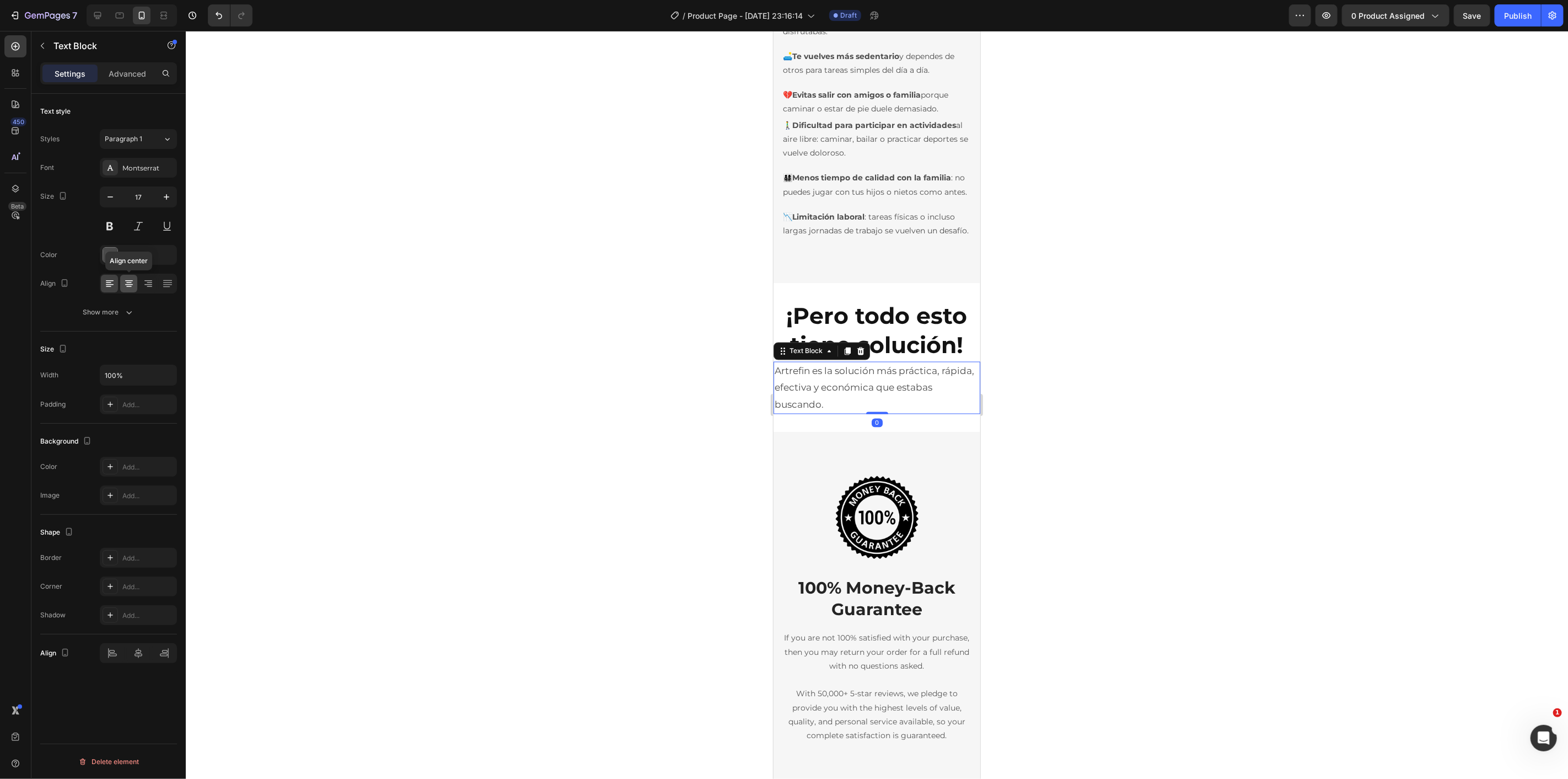
click at [128, 282] on icon at bounding box center [129, 283] width 11 height 11
click at [113, 223] on button at bounding box center [109, 226] width 20 height 20
click at [171, 202] on icon "button" at bounding box center [166, 197] width 11 height 11
click at [170, 202] on icon "button" at bounding box center [166, 197] width 11 height 11
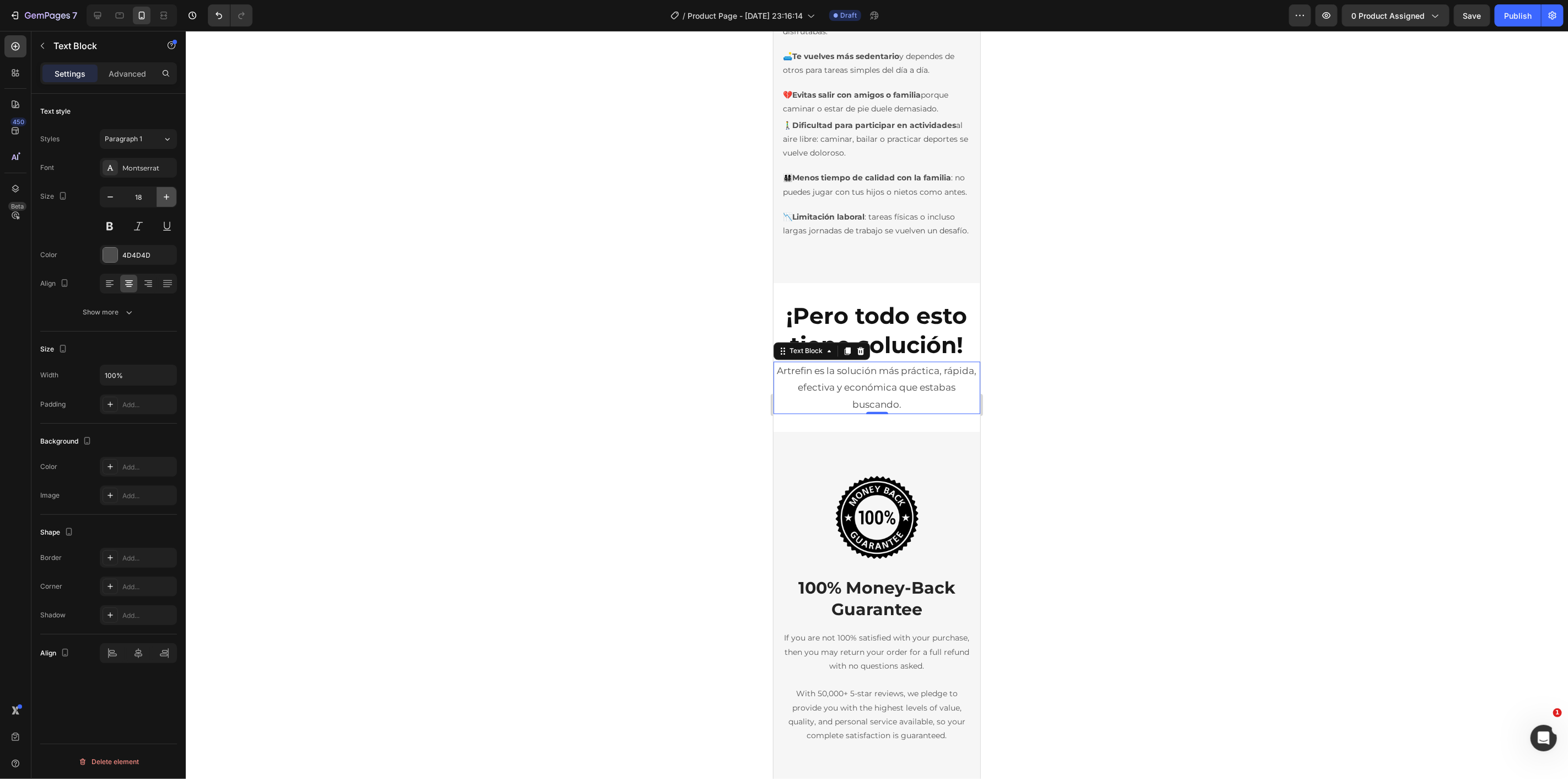
click at [170, 202] on icon "button" at bounding box center [166, 197] width 11 height 11
type input "20"
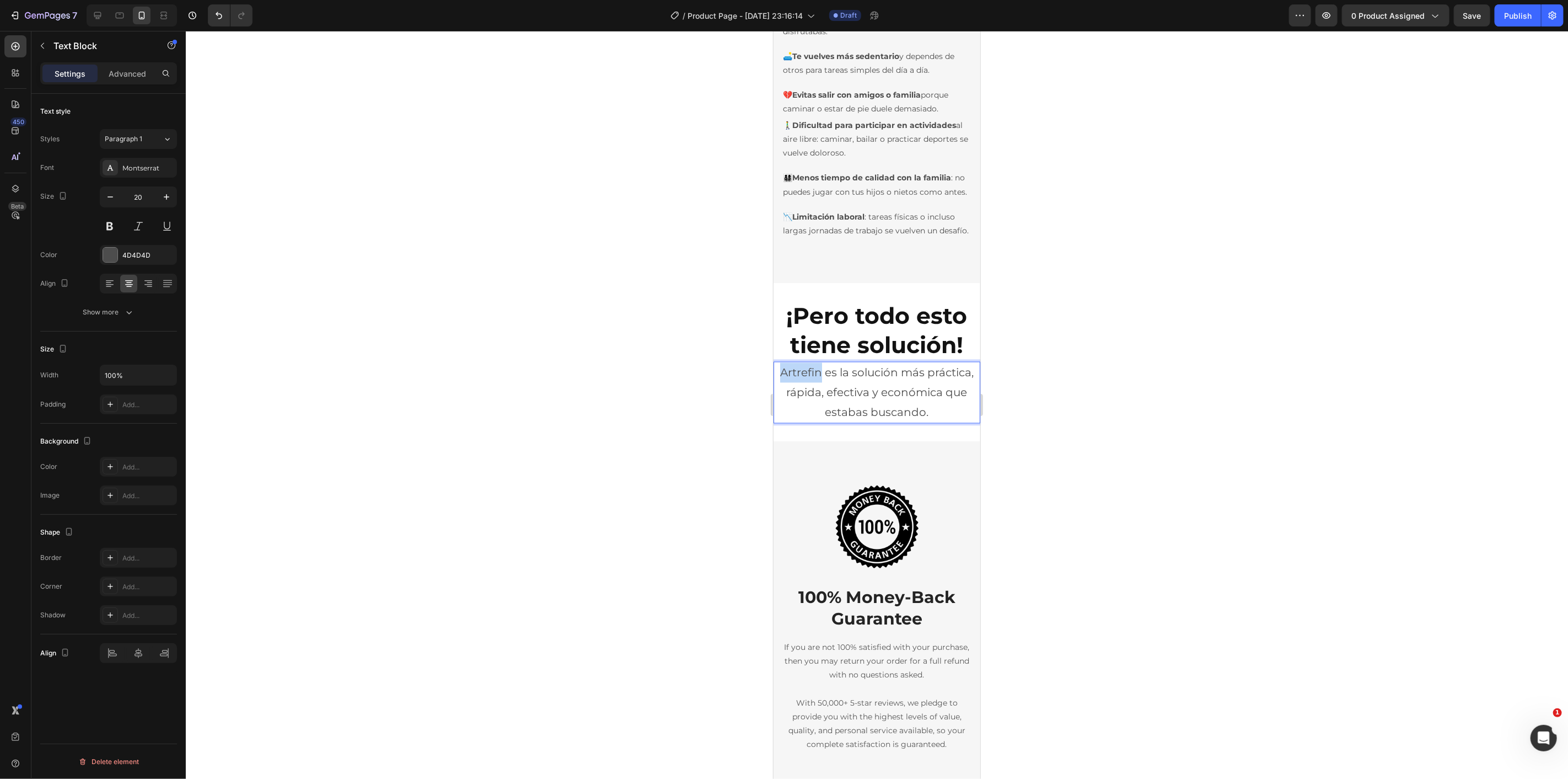
drag, startPoint x: 775, startPoint y: 417, endPoint x: 815, endPoint y: 421, distance: 40.2
click at [852, 393] on icon "Editor contextual toolbar" at bounding box center [855, 397] width 11 height 11
click at [922, 422] on p "Artrefin es la solución más práctica, rápida, efectiva y económica que estabas …" at bounding box center [876, 392] width 204 height 59
click at [1083, 451] on div at bounding box center [877, 405] width 1382 height 748
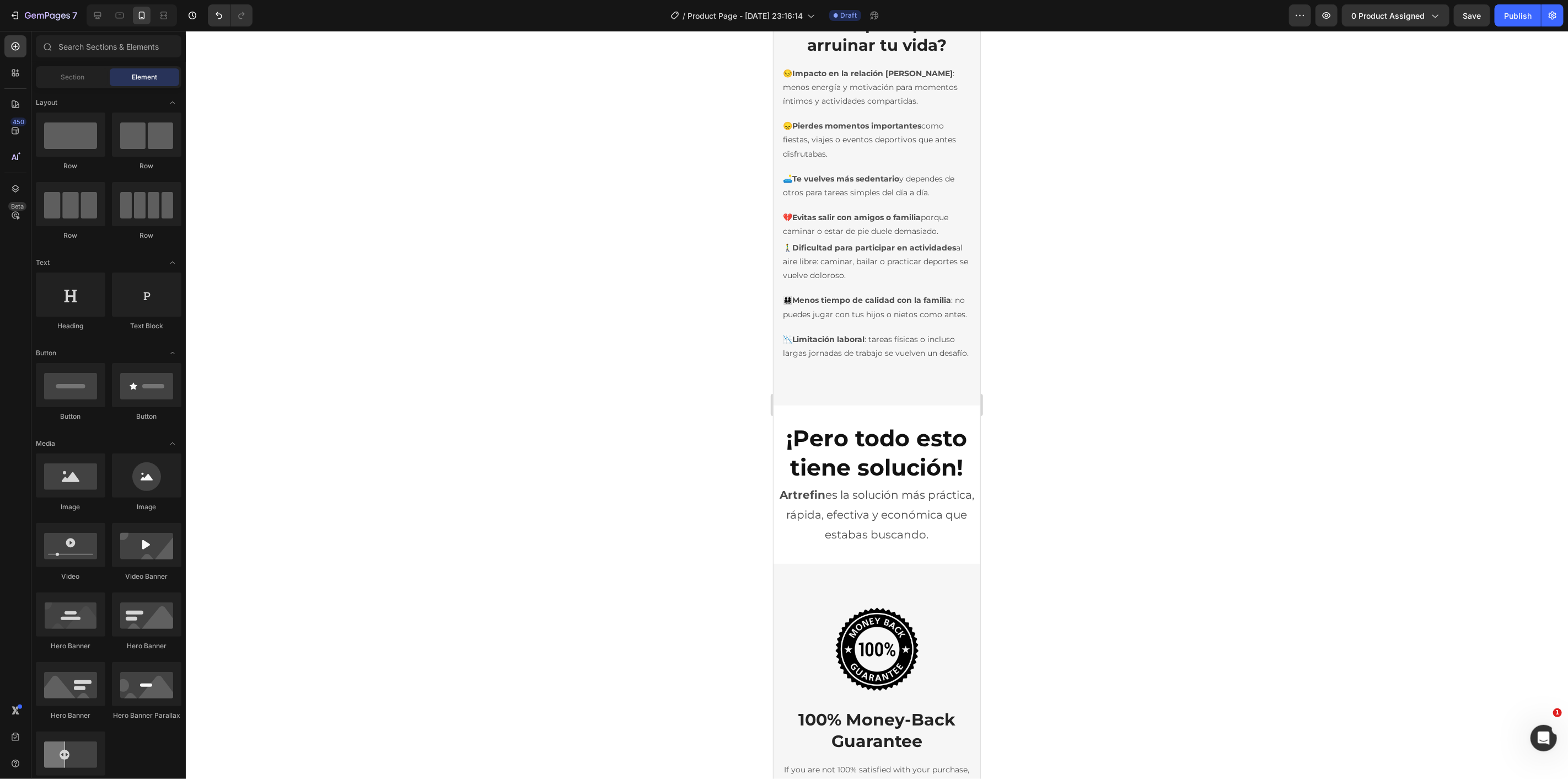
scroll to position [1471, 0]
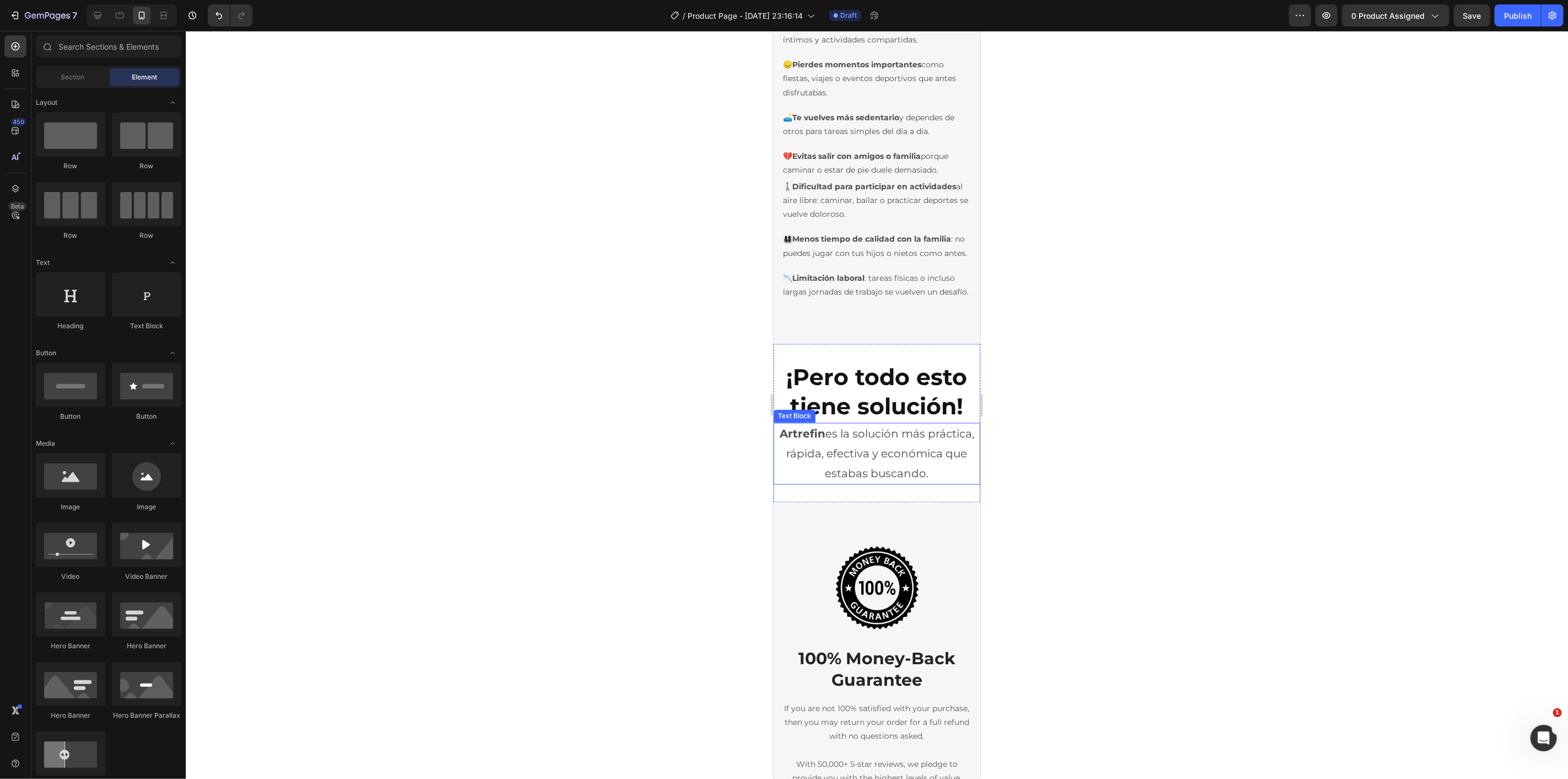
click at [881, 483] on p "Artrefin es la solución más práctica, rápida, efectiva y económica que estabas …" at bounding box center [876, 453] width 204 height 59
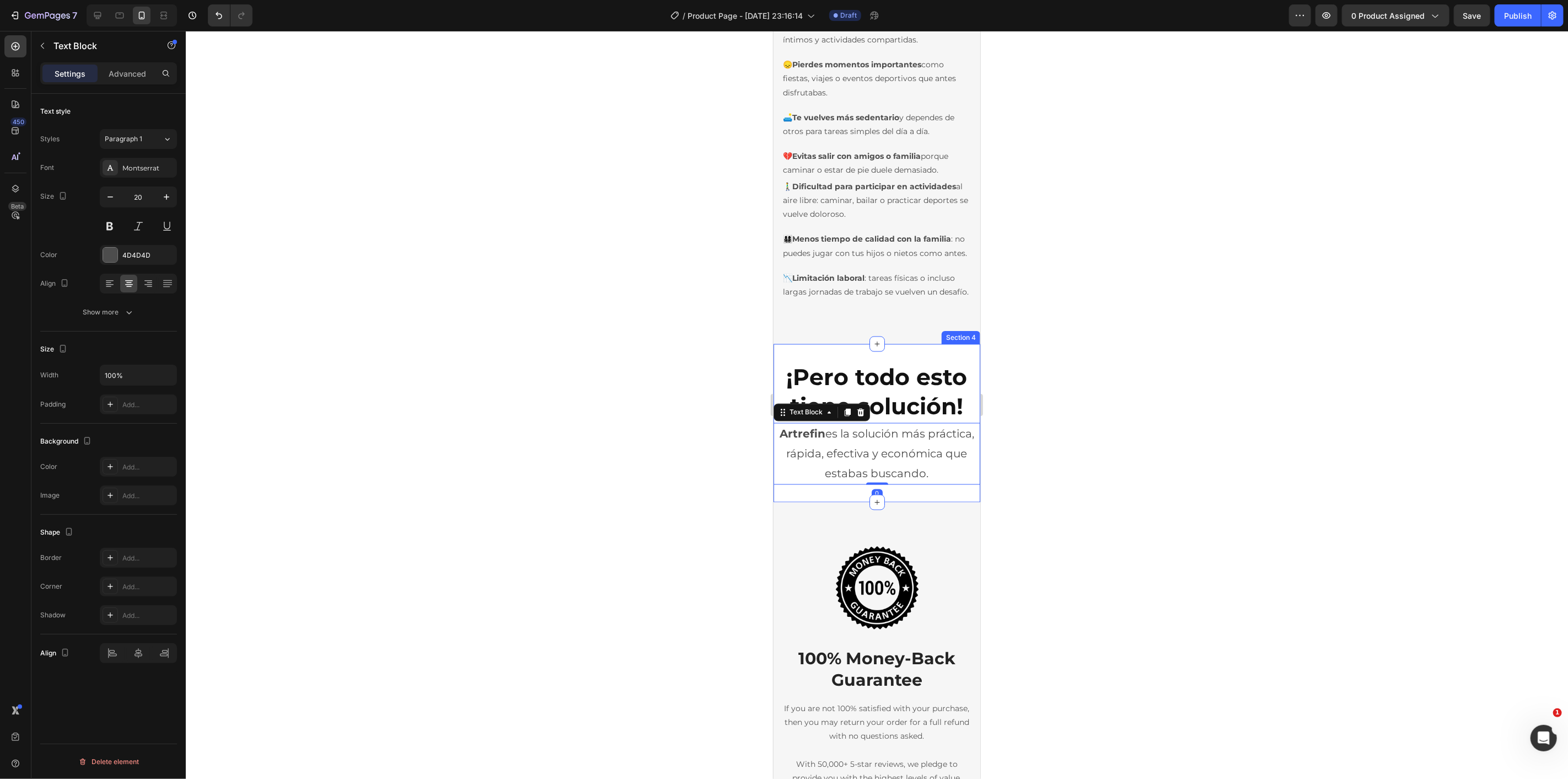
click at [898, 502] on div "¡Pero todo esto tiene solución! Heading Artrefin es la solución más práctica, r…" at bounding box center [876, 423] width 207 height 158
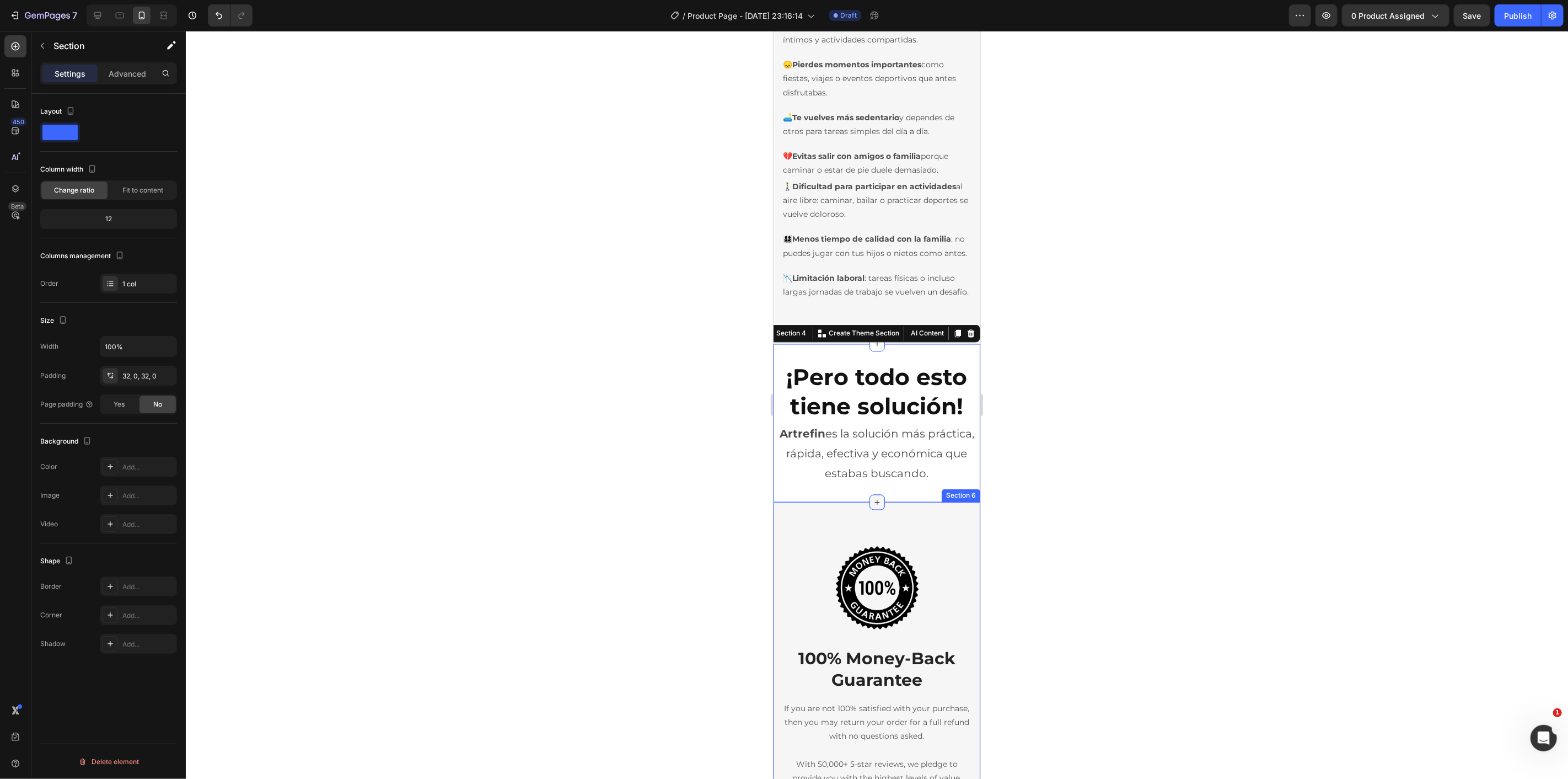
click at [872, 506] on icon at bounding box center [877, 502] width 9 height 9
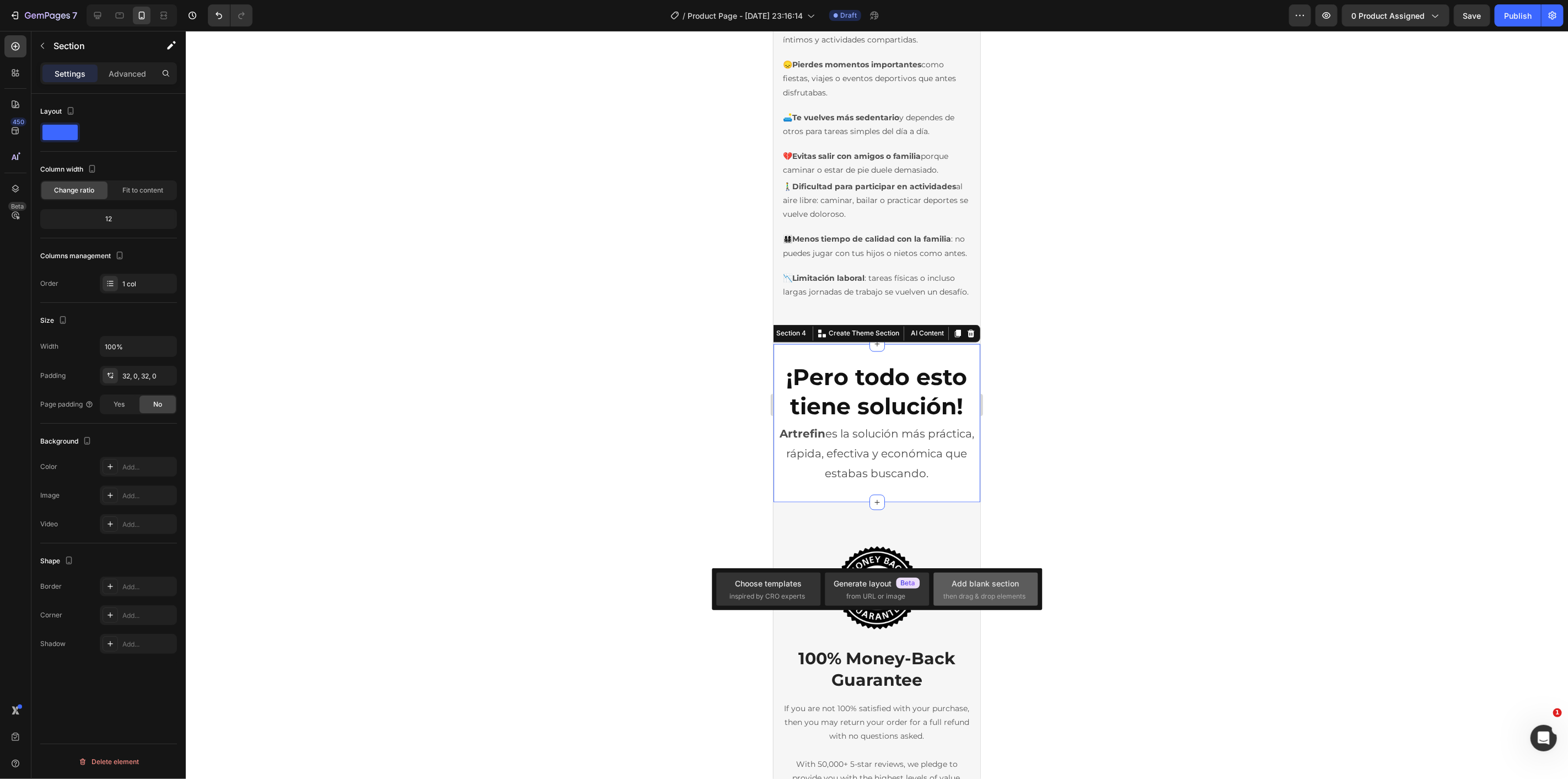
click at [974, 584] on div "Add blank section" at bounding box center [985, 583] width 68 height 11
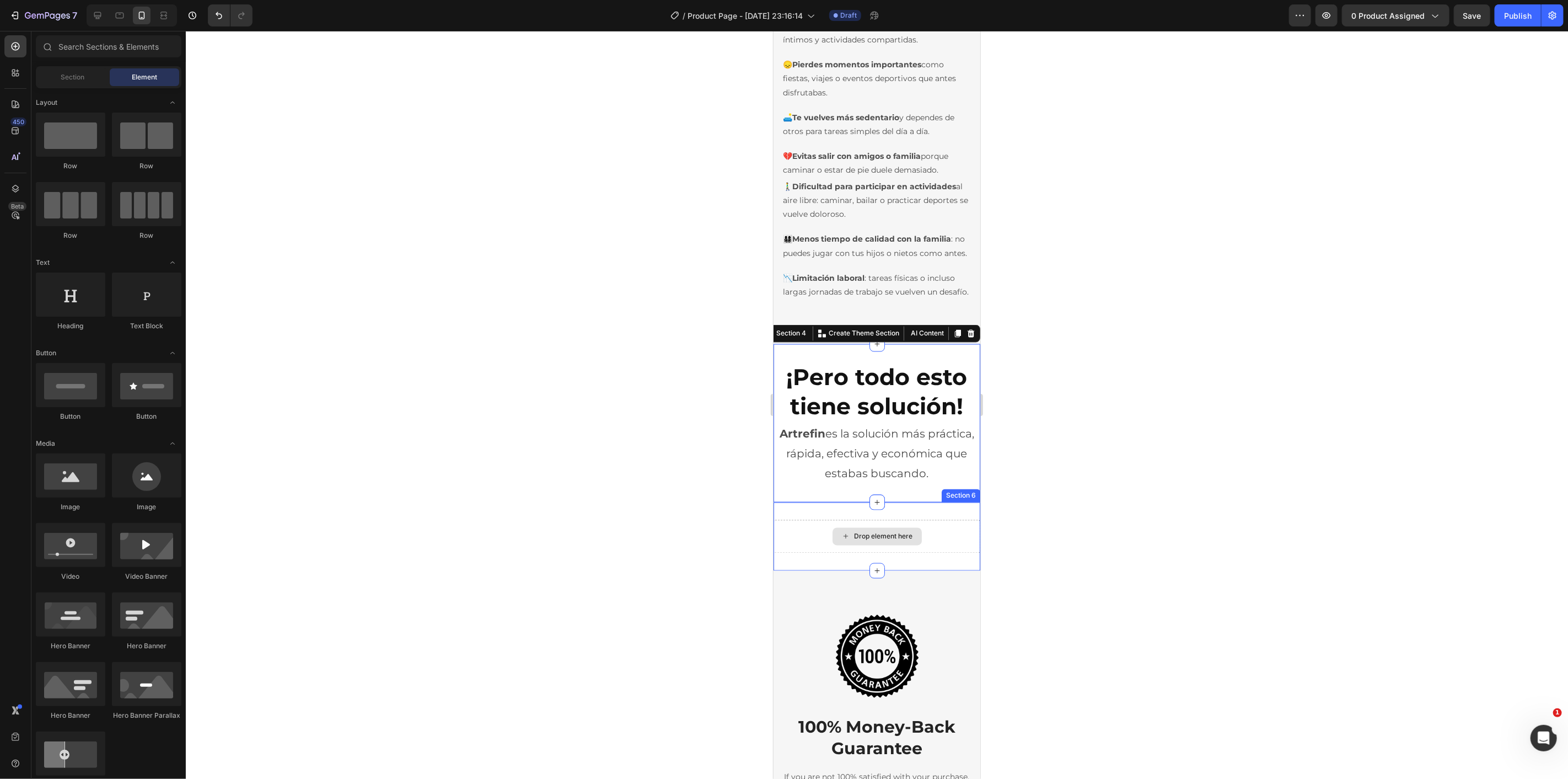
click at [877, 545] on div "Drop element here" at bounding box center [877, 536] width 90 height 17
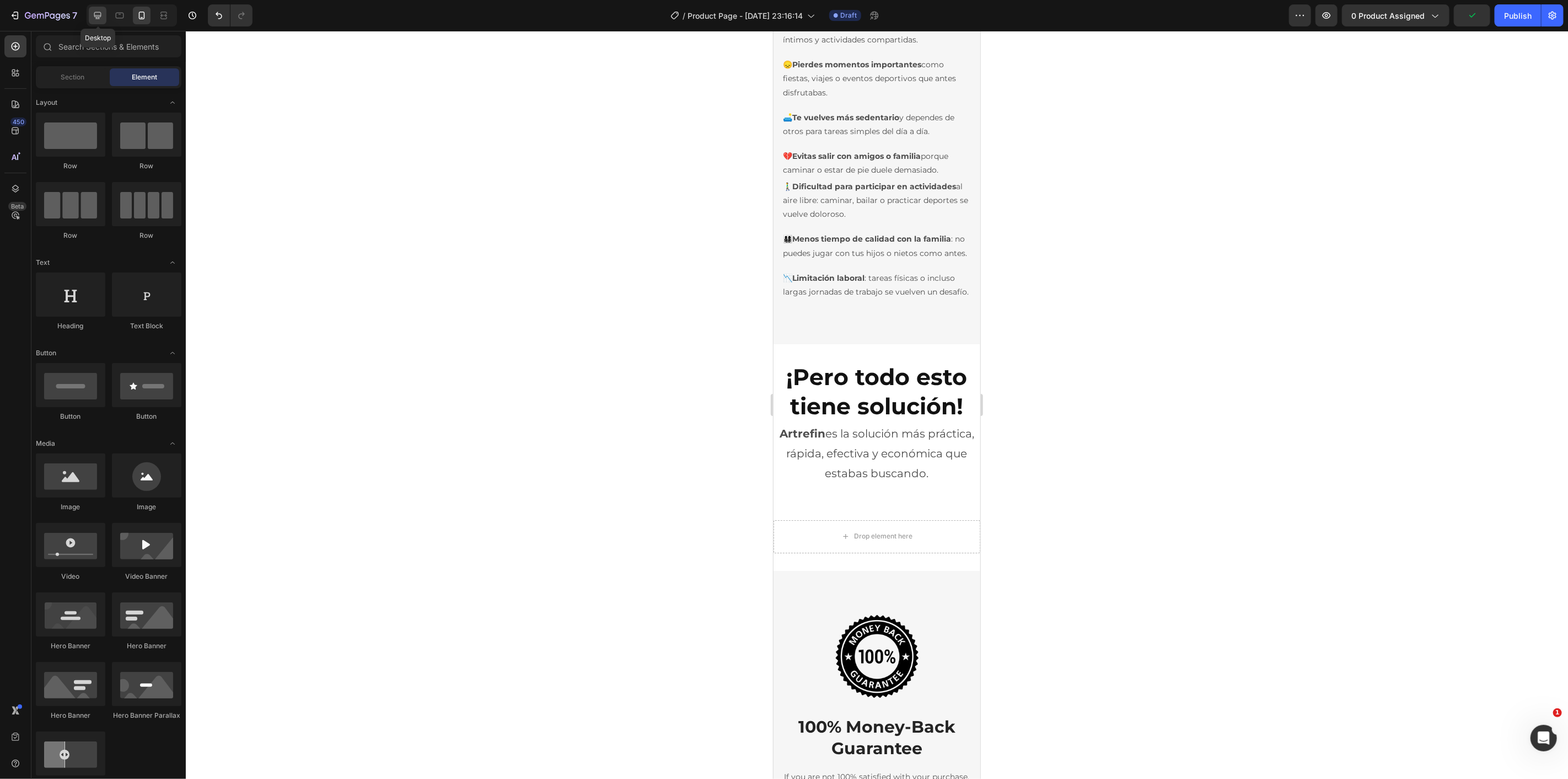
click at [101, 14] on icon at bounding box center [97, 15] width 7 height 7
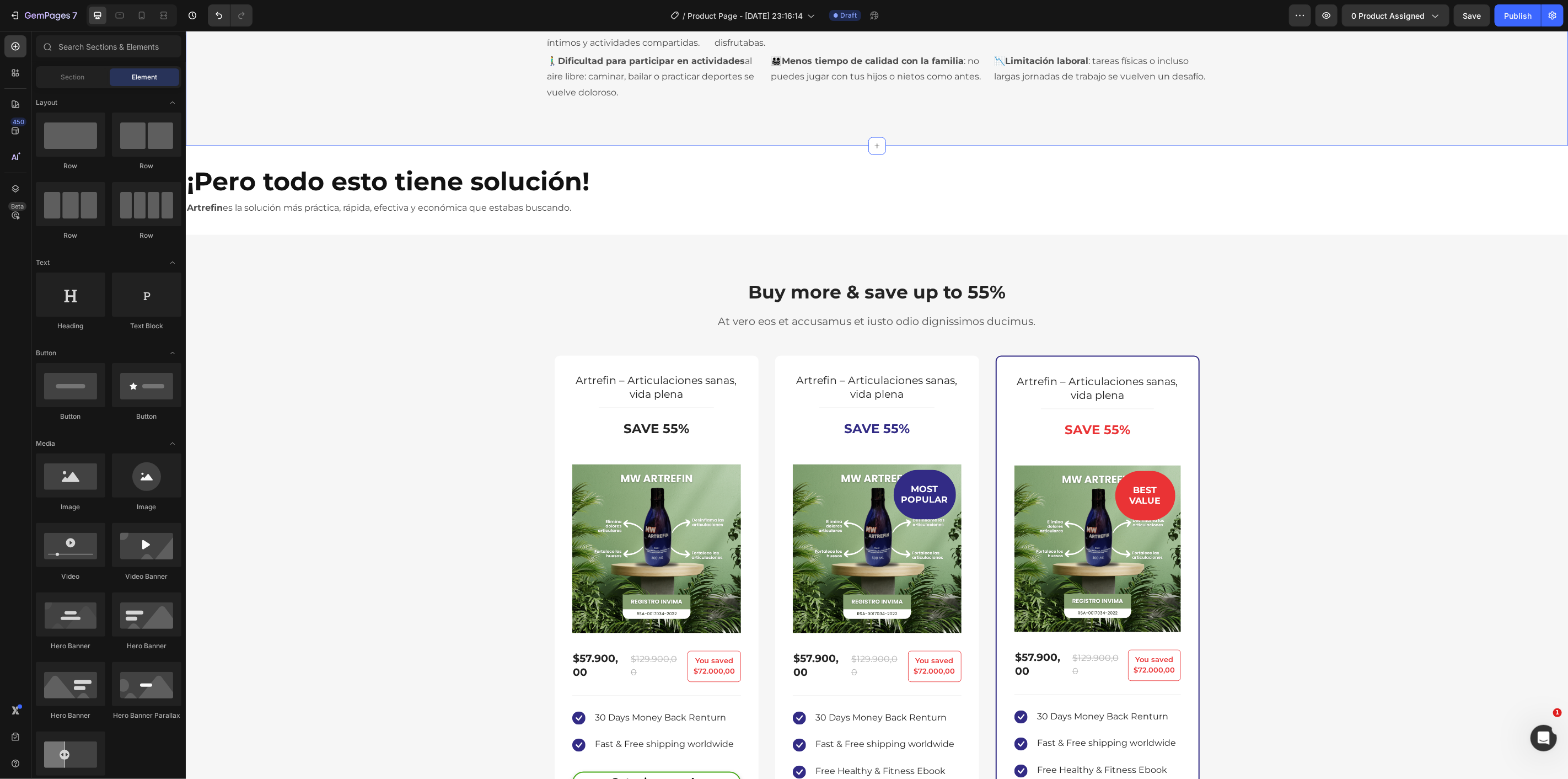
scroll to position [1143, 0]
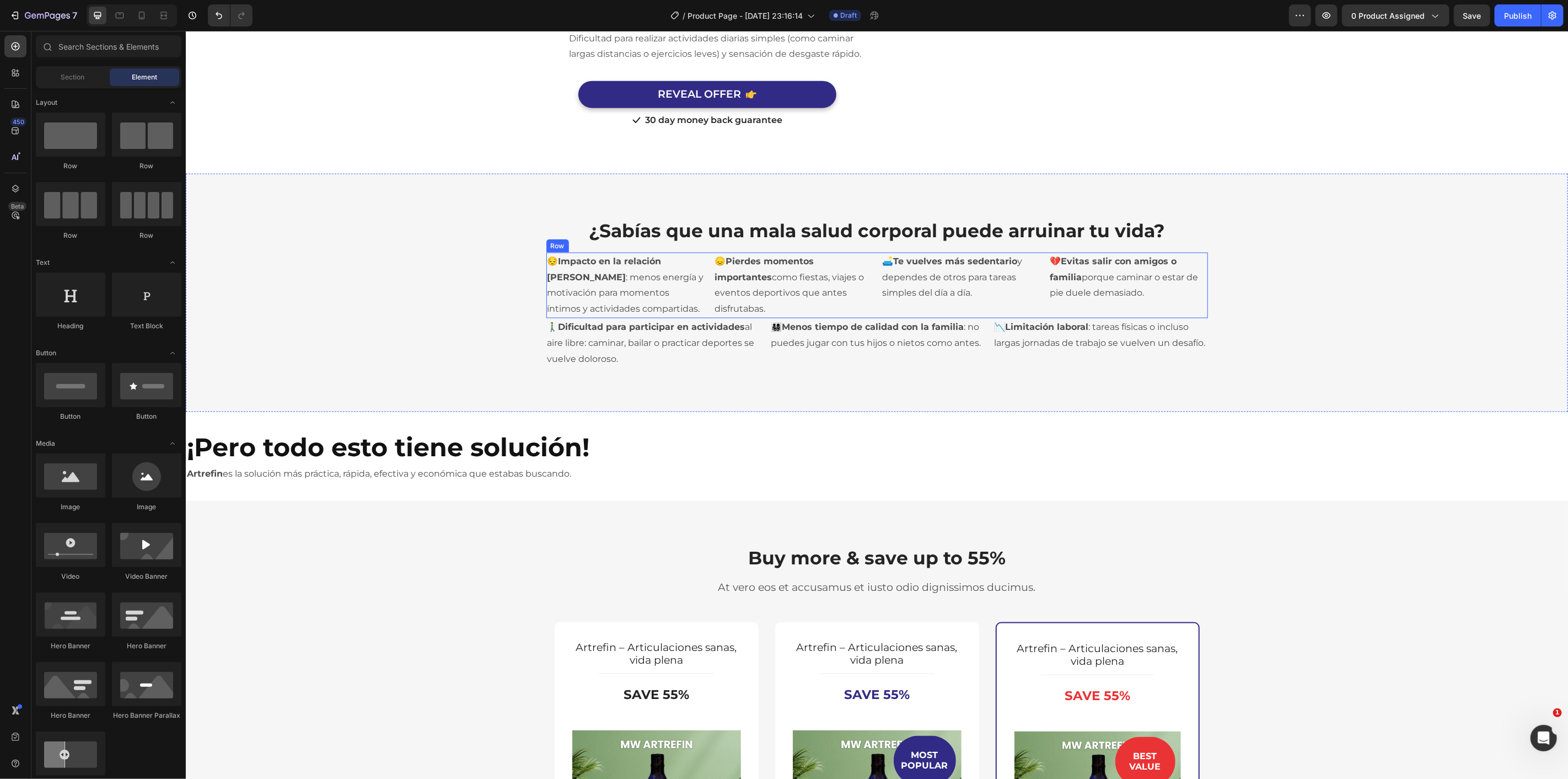
click at [875, 311] on div "😔 Impacto en la relación de pareja : menos energía y motivación para momentos í…" at bounding box center [876, 285] width 662 height 65
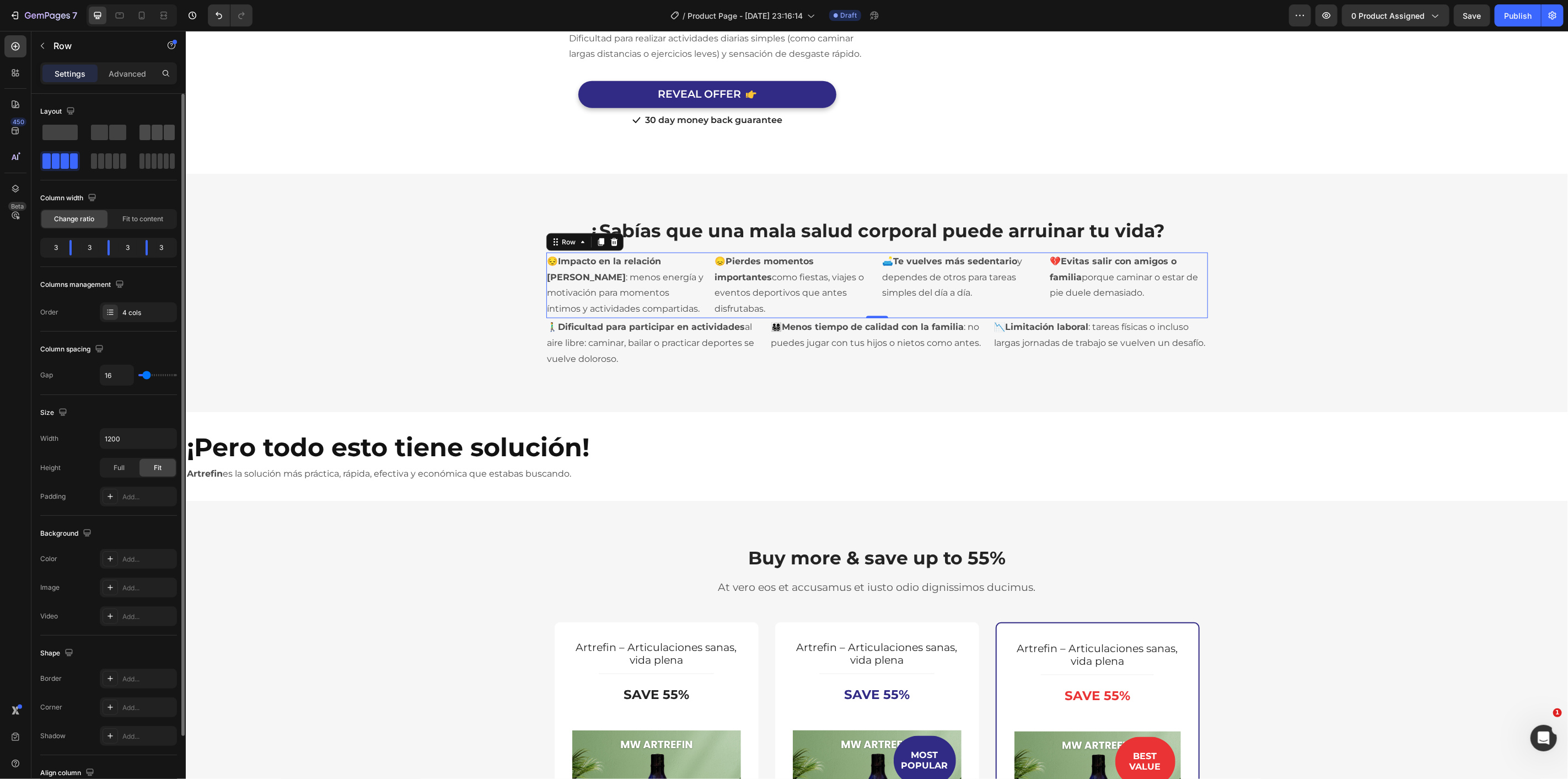
click at [152, 134] on span at bounding box center [157, 132] width 11 height 15
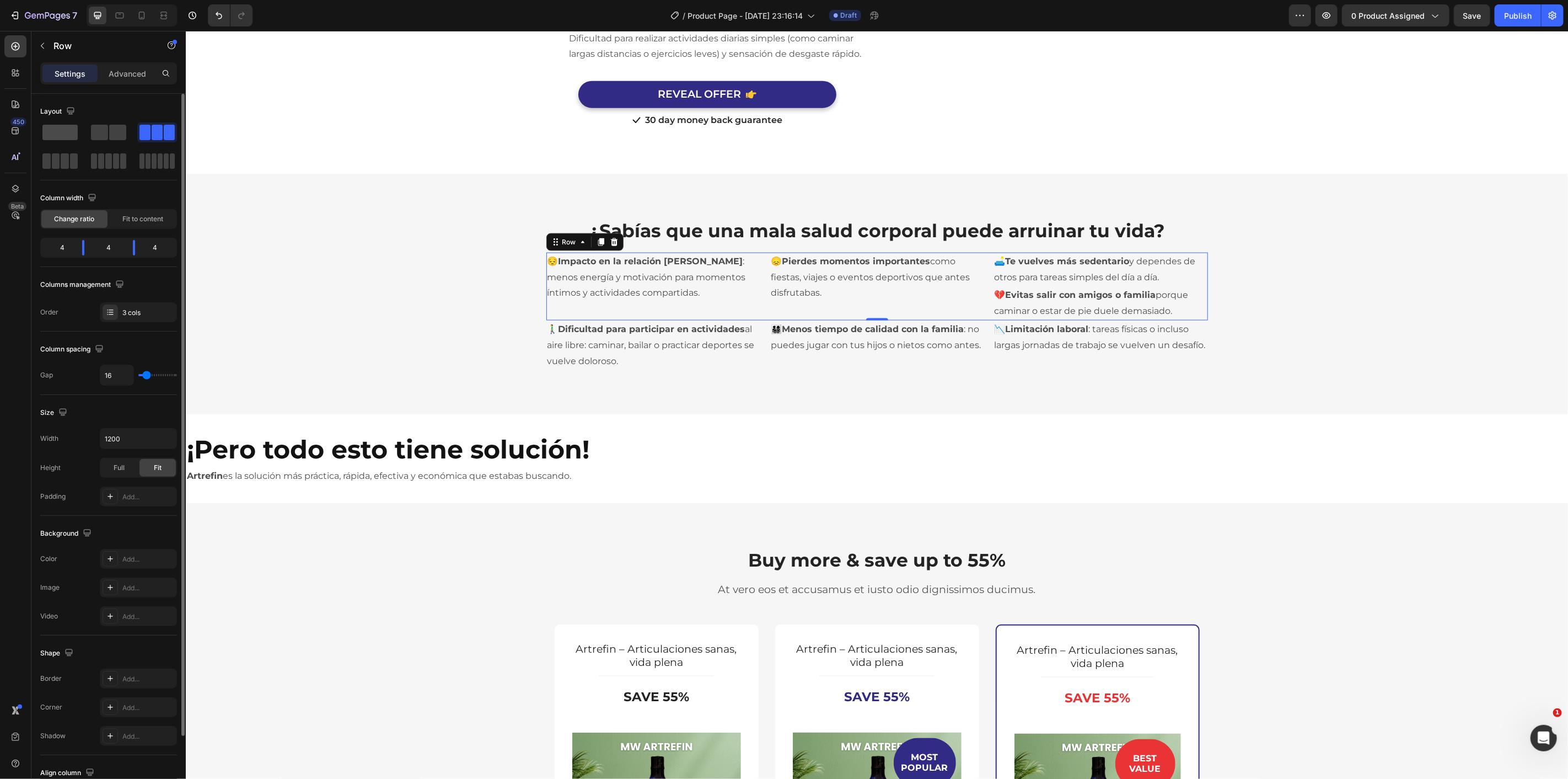
click at [71, 131] on span at bounding box center [60, 132] width 35 height 15
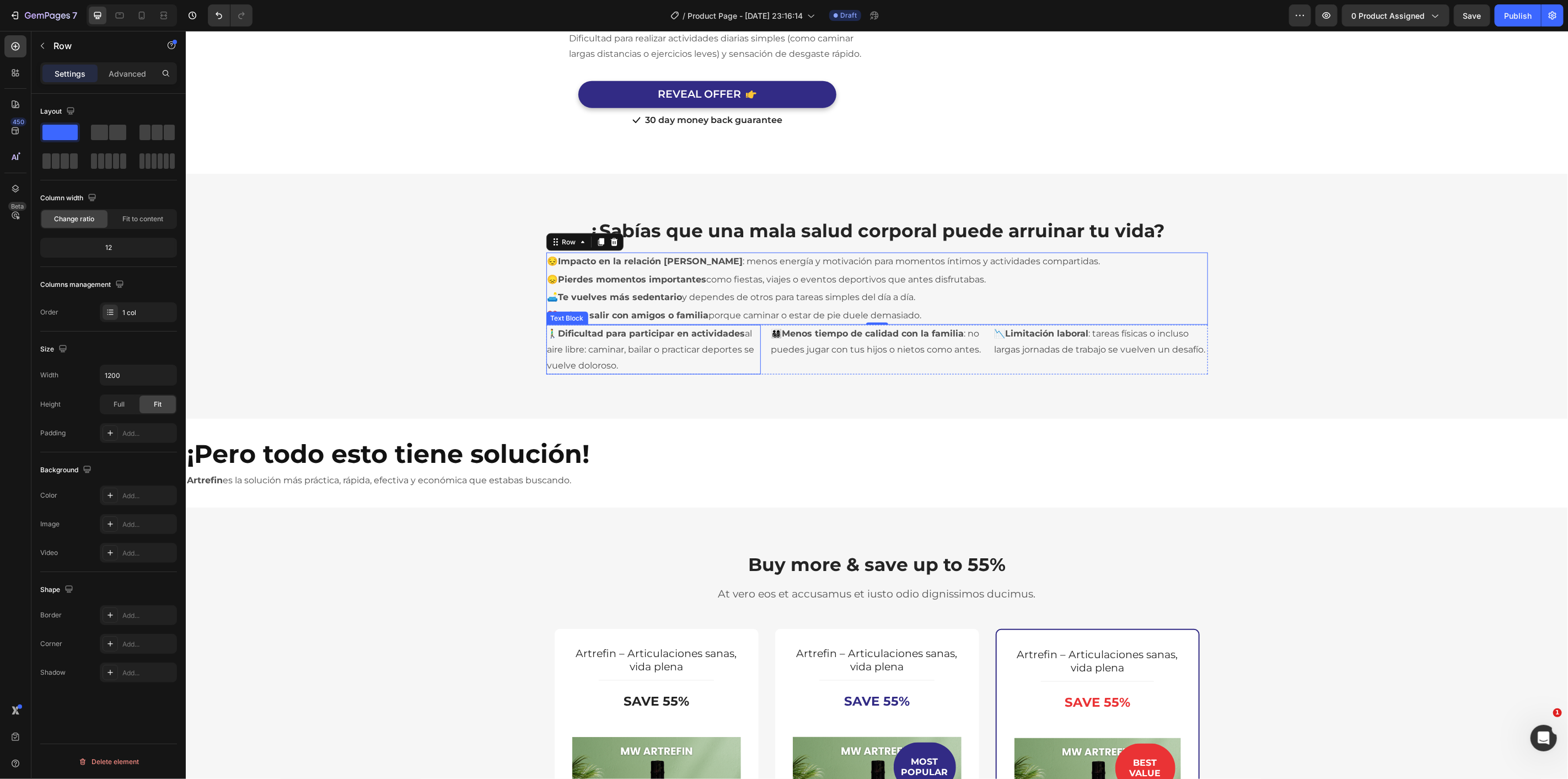
click at [748, 365] on p "🚶‍♂️ Dificultad para participar en actividades al aire libre: caminar, bailar o…" at bounding box center [653, 349] width 212 height 47
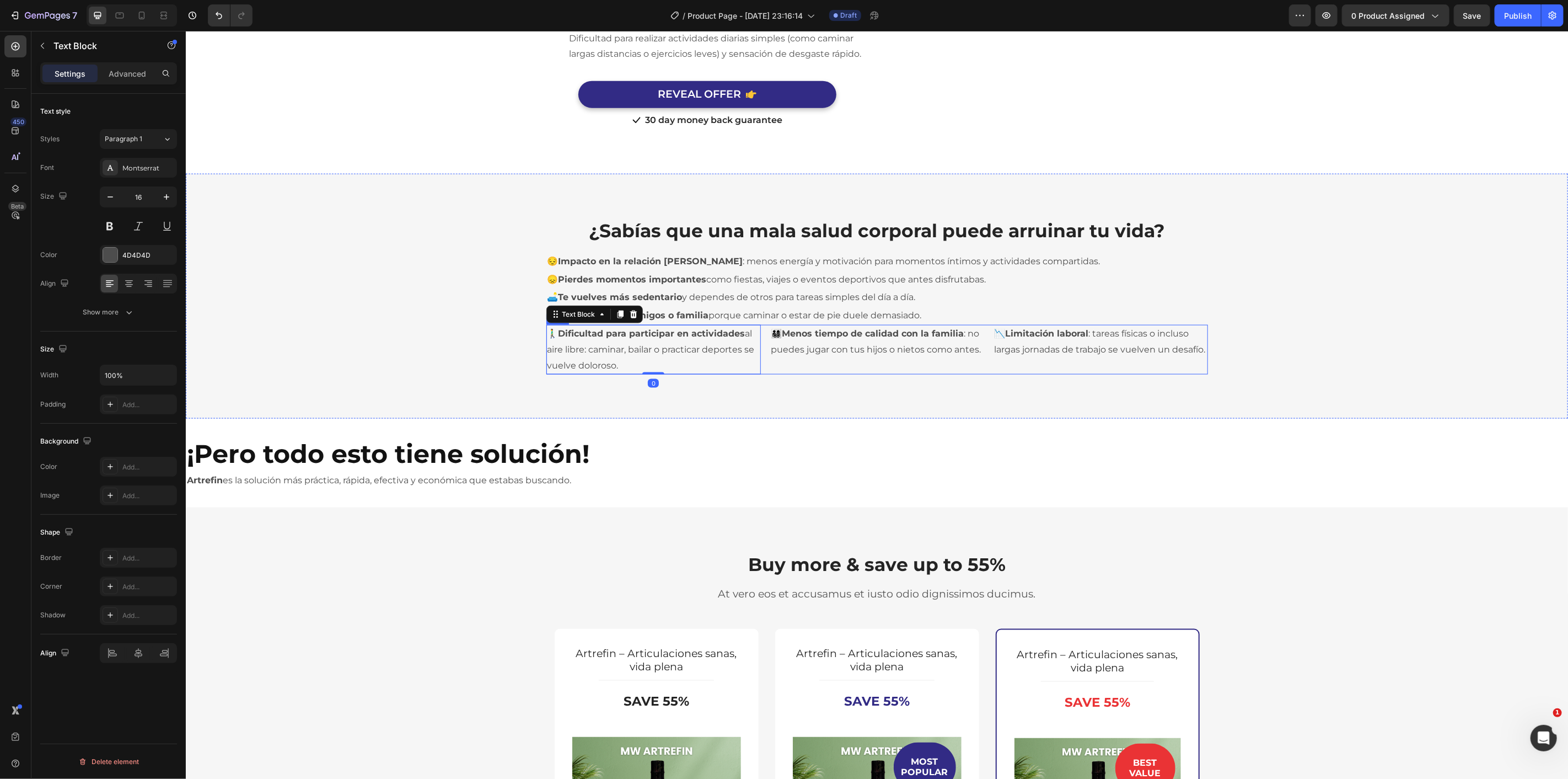
click at [770, 372] on div "👨‍👩‍👧‍👦 Menos tiempo de calidad con la familia : no puedes jugar con tus hijos …" at bounding box center [876, 349] width 214 height 49
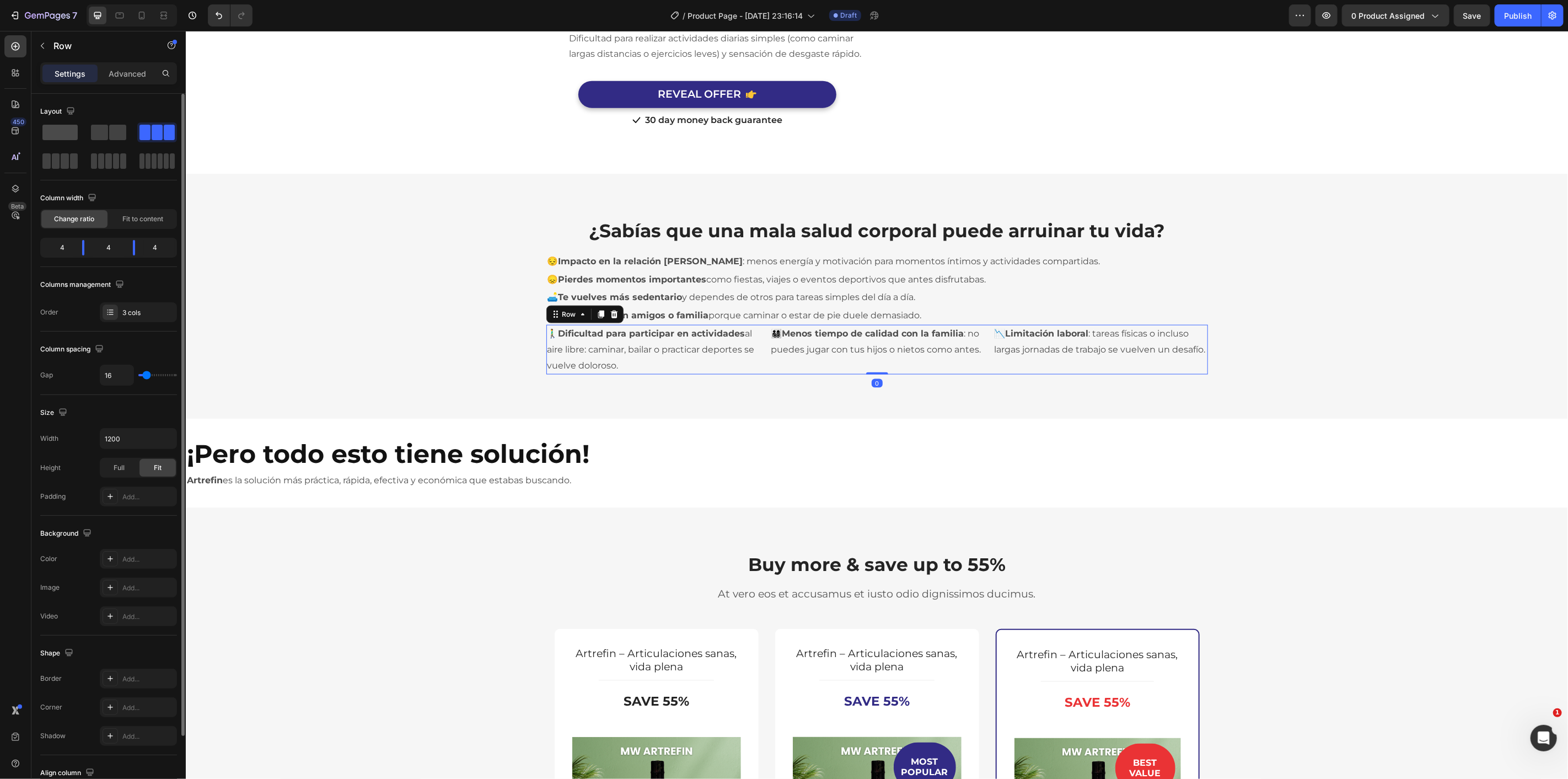
click at [55, 134] on span at bounding box center [60, 132] width 35 height 15
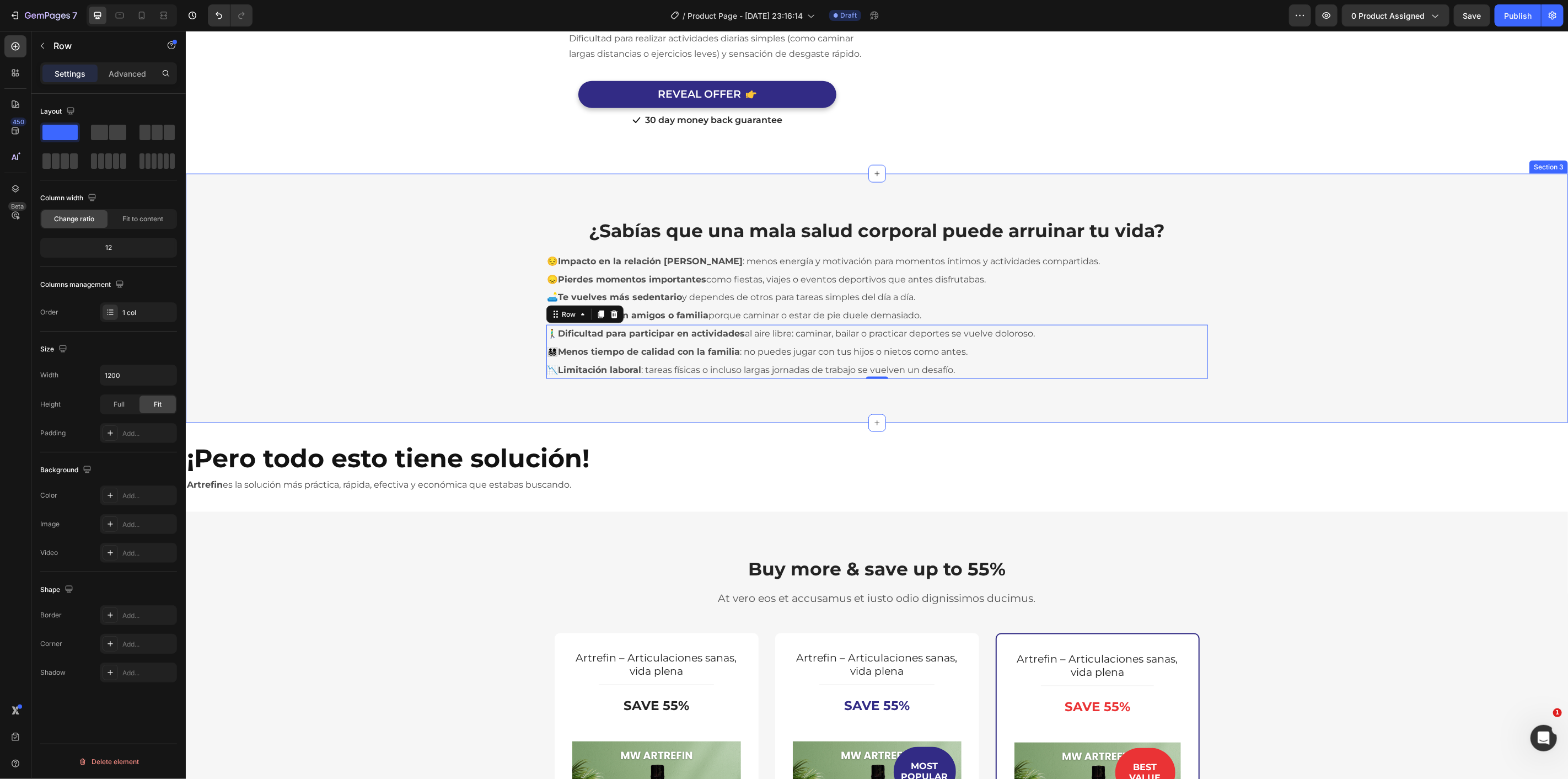
click at [507, 228] on div "¿Sabías que una mala salud corporal puede arruinar tu vida? Heading Row 😔 Impac…" at bounding box center [876, 298] width 1365 height 161
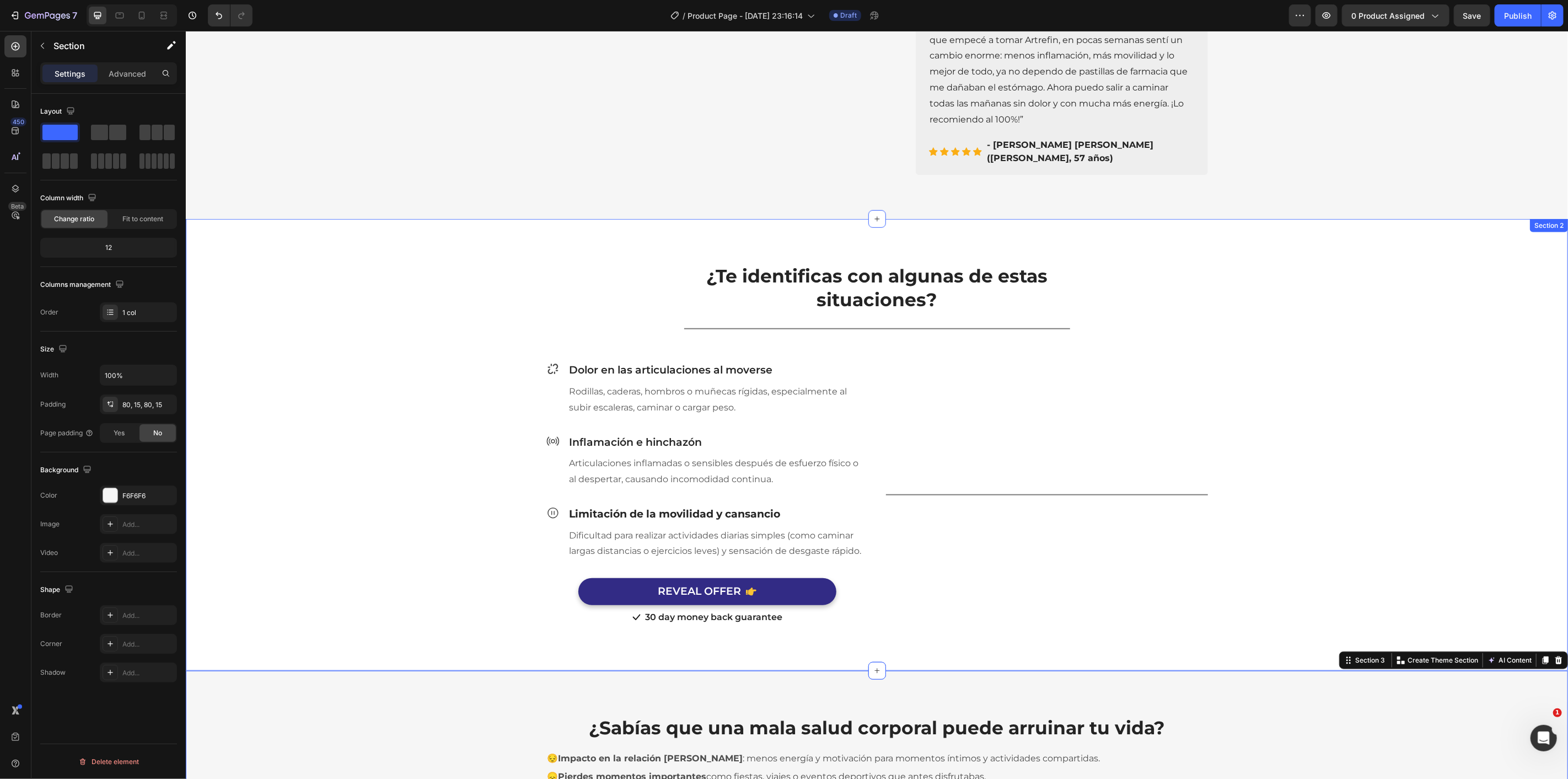
scroll to position [530, 0]
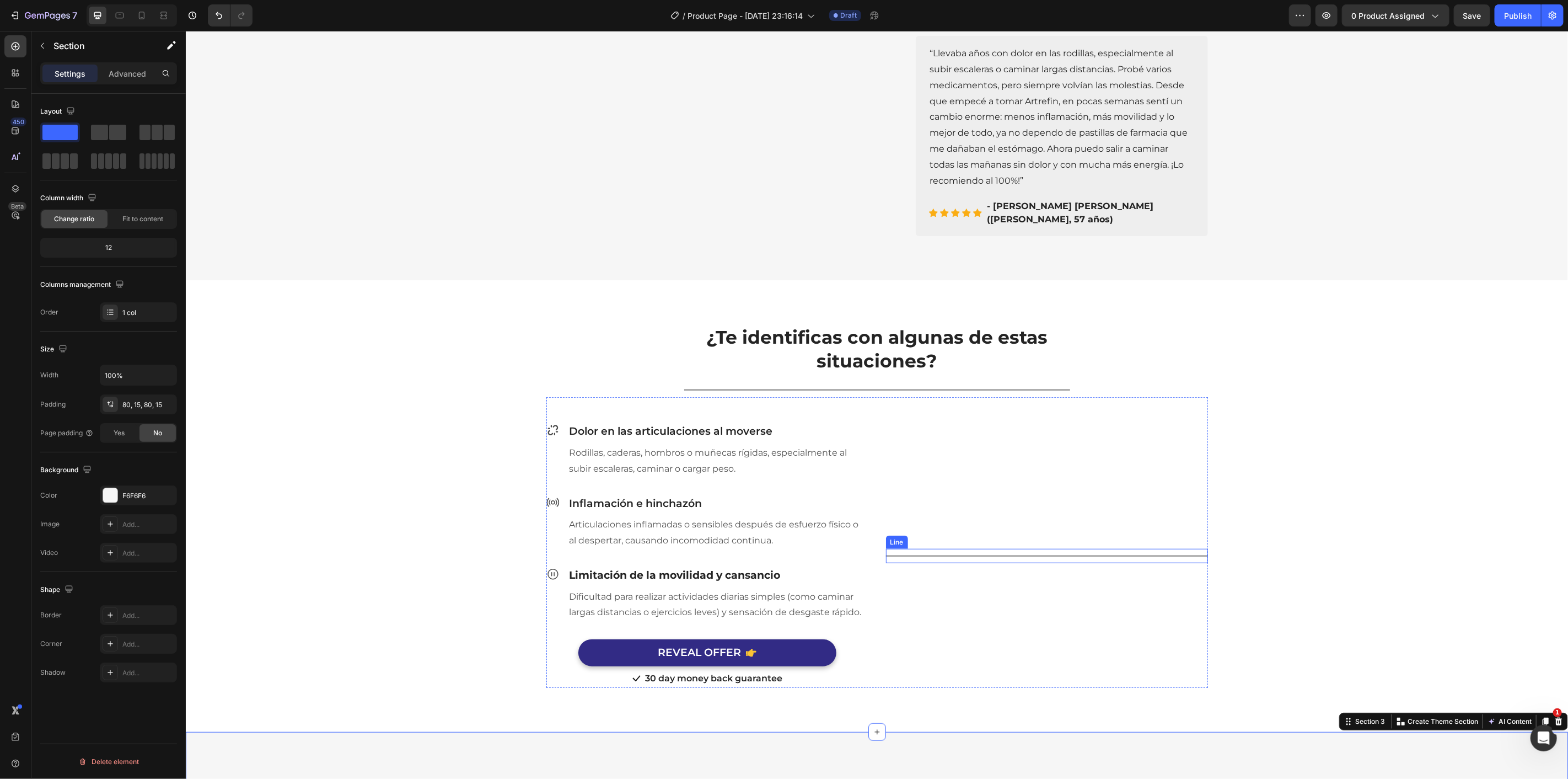
click at [966, 548] on div "Title Line" at bounding box center [1046, 555] width 322 height 14
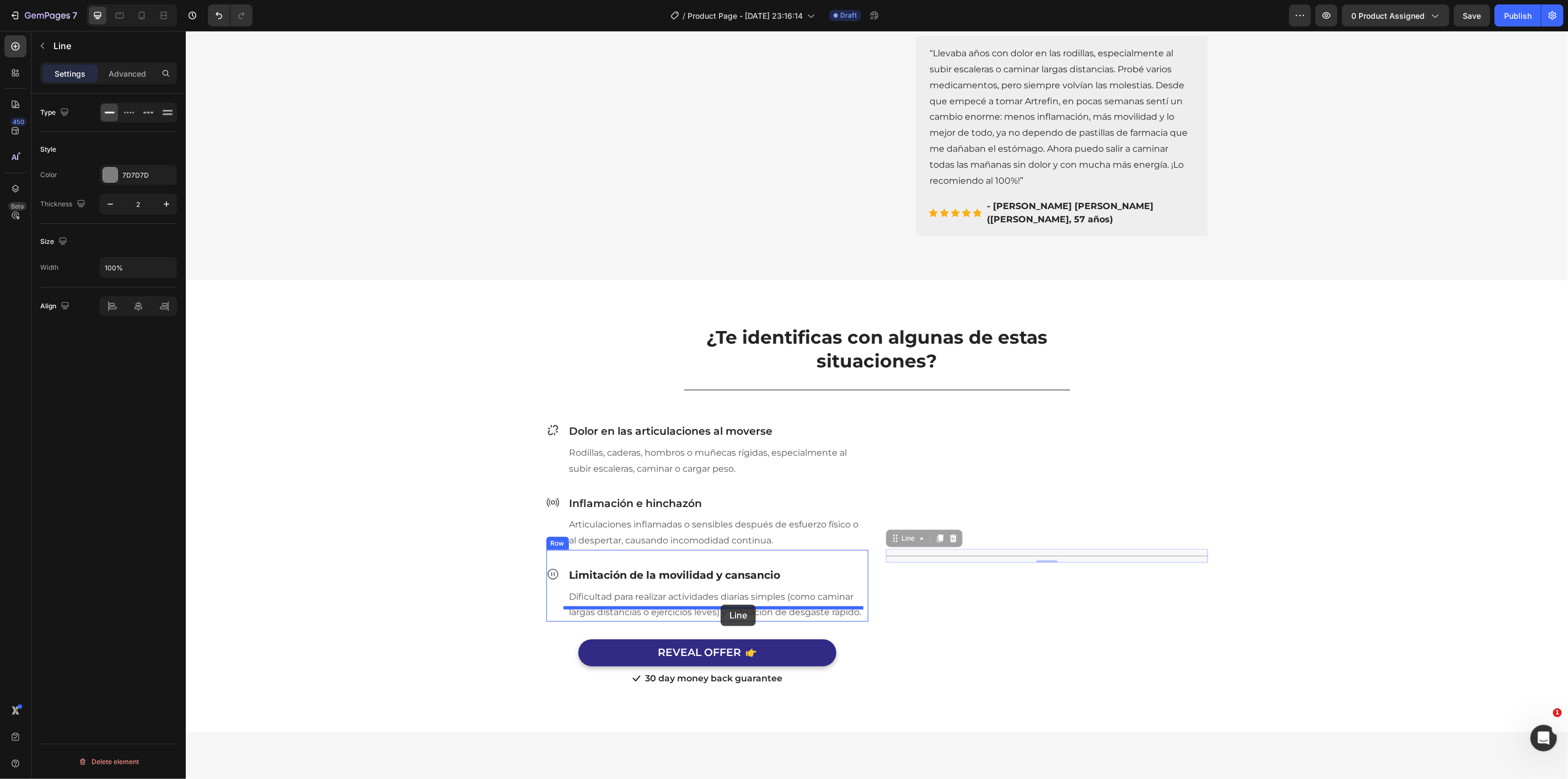
drag, startPoint x: 956, startPoint y: 548, endPoint x: 720, endPoint y: 604, distance: 242.6
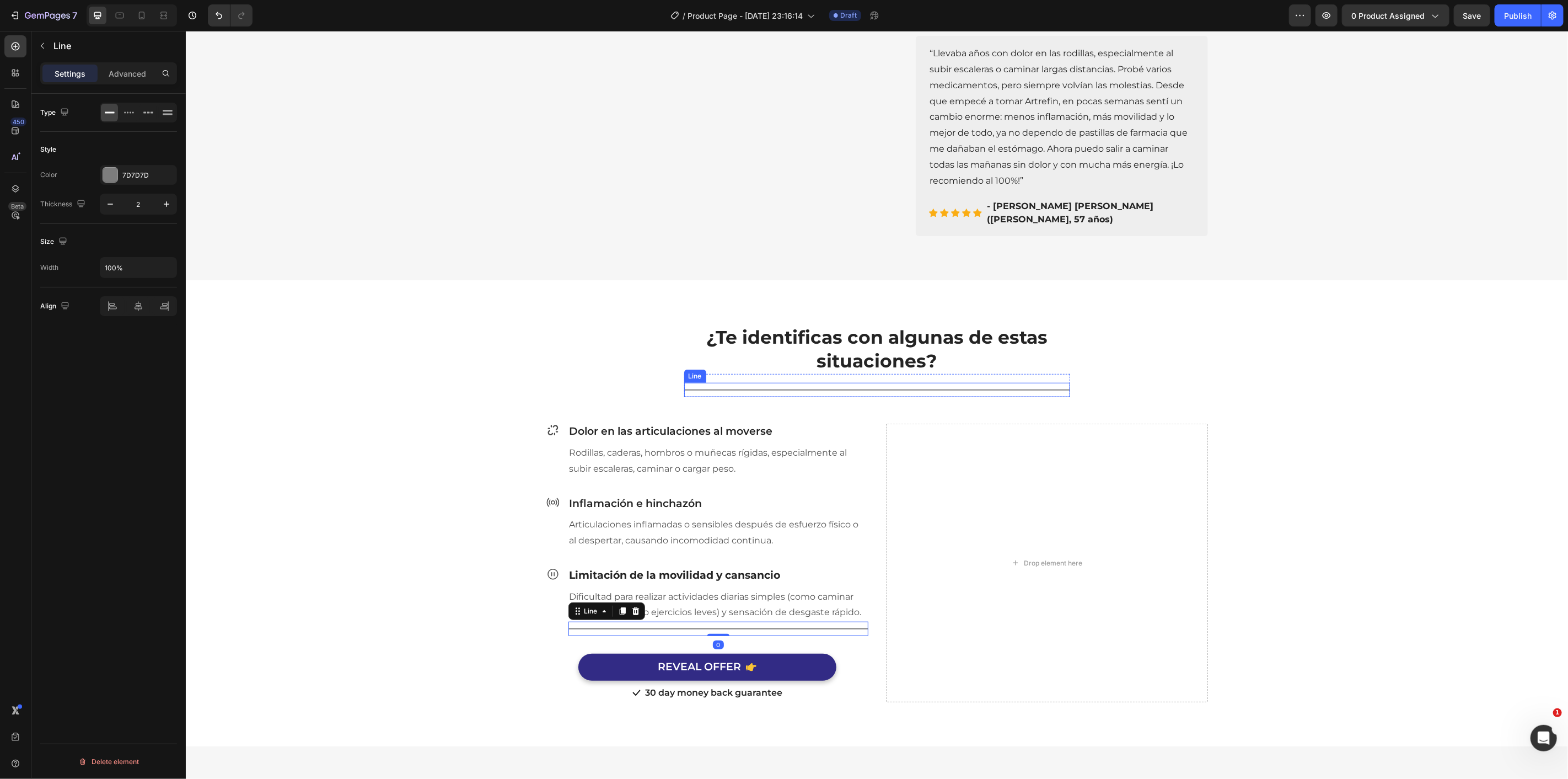
click at [866, 382] on div "Title Line" at bounding box center [877, 389] width 386 height 14
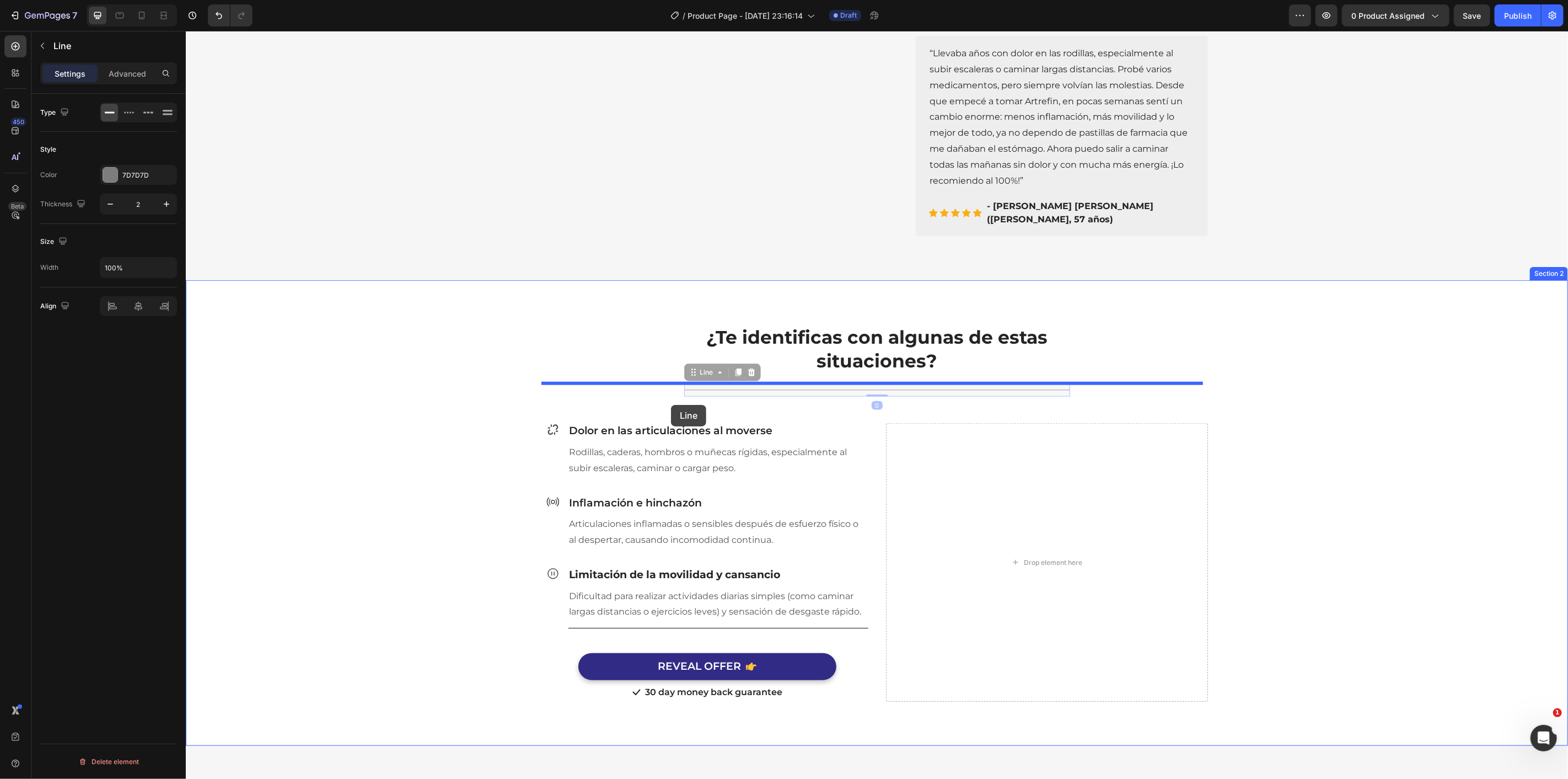
drag, startPoint x: 824, startPoint y: 383, endPoint x: 670, endPoint y: 404, distance: 155.4
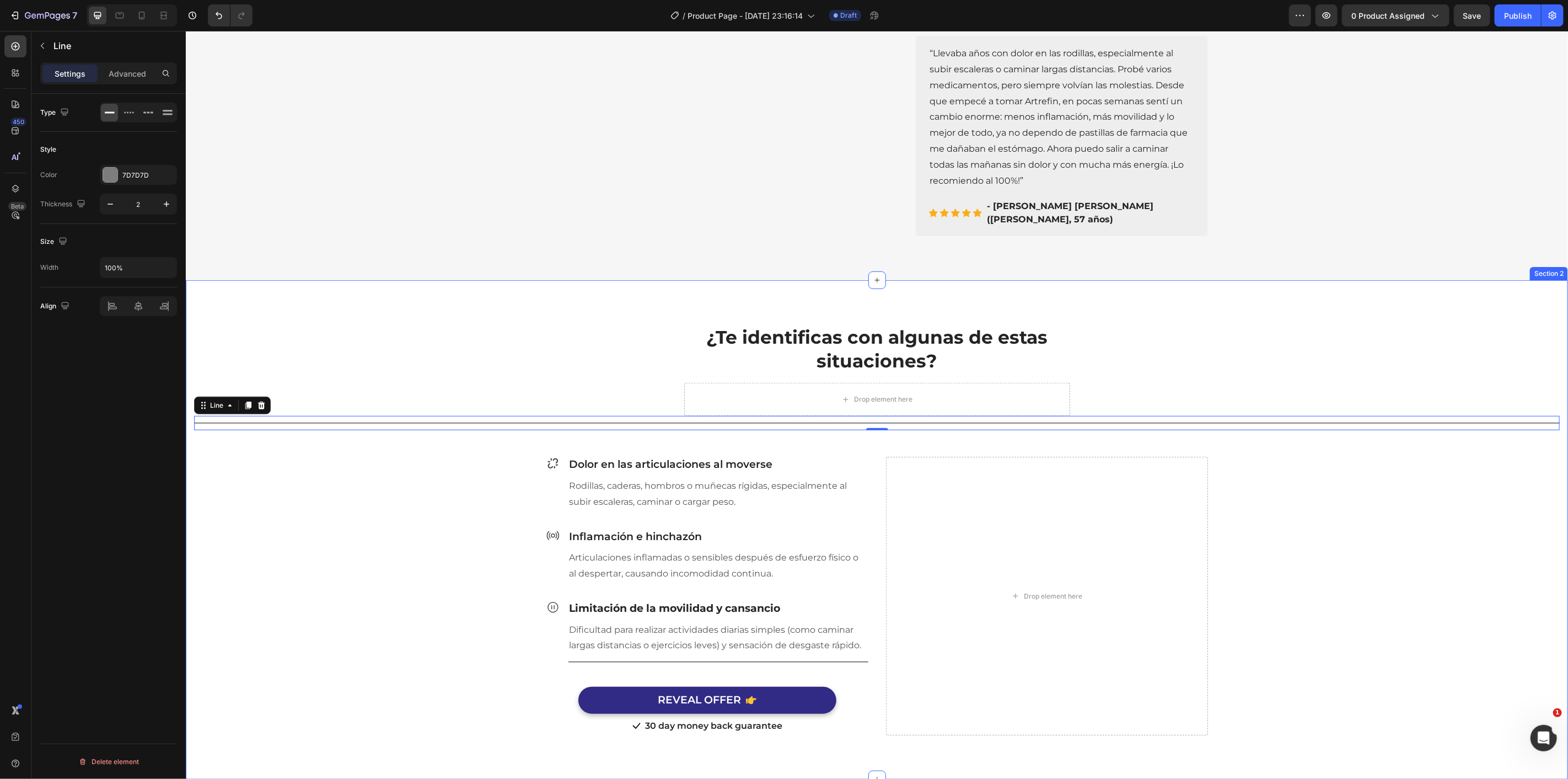
click at [604, 310] on div "¿Te identificas con algunas de estas situaciones? Heading Row Drop element here…" at bounding box center [876, 520] width 1365 height 428
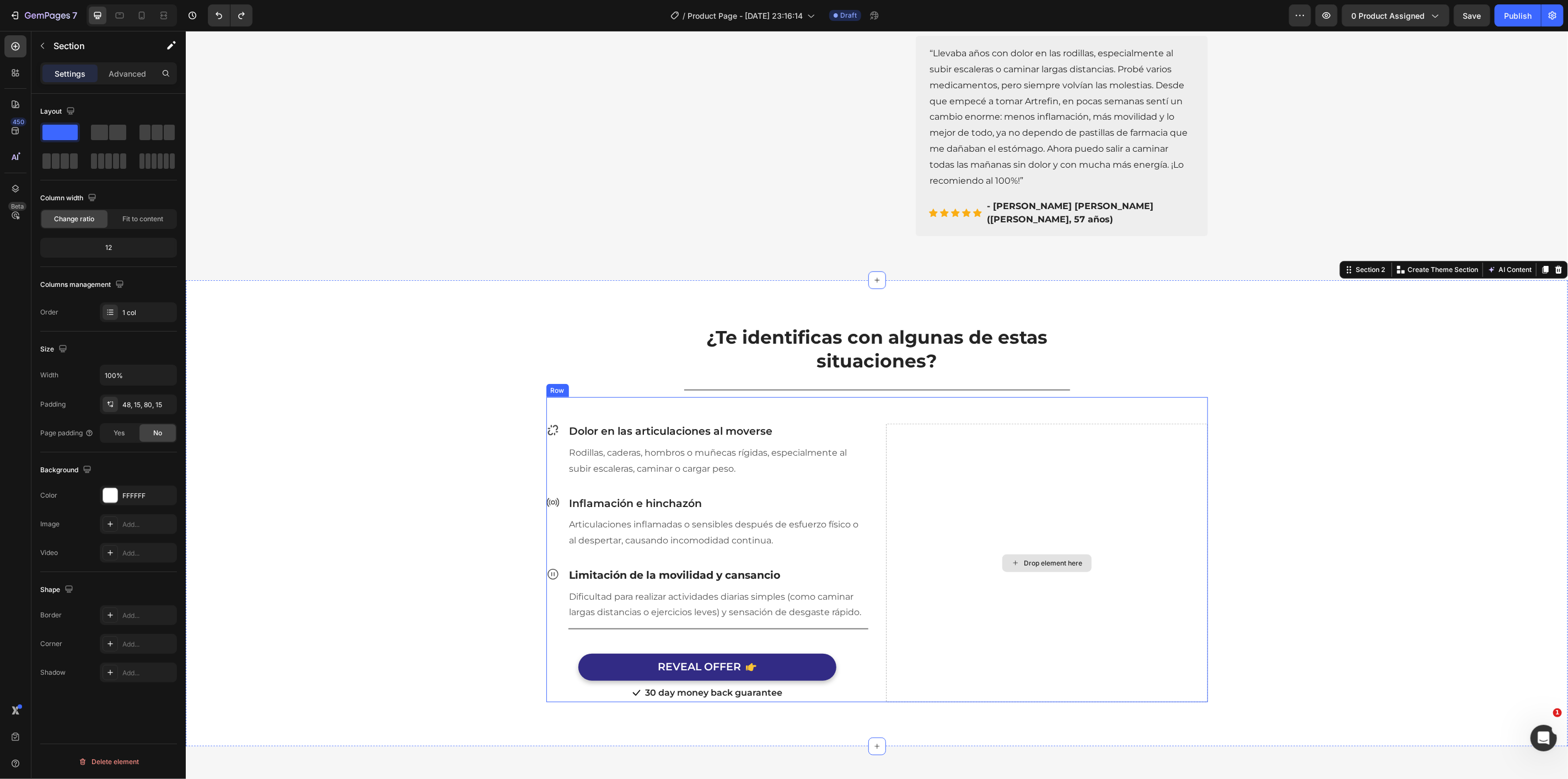
click at [952, 502] on div "Drop element here" at bounding box center [1046, 562] width 322 height 278
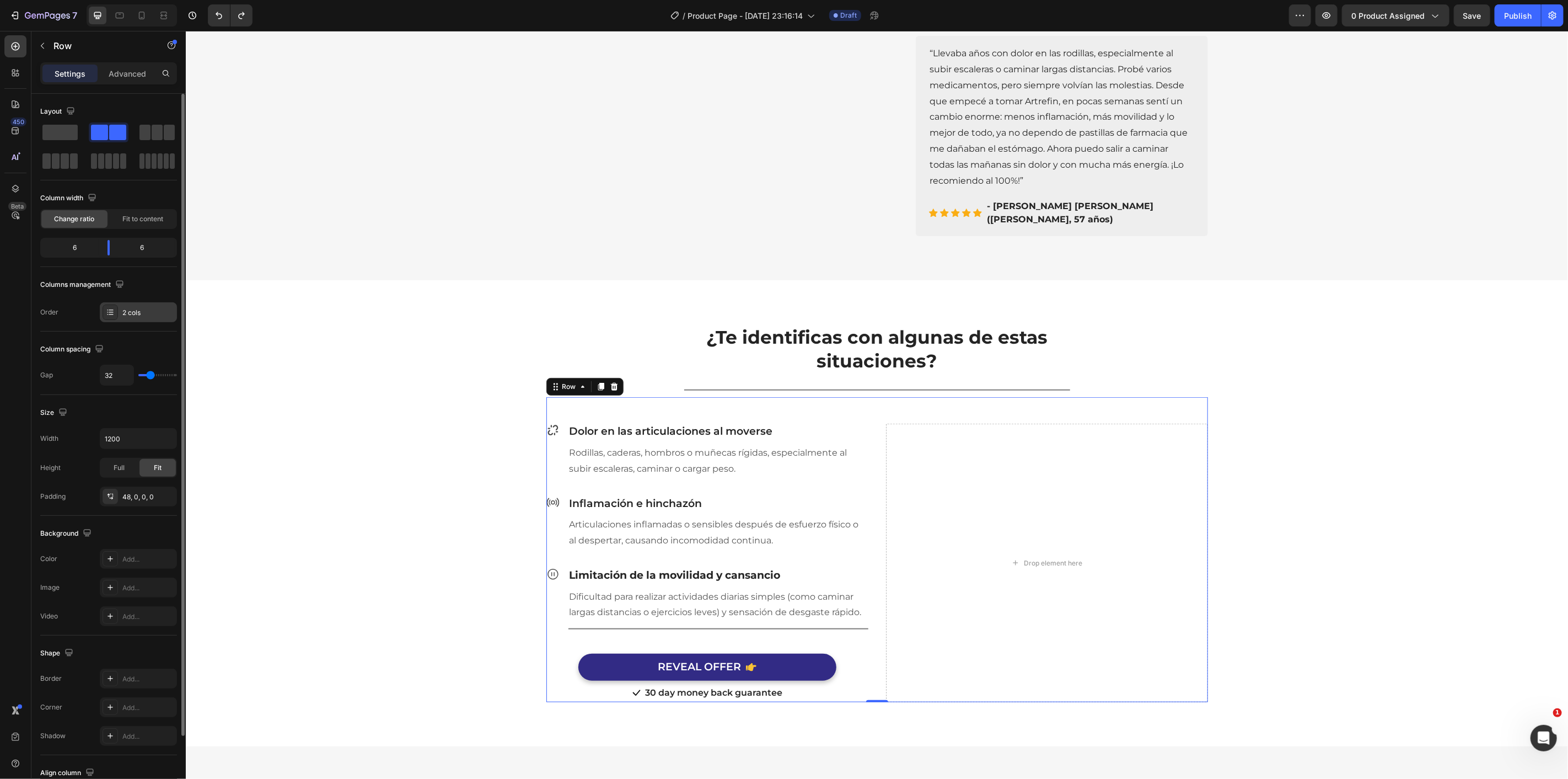
click at [115, 312] on div at bounding box center [110, 312] width 15 height 15
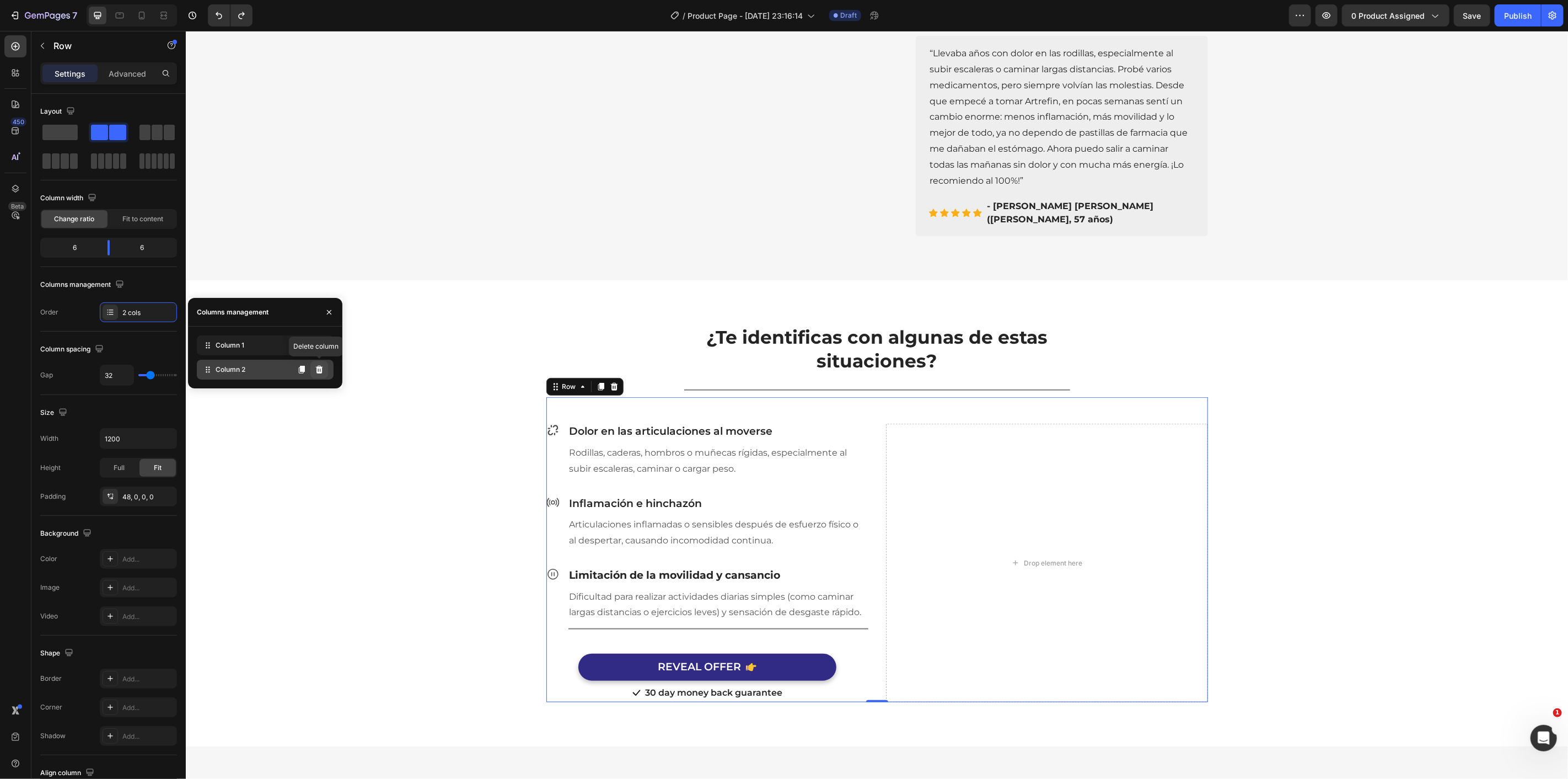
click at [320, 373] on icon at bounding box center [318, 369] width 7 height 8
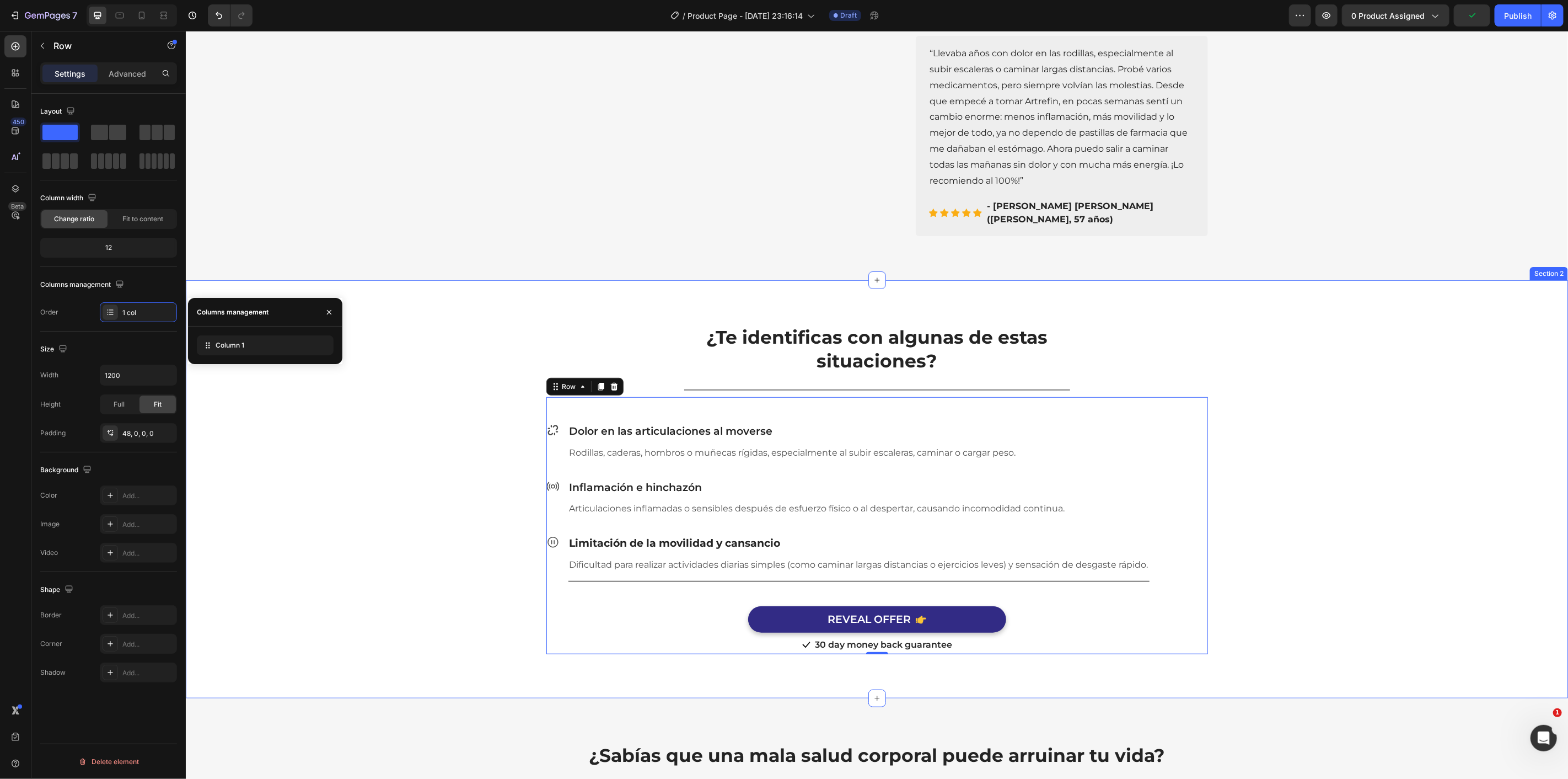
click at [449, 372] on div "¿Te identificas con algunas de estas situaciones? Heading Row Title Line Row Ic…" at bounding box center [876, 480] width 1365 height 347
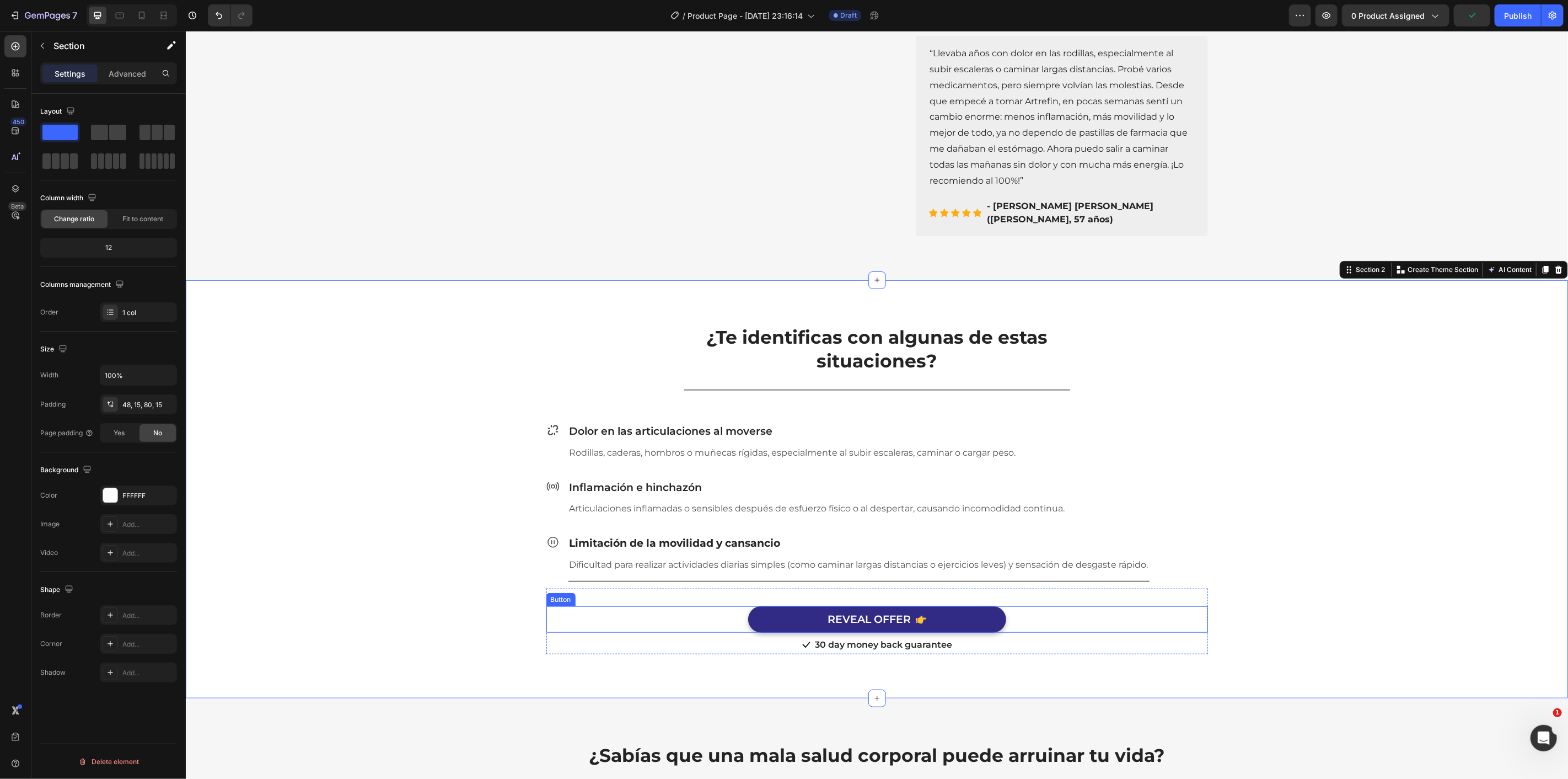
click at [1054, 608] on div "REVEAL OFFER Button" at bounding box center [876, 619] width 662 height 27
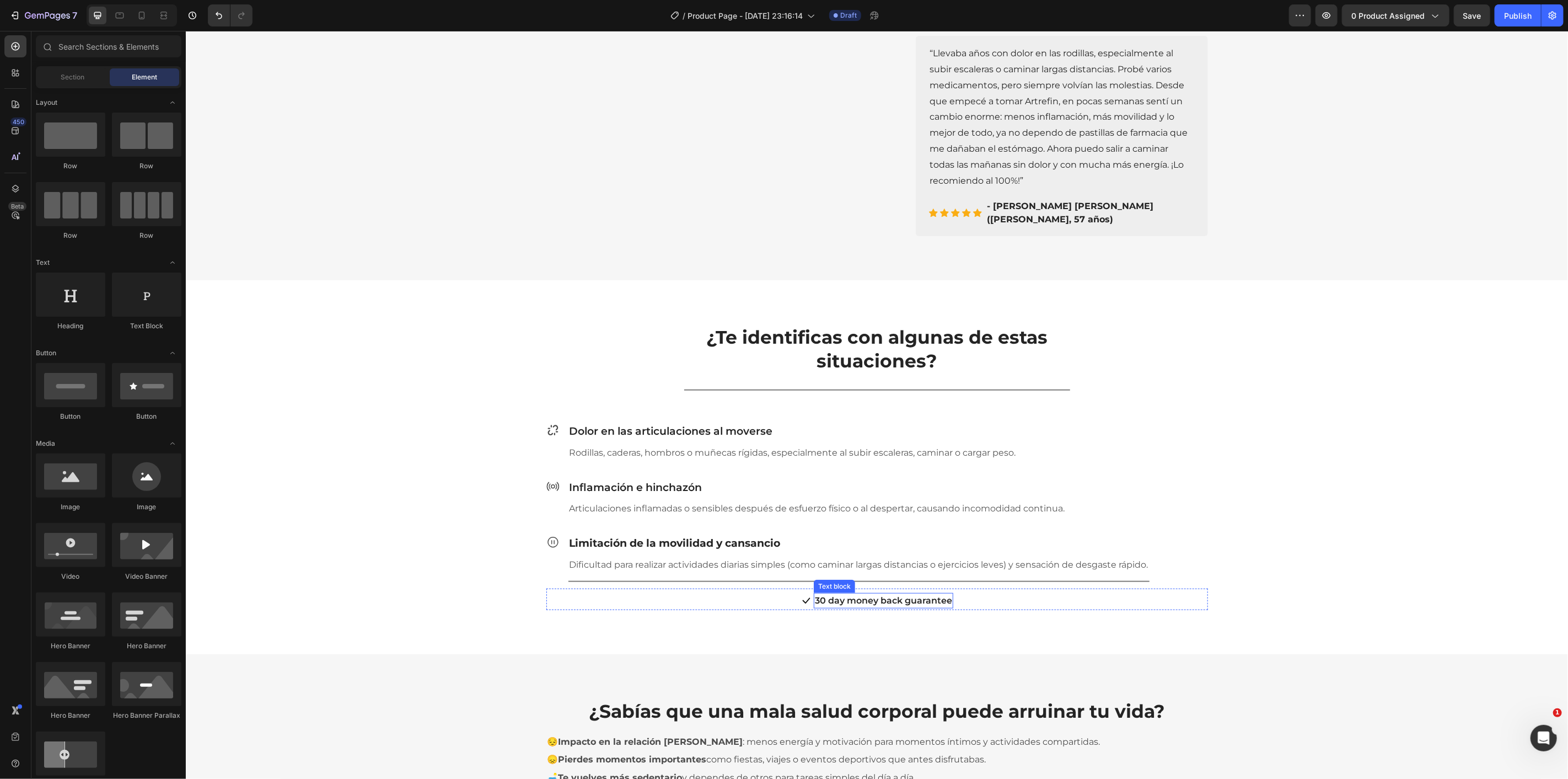
click at [865, 594] on p "30 day money back guarantee" at bounding box center [883, 600] width 138 height 13
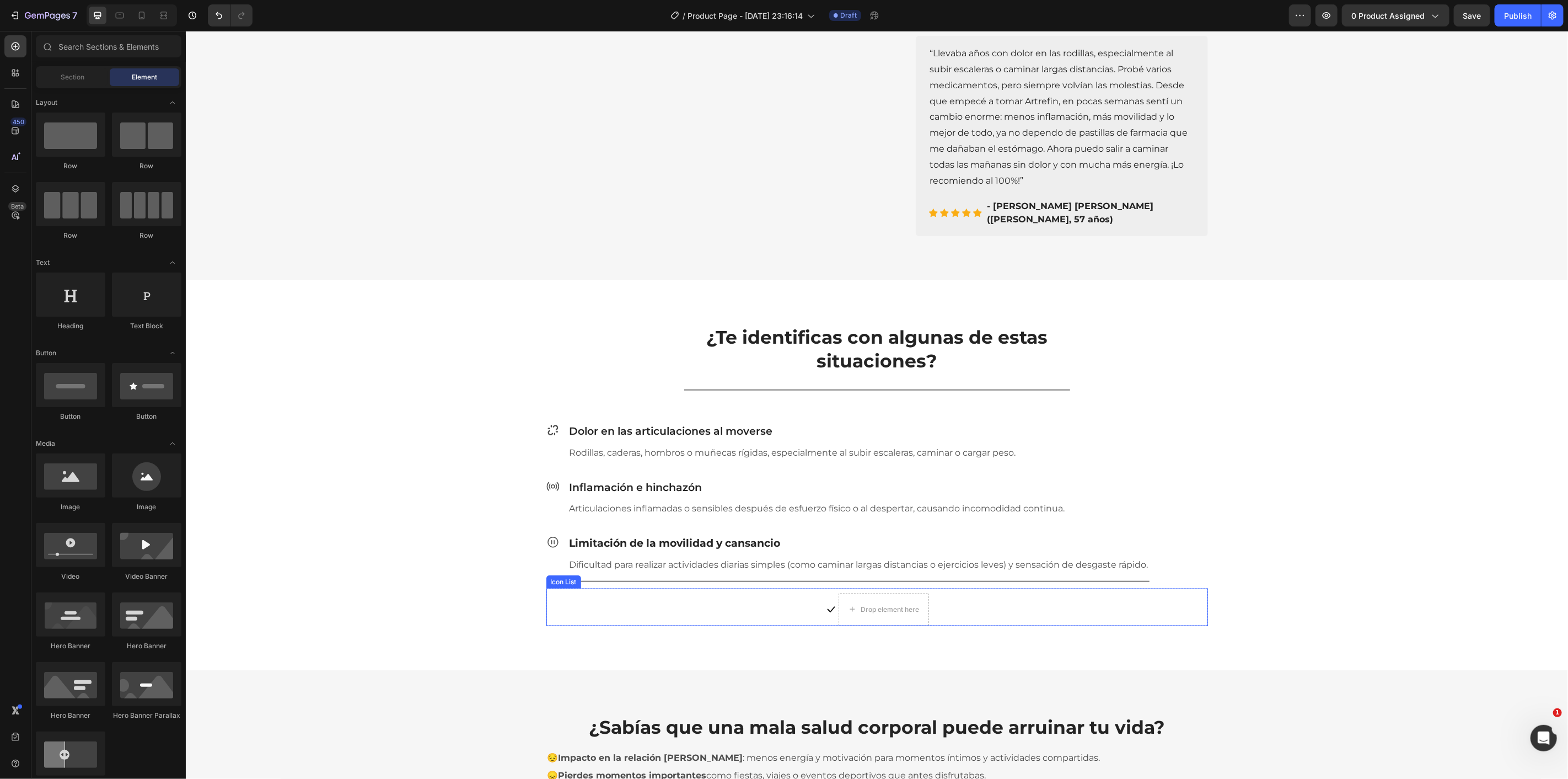
click at [825, 603] on icon at bounding box center [830, 609] width 11 height 11
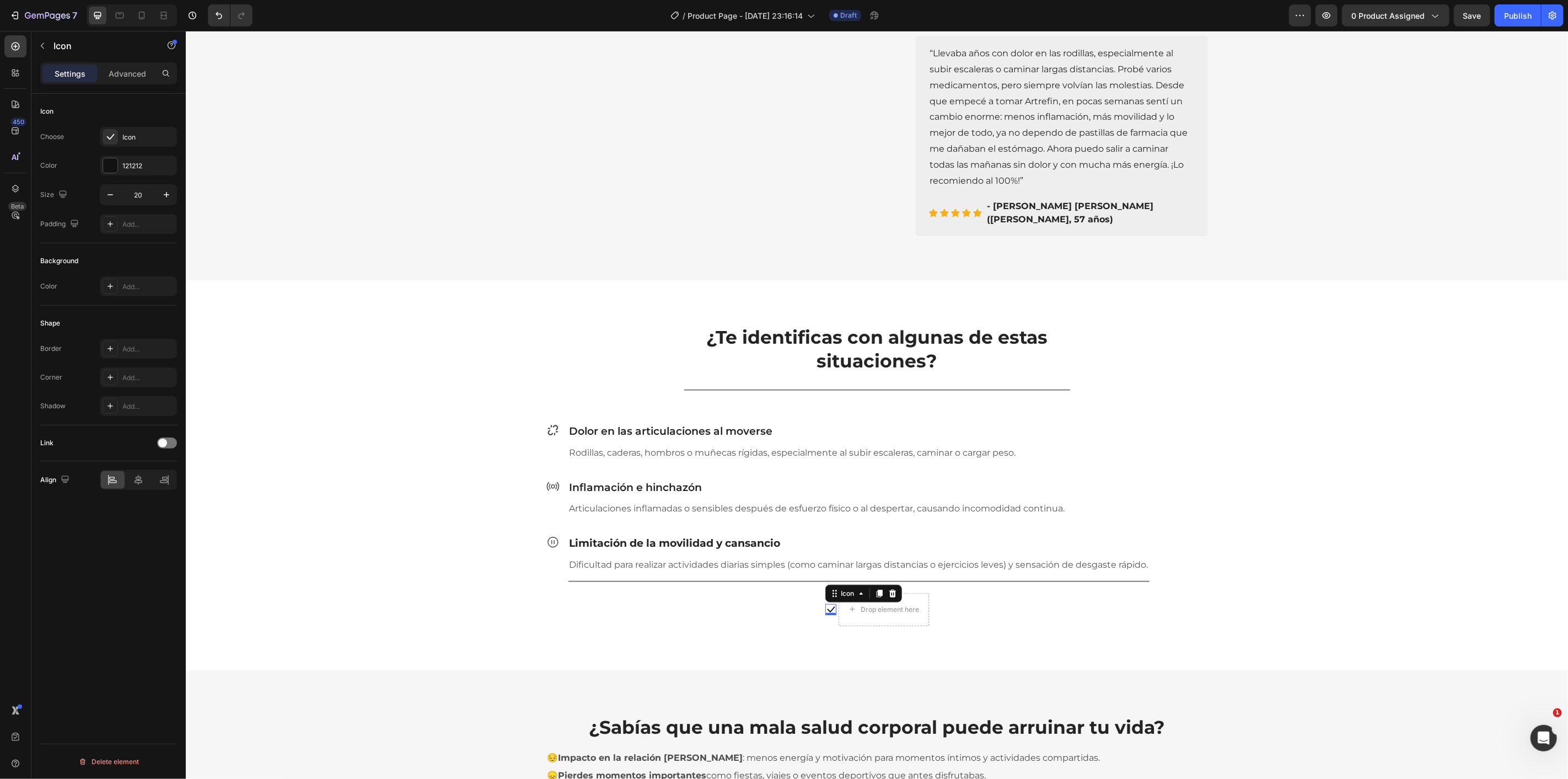
click at [795, 592] on div "Icon 0 Drop element here" at bounding box center [876, 609] width 662 height 33
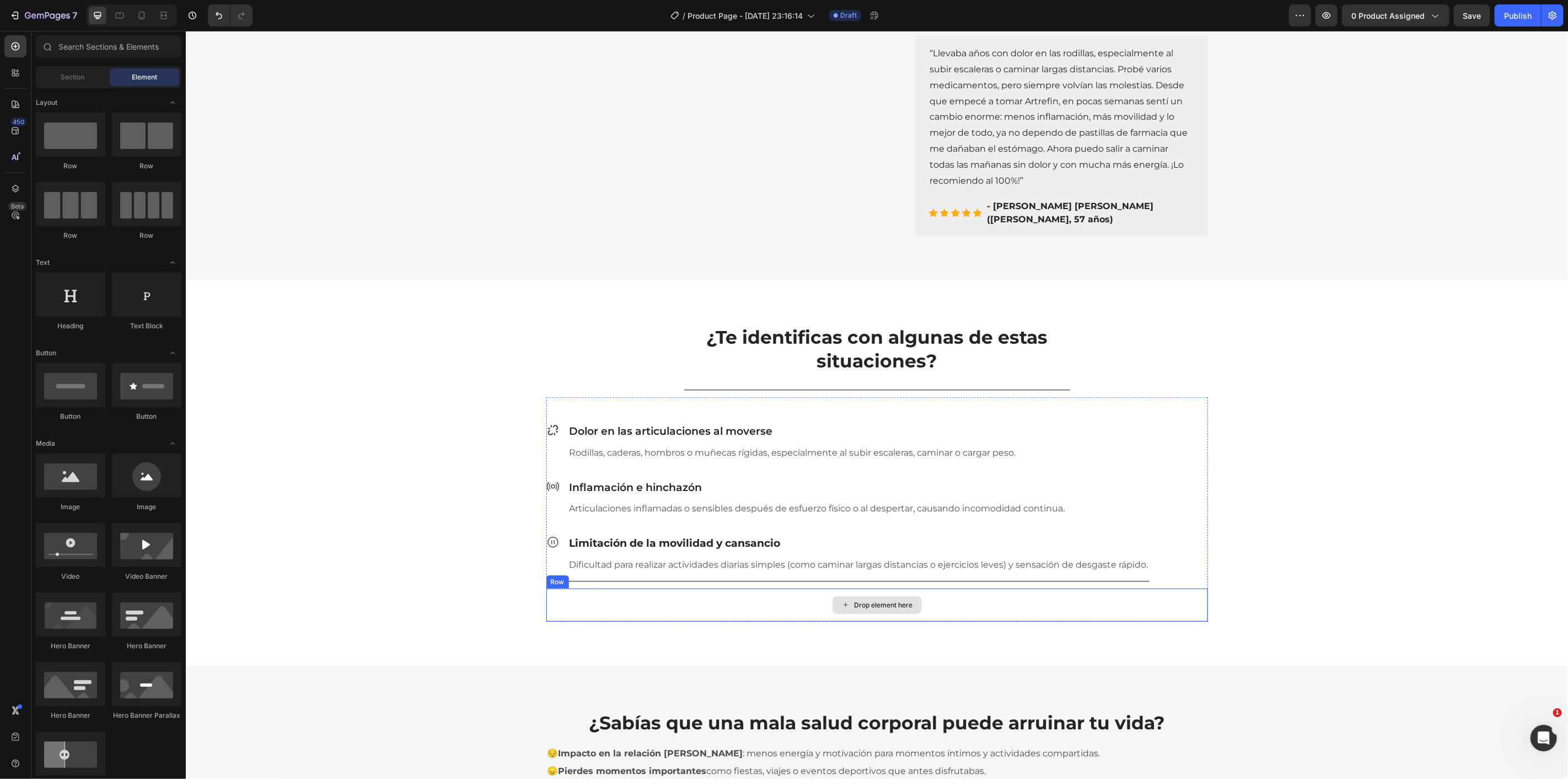
click at [770, 594] on div "Drop element here" at bounding box center [876, 605] width 662 height 33
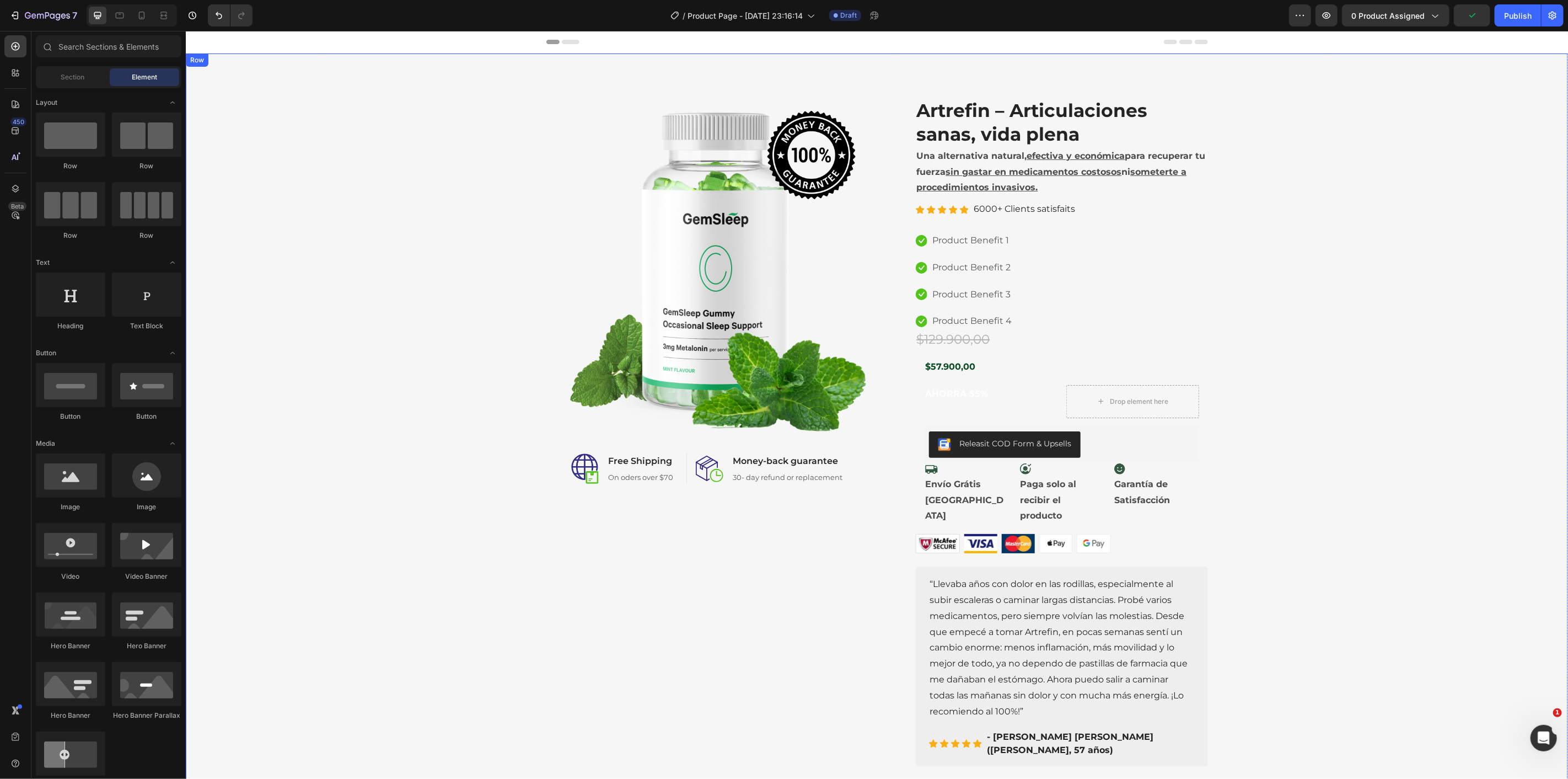
scroll to position [306, 0]
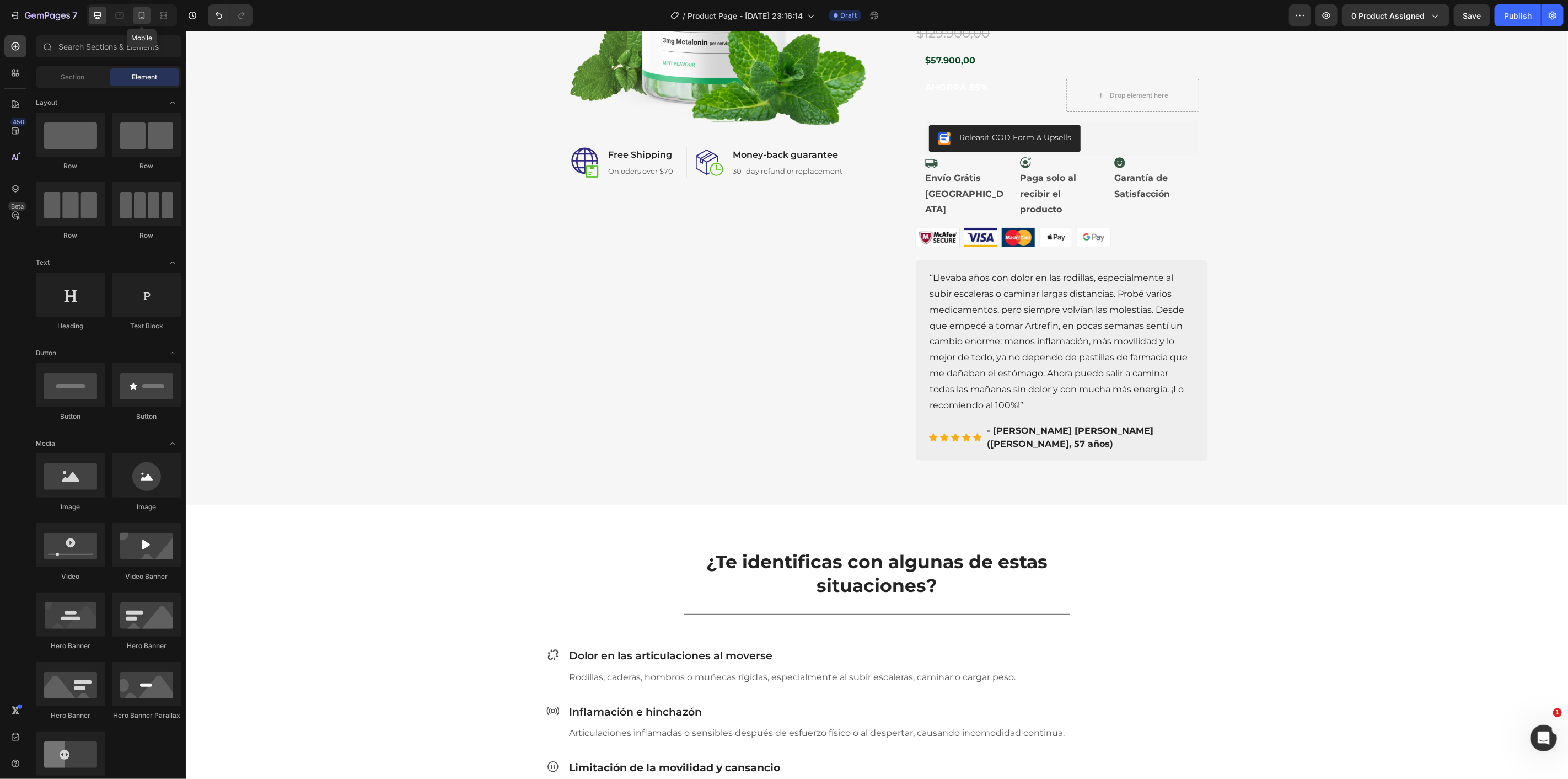
click at [135, 19] on div at bounding box center [141, 15] width 17 height 17
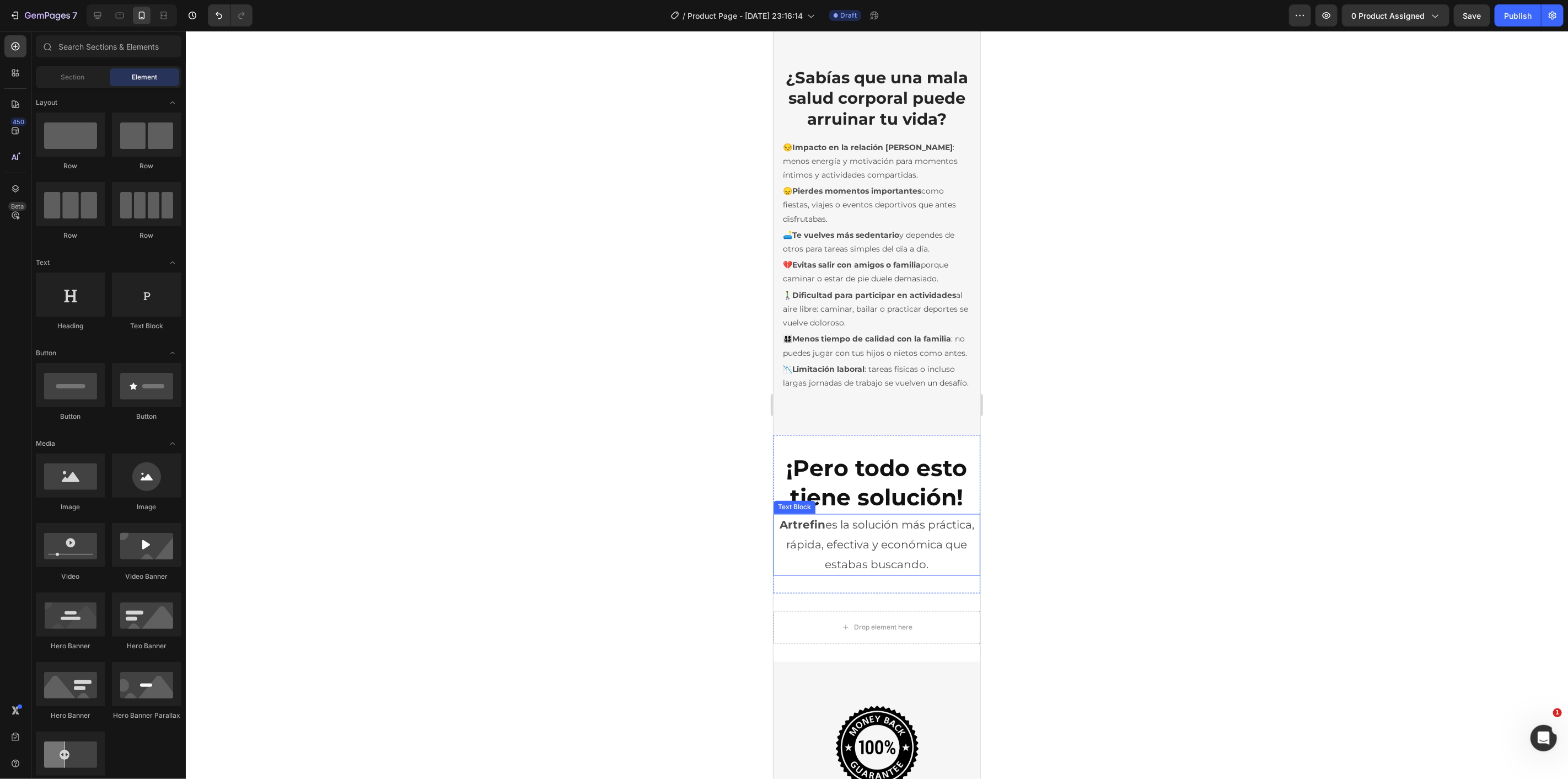
scroll to position [1458, 0]
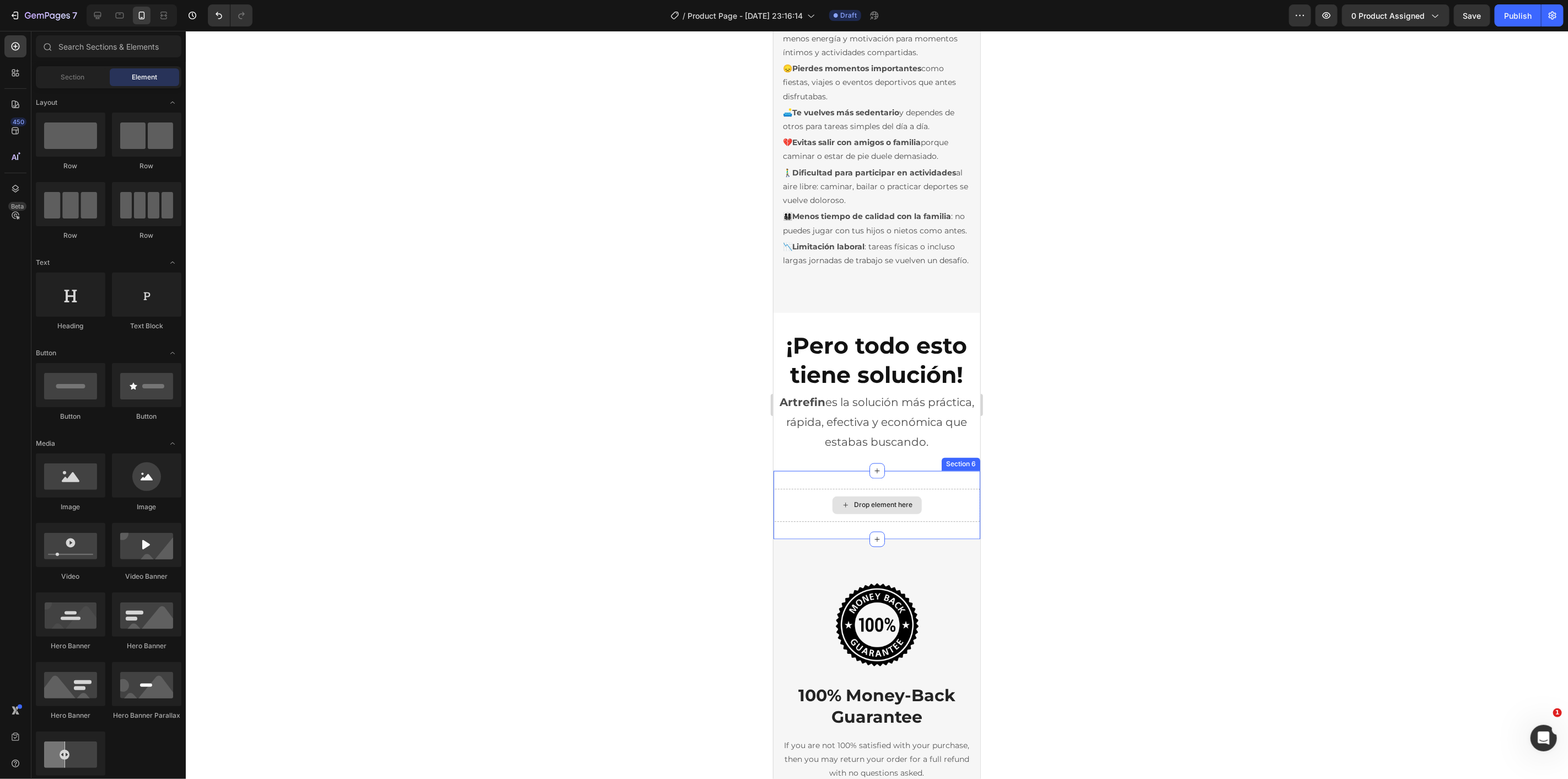
click at [890, 509] on div "Drop element here" at bounding box center [883, 505] width 58 height 9
drag, startPoint x: 75, startPoint y: 491, endPoint x: 70, endPoint y: 484, distance: 8.6
click at [63, 489] on div at bounding box center [70, 475] width 69 height 44
drag, startPoint x: 852, startPoint y: 520, endPoint x: 851, endPoint y: 549, distance: 29.0
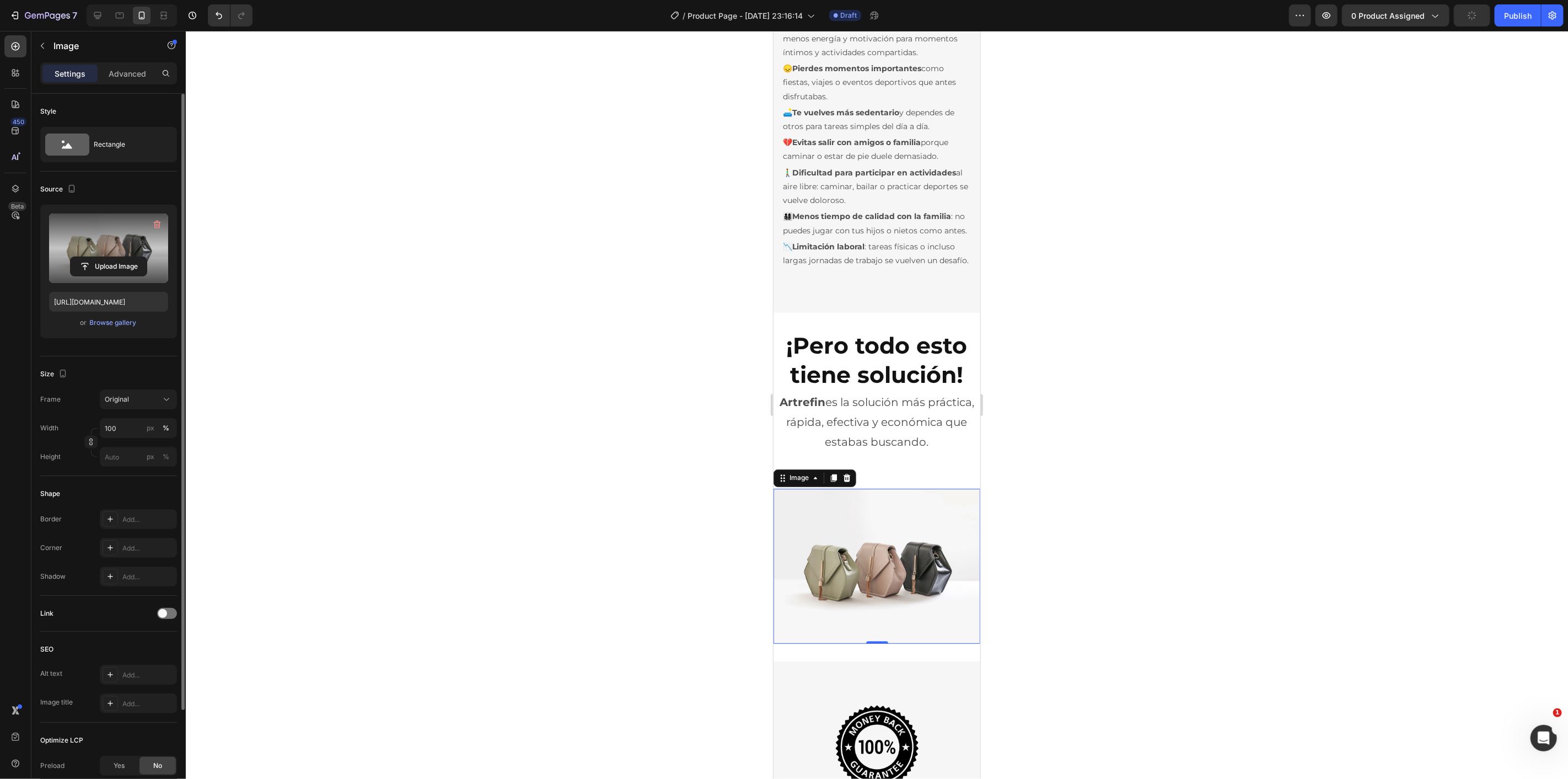
click at [111, 254] on label at bounding box center [109, 248] width 119 height 69
click at [111, 257] on input "file" at bounding box center [109, 266] width 76 height 19
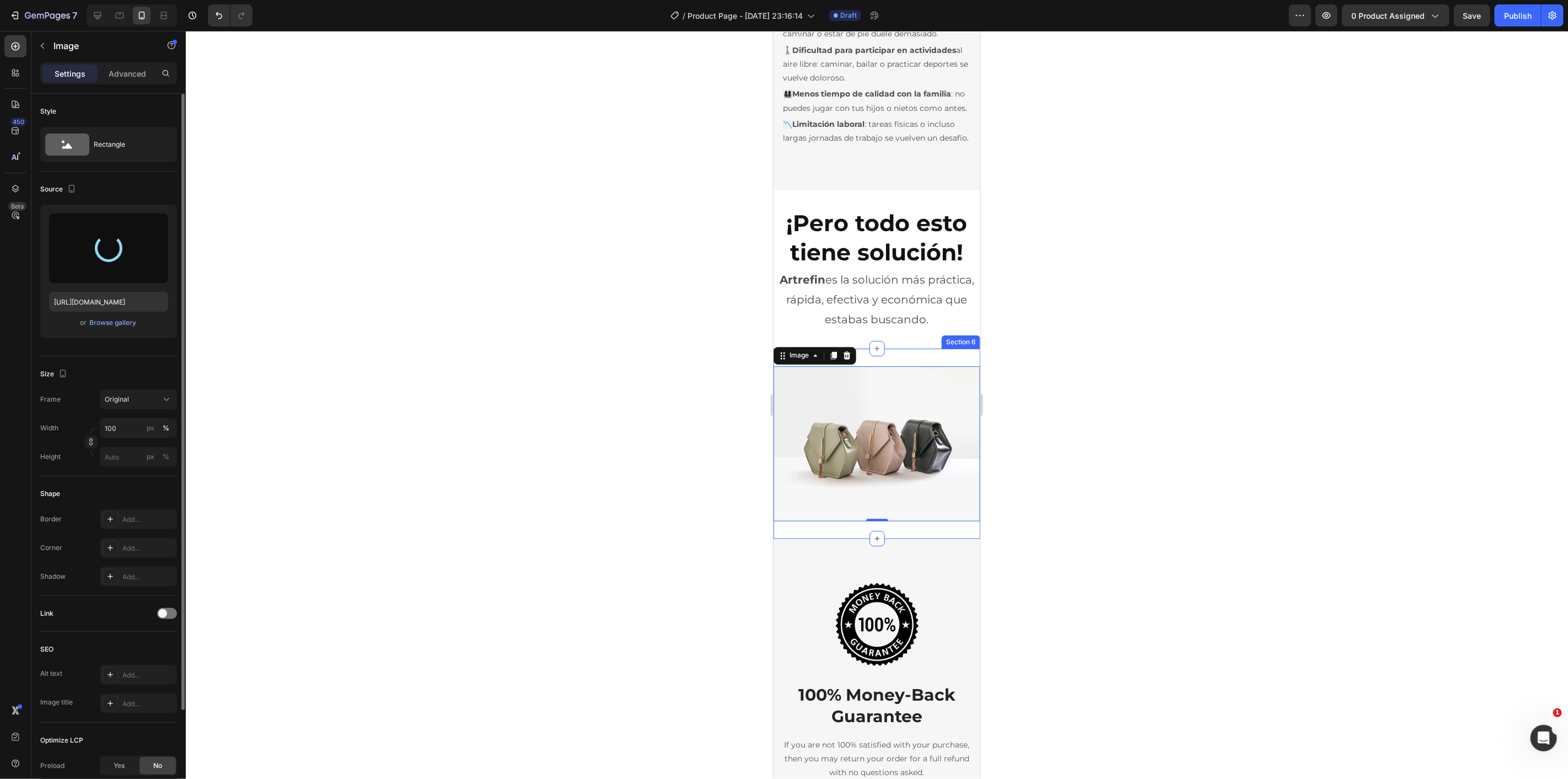
scroll to position [1642, 0]
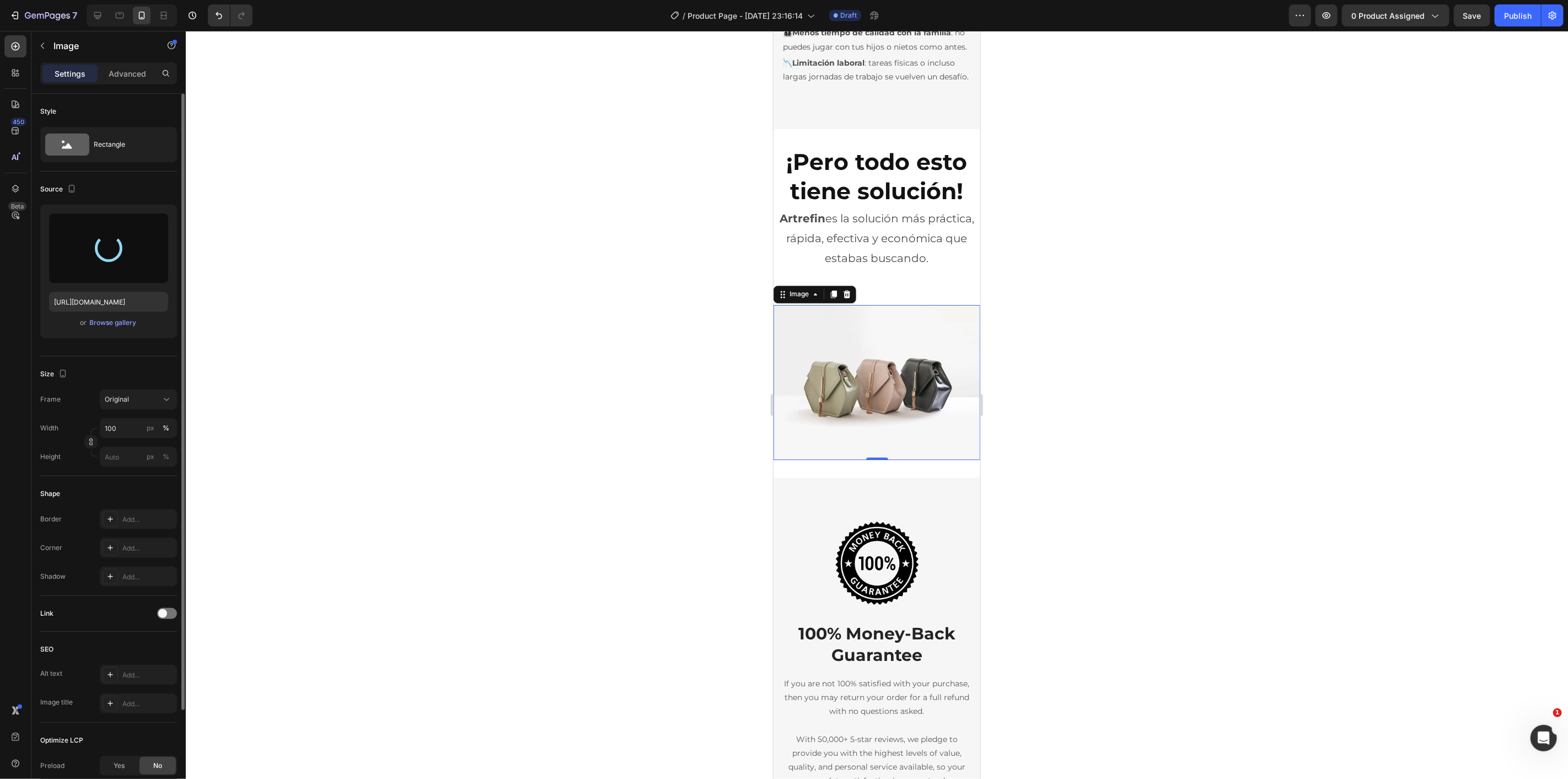
type input "https://cdn.shopify.com/s/files/1/0770/7725/0268/files/gempages_578748381422158…"
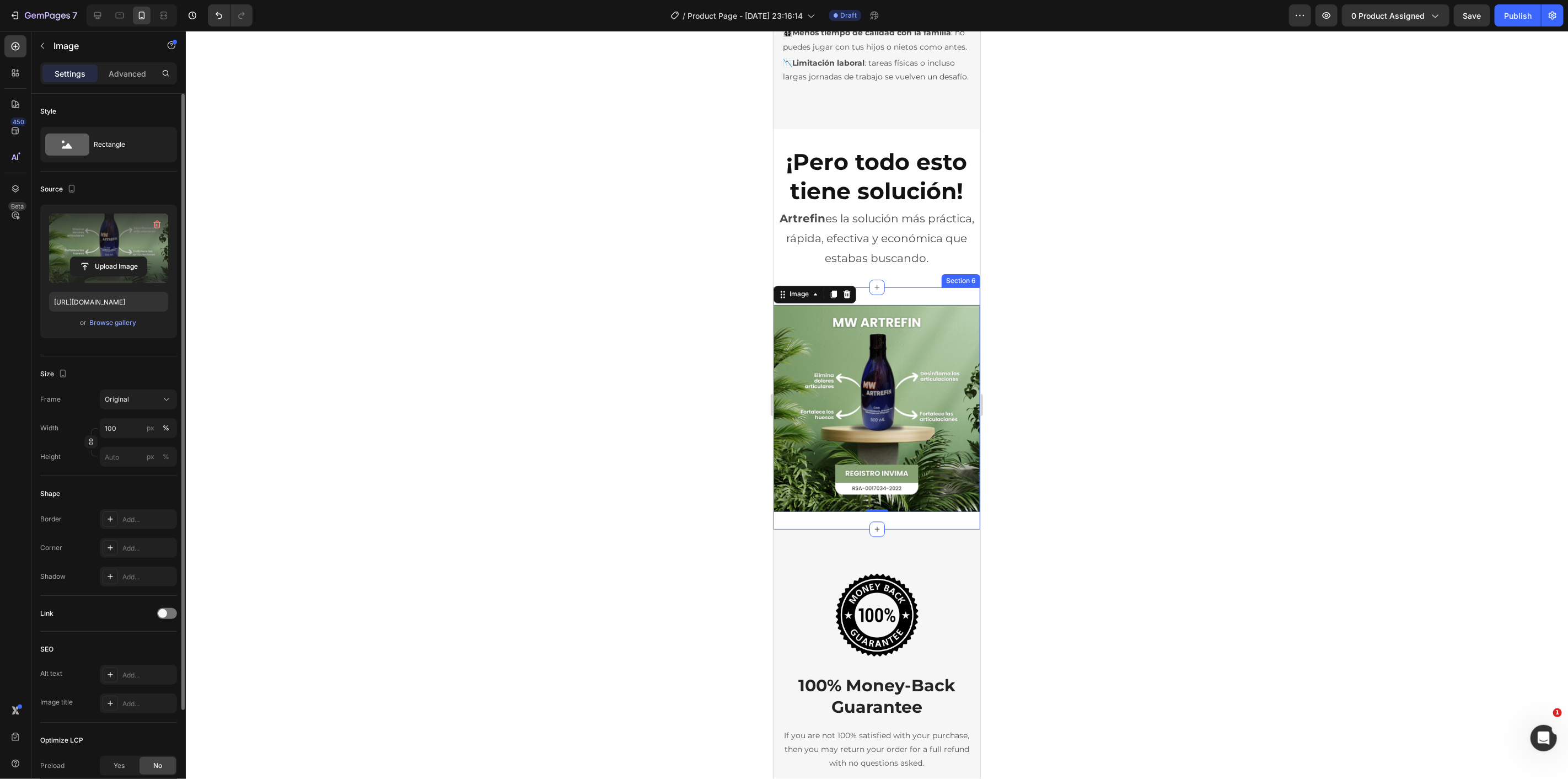
click at [884, 529] on div "Image 0 Section 6" at bounding box center [876, 407] width 207 height 242
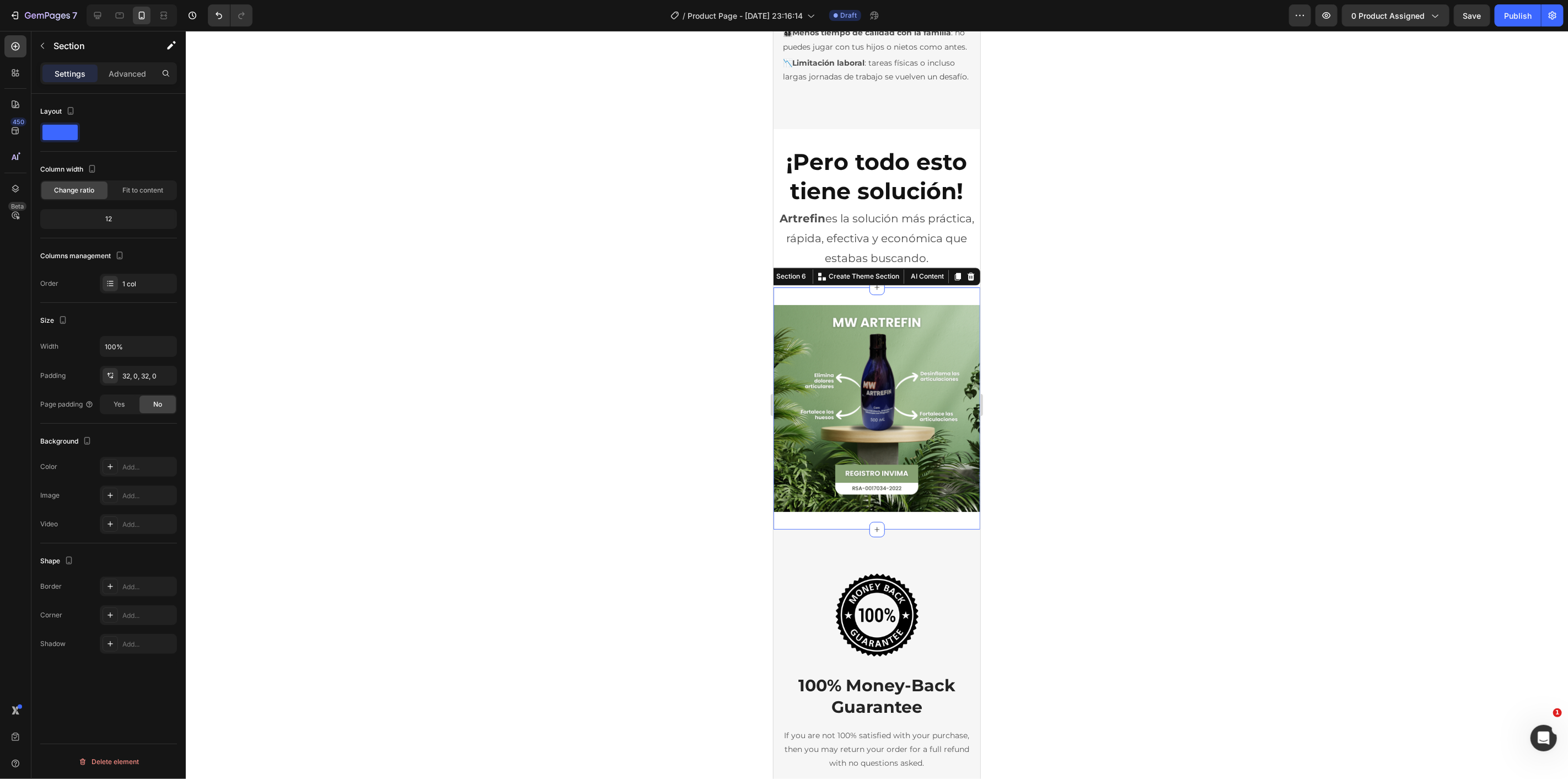
scroll to position [1764, 0]
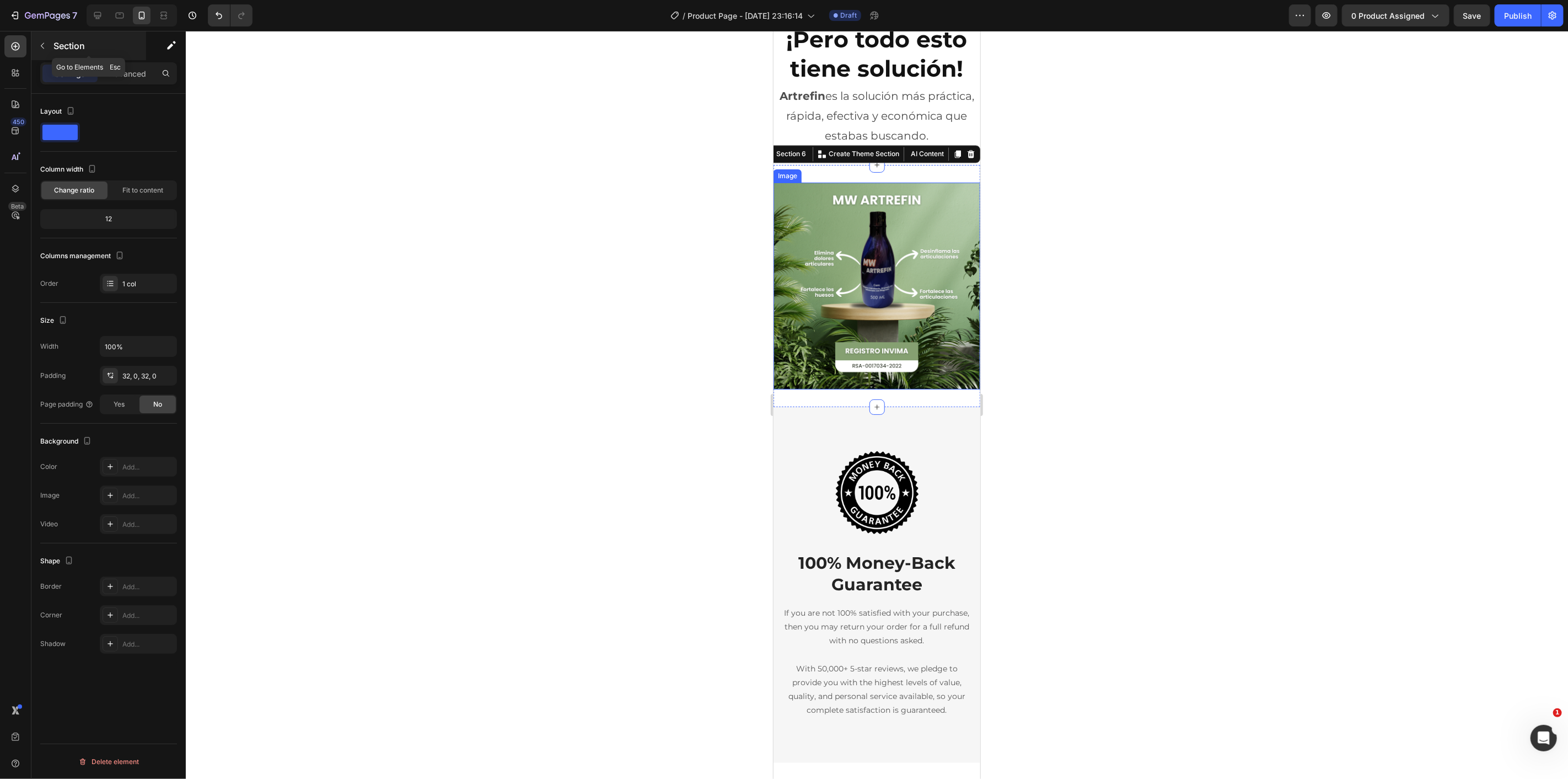
click at [48, 52] on button "button" at bounding box center [42, 46] width 17 height 17
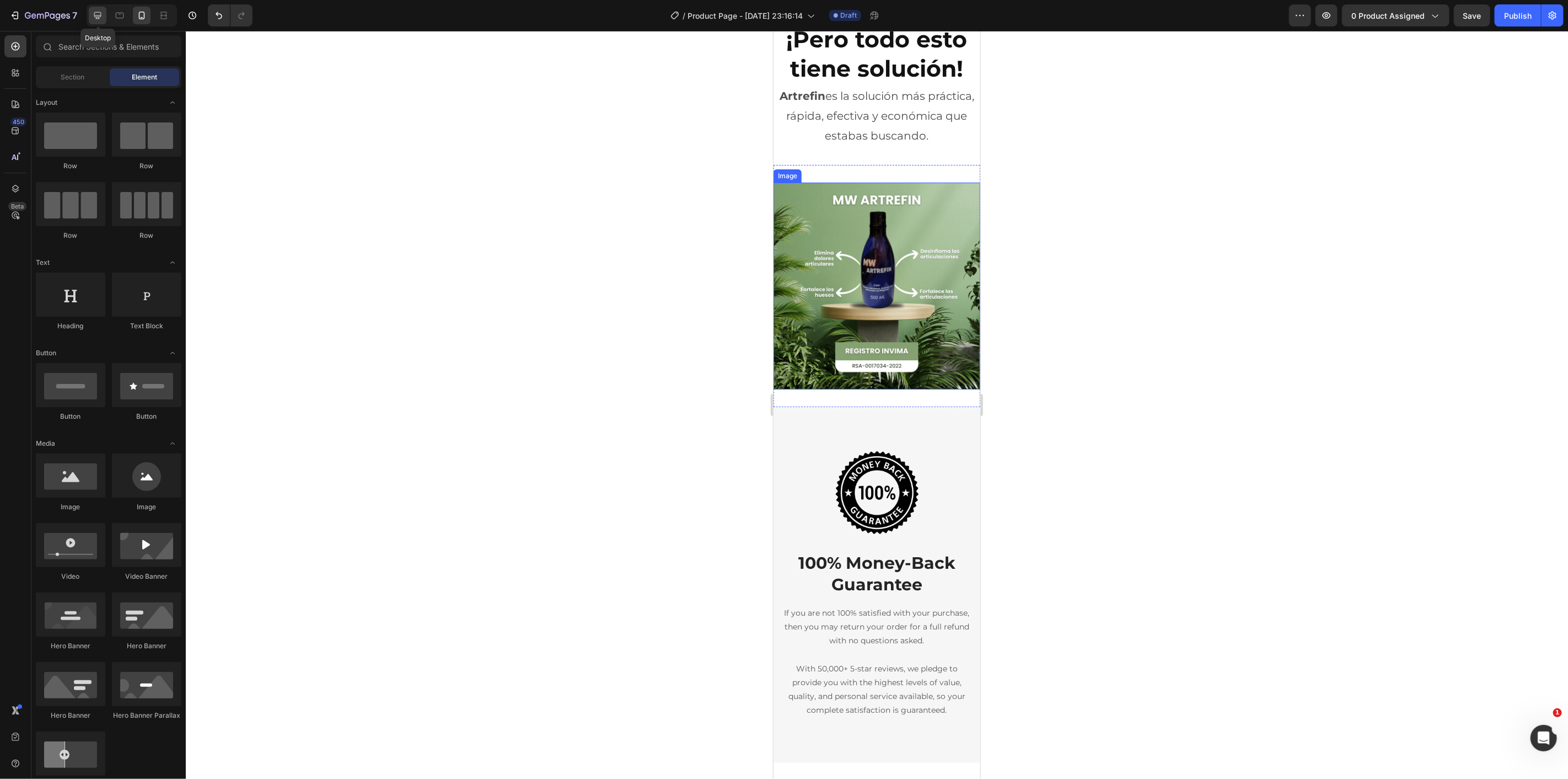
click at [100, 20] on icon at bounding box center [97, 15] width 11 height 11
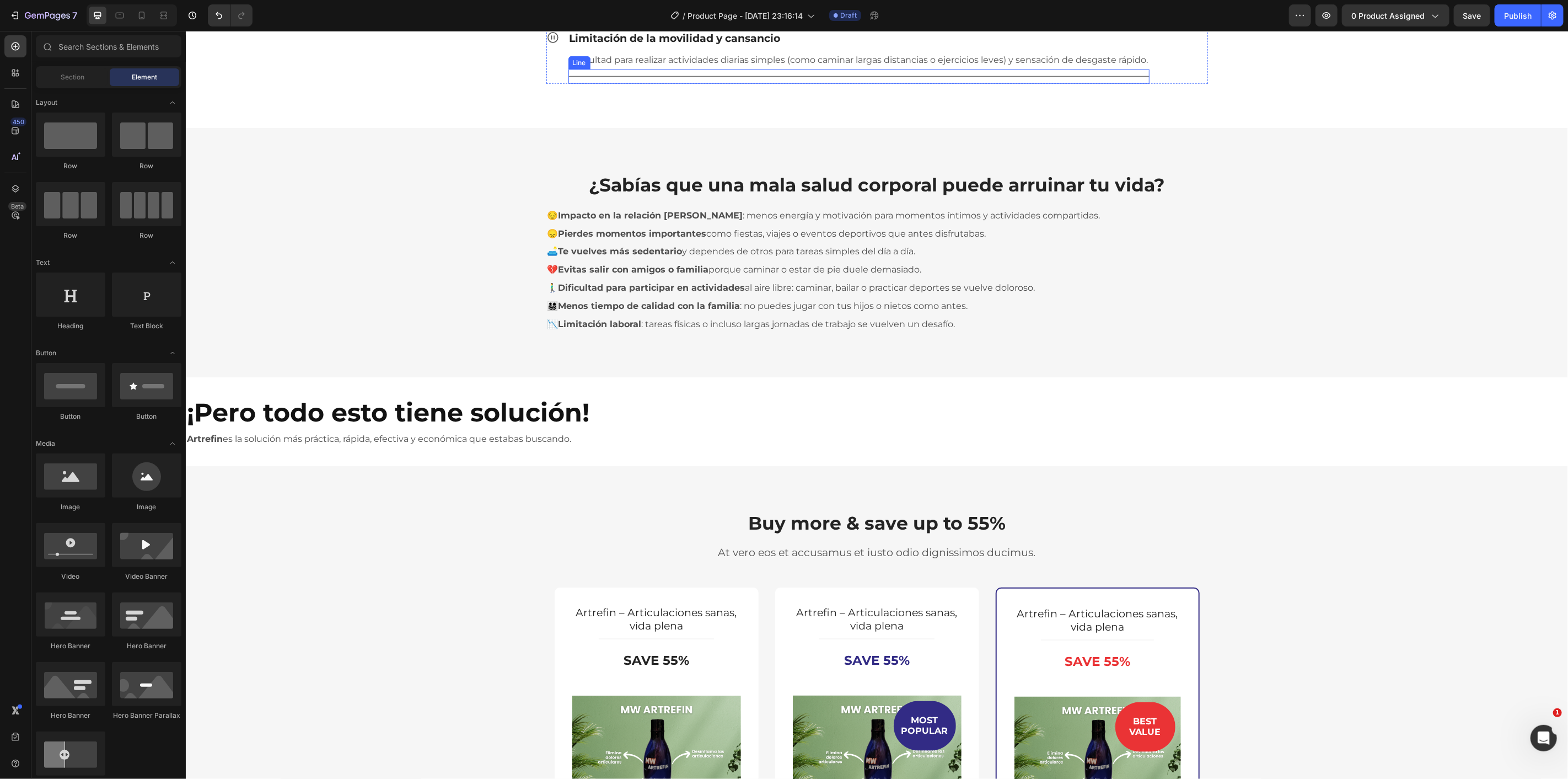
scroll to position [1151, 0]
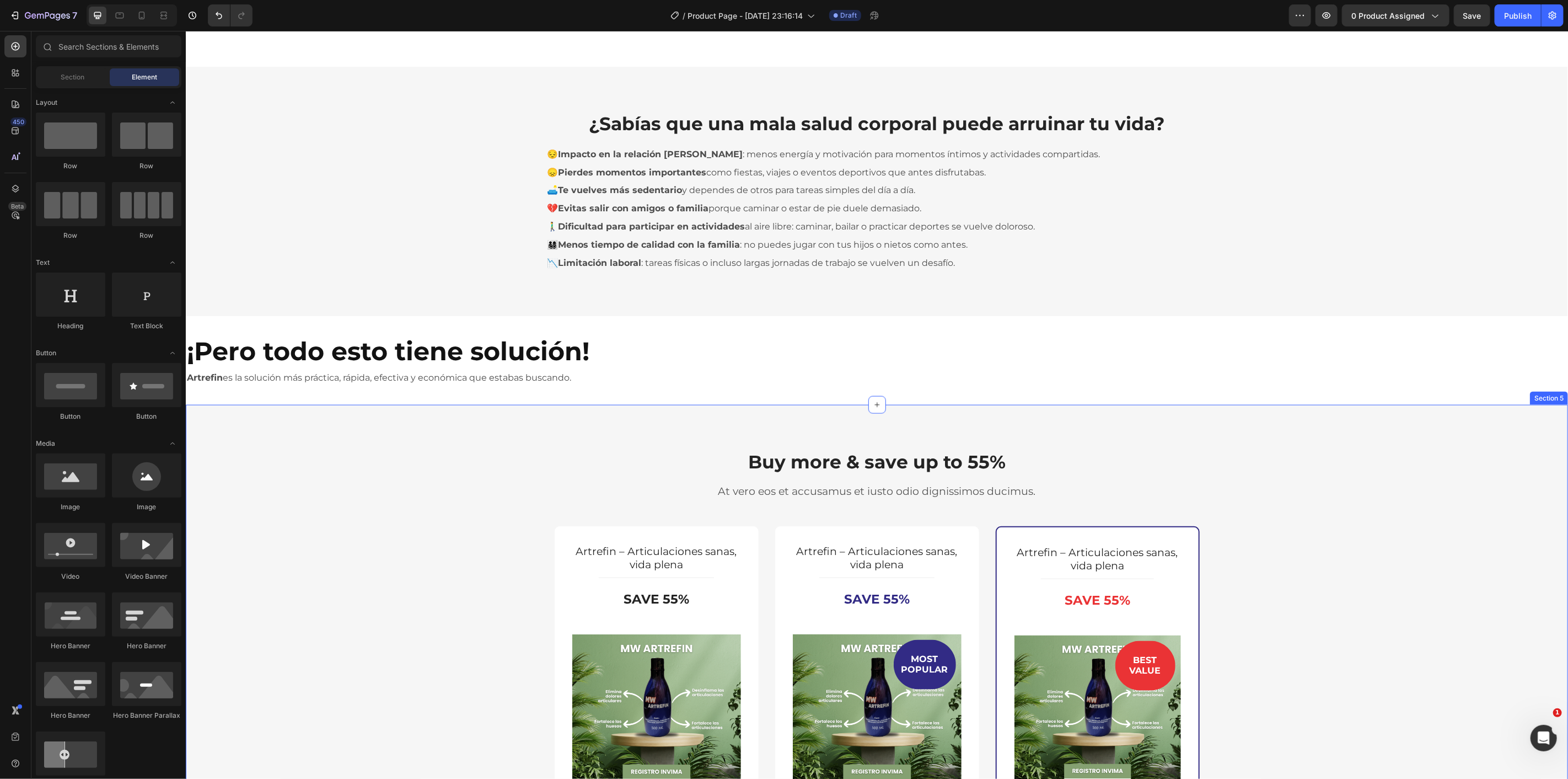
click at [1418, 439] on div "Buy more & save up to 55% Heading At vero eos et accusamus et iusto odio dignis…" at bounding box center [876, 778] width 1382 height 748
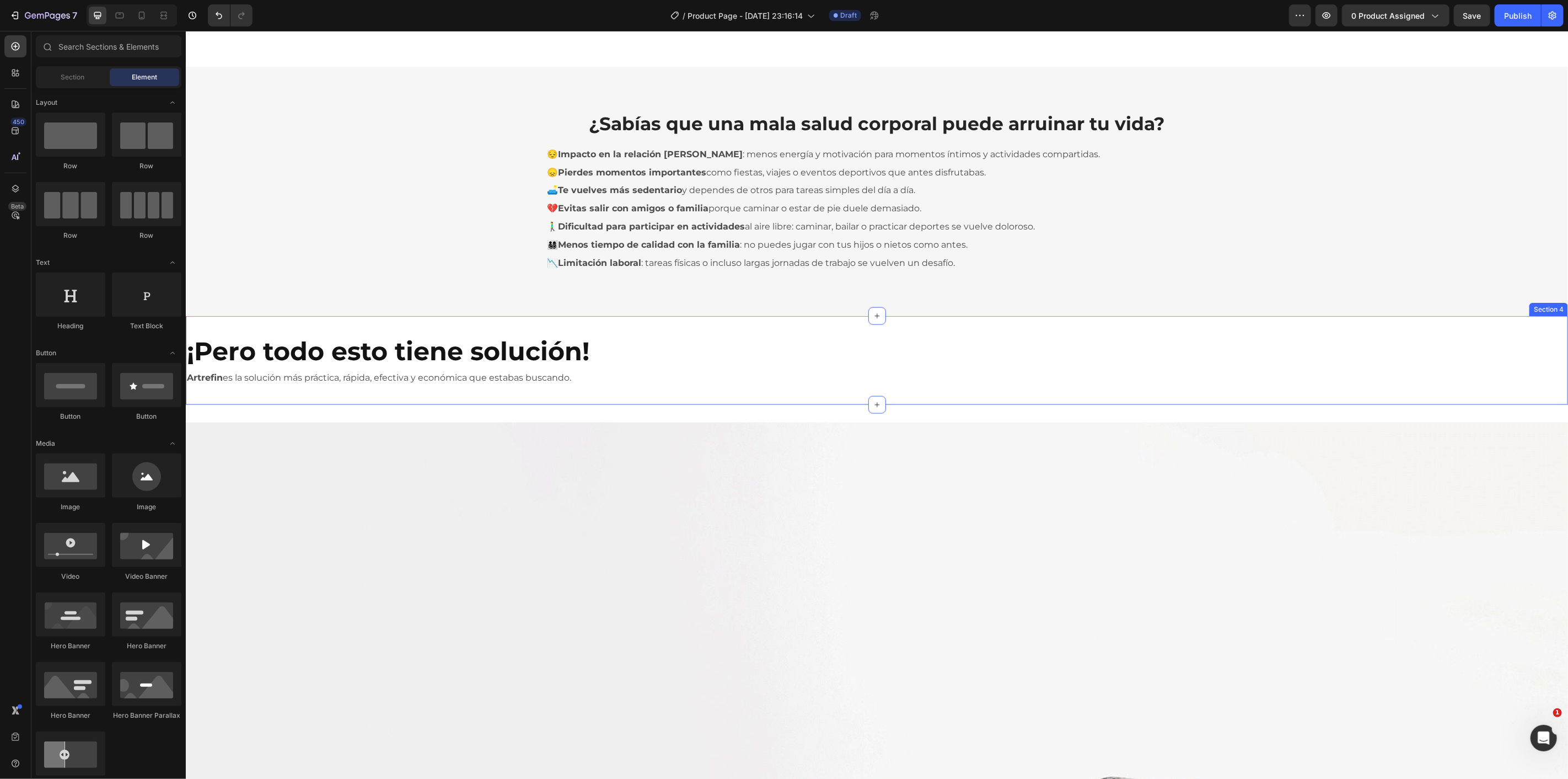
click at [1187, 325] on div "¡Pero todo esto tiene solución! Heading Artrefin es la solución más práctica, r…" at bounding box center [876, 359] width 1382 height 89
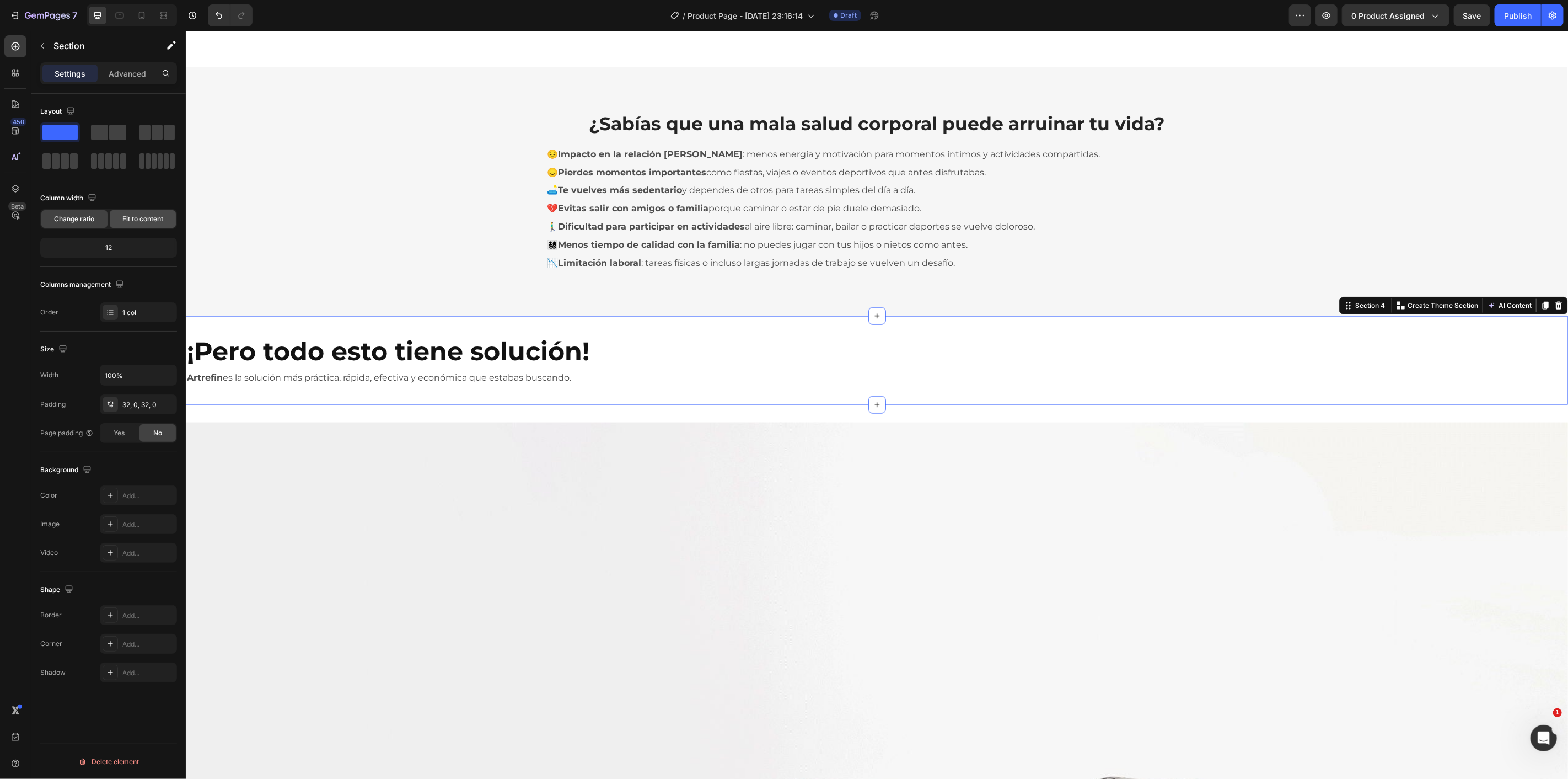
click at [146, 218] on span "Fit to content" at bounding box center [143, 219] width 41 height 10
click at [77, 226] on div "Change ratio" at bounding box center [74, 218] width 66 height 17
click at [130, 373] on input "100%" at bounding box center [138, 375] width 76 height 20
click at [164, 372] on icon "button" at bounding box center [166, 375] width 11 height 11
click at [129, 420] on p "Default 1200px" at bounding box center [135, 424] width 63 height 10
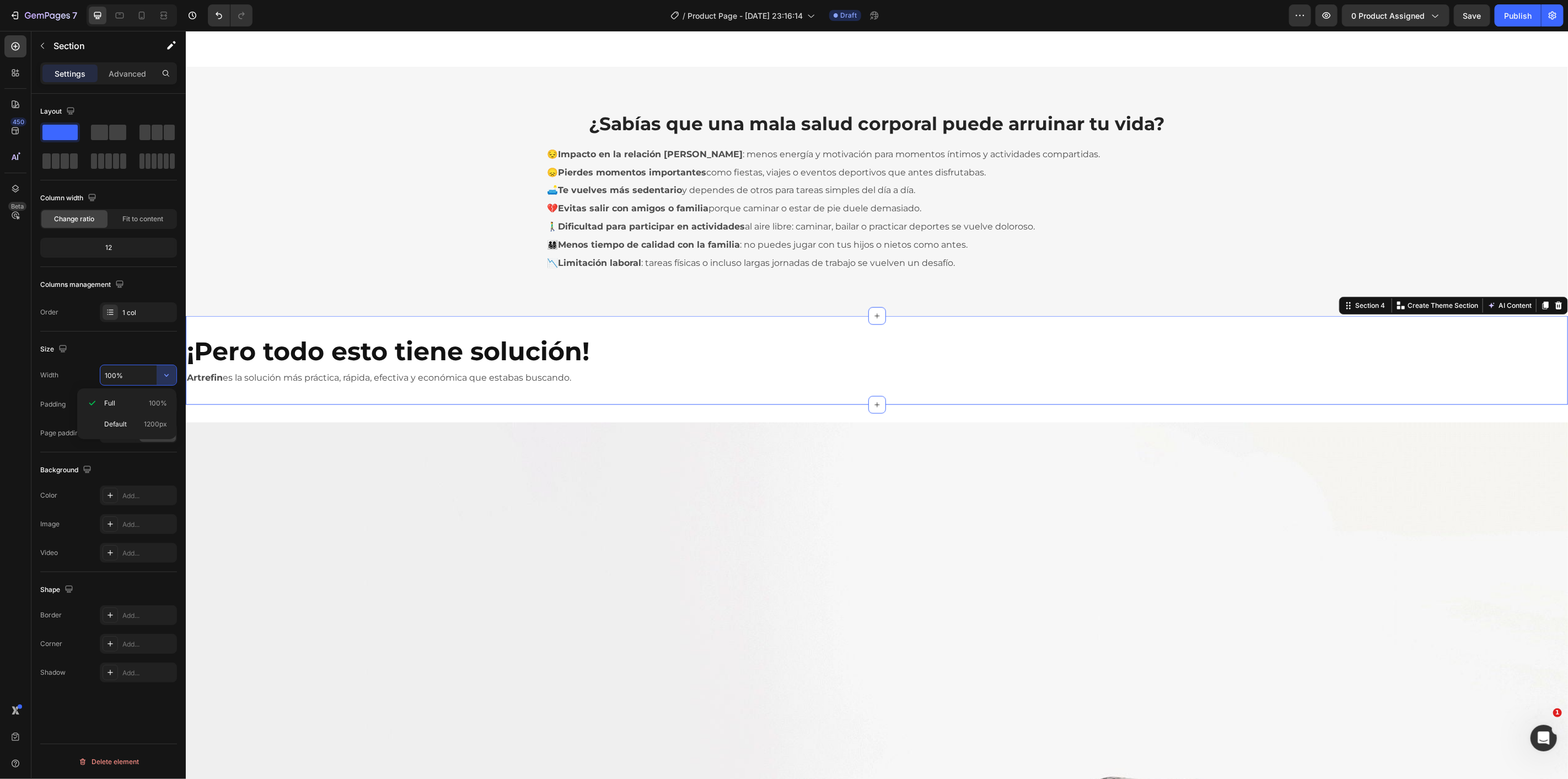
type input "1200"
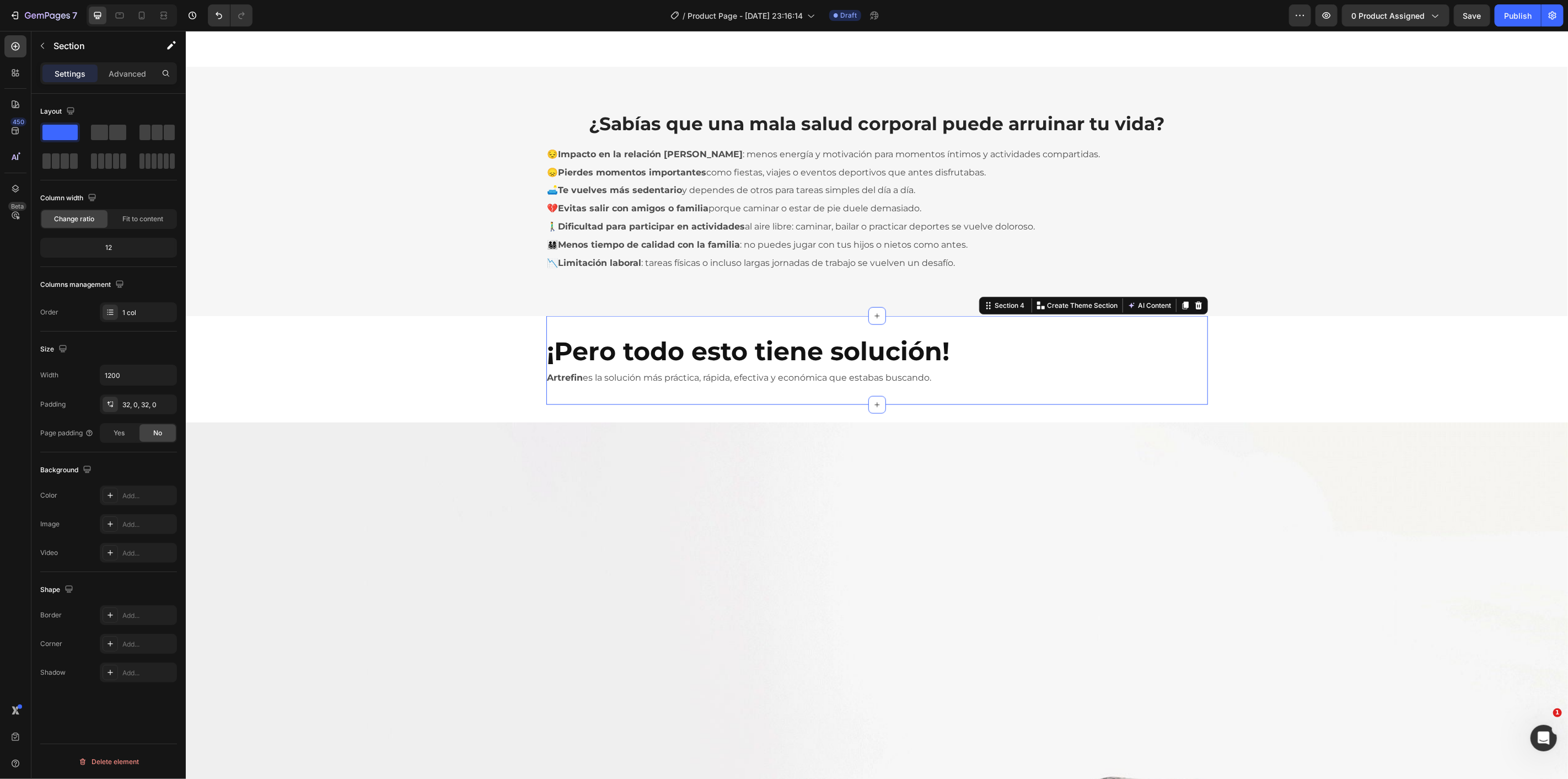
click at [473, 350] on div "¿Te identificas con algunas de estas situaciones? Heading Row Title Line Row Ic…" at bounding box center [876, 542] width 1382 height 3280
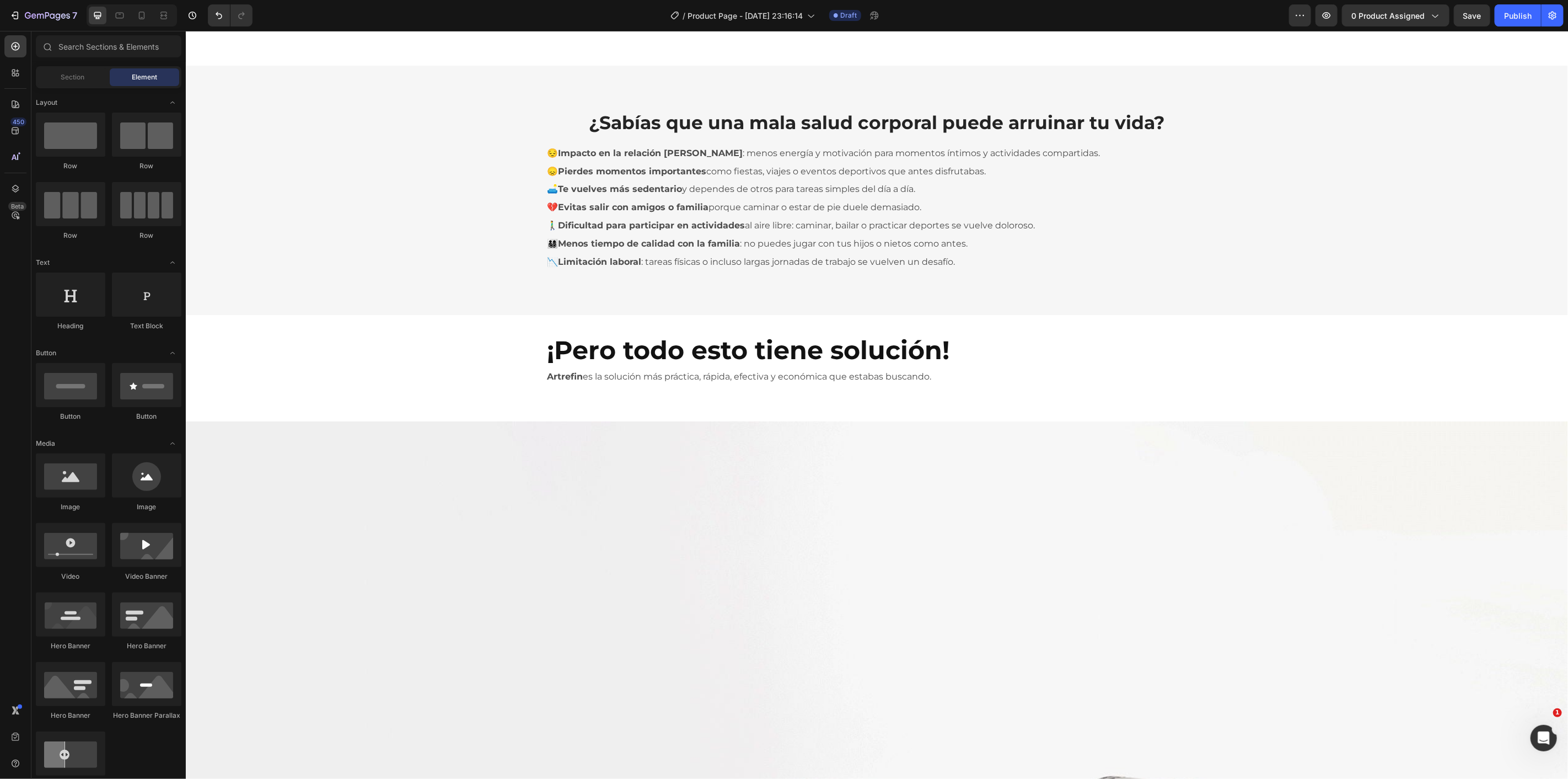
scroll to position [1335, 0]
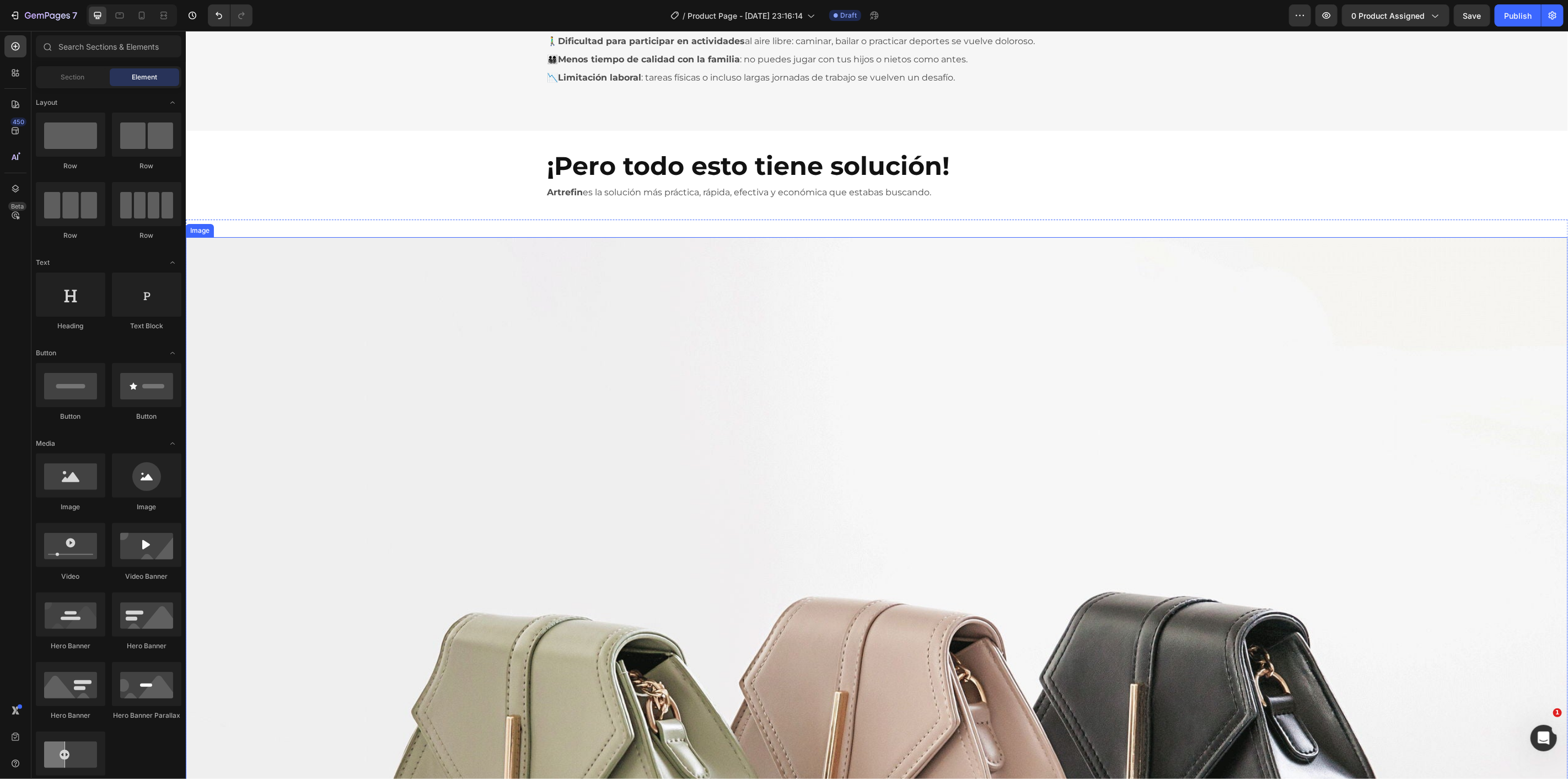
click at [470, 246] on img at bounding box center [876, 755] width 1382 height 1037
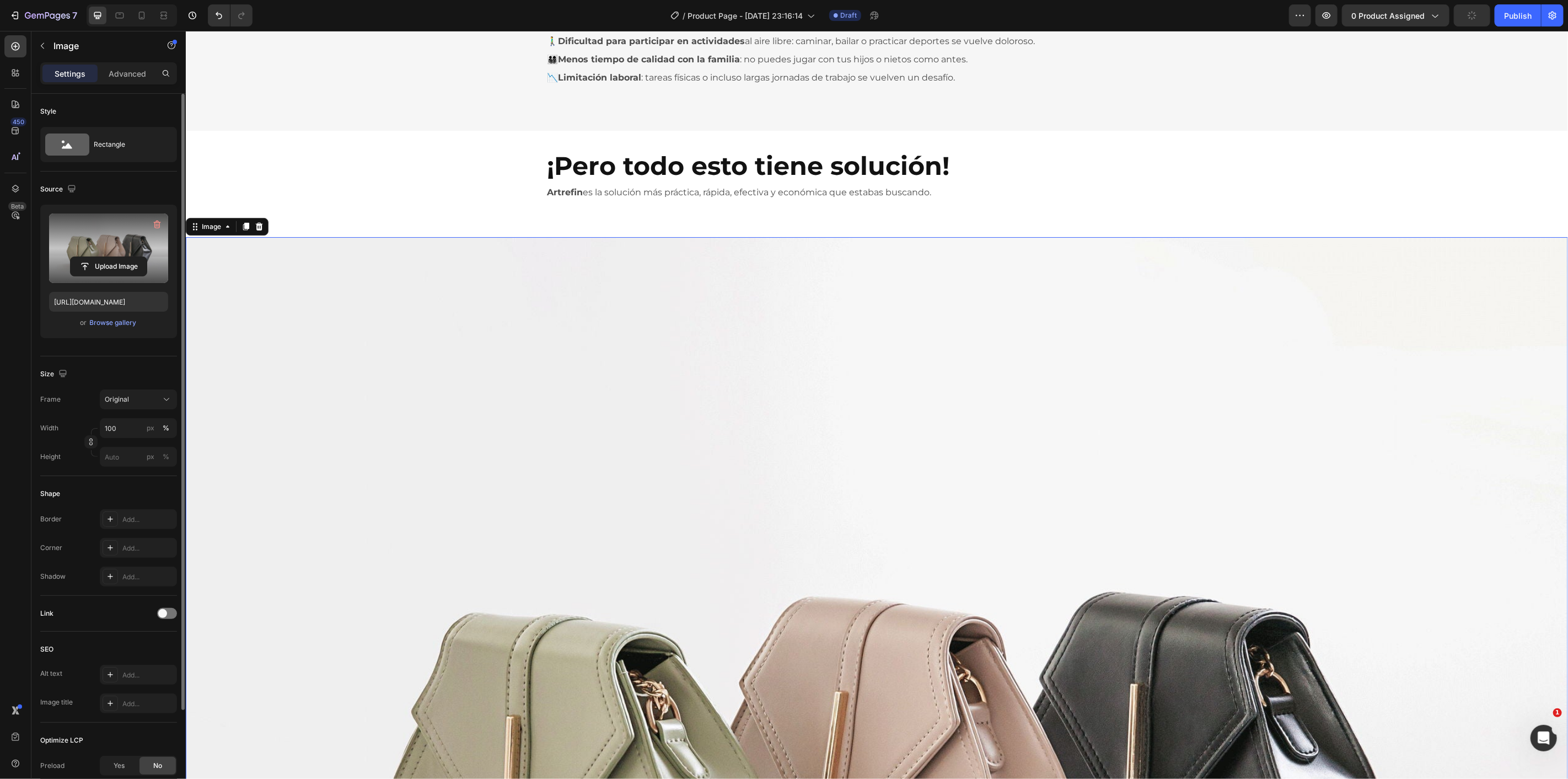
click at [131, 234] on label at bounding box center [109, 248] width 119 height 69
click at [131, 257] on input "file" at bounding box center [109, 266] width 76 height 19
type input "https://cdn.shopify.com/s/files/1/0770/7725/0268/files/gempages_578748381422158…"
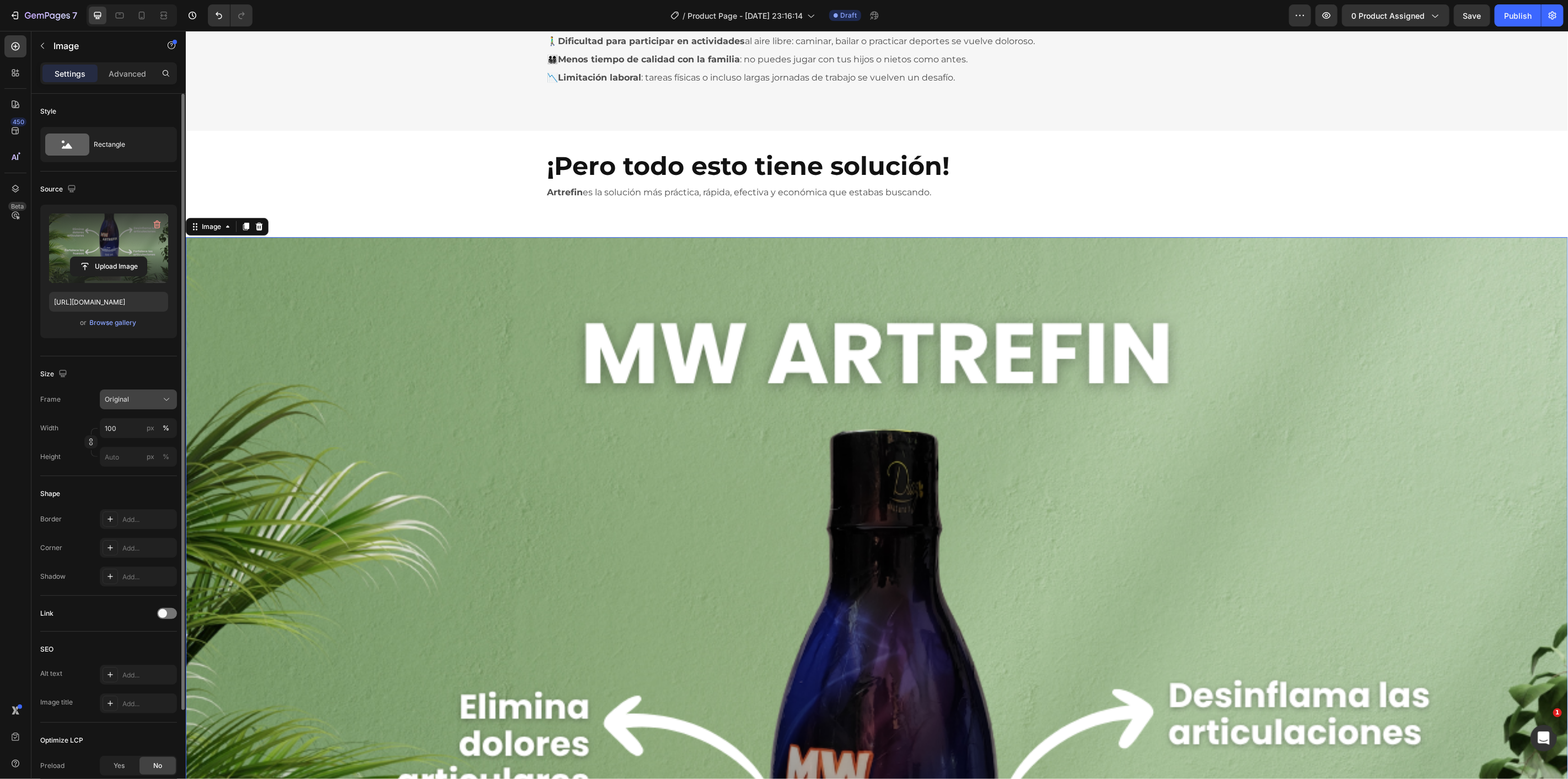
click at [128, 397] on span "Original" at bounding box center [117, 399] width 24 height 10
click at [136, 403] on div "Original" at bounding box center [131, 399] width 54 height 10
click at [113, 145] on div "Rectangle" at bounding box center [127, 144] width 68 height 25
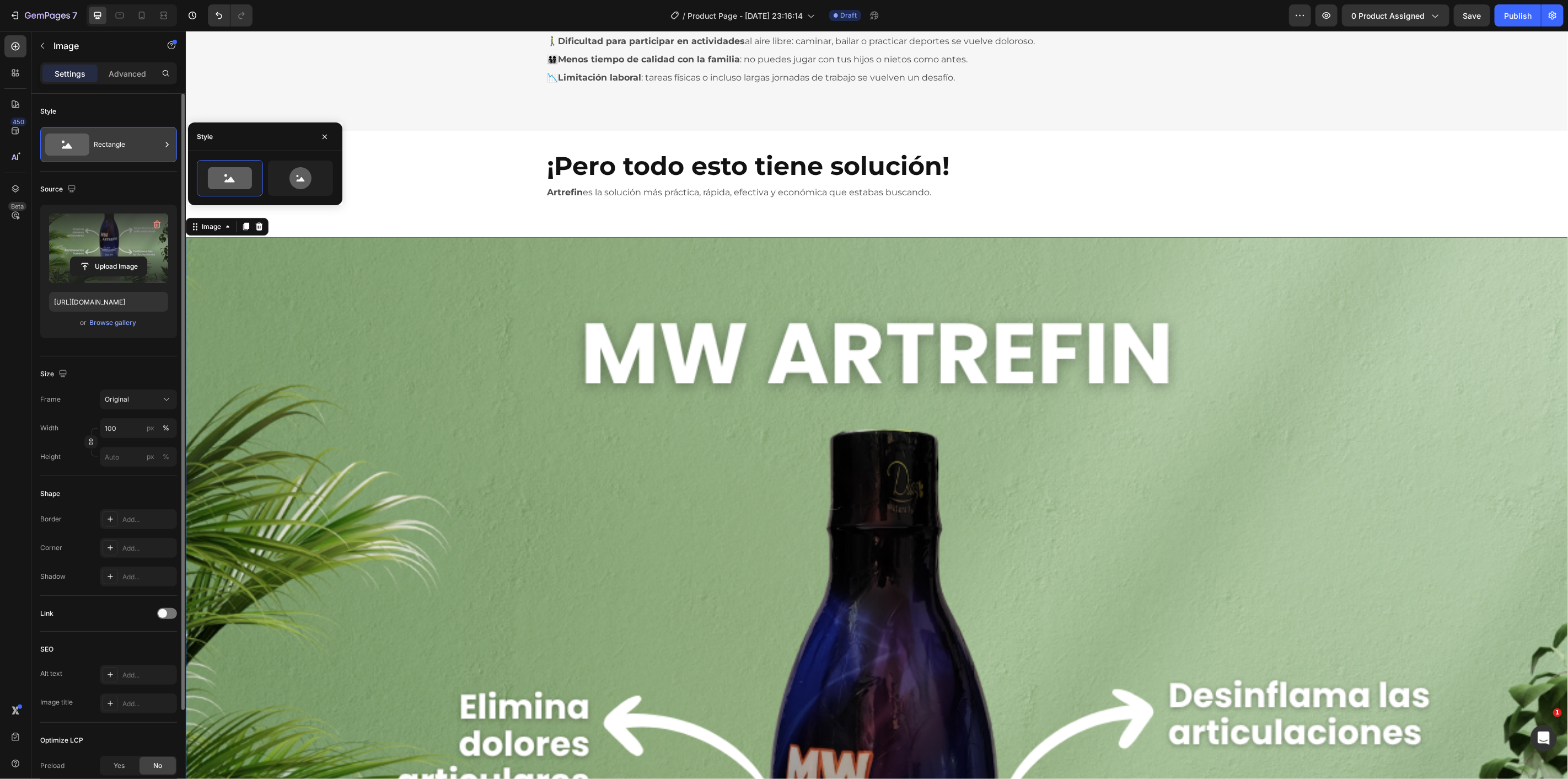
click at [119, 144] on div "Rectangle" at bounding box center [127, 144] width 68 height 25
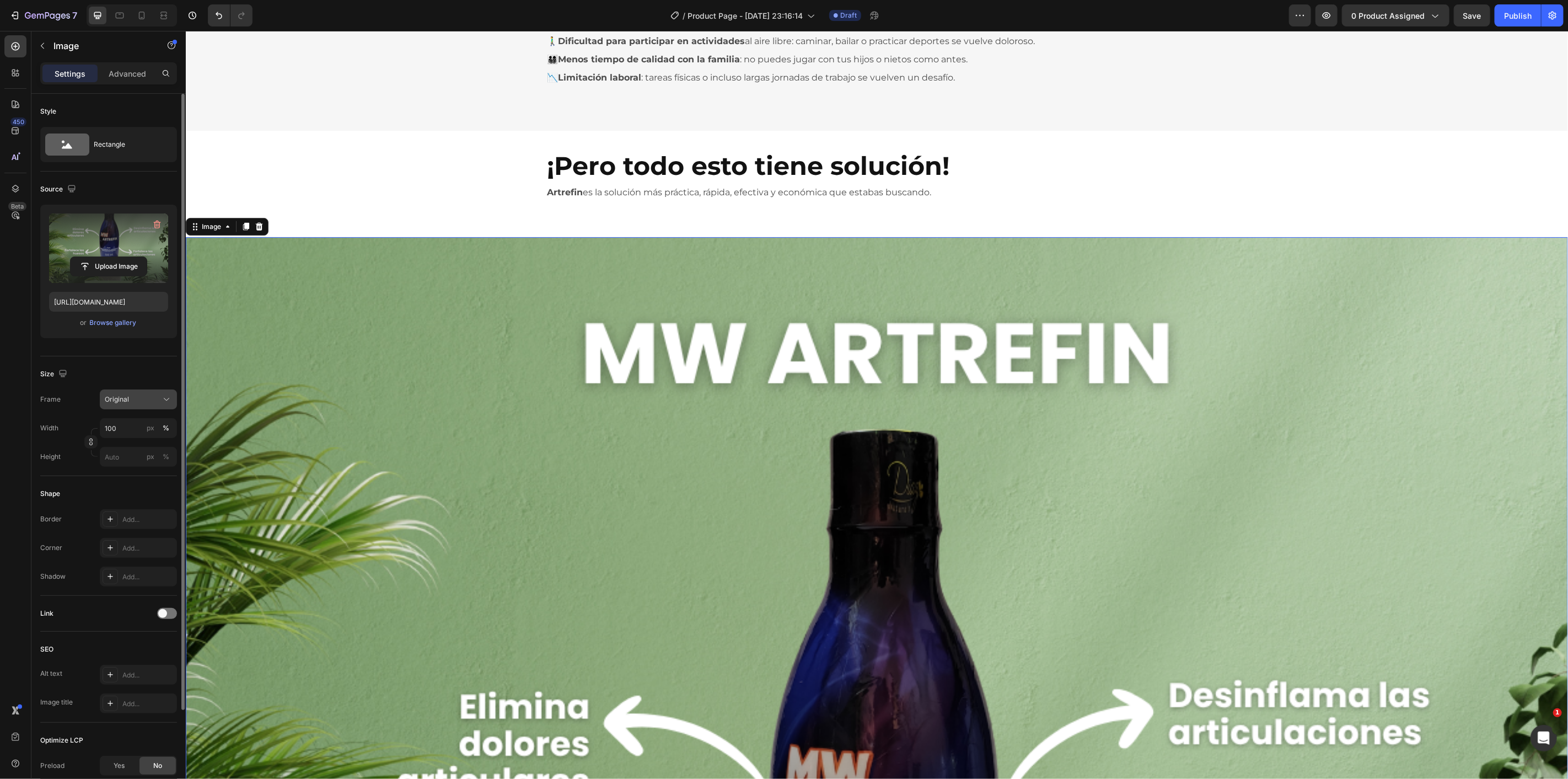
click at [136, 407] on button "Original" at bounding box center [138, 399] width 77 height 20
click at [137, 447] on div "Vertical" at bounding box center [136, 447] width 64 height 11
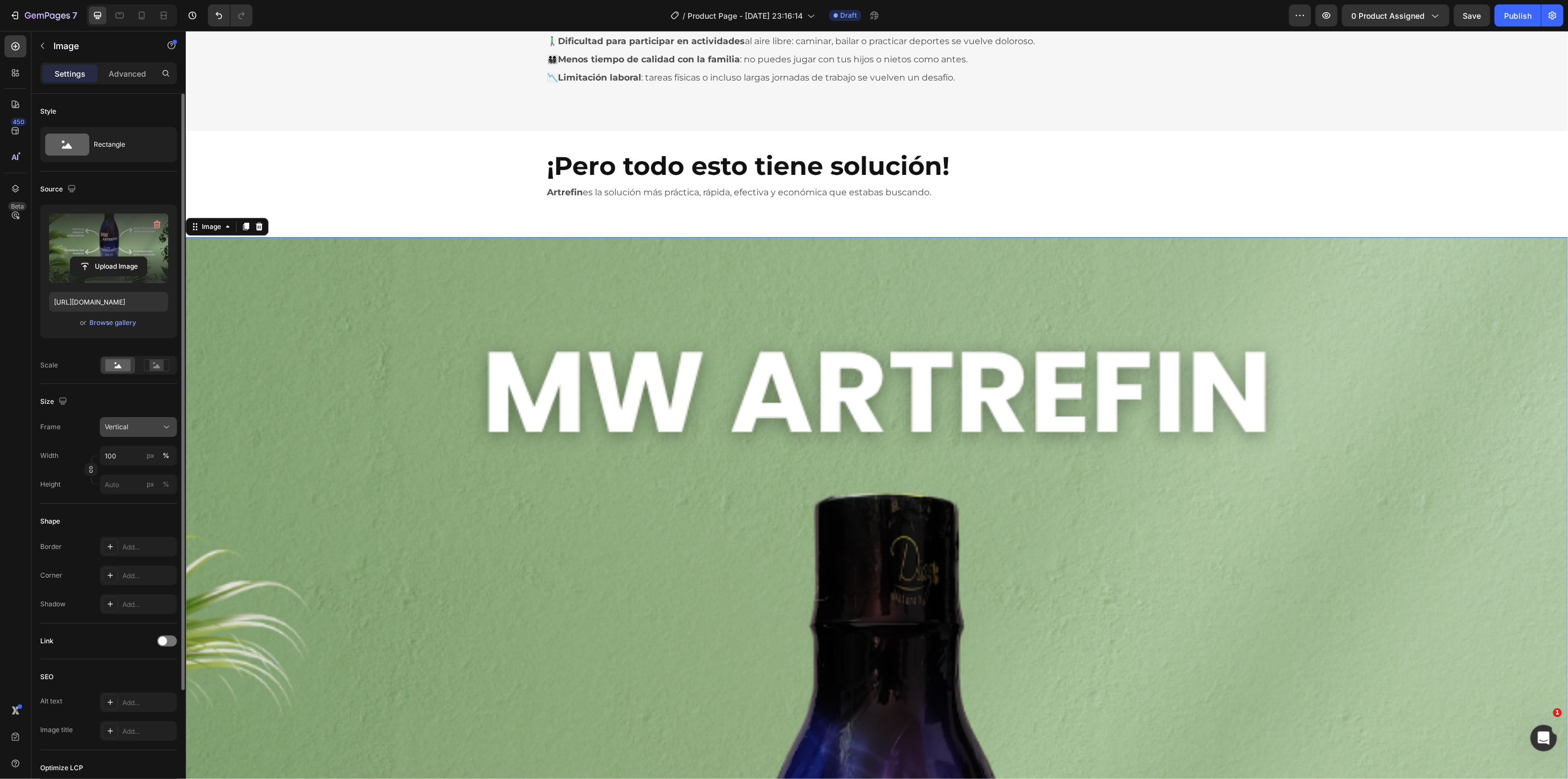
click at [140, 429] on div "Vertical" at bounding box center [131, 426] width 54 height 10
click at [141, 513] on div "Original" at bounding box center [136, 516] width 64 height 10
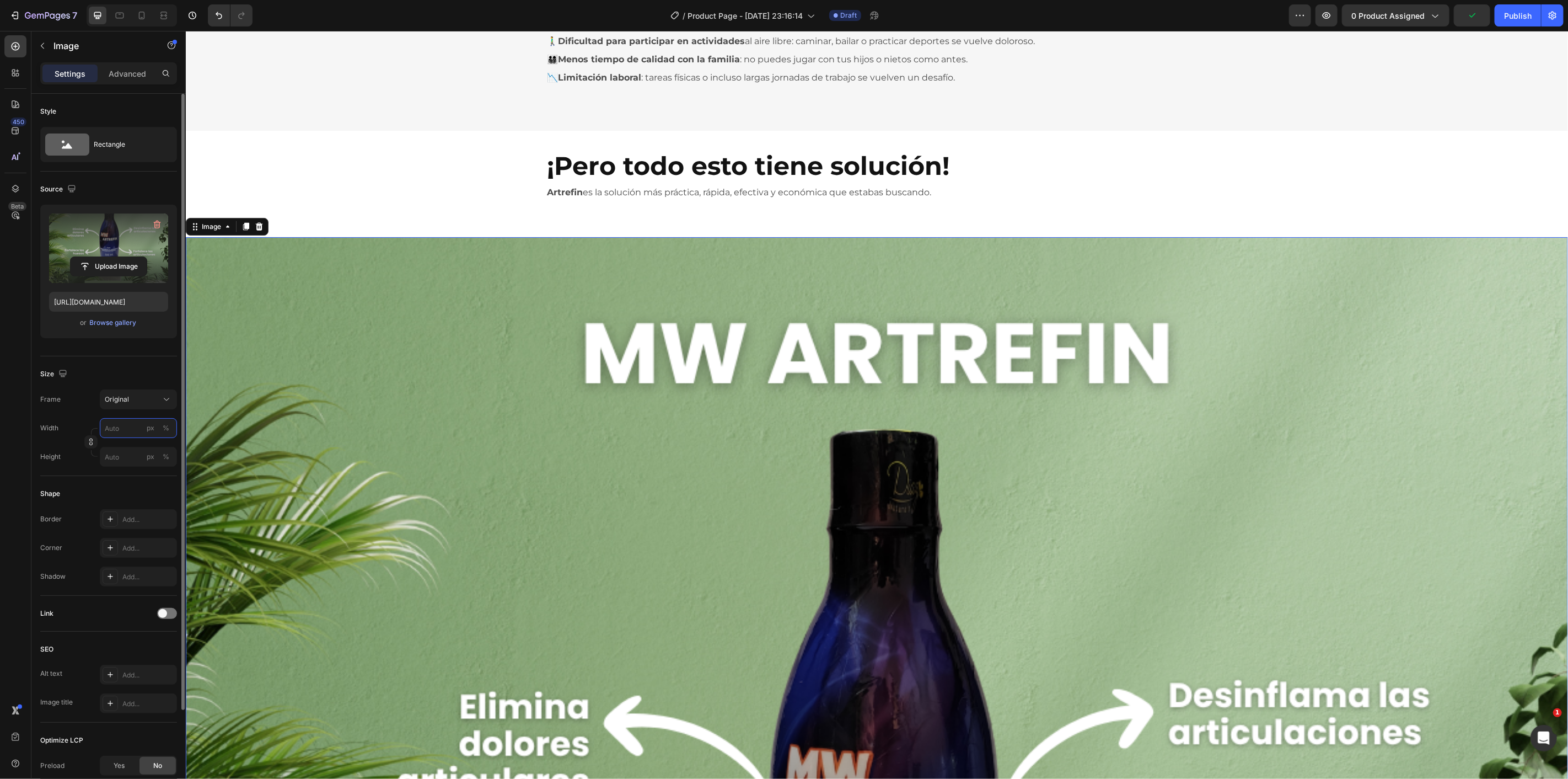
click at [128, 435] on input "px %" at bounding box center [138, 428] width 77 height 20
click at [128, 458] on p "Full 100%" at bounding box center [136, 454] width 64 height 10
click at [125, 426] on input "100" at bounding box center [138, 428] width 77 height 20
type input "1"
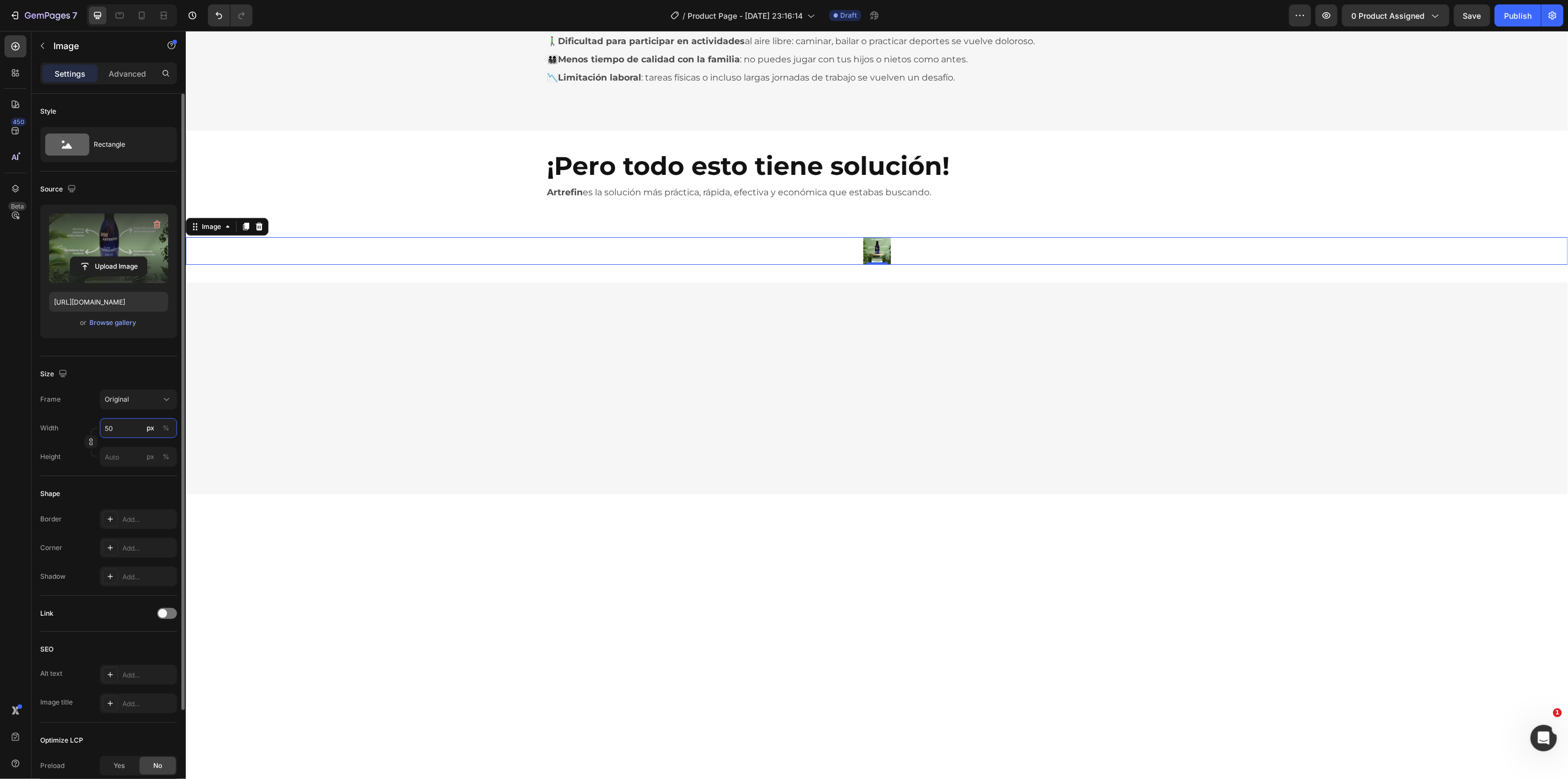
type input "5"
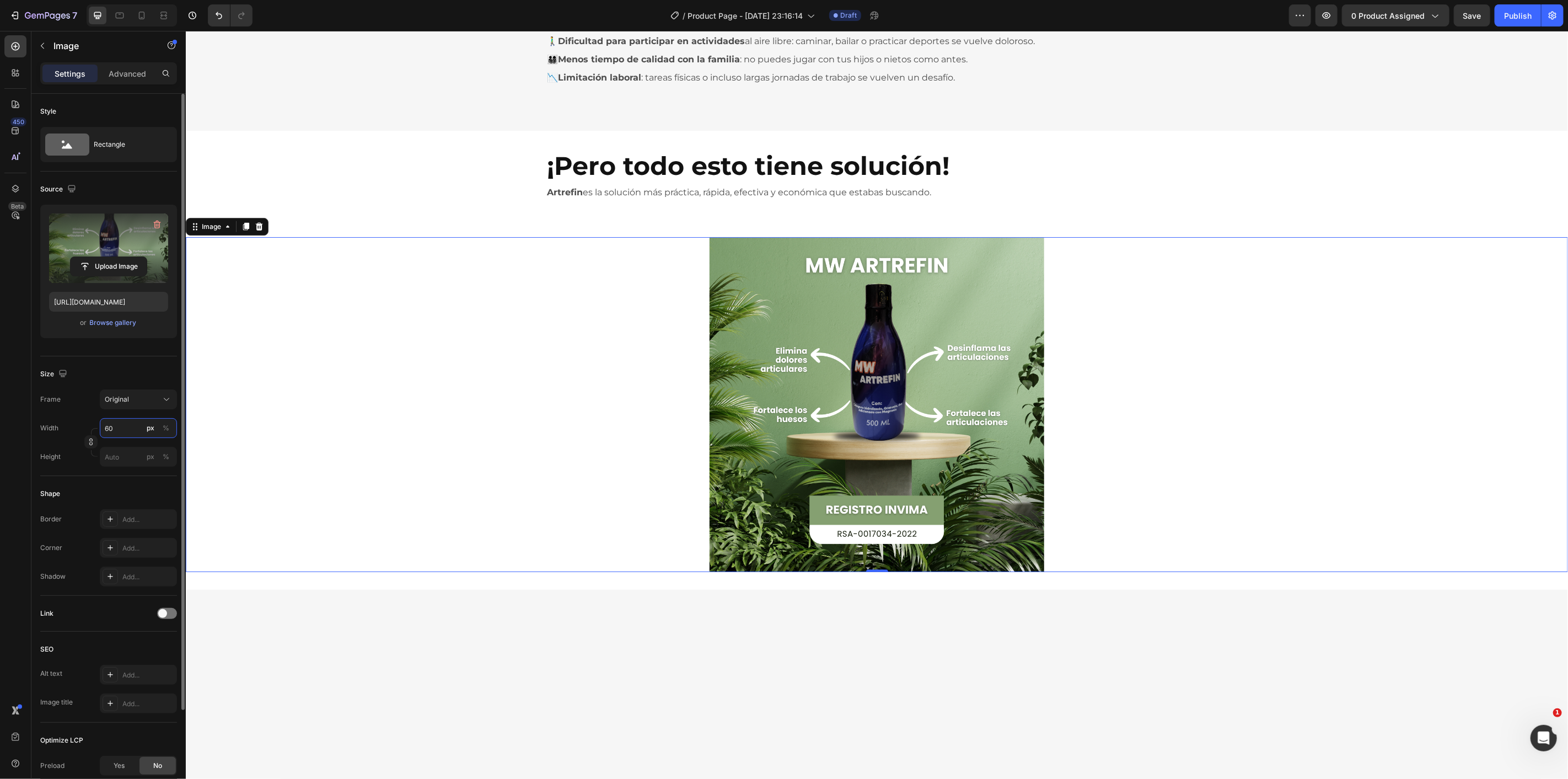
type input "6"
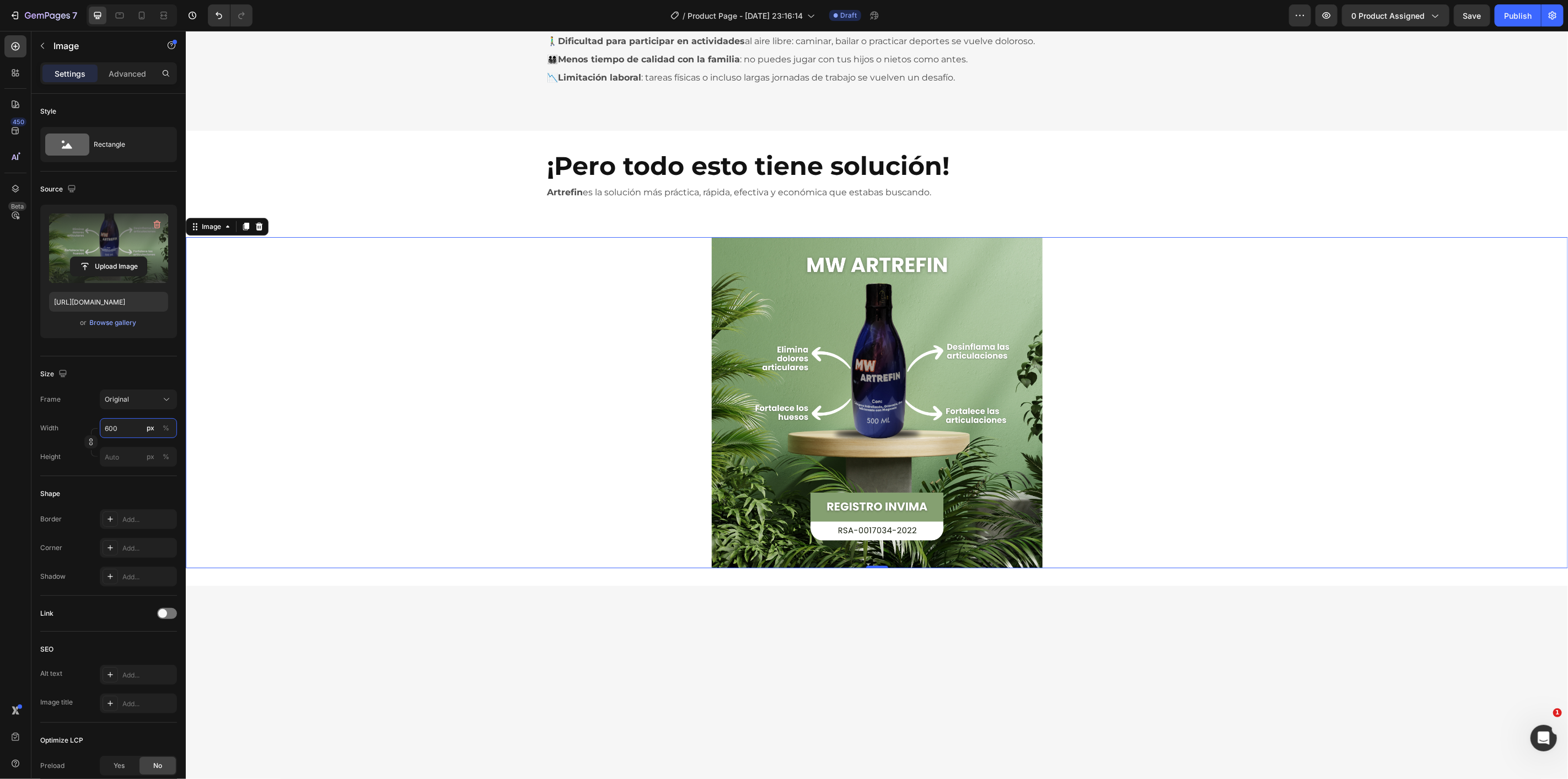
type input "600"
click at [495, 328] on div at bounding box center [876, 401] width 1382 height 331
click at [417, 205] on div "¿Sabías que una mala salud corporal puede arruinar tu vida? Heading Row 😔 Impac…" at bounding box center [876, 5] width 1382 height 2573
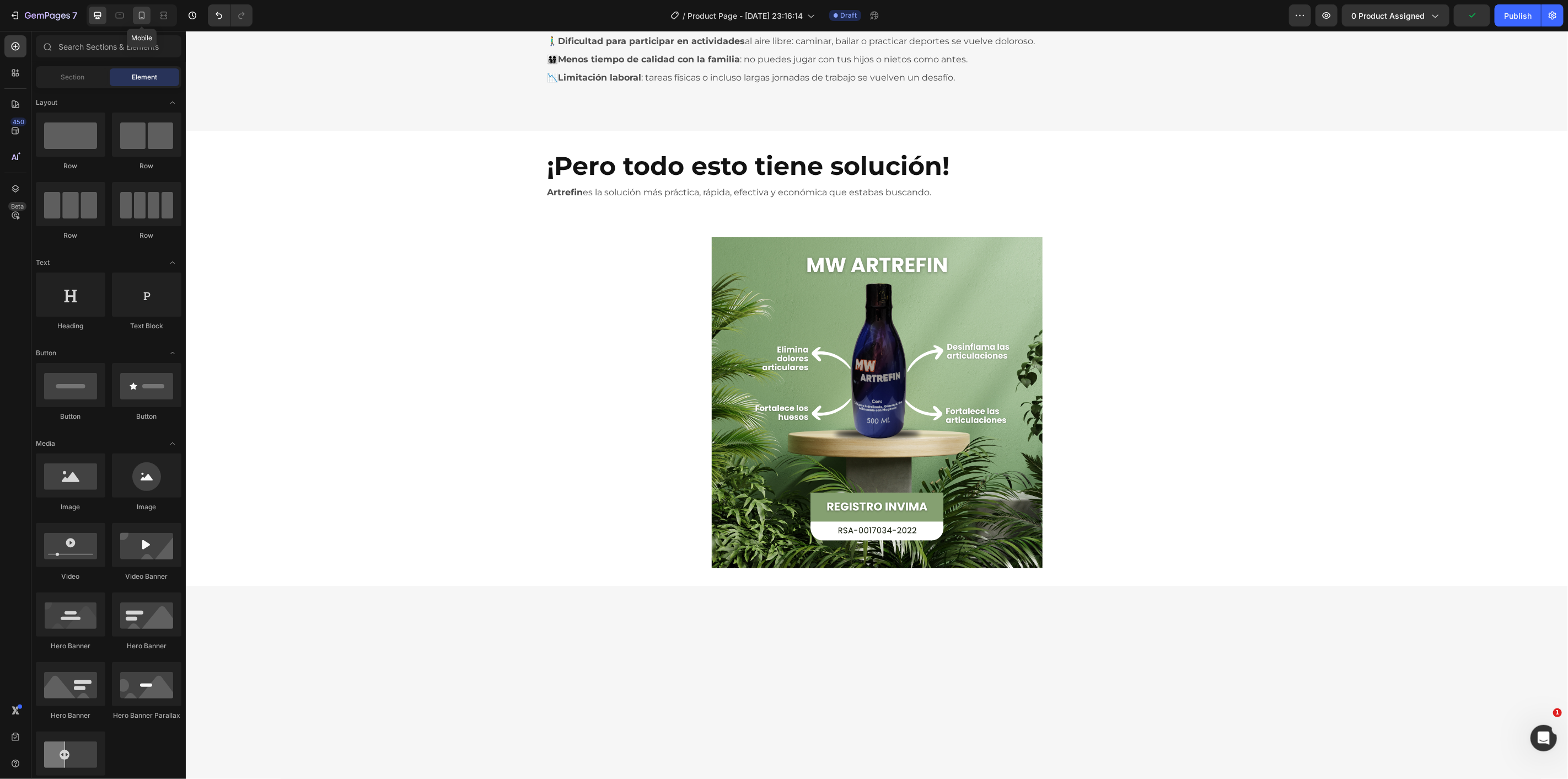
click at [144, 17] on icon at bounding box center [142, 15] width 6 height 8
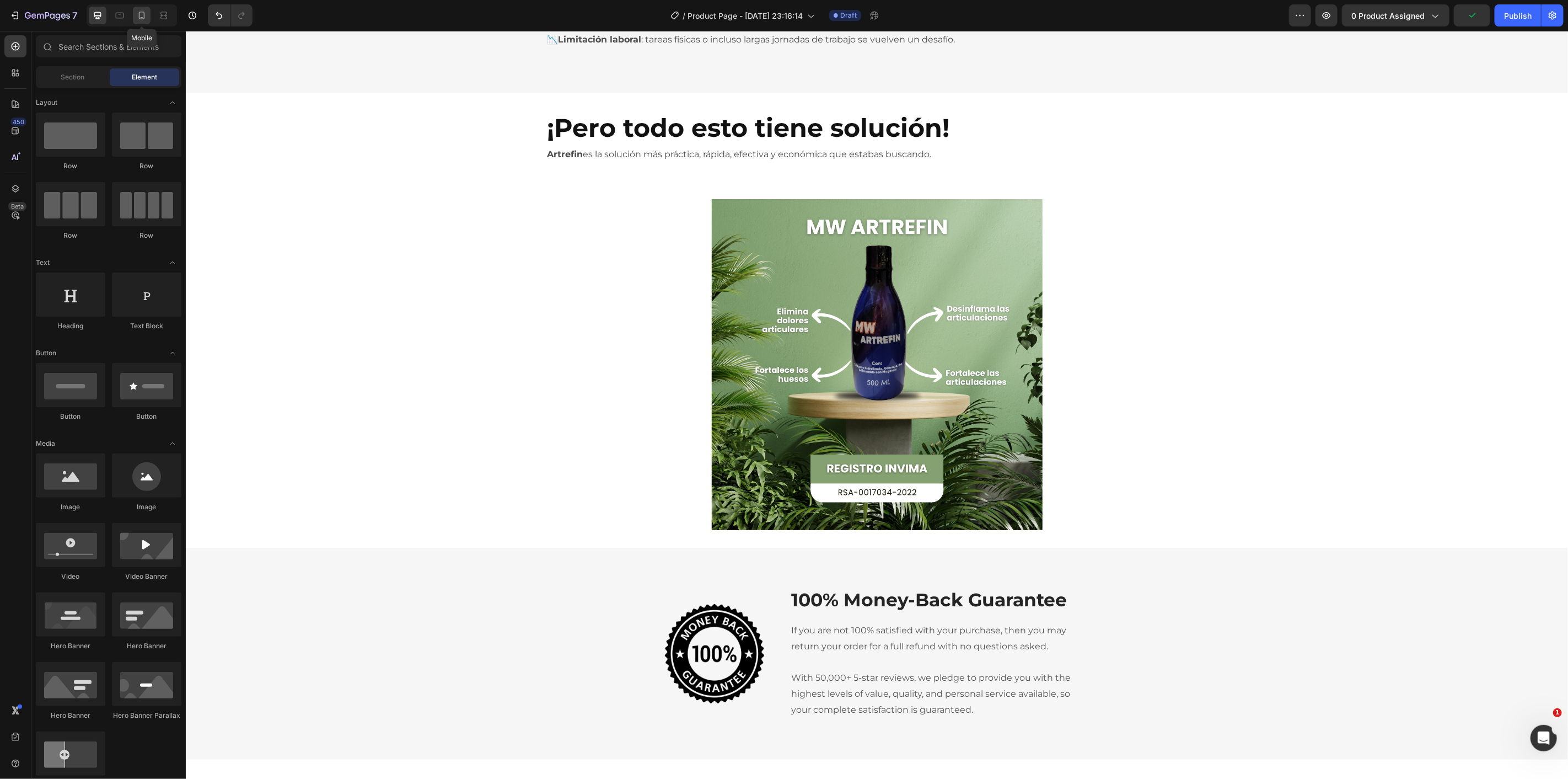
scroll to position [1442, 0]
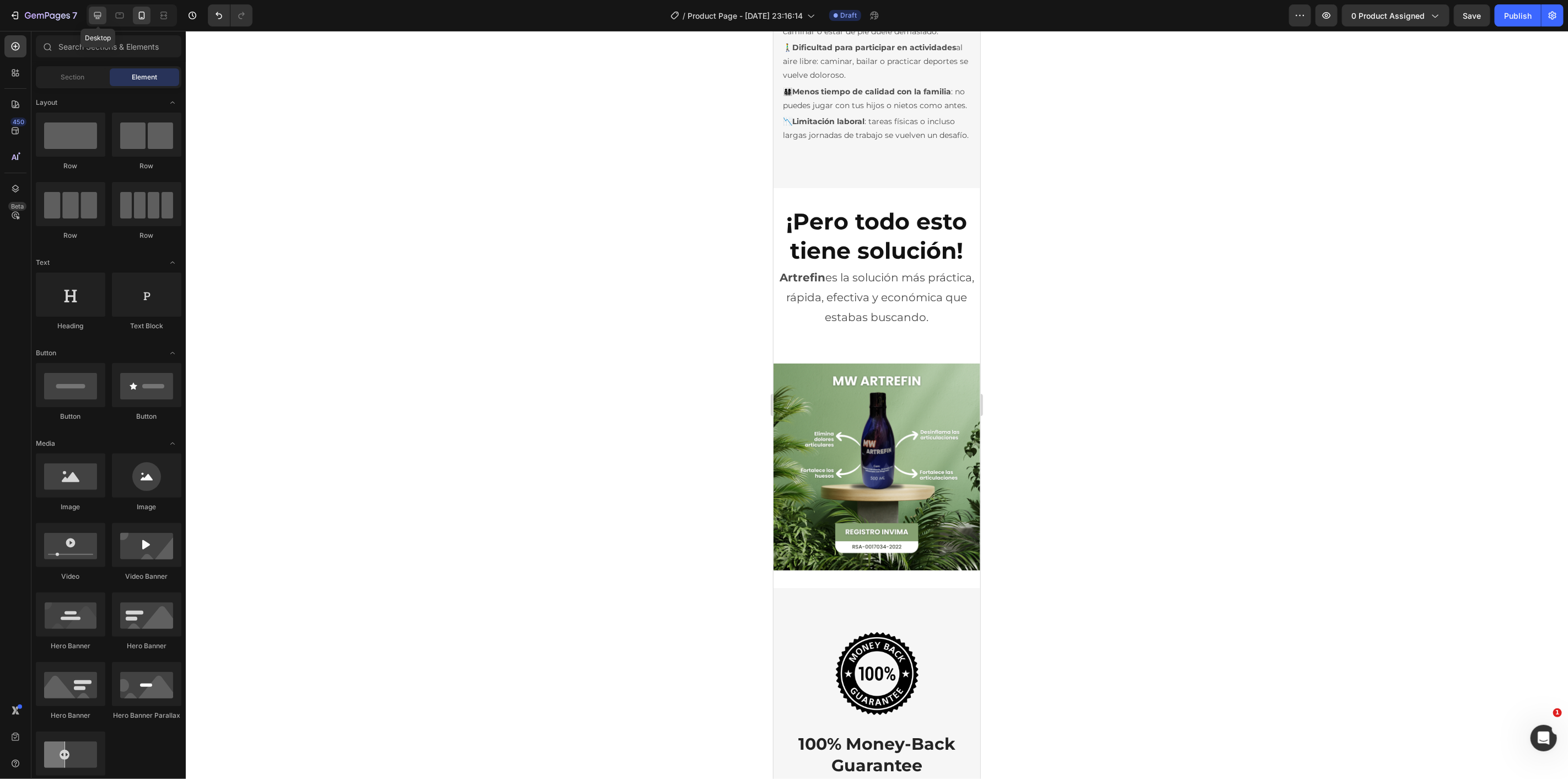
click at [100, 14] on icon at bounding box center [97, 15] width 11 height 11
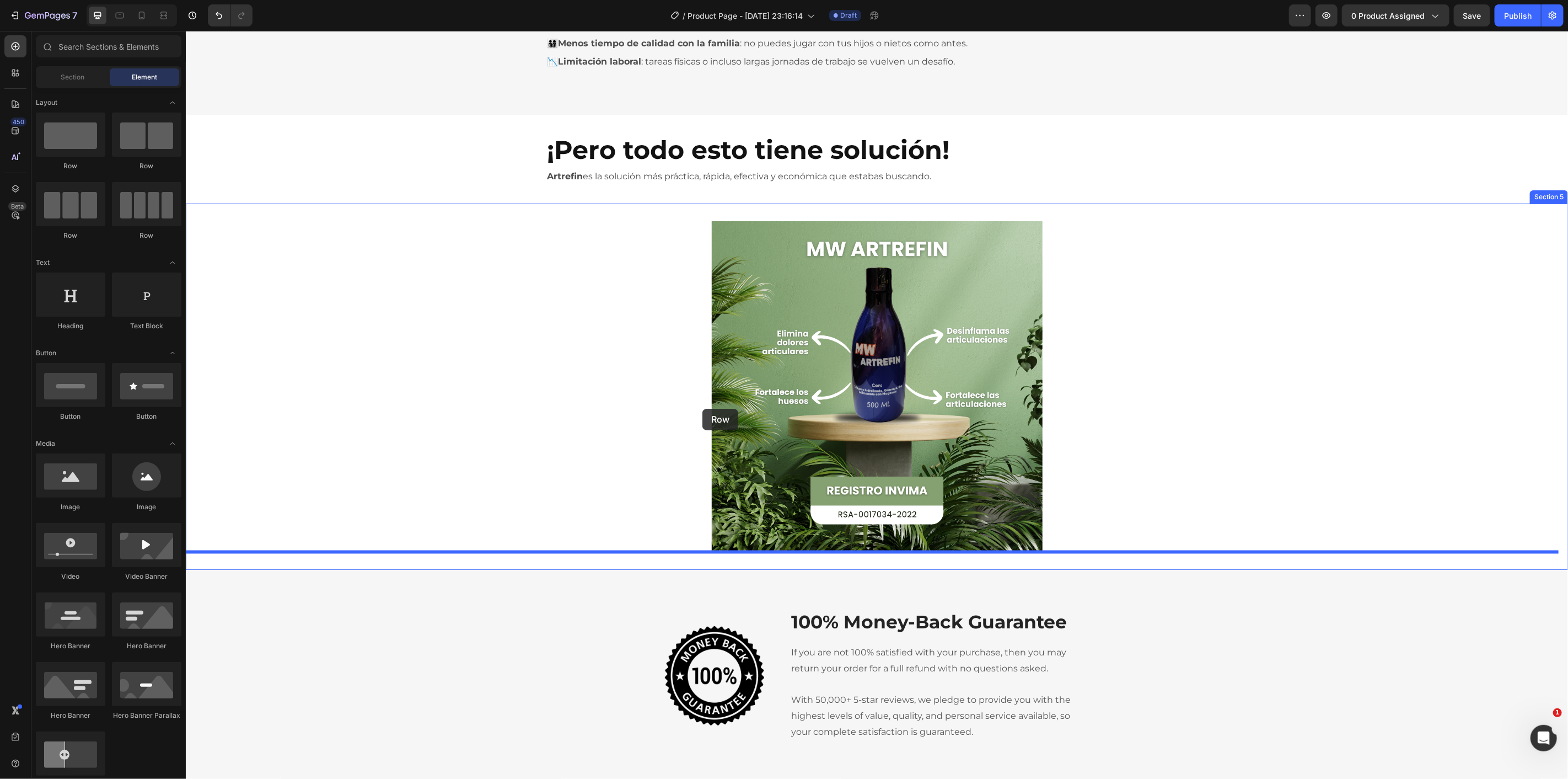
drag, startPoint x: 325, startPoint y: 182, endPoint x: 695, endPoint y: 405, distance: 432.0
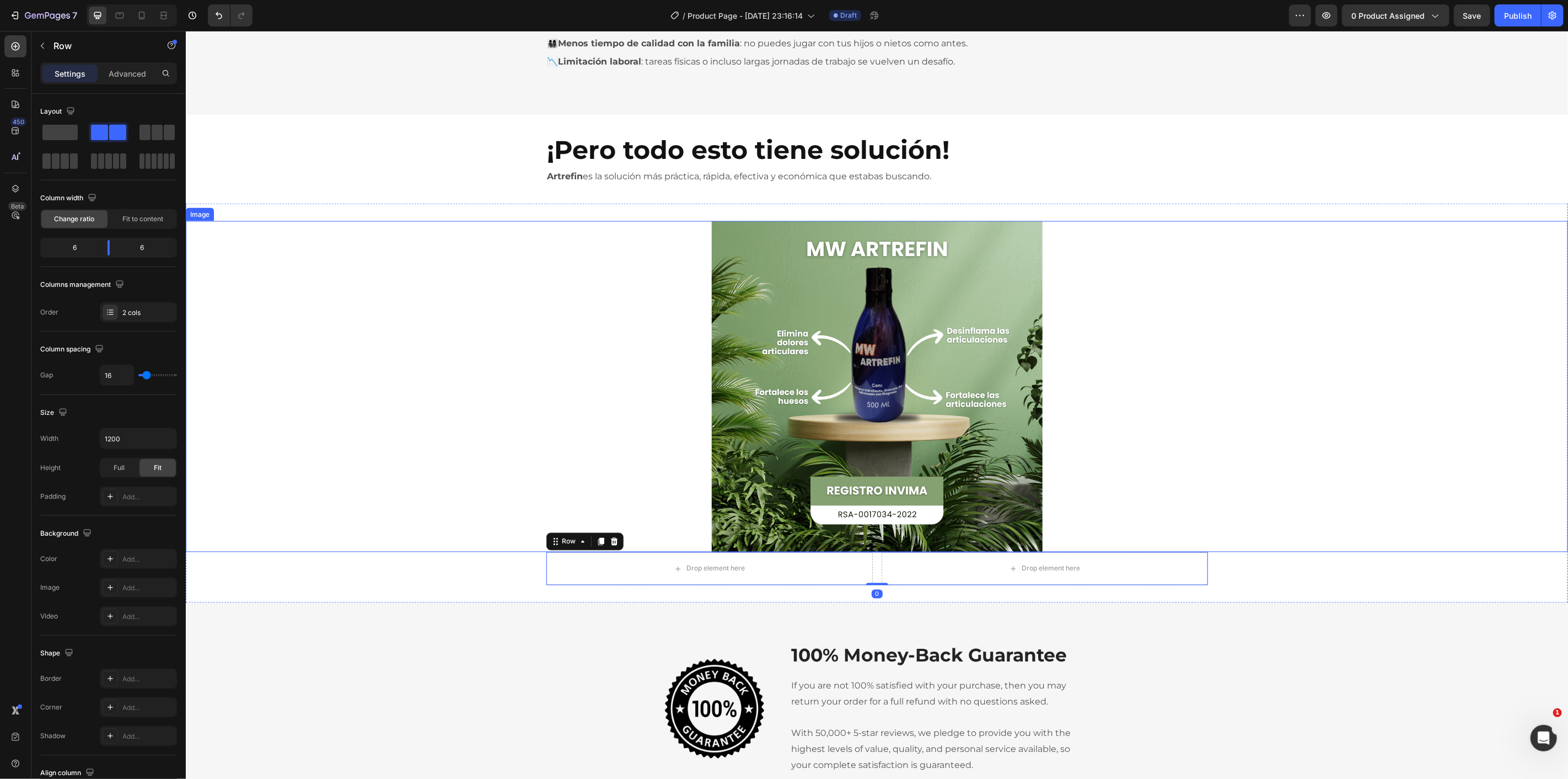
click at [770, 384] on img at bounding box center [876, 385] width 330 height 331
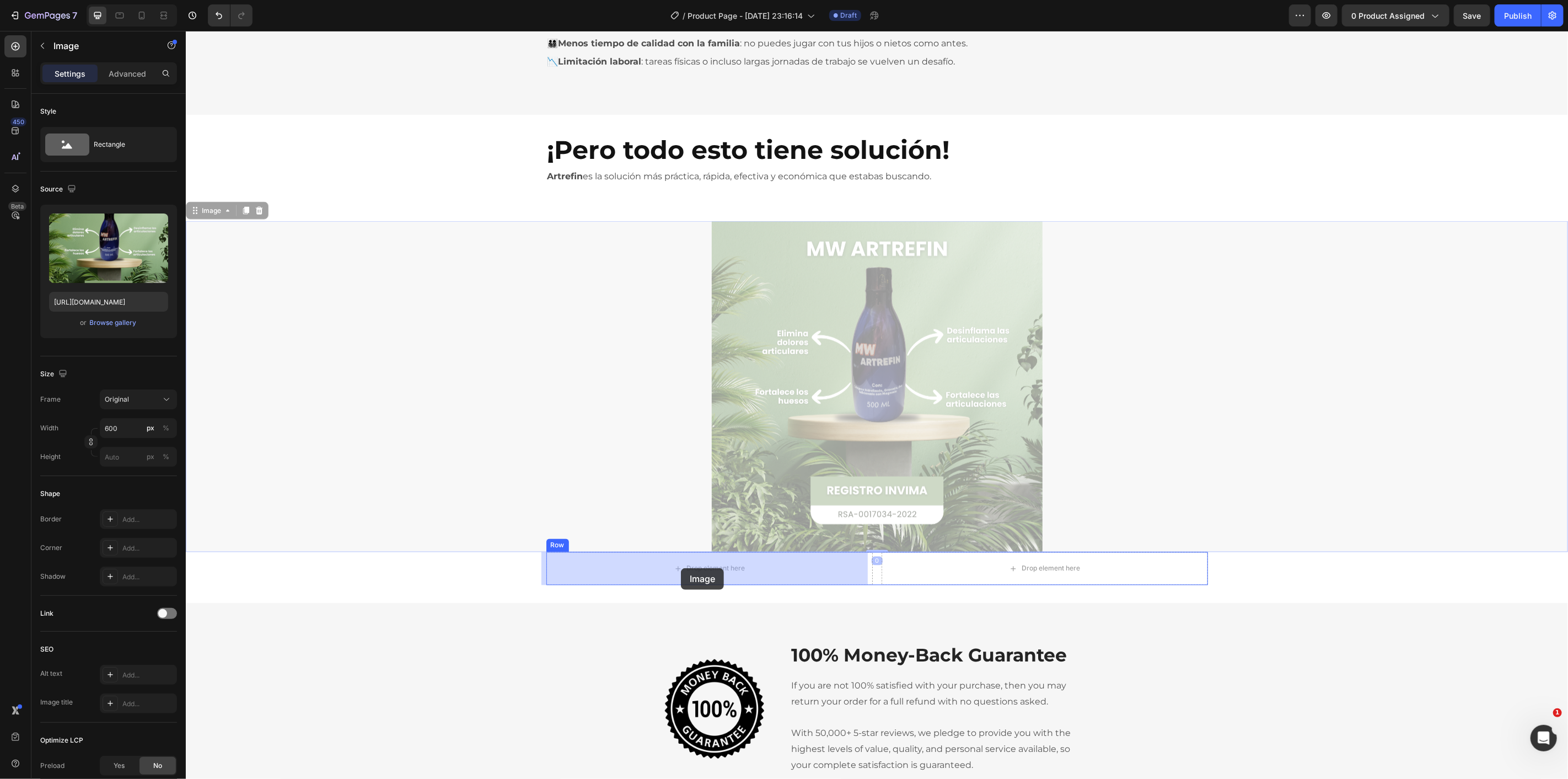
drag, startPoint x: 814, startPoint y: 363, endPoint x: 681, endPoint y: 566, distance: 242.7
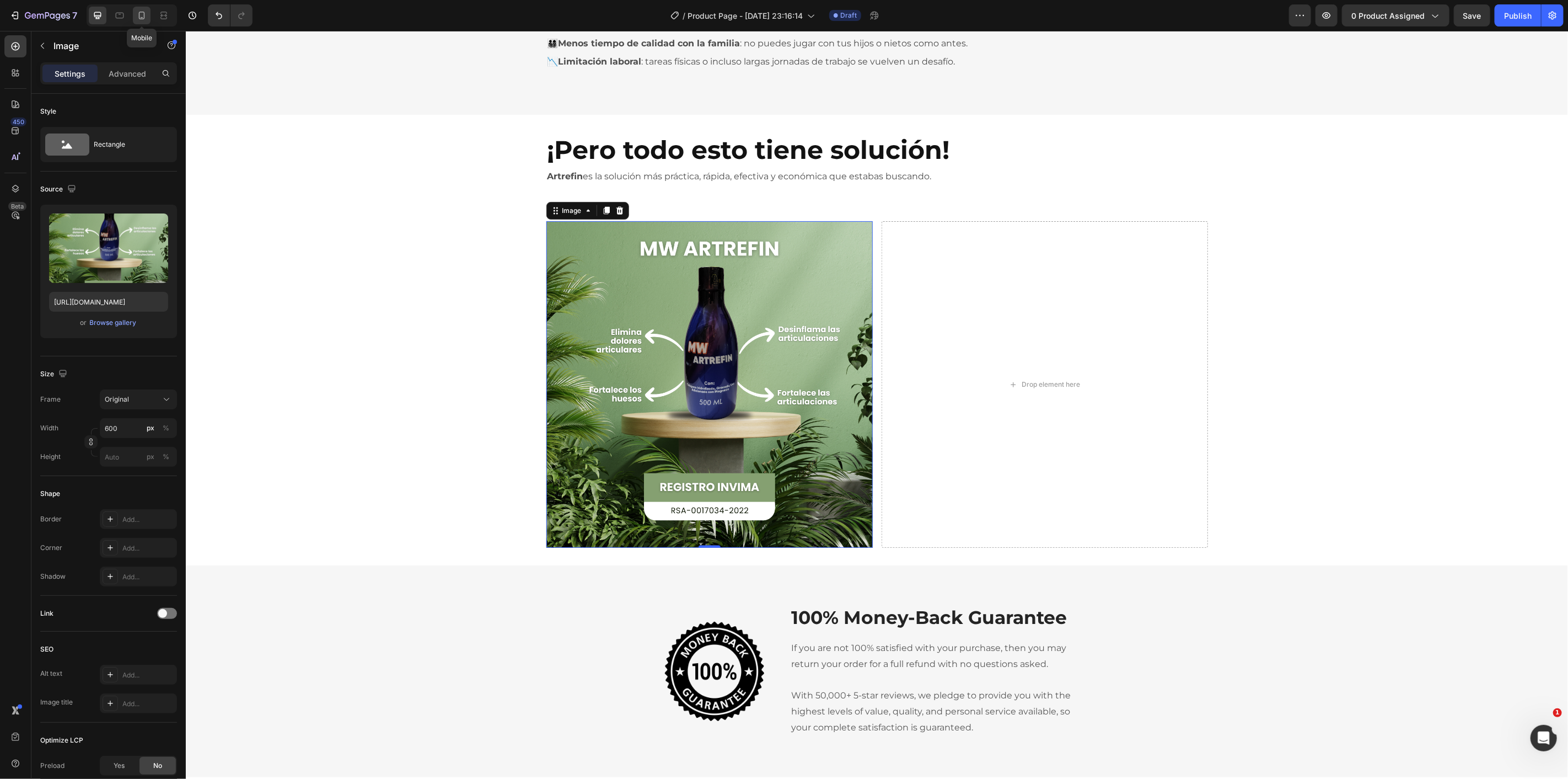
click at [141, 19] on icon at bounding box center [142, 15] width 6 height 8
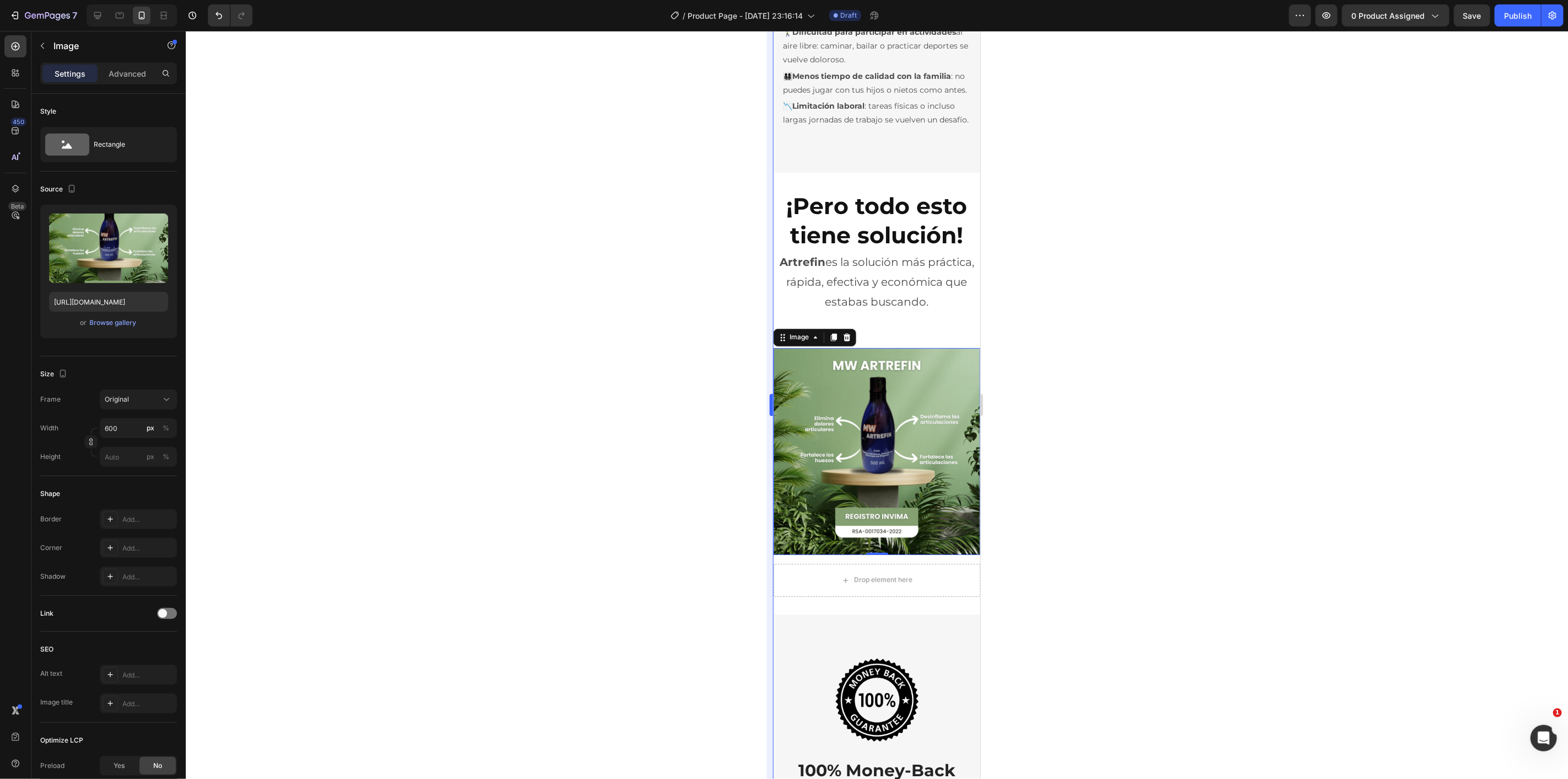
scroll to position [1784, 0]
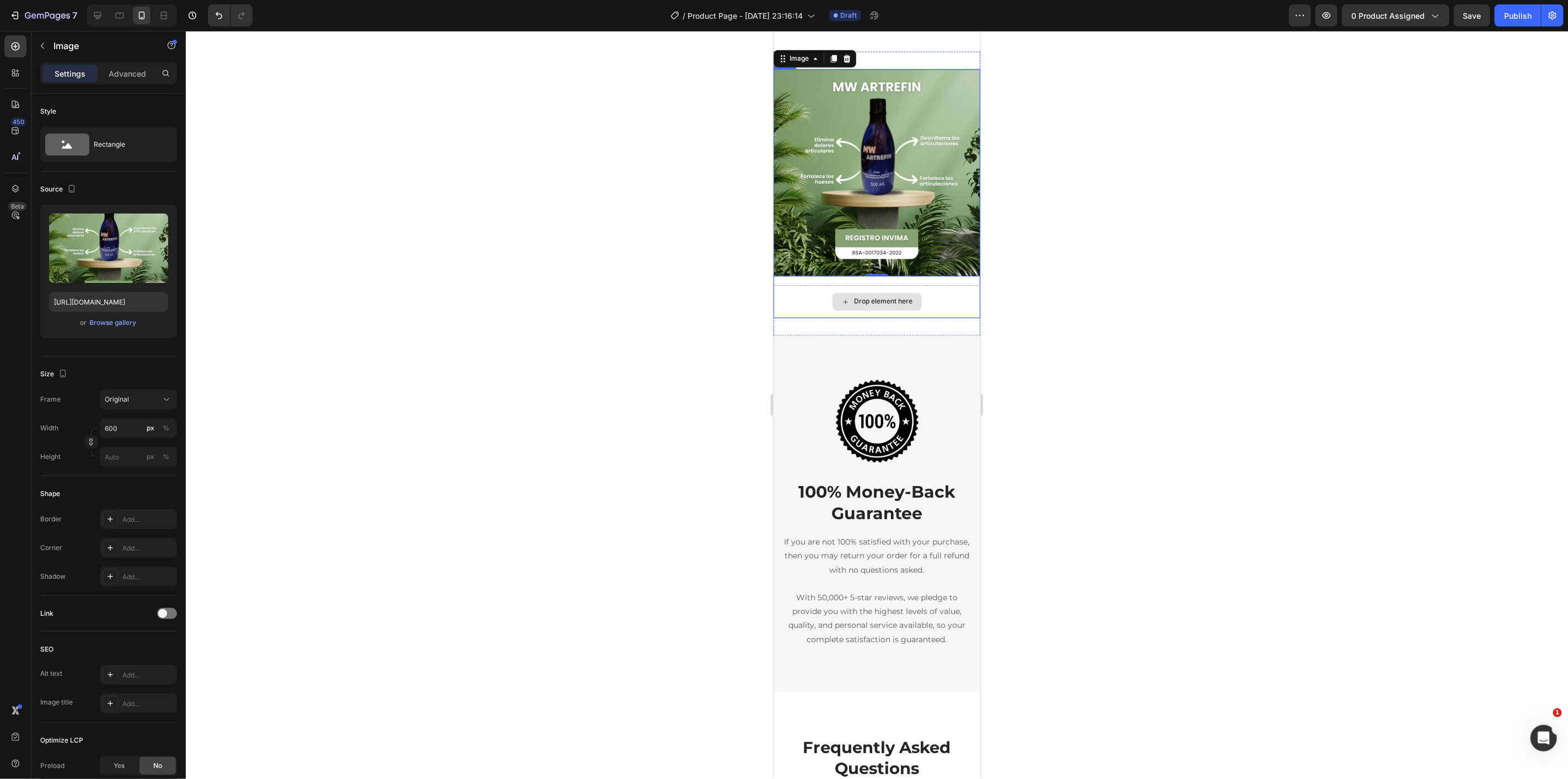
click at [861, 296] on div "Drop element here" at bounding box center [883, 301] width 58 height 9
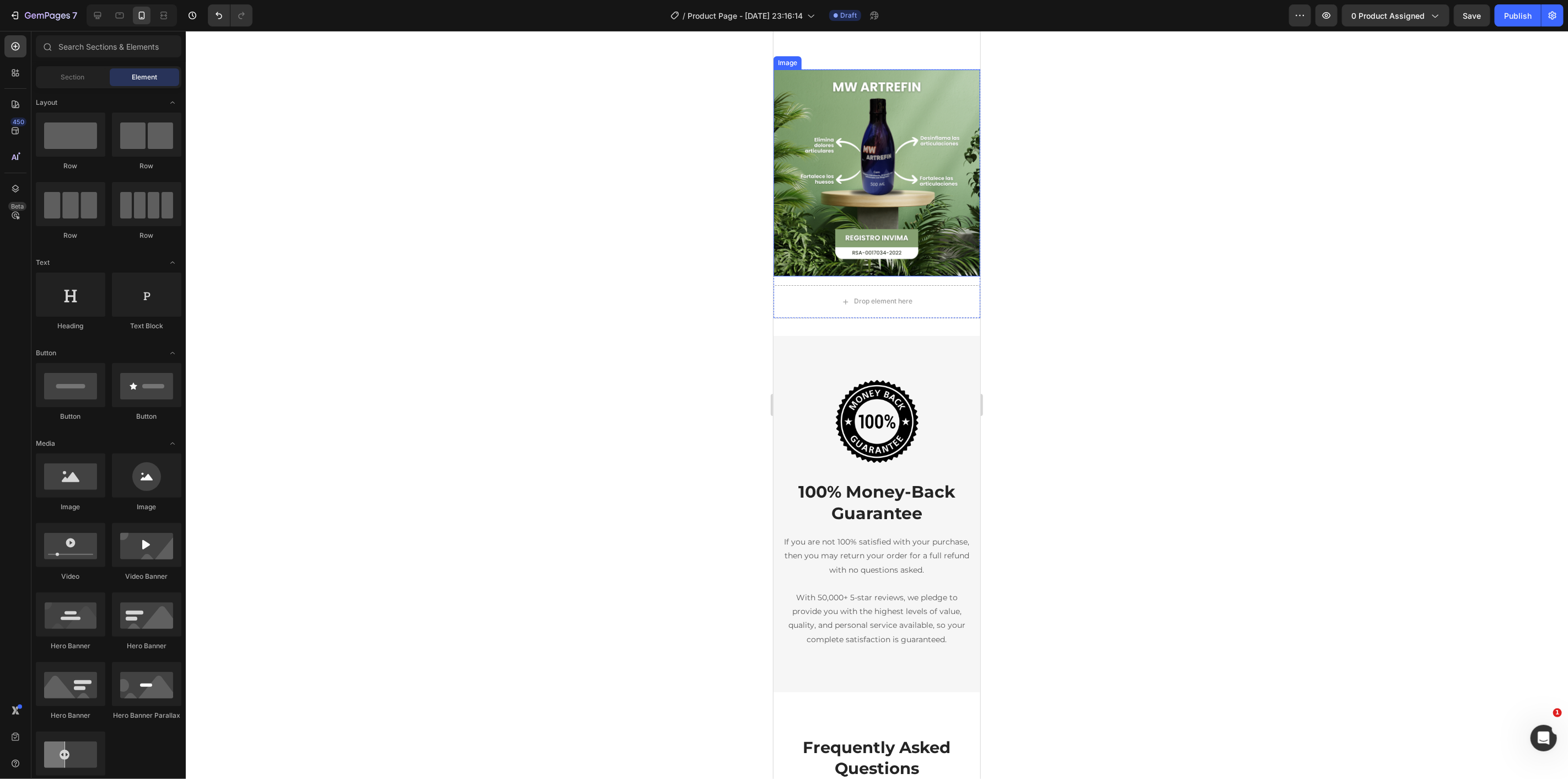
scroll to position [1601, 0]
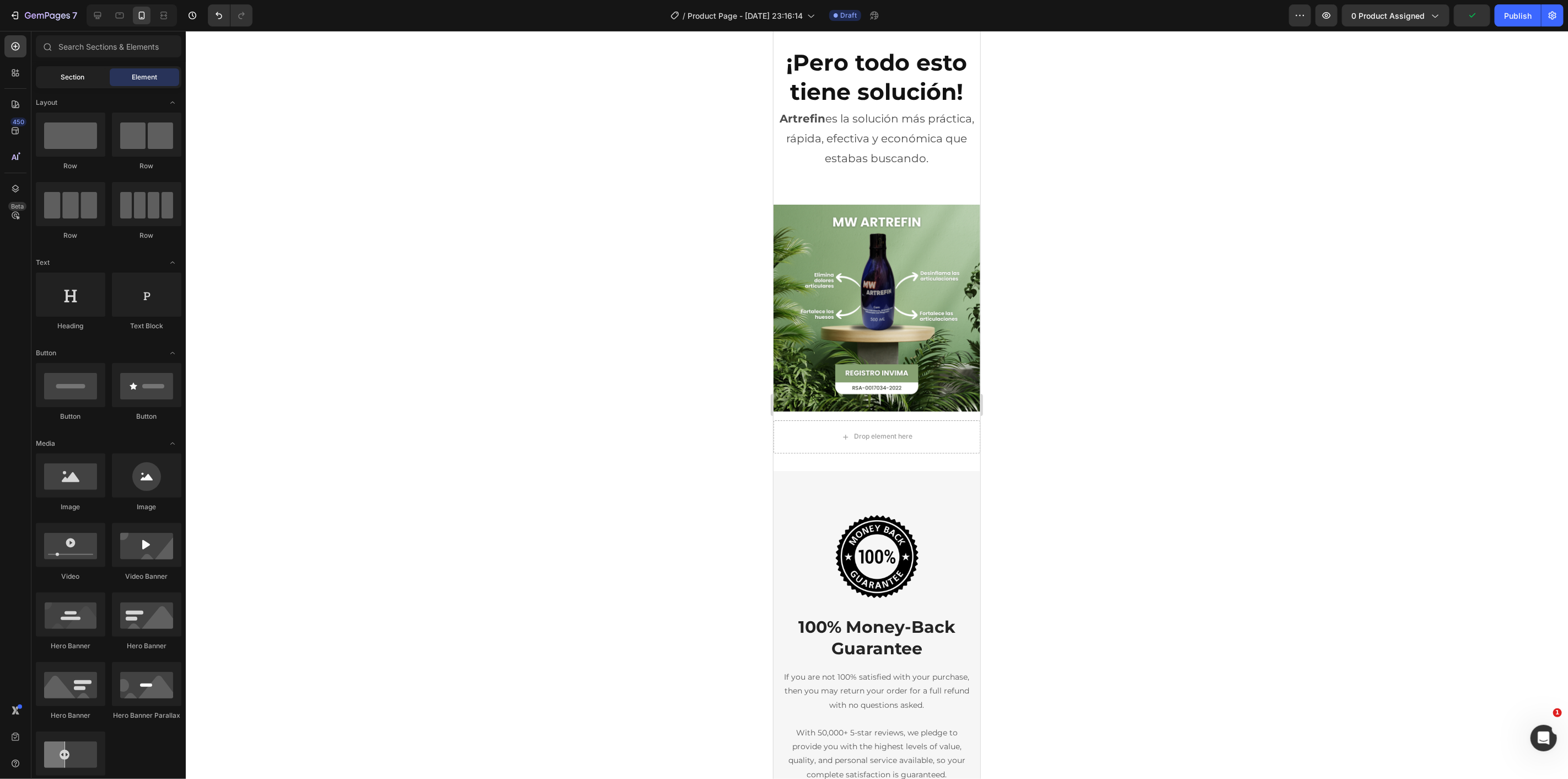
click at [70, 75] on span "Section" at bounding box center [73, 77] width 24 height 10
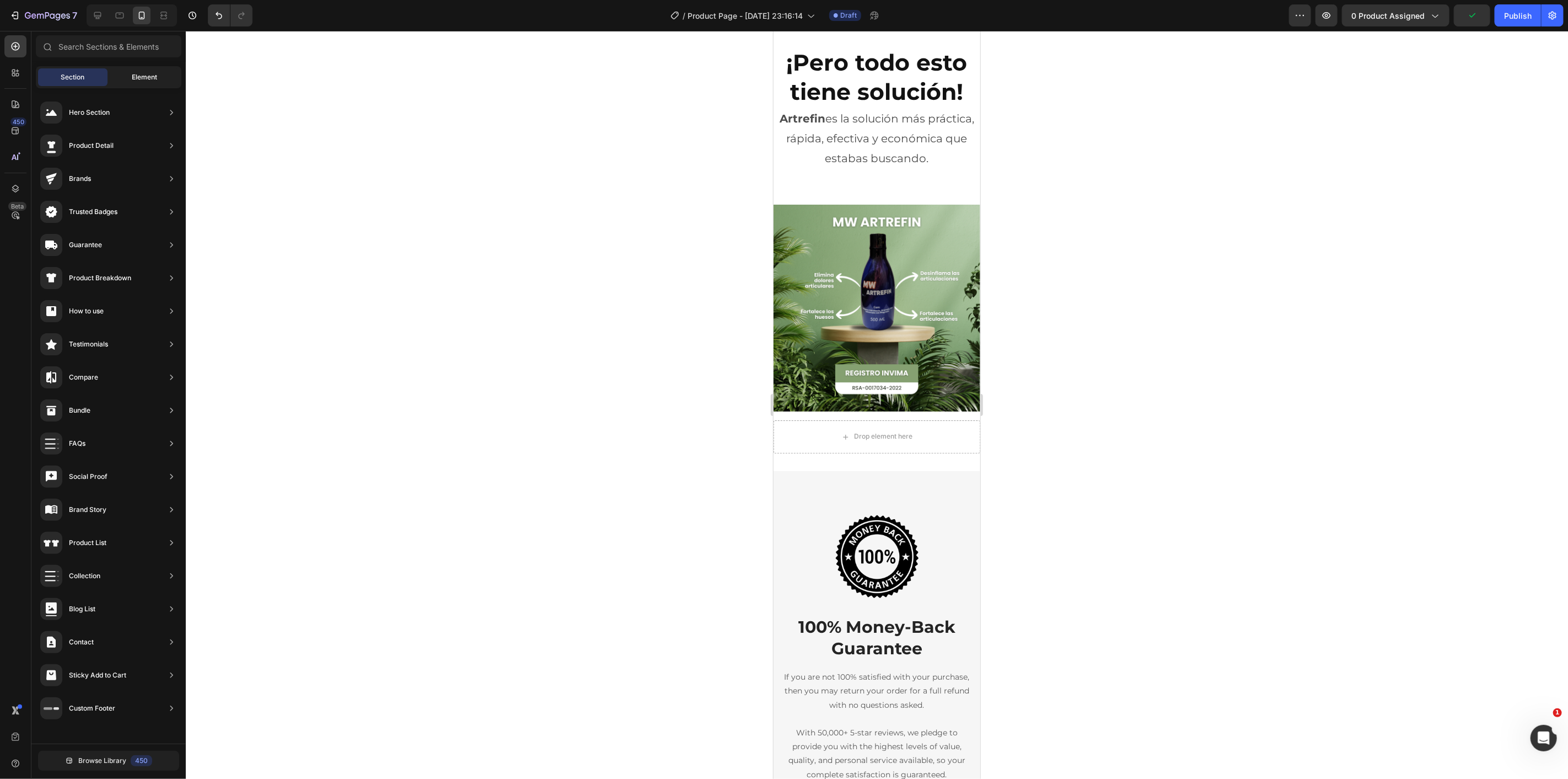
drag, startPoint x: 106, startPoint y: 76, endPoint x: 112, endPoint y: 76, distance: 6.0
click at [108, 76] on div "Section Element" at bounding box center [109, 77] width 146 height 22
click at [132, 74] on span "Element" at bounding box center [144, 77] width 25 height 10
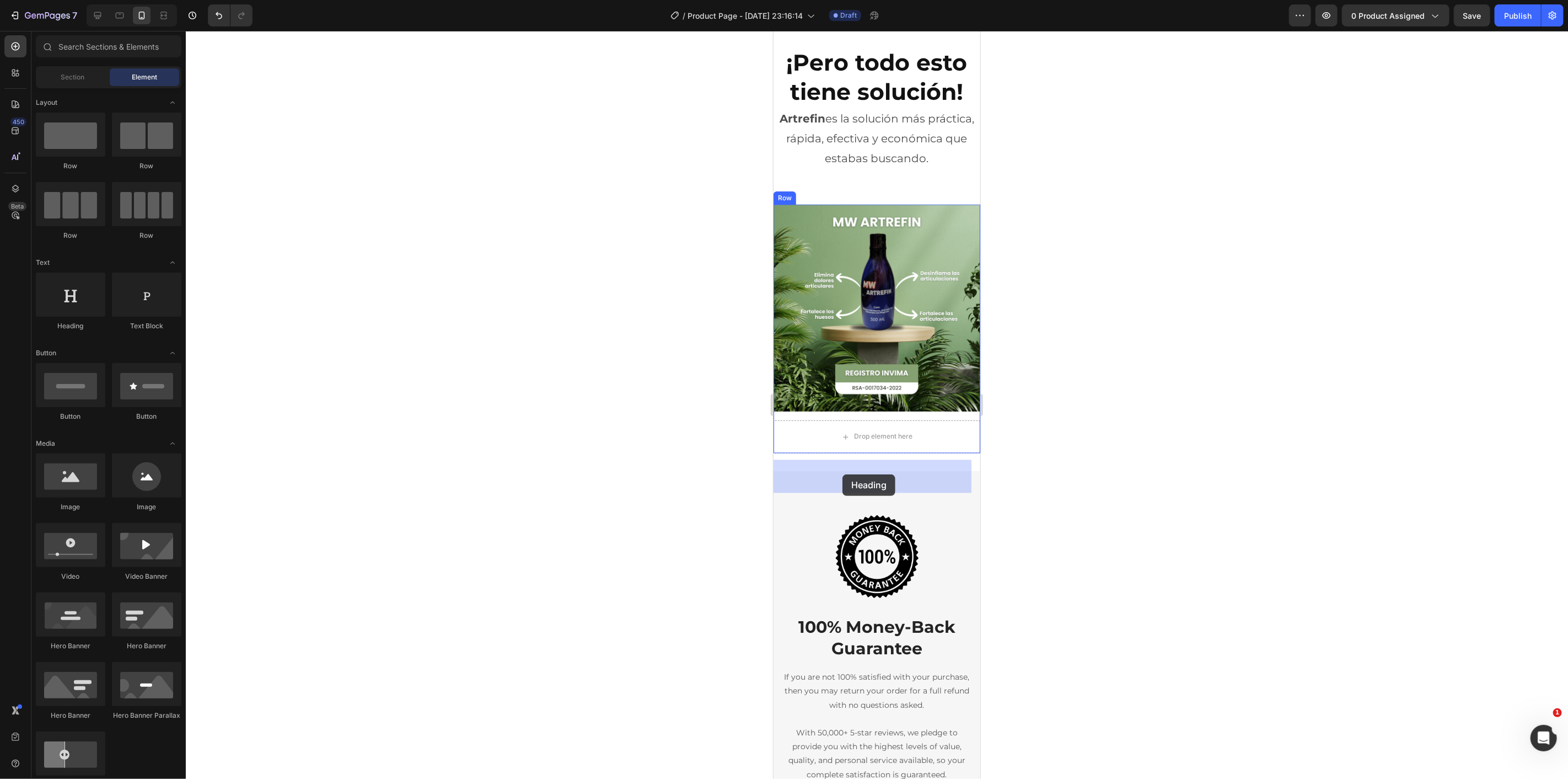
drag, startPoint x: 1260, startPoint y: 395, endPoint x: 839, endPoint y: 470, distance: 427.6
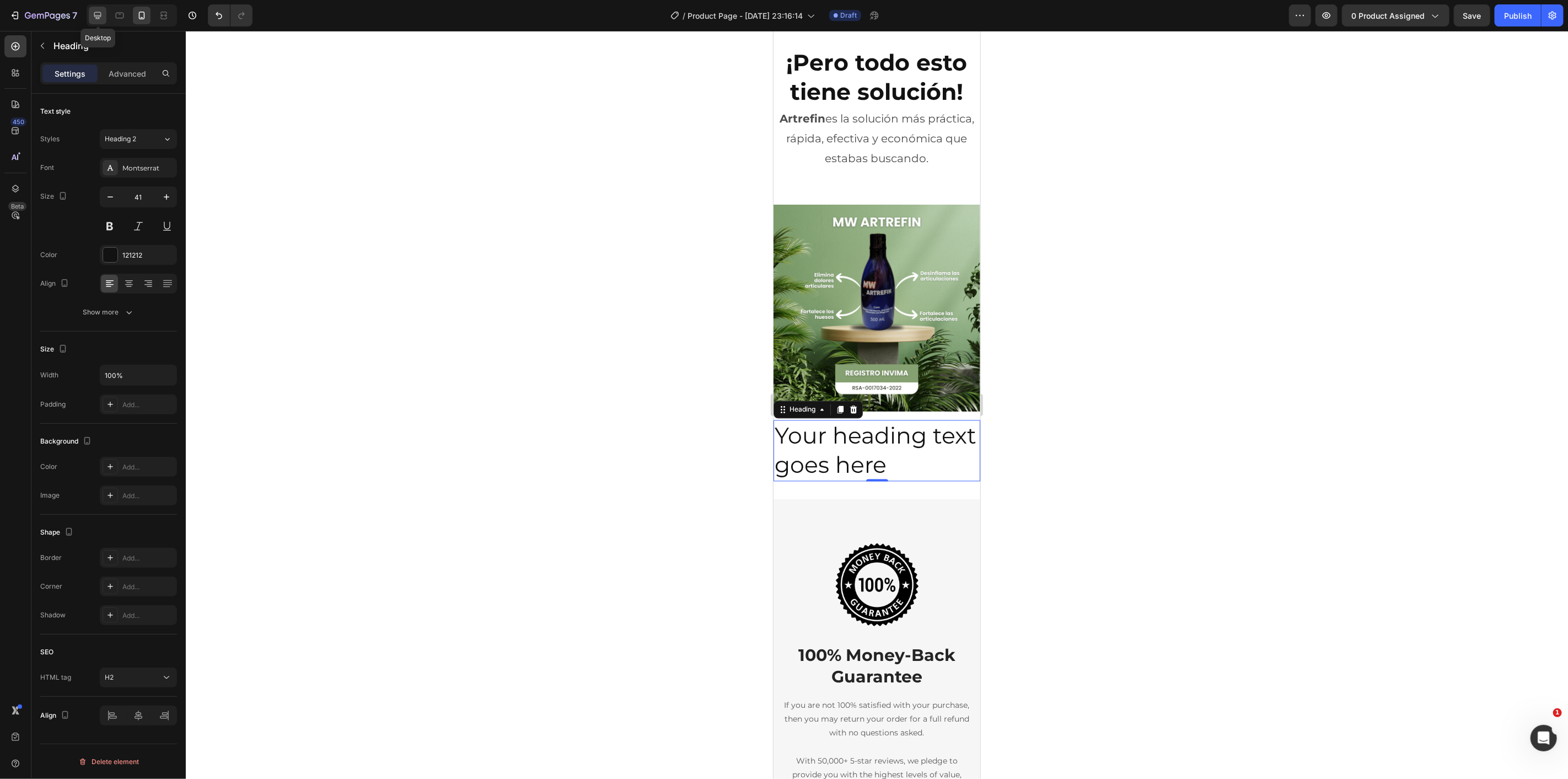
click at [100, 14] on icon at bounding box center [97, 15] width 11 height 11
type input "46"
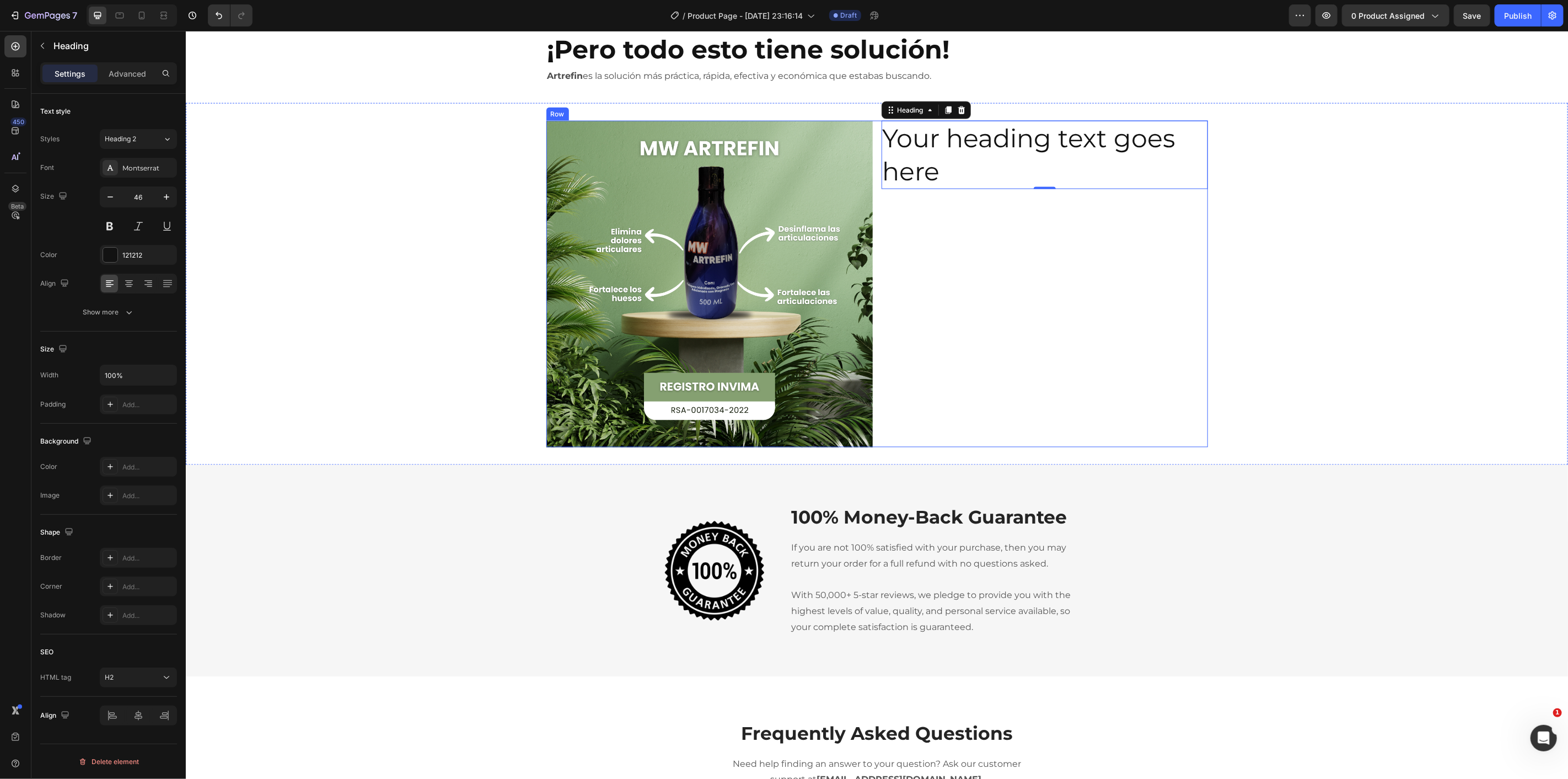
scroll to position [1329, 0]
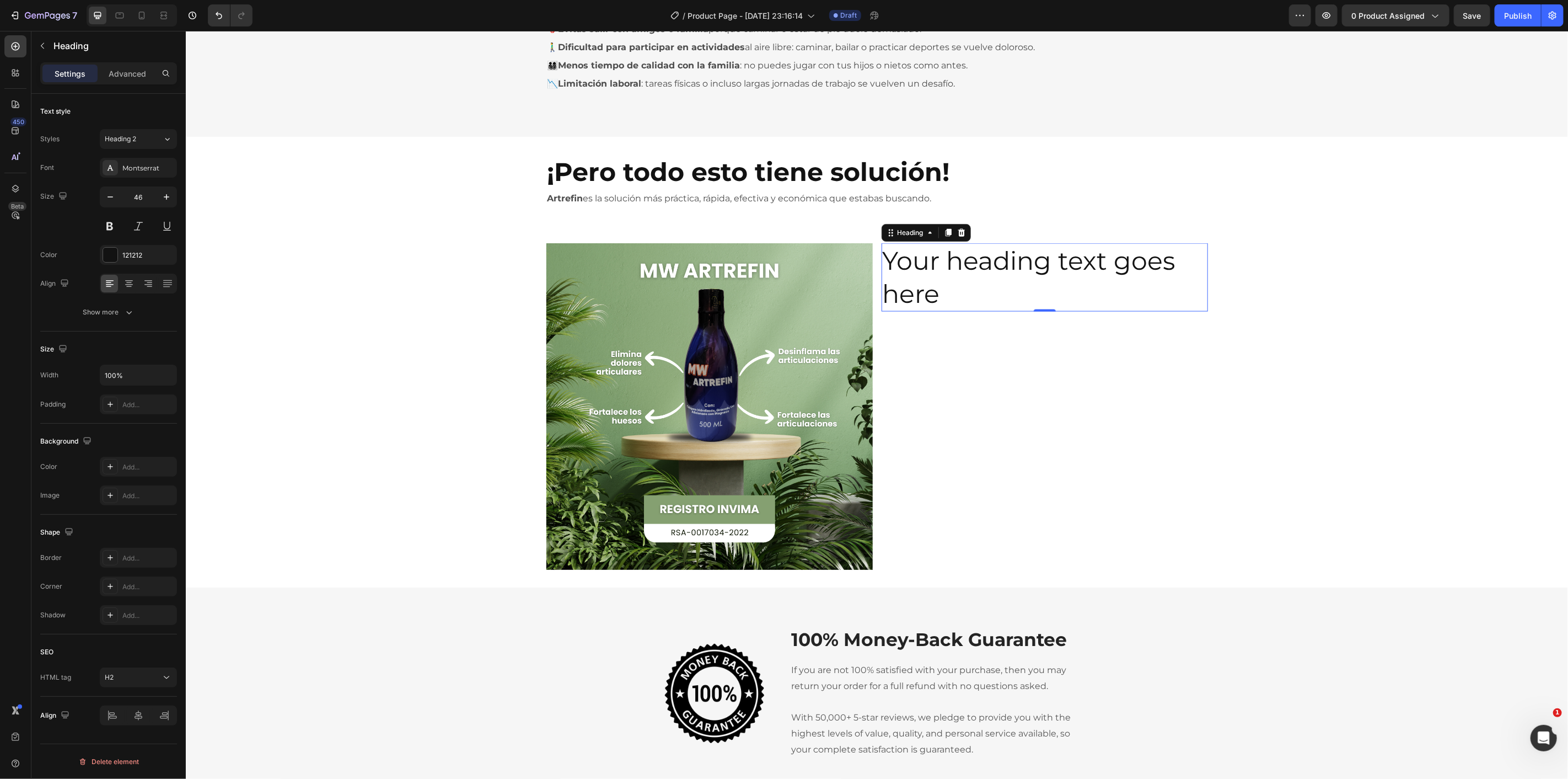
click at [944, 280] on h2 "Your heading text goes here" at bounding box center [1045, 277] width 327 height 68
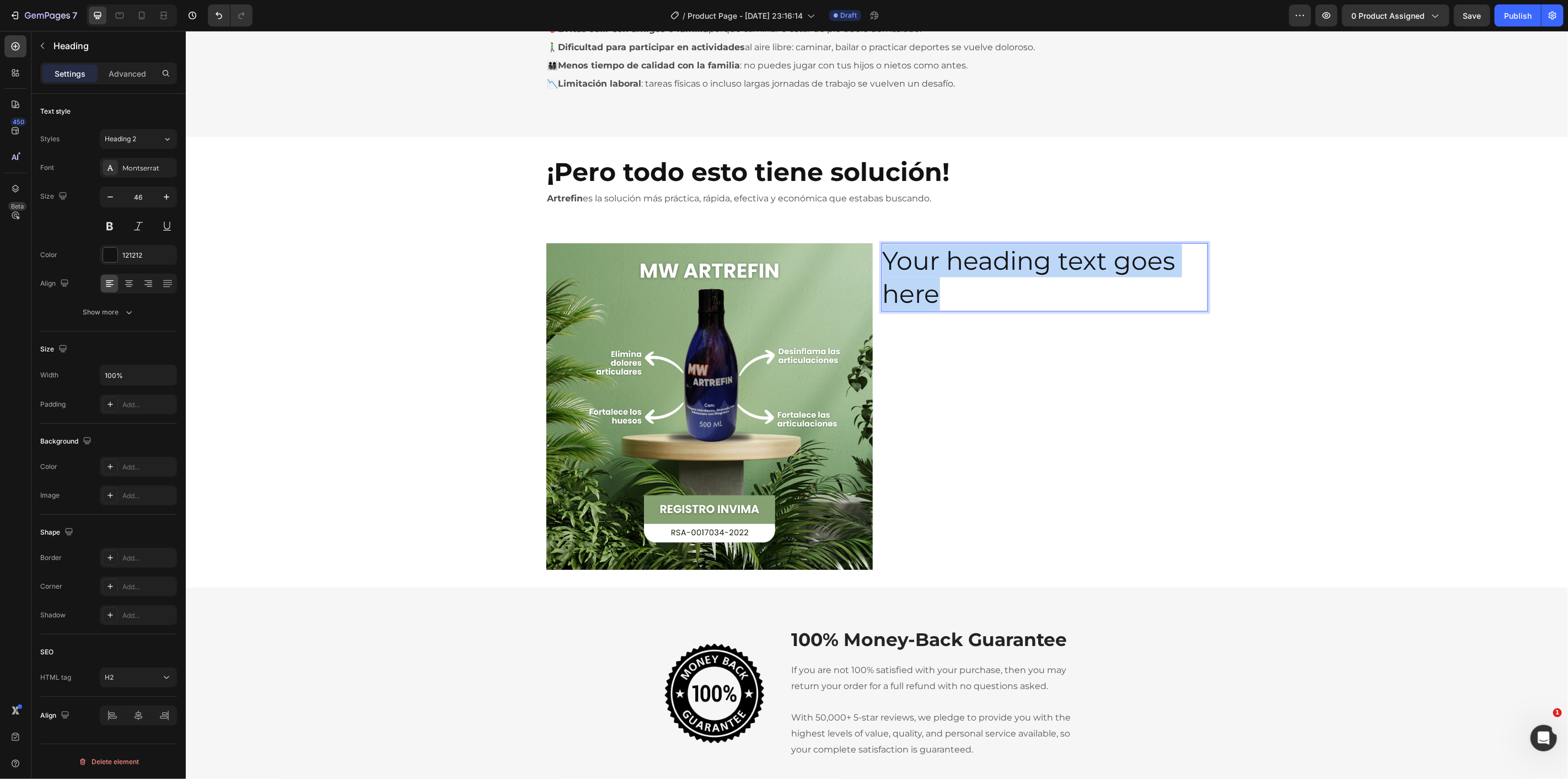
click at [944, 280] on p "Your heading text goes here" at bounding box center [1044, 277] width 324 height 66
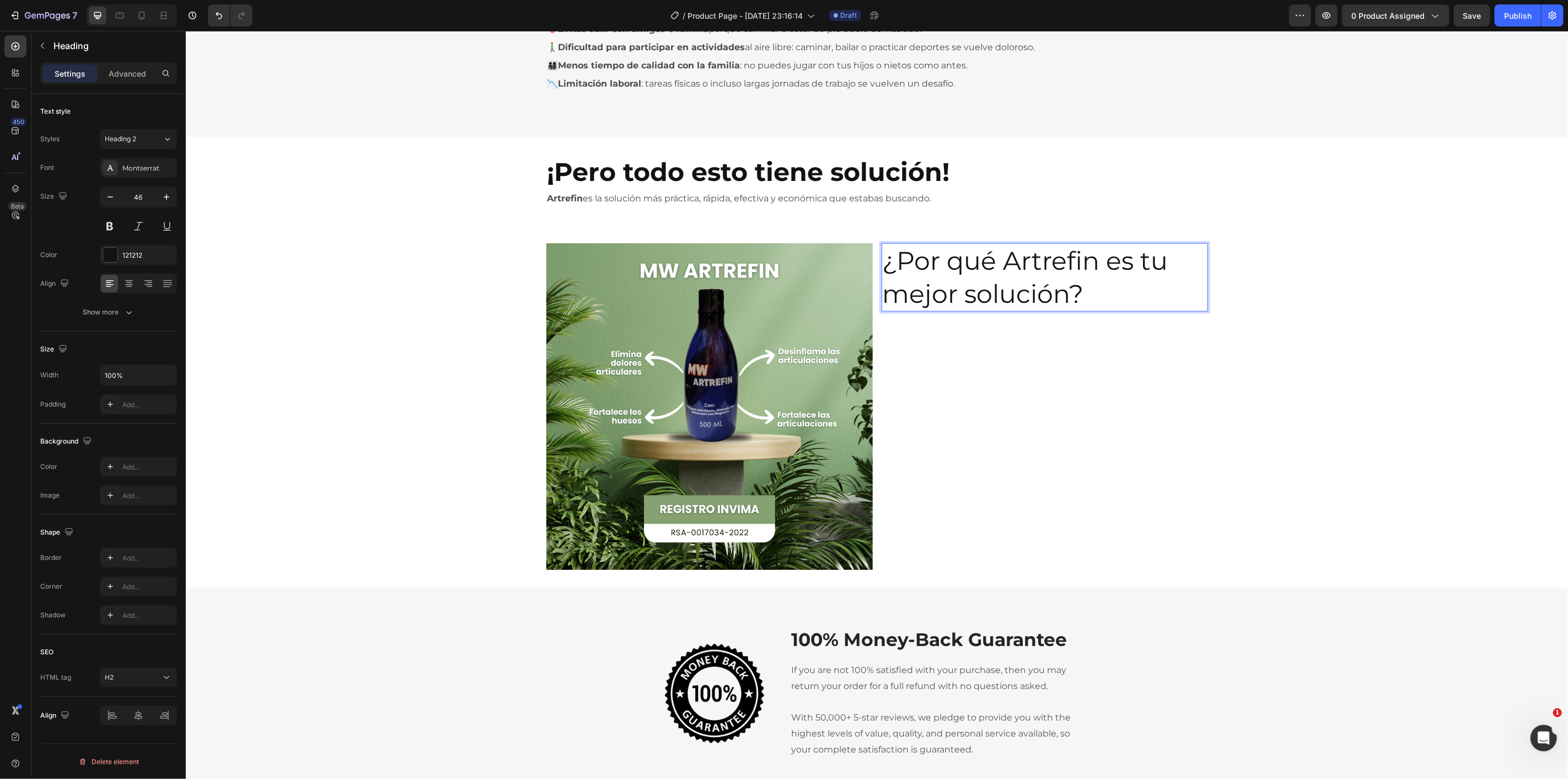
click at [1010, 199] on p "Artrefin es la solución más práctica, rápida, efectiva y económica que estabas …" at bounding box center [877, 198] width 659 height 16
click at [1025, 275] on p "¿Por qué Artrefin es tu mejor solución?" at bounding box center [1044, 277] width 324 height 66
click at [628, 199] on p "Artrefin es la solución más práctica, rápida, efectiva y económica que estabas …" at bounding box center [877, 198] width 659 height 16
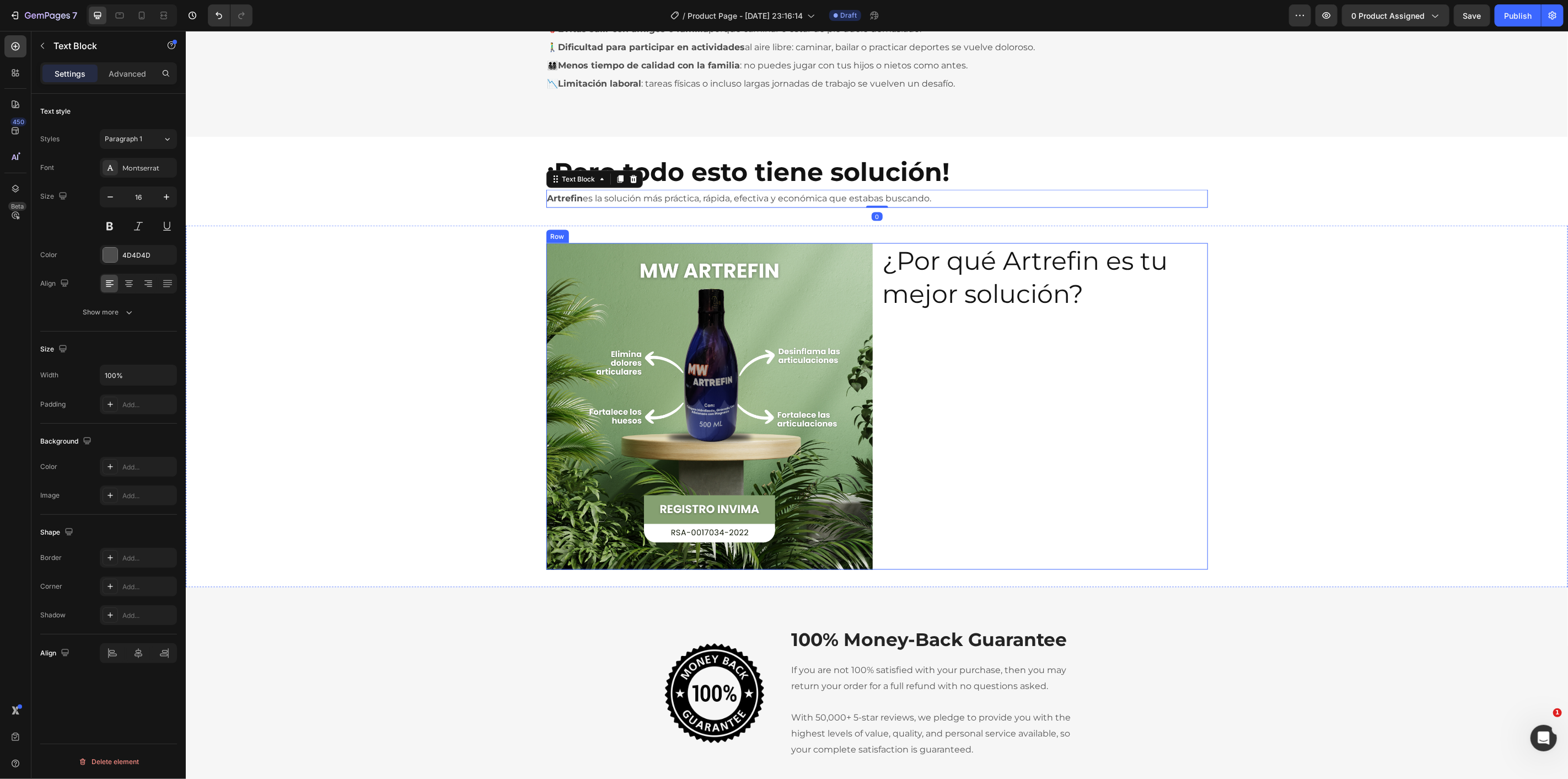
click at [964, 399] on div "¿Por qué Artrefin es tu mejor solución? Heading" at bounding box center [1045, 406] width 327 height 327
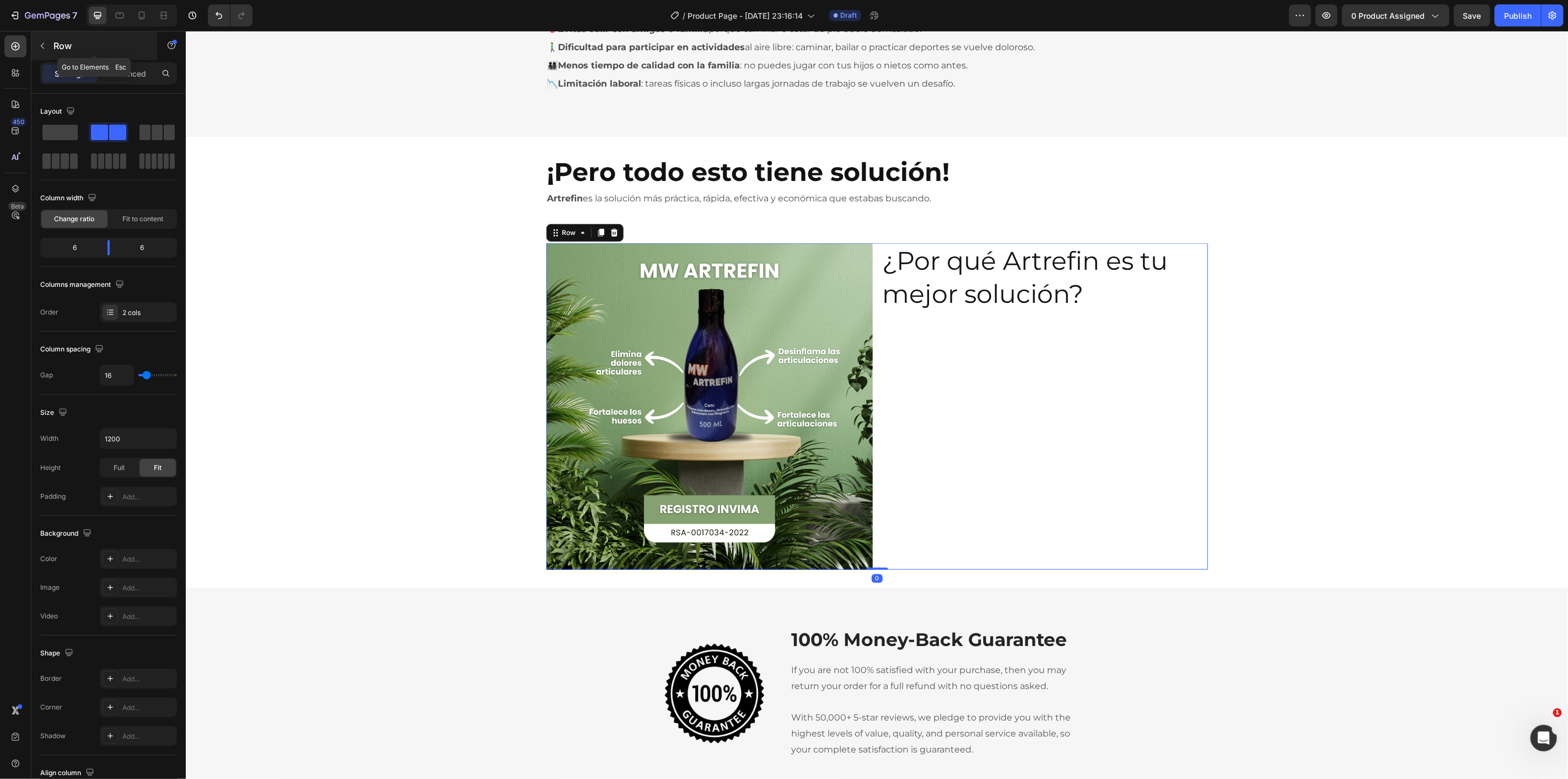
click at [43, 51] on button "button" at bounding box center [42, 46] width 17 height 17
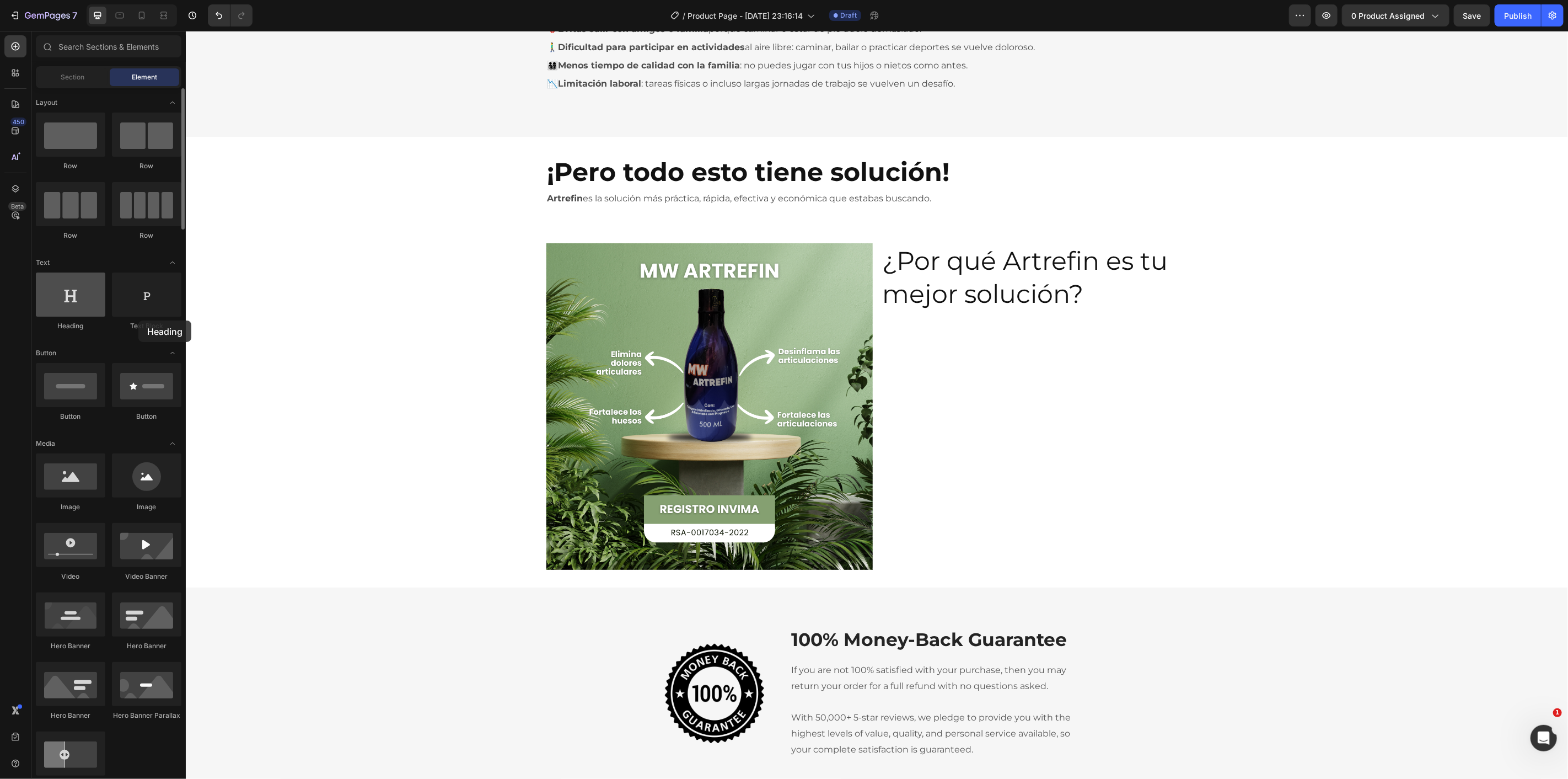
drag, startPoint x: 142, startPoint y: 321, endPoint x: 71, endPoint y: 301, distance: 73.8
click at [71, 304] on div at bounding box center [70, 294] width 69 height 44
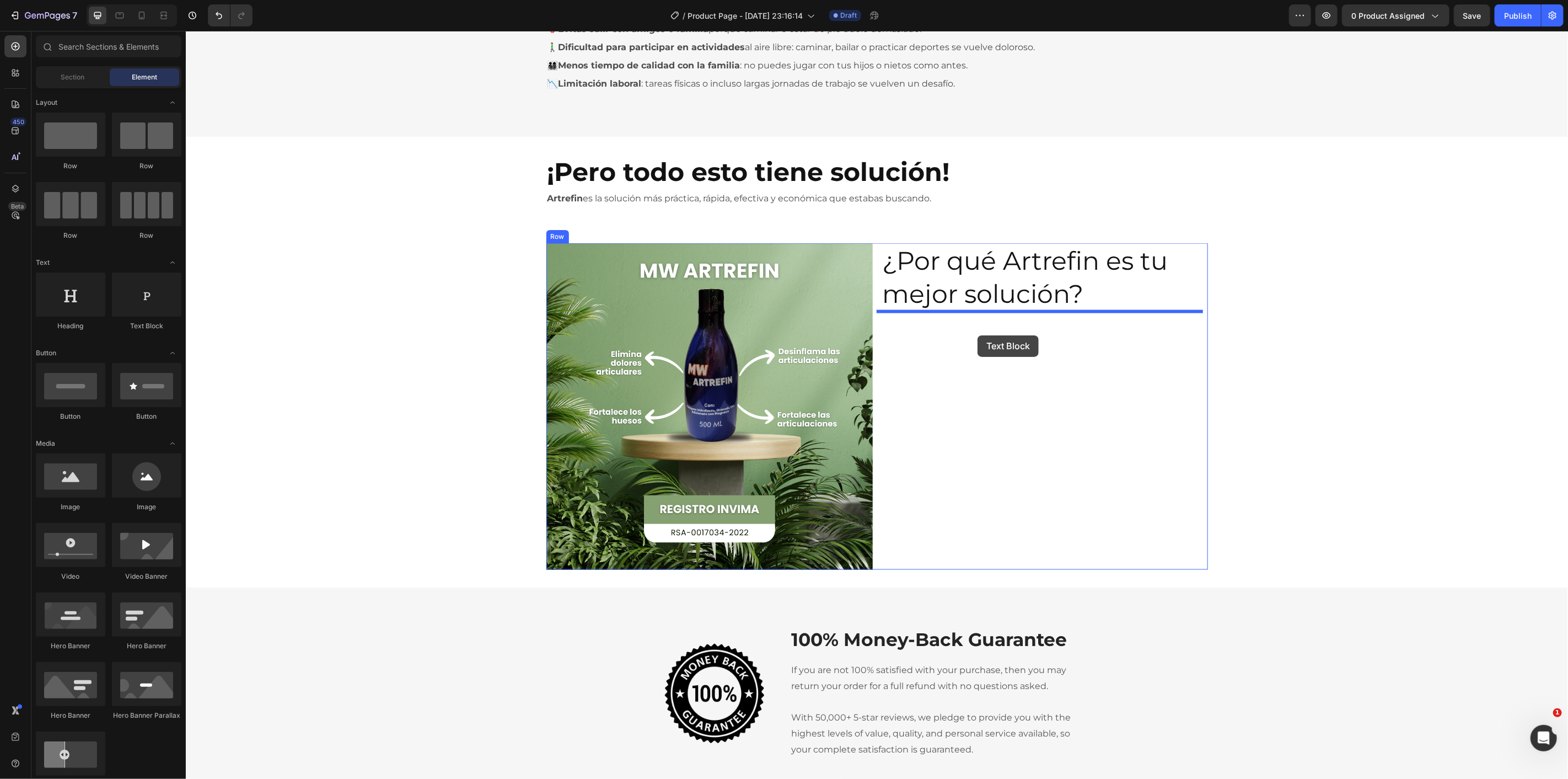
drag, startPoint x: 364, startPoint y: 341, endPoint x: 976, endPoint y: 336, distance: 612.0
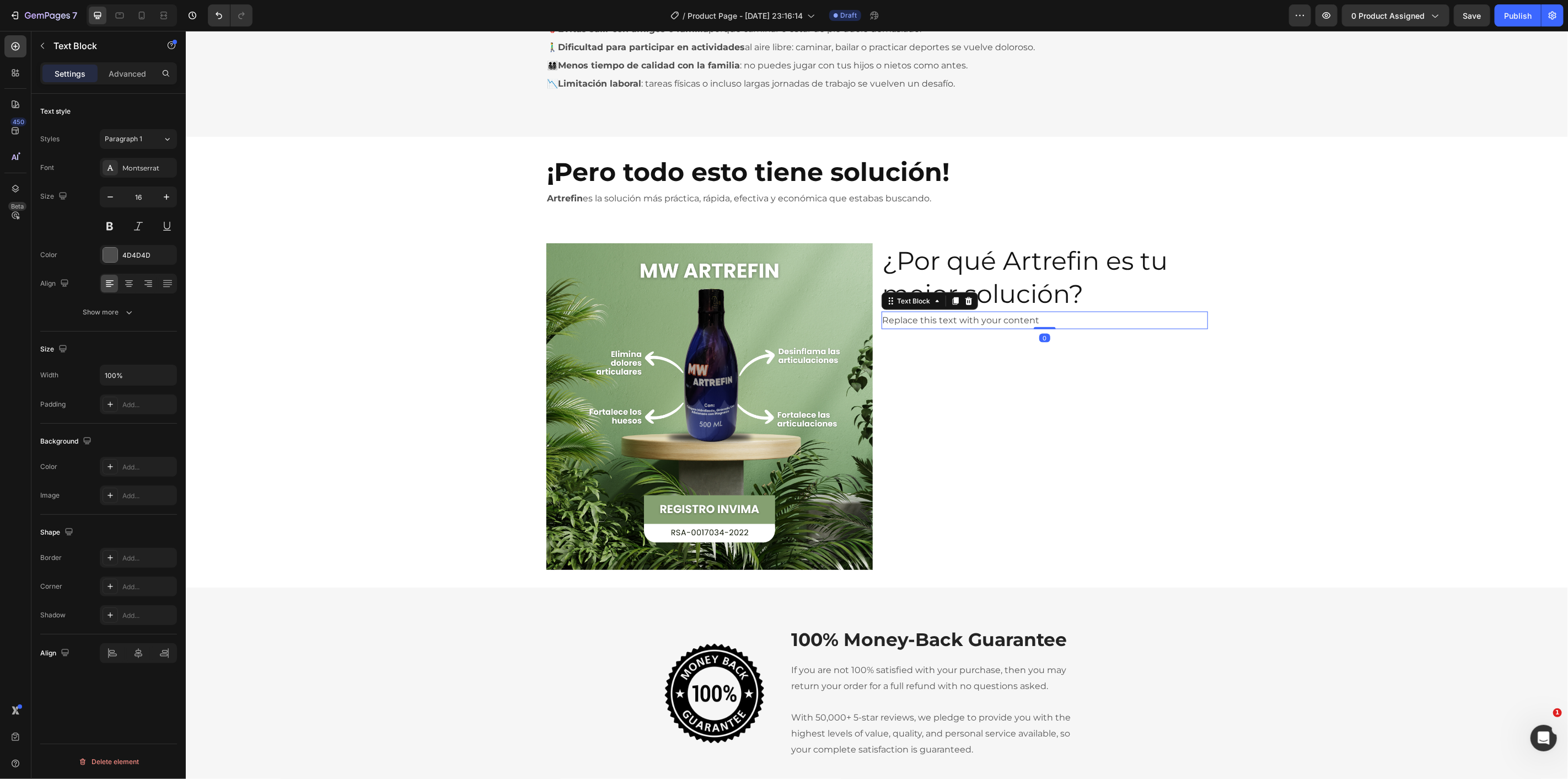
click at [968, 319] on div "Replace this text with your content" at bounding box center [1045, 320] width 327 height 18
click at [968, 319] on p "Replace this text with your content" at bounding box center [1044, 320] width 324 height 16
click at [968, 318] on p "Replace this text with your content" at bounding box center [1044, 320] width 324 height 16
click at [393, 248] on div "Image ¿Por qué Artrefin es tu mejor solución? Heading Más barato que consultas …" at bounding box center [876, 406] width 1382 height 327
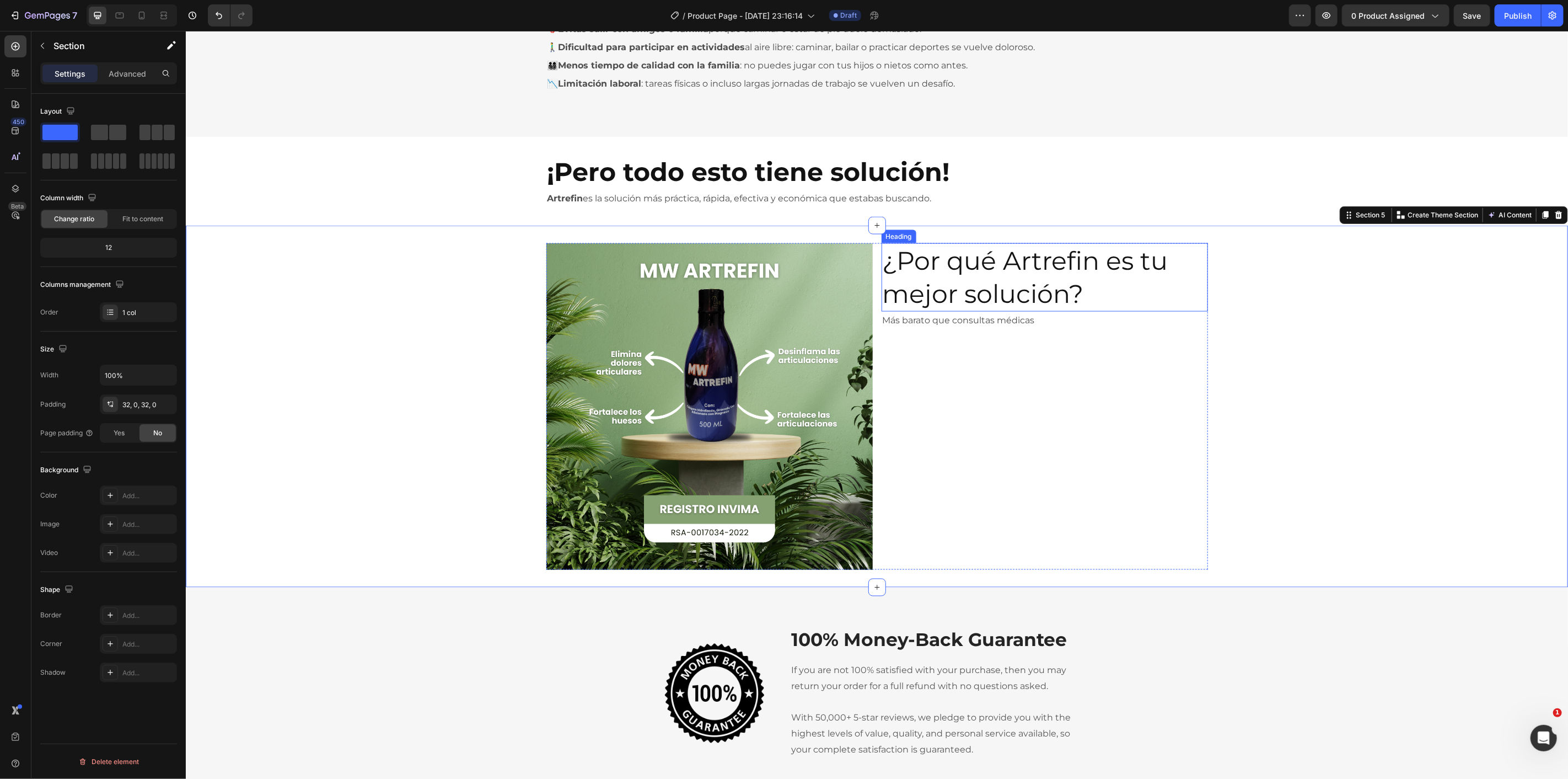
click at [982, 315] on p "Más barato que consultas médicas" at bounding box center [1044, 320] width 324 height 16
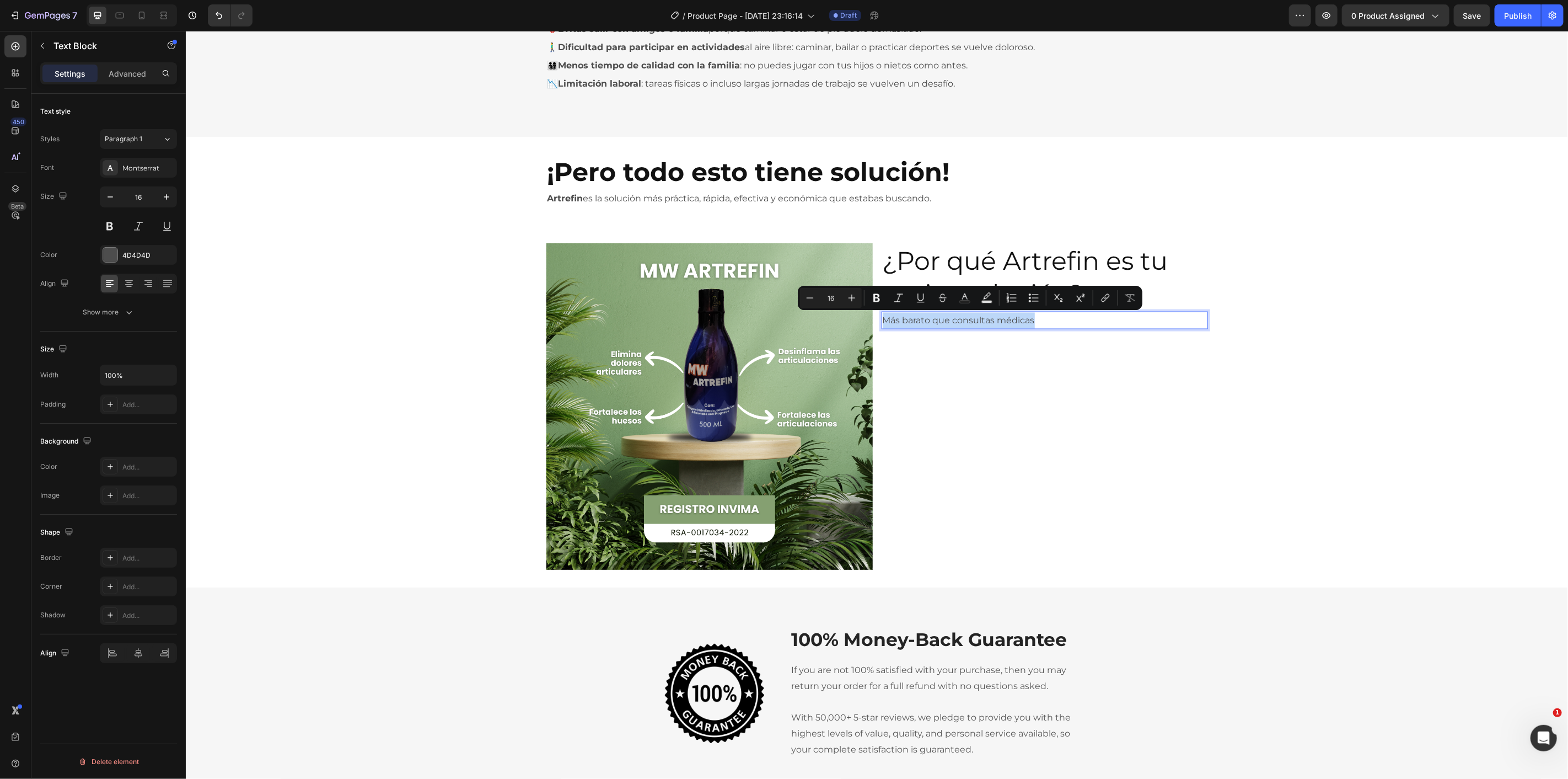
click at [978, 319] on p "Más barato que consultas médicas" at bounding box center [1044, 320] width 324 height 16
click at [112, 223] on button at bounding box center [109, 226] width 20 height 20
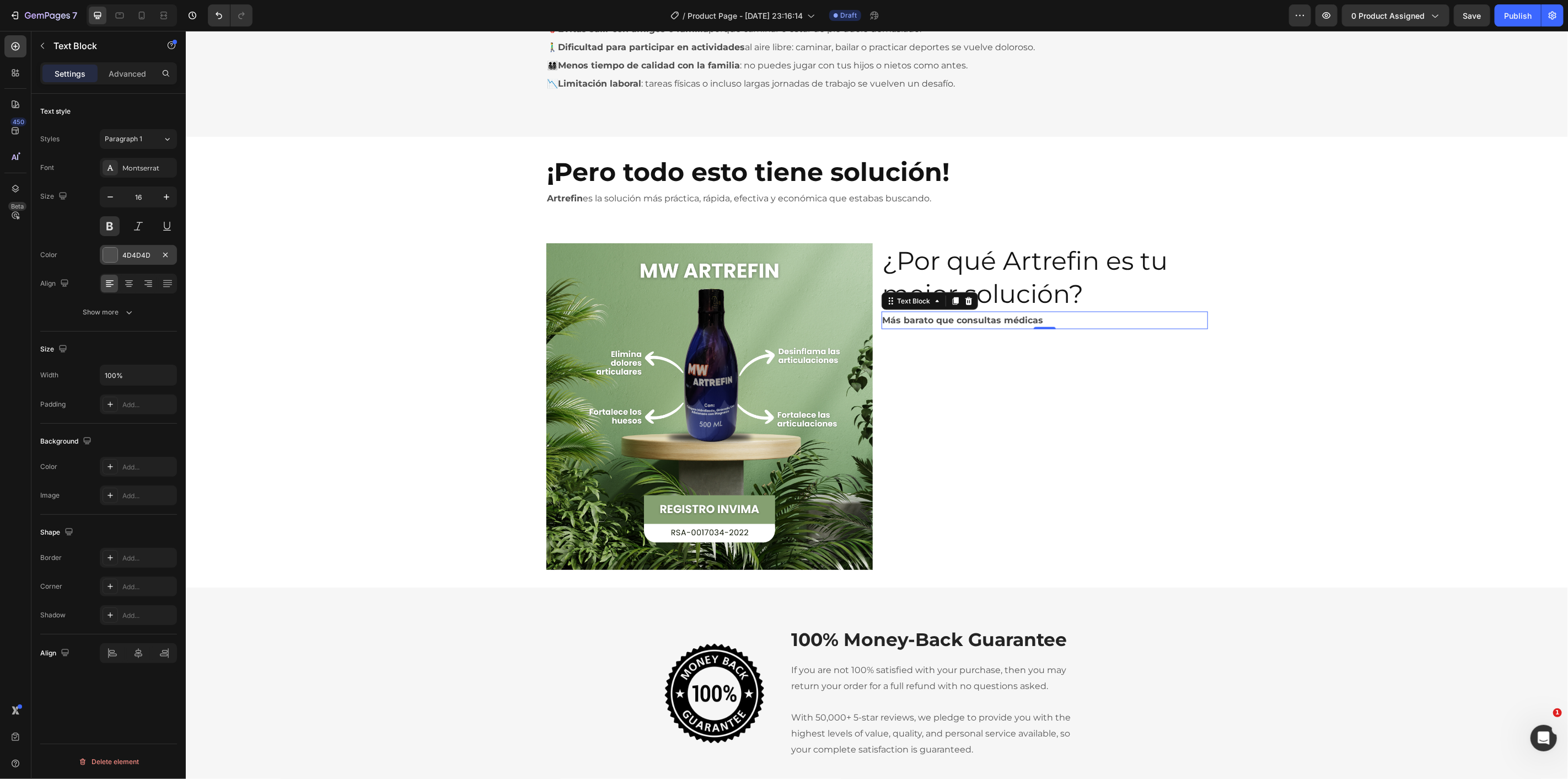
click at [122, 251] on div "4D4D4D" at bounding box center [138, 255] width 32 height 10
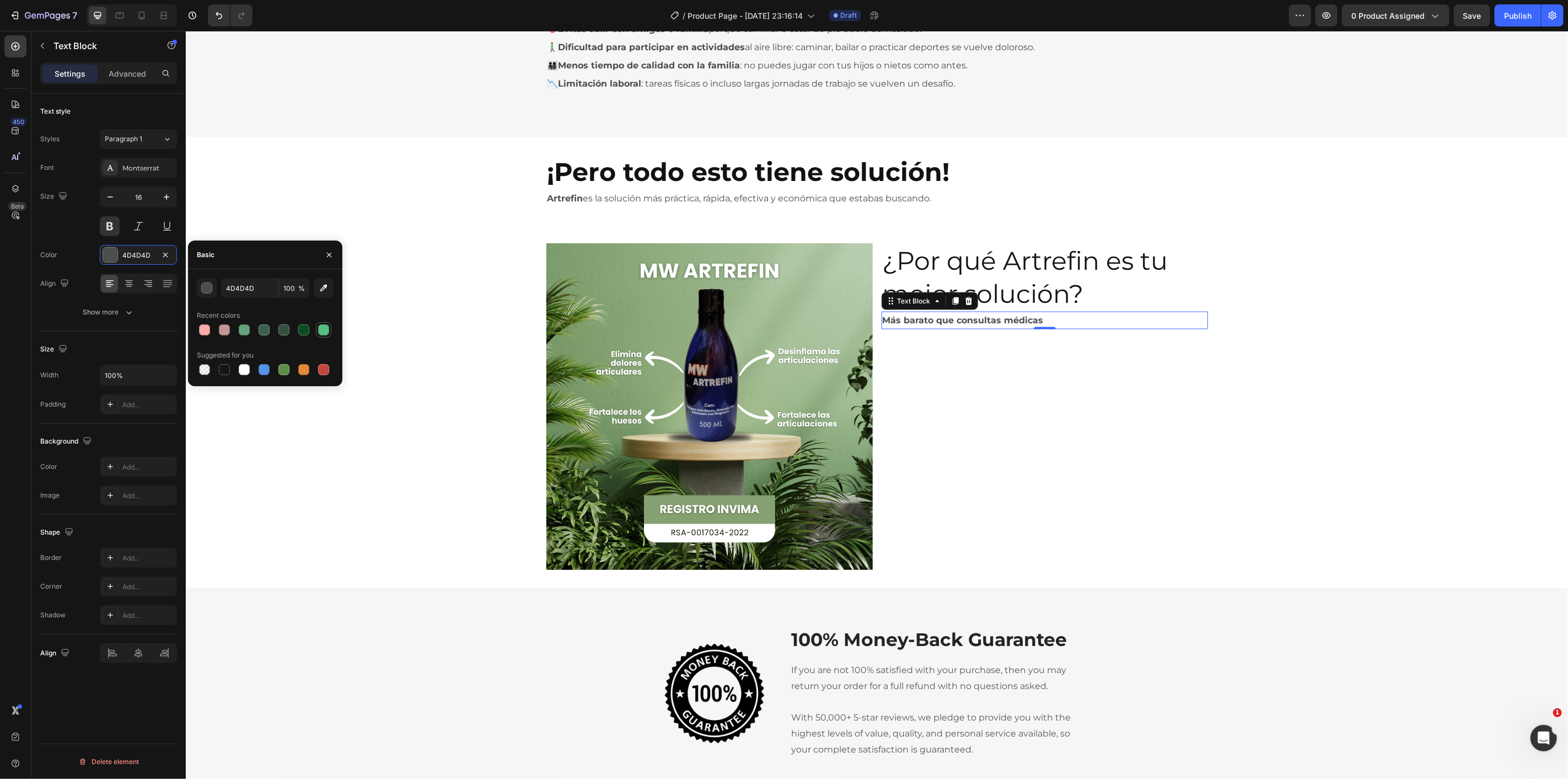
click at [321, 331] on div at bounding box center [324, 330] width 11 height 11
click at [302, 331] on div at bounding box center [304, 330] width 11 height 11
type input "094C22"
click at [375, 302] on div "Image ¿Por qué Artrefin es tu mejor solución? Heading Más barato que consultas …" at bounding box center [876, 406] width 1382 height 327
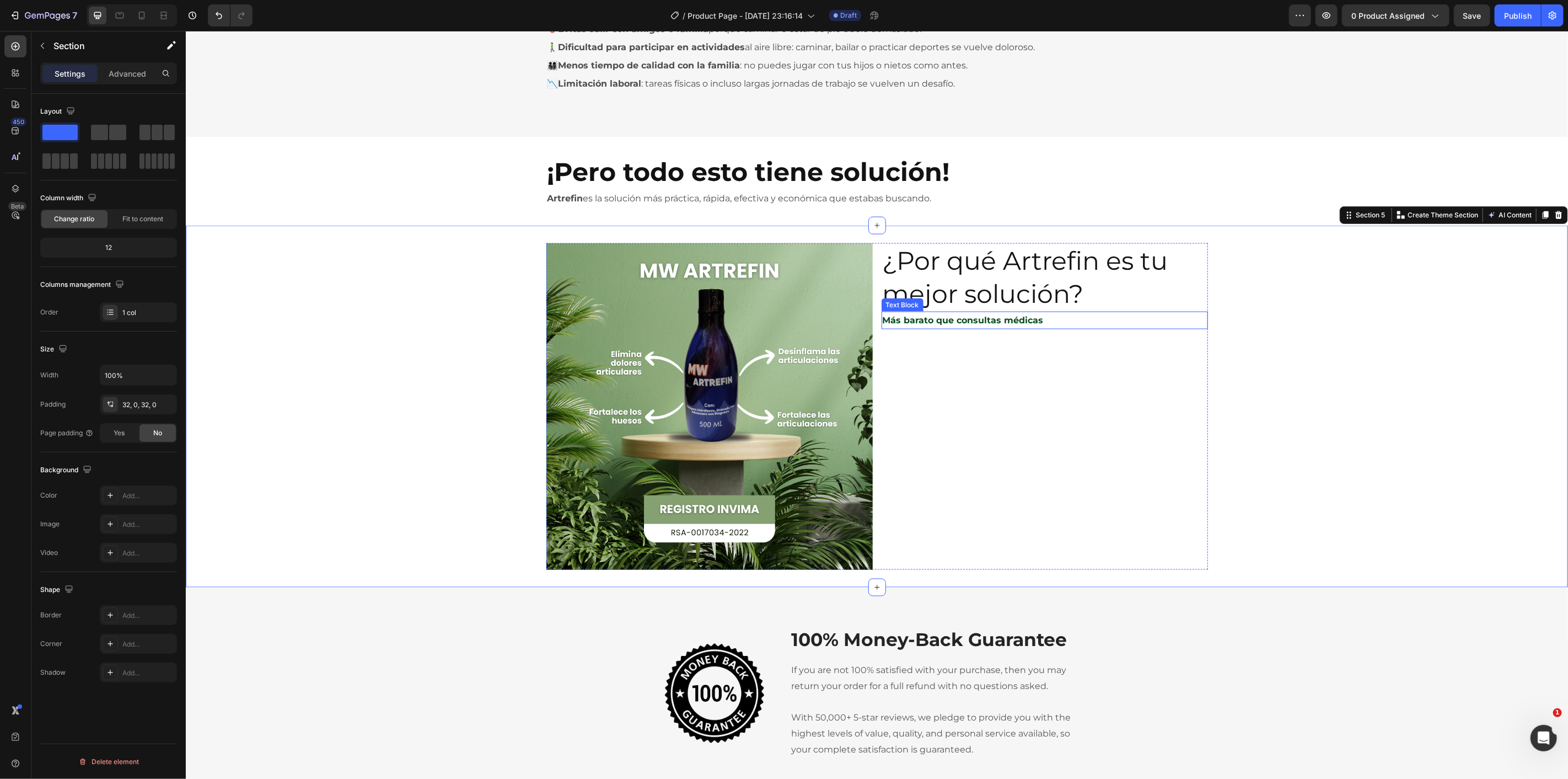
click at [1027, 323] on p "Más barato que consultas médicas" at bounding box center [1044, 320] width 324 height 16
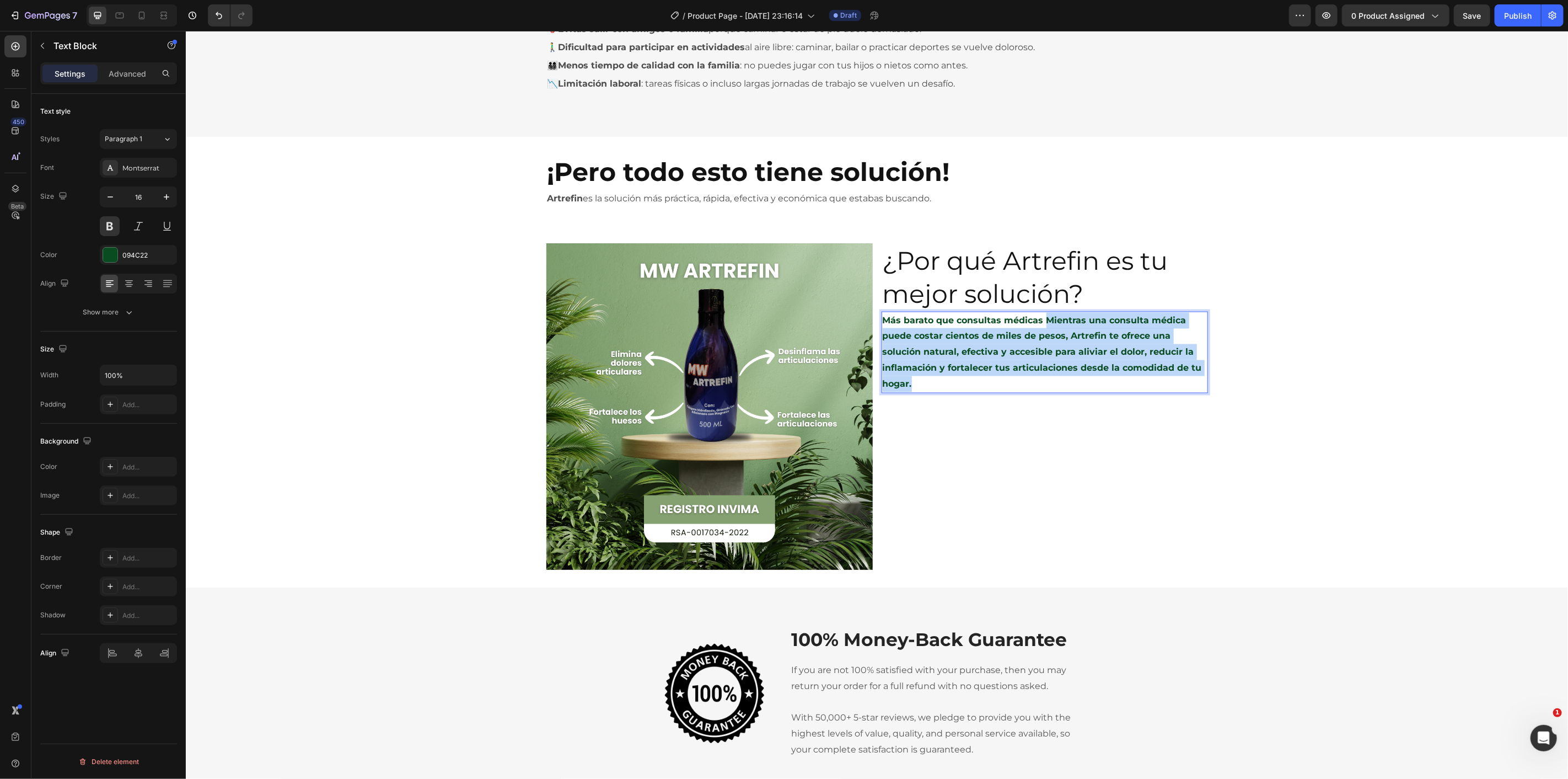
drag, startPoint x: 971, startPoint y: 381, endPoint x: 1038, endPoint y: 321, distance: 89.9
click at [1038, 321] on p "Más barato que consultas médicas Mientras una consulta médica puede costar cien…" at bounding box center [1044, 352] width 324 height 79
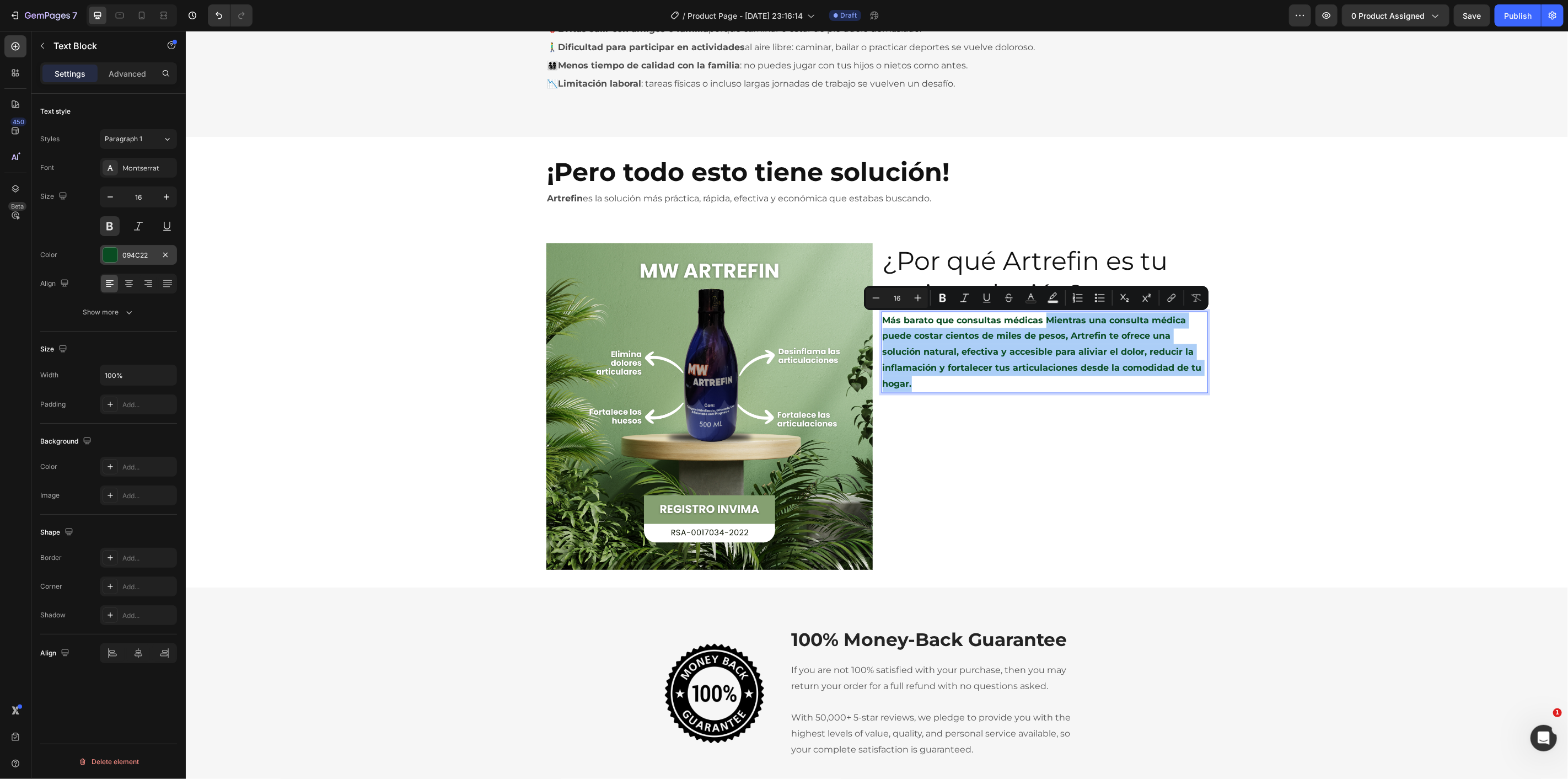
click at [118, 255] on div "094C22" at bounding box center [138, 255] width 77 height 20
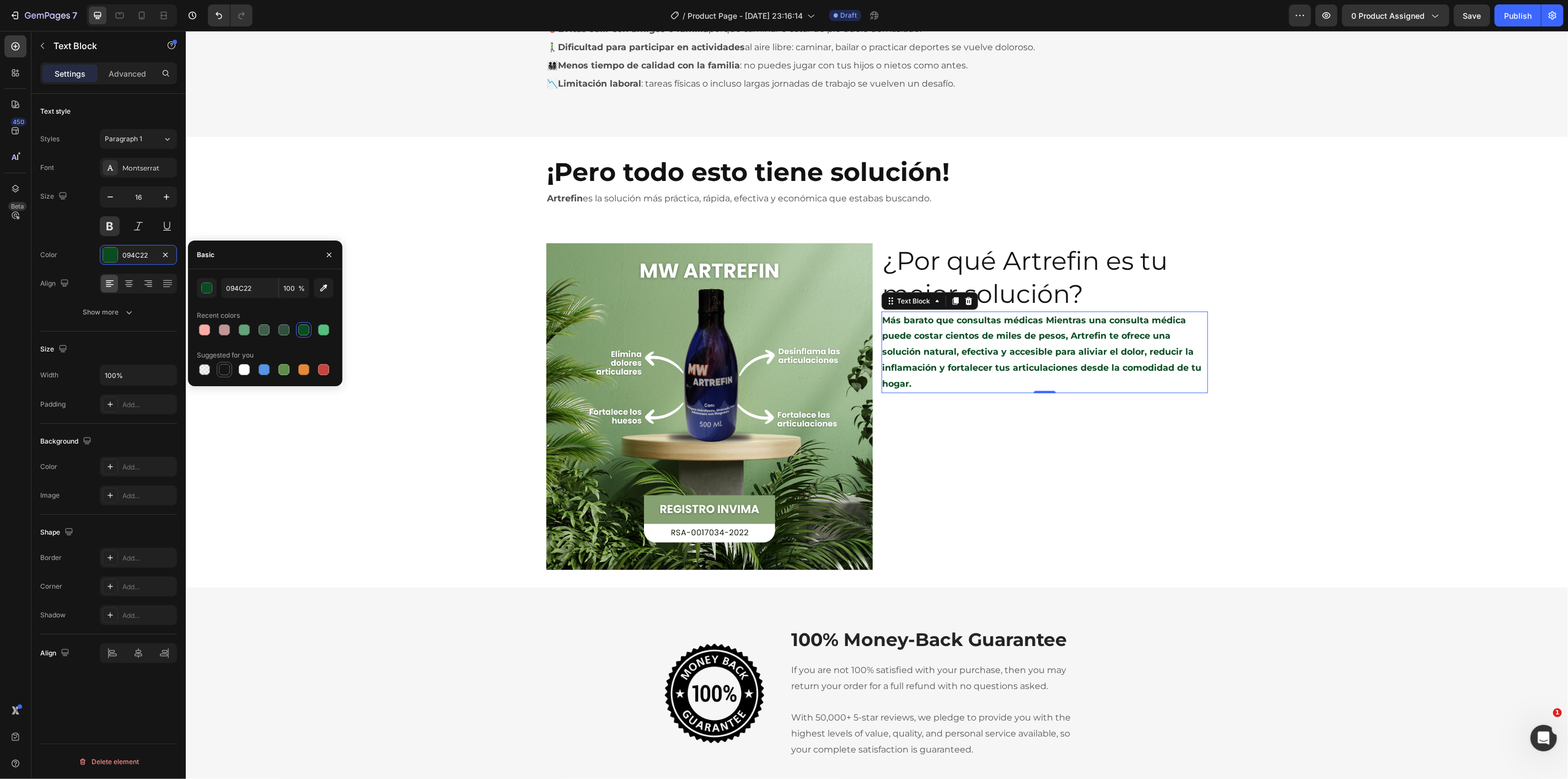
click at [228, 369] on div at bounding box center [224, 369] width 11 height 11
type input "151515"
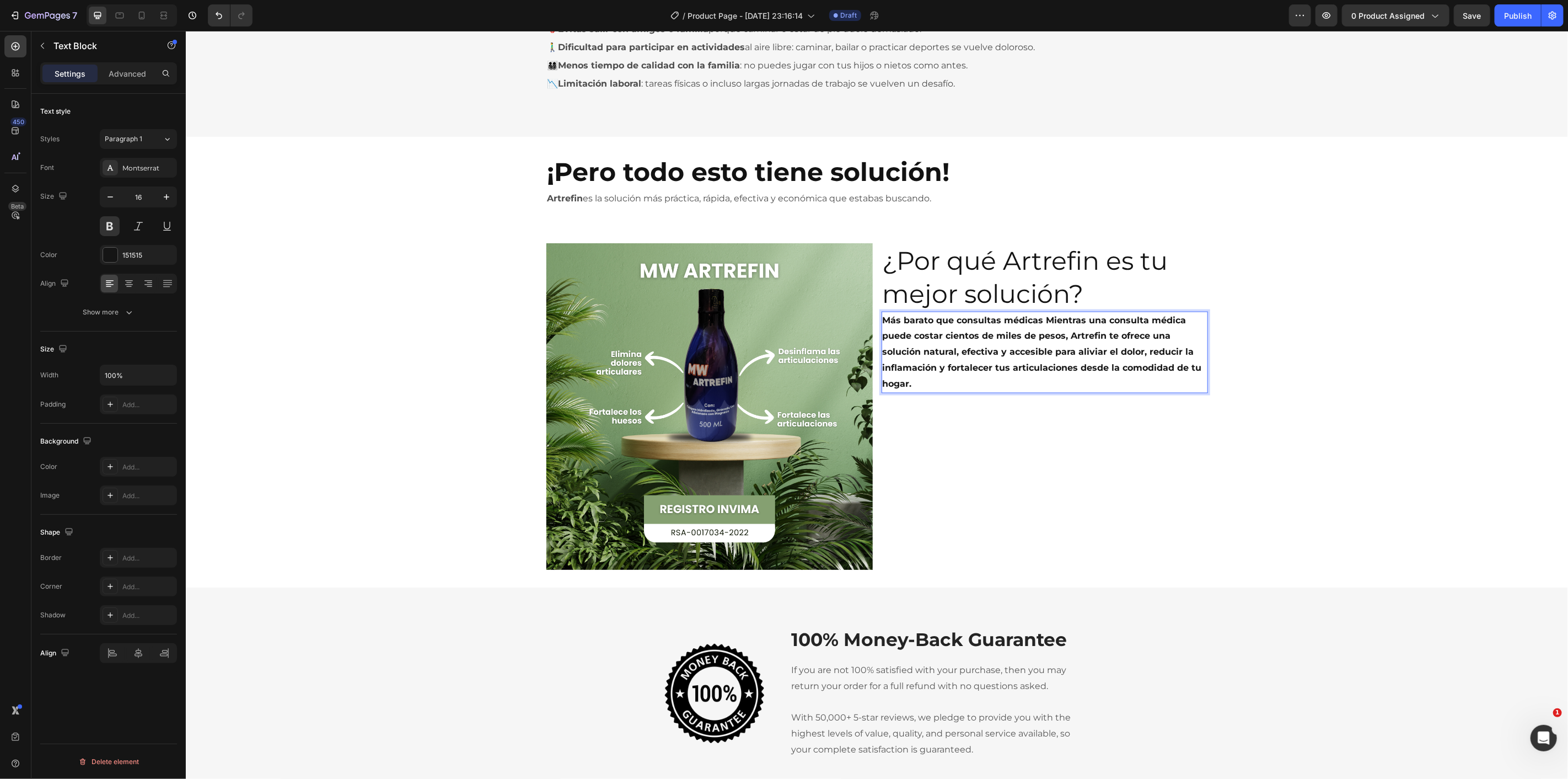
click at [907, 343] on p "Más barato que consultas médicas Mientras una consulta médica puede costar cien…" at bounding box center [1044, 352] width 324 height 79
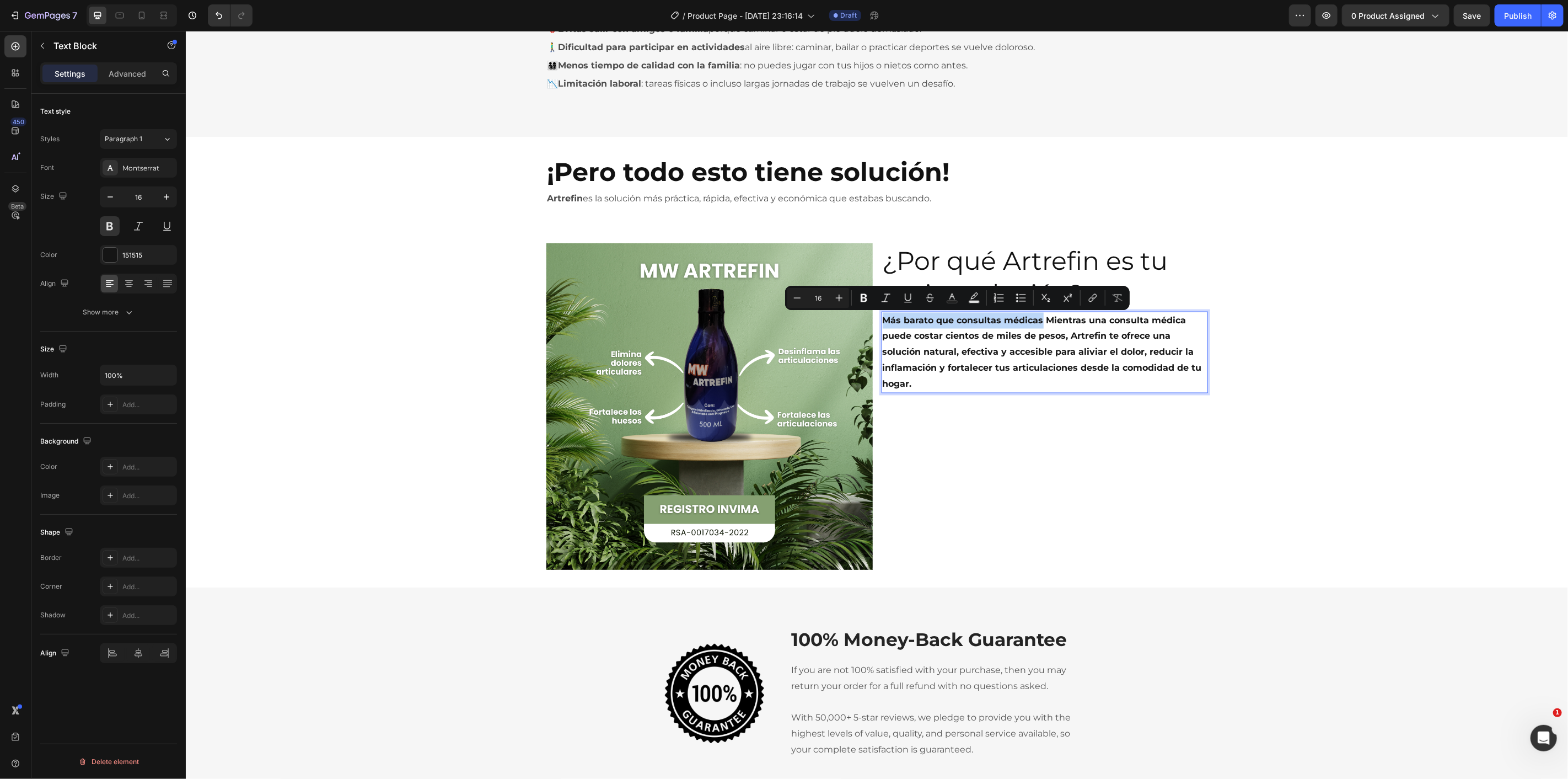
drag, startPoint x: 880, startPoint y: 318, endPoint x: 1035, endPoint y: 321, distance: 155.0
click at [1035, 321] on p "Más barato que consultas médicas Mientras una consulta médica puede costar cien…" at bounding box center [1044, 352] width 324 height 79
click at [951, 293] on icon "Editor contextual toolbar" at bounding box center [952, 298] width 11 height 11
type input "151515"
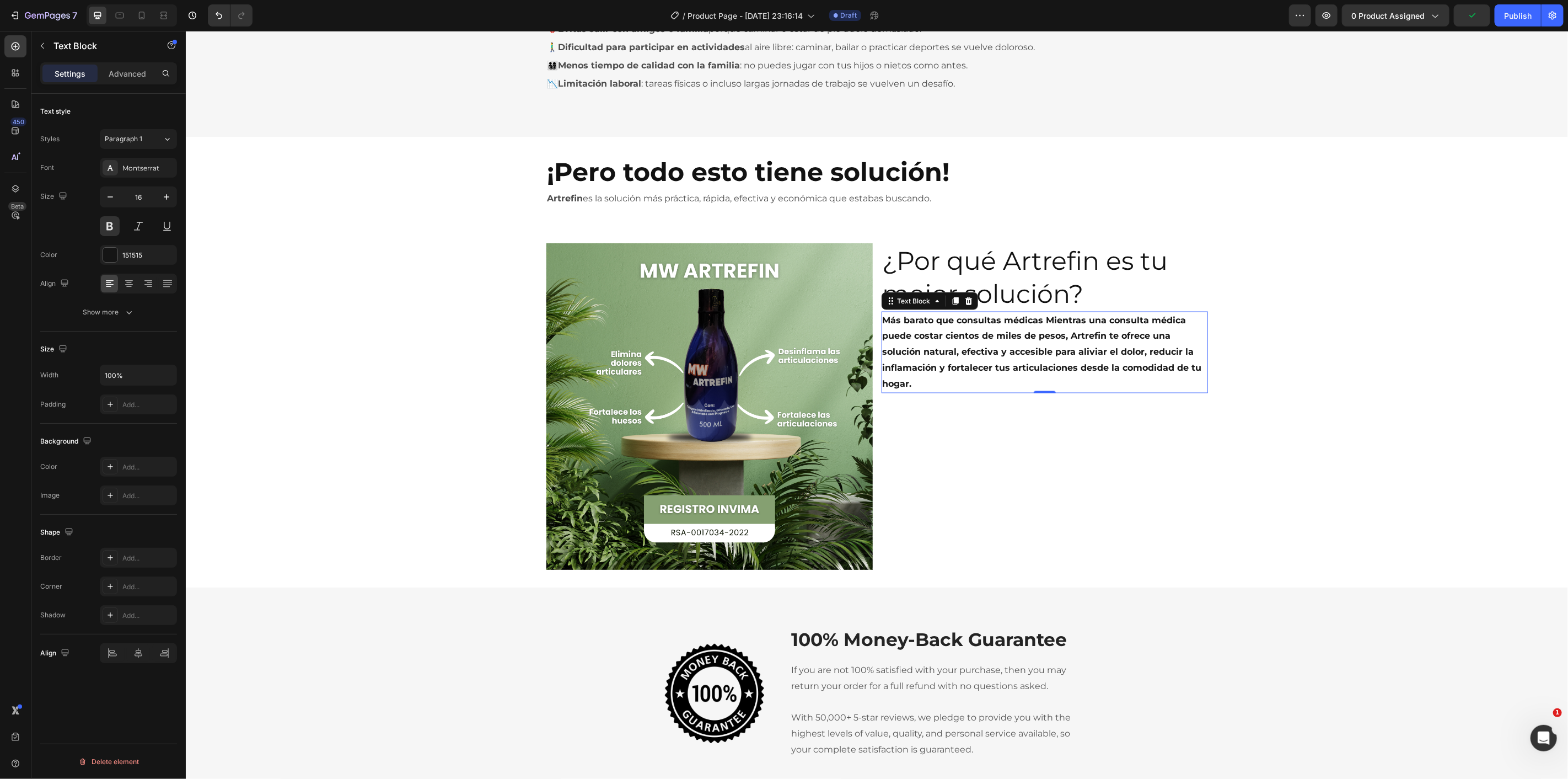
click at [990, 354] on p "Más barato que consultas médicas Mientras una consulta médica puede costar cien…" at bounding box center [1044, 352] width 324 height 79
click at [990, 319] on p "Más barato que consultas médicas Mientras una consulta médica puede costar cien…" at bounding box center [1044, 352] width 324 height 79
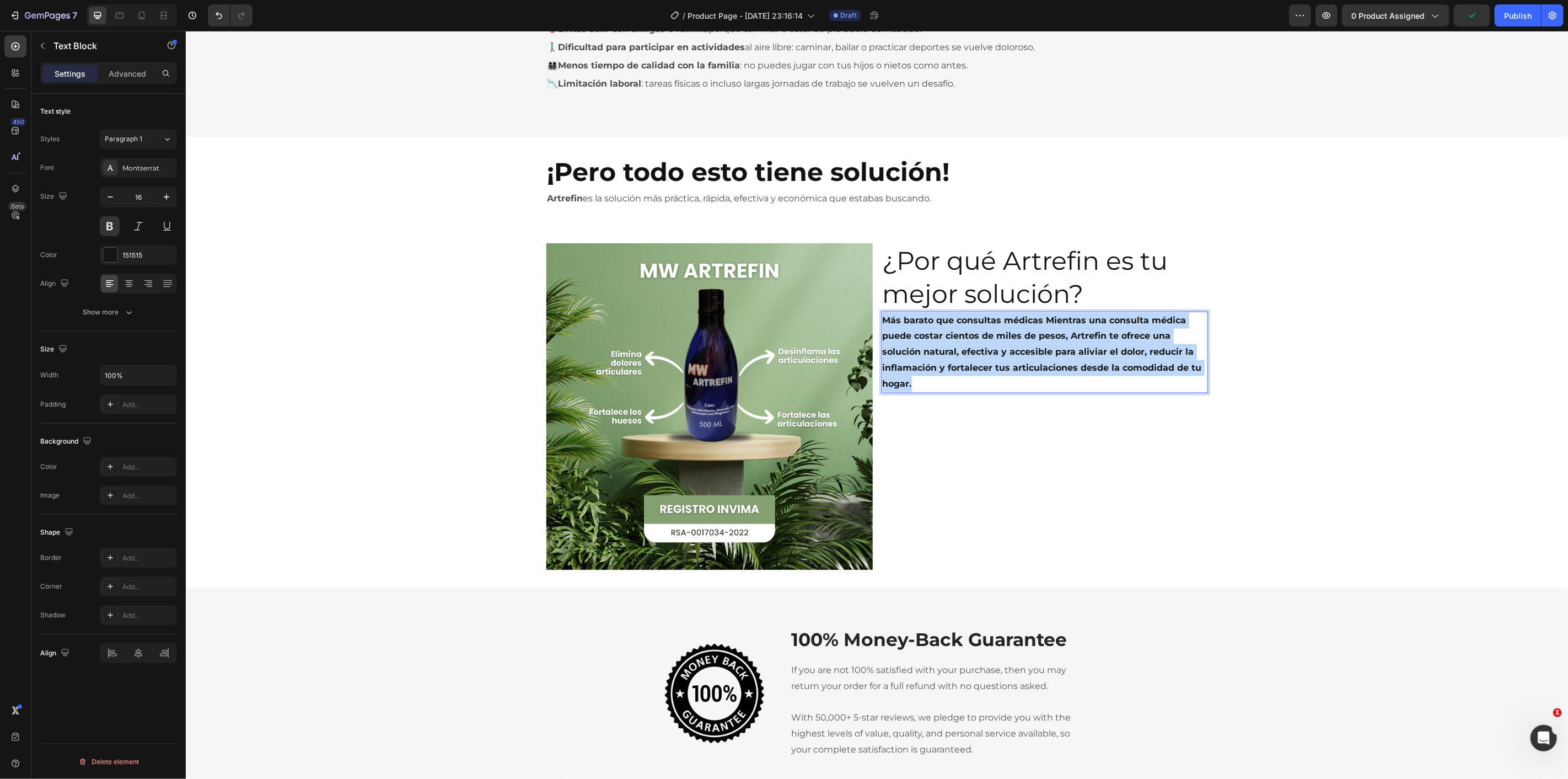
click at [990, 319] on p "Más barato que consultas médicas Mientras una consulta médica puede costar cien…" at bounding box center [1044, 352] width 324 height 79
click at [998, 386] on p "Más barato que consultas médicas Mientras una consulta médica puede costar cien…" at bounding box center [1044, 352] width 324 height 79
click at [988, 400] on div "¿Por qué Artrefin es tu mejor solución? Heading Más barato que consultas médica…" at bounding box center [1045, 406] width 327 height 327
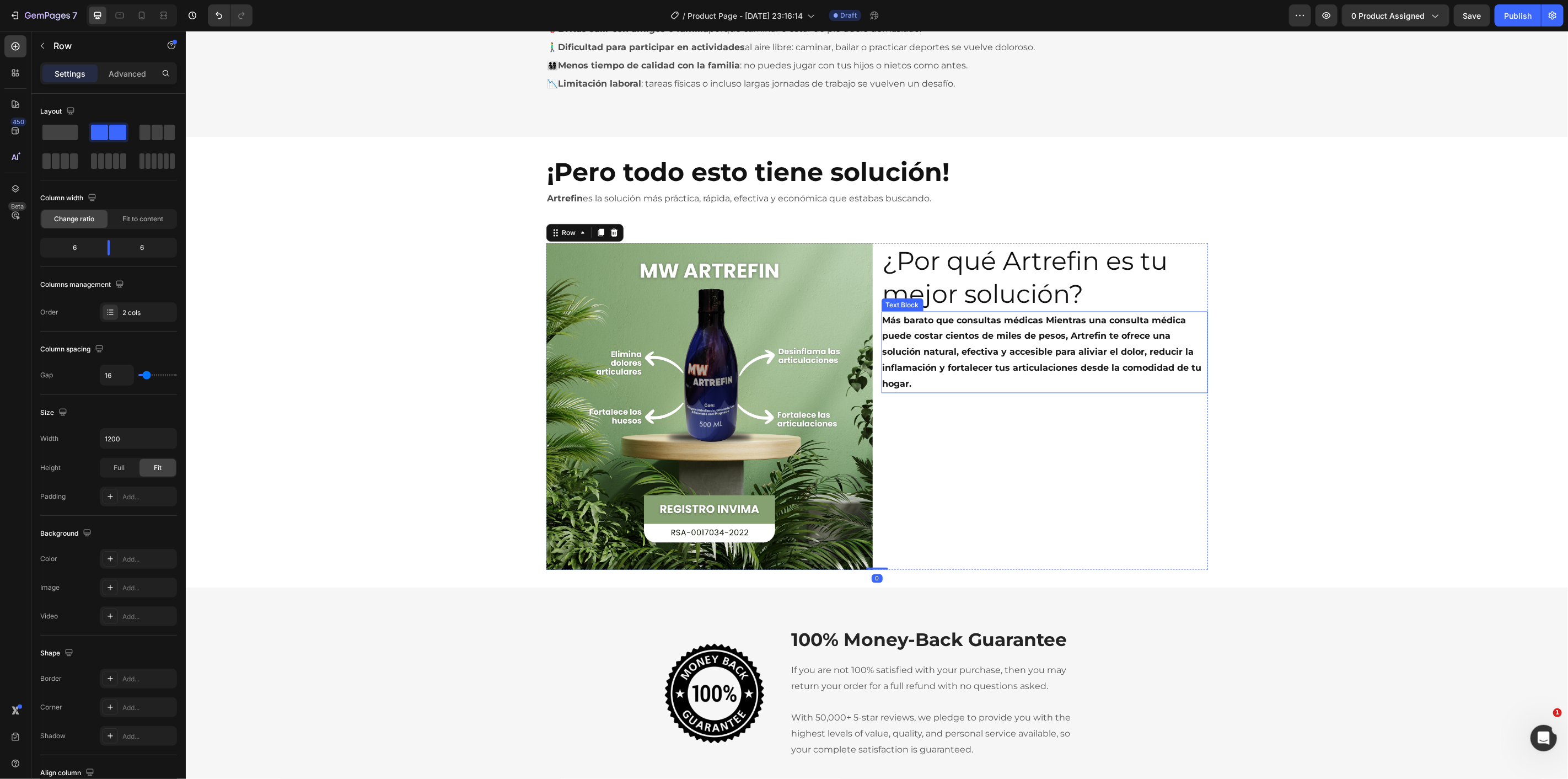
click at [1042, 331] on p "Más barato que consultas médicas Mientras una consulta médica puede costar cien…" at bounding box center [1044, 352] width 324 height 79
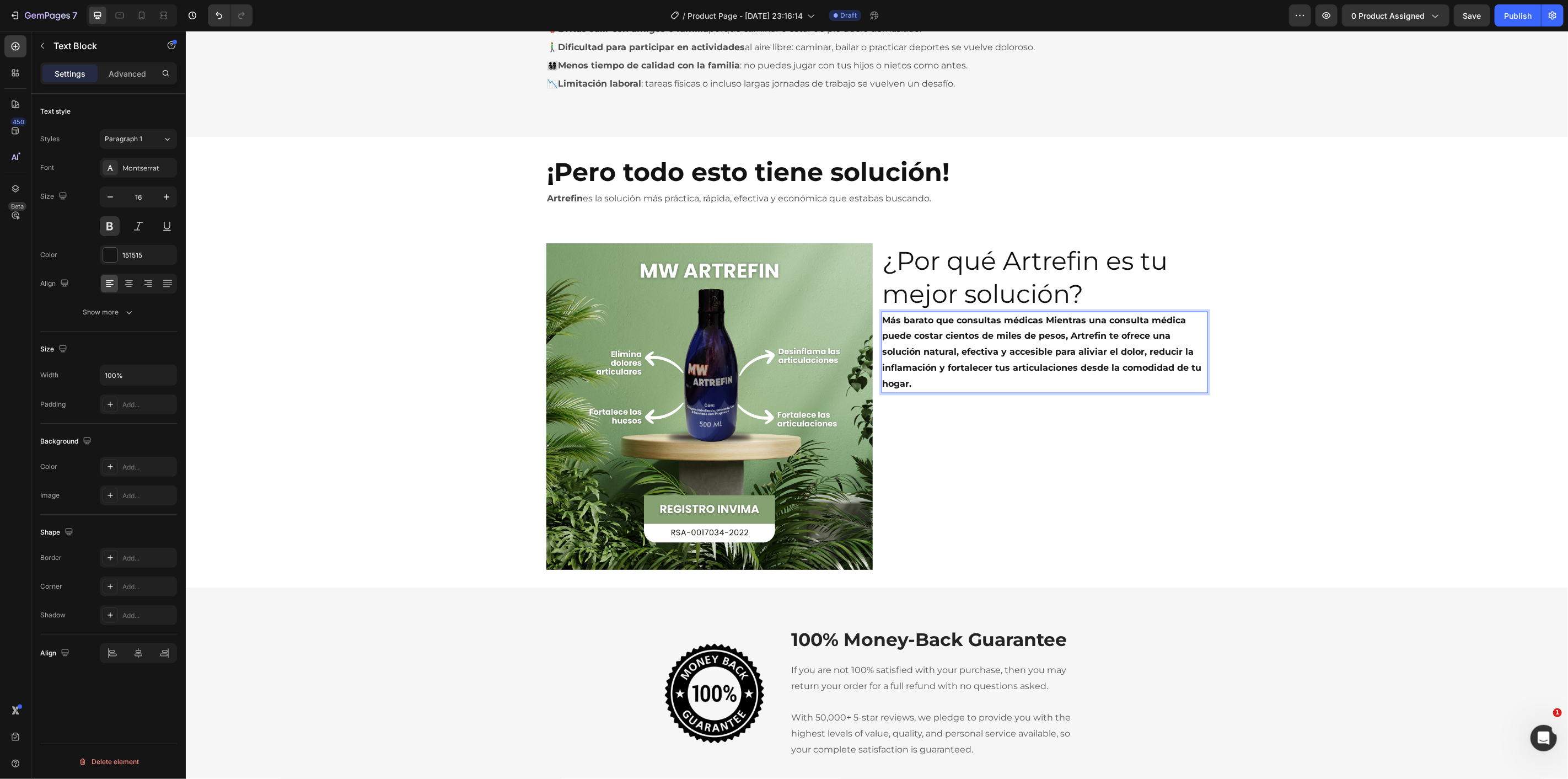
click at [1046, 322] on p "Más barato que consultas médicas Mientras una consulta médica puede costar cien…" at bounding box center [1044, 352] width 324 height 79
click at [1050, 362] on p "Más barato que consultas médicas, mientras una consulta médica puede costar cie…" at bounding box center [1044, 352] width 324 height 79
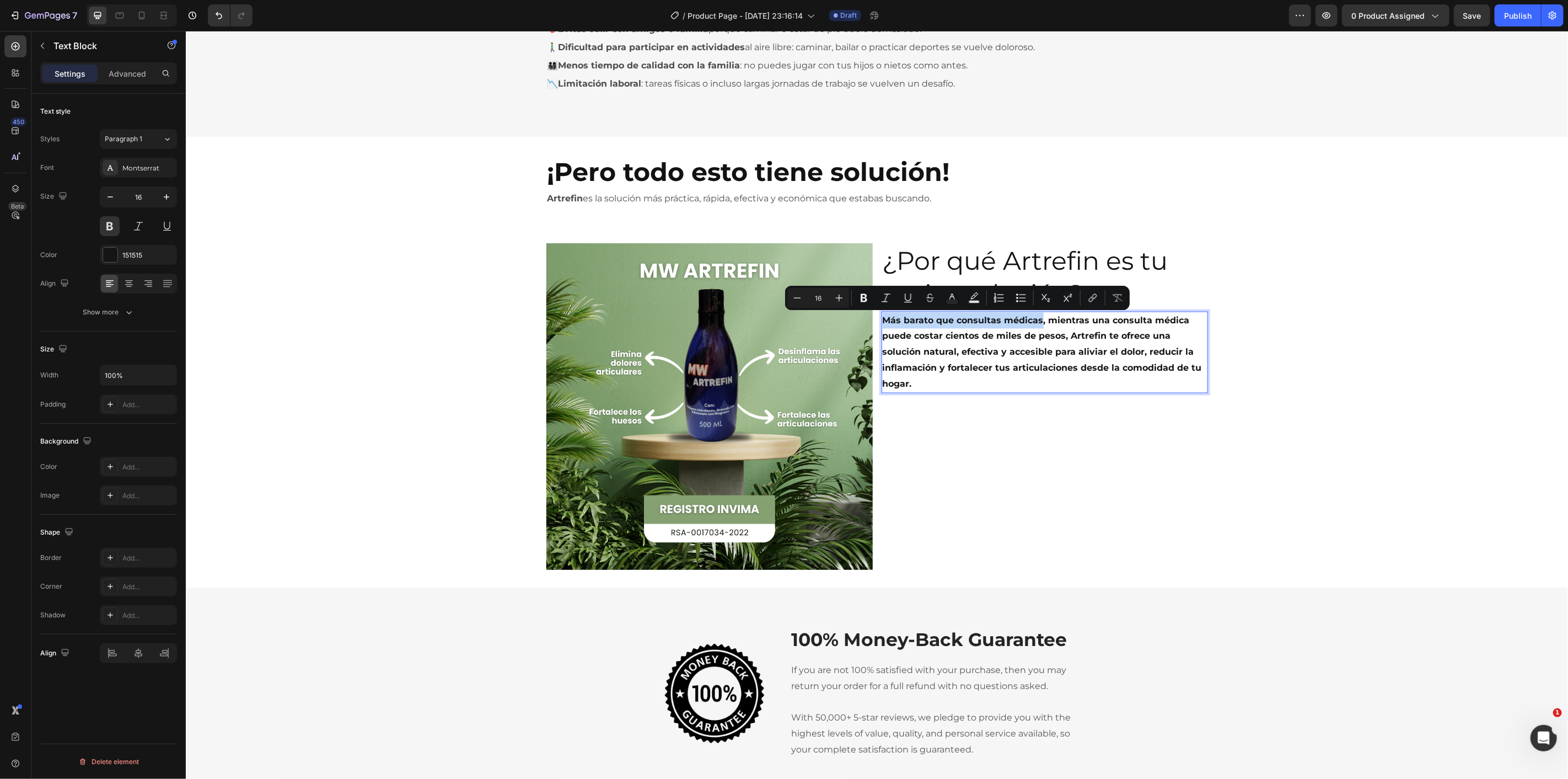
drag, startPoint x: 880, startPoint y: 318, endPoint x: 1035, endPoint y: 321, distance: 155.0
click at [1035, 321] on p "Más barato que consultas médicas, mientras una consulta médica puede costar cie…" at bounding box center [1044, 352] width 324 height 79
click at [950, 299] on icon "Editor contextual toolbar" at bounding box center [952, 298] width 11 height 11
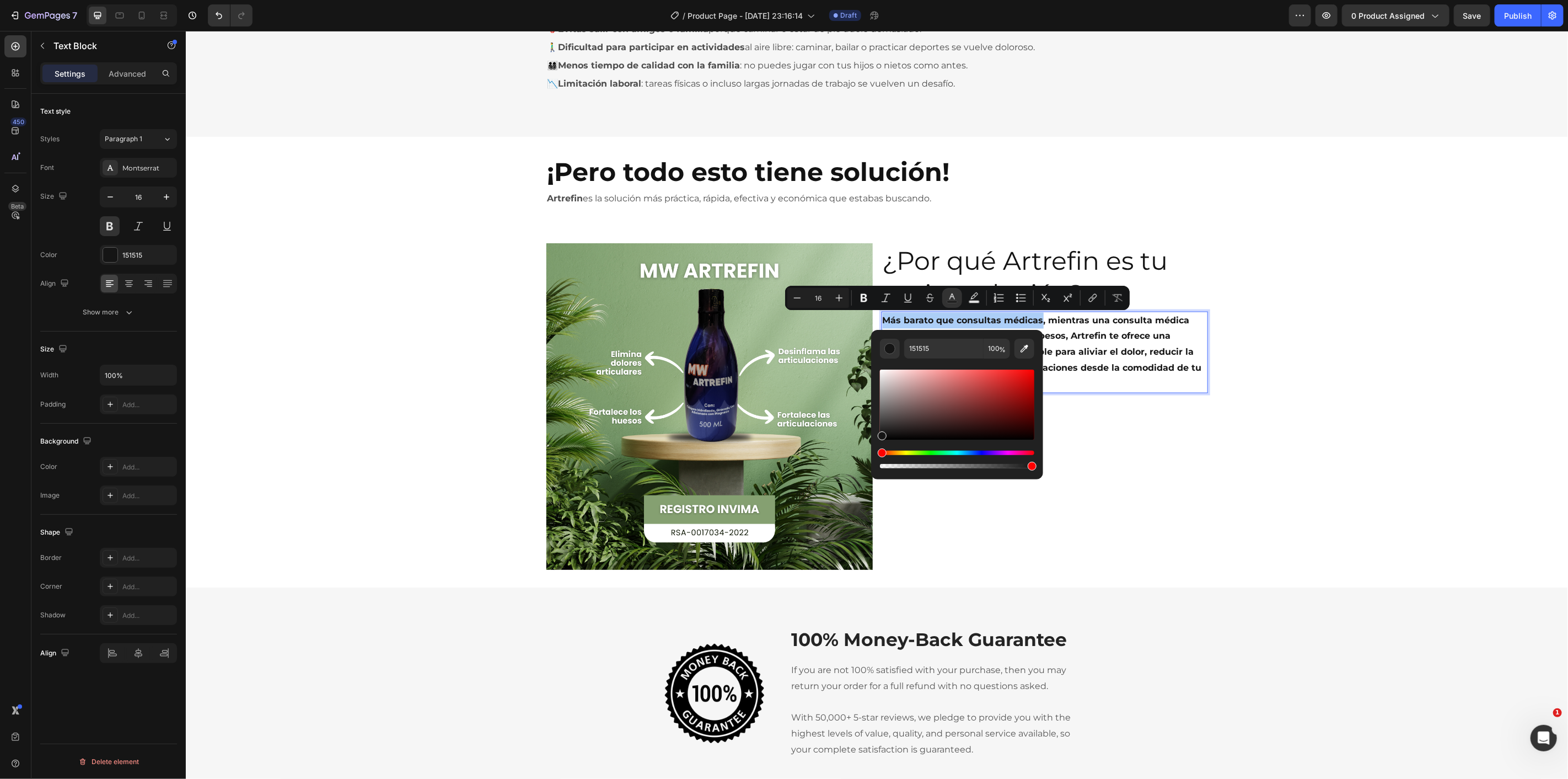
click at [934, 449] on div "Editor contextual toolbar" at bounding box center [956, 419] width 154 height 103
click at [935, 454] on div "Hue" at bounding box center [956, 453] width 154 height 5
drag, startPoint x: 971, startPoint y: 427, endPoint x: 1007, endPoint y: 409, distance: 40.2
click at [1007, 409] on div "Editor contextual toolbar" at bounding box center [956, 404] width 154 height 70
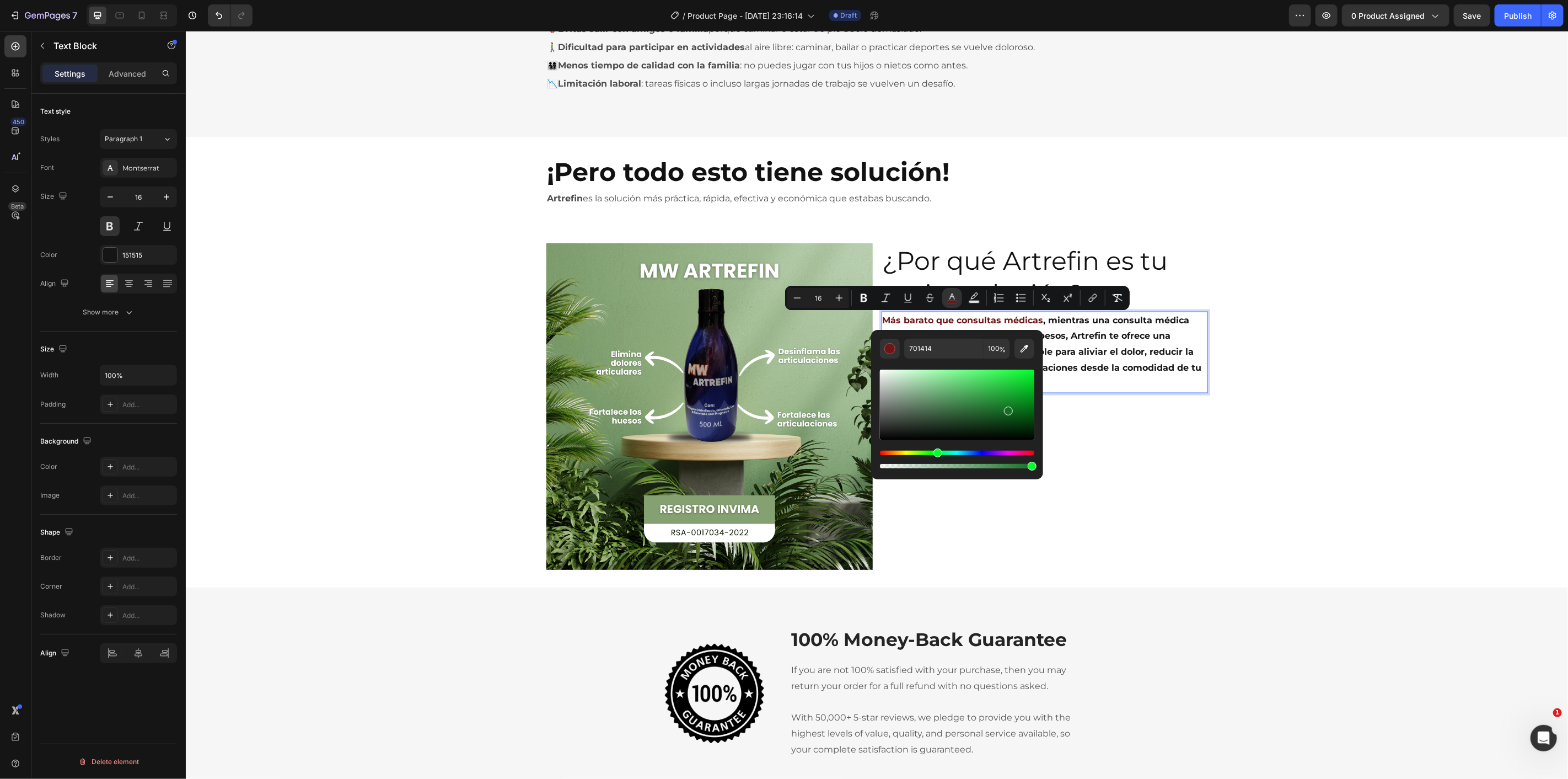
drag, startPoint x: 946, startPoint y: 449, endPoint x: 935, endPoint y: 453, distance: 11.7
click at [935, 453] on div "Hue" at bounding box center [956, 453] width 154 height 5
drag, startPoint x: 1004, startPoint y: 415, endPoint x: 999, endPoint y: 398, distance: 17.7
click at [1000, 399] on div "Editor contextual toolbar" at bounding box center [956, 404] width 154 height 70
drag, startPoint x: 997, startPoint y: 407, endPoint x: 1001, endPoint y: 417, distance: 10.8
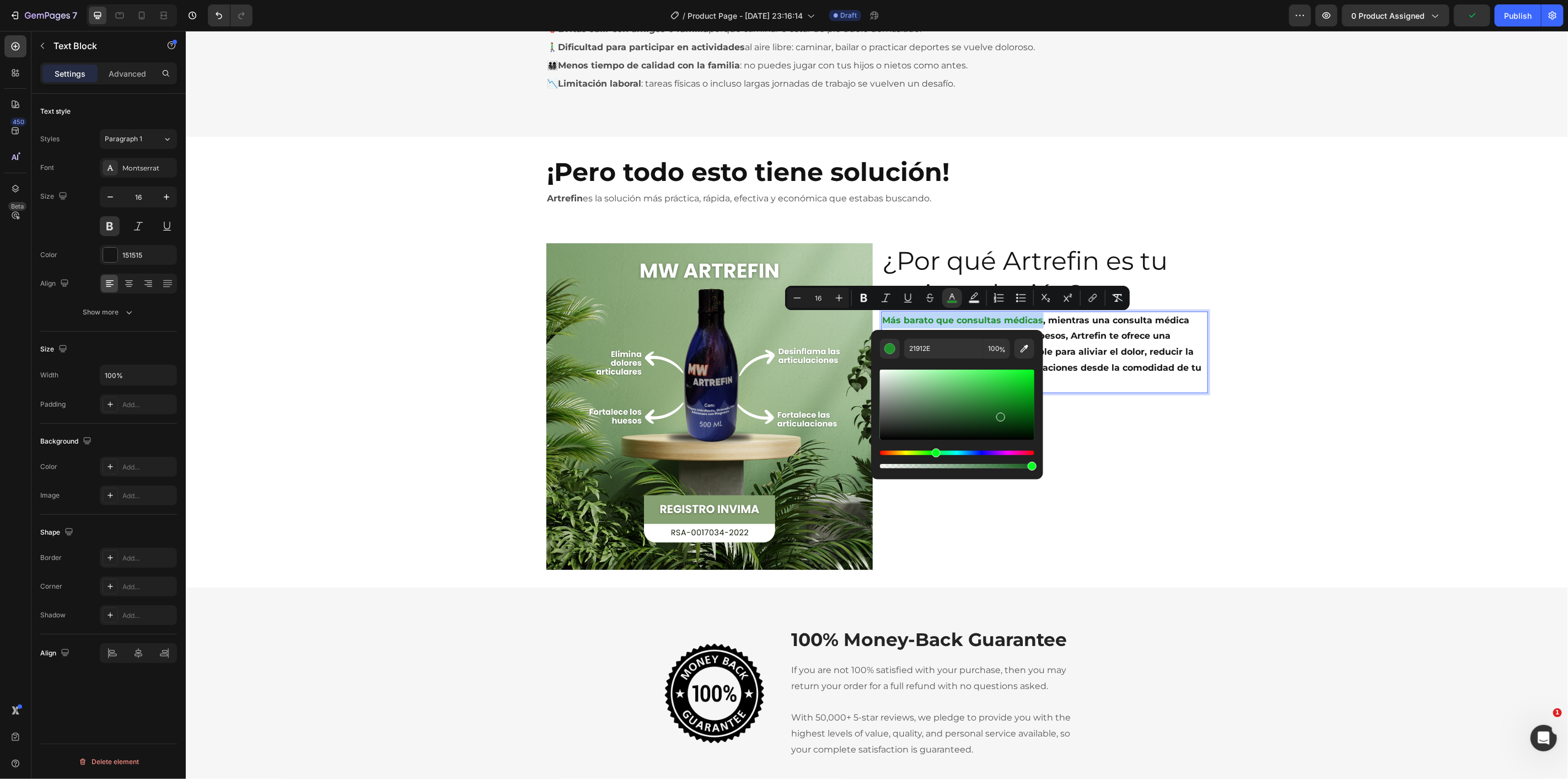
click at [1001, 417] on div "Editor contextual toolbar" at bounding box center [956, 404] width 154 height 70
type input "115119"
click at [1079, 411] on div "¿Por qué Artrefin es tu mejor solución? Heading Más barato que consultas médica…" at bounding box center [1045, 406] width 327 height 327
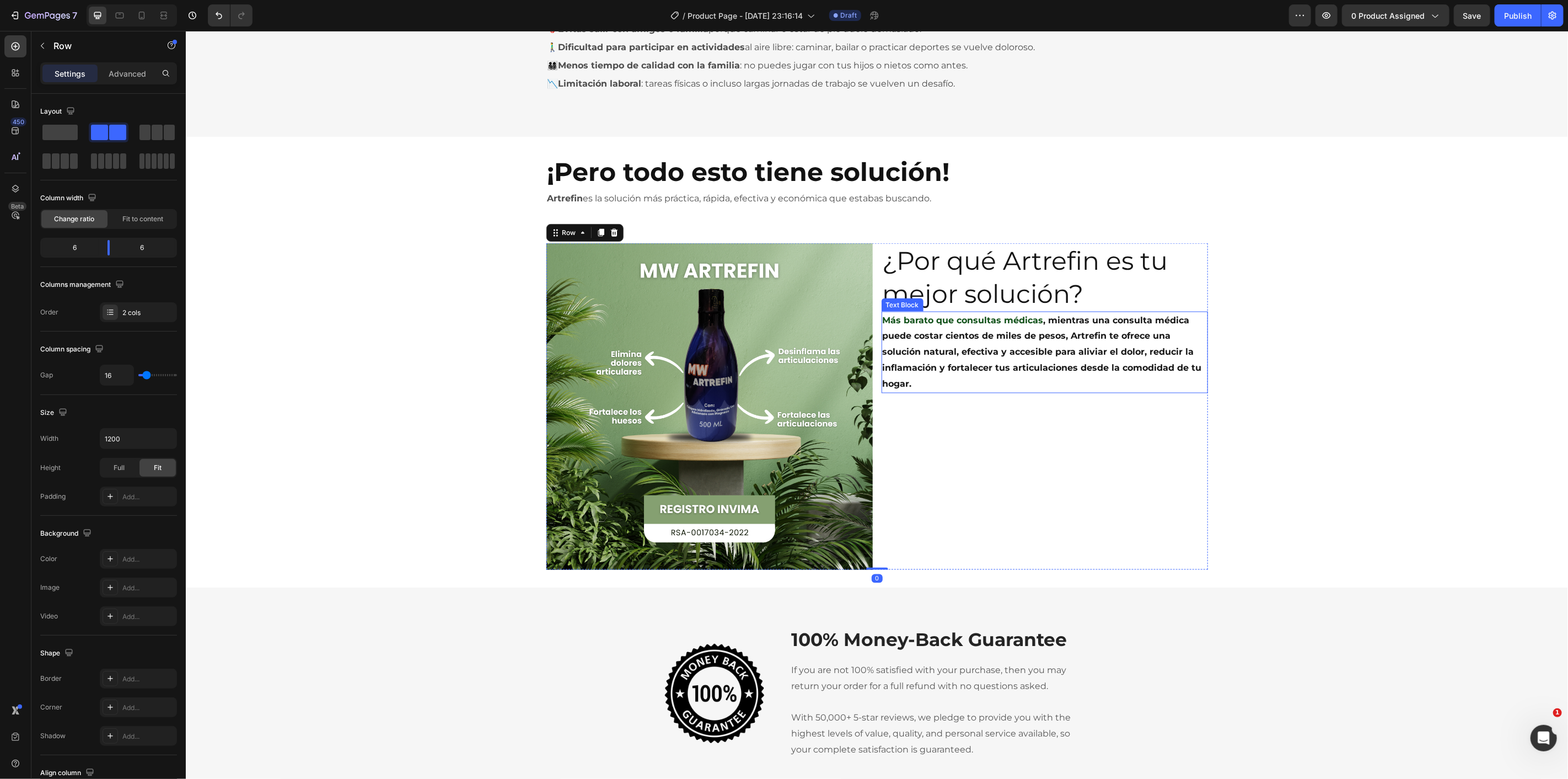
click at [1028, 342] on p "Más barato que consultas médicas , mientras una consulta médica puede costar ci…" at bounding box center [1044, 352] width 324 height 79
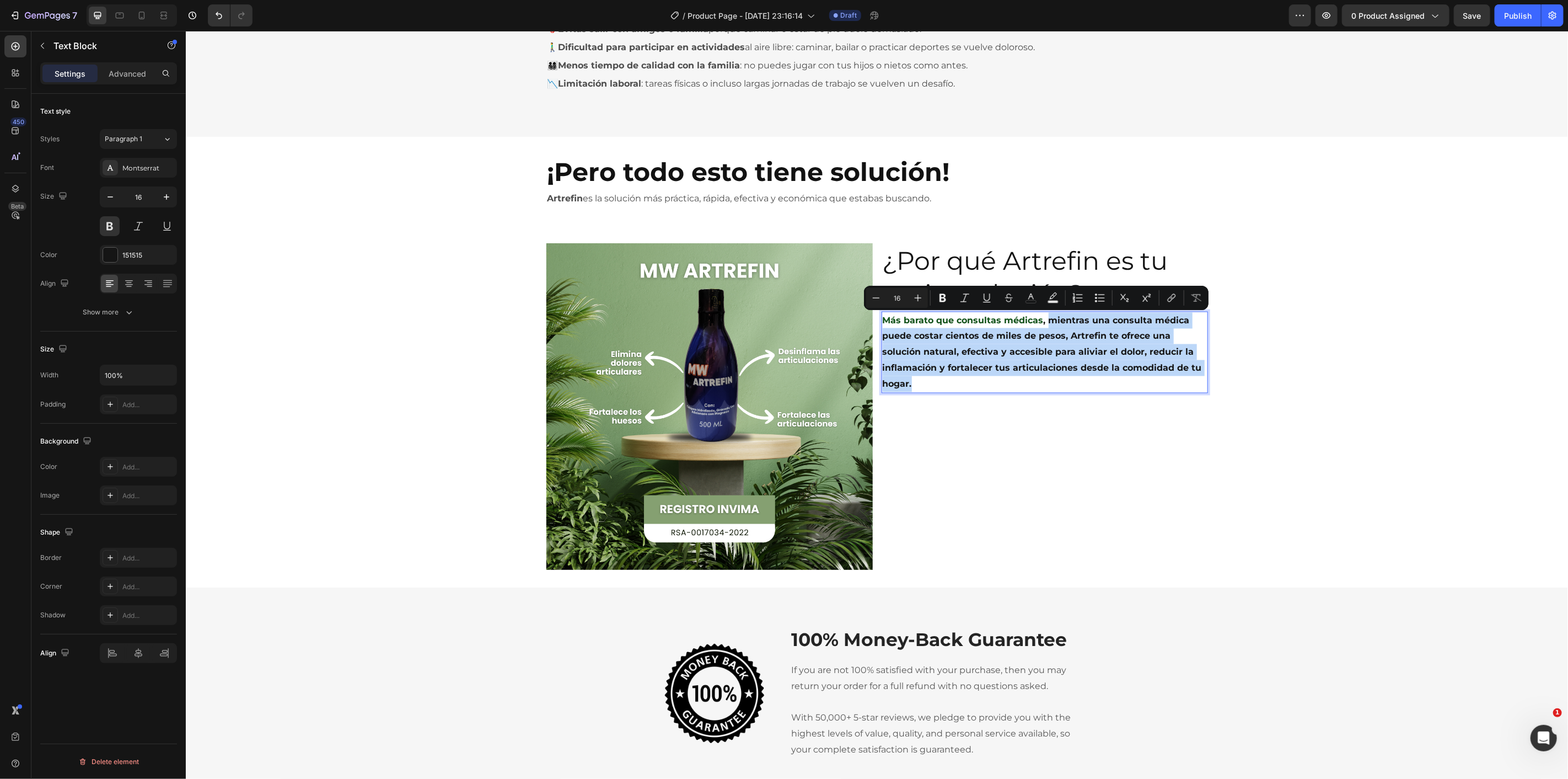
drag, startPoint x: 951, startPoint y: 389, endPoint x: 1040, endPoint y: 323, distance: 110.8
click at [1027, 299] on icon "Editor contextual toolbar" at bounding box center [1031, 298] width 11 height 11
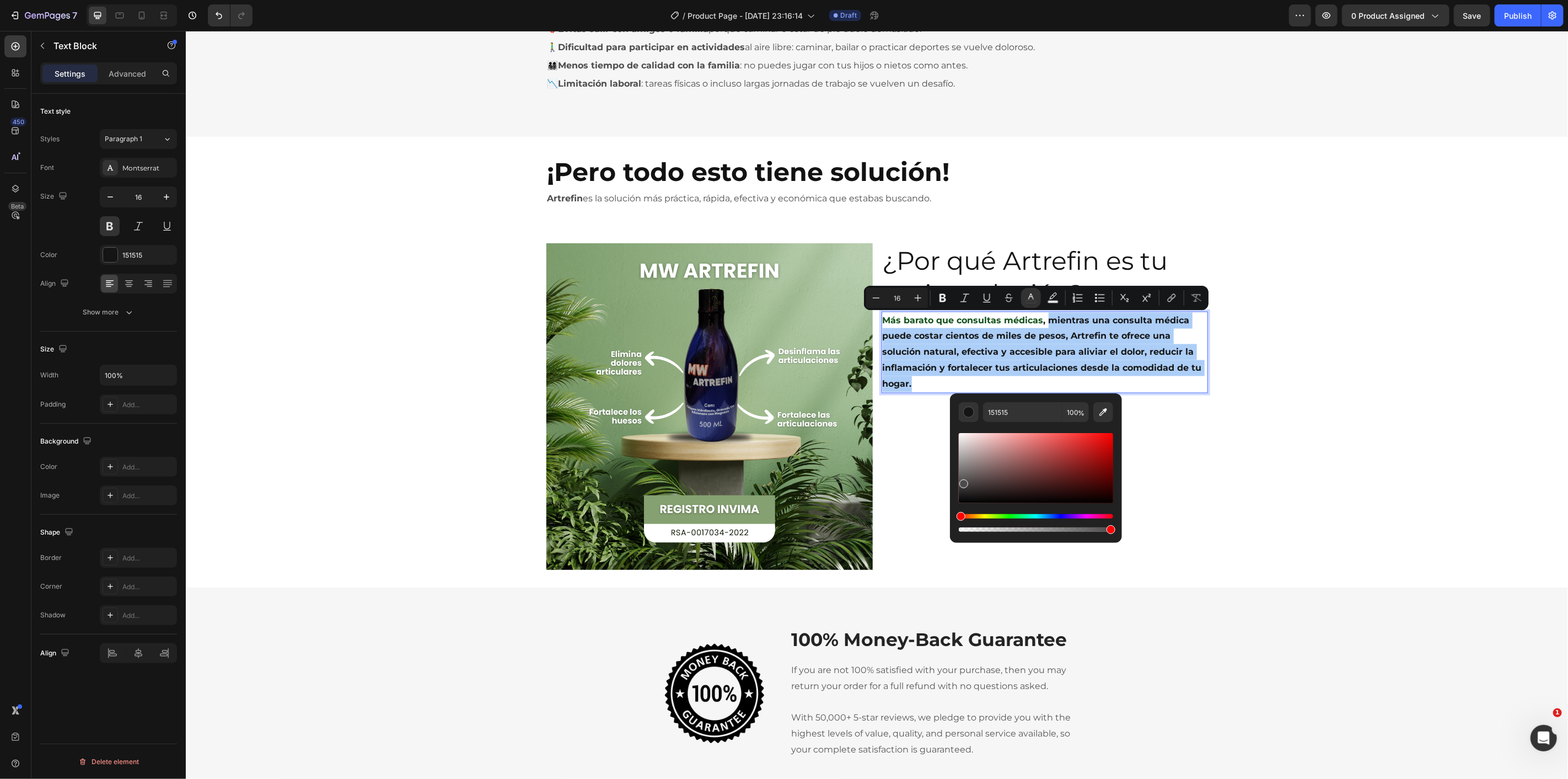
drag, startPoint x: 963, startPoint y: 499, endPoint x: 966, endPoint y: 489, distance: 10.4
click at [963, 483] on div "Editor contextual toolbar" at bounding box center [964, 484] width 9 height 9
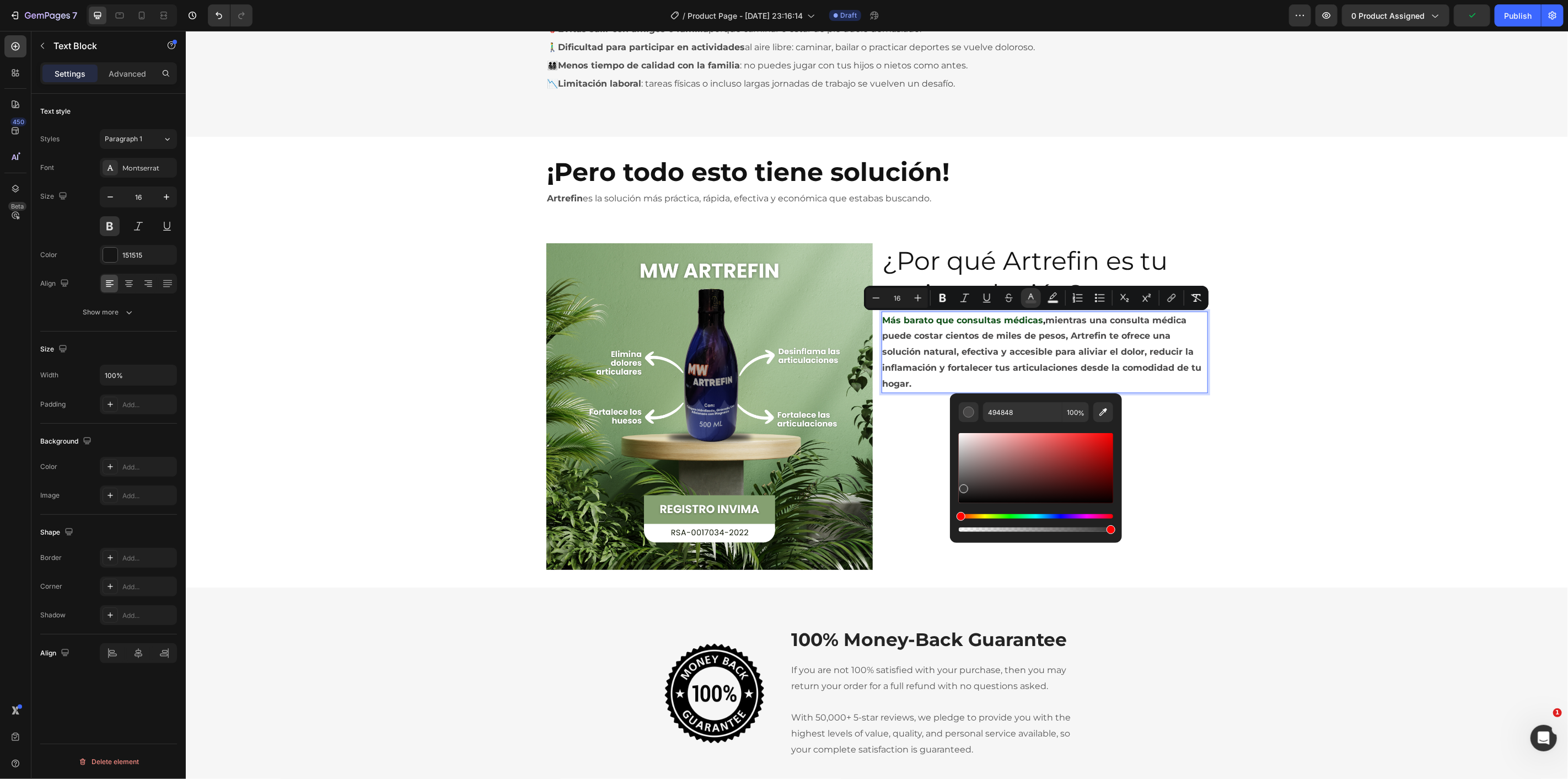
click at [963, 486] on div "Editor contextual toolbar" at bounding box center [964, 489] width 9 height 9
type input "3A3939"
click at [928, 362] on span "mientras una consulta médica puede costar cientos de miles de pesos, Artrefin t…" at bounding box center [1042, 351] width 319 height 74
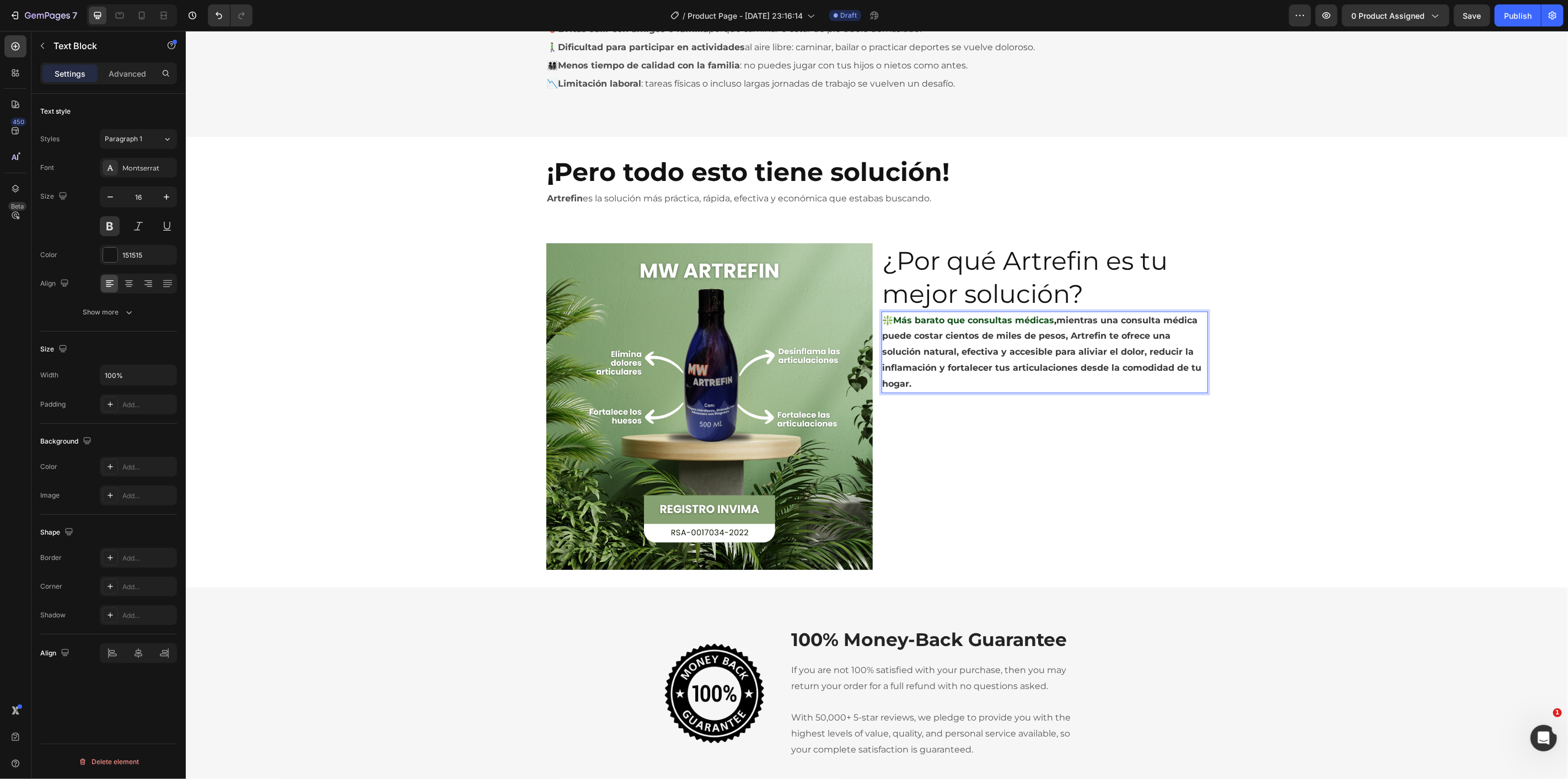
click at [985, 411] on div "¿Por qué Artrefin es tu mejor solución? Heading ❇️Más barato que consultas médi…" at bounding box center [1045, 406] width 327 height 327
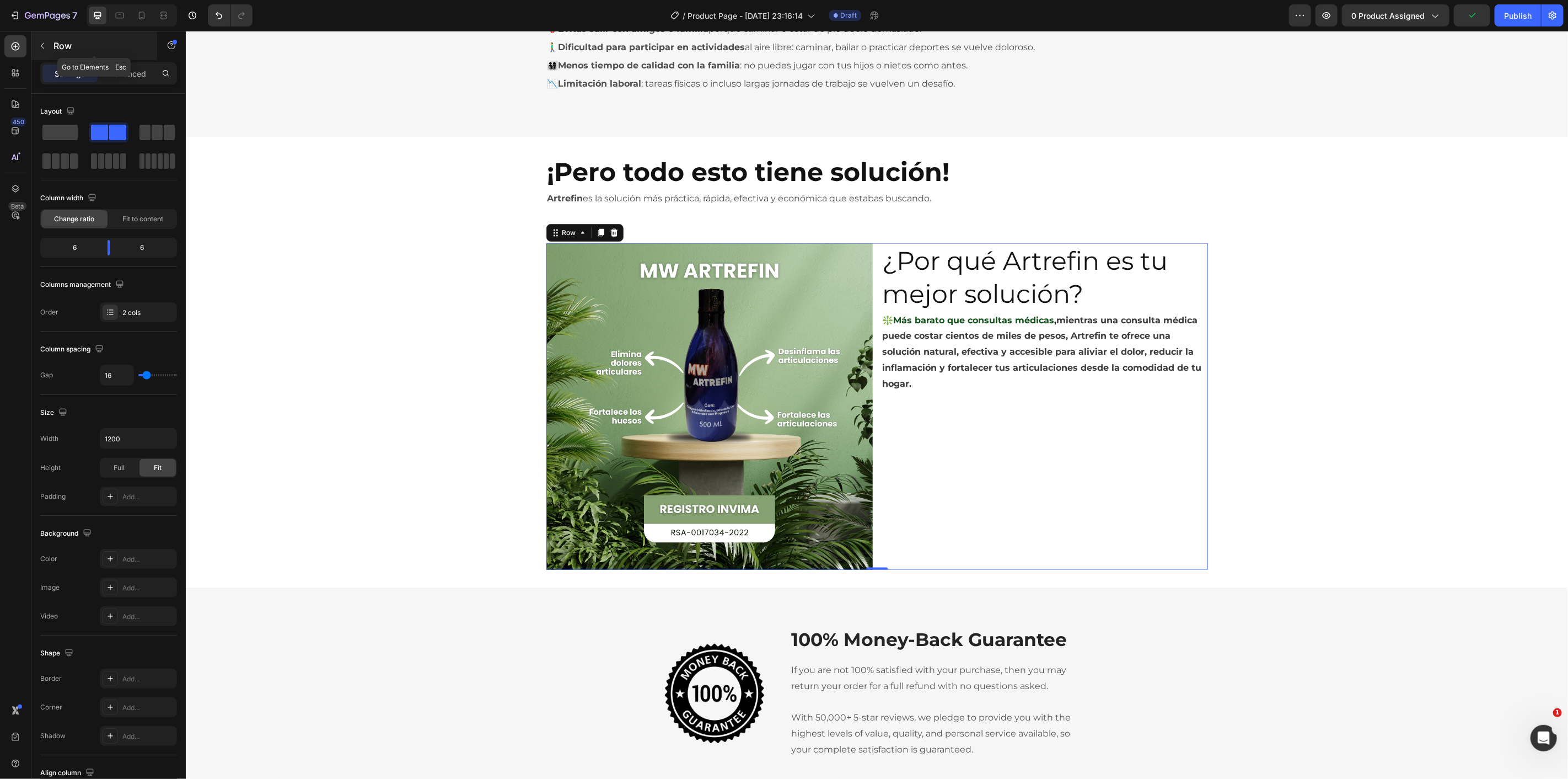
click at [54, 48] on p "Row" at bounding box center [100, 46] width 93 height 13
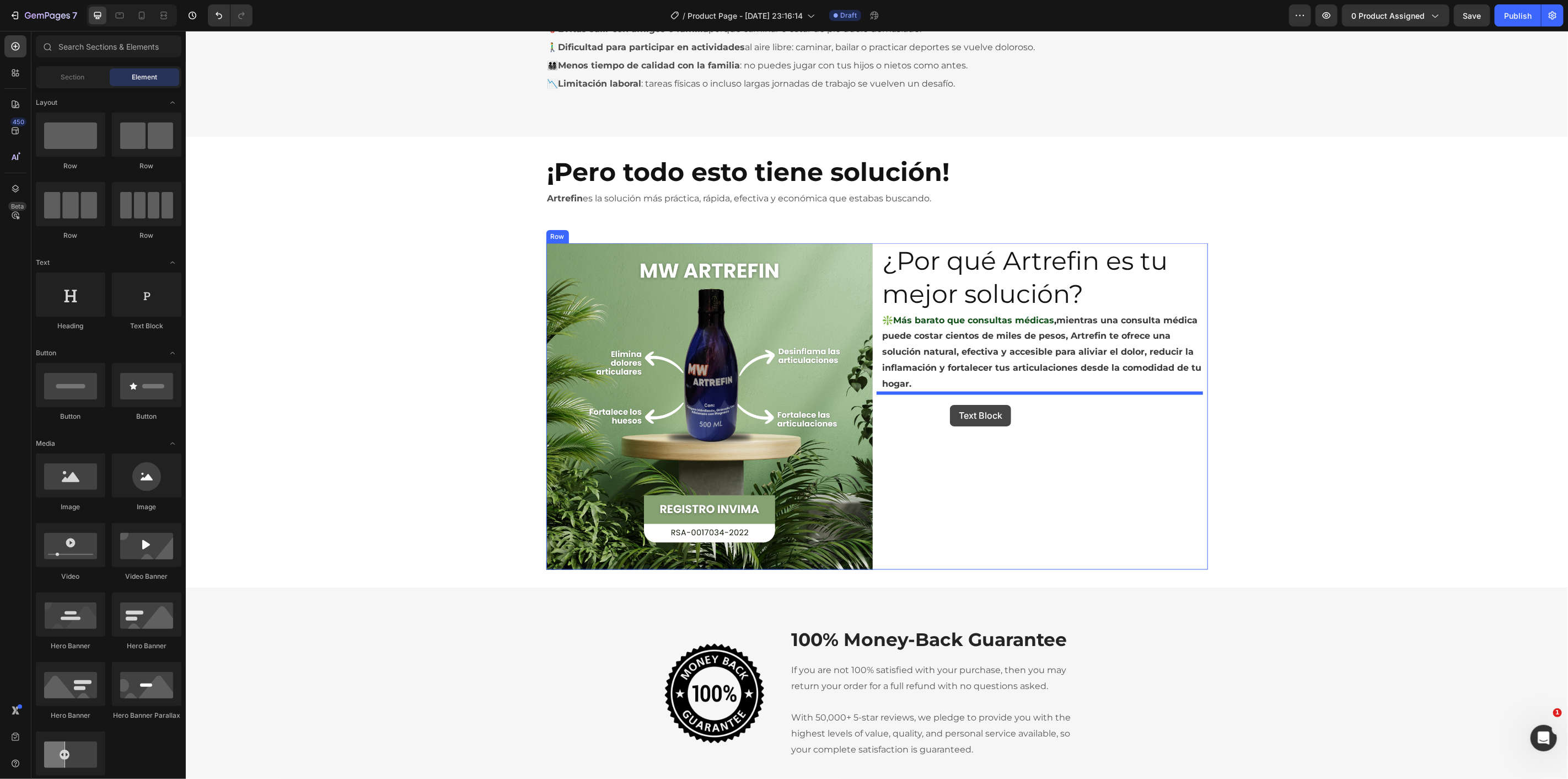
drag, startPoint x: 373, startPoint y: 359, endPoint x: 949, endPoint y: 404, distance: 577.8
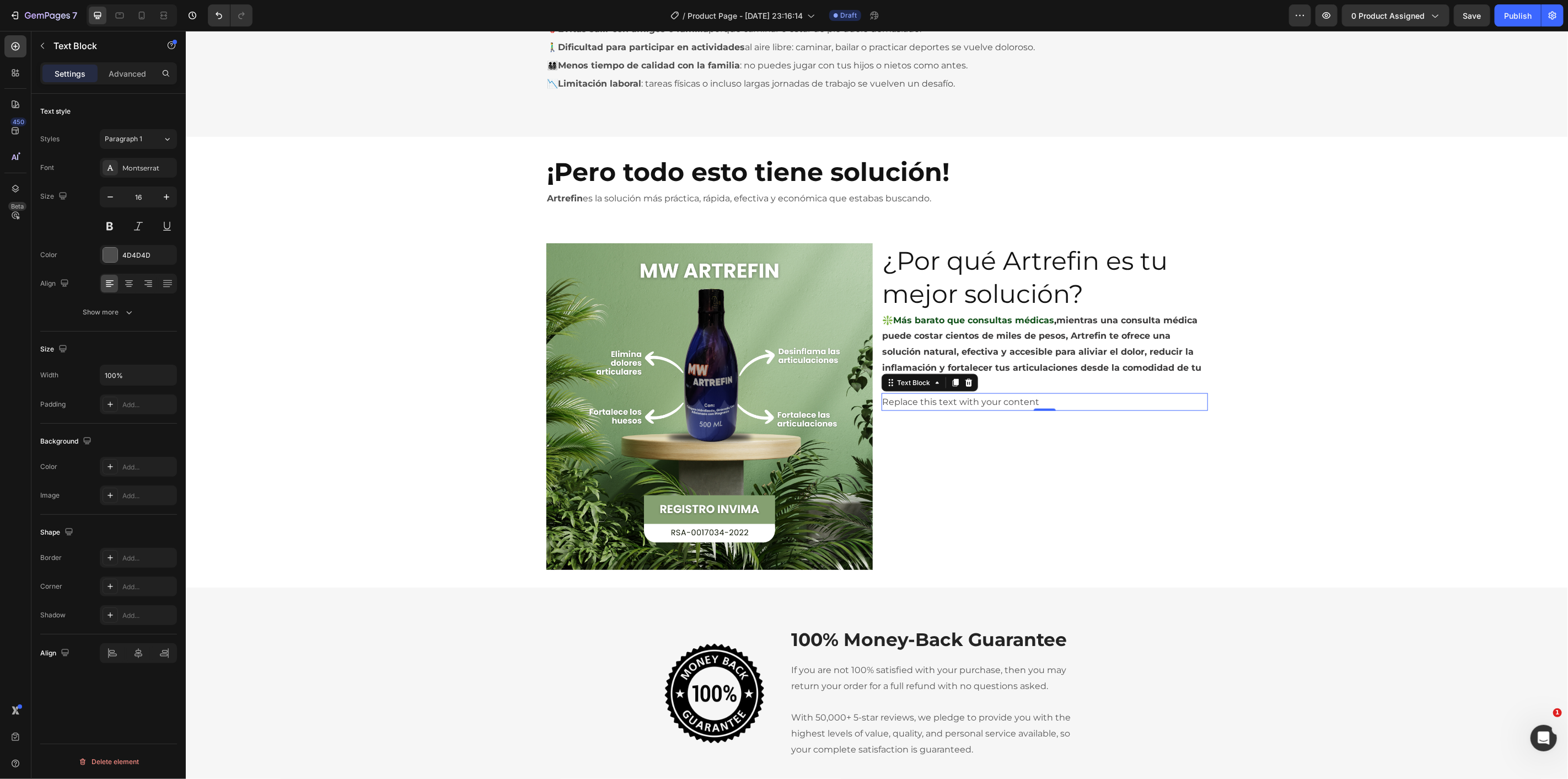
click at [905, 397] on div "Replace this text with your content" at bounding box center [1045, 402] width 327 height 18
click at [906, 397] on p "Replace this text with your content" at bounding box center [1044, 401] width 324 height 16
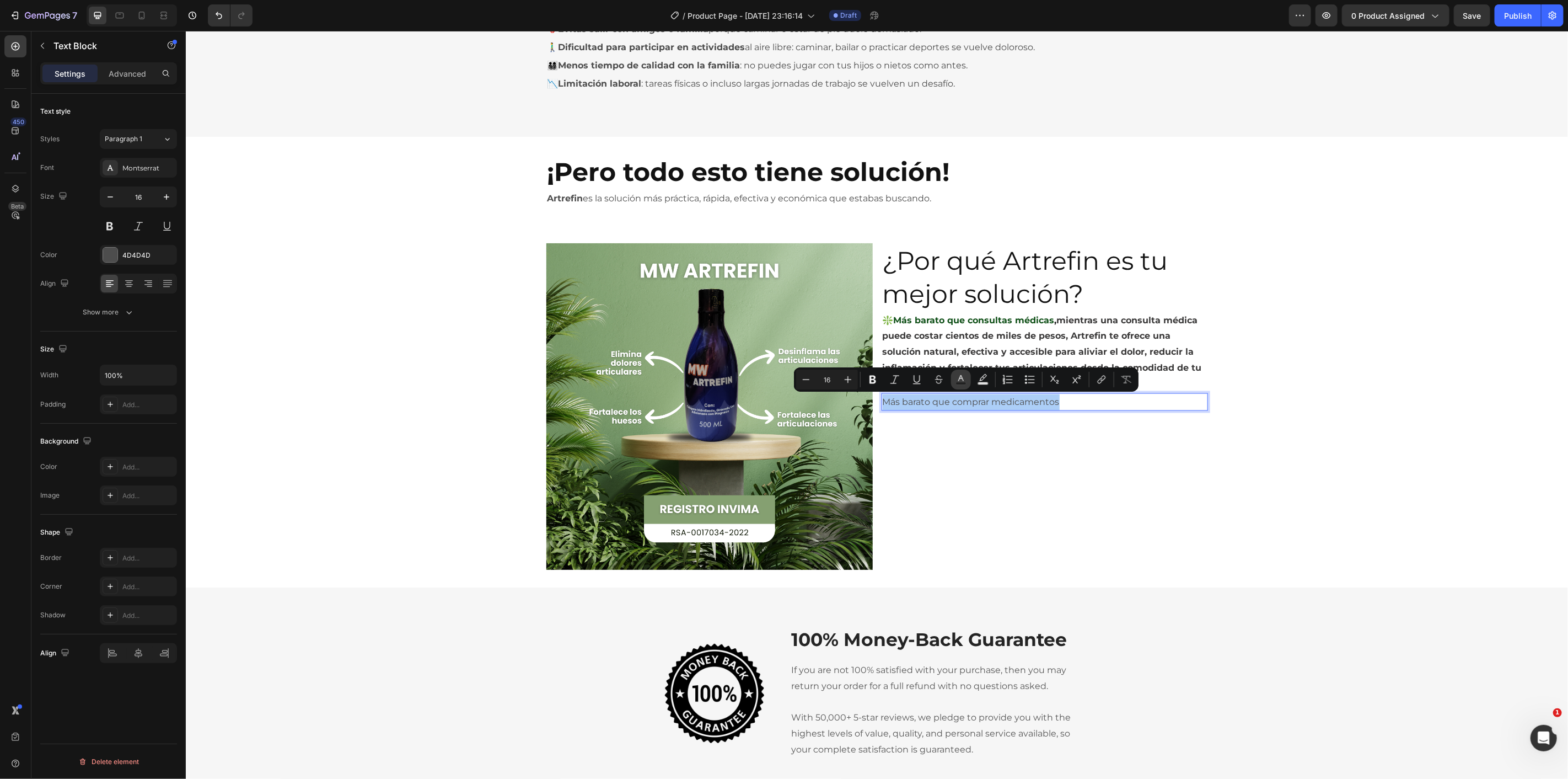
click at [963, 378] on icon "Editor contextual toolbar" at bounding box center [961, 379] width 11 height 11
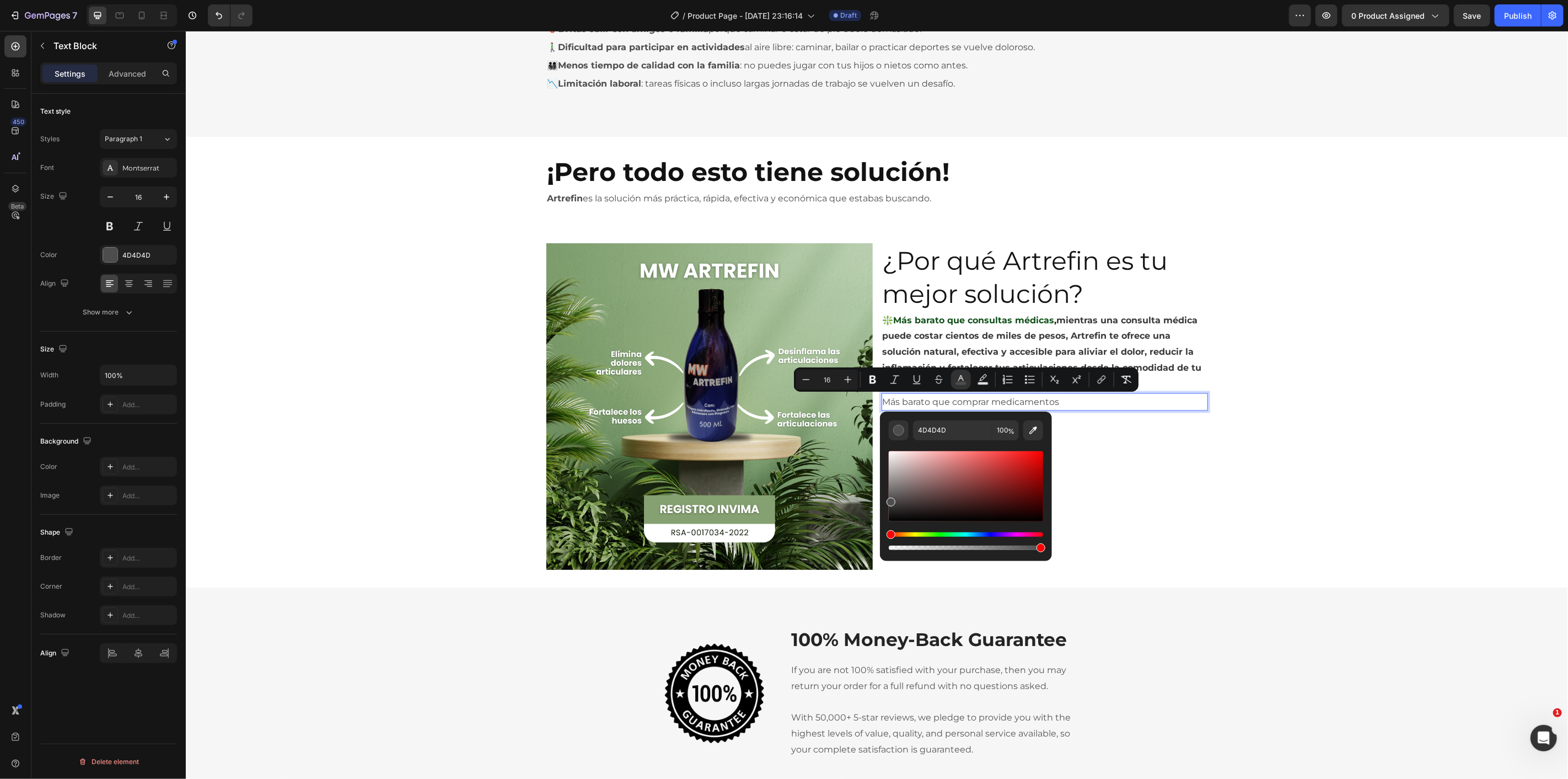
drag, startPoint x: 937, startPoint y: 534, endPoint x: 950, endPoint y: 528, distance: 14.3
click at [950, 528] on div "Editor contextual toolbar" at bounding box center [966, 501] width 154 height 103
drag, startPoint x: 997, startPoint y: 501, endPoint x: 1007, endPoint y: 496, distance: 11.2
click at [1007, 496] on div "Editor contextual toolbar" at bounding box center [966, 486] width 154 height 70
type input "15592C"
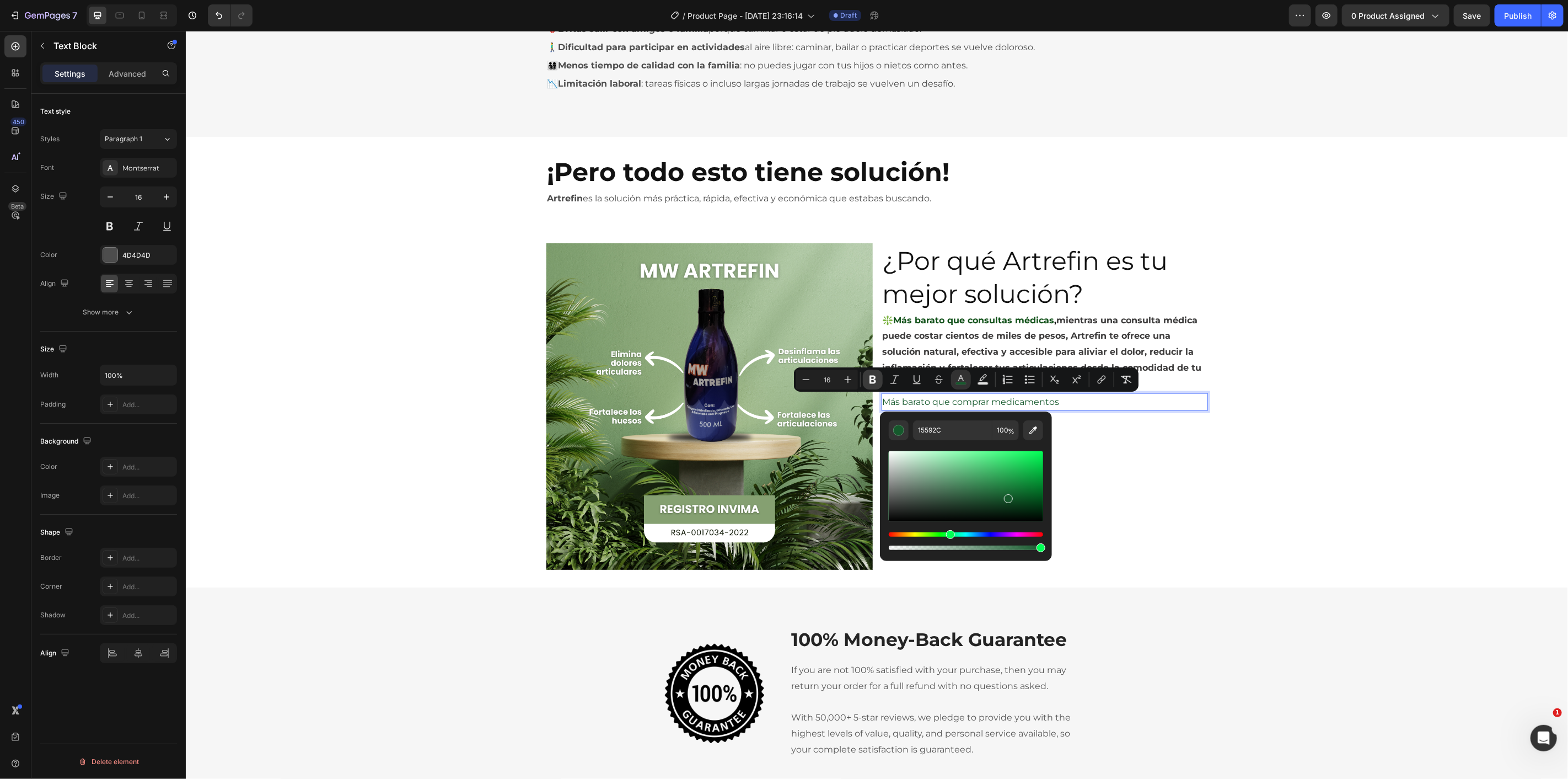
click at [872, 379] on icon "Editor contextual toolbar" at bounding box center [872, 379] width 7 height 8
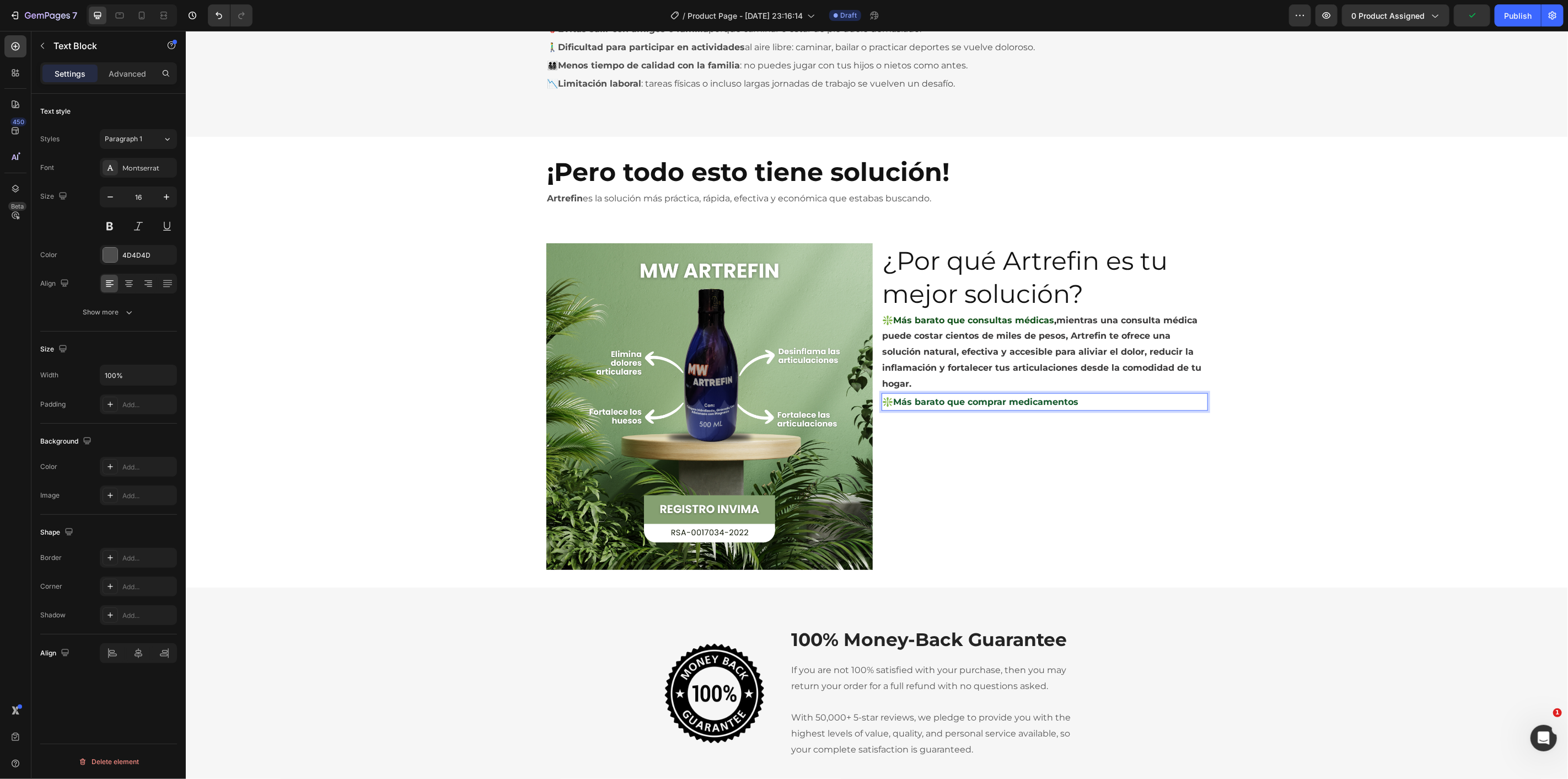
click at [1068, 409] on p "❇️Más barato que comprar medicamentos" at bounding box center [1044, 401] width 324 height 16
click at [1085, 401] on p "❇️Más barato que comprar medicamentos" at bounding box center [1044, 401] width 324 height 16
click at [1096, 407] on p "❇️Más barato que comprar medicamentos," at bounding box center [1044, 401] width 324 height 16
click at [1096, 401] on p "❇️Más barato que comprar medicamentos," at bounding box center [1044, 401] width 324 height 16
drag, startPoint x: 877, startPoint y: 399, endPoint x: 972, endPoint y: 382, distance: 96.5
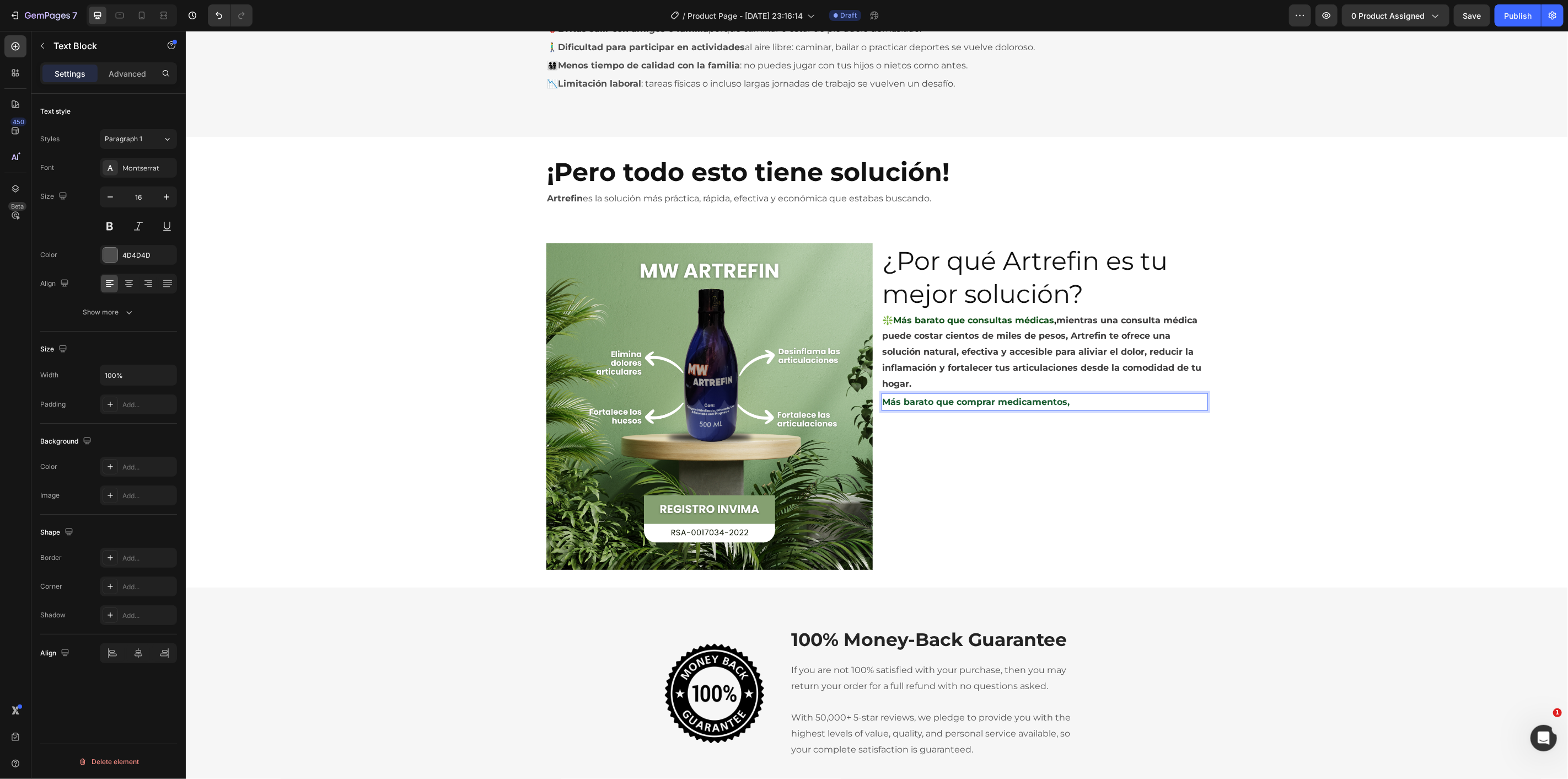
click at [969, 382] on p "❇️Más barato que consultas médicas , mientras una consulta médica puede costar …" at bounding box center [1044, 352] width 324 height 79
click at [1080, 403] on p "Más barato que comprar medicamentos," at bounding box center [1044, 401] width 324 height 16
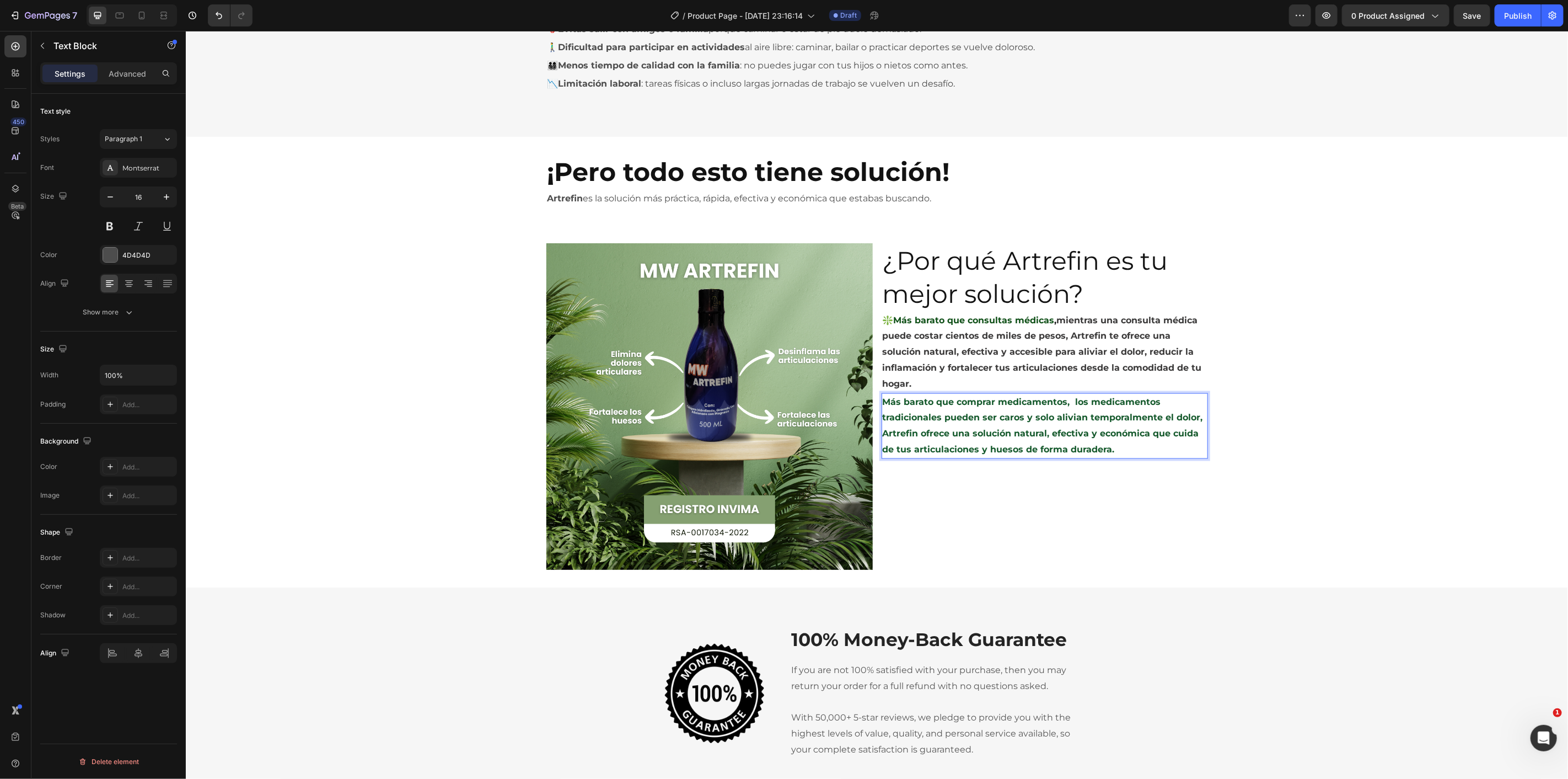
click at [1067, 403] on strong "Más barato que comprar medicamentos, los medicamentos tradicionales pueden ser …" at bounding box center [1042, 425] width 321 height 58
click at [1070, 403] on strong "Más barato que comprar medicamentos, los medicamentos tradicionales pueden ser …" at bounding box center [1042, 425] width 321 height 58
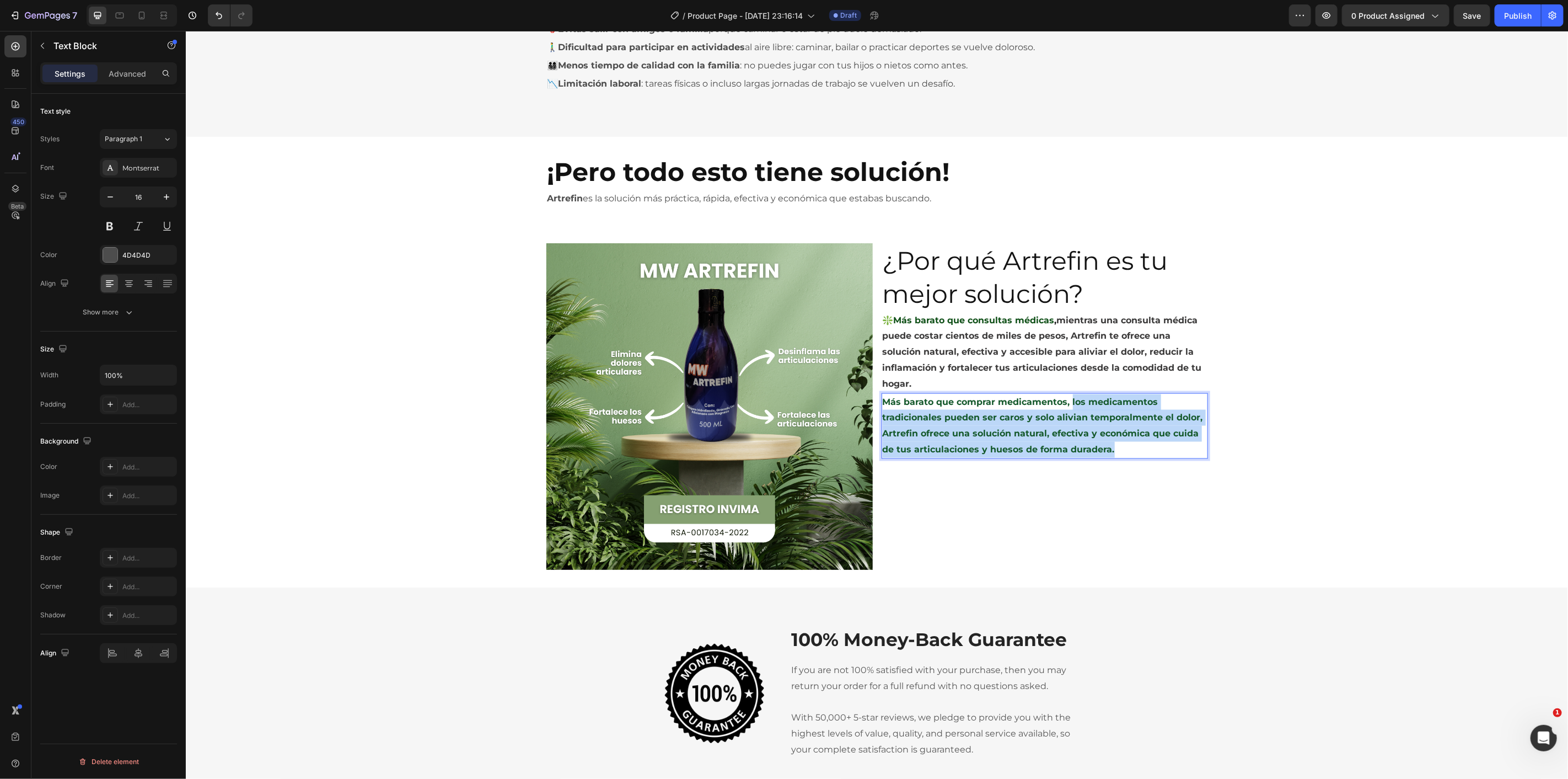
drag, startPoint x: 1116, startPoint y: 449, endPoint x: 1067, endPoint y: 402, distance: 67.9
click at [1067, 402] on p "Más barato que comprar medicamentos, los medicamentos tradicionales pueden ser …" at bounding box center [1044, 425] width 324 height 63
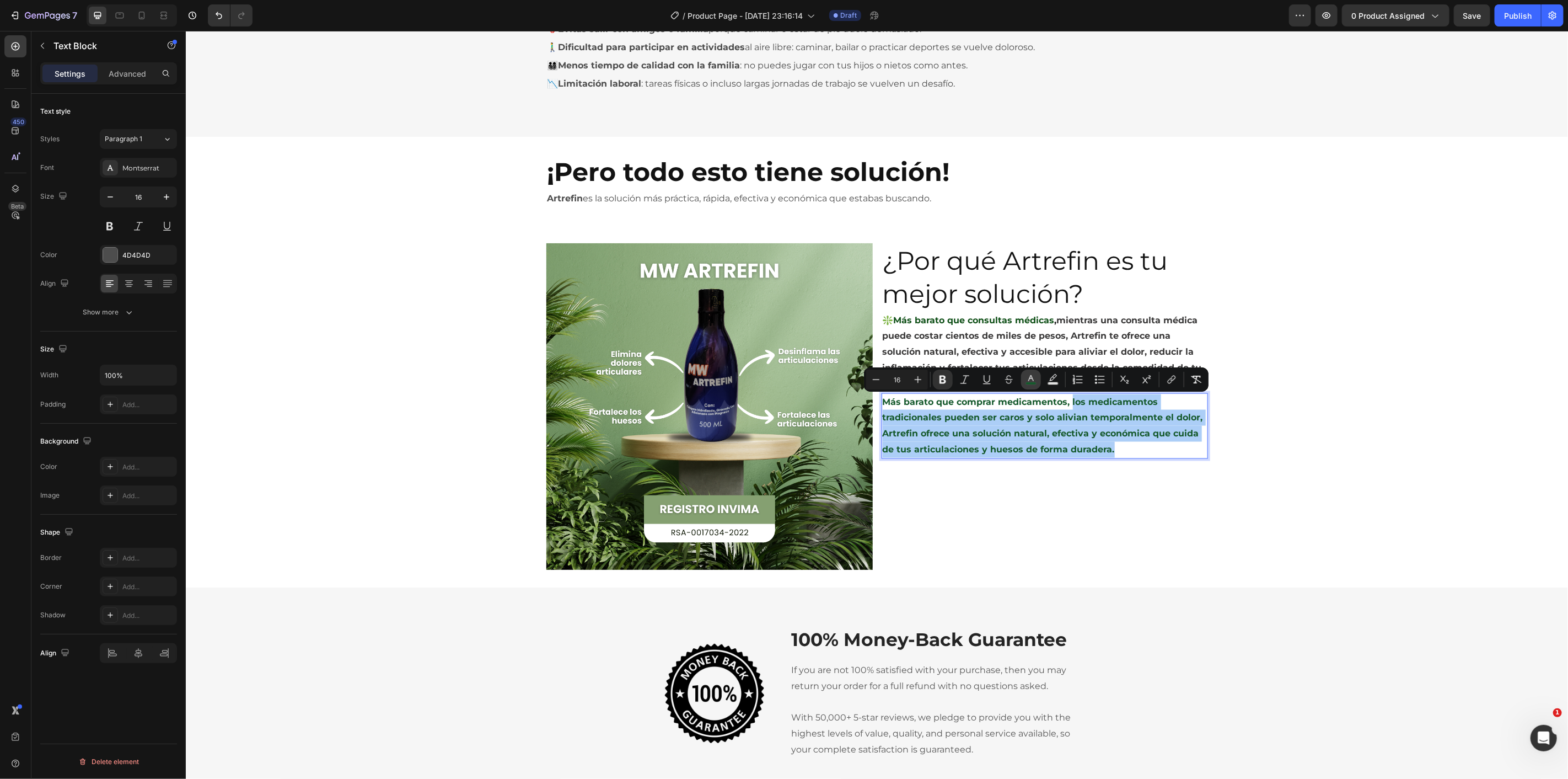
click at [1031, 378] on icon "Editor contextual toolbar" at bounding box center [1031, 379] width 11 height 11
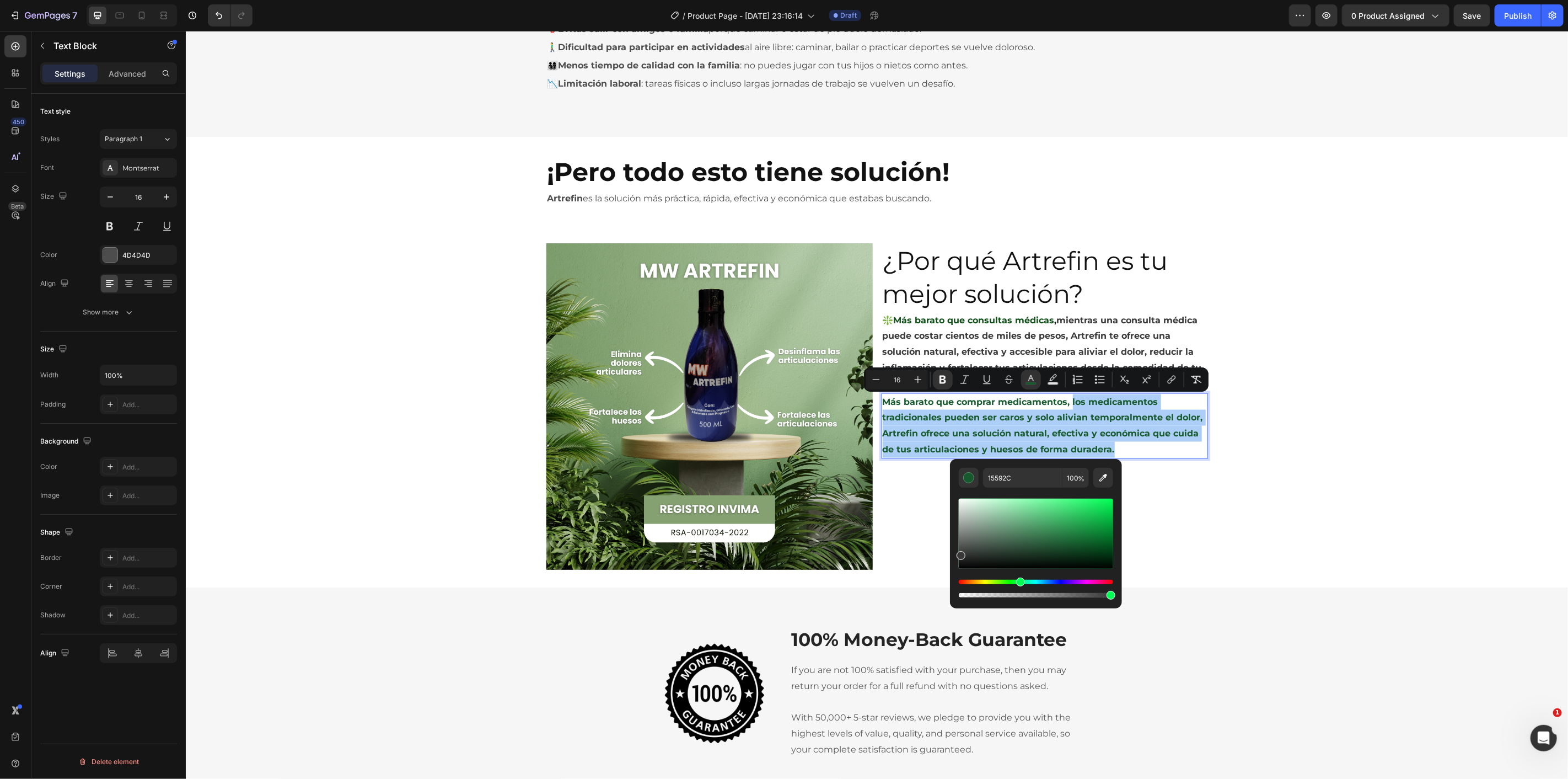
drag, startPoint x: 975, startPoint y: 560, endPoint x: 952, endPoint y: 553, distance: 24.0
click at [952, 553] on div "15592C 100 %" at bounding box center [1035, 529] width 172 height 141
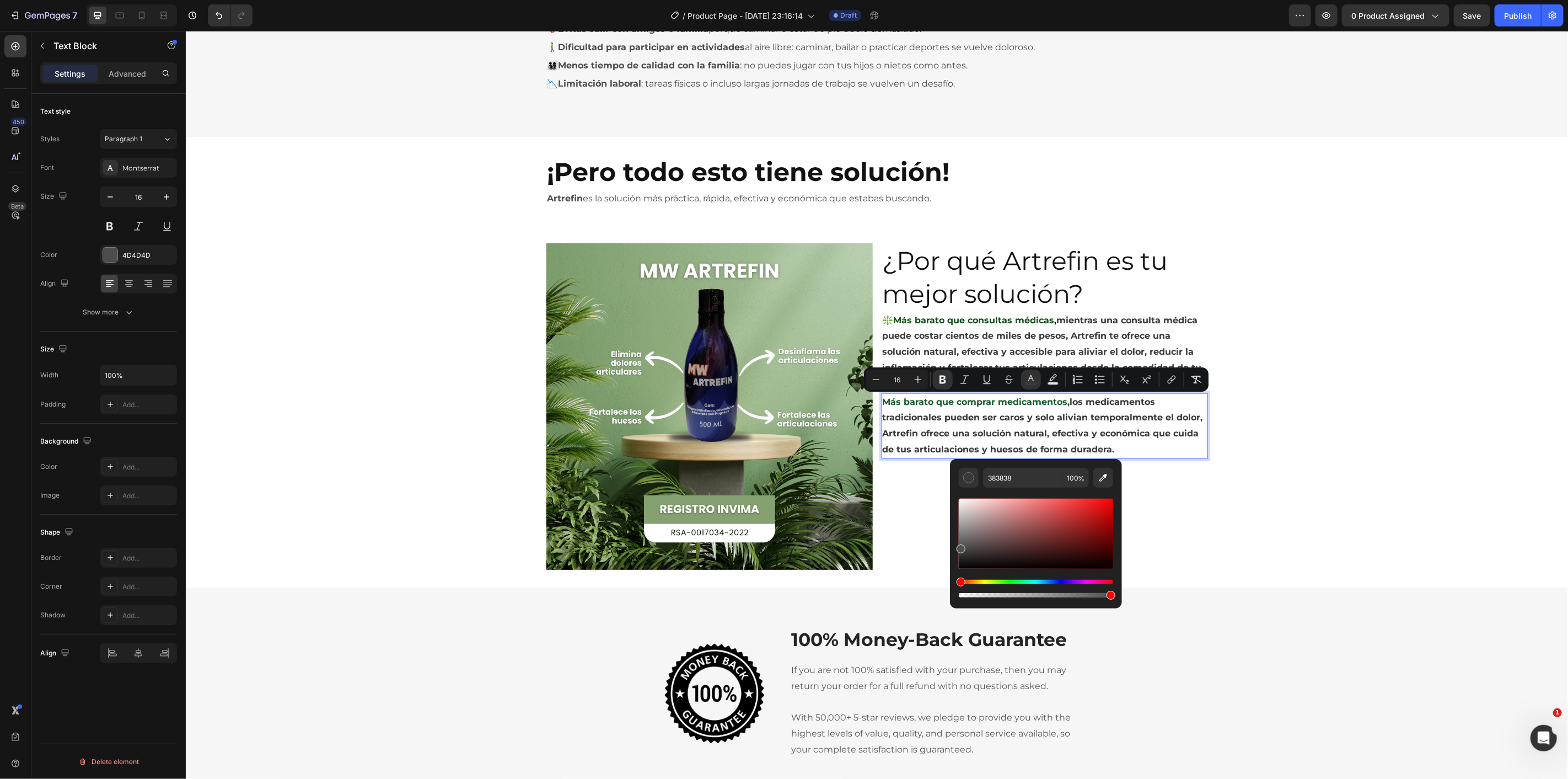
type input "4F4F4F"
drag, startPoint x: 959, startPoint y: 553, endPoint x: 959, endPoint y: 546, distance: 7.0
click at [959, 546] on div "Editor contextual toolbar" at bounding box center [961, 549] width 9 height 9
click at [893, 489] on div "¿Por qué Artrefin es tu mejor solución? Heading ❇️Más barato que consultas médi…" at bounding box center [1045, 406] width 327 height 327
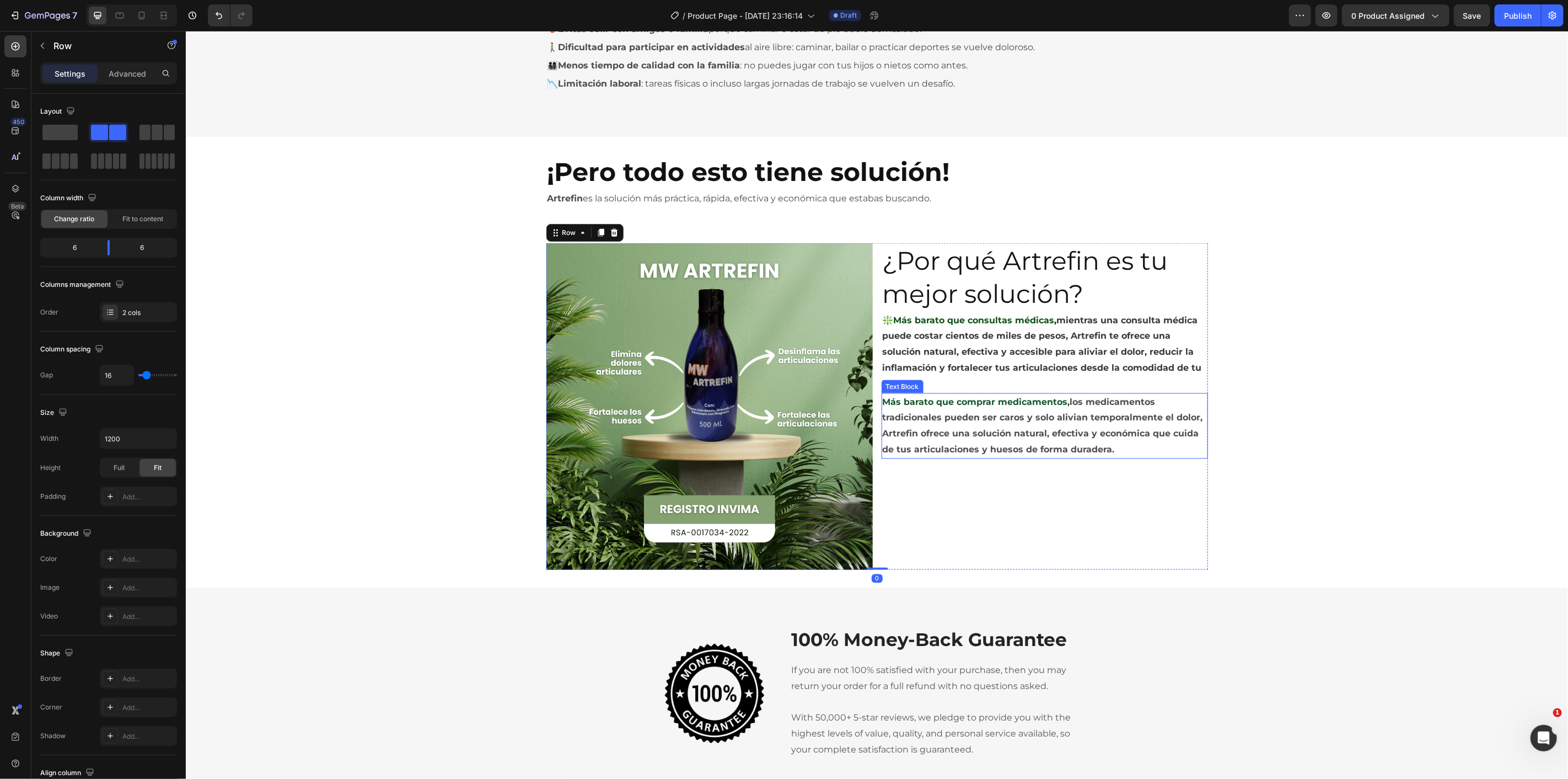
click at [882, 405] on strong "Más barato que comprar medicamentos," at bounding box center [975, 401] width 188 height 11
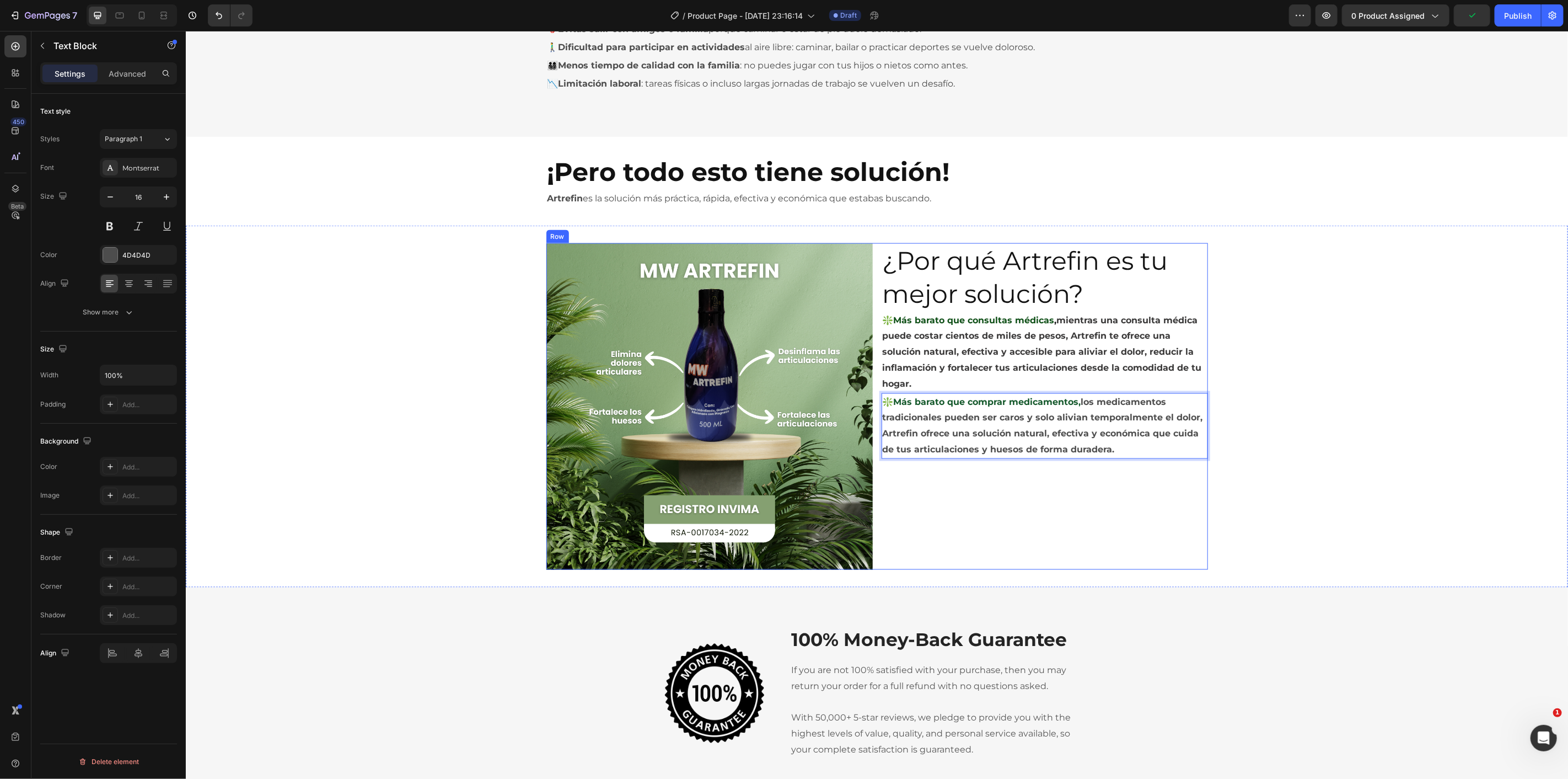
click at [1136, 496] on div "¿Por qué Artrefin es tu mejor solución? Heading ❇️Más barato que consultas médi…" at bounding box center [1045, 406] width 327 height 327
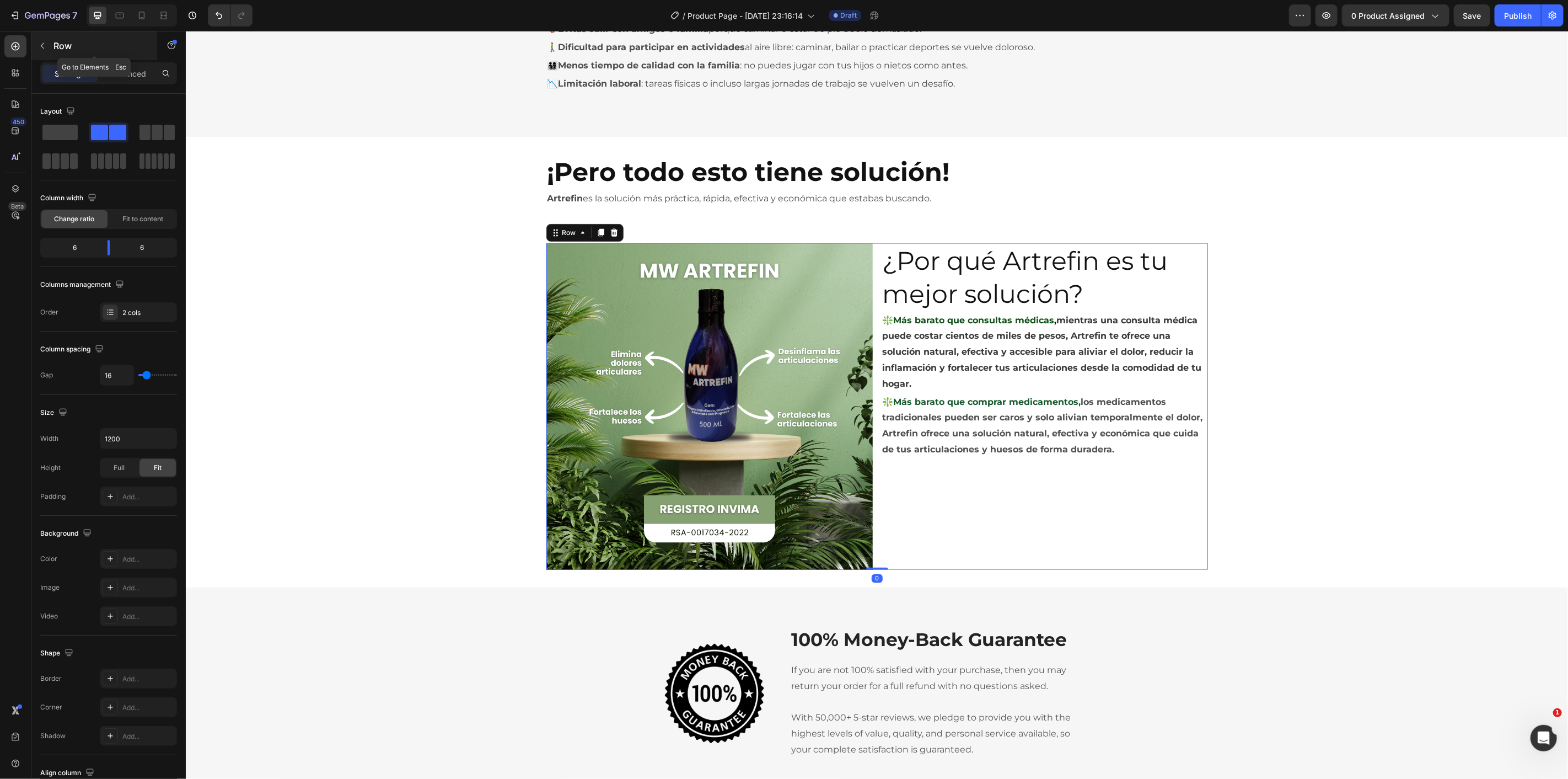
click at [46, 49] on icon "button" at bounding box center [43, 46] width 9 height 9
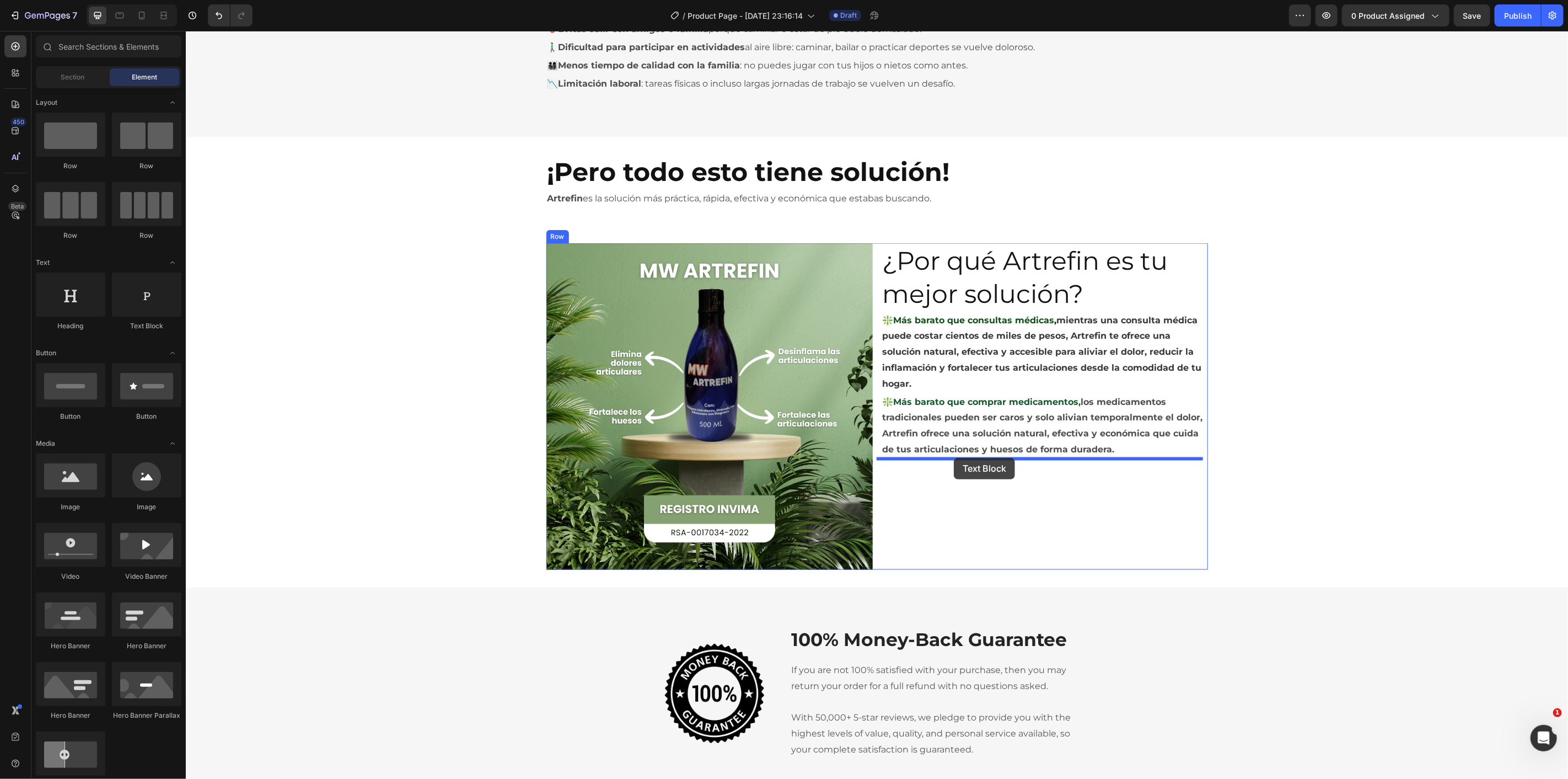
drag, startPoint x: 340, startPoint y: 337, endPoint x: 953, endPoint y: 458, distance: 624.8
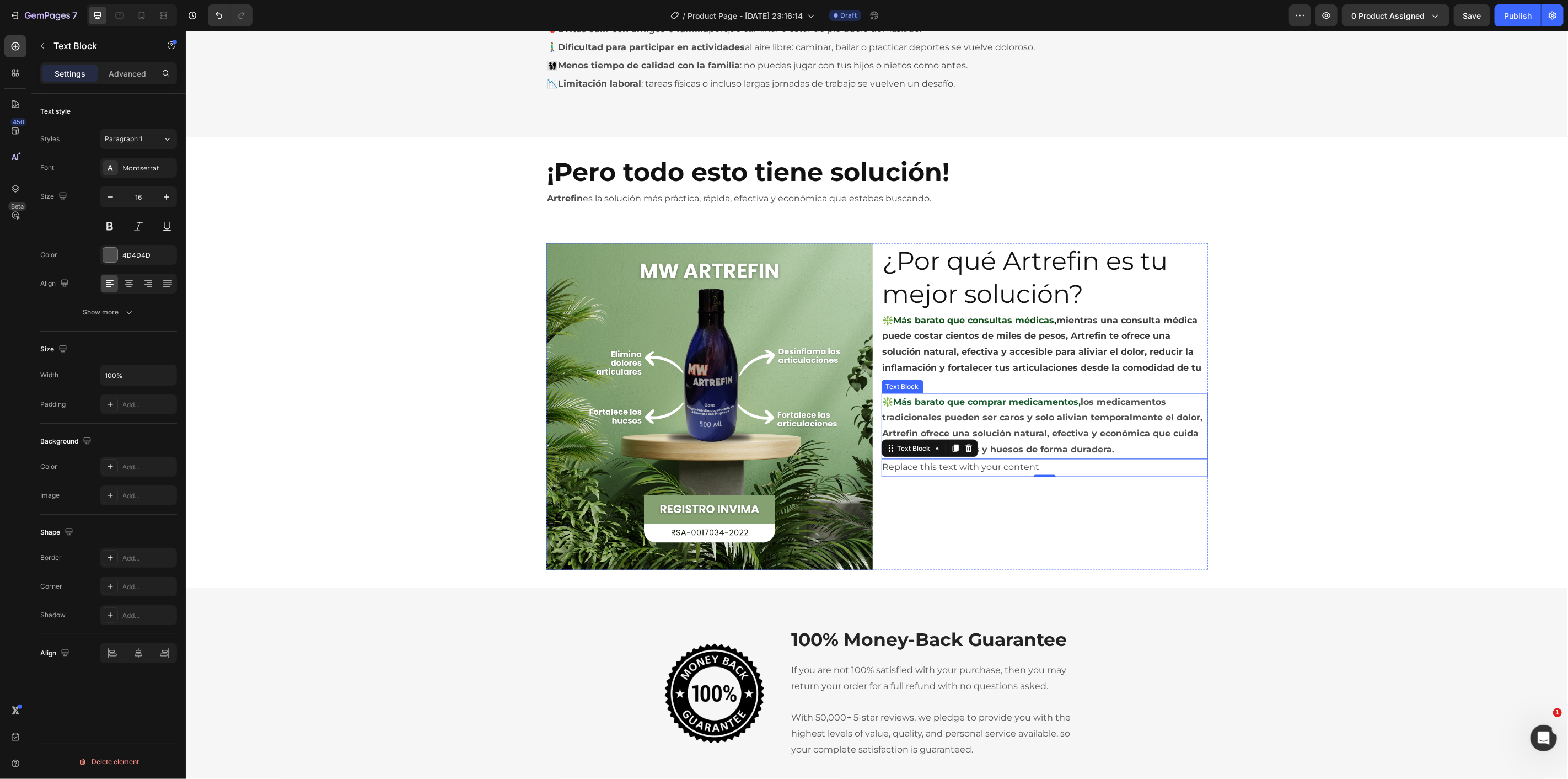
click at [916, 396] on strong "❇️Más barato que comprar medicamentos," at bounding box center [981, 401] width 198 height 11
drag, startPoint x: 911, startPoint y: 402, endPoint x: 937, endPoint y: 407, distance: 26.5
click at [937, 407] on p "❇️Más barato que comprar medicamentos, los medicamentos tradicionales pueden se…" at bounding box center [1044, 425] width 324 height 63
click at [955, 465] on div "Replace this text with your content" at bounding box center [1045, 467] width 327 height 18
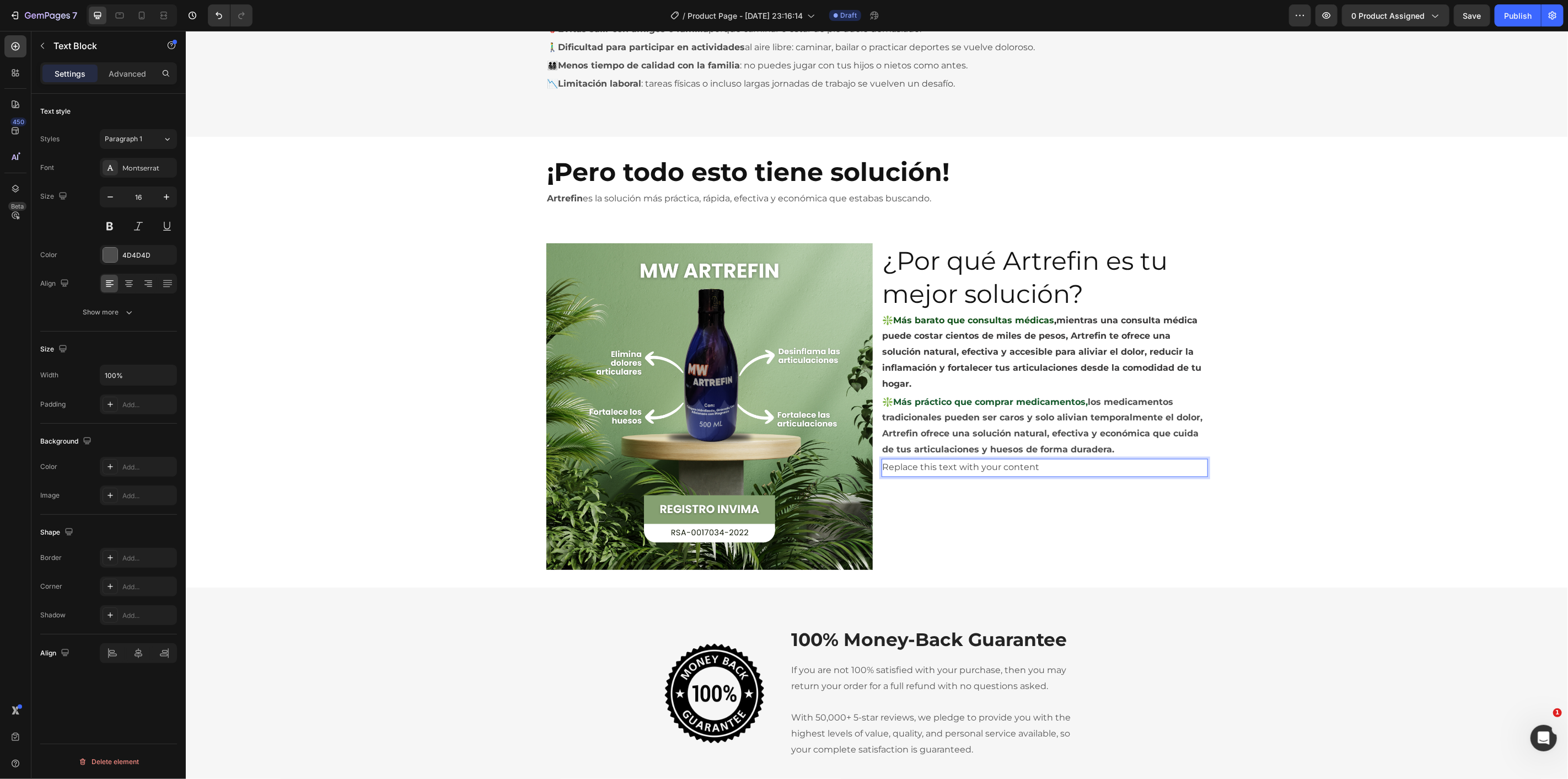
click at [955, 465] on p "Replace this text with your content" at bounding box center [1044, 467] width 324 height 16
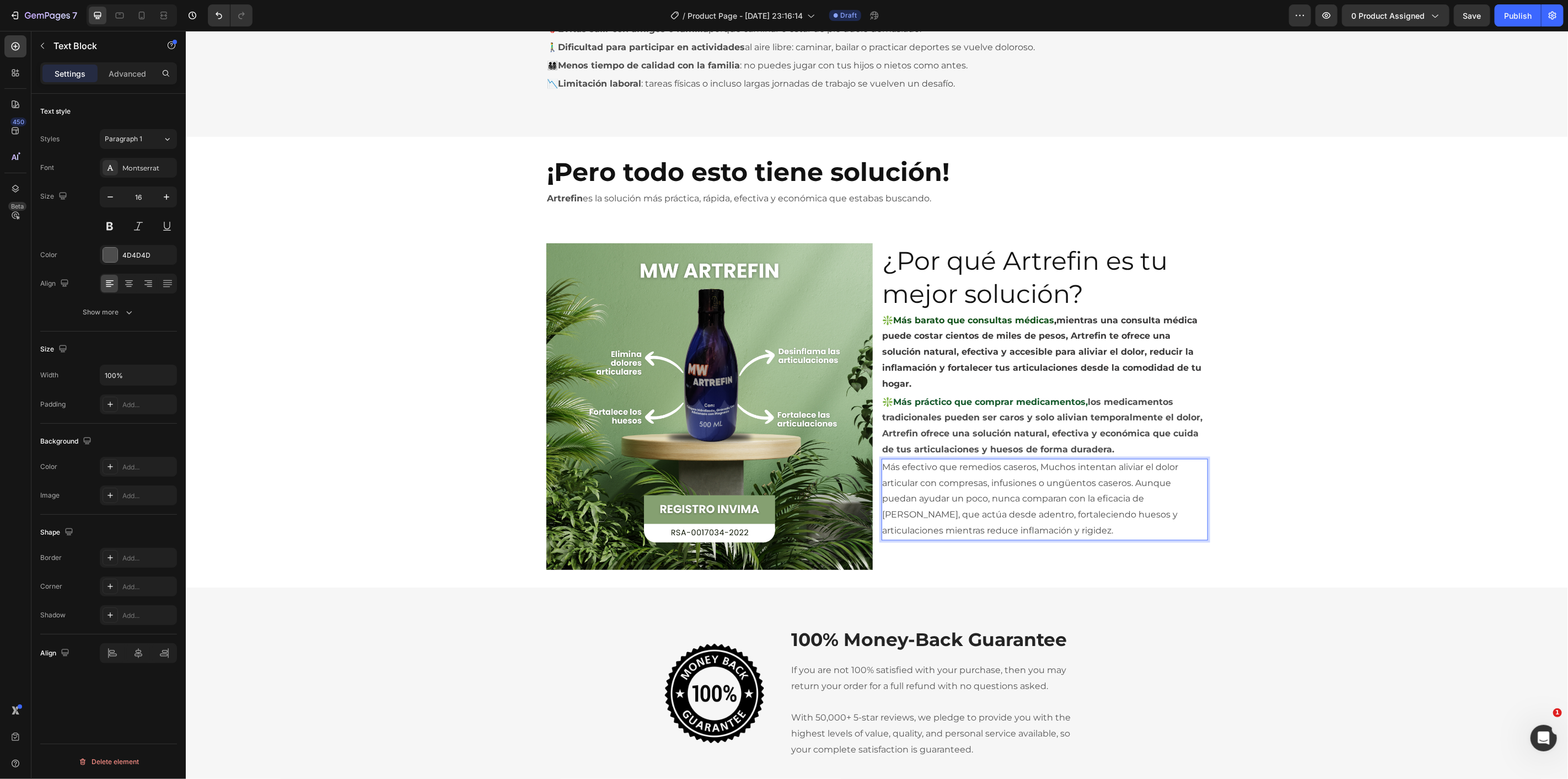
click at [1040, 466] on p "Más efectivo que remedios caseros, Muchos intentan aliviar el dolor articular c…" at bounding box center [1044, 499] width 324 height 79
drag, startPoint x: 1030, startPoint y: 466, endPoint x: 880, endPoint y: 467, distance: 150.0
click at [882, 467] on p "Más efectivo que remedios caseros, muchos intentan aliviar el dolor articular c…" at bounding box center [1044, 499] width 324 height 79
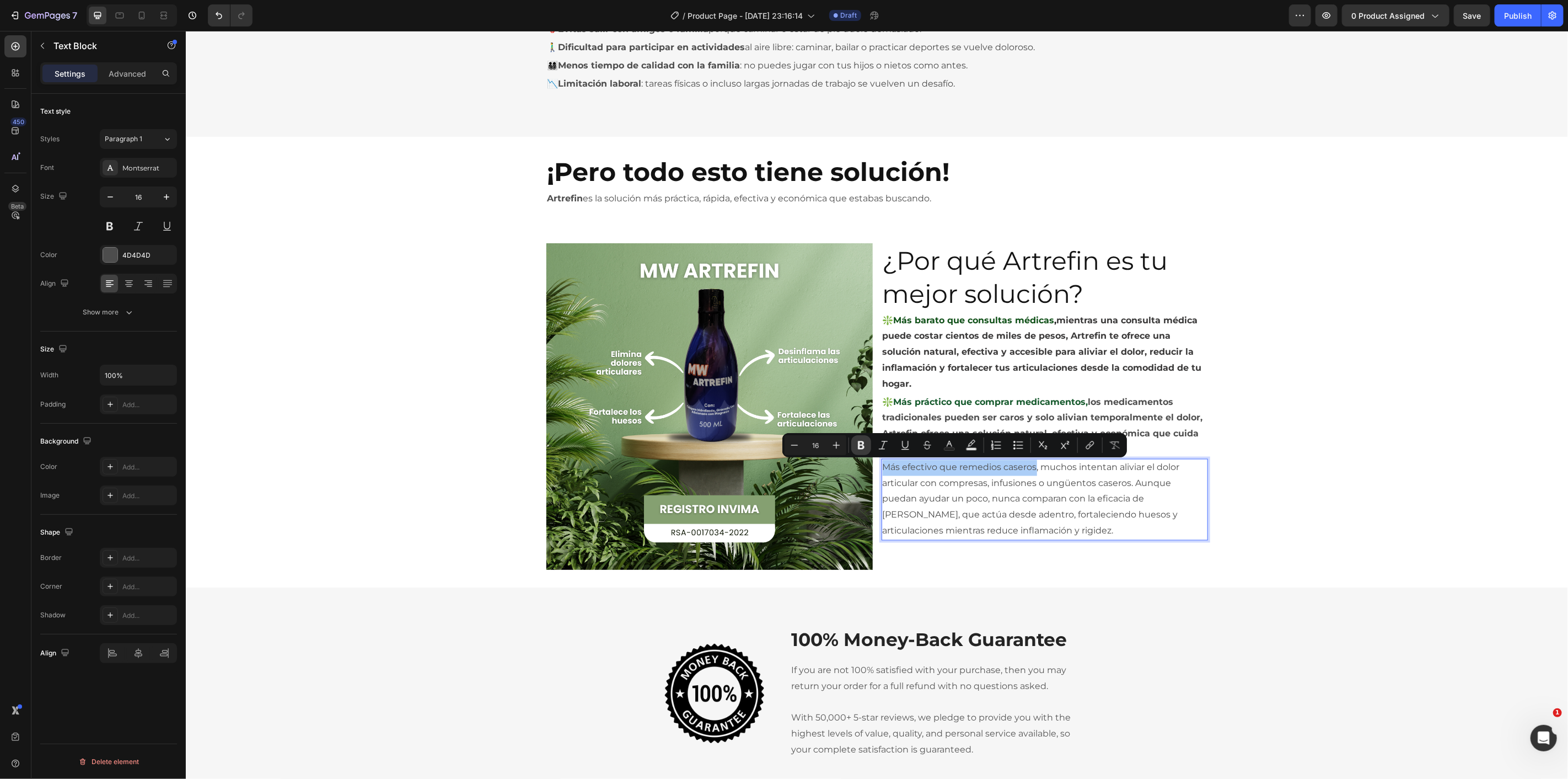
click at [865, 445] on icon "Editor contextual toolbar" at bounding box center [861, 445] width 11 height 11
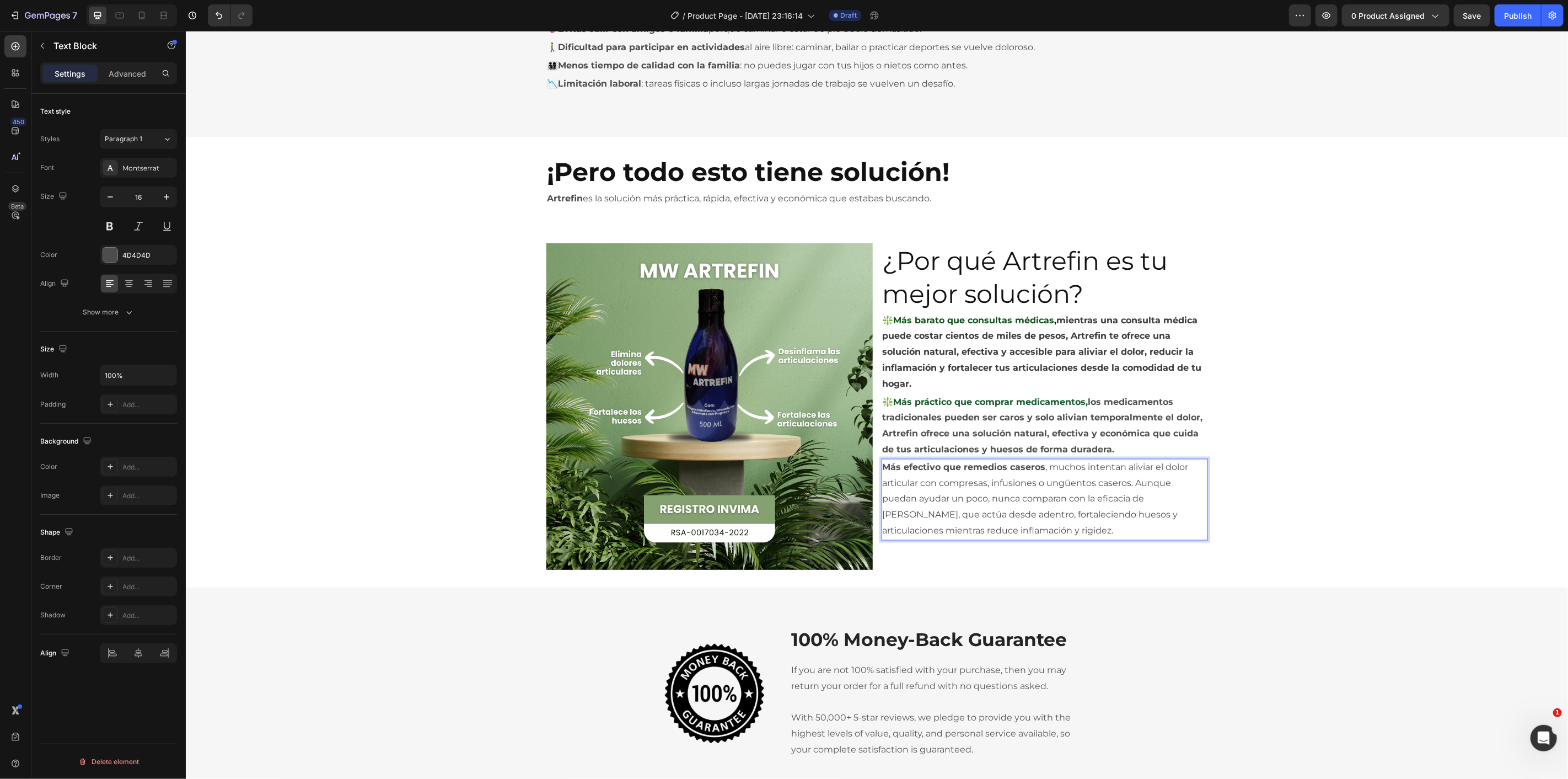
click at [968, 464] on strong "Más efectivo que remedios caseros" at bounding box center [963, 467] width 163 height 11
click at [1014, 475] on p "Más efectivo que remedios caseros , muchos intentan aliviar el dolor articular …" at bounding box center [1044, 499] width 324 height 79
drag, startPoint x: 1038, startPoint y: 469, endPoint x: 873, endPoint y: 470, distance: 165.0
click at [873, 470] on div "Image ¿Por qué Artrefin es tu mejor solución? Heading ❇️Más barato que consulta…" at bounding box center [876, 406] width 662 height 327
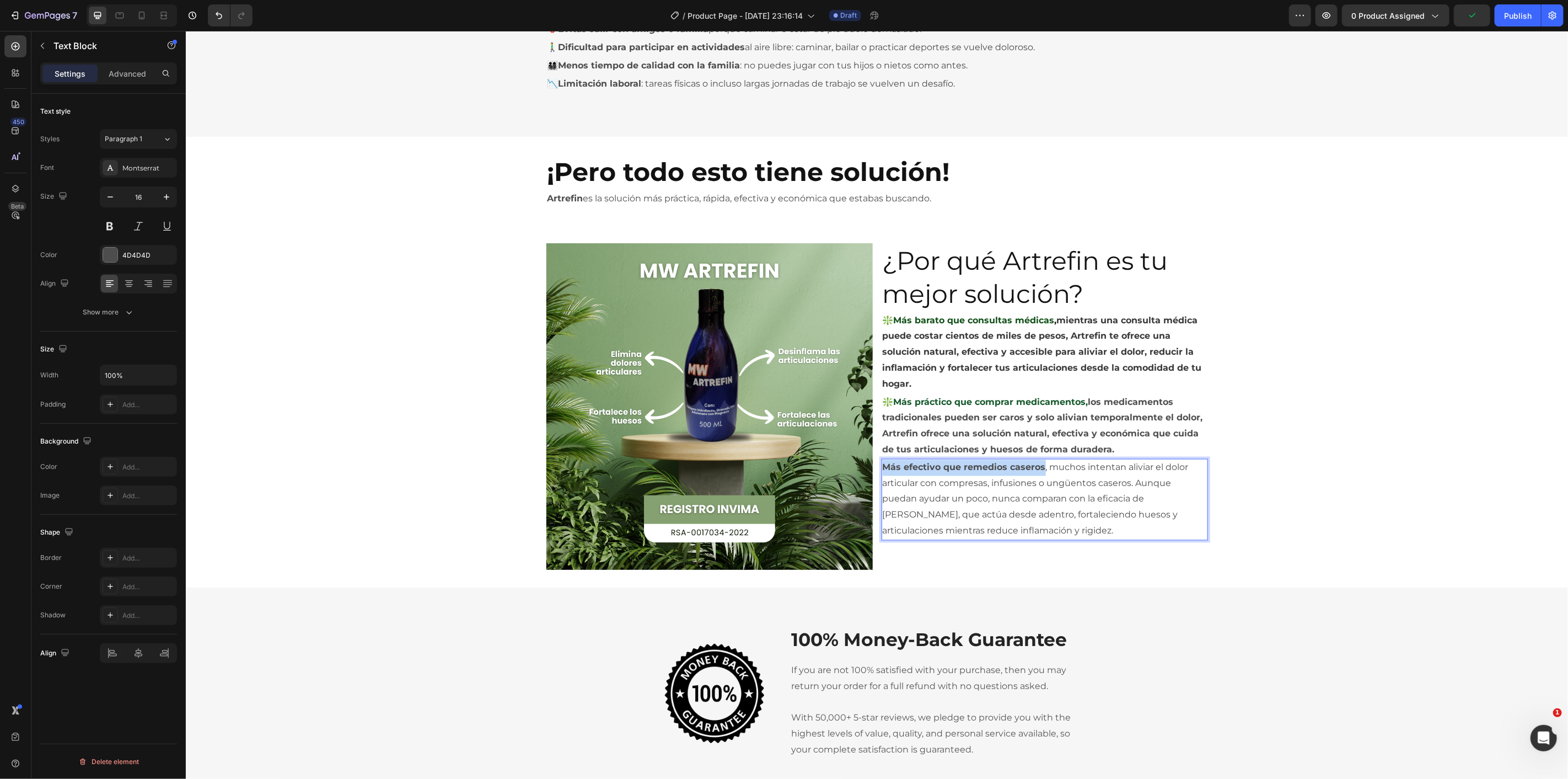
click at [978, 469] on strong "Más efectivo que remedios caseros" at bounding box center [963, 467] width 163 height 11
click at [996, 467] on strong "Más efectivo que remedios caseros" at bounding box center [963, 467] width 163 height 11
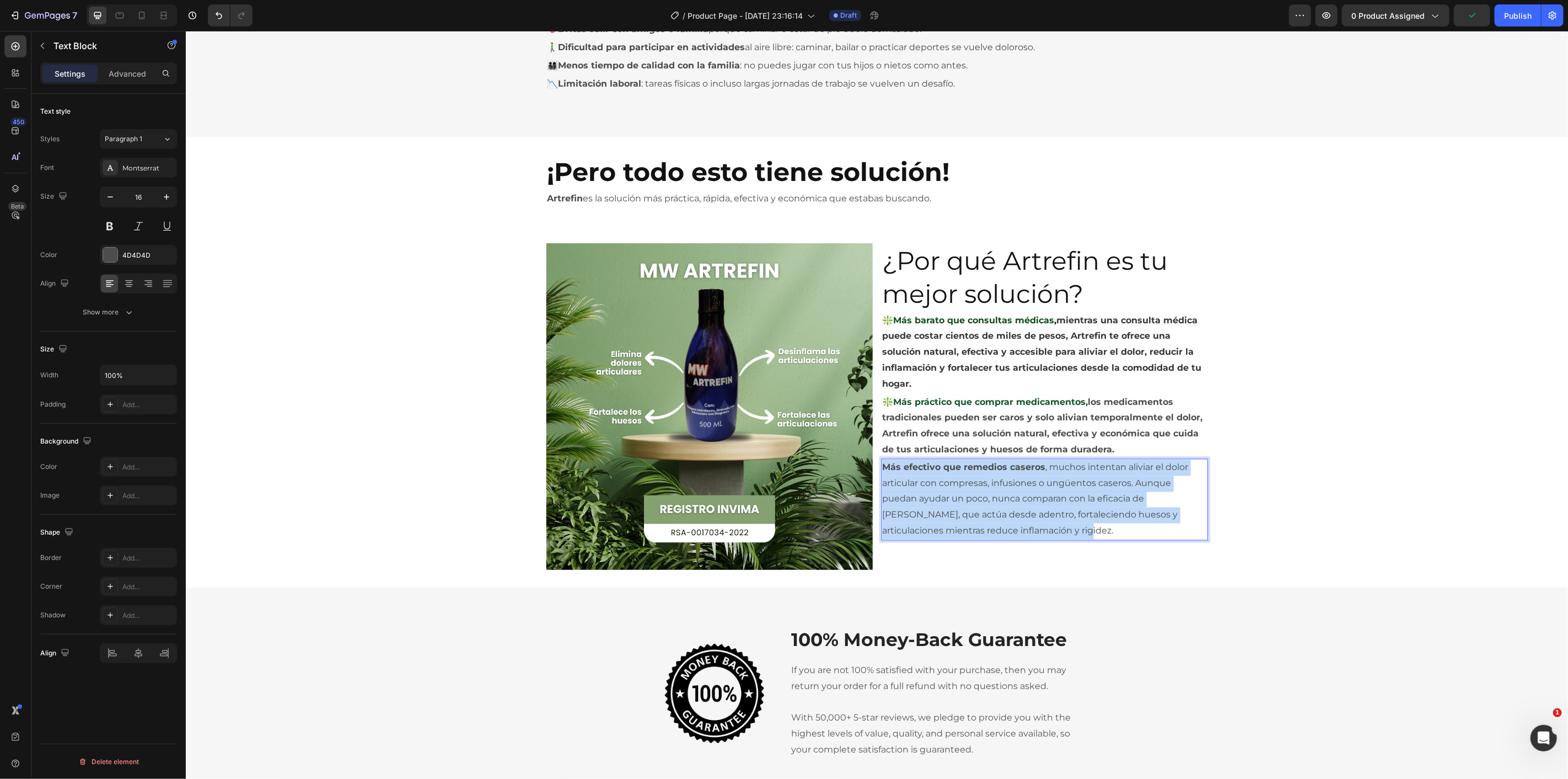
click at [996, 467] on strong "Más efectivo que remedios caseros" at bounding box center [963, 467] width 163 height 11
click at [1007, 530] on p "Más efectivo que remedios caseros , muchos intentan aliviar el dolor articular …" at bounding box center [1044, 499] width 324 height 79
click at [1149, 615] on div "Image 100% Money-Back Guarantee Heading If you are not 100% satisfied with your…" at bounding box center [876, 692] width 1365 height 159
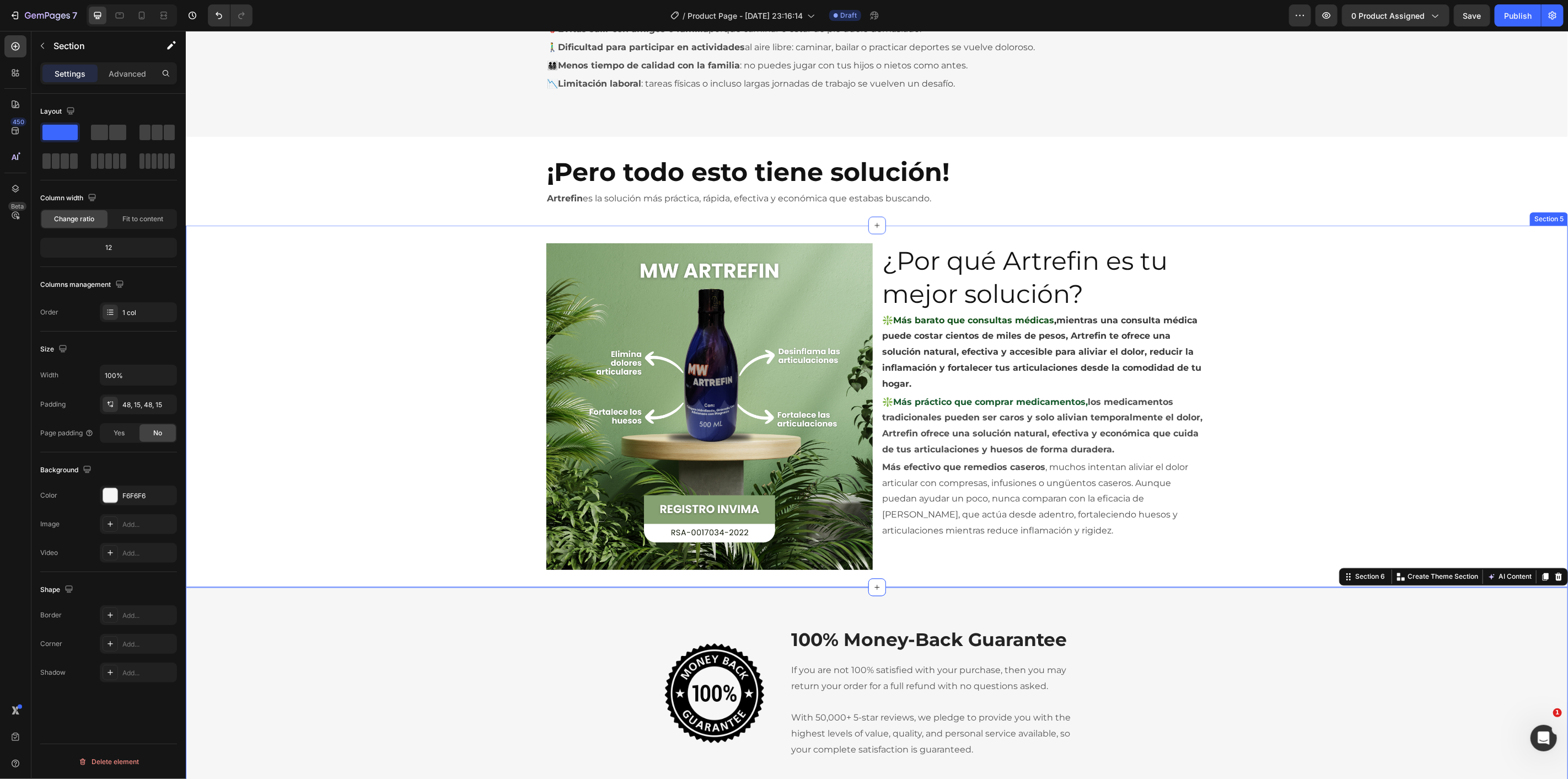
click at [1013, 463] on strong "Más efectivo que remedios caseros" at bounding box center [963, 467] width 163 height 11
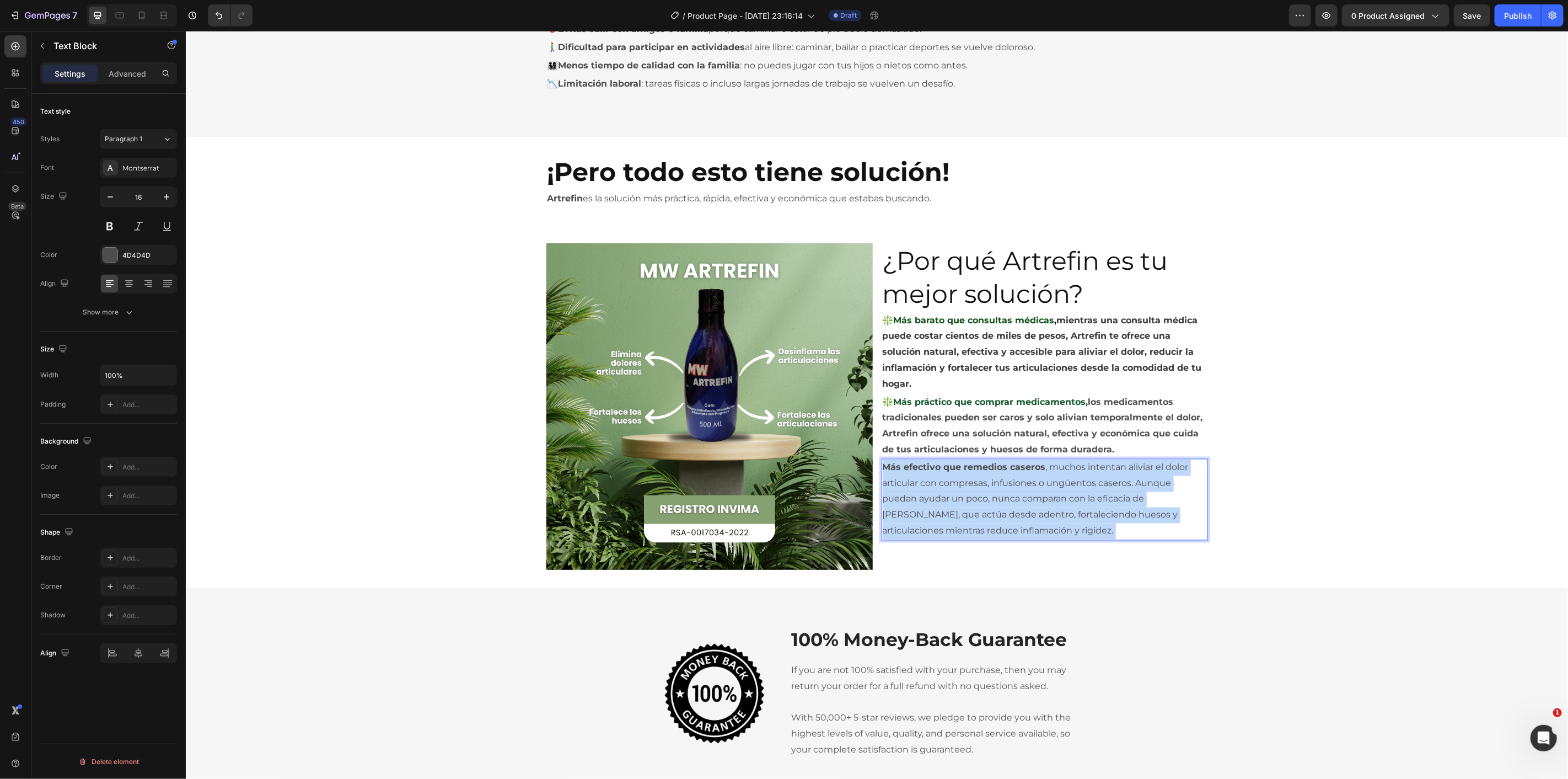
drag, startPoint x: 1038, startPoint y: 467, endPoint x: 862, endPoint y: 468, distance: 176.0
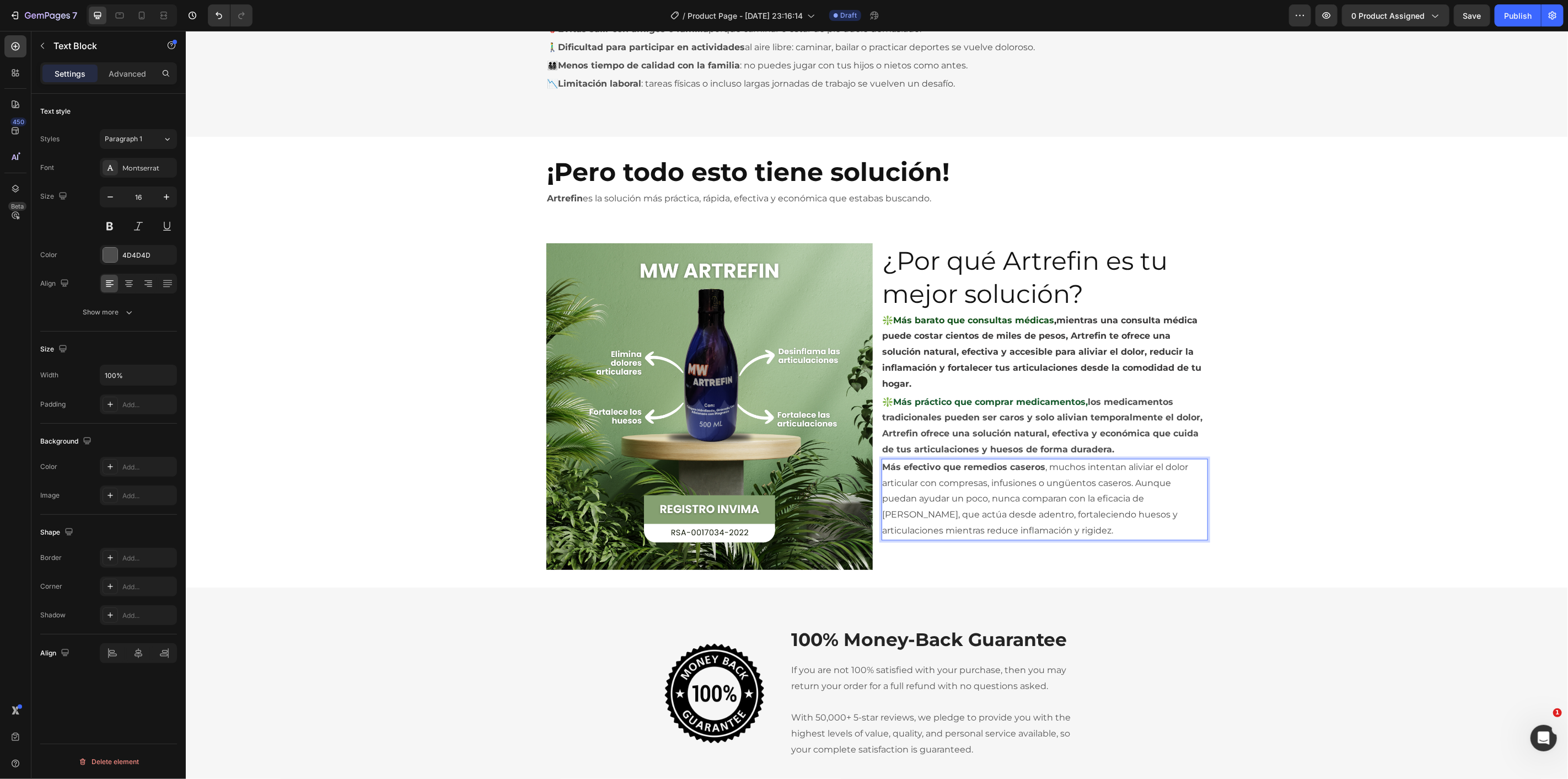
click at [931, 470] on strong "Más efectivo que remedios caseros" at bounding box center [963, 467] width 163 height 11
click at [988, 480] on p "Más efectivo que remedios caseros , muchos intentan aliviar el dolor articular …" at bounding box center [1044, 499] width 324 height 79
drag, startPoint x: 1038, startPoint y: 467, endPoint x: 875, endPoint y: 470, distance: 163.0
click at [875, 470] on div "Image ¿Por qué Artrefin es tu mejor solución? Heading ❇️Más barato que consulta…" at bounding box center [876, 406] width 662 height 327
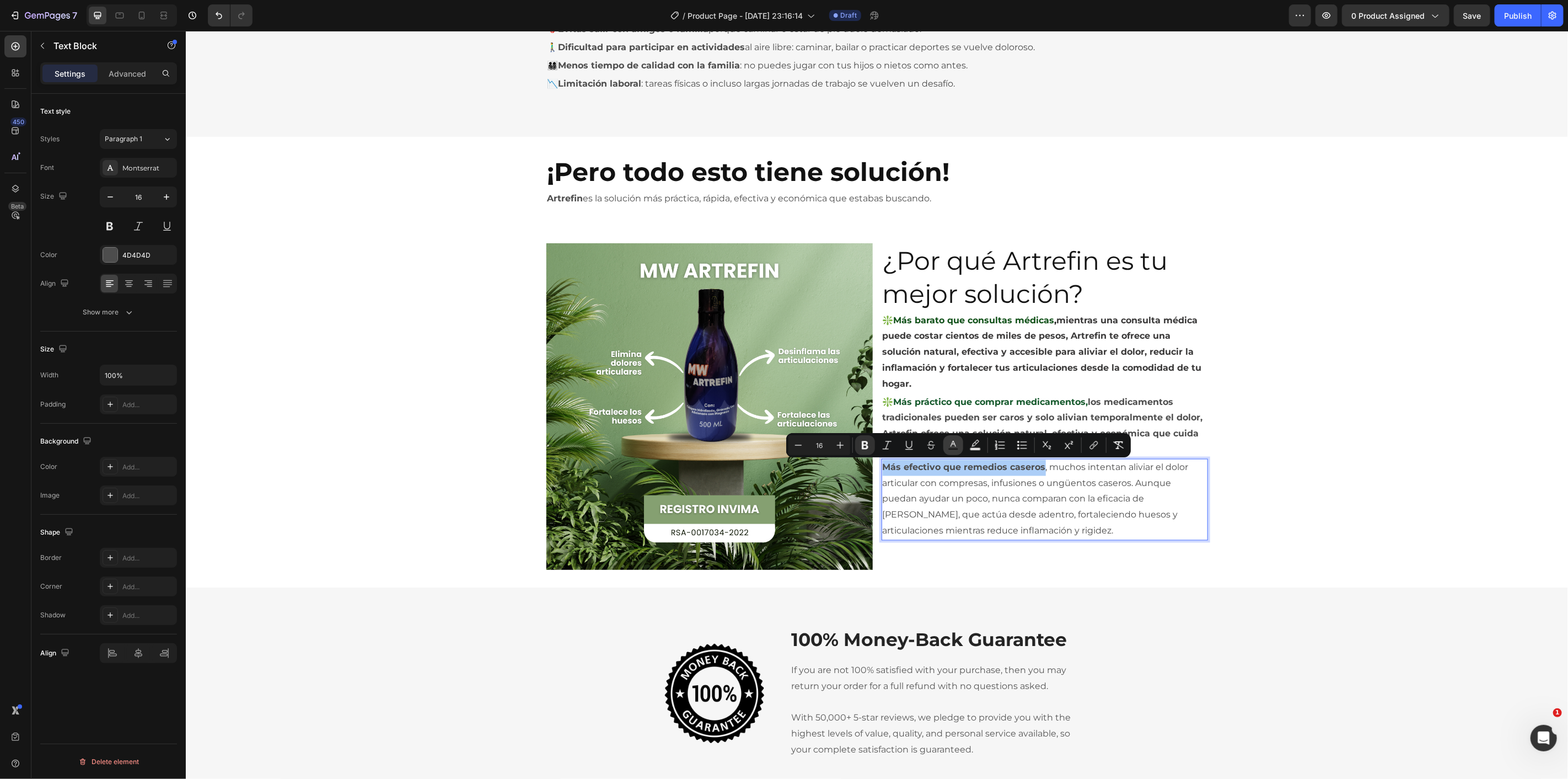
click at [959, 442] on button "Text Color" at bounding box center [953, 445] width 20 height 20
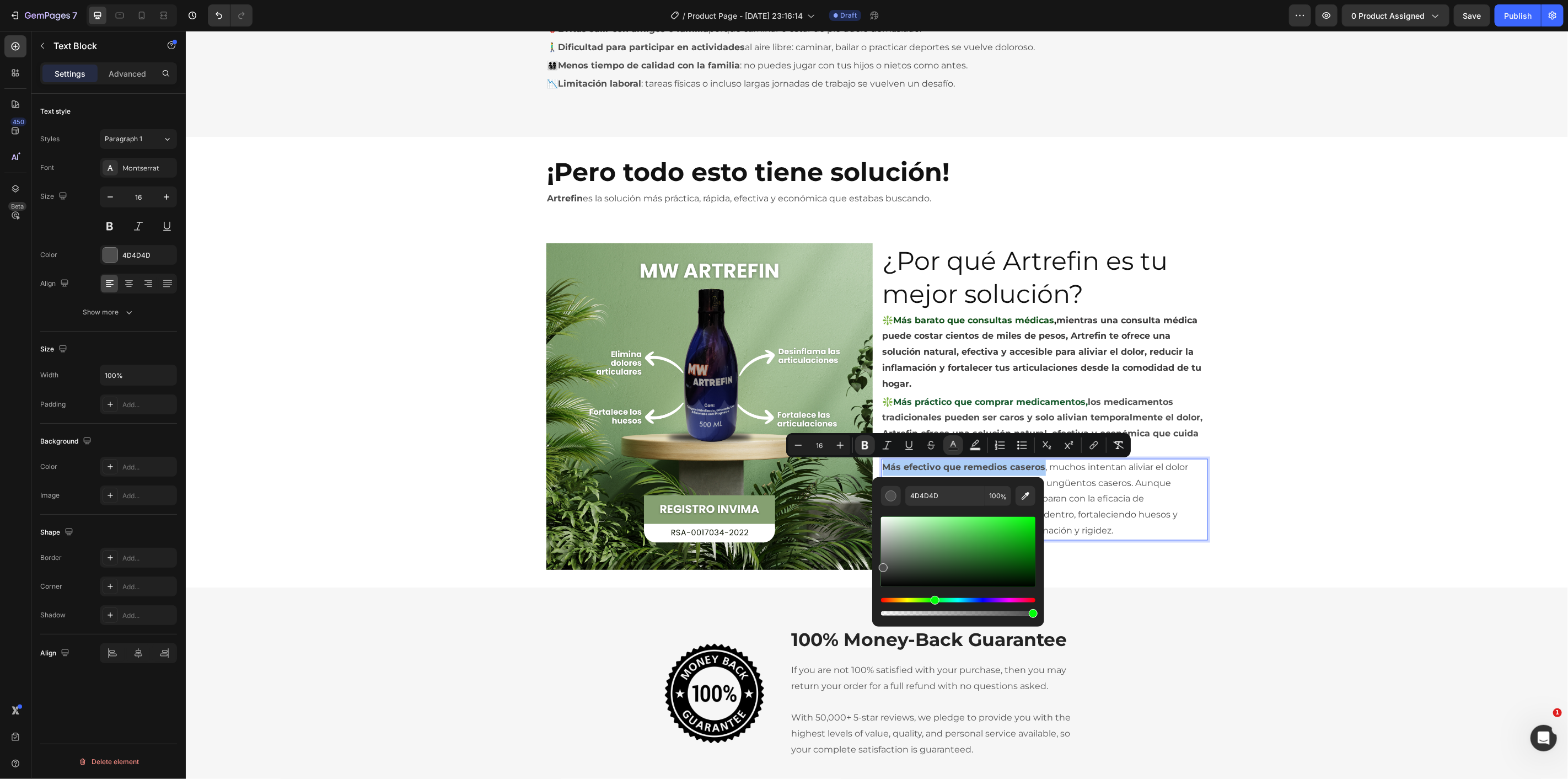
click at [934, 601] on div "Hue" at bounding box center [958, 600] width 154 height 5
click at [936, 598] on div "Hue" at bounding box center [958, 600] width 154 height 5
click at [938, 598] on div "Hue" at bounding box center [940, 600] width 9 height 9
drag, startPoint x: 972, startPoint y: 559, endPoint x: 1000, endPoint y: 559, distance: 28.0
click at [1000, 559] on div "Editor contextual toolbar" at bounding box center [958, 552] width 154 height 70
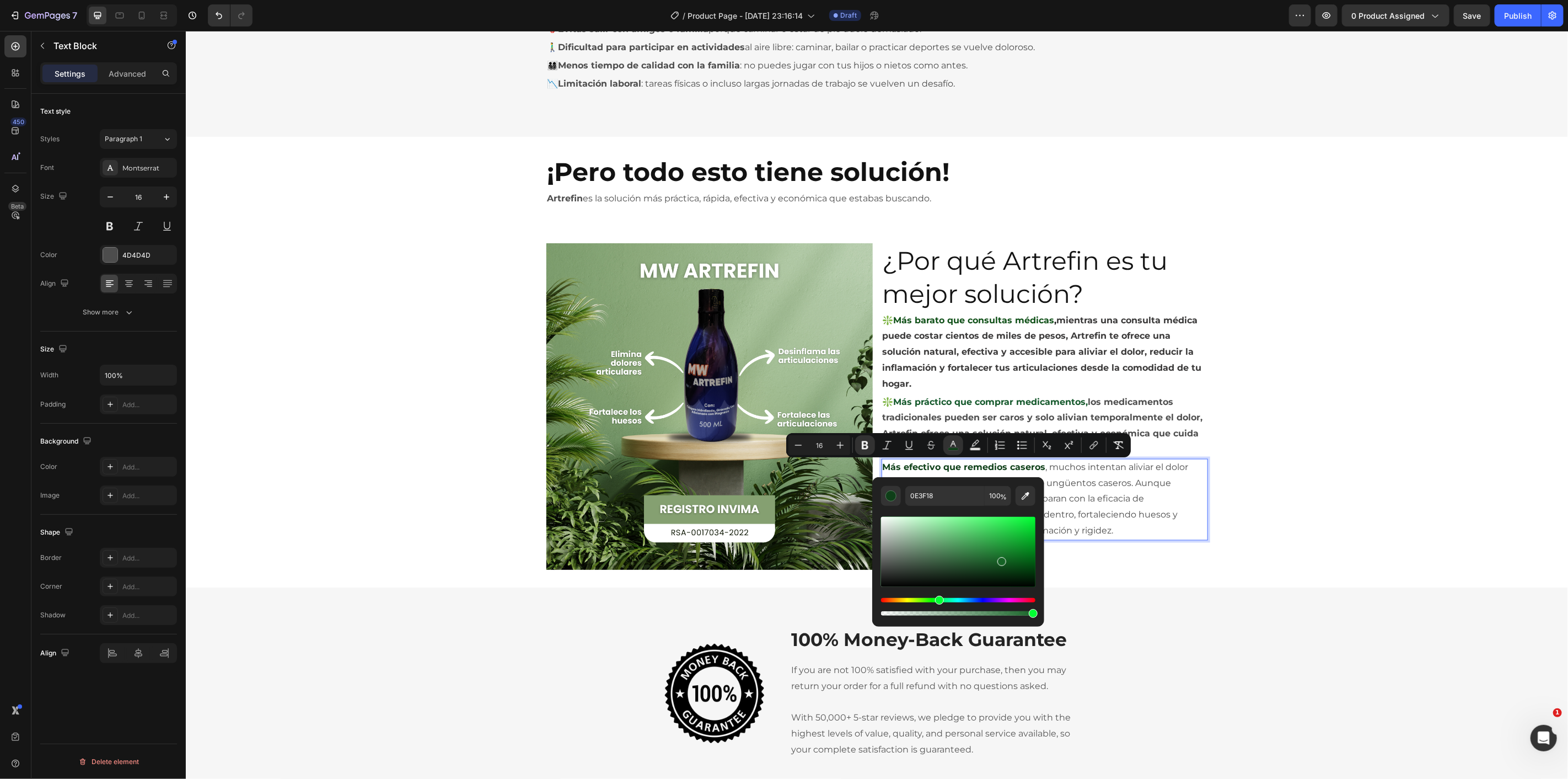
type input "176627"
click at [1000, 559] on div "Editor contextual toolbar" at bounding box center [1002, 561] width 9 height 9
click at [1094, 508] on p "Más efectivo que remedios caseros , muchos intentan aliviar el dolor articular …" at bounding box center [1044, 499] width 324 height 79
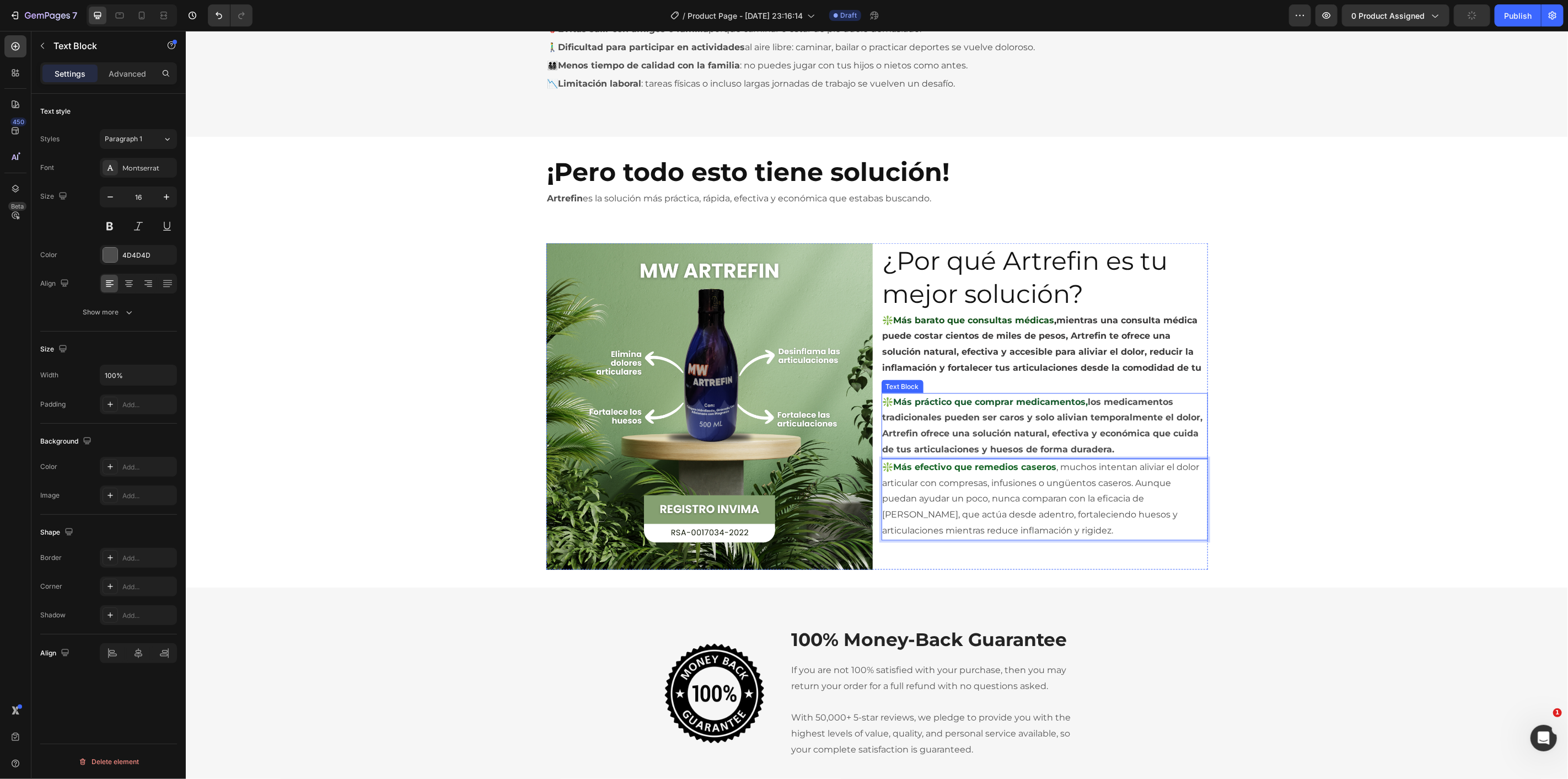
click at [1100, 447] on strong "los medicamentos tradicionales pueden ser caros y solo alivian temporalmente el…" at bounding box center [1042, 425] width 321 height 58
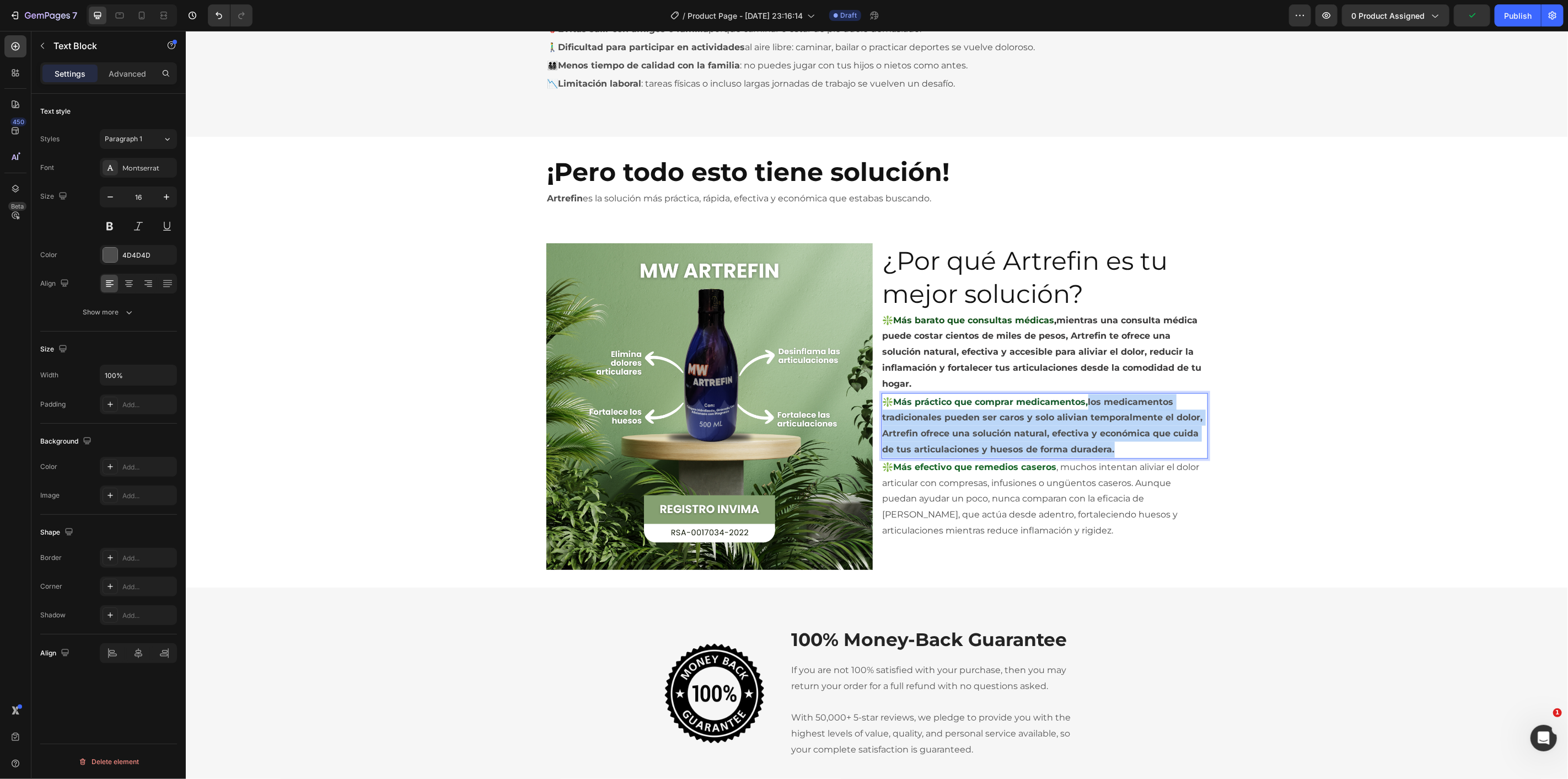
drag, startPoint x: 1114, startPoint y: 448, endPoint x: 1086, endPoint y: 402, distance: 53.9
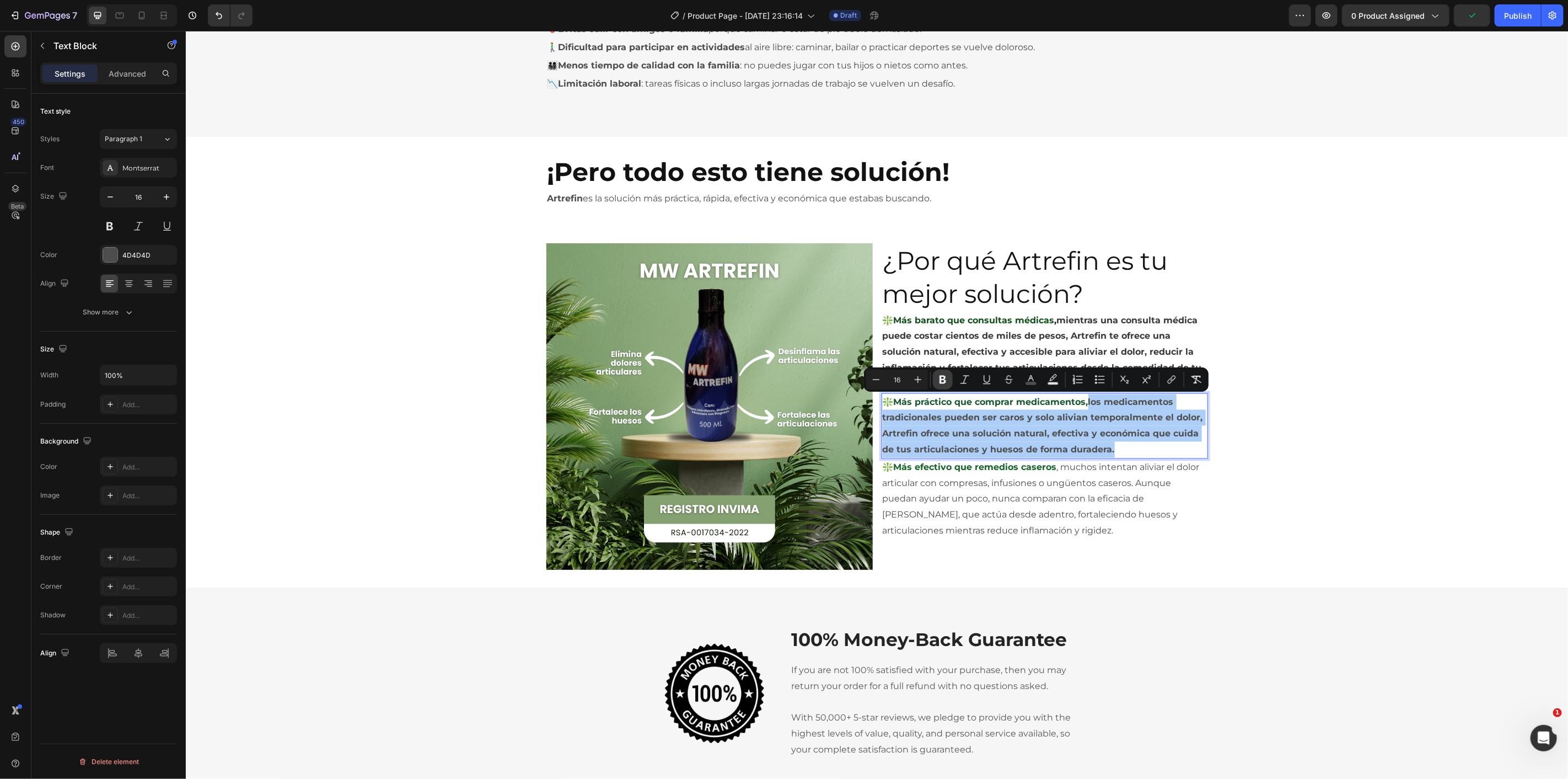
click at [946, 375] on icon "Editor contextual toolbar" at bounding box center [943, 379] width 11 height 11
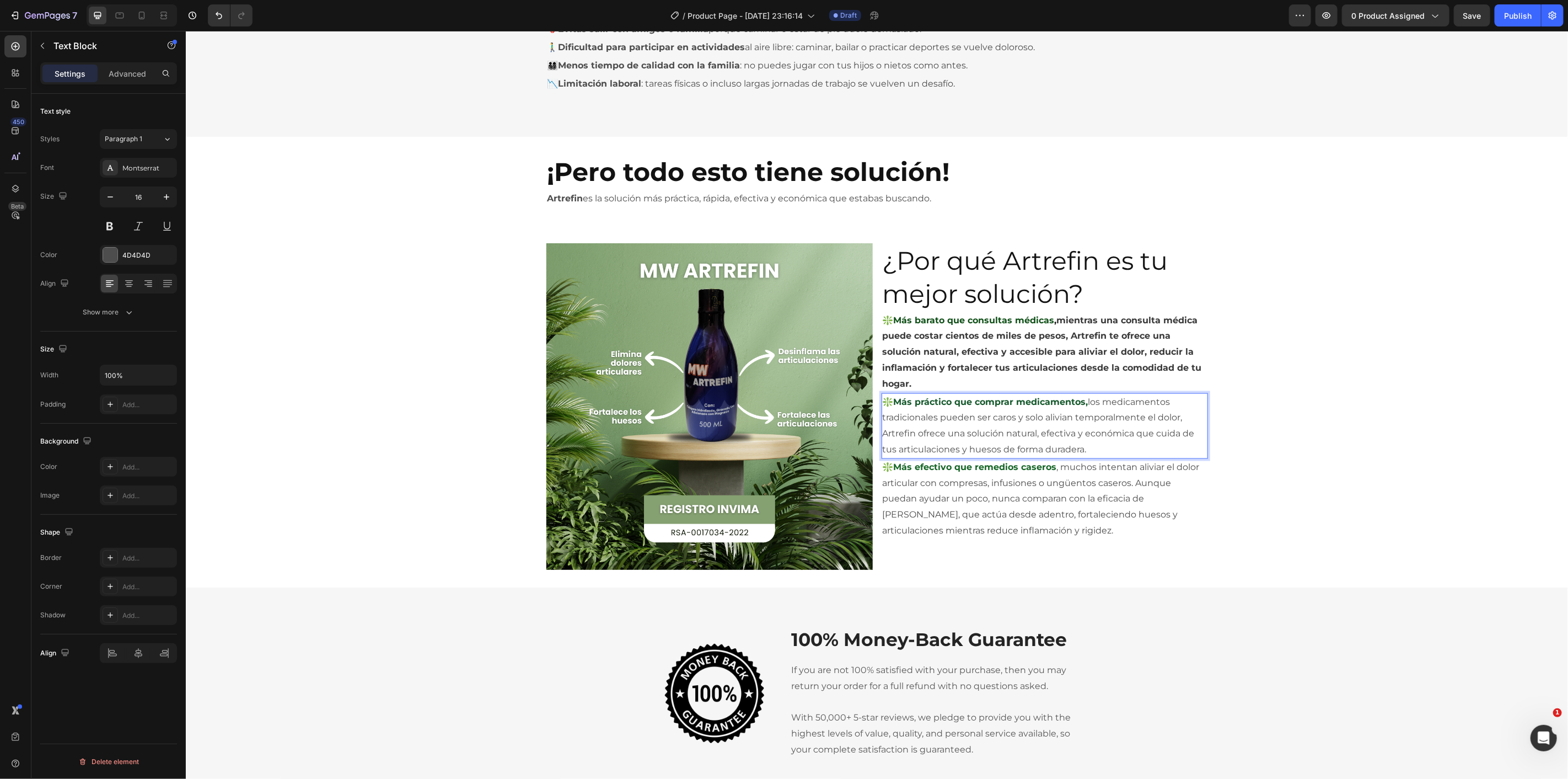
click at [996, 333] on span "mientras una consulta médica puede costar cientos de miles de pesos, Artrefin t…" at bounding box center [1042, 351] width 319 height 74
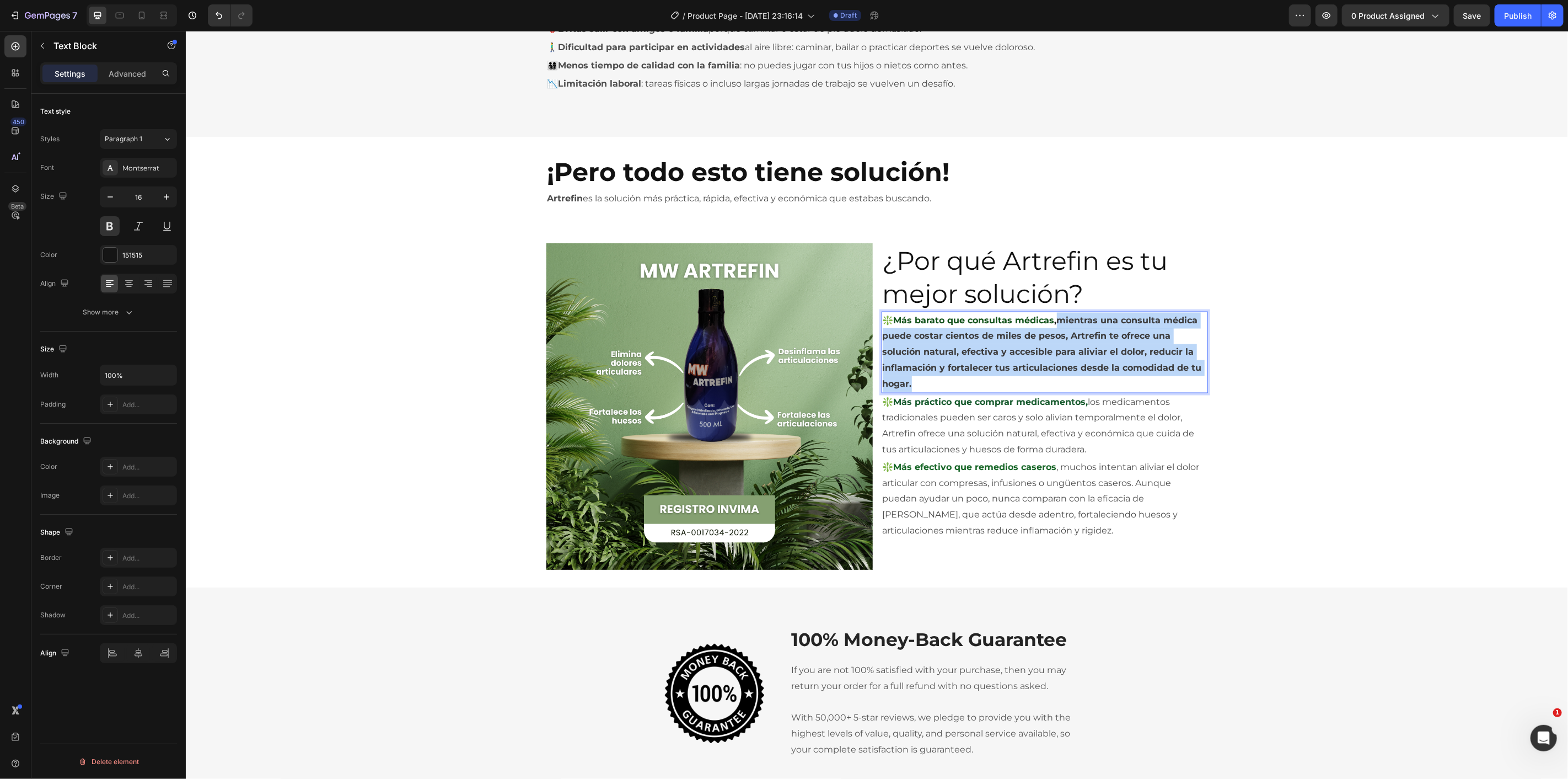
drag, startPoint x: 962, startPoint y: 378, endPoint x: 1054, endPoint y: 321, distance: 108.2
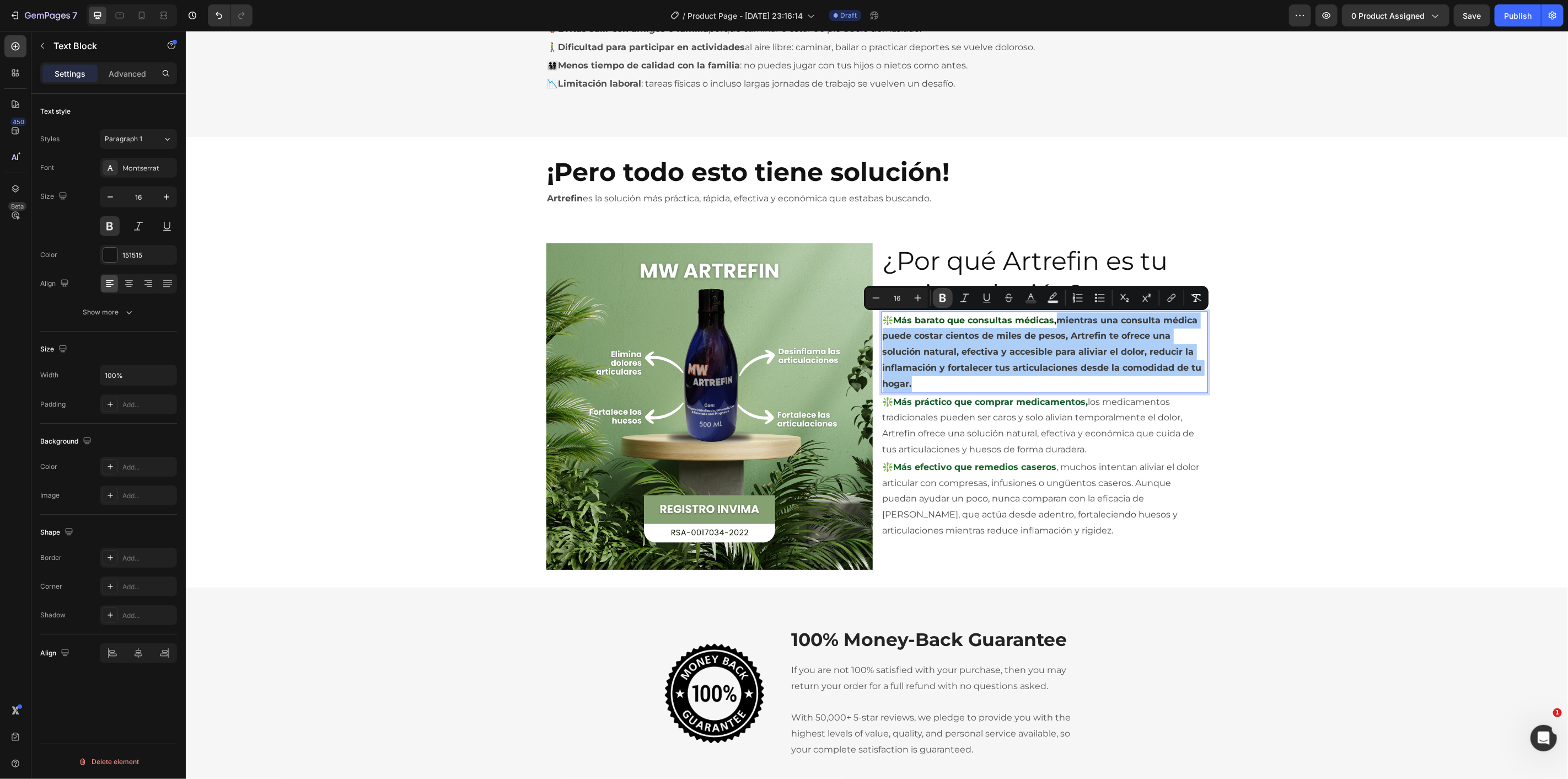
click at [944, 296] on icon "Editor contextual toolbar" at bounding box center [943, 298] width 7 height 8
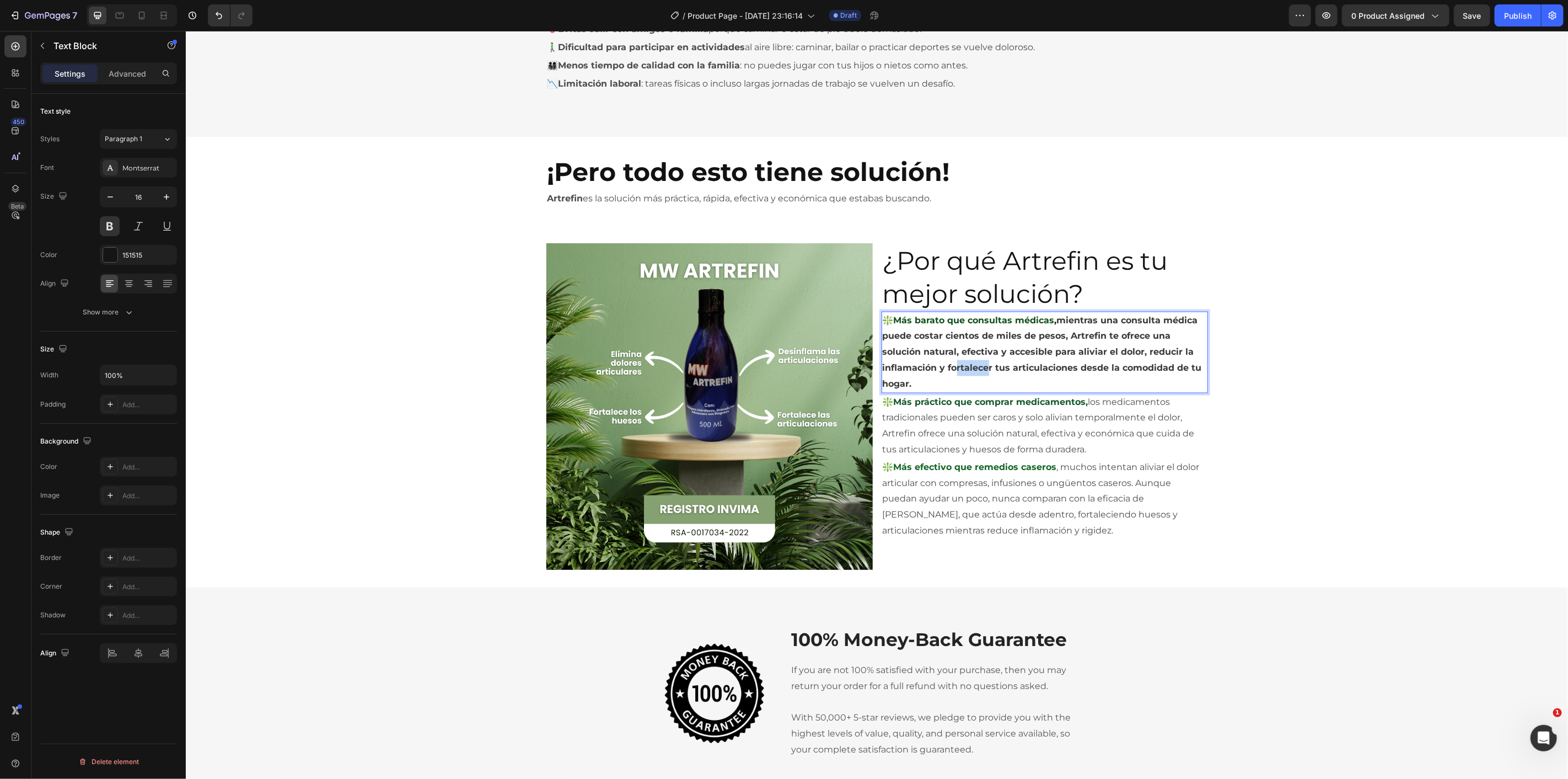
drag, startPoint x: 984, startPoint y: 371, endPoint x: 952, endPoint y: 371, distance: 32.0
click at [952, 371] on strong "mientras una consulta médica puede costar cientos de miles de pesos, Artrefin t…" at bounding box center [1042, 351] width 319 height 74
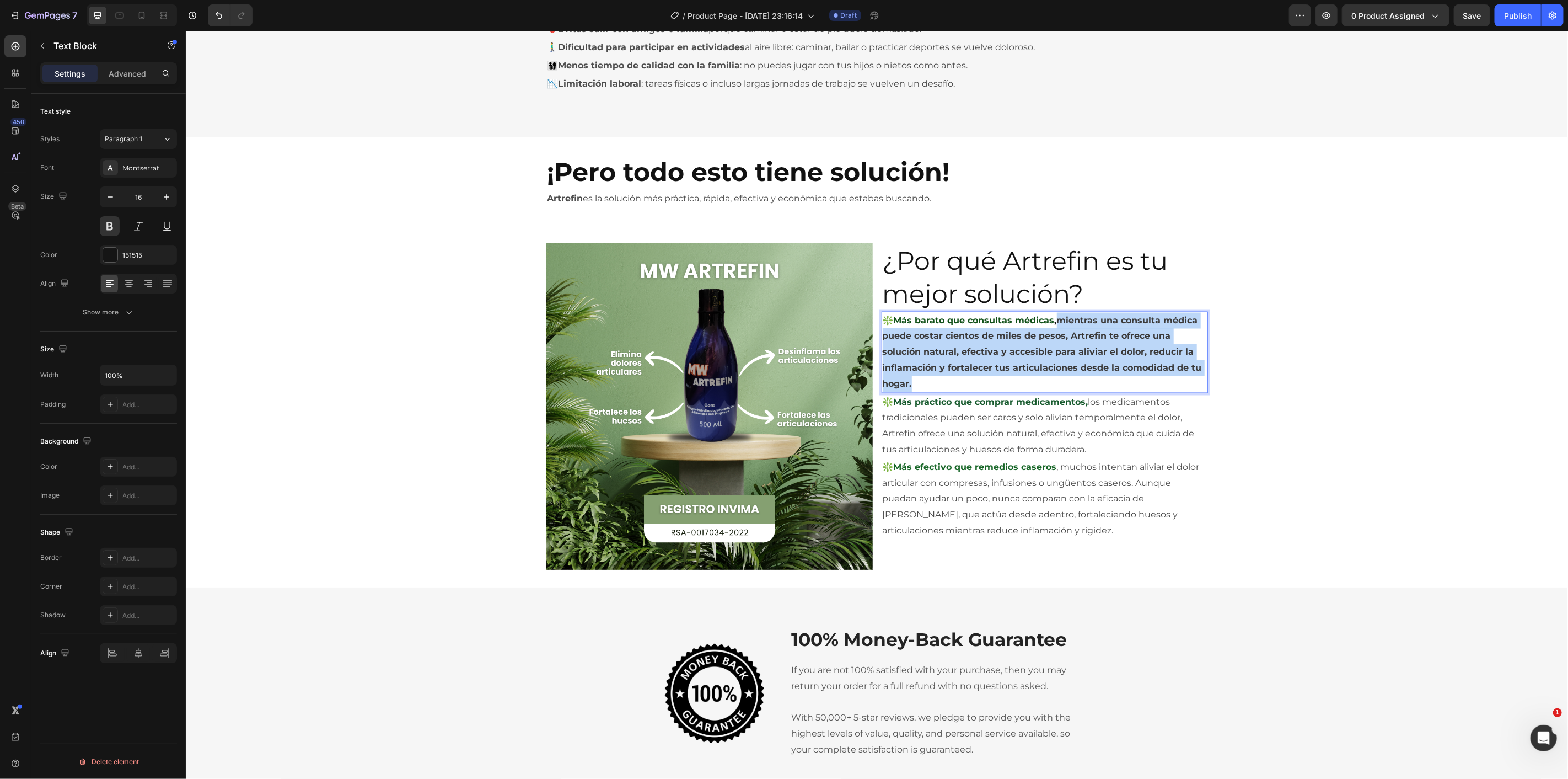
drag, startPoint x: 912, startPoint y: 381, endPoint x: 1054, endPoint y: 321, distance: 154.2
click at [1054, 321] on p "❇️Más barato que consultas médicas , mientras una consulta médica puede costar …" at bounding box center [1044, 352] width 324 height 79
click at [1062, 318] on strong "mientras una consulta médica puede costar cientos de miles de pesos, Artrefin t…" at bounding box center [1042, 351] width 319 height 74
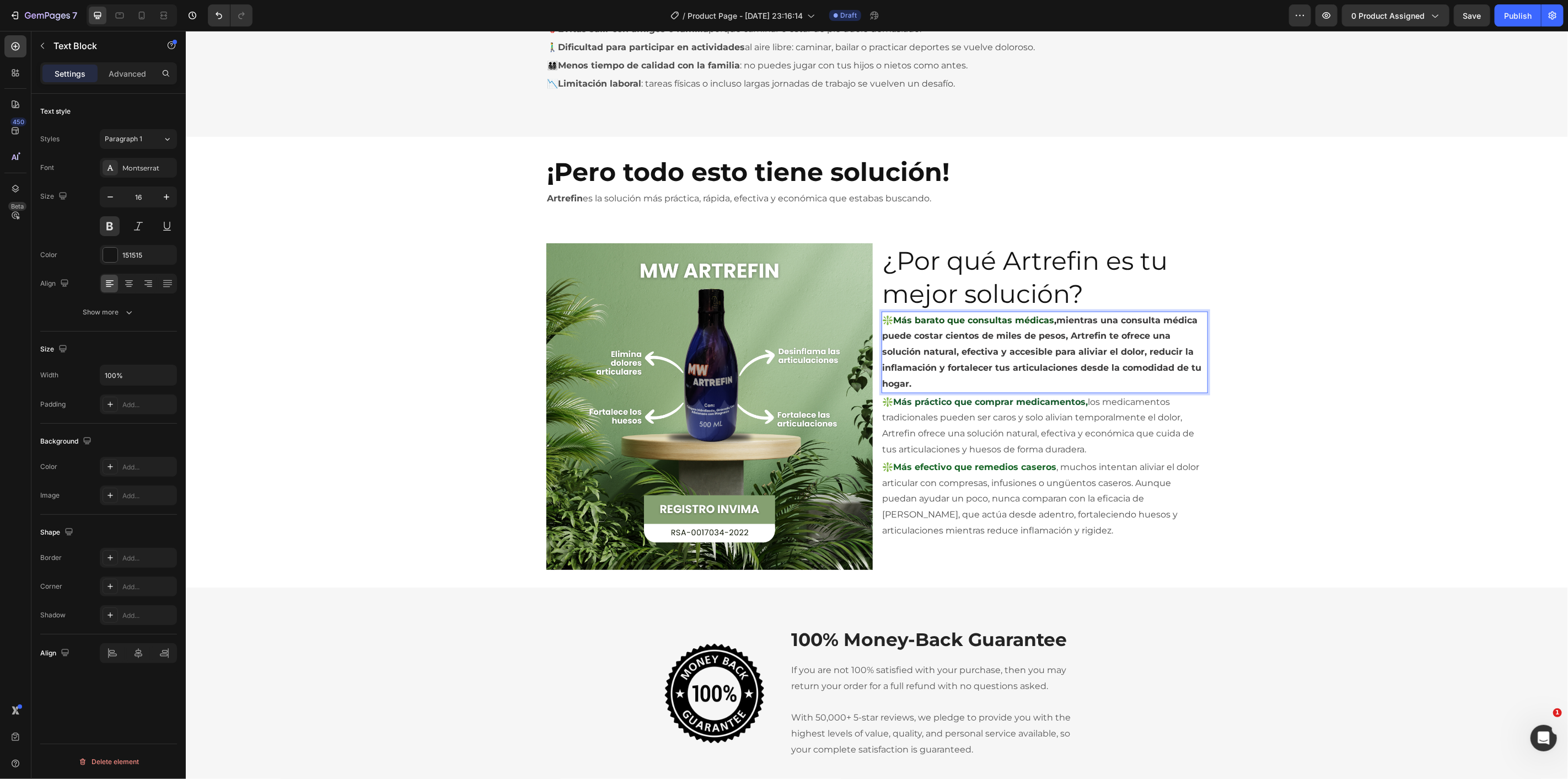
click at [1062, 318] on strong "mientras una consulta médica puede costar cientos de miles de pesos, Artrefin t…" at bounding box center [1042, 351] width 319 height 74
click at [1028, 385] on p "❇️Más barato que consultas médicas , mientras una consulta médica puede costar …" at bounding box center [1044, 352] width 324 height 79
click at [1397, 403] on div "Image ¿Por qué Artrefin es tu mejor solución? Heading ❇️Más barato que consulta…" at bounding box center [876, 406] width 1382 height 327
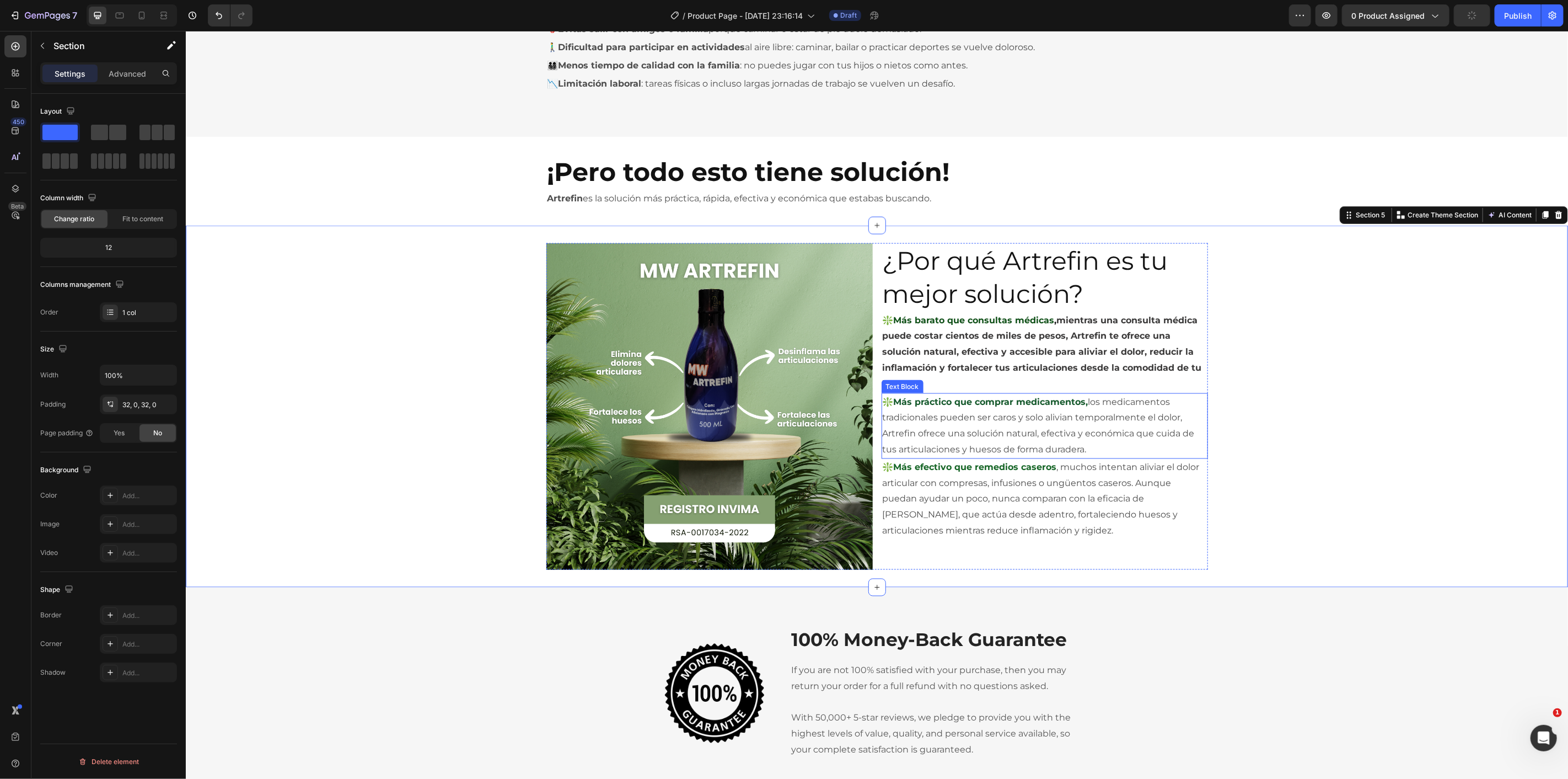
click at [959, 380] on p "❇️Más barato que consultas médicas , mientras una consulta médica puede costar …" at bounding box center [1044, 352] width 324 height 79
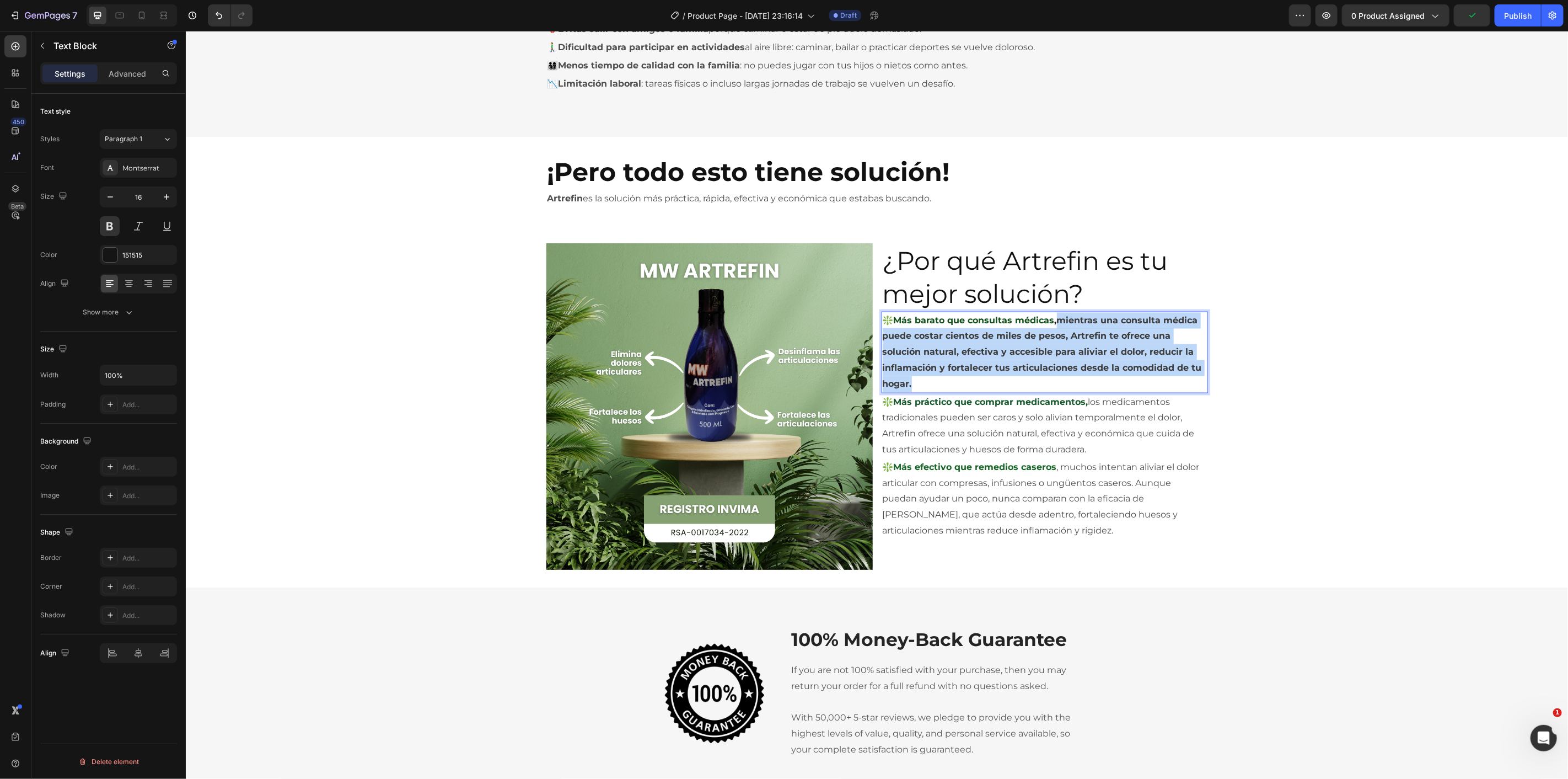
drag, startPoint x: 920, startPoint y: 381, endPoint x: 1052, endPoint y: 321, distance: 145.0
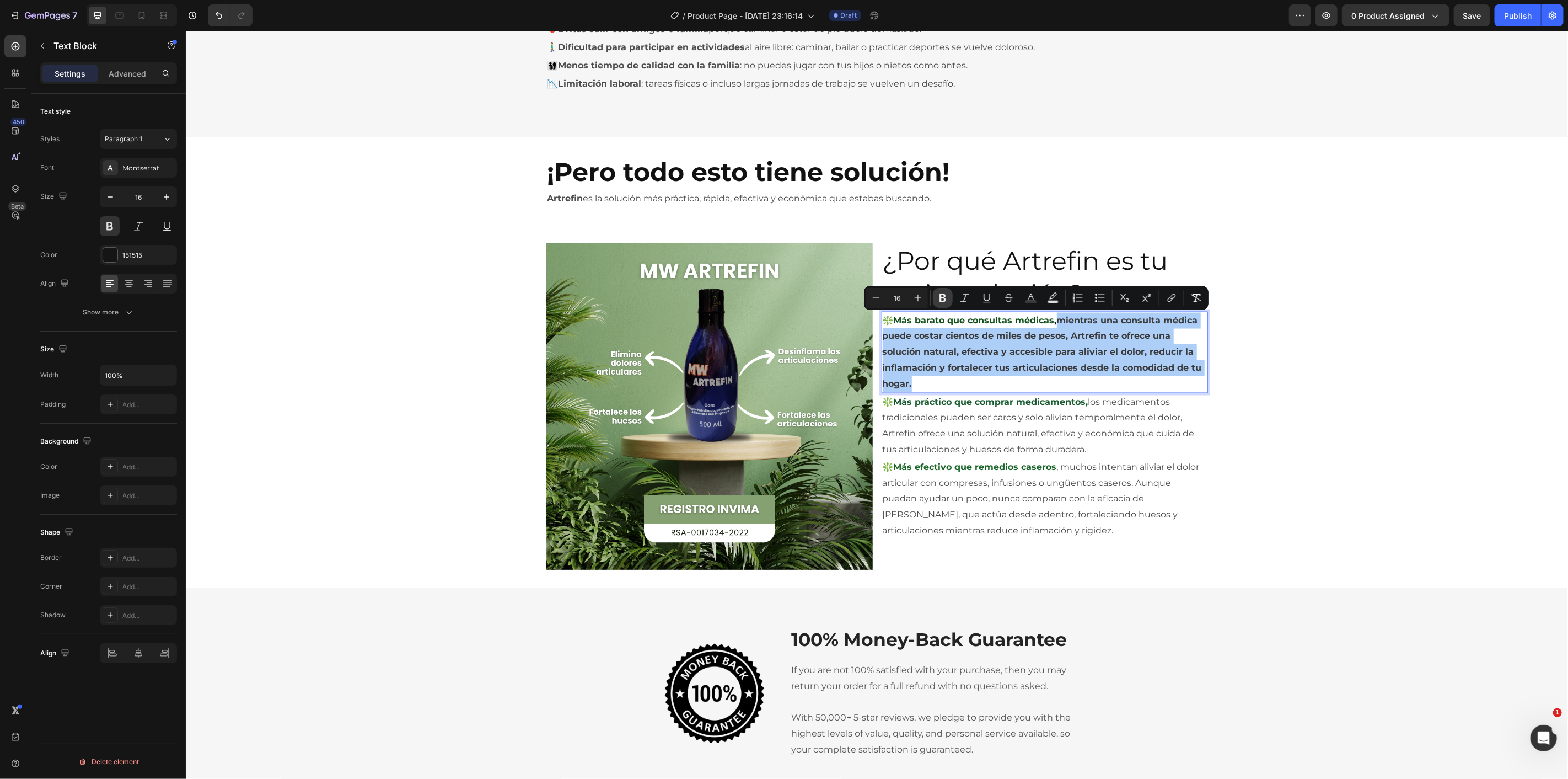
click at [940, 299] on icon "Editor contextual toolbar" at bounding box center [943, 298] width 7 height 8
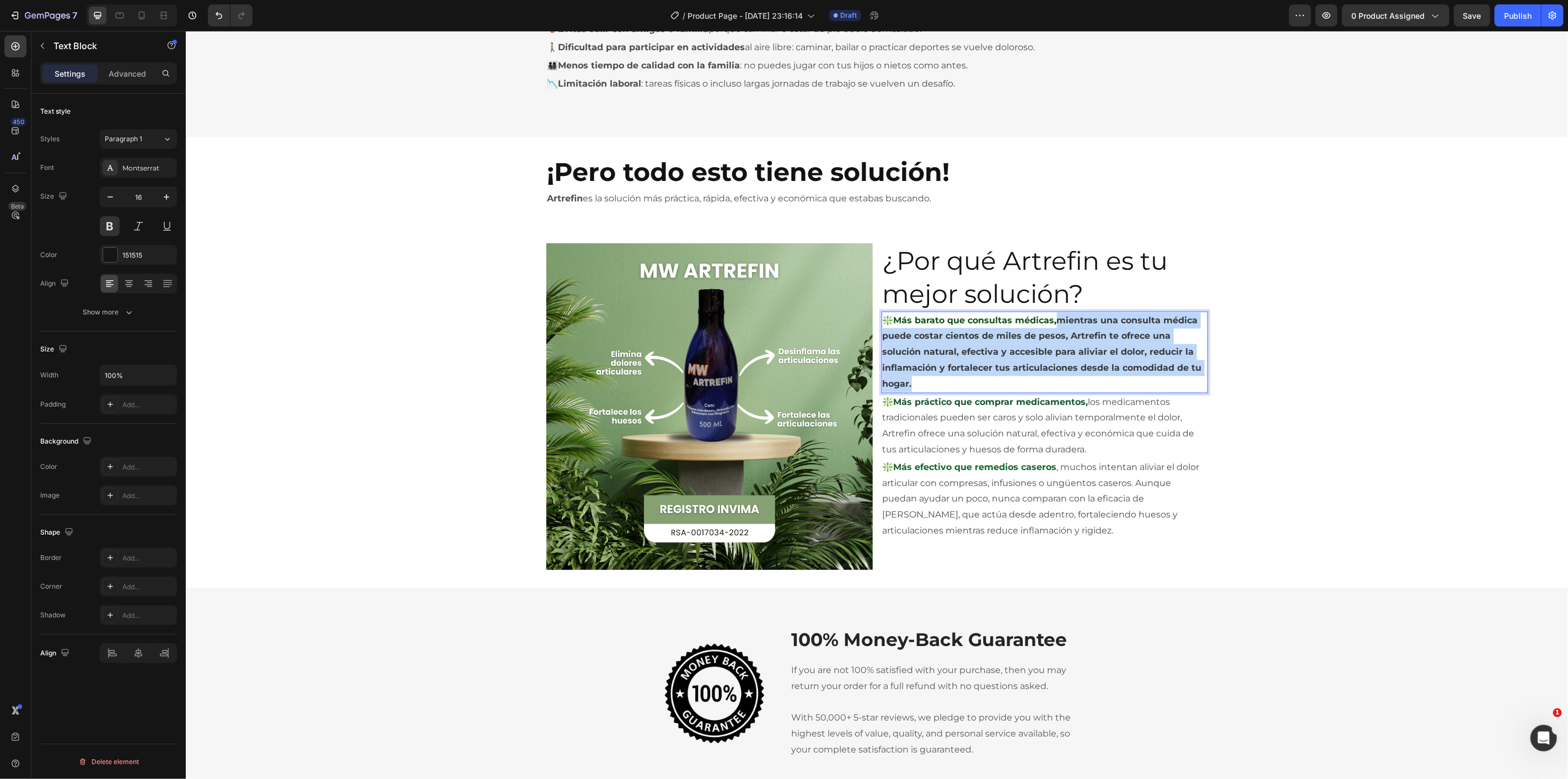
drag, startPoint x: 985, startPoint y: 389, endPoint x: 1055, endPoint y: 321, distance: 97.6
click at [1055, 321] on p "❇️Más barato que consultas médicas , mientras una consulta médica puede costar …" at bounding box center [1044, 352] width 324 height 79
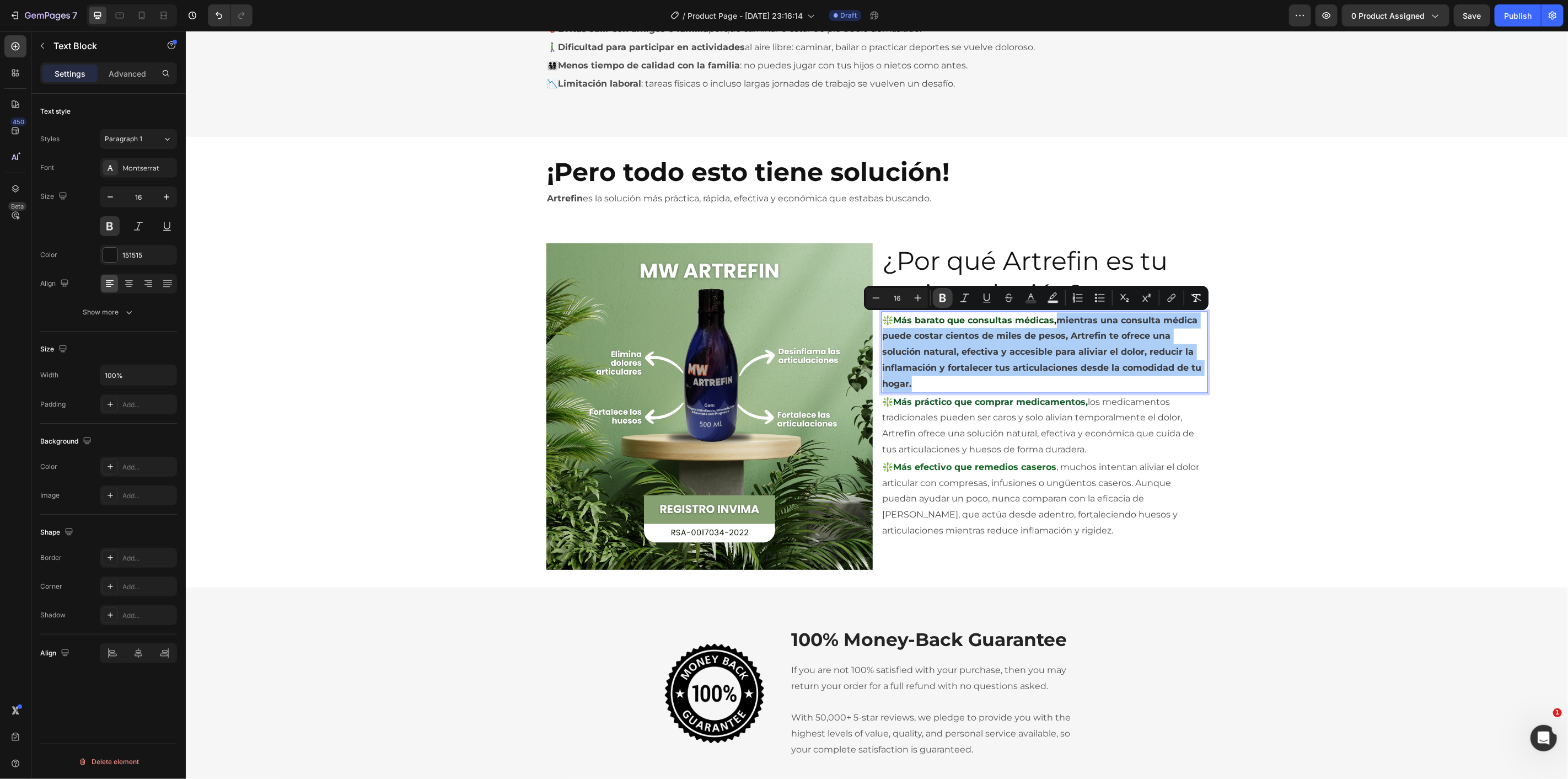
click at [946, 299] on icon "Editor contextual toolbar" at bounding box center [943, 298] width 11 height 11
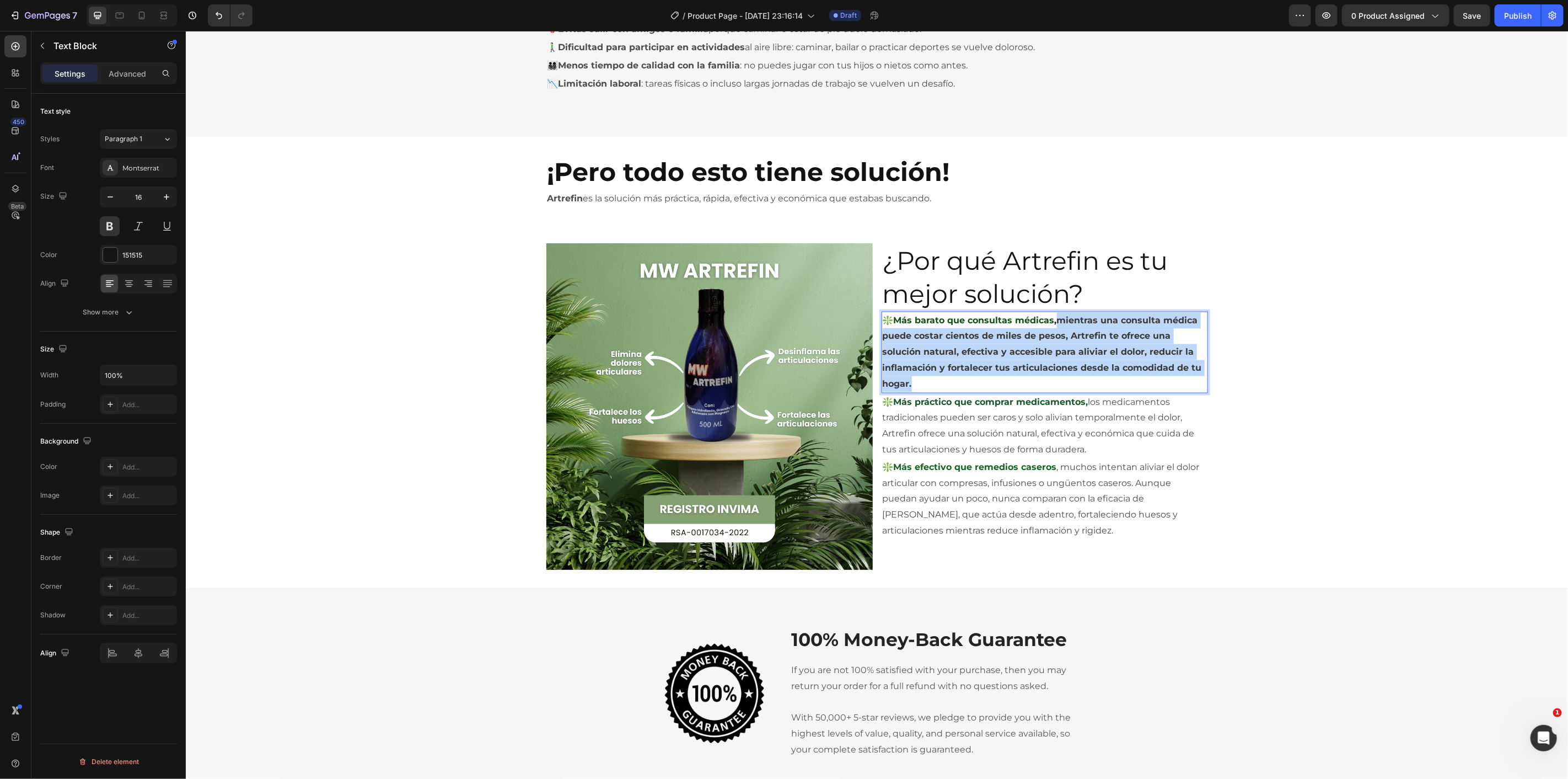
drag, startPoint x: 959, startPoint y: 378, endPoint x: 1054, endPoint y: 323, distance: 109.8
click at [1054, 323] on p "❇️Más barato que consultas médicas , mientras una consulta médica puede costar …" at bounding box center [1044, 352] width 324 height 79
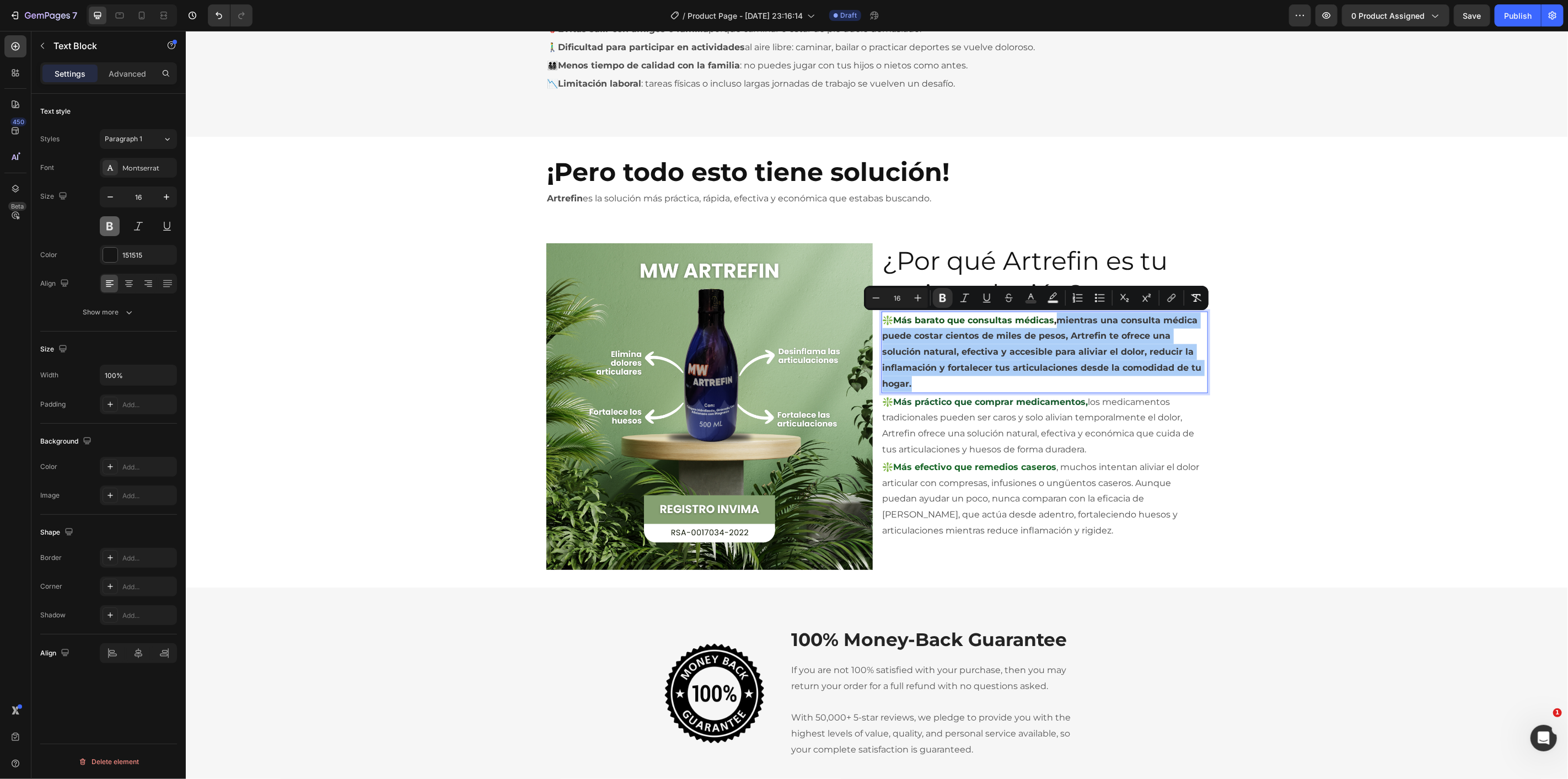
click at [113, 224] on button at bounding box center [109, 226] width 20 height 20
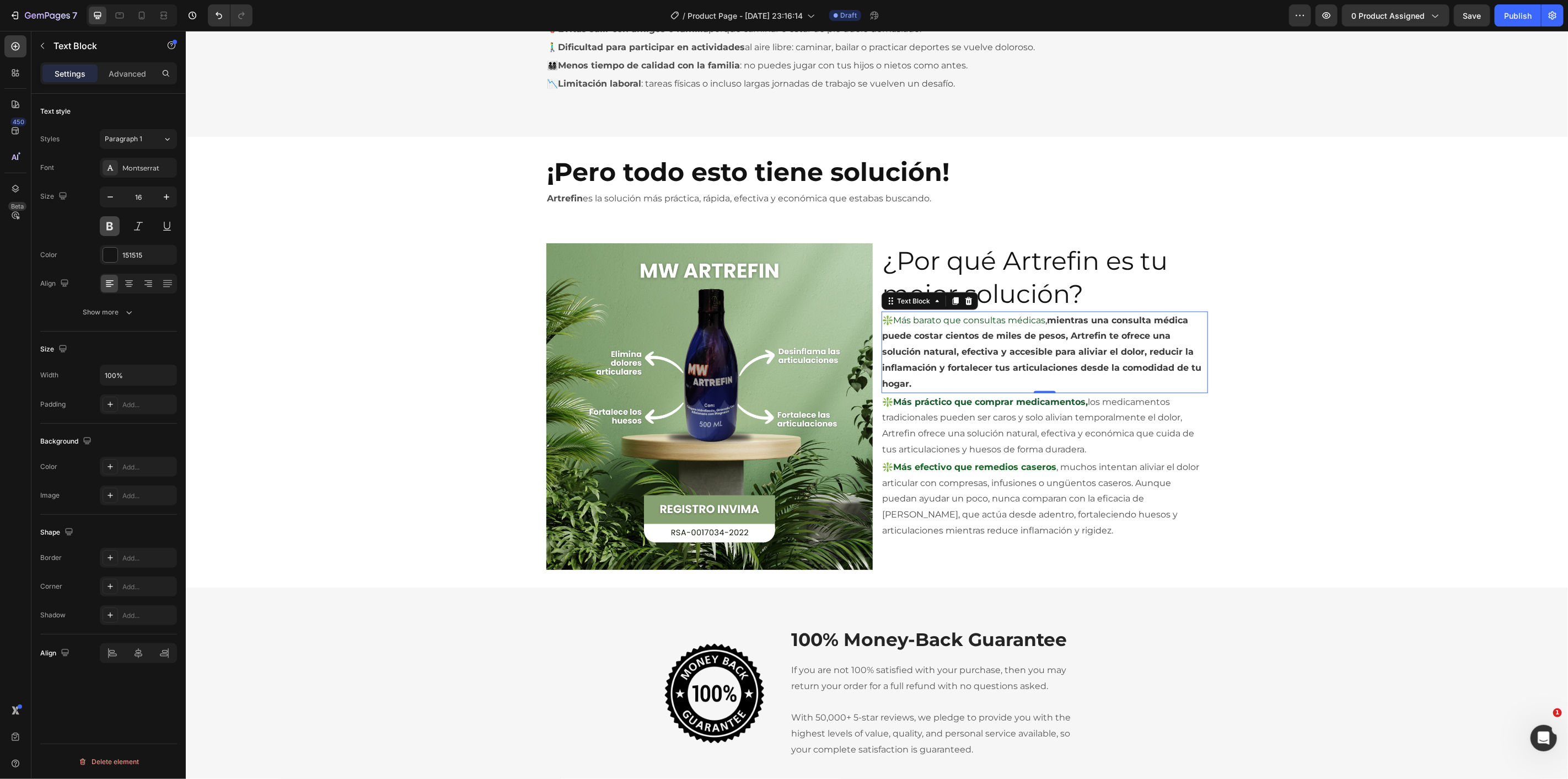
click at [113, 224] on button at bounding box center [109, 226] width 20 height 20
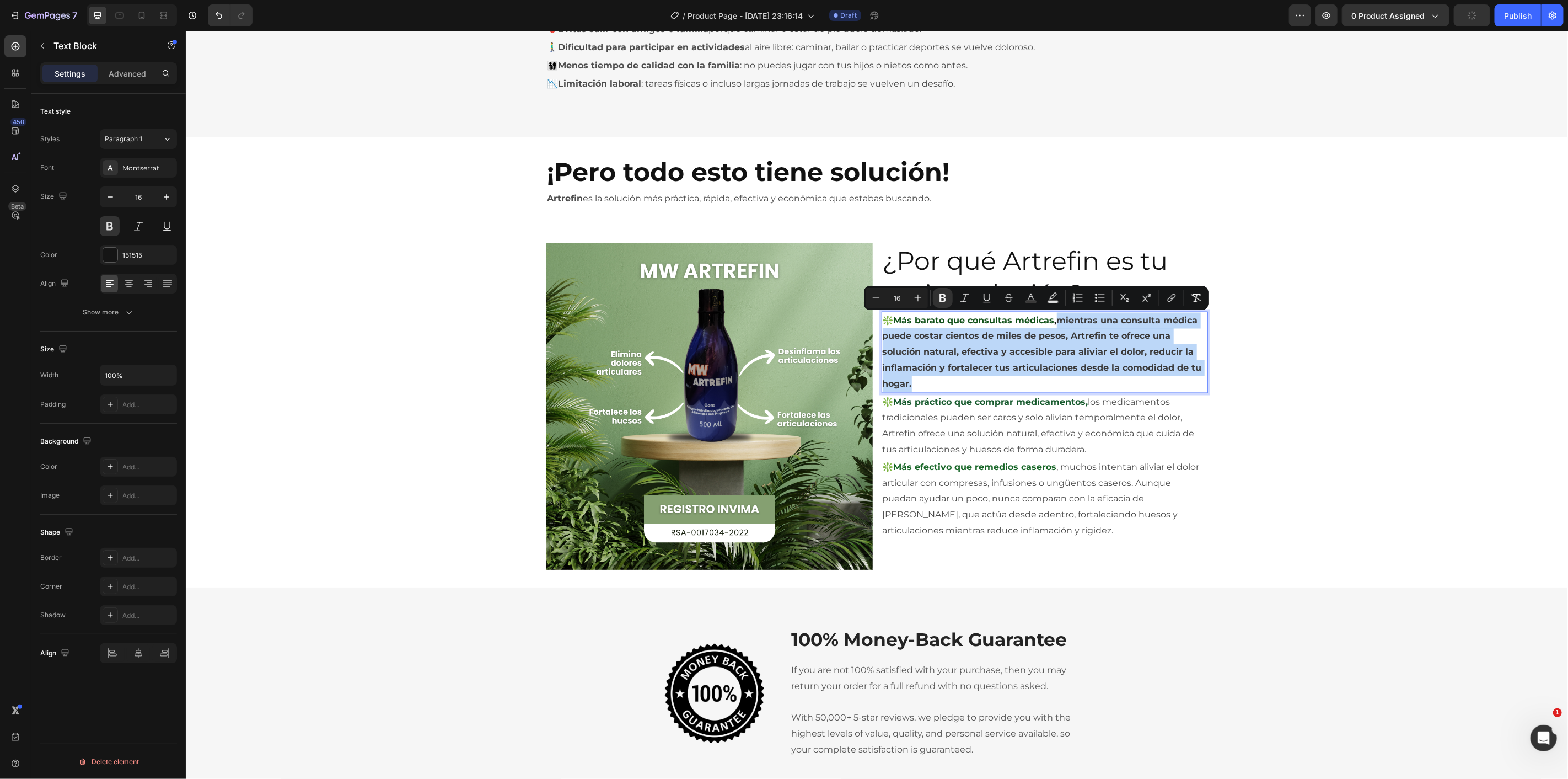
drag, startPoint x: 940, startPoint y: 377, endPoint x: 1054, endPoint y: 318, distance: 128.4
click at [1054, 318] on p "❇️Más barato que consultas médicas , mientras una consulta médica puede costar …" at bounding box center [1044, 352] width 324 height 79
click at [984, 295] on icon "Editor contextual toolbar" at bounding box center [987, 297] width 6 height 8
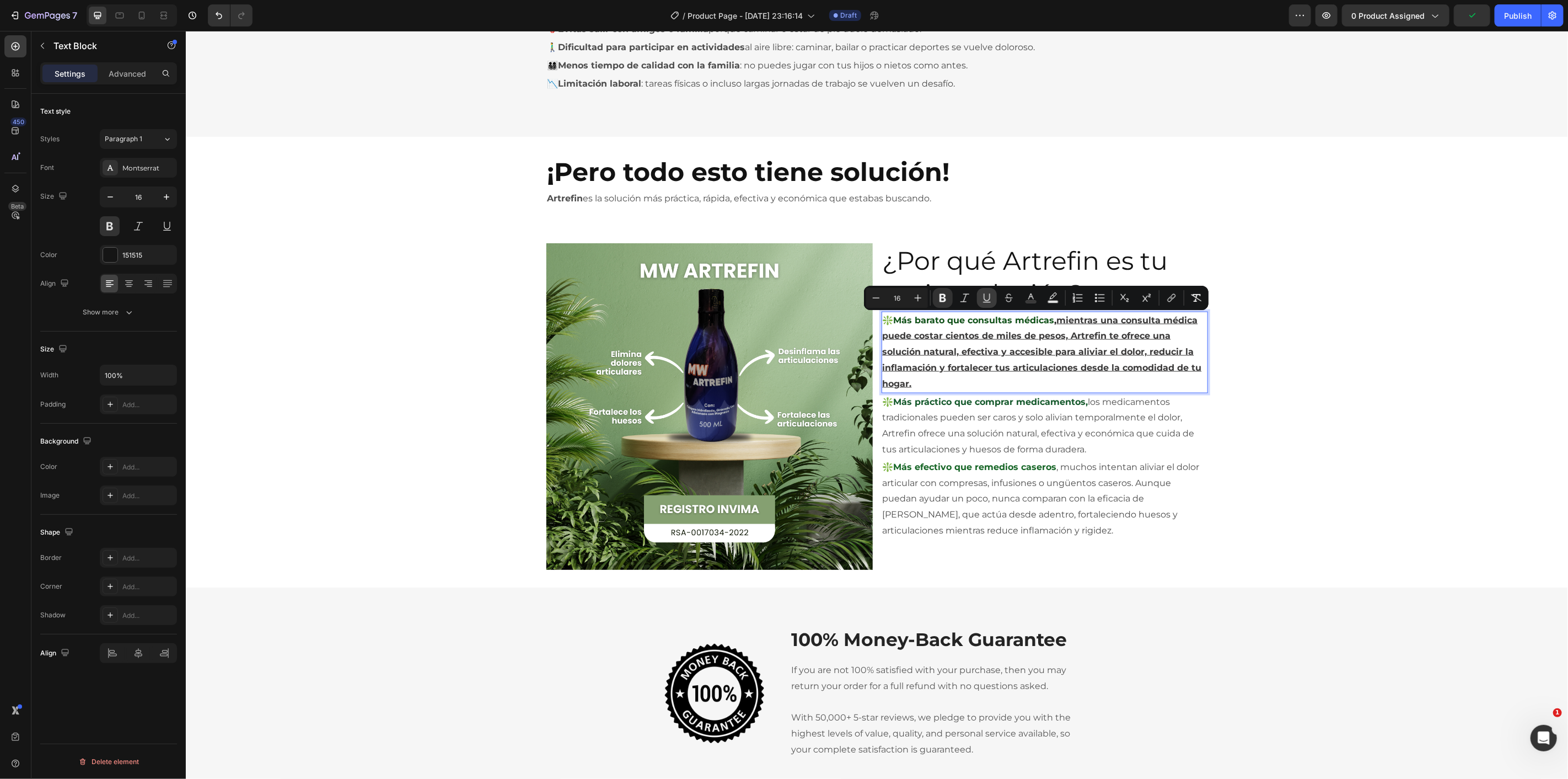
click at [984, 296] on icon "Editor contextual toolbar" at bounding box center [987, 297] width 6 height 8
click at [946, 299] on icon "Editor contextual toolbar" at bounding box center [943, 298] width 11 height 11
click at [945, 298] on p "¿Por qué Artrefin es tu mejor solución?" at bounding box center [1044, 277] width 324 height 66
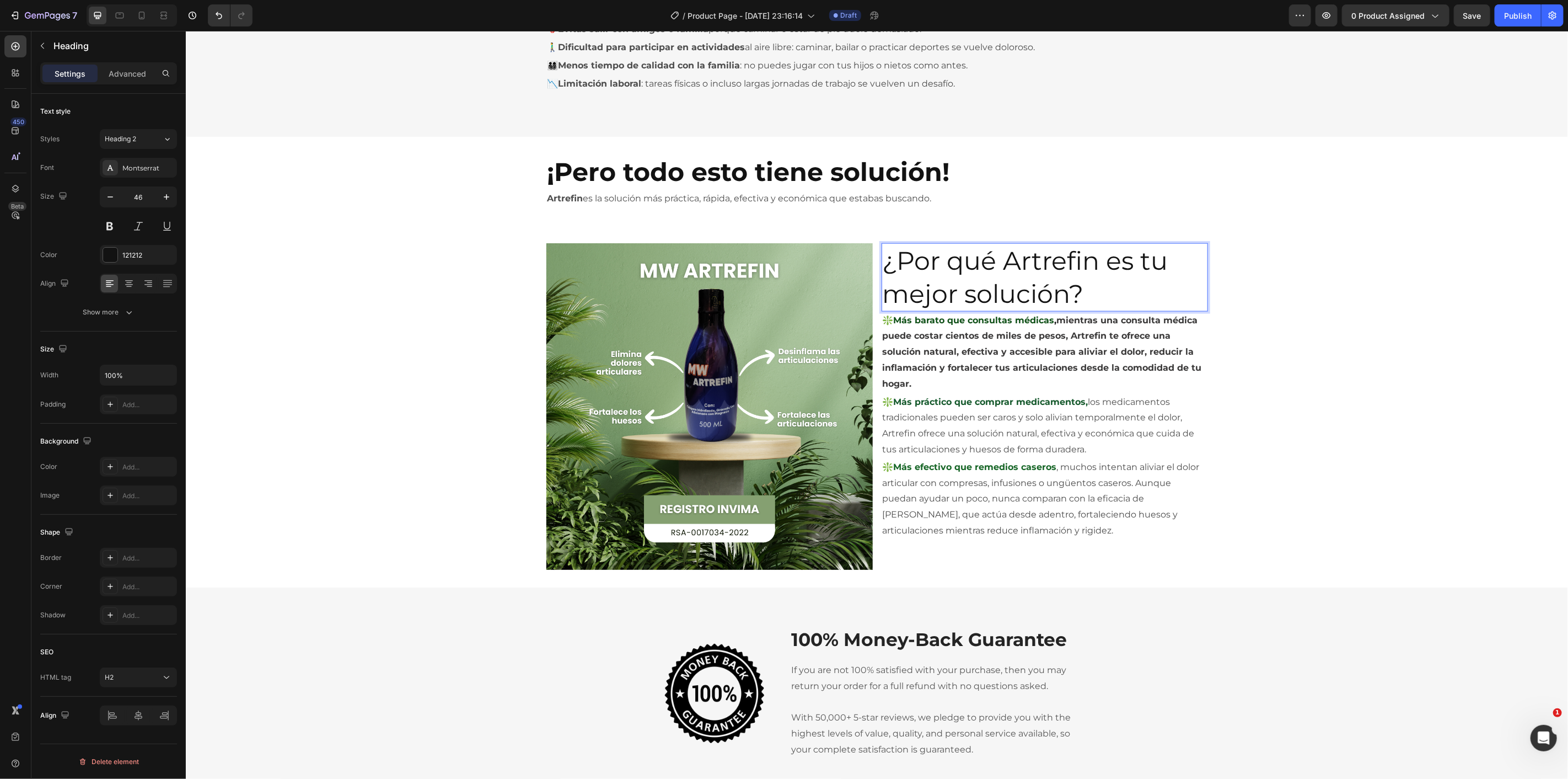
click at [950, 353] on span "mientras una consulta médica puede costar cientos de miles de pesos, Artrefin t…" at bounding box center [1042, 351] width 319 height 74
click at [1122, 448] on p "❇️Más práctico que comprar medicamentos, los medicamentos tradicionales pueden …" at bounding box center [1044, 425] width 324 height 63
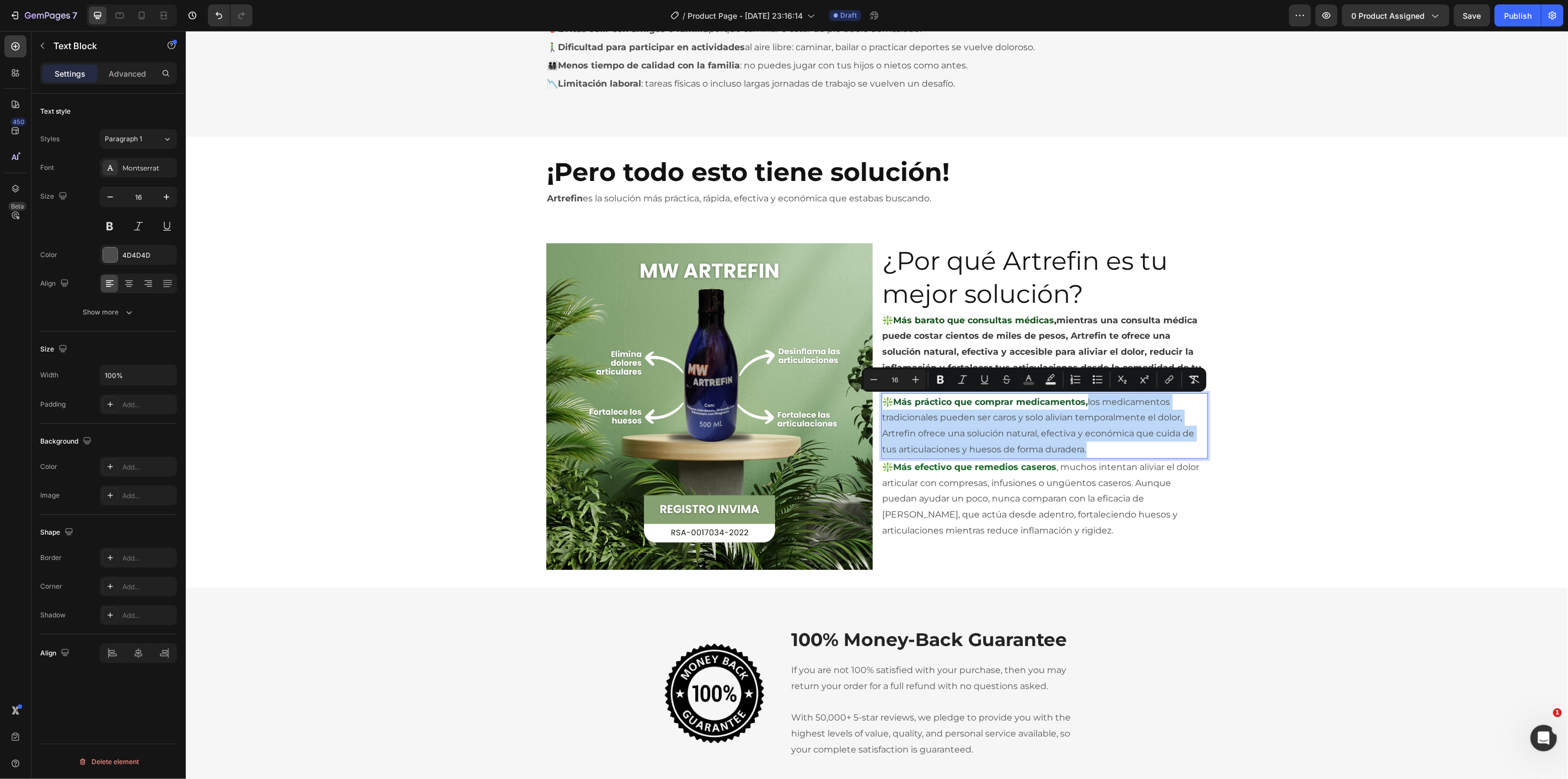
drag, startPoint x: 1105, startPoint y: 454, endPoint x: 1085, endPoint y: 402, distance: 55.7
click at [936, 373] on button "Bold" at bounding box center [940, 379] width 20 height 20
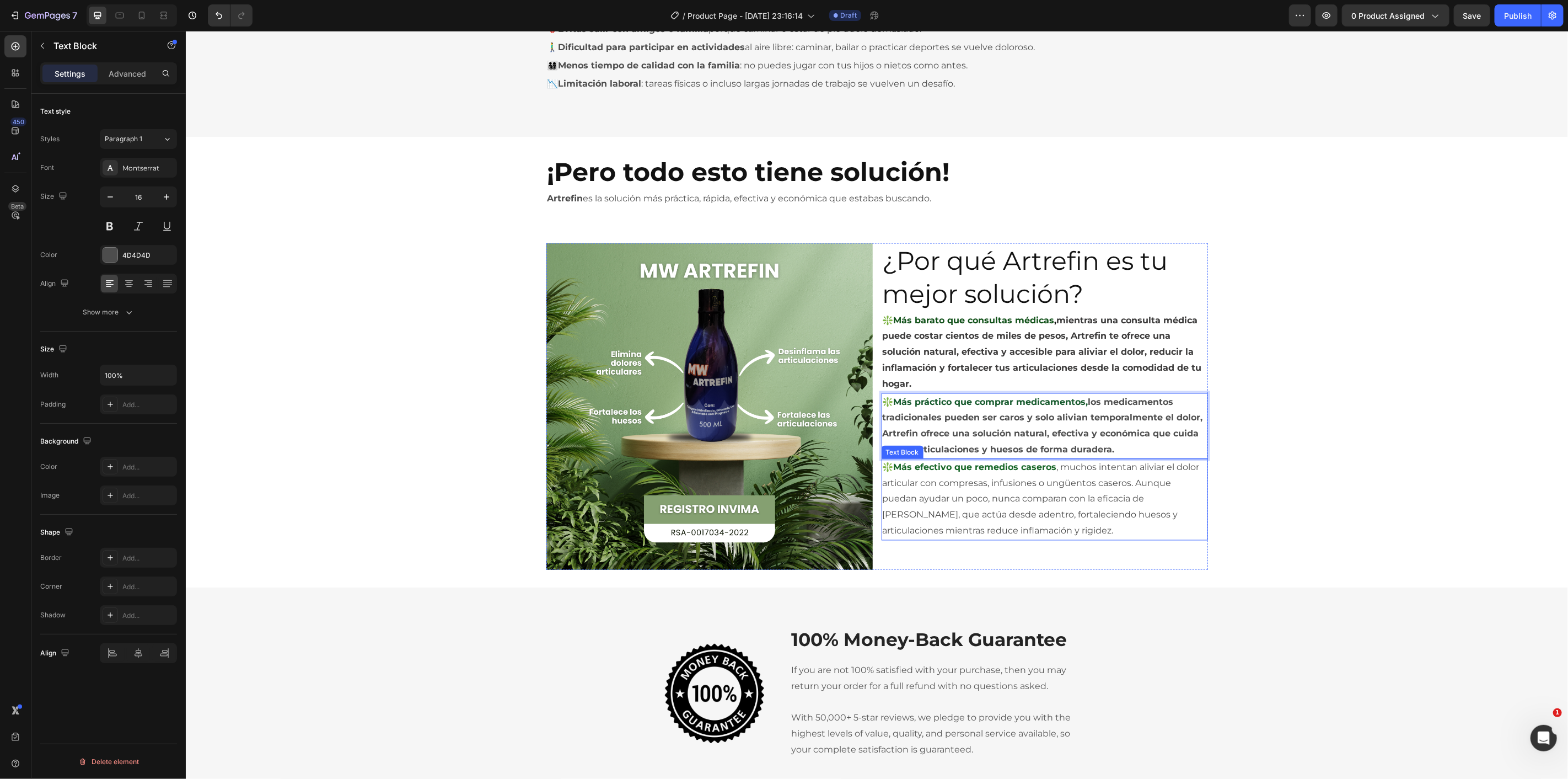
click at [1032, 485] on p "❇️Más efectivo que remedios caseros , muchos intentan aliviar el dolor articula…" at bounding box center [1044, 499] width 324 height 79
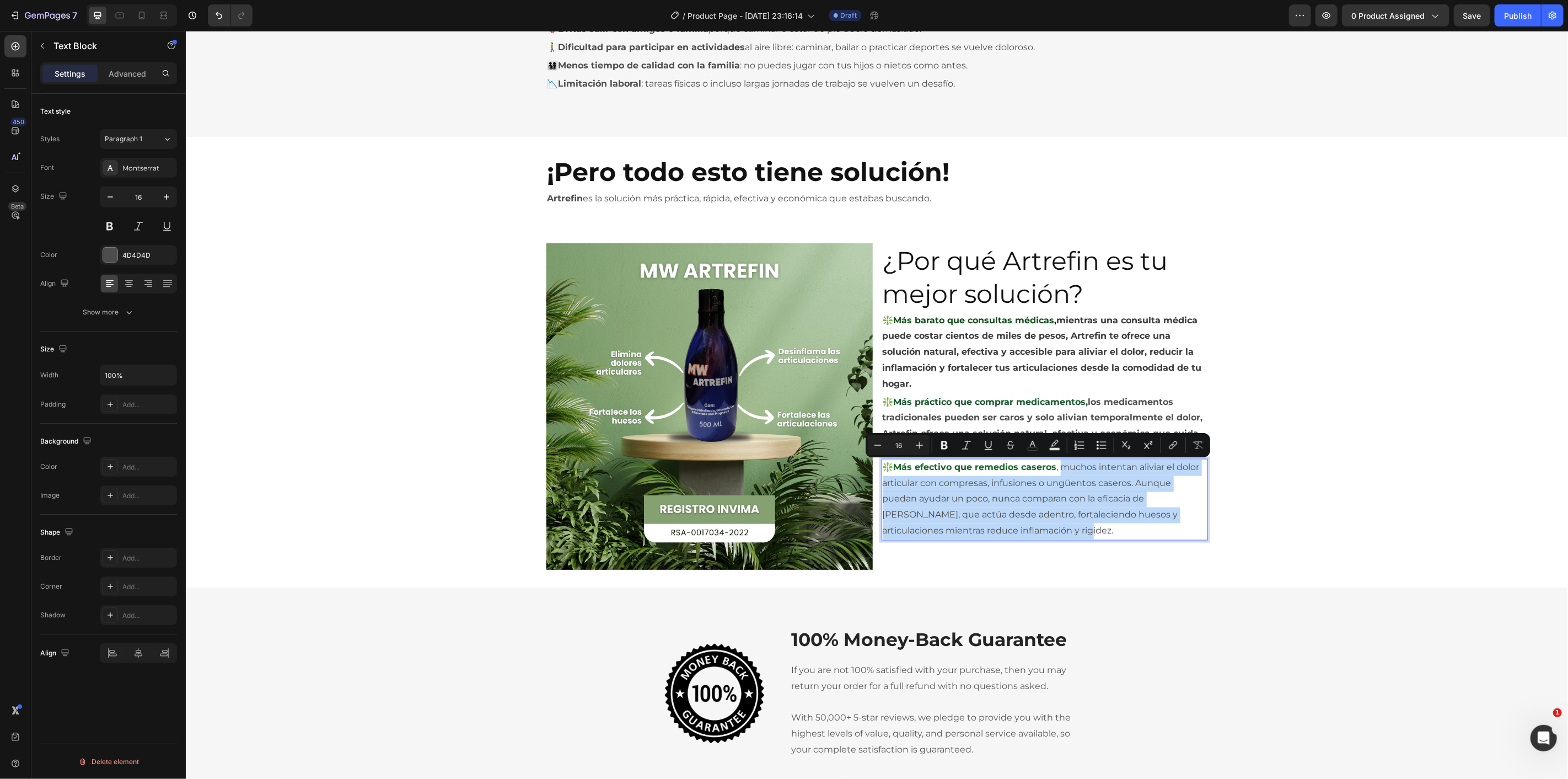
drag, startPoint x: 1034, startPoint y: 532, endPoint x: 1056, endPoint y: 466, distance: 69.6
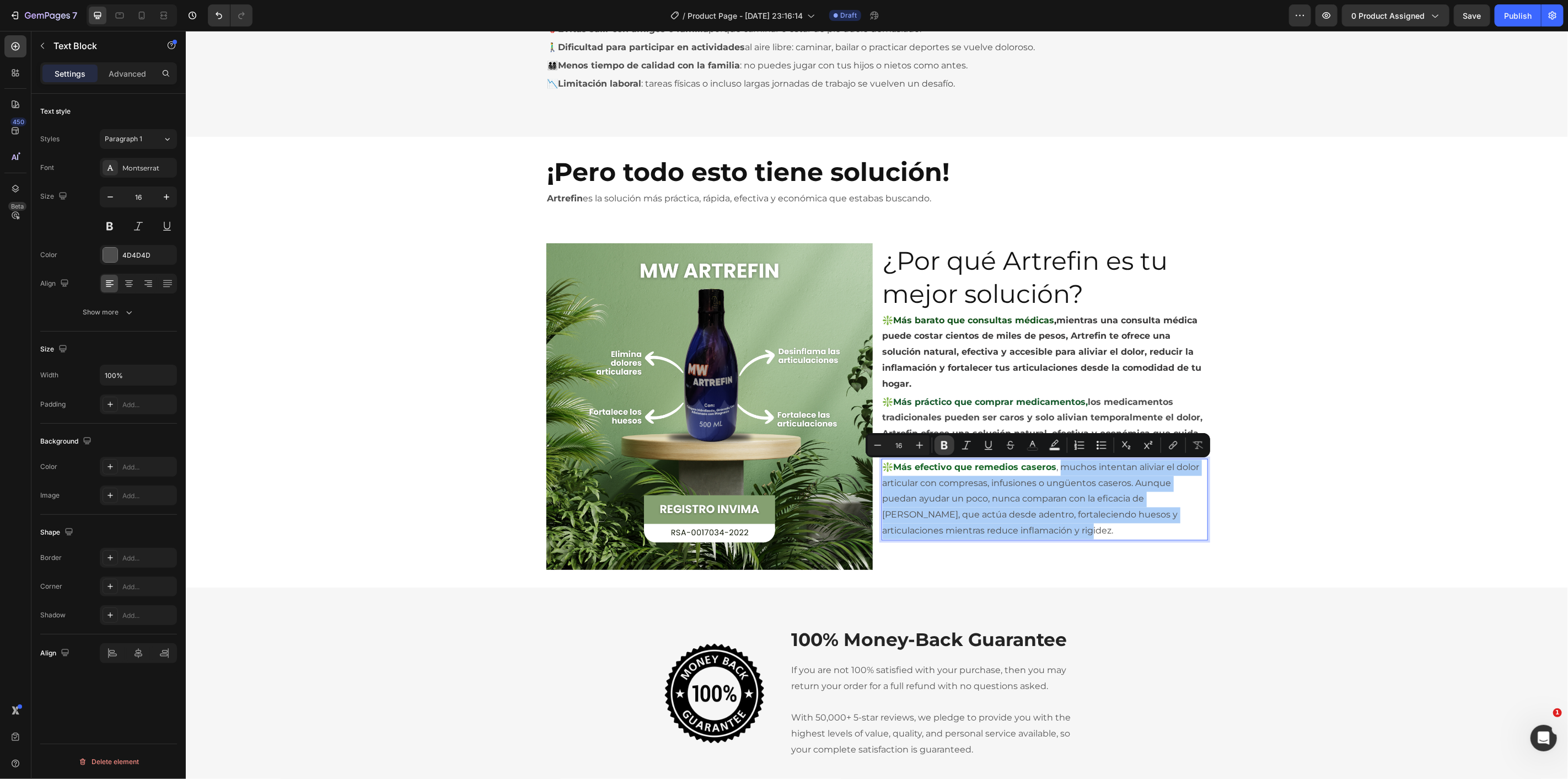
click at [938, 437] on button "Bold" at bounding box center [944, 445] width 20 height 20
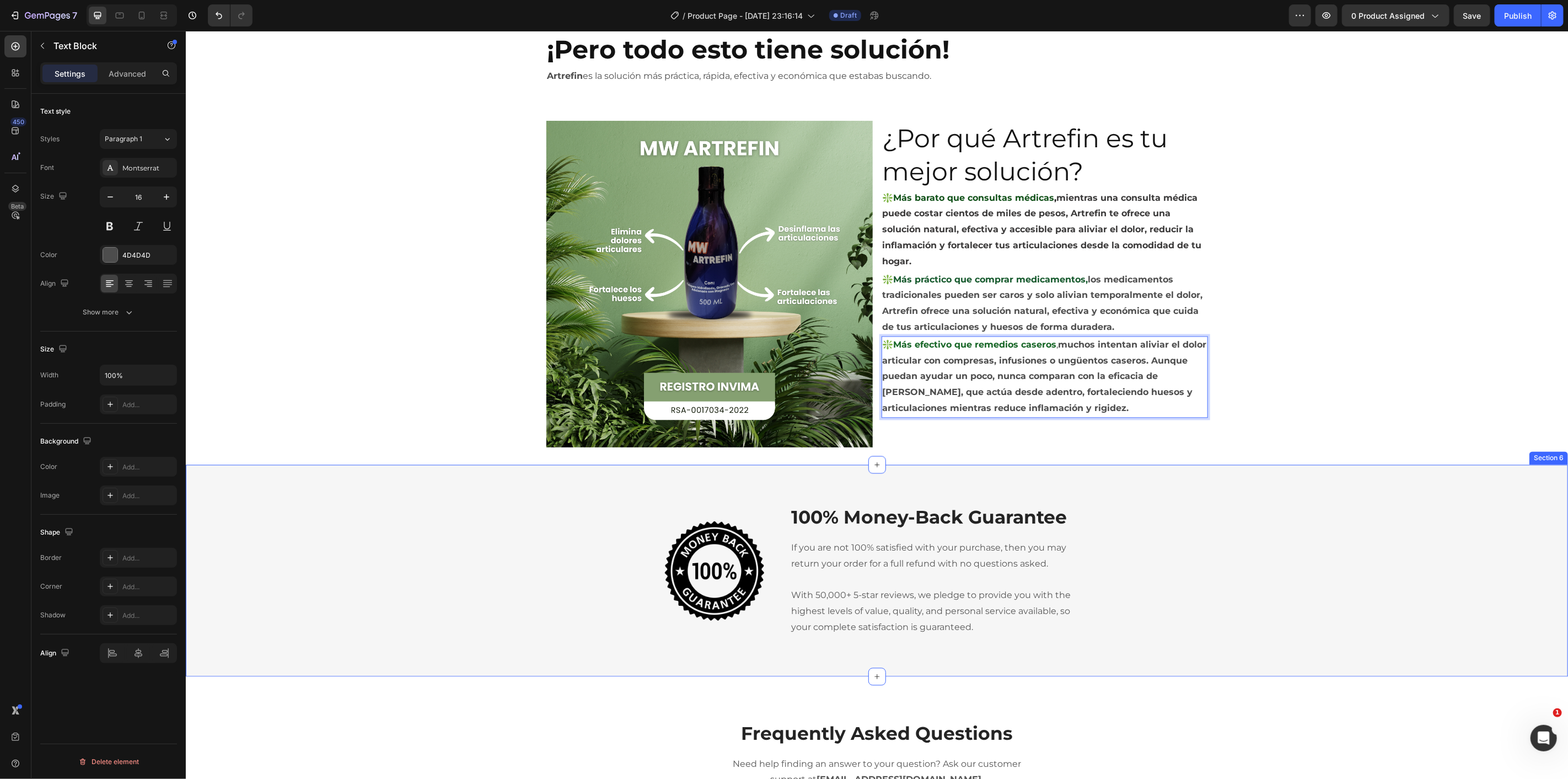
scroll to position [1513, 0]
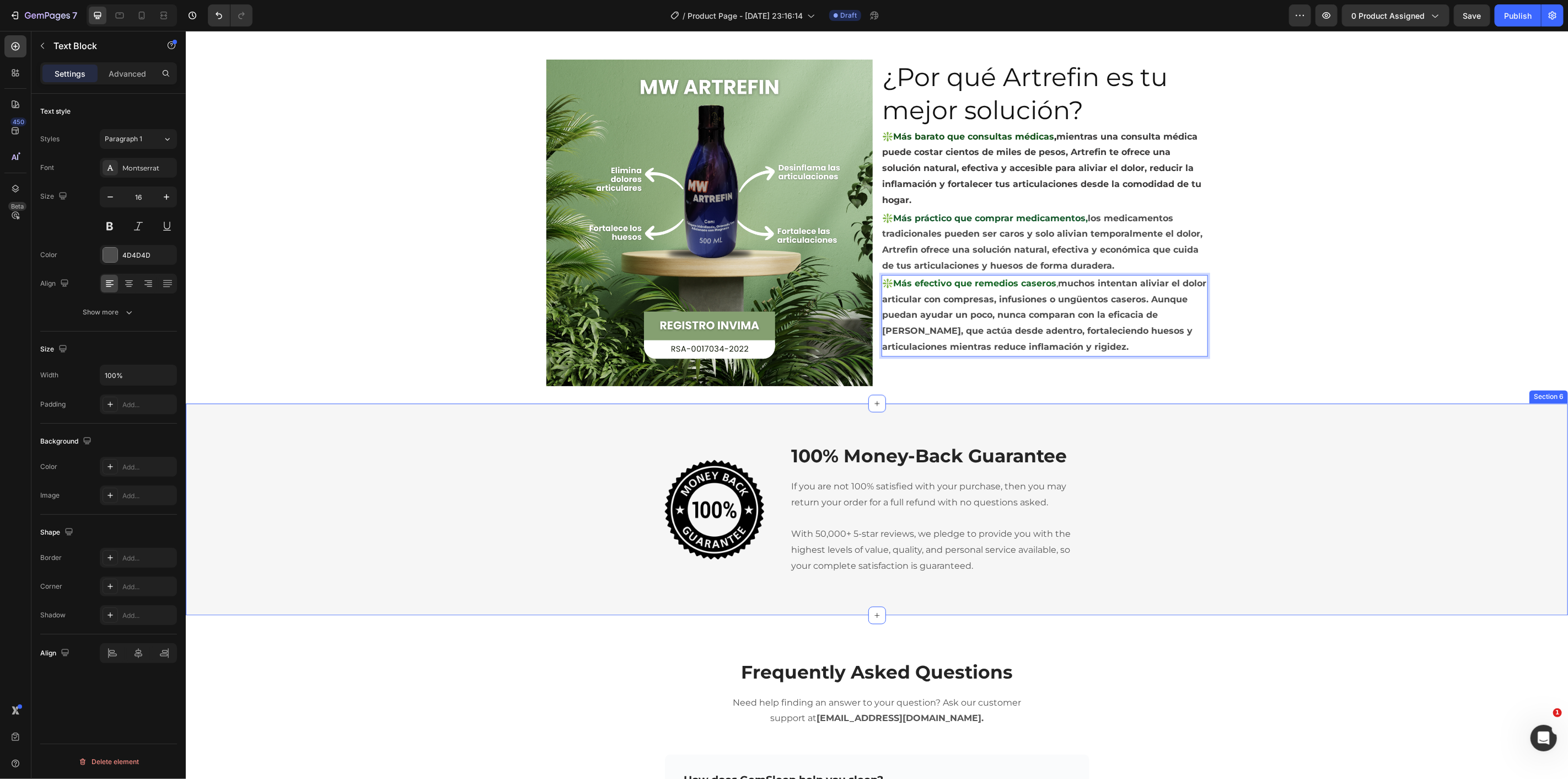
click at [1250, 423] on div "Image 100% Money-Back Guarantee Heading If you are not 100% satisfied with your…" at bounding box center [876, 508] width 1382 height 212
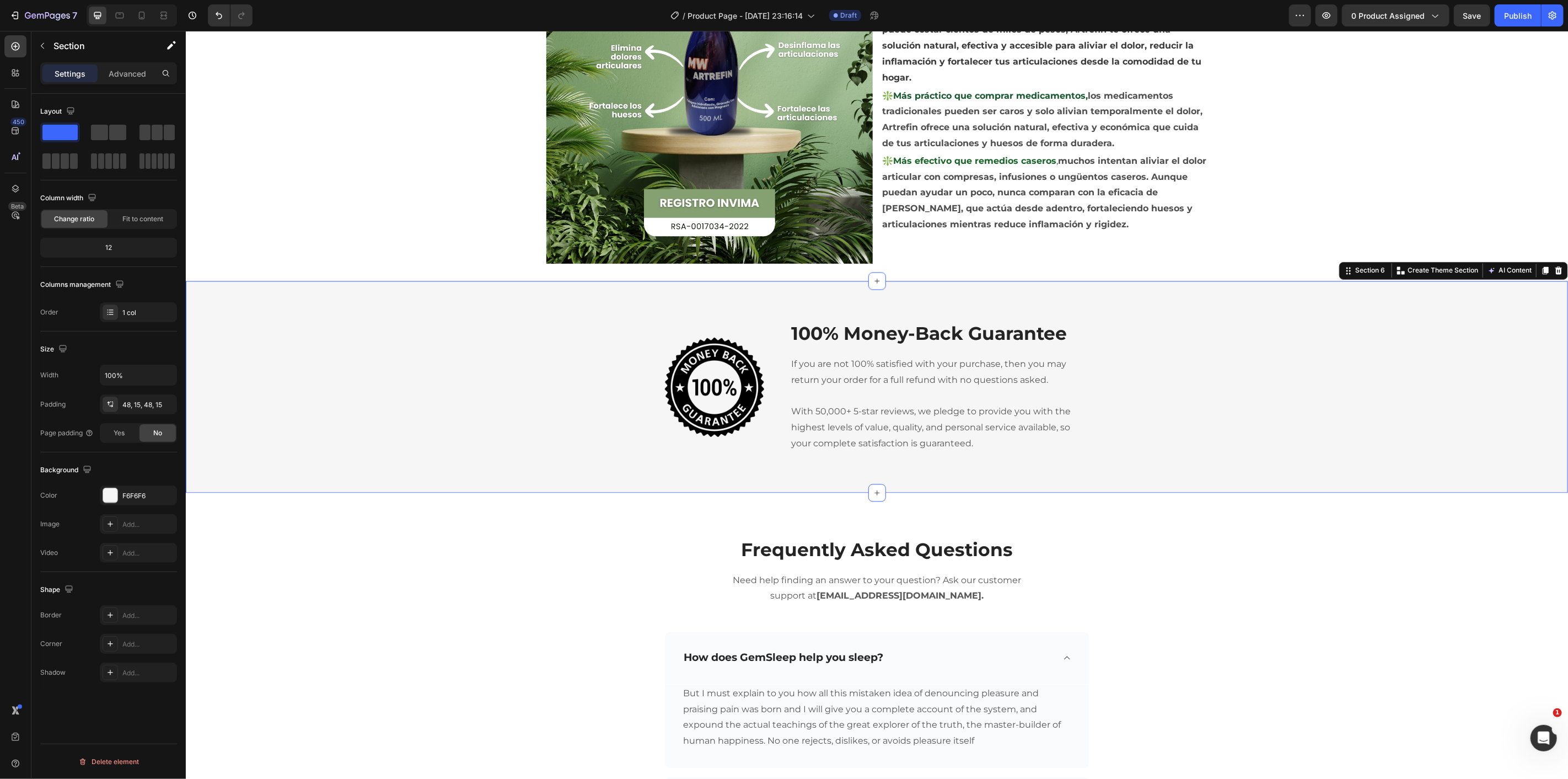
scroll to position [1452, 0]
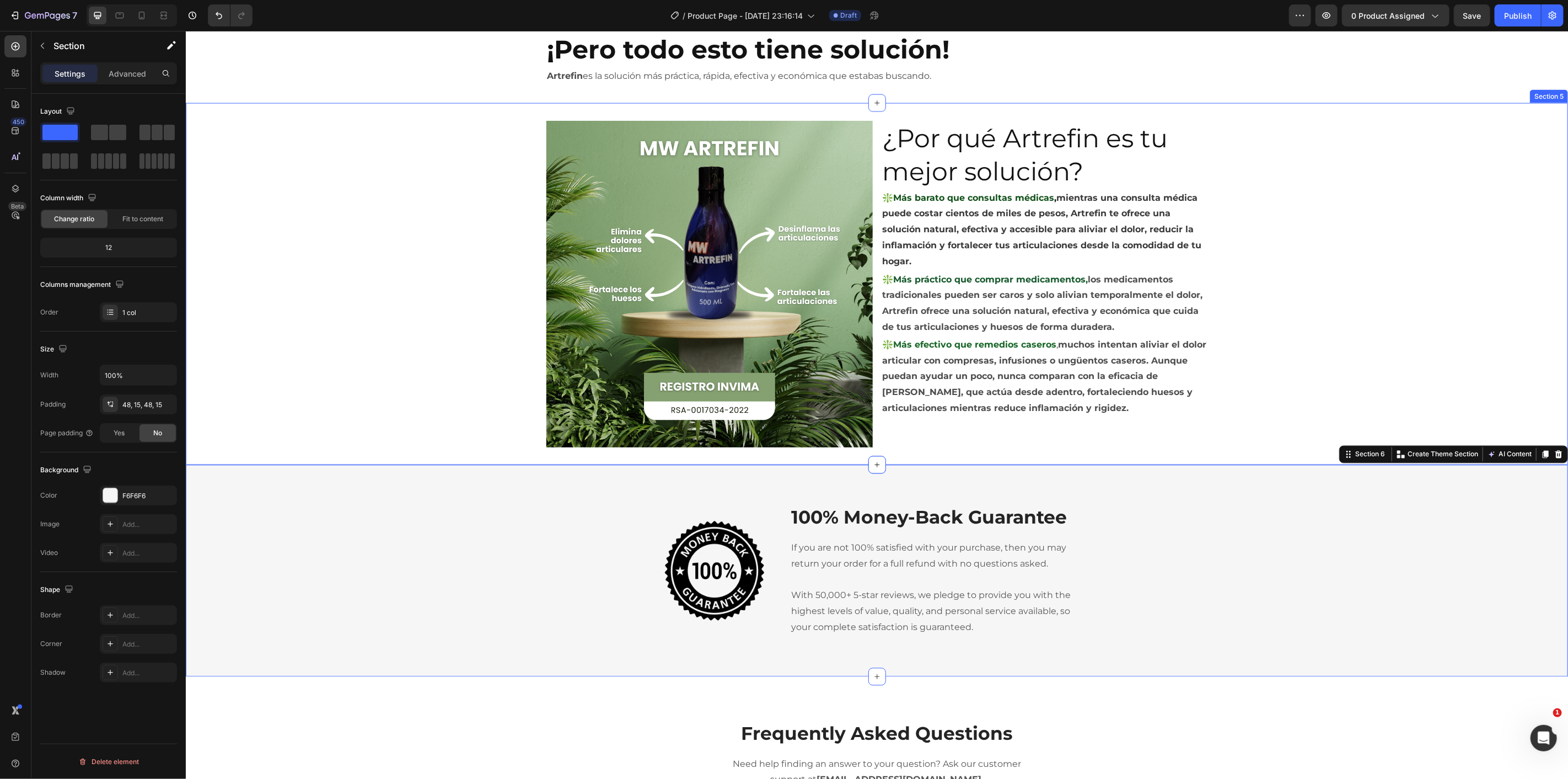
click at [1343, 317] on div "Image ¿Por qué Artrefin es tu mejor solución? Heading ❇️Más barato que consulta…" at bounding box center [876, 283] width 1382 height 327
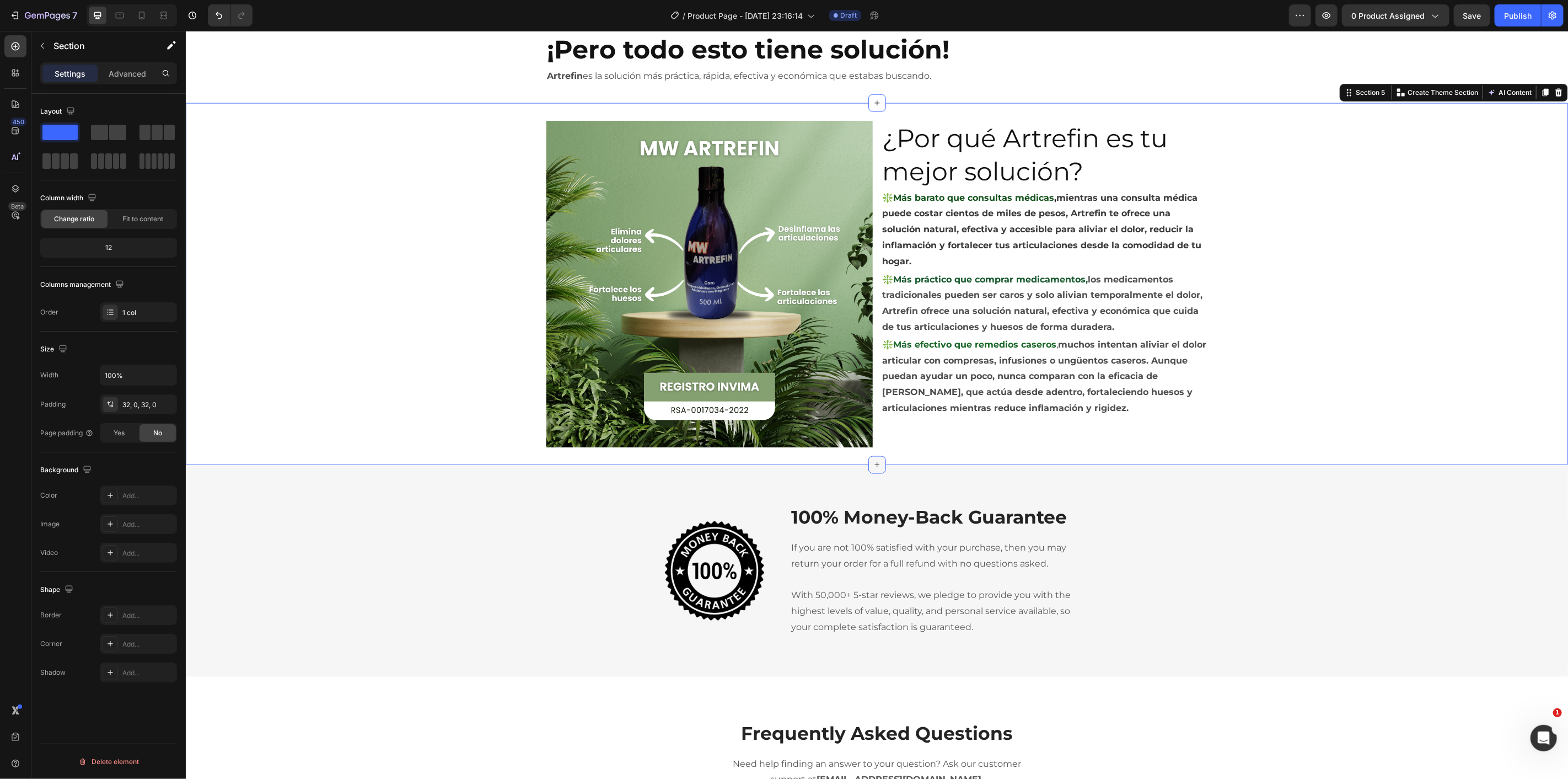
click at [872, 464] on icon at bounding box center [877, 464] width 9 height 9
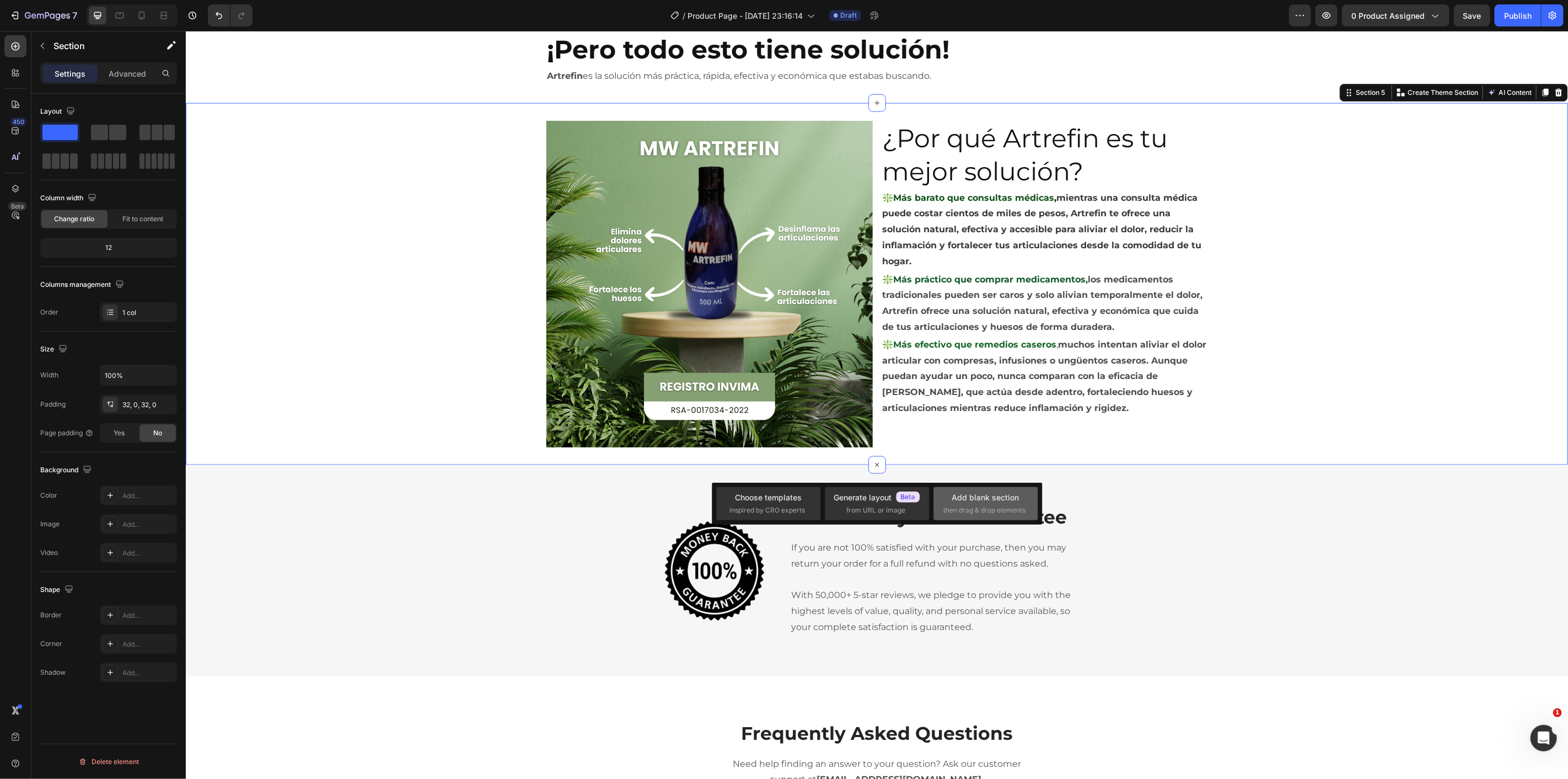
click at [980, 495] on div "Add blank section" at bounding box center [985, 497] width 68 height 11
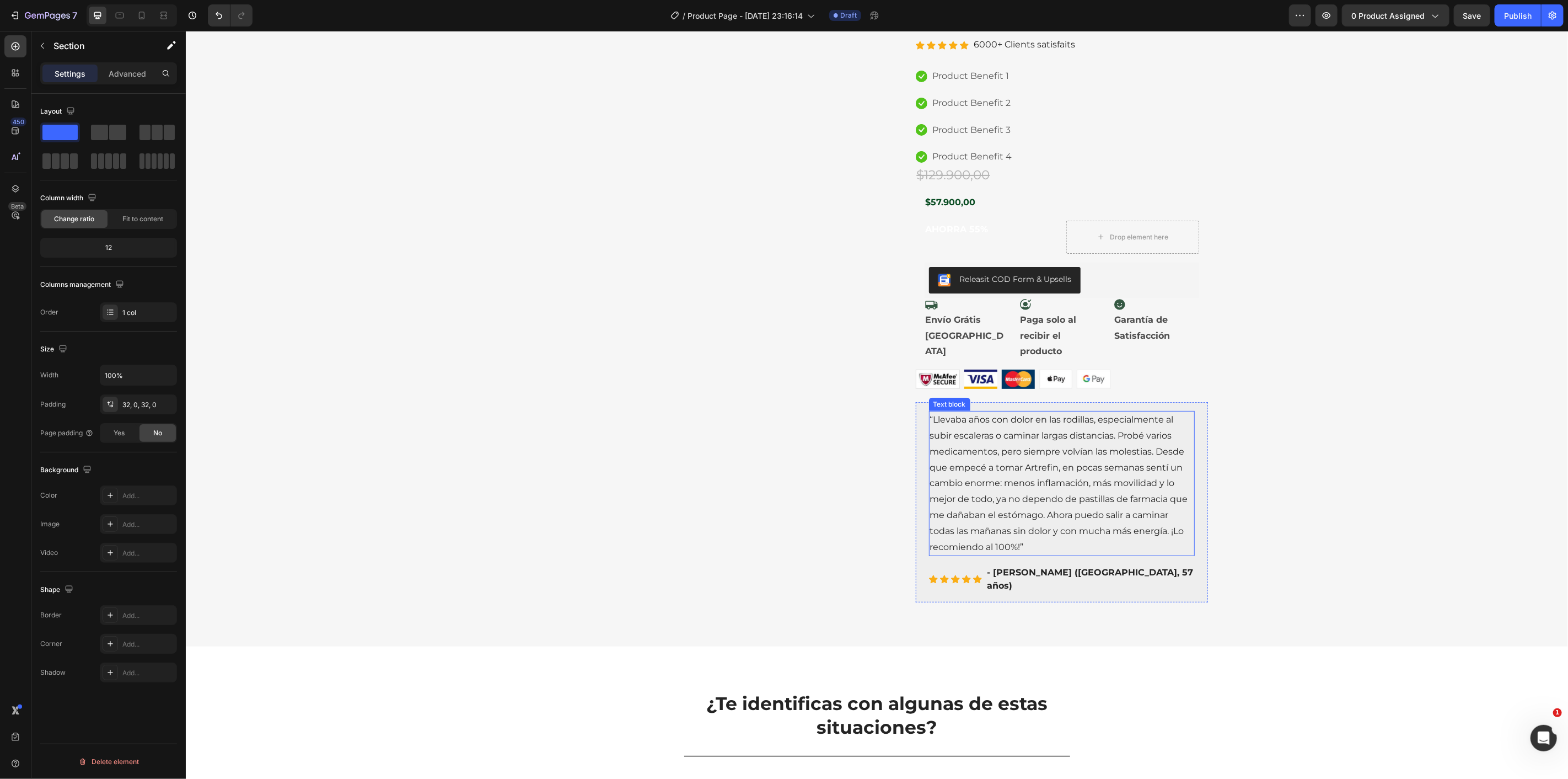
scroll to position [0, 0]
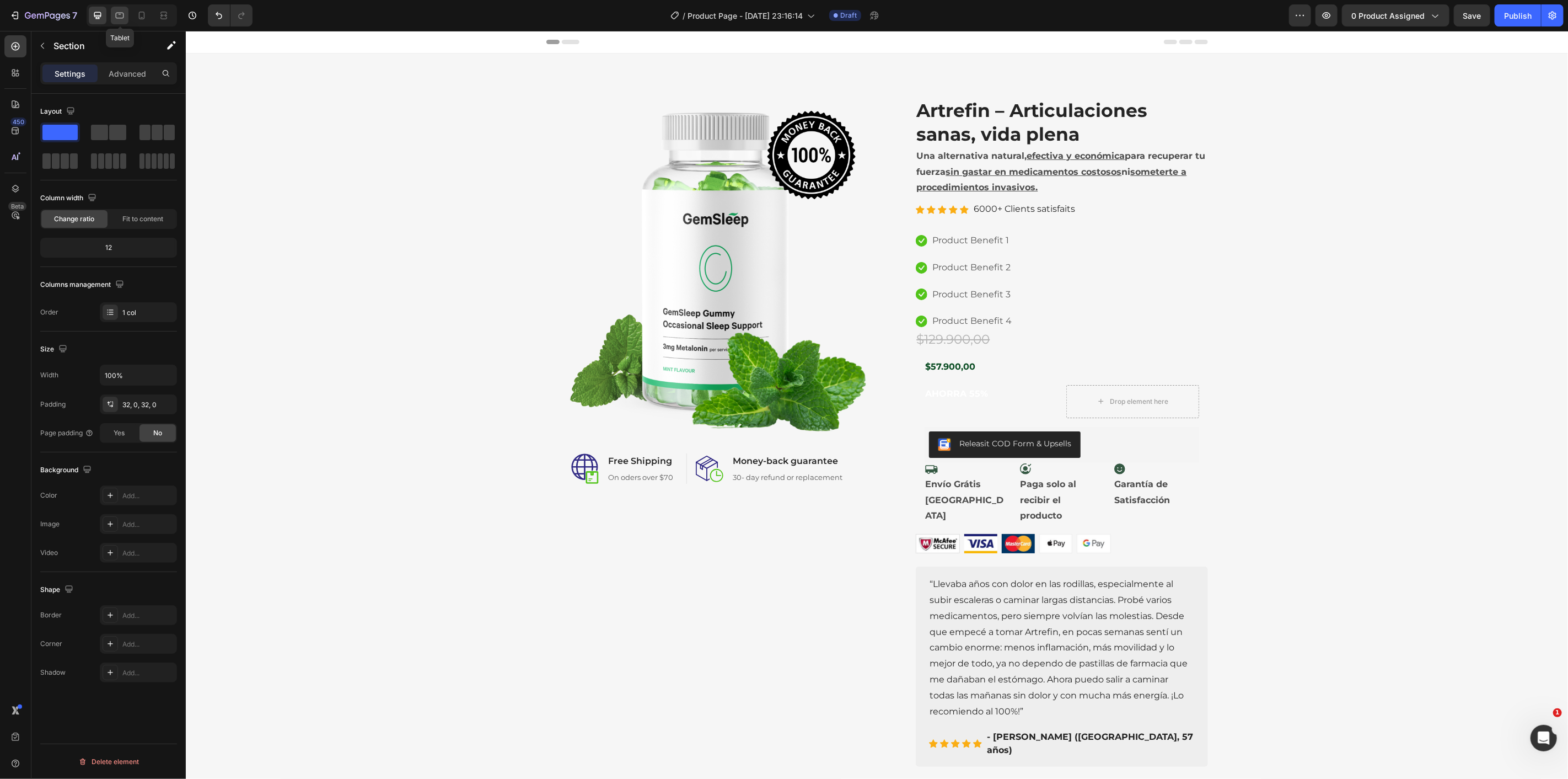
click at [119, 13] on icon at bounding box center [119, 16] width 8 height 6
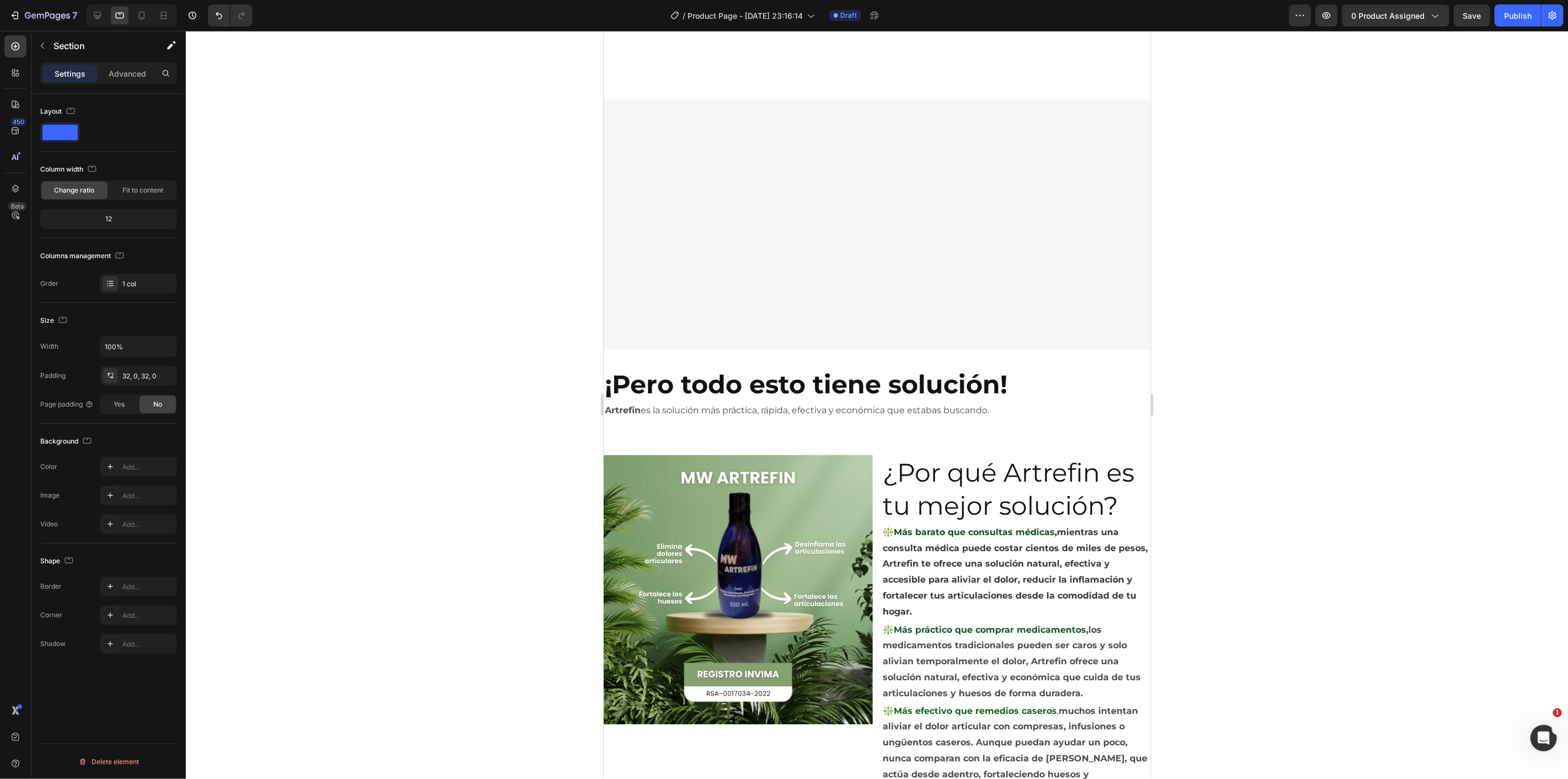
scroll to position [1033, 0]
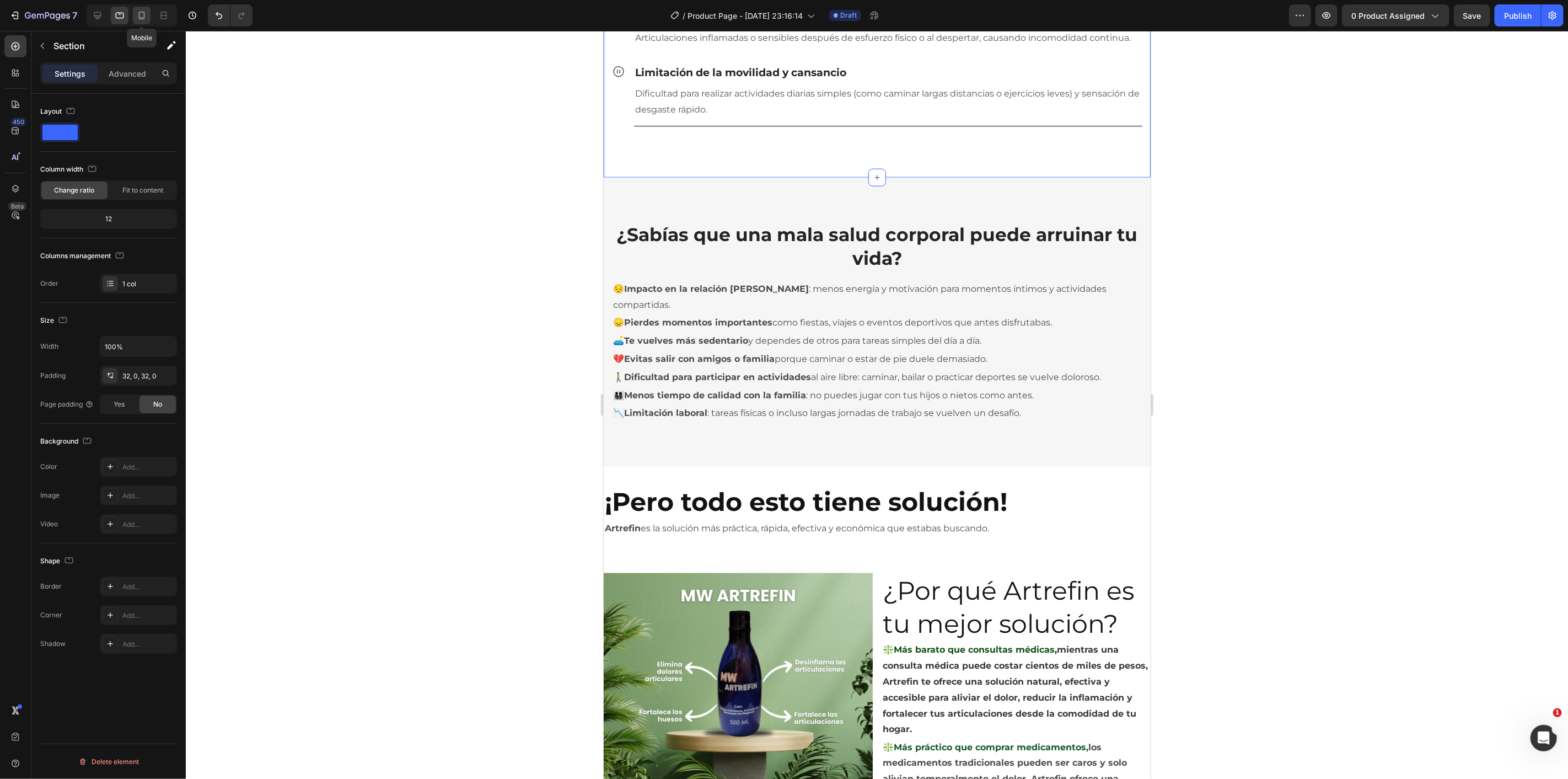
click at [142, 14] on icon at bounding box center [141, 15] width 11 height 11
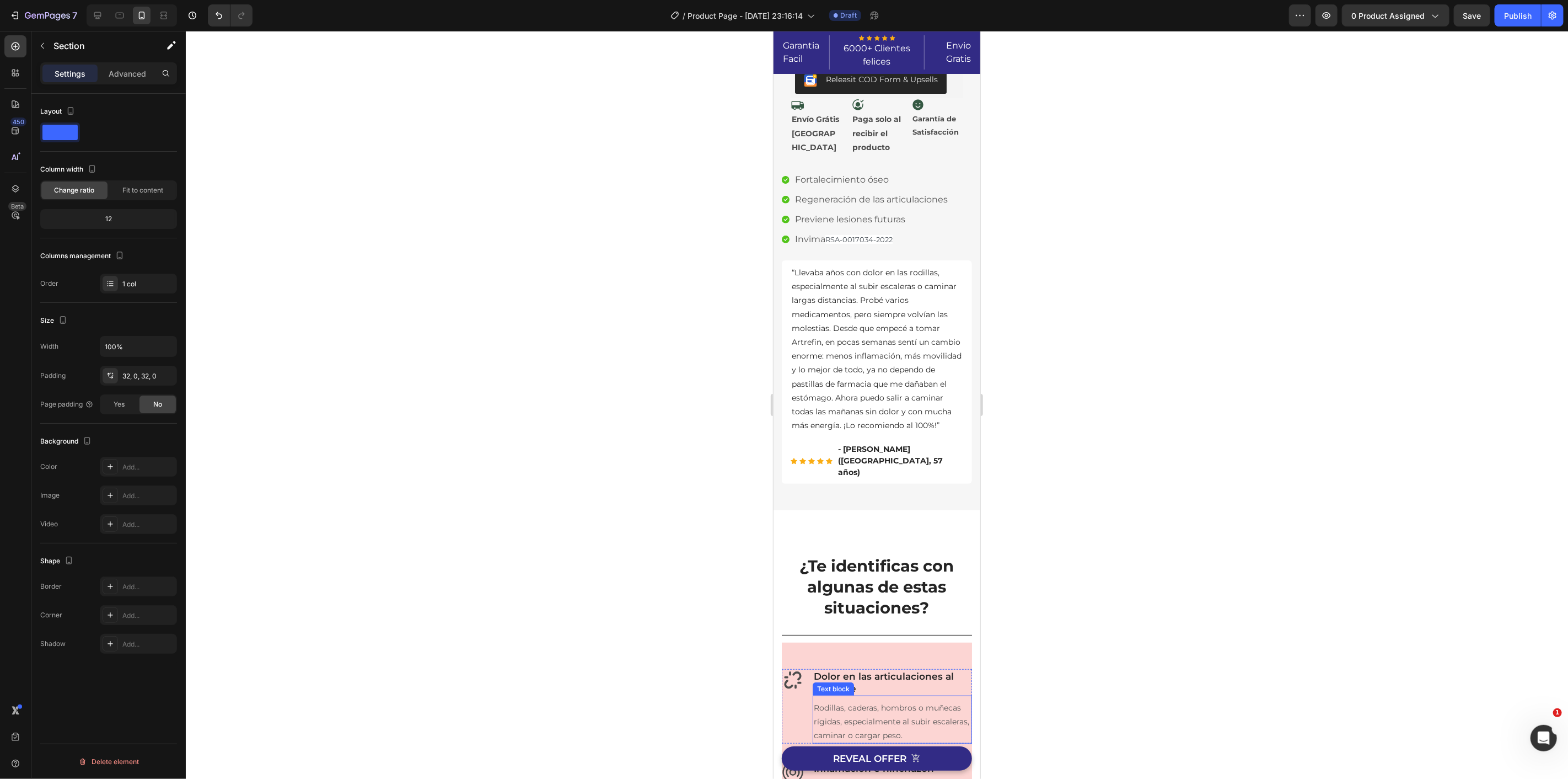
scroll to position [46, 0]
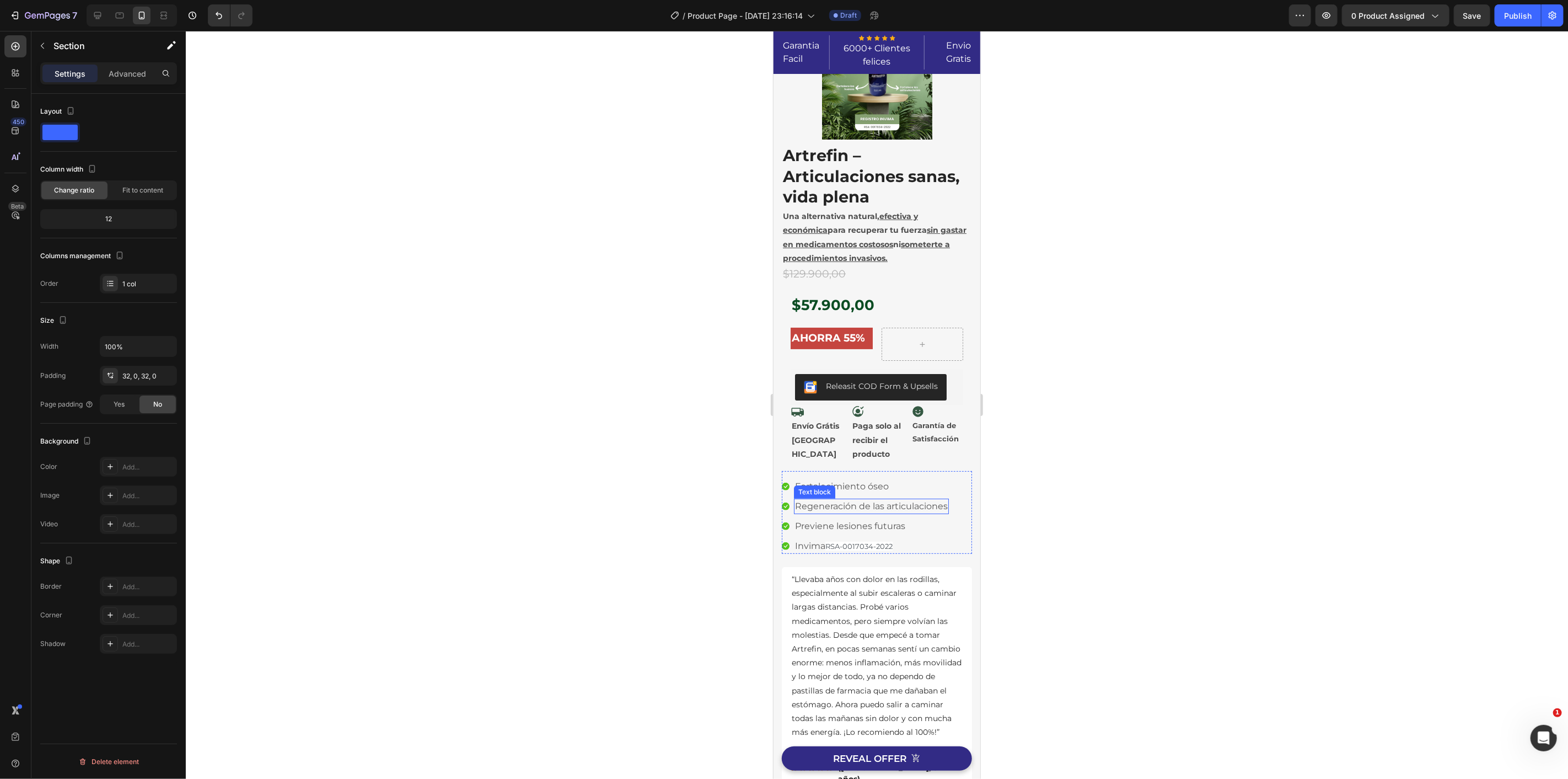
click at [825, 483] on p "Fortalecimiento óseo" at bounding box center [841, 486] width 93 height 13
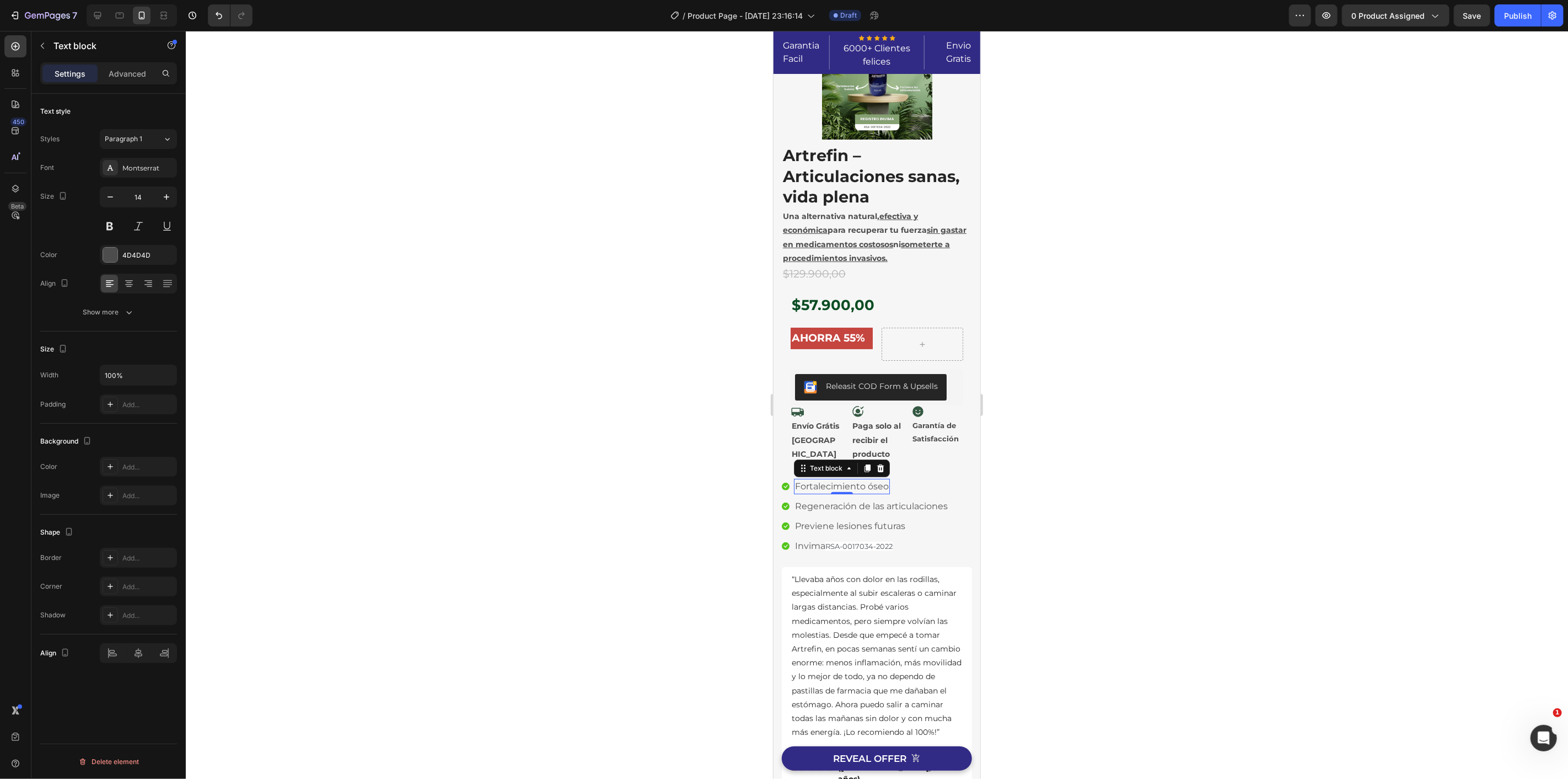
click at [832, 486] on p "Fortalecimiento óseo" at bounding box center [841, 486] width 93 height 13
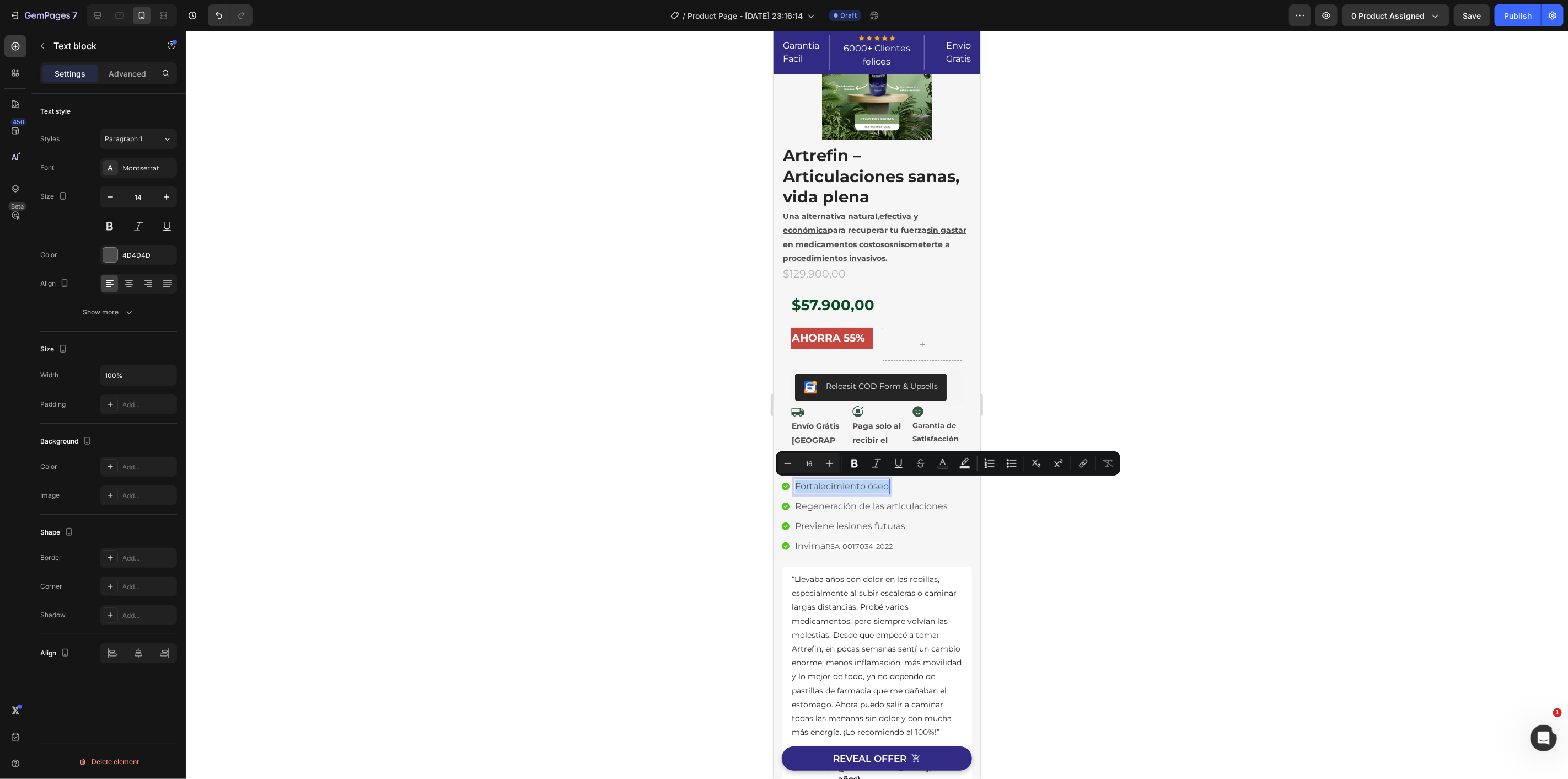
click at [831, 486] on p "Fortalecimiento óseo" at bounding box center [841, 486] width 93 height 13
click at [729, 394] on div at bounding box center [877, 405] width 1382 height 748
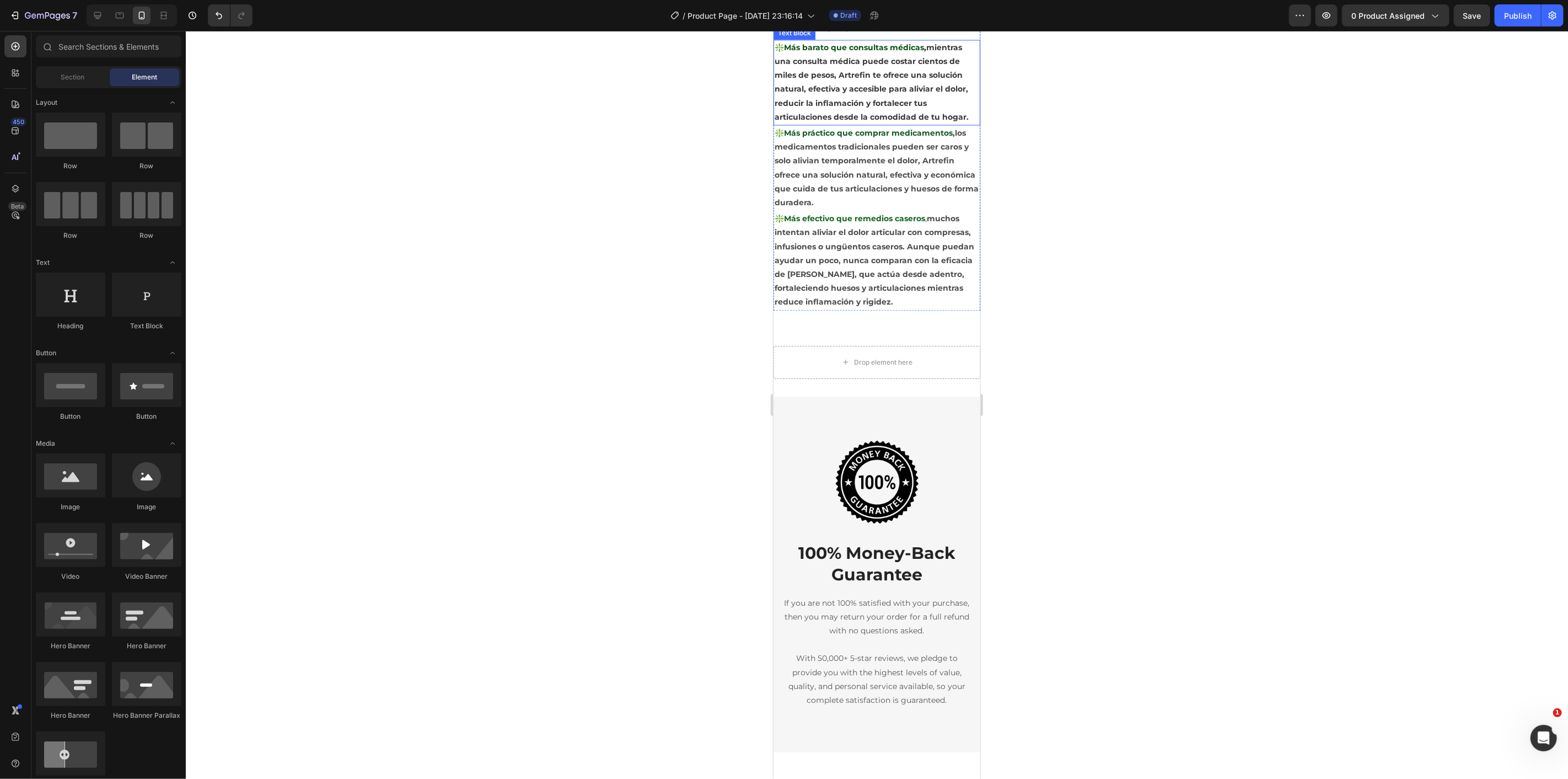
scroll to position [1870, 0]
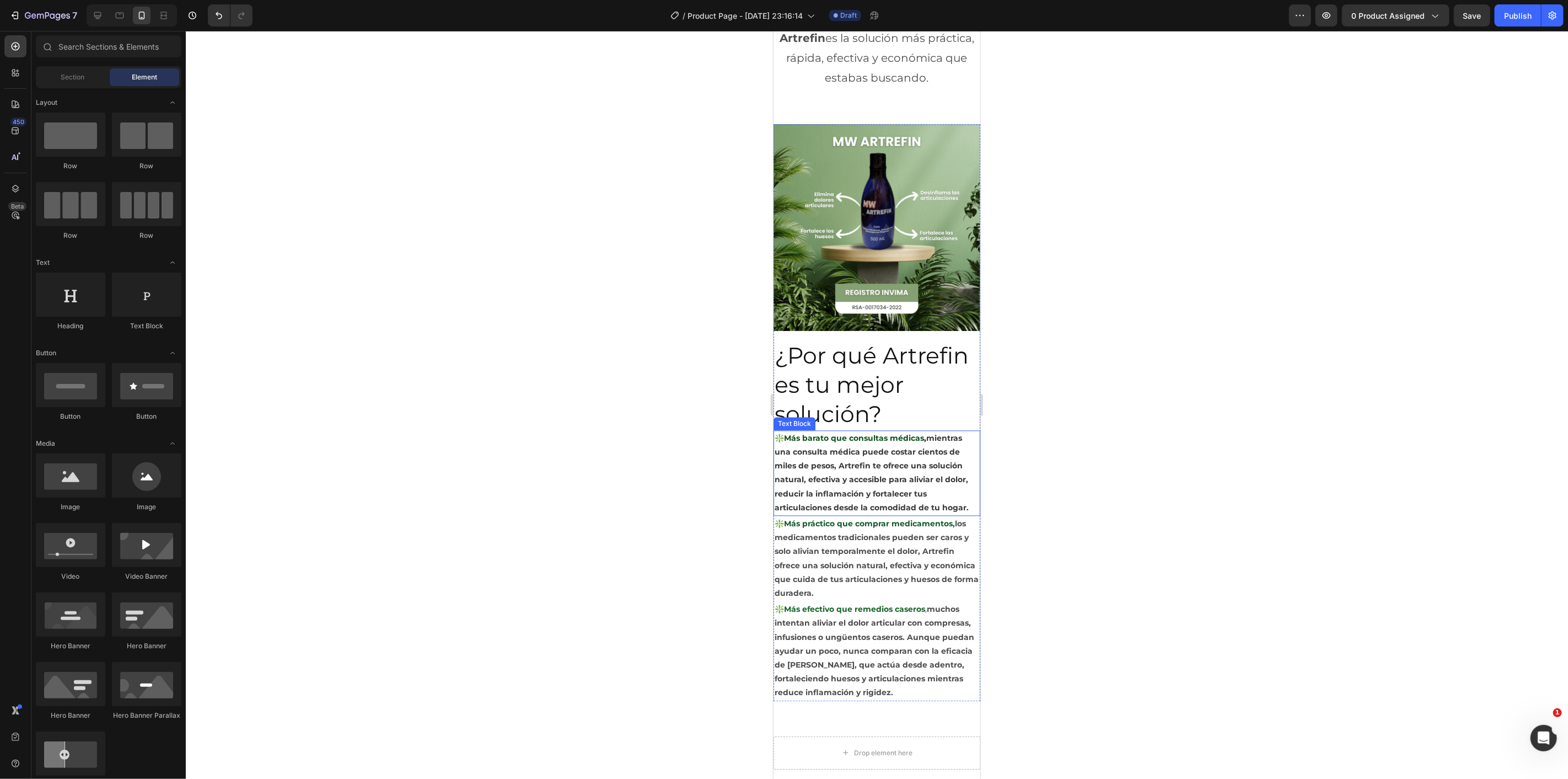
click at [947, 431] on p "❇️Más barato que consultas médicas , mientras una consulta médica puede costar …" at bounding box center [876, 473] width 204 height 84
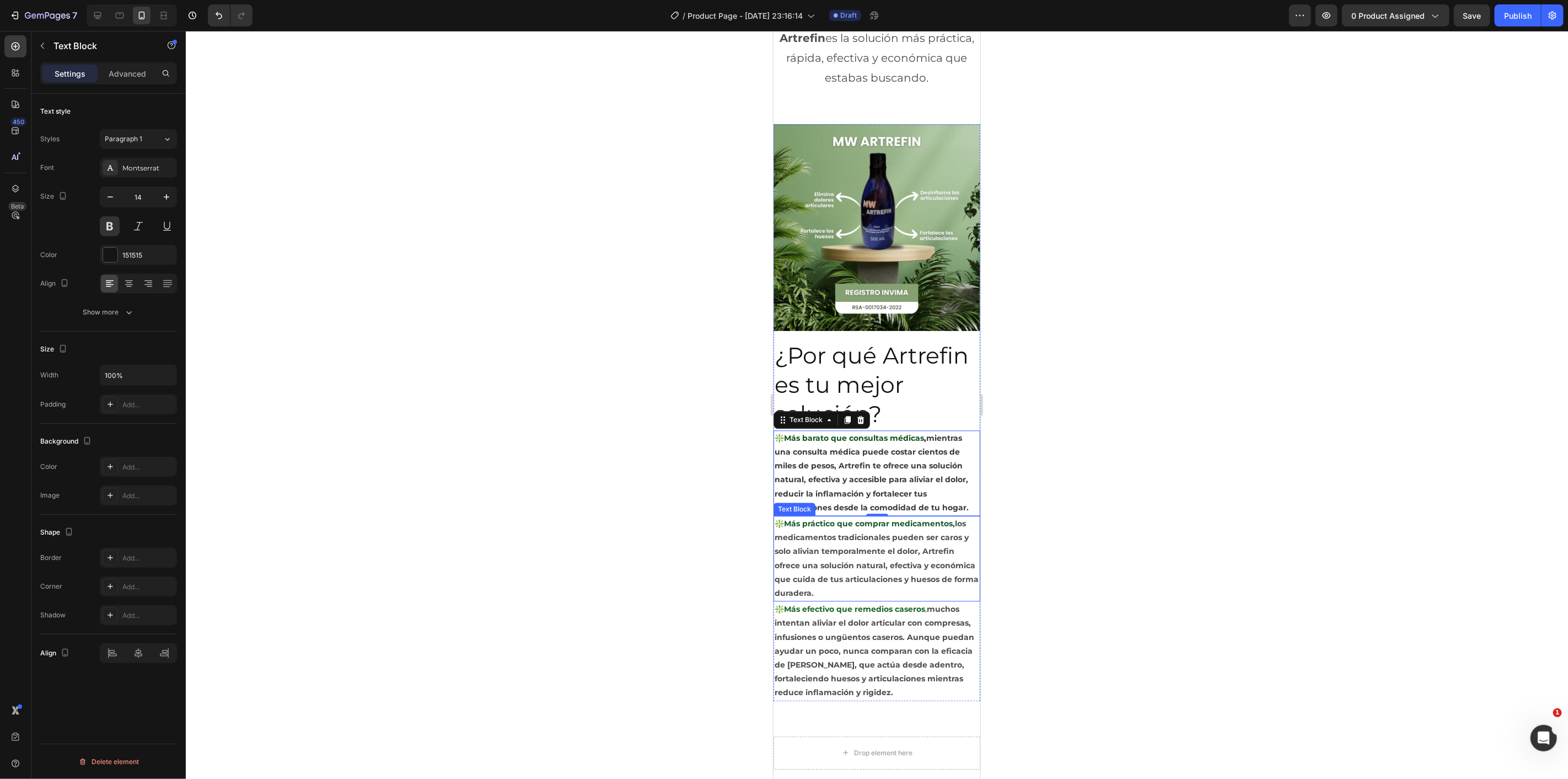
click at [966, 583] on p "❇️Más práctico que comprar medicamentos, los medicamentos tradicionales pueden …" at bounding box center [876, 558] width 204 height 84
click at [953, 692] on div "Image ¿Por qué Artrefin es tu mejor solución? Heading ❇️Más barato que consulta…" at bounding box center [876, 411] width 207 height 612
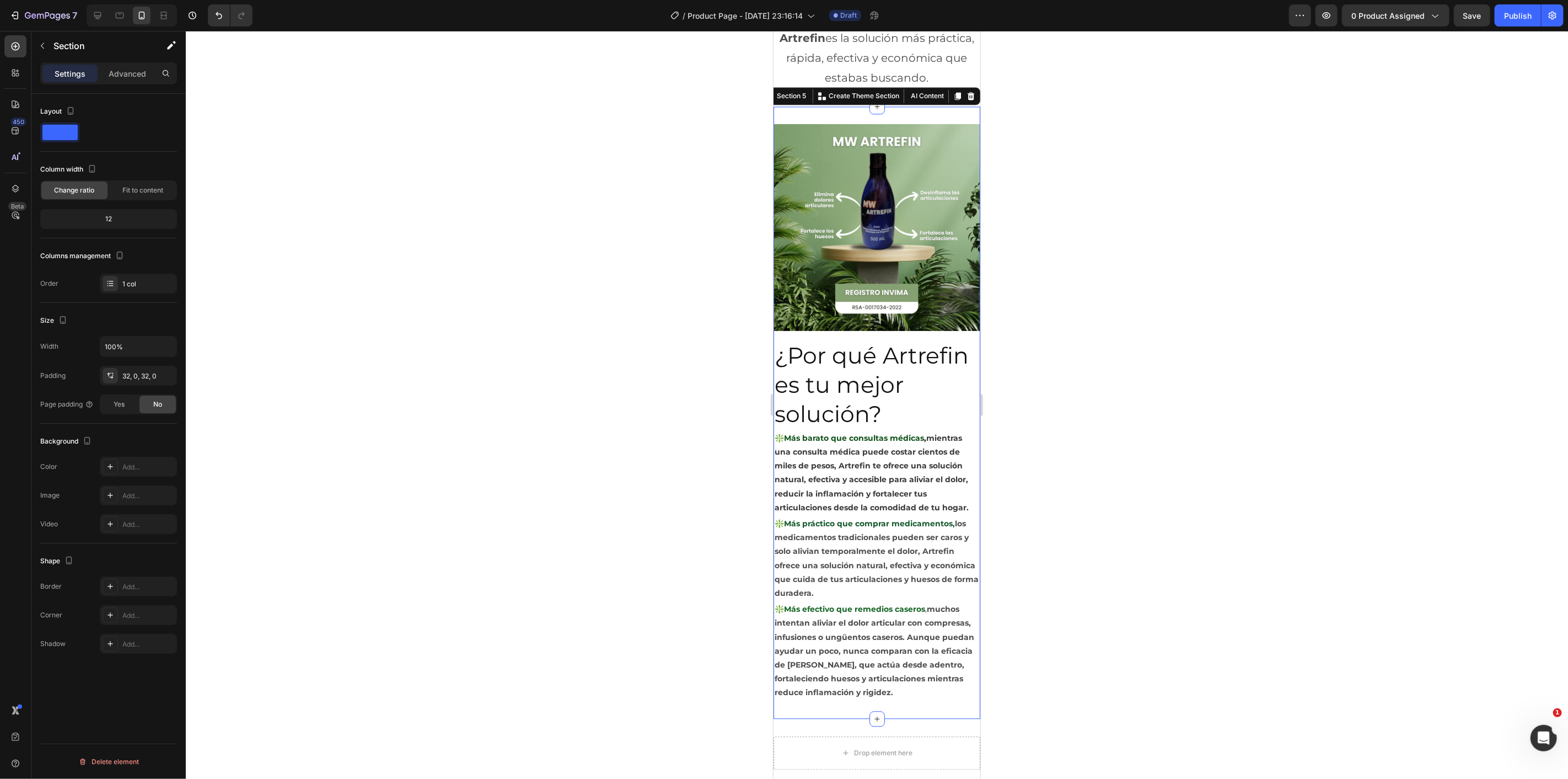
click at [956, 701] on div "Image ¿Por qué Artrefin es tu mejor solución? Heading ❇️Más barato que consulta…" at bounding box center [876, 411] width 207 height 612
click at [952, 679] on p "❇️Más efectivo que remedios caseros , muchos intentan aliviar el dolor articula…" at bounding box center [876, 651] width 204 height 97
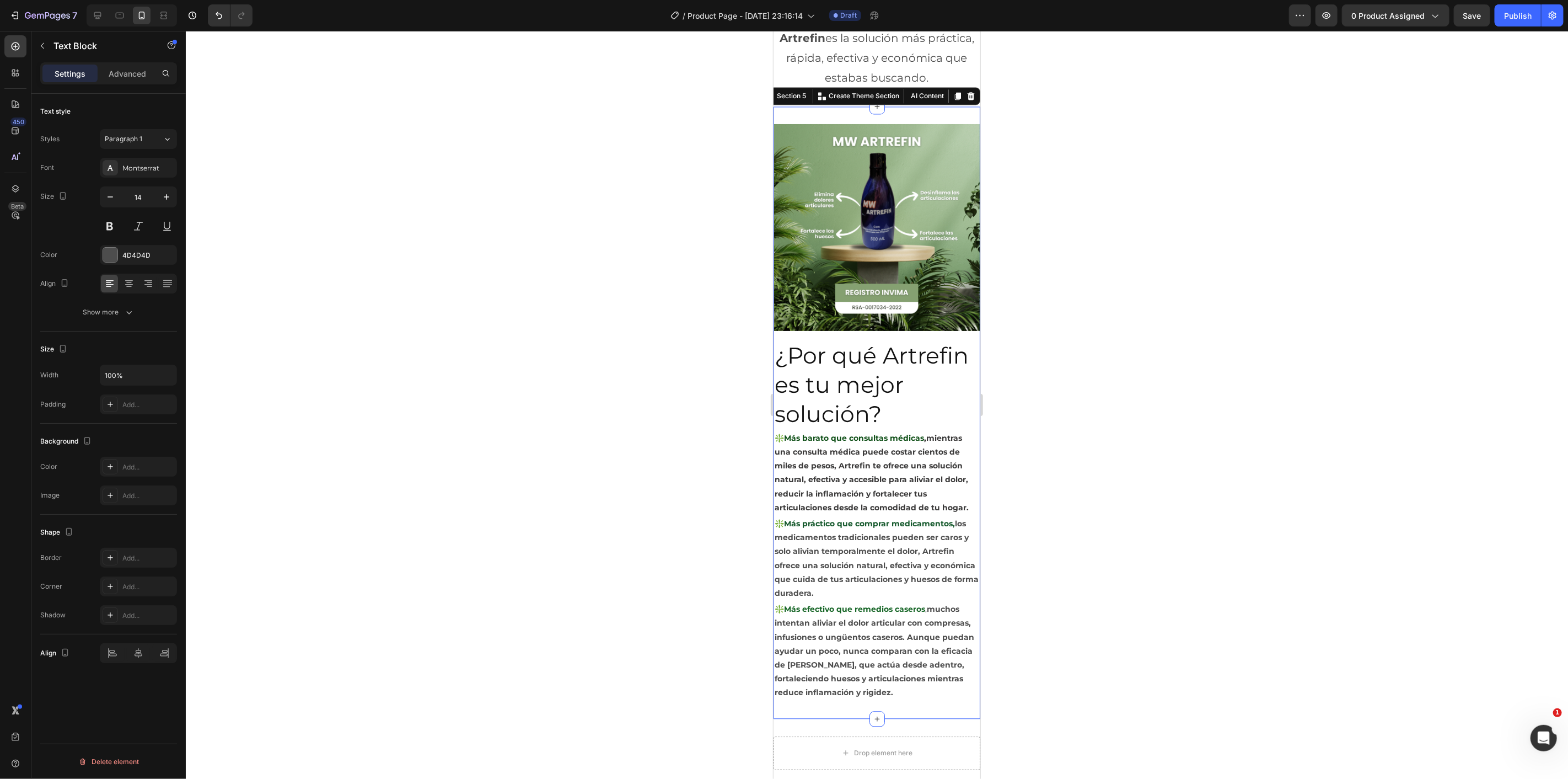
click at [925, 695] on div "Image ¿Por qué Artrefin es tu mejor solución? Heading ❇️Más barato que consulta…" at bounding box center [876, 411] width 207 height 612
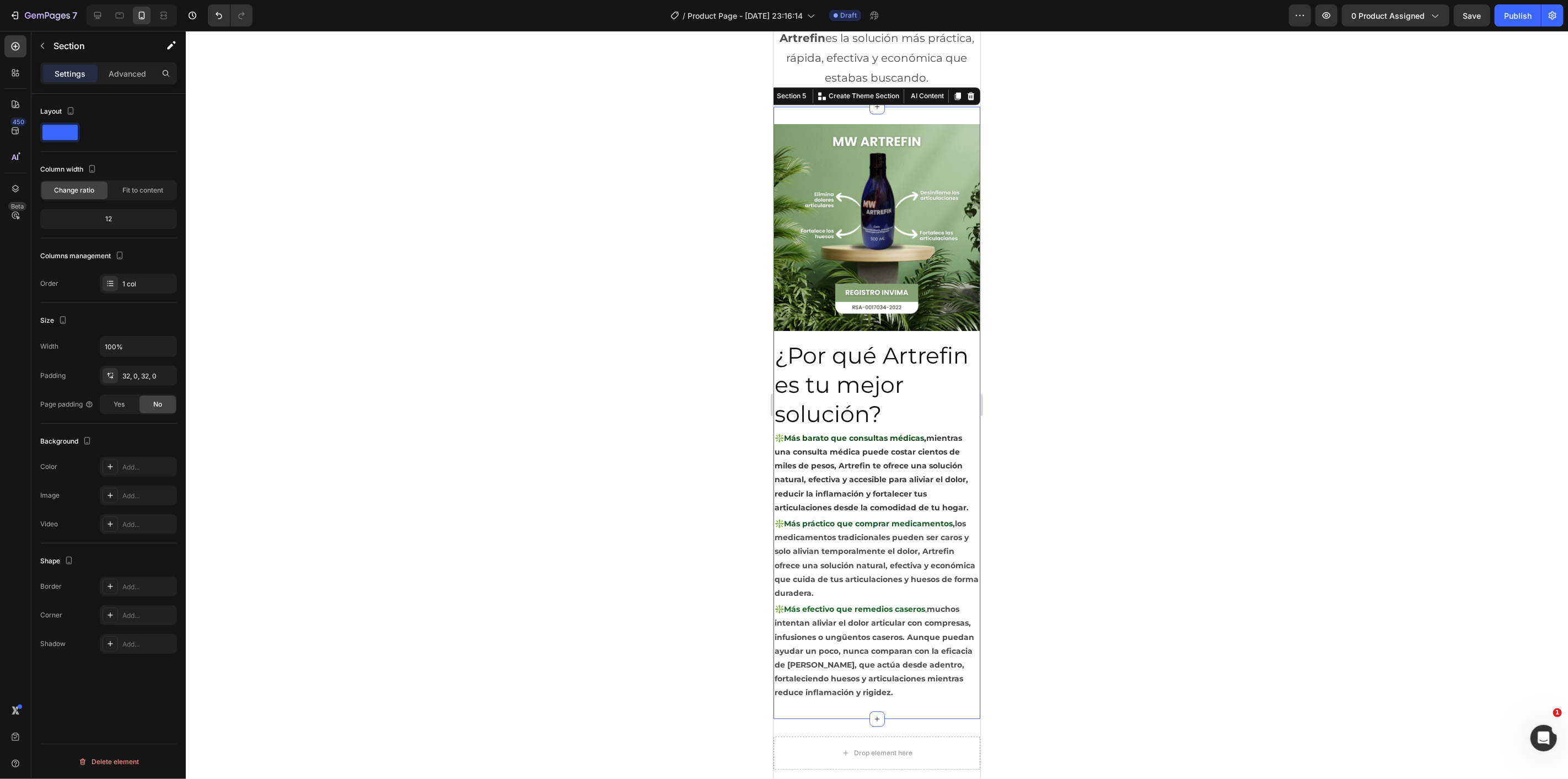
click at [1247, 217] on div at bounding box center [877, 405] width 1382 height 748
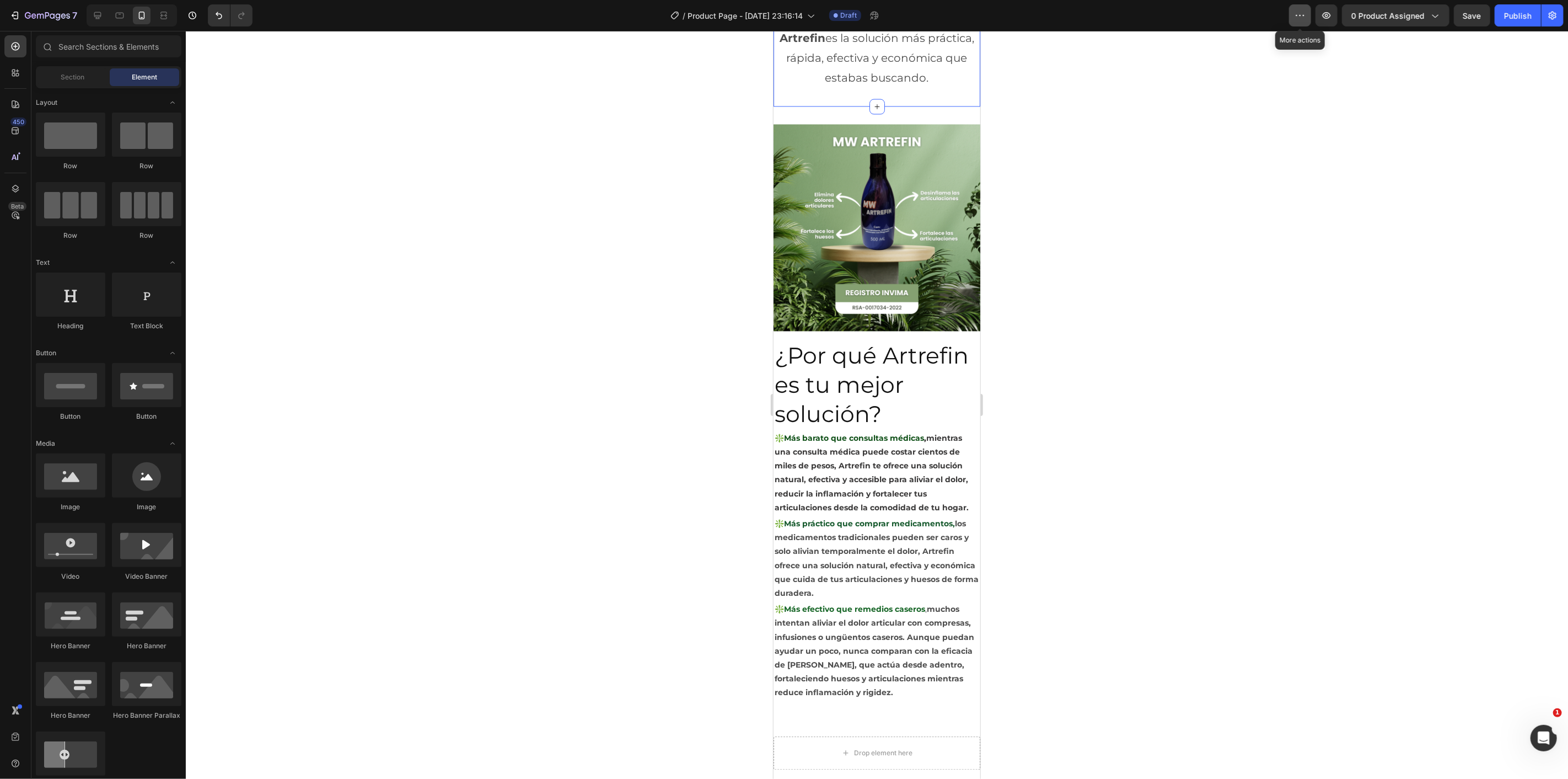
click at [1303, 17] on icon "button" at bounding box center [1300, 15] width 11 height 11
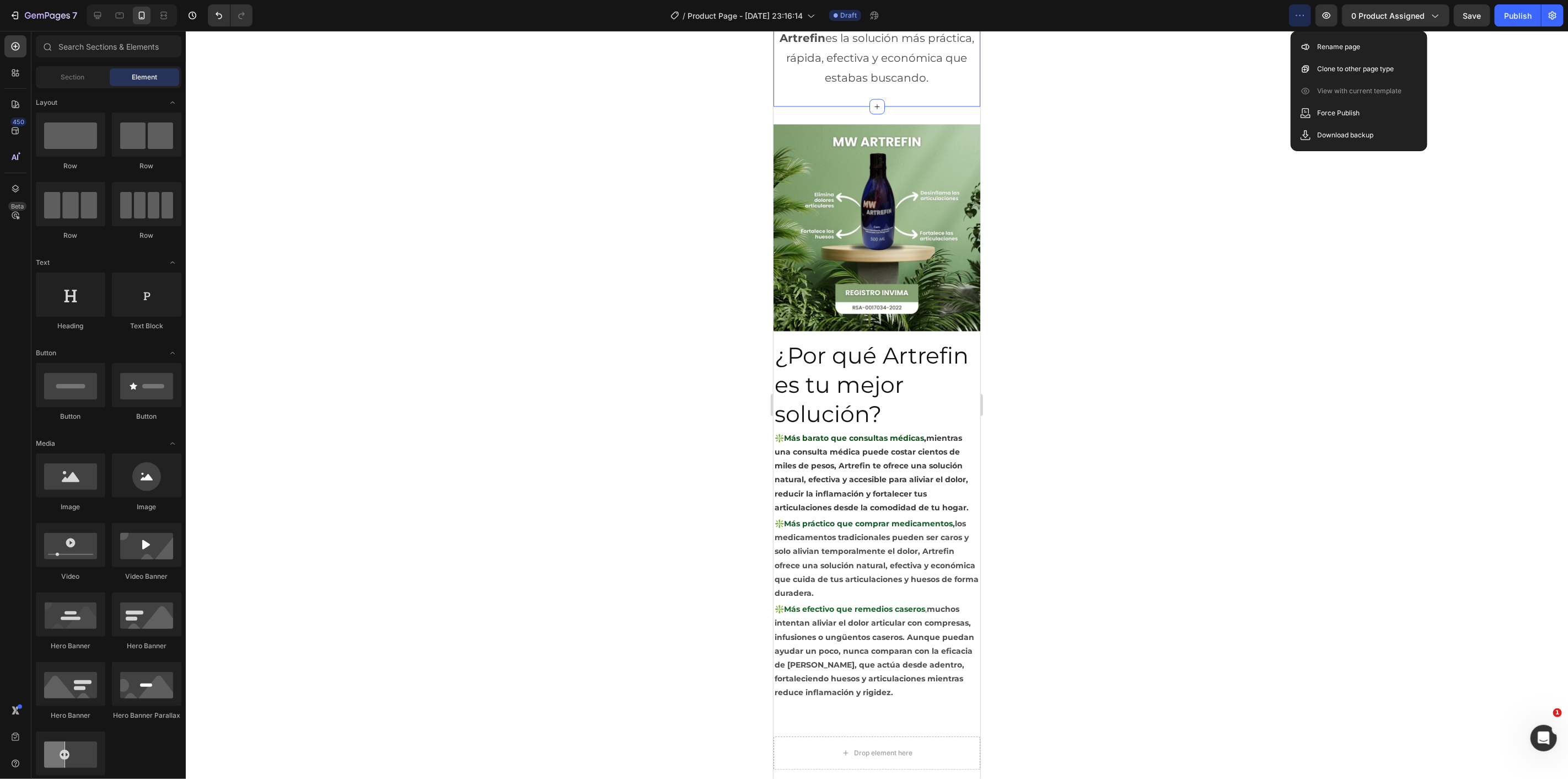
click at [1305, 18] on icon "button" at bounding box center [1300, 15] width 11 height 11
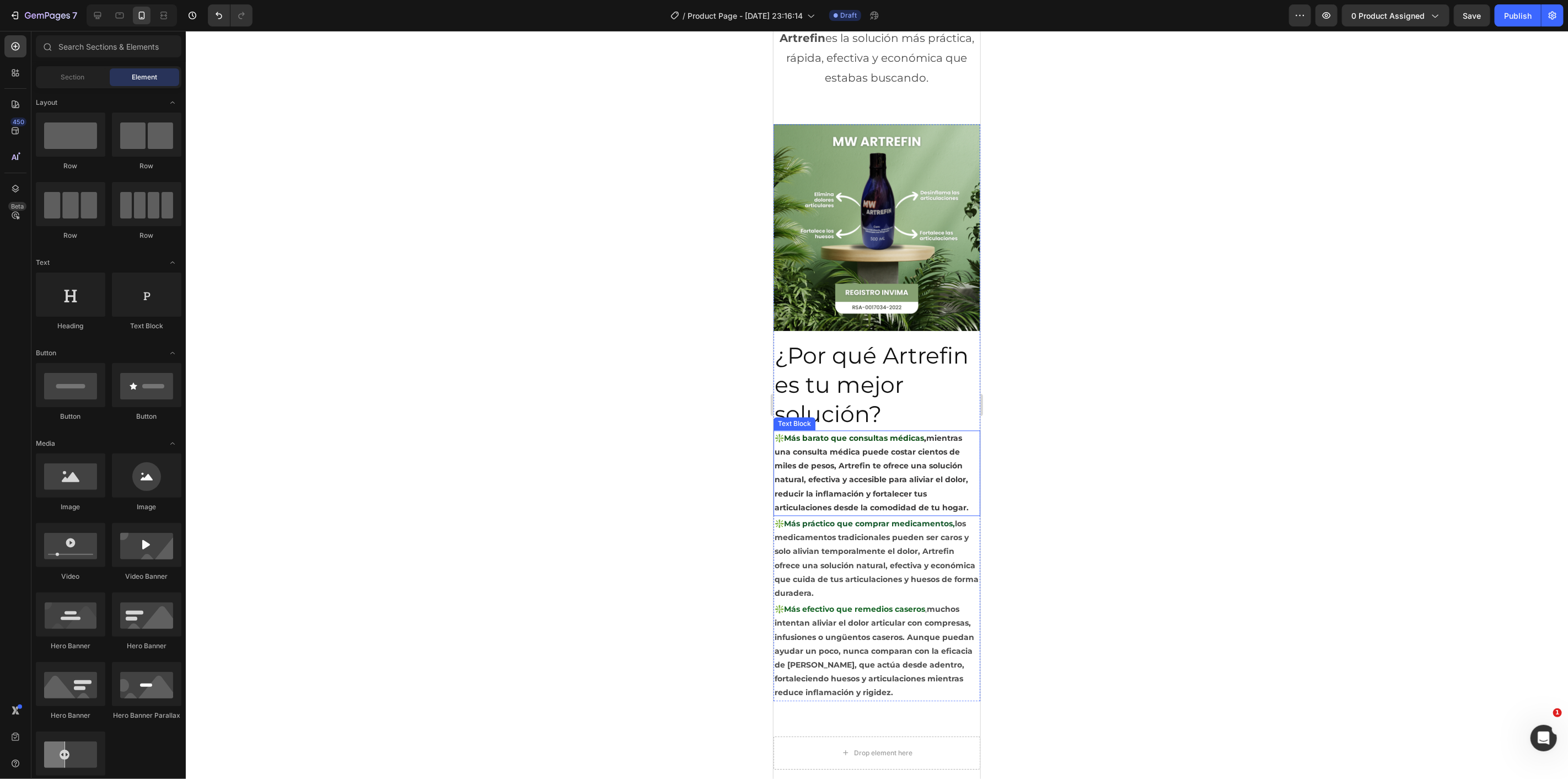
click at [969, 431] on p "❇️Más barato que consultas médicas , mientras una consulta médica puede costar …" at bounding box center [876, 473] width 204 height 84
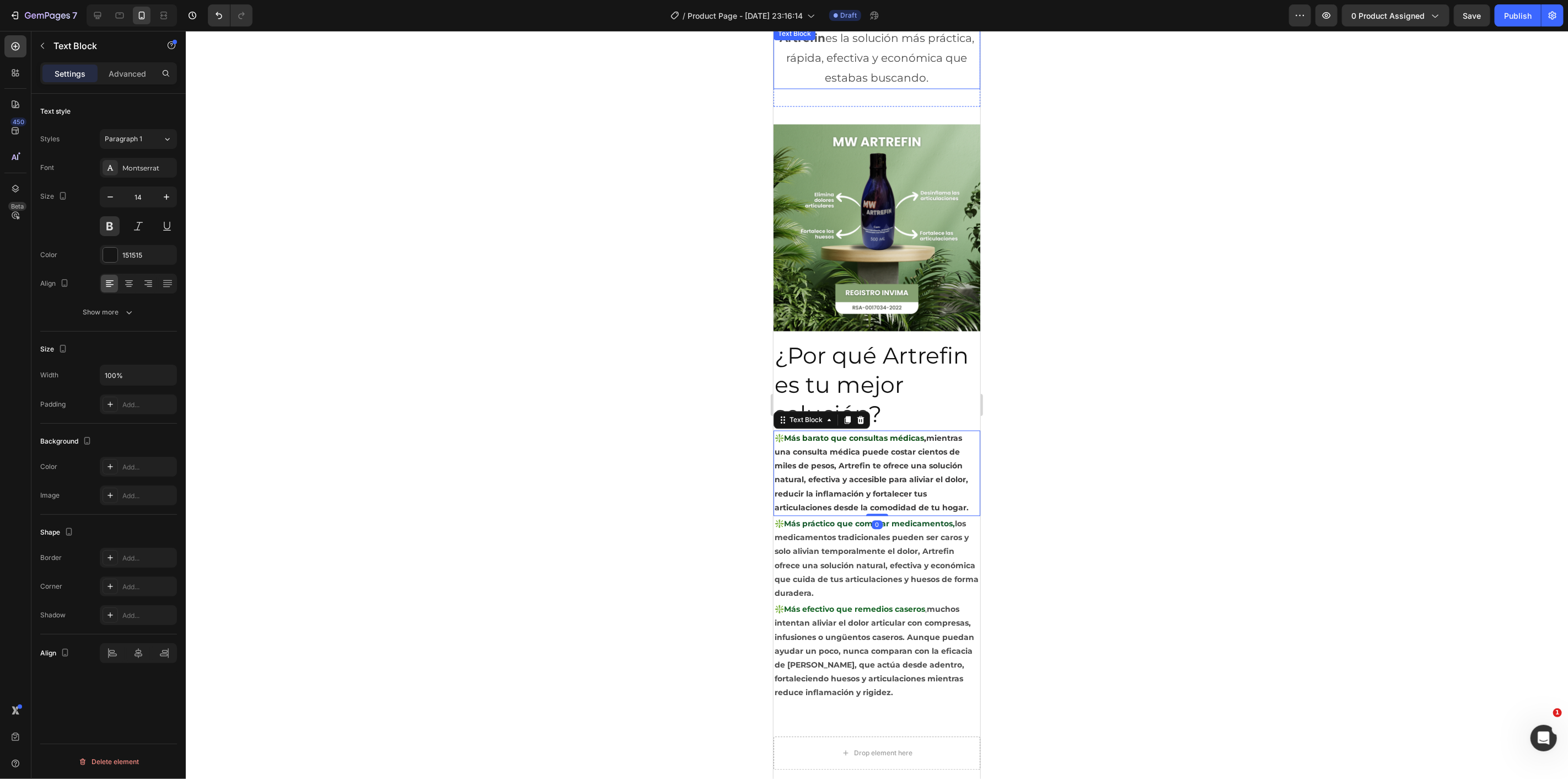
click at [878, 58] on p "Artrefin es la solución más práctica, rápida, efectiva y económica que estabas …" at bounding box center [876, 57] width 204 height 59
click at [1280, 59] on div at bounding box center [877, 405] width 1382 height 748
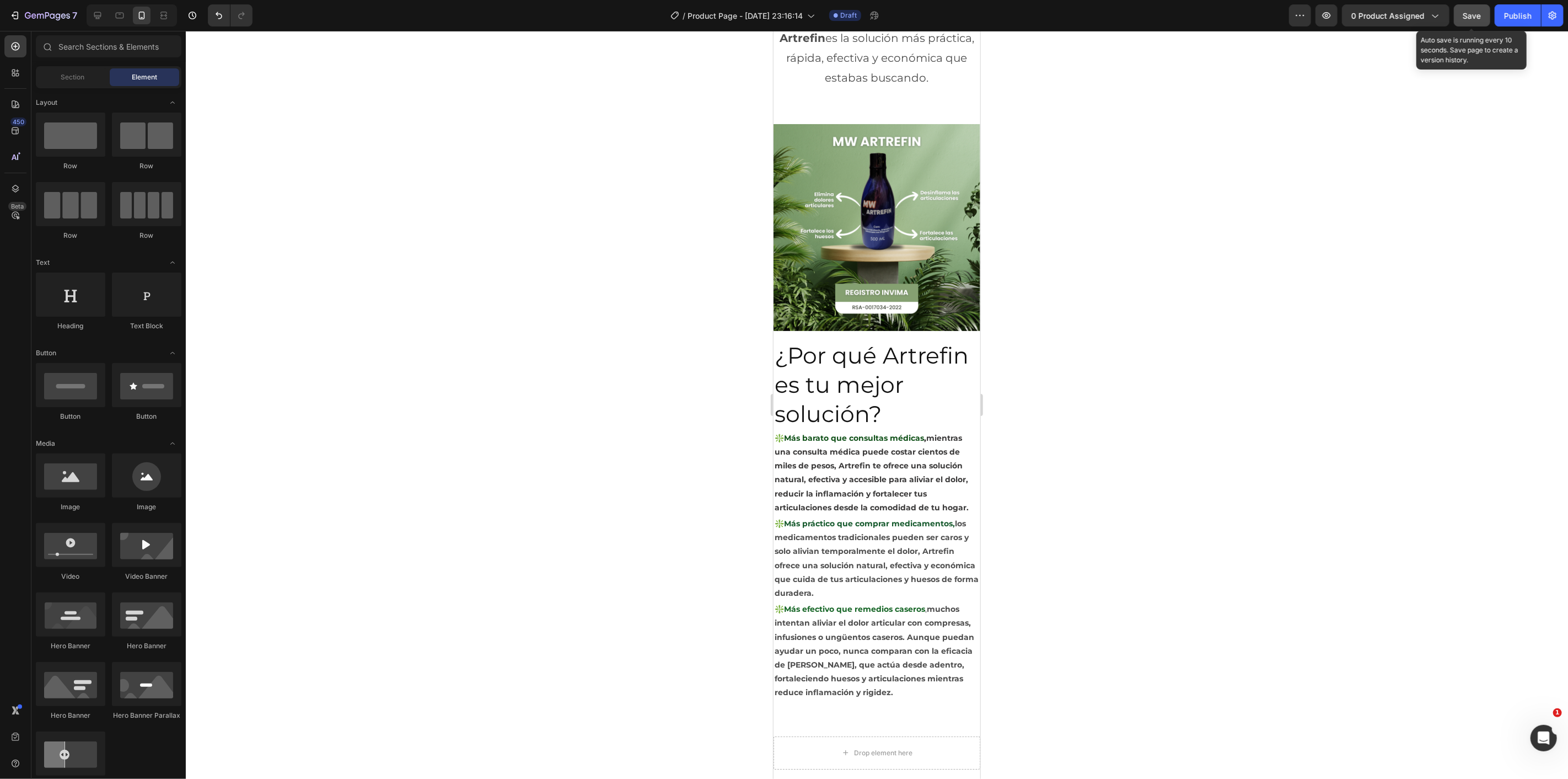
click at [1462, 7] on button "Save" at bounding box center [1472, 15] width 36 height 22
click at [1462, 8] on button "Save" at bounding box center [1472, 15] width 36 height 22
click at [96, 11] on icon at bounding box center [97, 15] width 11 height 11
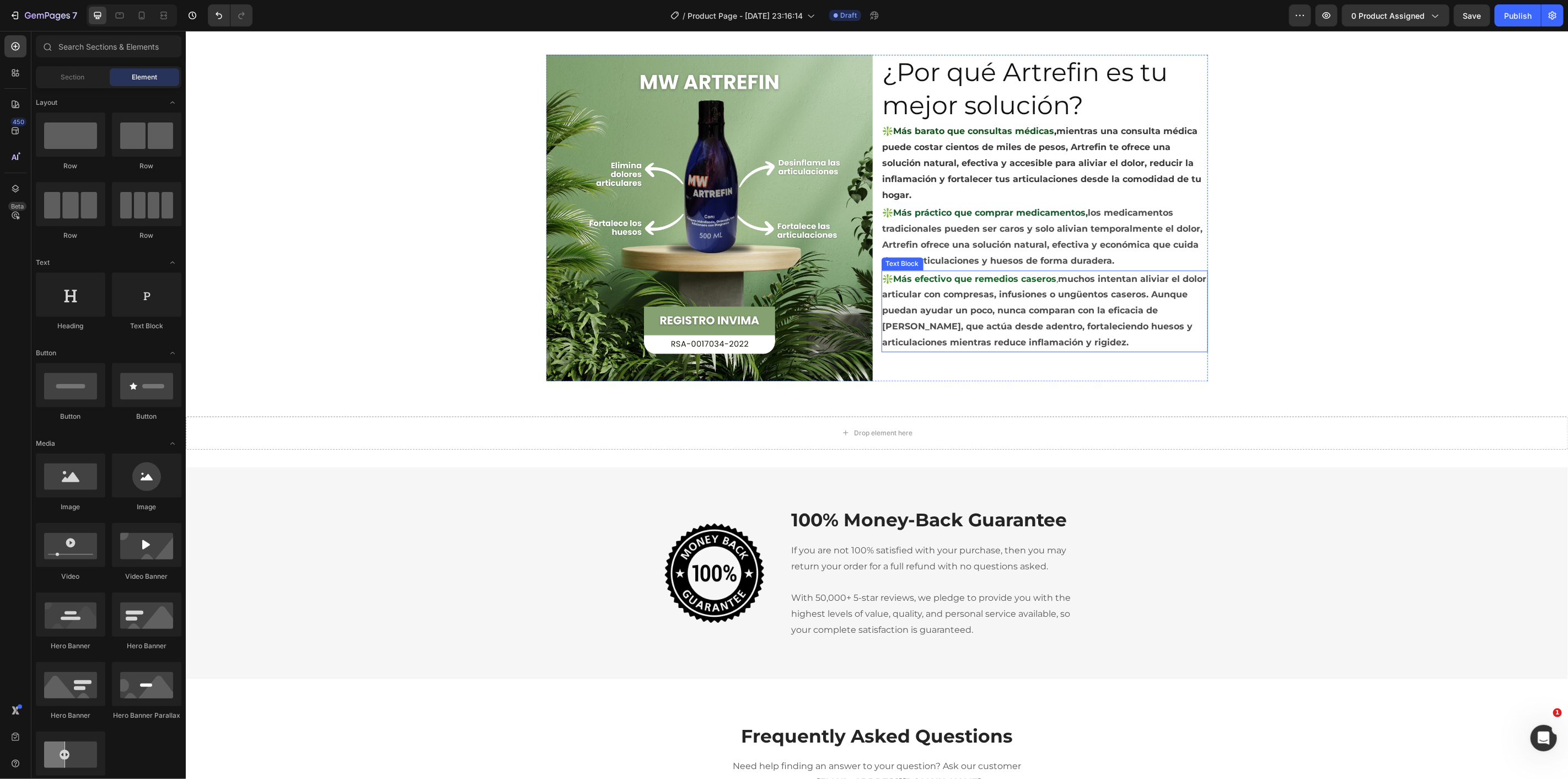
scroll to position [1810, 0]
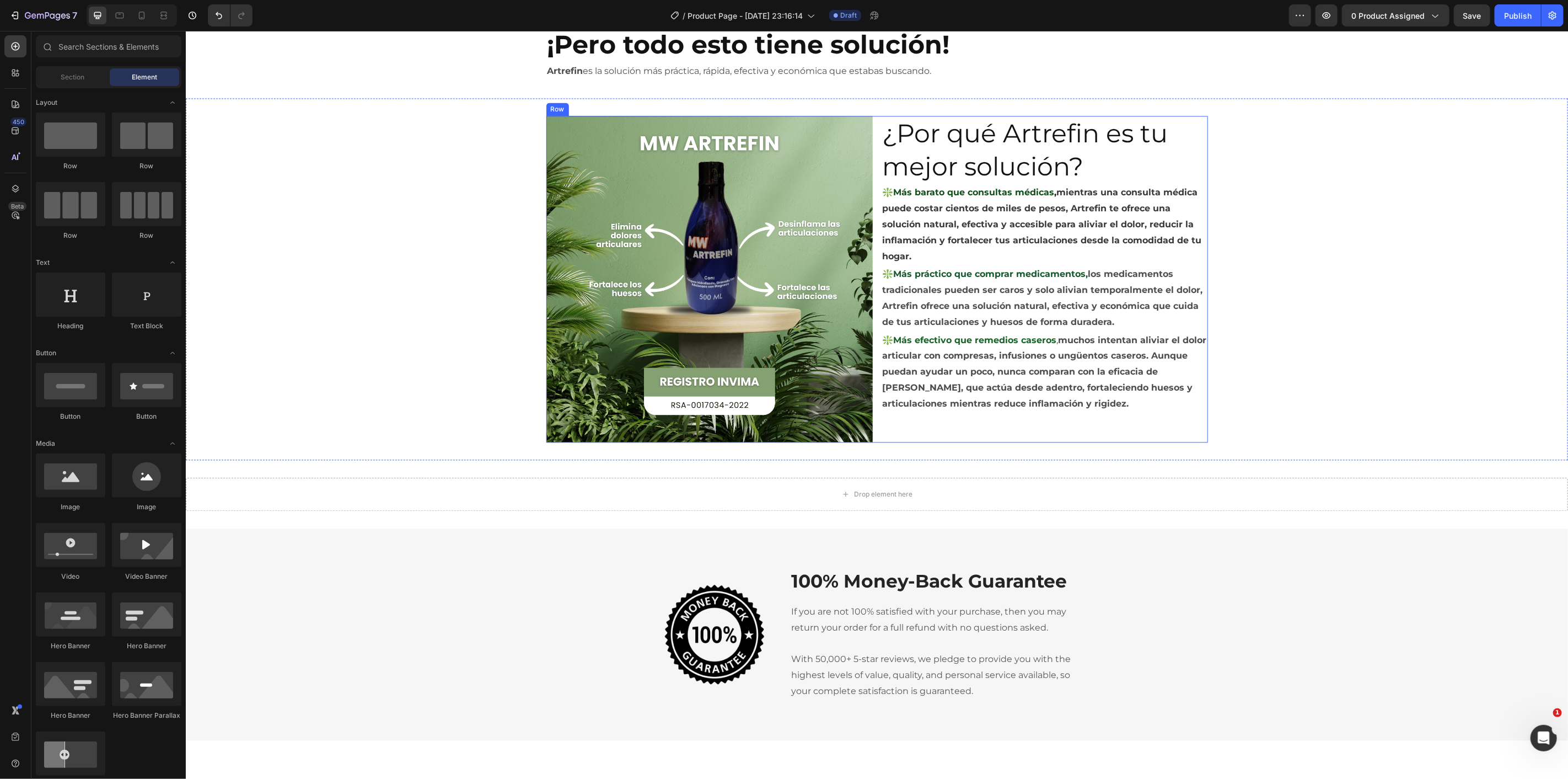
click at [869, 144] on div "Image ¿Por qué Artrefin es tu mejor solución? Heading ❇️Más barato que consulta…" at bounding box center [876, 279] width 662 height 327
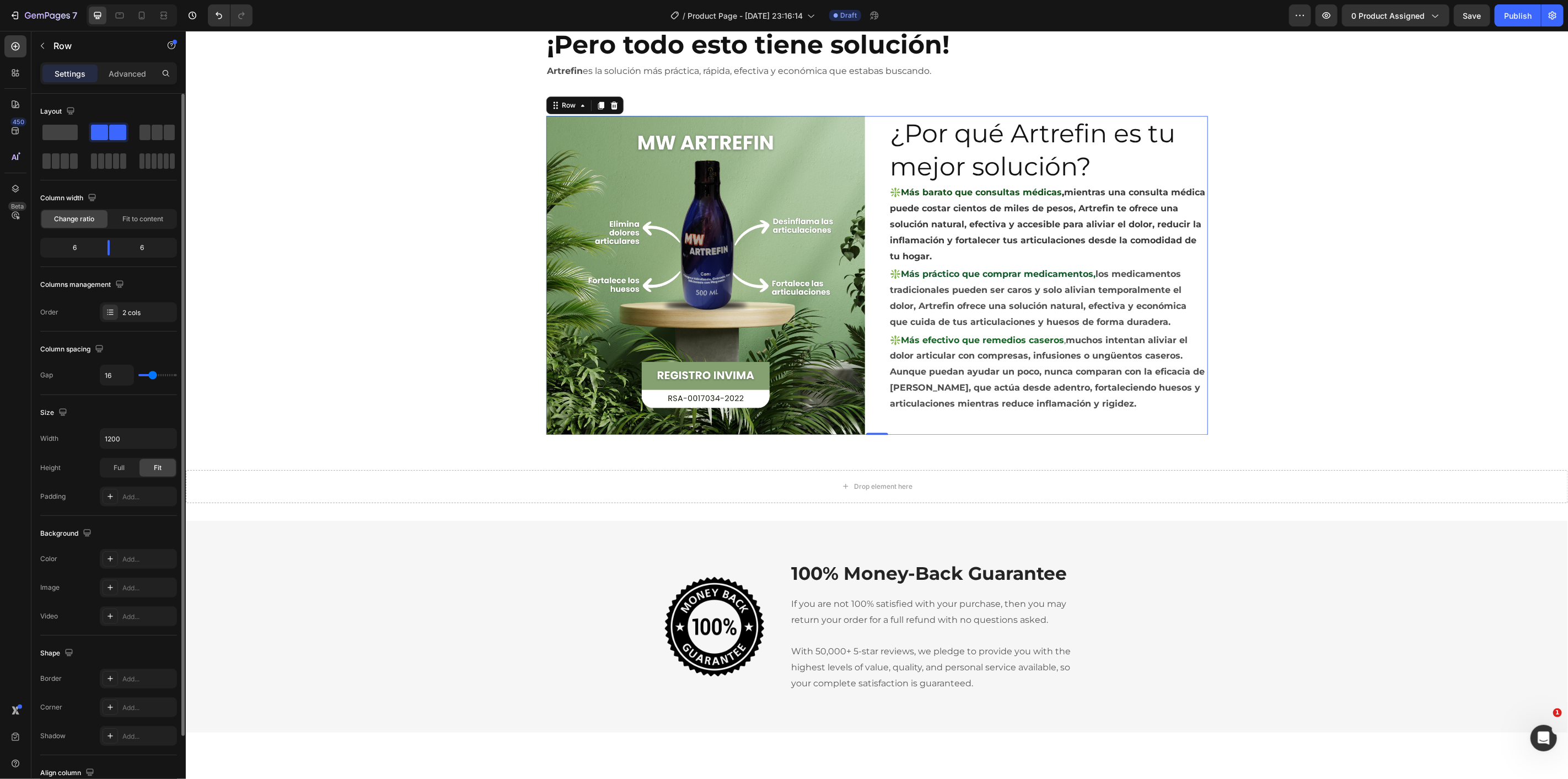
drag, startPoint x: 147, startPoint y: 375, endPoint x: 153, endPoint y: 354, distance: 21.8
type input "39"
click at [152, 374] on input "range" at bounding box center [157, 375] width 39 height 2
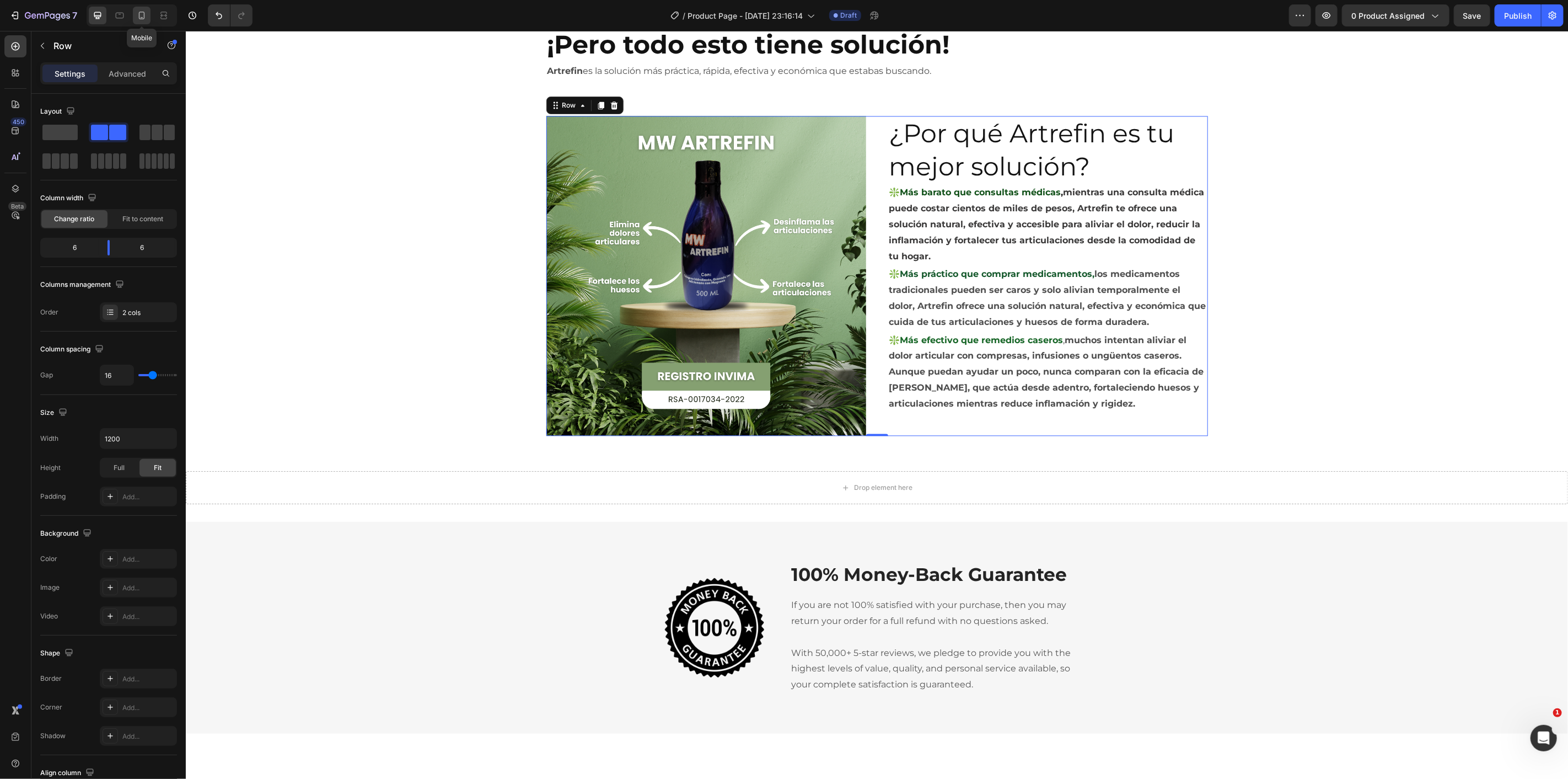
click at [136, 21] on div at bounding box center [141, 15] width 17 height 17
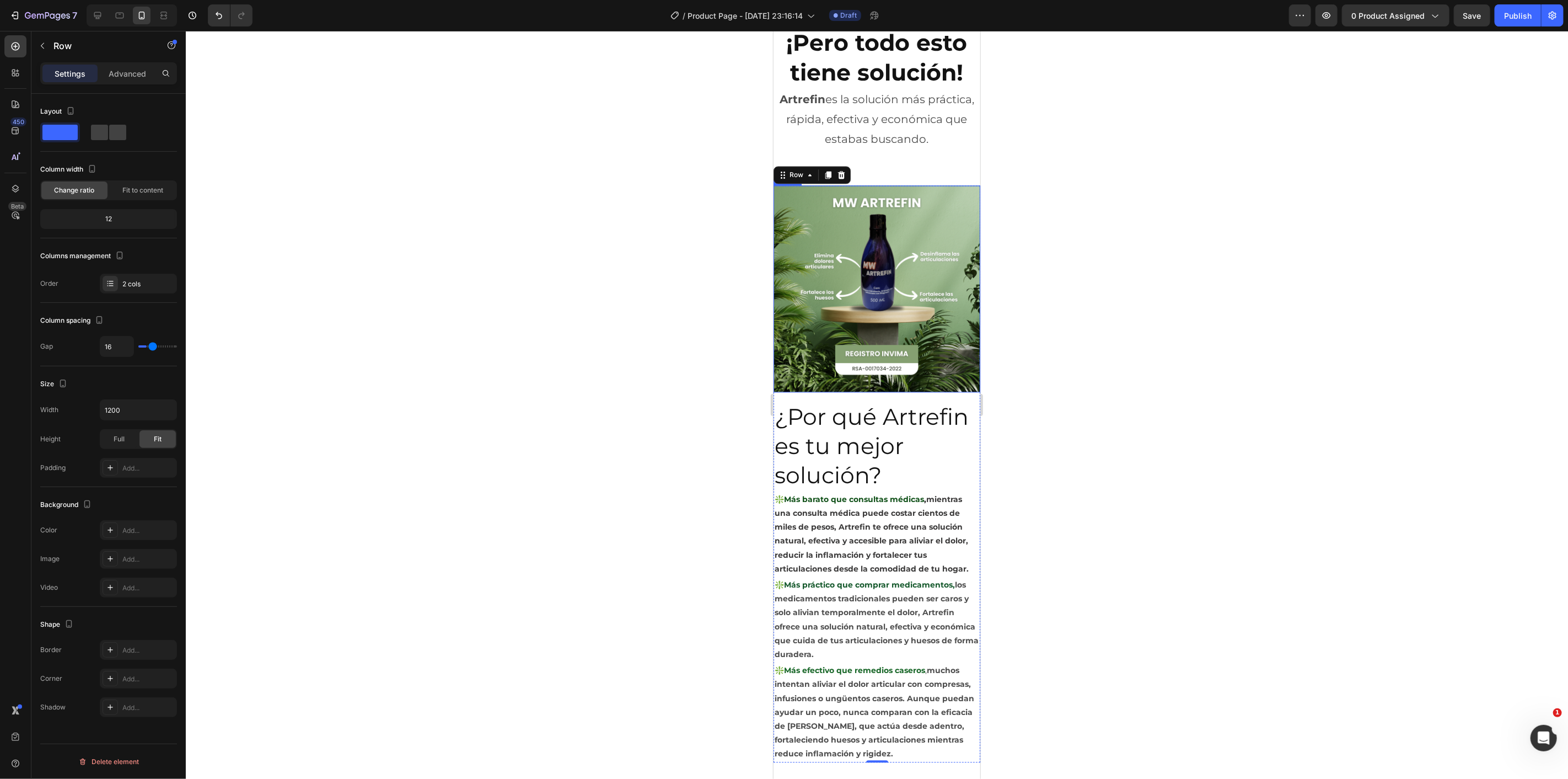
scroll to position [1925, 0]
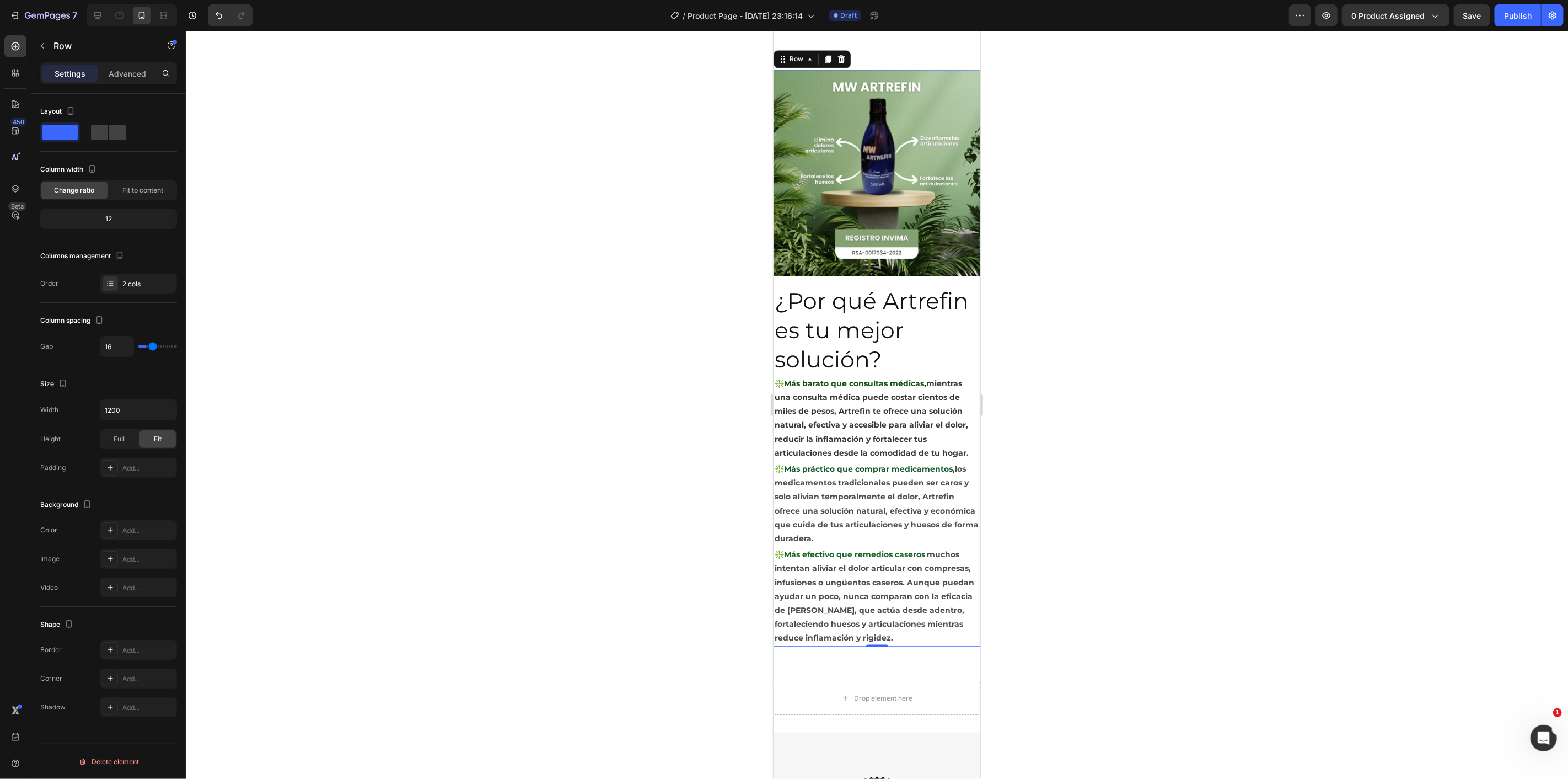
click at [864, 270] on div "Image ¿Por qué Artrefin es tu mejor solución? Heading ❇️Más barato que consulta…" at bounding box center [876, 357] width 207 height 577
click at [901, 380] on p "❇️Más barato que consultas médicas , mientras una consulta médica puede costar …" at bounding box center [876, 418] width 204 height 84
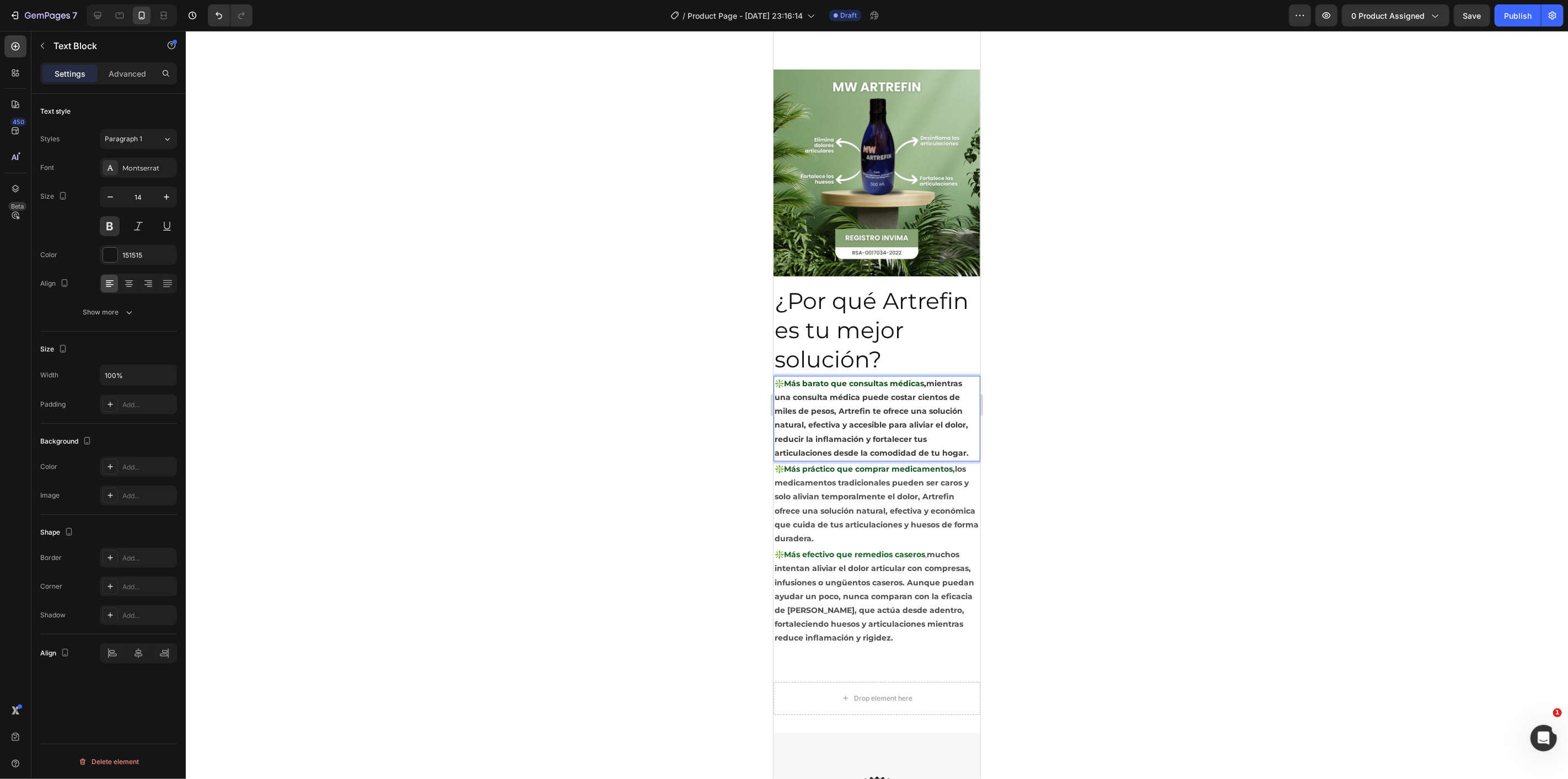
click at [946, 442] on span "mientras una consulta médica puede costar cientos de miles de pesos, Artrefin t…" at bounding box center [871, 417] width 194 height 79
click at [960, 448] on span "mientras una consulta médica puede costar cientos de miles de pesos, Artrefin t…" at bounding box center [871, 417] width 194 height 79
click at [871, 447] on span "mientras una consulta médica puede costar cientos de miles de pesos, Artrefin t…" at bounding box center [871, 417] width 194 height 79
drag, startPoint x: 1037, startPoint y: 498, endPoint x: 196, endPoint y: 456, distance: 842.0
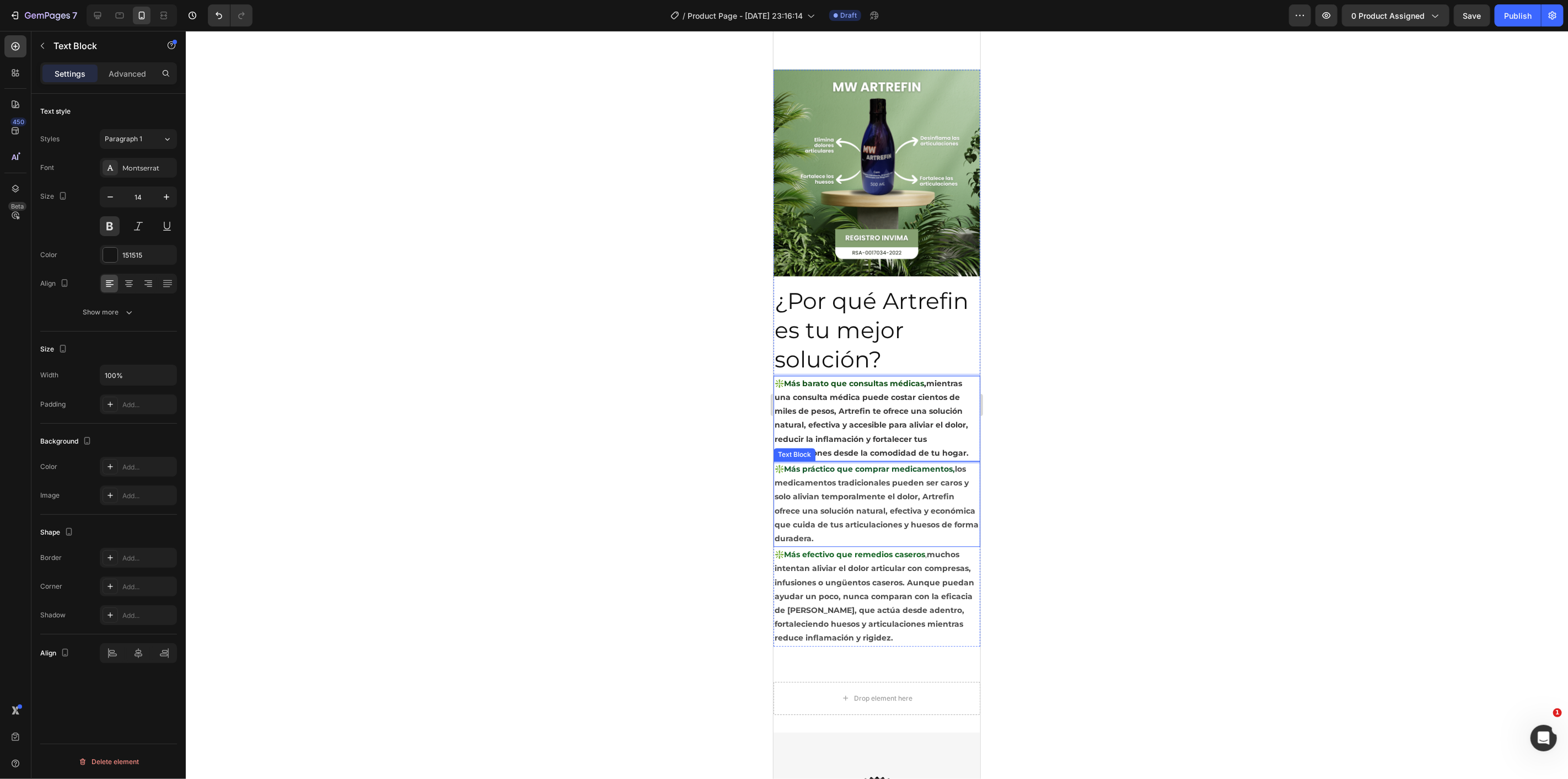
click at [1037, 498] on div at bounding box center [877, 405] width 1382 height 748
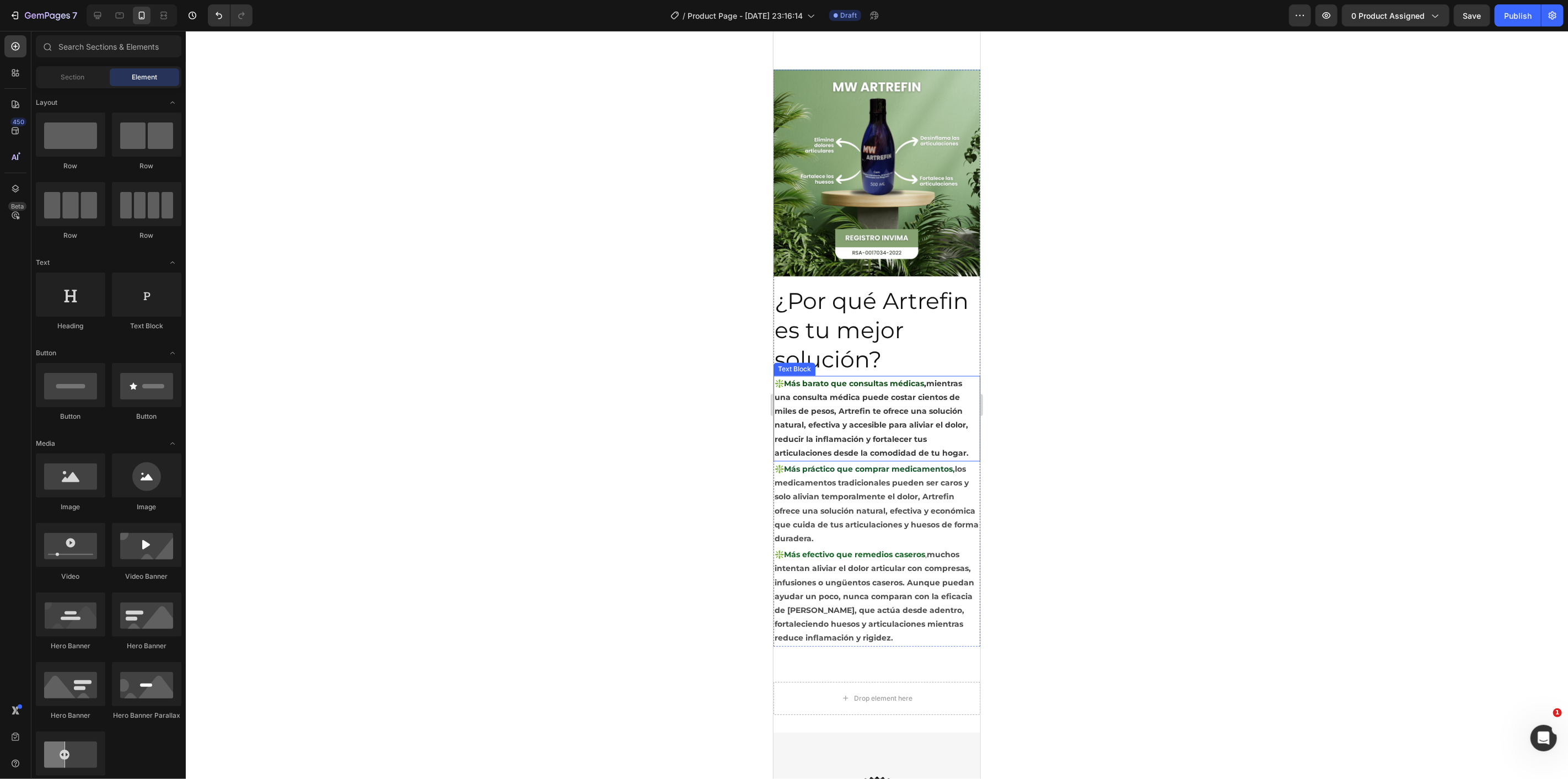
click at [872, 439] on span "mientras una consulta médica puede costar cientos de miles de pesos, Artrefin t…" at bounding box center [871, 417] width 194 height 79
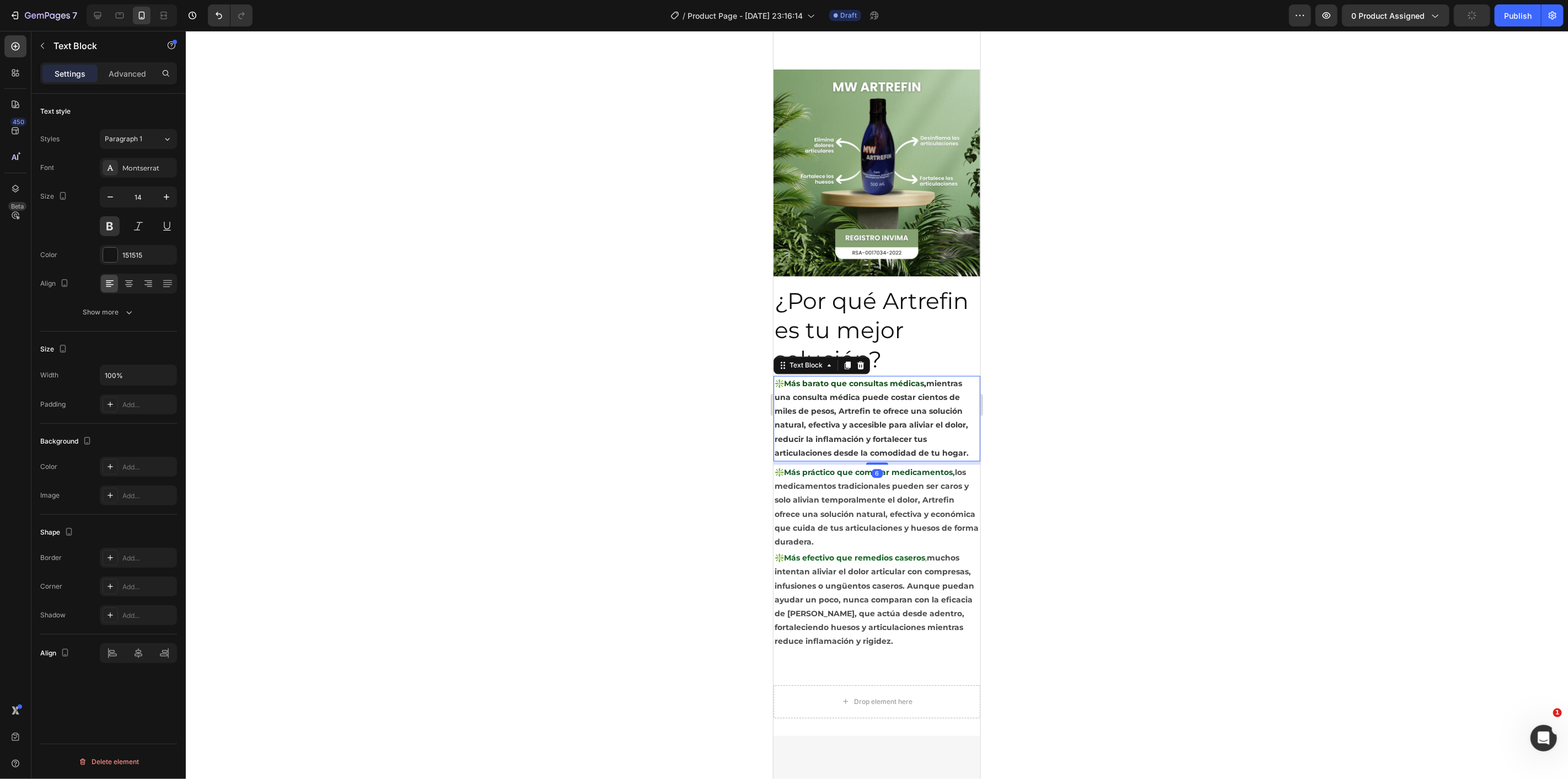
drag, startPoint x: 874, startPoint y: 449, endPoint x: 881, endPoint y: 466, distance: 18.4
click at [875, 461] on div at bounding box center [876, 462] width 22 height 2
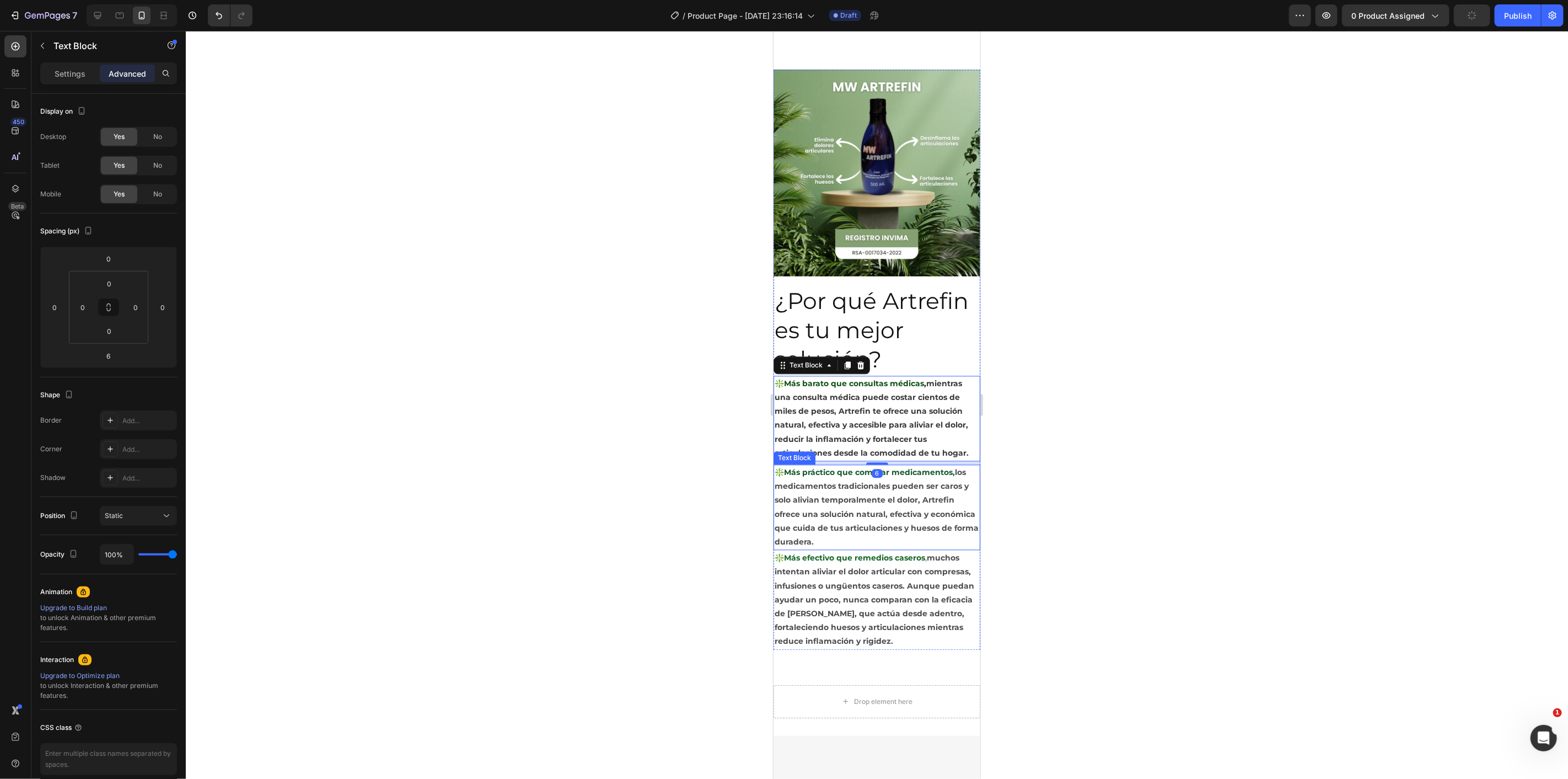
click at [899, 498] on p "❇️Más práctico que comprar medicamentos, los medicamentos tradicionales pueden …" at bounding box center [876, 507] width 204 height 84
drag, startPoint x: 873, startPoint y: 538, endPoint x: 893, endPoint y: 542, distance: 20.4
click at [893, 549] on div "6" at bounding box center [876, 549] width 207 height 0
drag, startPoint x: 875, startPoint y: 543, endPoint x: 883, endPoint y: 543, distance: 8.0
click at [883, 549] on div at bounding box center [876, 551] width 22 height 3
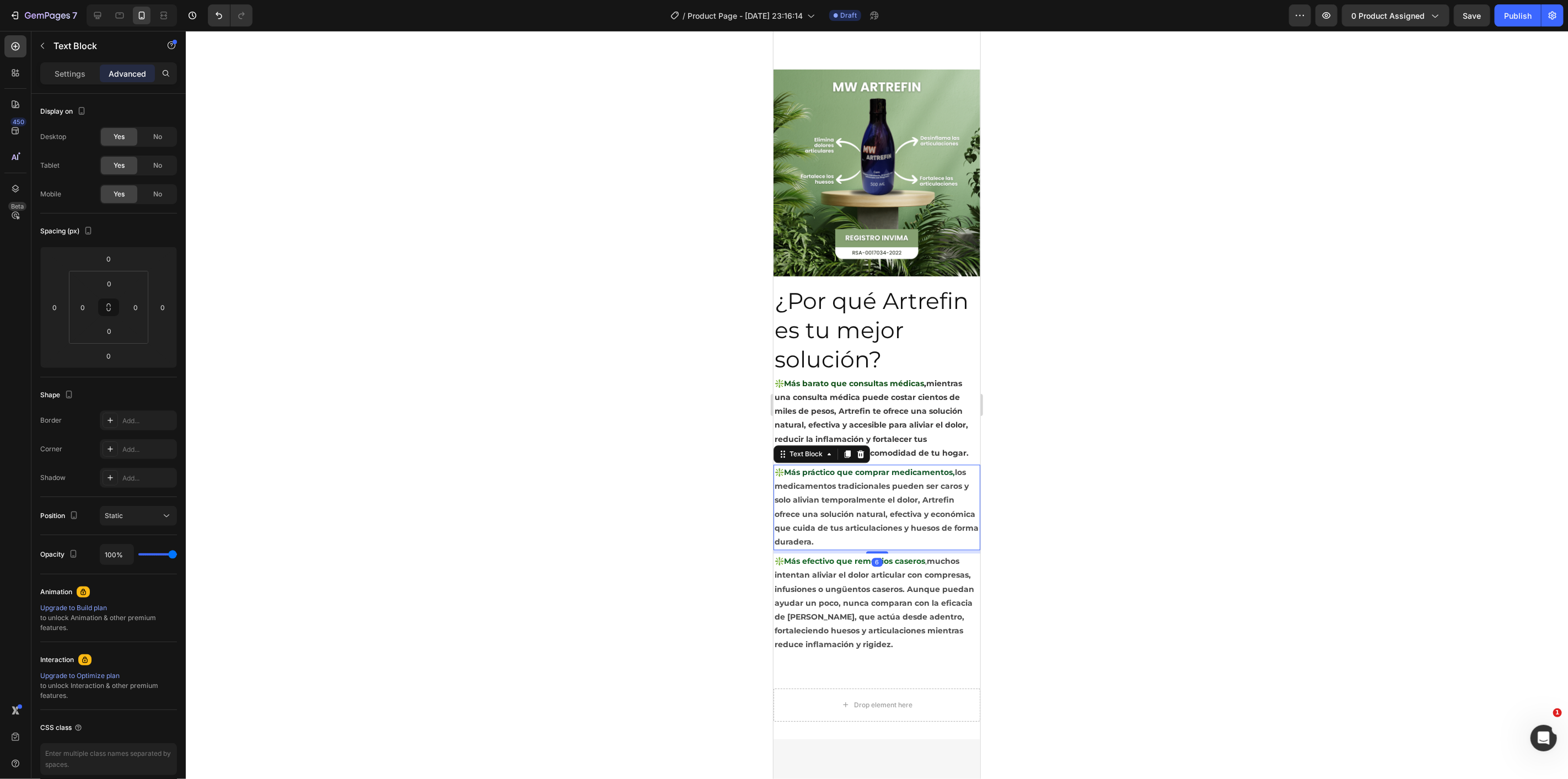
click at [1002, 544] on div at bounding box center [877, 405] width 1382 height 748
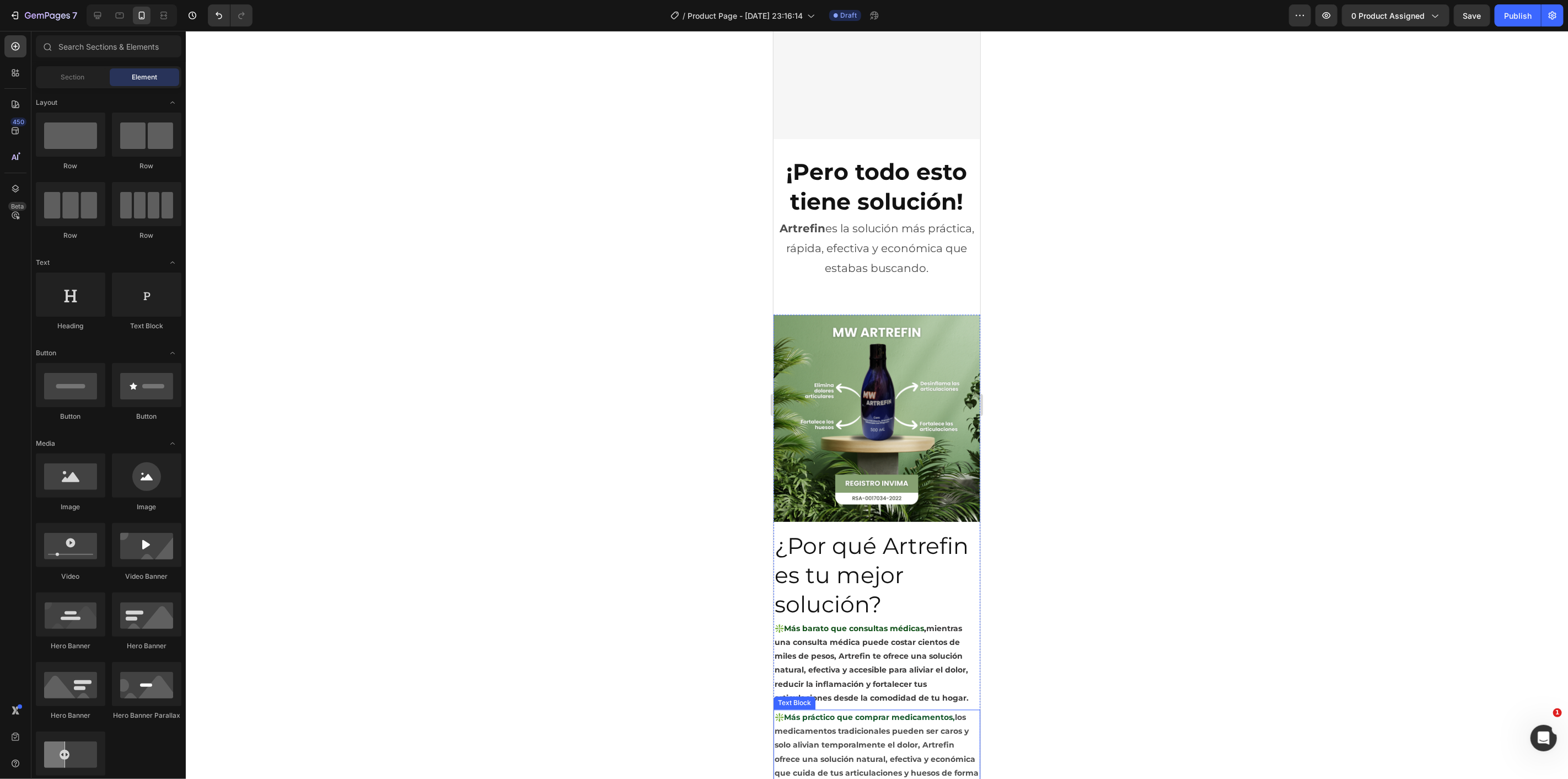
scroll to position [2047, 0]
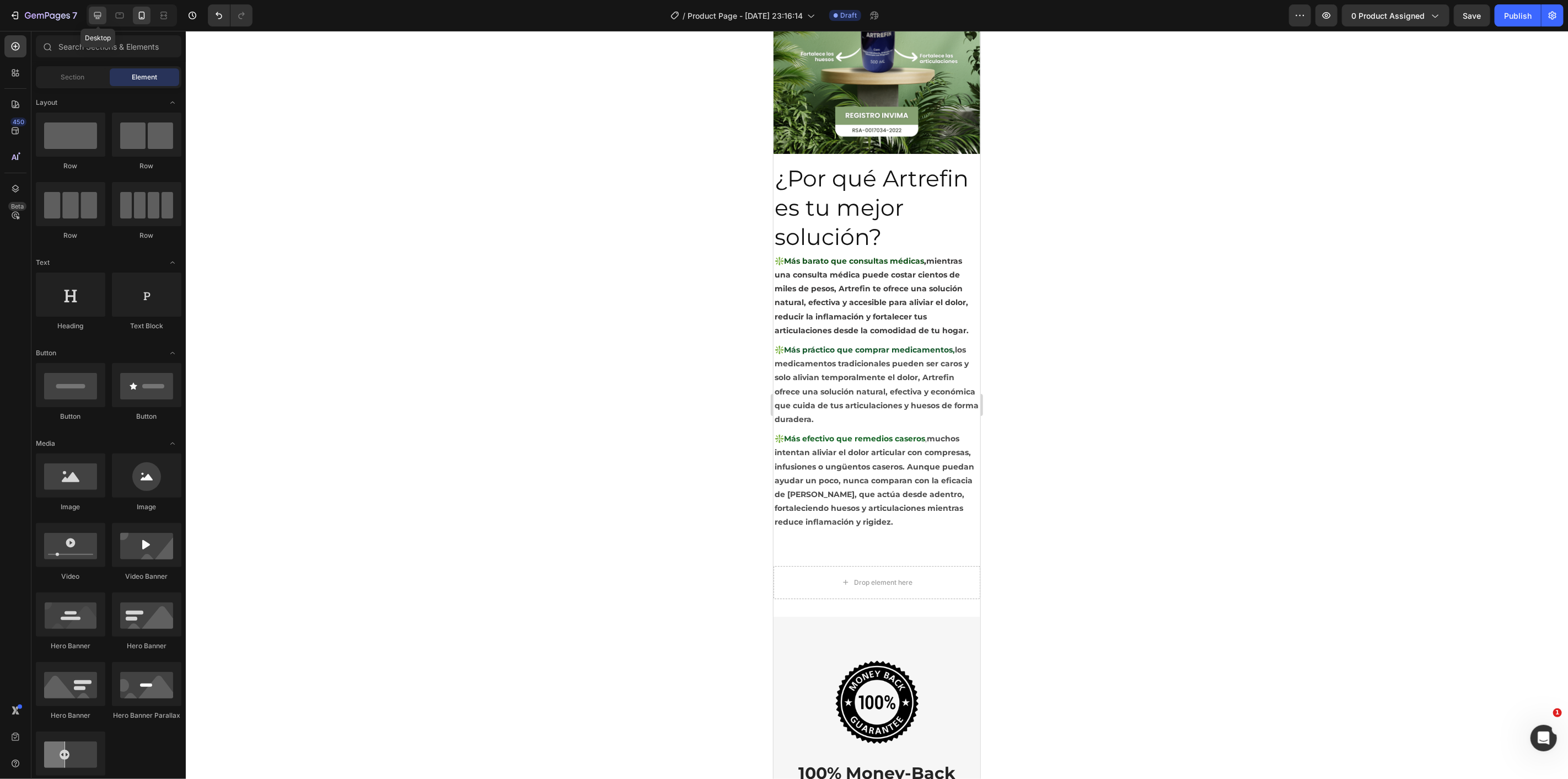
click at [96, 13] on icon at bounding box center [97, 15] width 11 height 11
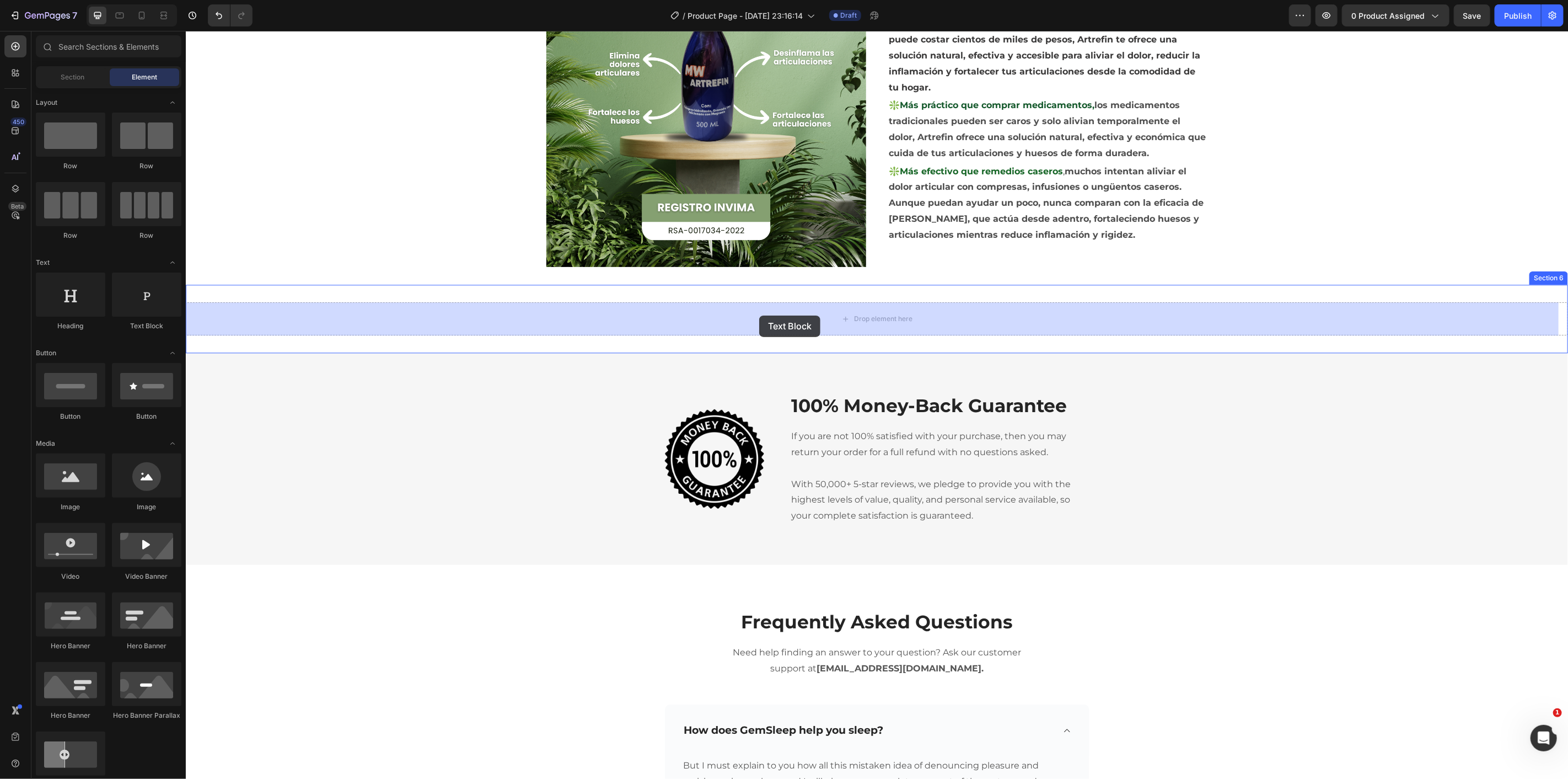
drag, startPoint x: 337, startPoint y: 321, endPoint x: 759, endPoint y: 315, distance: 422.0
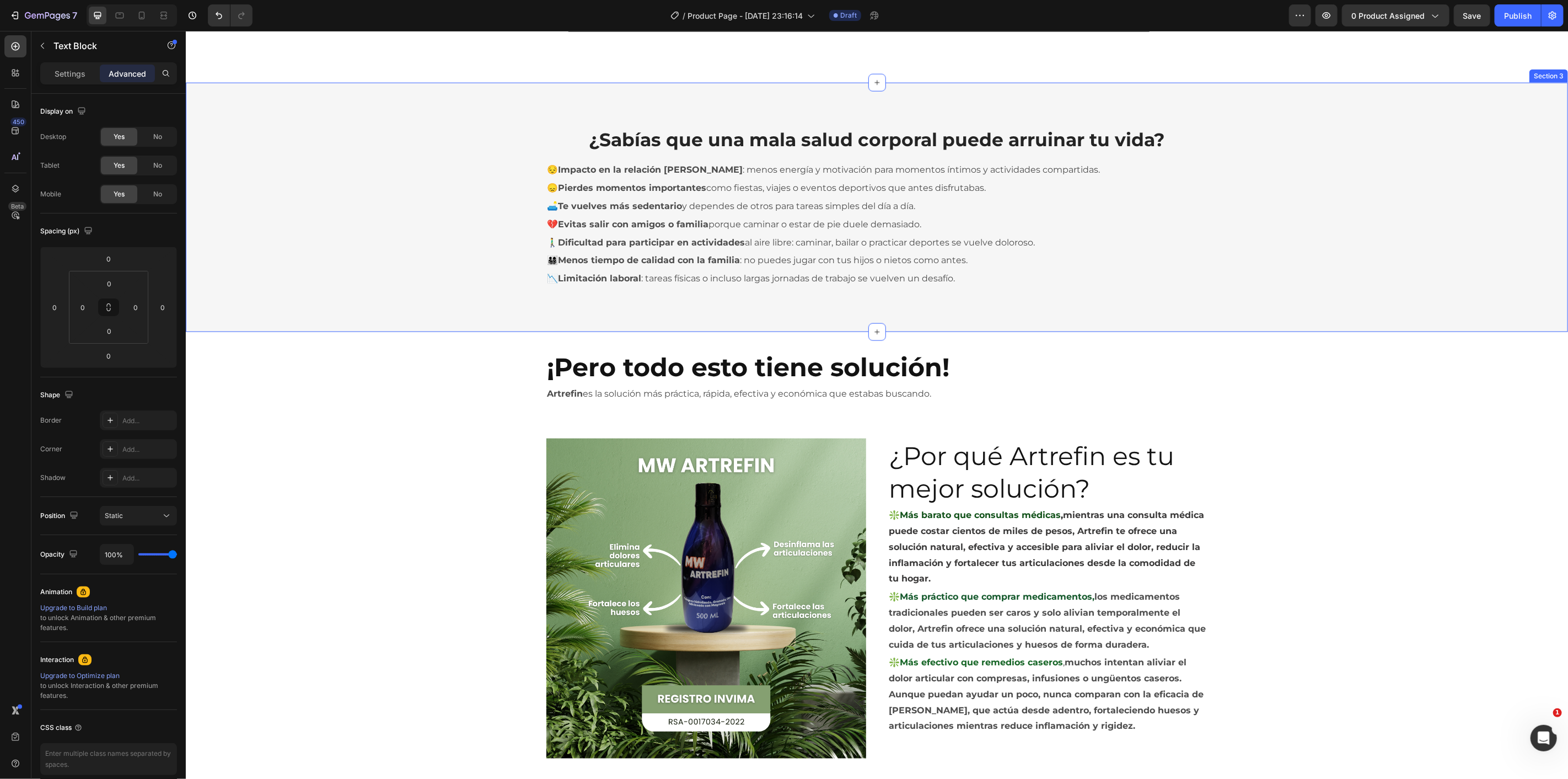
scroll to position [1189, 0]
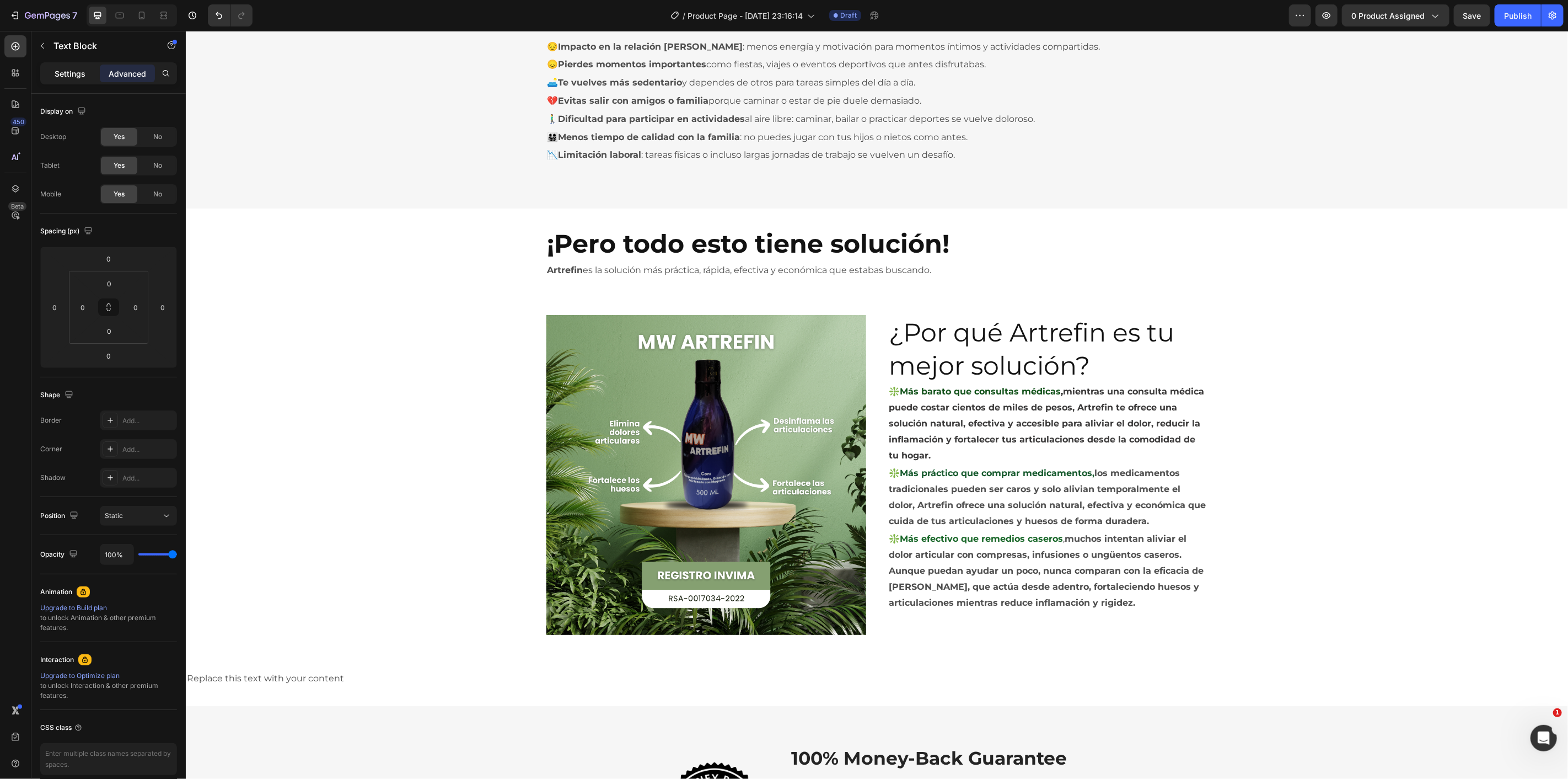
click at [87, 73] on div "Settings" at bounding box center [70, 73] width 55 height 17
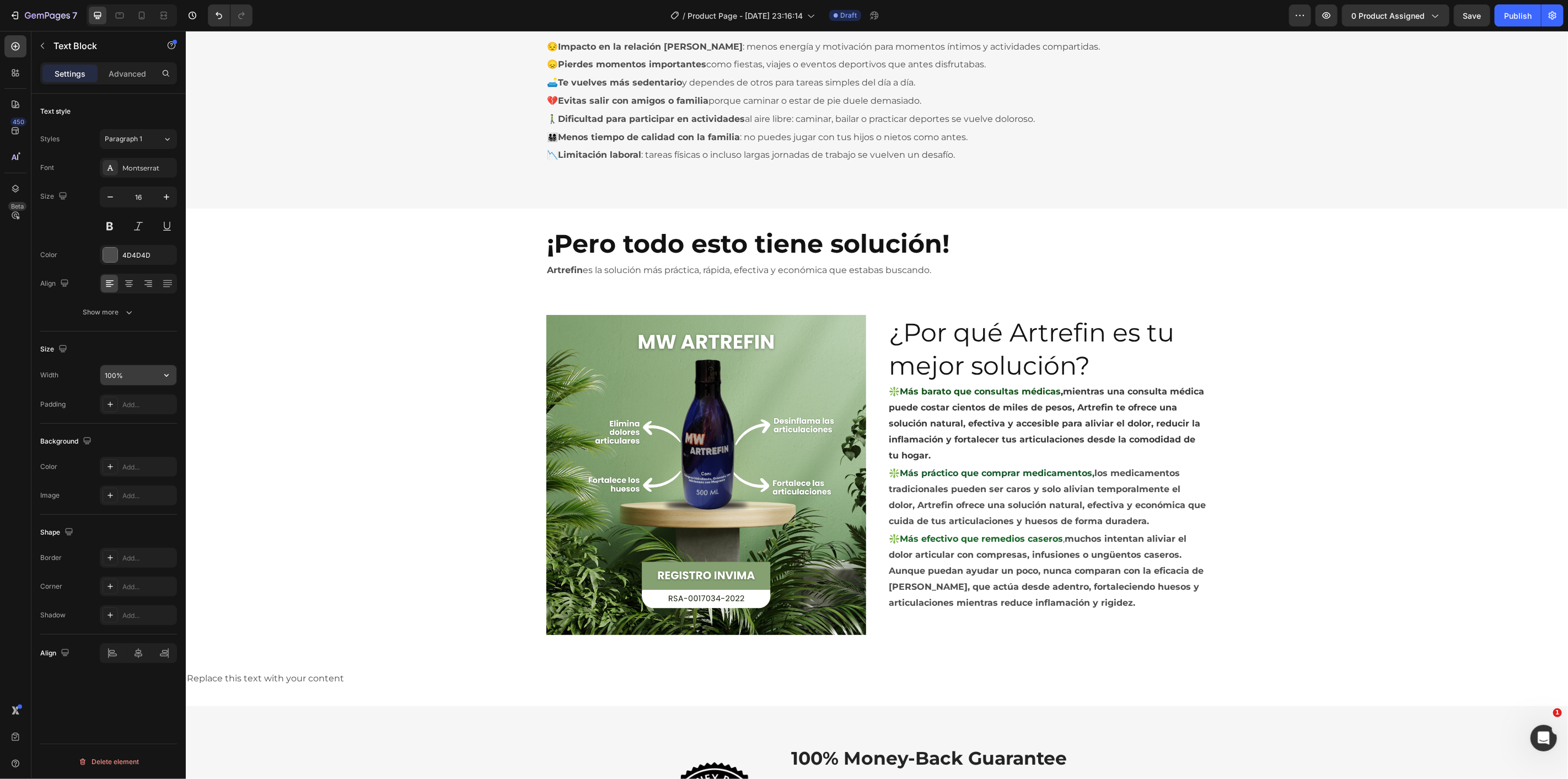
click at [137, 377] on input "100%" at bounding box center [138, 375] width 76 height 20
click at [163, 377] on icon "button" at bounding box center [166, 375] width 11 height 11
click at [134, 448] on p "Default 1200px" at bounding box center [135, 445] width 63 height 10
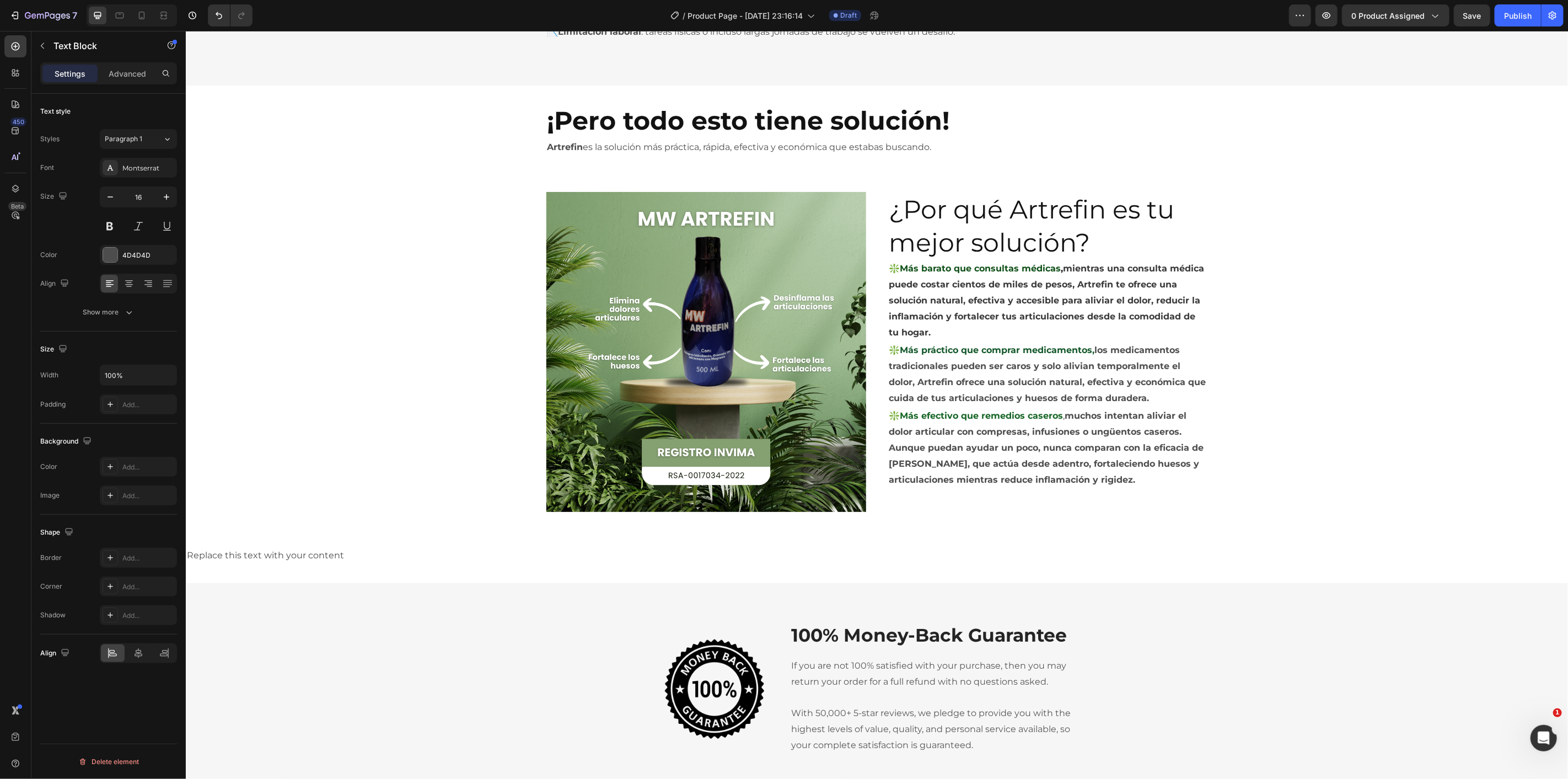
click at [376, 549] on div "Replace this text with your content" at bounding box center [516, 556] width 662 height 18
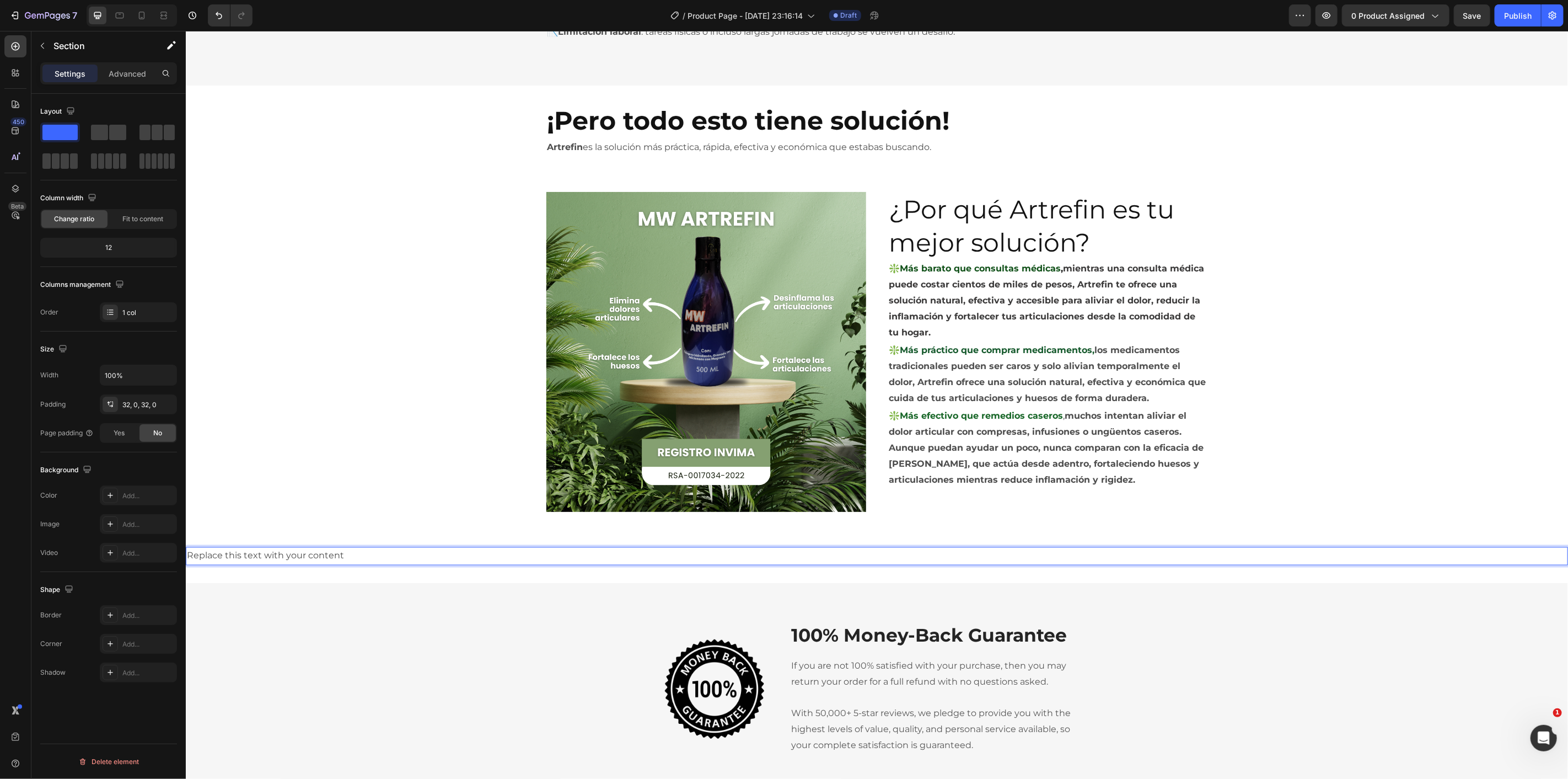
click at [393, 570] on div "Replace this text with your content Text Block 0 Section 6" at bounding box center [876, 556] width 1382 height 53
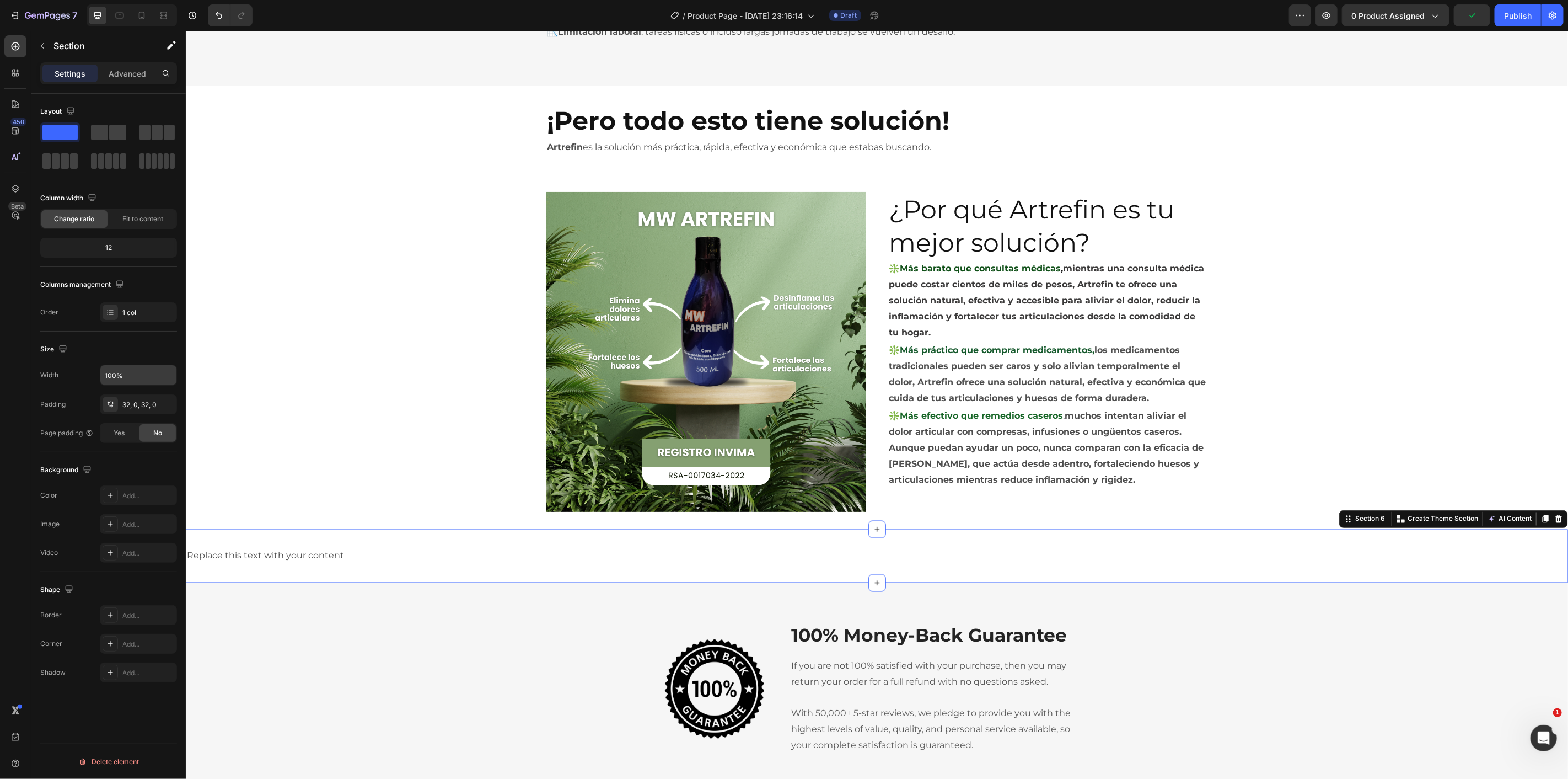
click at [139, 373] on input "100%" at bounding box center [138, 375] width 76 height 20
click at [166, 378] on icon "button" at bounding box center [166, 375] width 11 height 11
click at [152, 428] on span "1200px" at bounding box center [155, 424] width 23 height 10
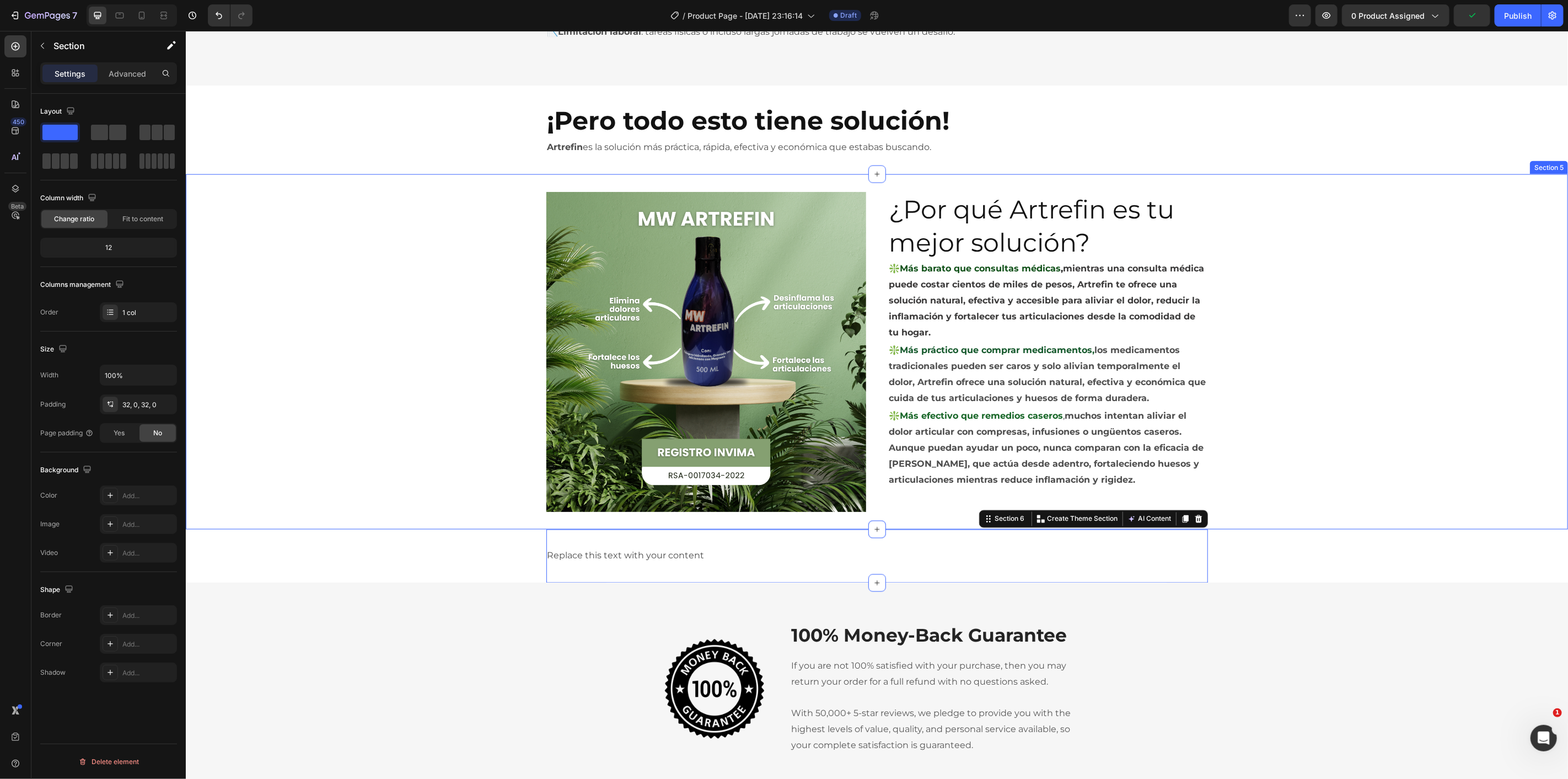
click at [387, 428] on div "Image ¿Por qué Artrefin es tu mejor solución? Heading ❇️Más barato que consulta…" at bounding box center [876, 352] width 1382 height 321
click at [624, 552] on p "Replace this text with your content" at bounding box center [877, 556] width 659 height 16
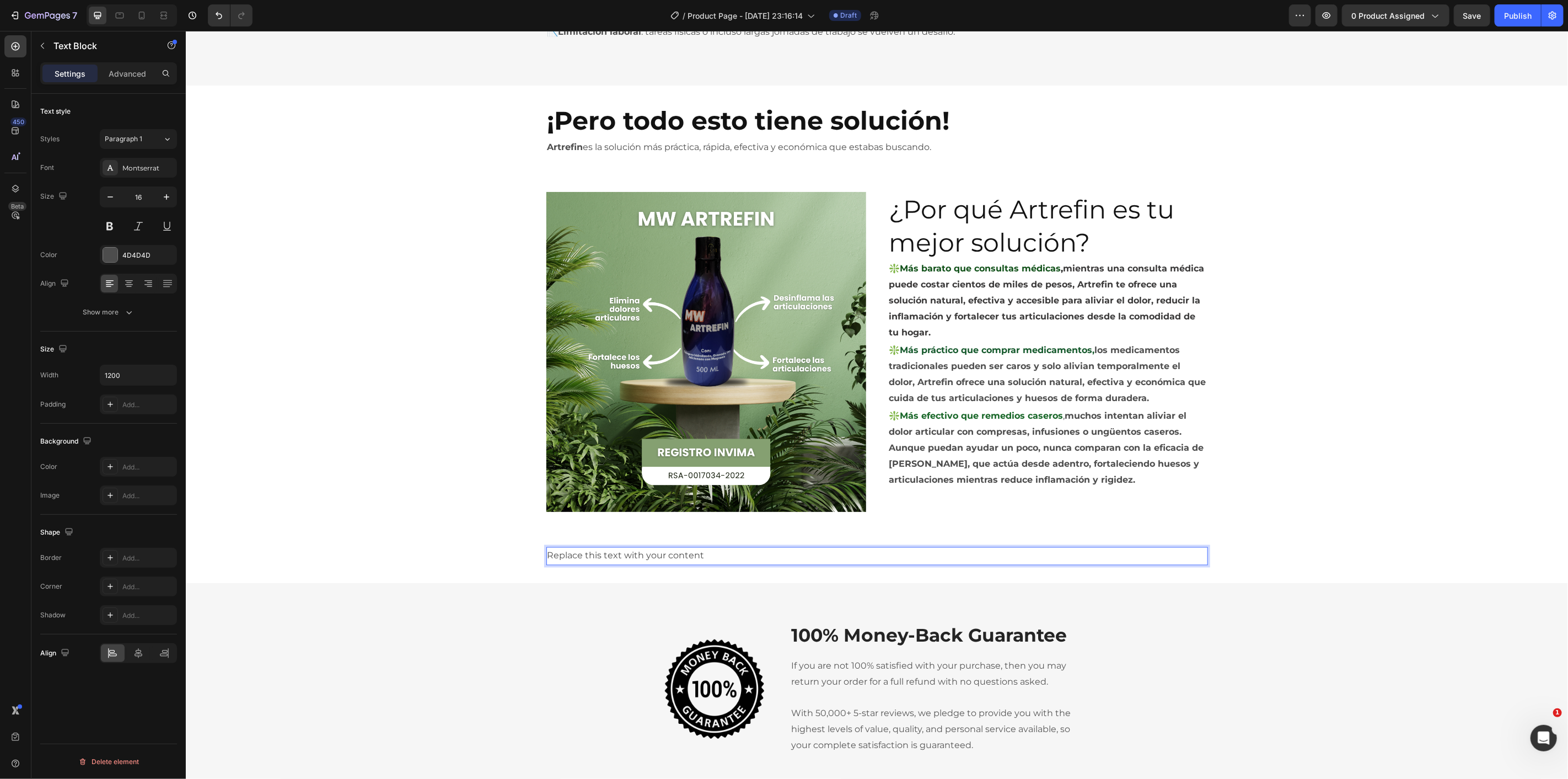
click at [624, 552] on p "Replace this text with your content" at bounding box center [877, 556] width 659 height 16
click at [422, 496] on div "Image ¿Por qué Artrefin es tu mejor solución? Heading ❇️Más barato que consulta…" at bounding box center [876, 352] width 1382 height 321
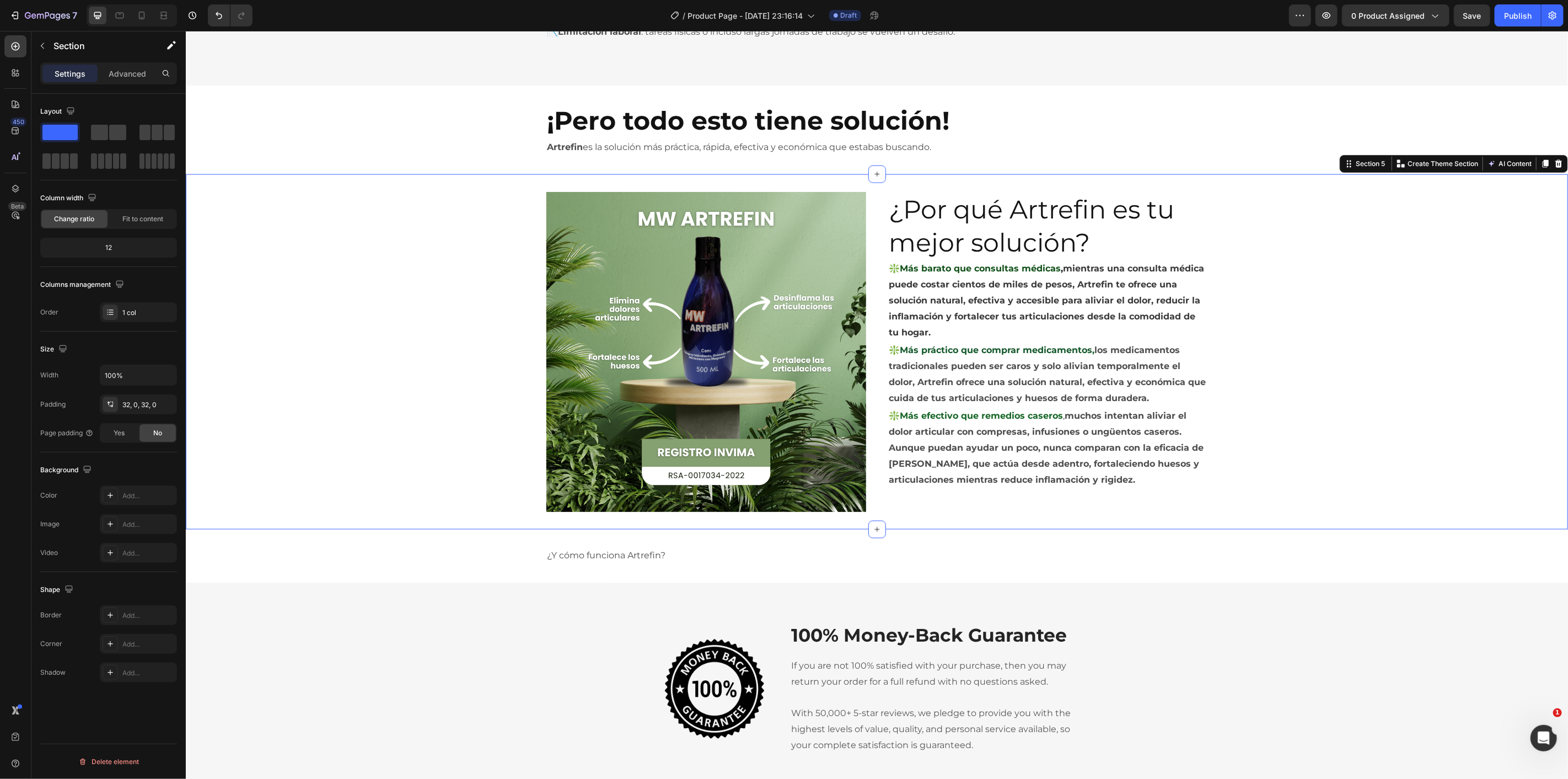
click at [617, 549] on p "¿Y cómo funciona Artrefin?" at bounding box center [877, 556] width 659 height 16
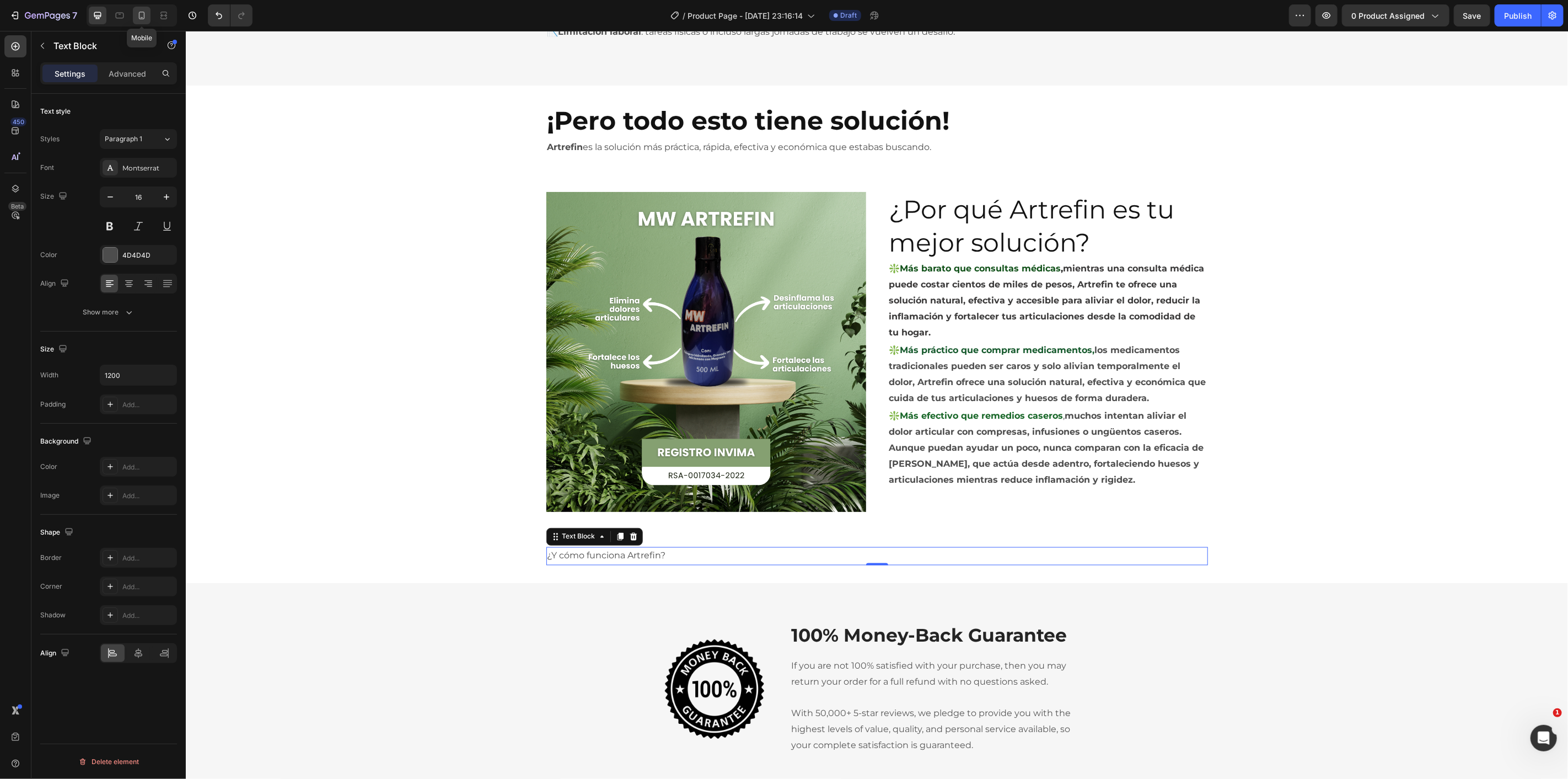
click at [138, 17] on icon at bounding box center [141, 15] width 11 height 11
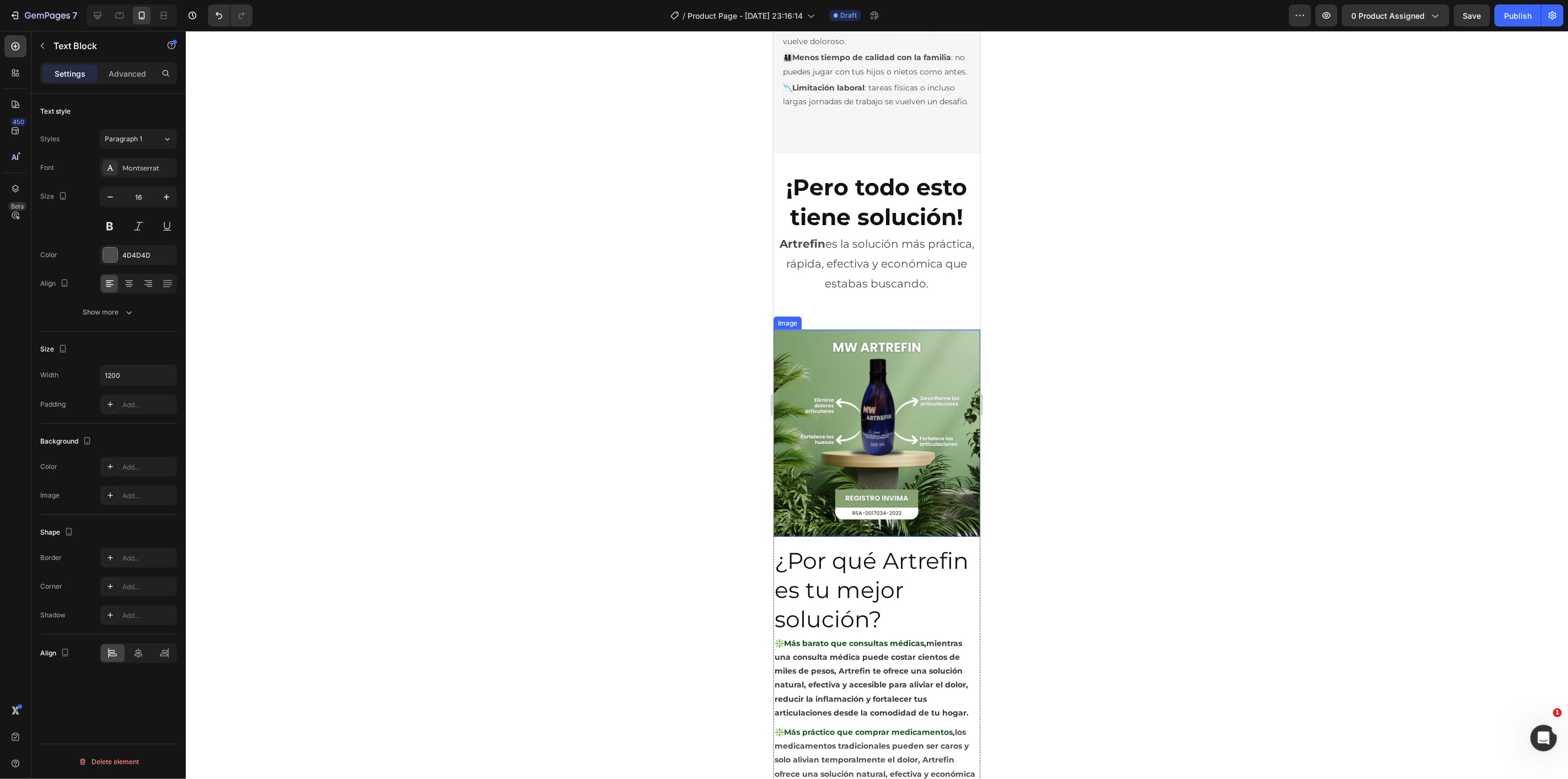
scroll to position [1591, 0]
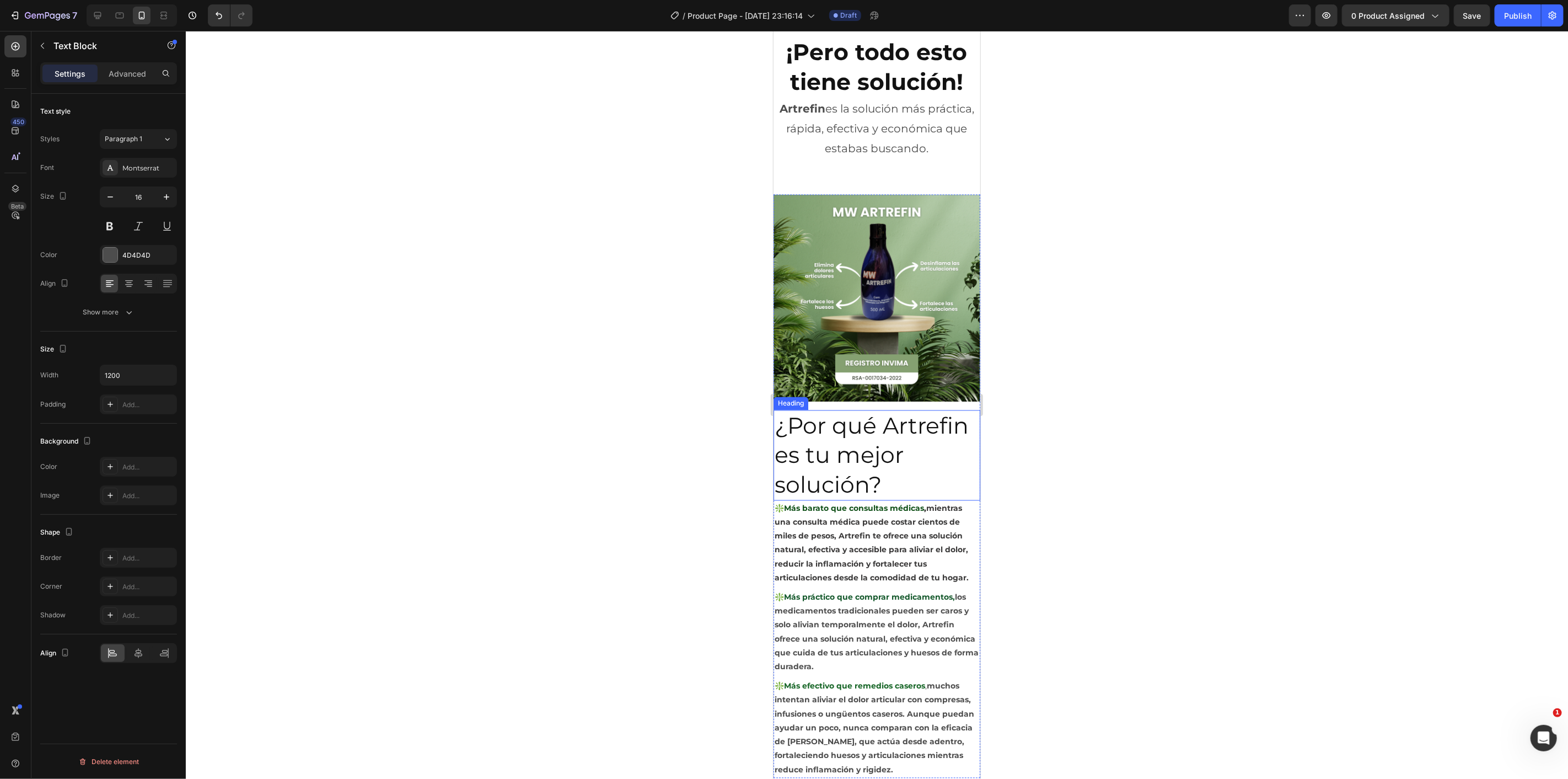
click at [891, 472] on h2 "¿Por qué Artrefin es tu mejor solución?" at bounding box center [876, 454] width 207 height 90
click at [879, 499] on div at bounding box center [876, 501] width 22 height 3
click at [620, 406] on div at bounding box center [877, 405] width 1382 height 748
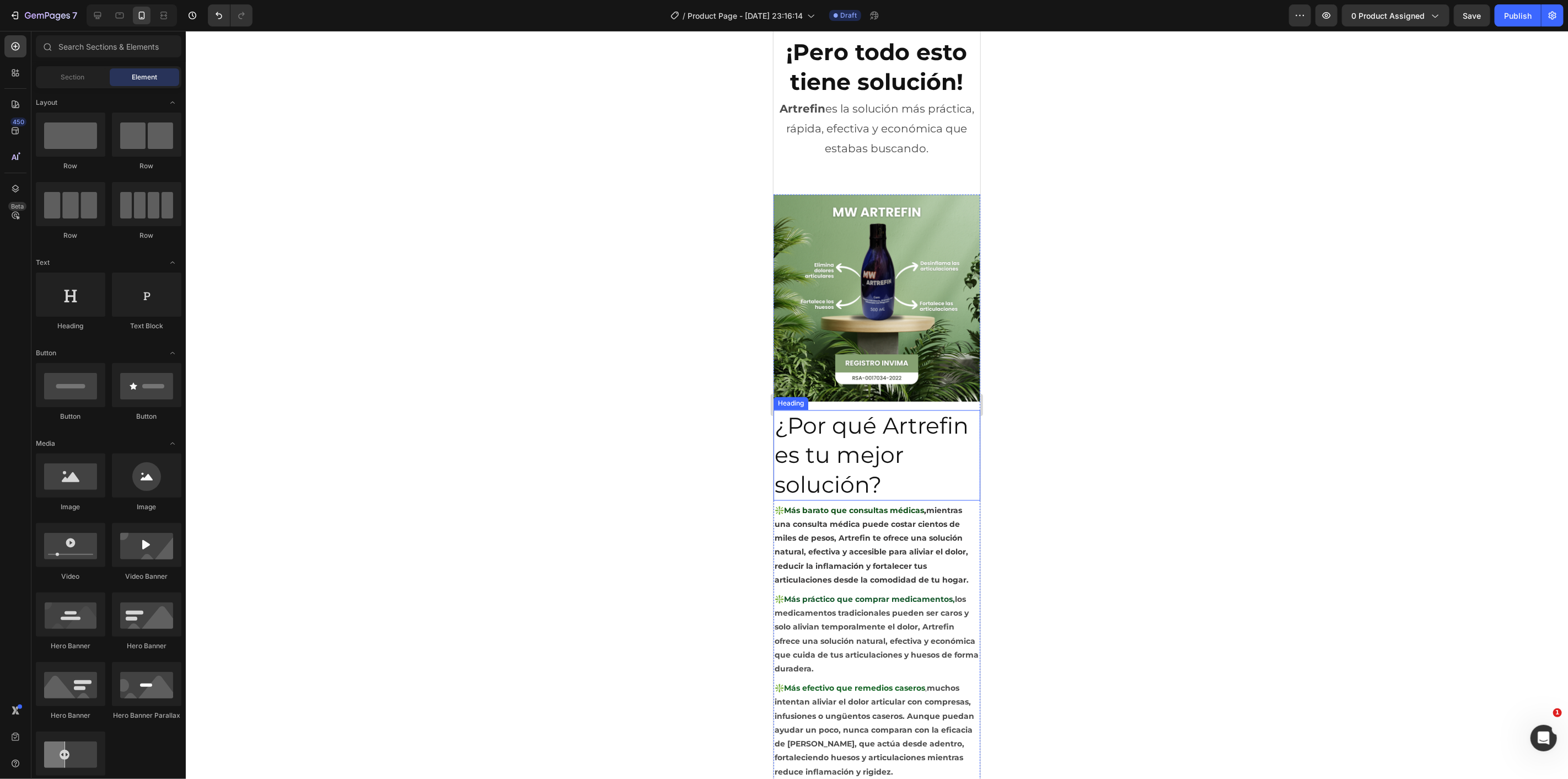
scroll to position [1959, 0]
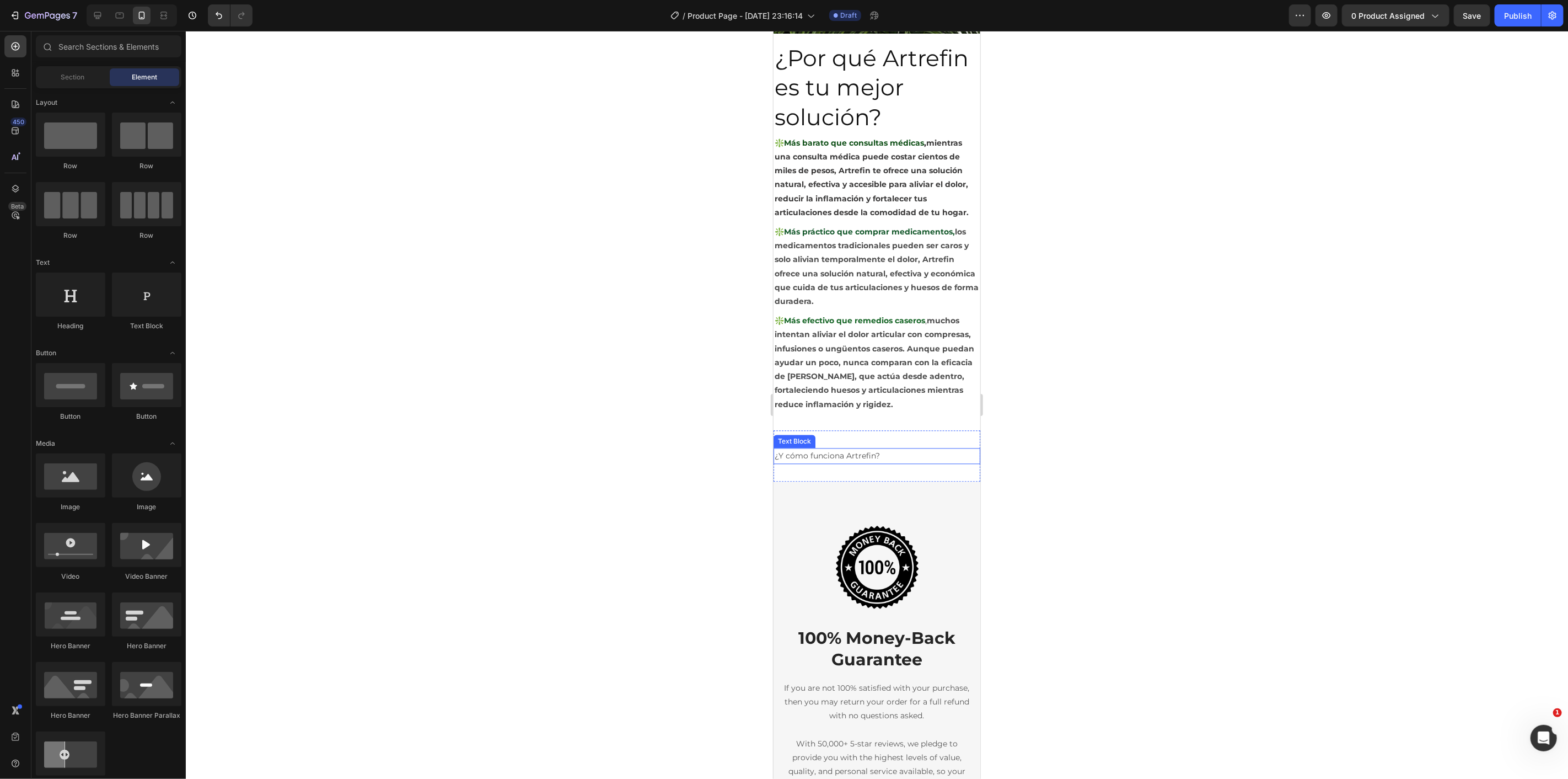
click at [895, 448] on div "¿Y cómo funciona Artrefin?" at bounding box center [876, 455] width 207 height 16
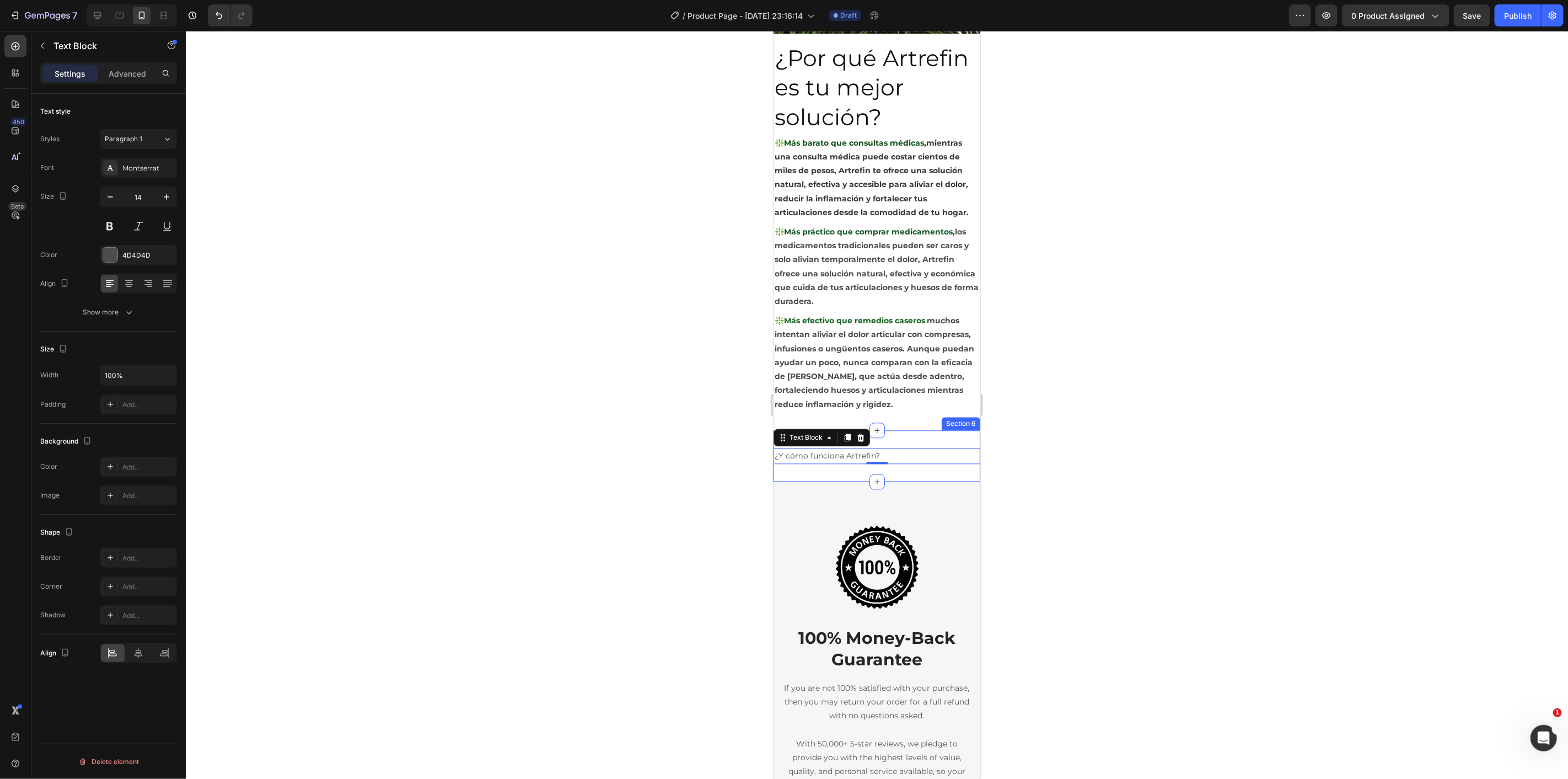
click at [808, 452] on p "¿Y cómo funciona Artrefin?" at bounding box center [876, 455] width 204 height 14
click at [652, 443] on div at bounding box center [877, 405] width 1382 height 748
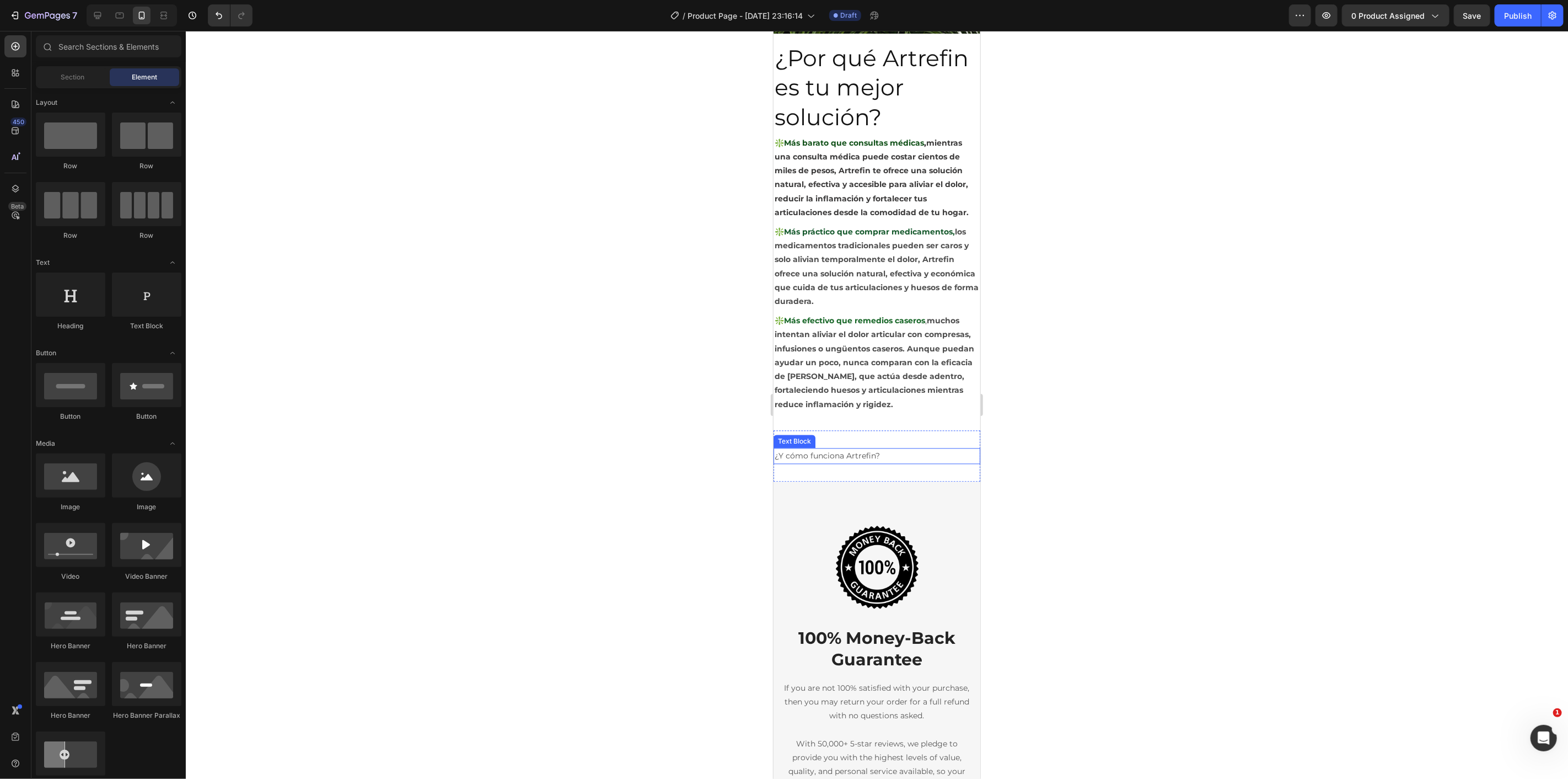
click at [861, 448] on p "¿Y cómo funciona Artrefin?" at bounding box center [876, 455] width 204 height 14
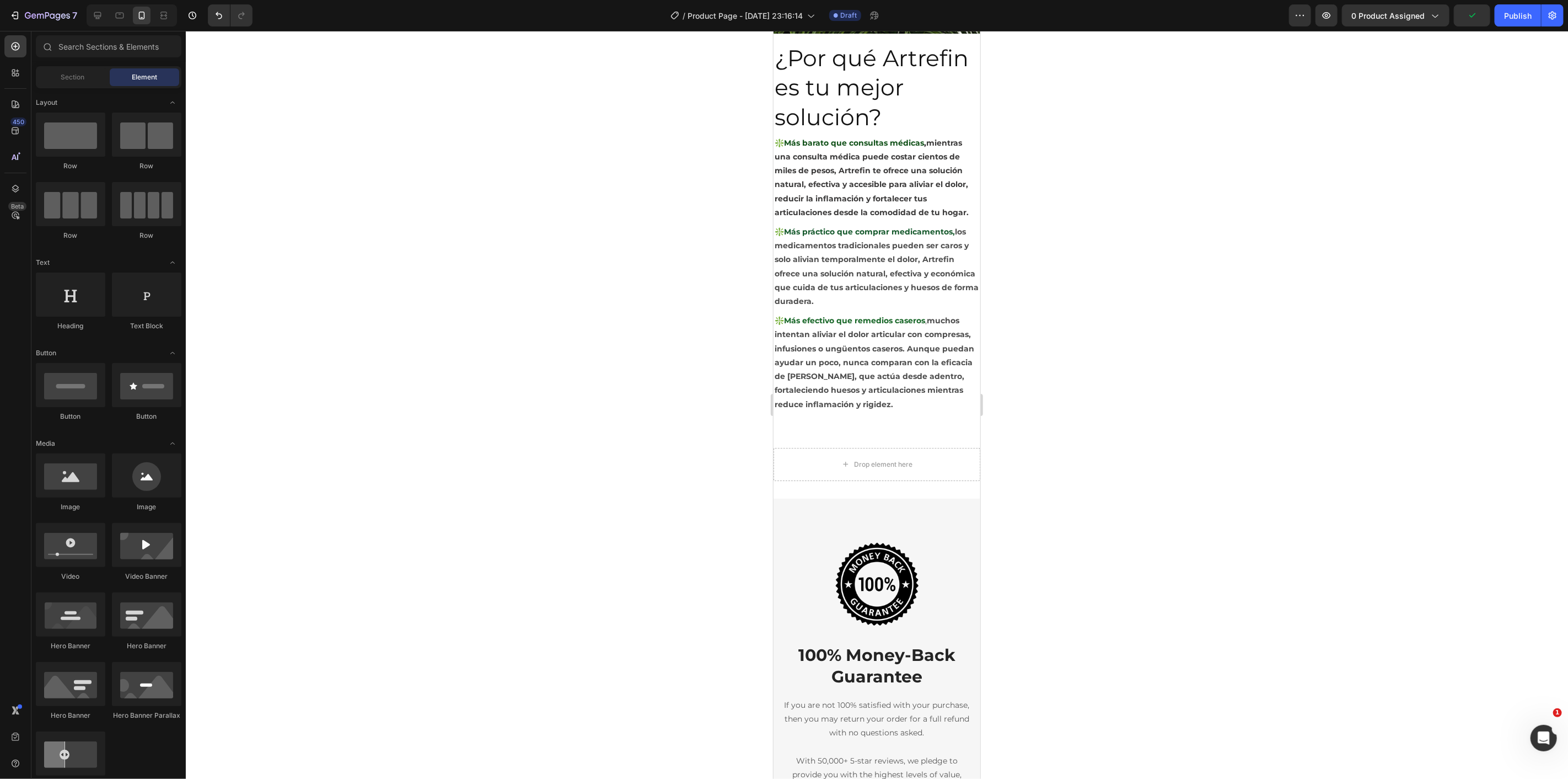
click at [586, 443] on div at bounding box center [877, 405] width 1382 height 748
drag, startPoint x: 903, startPoint y: 339, endPoint x: 836, endPoint y: 460, distance: 138.3
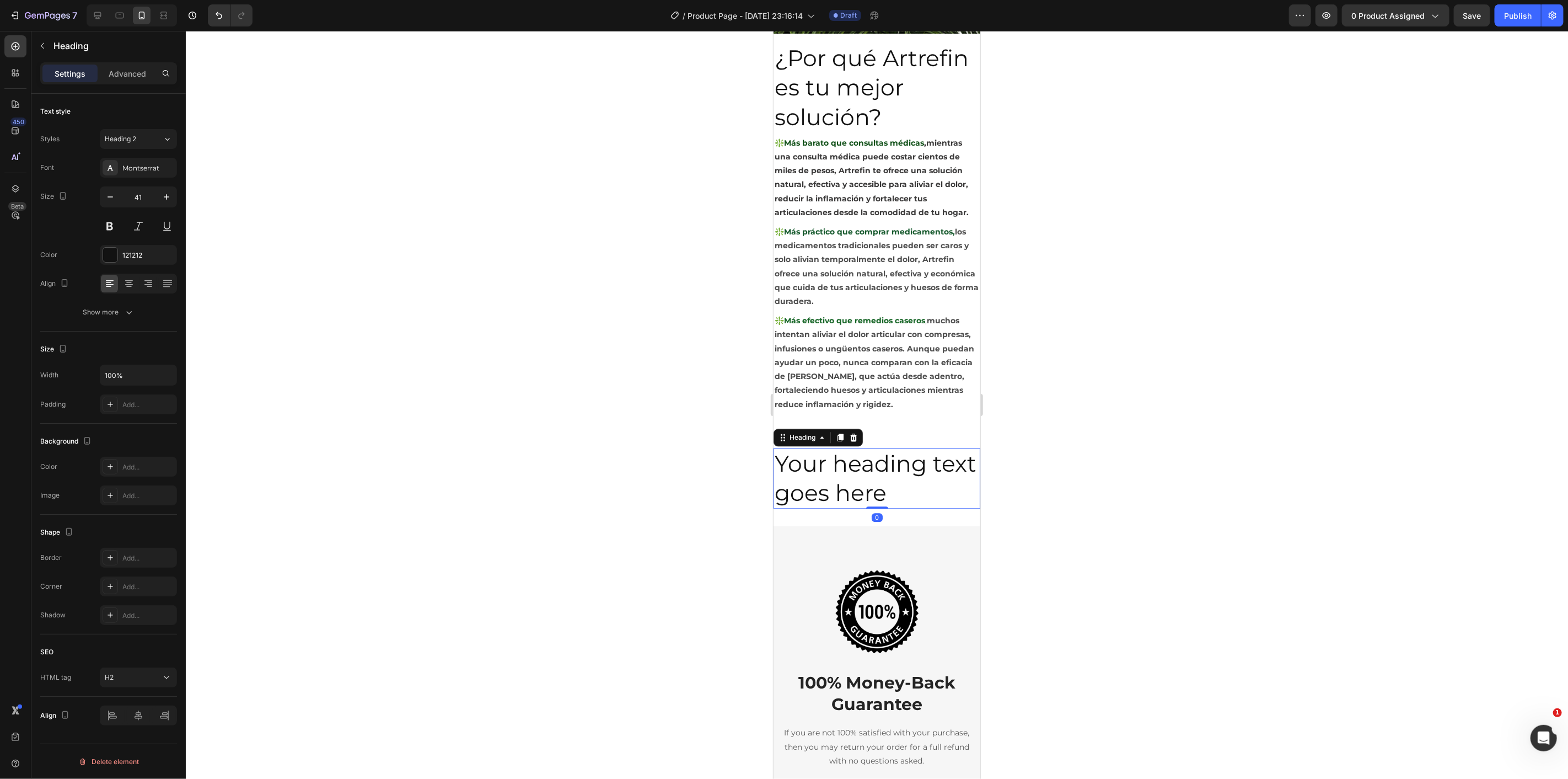
click at [845, 461] on h2 "Your heading text goes here" at bounding box center [876, 478] width 207 height 62
click at [845, 461] on p "Your heading text goes here" at bounding box center [876, 478] width 204 height 59
click at [625, 442] on div at bounding box center [877, 405] width 1382 height 748
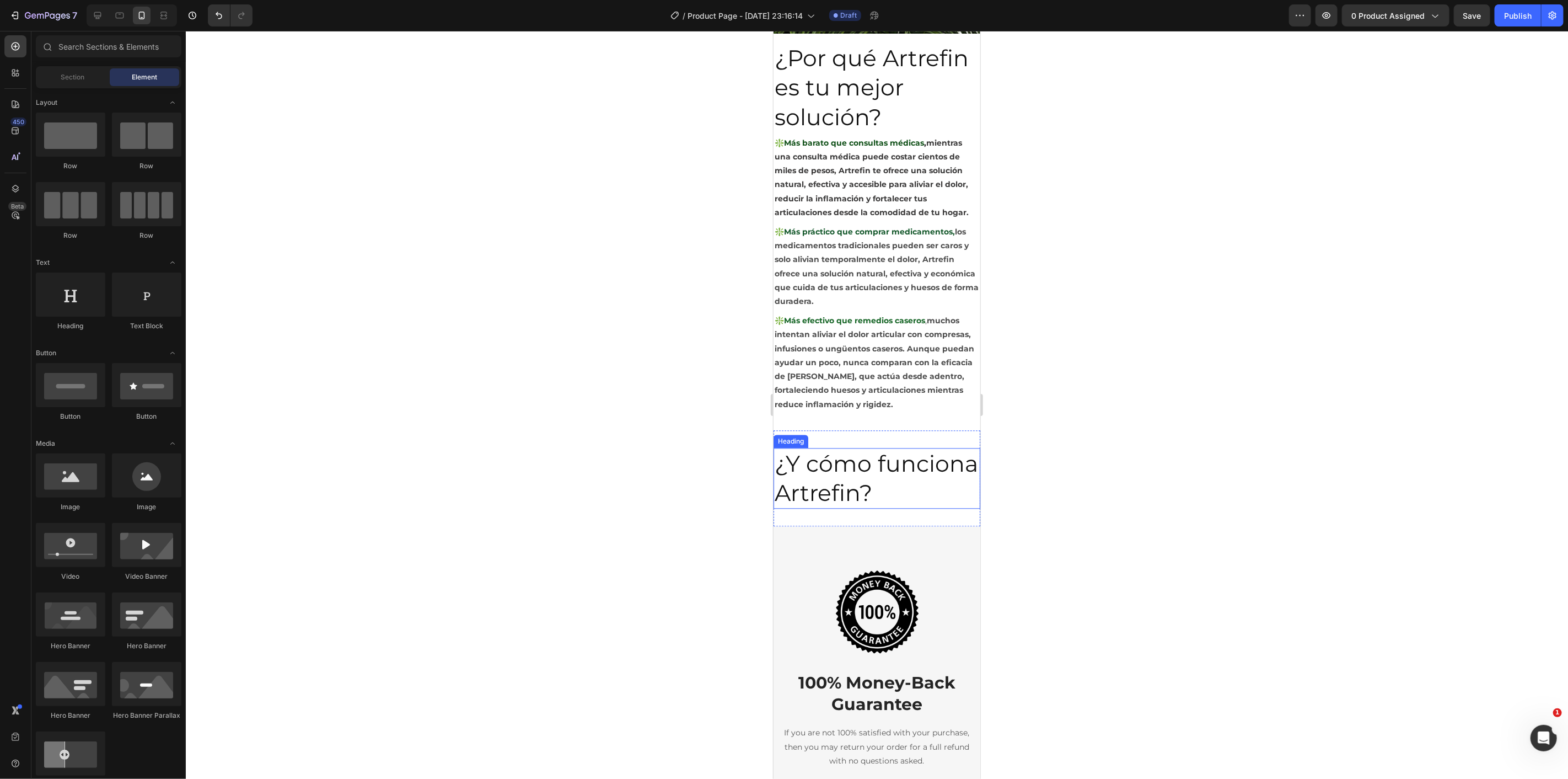
click at [923, 492] on p "¿Y cómo funciona Artrefin?" at bounding box center [876, 478] width 204 height 59
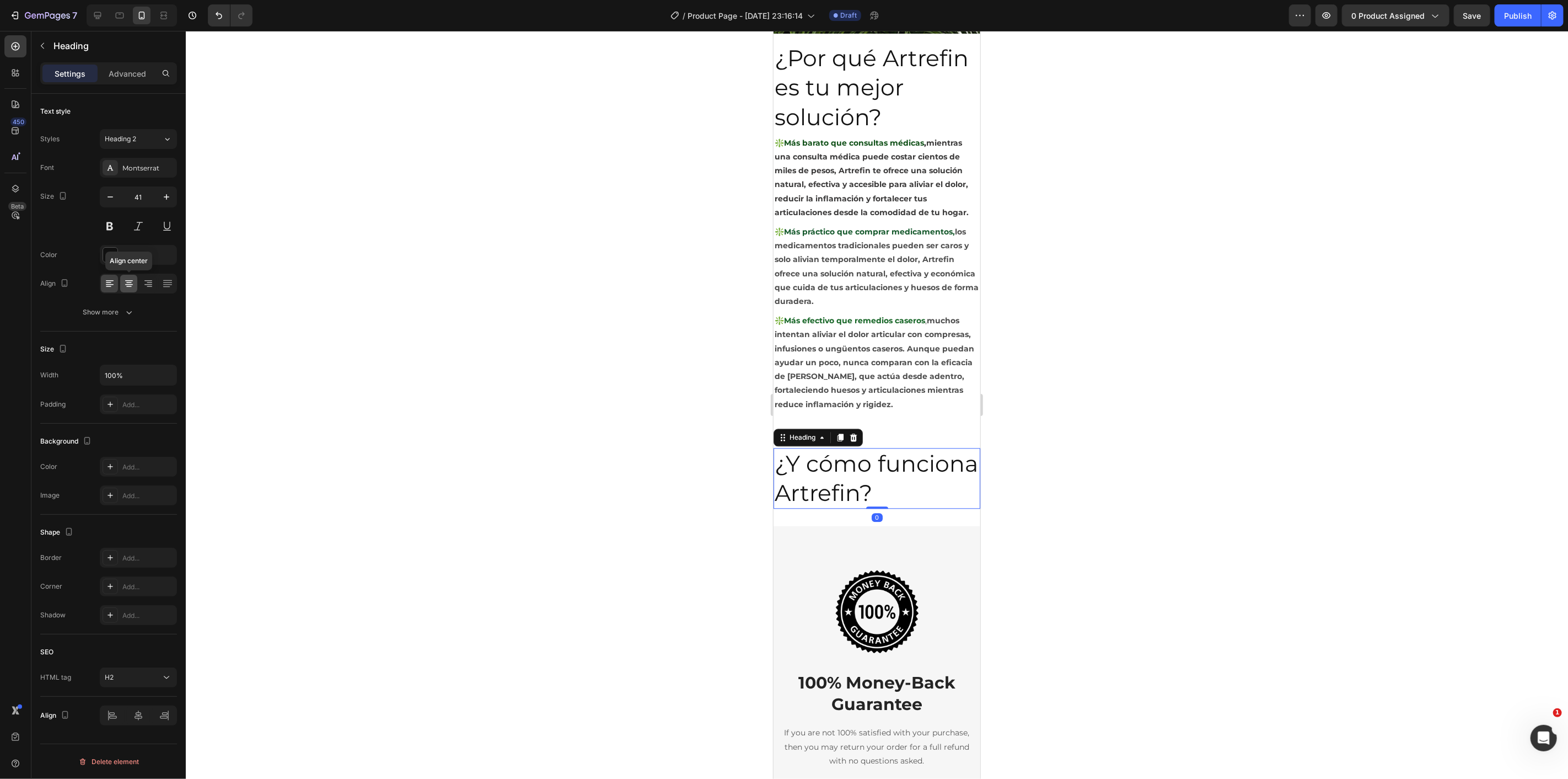
click at [124, 277] on div at bounding box center [128, 283] width 17 height 17
click at [646, 413] on div at bounding box center [877, 405] width 1382 height 748
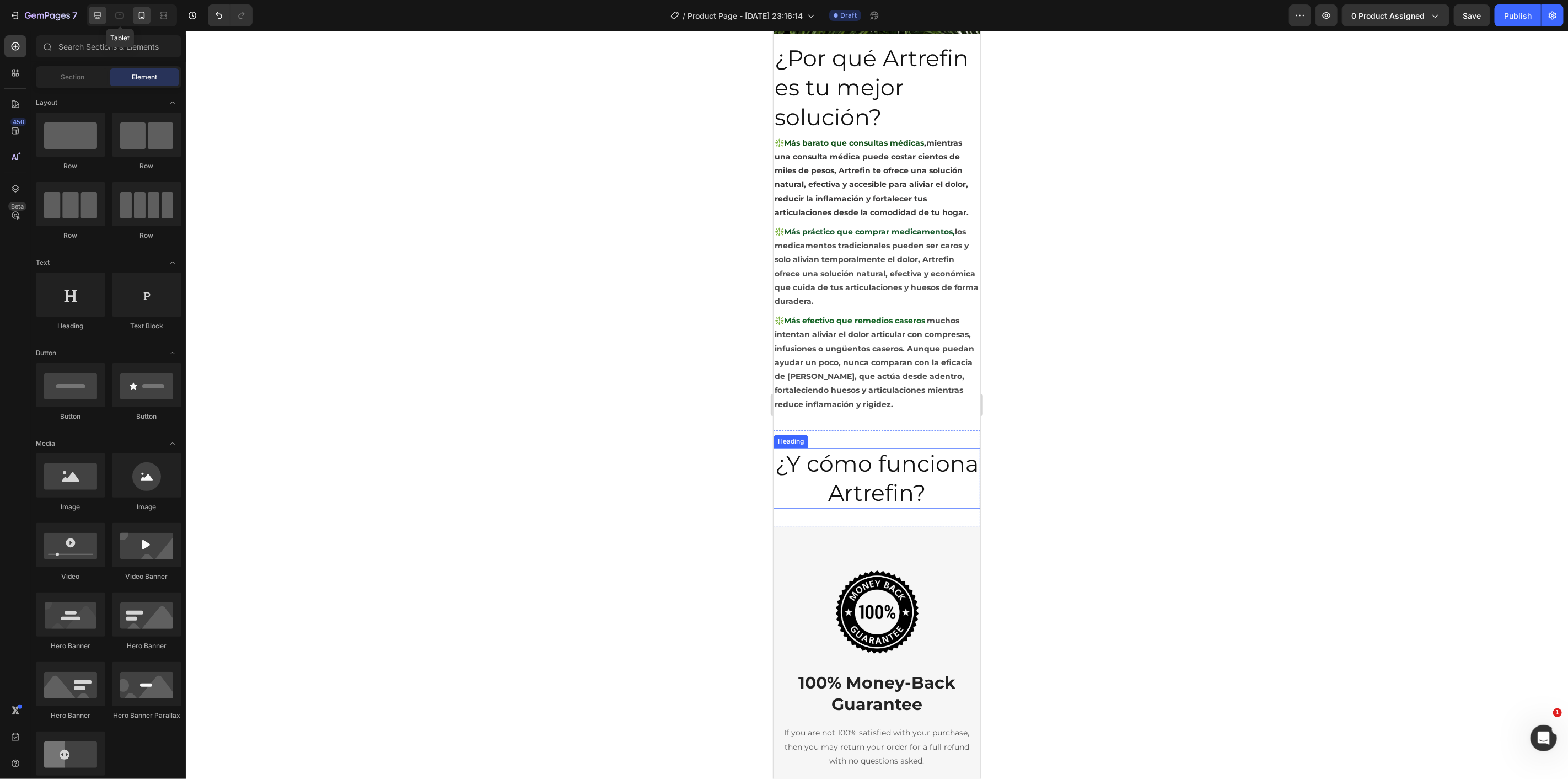
click at [101, 23] on div at bounding box center [97, 15] width 17 height 17
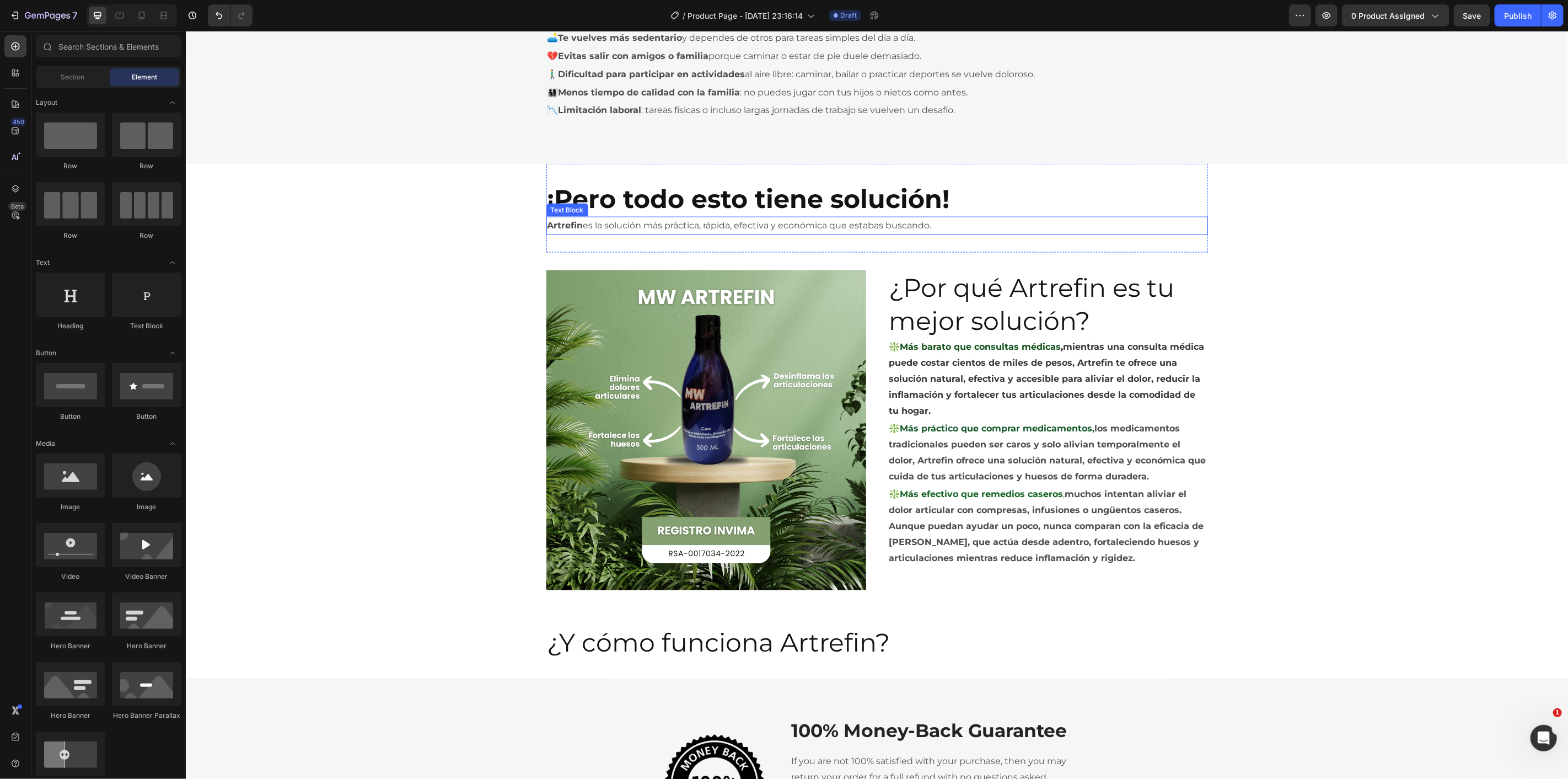
scroll to position [1480, 0]
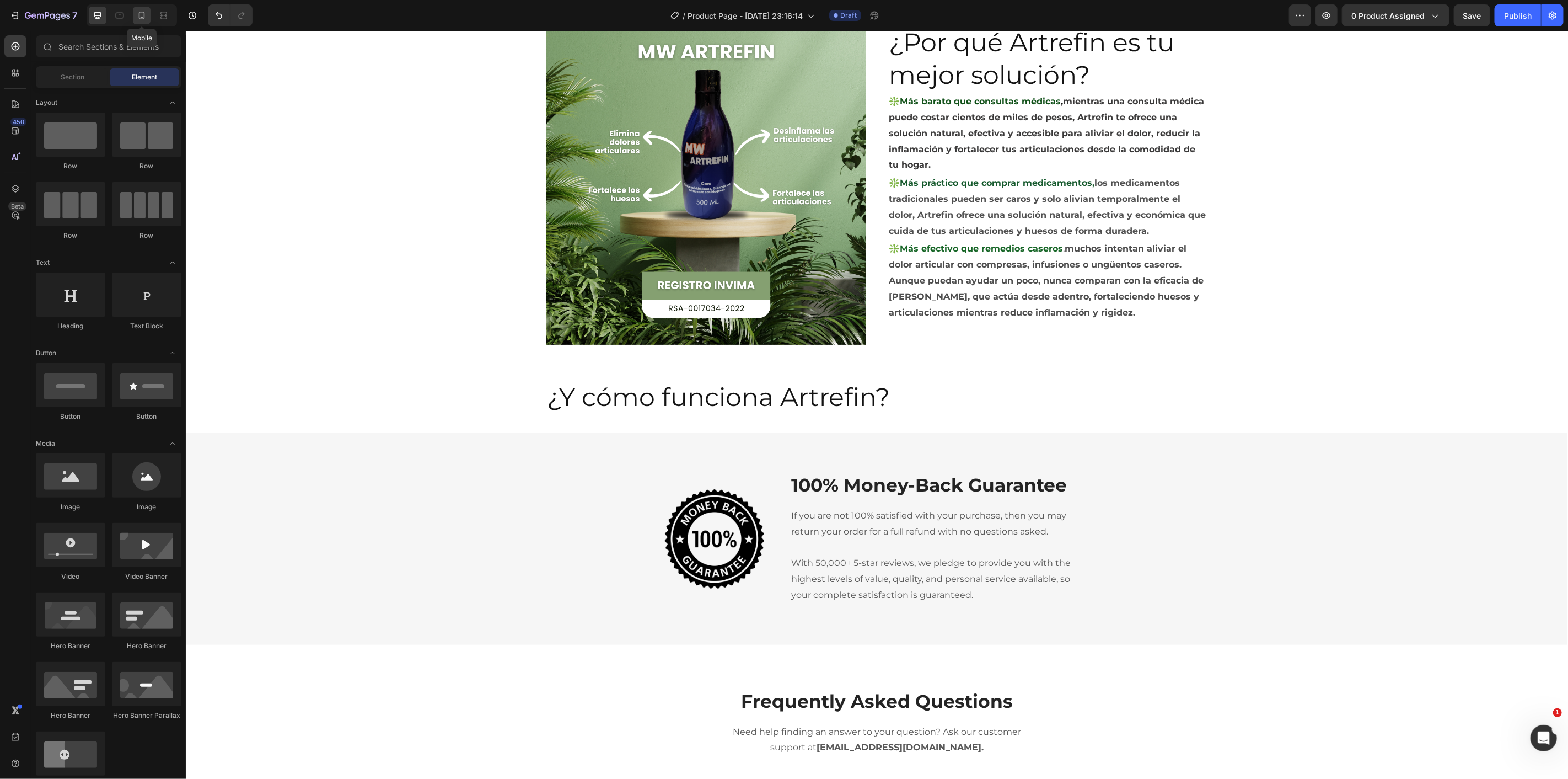
click at [140, 15] on icon at bounding box center [142, 15] width 6 height 8
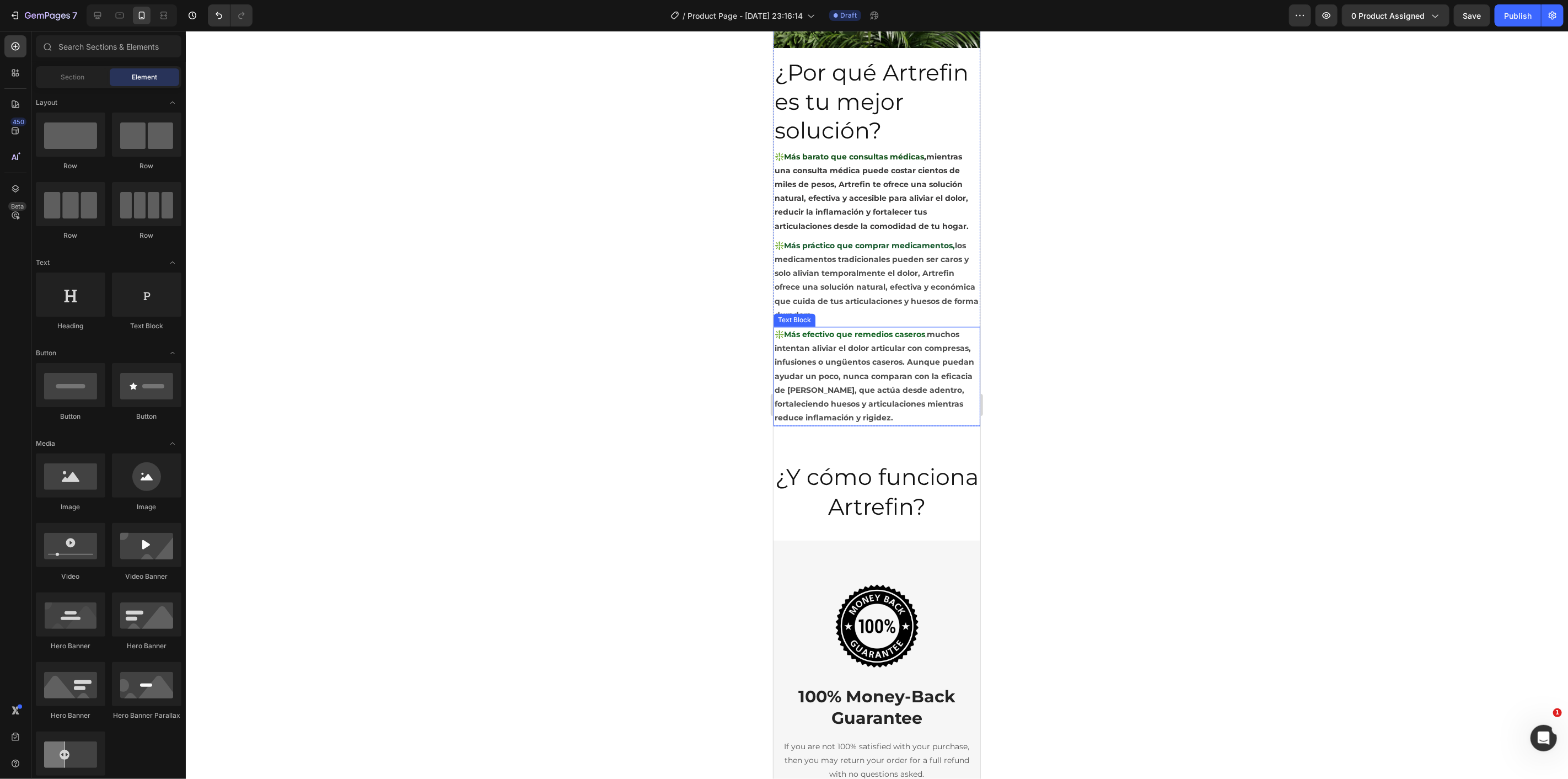
scroll to position [1786, 0]
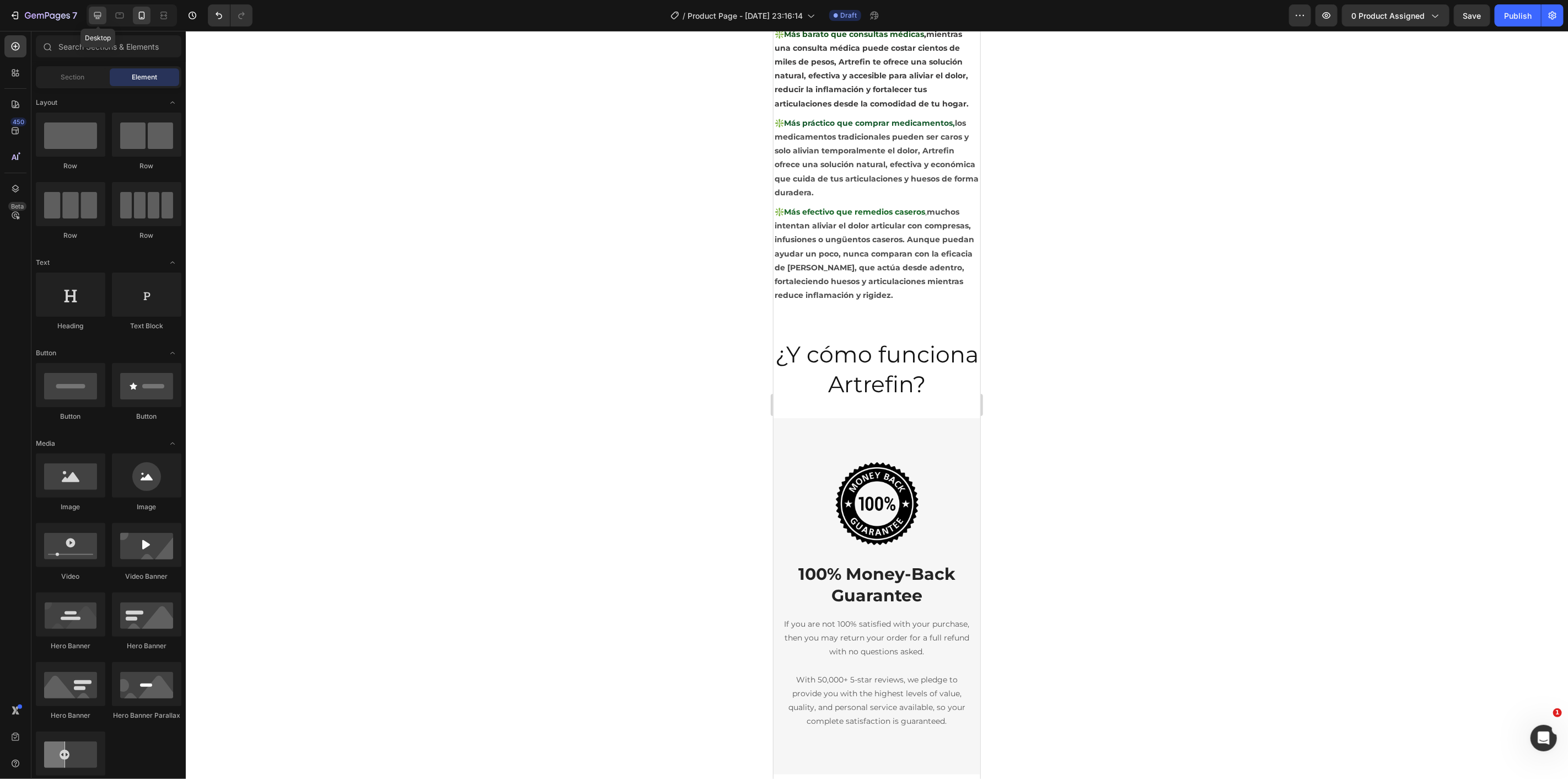
click at [89, 17] on div at bounding box center [97, 15] width 17 height 17
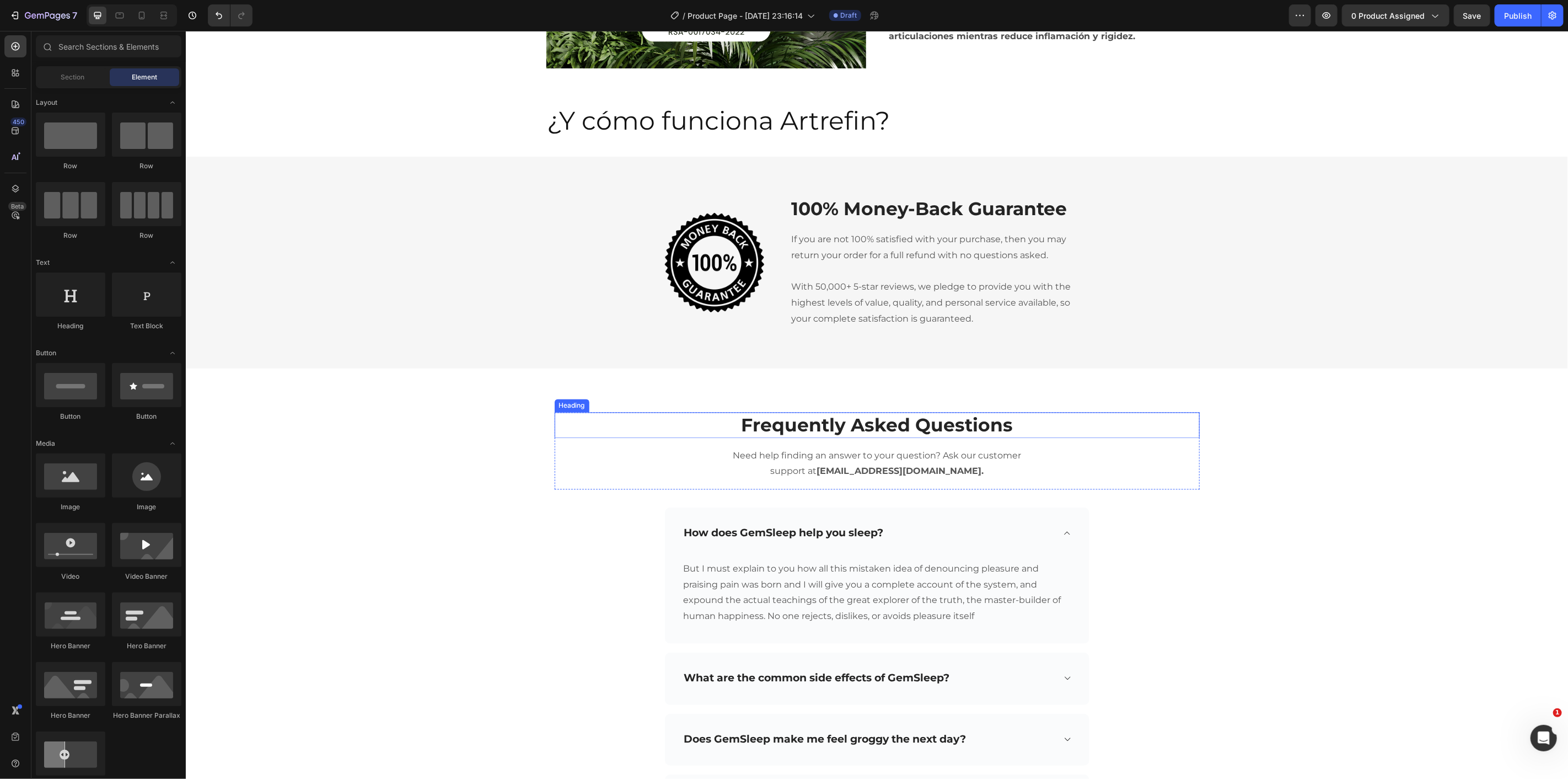
scroll to position [1633, 0]
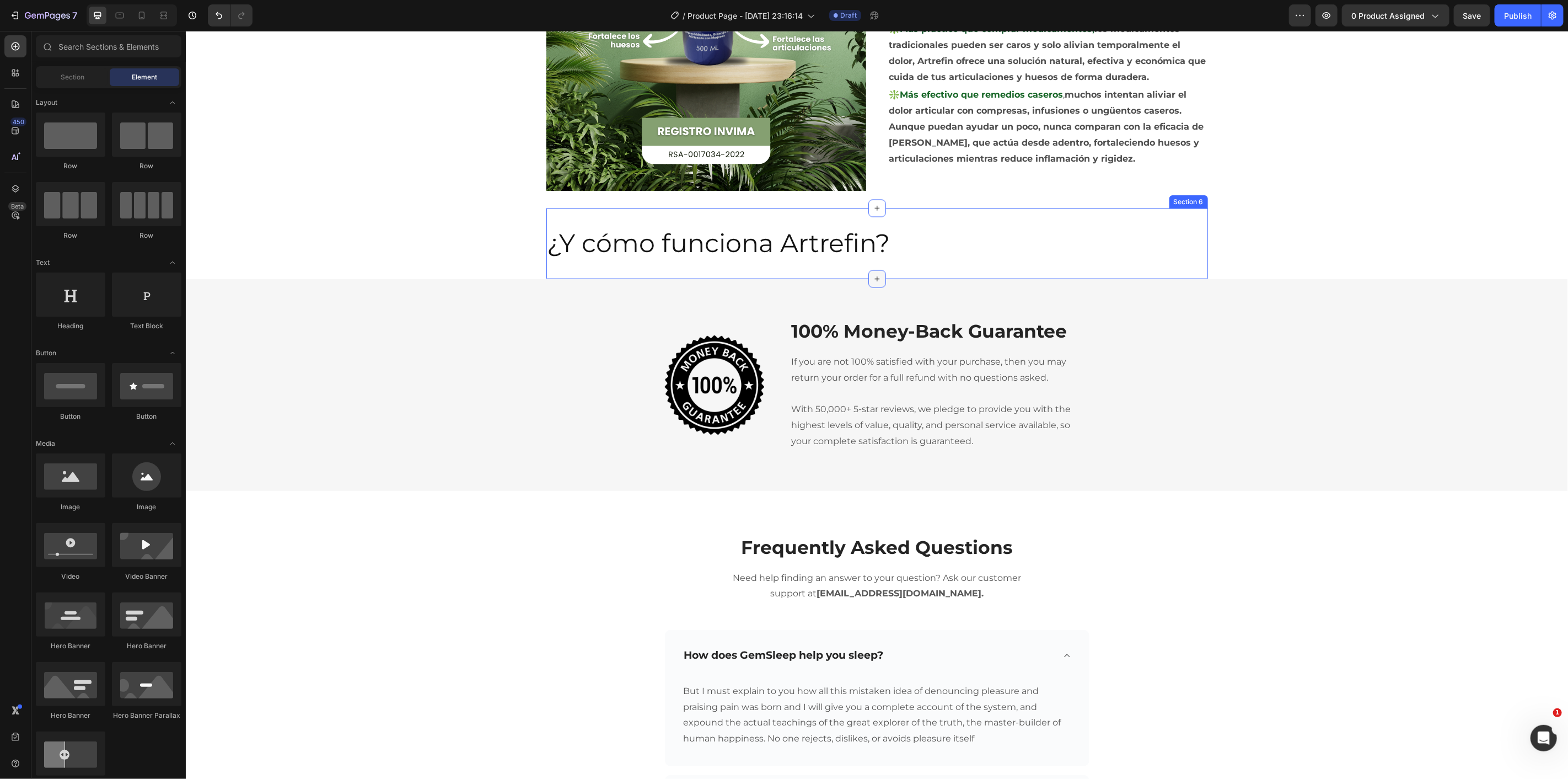
click at [872, 277] on icon at bounding box center [877, 279] width 9 height 9
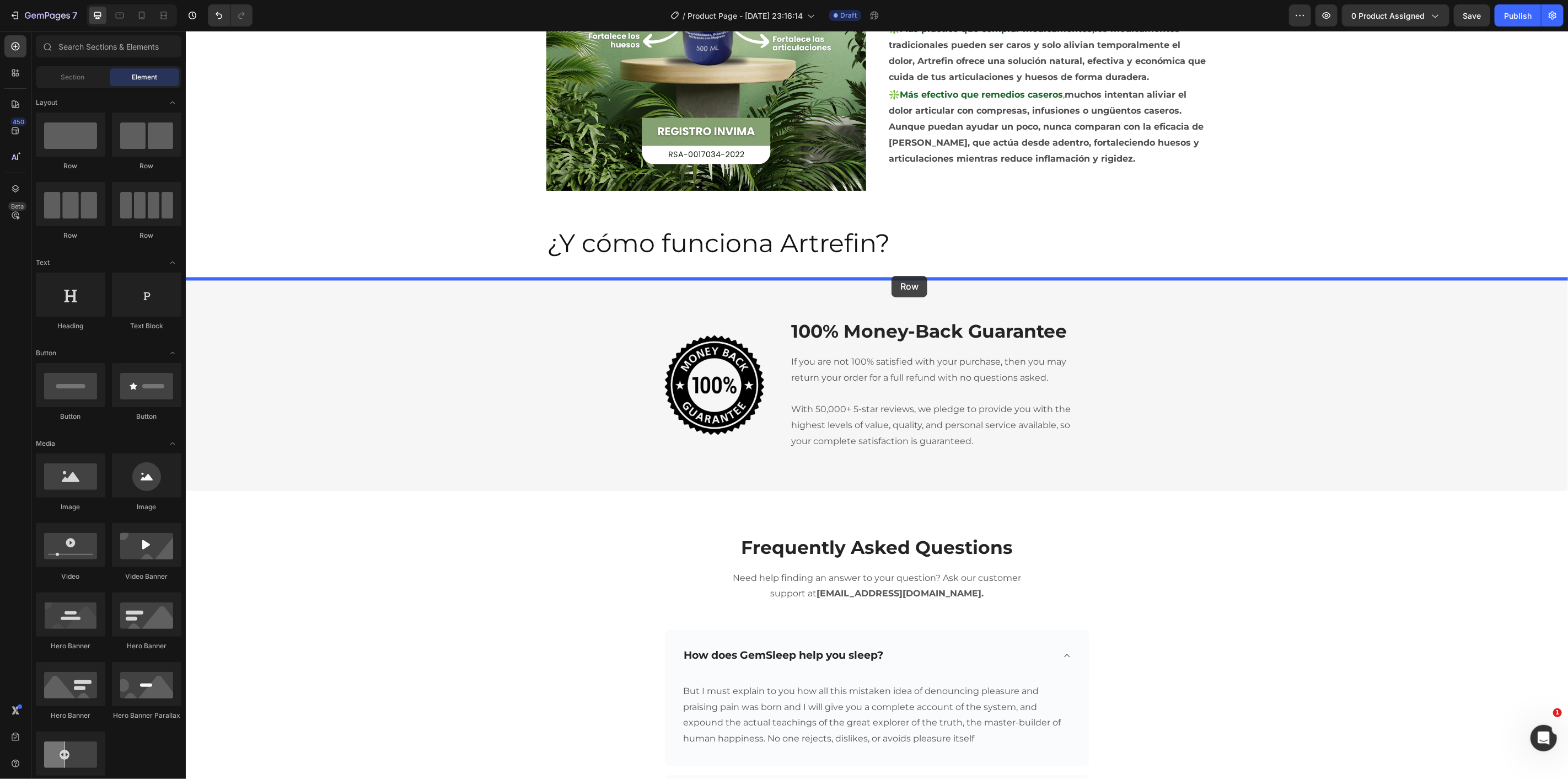
drag, startPoint x: 296, startPoint y: 252, endPoint x: 891, endPoint y: 275, distance: 595.4
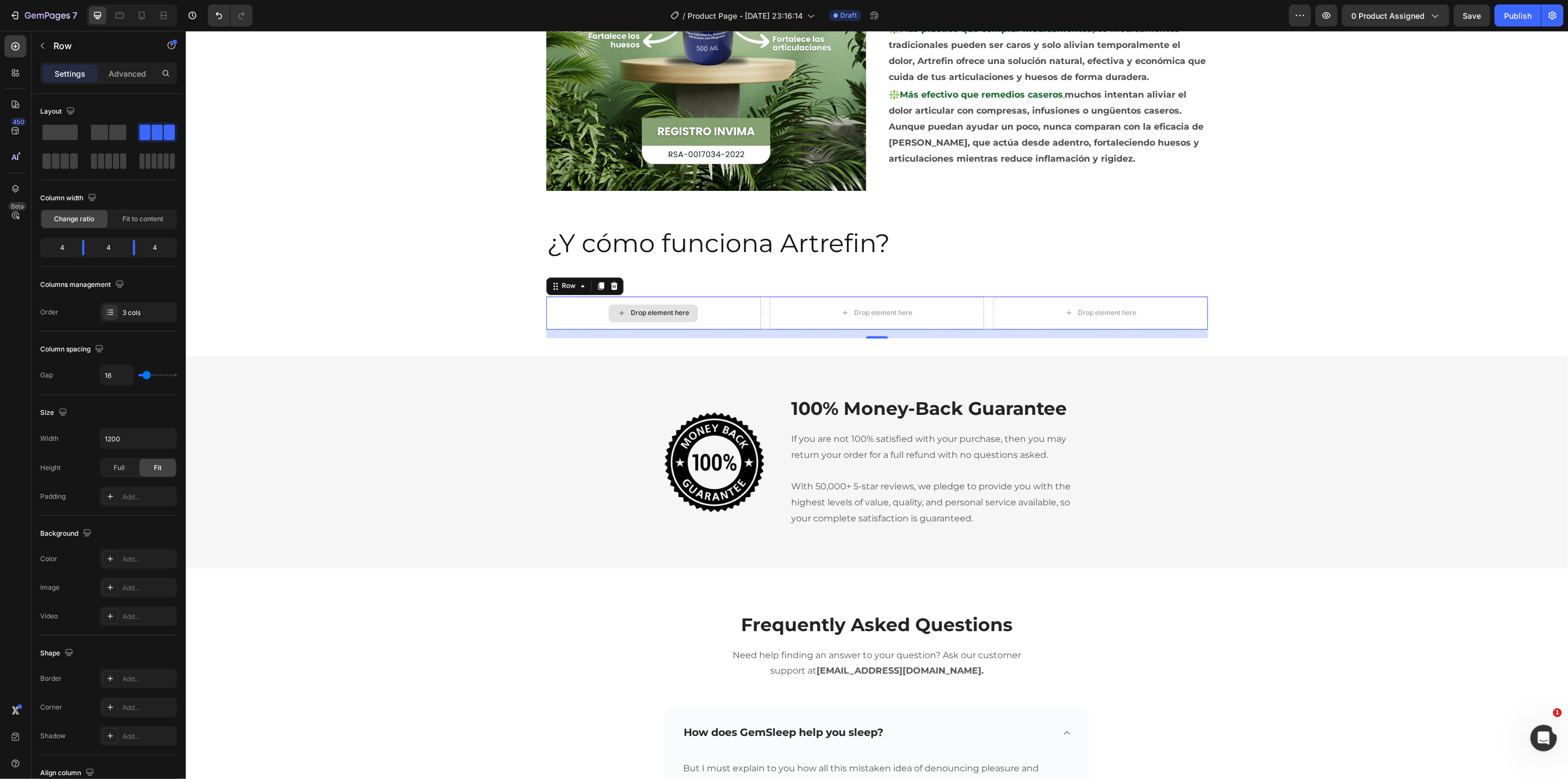
click at [675, 312] on div "Drop element here" at bounding box center [659, 313] width 58 height 9
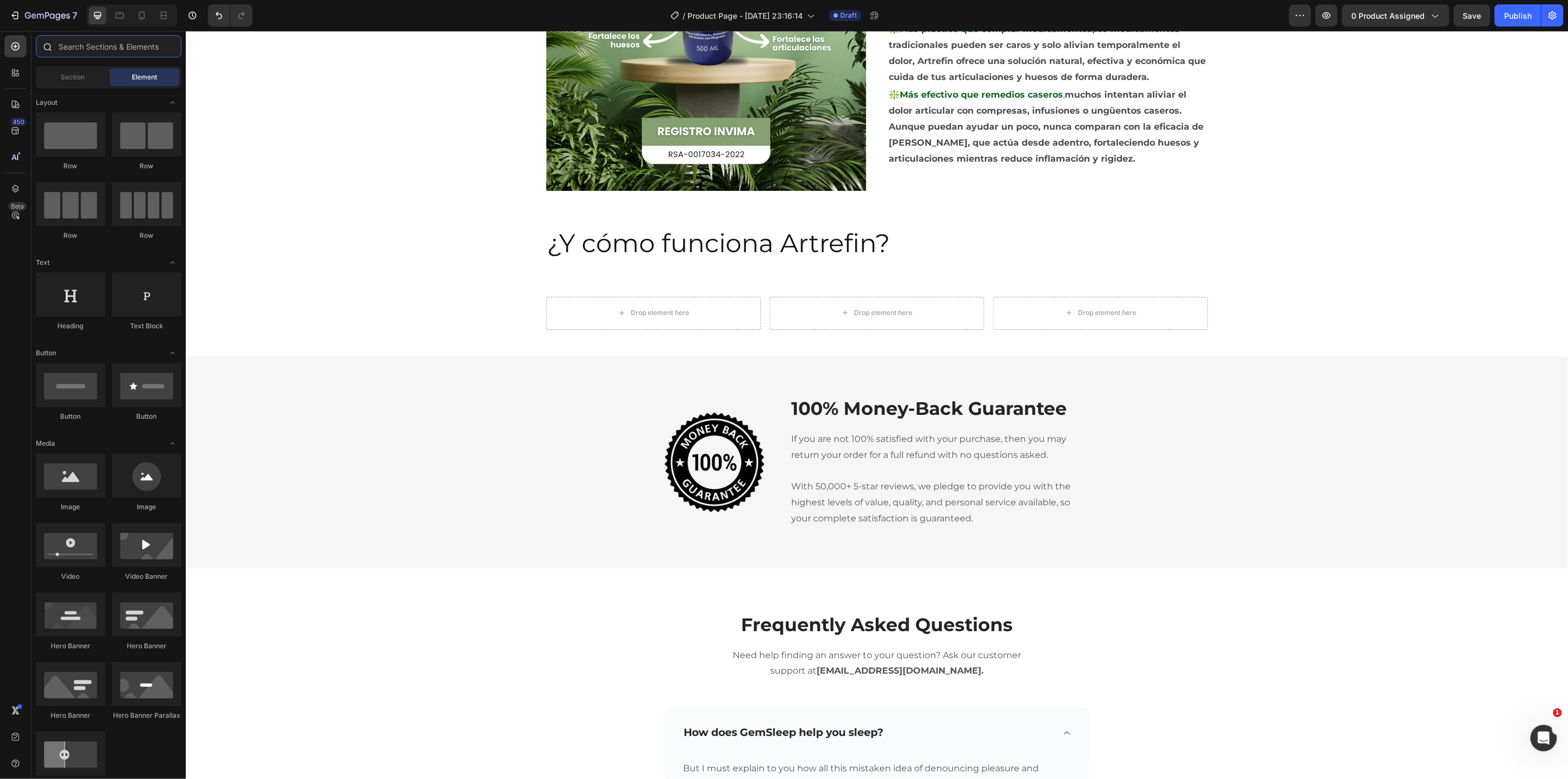
click at [112, 50] on input "text" at bounding box center [109, 46] width 146 height 22
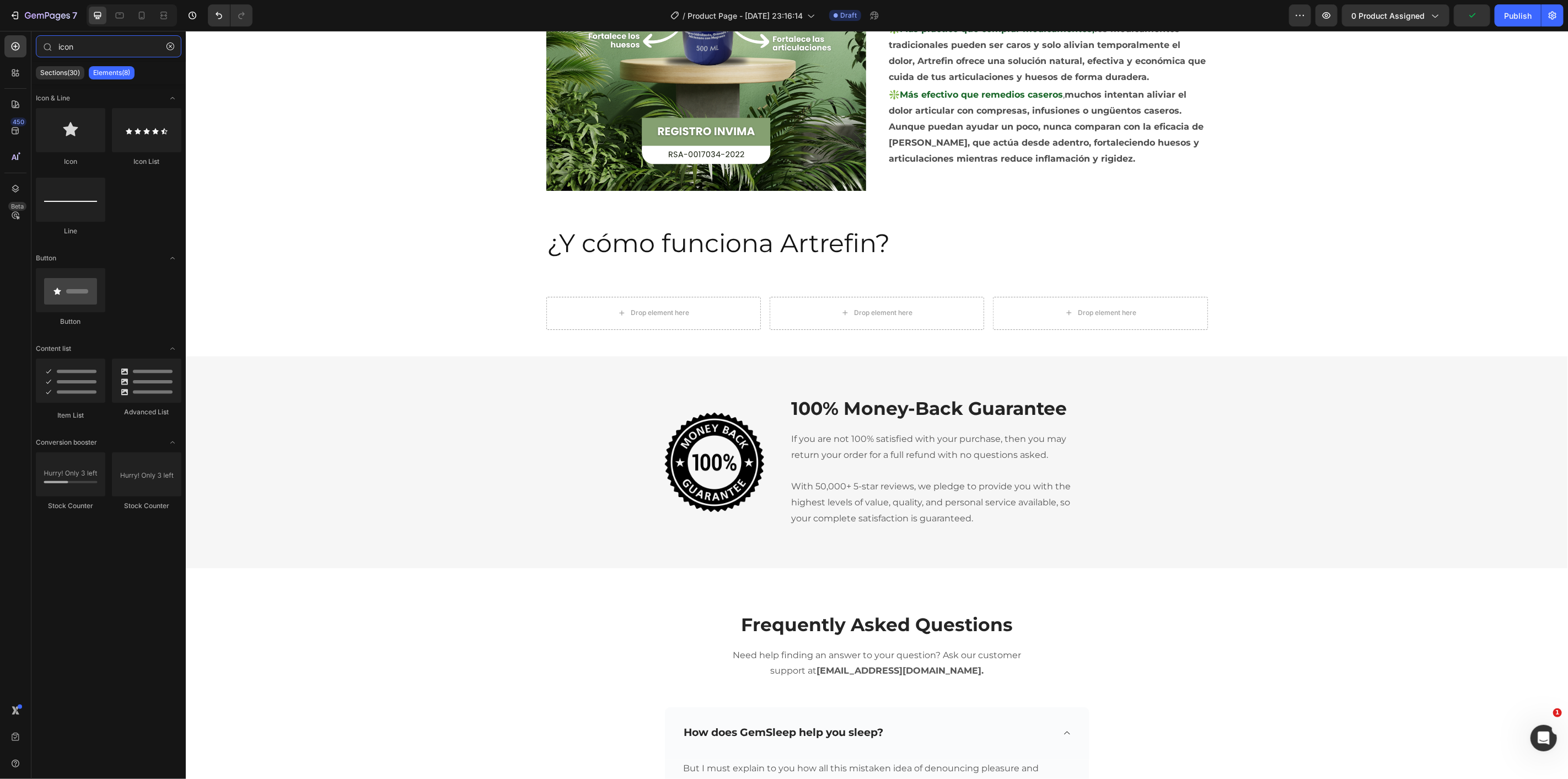
type input "icon"
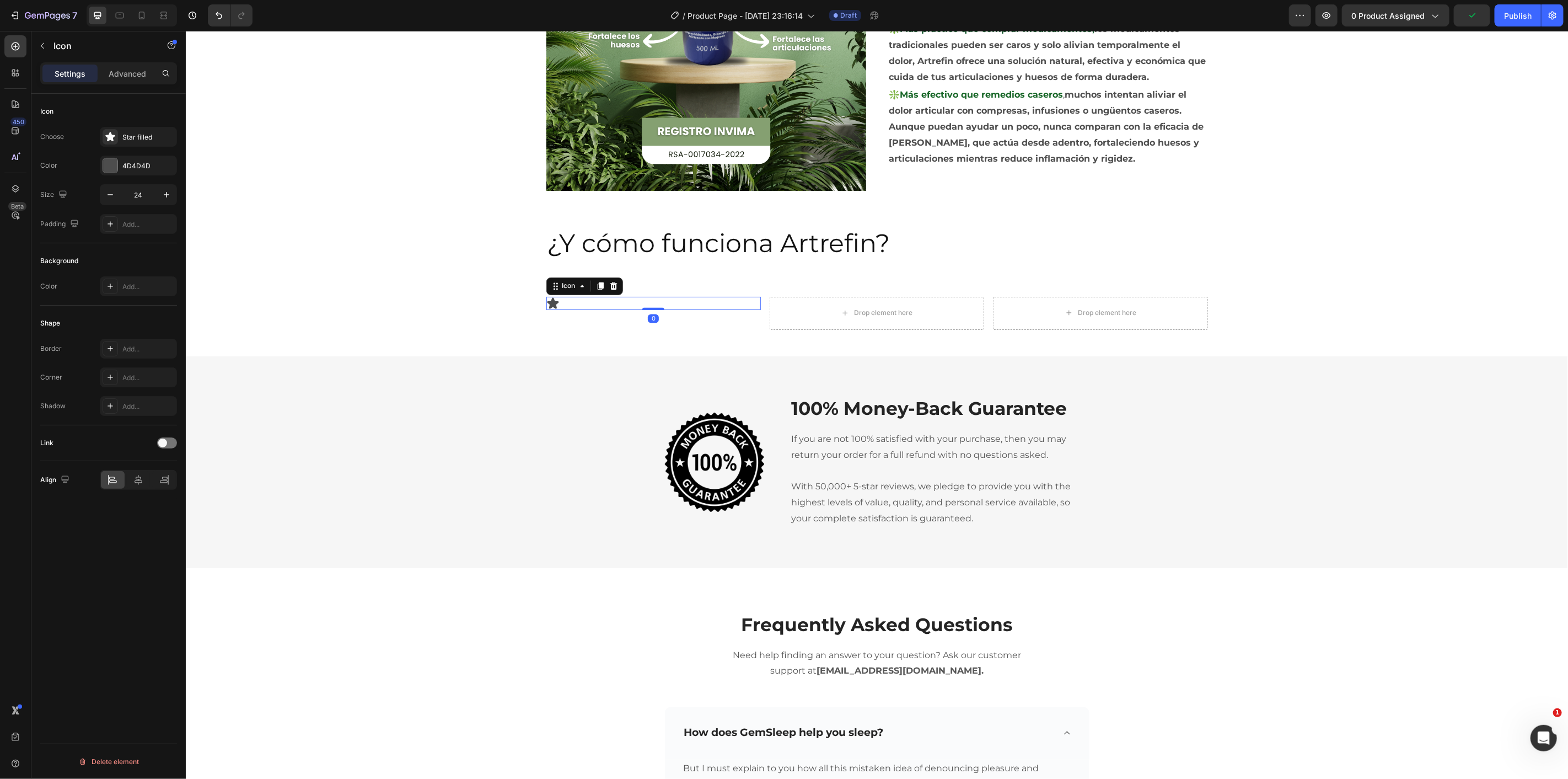
click at [548, 304] on icon at bounding box center [552, 302] width 11 height 11
click at [493, 302] on div "Icon 0 Drop element here Drop element here Row" at bounding box center [876, 317] width 1382 height 42
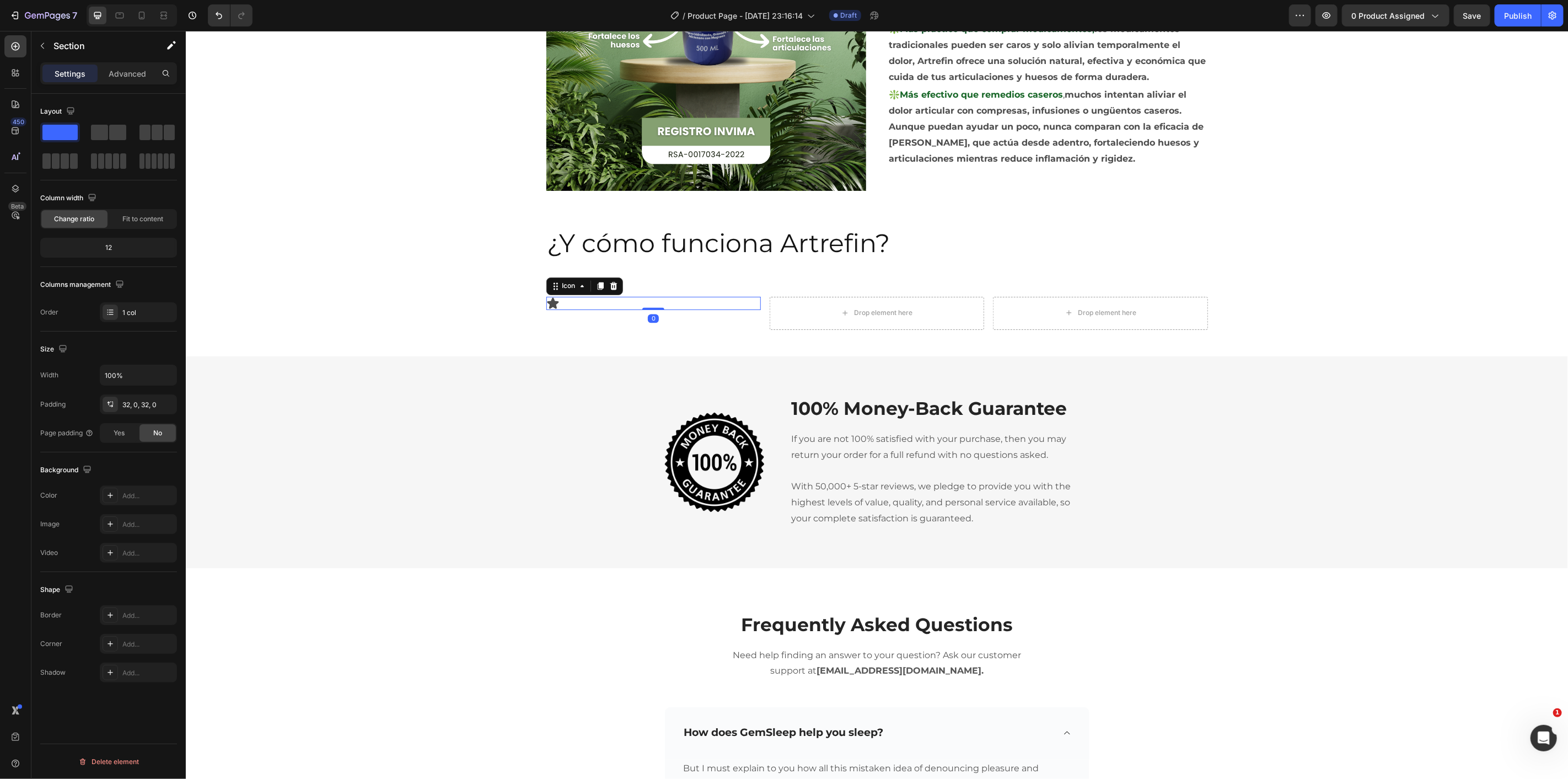
click at [546, 306] on icon at bounding box center [552, 302] width 11 height 11
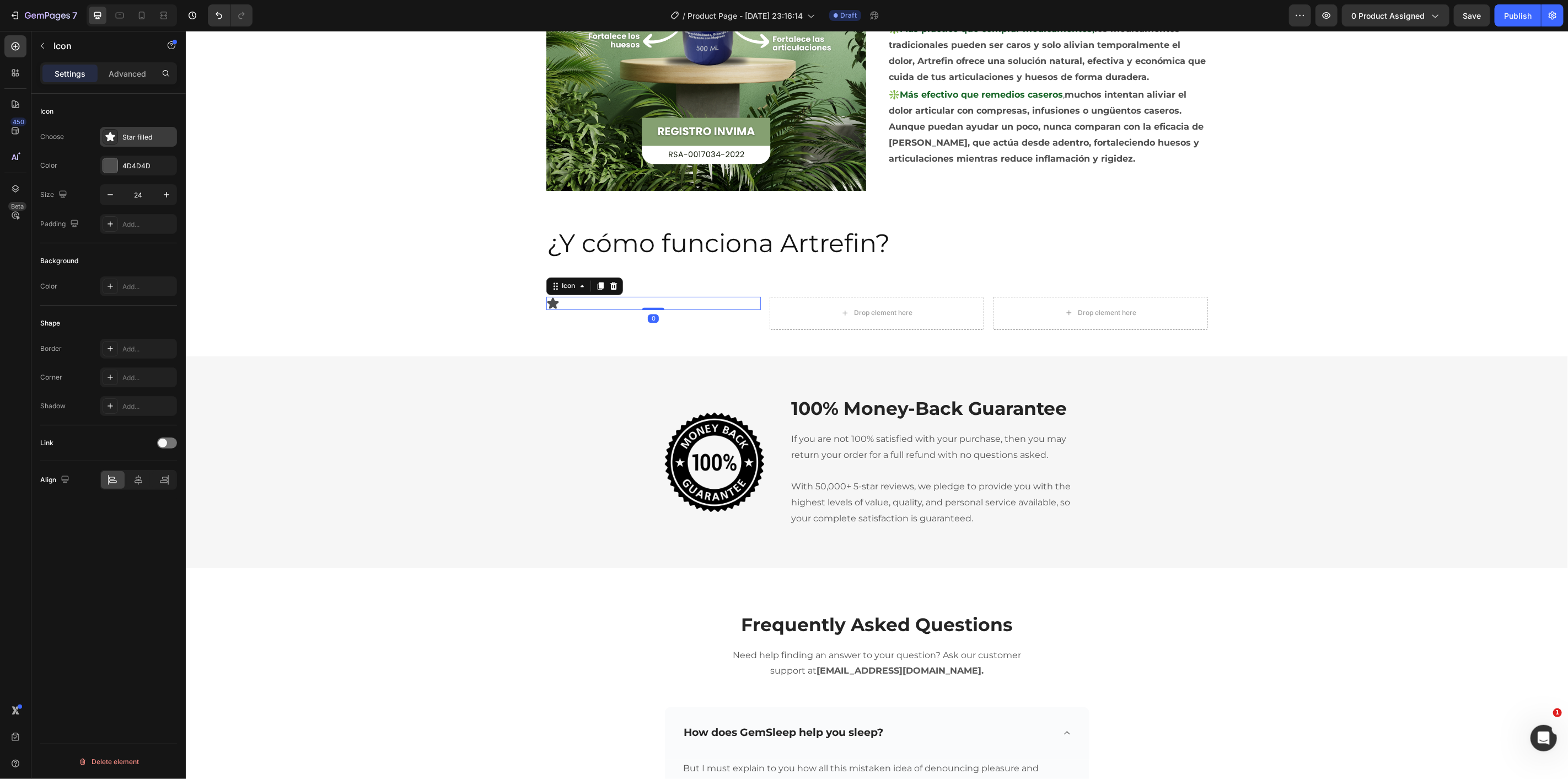
click at [135, 144] on div "Star filled" at bounding box center [138, 137] width 77 height 20
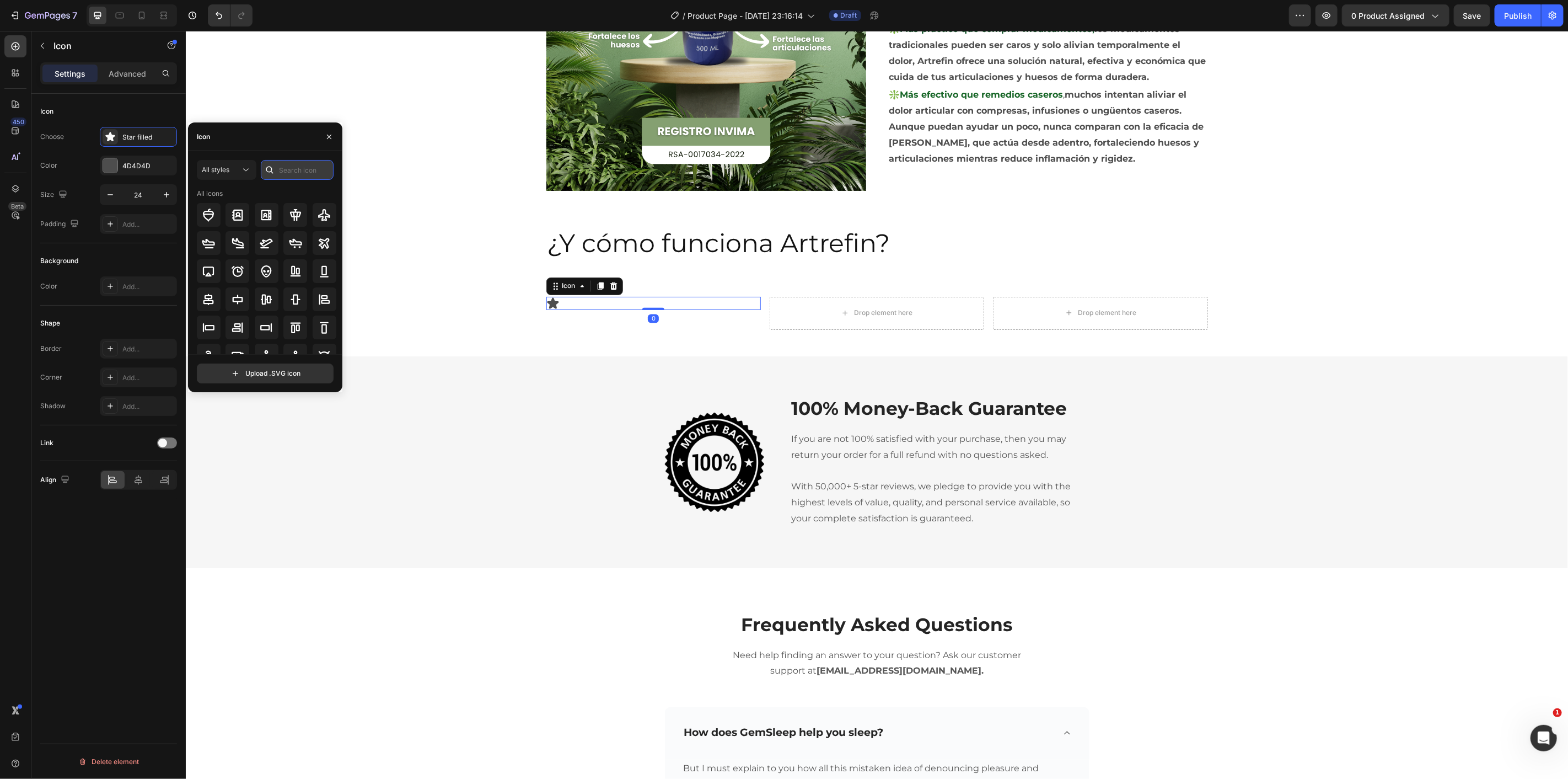
click at [303, 173] on input "text" at bounding box center [297, 169] width 73 height 20
click at [262, 180] on div "All styles 1 All icons" at bounding box center [265, 256] width 137 height 194
drag, startPoint x: 289, startPoint y: 168, endPoint x: 218, endPoint y: 168, distance: 71.0
click at [218, 168] on div "All styles 2" at bounding box center [265, 169] width 137 height 20
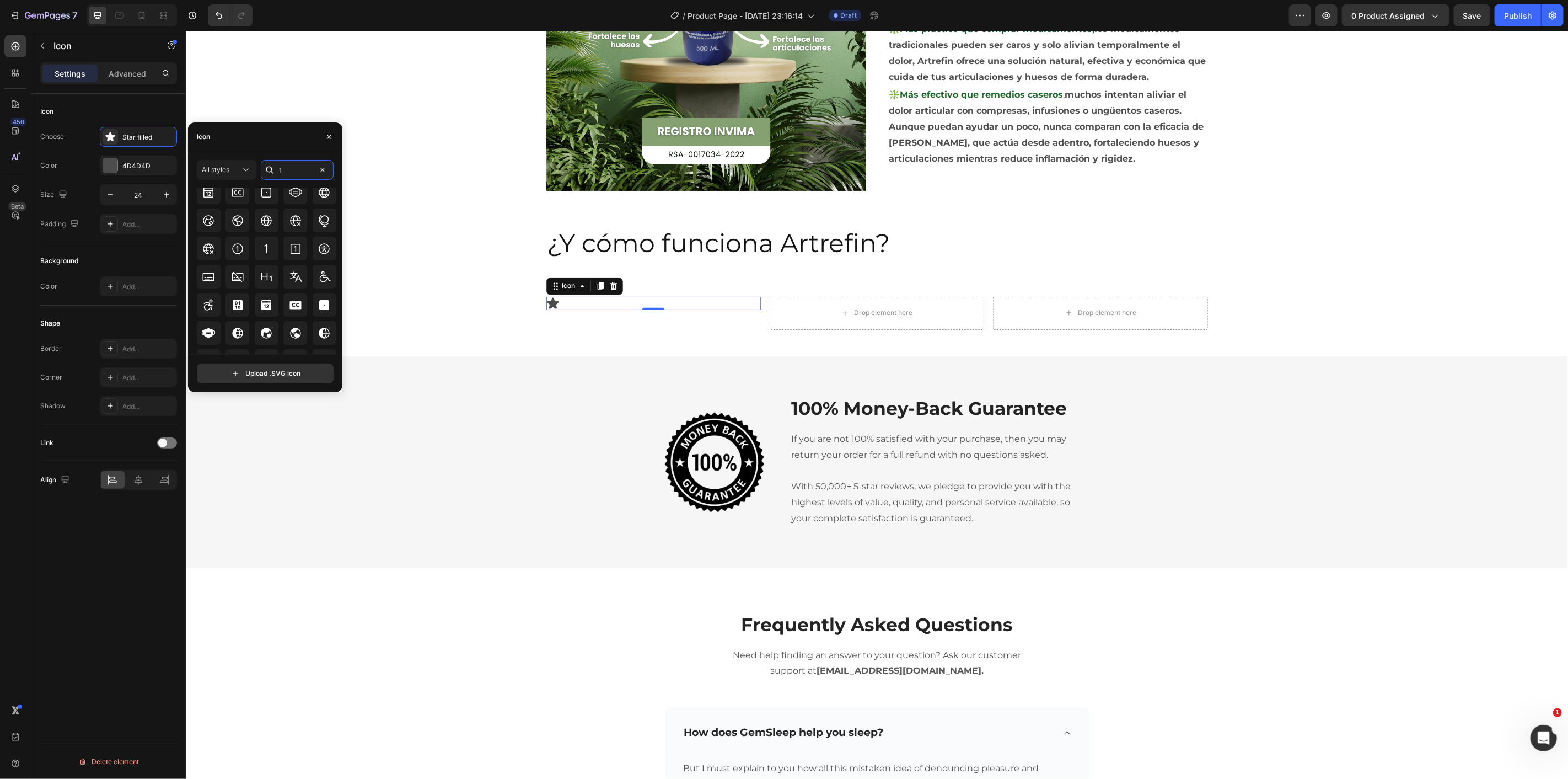
scroll to position [188, 0]
click at [240, 325] on icon at bounding box center [238, 323] width 11 height 11
type input "2"
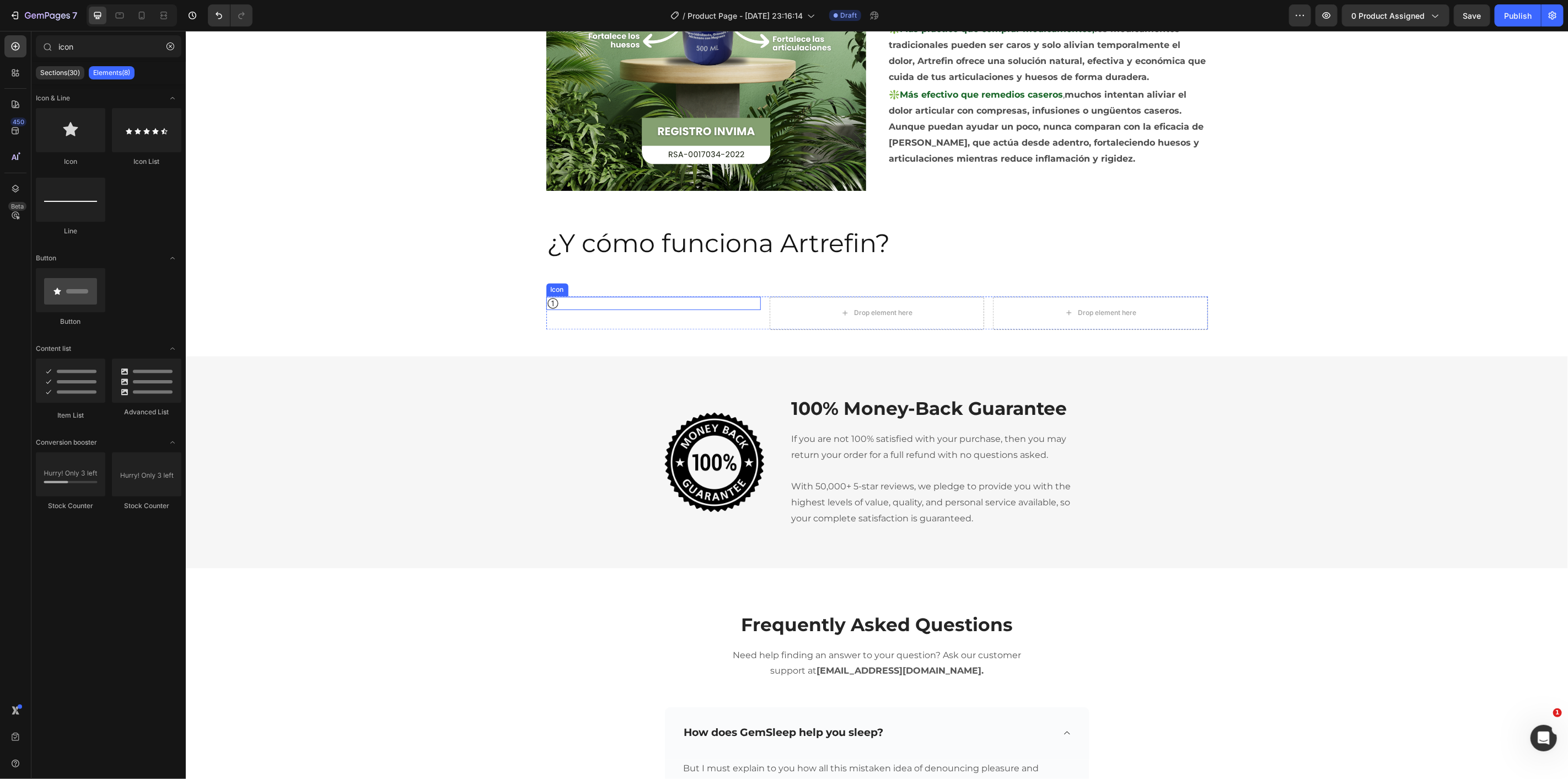
click at [547, 305] on icon at bounding box center [552, 302] width 13 height 13
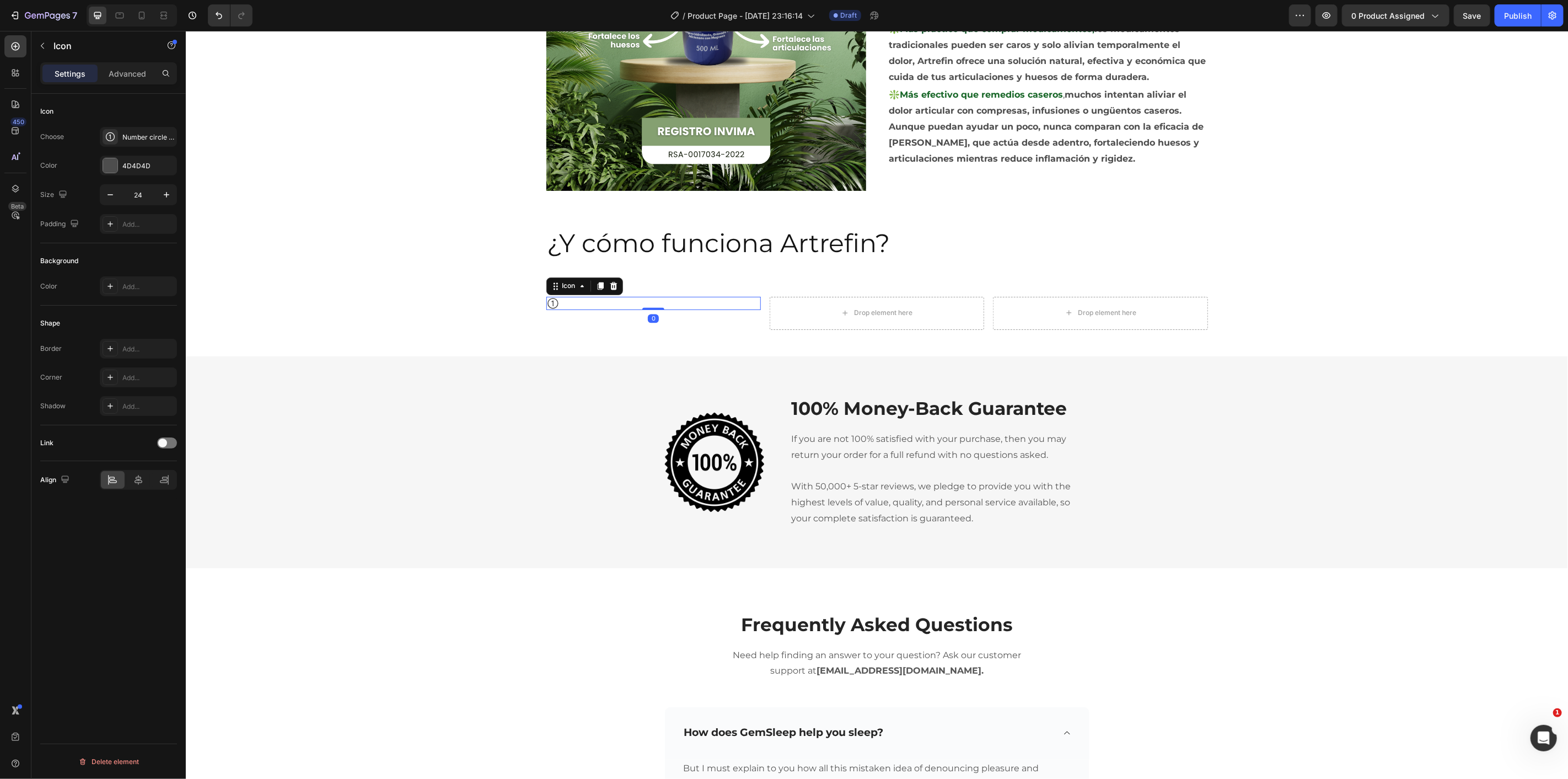
click at [150, 198] on input "24" at bounding box center [138, 195] width 36 height 20
click at [150, 197] on input "24" at bounding box center [138, 195] width 36 height 20
type input "50"
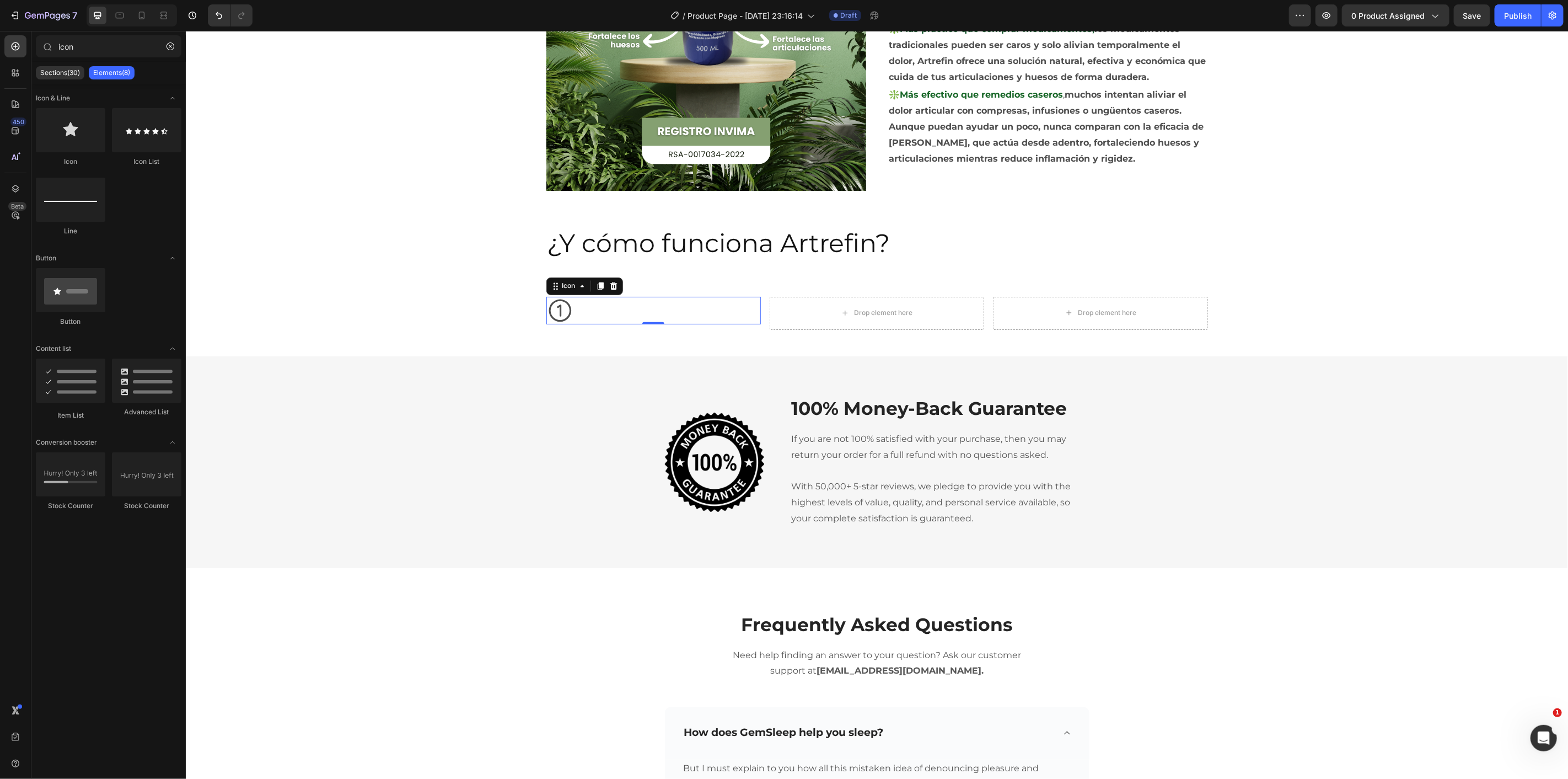
click at [547, 319] on icon at bounding box center [559, 310] width 27 height 27
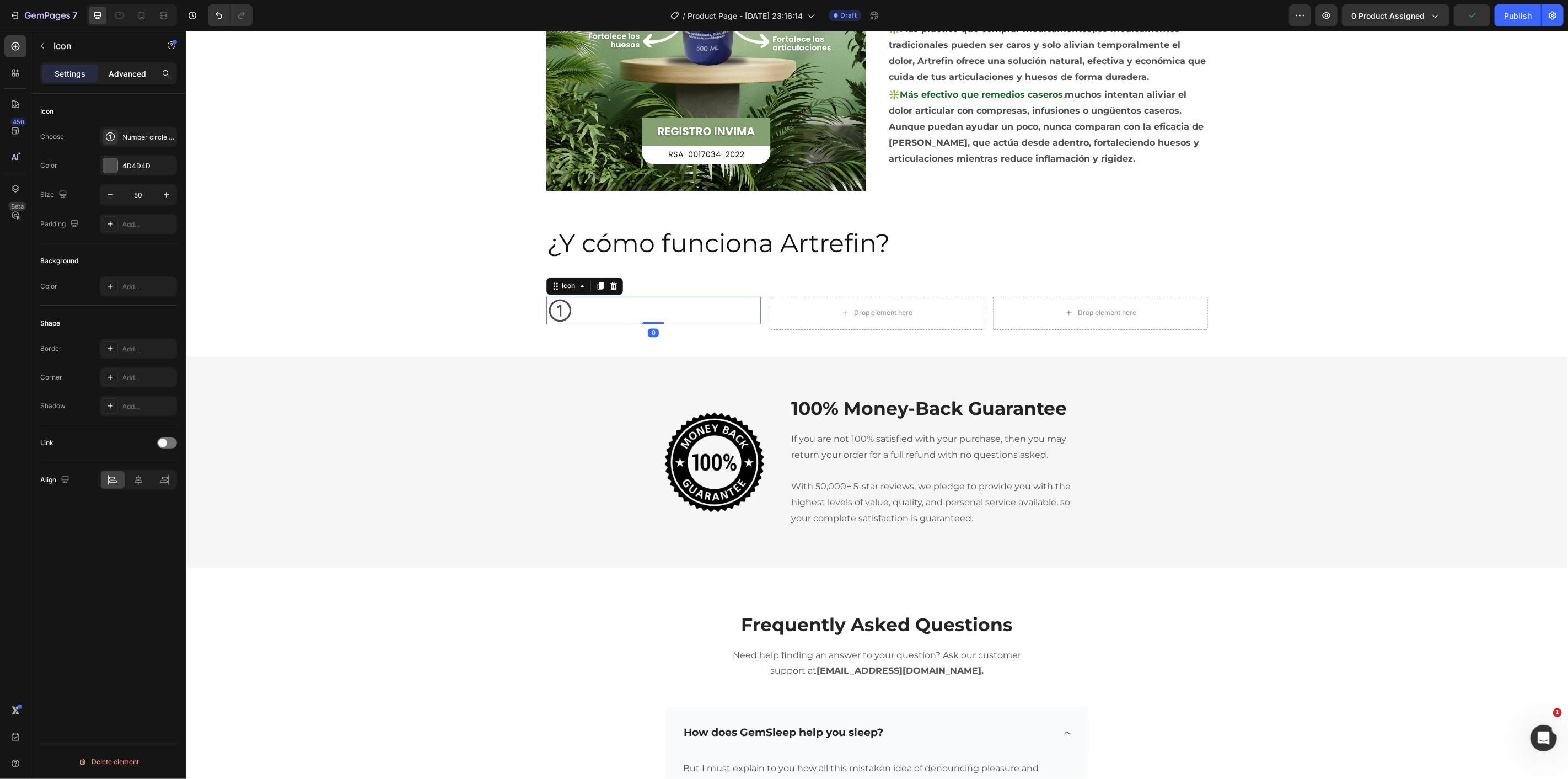
click at [114, 81] on div "Advanced" at bounding box center [127, 73] width 55 height 17
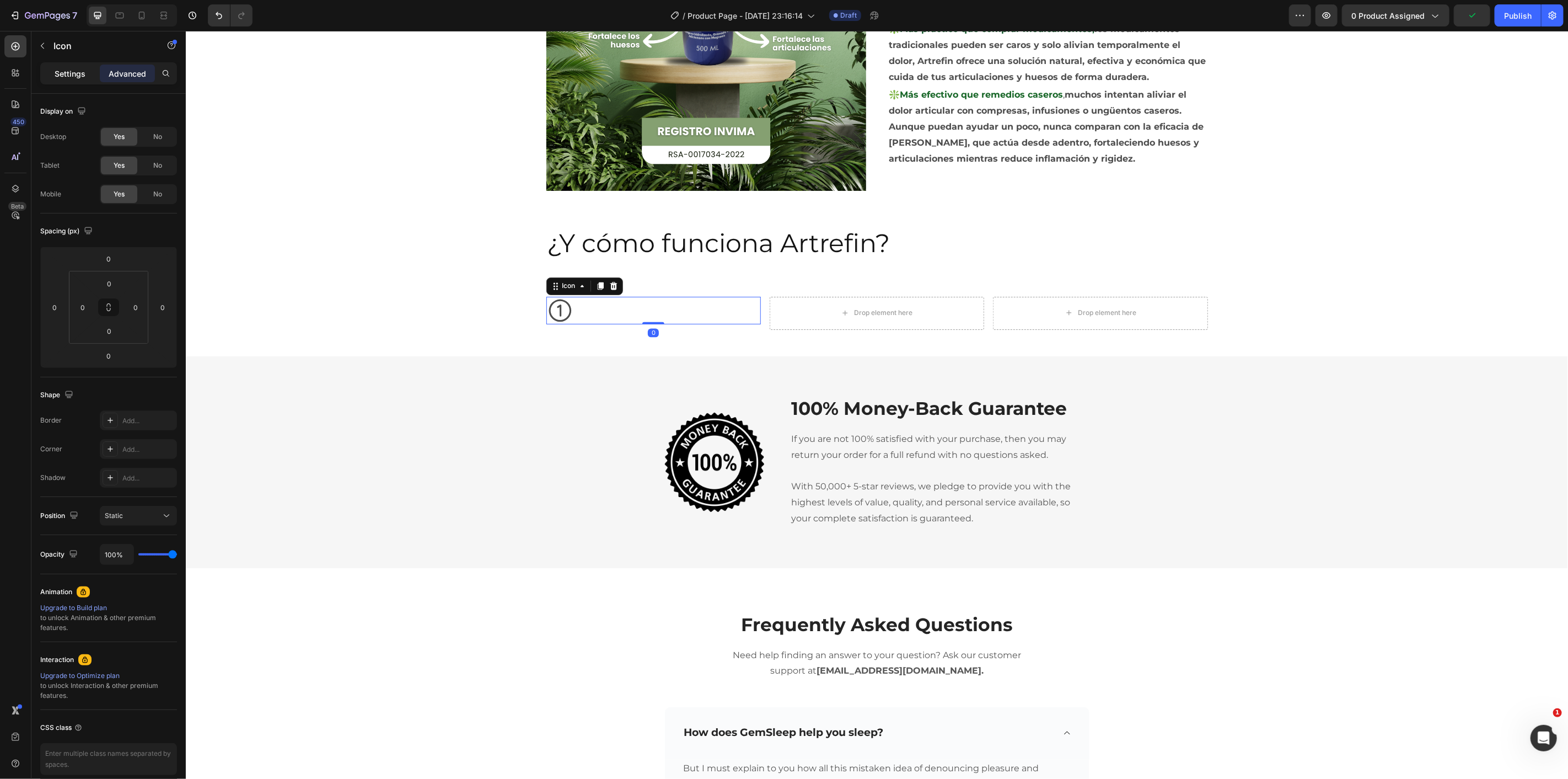
click at [85, 74] on div "Settings" at bounding box center [70, 73] width 55 height 17
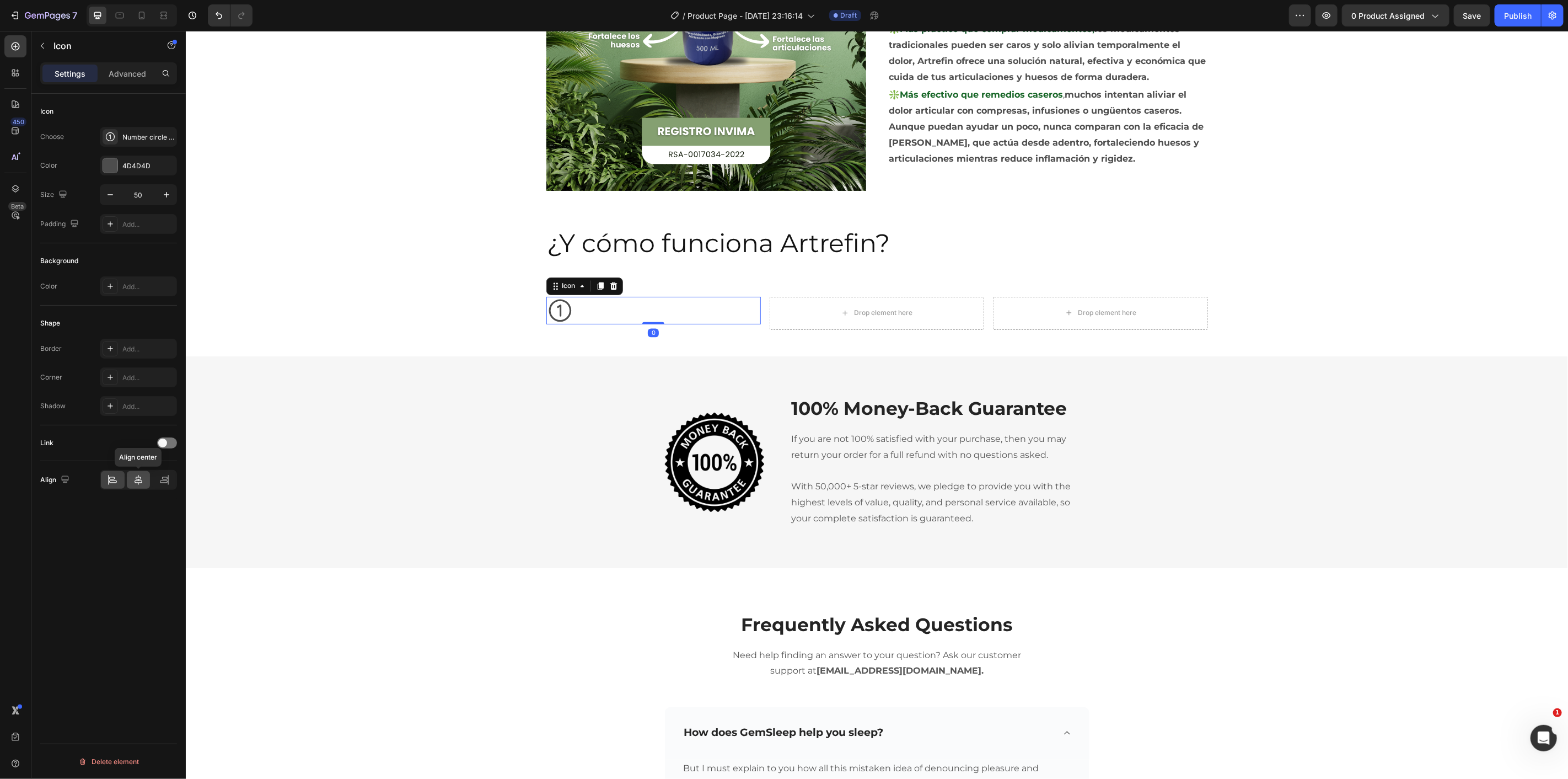
click at [141, 480] on icon at bounding box center [138, 480] width 11 height 11
click at [423, 283] on div "Icon 0 Drop element here Drop element here Row Section 7" at bounding box center [876, 317] width 1382 height 78
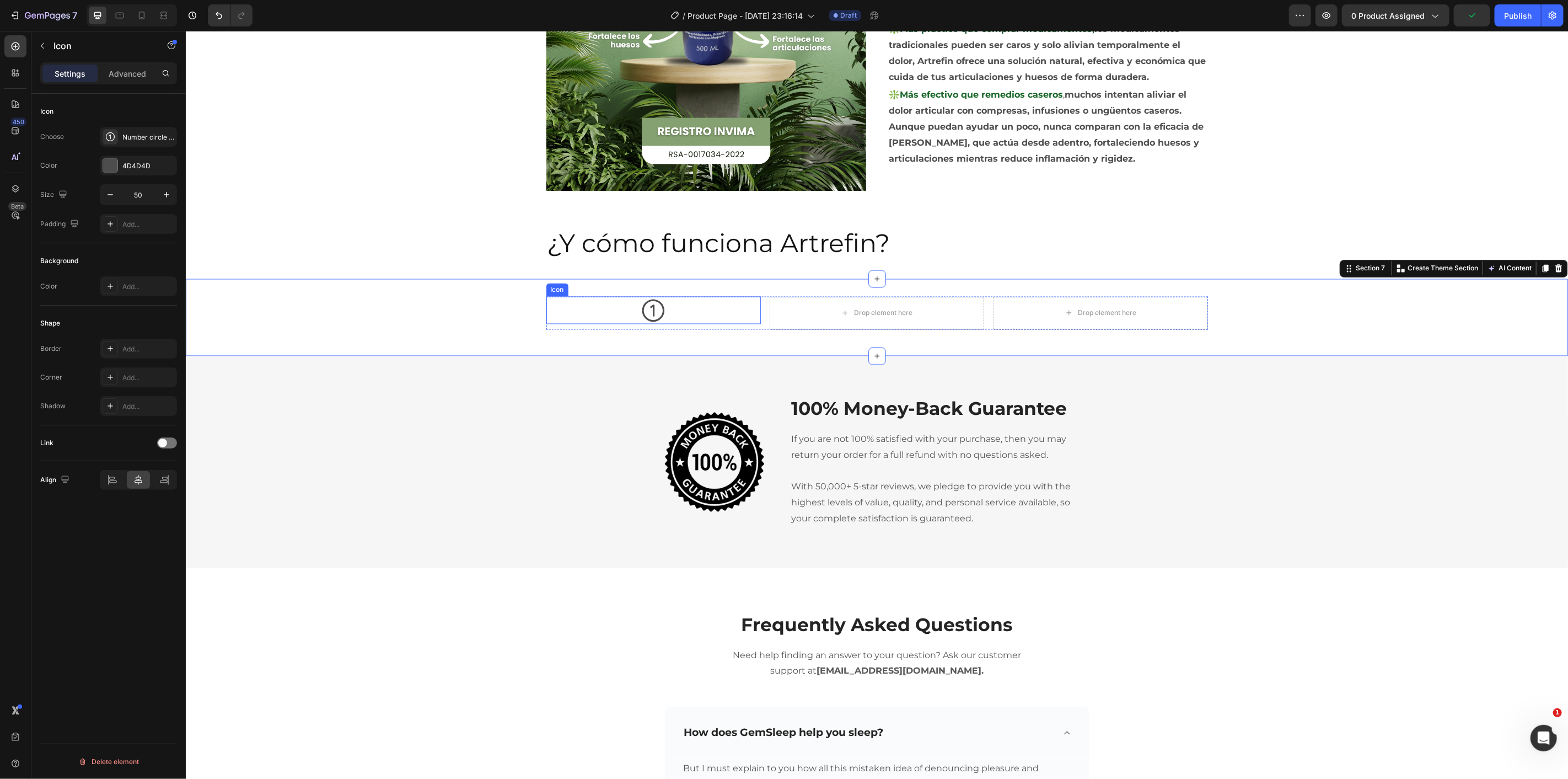
click at [663, 311] on div "Icon" at bounding box center [653, 310] width 214 height 27
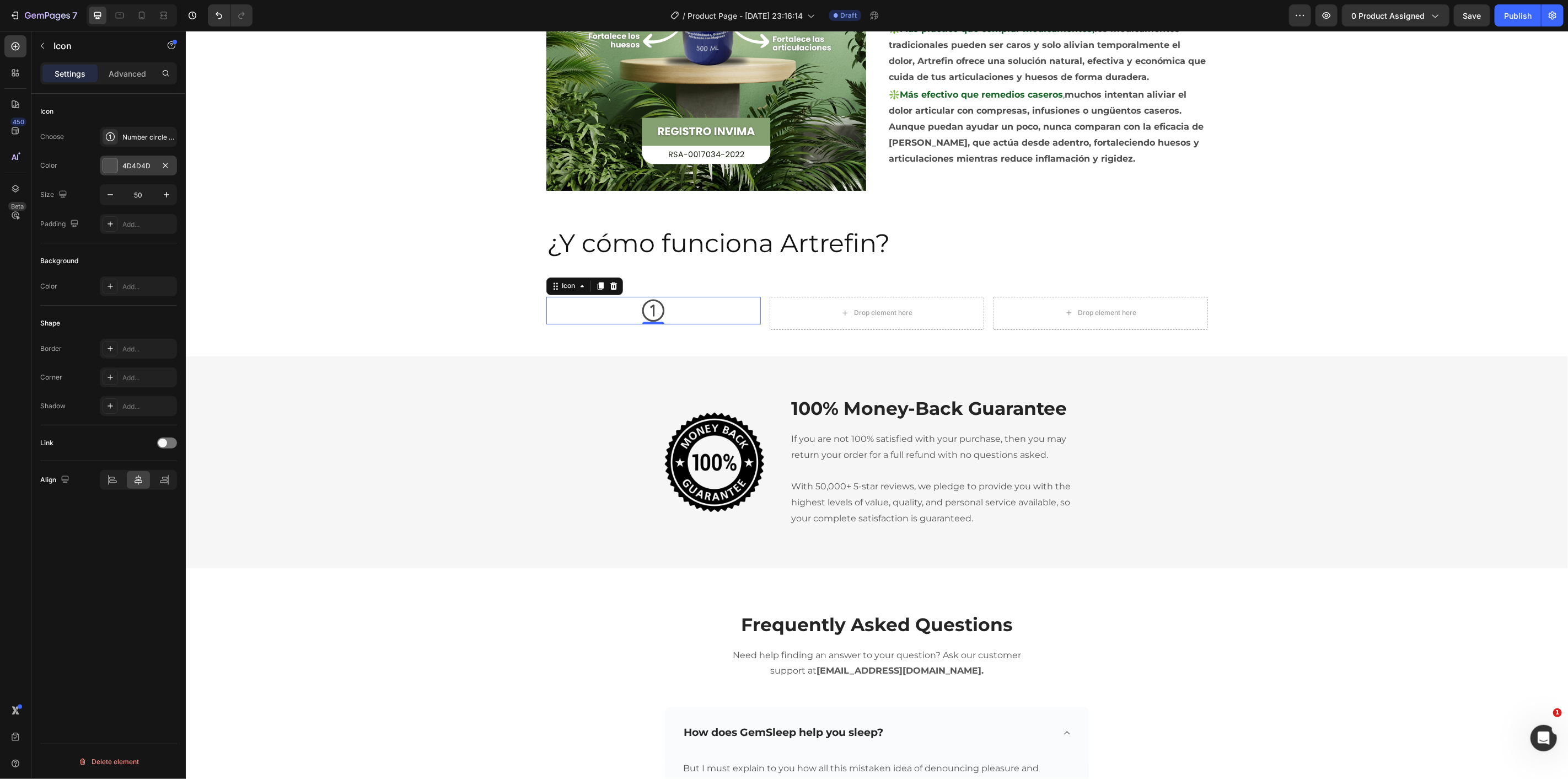
click at [114, 173] on div at bounding box center [110, 166] width 15 height 15
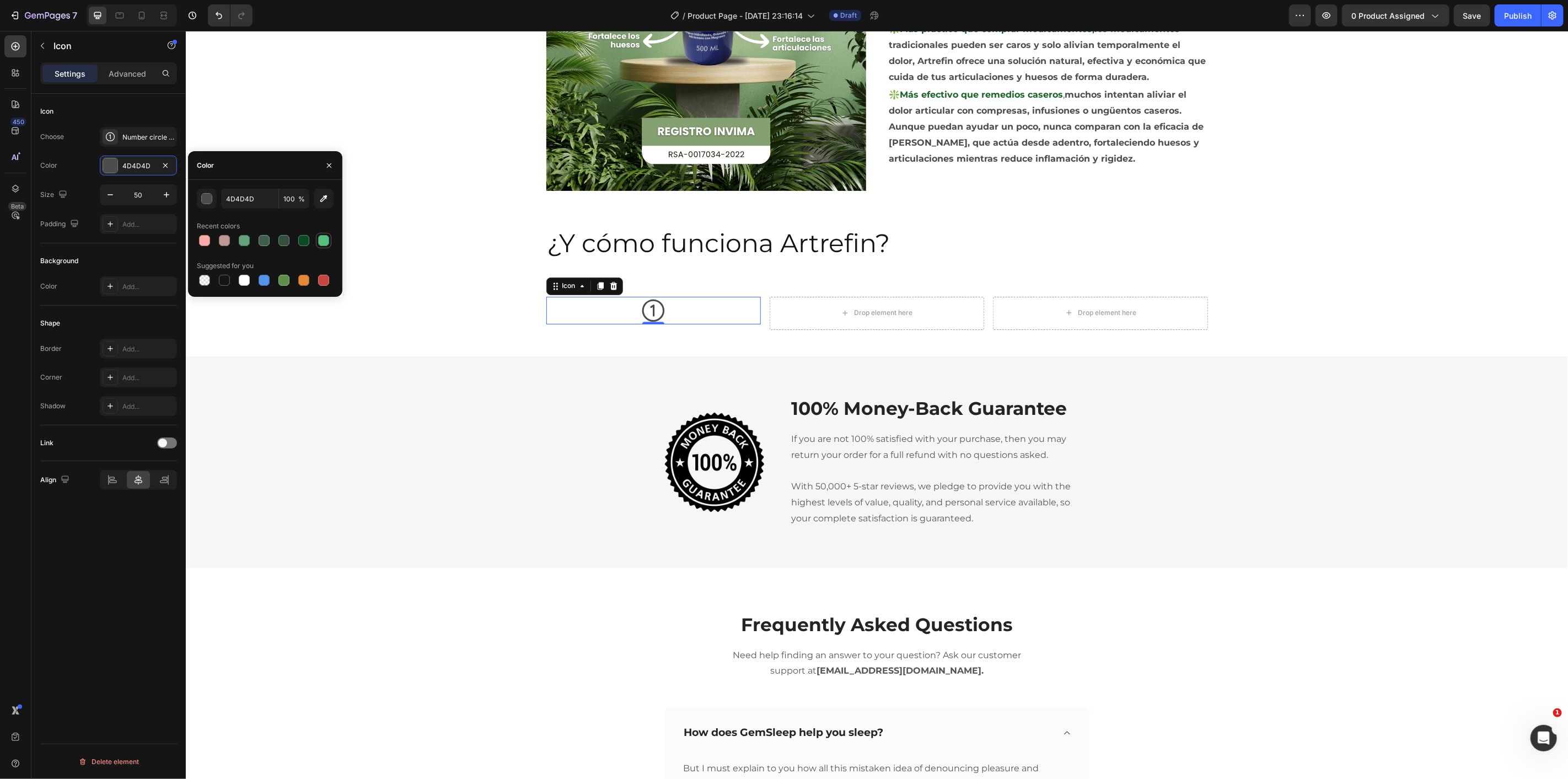
click at [322, 240] on div at bounding box center [324, 240] width 11 height 11
click at [308, 236] on div at bounding box center [303, 240] width 13 height 13
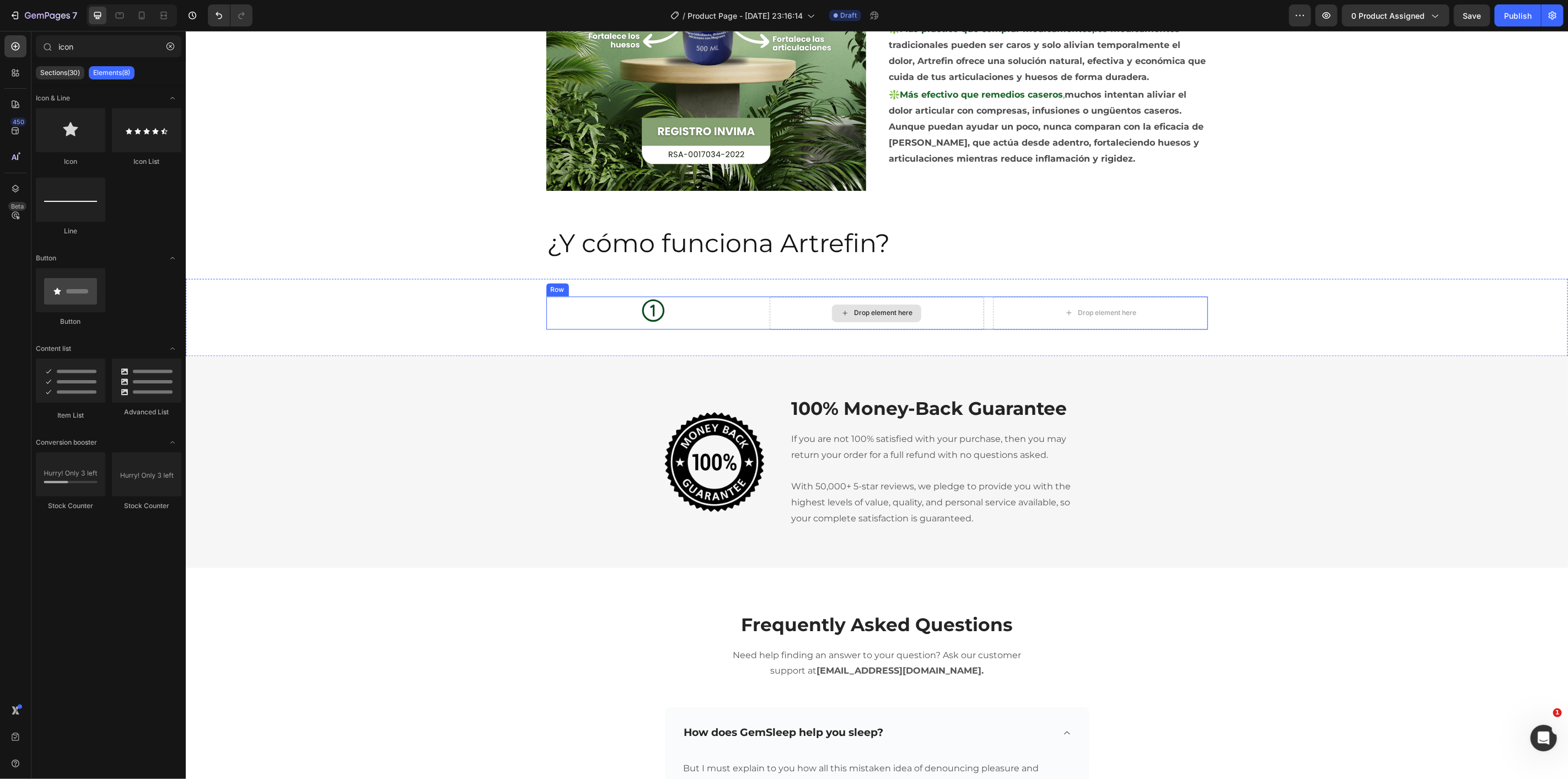
click at [831, 315] on div "Drop element here" at bounding box center [876, 312] width 90 height 17
drag, startPoint x: 264, startPoint y: 170, endPoint x: 829, endPoint y: 321, distance: 584.8
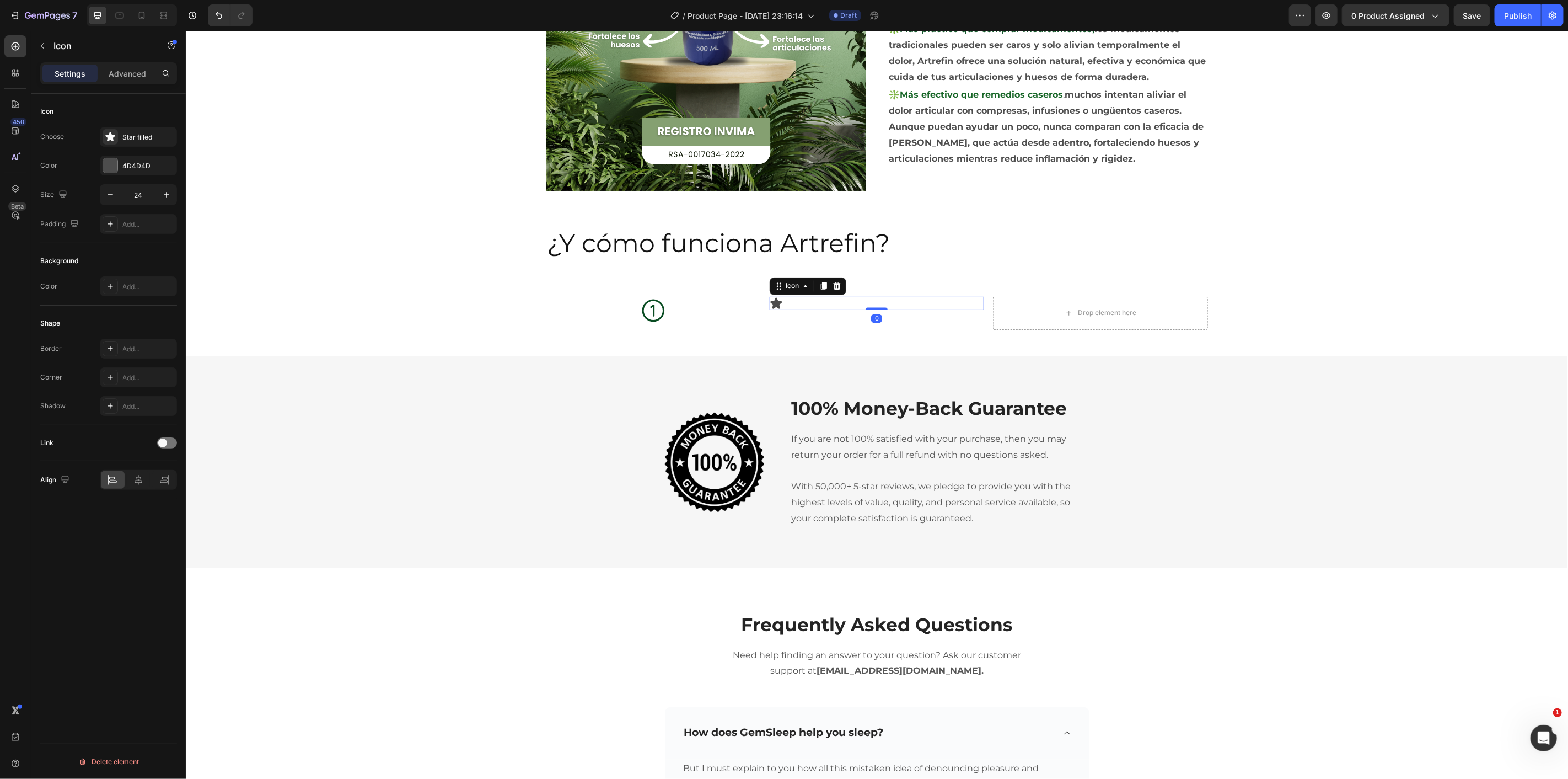
click at [785, 299] on div "Icon 0" at bounding box center [876, 302] width 214 height 13
click at [134, 141] on div "Star filled" at bounding box center [148, 137] width 52 height 10
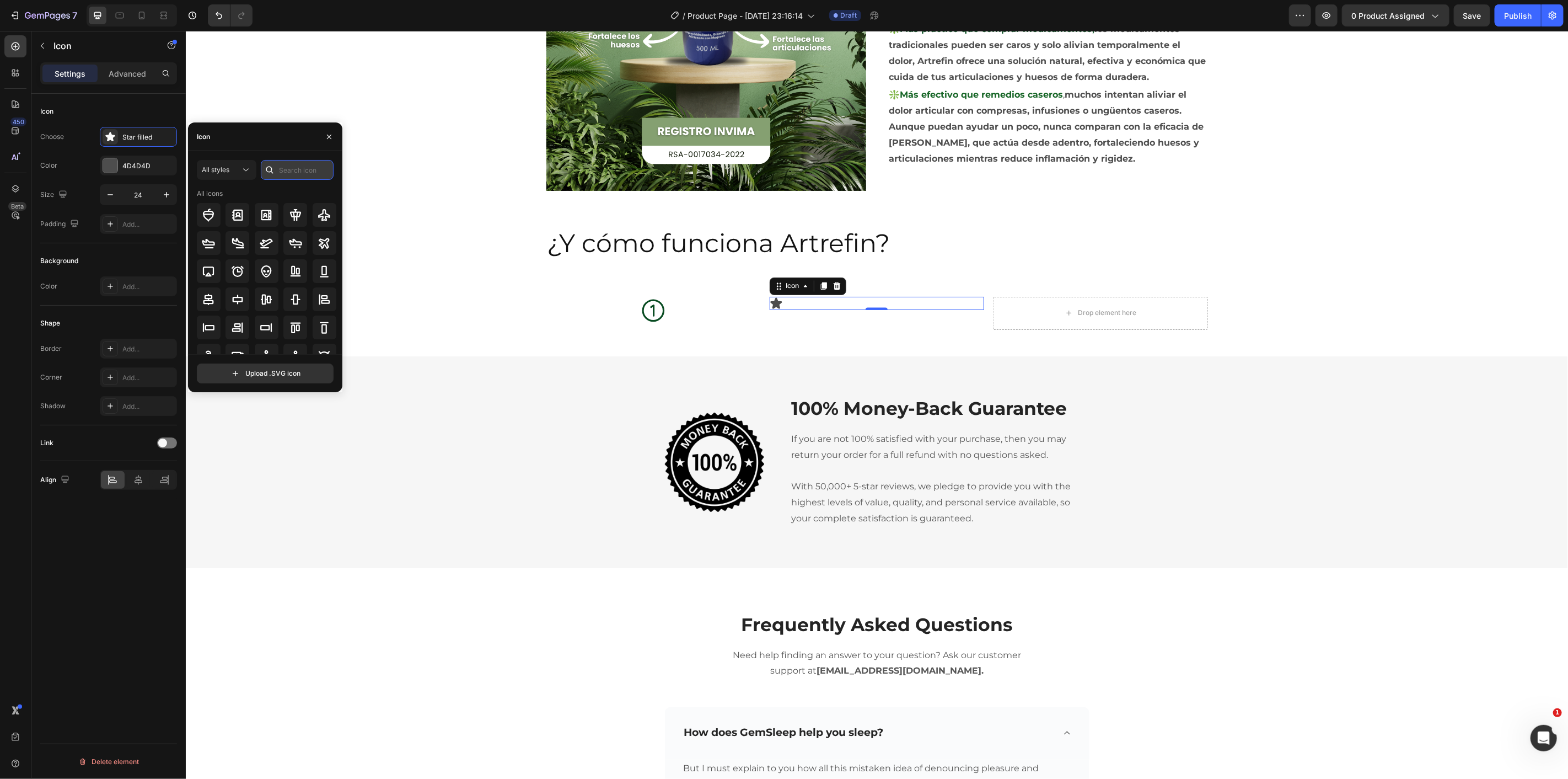
click at [296, 173] on input "text" at bounding box center [297, 169] width 73 height 20
type input "2"
click at [208, 240] on icon at bounding box center [208, 243] width 11 height 11
click at [658, 262] on div "¿Y cómo funciona Artrefin? Heading Section 6" at bounding box center [876, 243] width 662 height 71
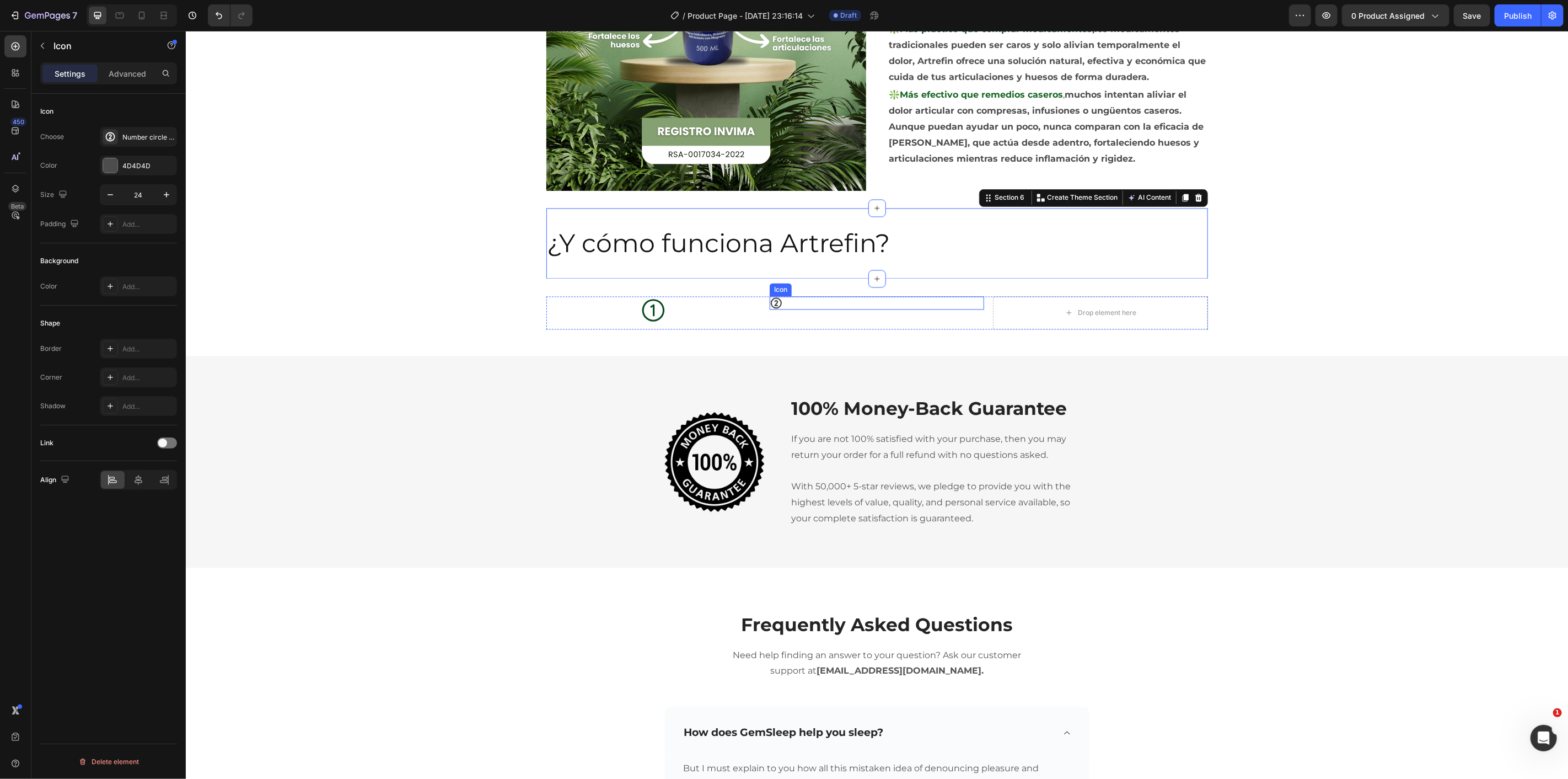
click at [773, 299] on icon at bounding box center [775, 302] width 13 height 13
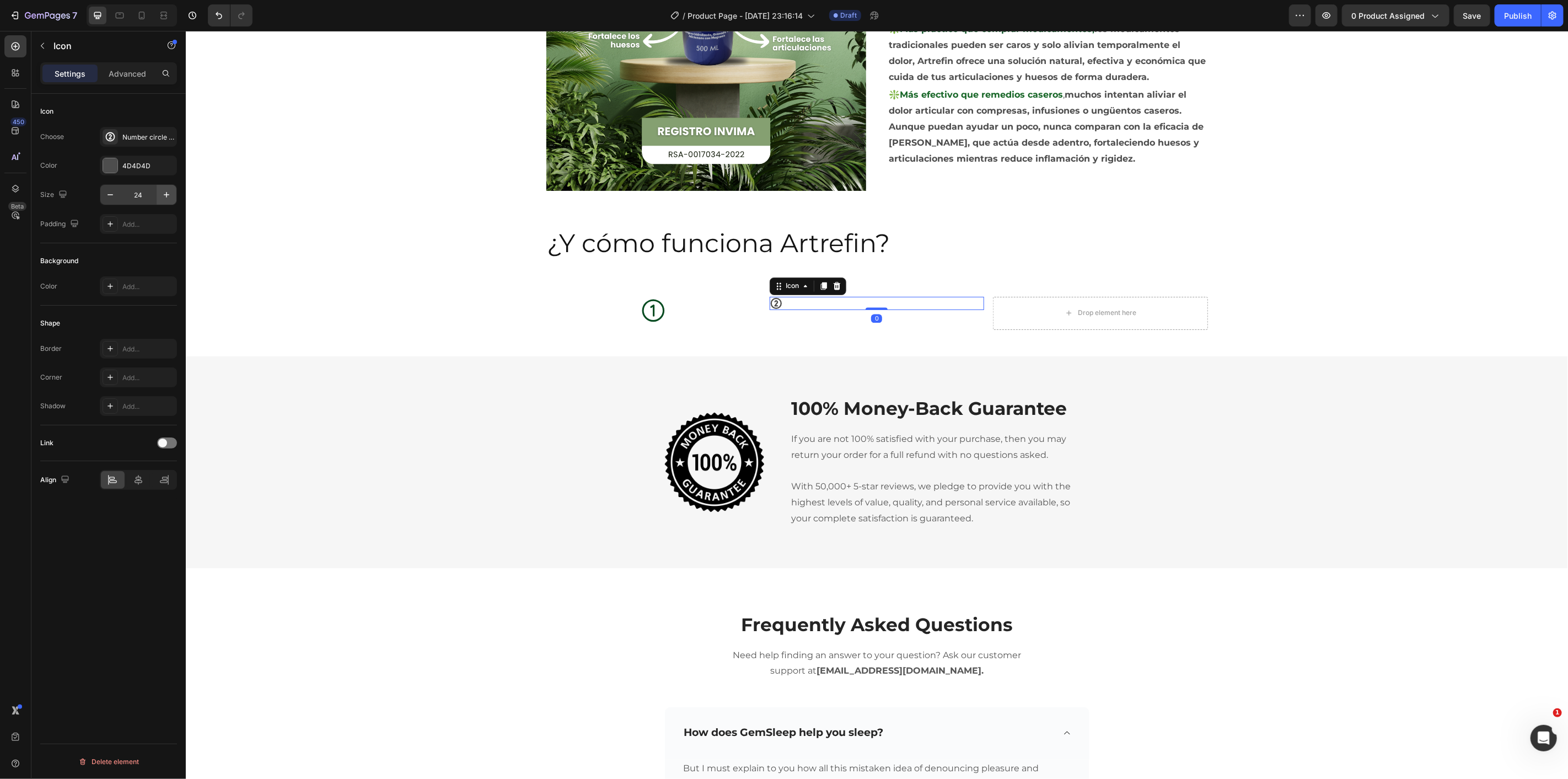
click at [157, 196] on button "button" at bounding box center [166, 195] width 20 height 20
click at [147, 195] on input "24" at bounding box center [138, 195] width 36 height 20
type input "50"
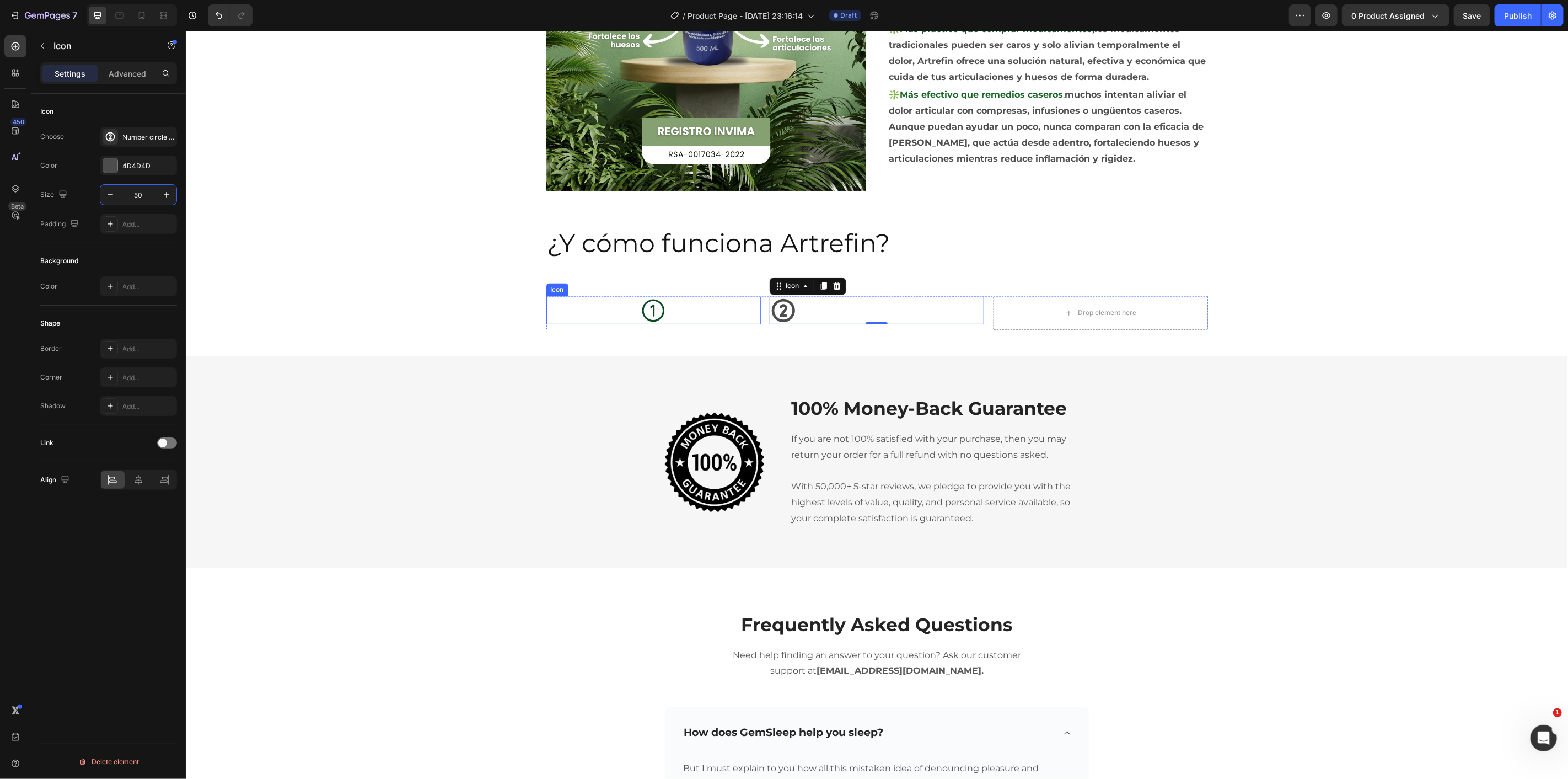
click at [639, 309] on icon at bounding box center [653, 310] width 27 height 27
click at [813, 321] on div "Icon" at bounding box center [876, 310] width 214 height 27
click at [112, 172] on div at bounding box center [110, 165] width 14 height 14
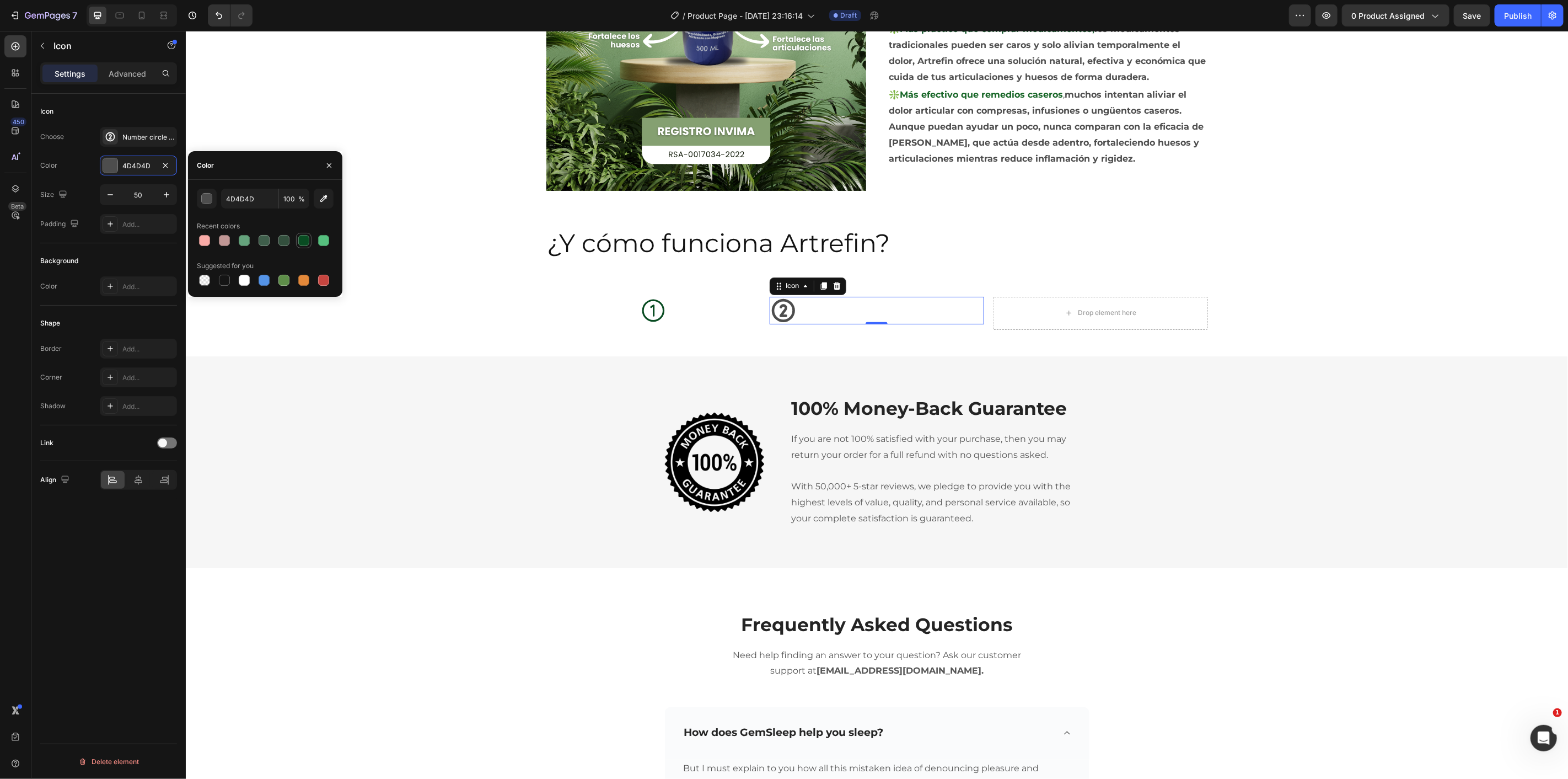
click at [300, 236] on div at bounding box center [304, 240] width 11 height 11
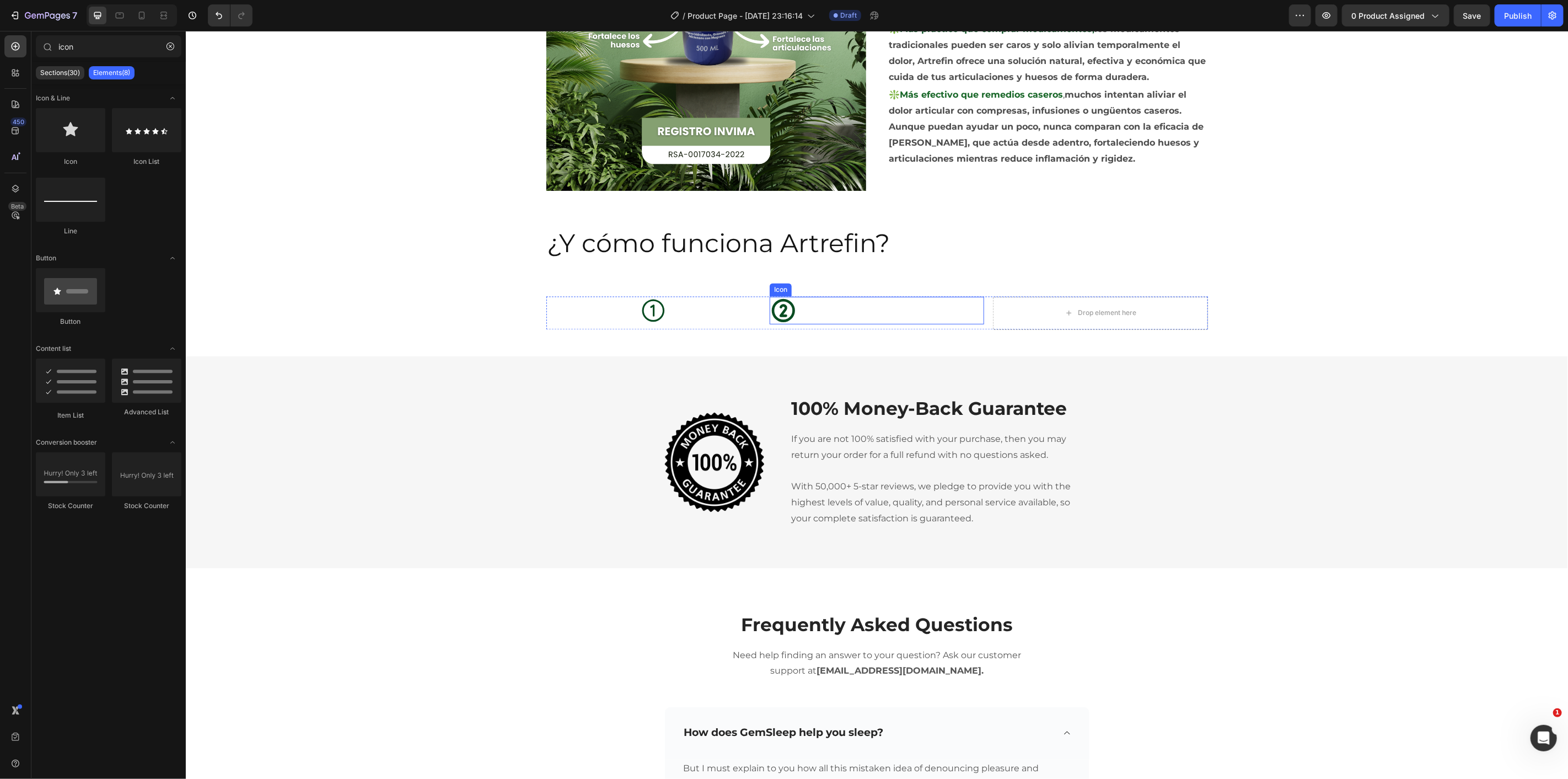
click at [835, 306] on div "Icon" at bounding box center [876, 310] width 214 height 27
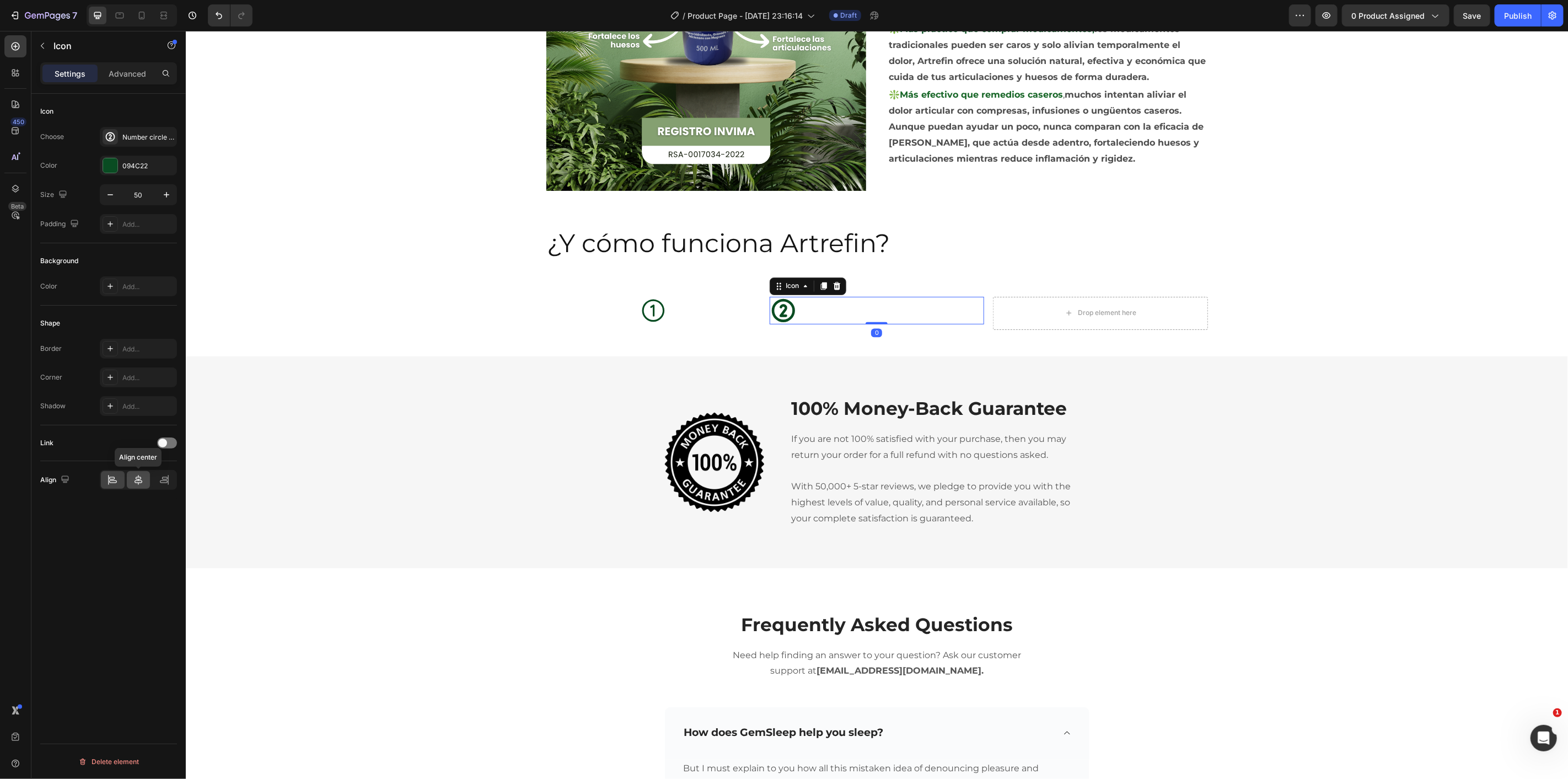
click at [138, 482] on icon at bounding box center [138, 480] width 11 height 11
click at [367, 315] on div "Icon Icon 0 Drop element here Row" at bounding box center [876, 317] width 1382 height 42
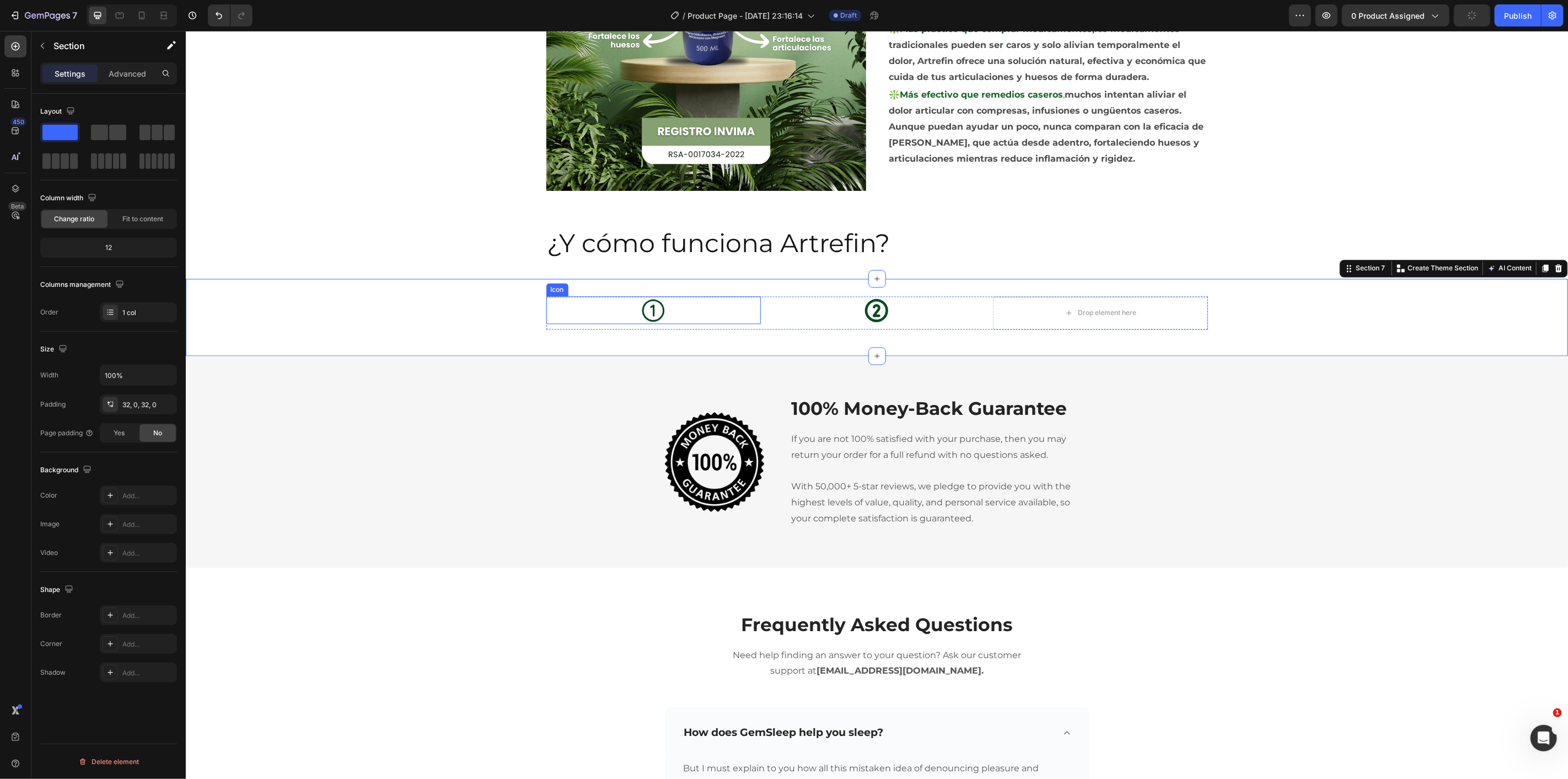
click at [656, 314] on icon at bounding box center [653, 310] width 27 height 27
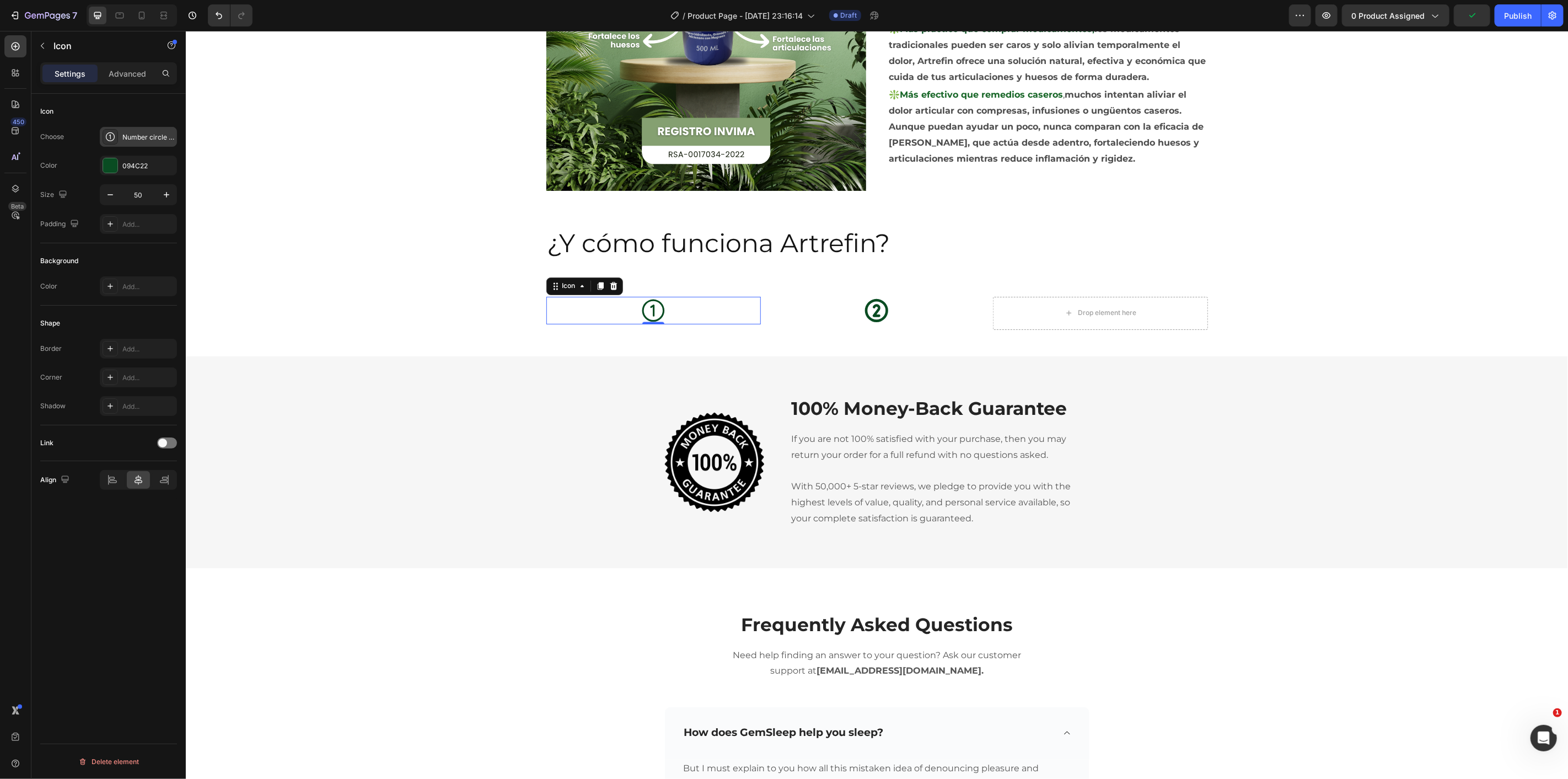
click at [133, 140] on div "Number circle one regular" at bounding box center [148, 137] width 52 height 10
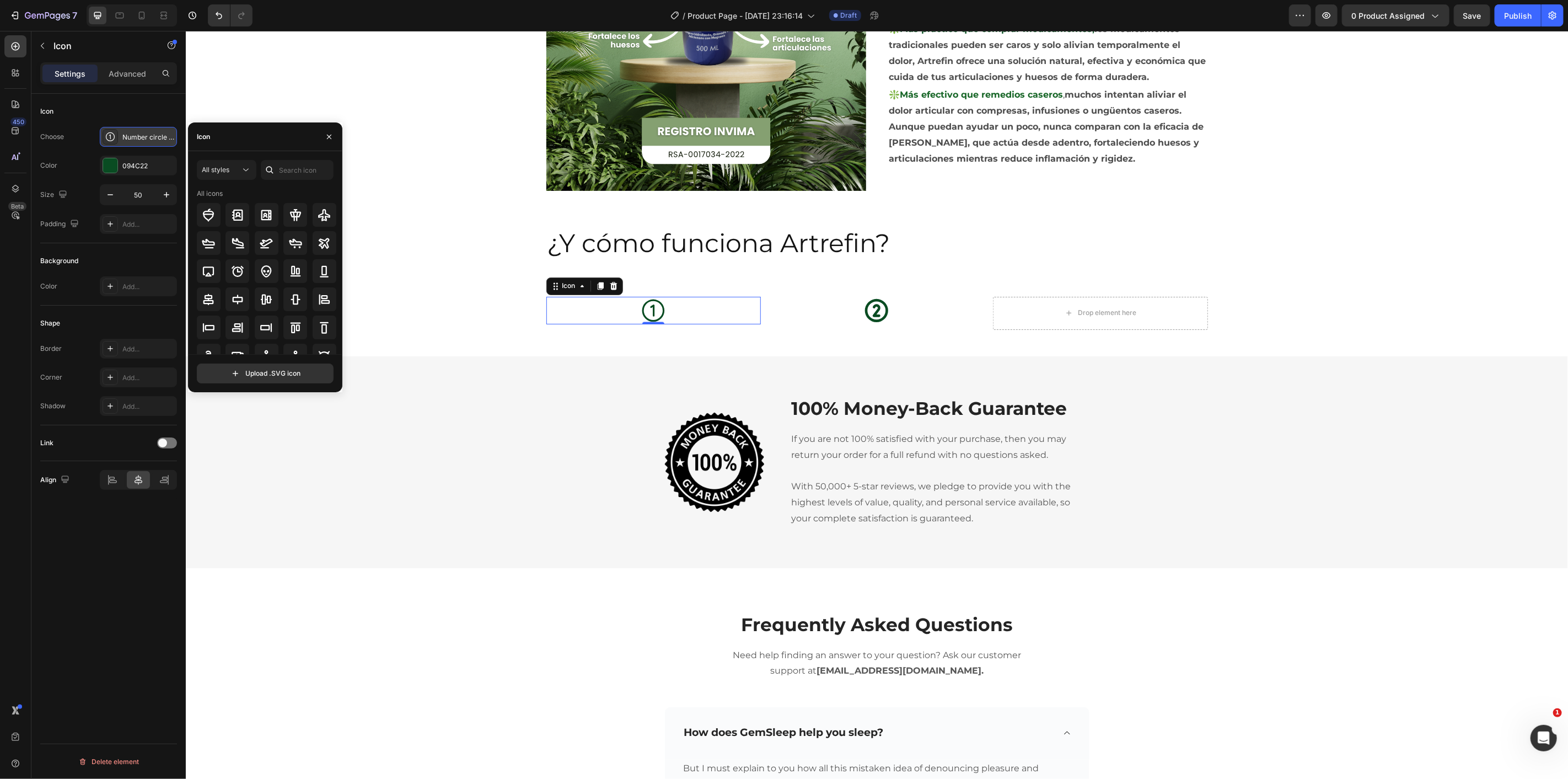
click at [171, 136] on div "Number circle one regular" at bounding box center [148, 137] width 52 height 10
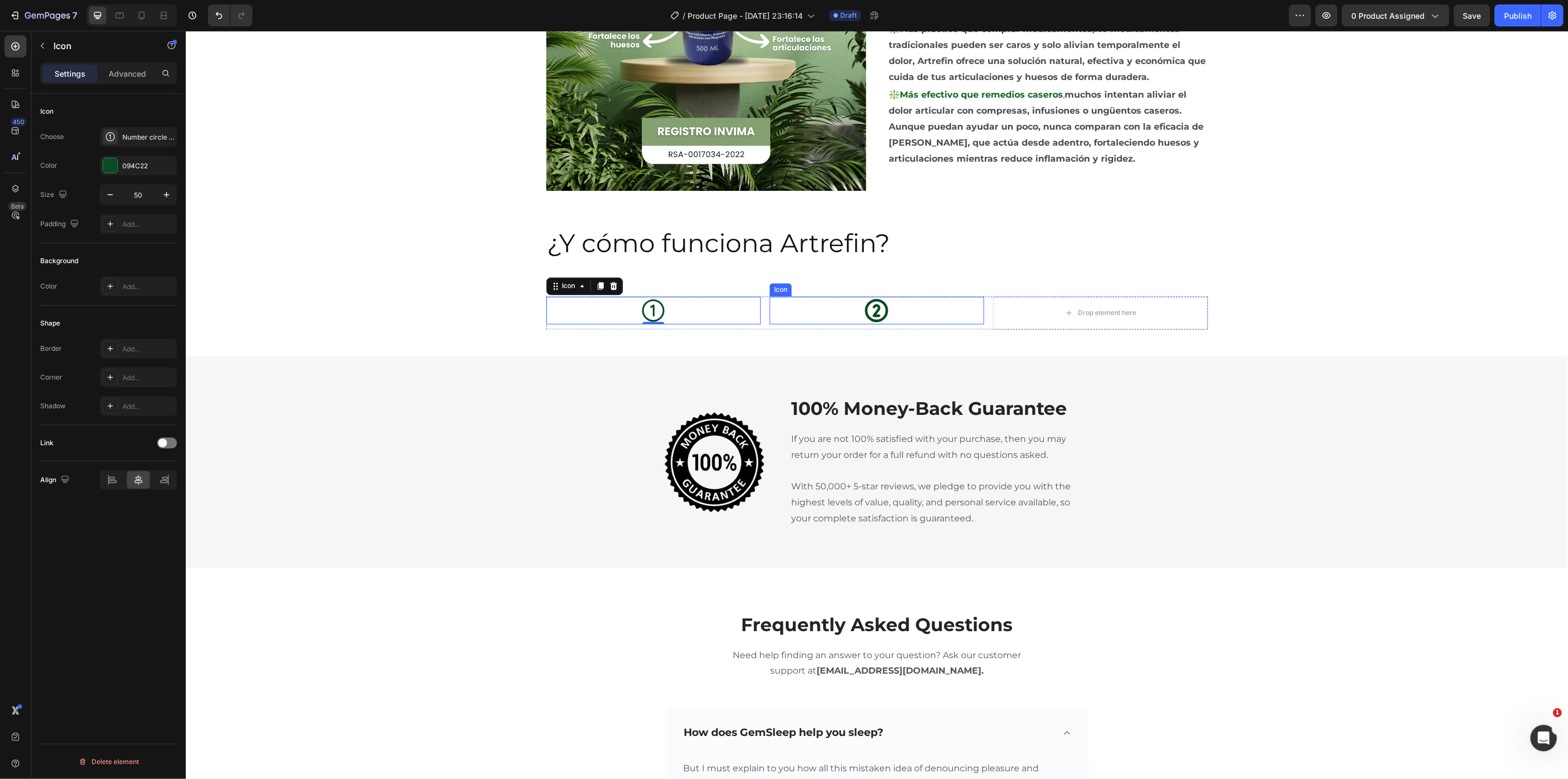
click at [873, 312] on icon at bounding box center [876, 310] width 23 height 23
click at [153, 134] on div "Number circle two bold" at bounding box center [148, 137] width 52 height 10
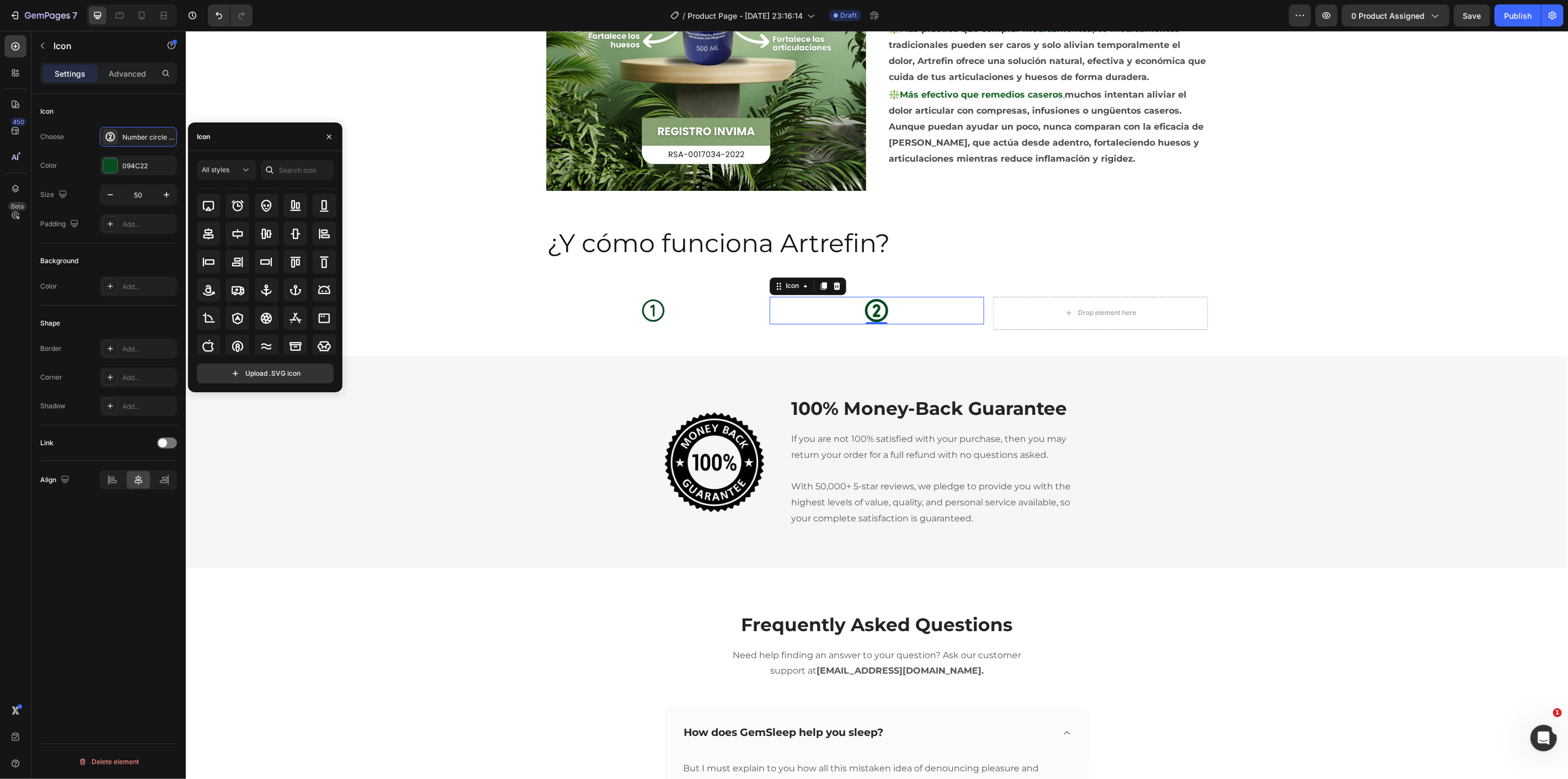
scroll to position [122, 0]
click at [299, 168] on input "text" at bounding box center [297, 169] width 73 height 20
type input "2"
click at [295, 290] on div at bounding box center [295, 299] width 24 height 24
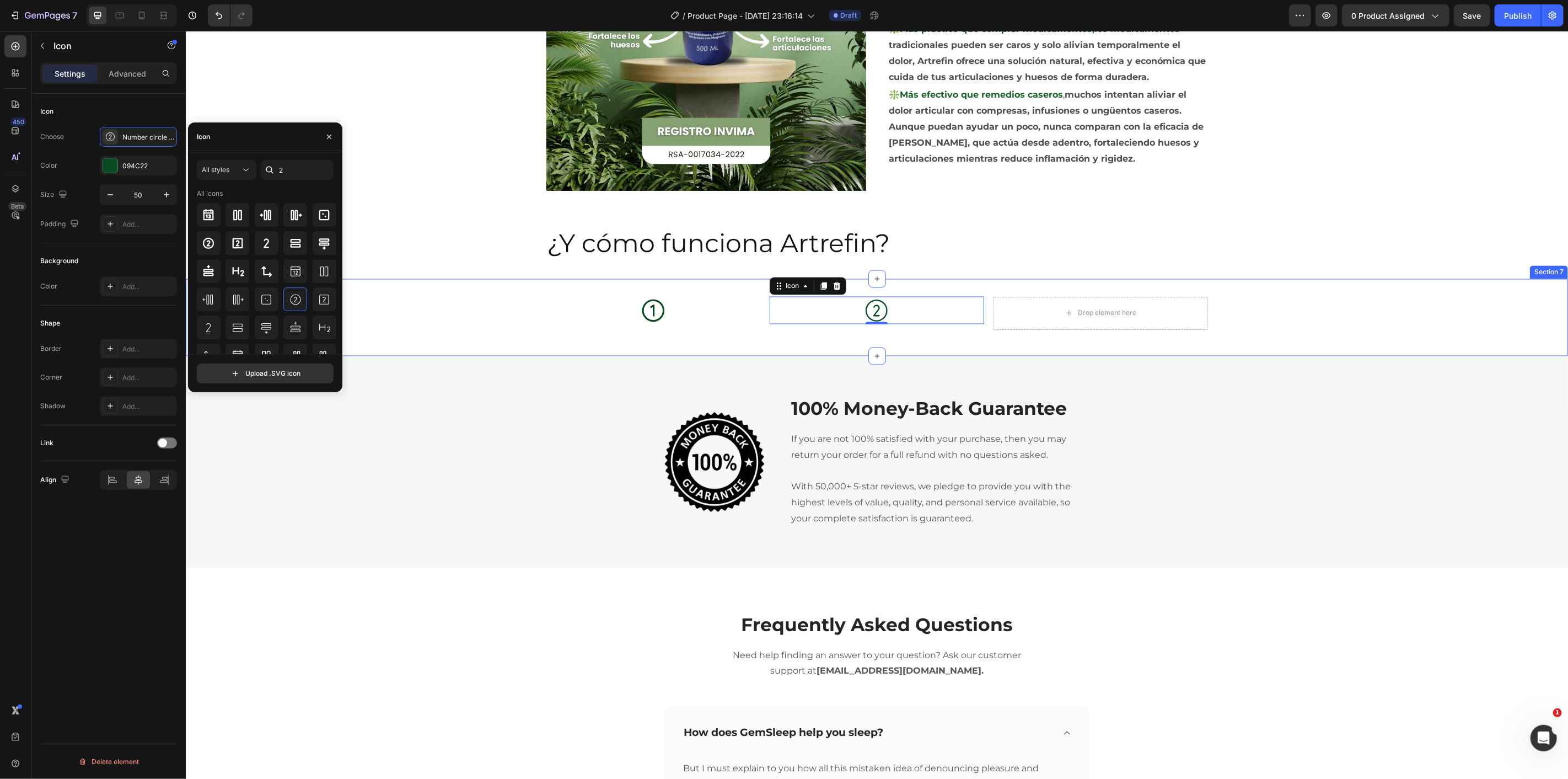
click at [492, 280] on div "Icon Icon 0 Drop element here Row Section 7" at bounding box center [876, 317] width 1382 height 78
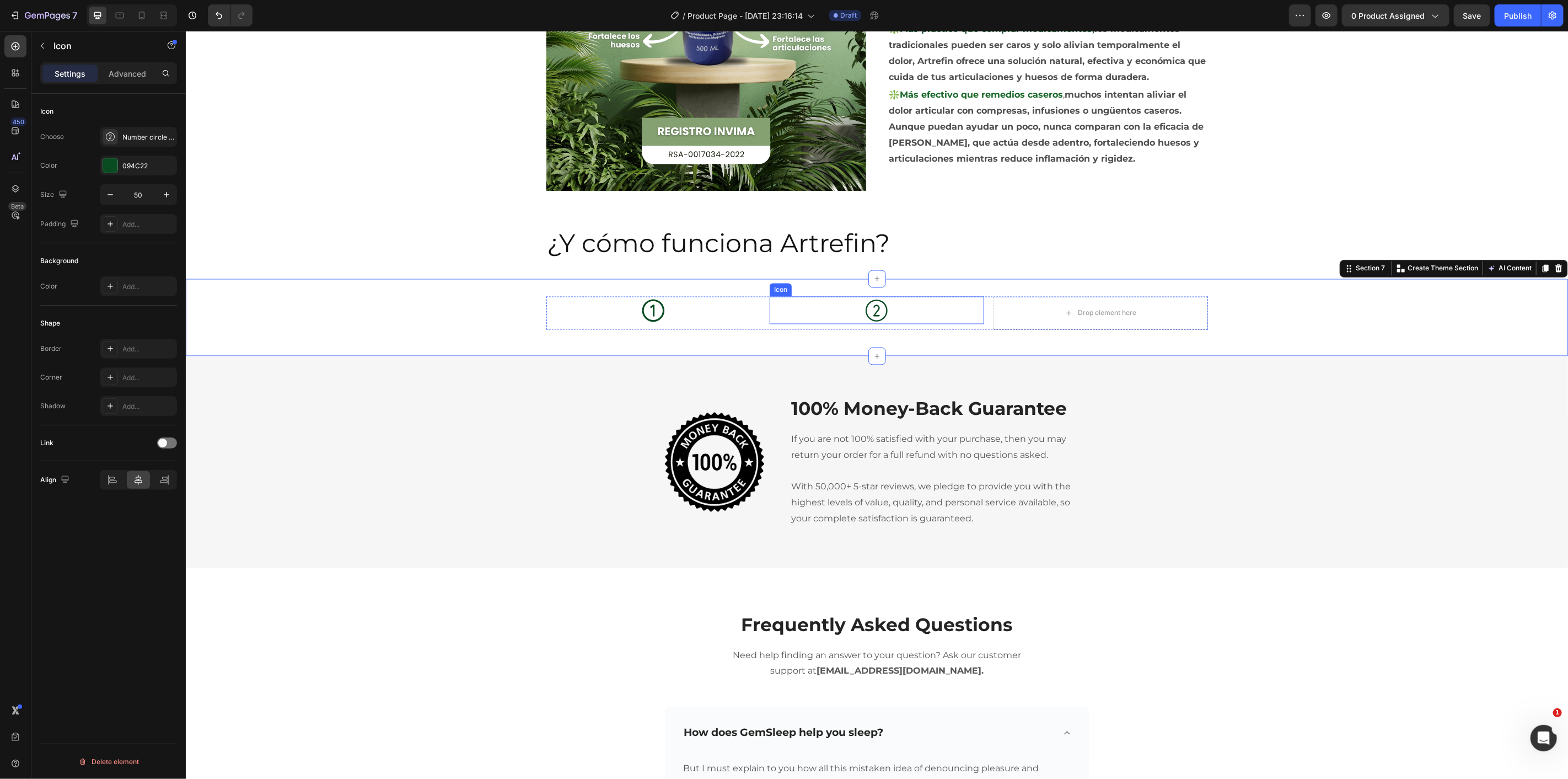
click at [851, 309] on div "Icon" at bounding box center [876, 310] width 214 height 27
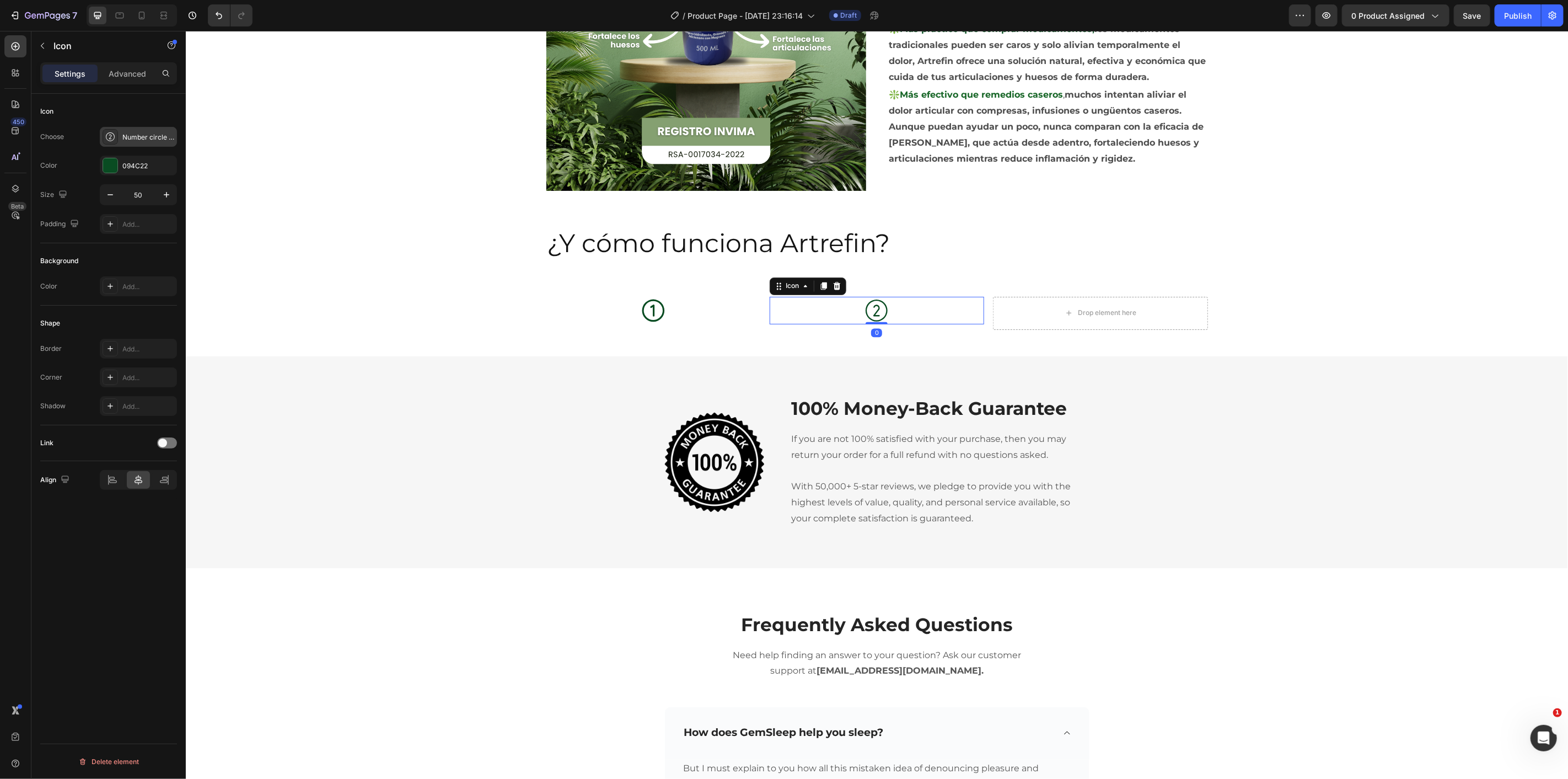
click at [150, 144] on div "Number circle two light" at bounding box center [138, 137] width 77 height 20
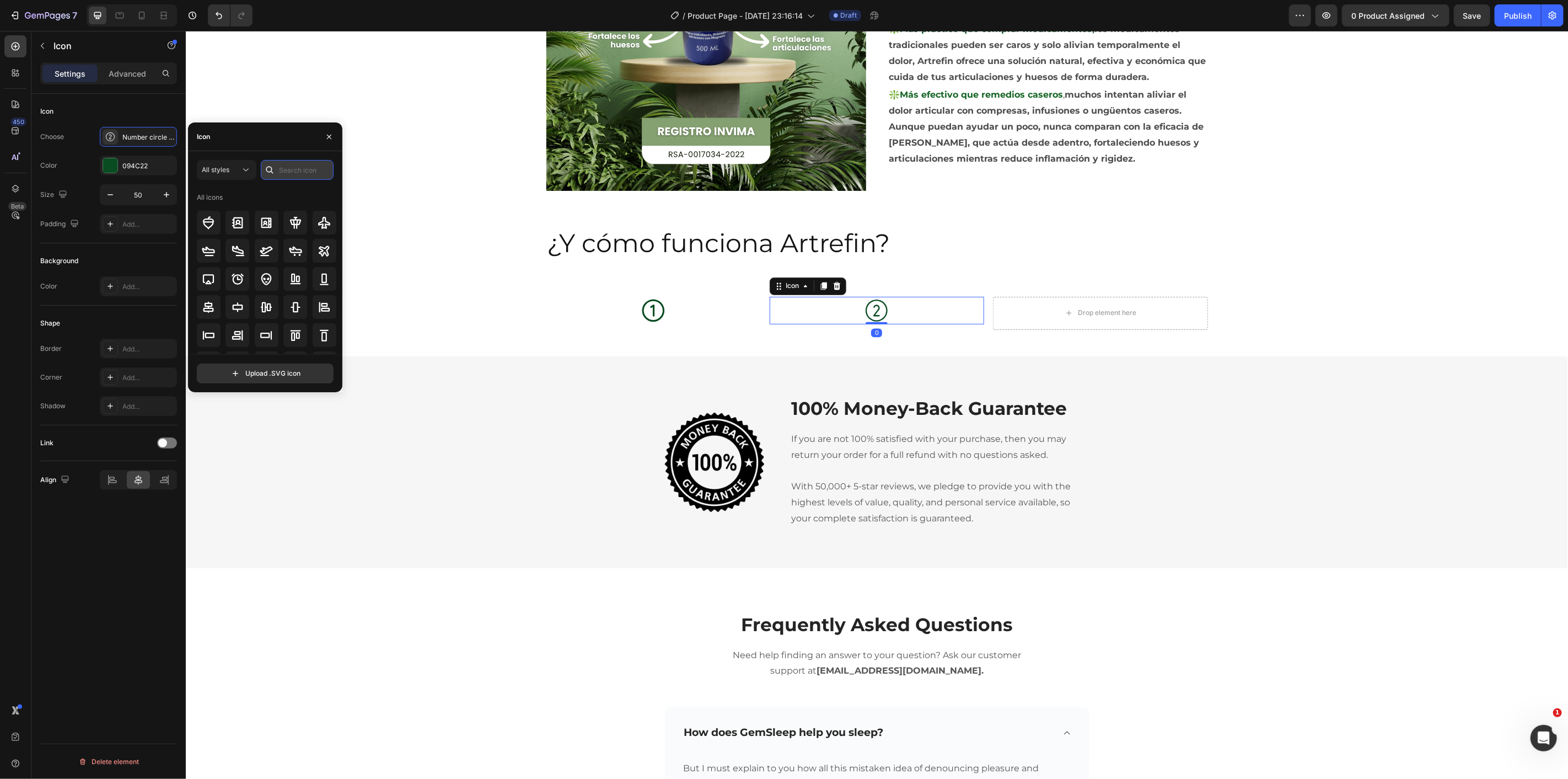
click at [313, 174] on input "text" at bounding box center [297, 169] width 73 height 20
type input "2"
click at [242, 255] on icon at bounding box center [237, 256] width 13 height 13
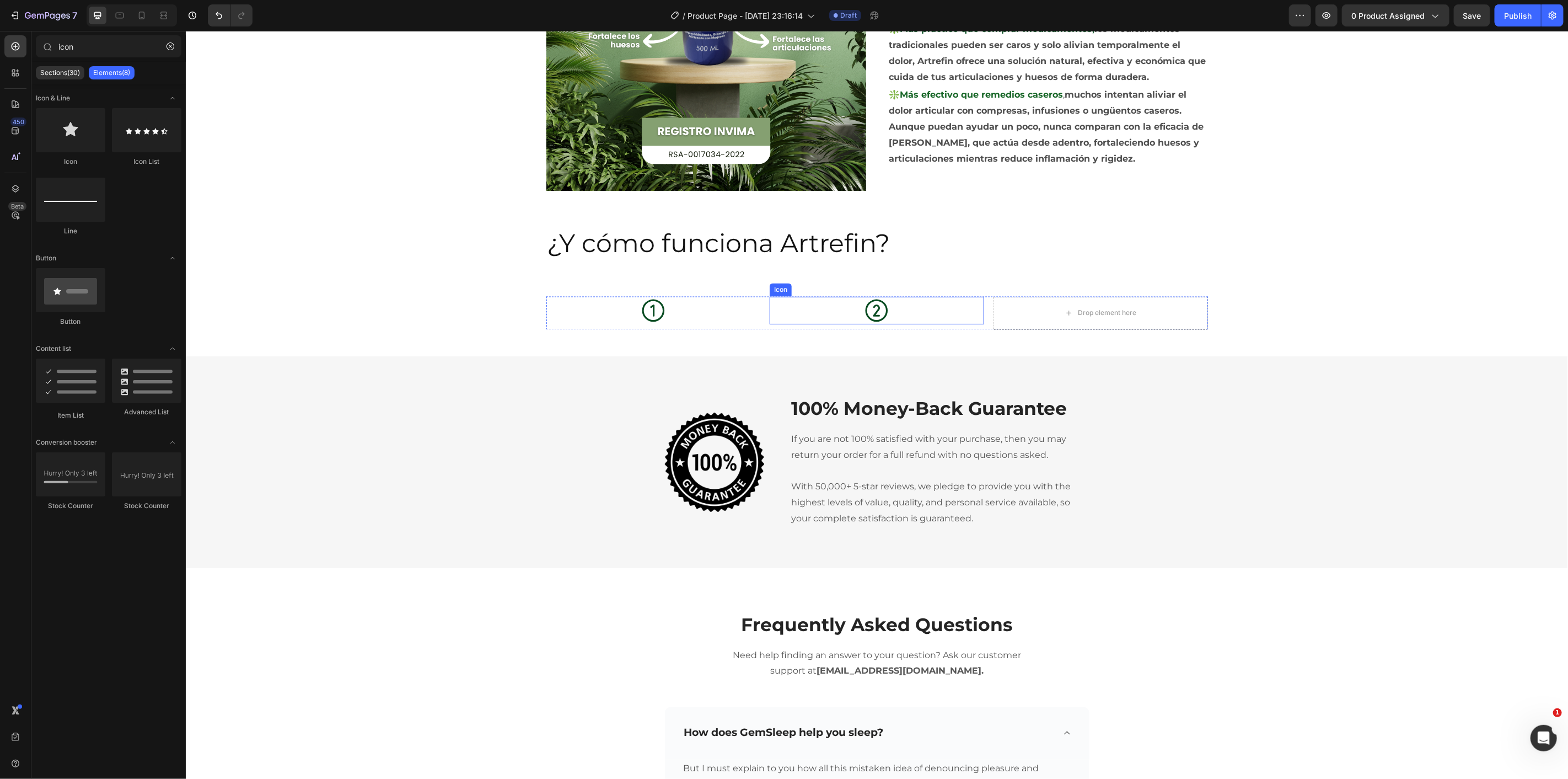
click at [879, 299] on icon at bounding box center [876, 310] width 27 height 27
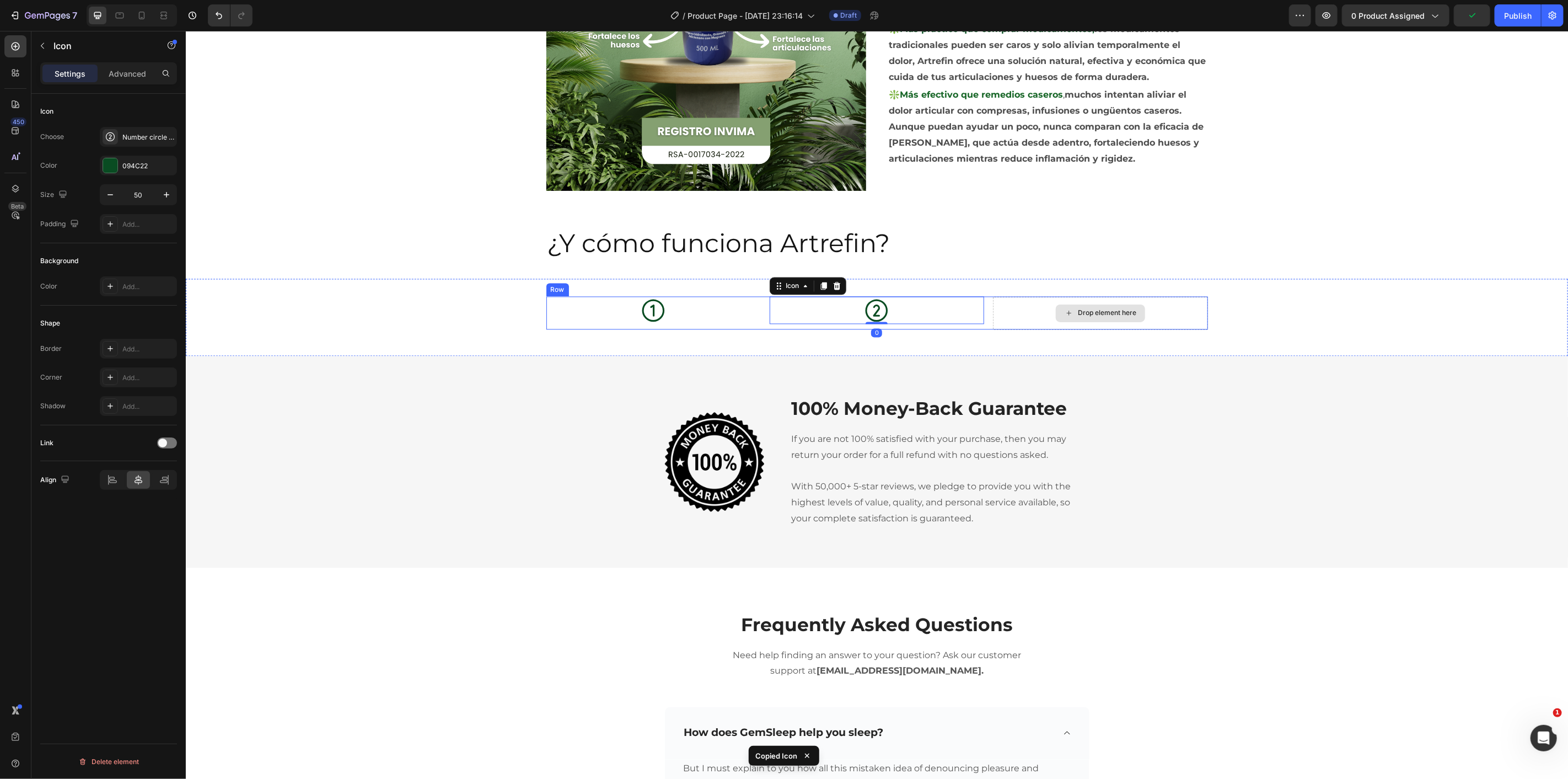
click at [1064, 309] on icon at bounding box center [1069, 312] width 9 height 9
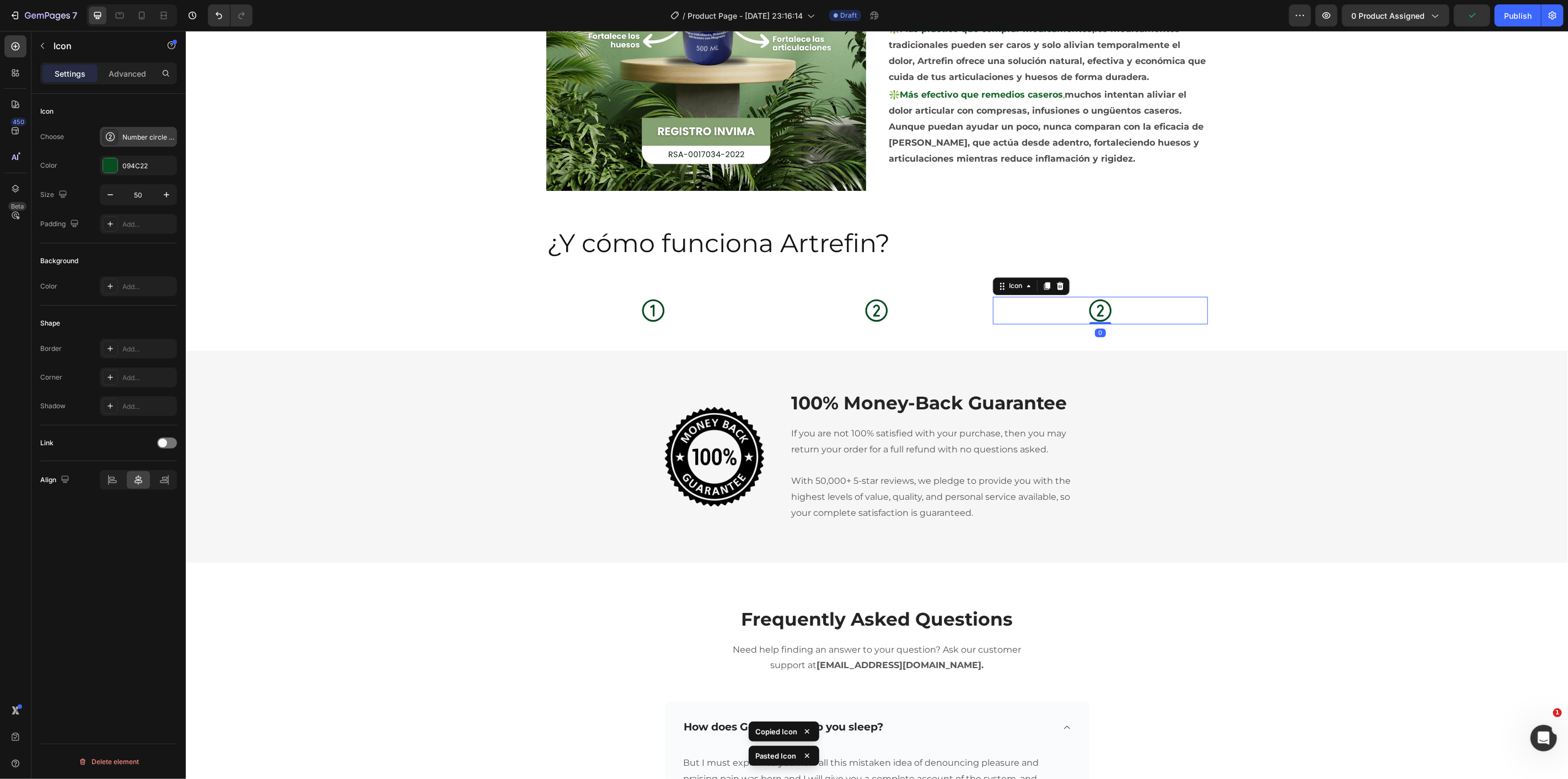
click at [106, 138] on icon at bounding box center [110, 137] width 9 height 9
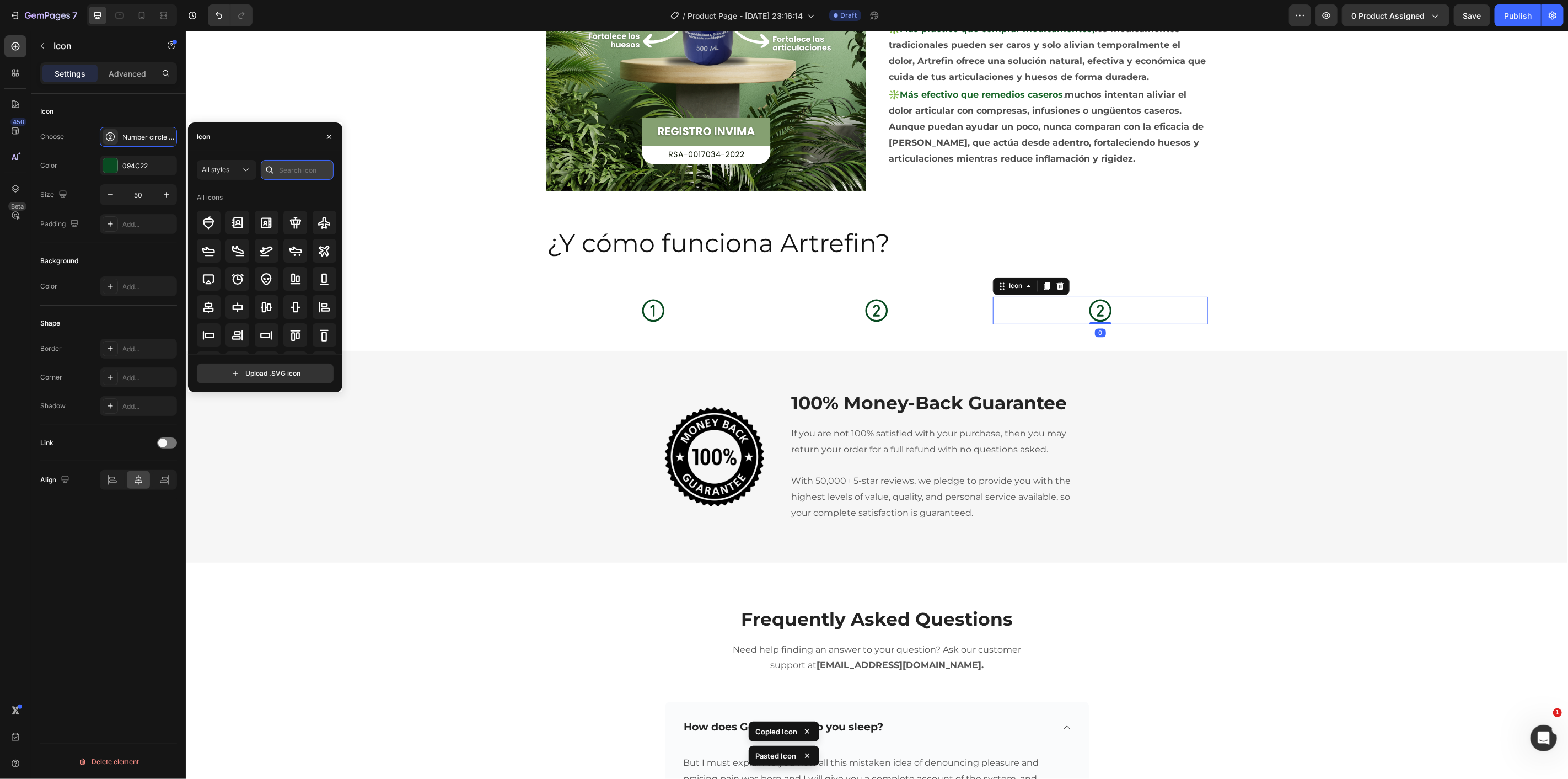
click at [318, 164] on input "text" at bounding box center [297, 169] width 73 height 20
type input "3"
click at [267, 295] on div at bounding box center [266, 286] width 24 height 24
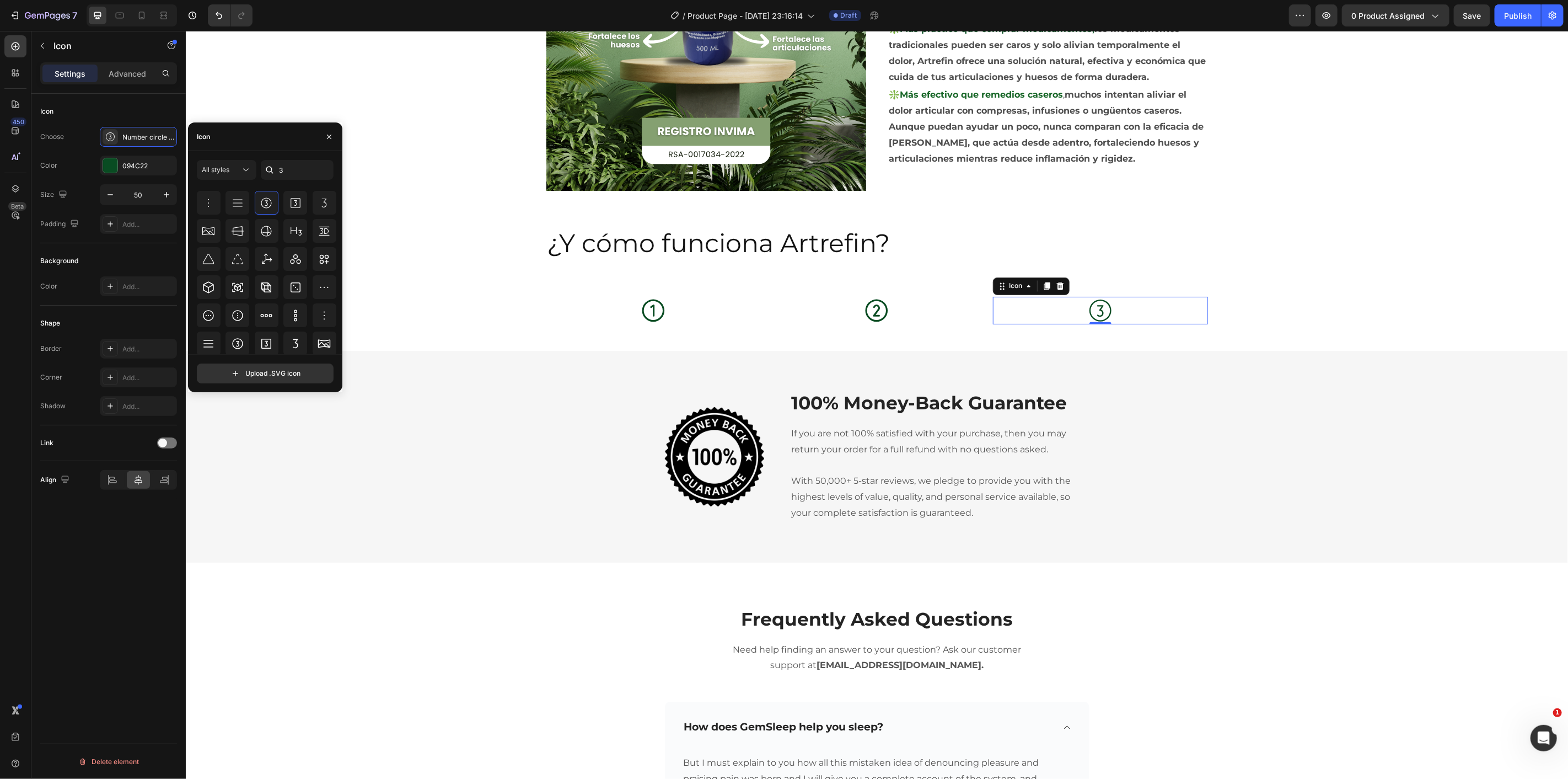
scroll to position [244, 0]
click at [245, 283] on div at bounding box center [237, 282] width 24 height 24
click at [555, 281] on div "Icon Icon Icon 0 Row Section 7" at bounding box center [876, 314] width 1382 height 71
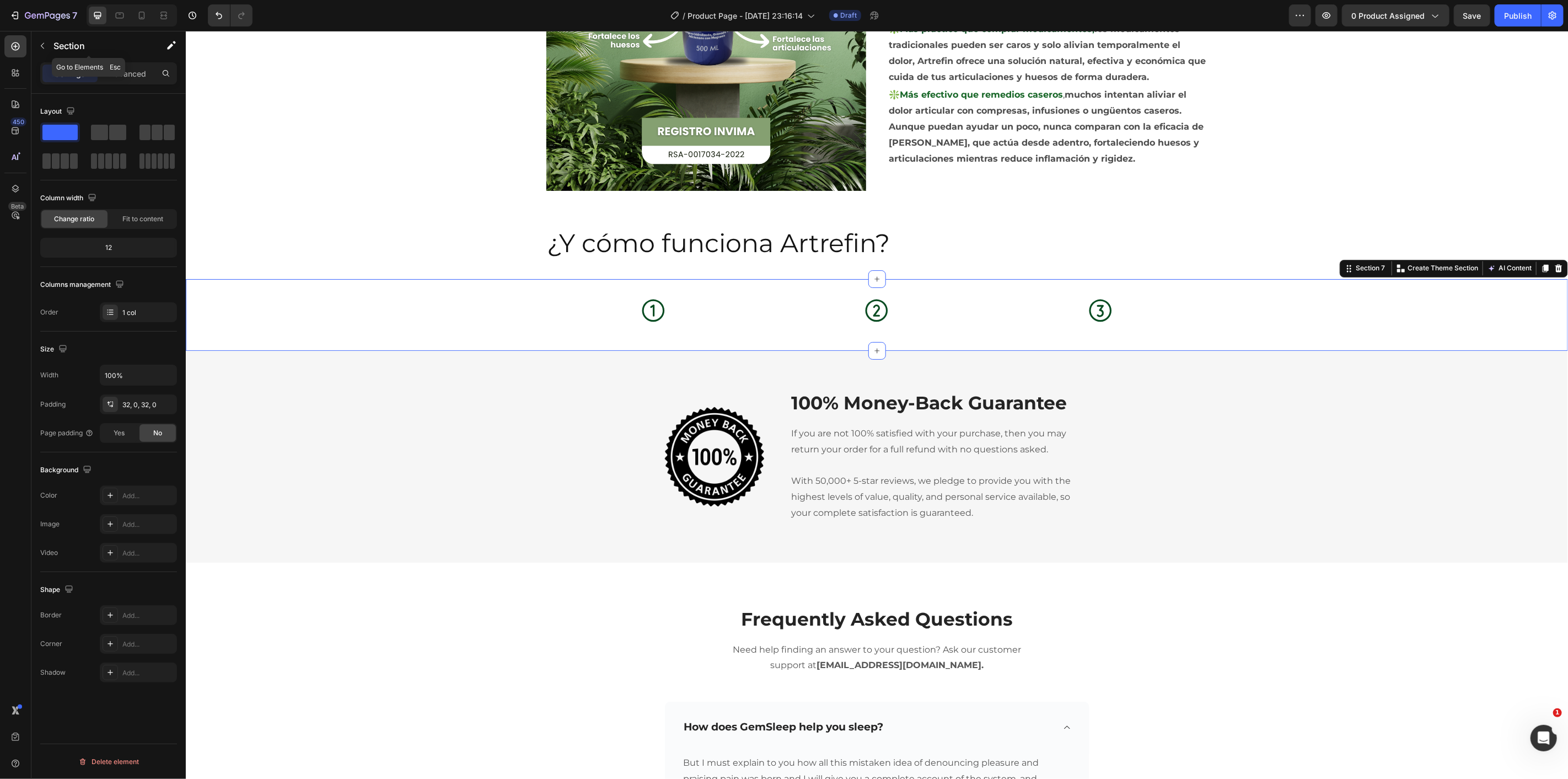
click at [37, 46] on button "button" at bounding box center [42, 46] width 17 height 17
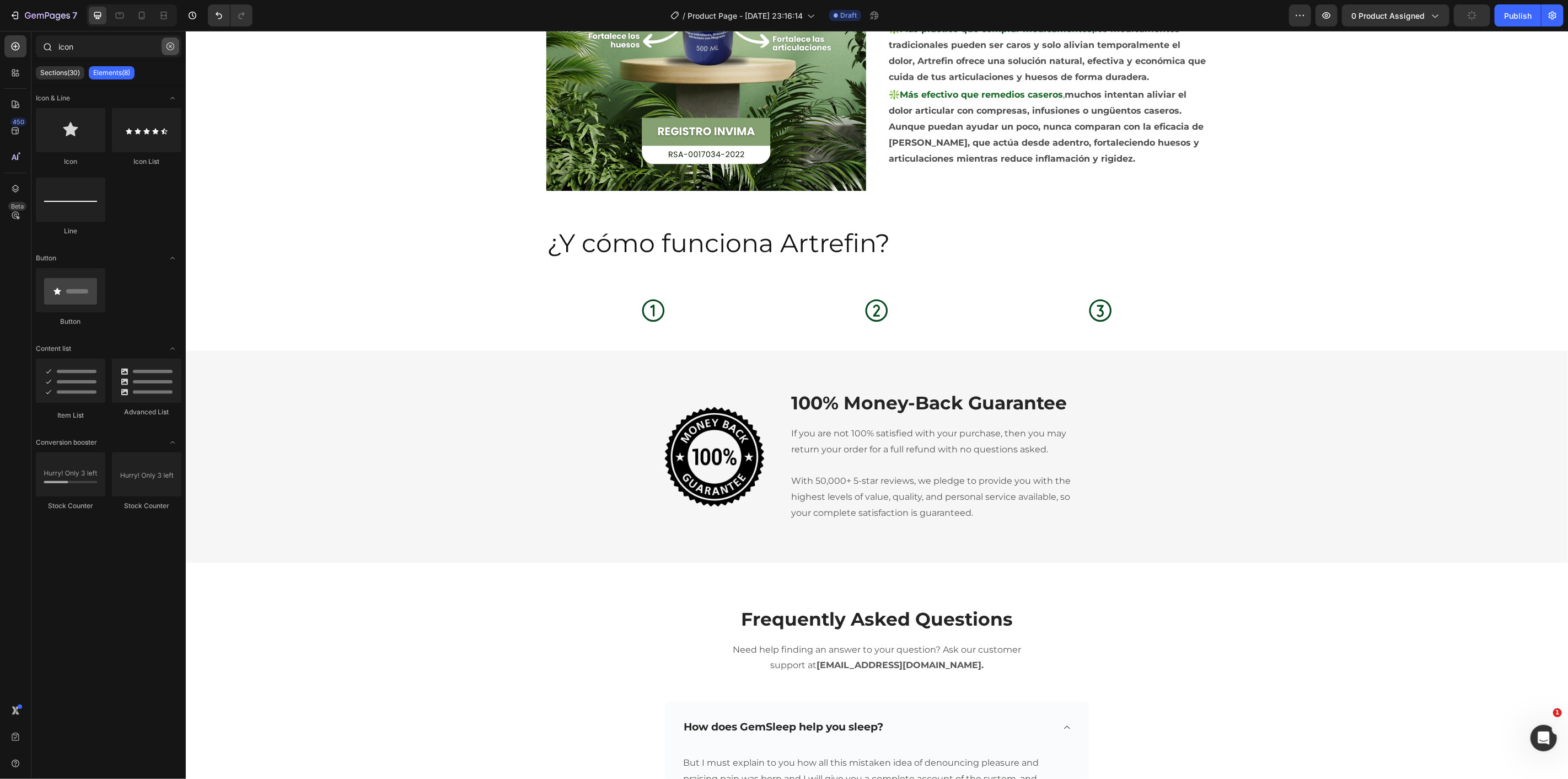
click at [174, 46] on button "button" at bounding box center [170, 46] width 17 height 17
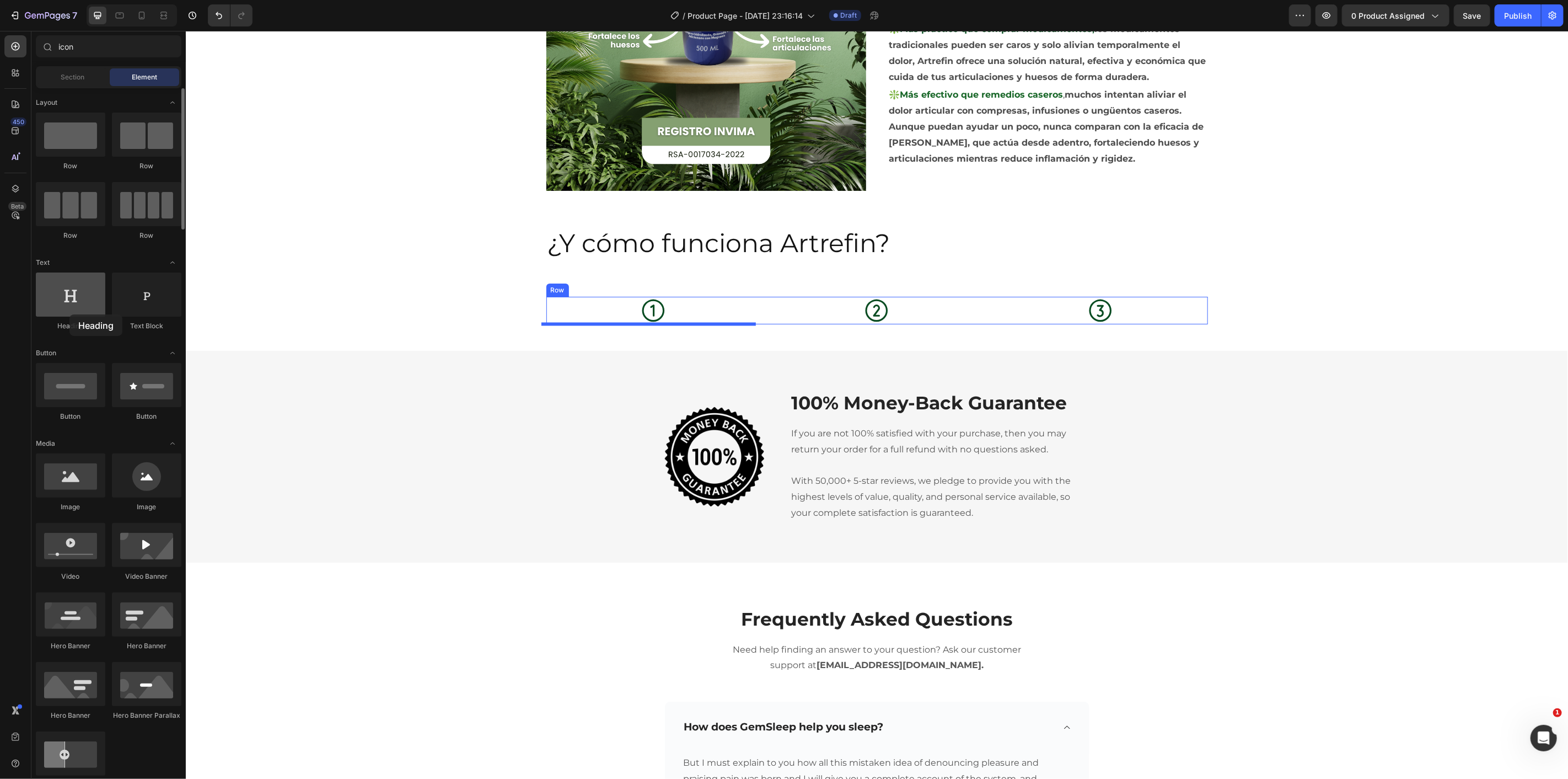
drag, startPoint x: 89, startPoint y: 310, endPoint x: 69, endPoint y: 315, distance: 20.6
click at [69, 315] on div at bounding box center [70, 294] width 69 height 44
drag, startPoint x: 365, startPoint y: 345, endPoint x: 640, endPoint y: 318, distance: 276.3
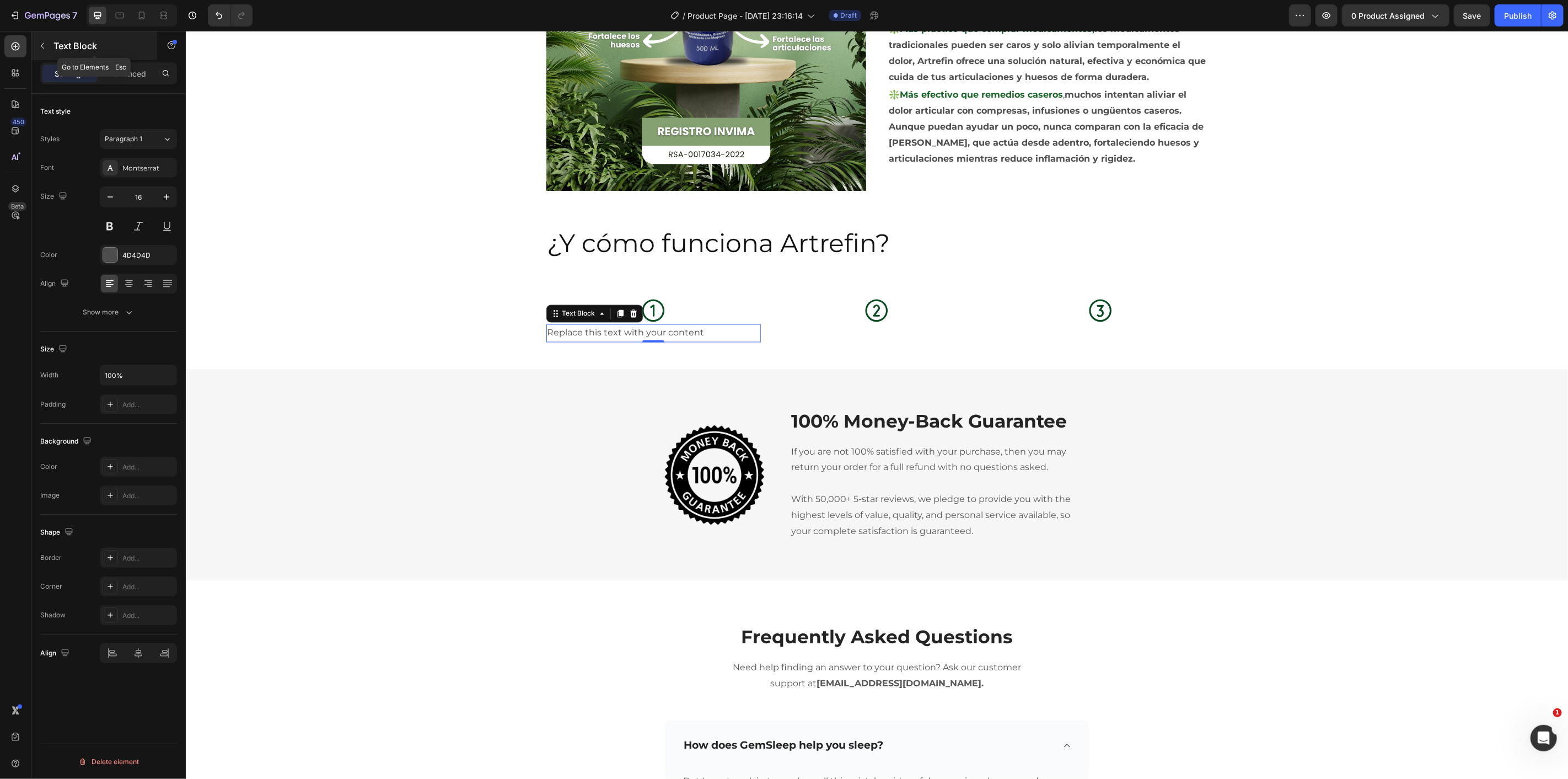
click at [47, 43] on button "button" at bounding box center [42, 46] width 17 height 17
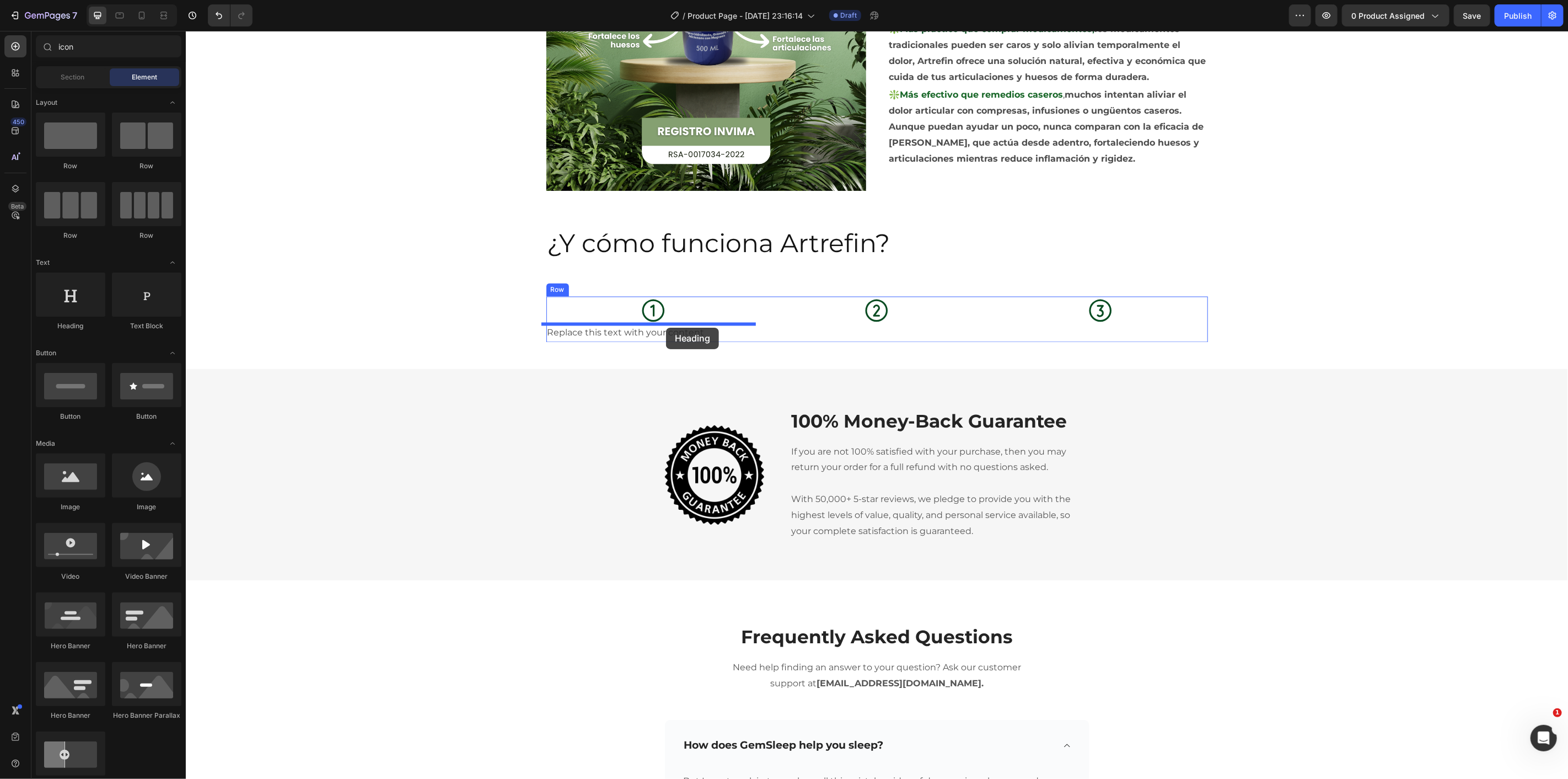
drag, startPoint x: 357, startPoint y: 345, endPoint x: 665, endPoint y: 327, distance: 308.5
drag, startPoint x: 324, startPoint y: 323, endPoint x: 654, endPoint y: 325, distance: 330.0
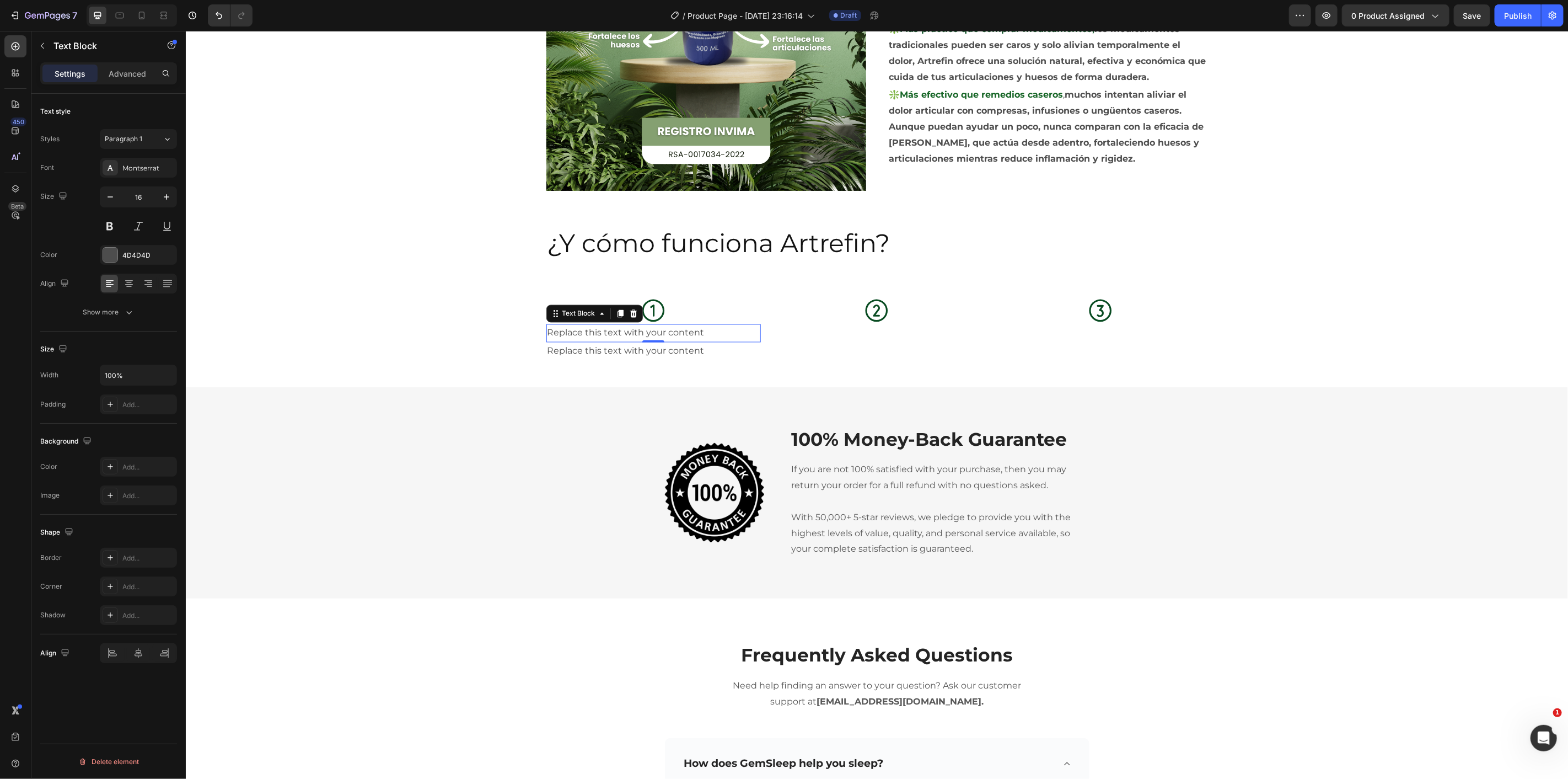
click at [644, 331] on div "Replace this text with your content" at bounding box center [653, 333] width 214 height 18
click at [644, 331] on p "Replace this text with your content" at bounding box center [653, 332] width 212 height 16
click at [397, 321] on div "Icon Acción antiinflamatoria natural Text Block 0 Replace this text with your c…" at bounding box center [876, 333] width 1382 height 73
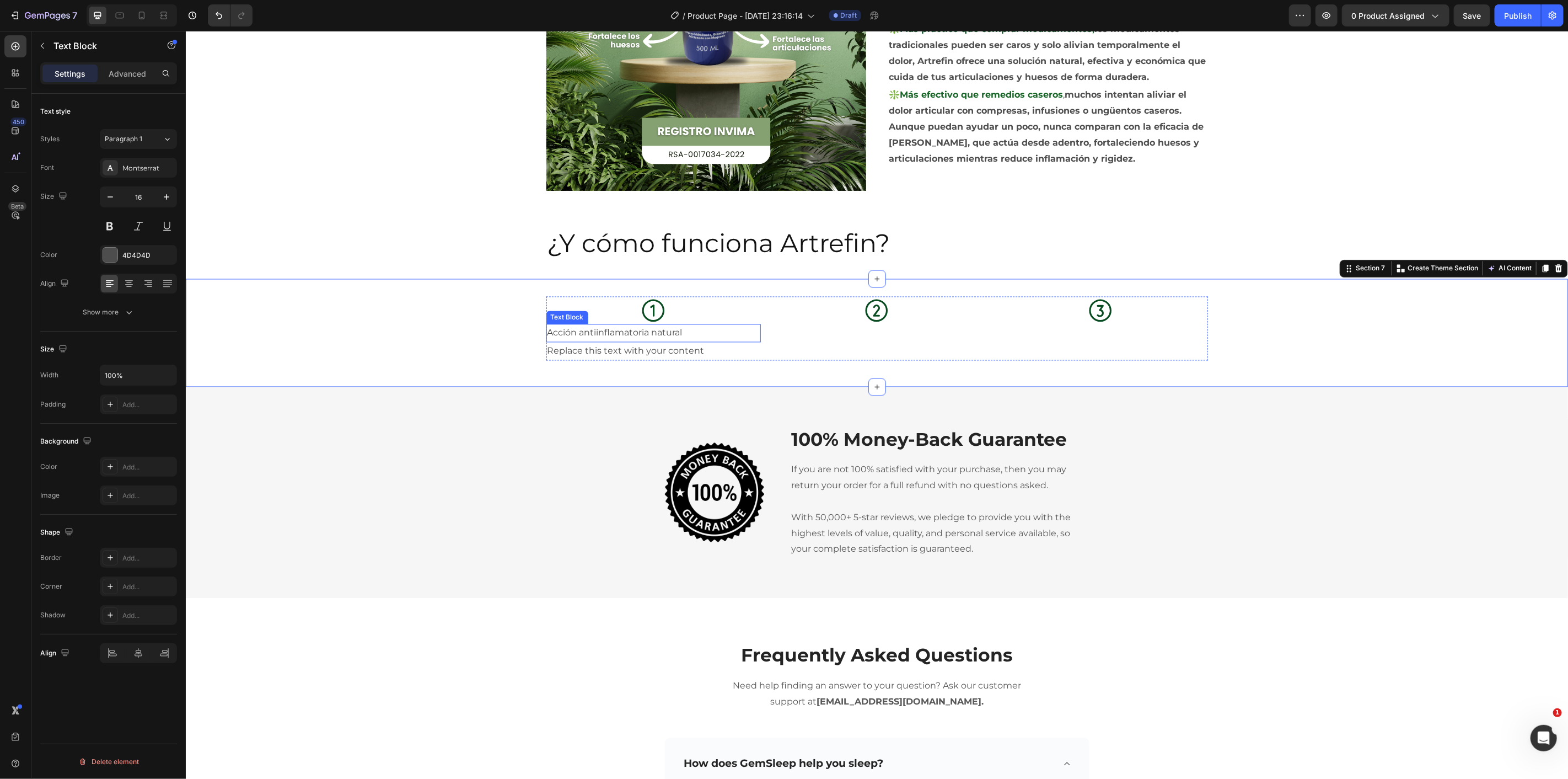
click at [640, 336] on p "Acción antiinflamatoria natural" at bounding box center [653, 332] width 212 height 16
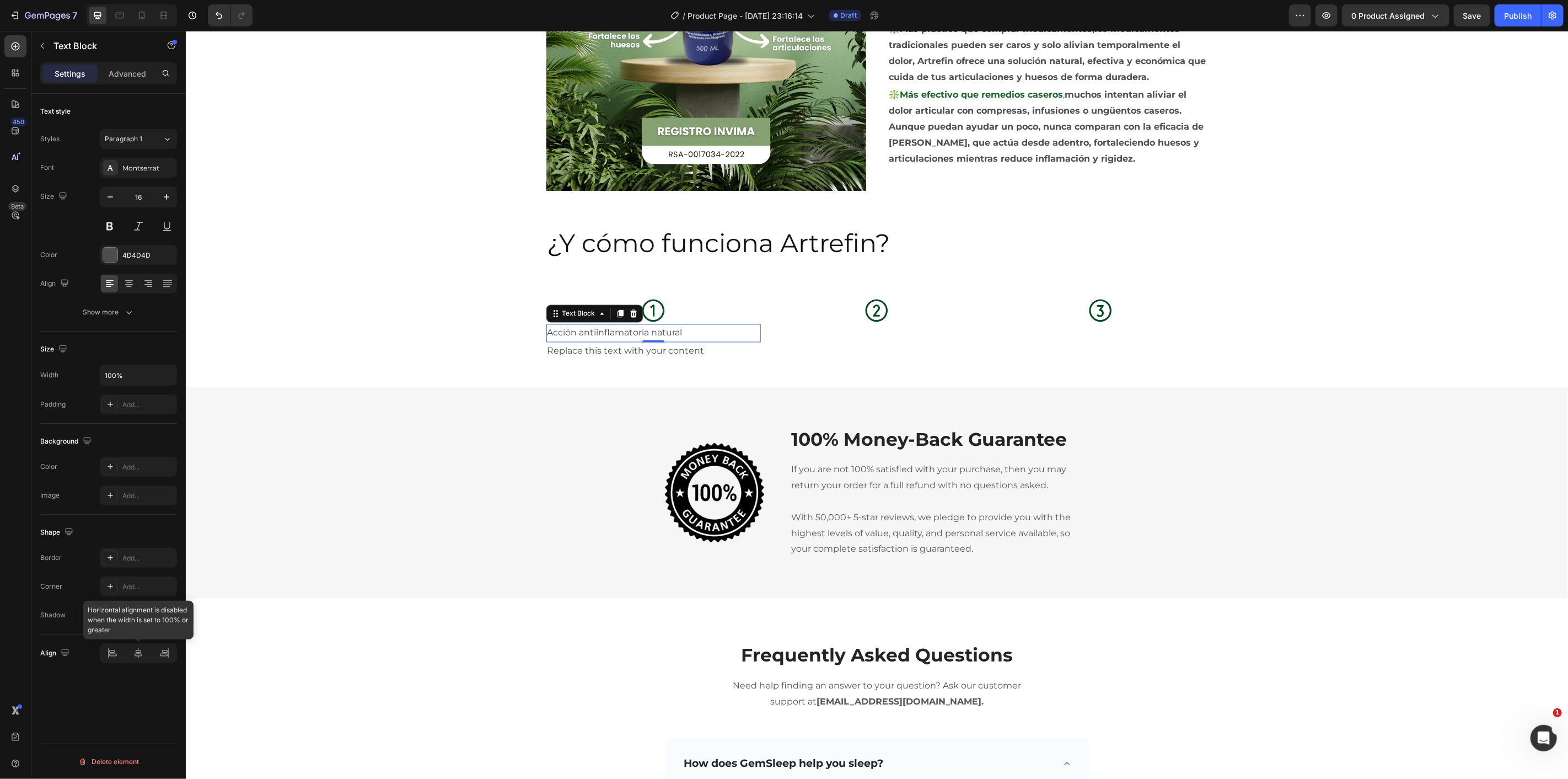
click at [138, 654] on div at bounding box center [138, 653] width 77 height 20
click at [134, 369] on input "100%" at bounding box center [138, 375] width 76 height 20
click at [164, 376] on icon "button" at bounding box center [166, 375] width 11 height 11
click at [147, 439] on div "Default 1200px" at bounding box center [126, 445] width 90 height 21
click at [131, 657] on div at bounding box center [138, 653] width 24 height 17
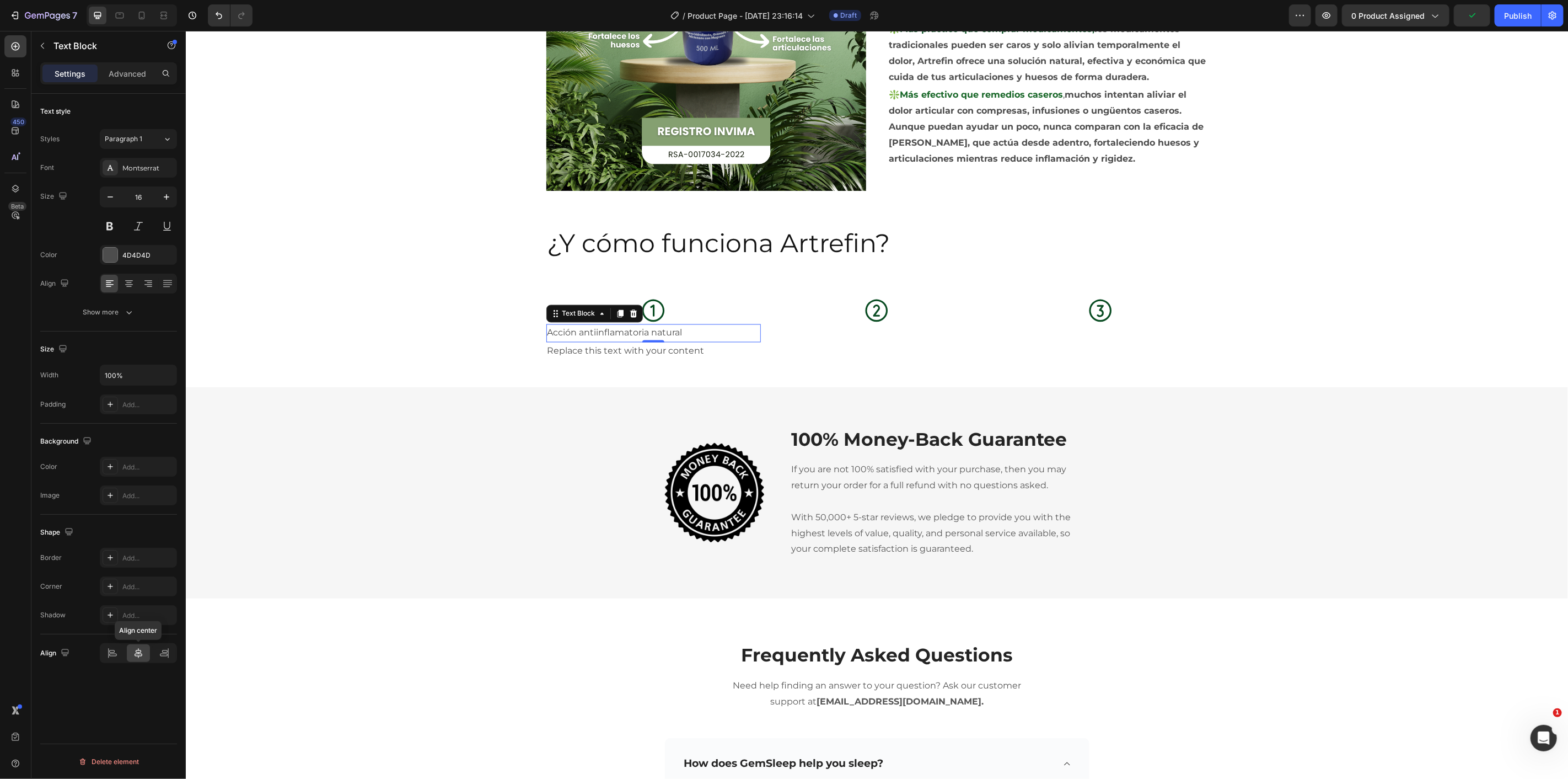
click at [140, 657] on icon at bounding box center [138, 653] width 11 height 11
click at [640, 328] on p "Acción antiinflamatoria natural" at bounding box center [653, 332] width 212 height 16
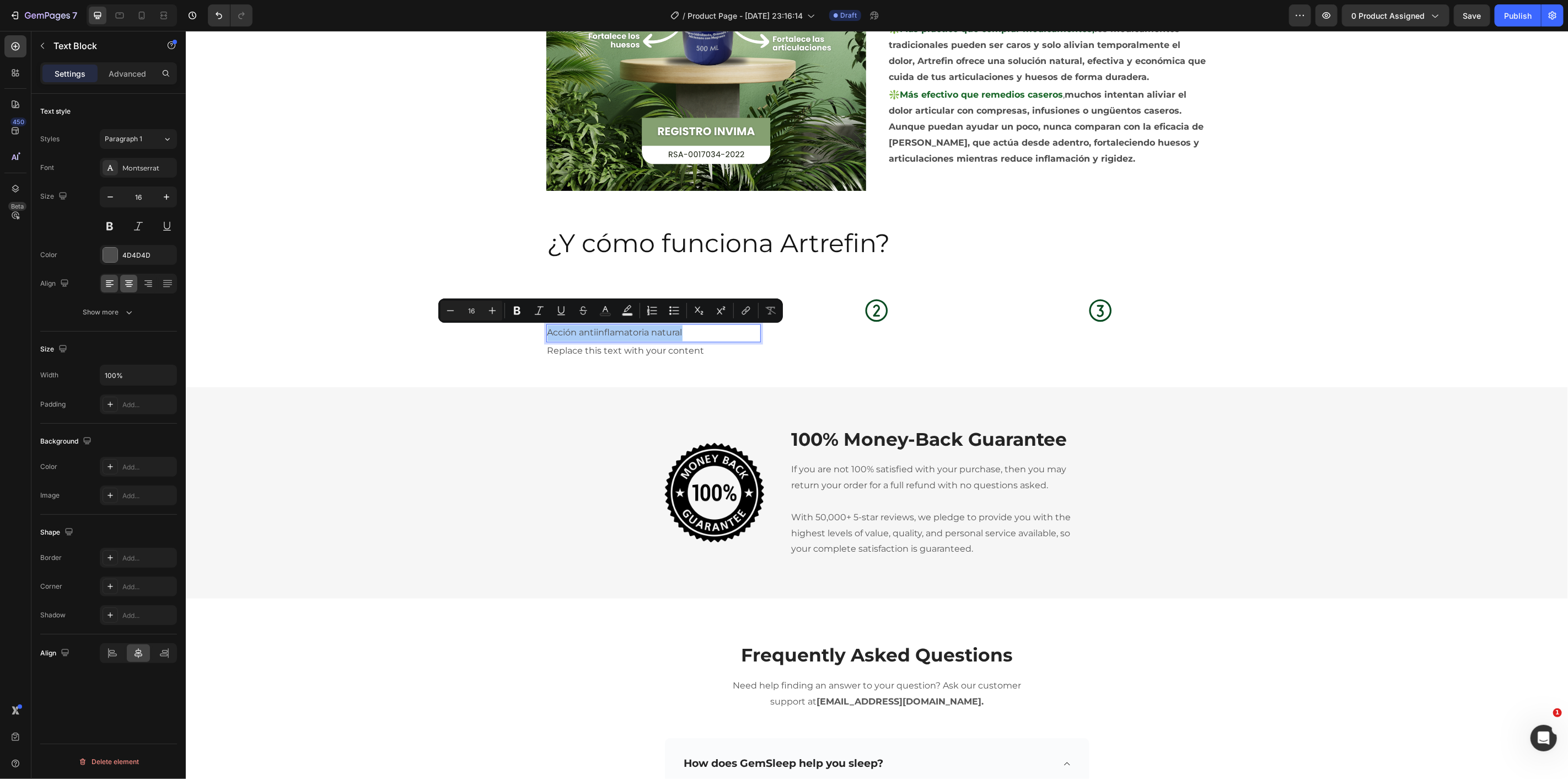
click at [128, 284] on icon at bounding box center [129, 283] width 11 height 11
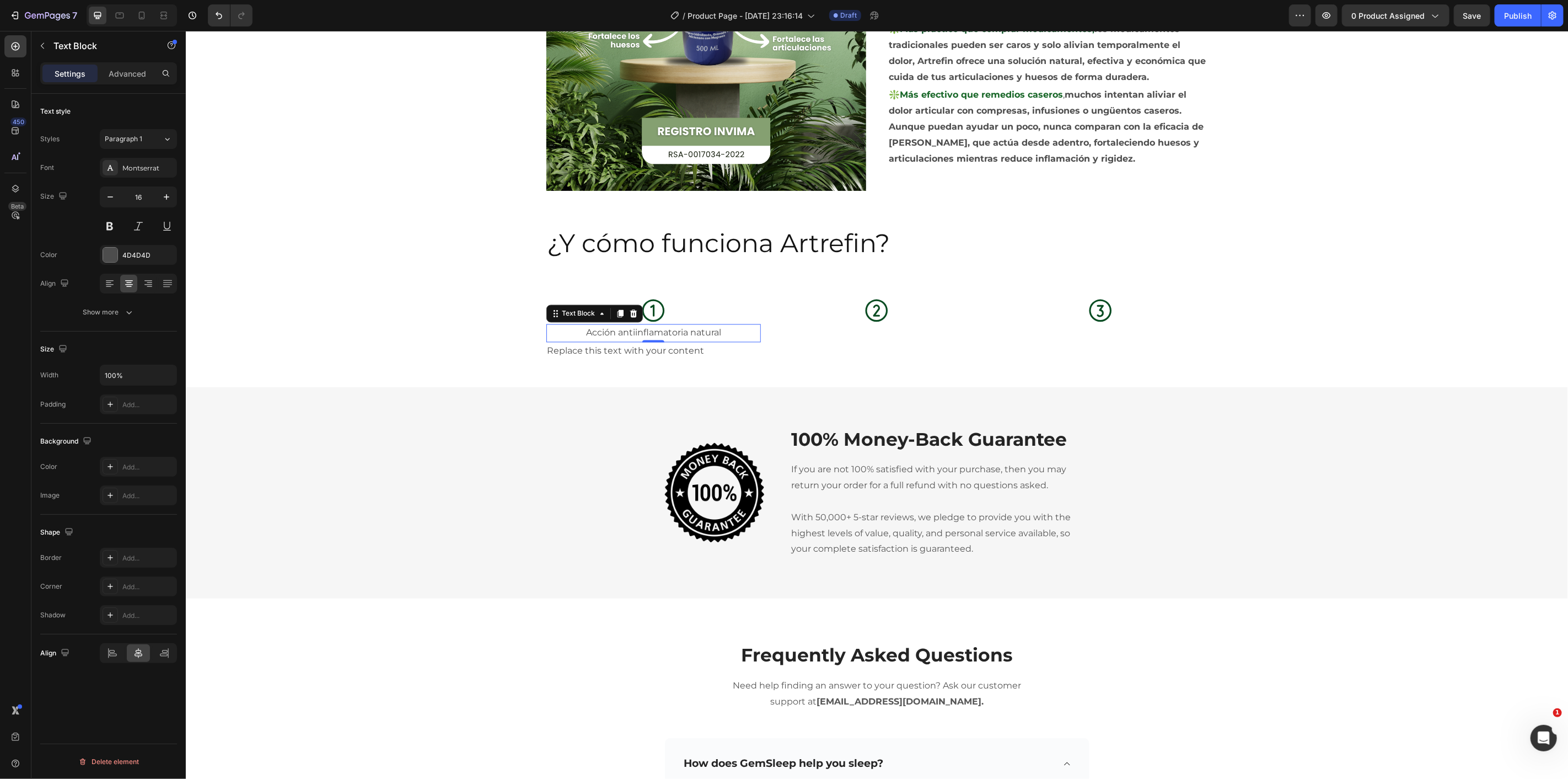
click at [655, 332] on p "Acción antiinflamatoria natural" at bounding box center [653, 332] width 212 height 16
click at [654, 331] on p "Acción antiinflamatoria natural" at bounding box center [653, 332] width 212 height 16
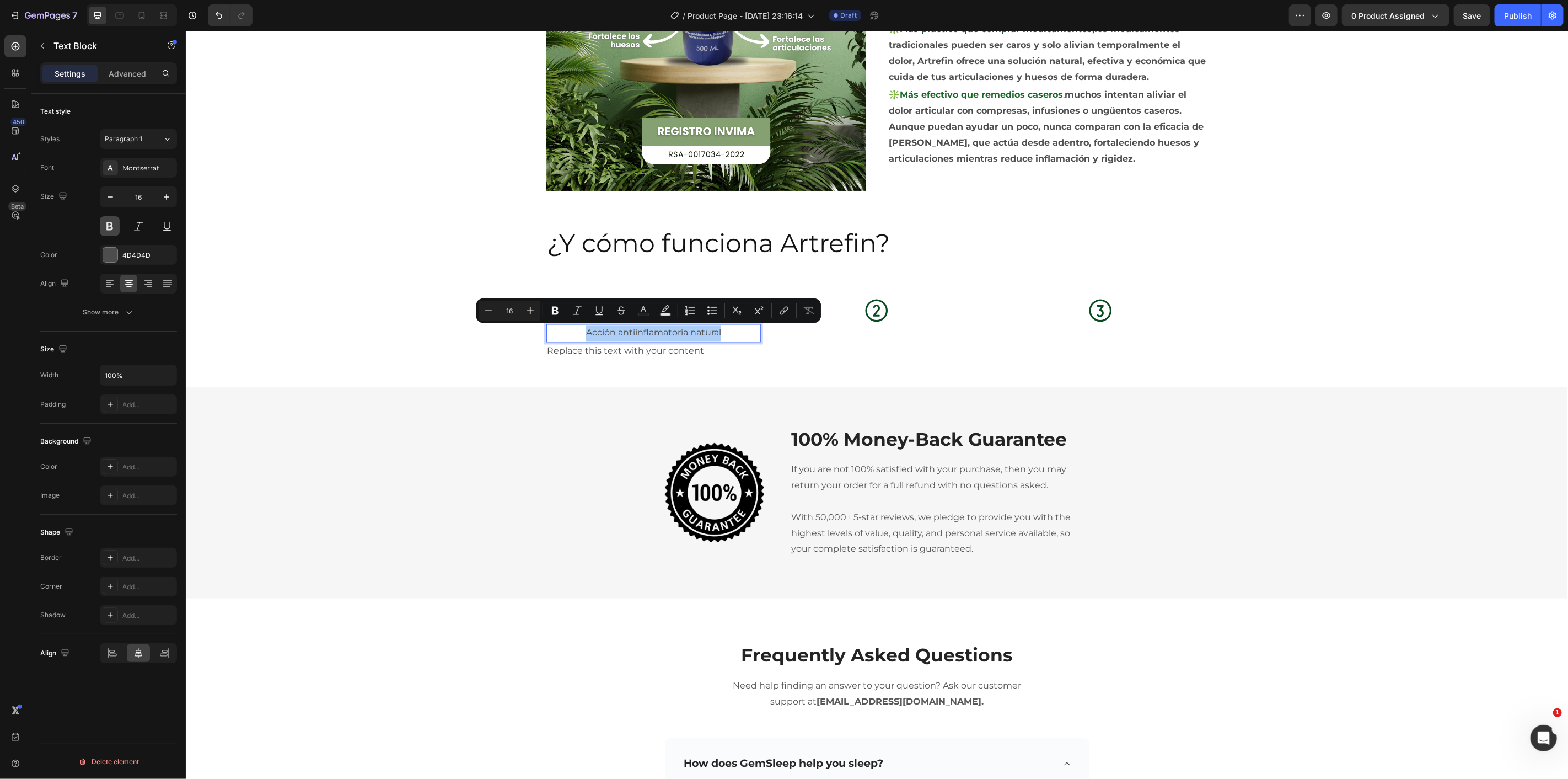
click at [117, 224] on button at bounding box center [109, 226] width 20 height 20
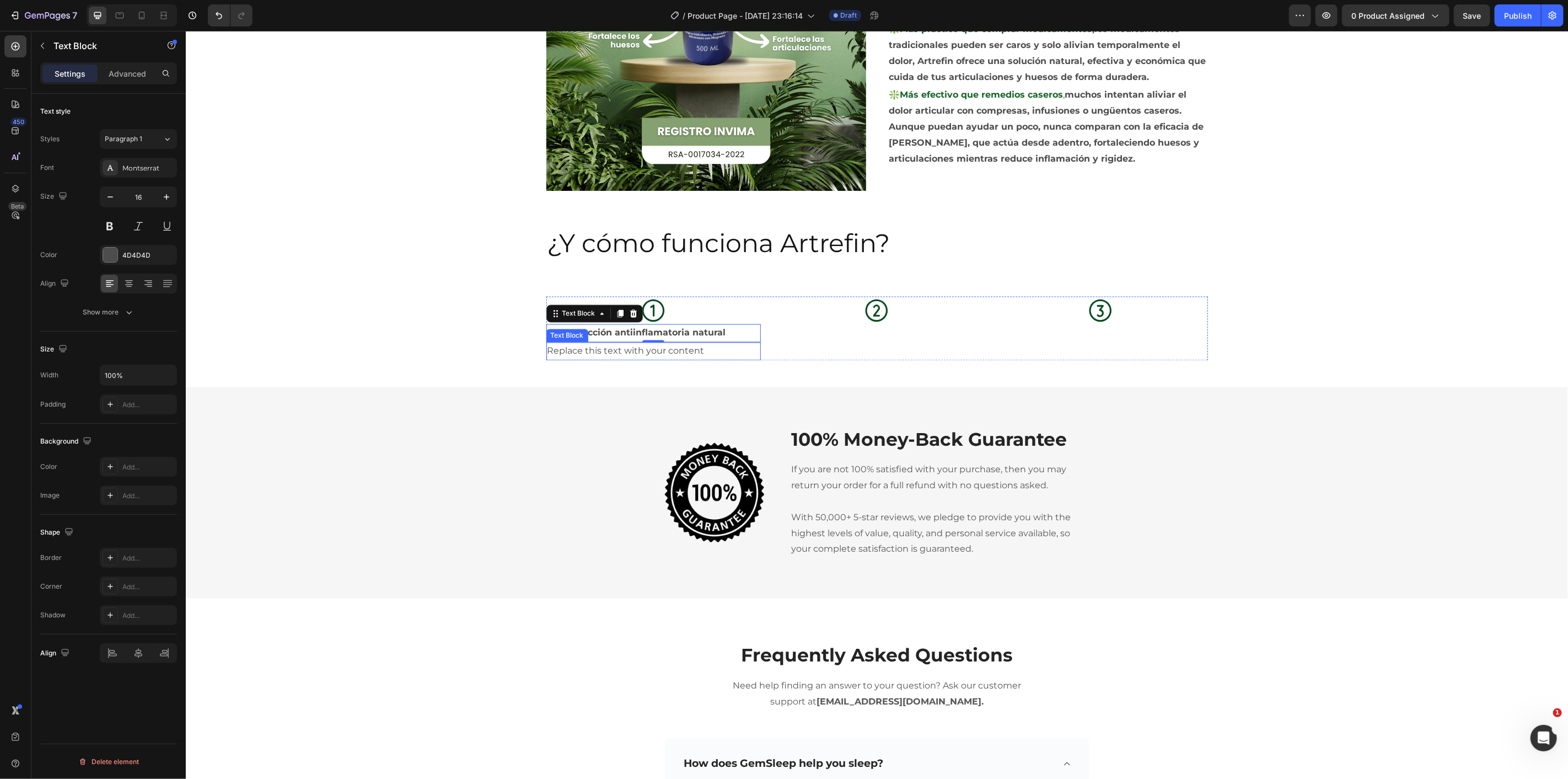
click at [597, 355] on div "Replace this text with your content" at bounding box center [653, 351] width 214 height 18
click at [604, 353] on div "Replace this text with your content" at bounding box center [653, 351] width 214 height 18
click at [605, 353] on p "Replace this text with your content" at bounding box center [653, 350] width 212 height 16
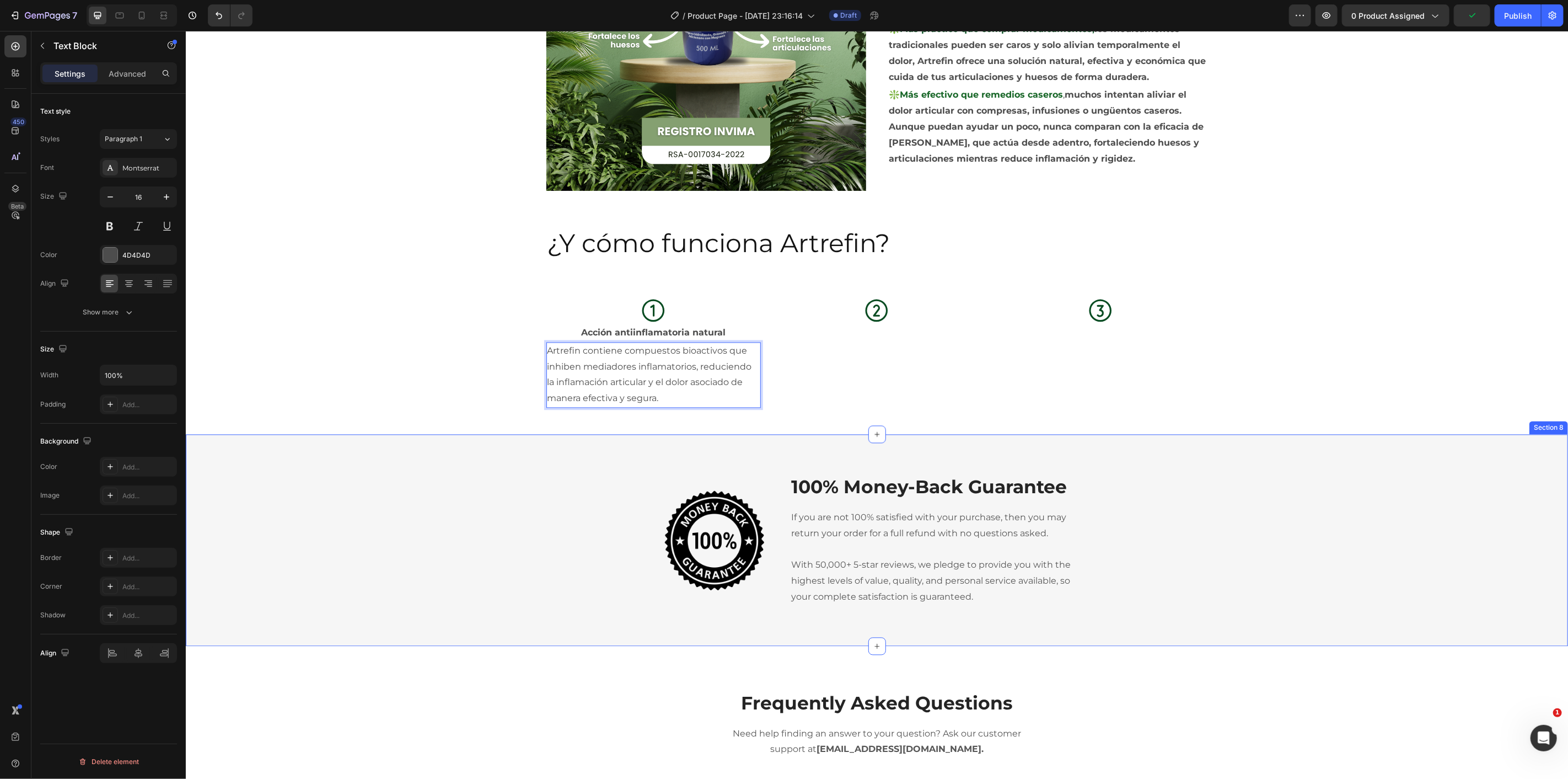
click at [447, 359] on div "Icon Acción antiinflamatoria natural Text Block Artrefin contiene compuestos bi…" at bounding box center [876, 356] width 1382 height 120
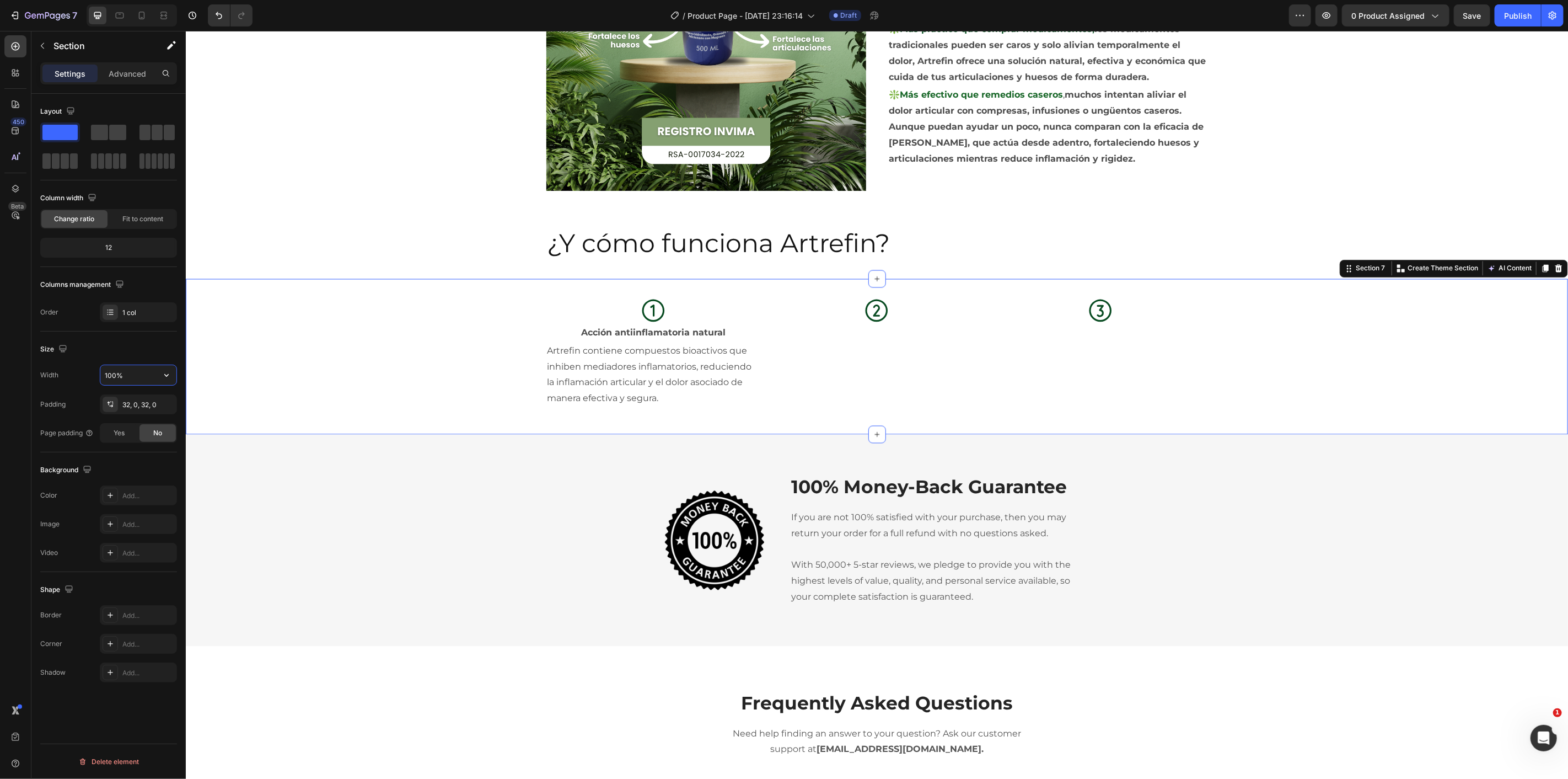
click at [151, 373] on input "100%" at bounding box center [138, 375] width 76 height 20
click at [161, 378] on icon "button" at bounding box center [166, 375] width 11 height 11
click at [140, 431] on div "Default 1200px" at bounding box center [126, 424] width 90 height 21
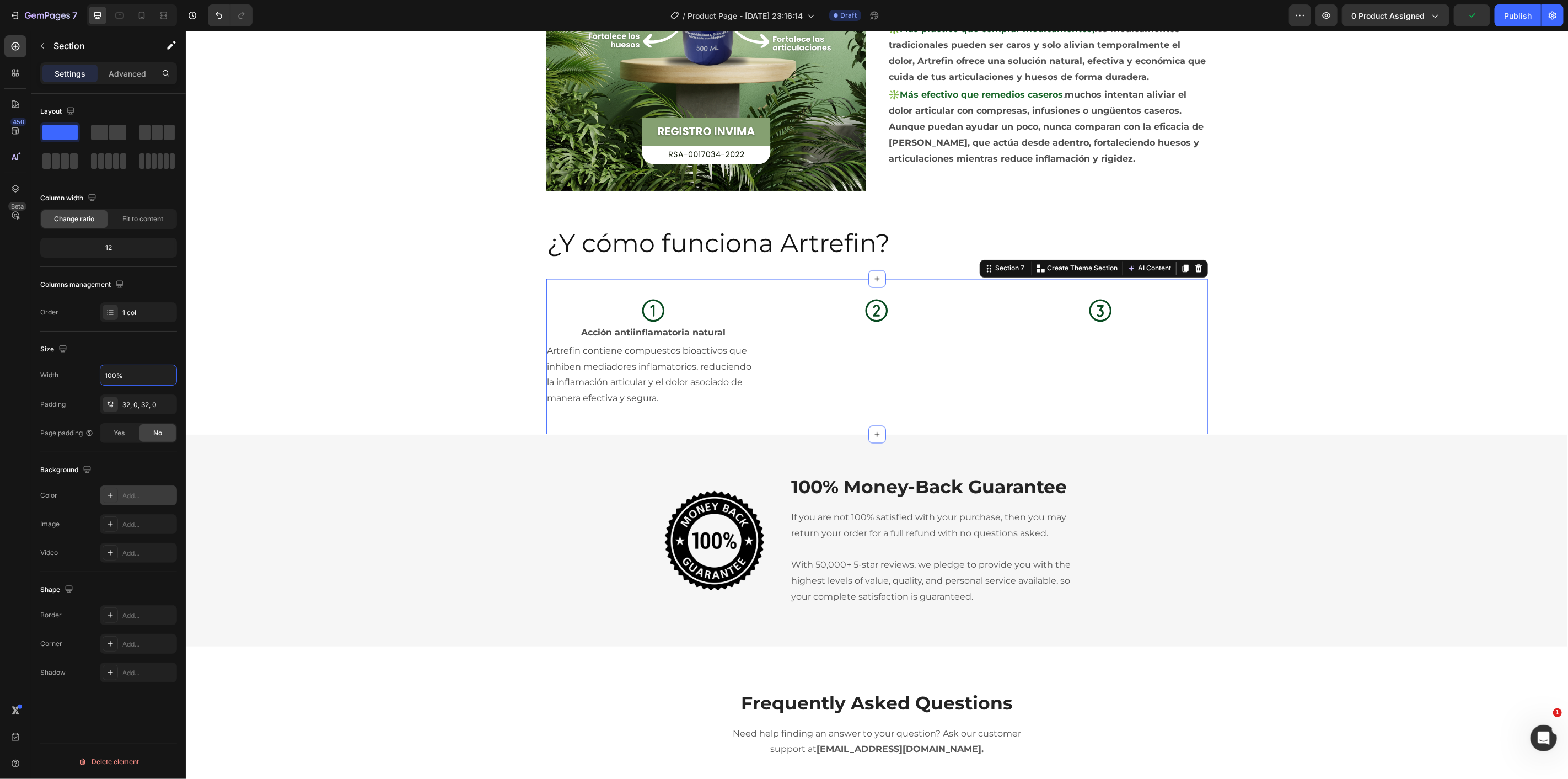
click at [142, 492] on div "Add..." at bounding box center [148, 496] width 52 height 10
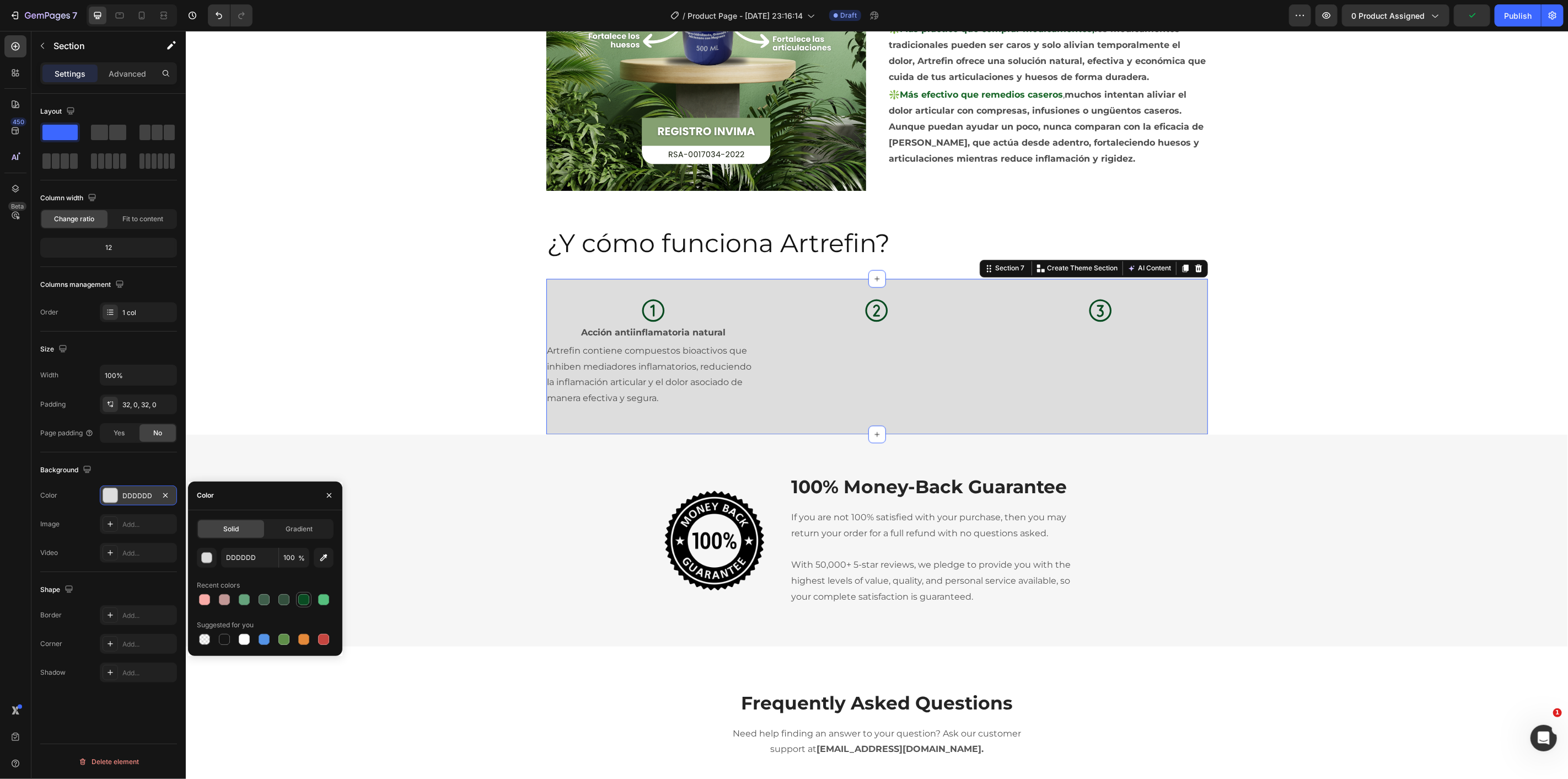
click at [303, 598] on div at bounding box center [304, 600] width 11 height 11
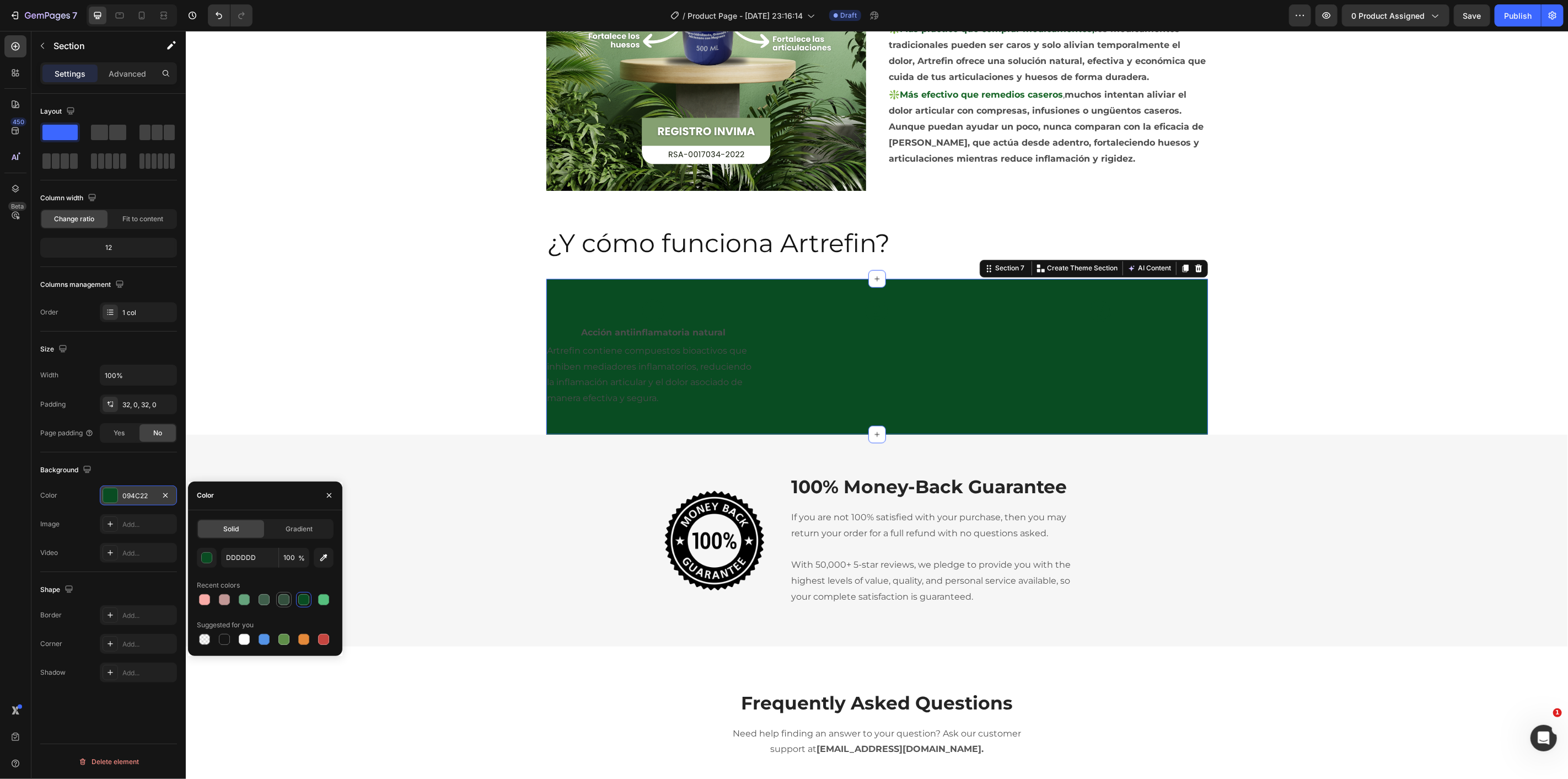
click at [281, 605] on div at bounding box center [283, 599] width 13 height 13
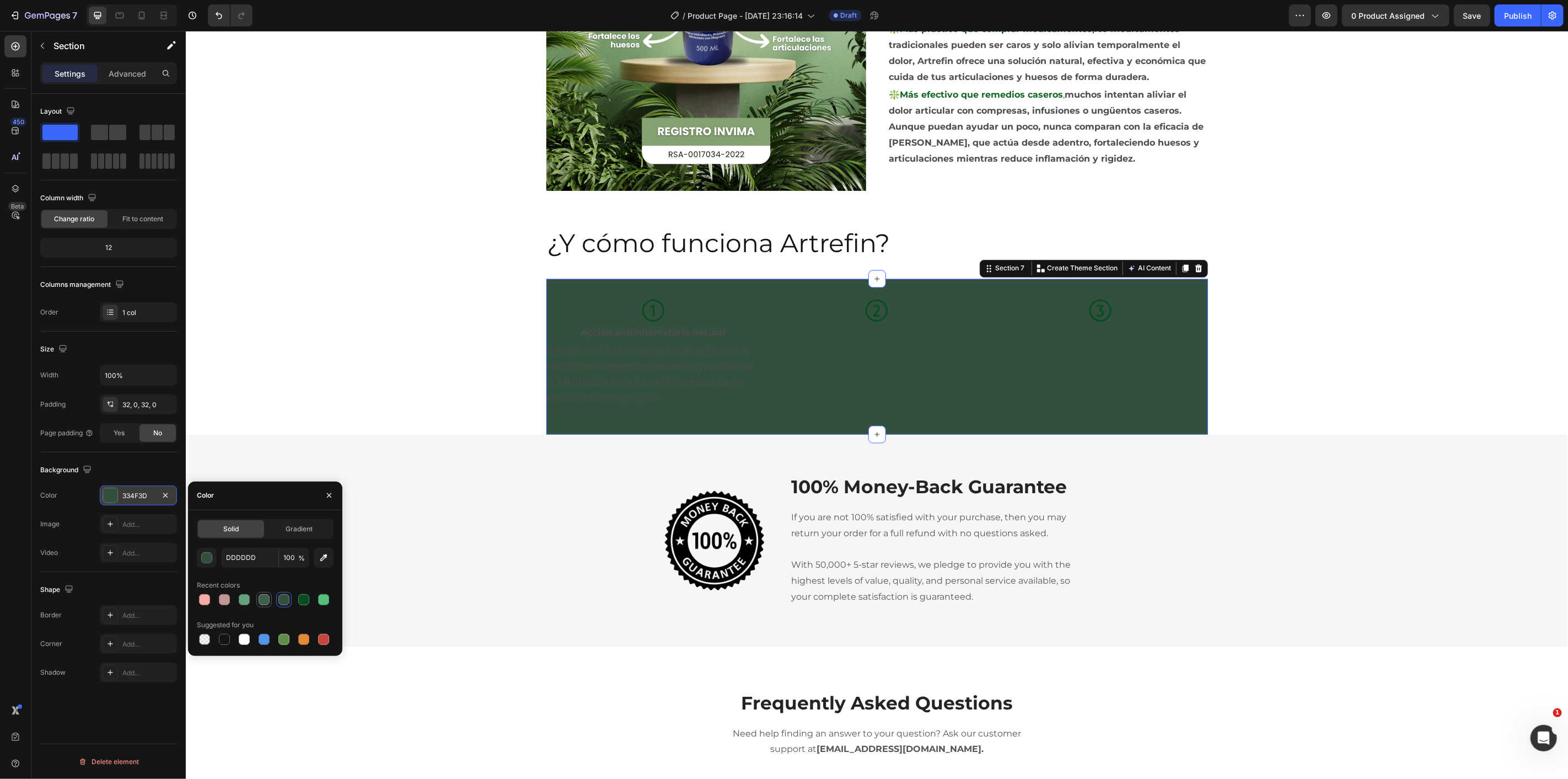
click at [265, 602] on div at bounding box center [264, 600] width 11 height 11
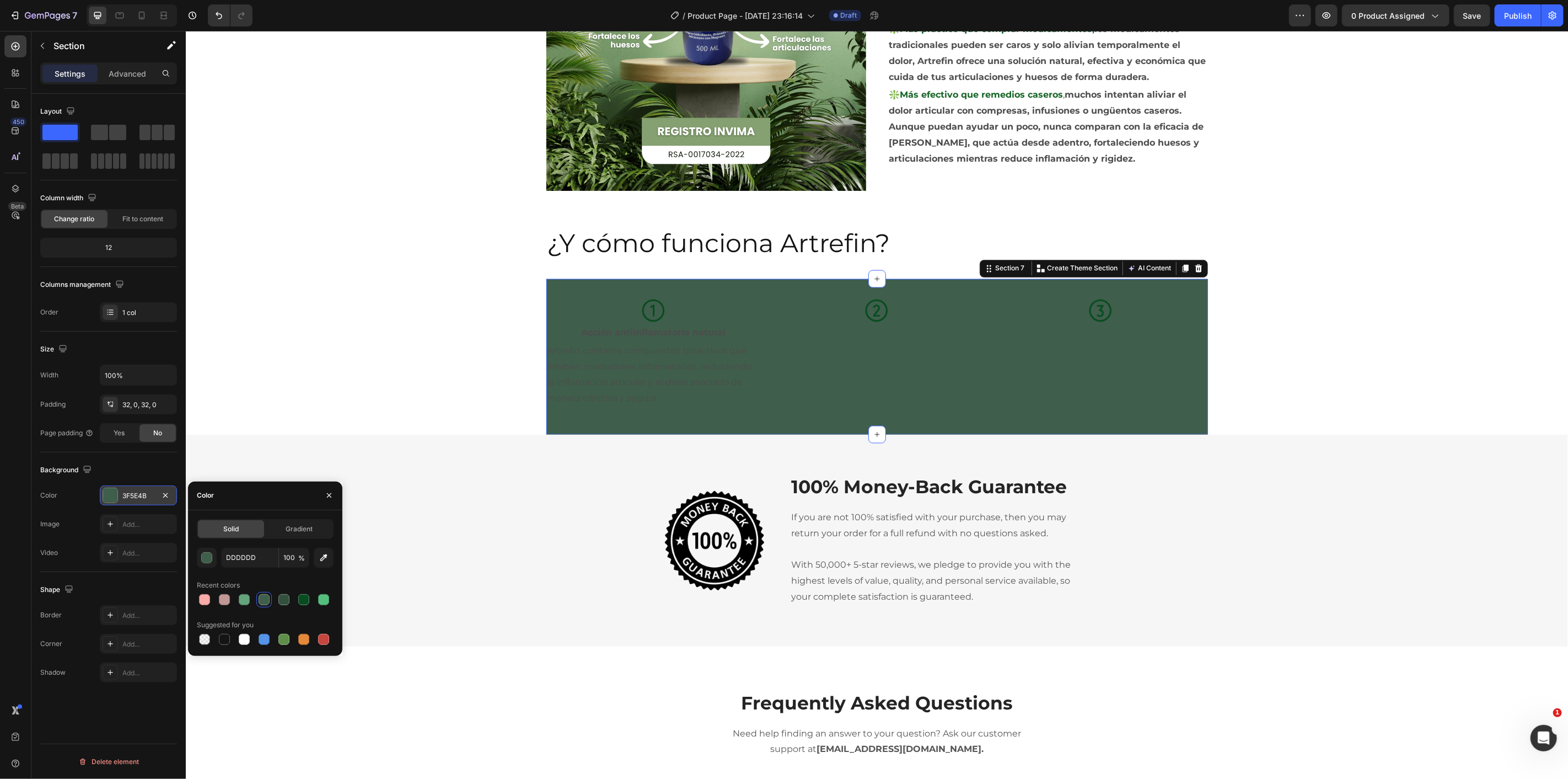
click at [252, 601] on div at bounding box center [265, 600] width 137 height 15
click at [248, 602] on div at bounding box center [244, 600] width 11 height 11
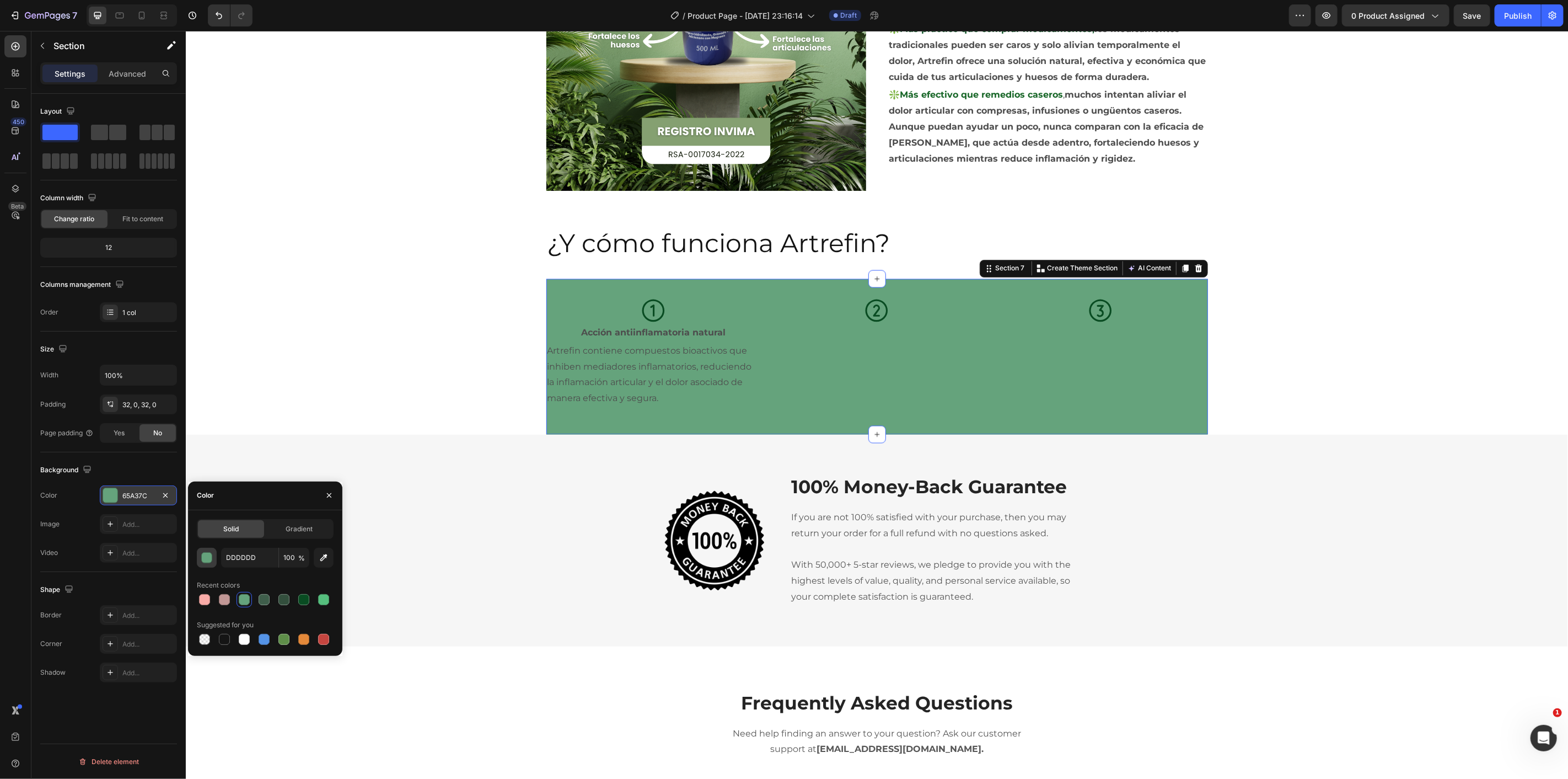
click at [203, 556] on div "button" at bounding box center [207, 558] width 11 height 11
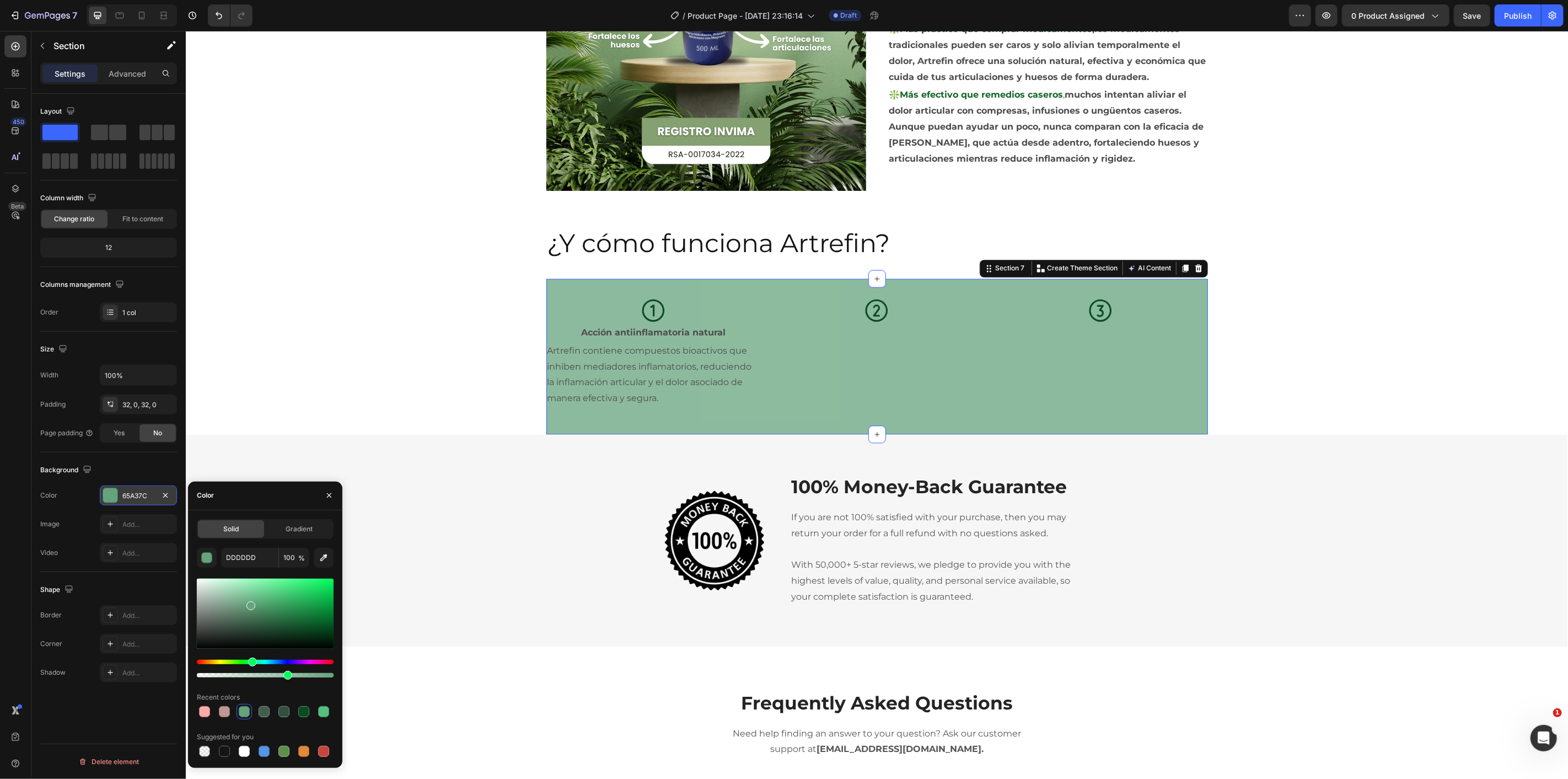
drag, startPoint x: 311, startPoint y: 674, endPoint x: 283, endPoint y: 674, distance: 28.0
click at [283, 674] on div at bounding box center [288, 675] width 9 height 9
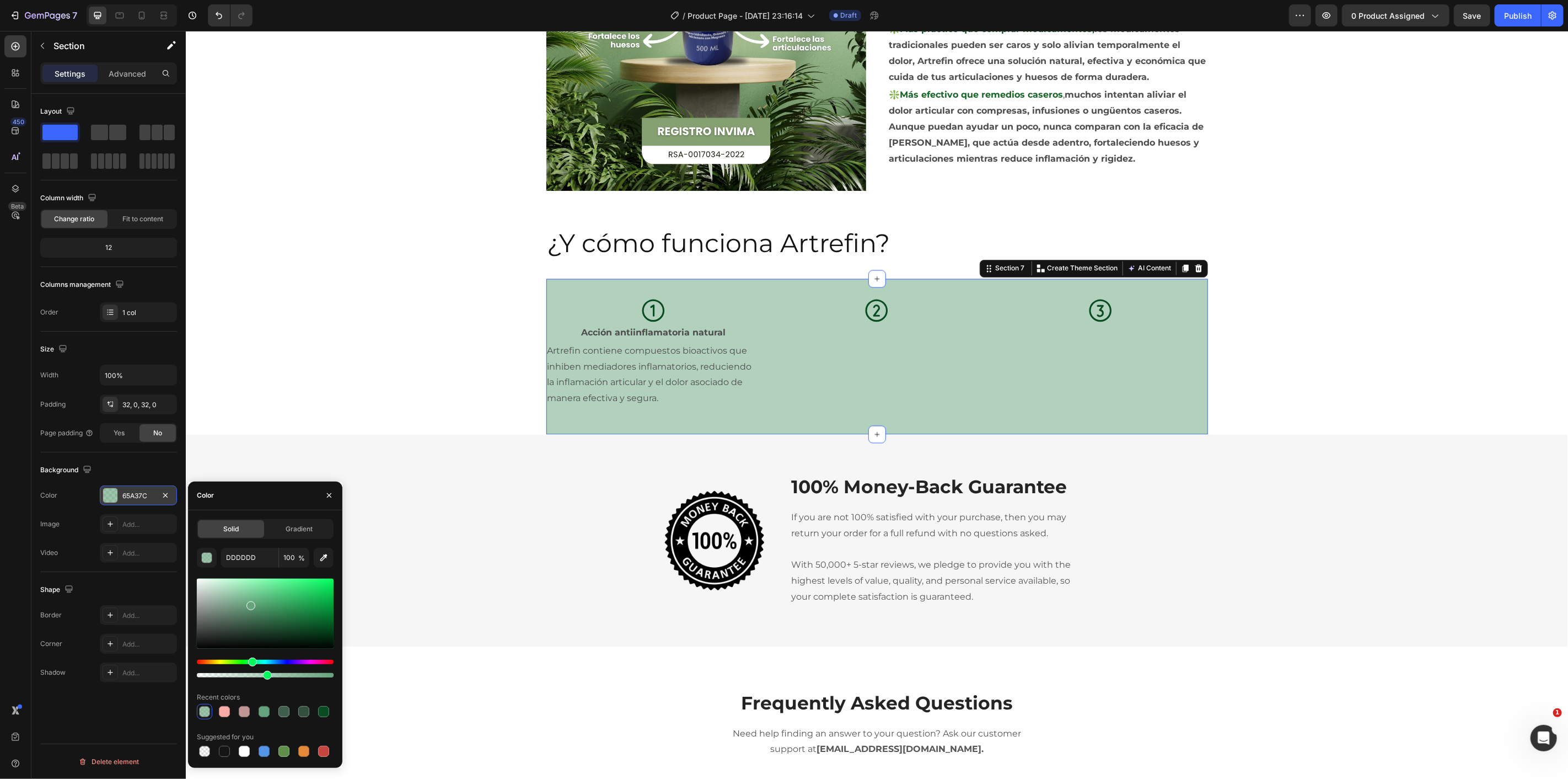
drag, startPoint x: 284, startPoint y: 675, endPoint x: 224, endPoint y: 651, distance: 64.6
click at [264, 676] on div at bounding box center [267, 675] width 9 height 9
click at [125, 378] on input "100%" at bounding box center [138, 375] width 76 height 20
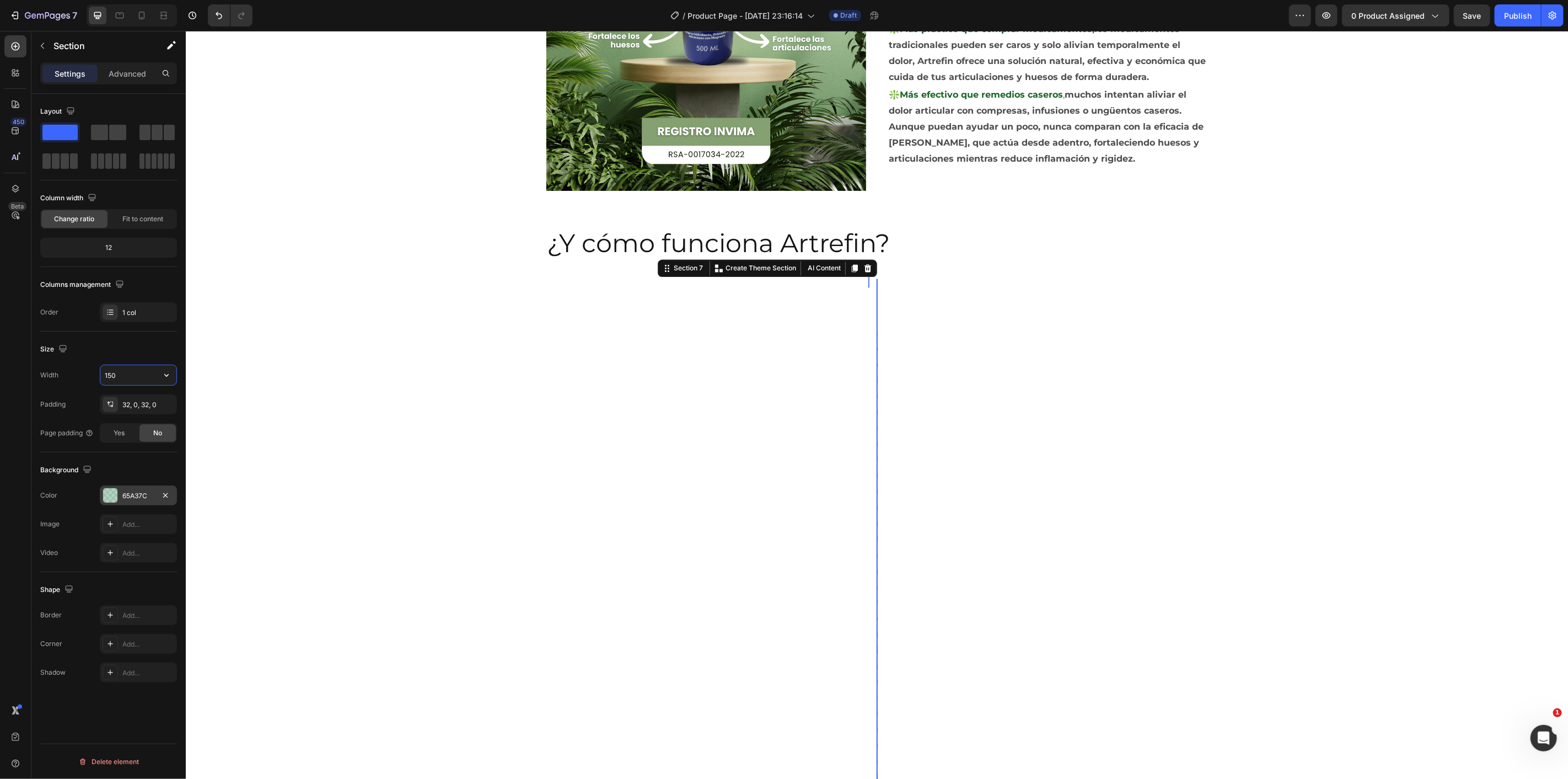
type input "1500"
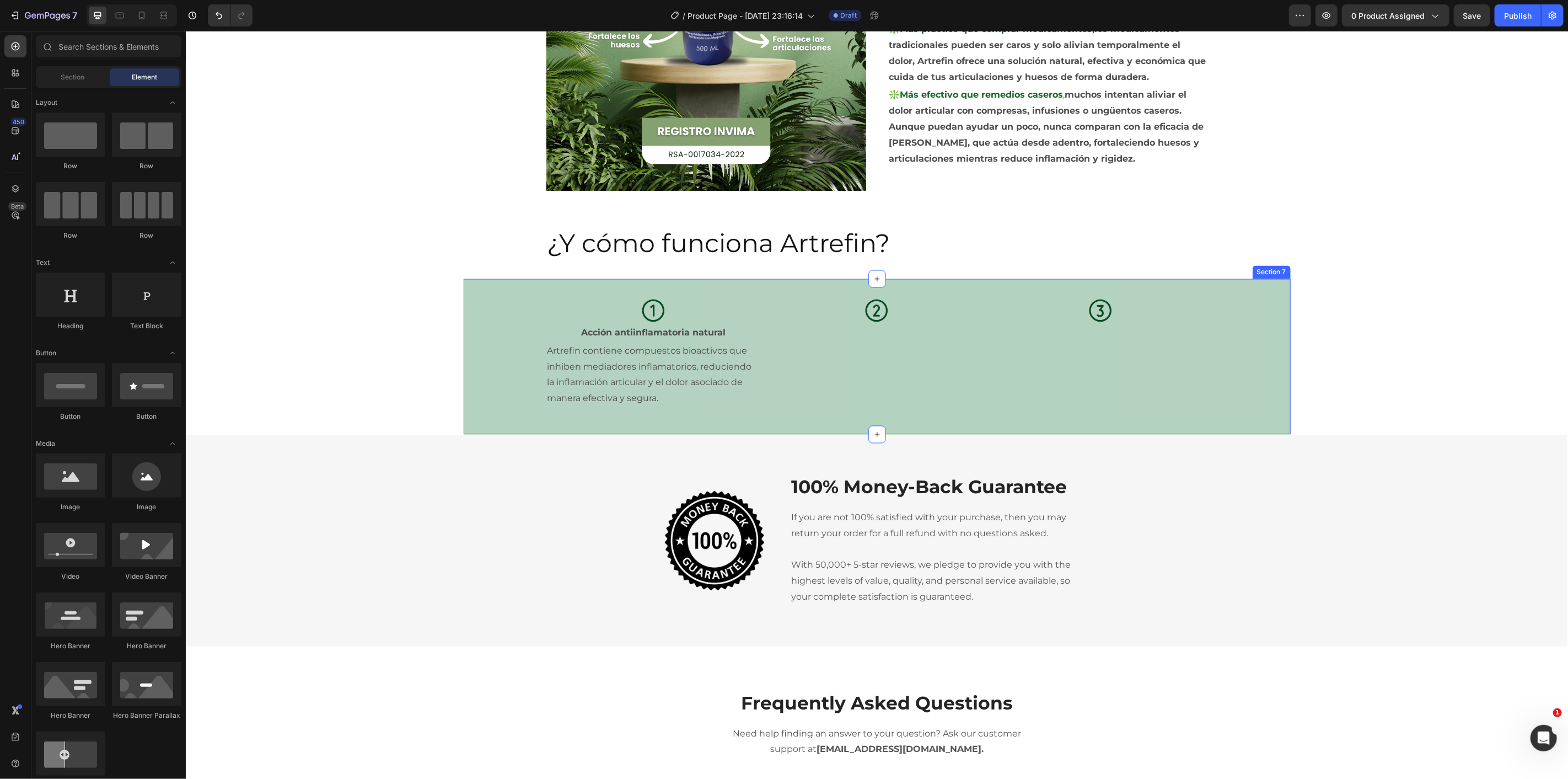
click at [497, 371] on div "Icon Acción antiinflamatoria natural Text Block Artrefin contiene compuestos bi…" at bounding box center [877, 356] width 827 height 120
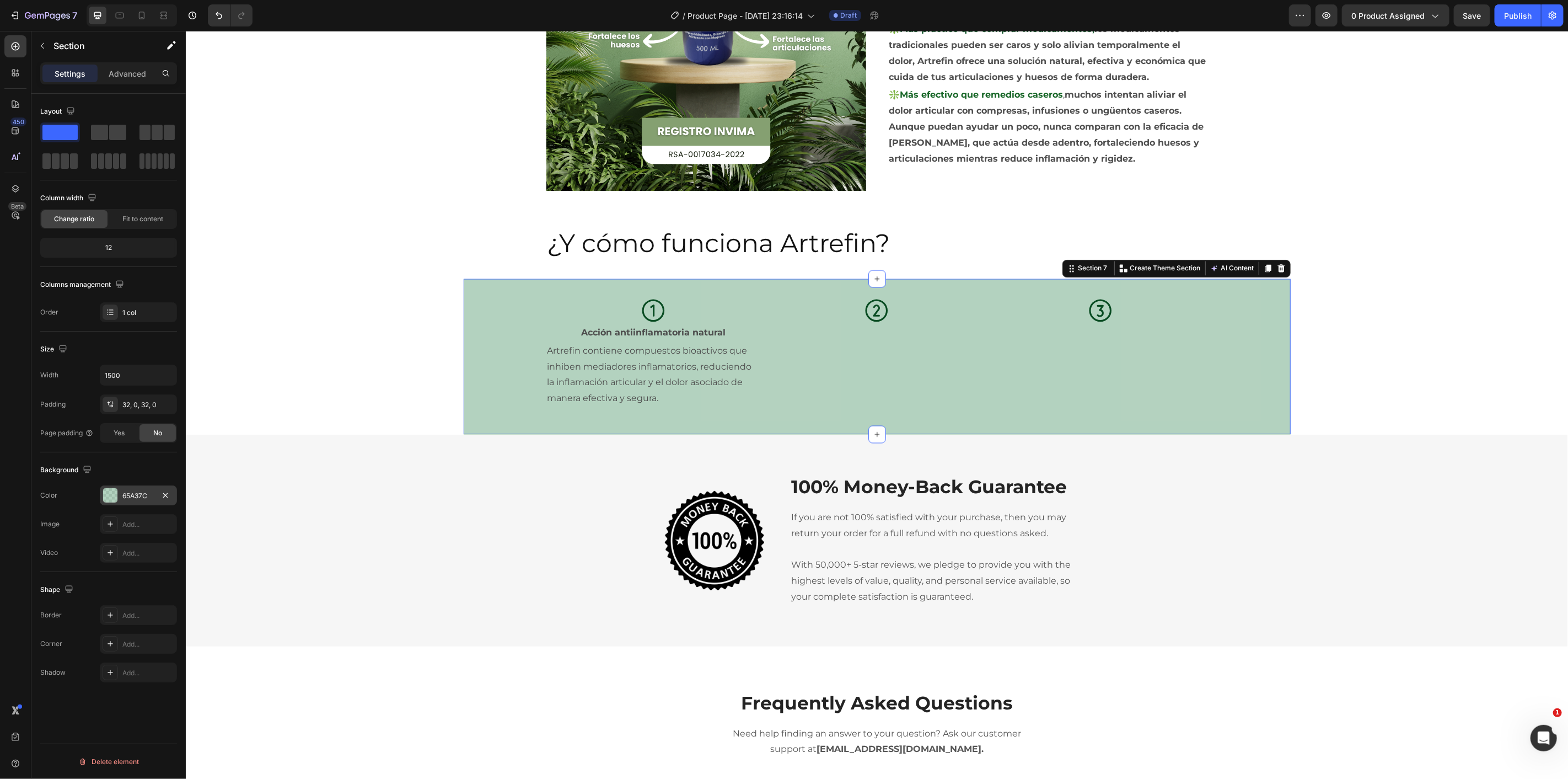
click at [106, 489] on div at bounding box center [110, 495] width 14 height 14
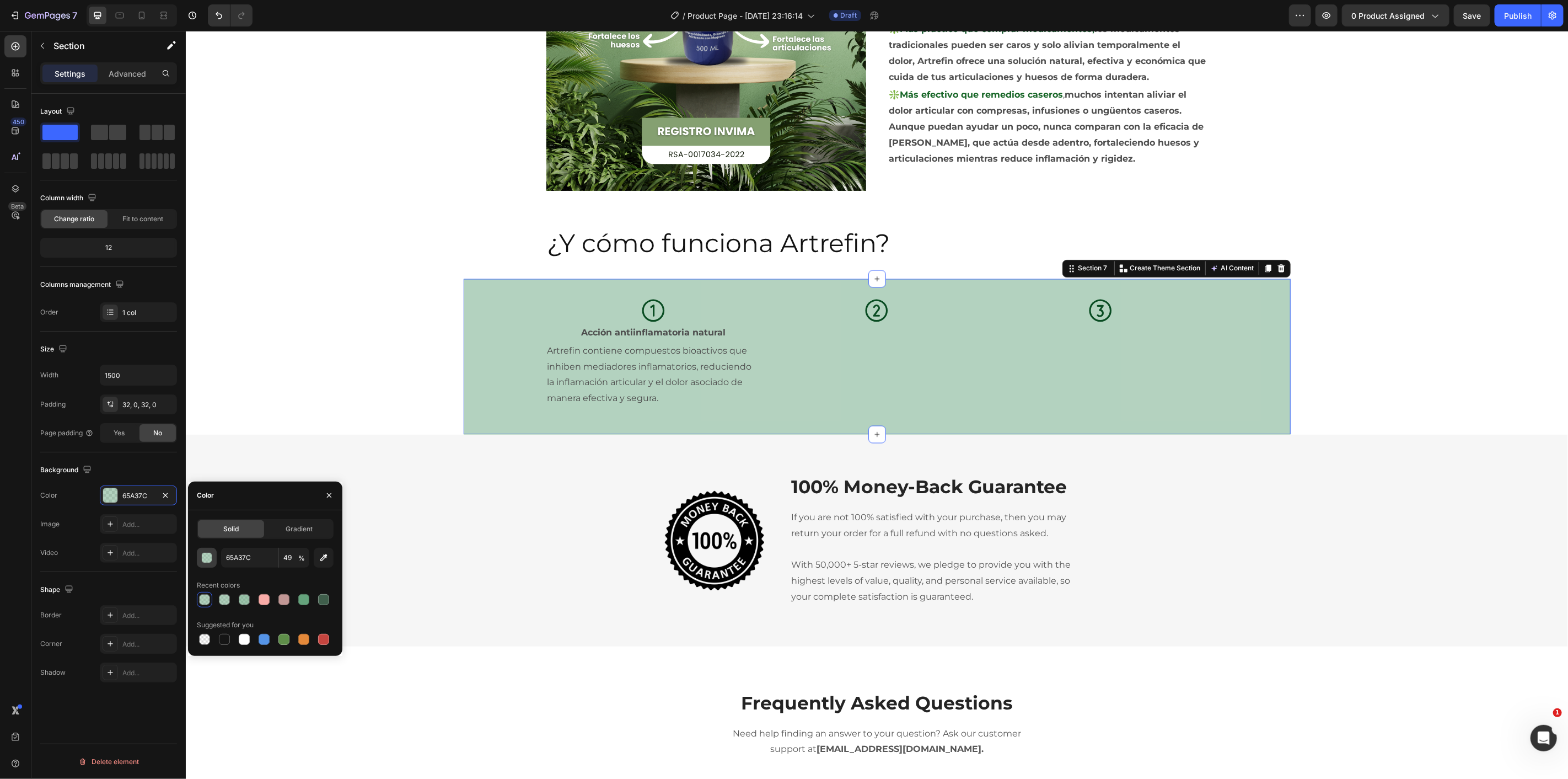
click at [206, 556] on div "button" at bounding box center [207, 558] width 11 height 11
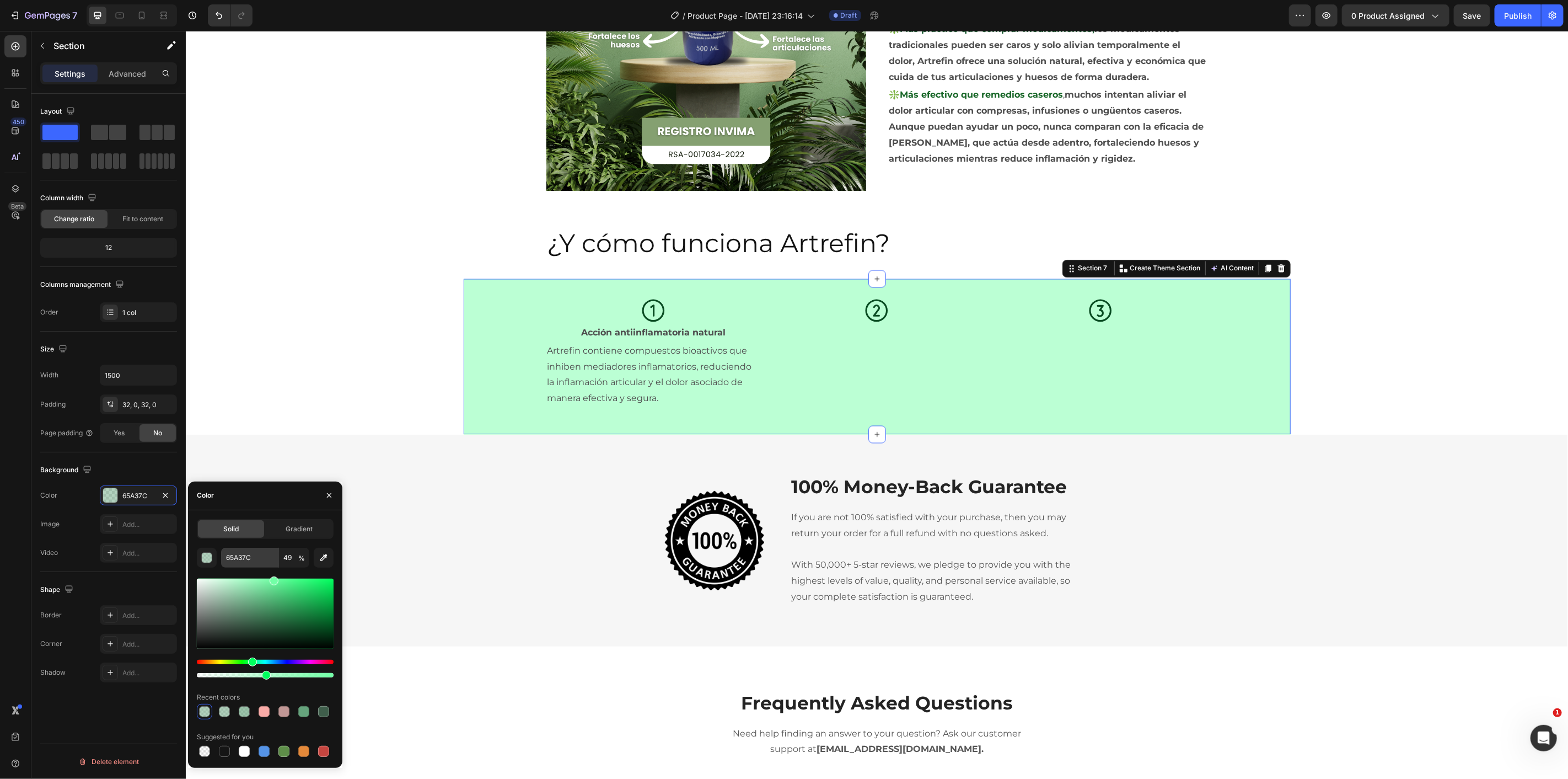
drag, startPoint x: 250, startPoint y: 607, endPoint x: 273, endPoint y: 562, distance: 50.5
click at [273, 562] on div "65A37C 49 % Recent colors Suggested for you" at bounding box center [265, 654] width 137 height 211
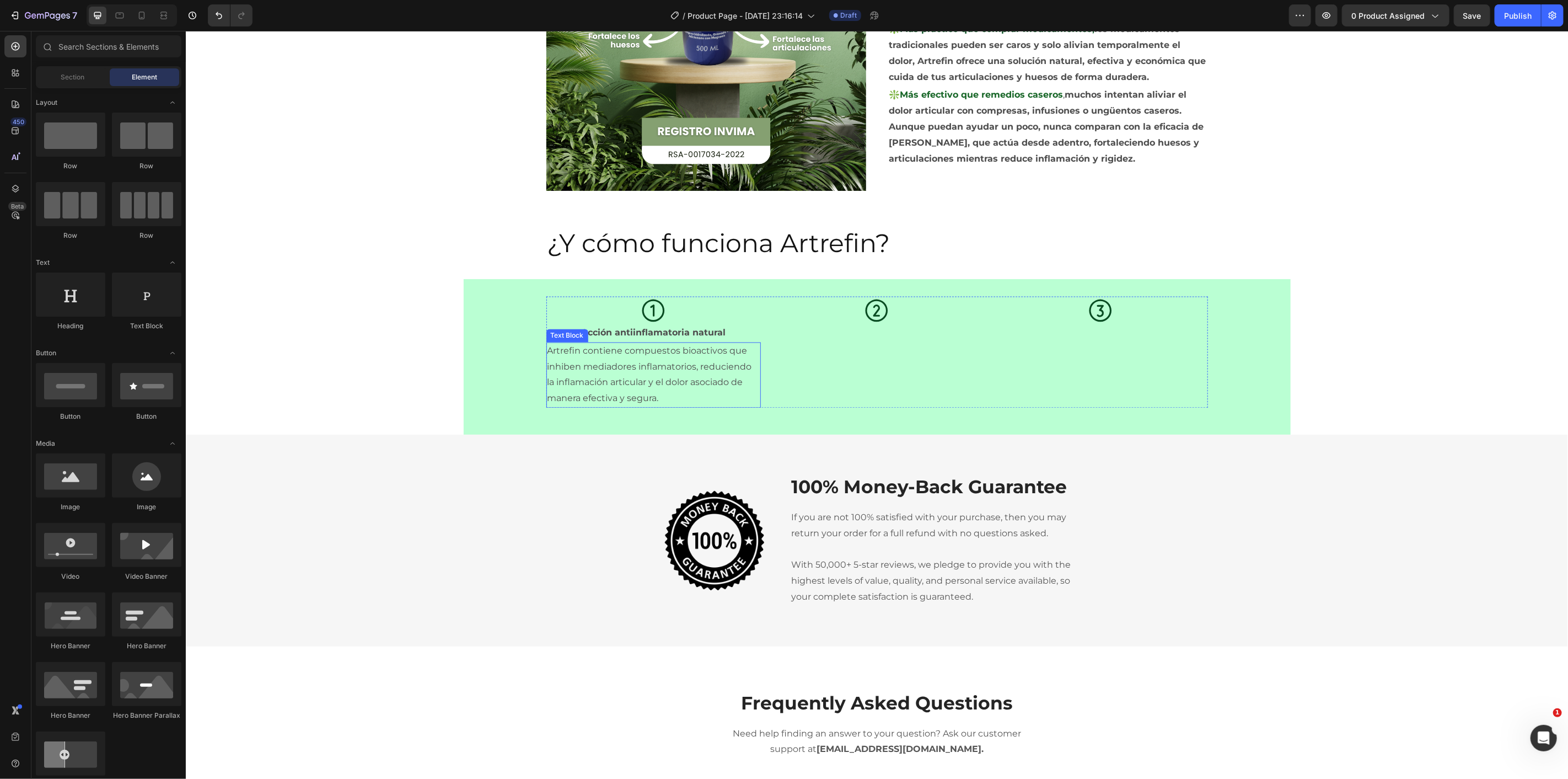
click at [688, 377] on p "Artrefin contiene compuestos bioactivos que inhiben mediadores inflamatorios, r…" at bounding box center [653, 374] width 212 height 63
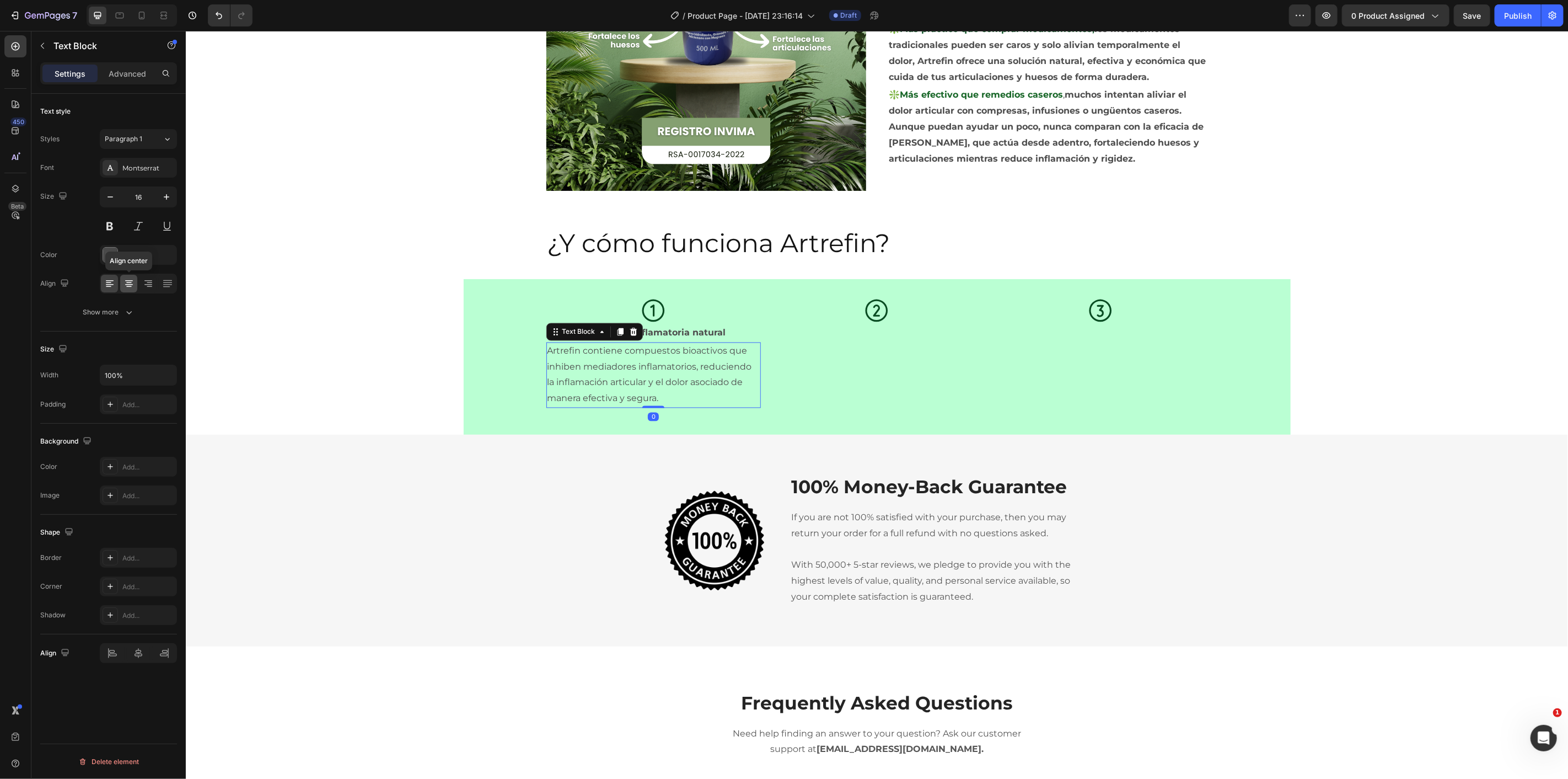
click at [133, 288] on icon at bounding box center [129, 283] width 11 height 11
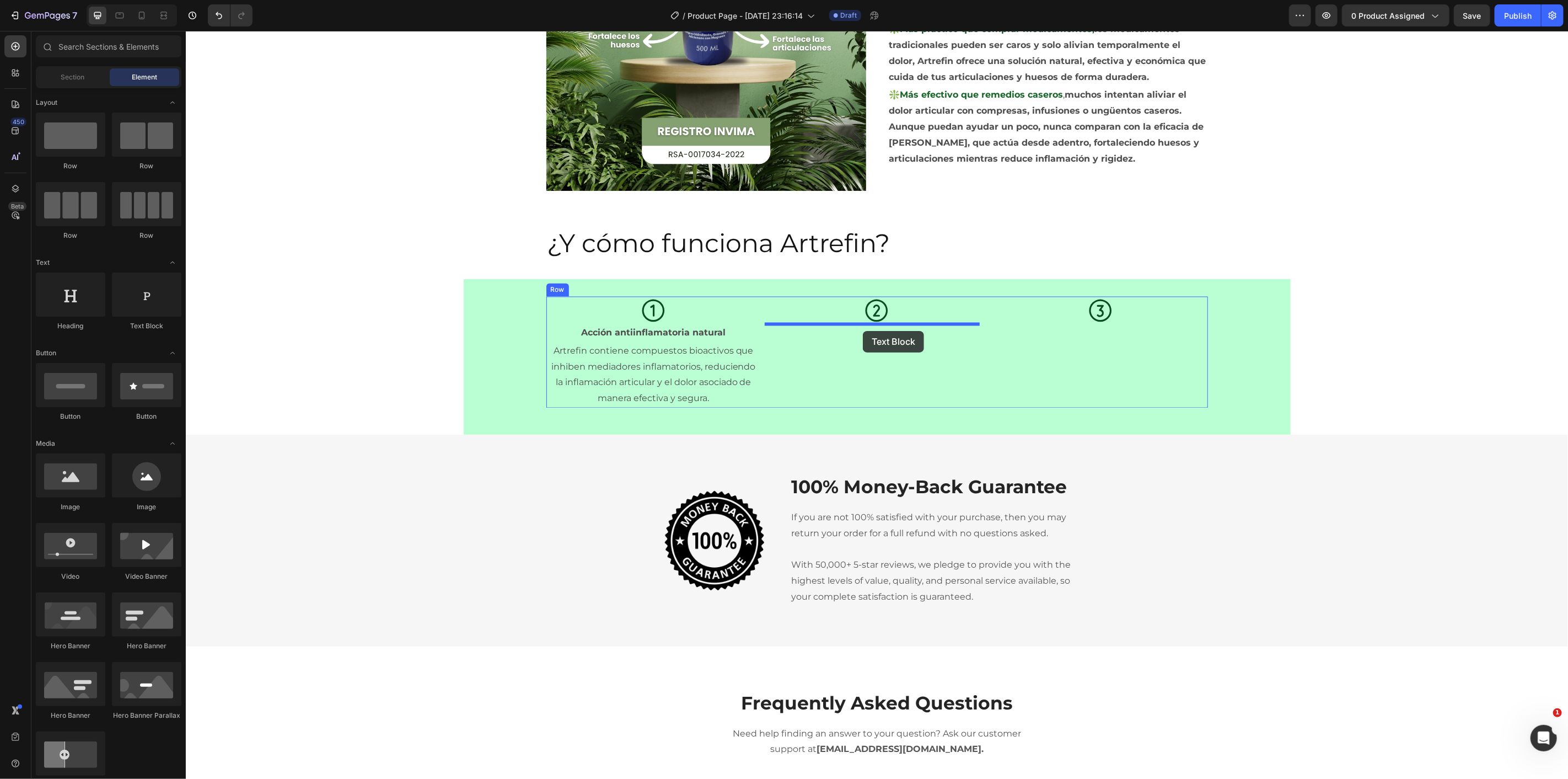
drag, startPoint x: 324, startPoint y: 321, endPoint x: 862, endPoint y: 331, distance: 538.1
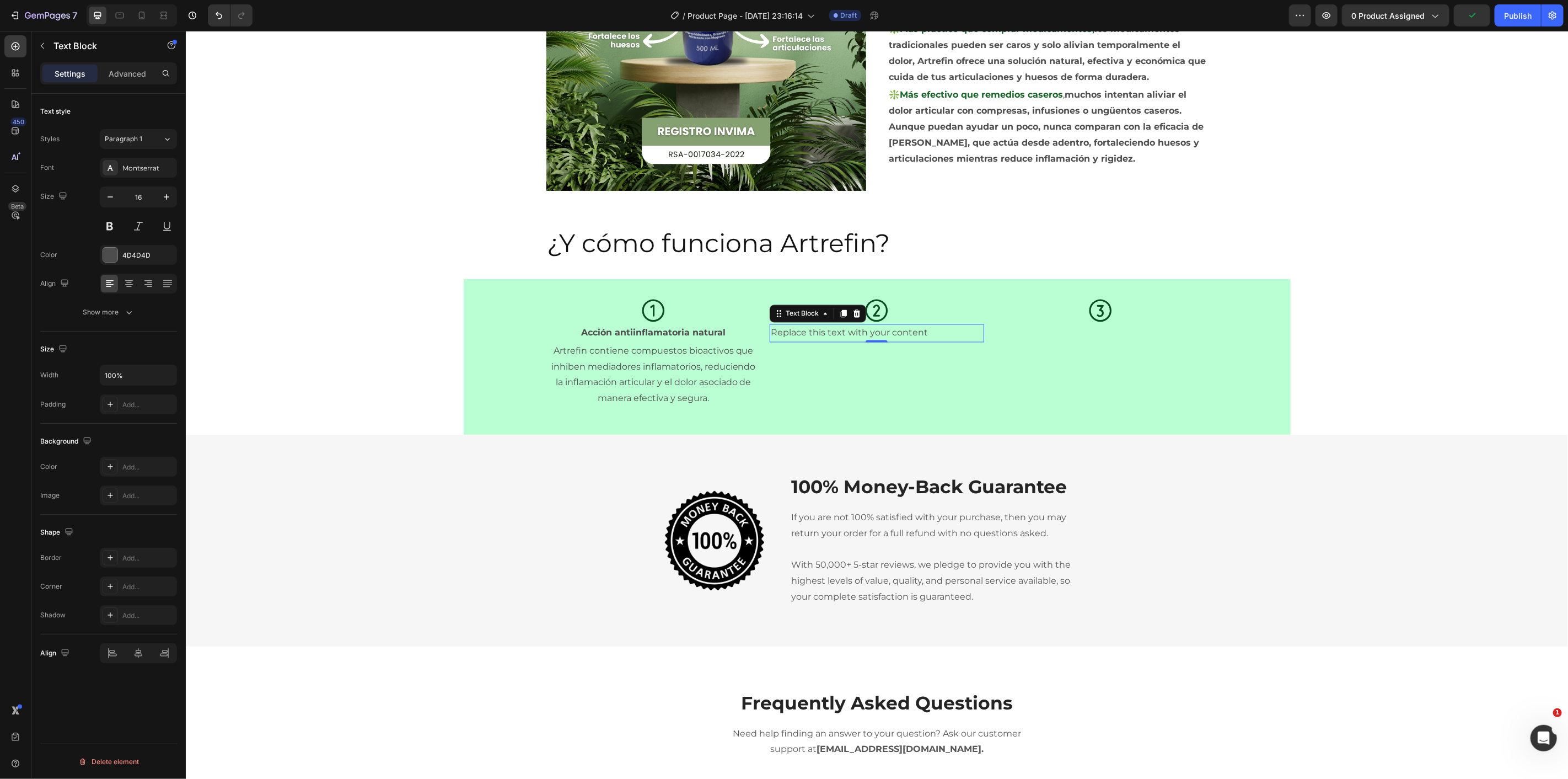
click at [820, 331] on div "Replace this text with your content" at bounding box center [876, 333] width 214 height 18
click at [820, 331] on p "Replace this text with your content" at bounding box center [876, 332] width 212 height 16
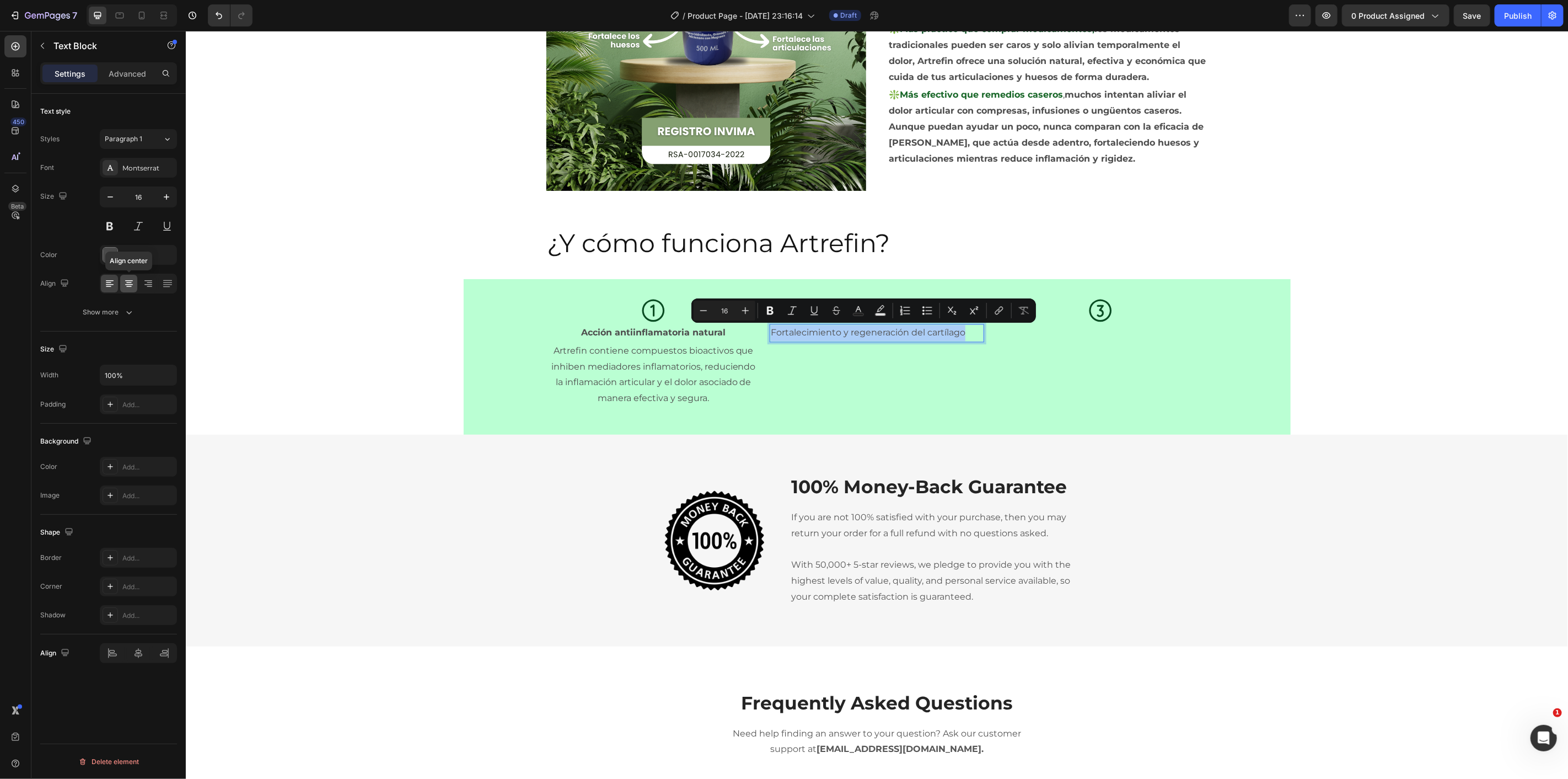
click at [132, 289] on icon at bounding box center [129, 283] width 11 height 11
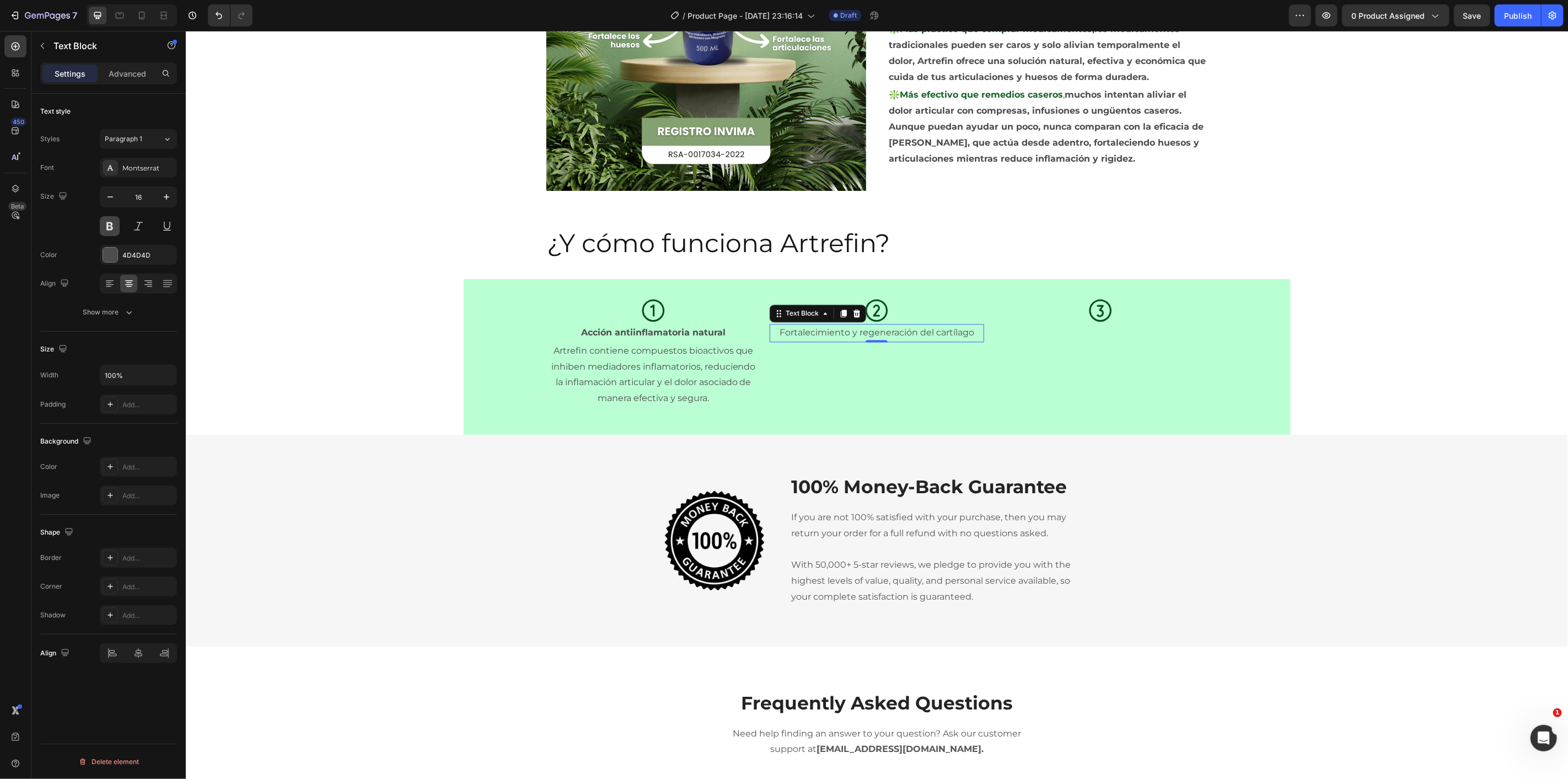
click at [103, 225] on button at bounding box center [109, 226] width 20 height 20
click at [36, 42] on button "button" at bounding box center [42, 46] width 17 height 17
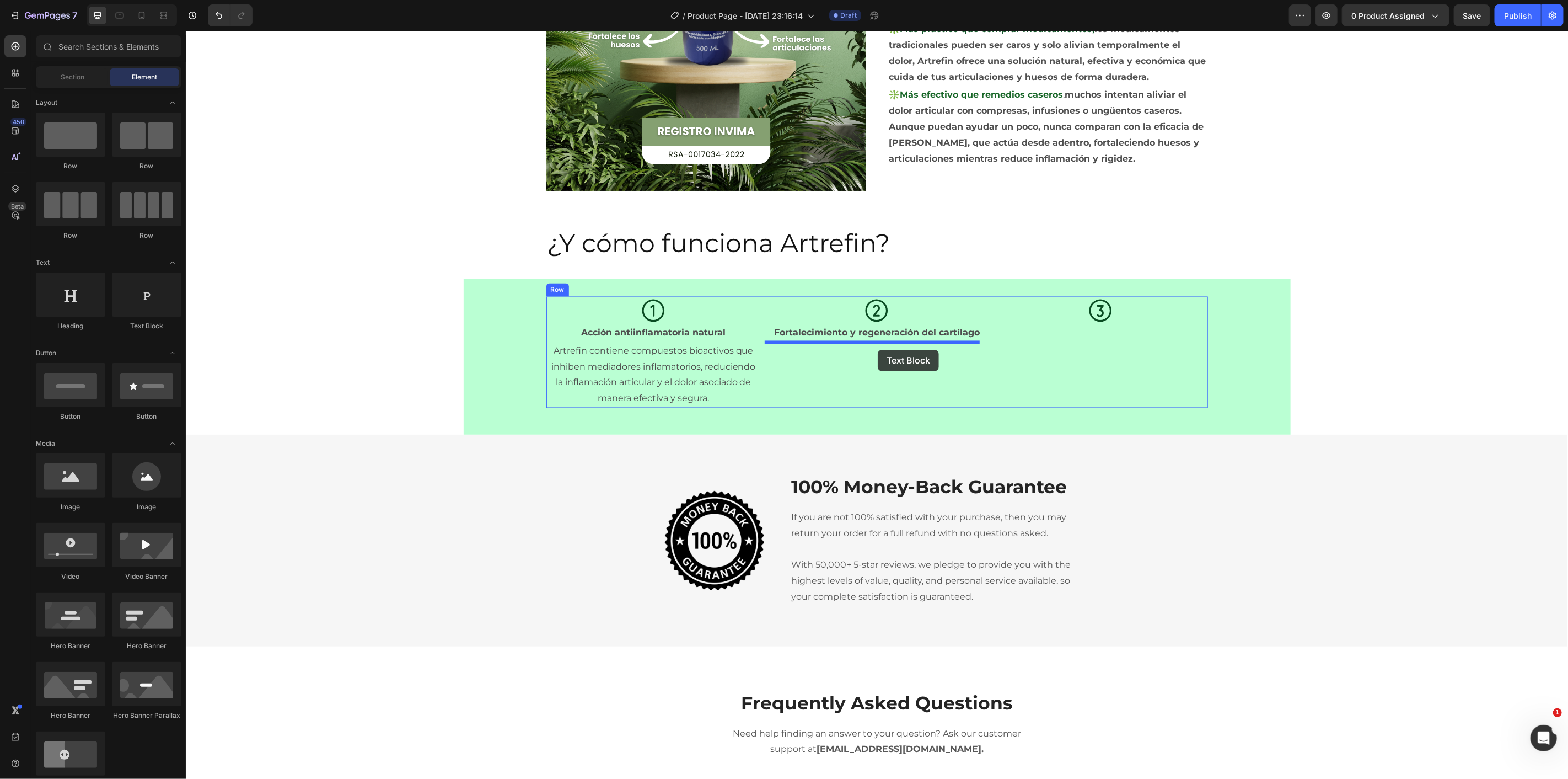
drag, startPoint x: 371, startPoint y: 337, endPoint x: 877, endPoint y: 349, distance: 506.1
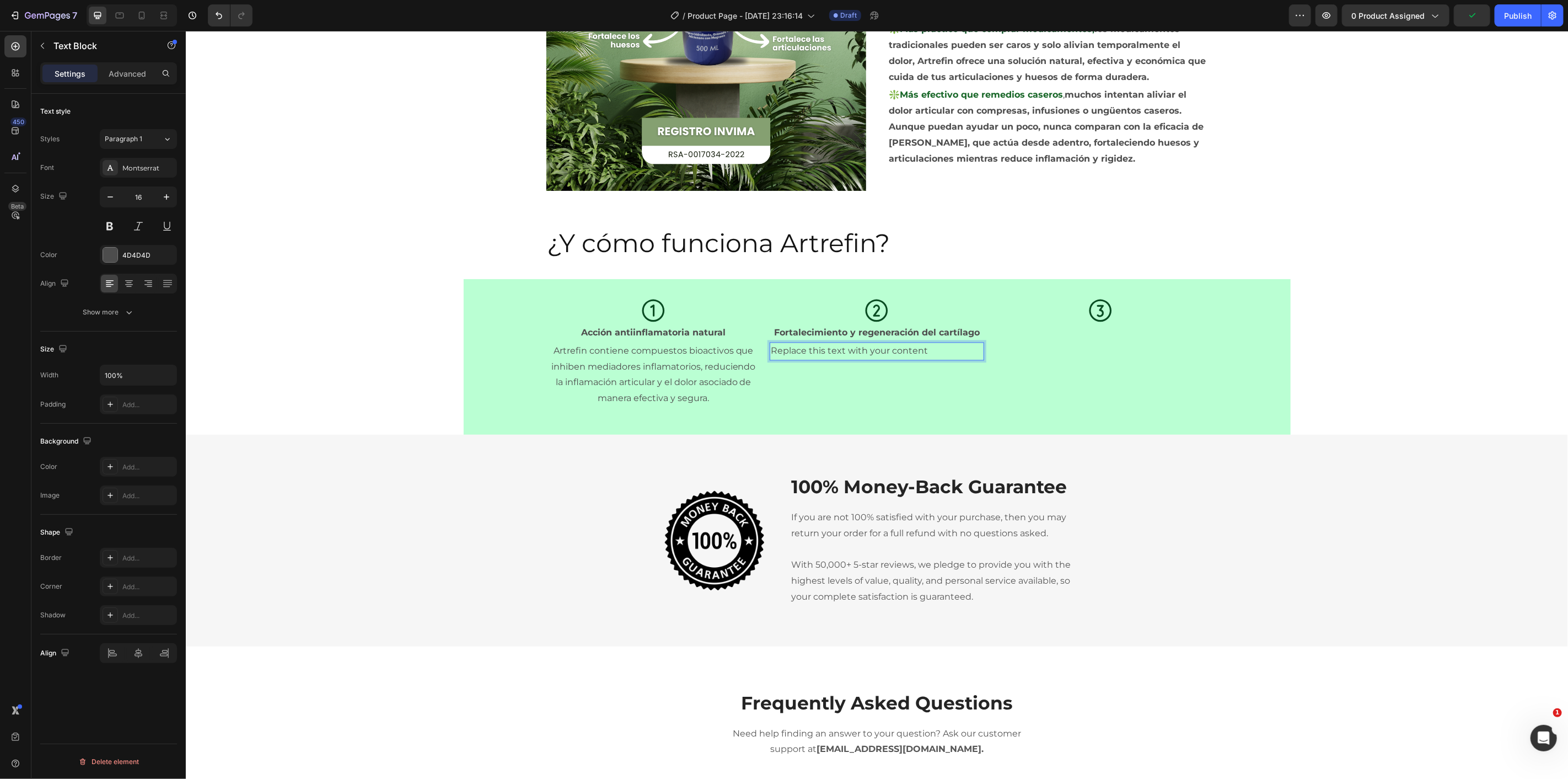
click at [779, 349] on div "Replace this text with your content" at bounding box center [876, 351] width 214 height 18
click at [779, 350] on p "Replace this text with your content" at bounding box center [876, 350] width 212 height 16
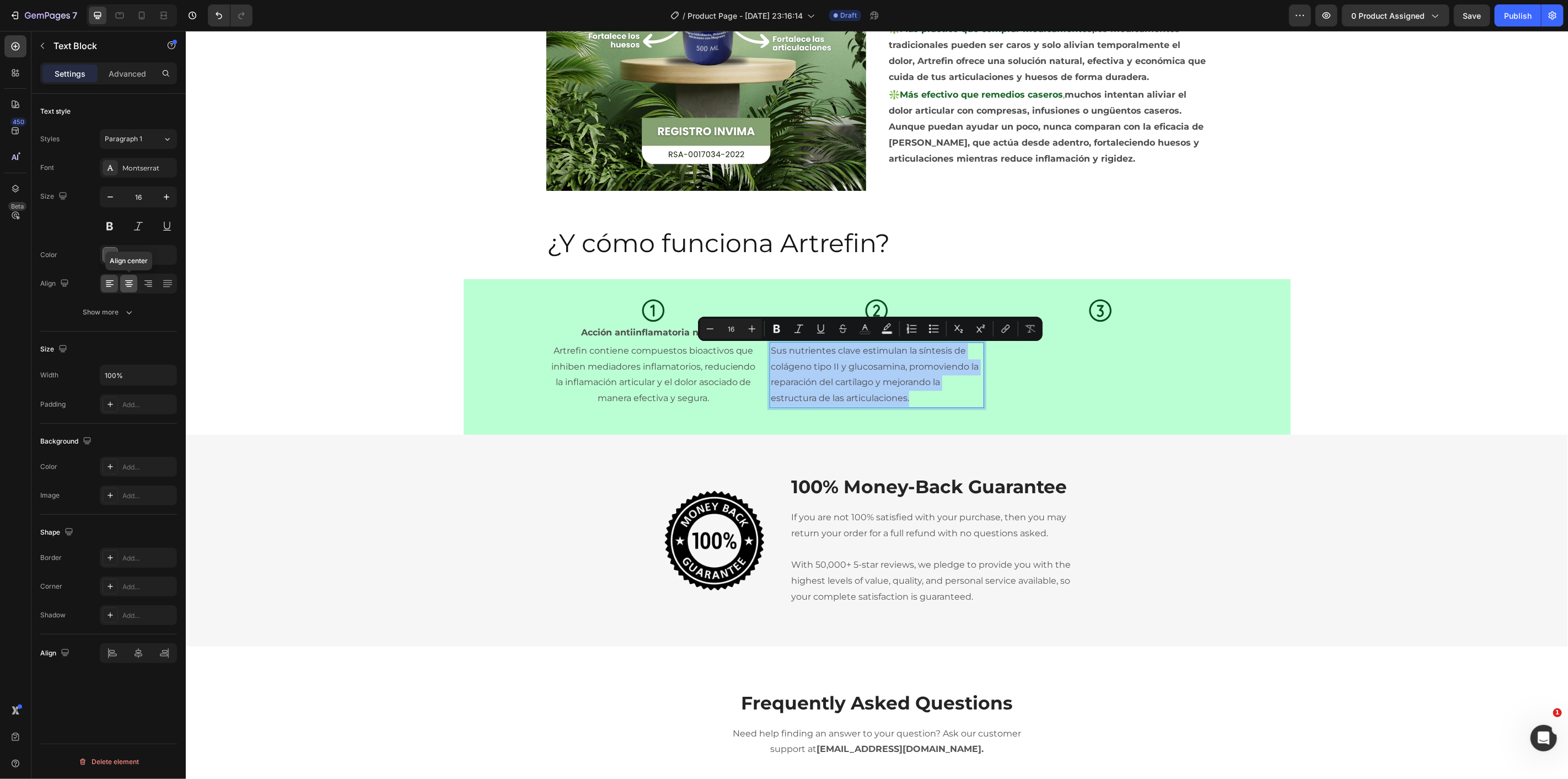
click at [125, 283] on icon at bounding box center [129, 283] width 11 height 11
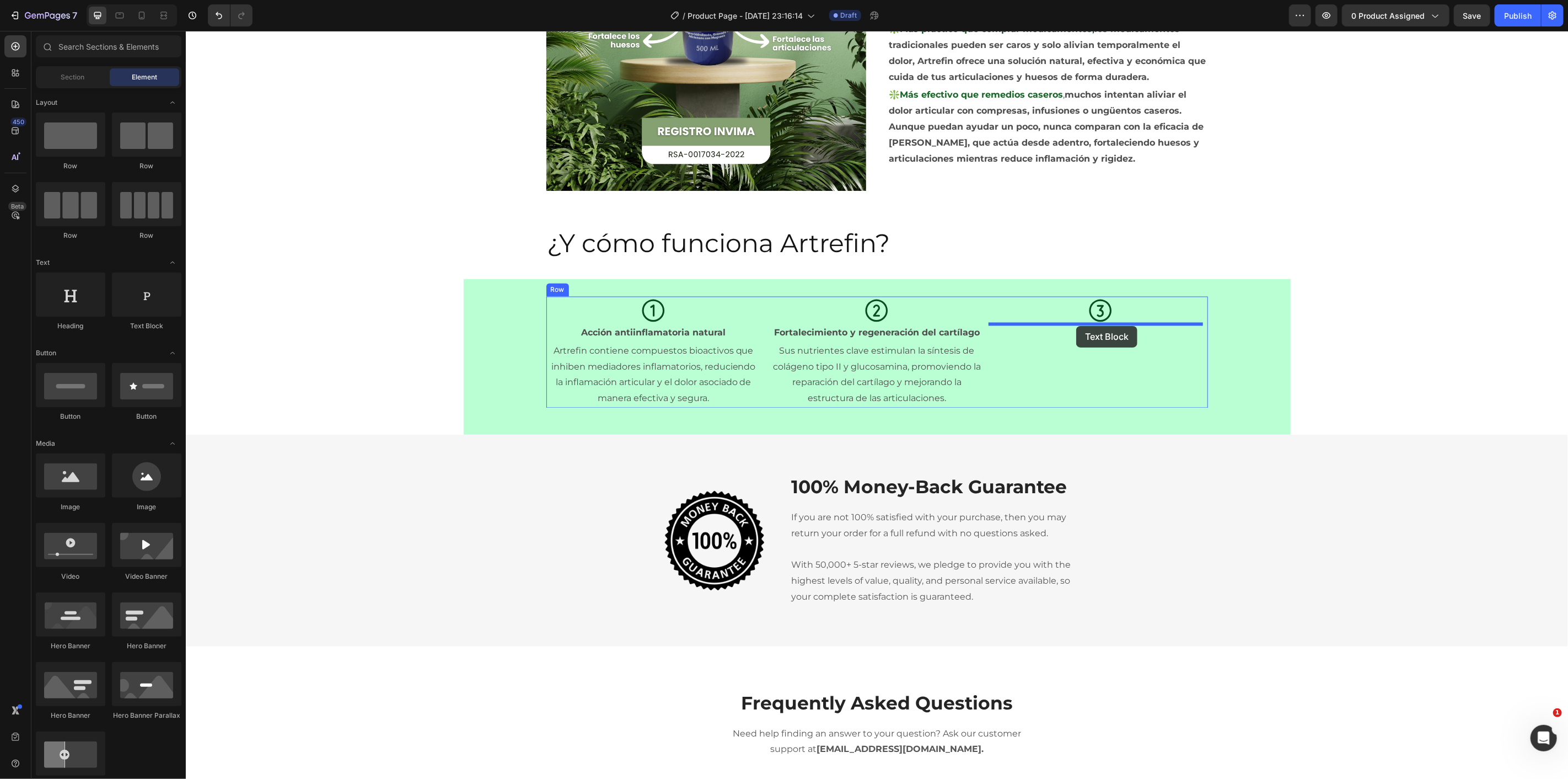
drag, startPoint x: 381, startPoint y: 333, endPoint x: 1076, endPoint y: 325, distance: 695.0
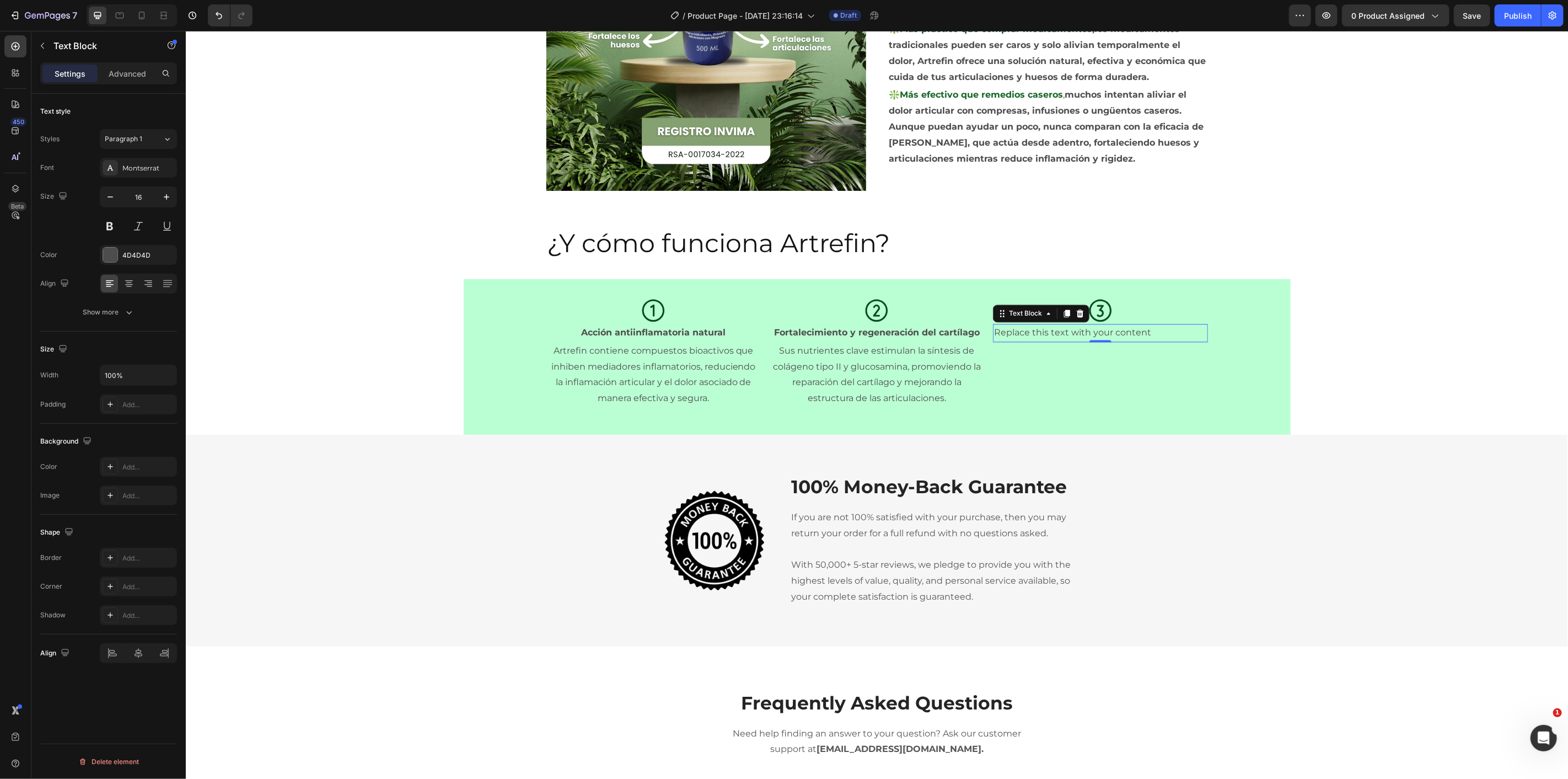
click at [1021, 336] on div "Replace this text with your content" at bounding box center [1099, 333] width 214 height 18
click at [1021, 336] on p "Replace this text with your content" at bounding box center [1099, 332] width 212 height 16
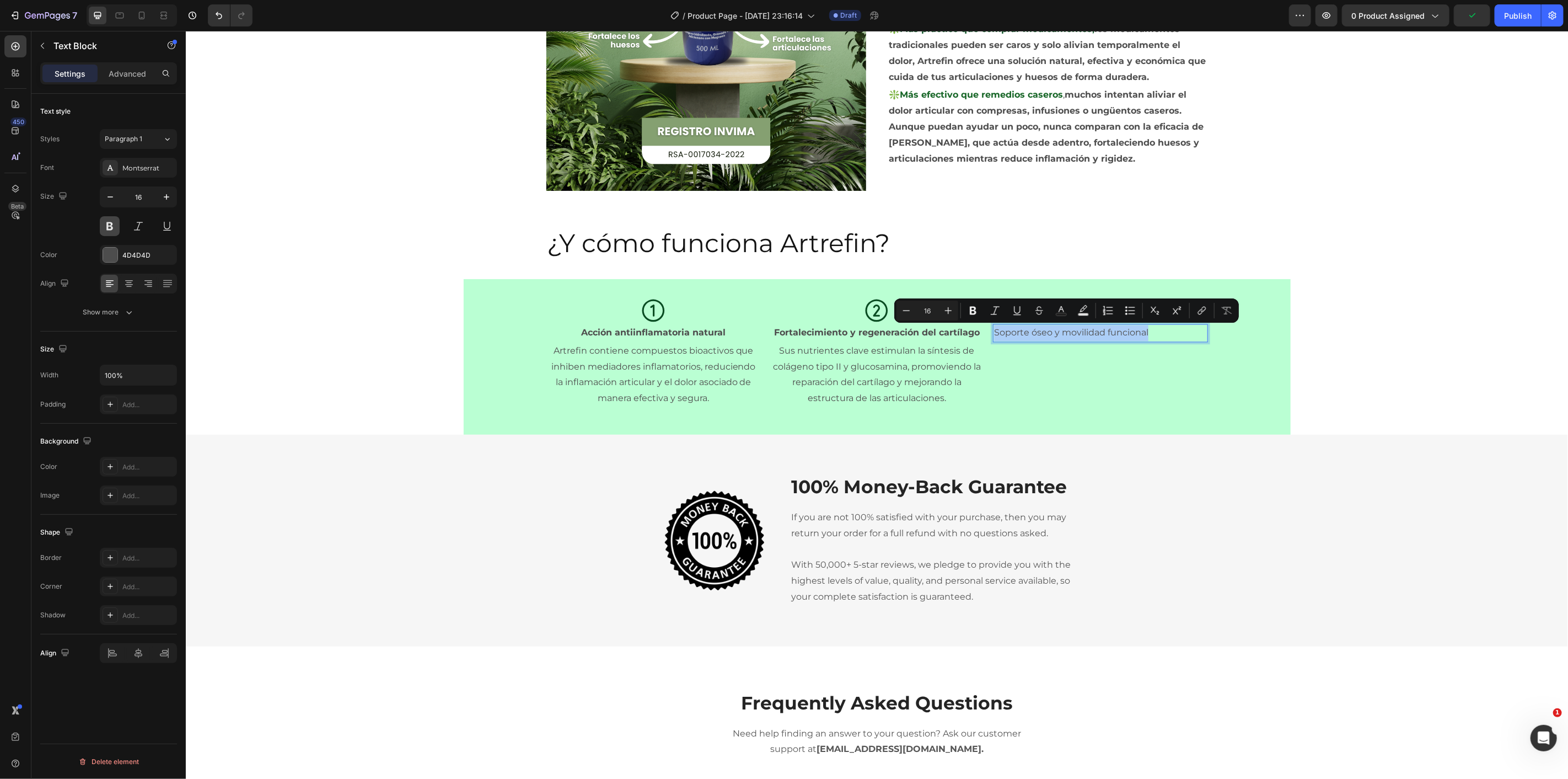
click at [112, 222] on button at bounding box center [109, 226] width 20 height 20
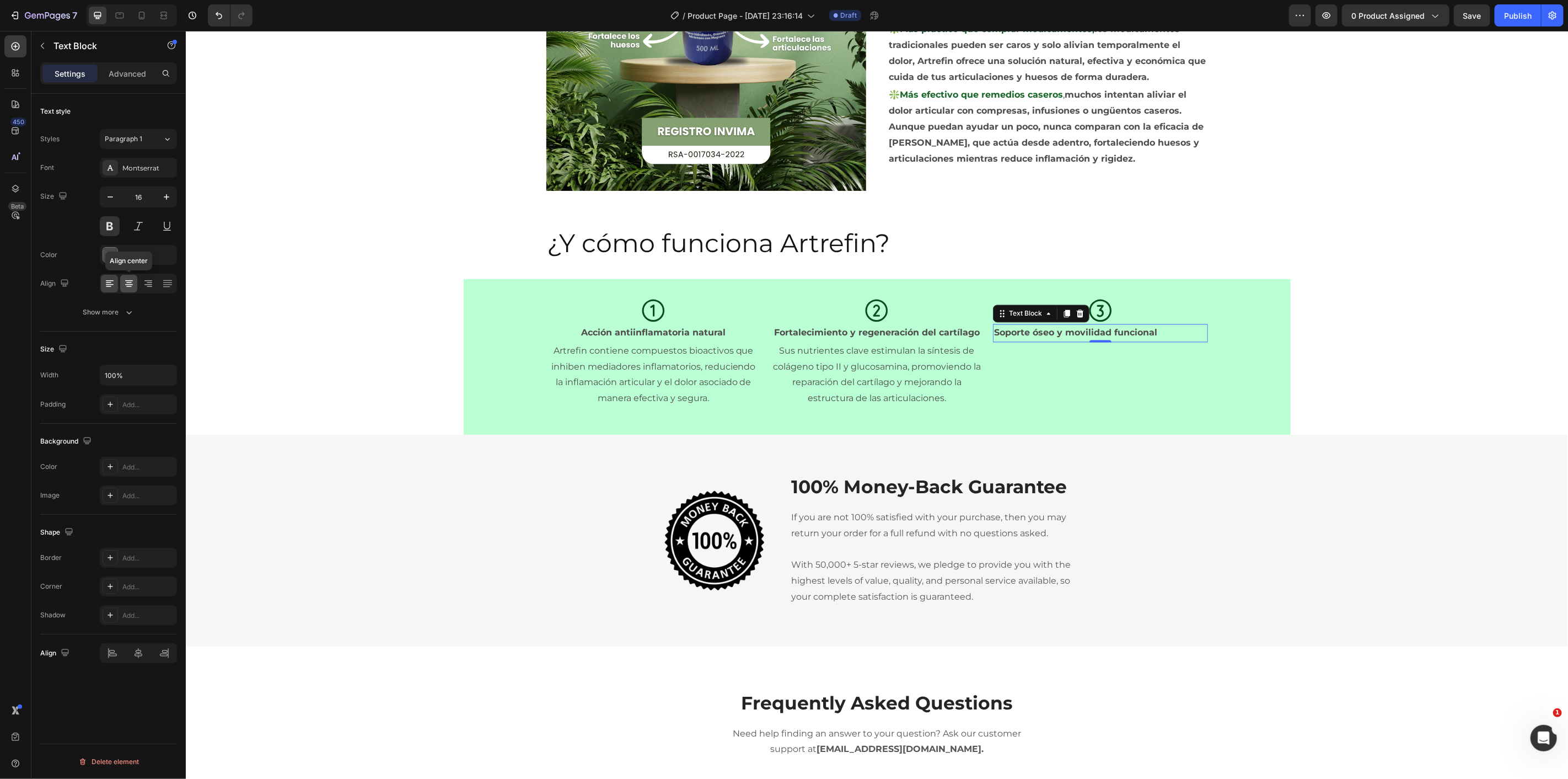
click at [134, 289] on icon at bounding box center [129, 283] width 11 height 11
click at [41, 45] on icon "button" at bounding box center [43, 46] width 9 height 9
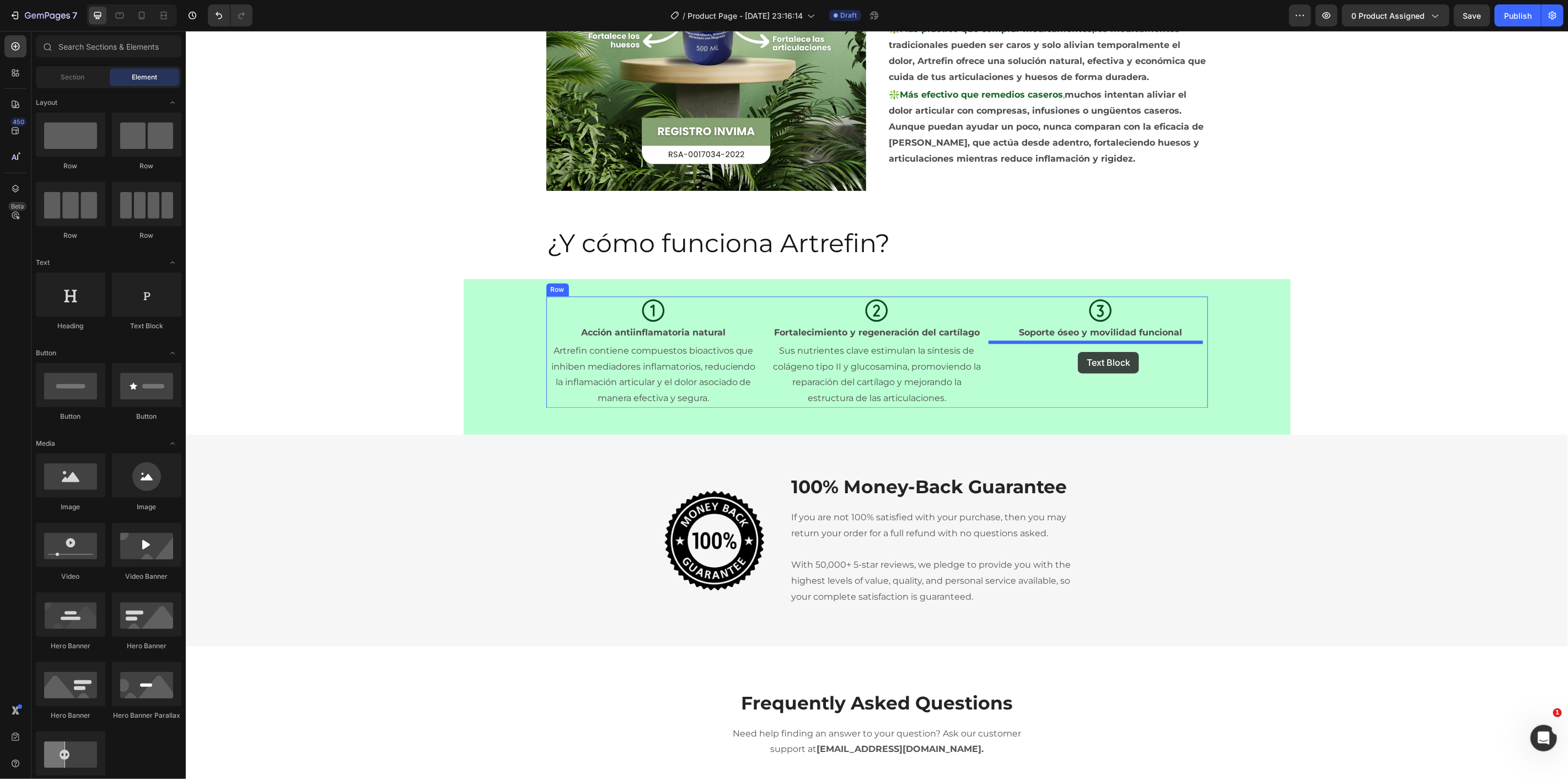
drag, startPoint x: 327, startPoint y: 340, endPoint x: 1077, endPoint y: 353, distance: 750.1
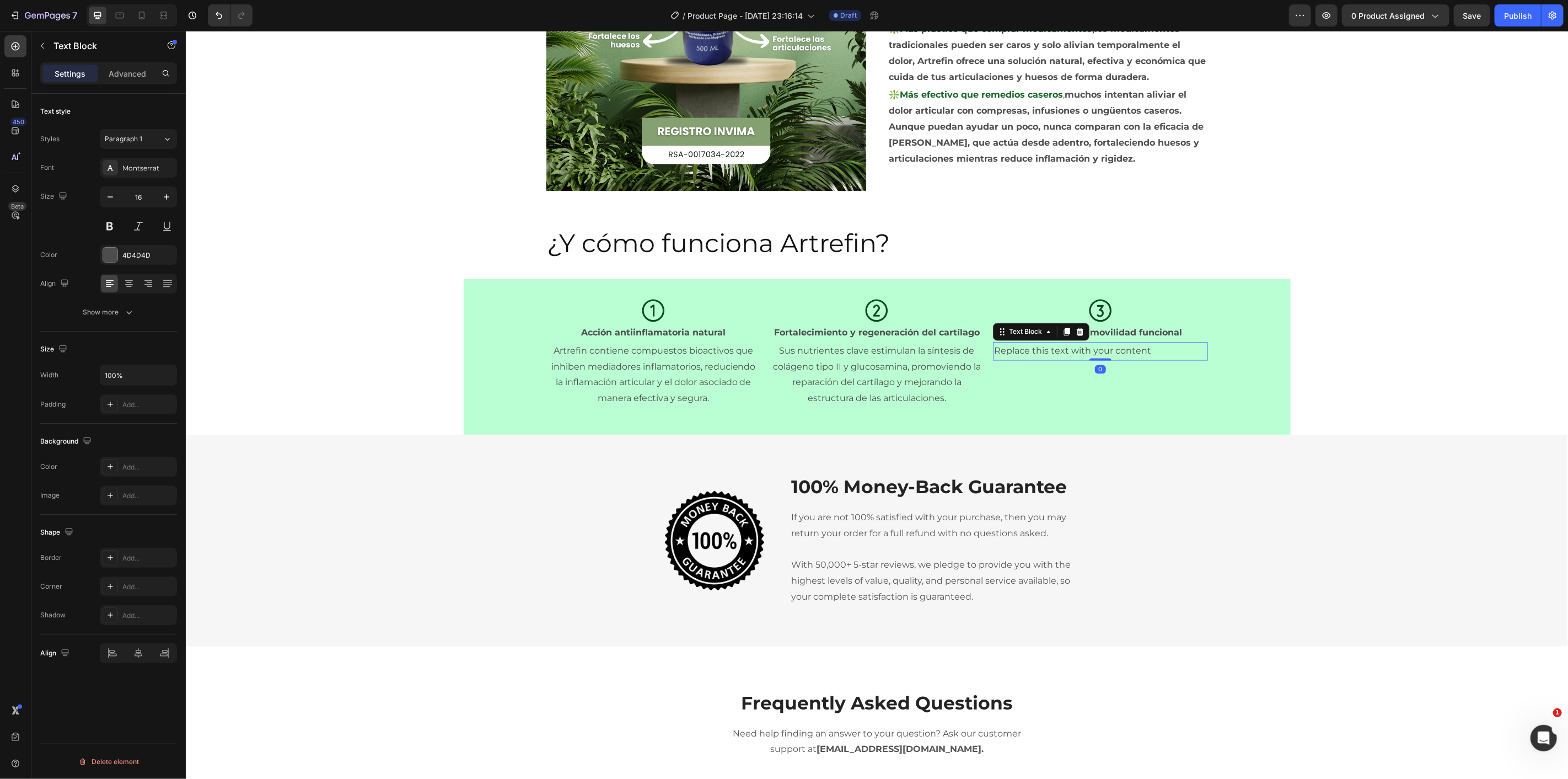
click at [1062, 349] on div "Replace this text with your content" at bounding box center [1099, 351] width 214 height 18
click at [1062, 349] on p "Replace this text with your content" at bounding box center [1099, 350] width 212 height 16
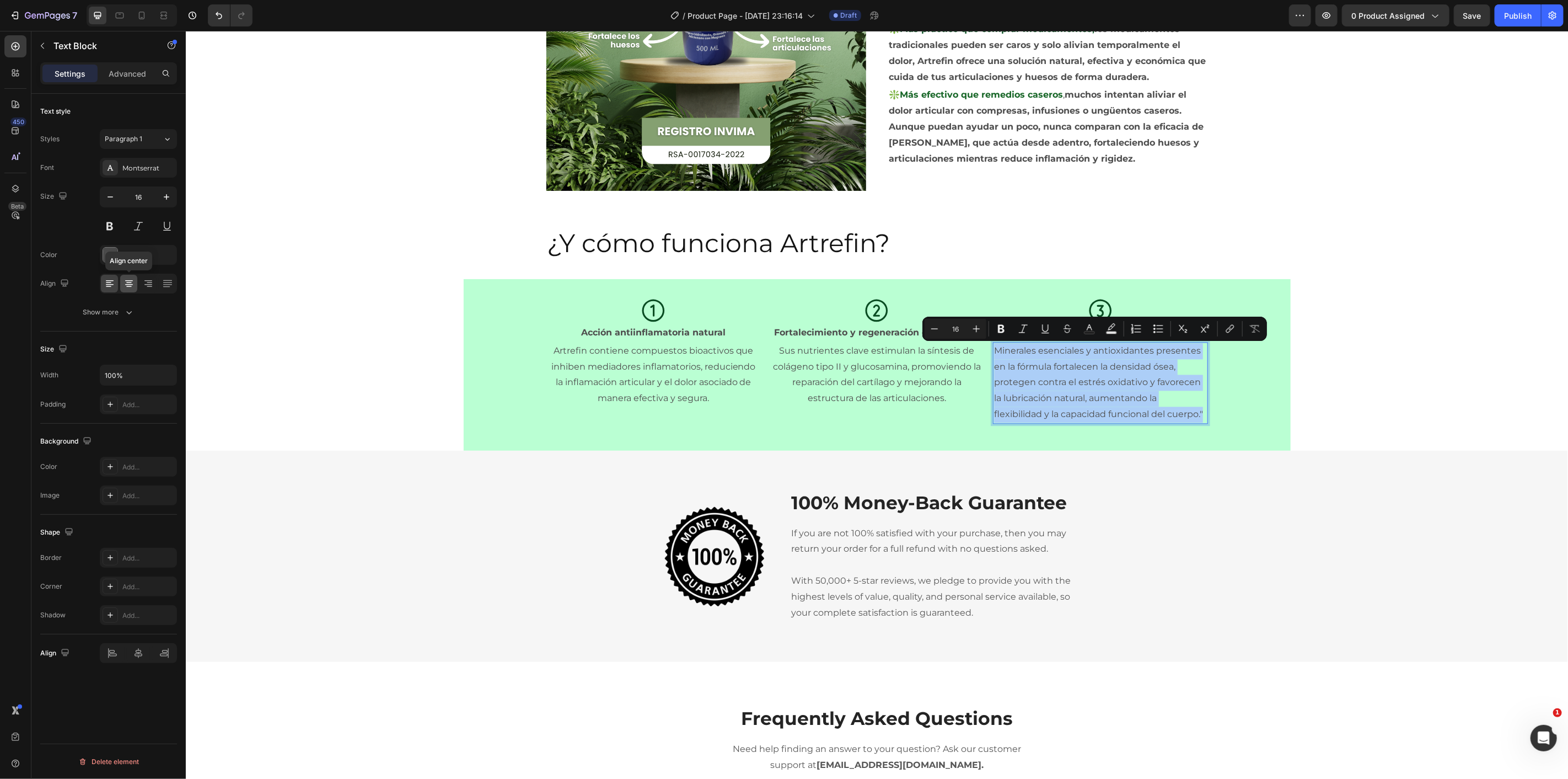
click at [125, 284] on icon at bounding box center [129, 284] width 8 height 1
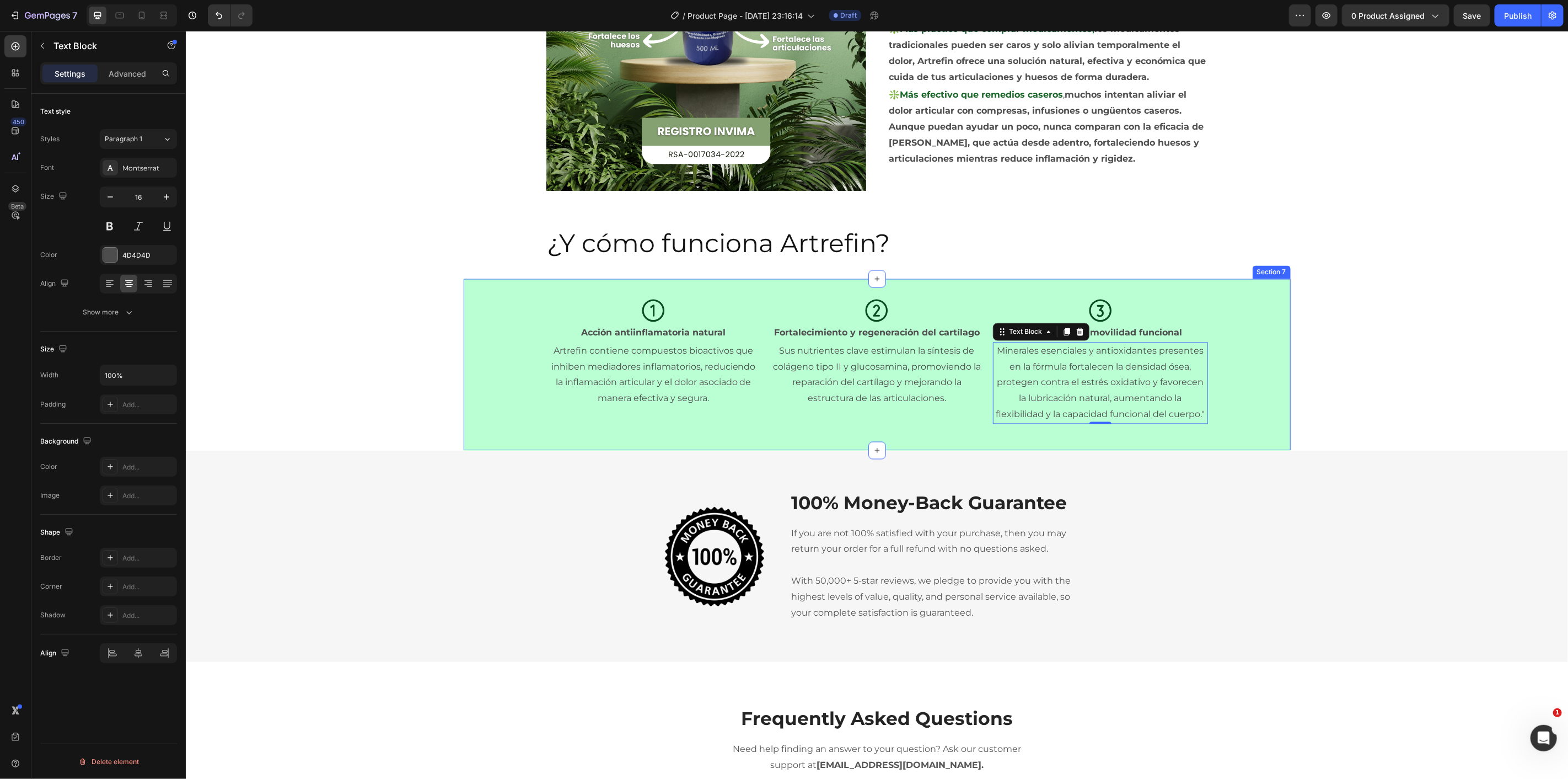
click at [715, 337] on p "Acción antiinflamatoria natural" at bounding box center [653, 332] width 212 height 16
click at [854, 431] on div "Icon Acción antiinflamatoria natural Text Block 0 Artrefin contiene compuestos …" at bounding box center [877, 364] width 827 height 136
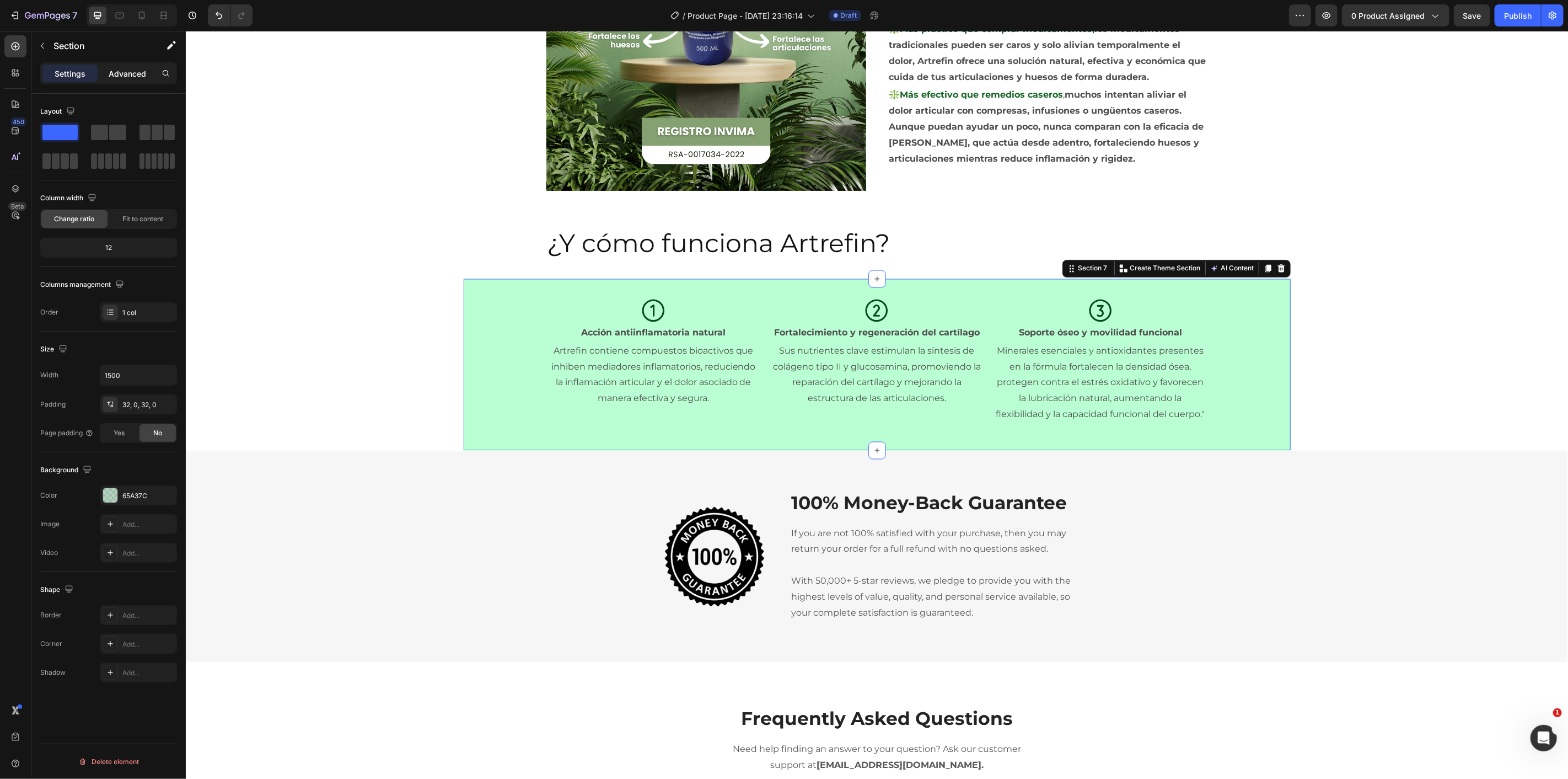
click at [135, 81] on div "Advanced" at bounding box center [127, 73] width 55 height 17
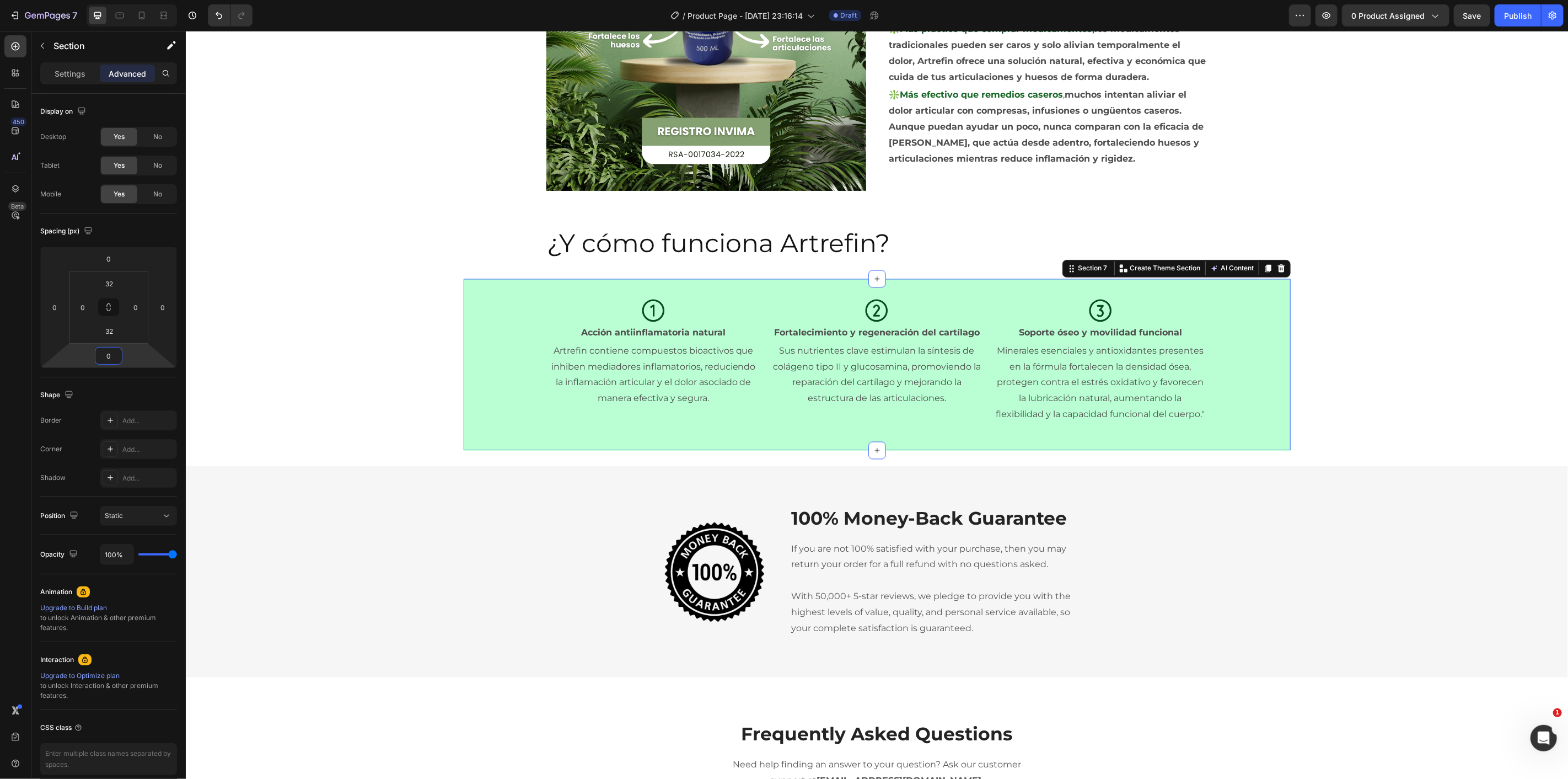
drag, startPoint x: 131, startPoint y: 357, endPoint x: 141, endPoint y: 345, distance: 15.6
click at [141, 0] on html "7 / Product Page - [DATE] 23:16:14 Draft Preview 0 product assigned Save Publis…" at bounding box center [784, 0] width 1568 height 0
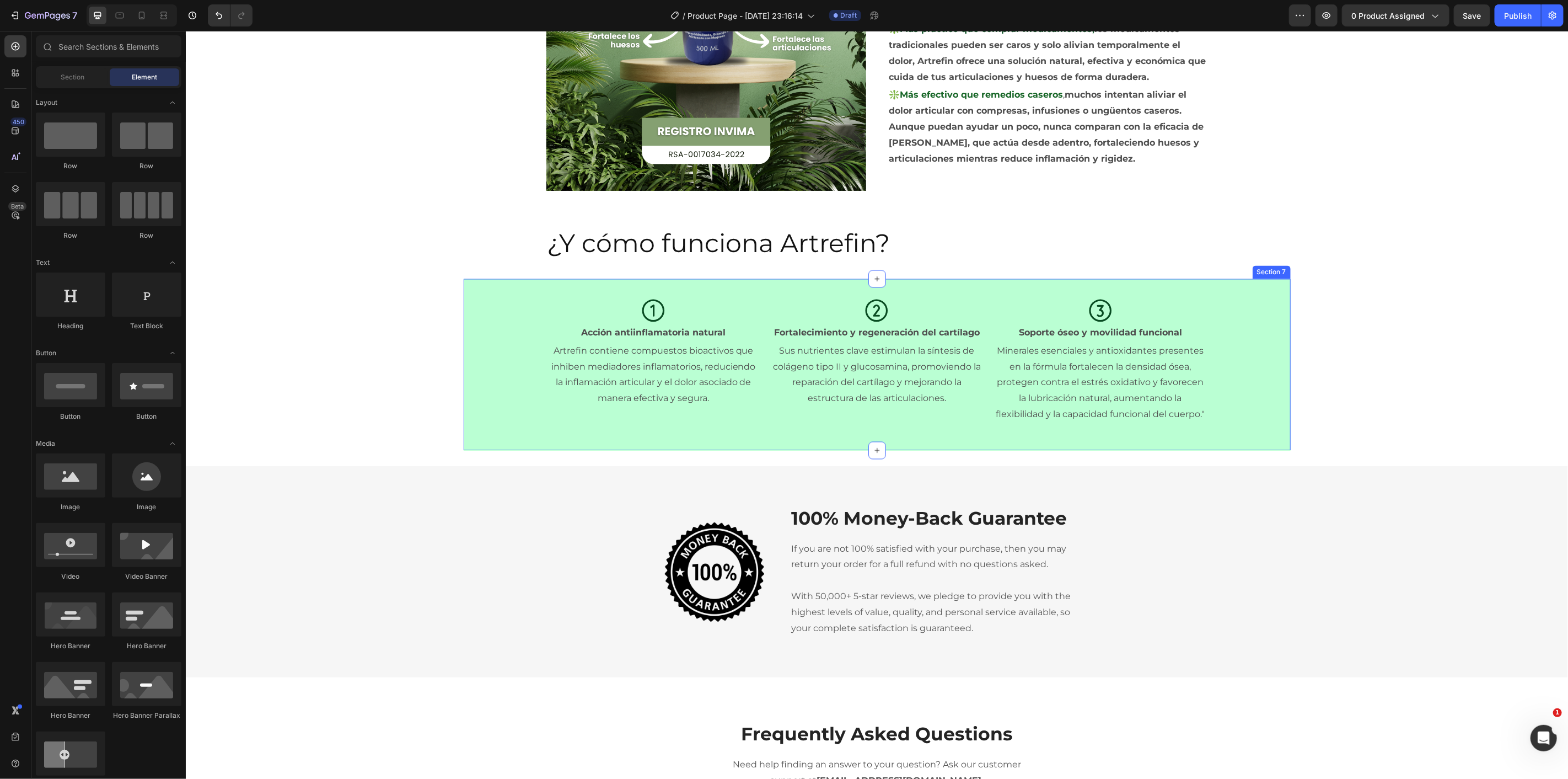
click at [504, 312] on div "Icon Acción antiinflamatoria natural Text Block Artrefin contiene compuestos bi…" at bounding box center [877, 364] width 827 height 136
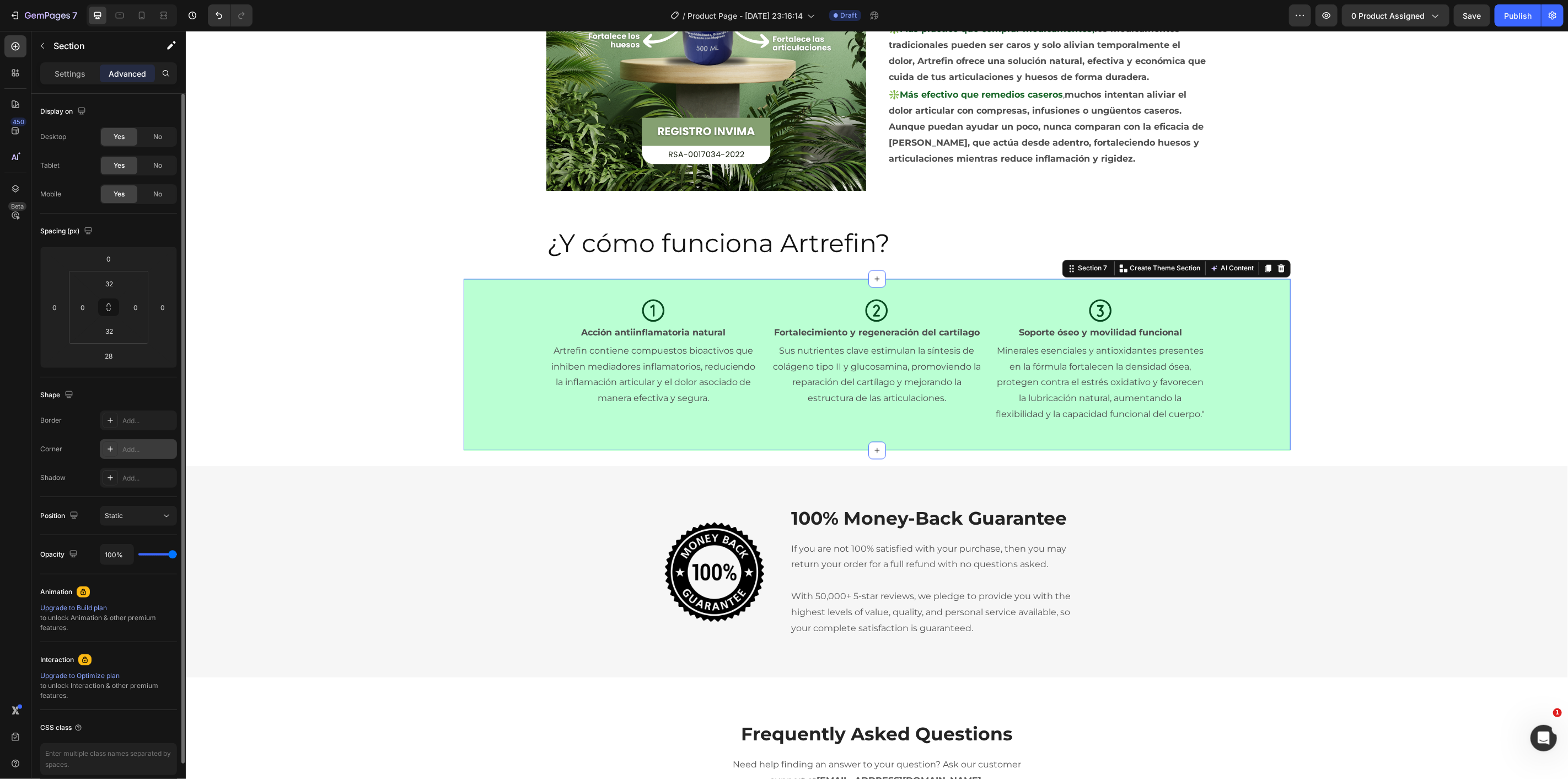
click at [138, 449] on div "Add..." at bounding box center [148, 449] width 52 height 10
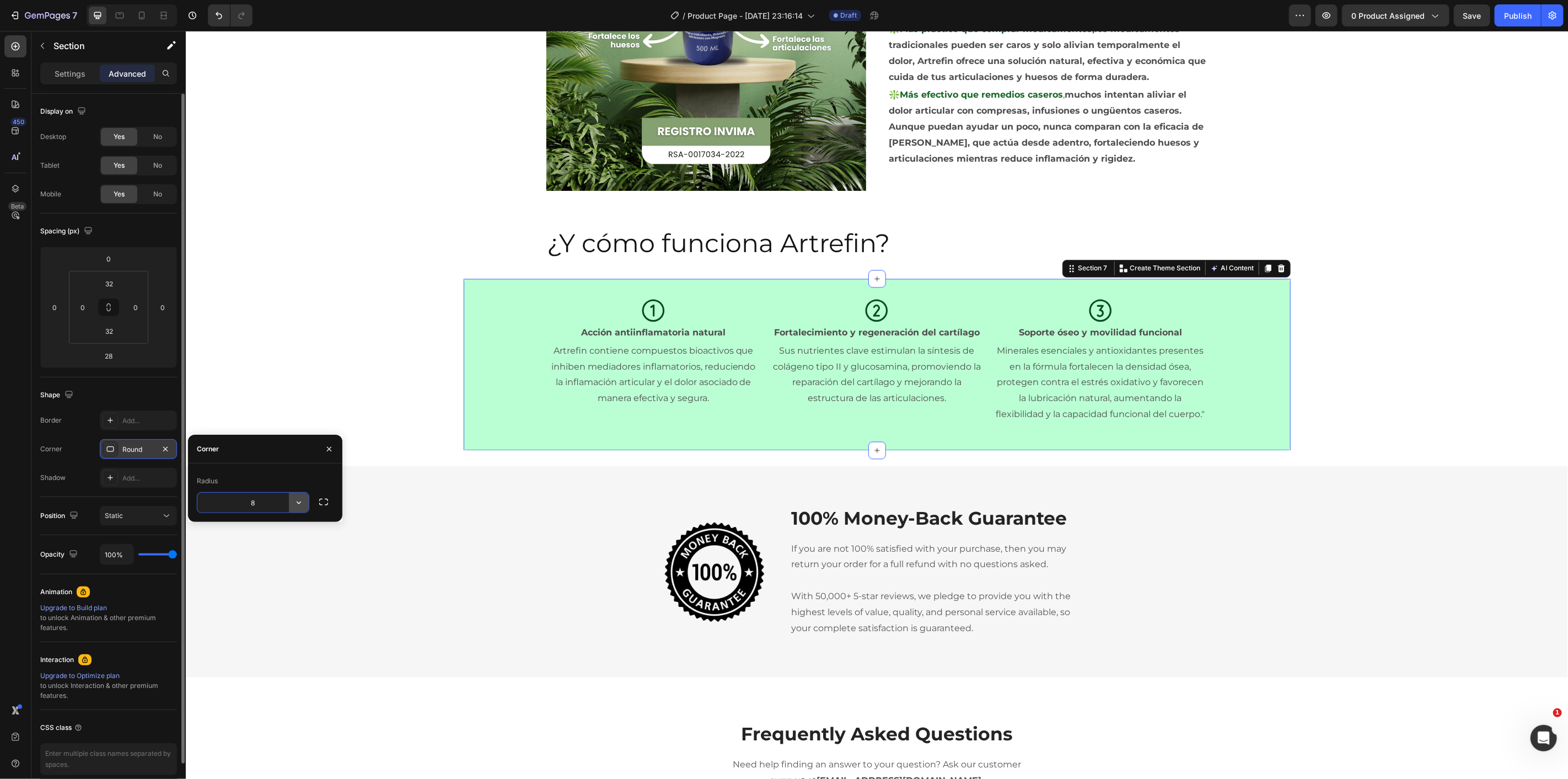
click at [302, 502] on icon "button" at bounding box center [299, 502] width 11 height 11
click at [289, 553] on icon at bounding box center [294, 551] width 11 height 11
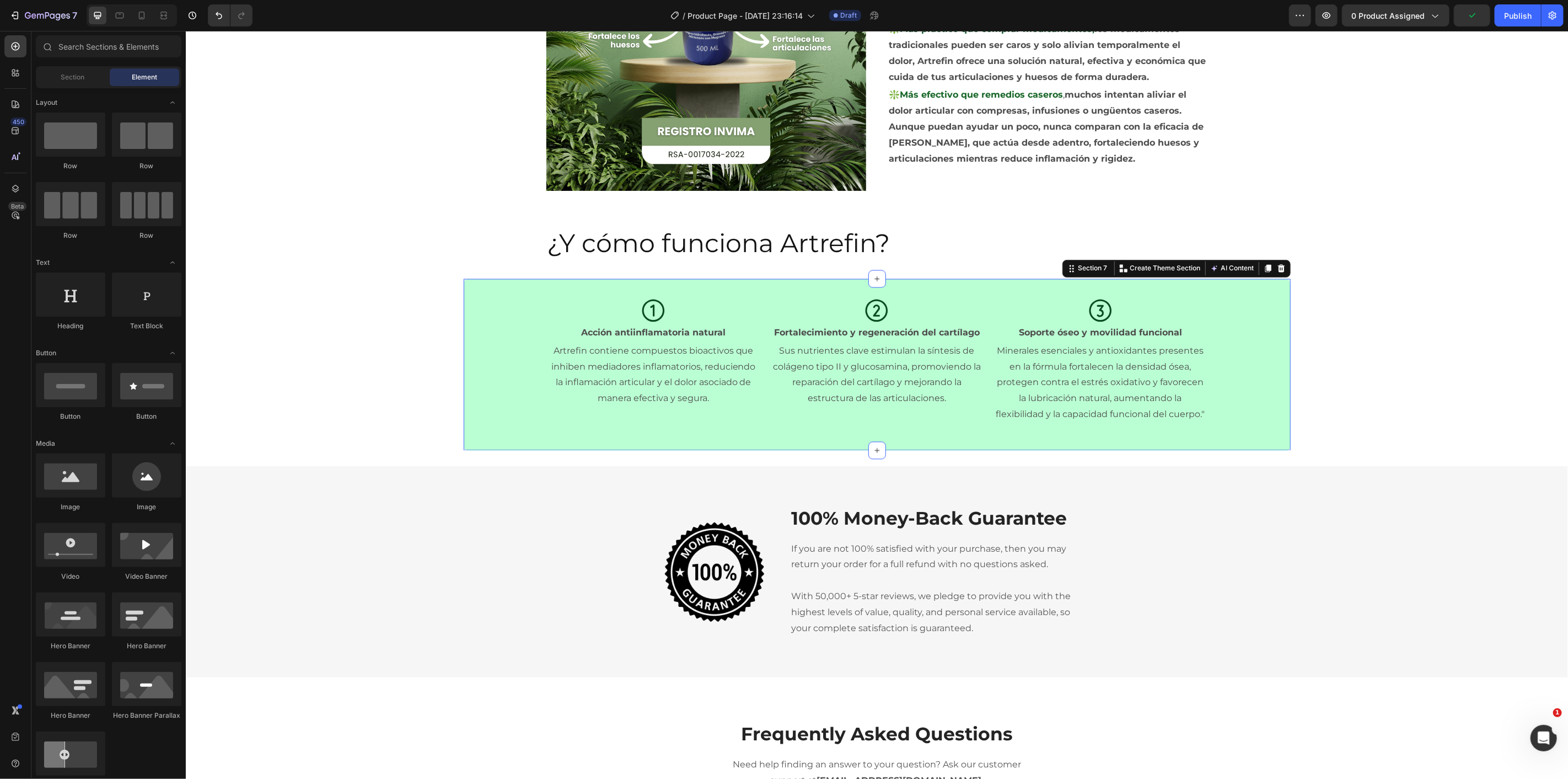
click at [480, 363] on div "Icon Acción antiinflamatoria natural Text Block Artrefin contiene compuestos bi…" at bounding box center [877, 364] width 827 height 136
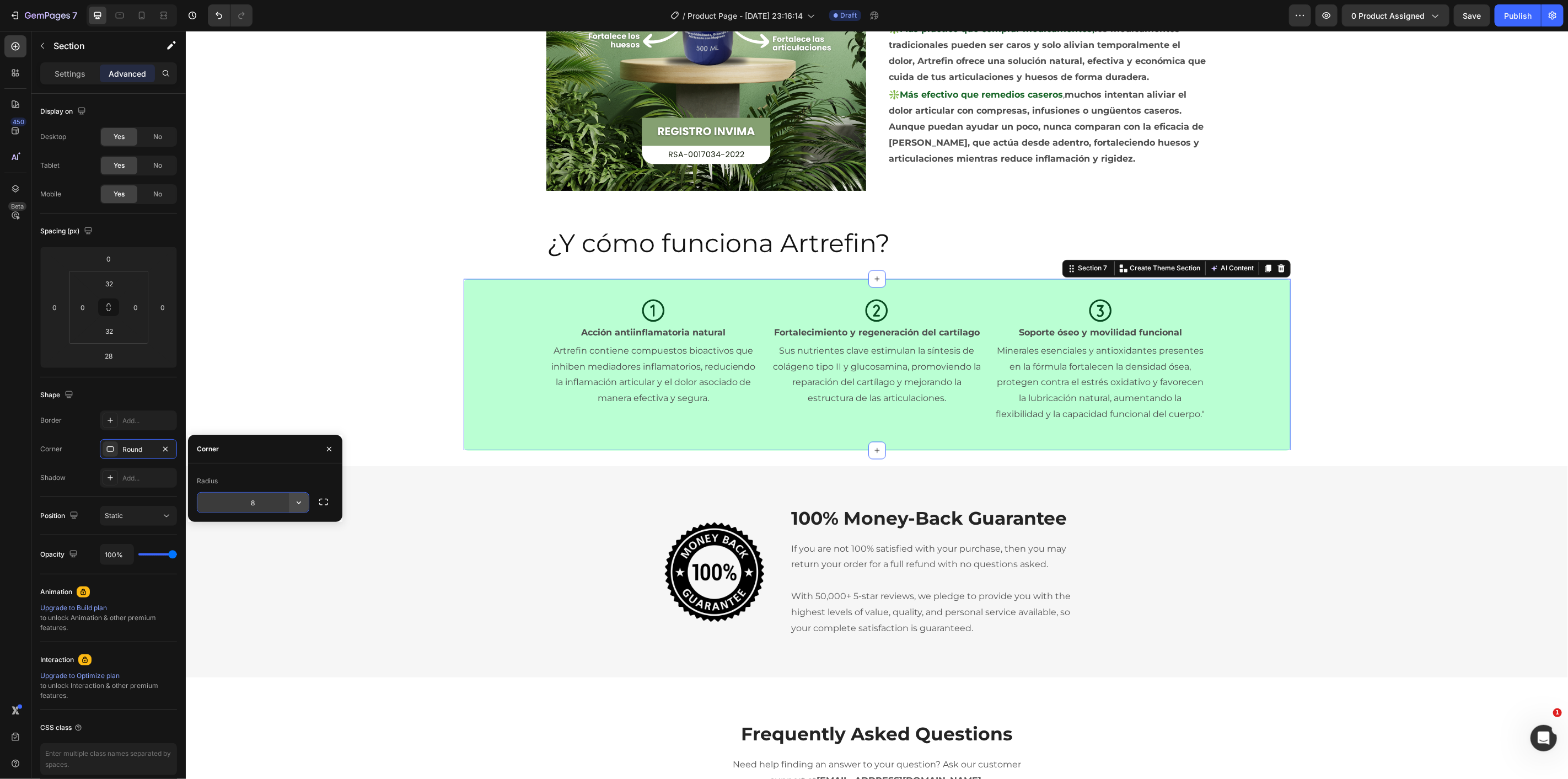
click at [295, 501] on icon "button" at bounding box center [299, 502] width 11 height 11
click at [283, 571] on p "Pill" at bounding box center [267, 572] width 63 height 11
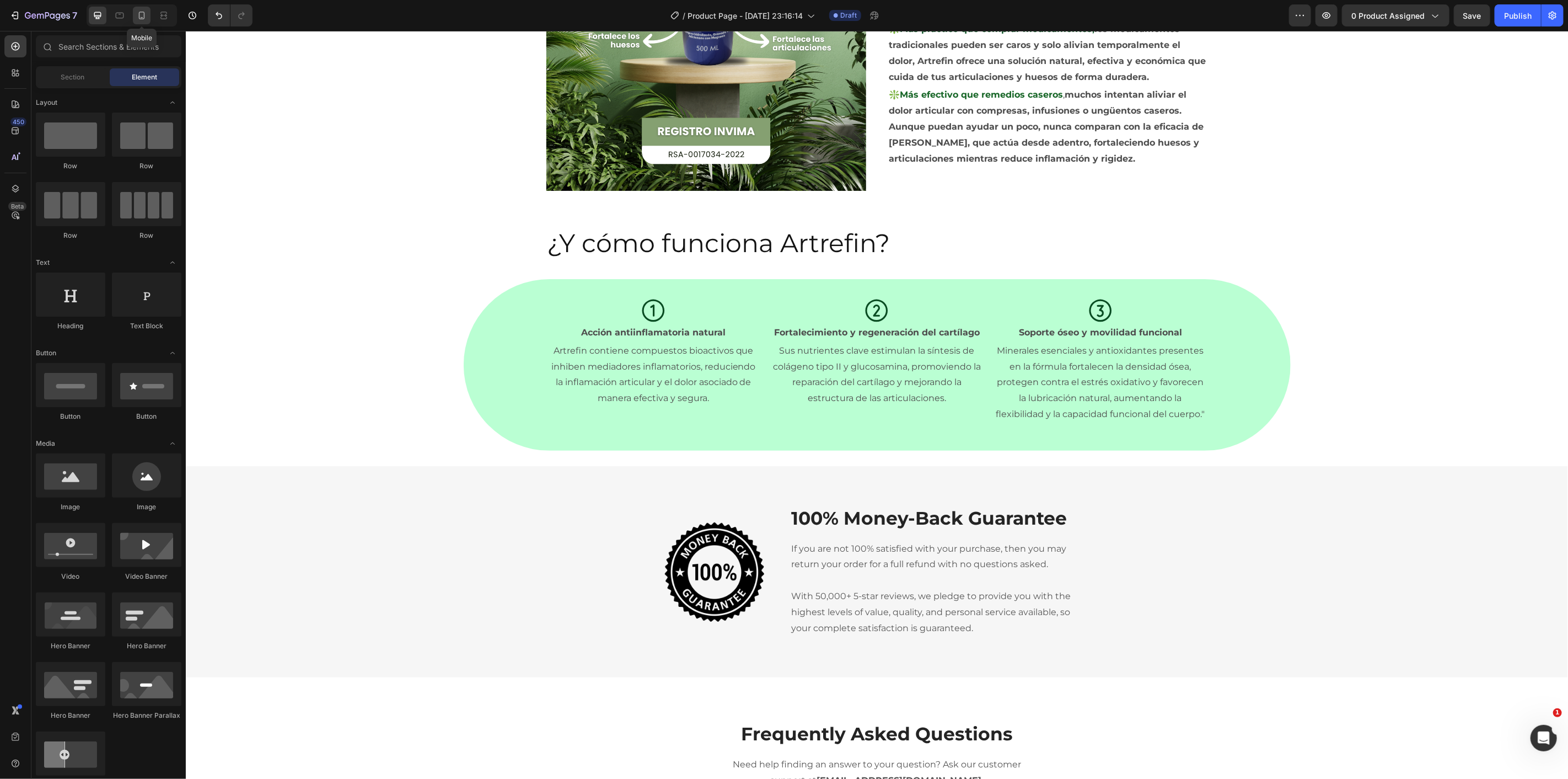
click at [147, 17] on icon at bounding box center [141, 15] width 11 height 11
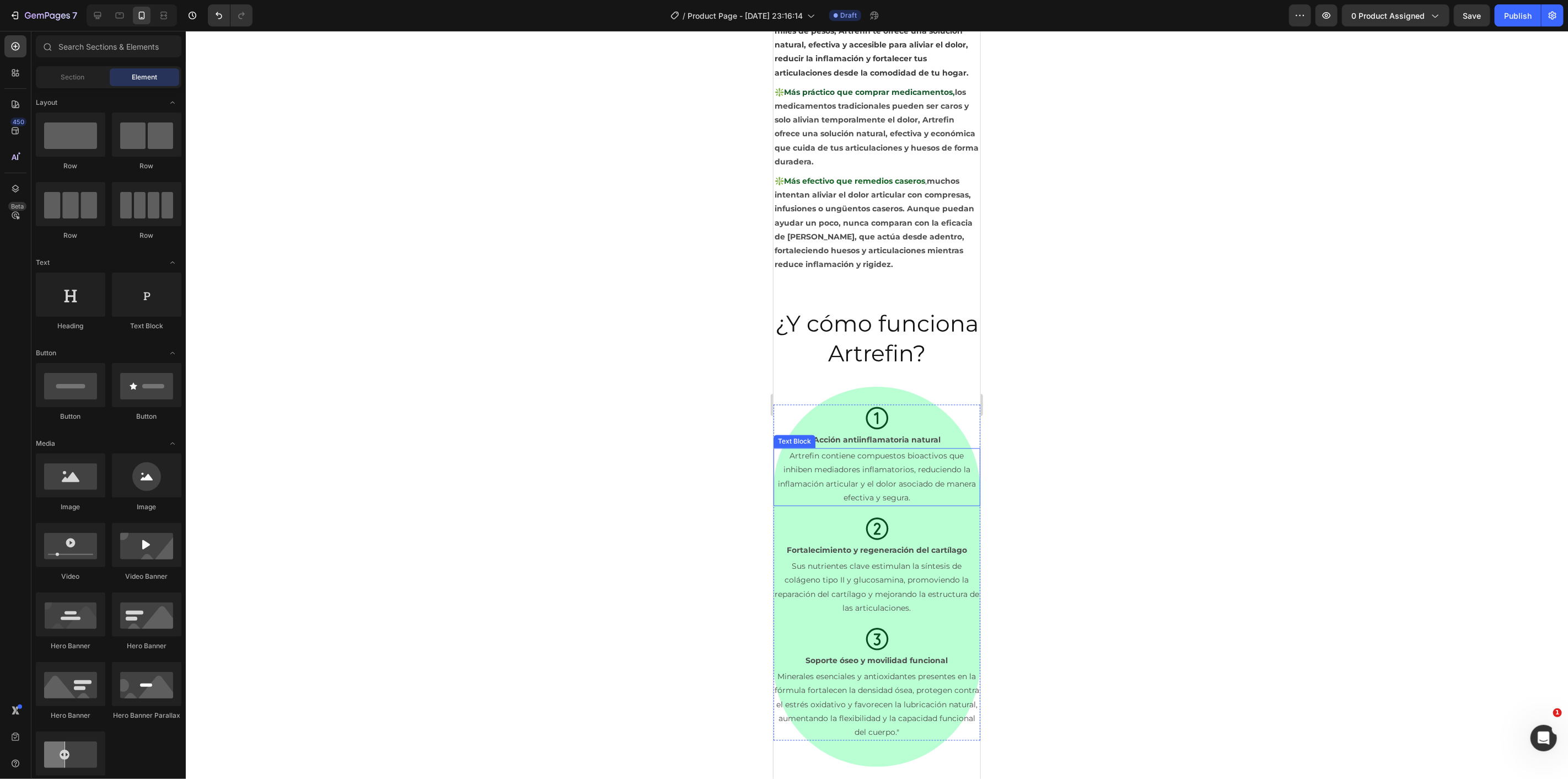
scroll to position [2001, 0]
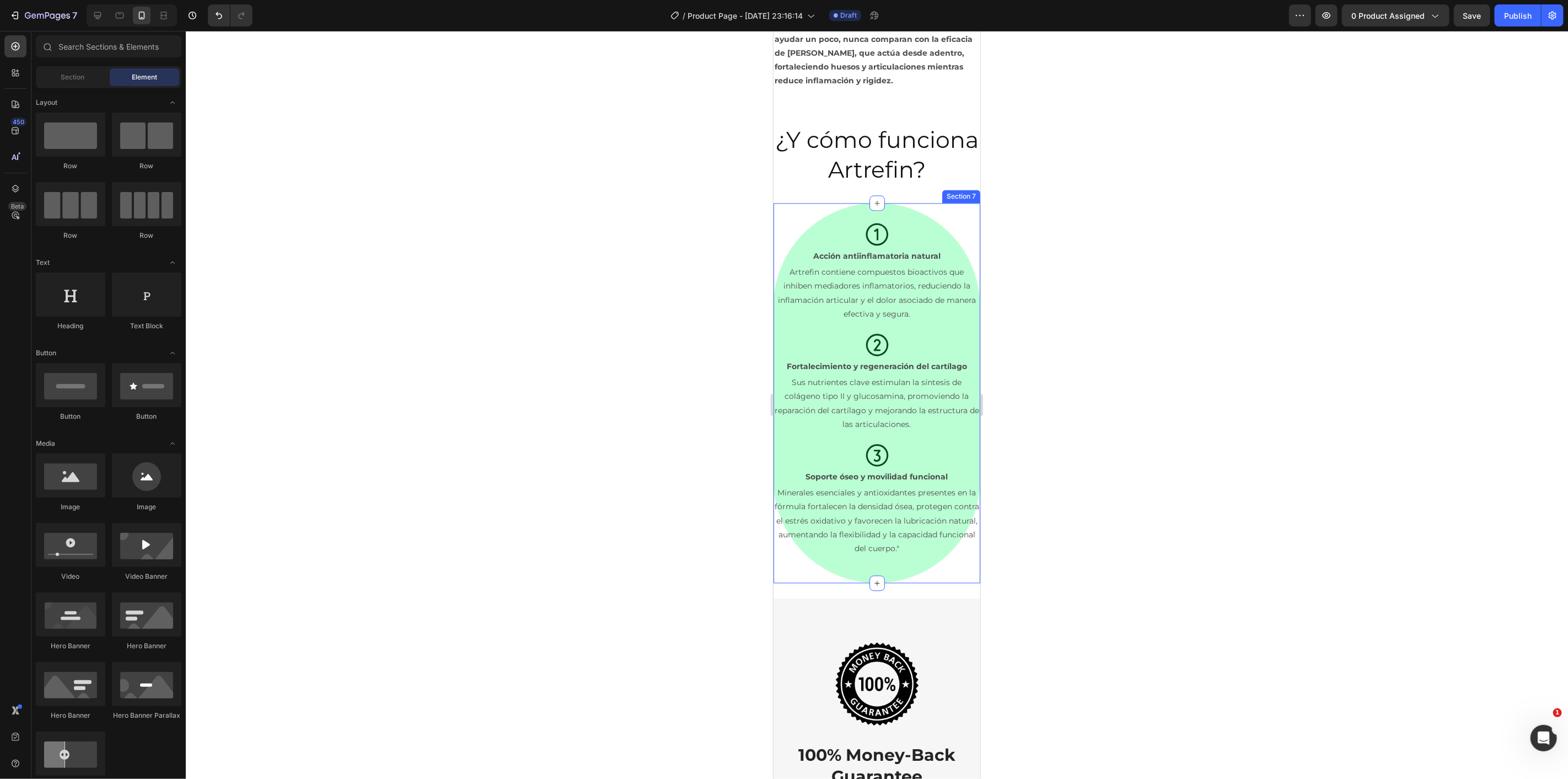
click at [861, 226] on div "Icon Acción antiinflamatoria natural Text Block Artrefin contiene compuestos bi…" at bounding box center [876, 392] width 207 height 380
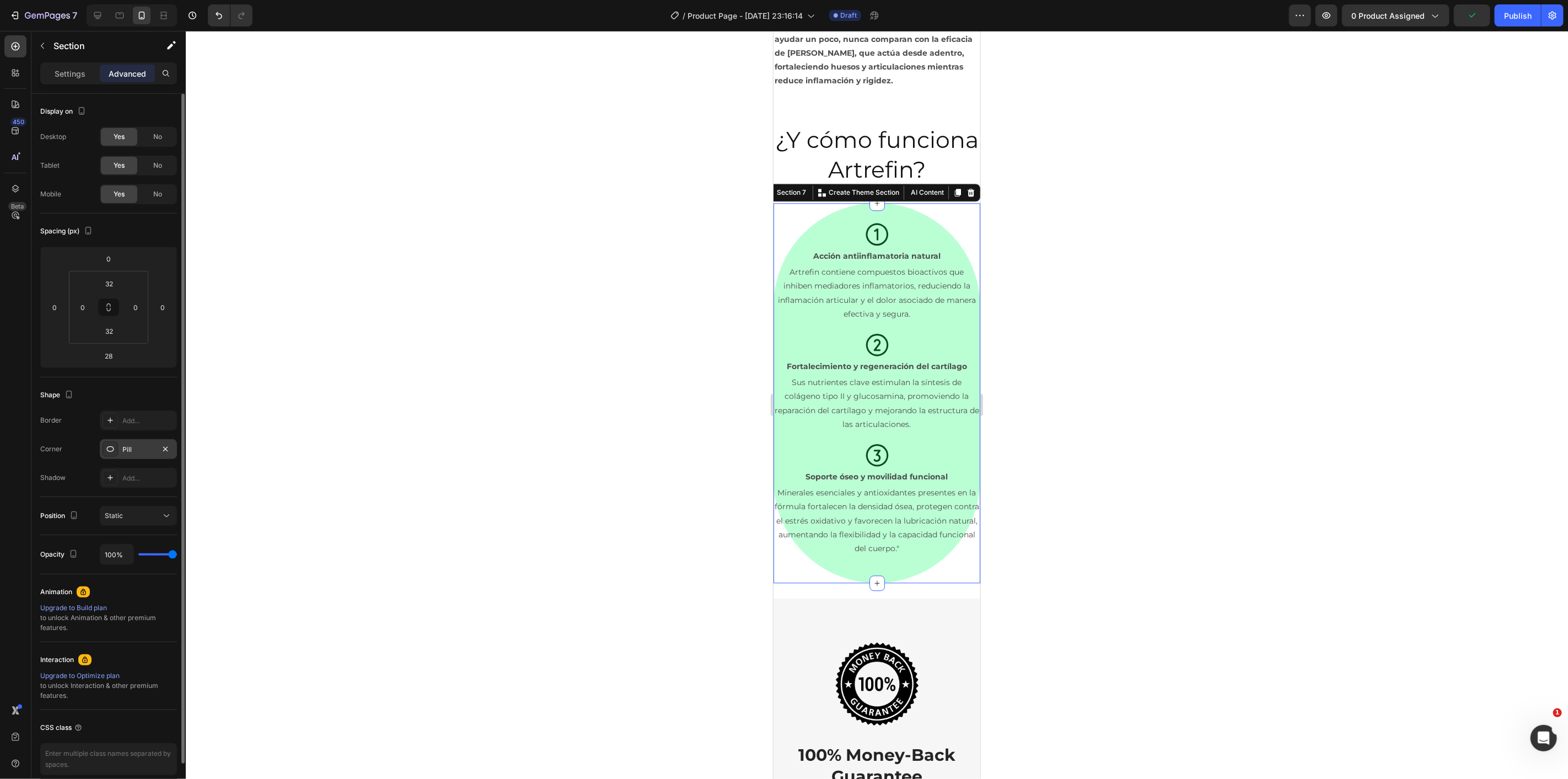
click at [147, 455] on div "Pill" at bounding box center [138, 449] width 77 height 20
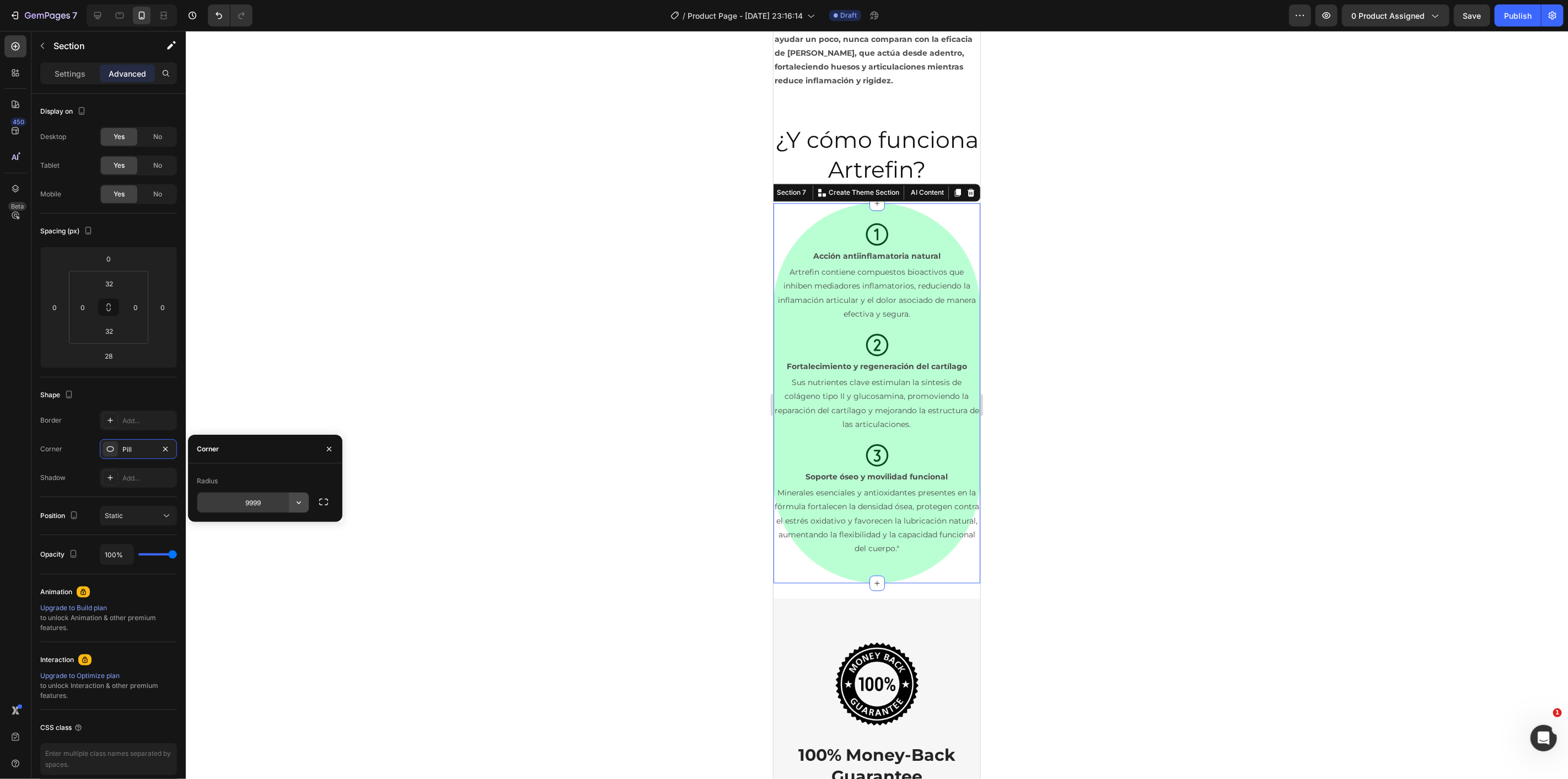
click at [305, 504] on button "button" at bounding box center [299, 502] width 20 height 20
click at [274, 503] on input "9999" at bounding box center [253, 502] width 112 height 20
type input "6"
type input "5"
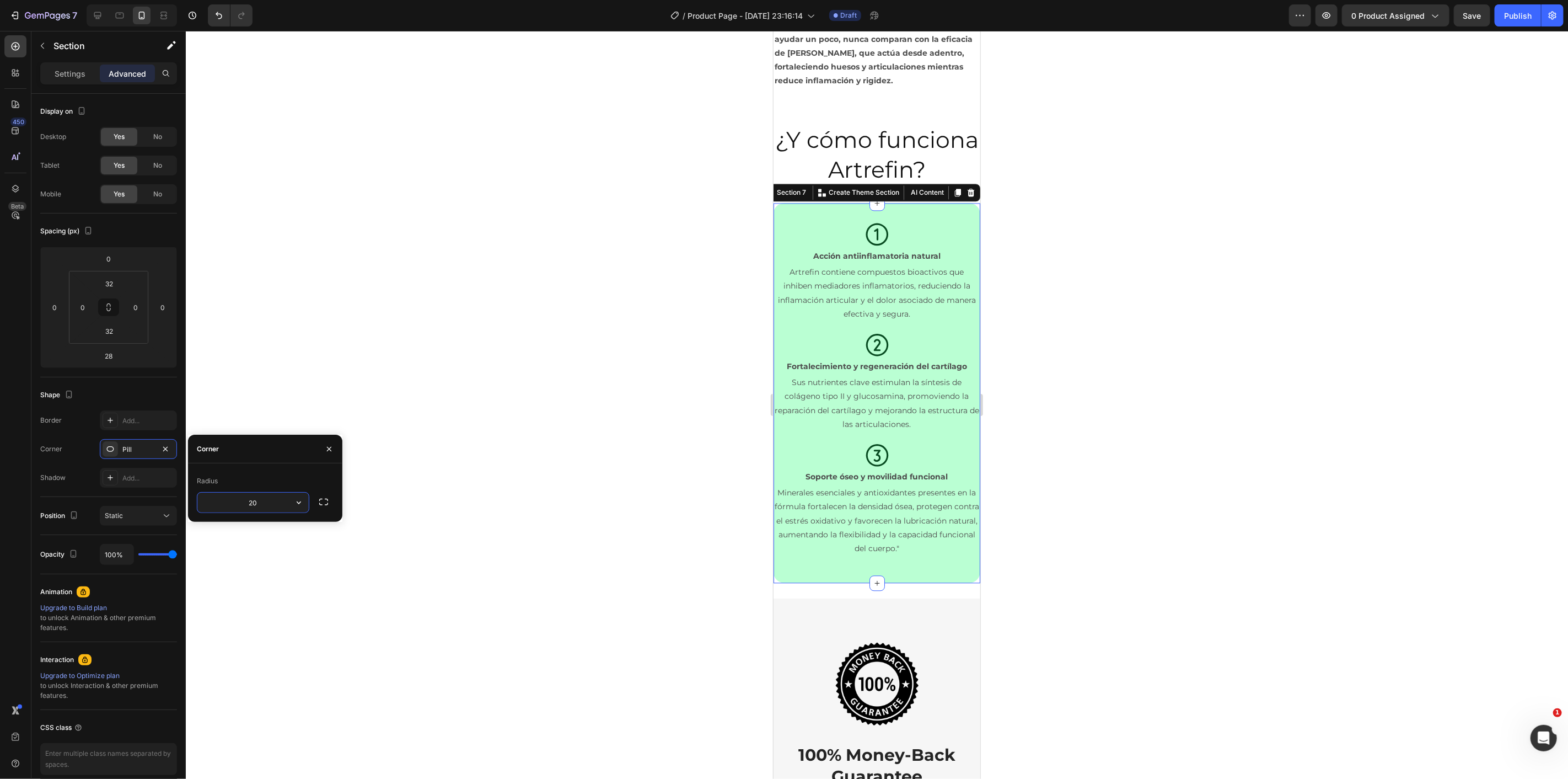
type input "2"
type input "100"
click at [526, 353] on div at bounding box center [877, 405] width 1382 height 748
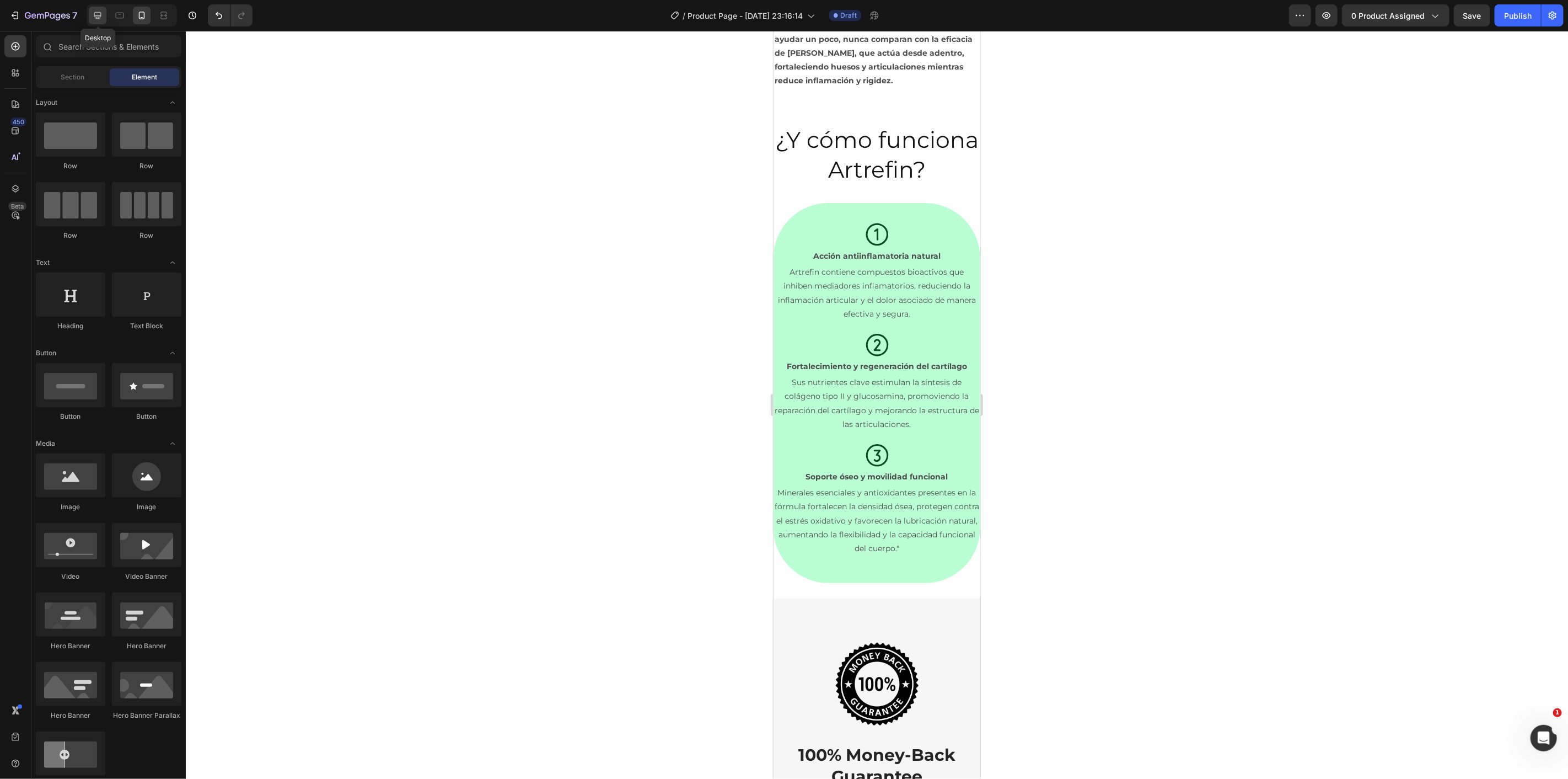
click at [102, 14] on icon at bounding box center [97, 15] width 11 height 11
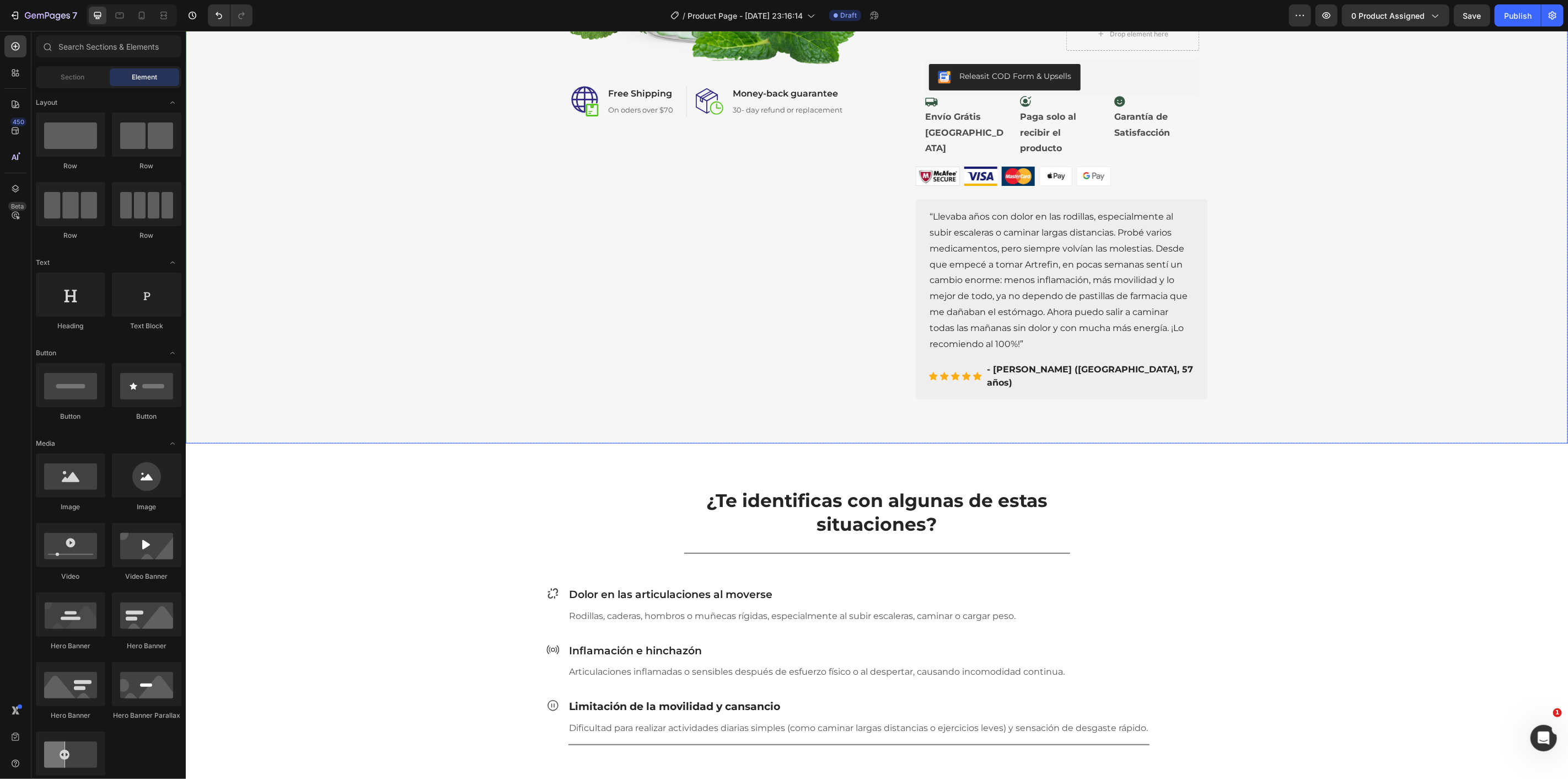
scroll to position [489, 0]
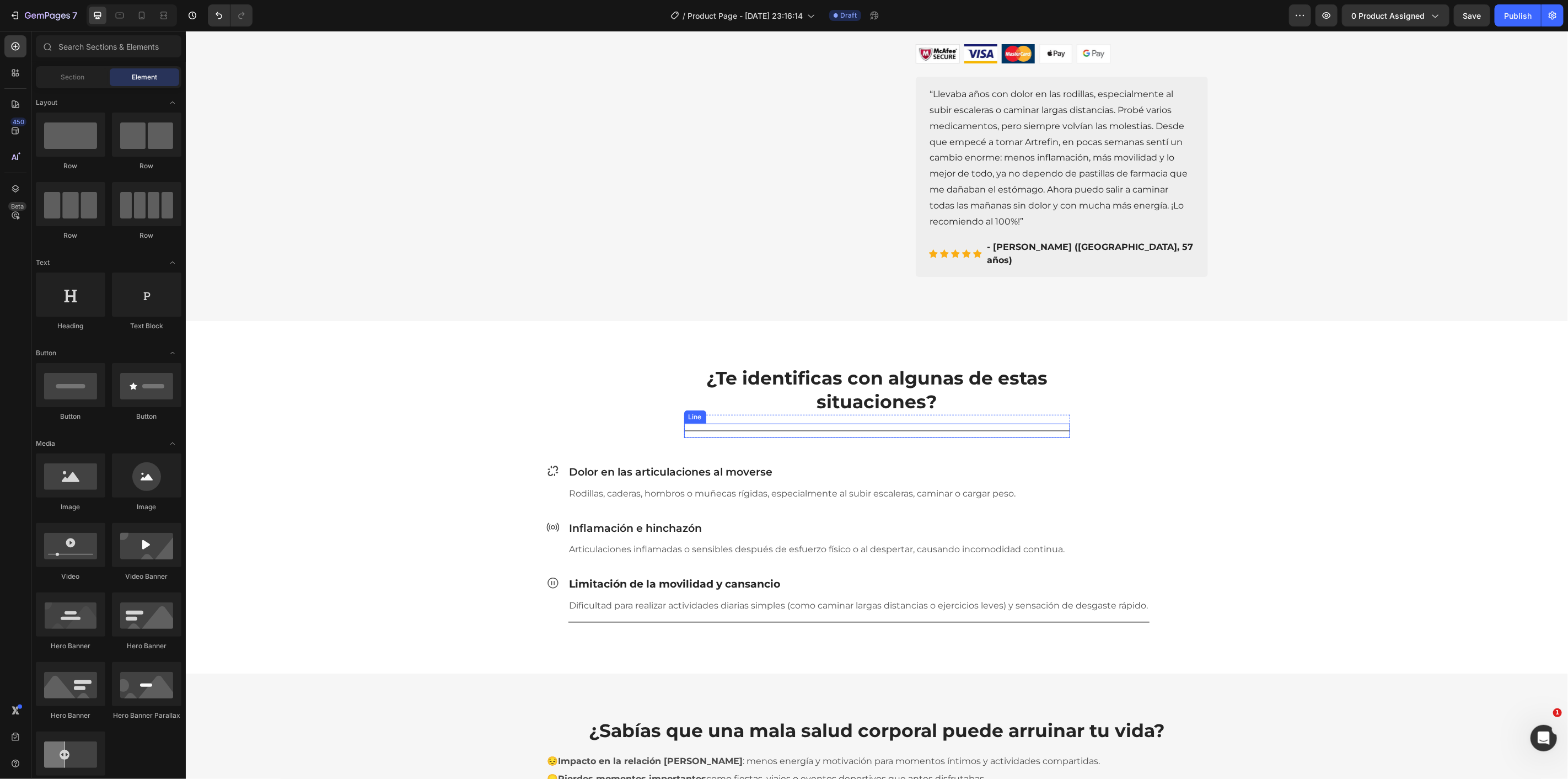
click at [704, 429] on div at bounding box center [877, 429] width 386 height 1
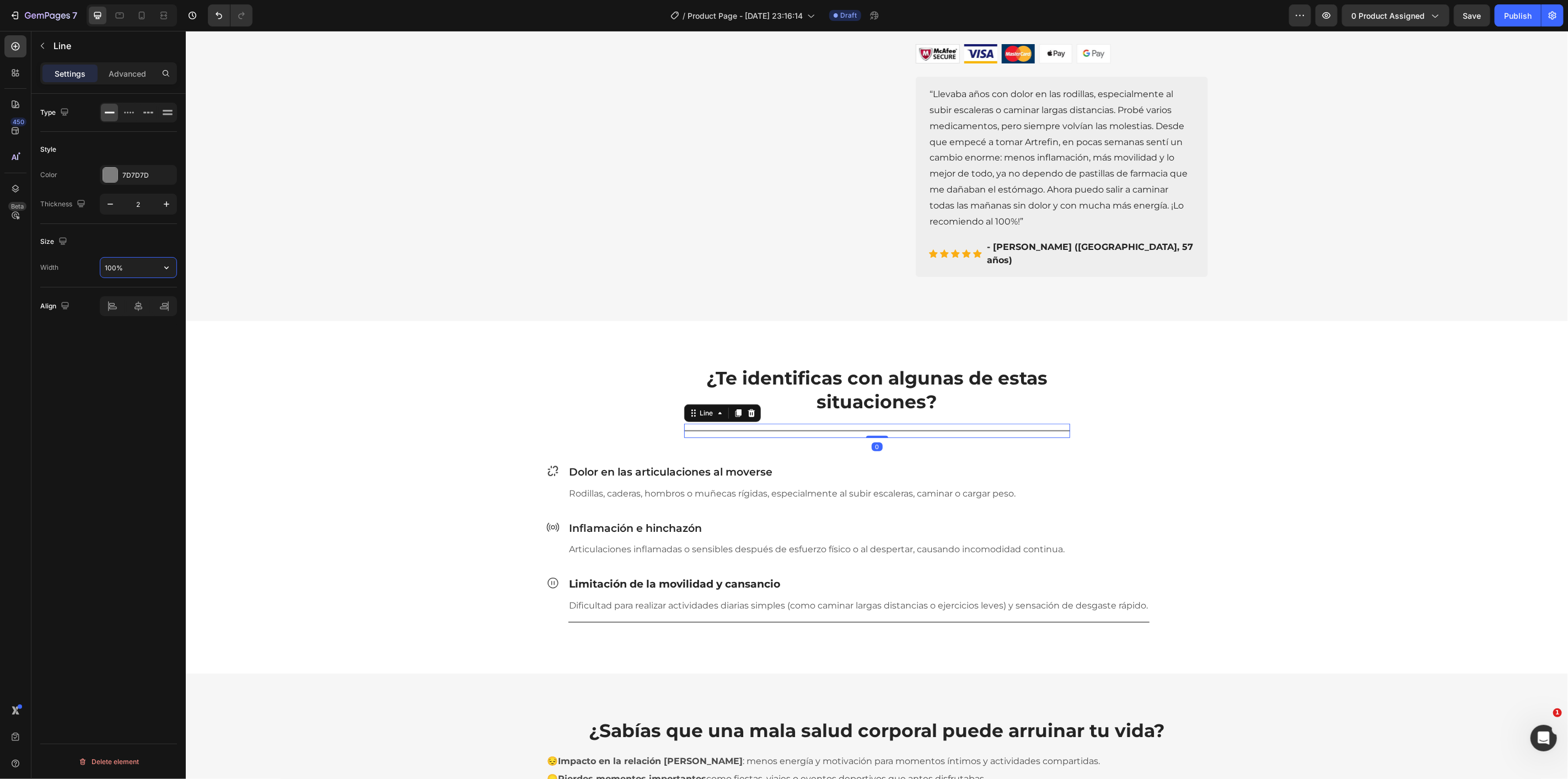
click at [147, 268] on input "100%" at bounding box center [138, 268] width 76 height 20
click at [164, 271] on icon "button" at bounding box center [166, 268] width 11 height 11
click at [146, 312] on span "1200px" at bounding box center [155, 317] width 23 height 10
click at [297, 347] on div "¿Te identificas con algunas de estas situaciones? Heading Row Title Line 0 Row …" at bounding box center [876, 487] width 1365 height 281
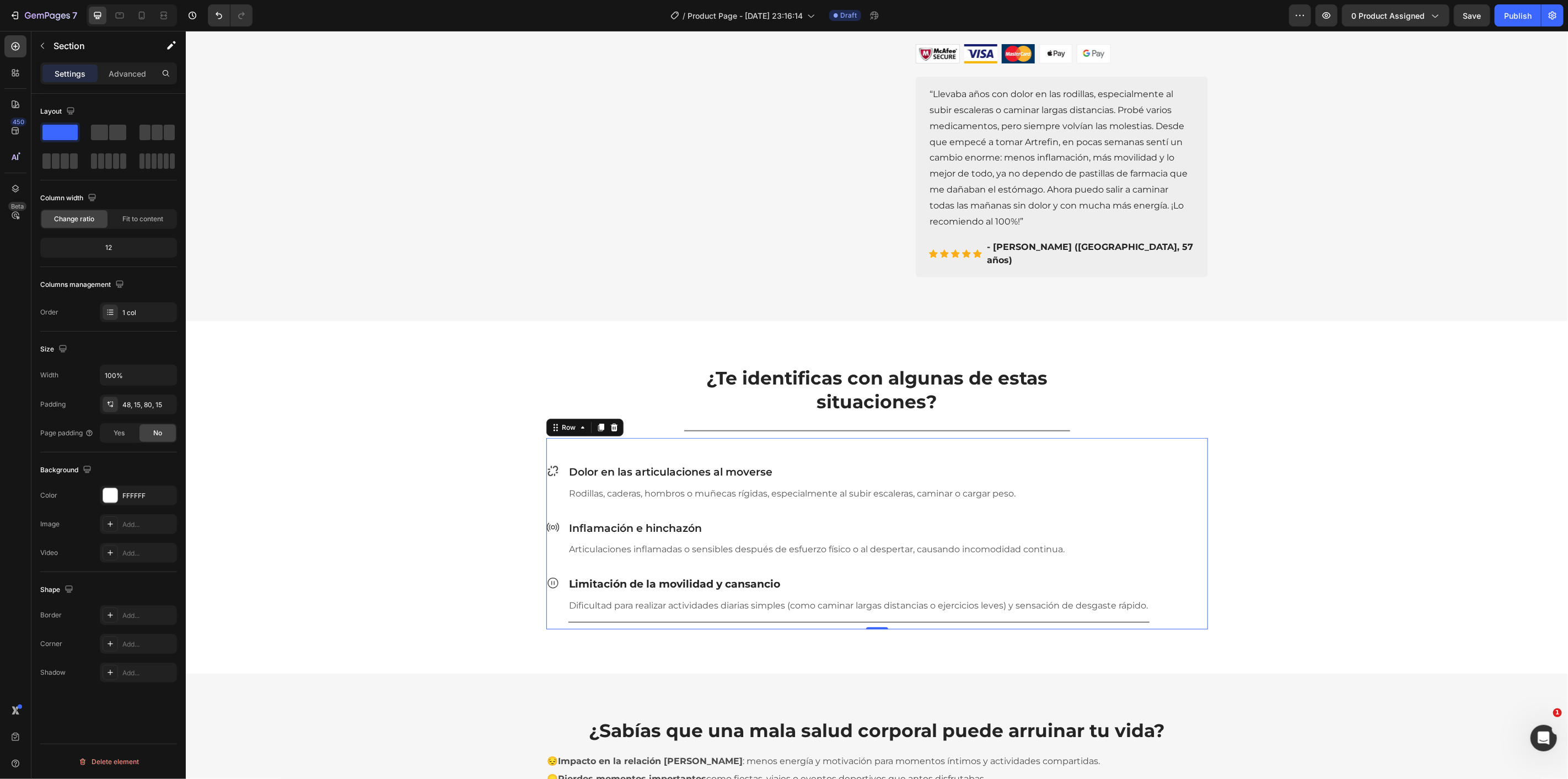
click at [653, 439] on div "Icon Dolor en las articulaciones al moverse Heading Rodillas, caderas, hombros …" at bounding box center [876, 533] width 662 height 192
click at [138, 9] on div at bounding box center [141, 15] width 17 height 17
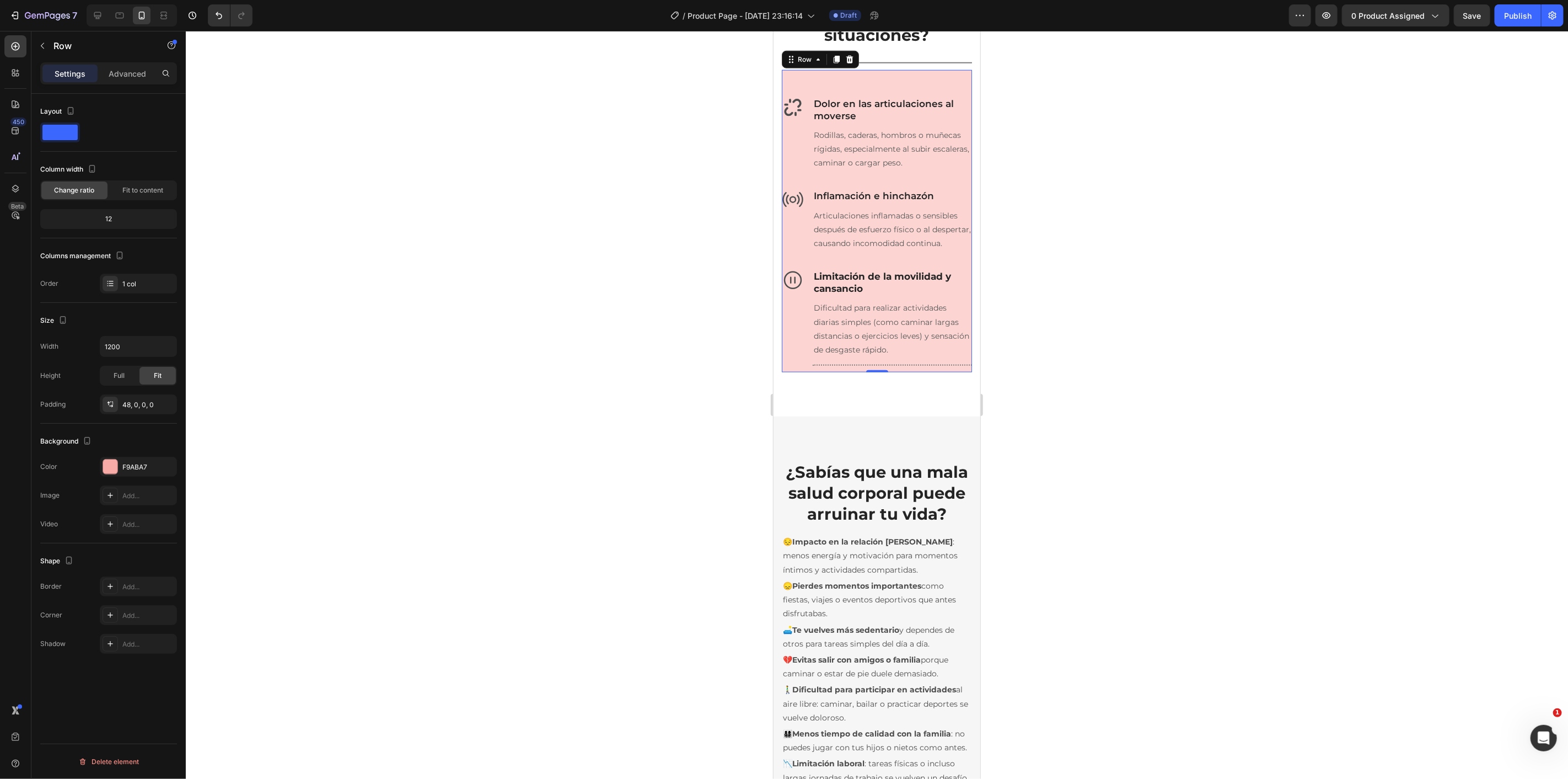
click at [614, 271] on div at bounding box center [877, 405] width 1382 height 748
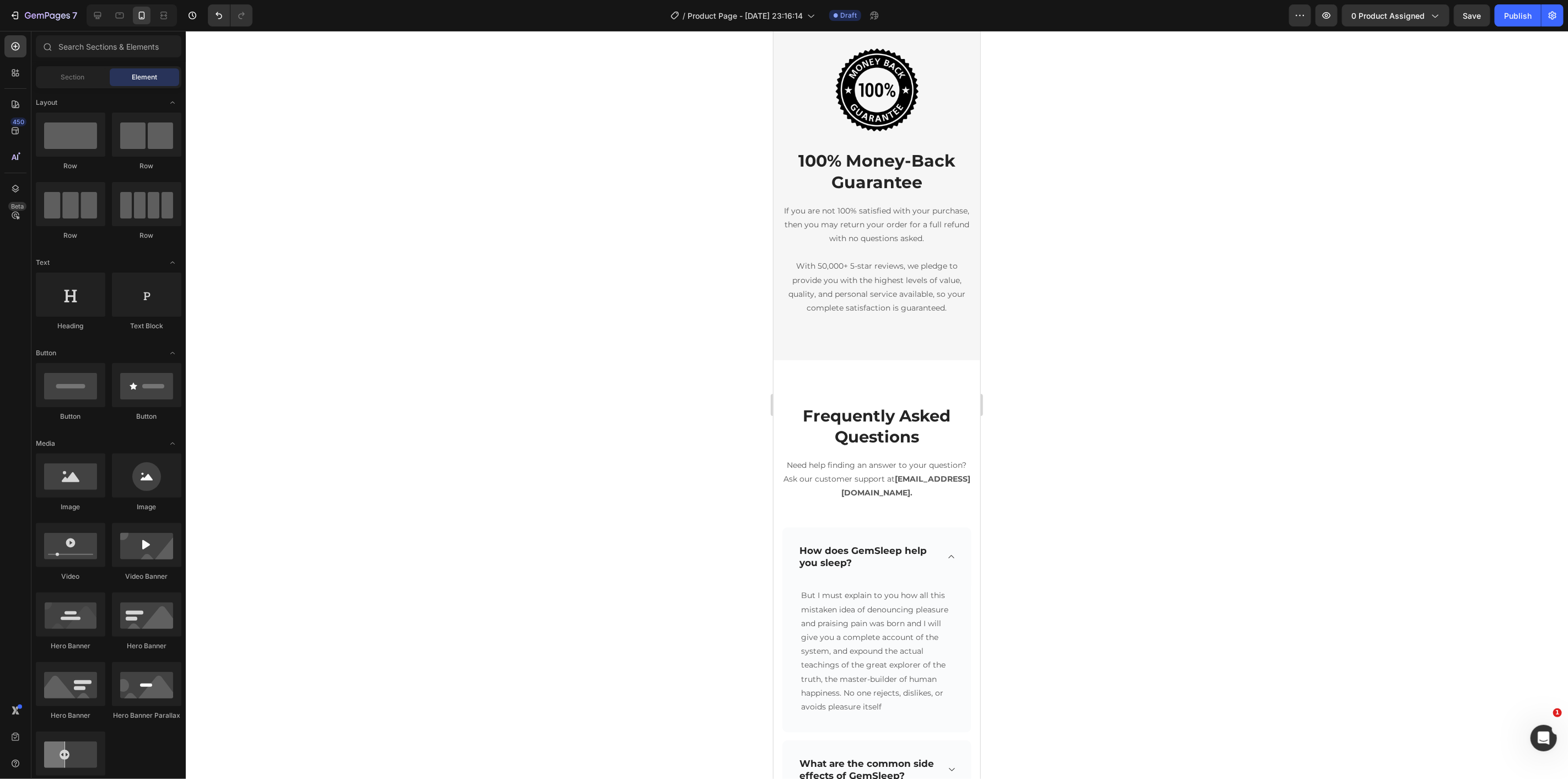
scroll to position [3109, 0]
click at [1469, 3] on div "7 / Product Page - [DATE] 23:16:14 Draft Preview 0 product assigned Save Publish" at bounding box center [784, 15] width 1568 height 31
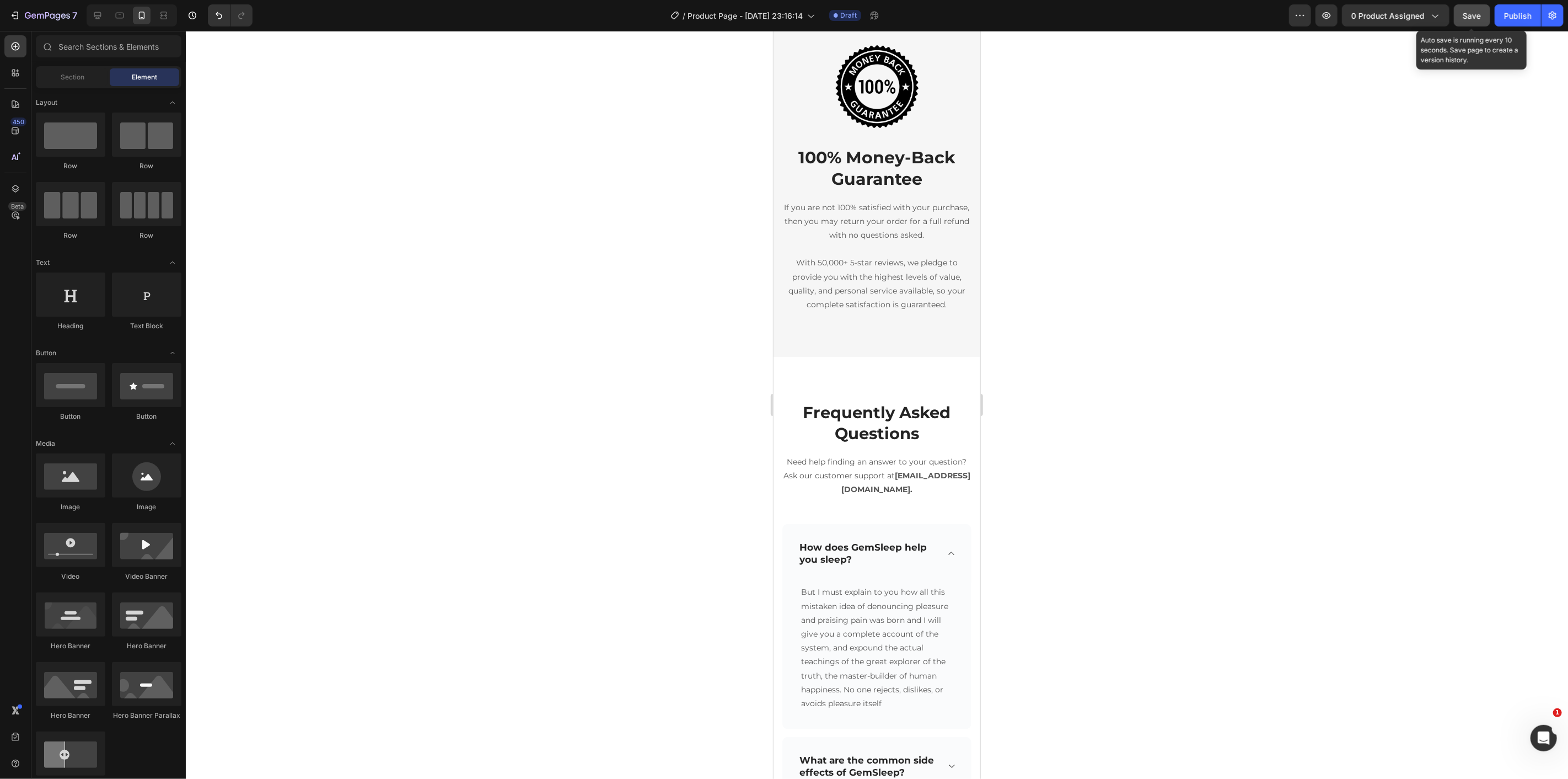
click at [1472, 11] on span "Save" at bounding box center [1472, 16] width 18 height 9
click at [1474, 14] on span "Save" at bounding box center [1472, 16] width 18 height 9
